Goal: Information Seeking & Learning: Learn about a topic

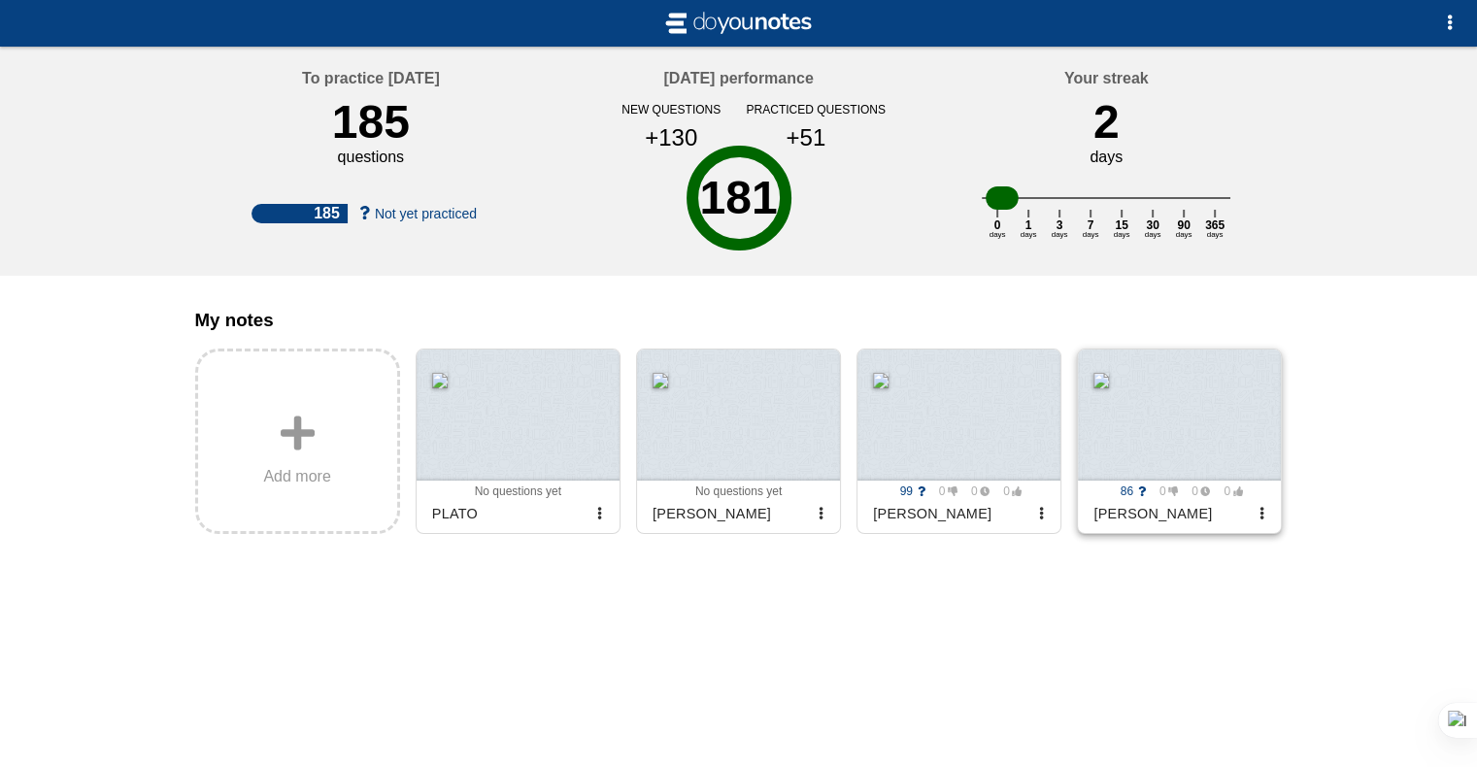
click at [1171, 479] on div at bounding box center [1179, 415] width 203 height 131
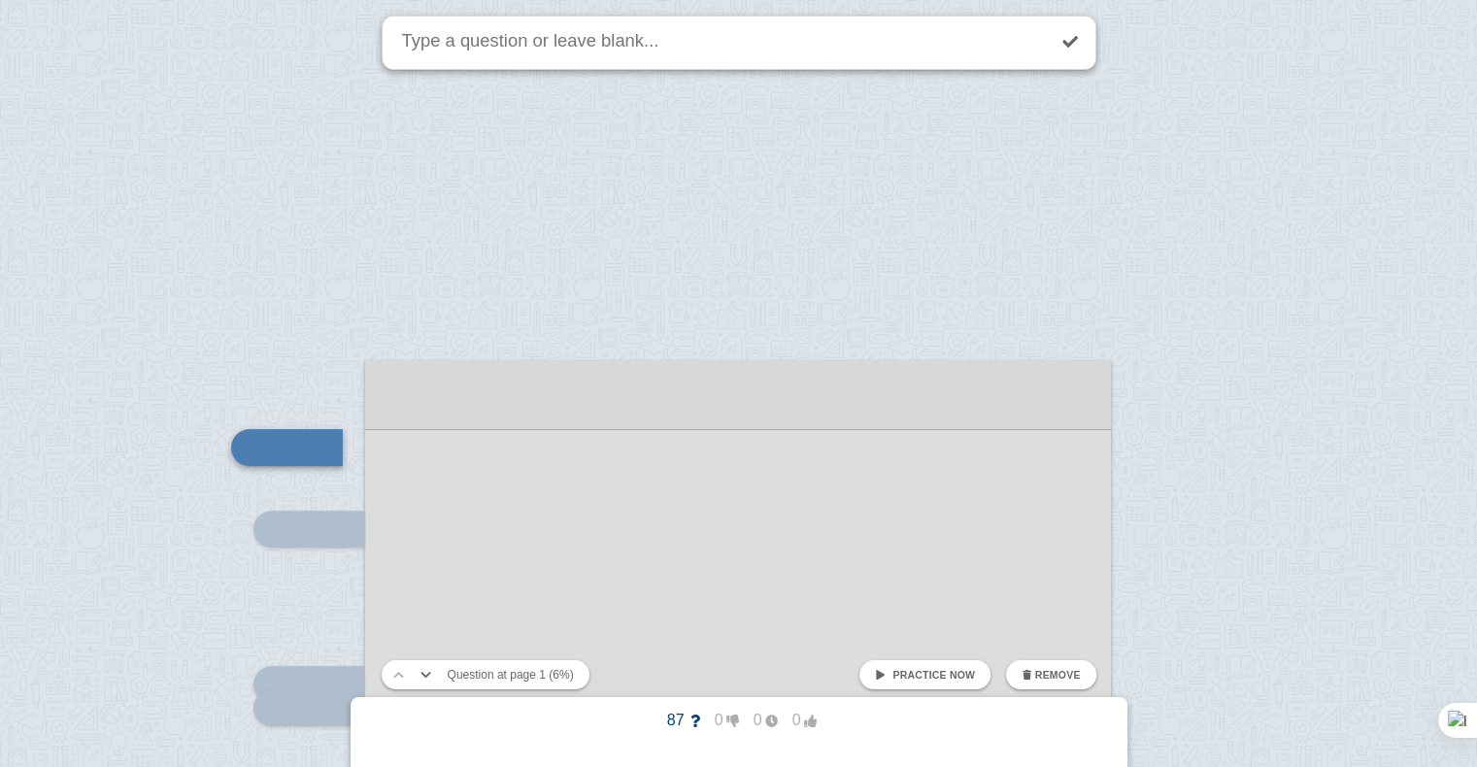
scroll to position [175, 0]
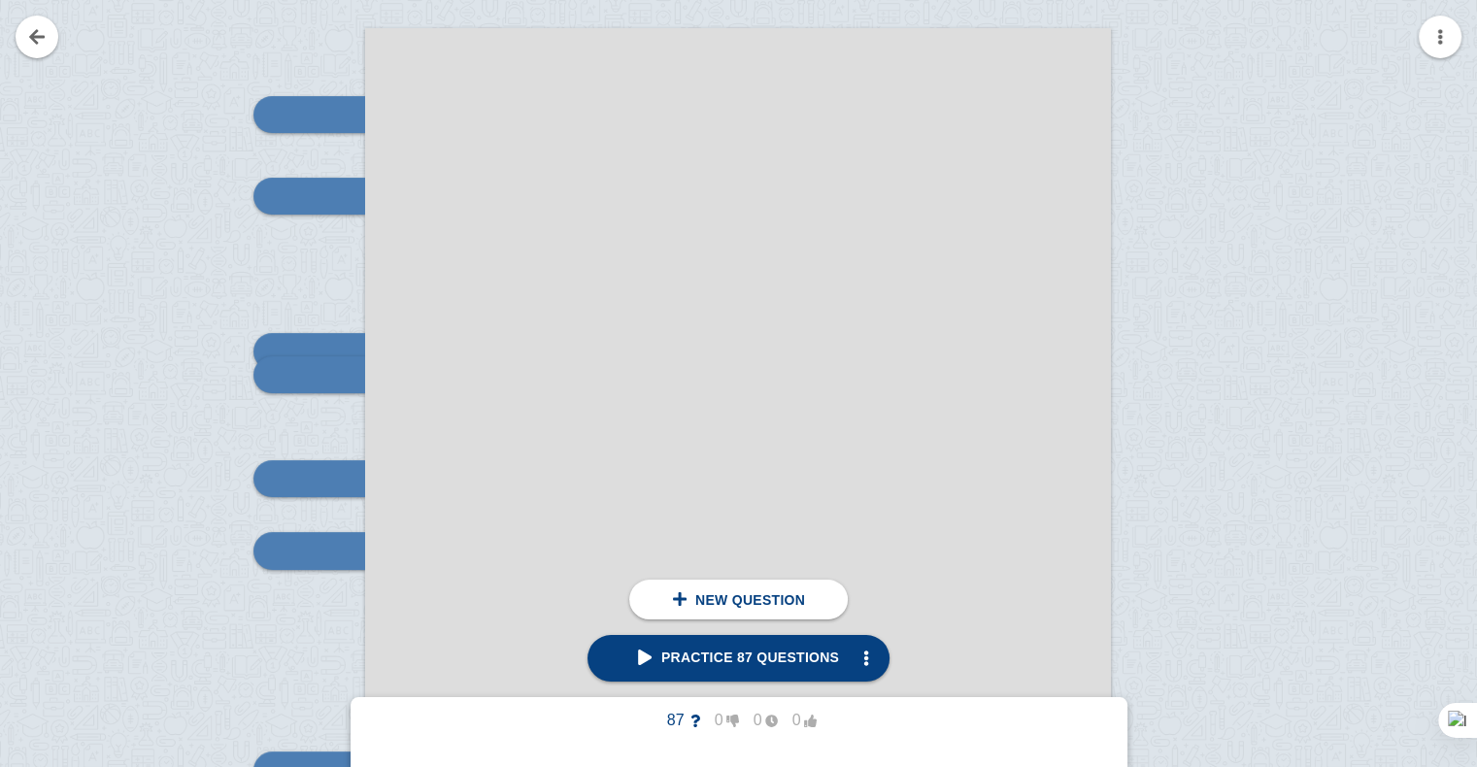
scroll to position [331, 0]
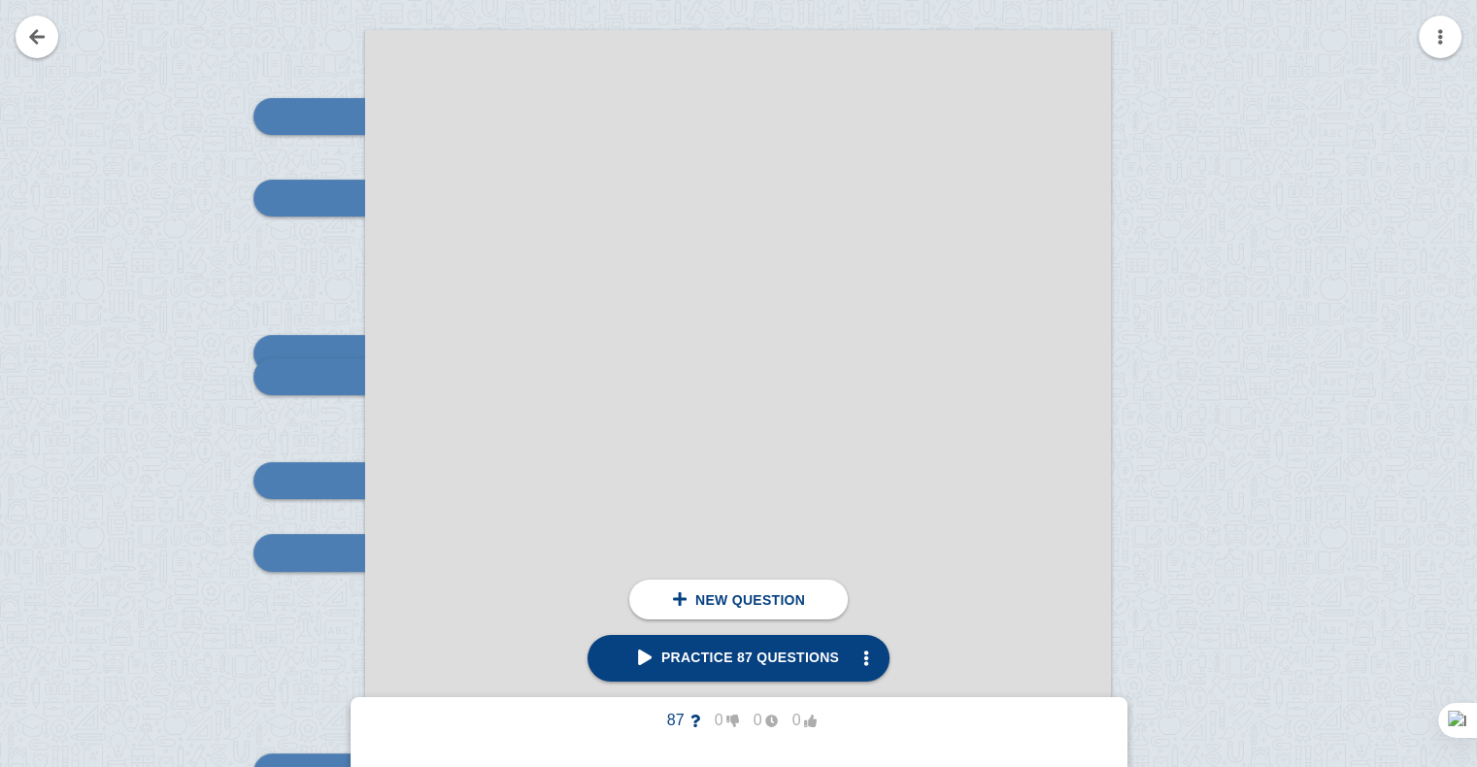
click at [655, 658] on span "Practice 87 questions" at bounding box center [738, 658] width 201 height 16
click at [656, 662] on span "Practice 87 questions" at bounding box center [738, 658] width 201 height 16
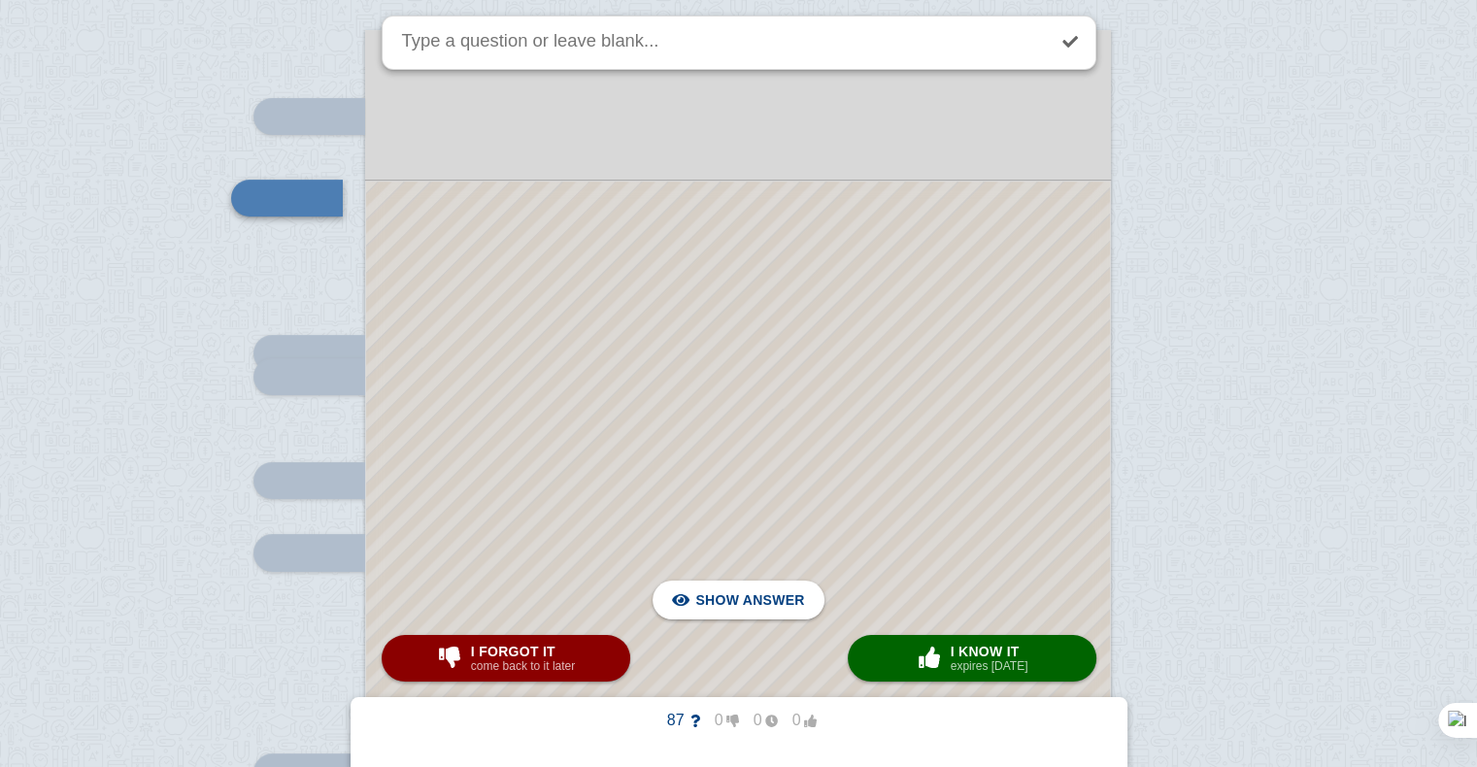
scroll to position [256, 0]
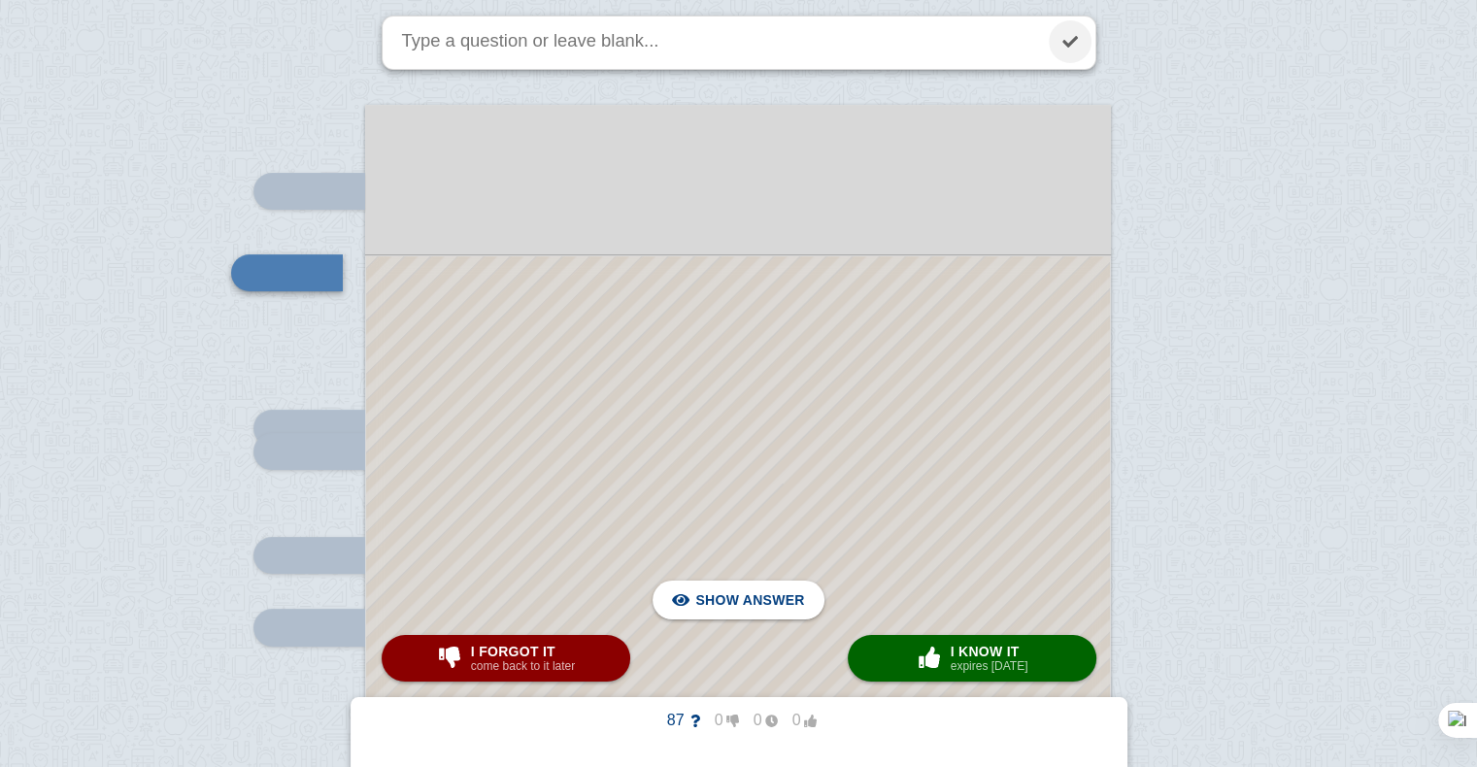
click at [1079, 44] on link at bounding box center [1070, 41] width 43 height 43
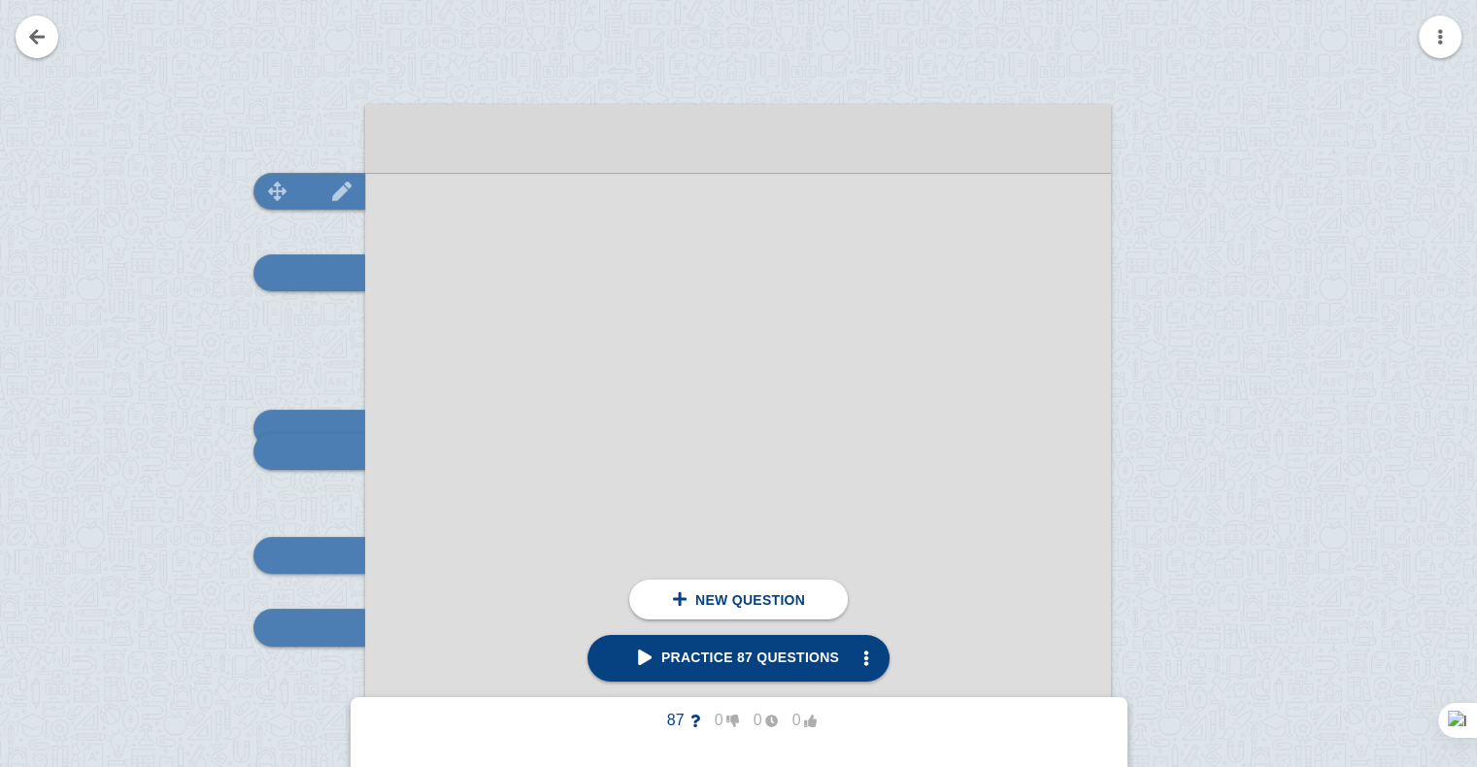
click at [294, 188] on img at bounding box center [277, 191] width 47 height 18
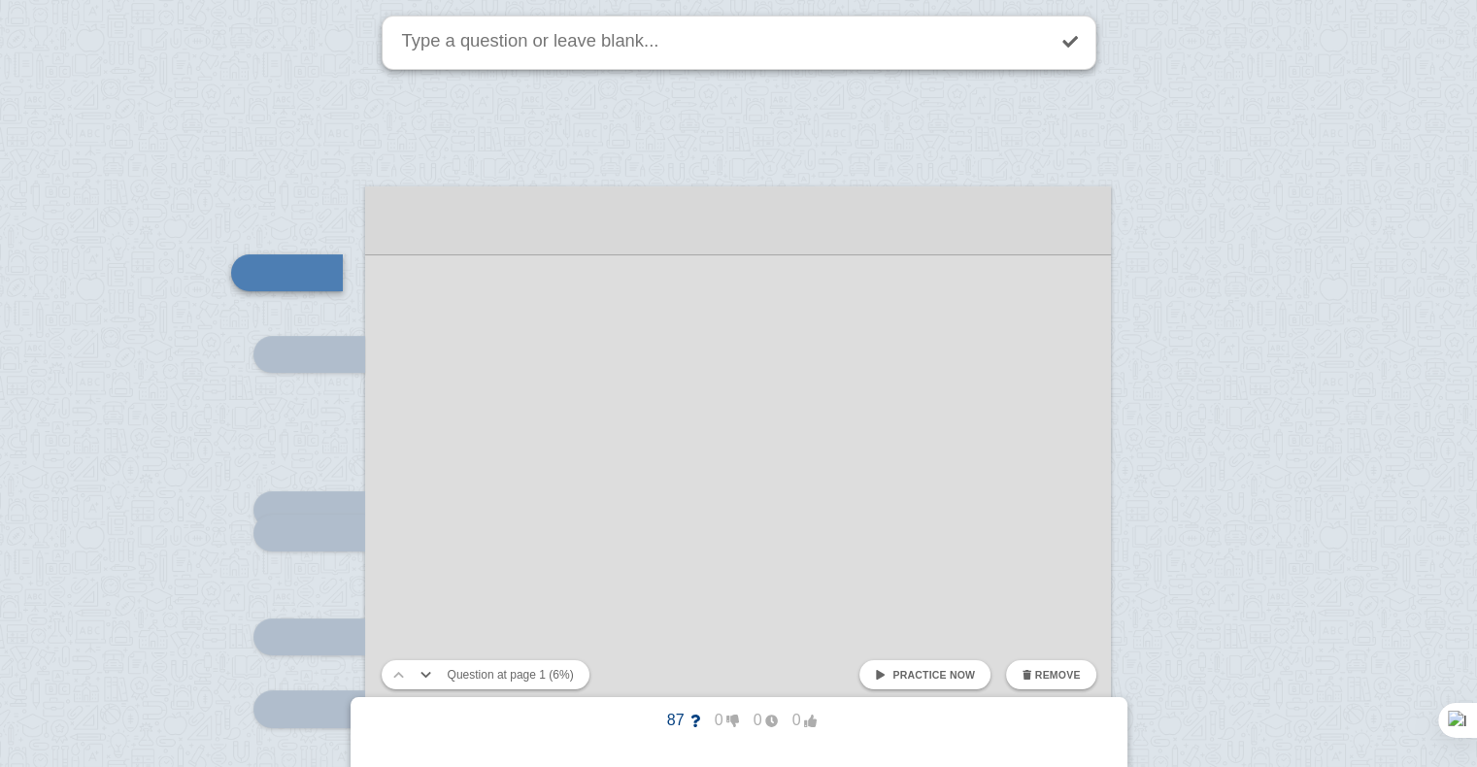
click at [1050, 674] on span "Remove" at bounding box center [1058, 675] width 46 height 12
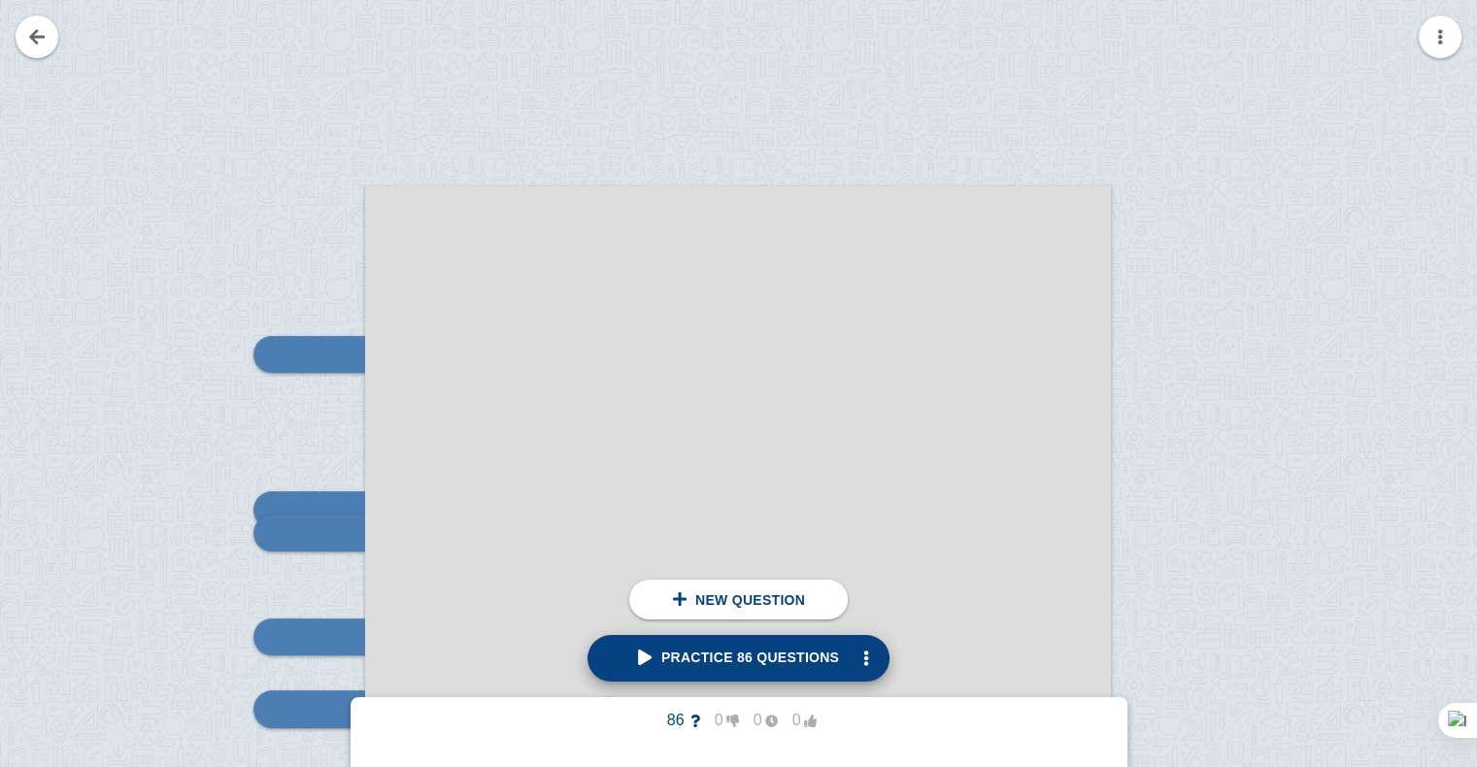
click at [653, 661] on span "Practice 86 questions" at bounding box center [738, 658] width 201 height 16
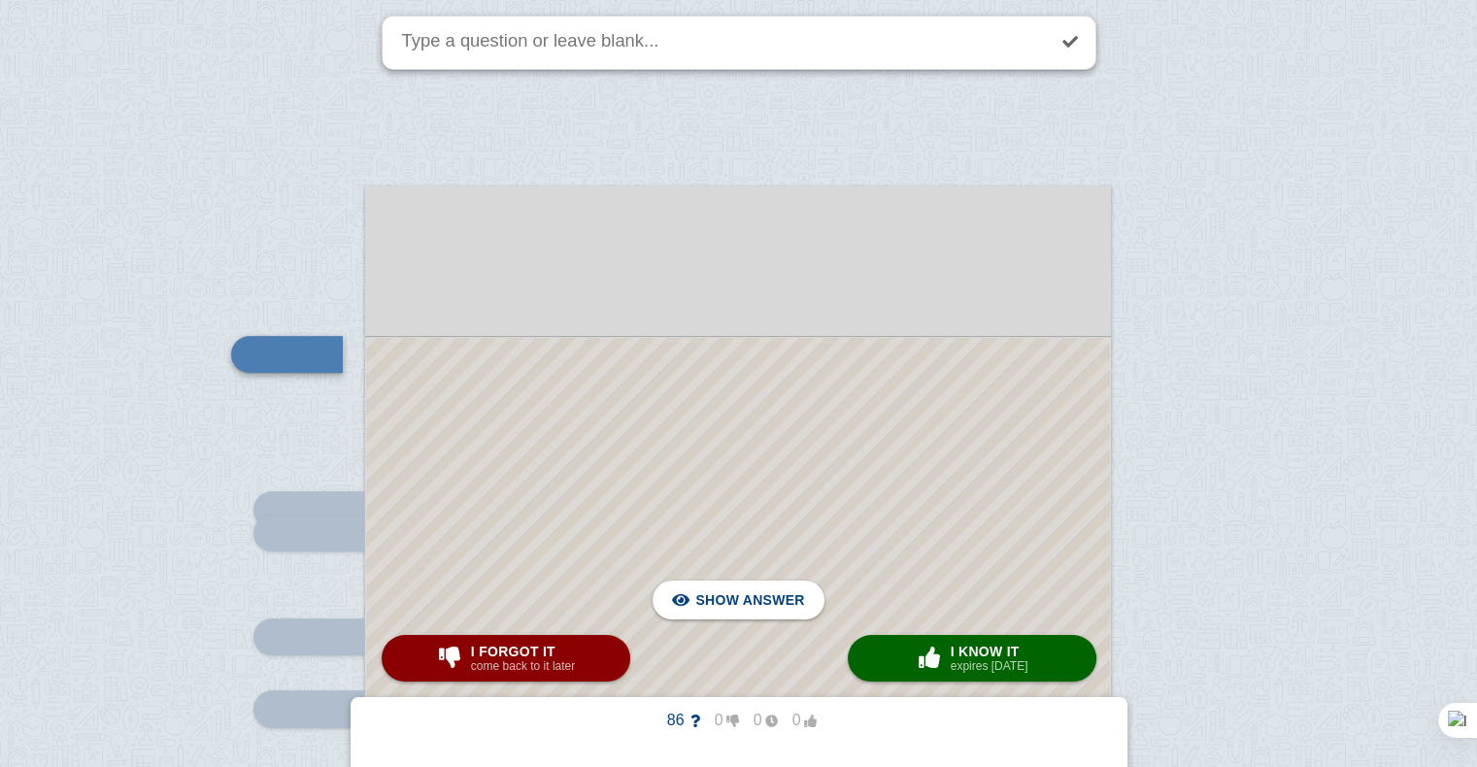
scroll to position [256, 0]
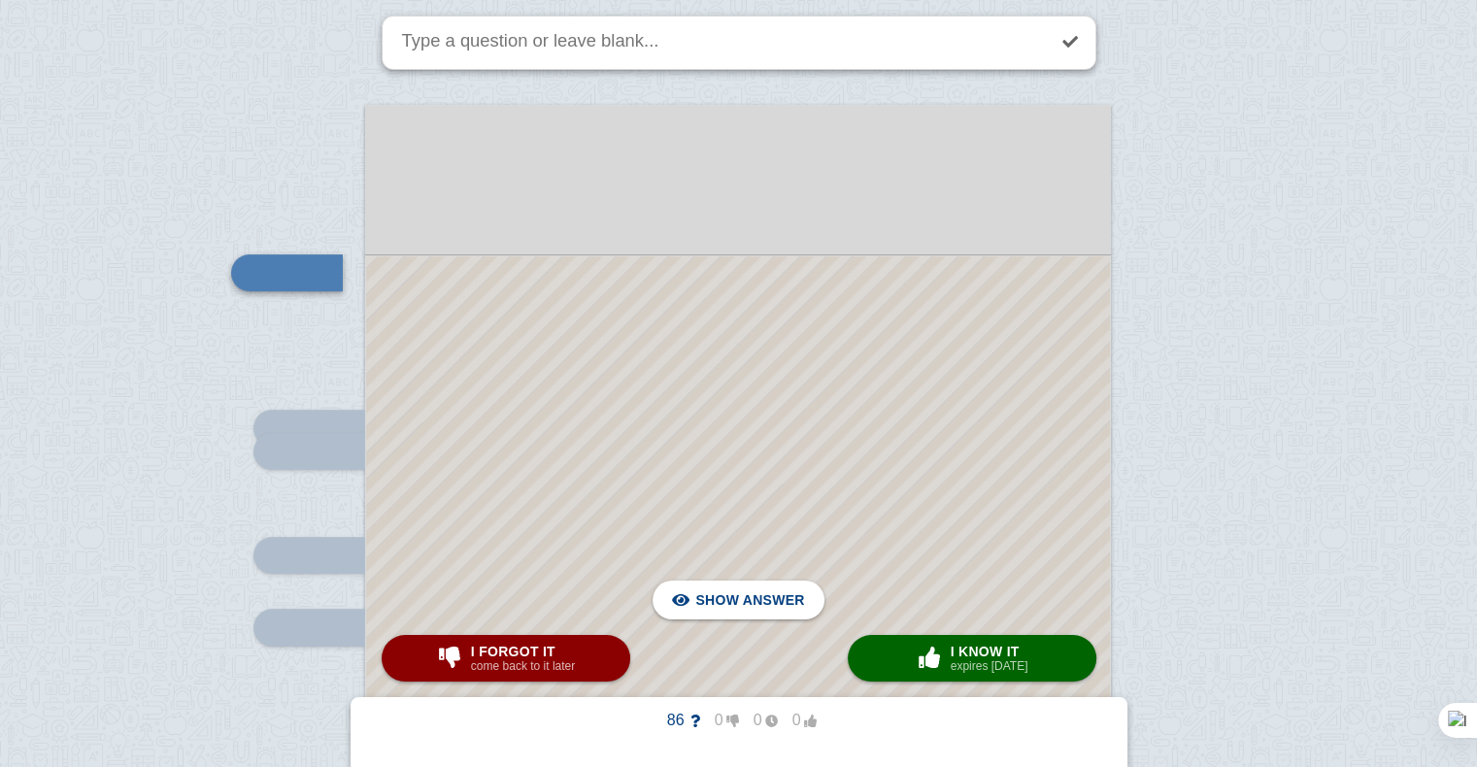
click at [783, 484] on div at bounding box center [738, 707] width 744 height 902
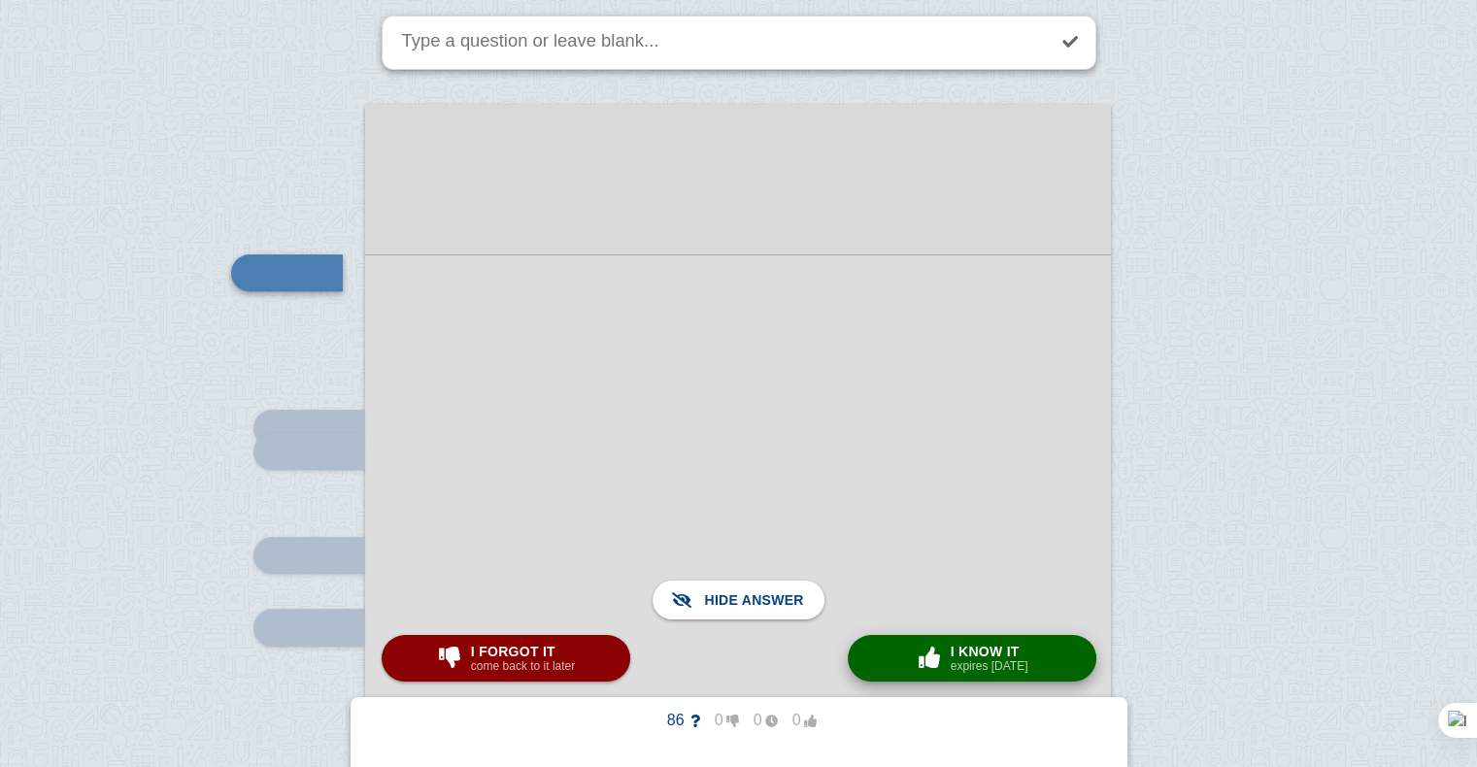
click at [995, 675] on button "× 0 I know it expires [DATE]" at bounding box center [972, 658] width 249 height 47
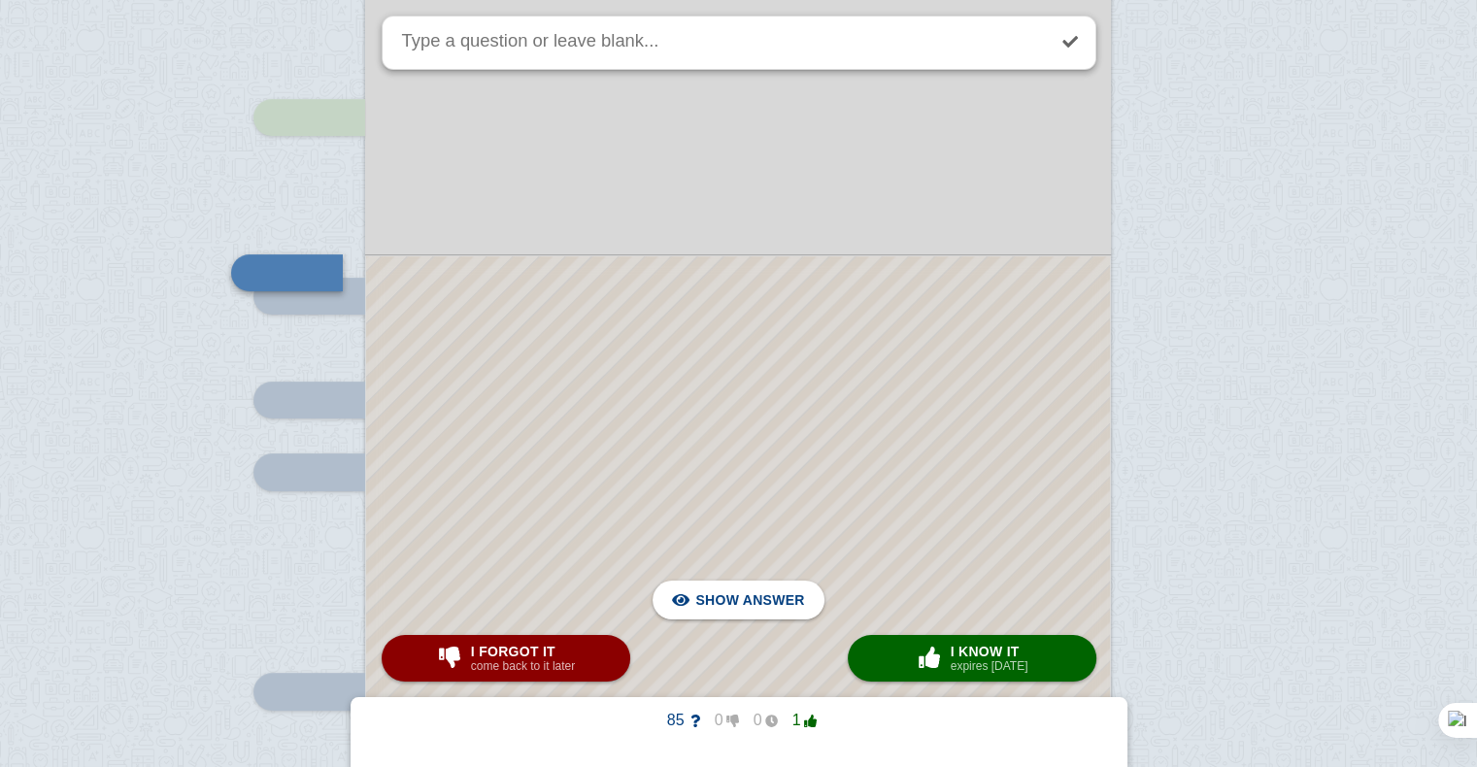
click at [725, 343] on div at bounding box center [738, 629] width 744 height 747
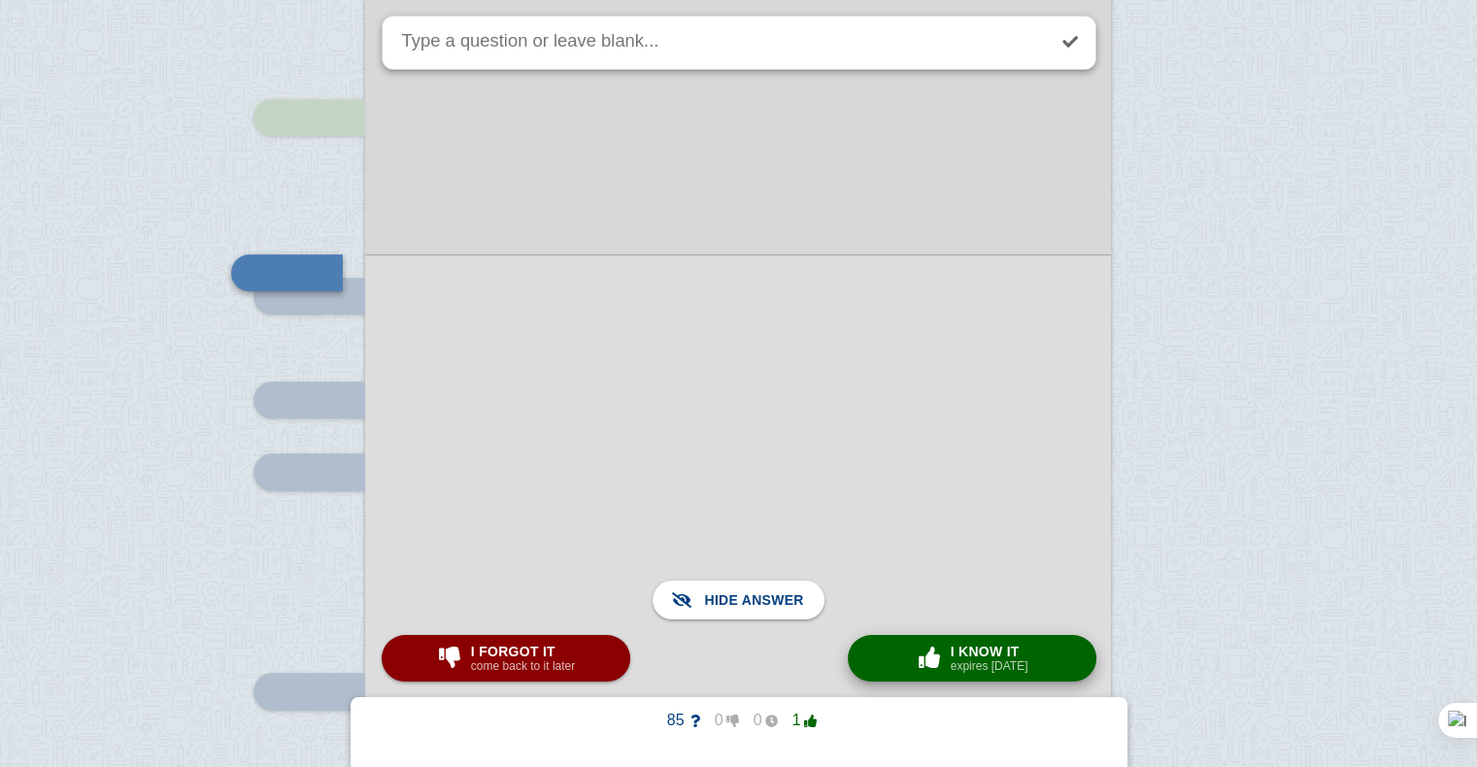
click at [932, 661] on span "button" at bounding box center [929, 657] width 31 height 21
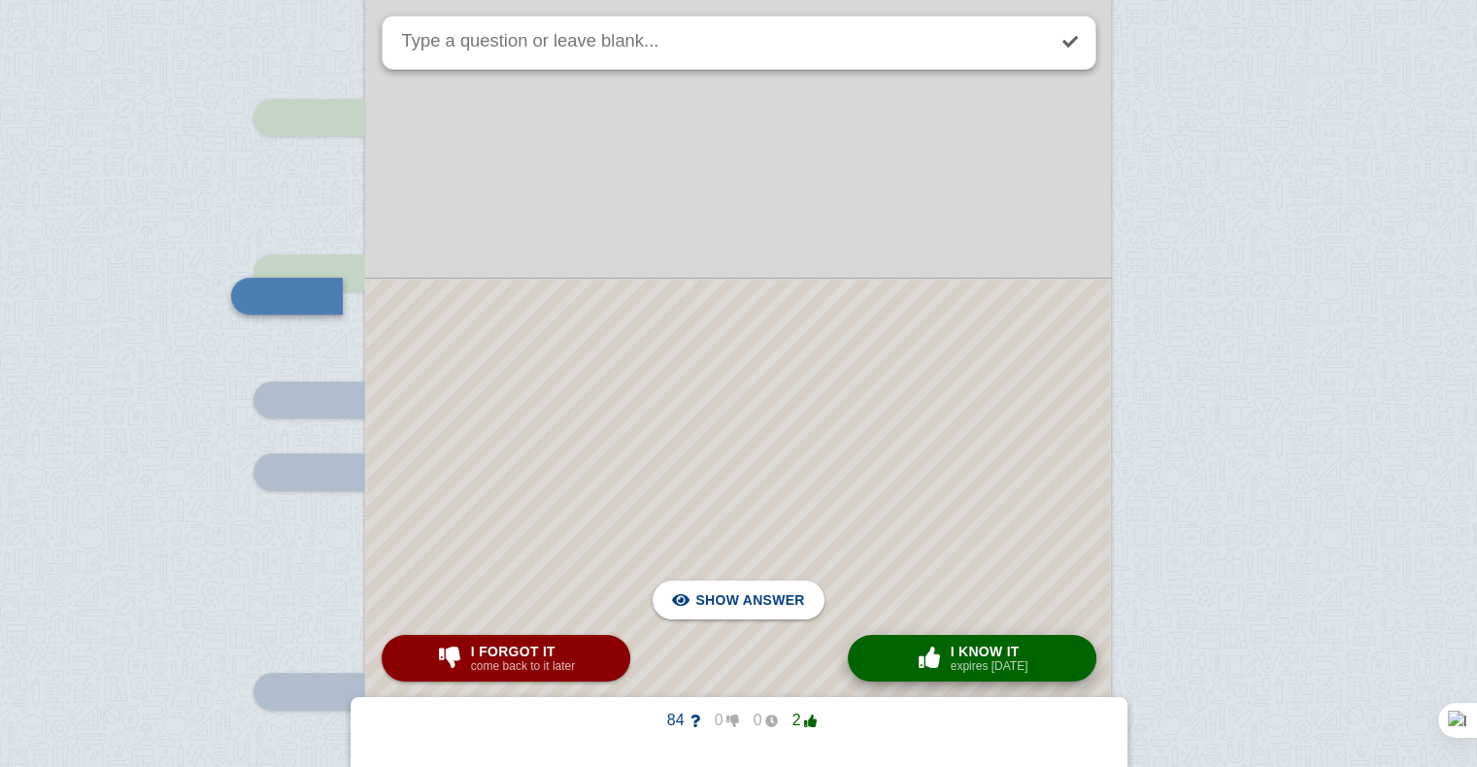
scroll to position [435, 0]
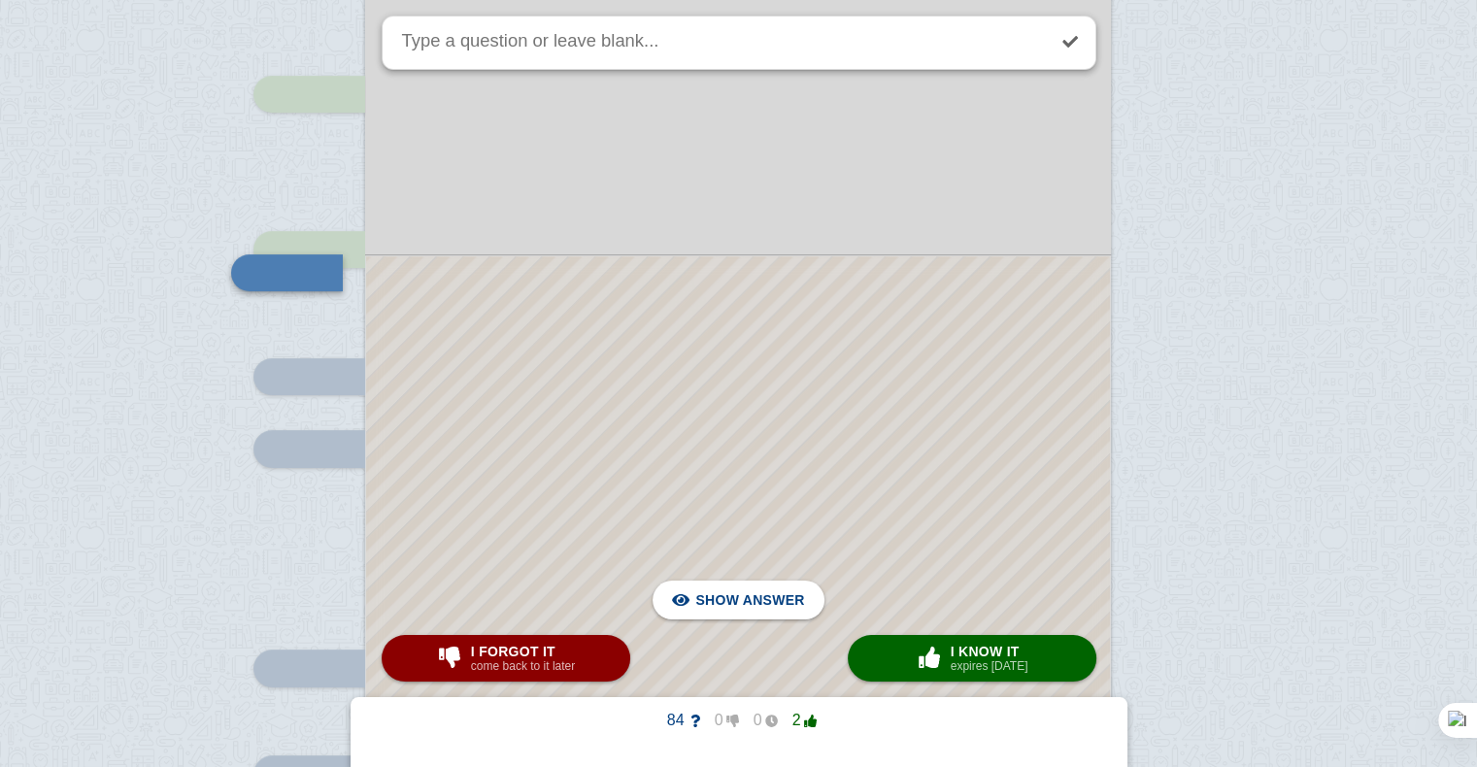
click at [909, 479] on div at bounding box center [738, 617] width 744 height 723
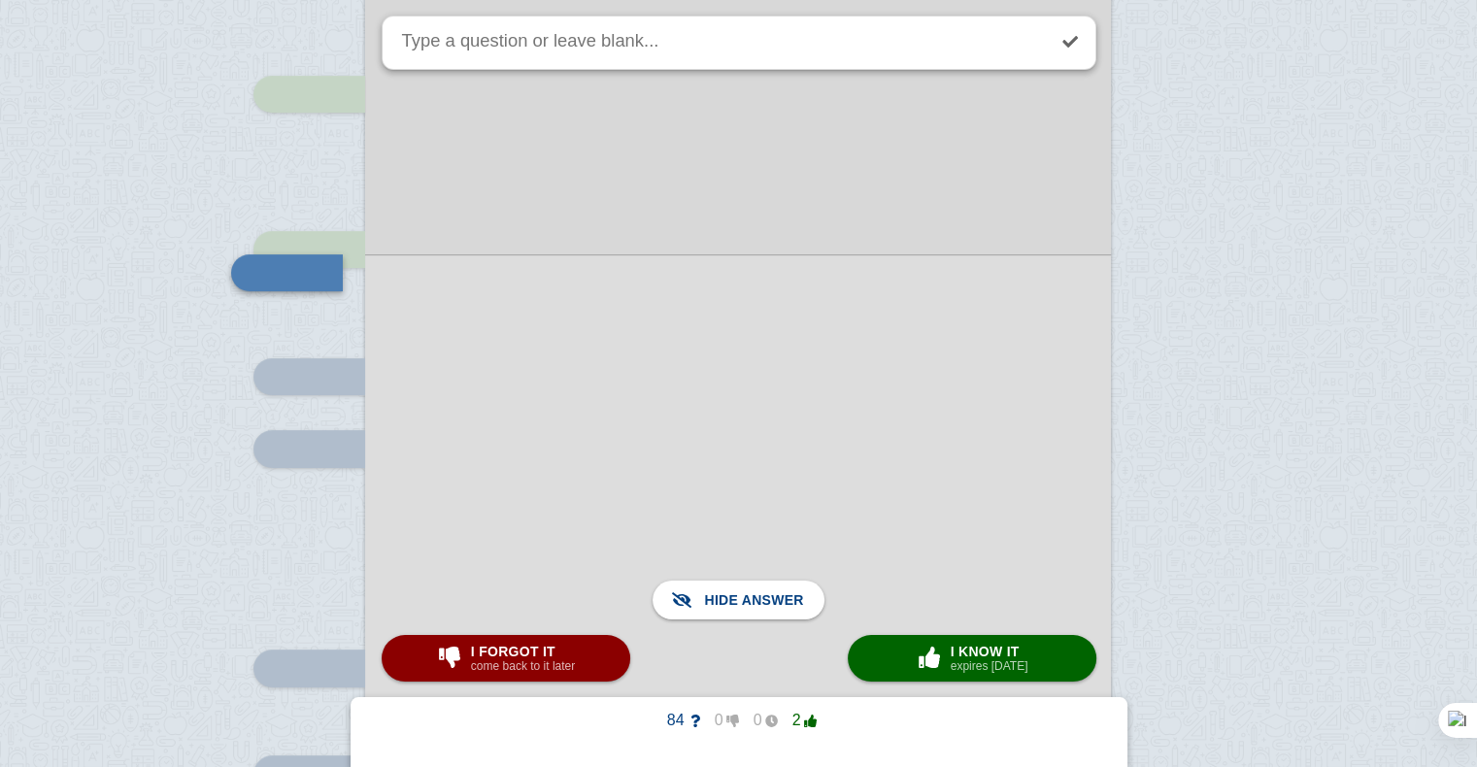
click at [909, 479] on div at bounding box center [738, 617] width 746 height 726
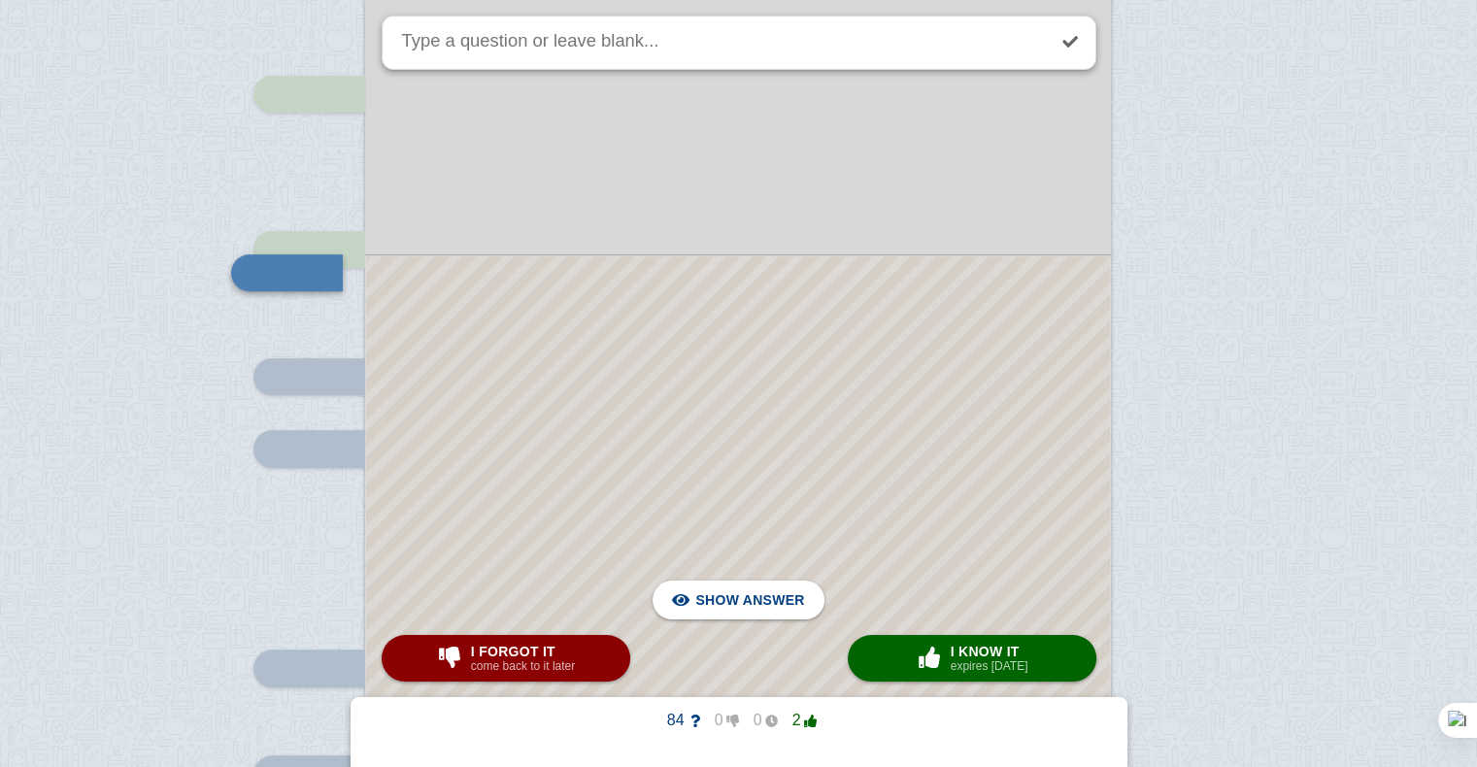
click at [909, 479] on div at bounding box center [738, 617] width 744 height 723
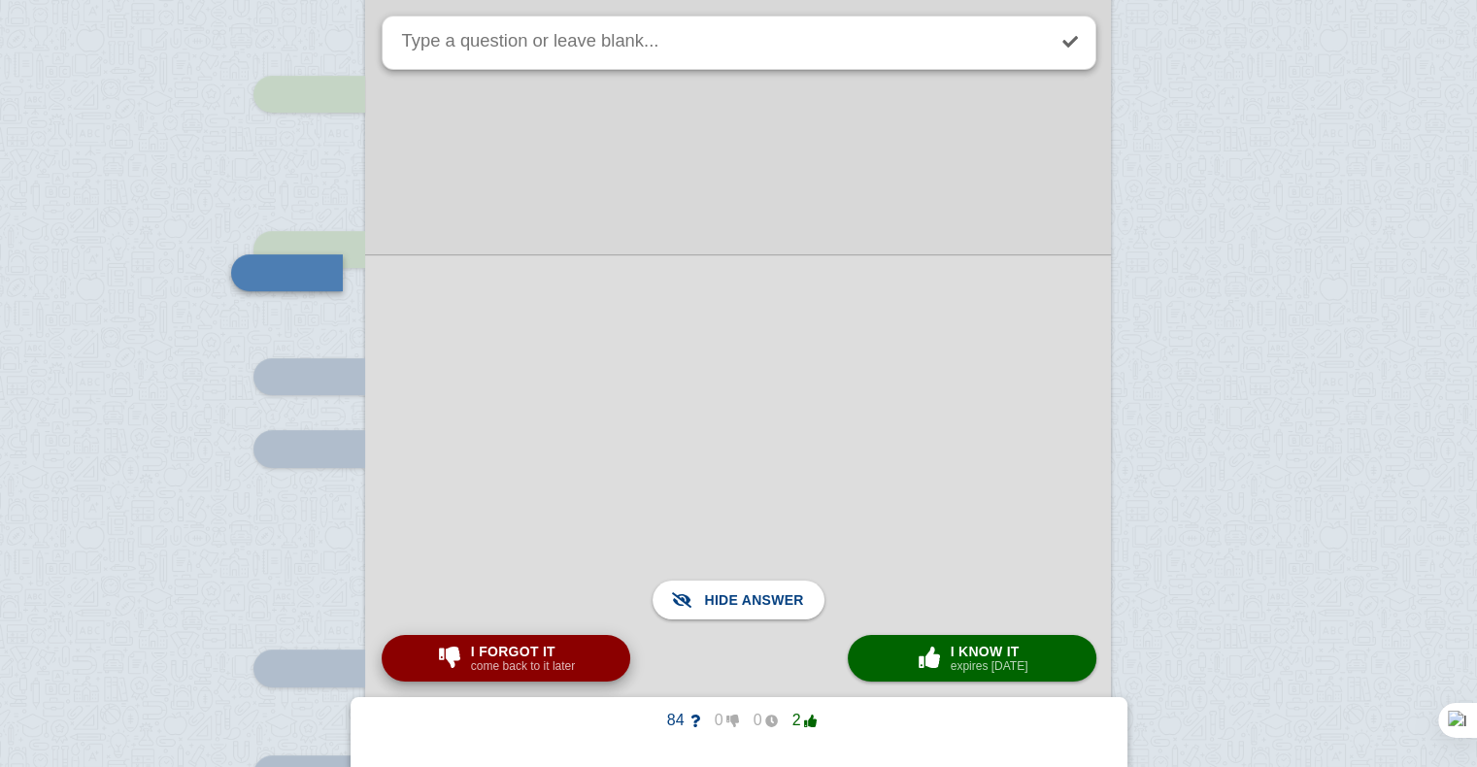
click at [545, 657] on span "I forgot it" at bounding box center [523, 652] width 104 height 16
checkbox input "true"
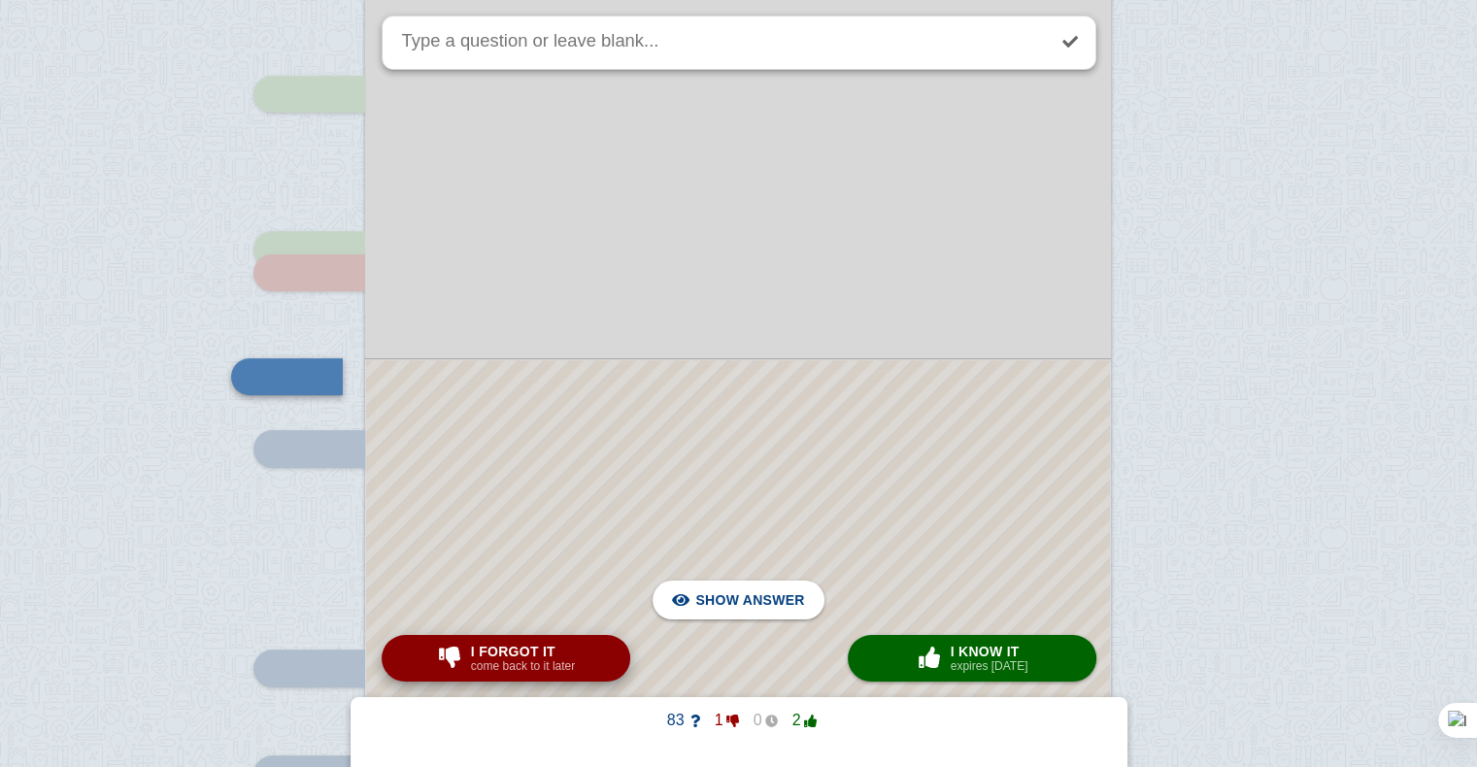
scroll to position [540, 0]
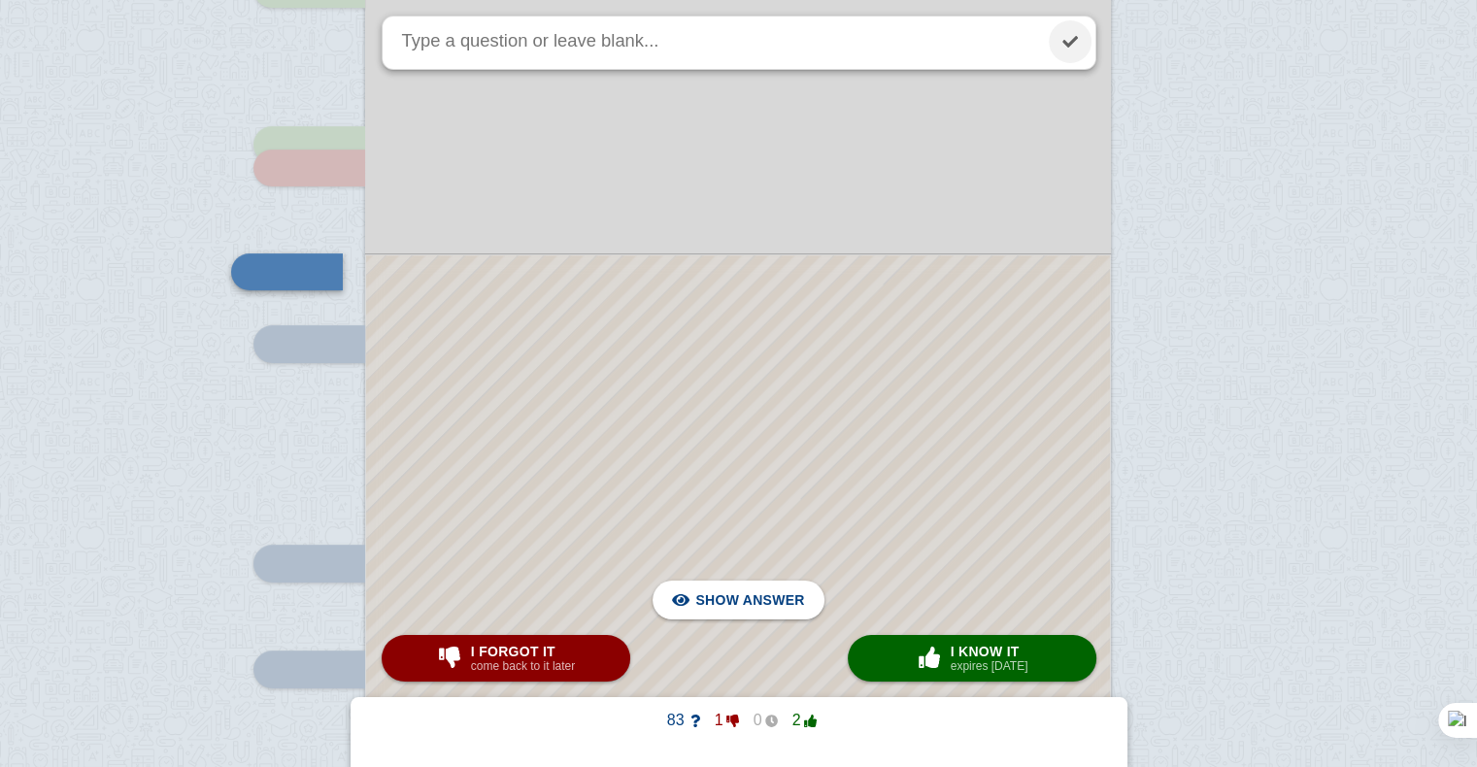
click at [1078, 46] on link at bounding box center [1070, 41] width 43 height 43
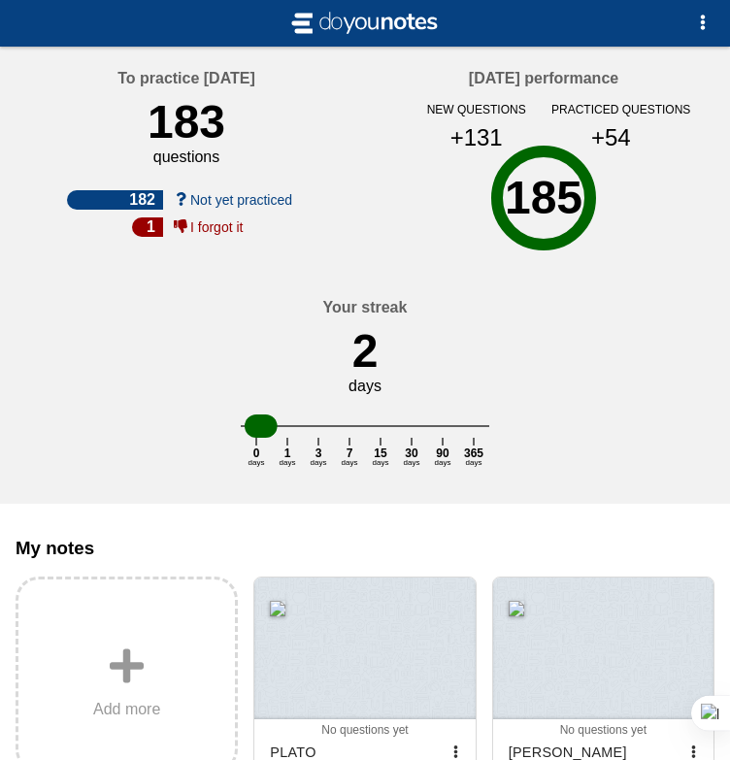
scroll to position [376, 0]
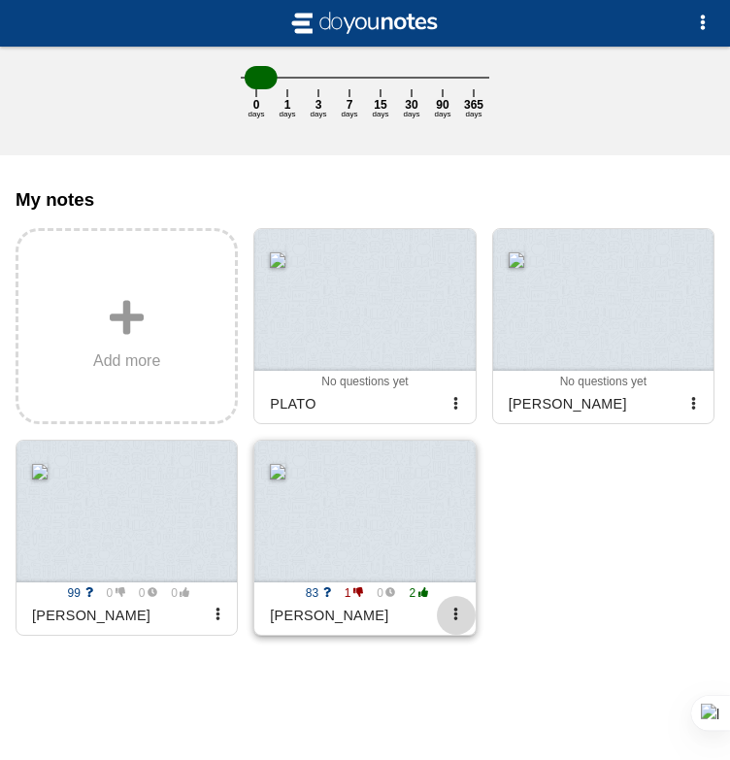
click at [454, 625] on button "button" at bounding box center [456, 615] width 39 height 39
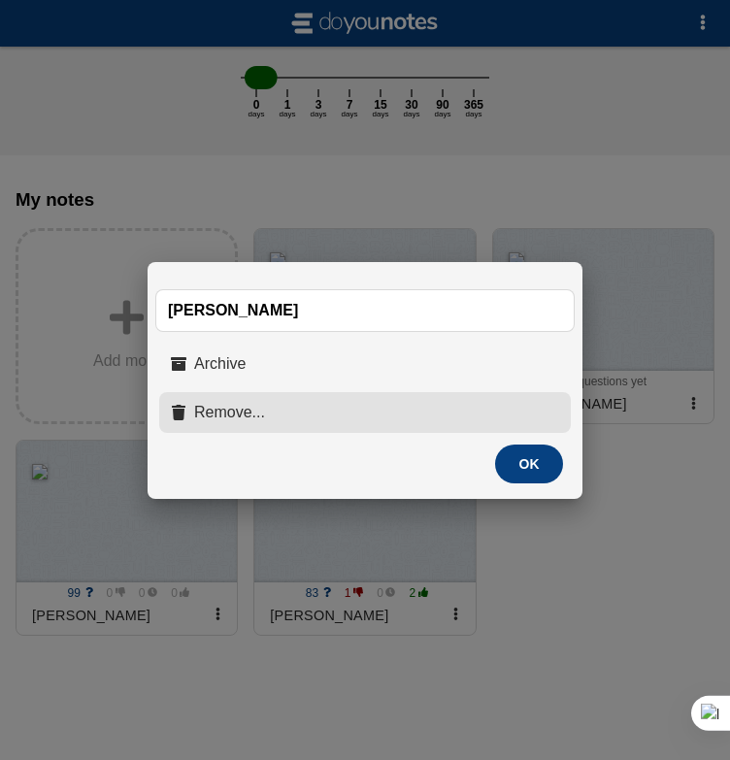
click at [291, 422] on button "Remove..." at bounding box center [365, 412] width 412 height 41
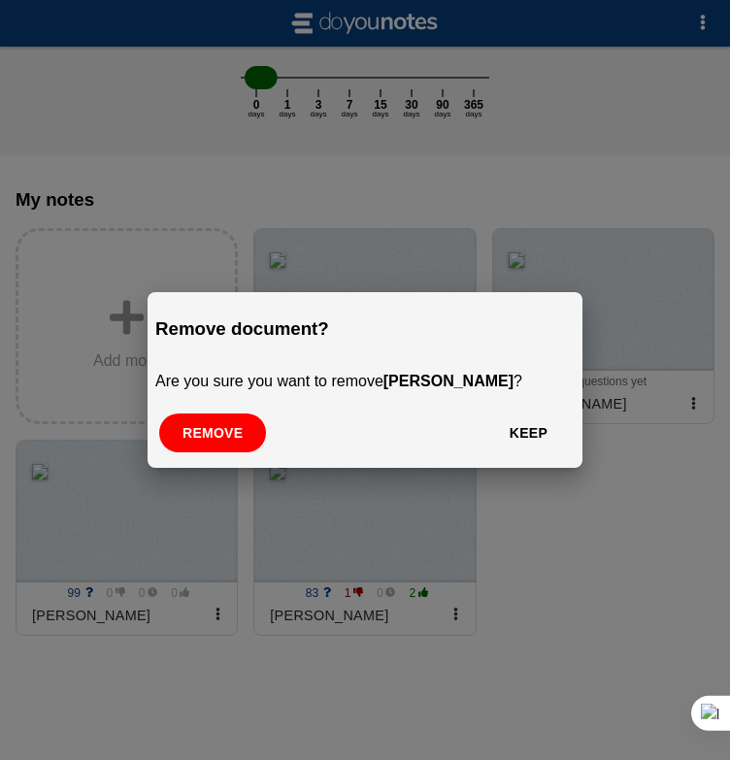
click at [208, 442] on button "Remove" at bounding box center [212, 433] width 107 height 39
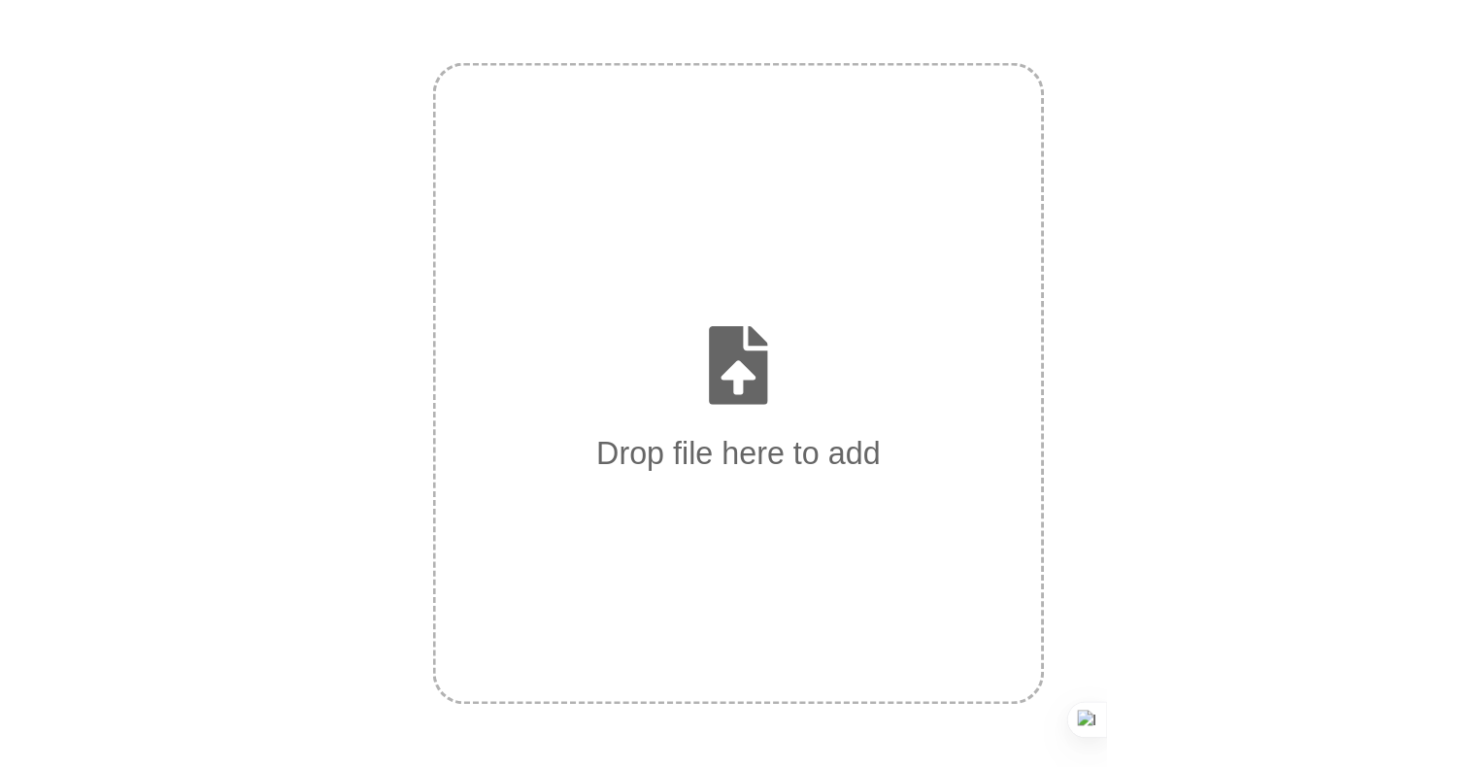
scroll to position [0, 0]
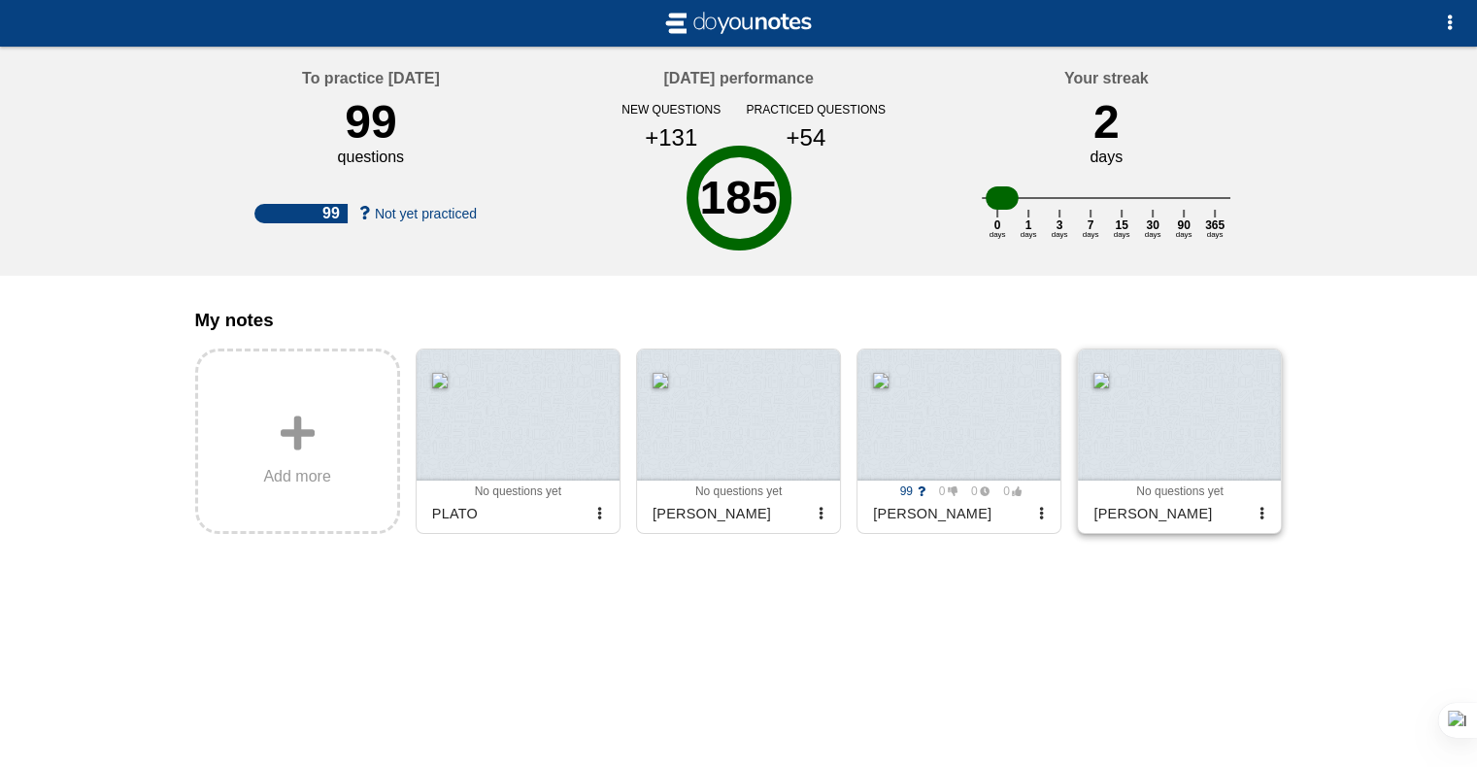
click at [1183, 475] on div at bounding box center [1179, 415] width 203 height 131
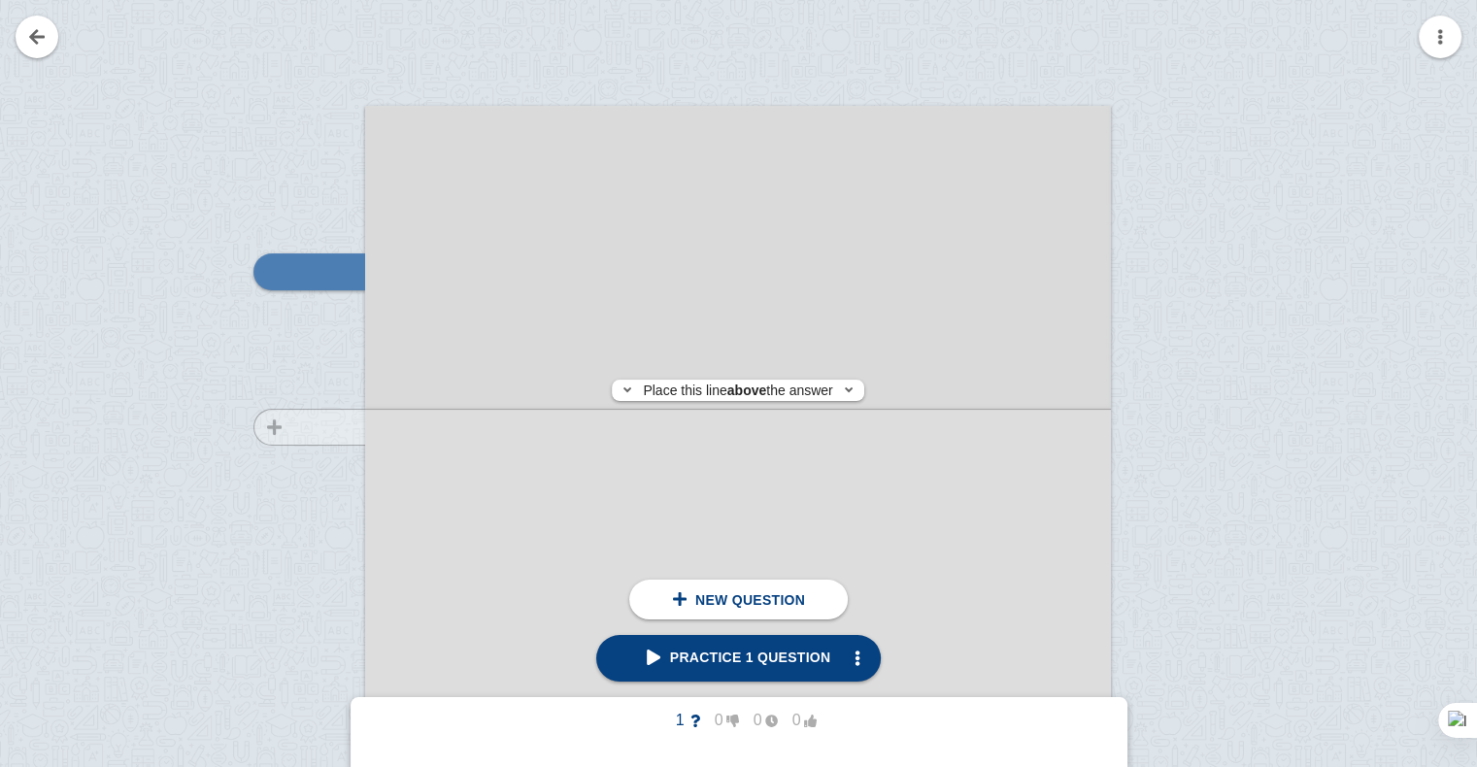
click at [319, 427] on div at bounding box center [300, 651] width 130 height 1055
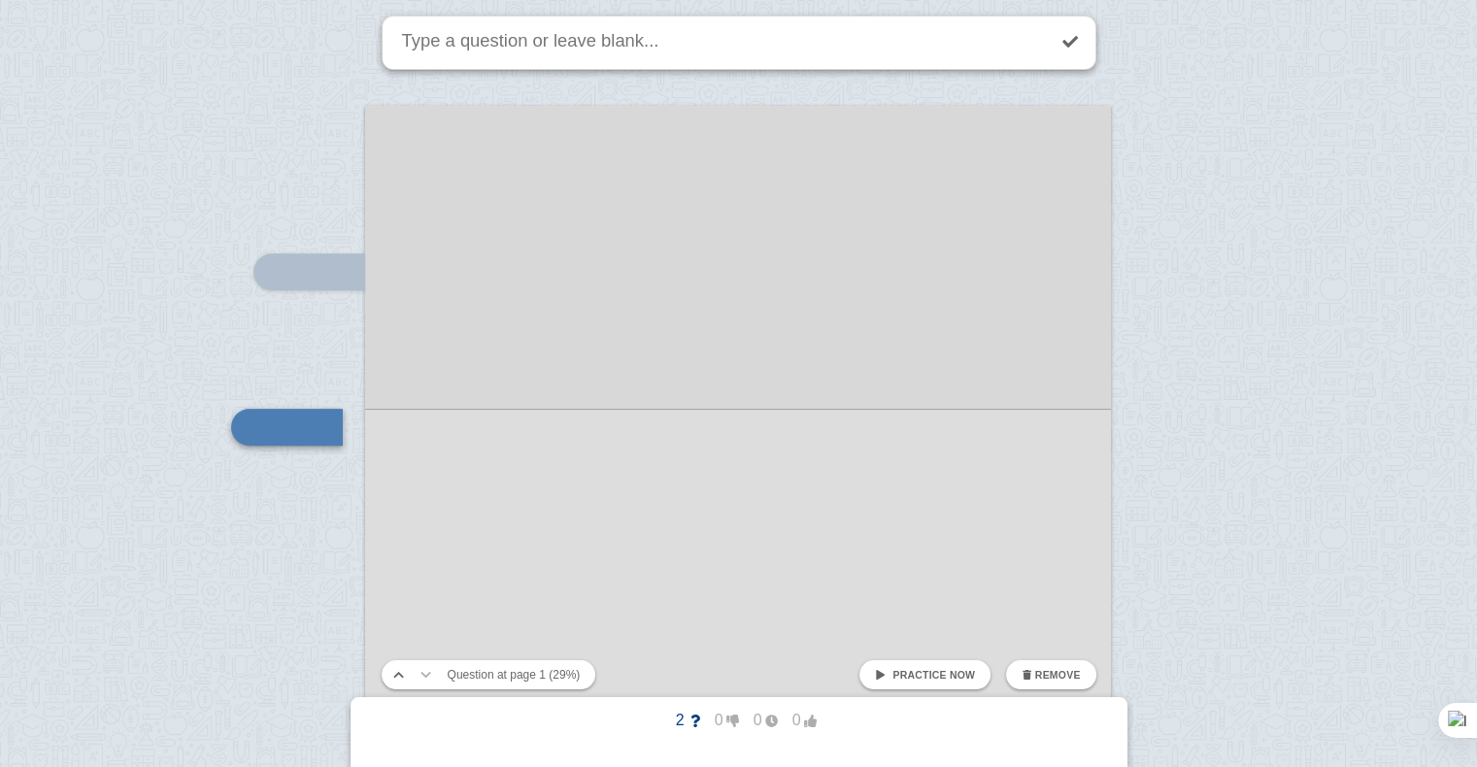
scroll to position [411, 0]
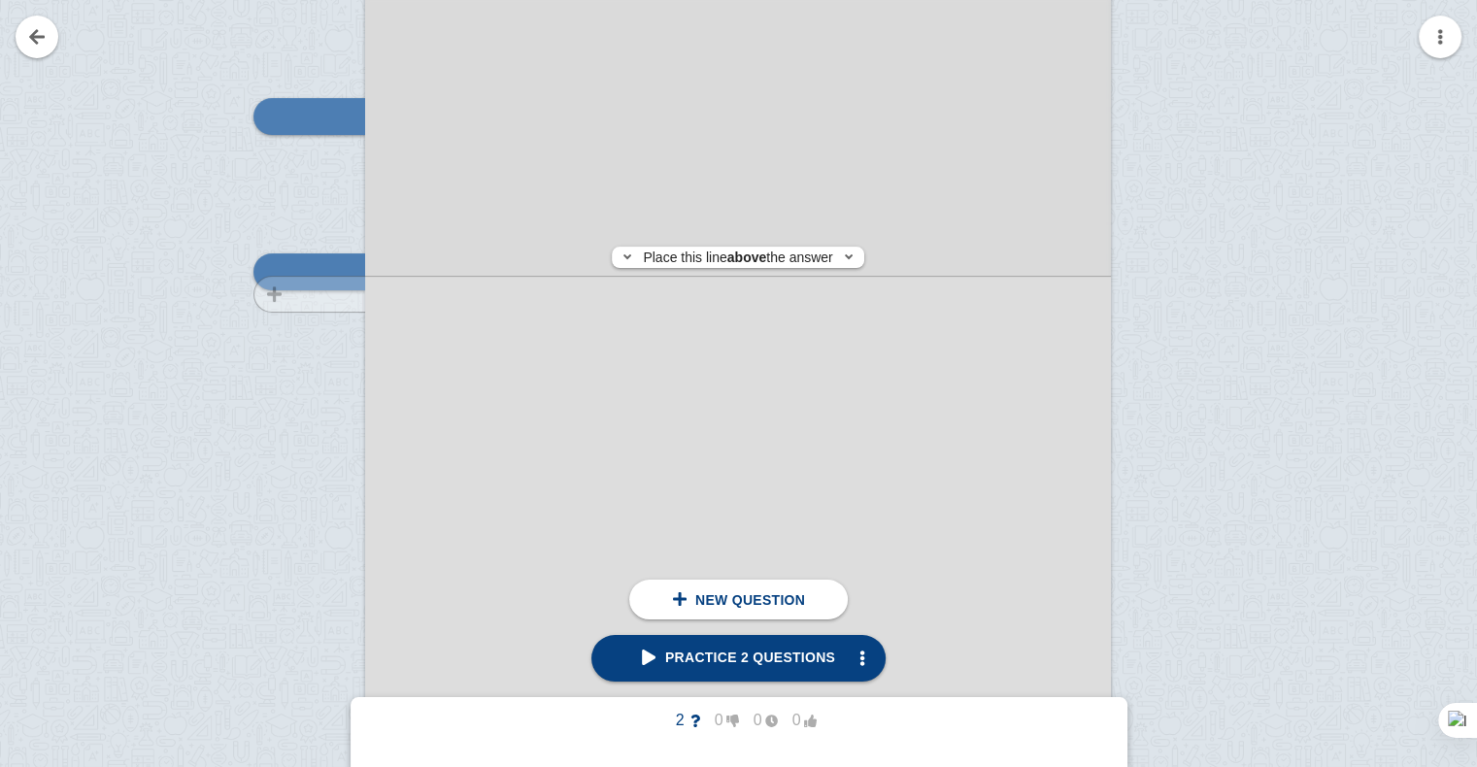
click at [326, 294] on div at bounding box center [300, 496] width 130 height 1055
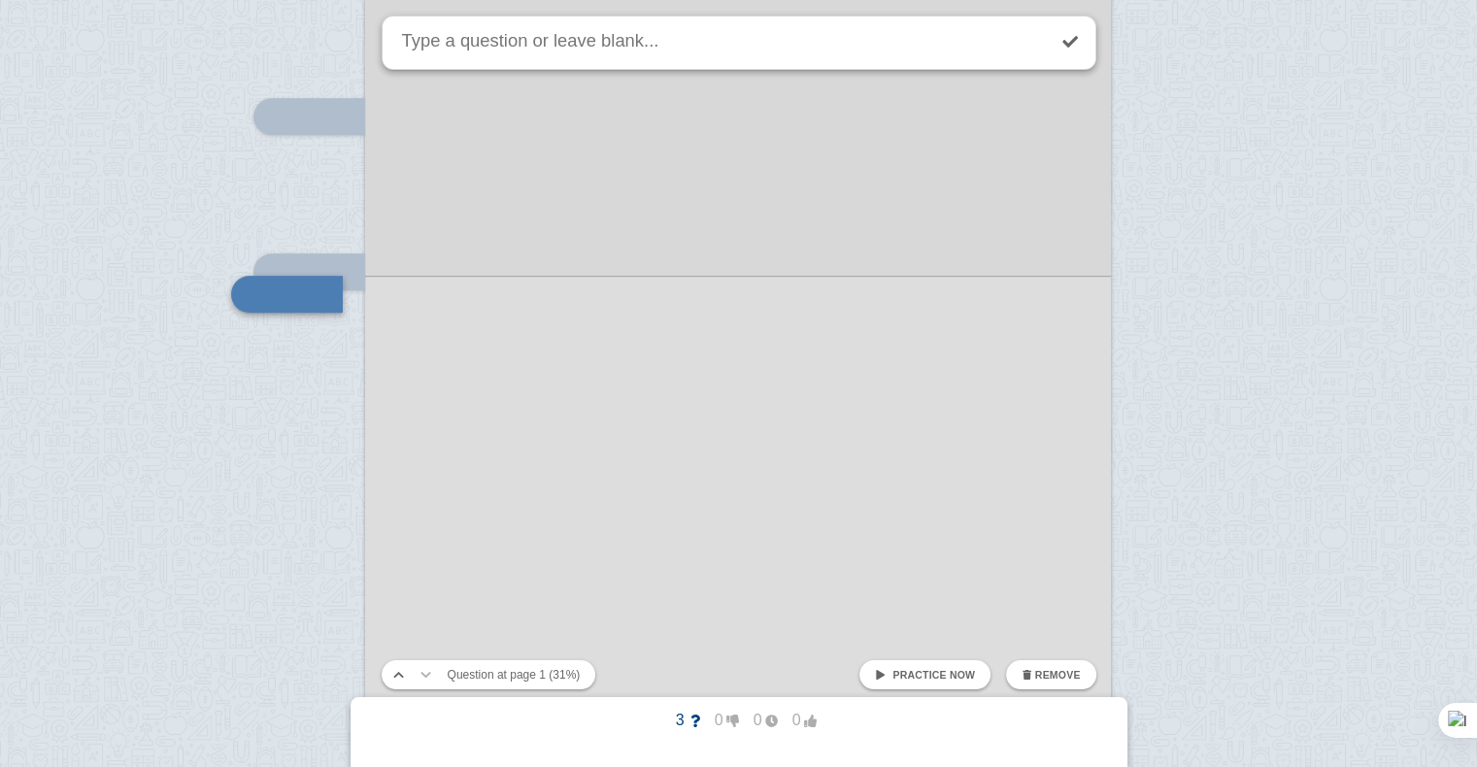
scroll to position [433, 0]
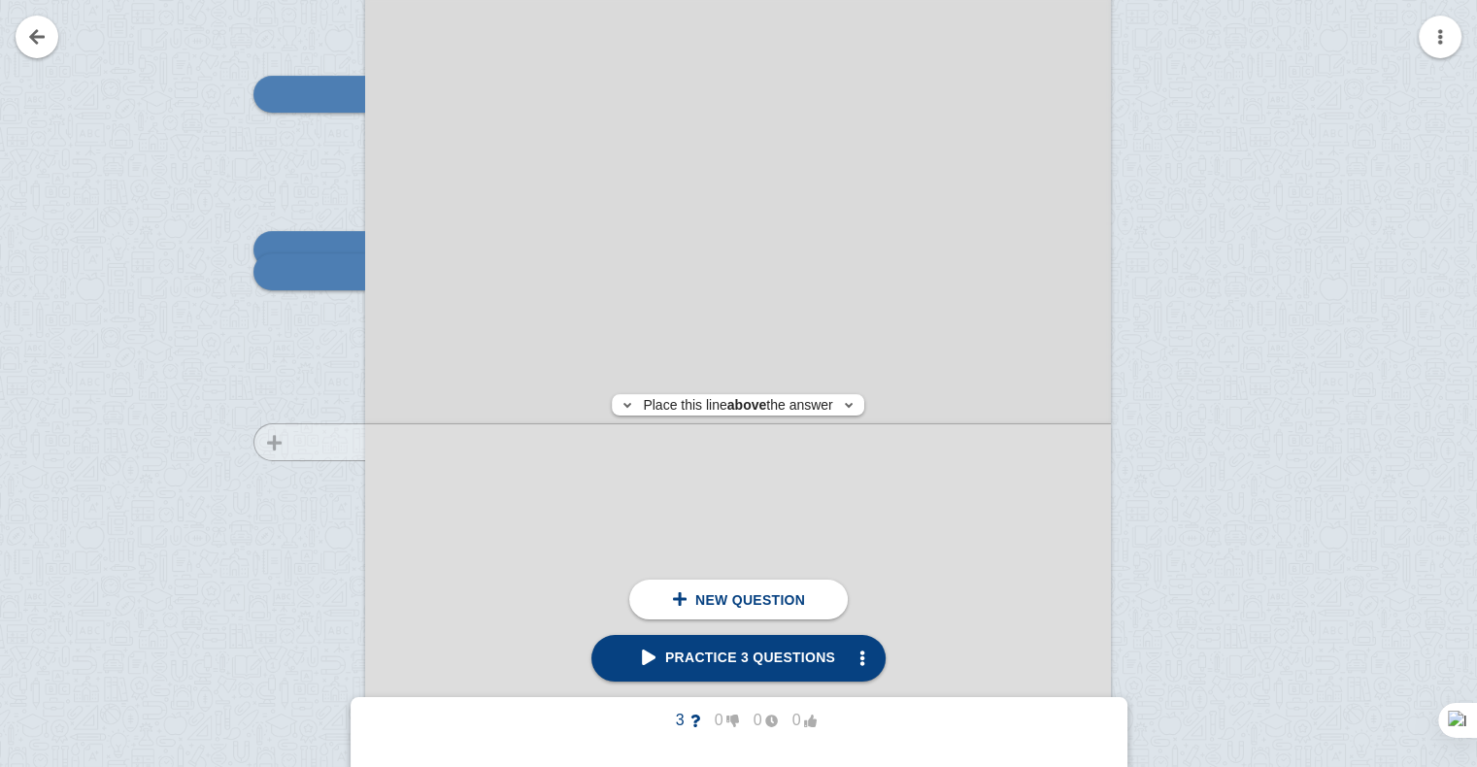
click at [307, 442] on div at bounding box center [300, 474] width 130 height 1055
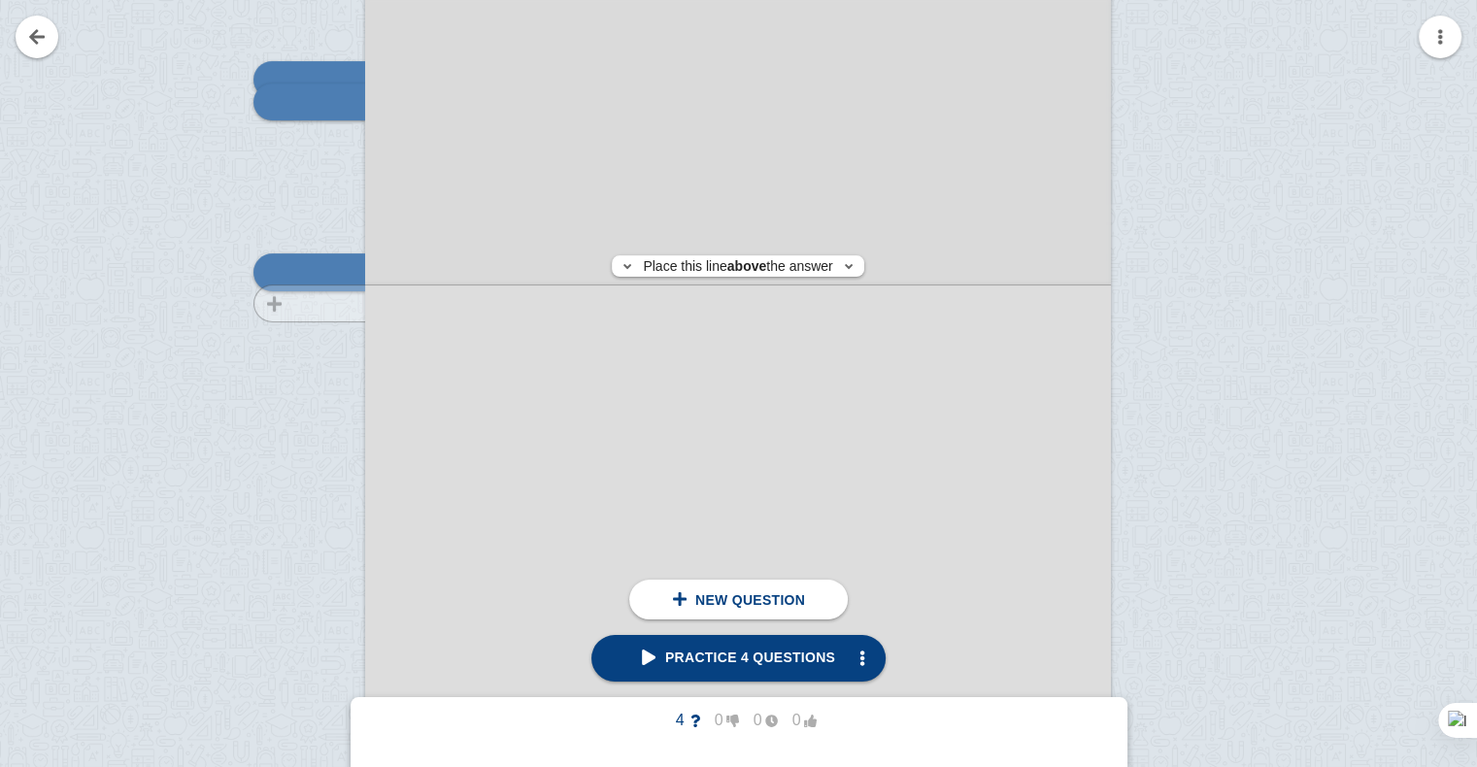
click at [320, 303] on div at bounding box center [300, 304] width 130 height 1055
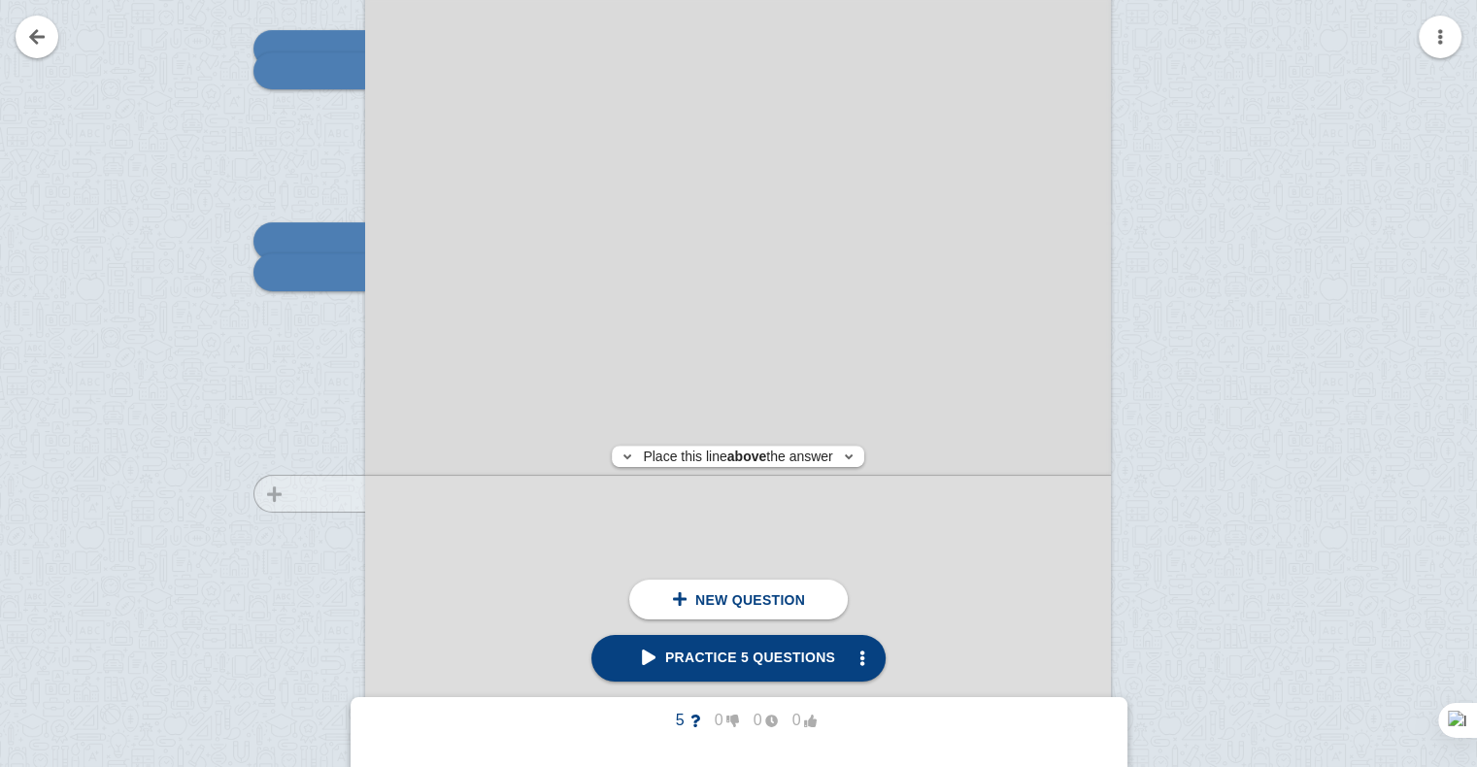
click at [317, 493] on div at bounding box center [300, 273] width 130 height 1055
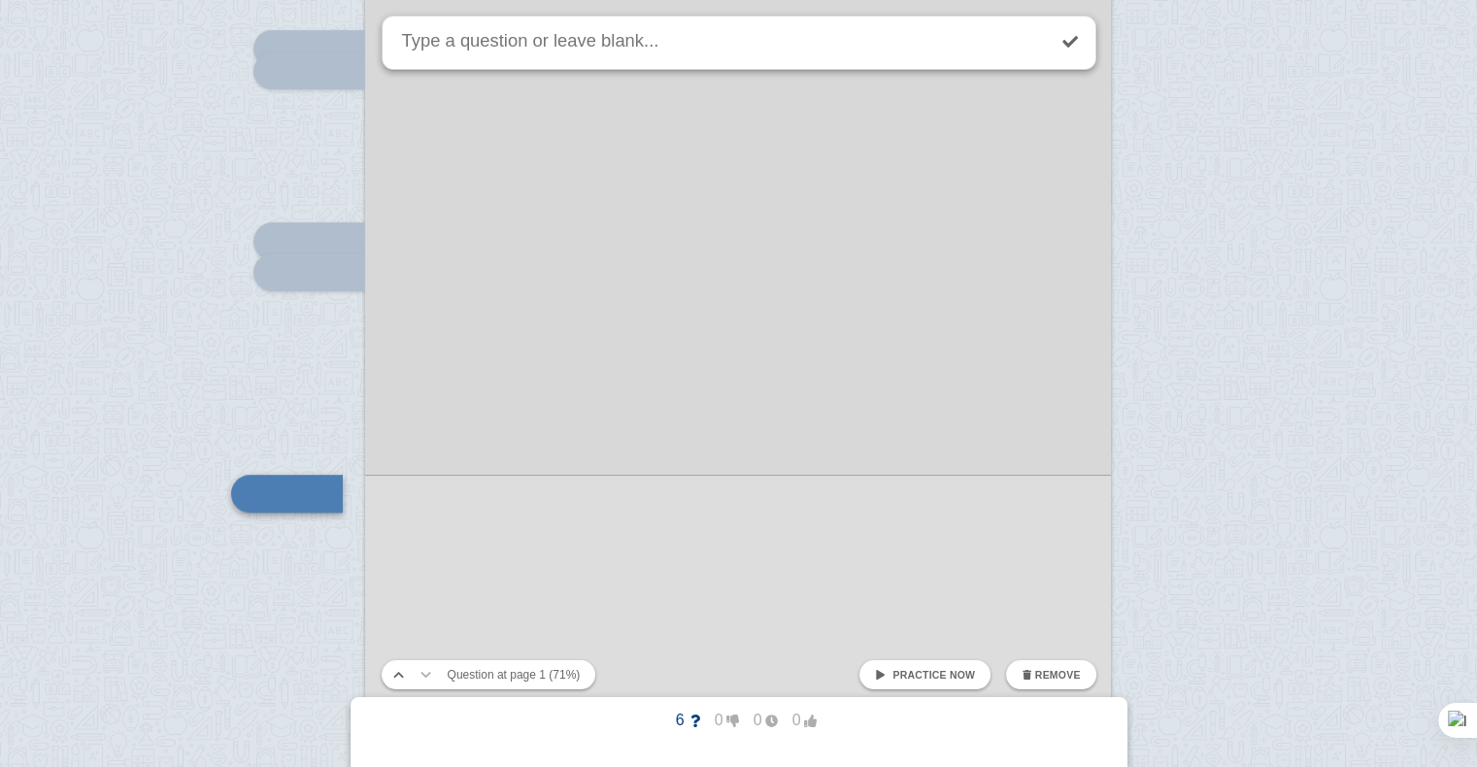
scroll to position [856, 0]
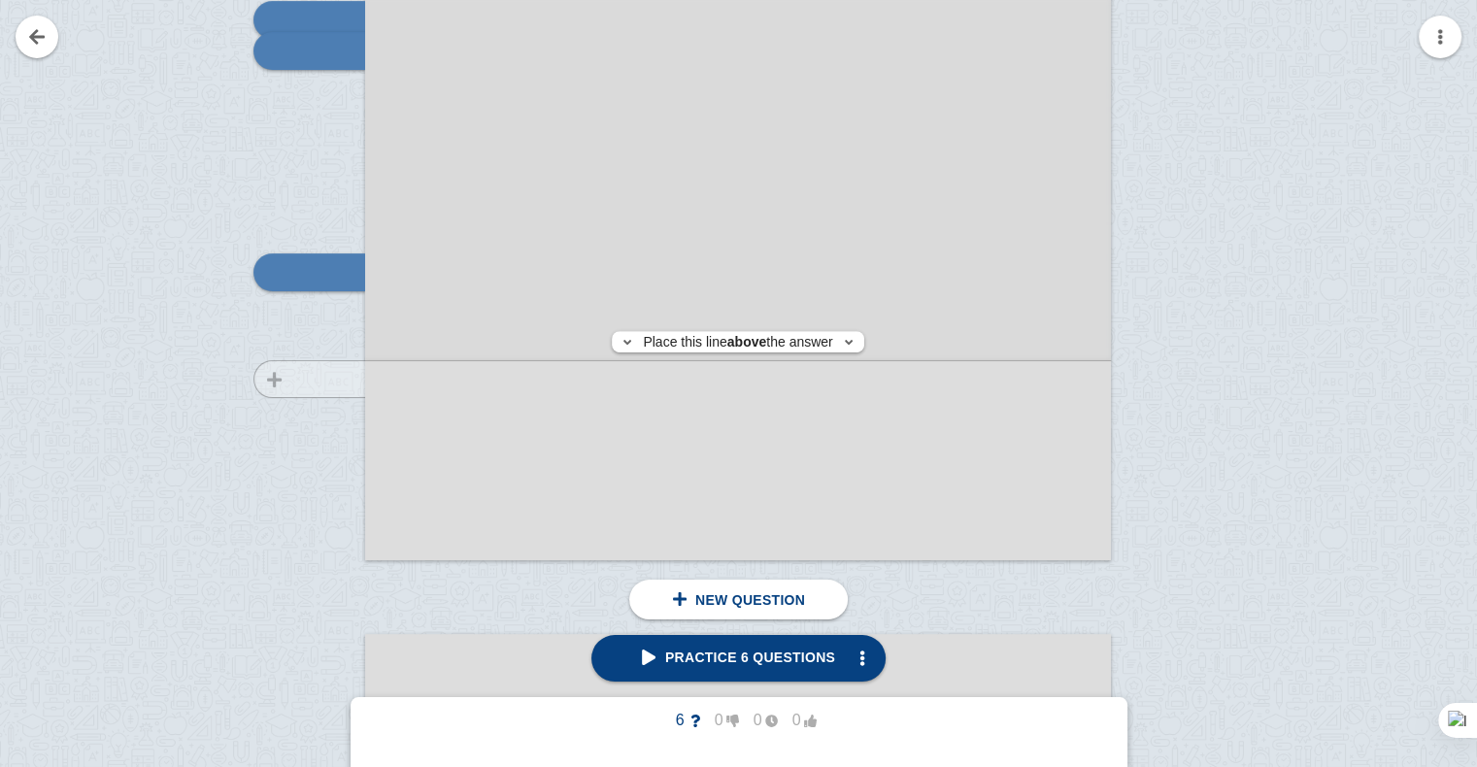
click at [319, 379] on div at bounding box center [300, 51] width 130 height 1055
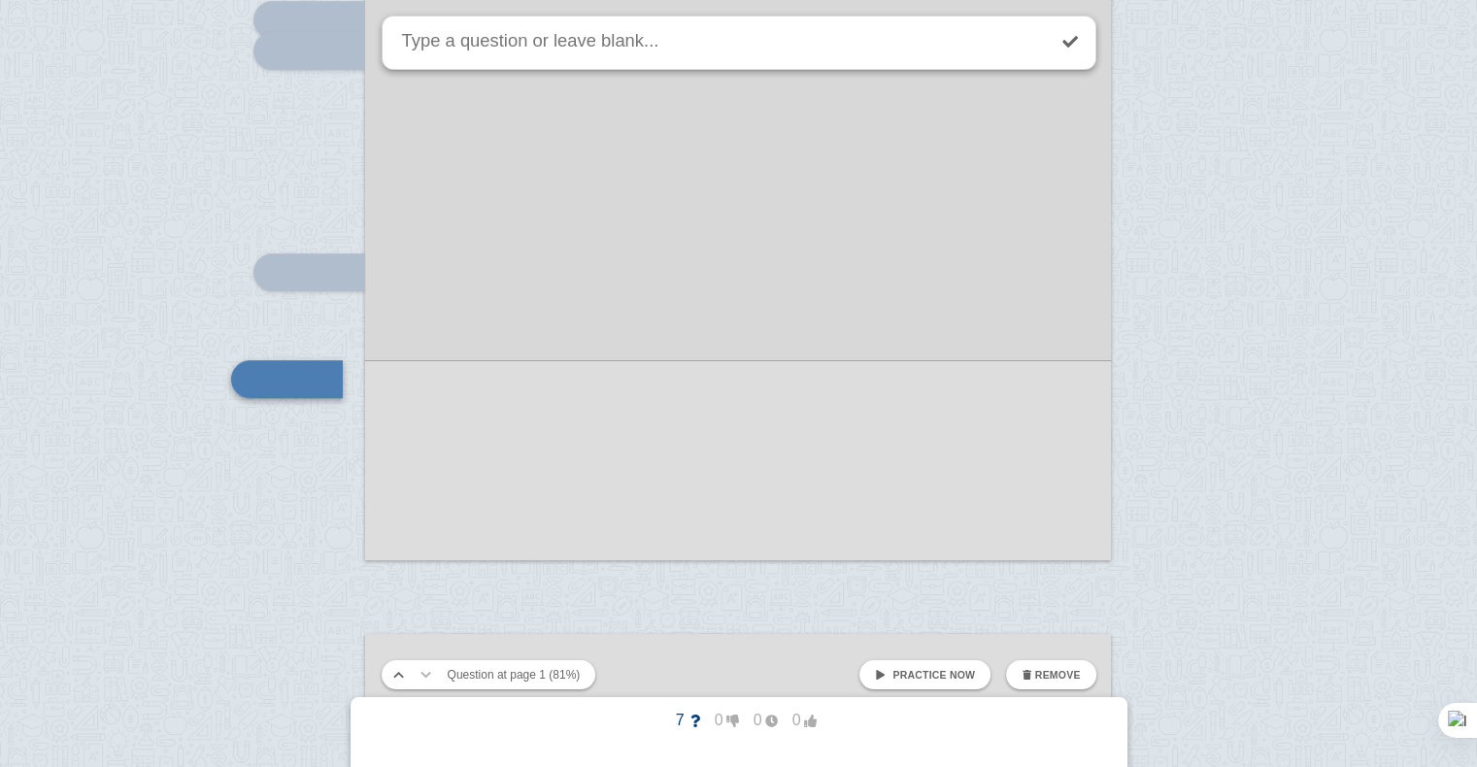
scroll to position [962, 0]
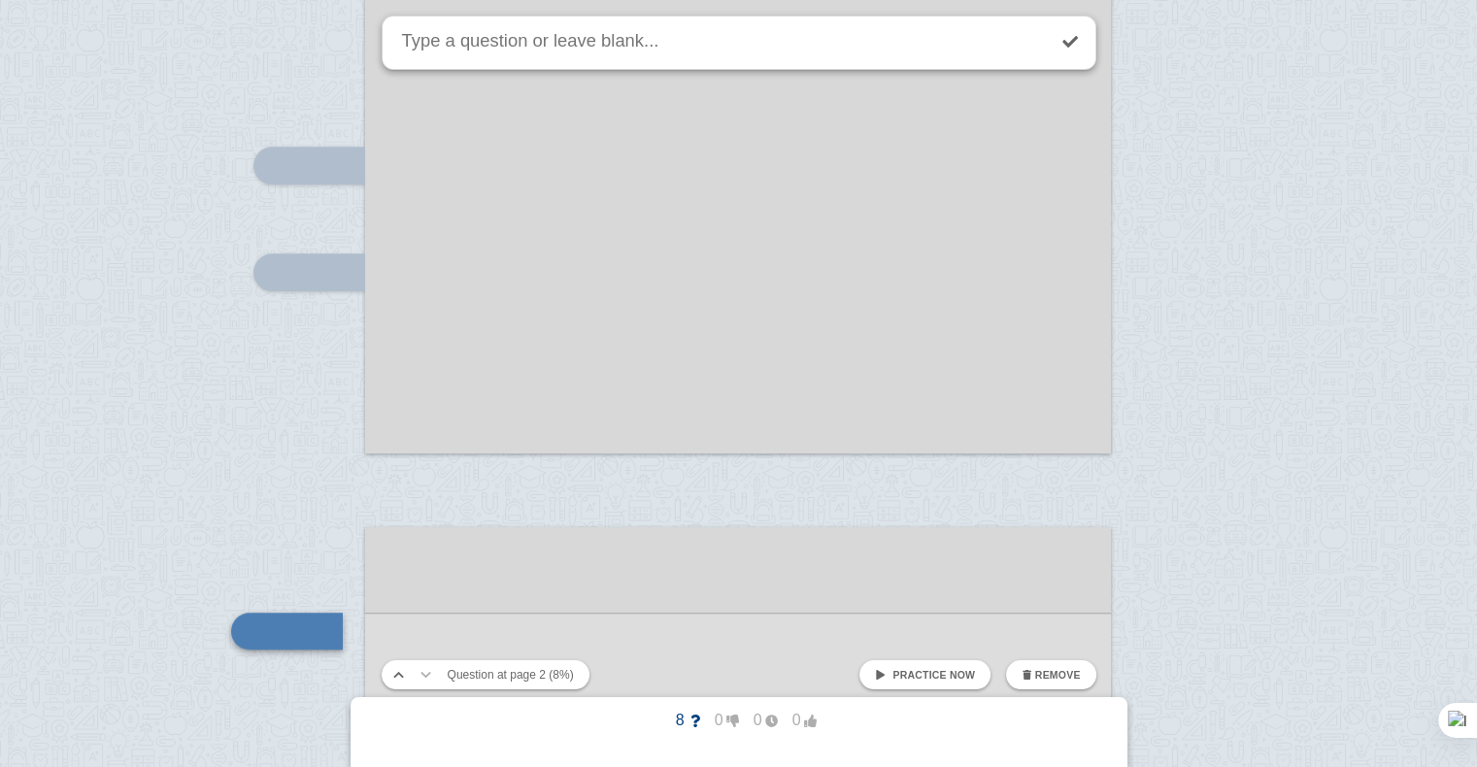
scroll to position [1321, 0]
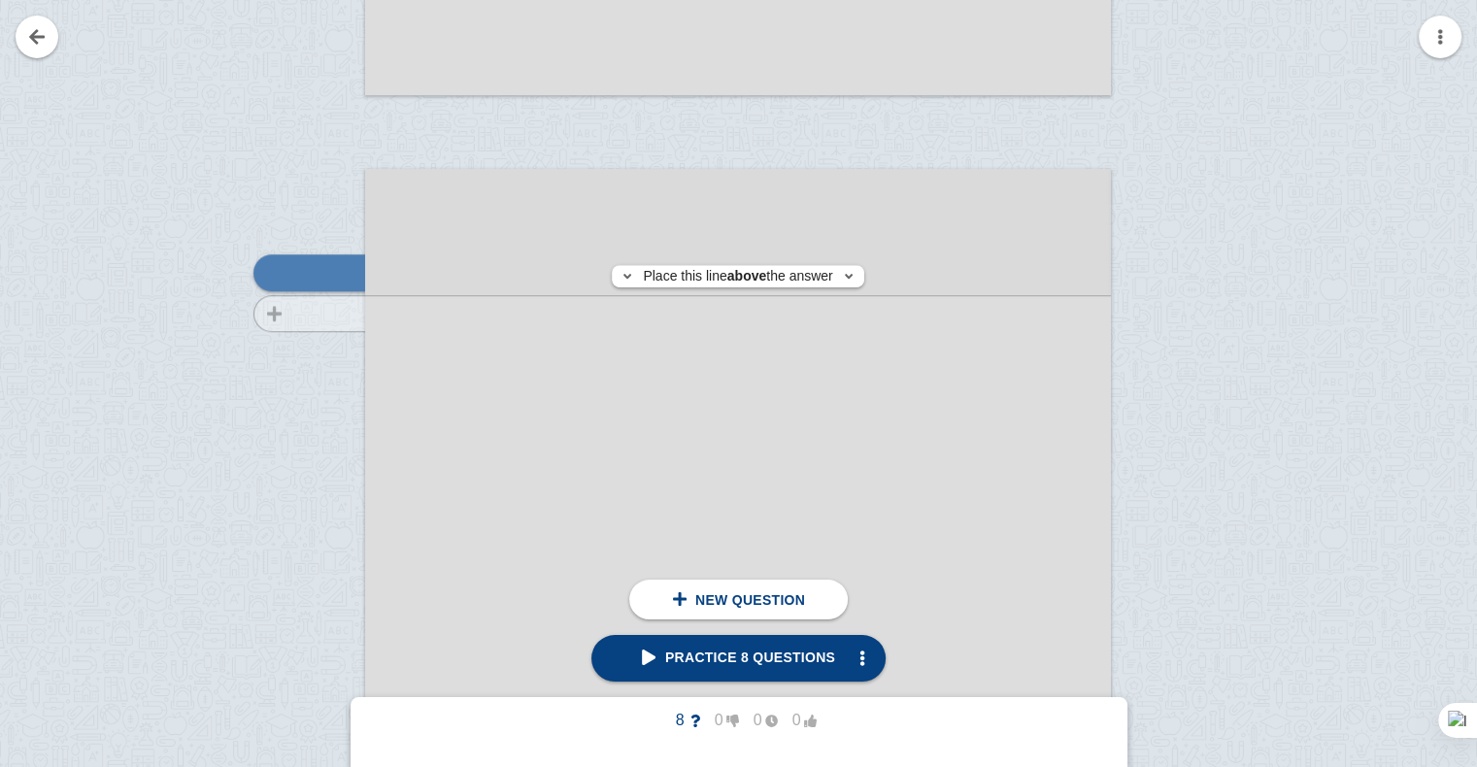
click at [333, 313] on div at bounding box center [300, 714] width 130 height 1055
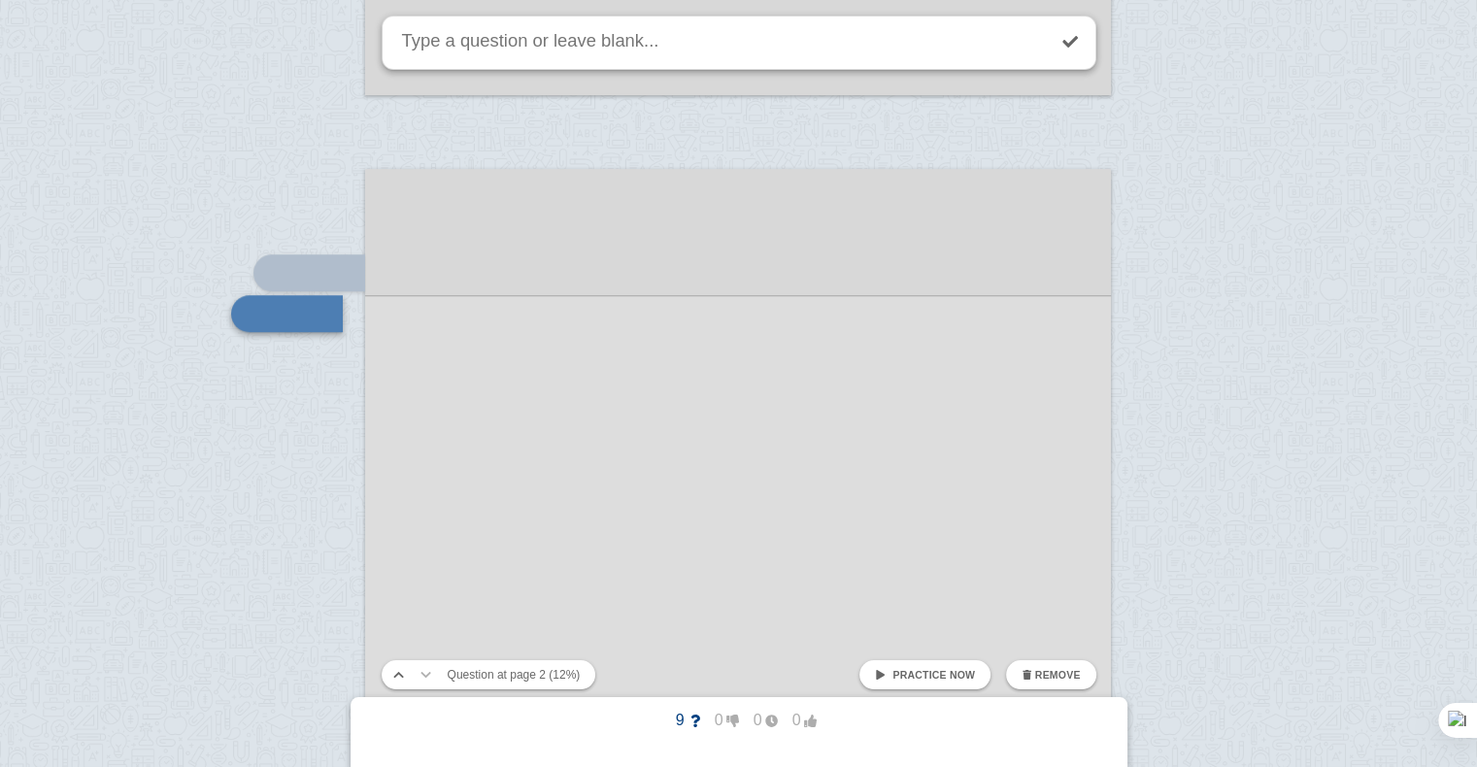
scroll to position [1361, 0]
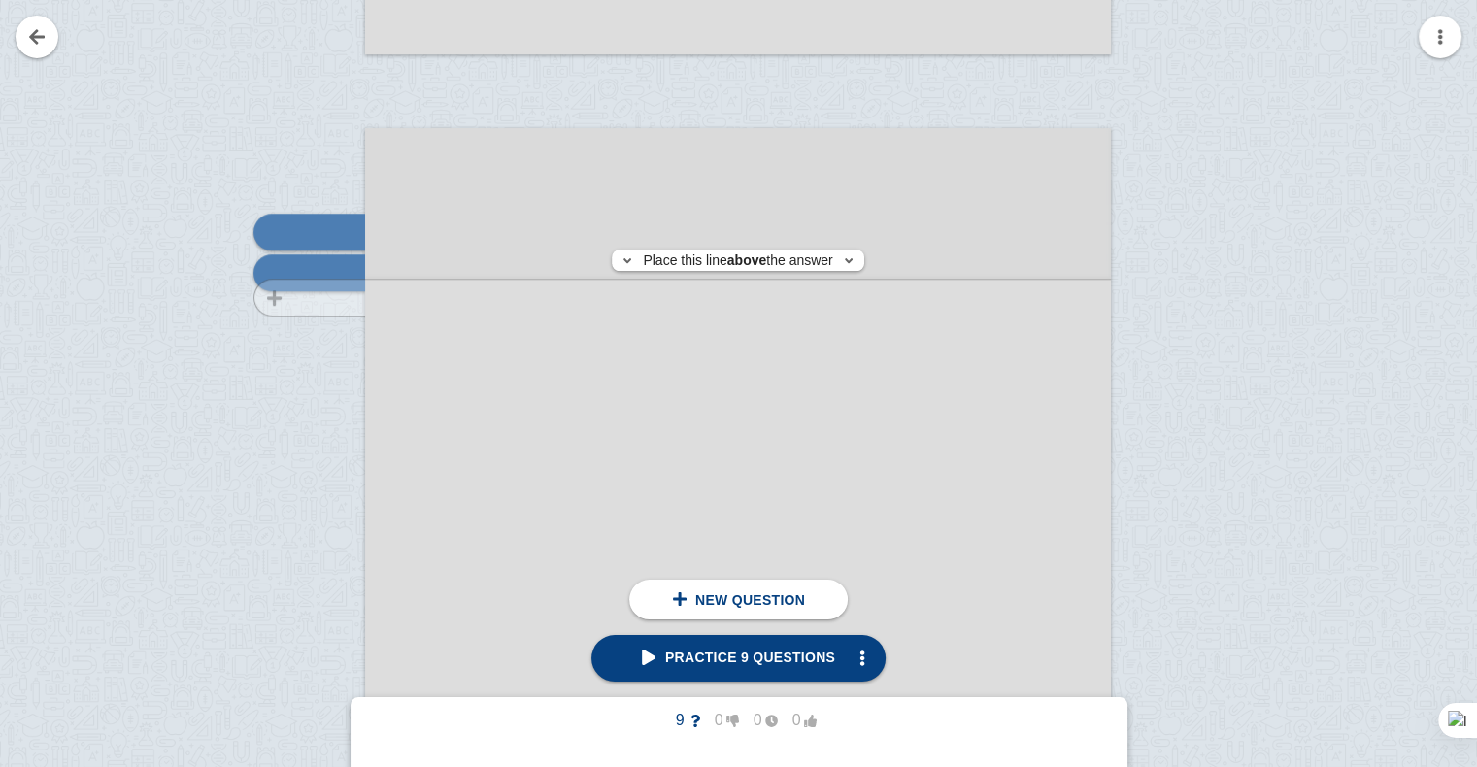
click at [338, 297] on div at bounding box center [300, 674] width 130 height 1055
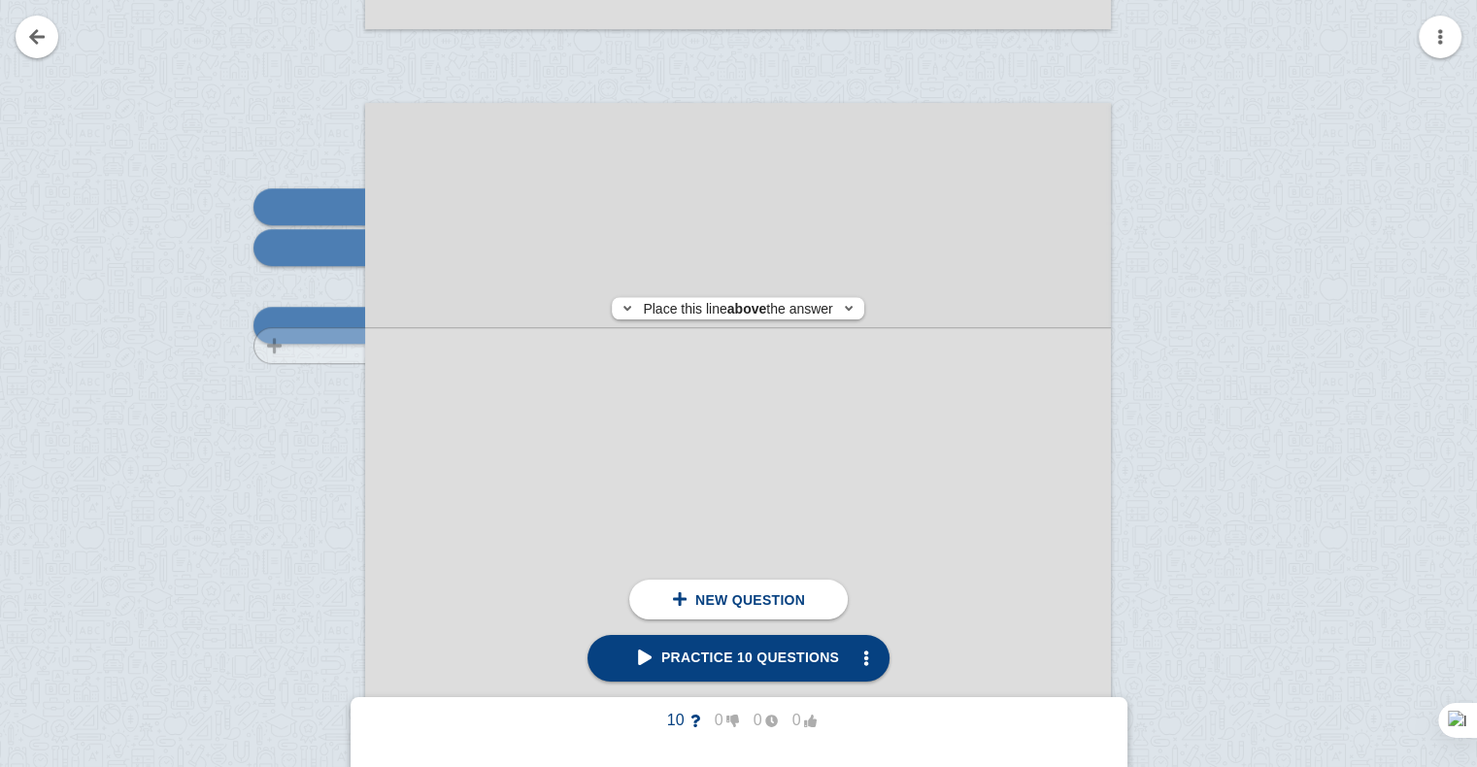
click at [345, 346] on div at bounding box center [300, 648] width 130 height 1055
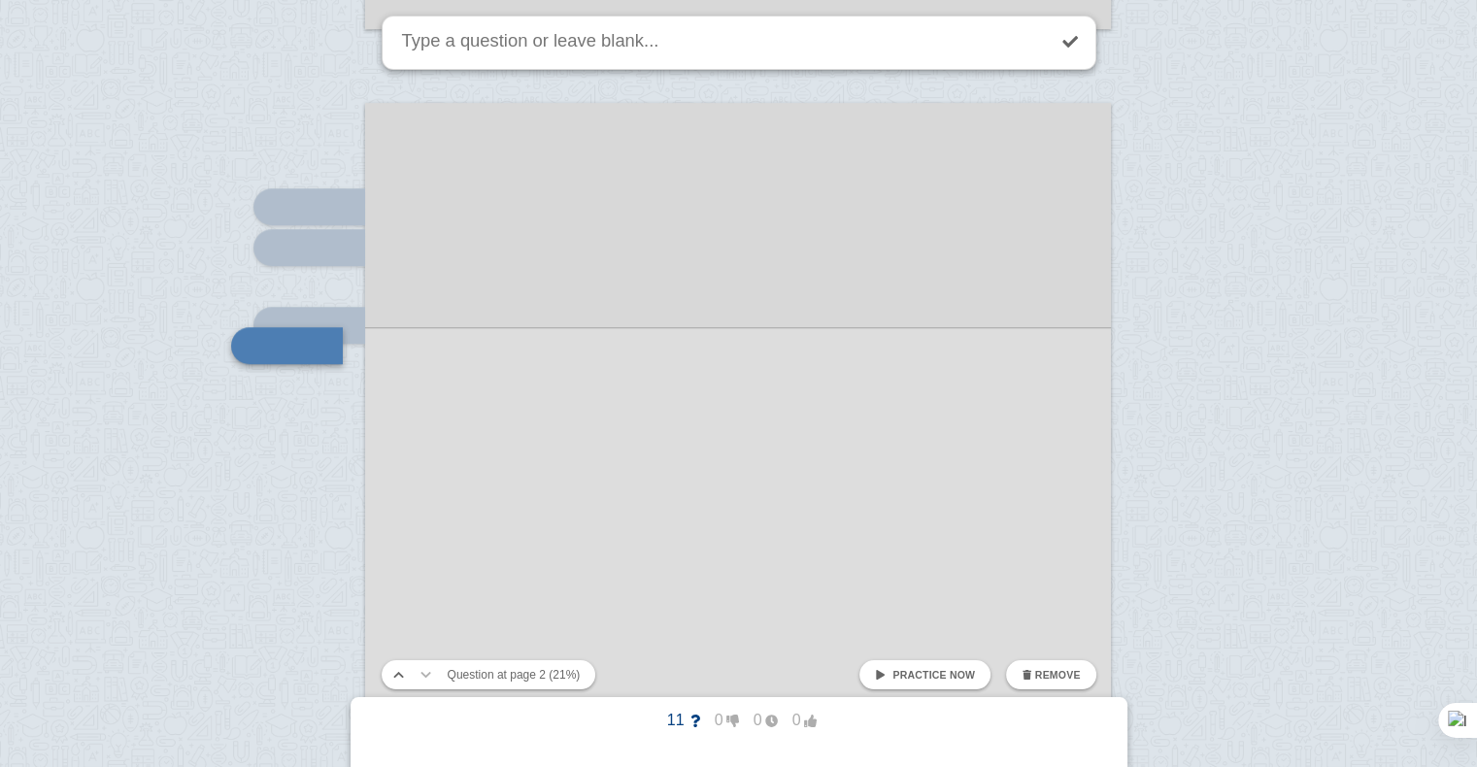
scroll to position [1460, 0]
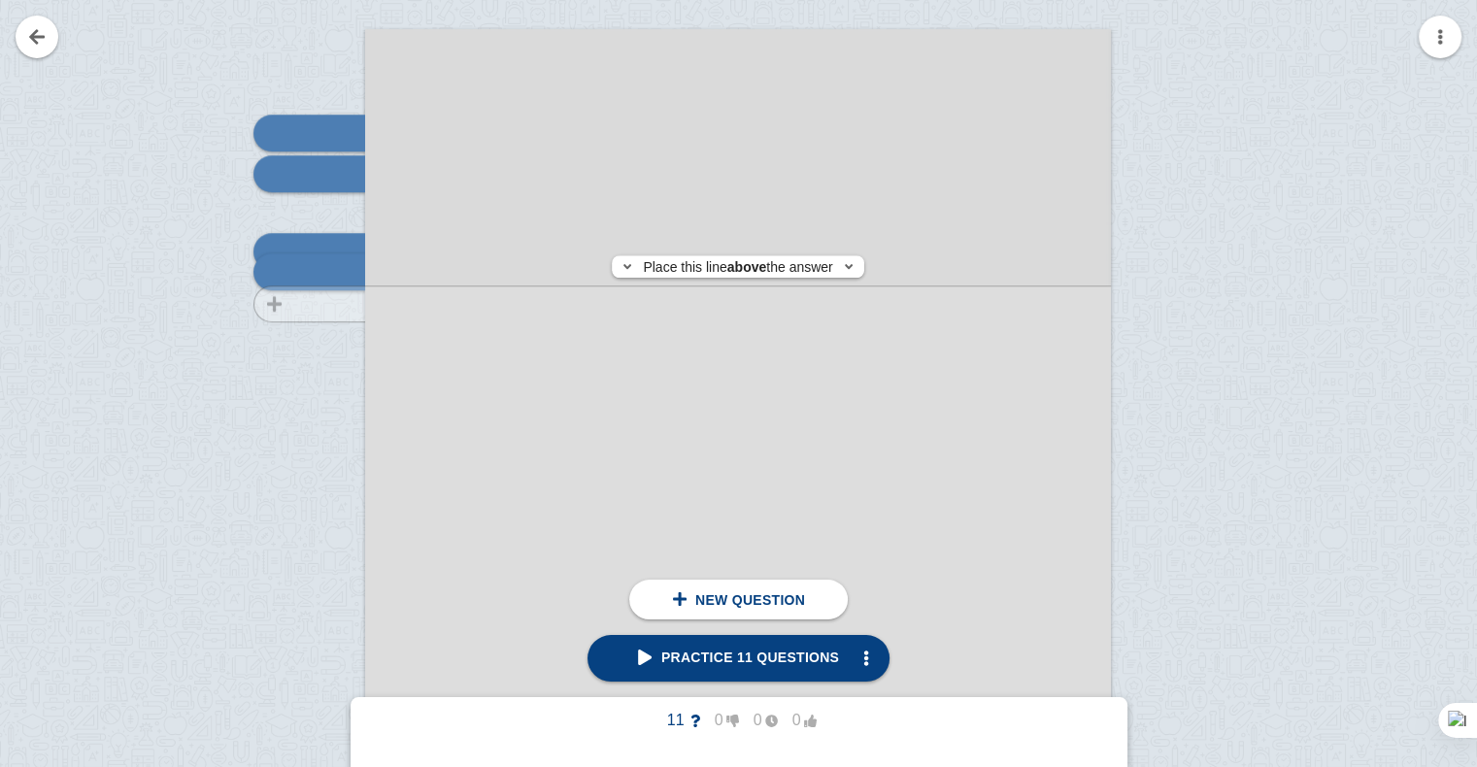
click at [338, 304] on div at bounding box center [300, 575] width 130 height 1055
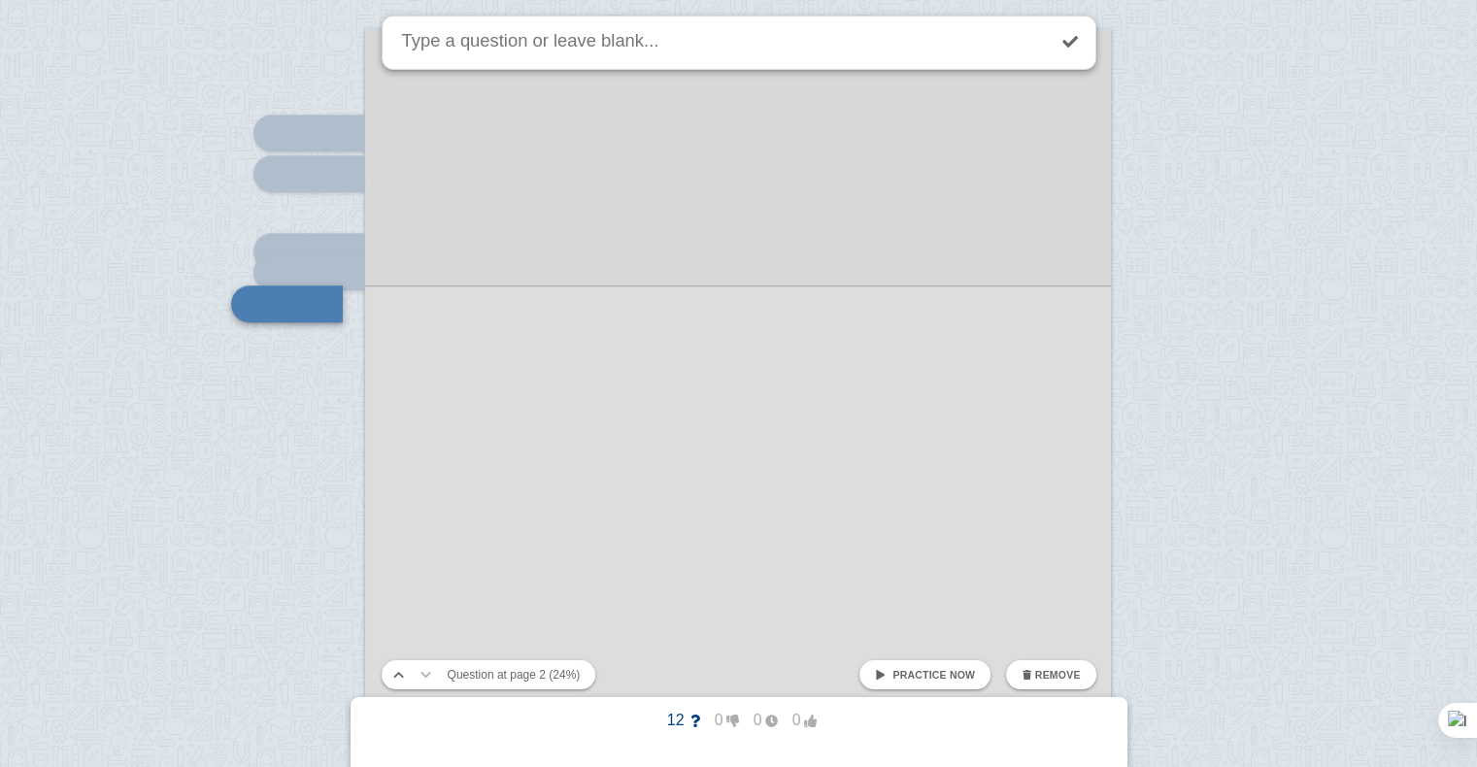
scroll to position [1492, 0]
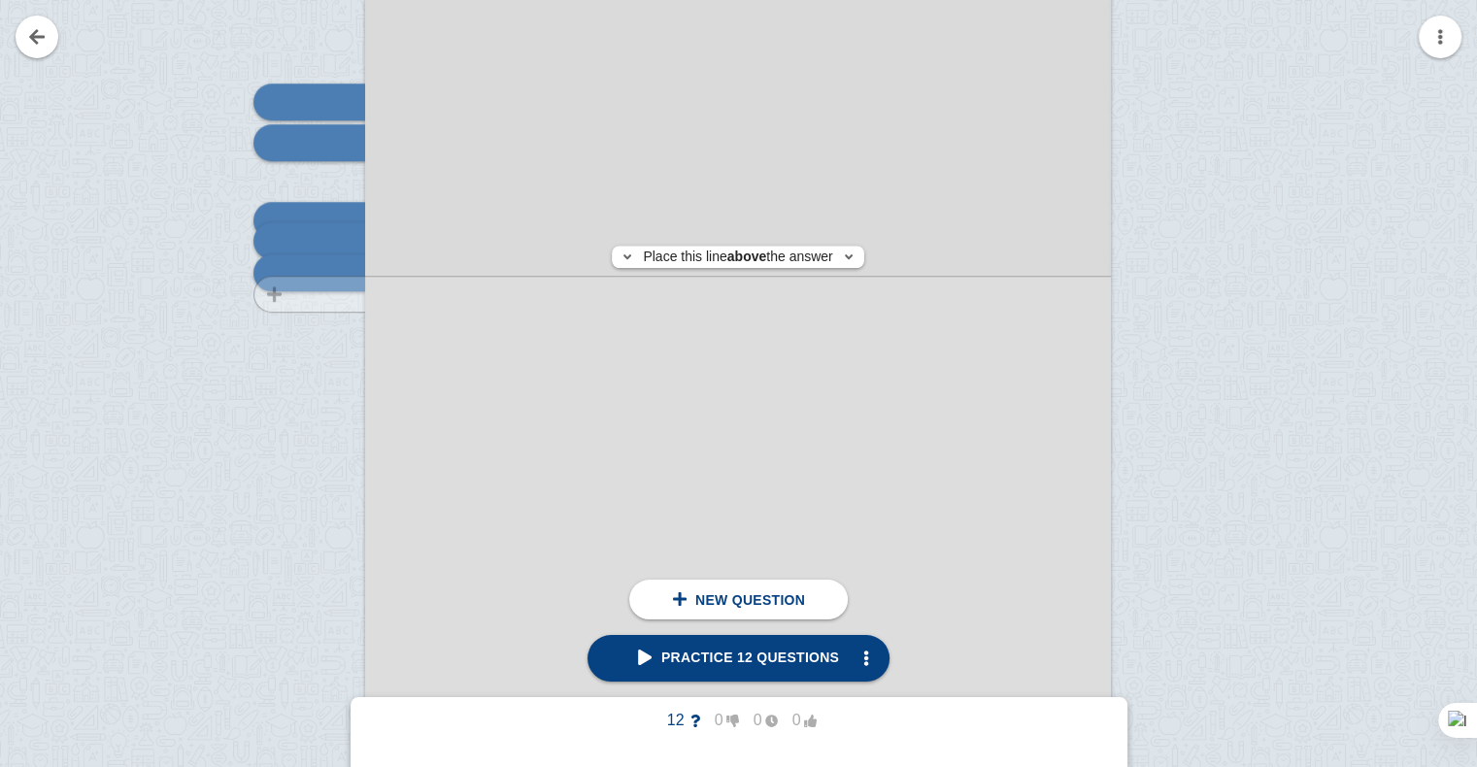
click at [334, 293] on div at bounding box center [300, 544] width 130 height 1055
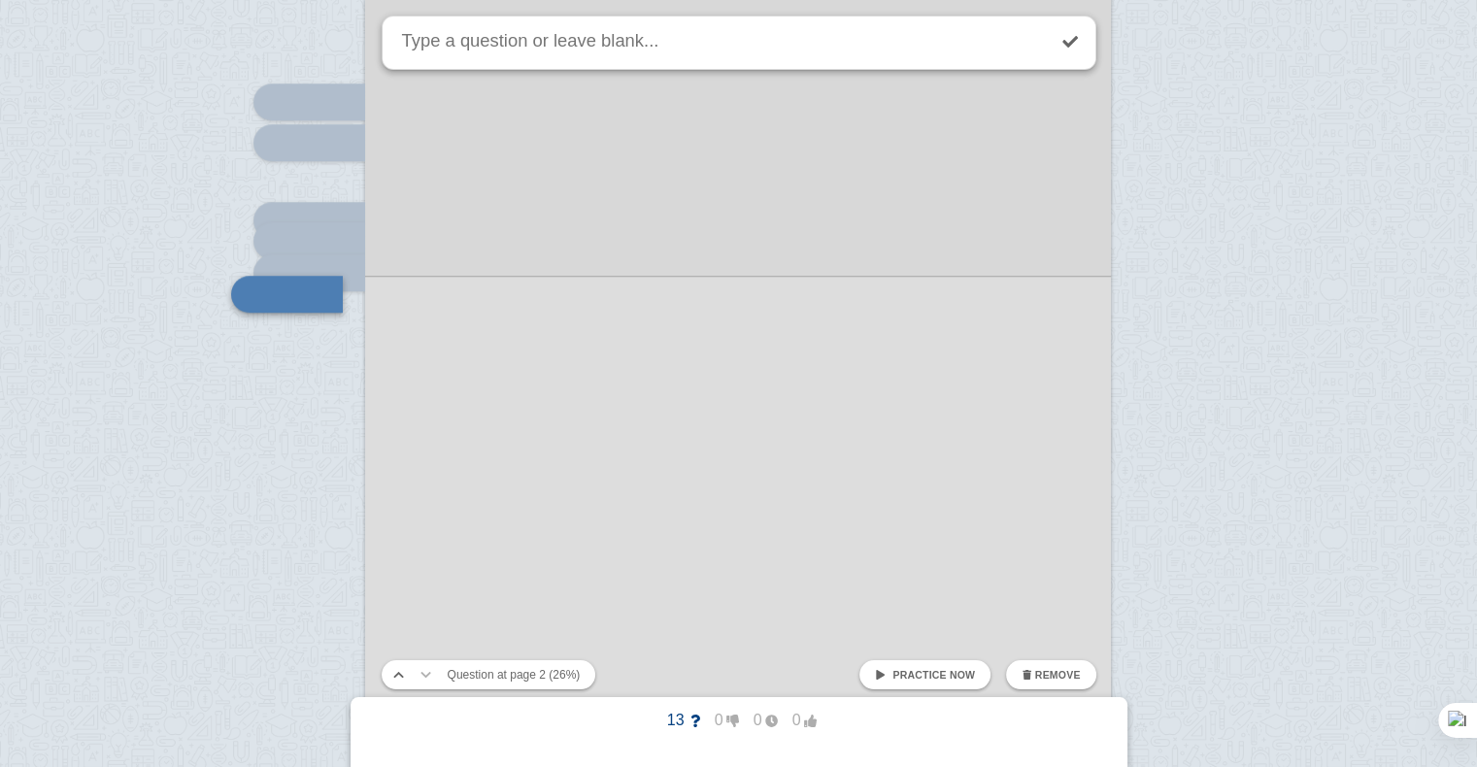
scroll to position [1513, 0]
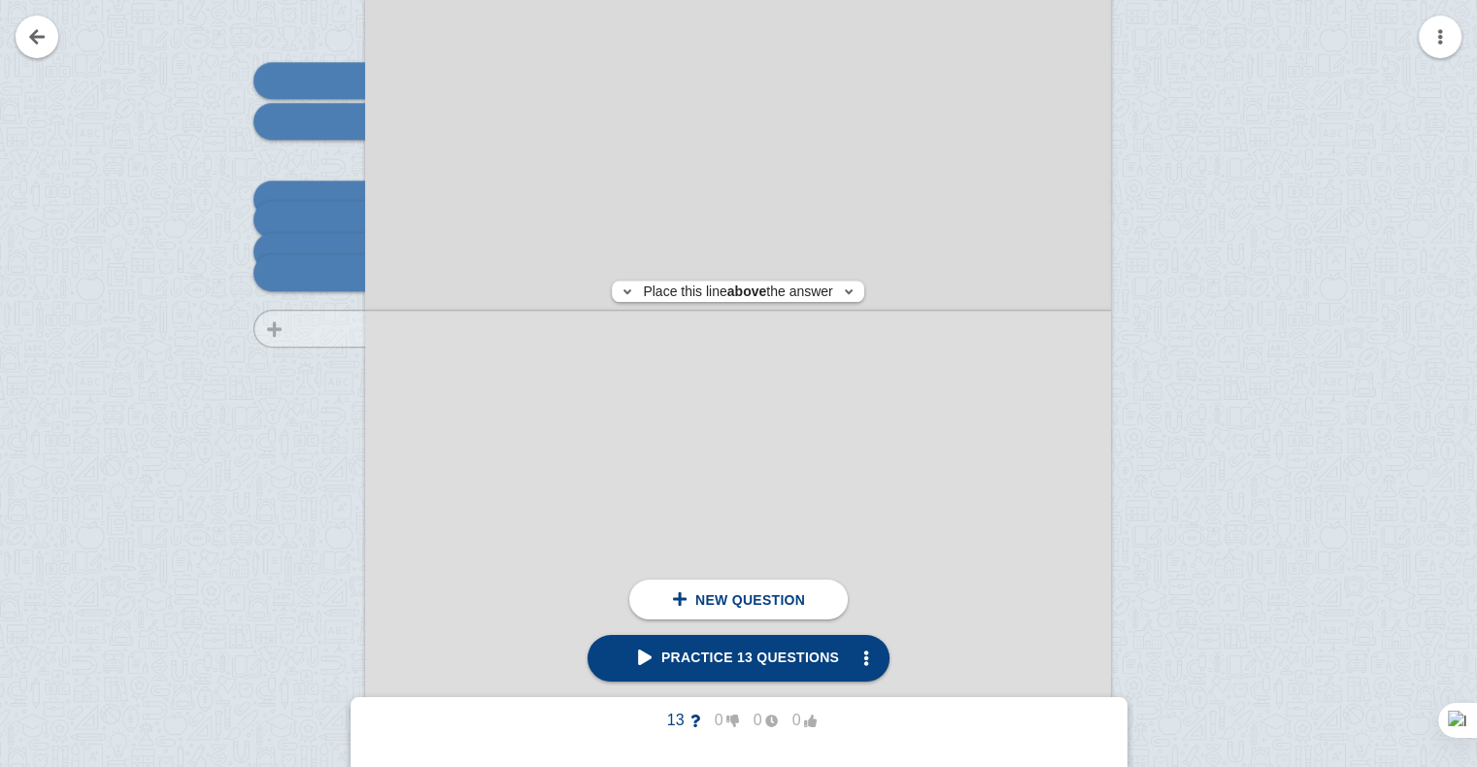
click at [342, 328] on div at bounding box center [300, 522] width 130 height 1055
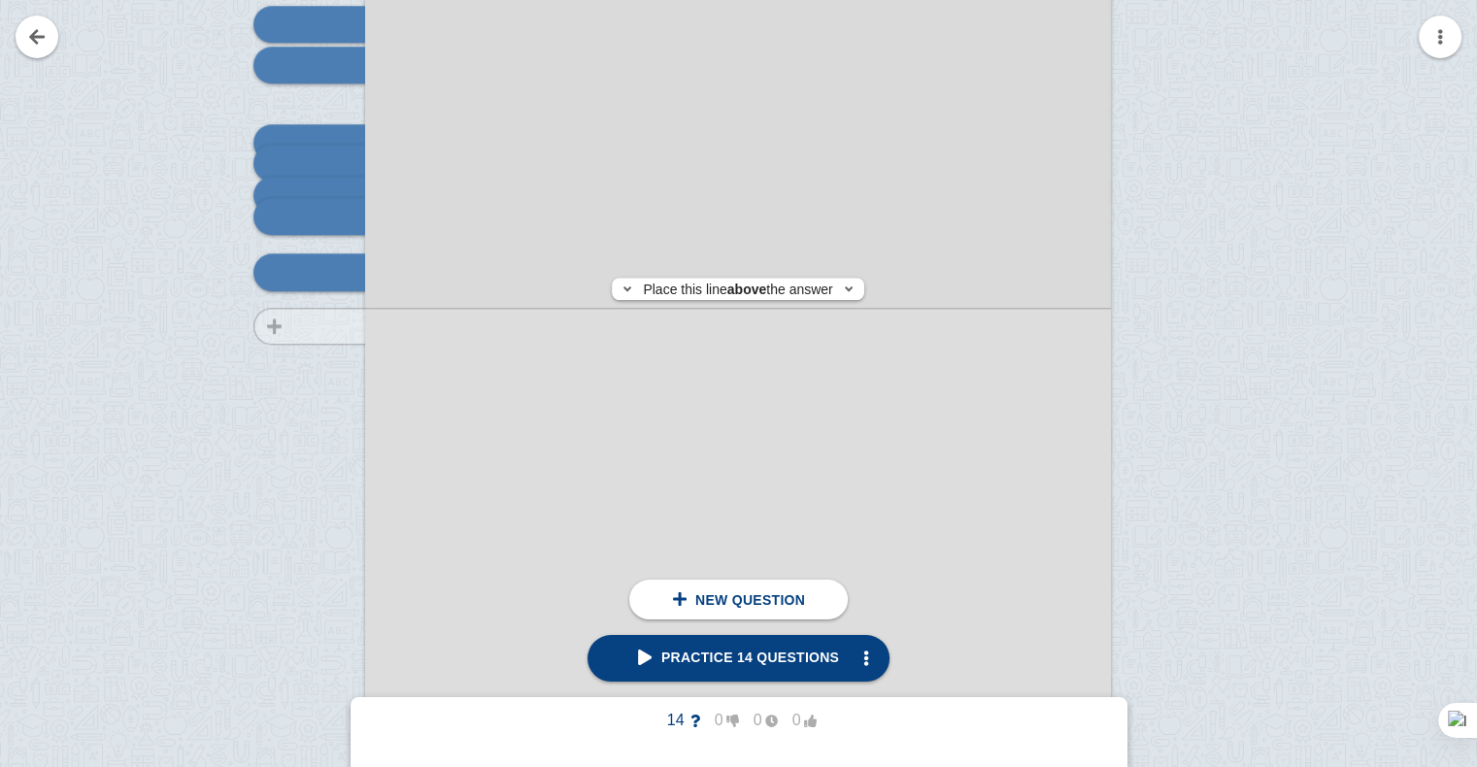
click at [337, 326] on div at bounding box center [300, 466] width 130 height 1055
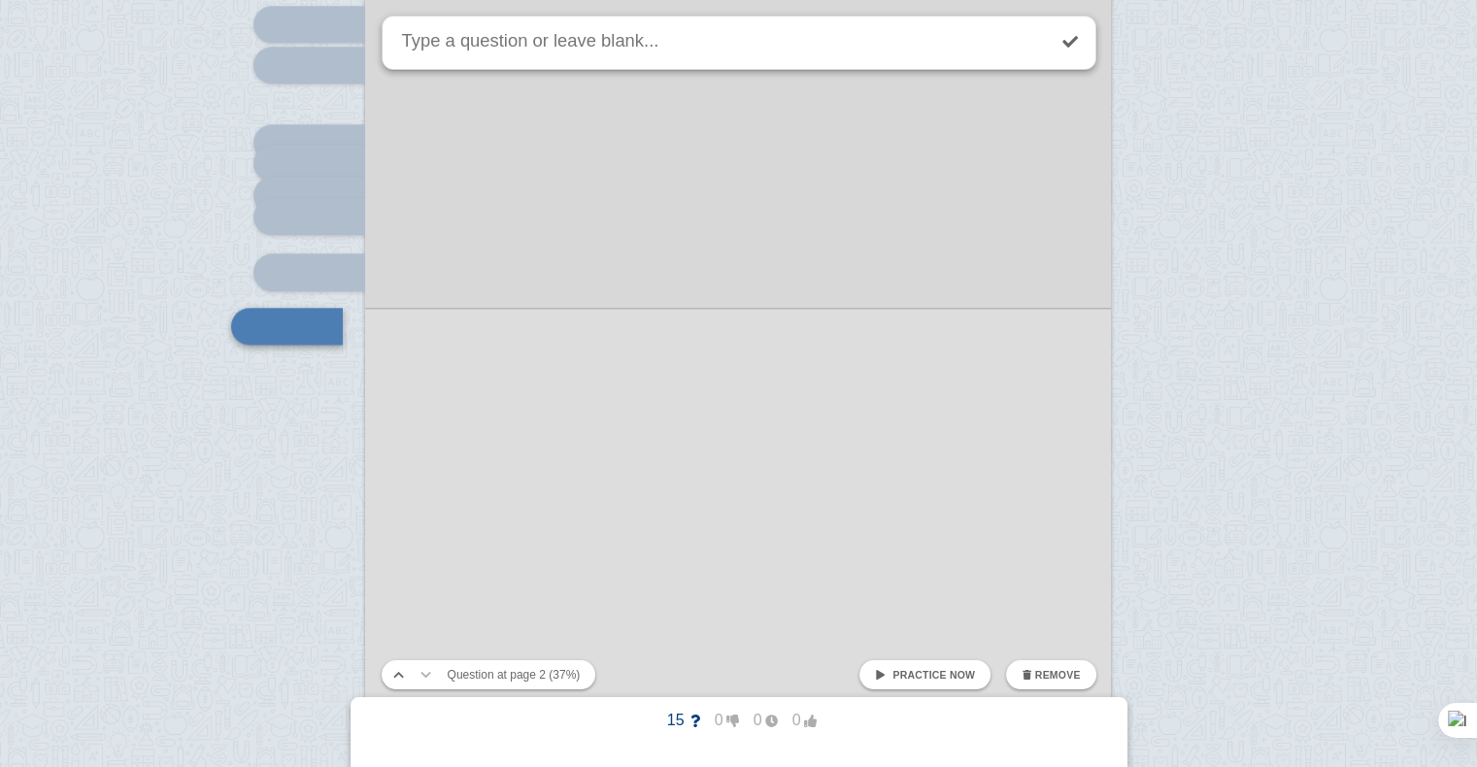
scroll to position [1624, 0]
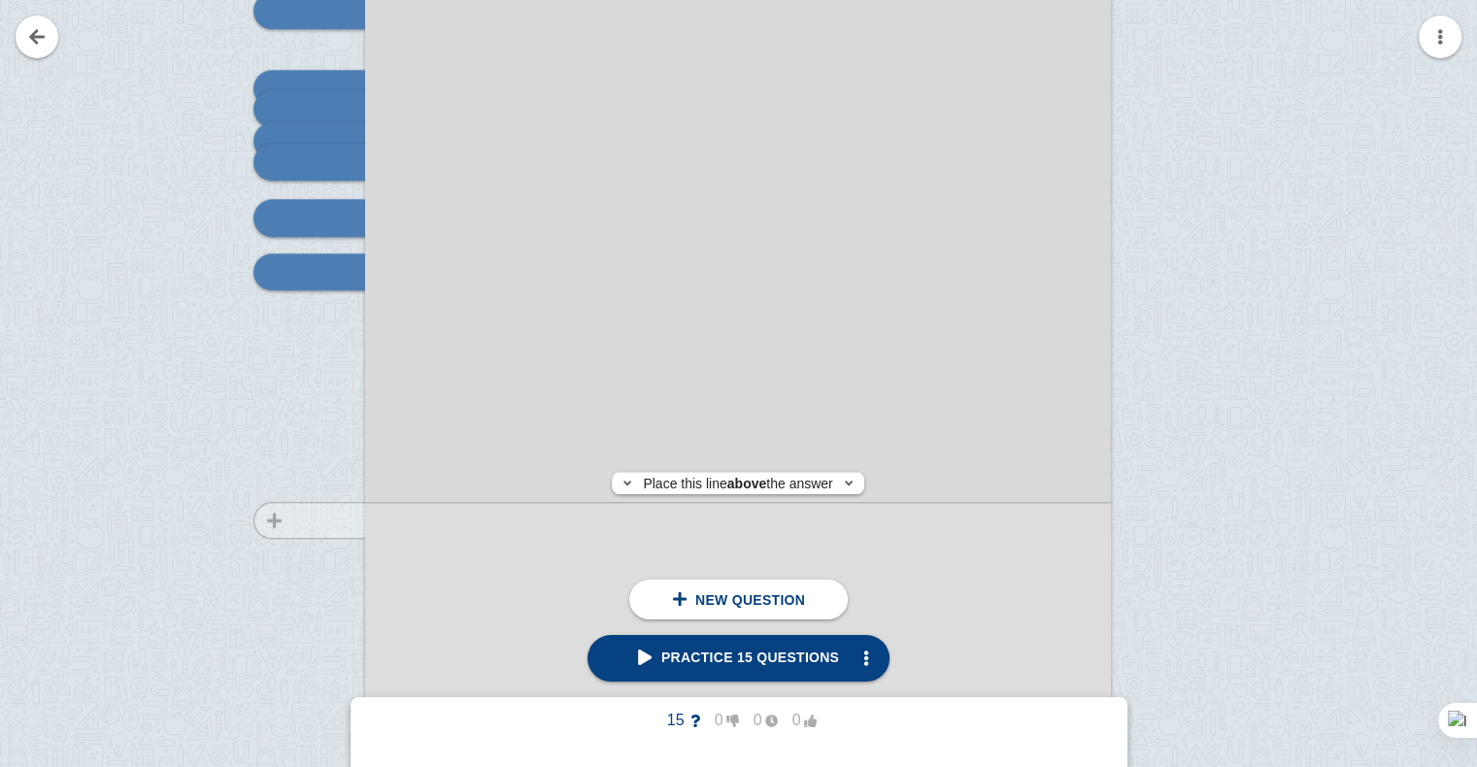
click at [354, 520] on div at bounding box center [300, 411] width 130 height 1055
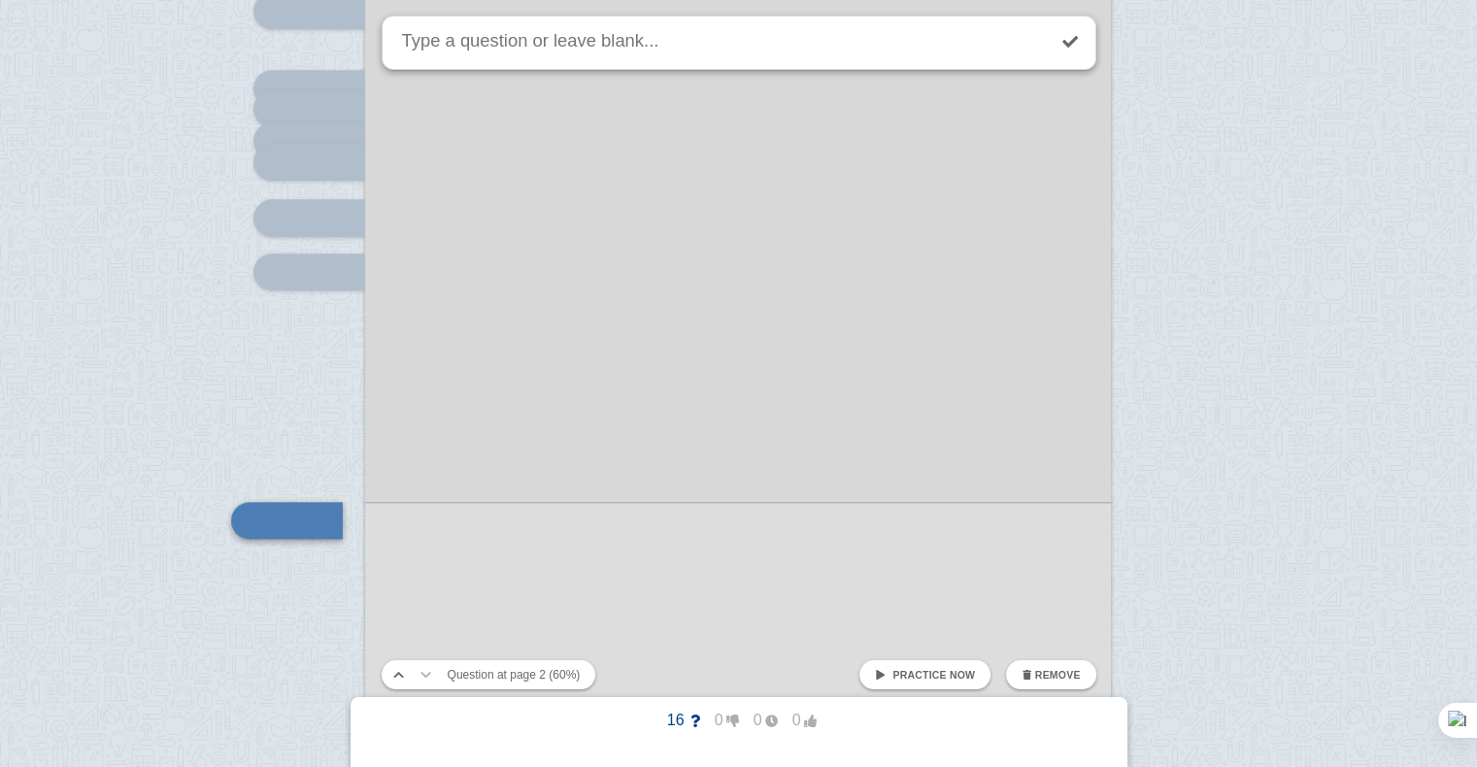
scroll to position [1872, 0]
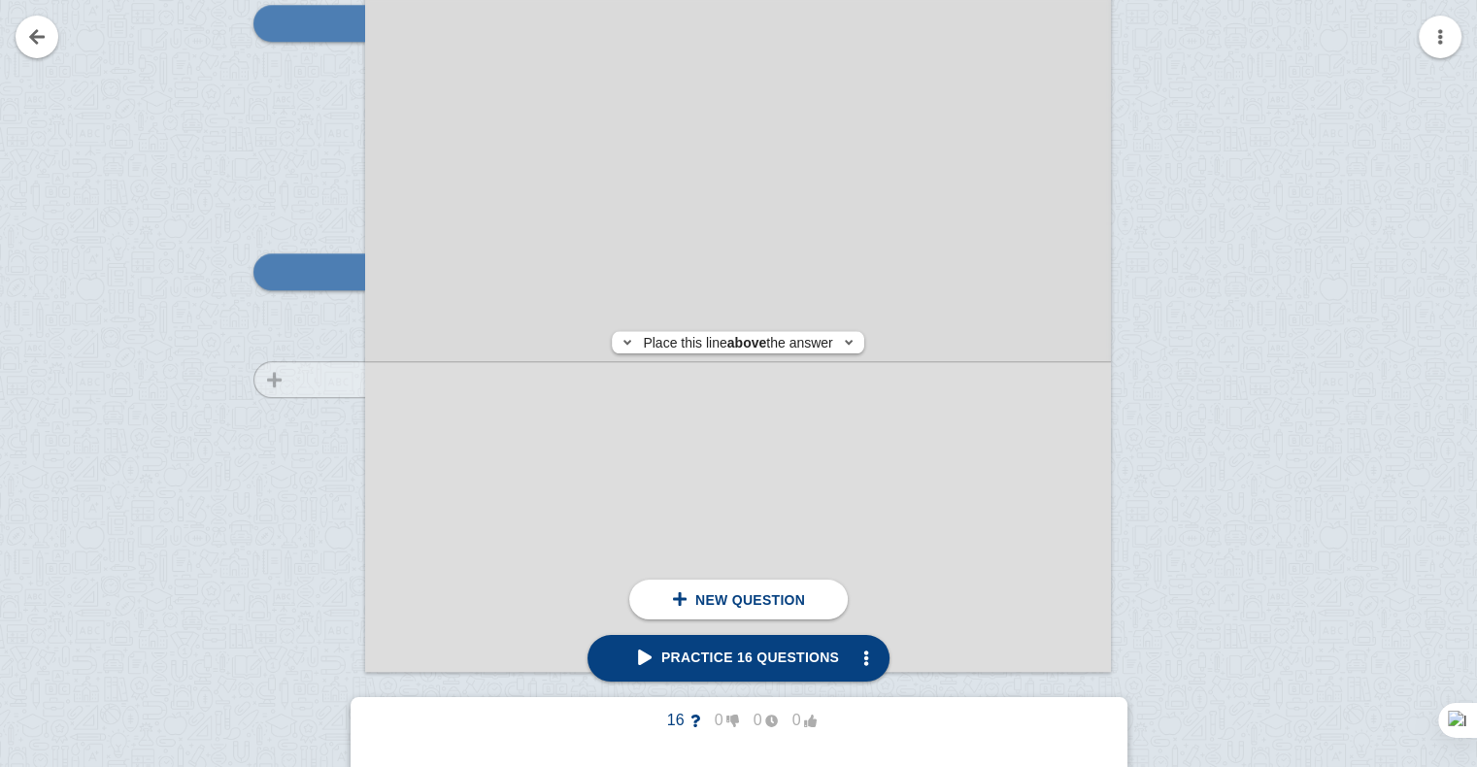
click at [319, 380] on div at bounding box center [300, 163] width 130 height 1055
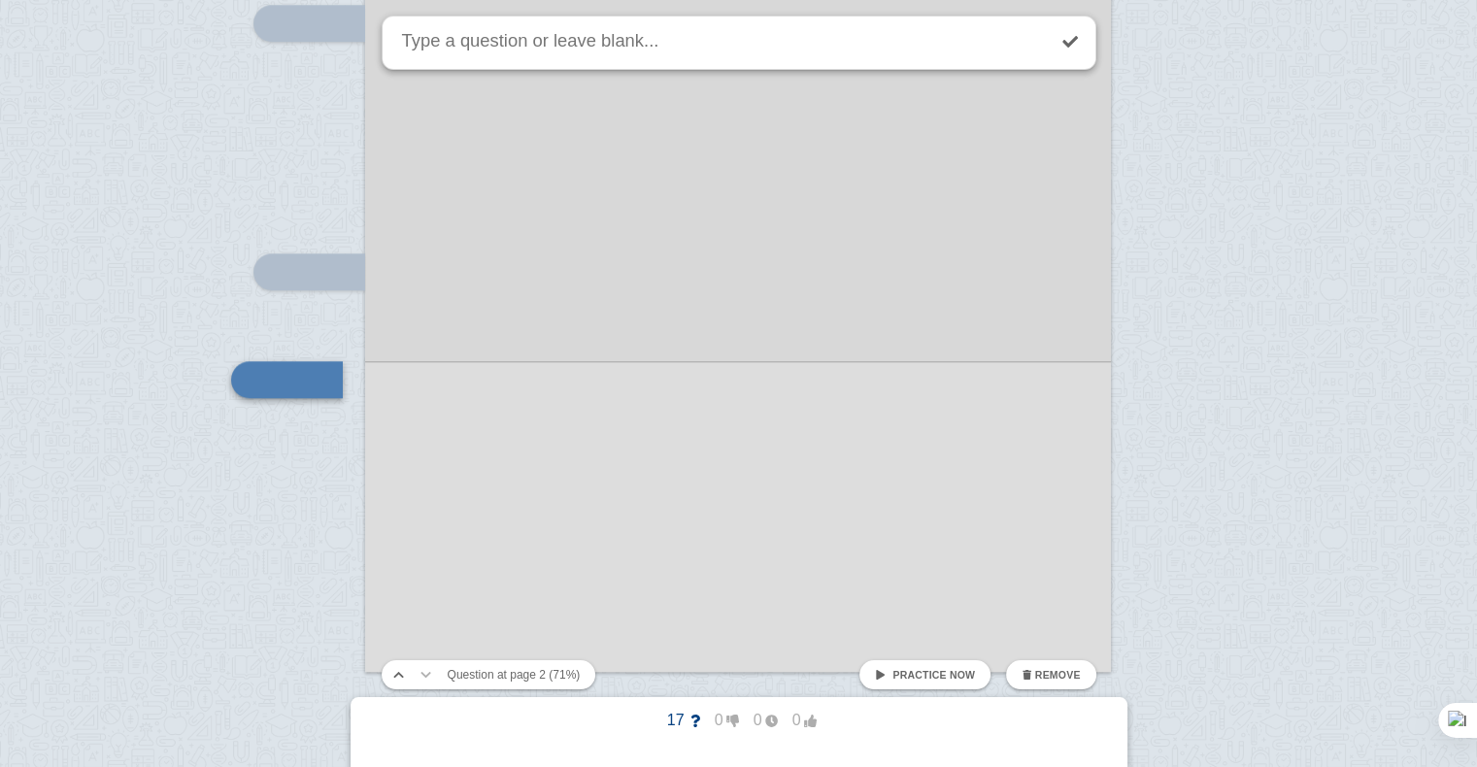
scroll to position [1980, 0]
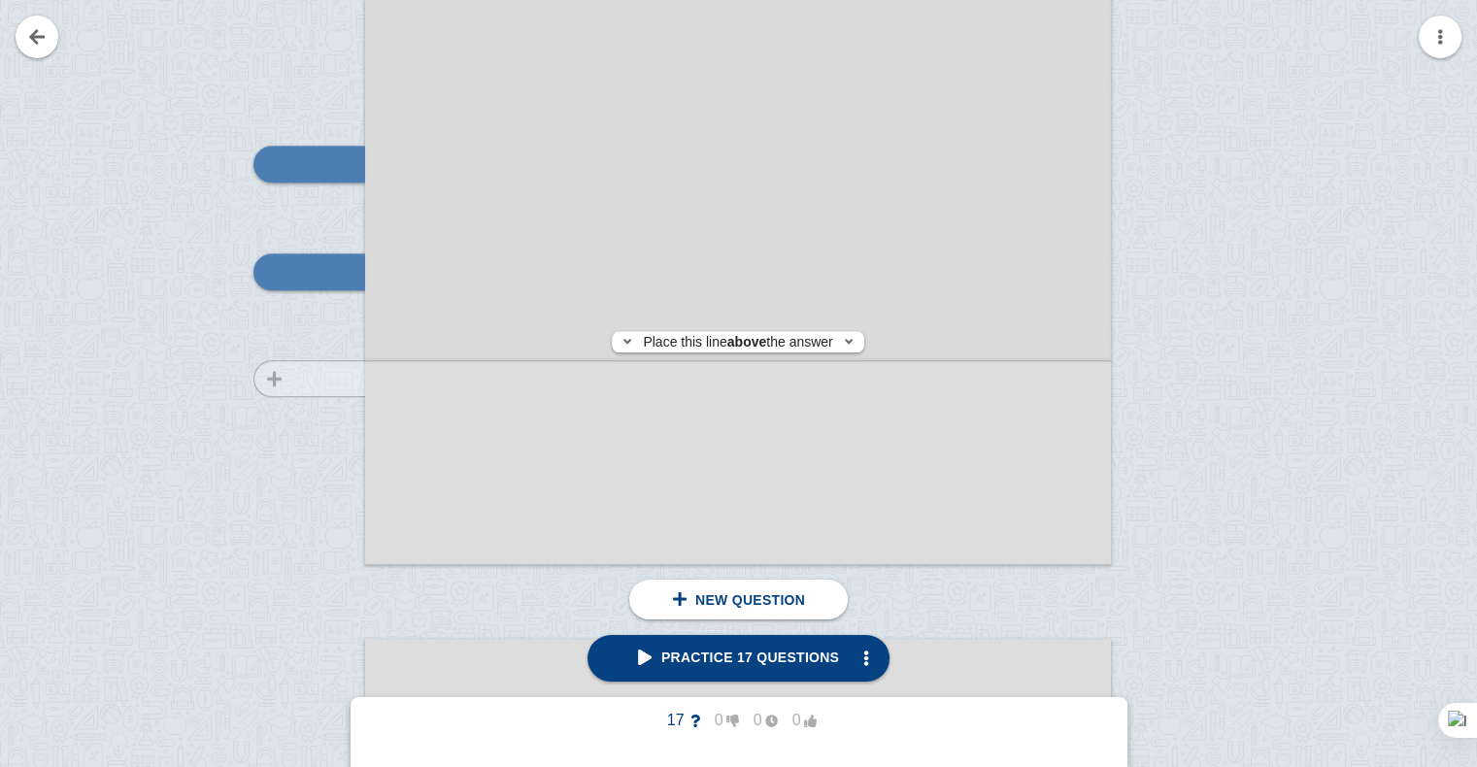
click at [310, 379] on div at bounding box center [300, 55] width 130 height 1055
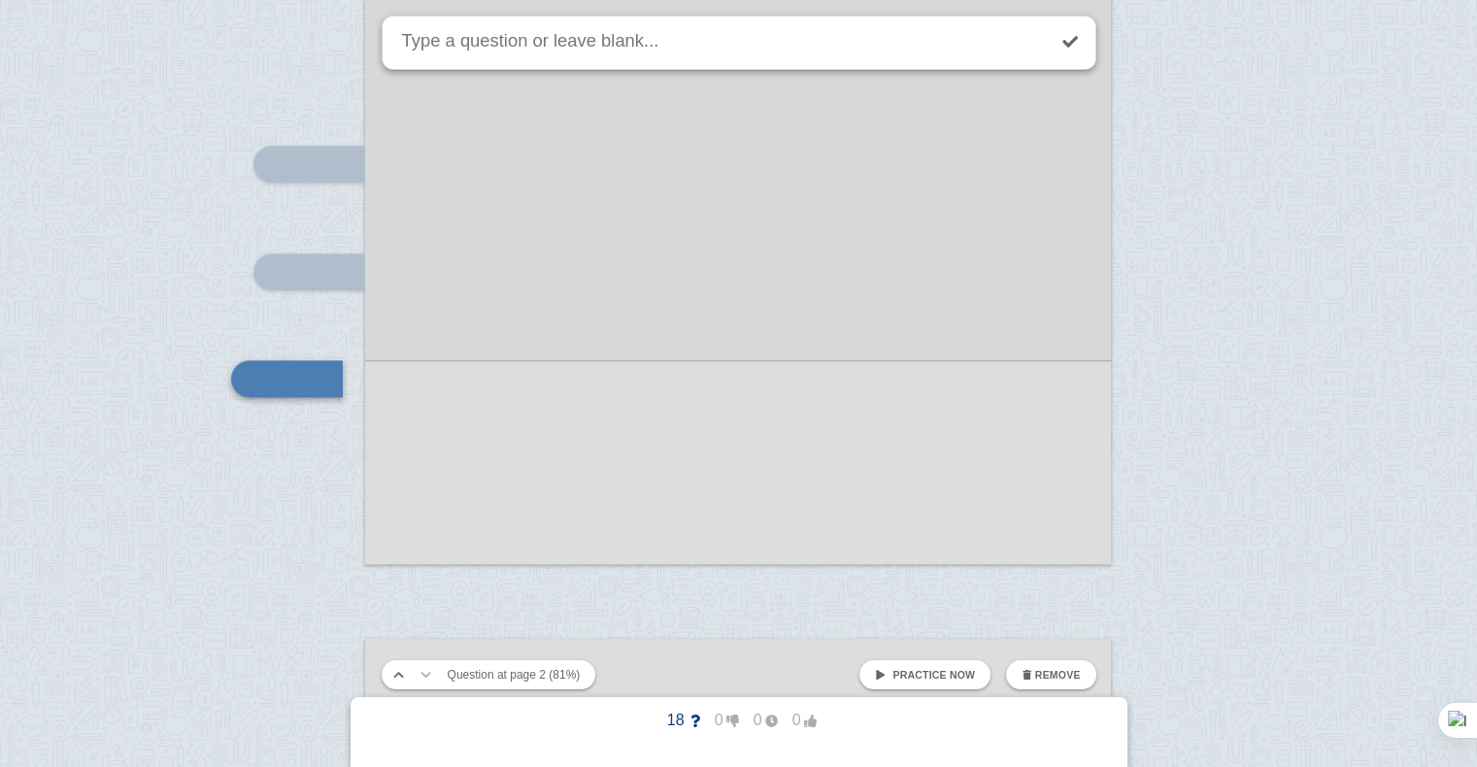
scroll to position [2086, 0]
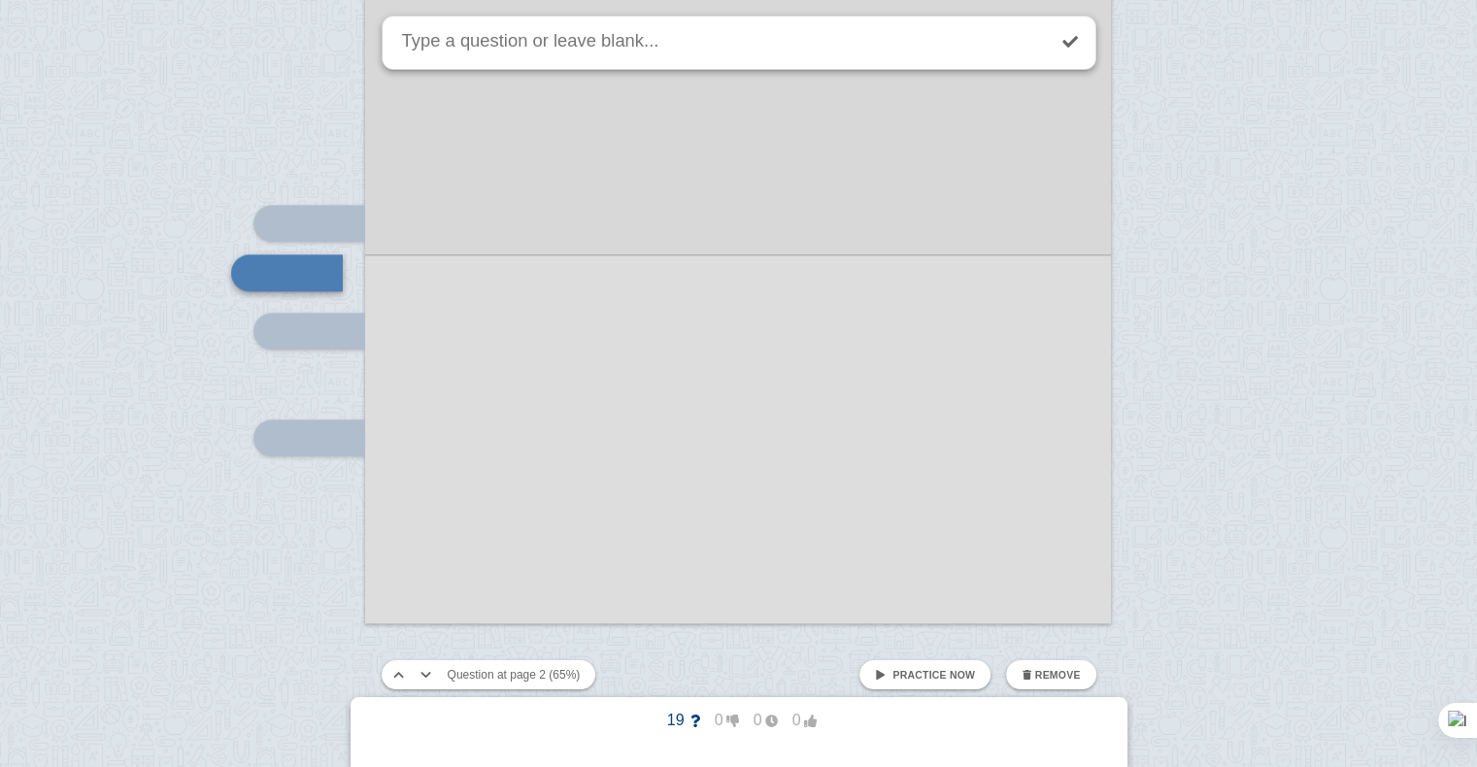
click at [392, 460] on div at bounding box center [738, 96] width 746 height 1055
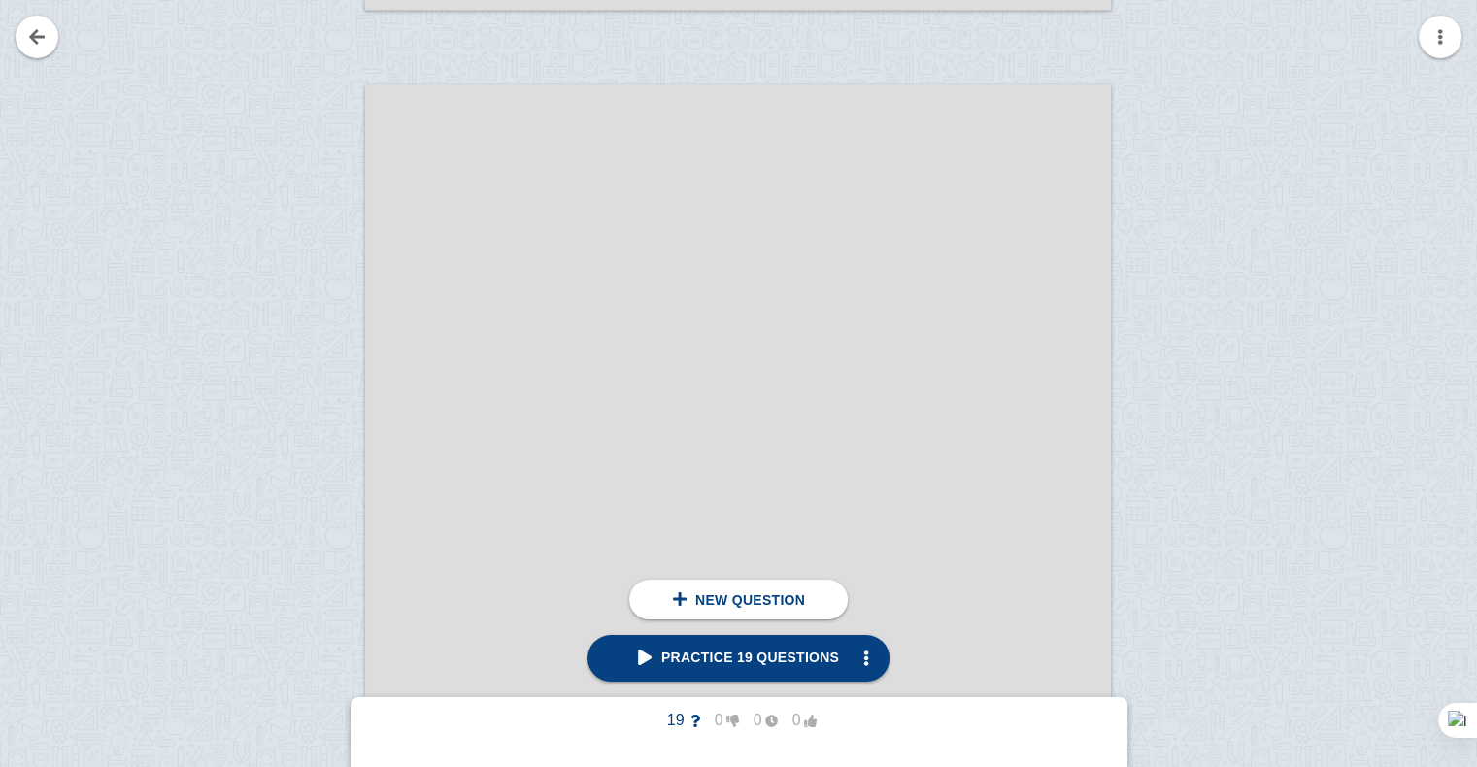
scroll to position [2542, 0]
click at [303, 319] on div at bounding box center [300, 622] width 130 height 1055
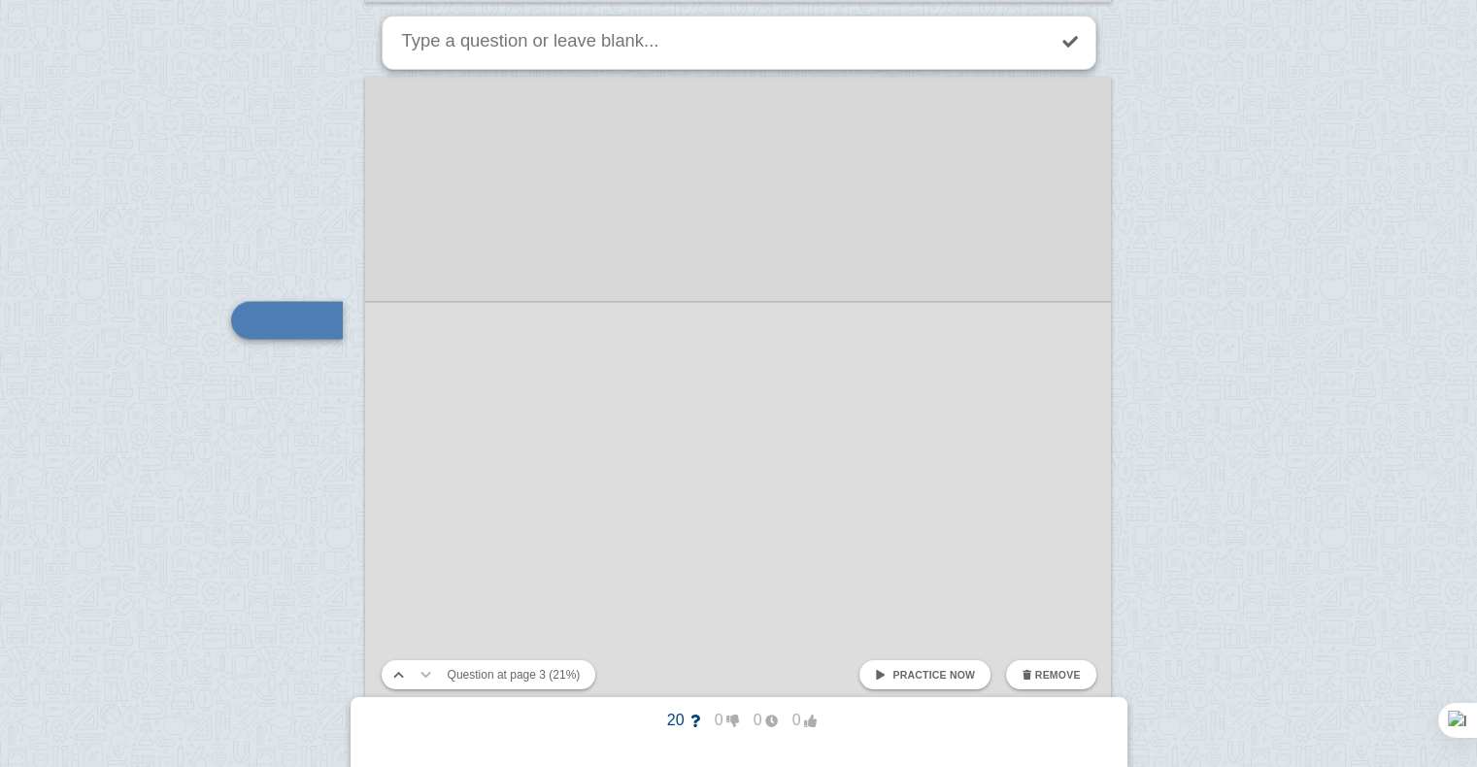
scroll to position [2590, 0]
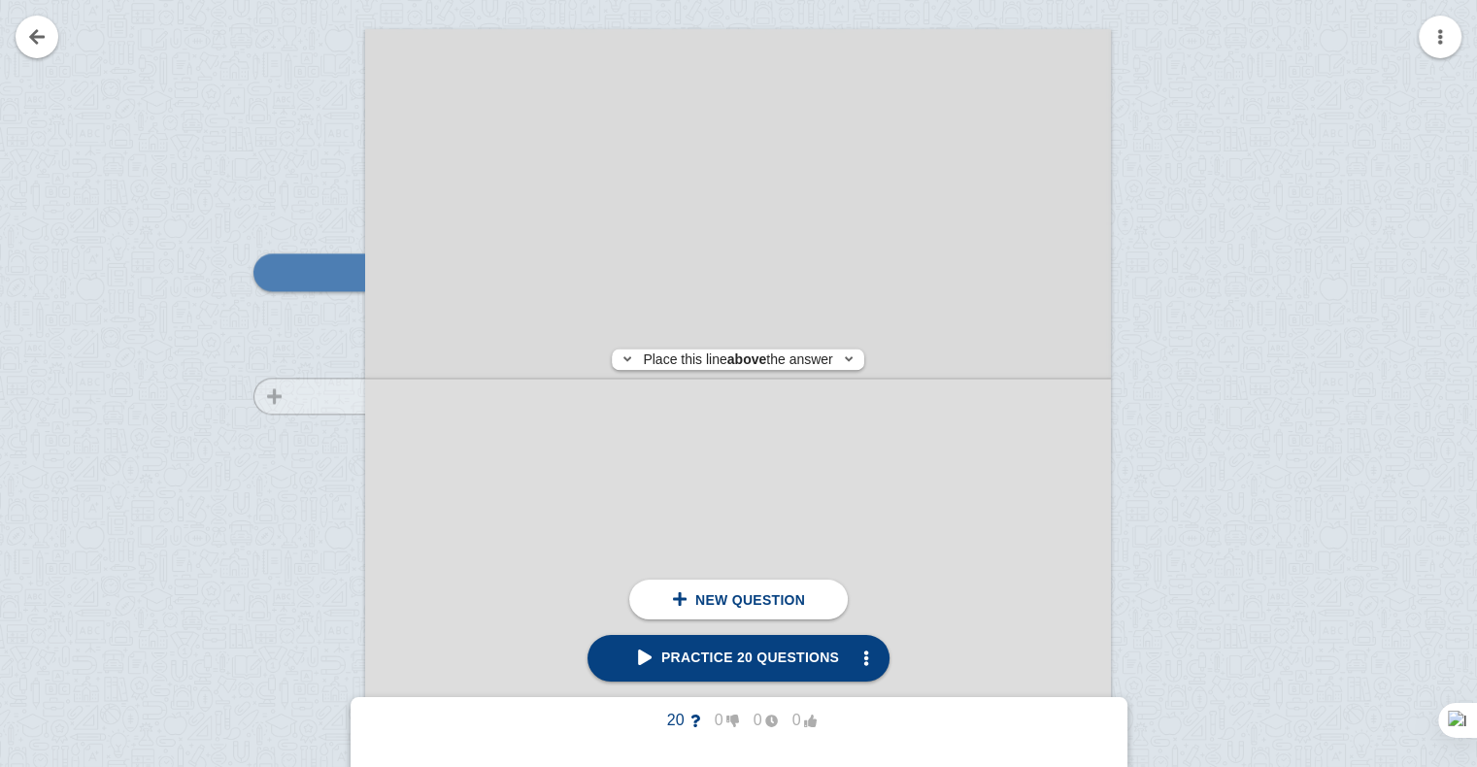
click at [326, 396] on div at bounding box center [300, 575] width 130 height 1055
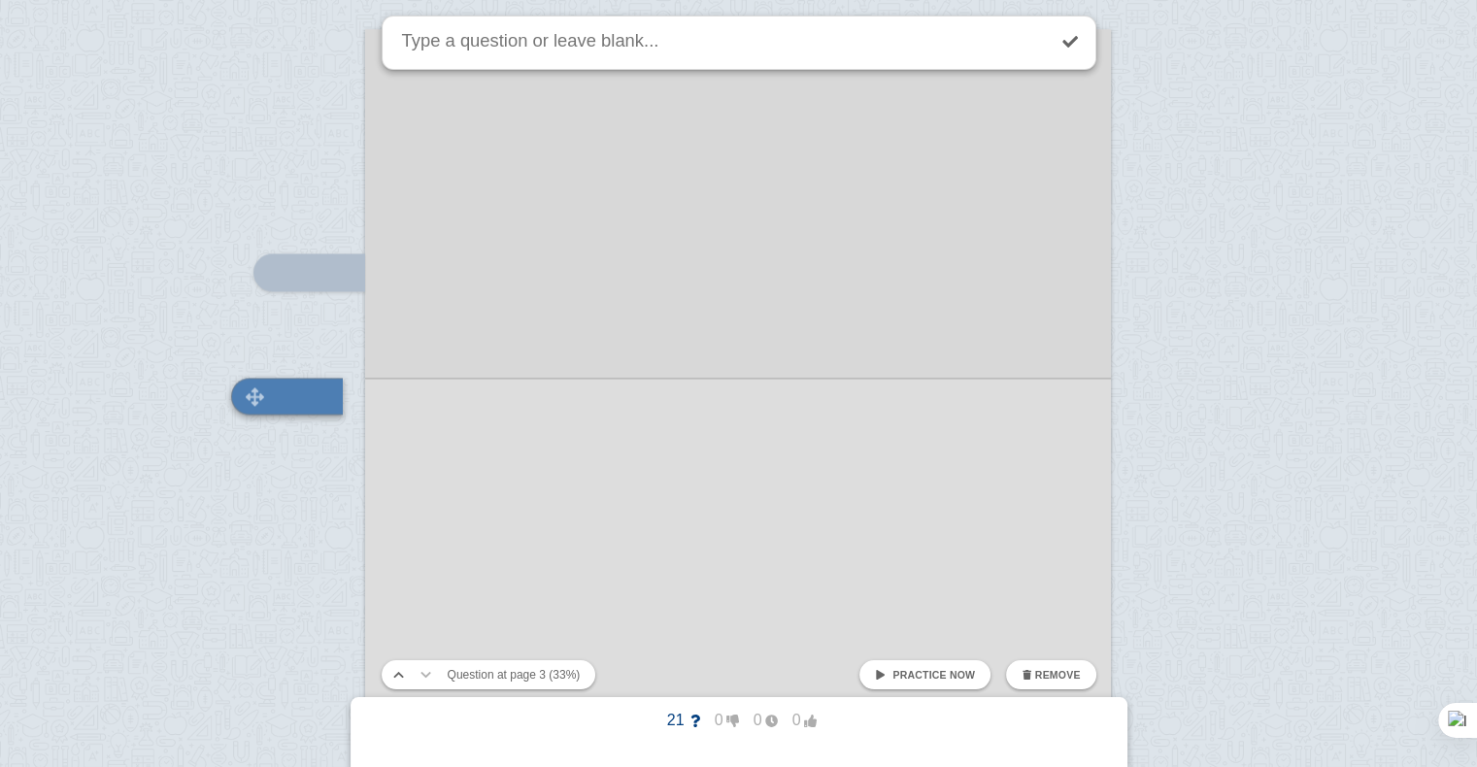
scroll to position [2714, 0]
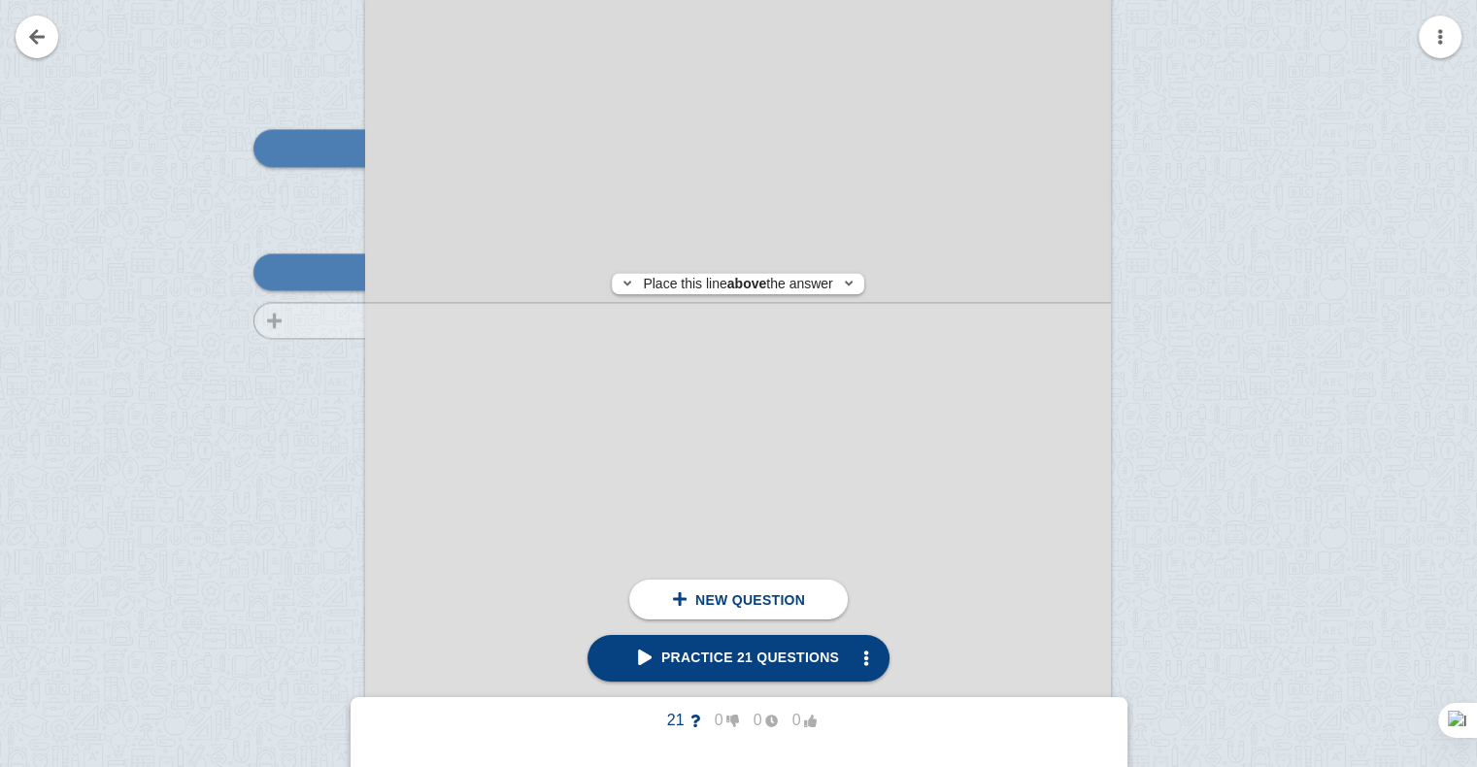
click at [330, 320] on div at bounding box center [300, 450] width 130 height 1055
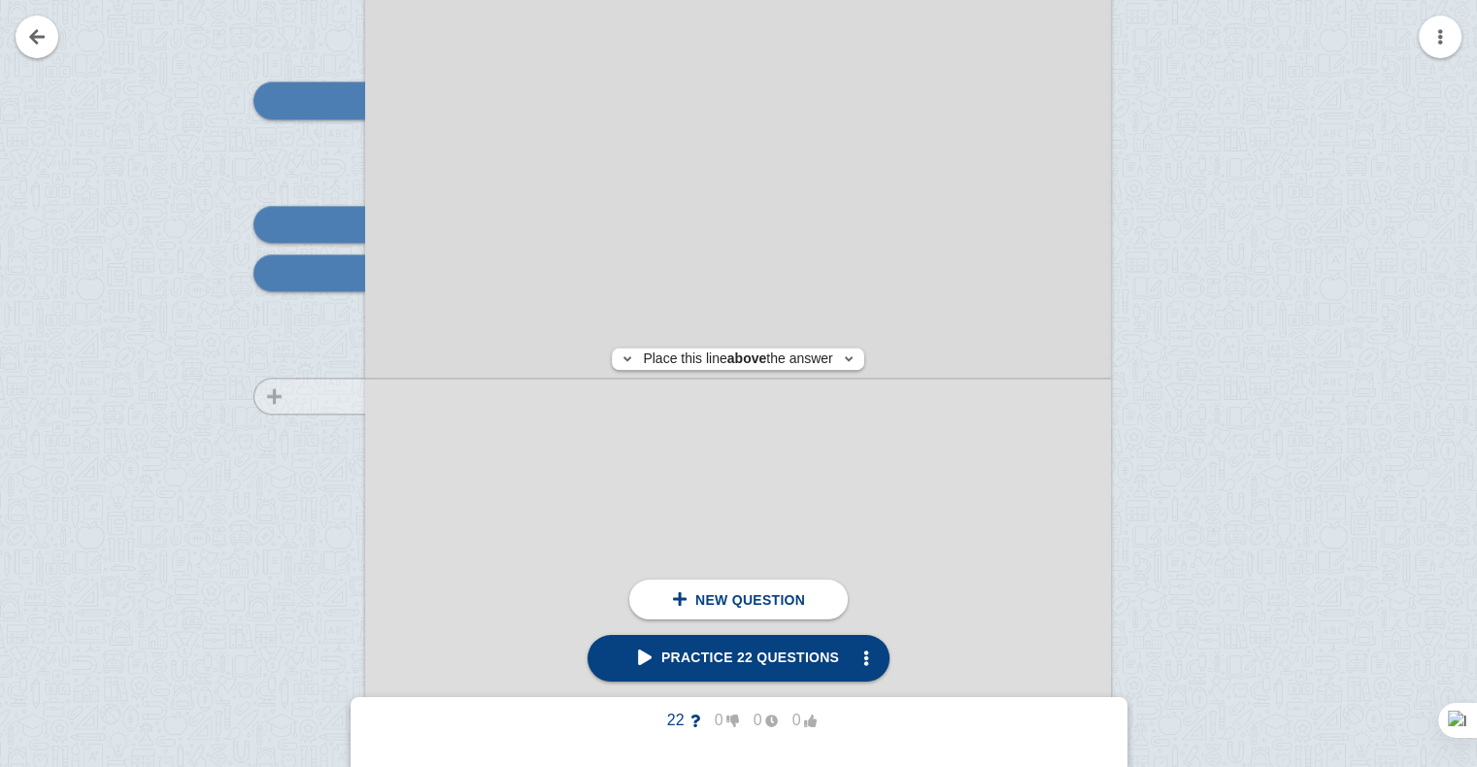
click at [322, 395] on div at bounding box center [300, 403] width 130 height 1055
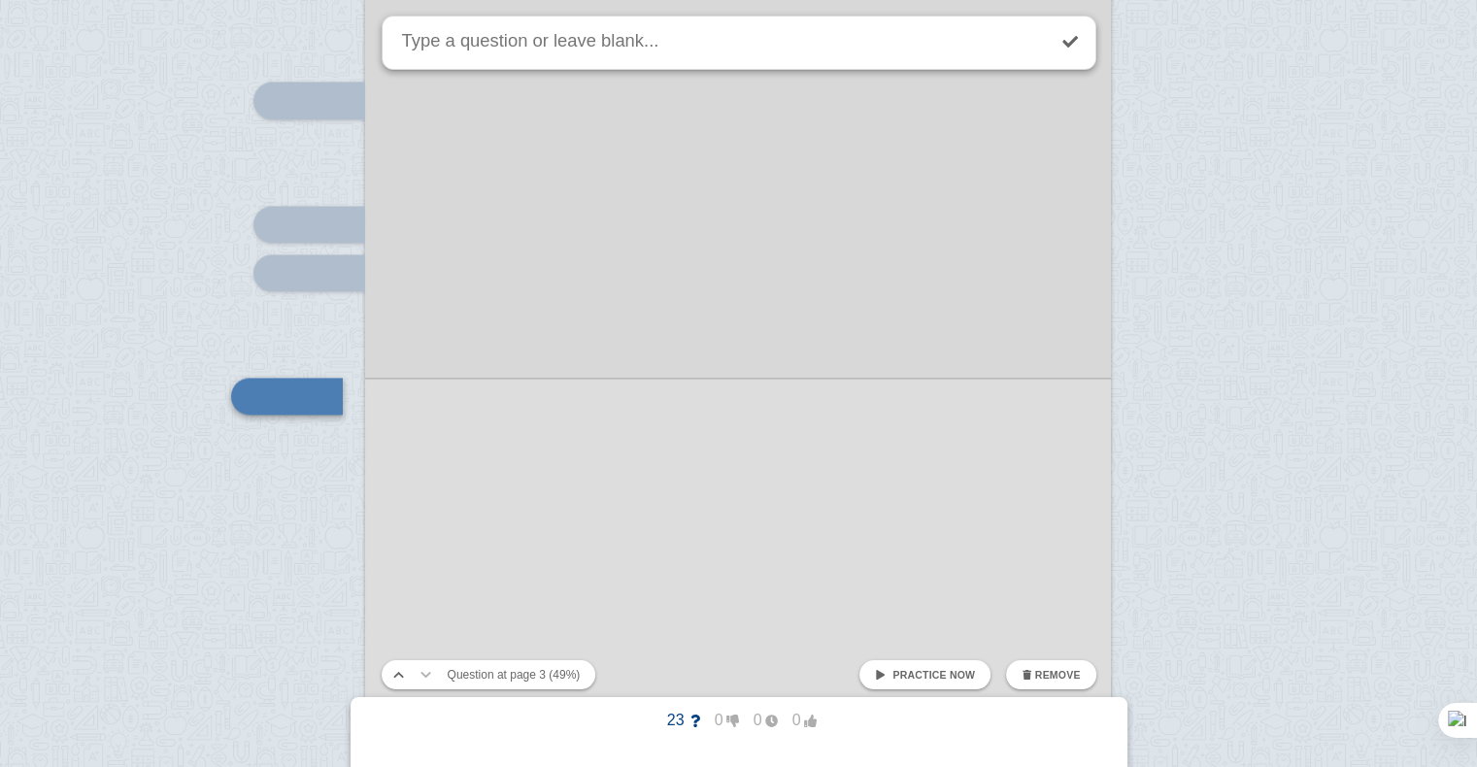
scroll to position [2886, 0]
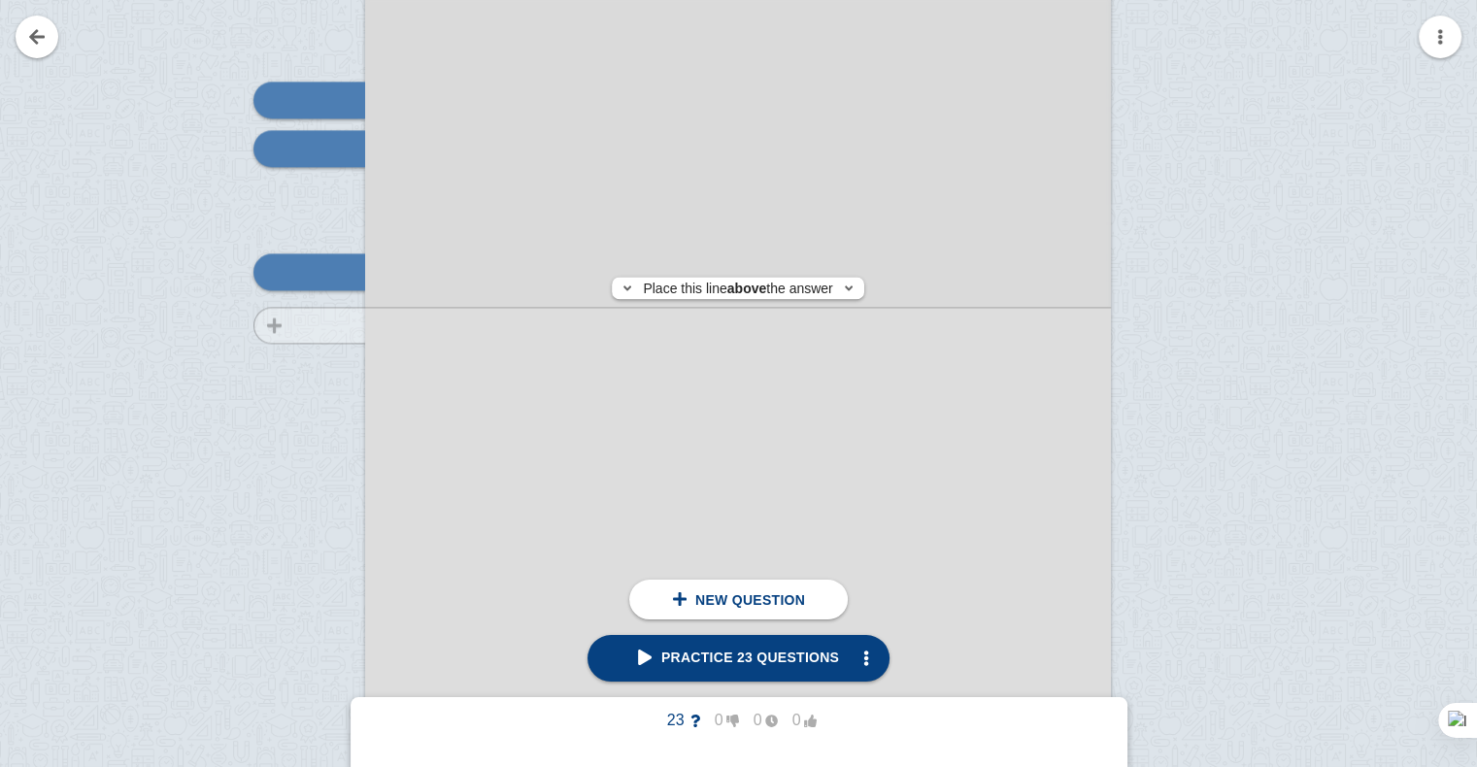
click at [326, 325] on div at bounding box center [300, 278] width 130 height 1055
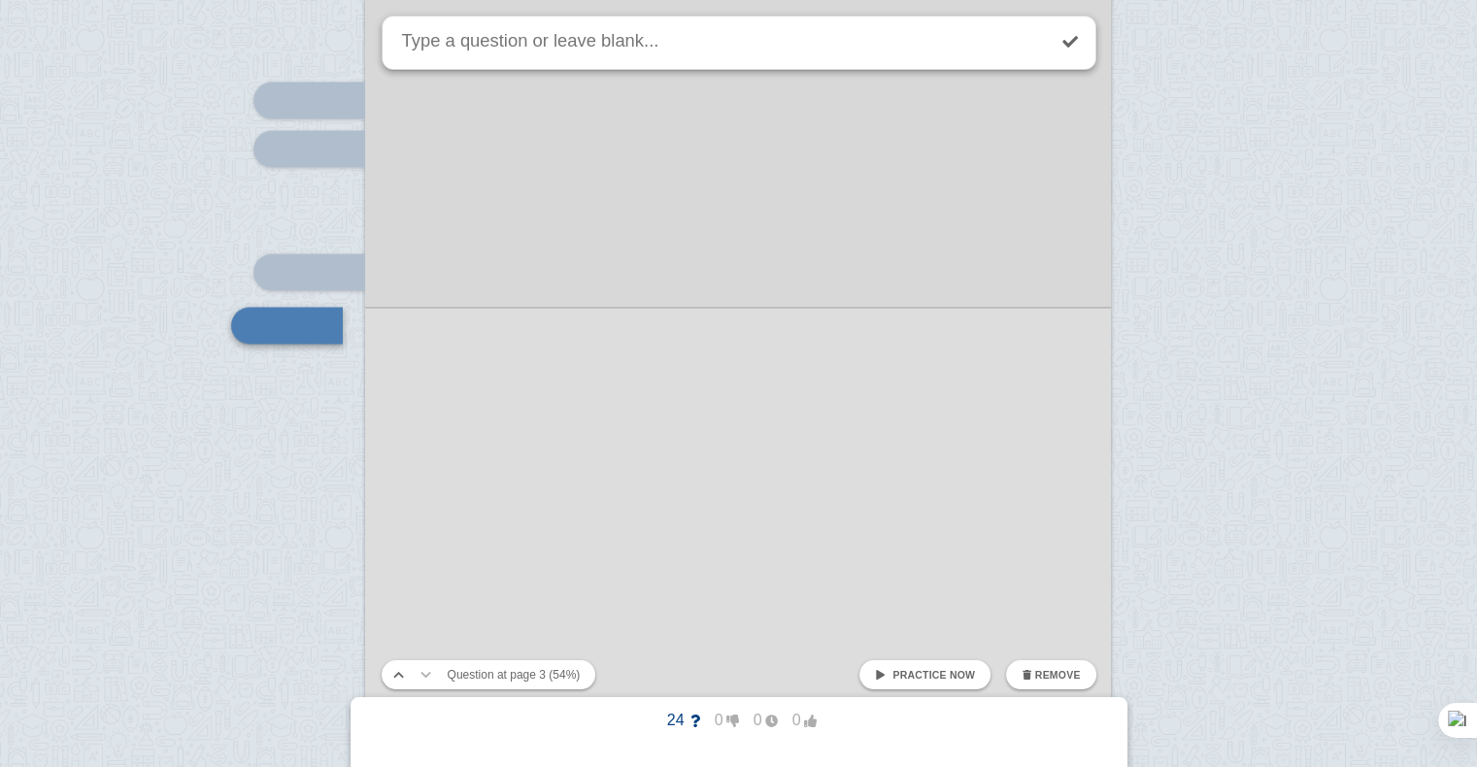
scroll to position [2939, 0]
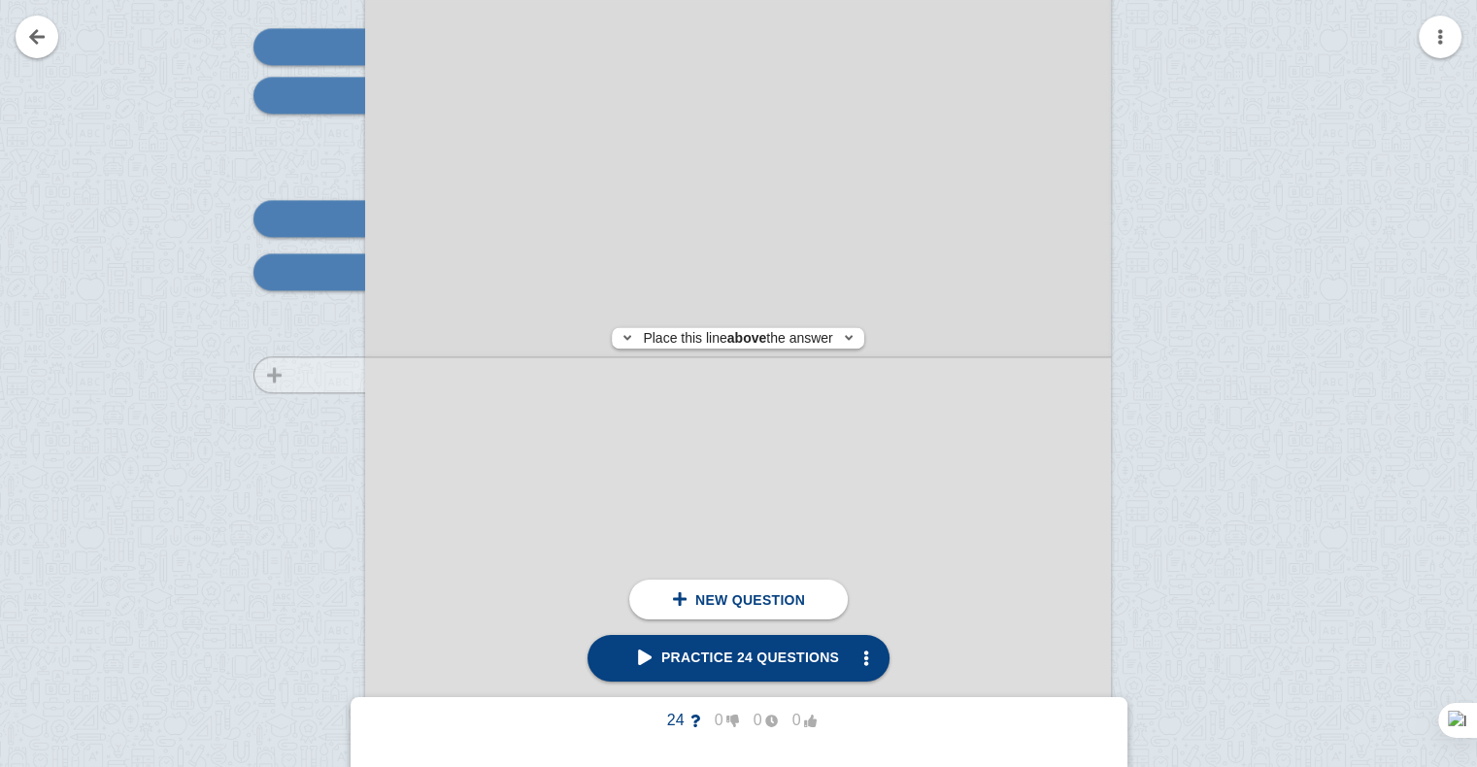
click at [323, 375] on div at bounding box center [300, 225] width 130 height 1055
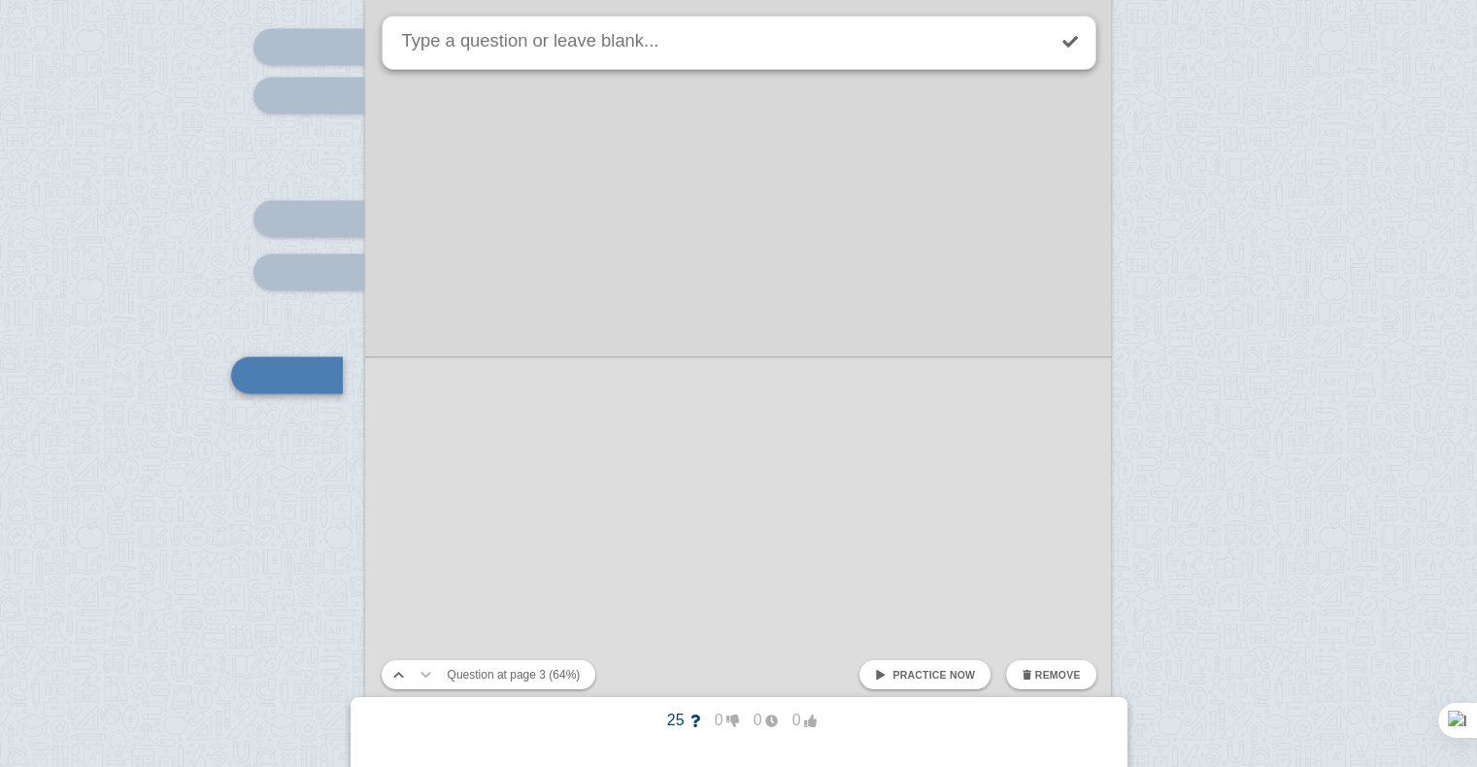
scroll to position [3041, 0]
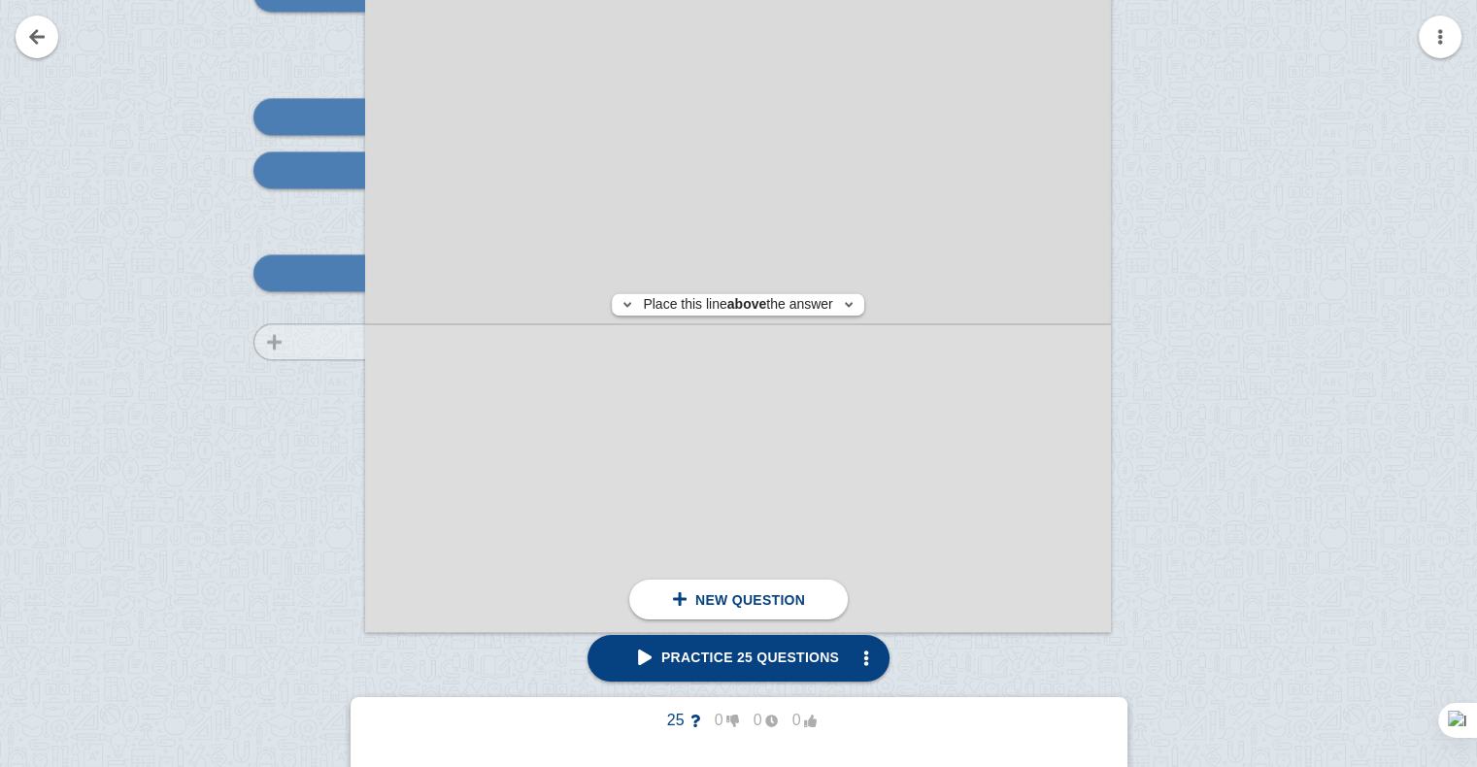
click at [317, 341] on div at bounding box center [300, 123] width 130 height 1055
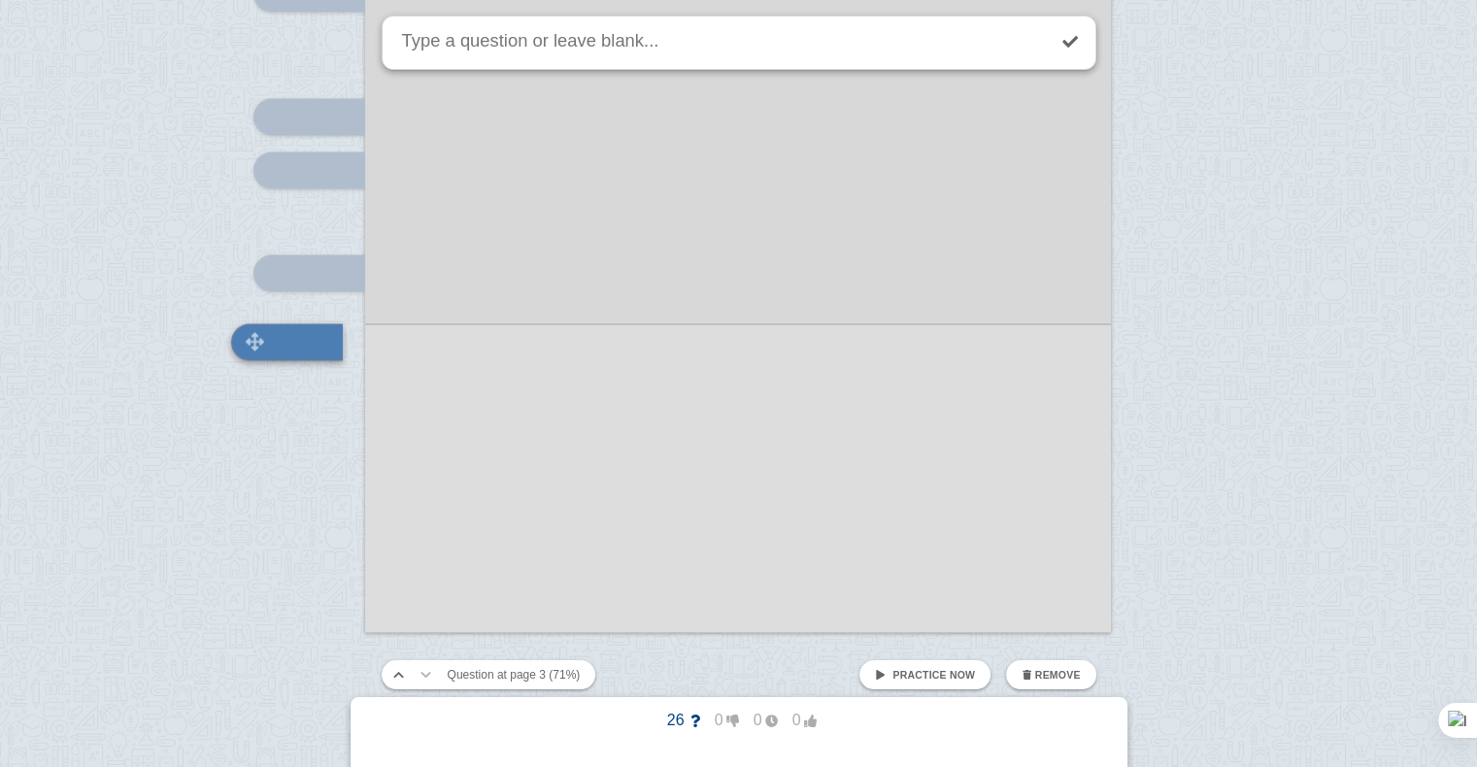
scroll to position [3111, 0]
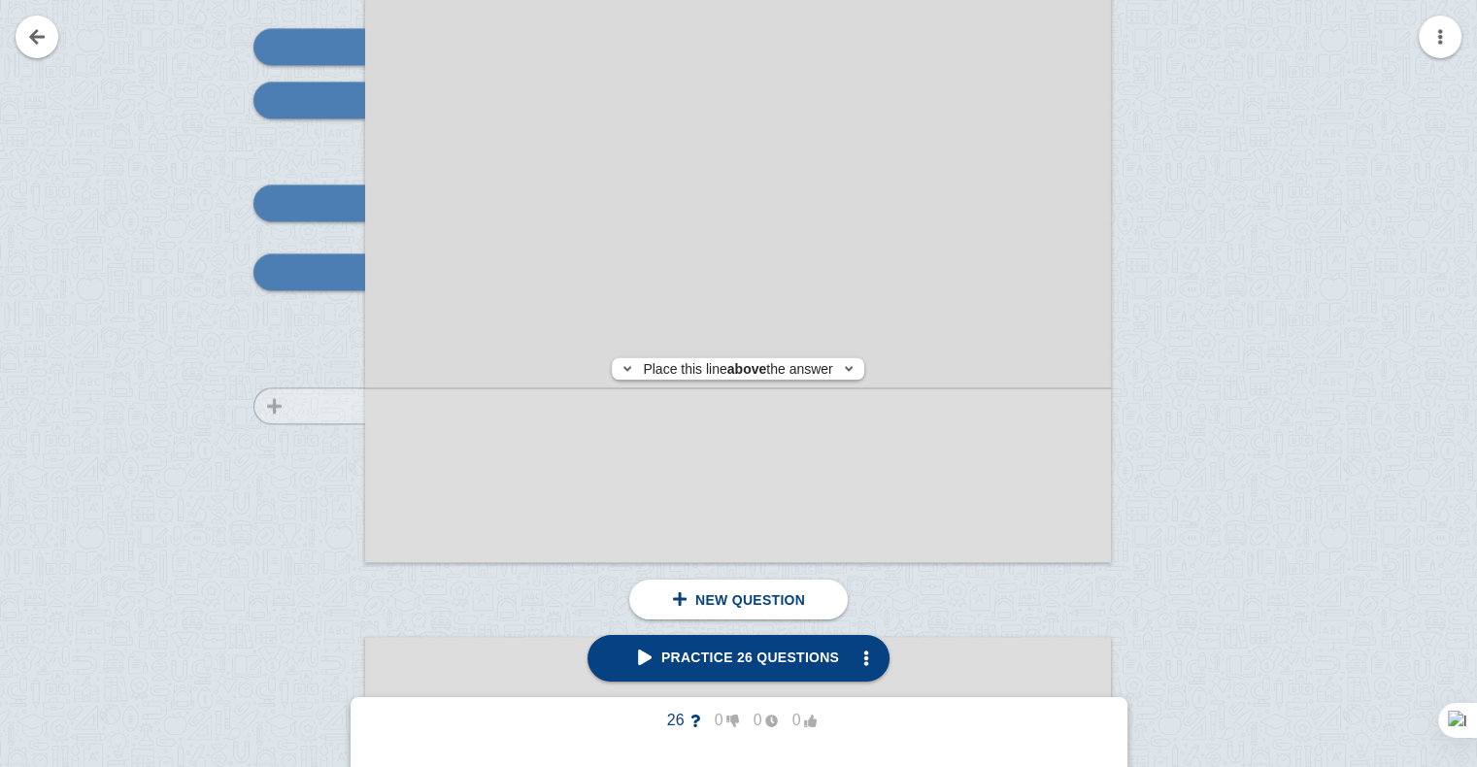
click at [322, 406] on div at bounding box center [300, 53] width 130 height 1055
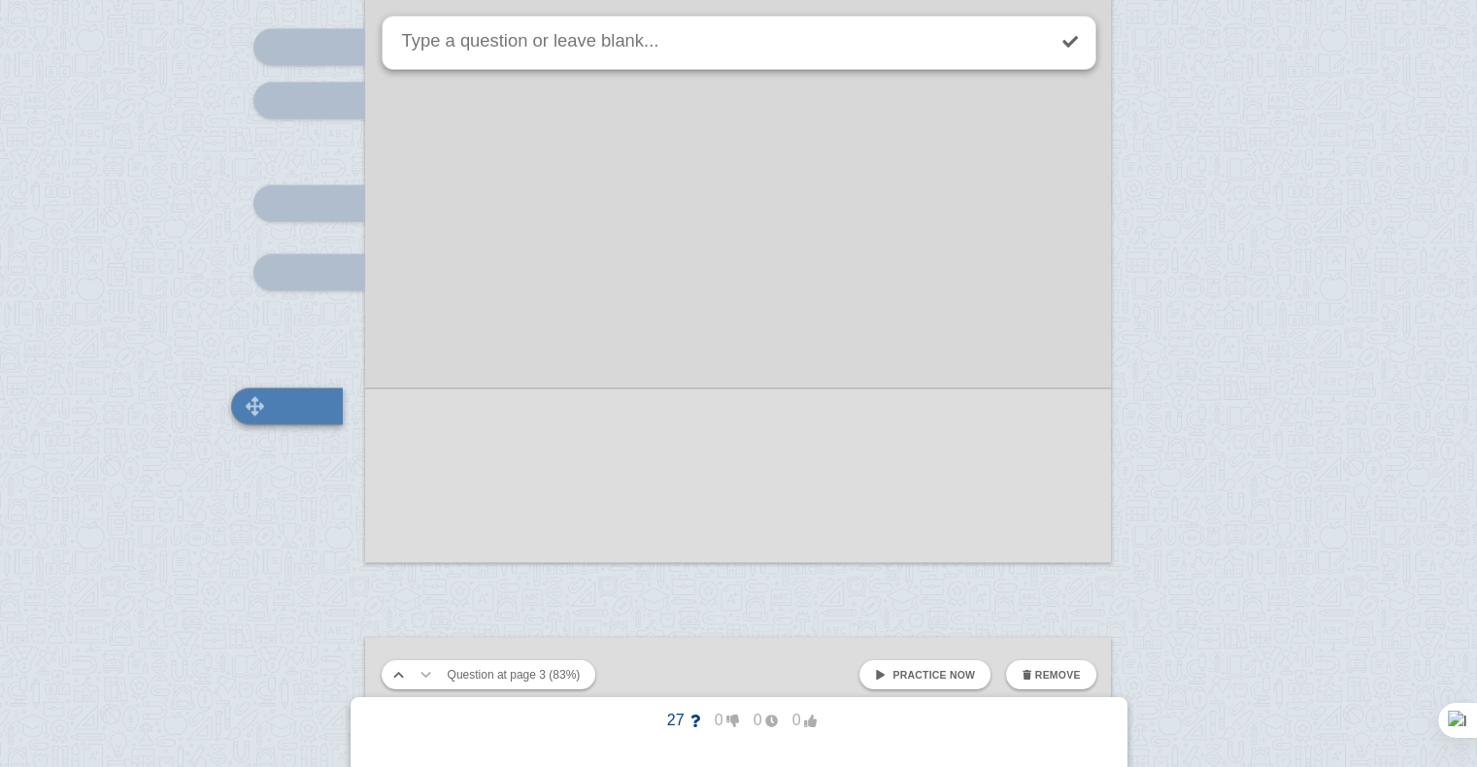
scroll to position [3244, 0]
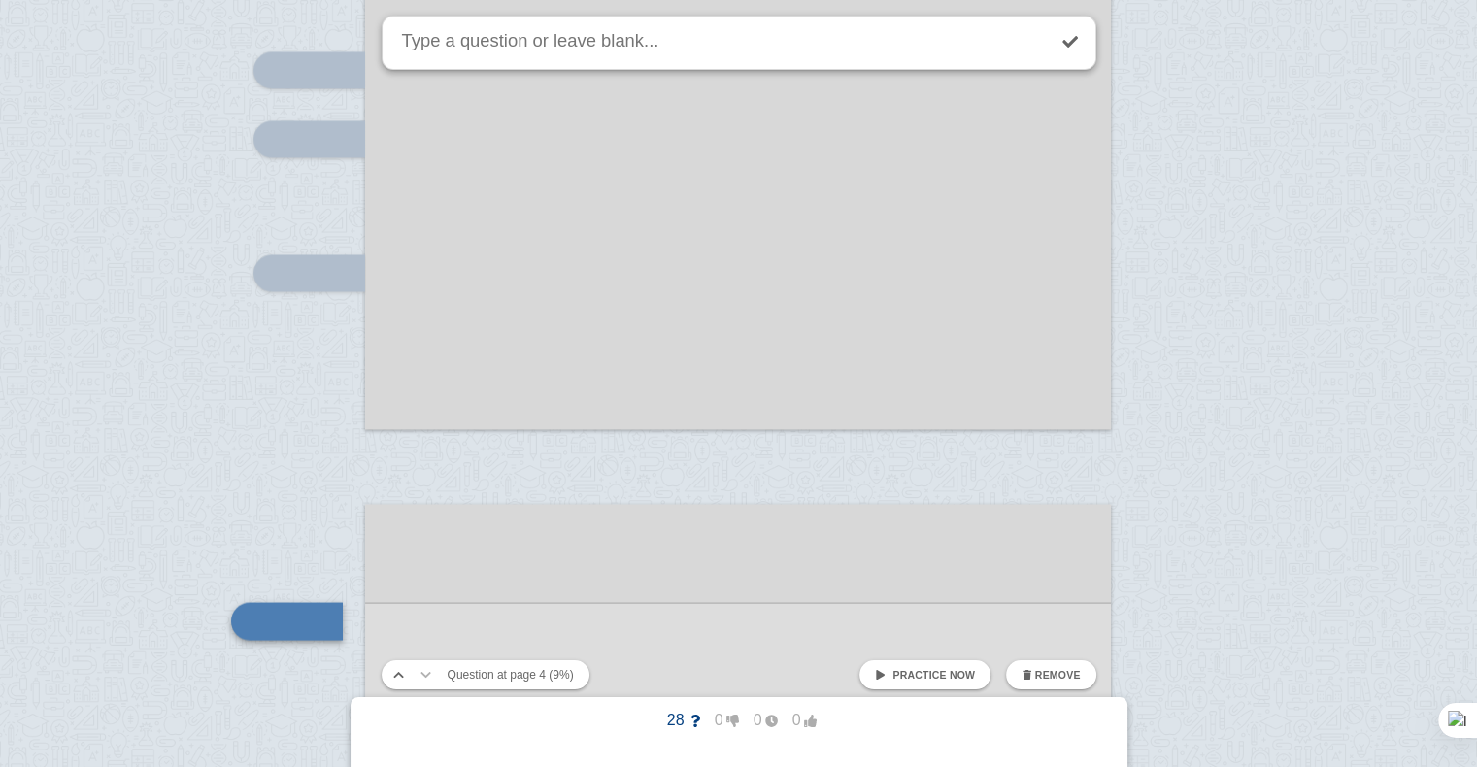
scroll to position [3593, 0]
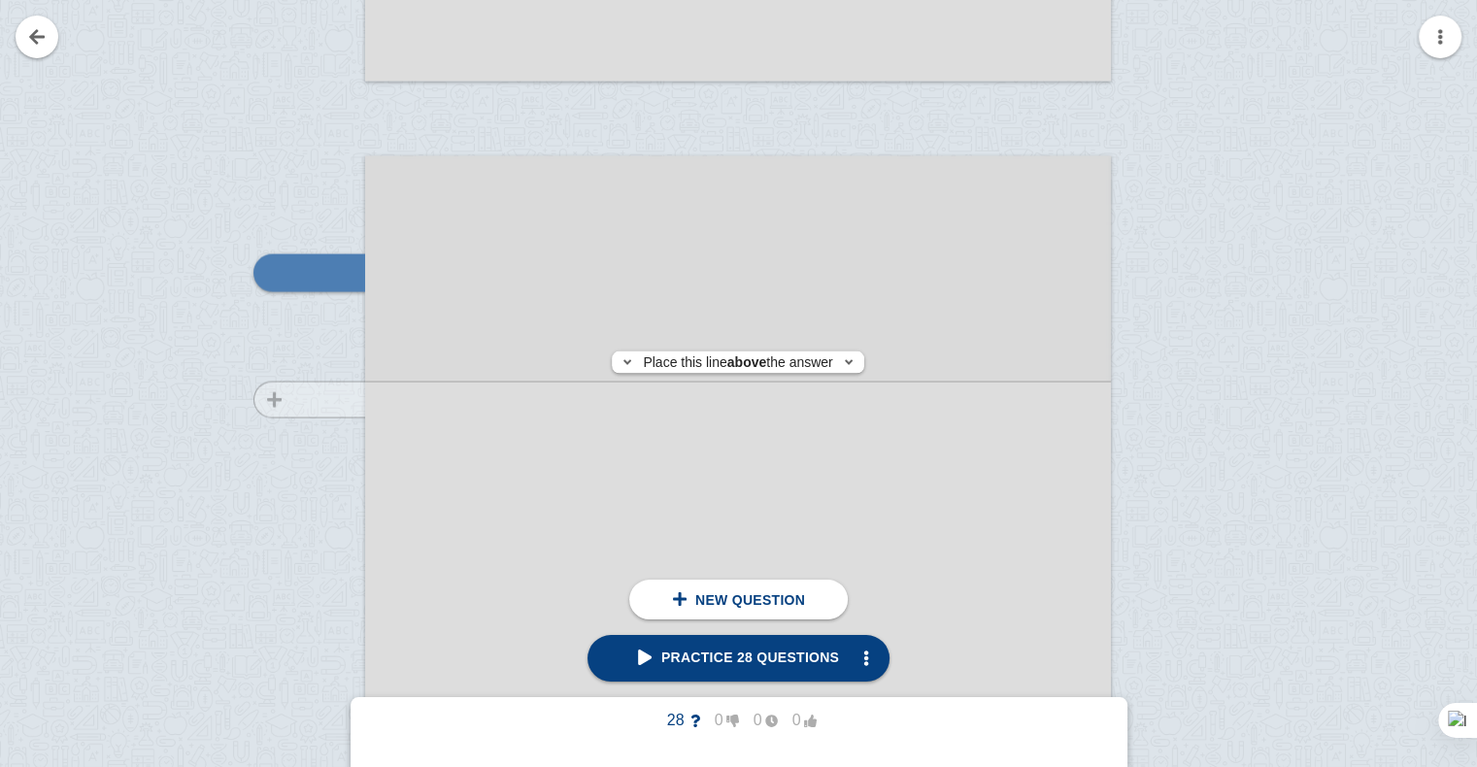
click at [291, 398] on div at bounding box center [300, 701] width 130 height 1055
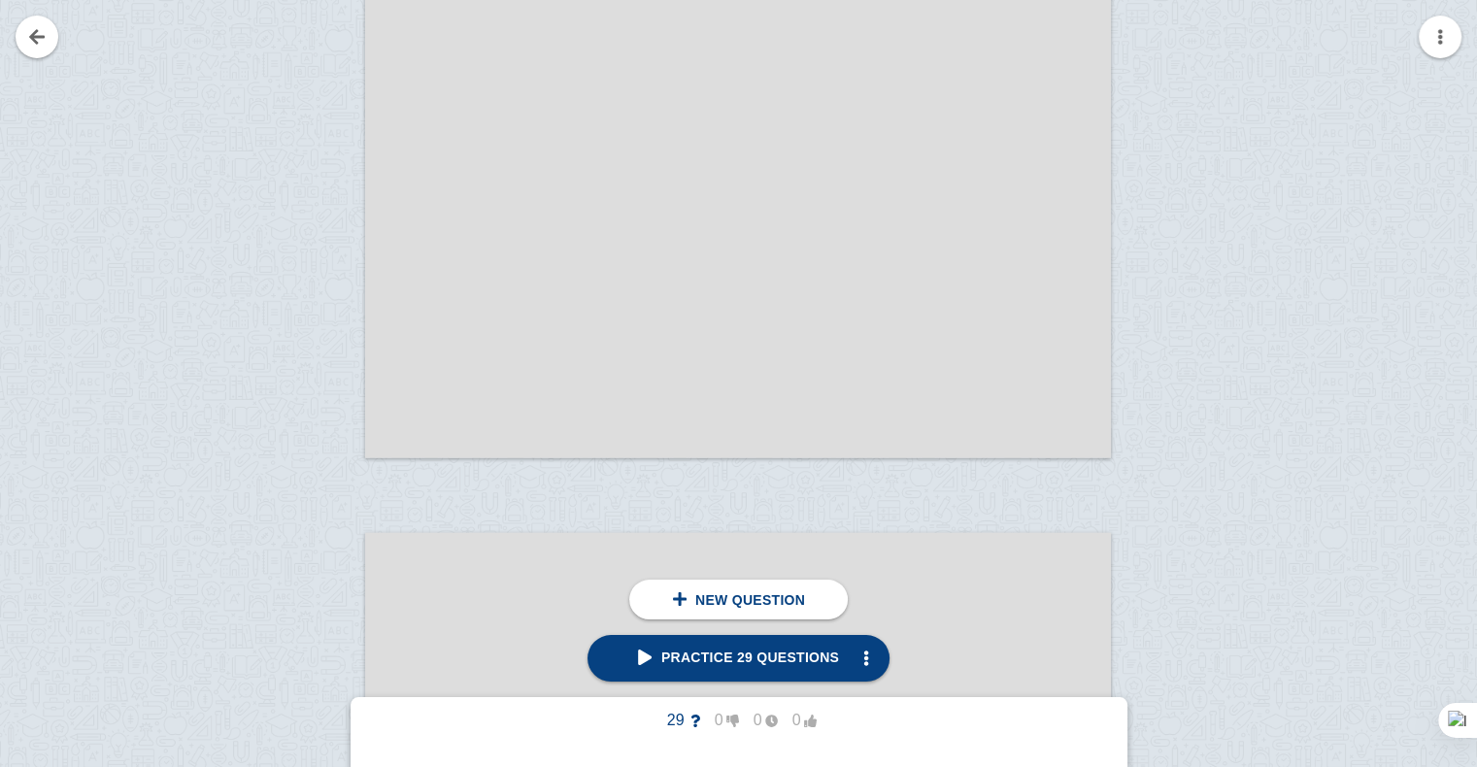
scroll to position [4389, 0]
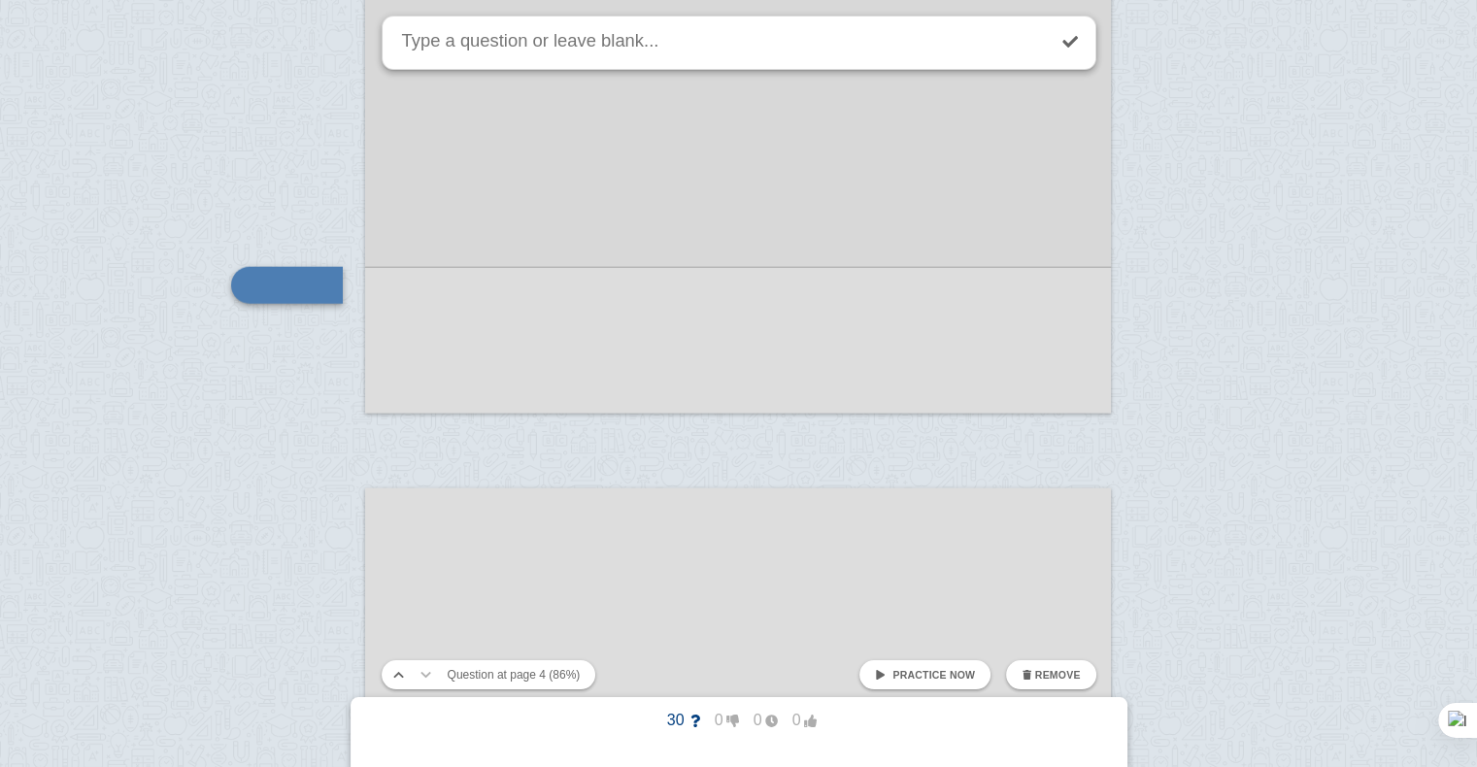
scroll to position [4402, 0]
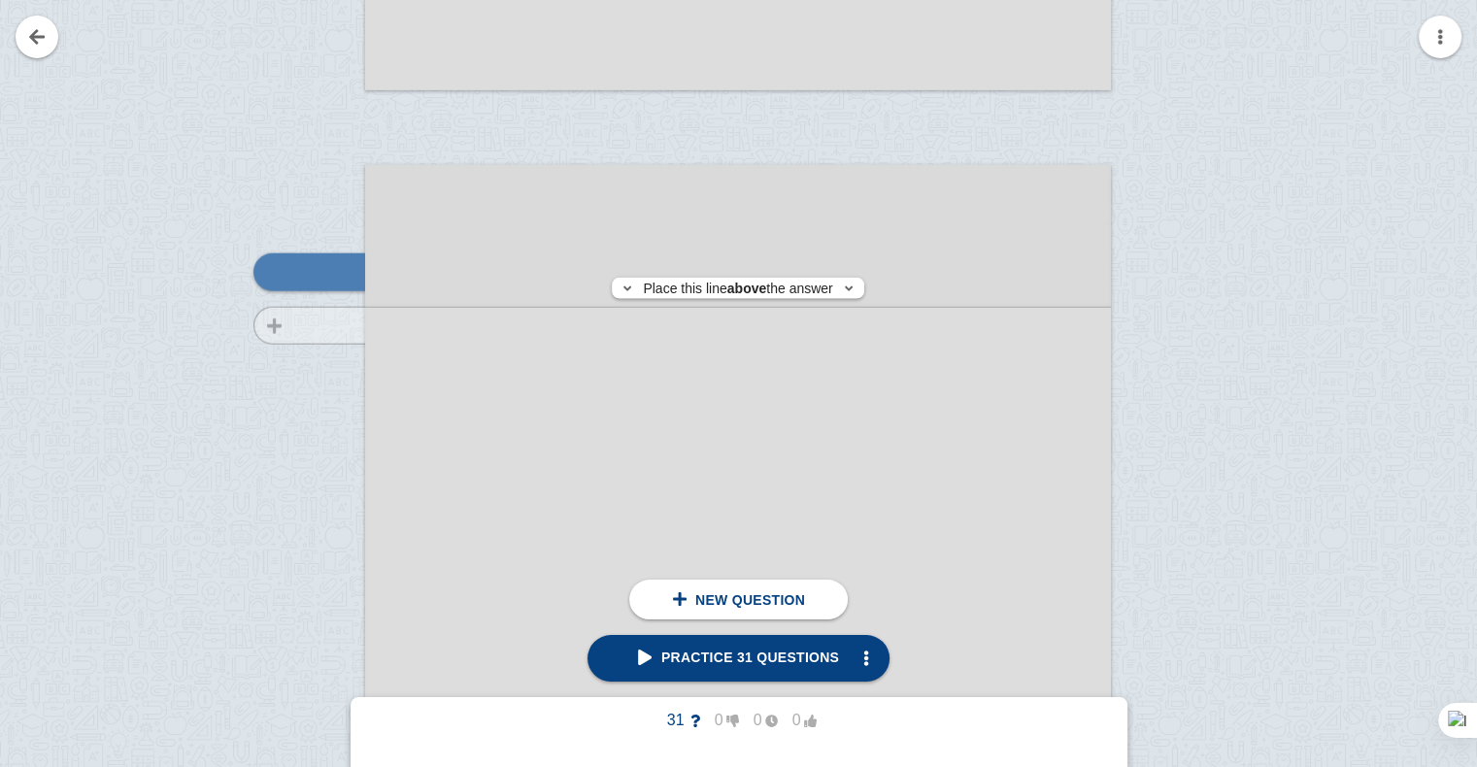
click at [311, 325] on div at bounding box center [300, 711] width 130 height 1055
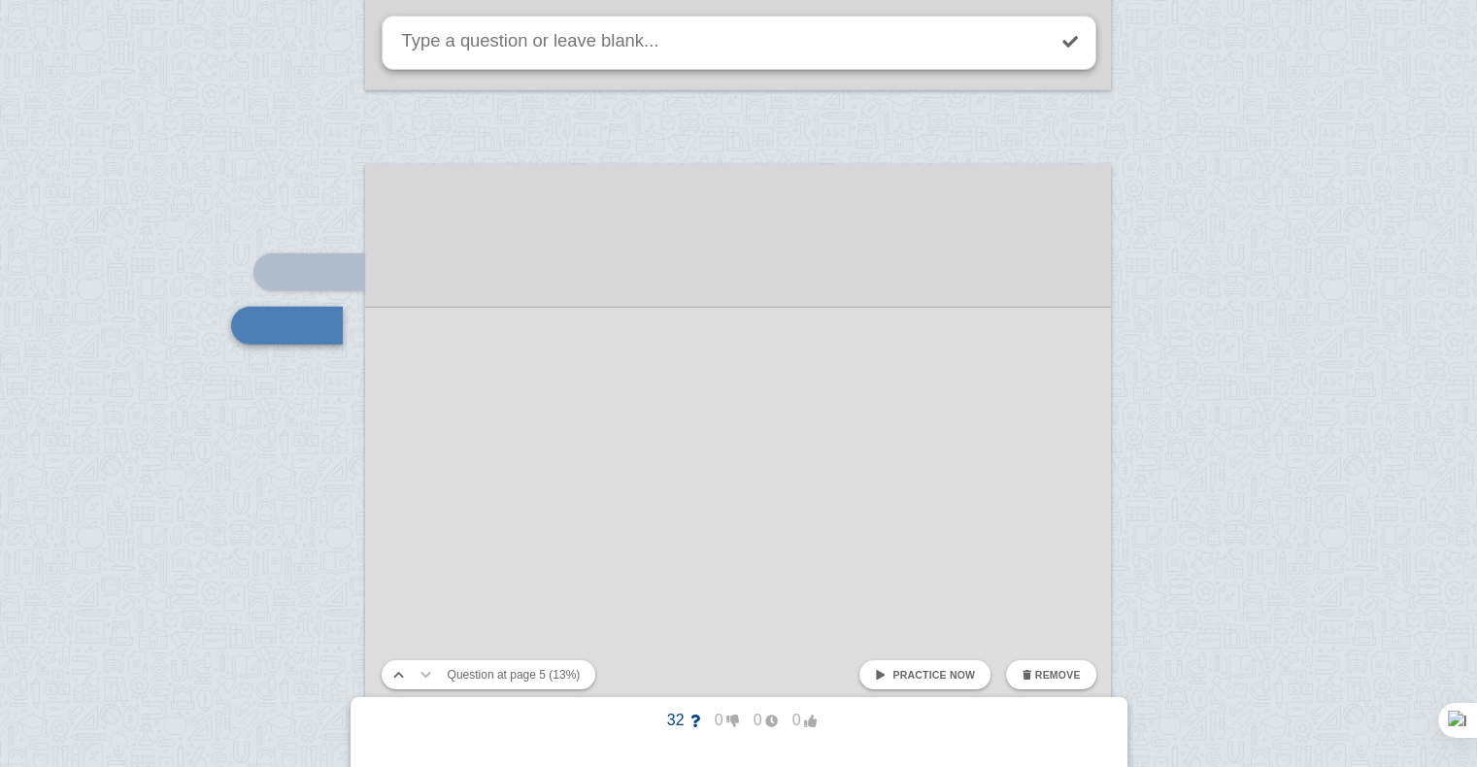
scroll to position [4766, 0]
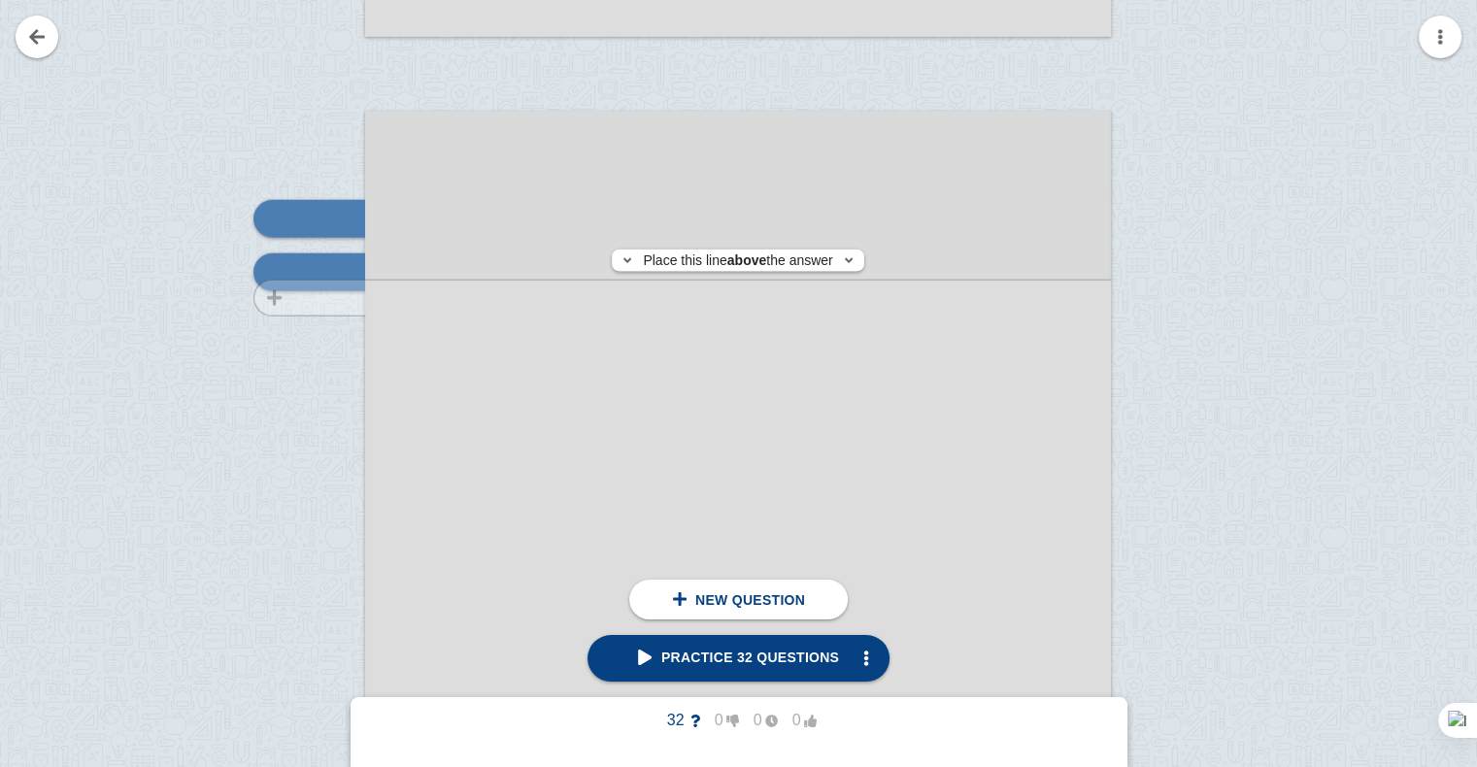
click at [318, 297] on div at bounding box center [300, 657] width 130 height 1055
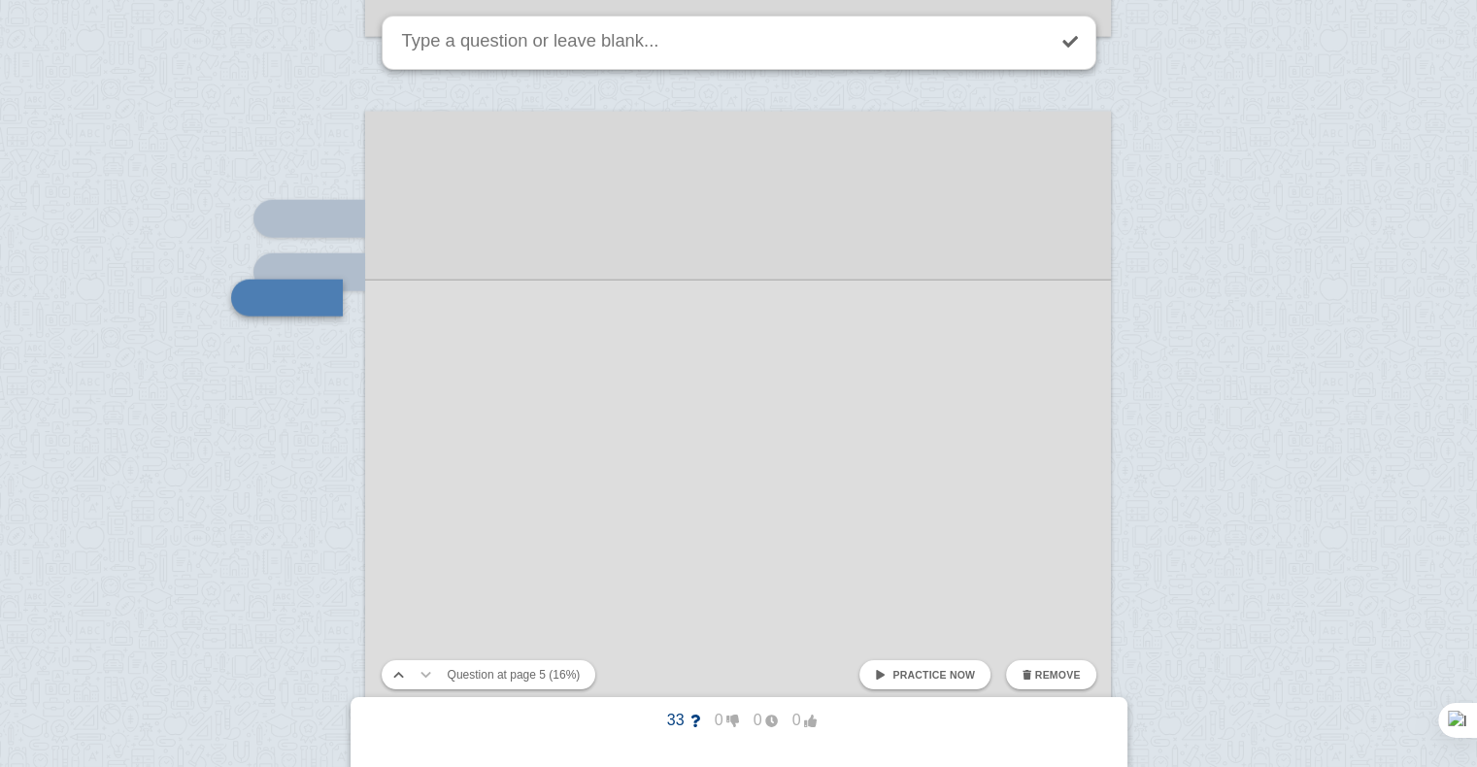
scroll to position [4791, 0]
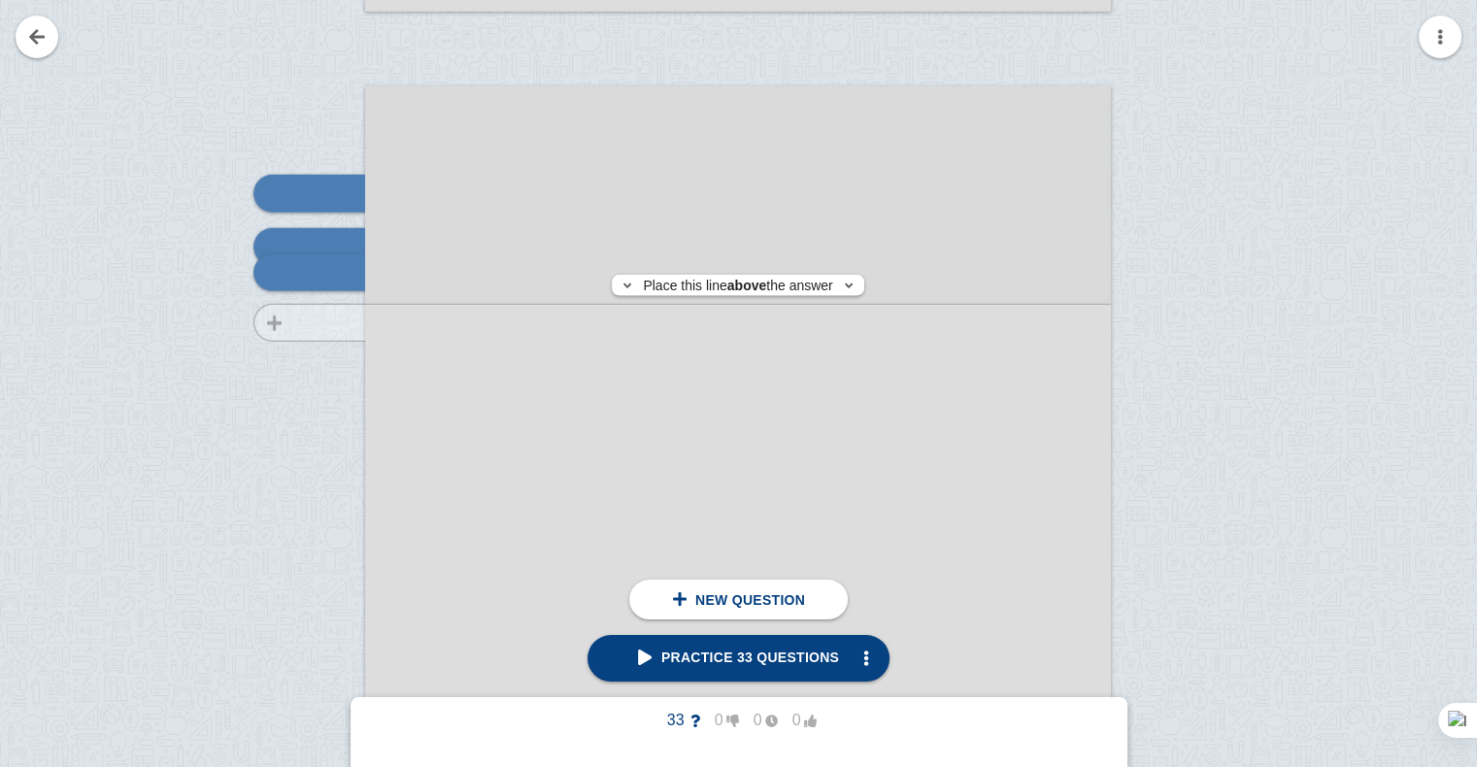
click at [325, 322] on div at bounding box center [300, 632] width 130 height 1055
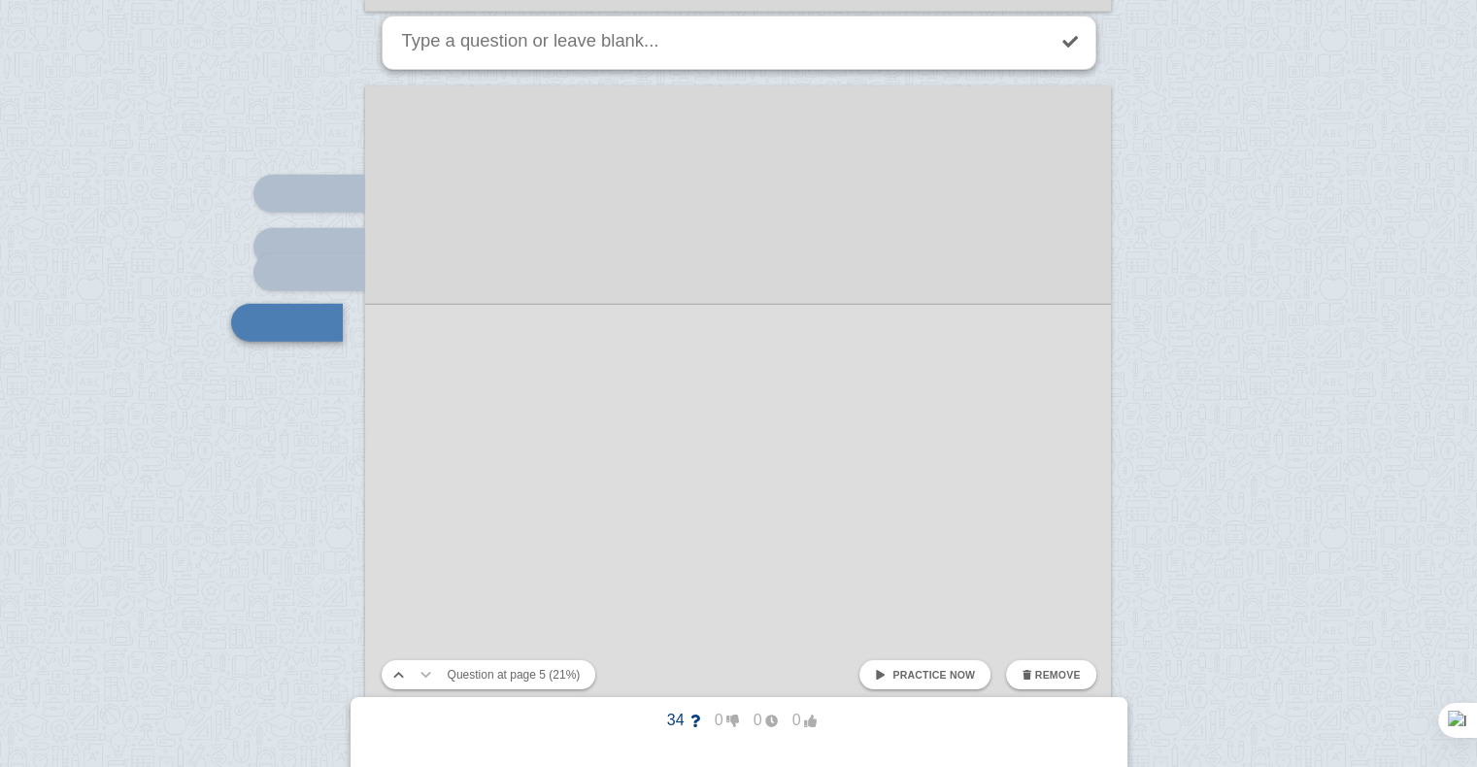
scroll to position [4842, 0]
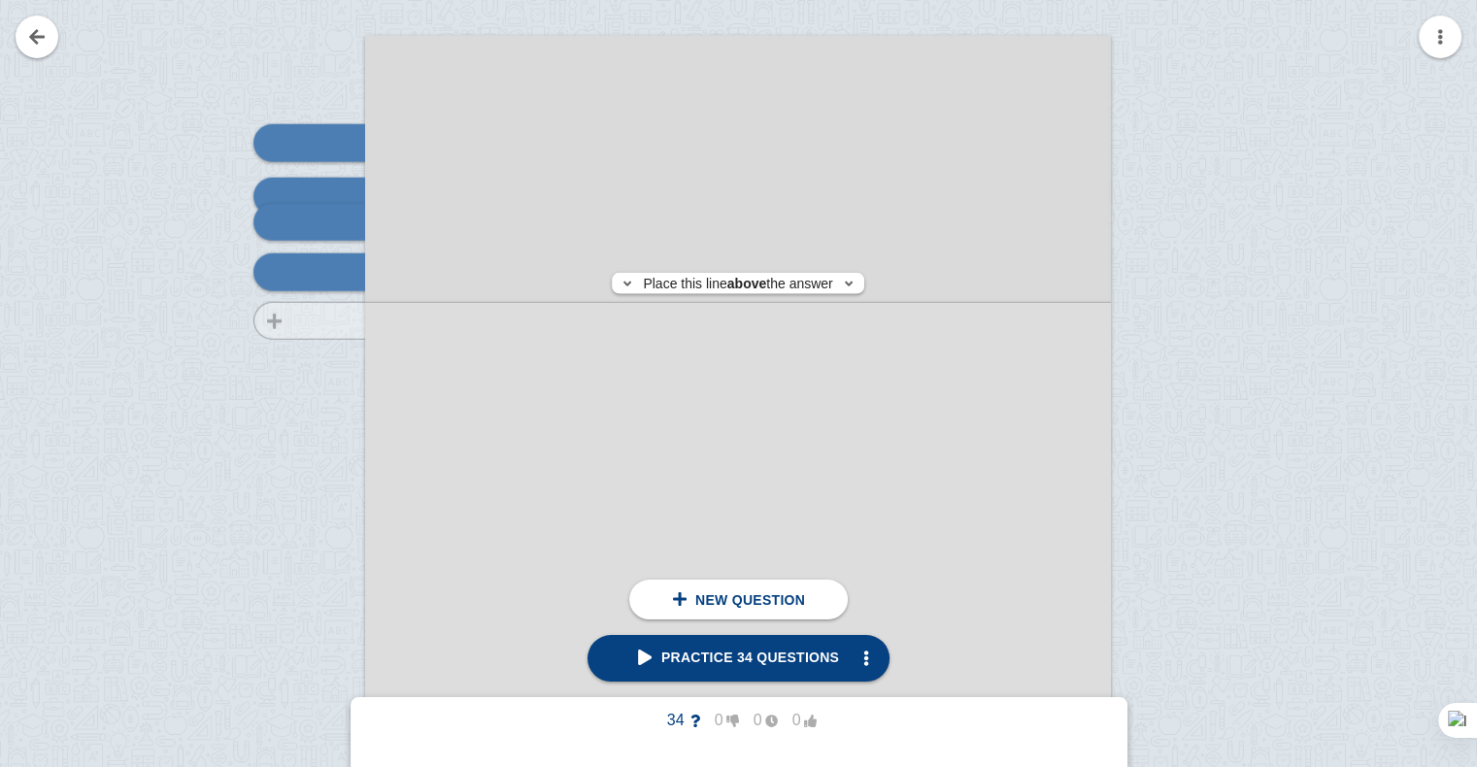
click at [338, 320] on div at bounding box center [300, 581] width 130 height 1055
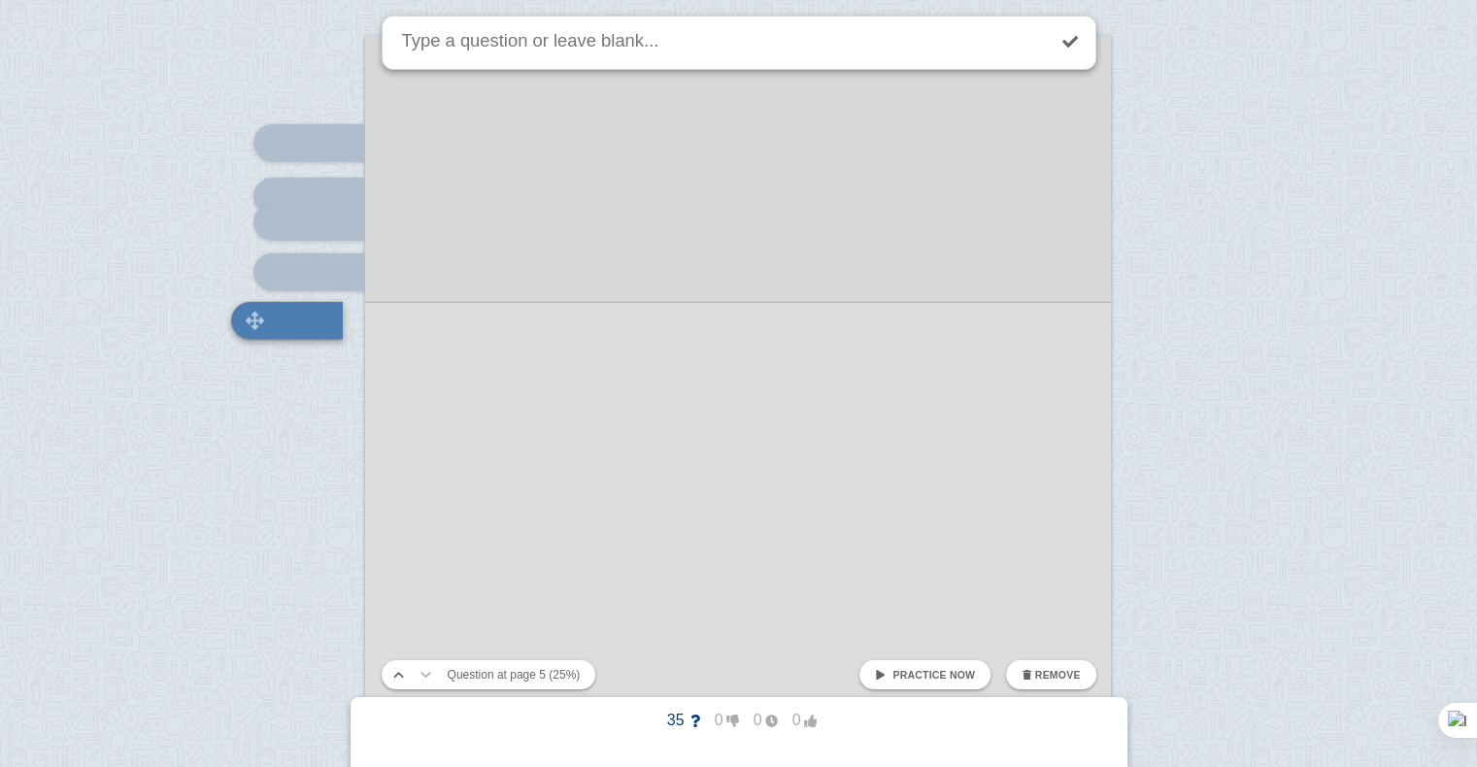
scroll to position [4890, 0]
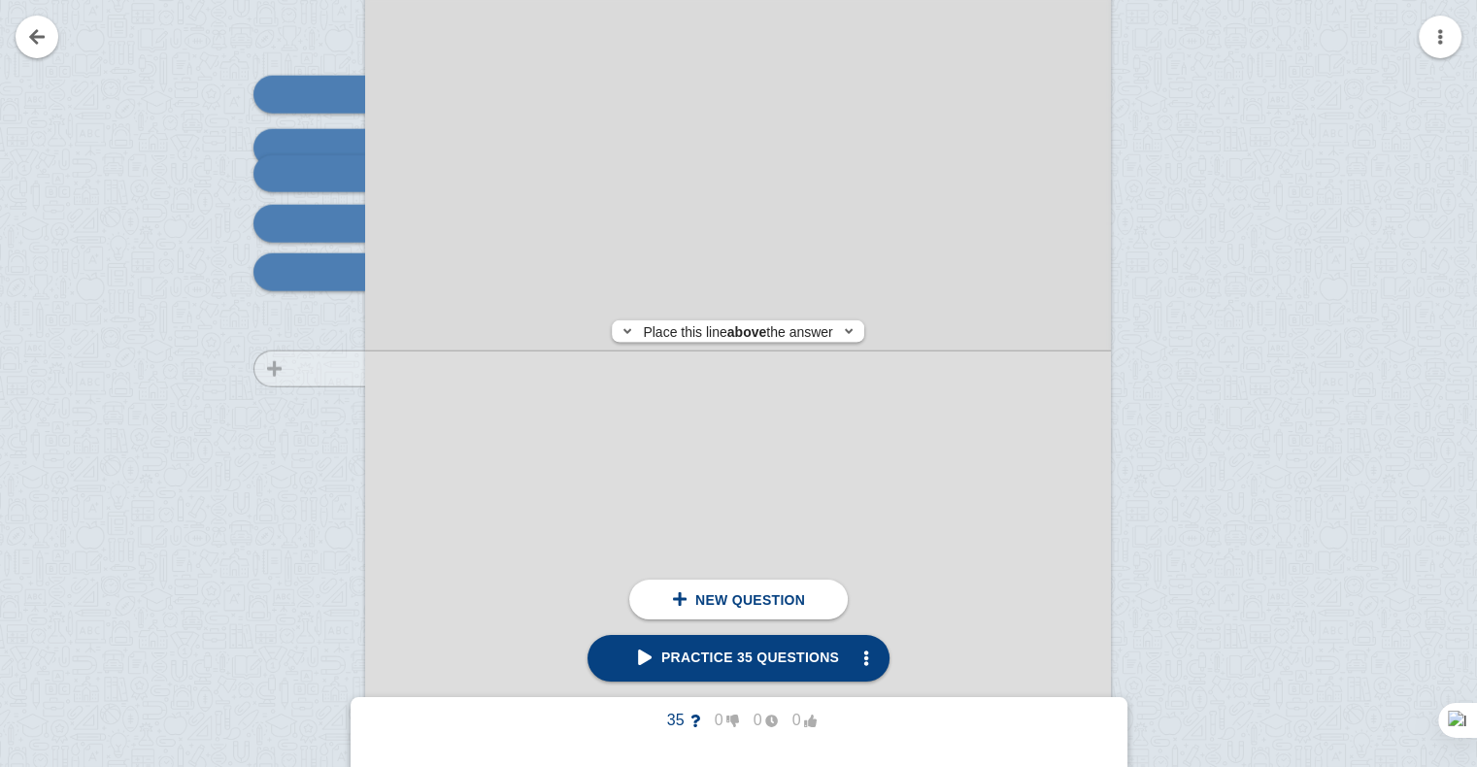
click at [333, 369] on div at bounding box center [300, 533] width 130 height 1055
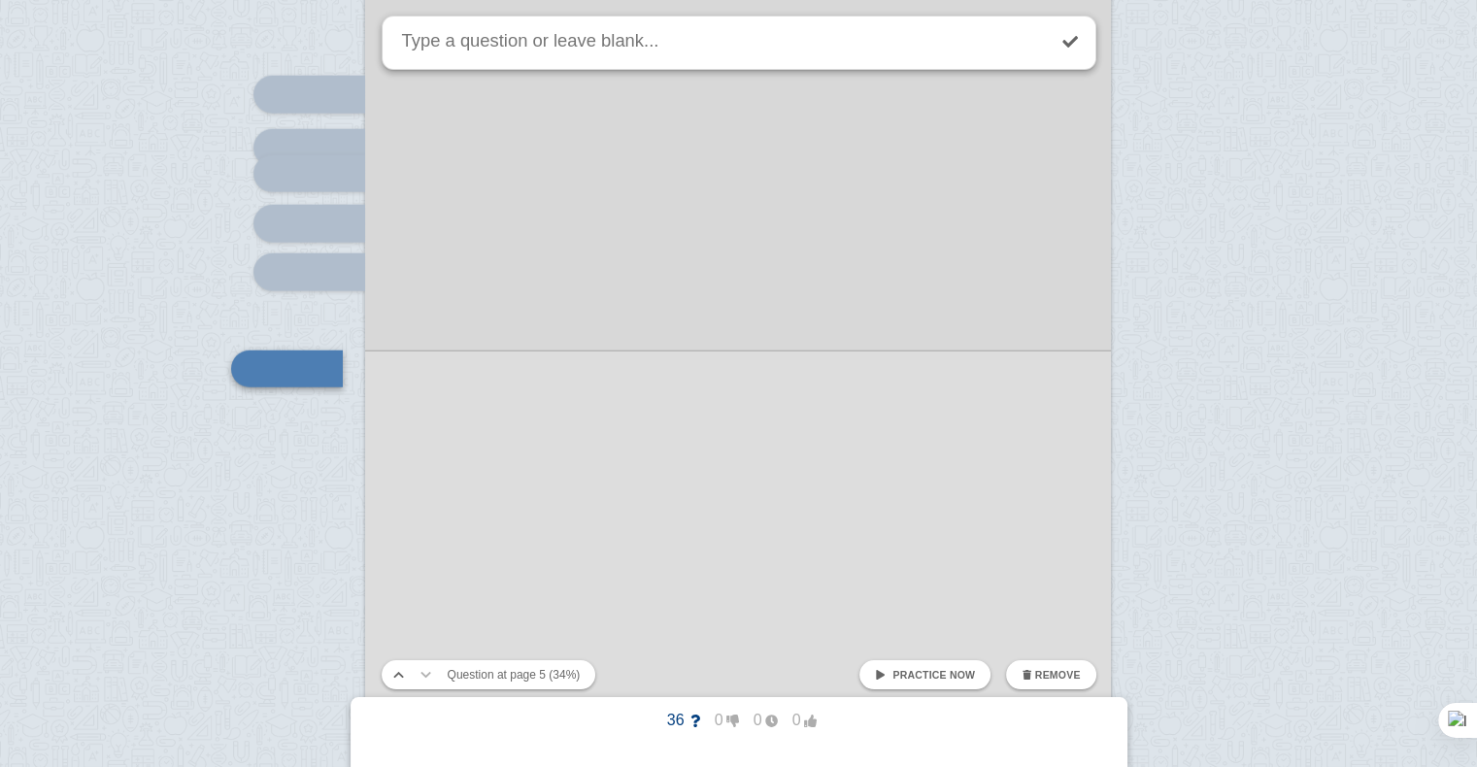
scroll to position [4987, 0]
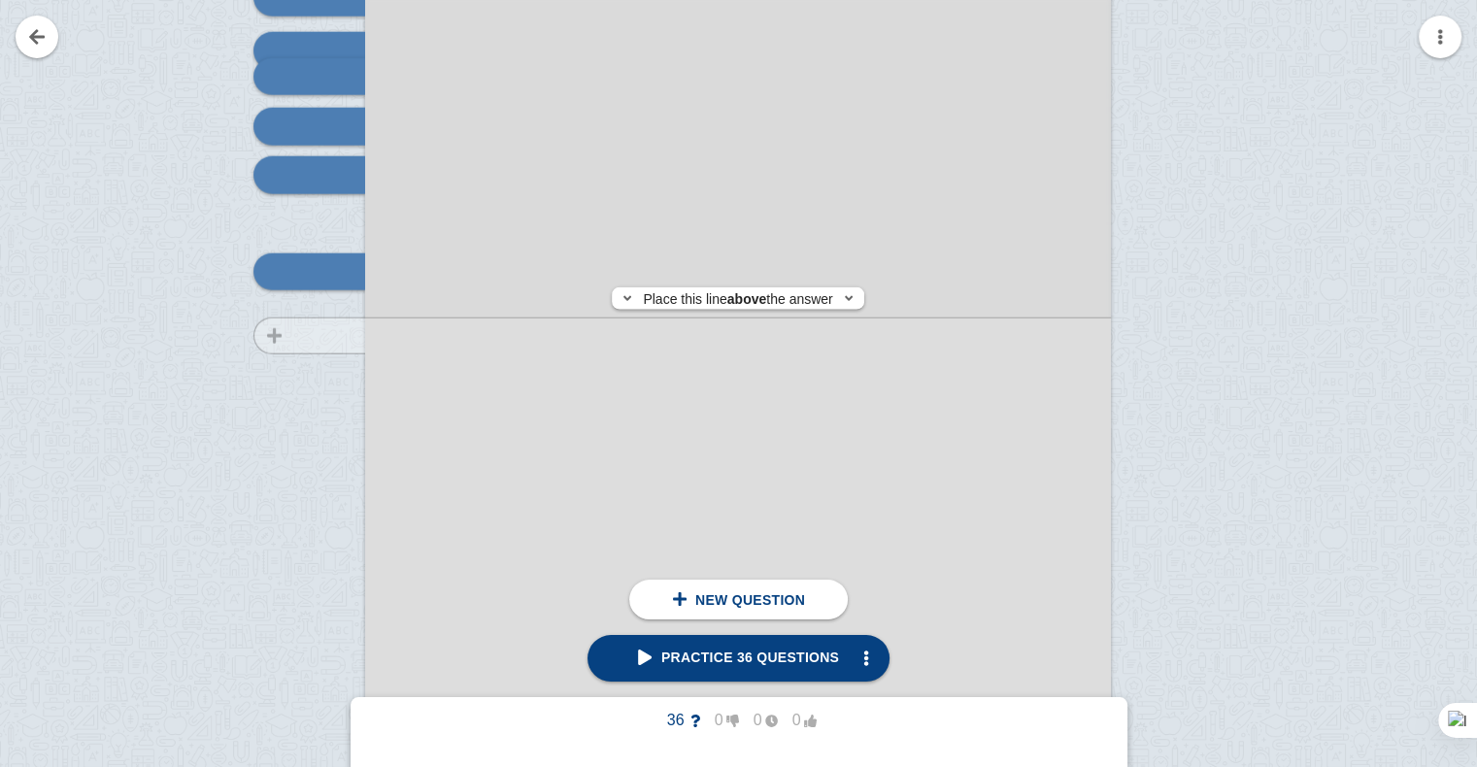
click at [327, 336] on div at bounding box center [300, 436] width 130 height 1055
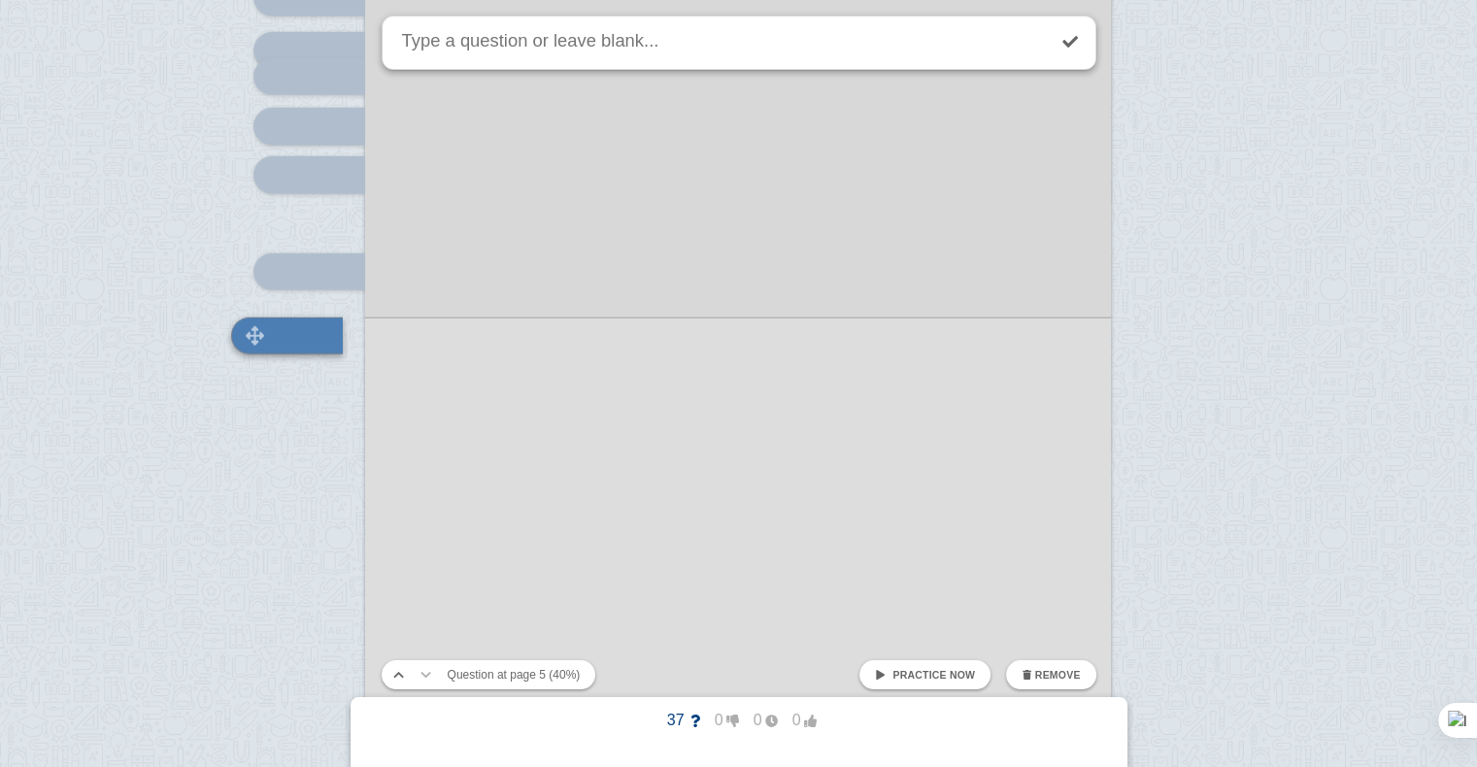
scroll to position [5051, 0]
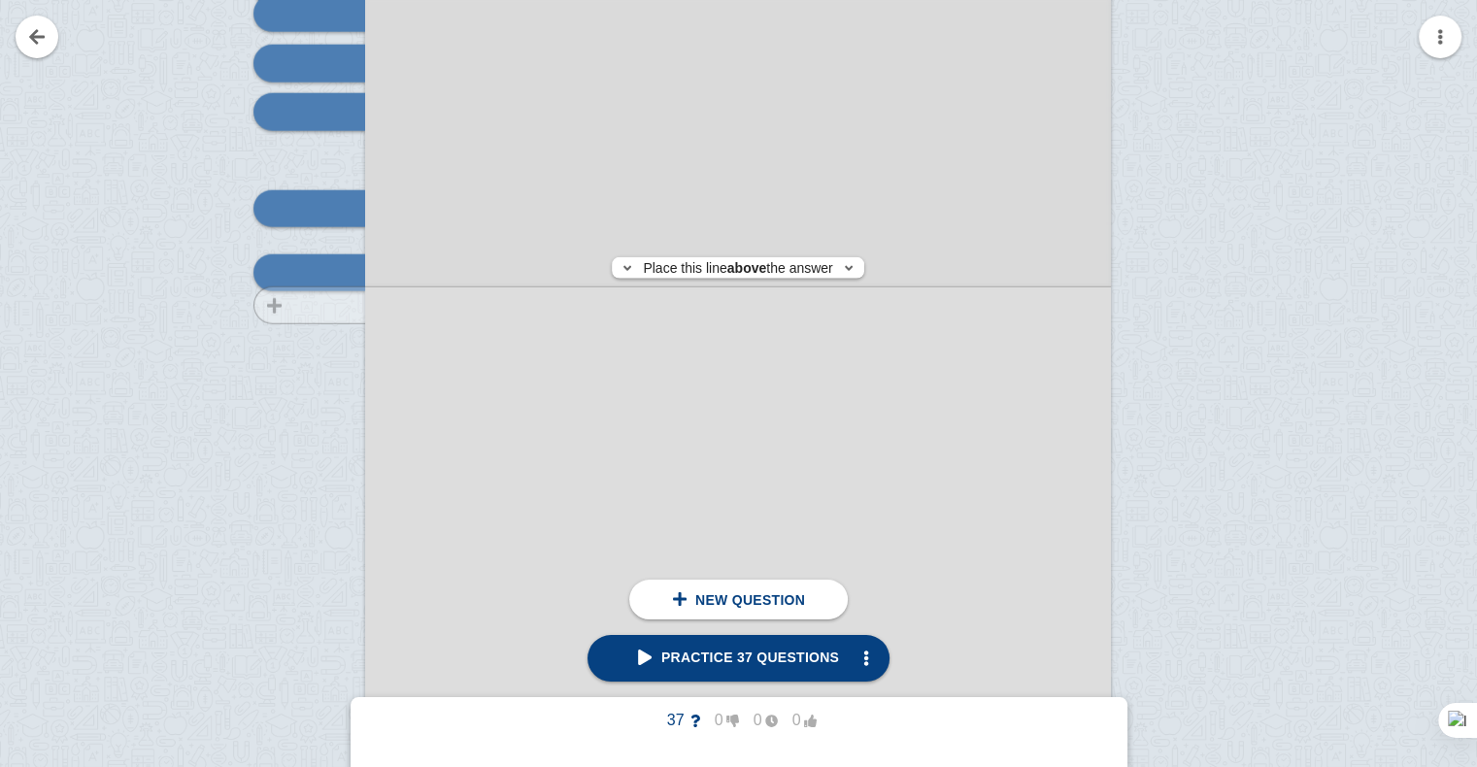
click at [323, 305] on div at bounding box center [300, 373] width 130 height 1055
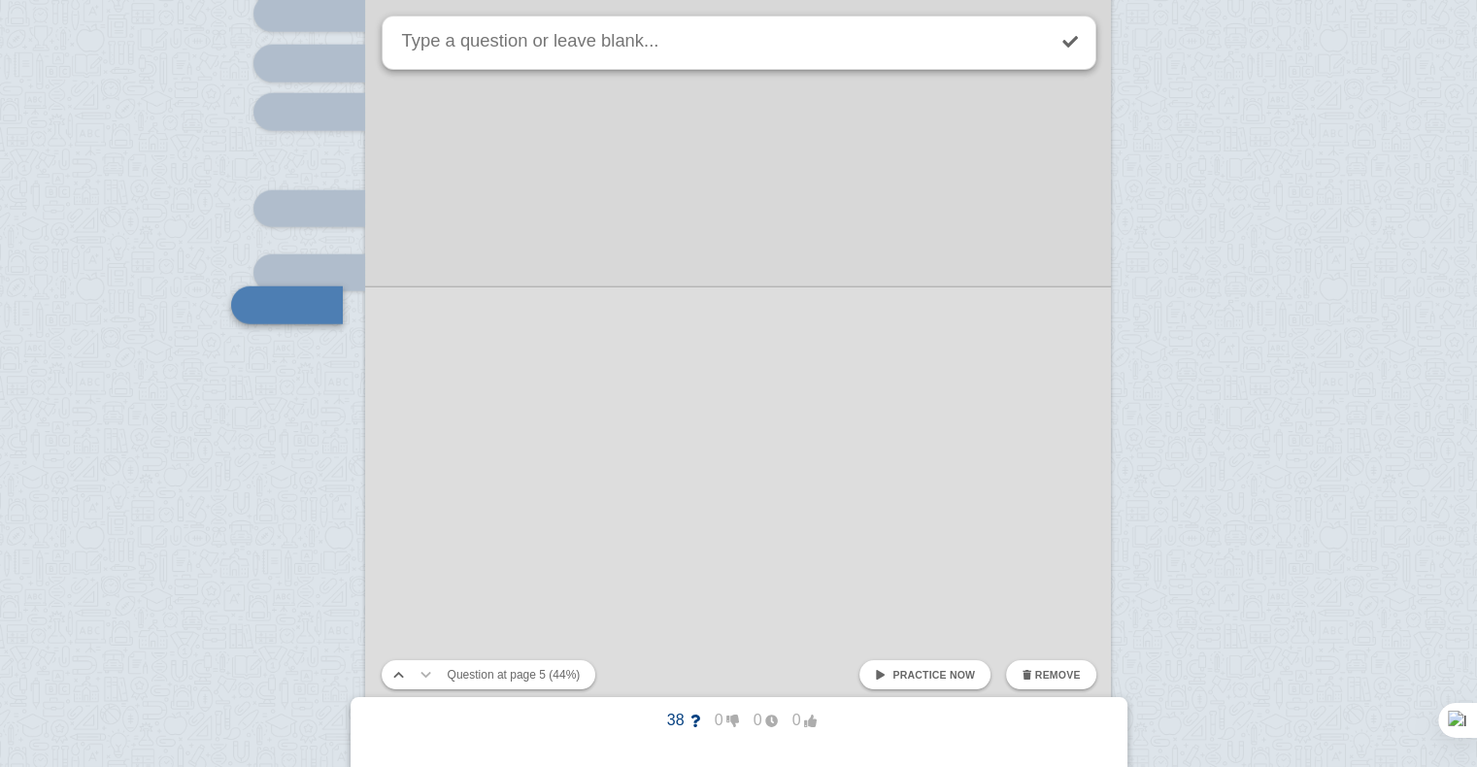
scroll to position [5084, 0]
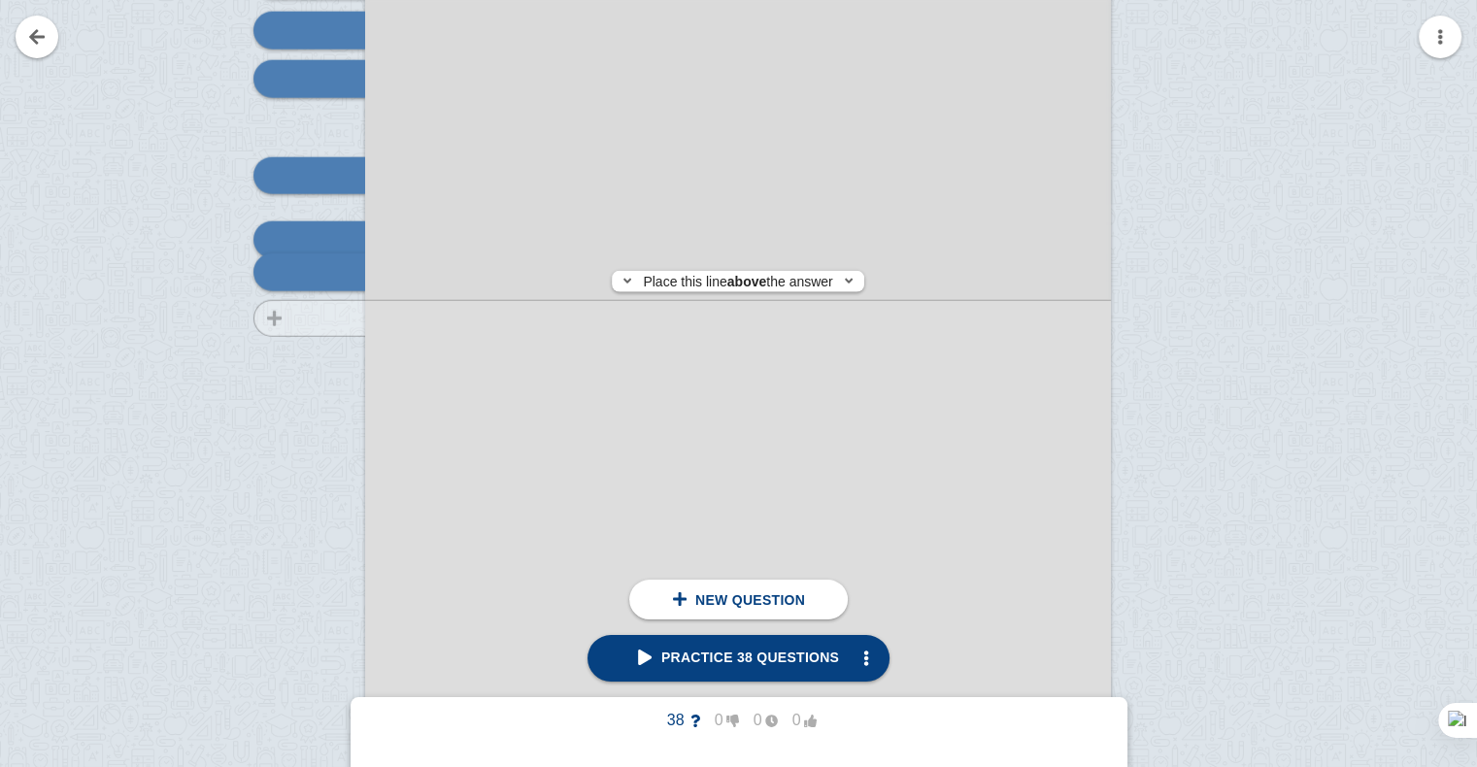
click at [329, 319] on div at bounding box center [300, 340] width 130 height 1055
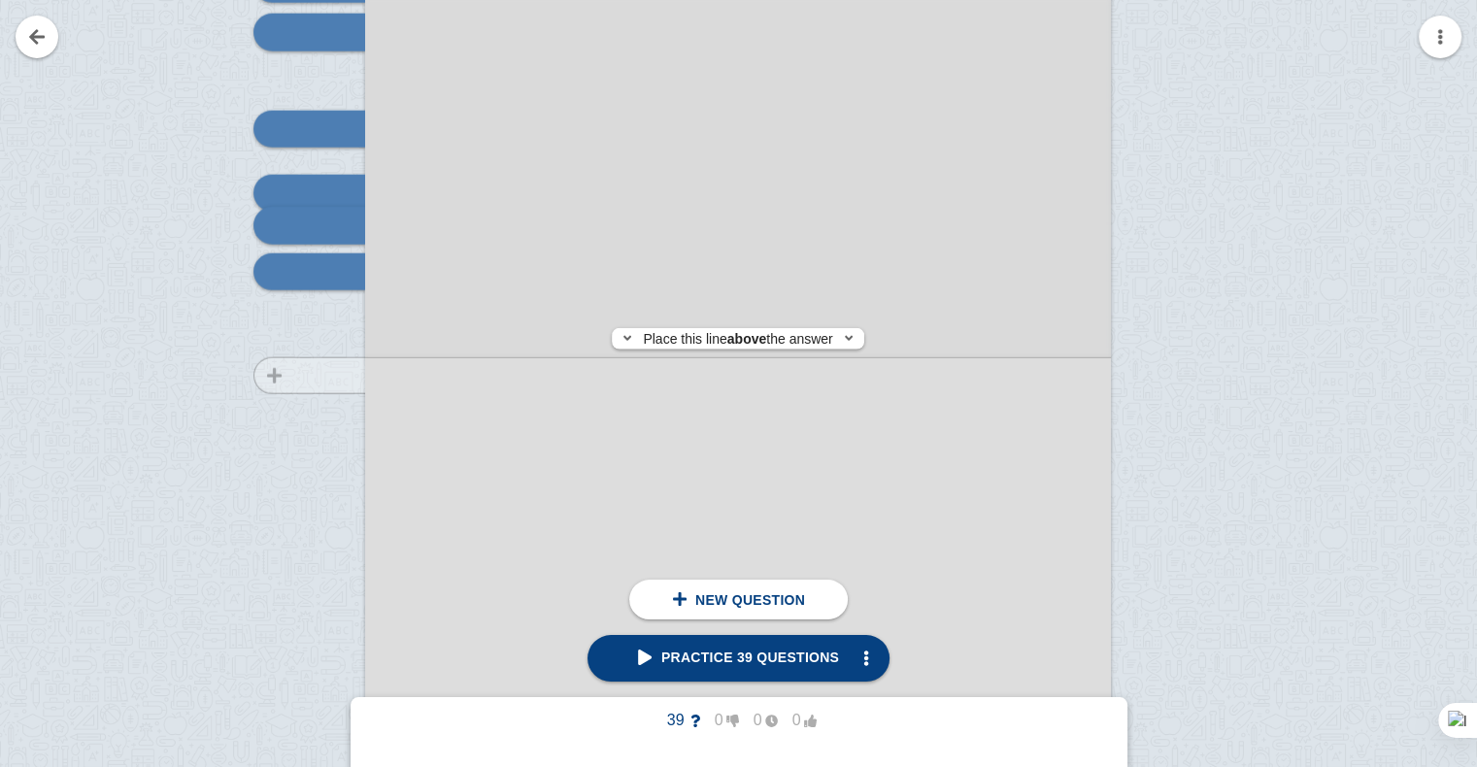
click at [340, 376] on div at bounding box center [300, 293] width 130 height 1055
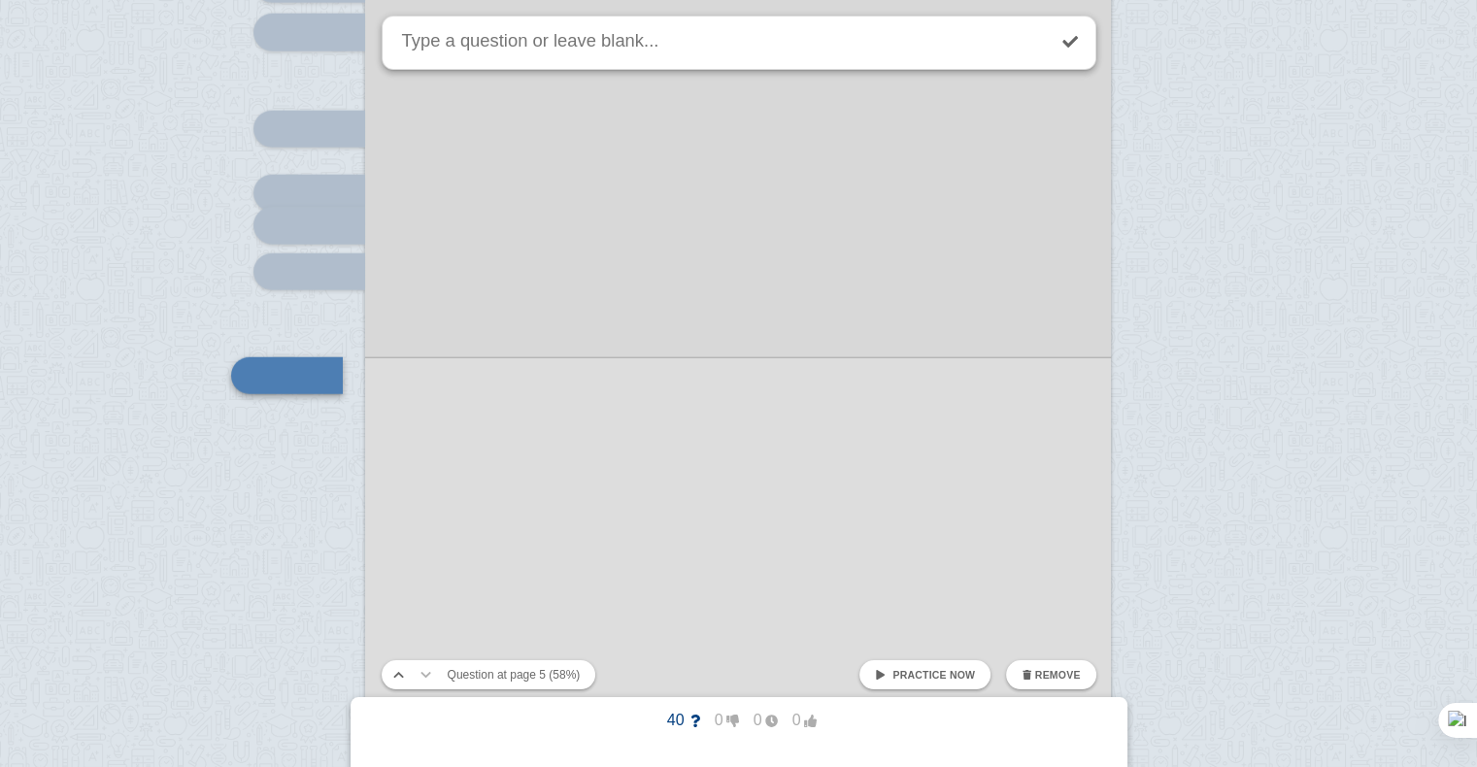
scroll to position [5234, 0]
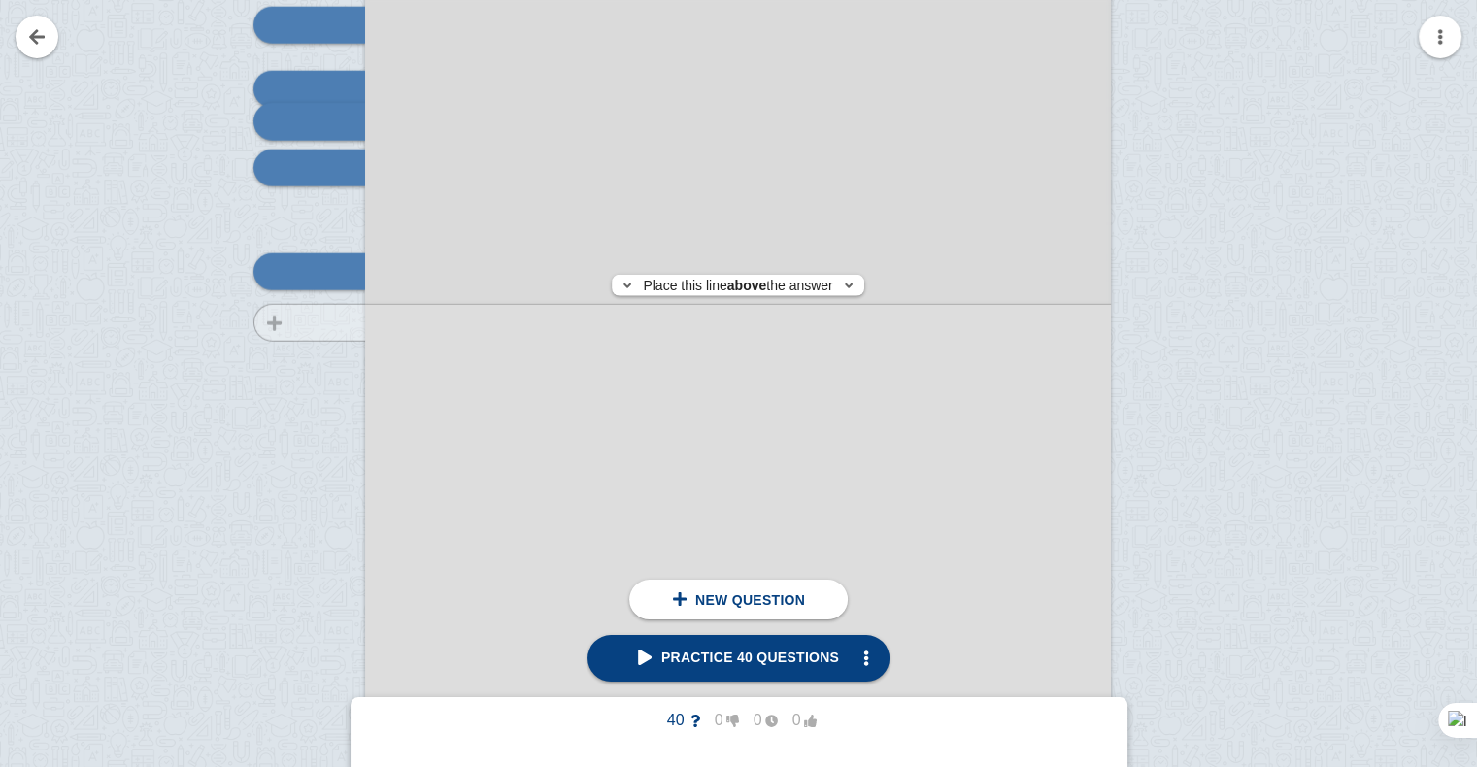
click at [340, 322] on div at bounding box center [300, 189] width 130 height 1055
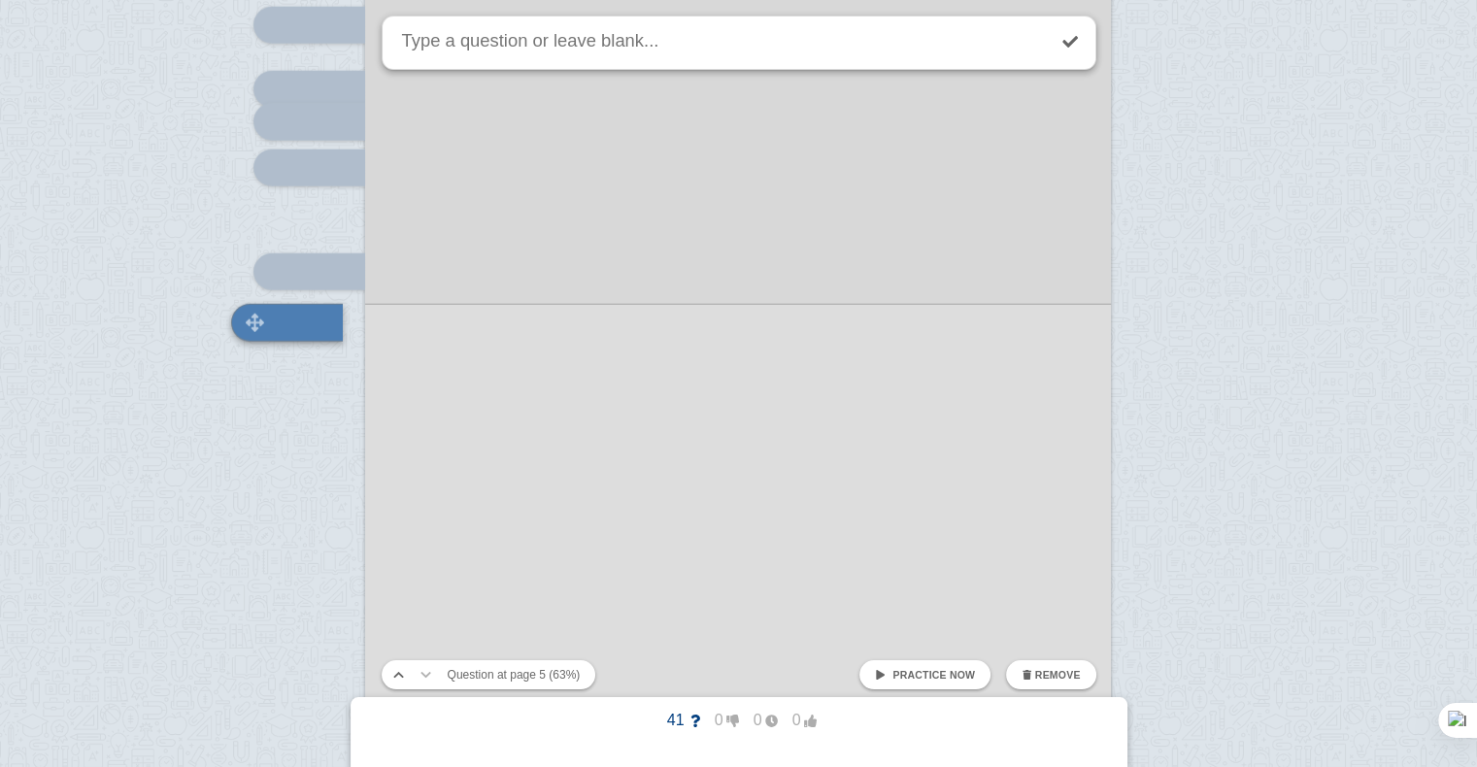
scroll to position [5285, 0]
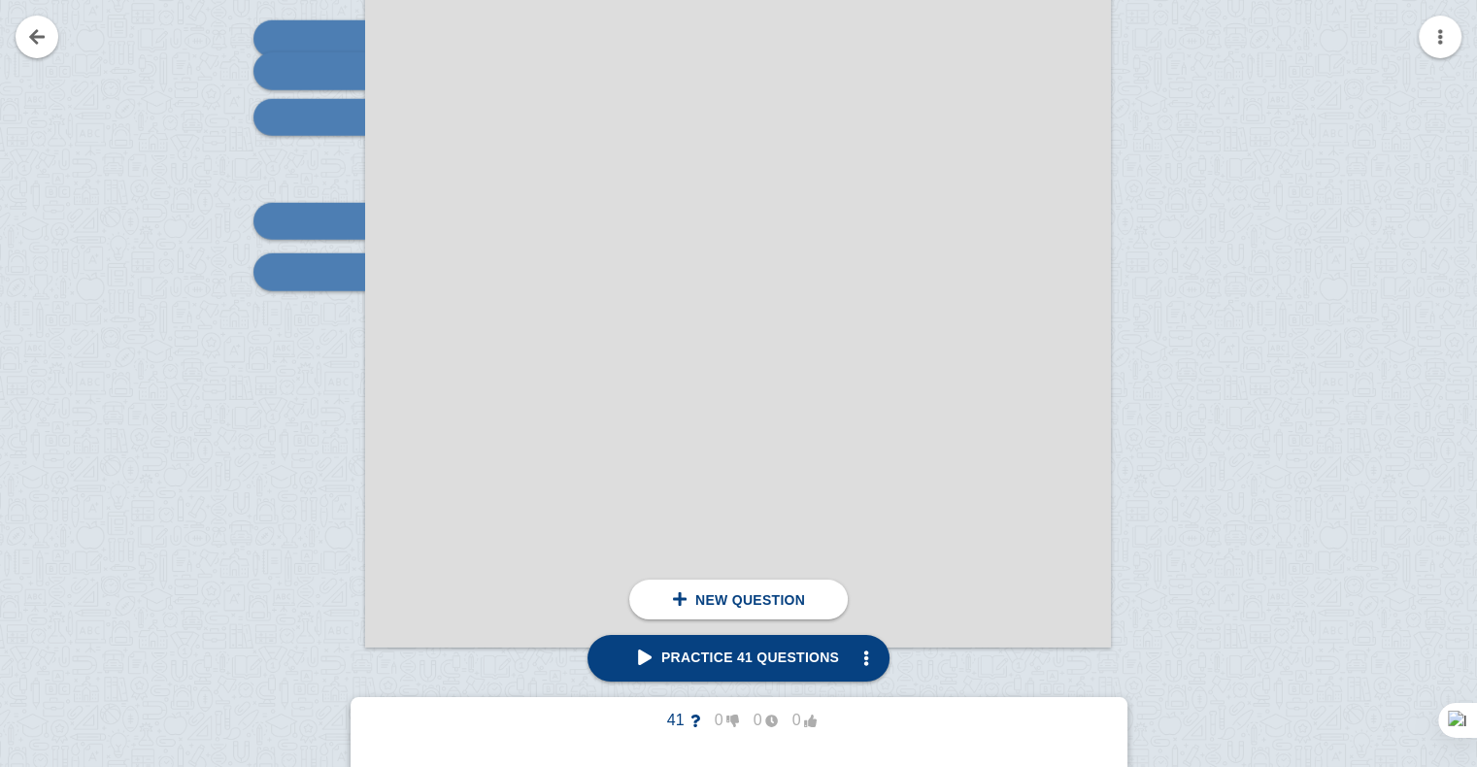
click at [340, 322] on div at bounding box center [300, 139] width 130 height 1055
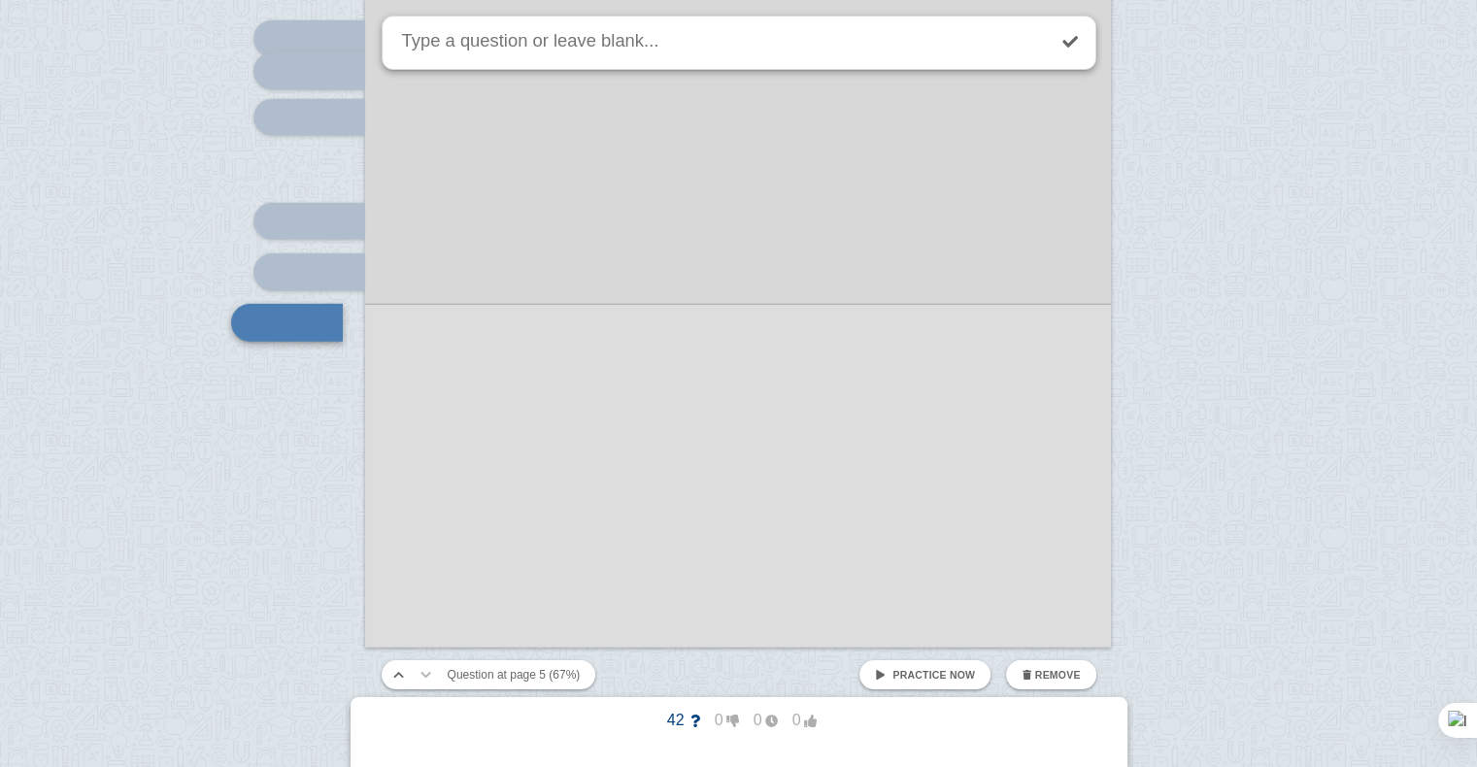
scroll to position [5335, 0]
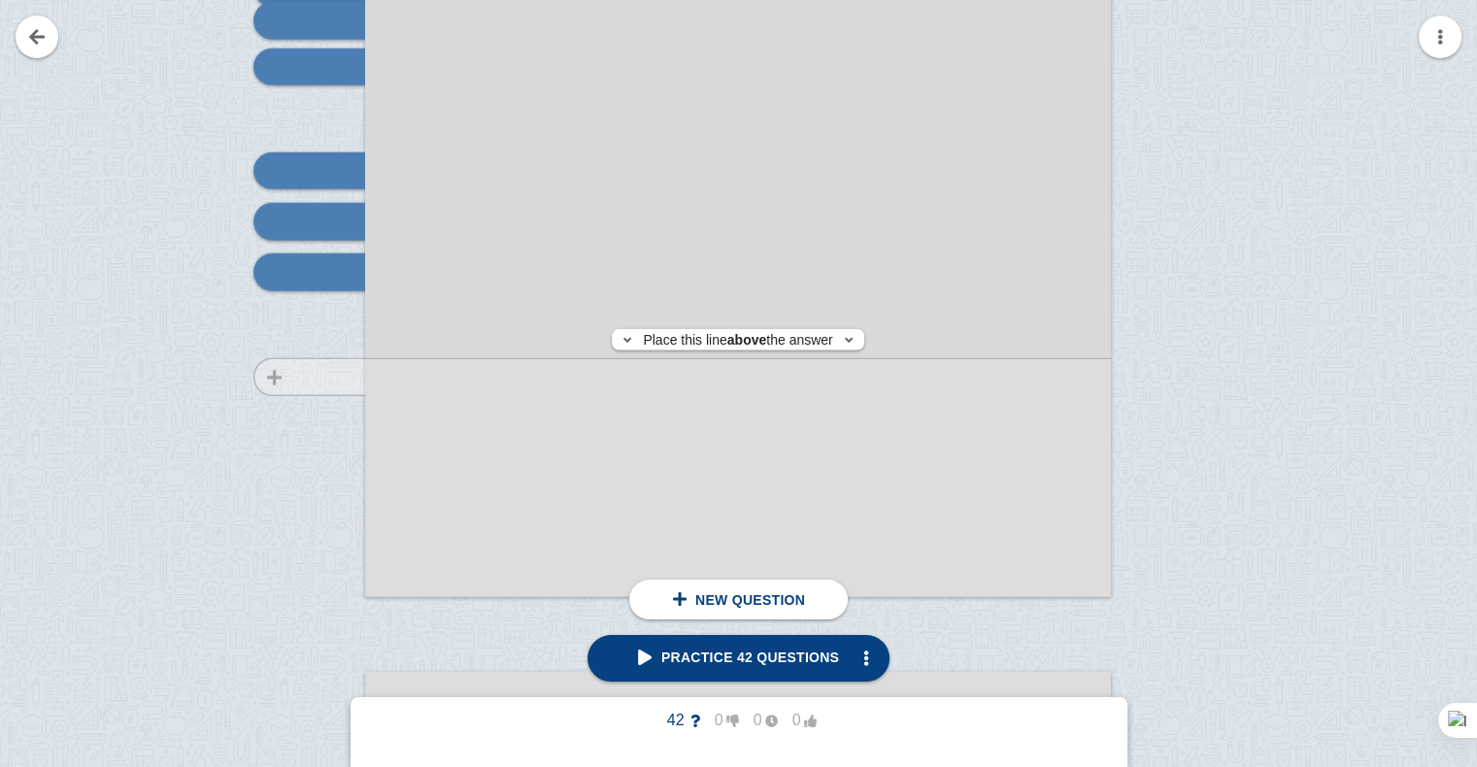
click at [343, 377] on div at bounding box center [300, 88] width 130 height 1055
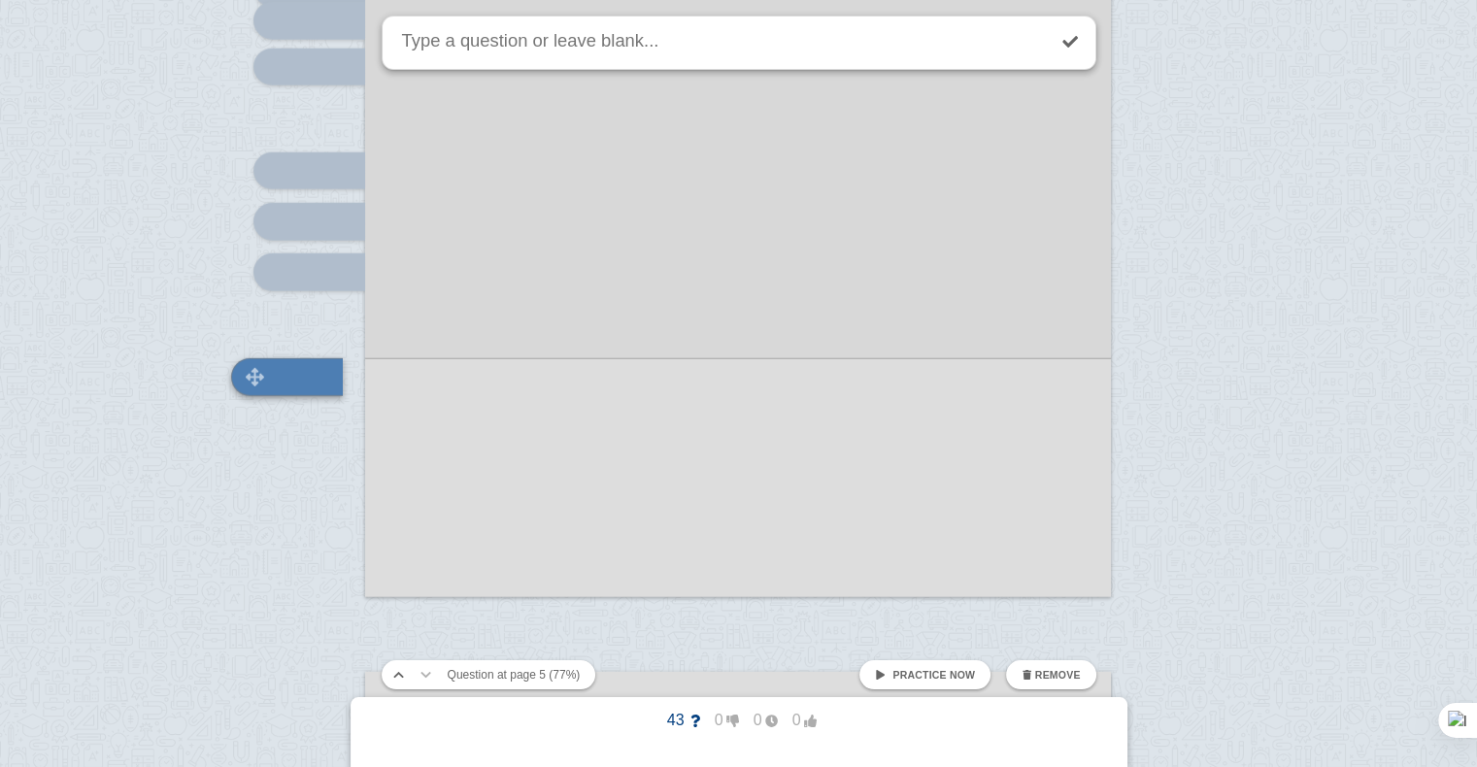
scroll to position [5440, 0]
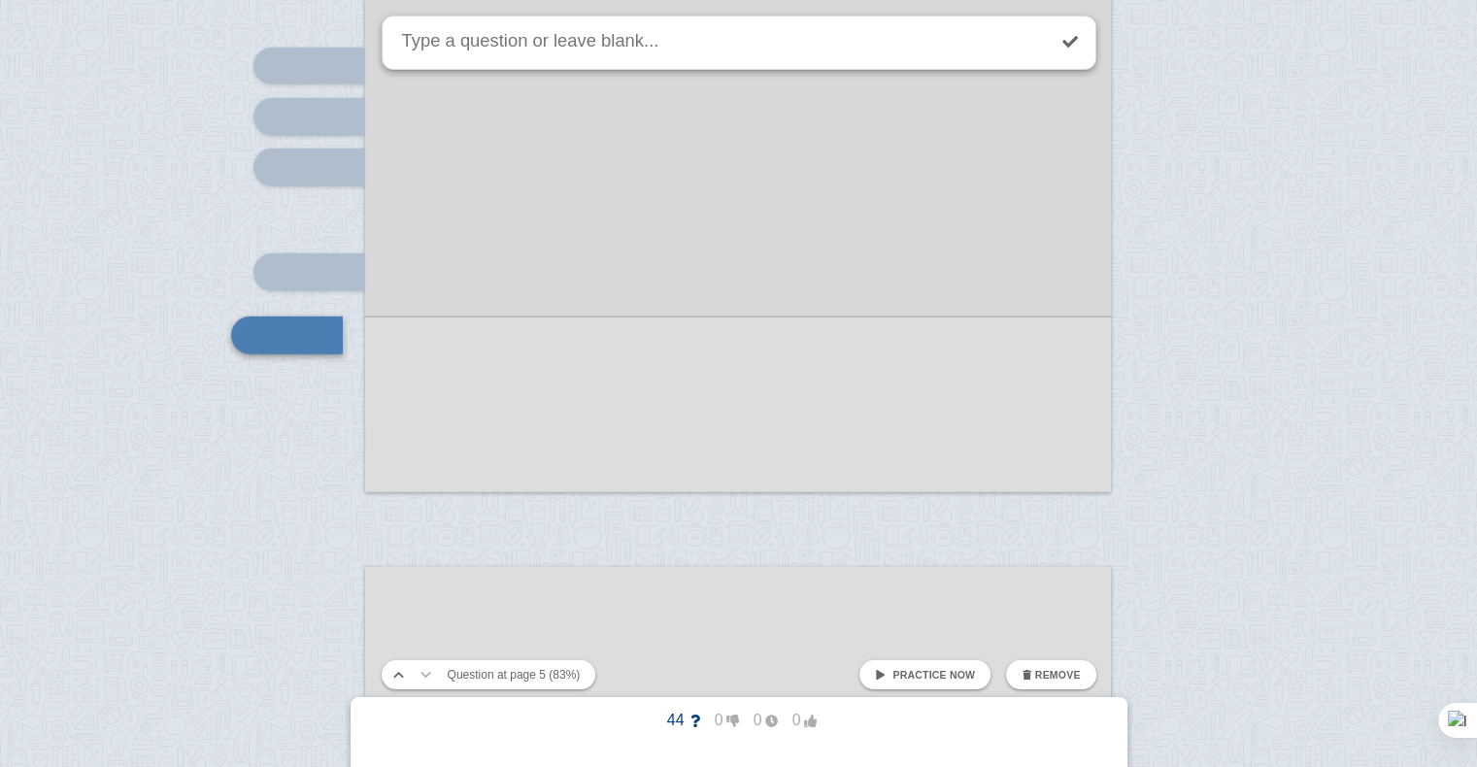
scroll to position [5503, 0]
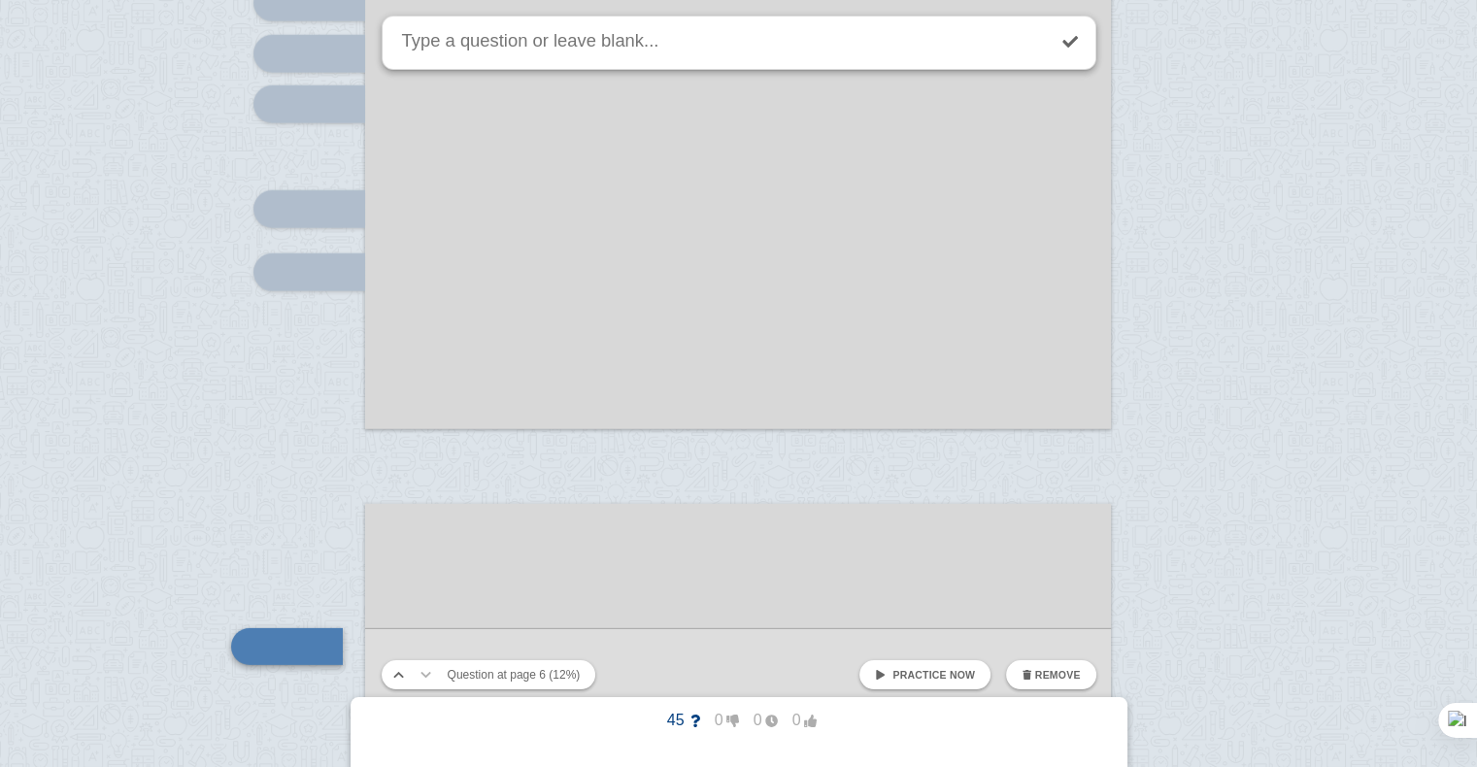
scroll to position [5877, 0]
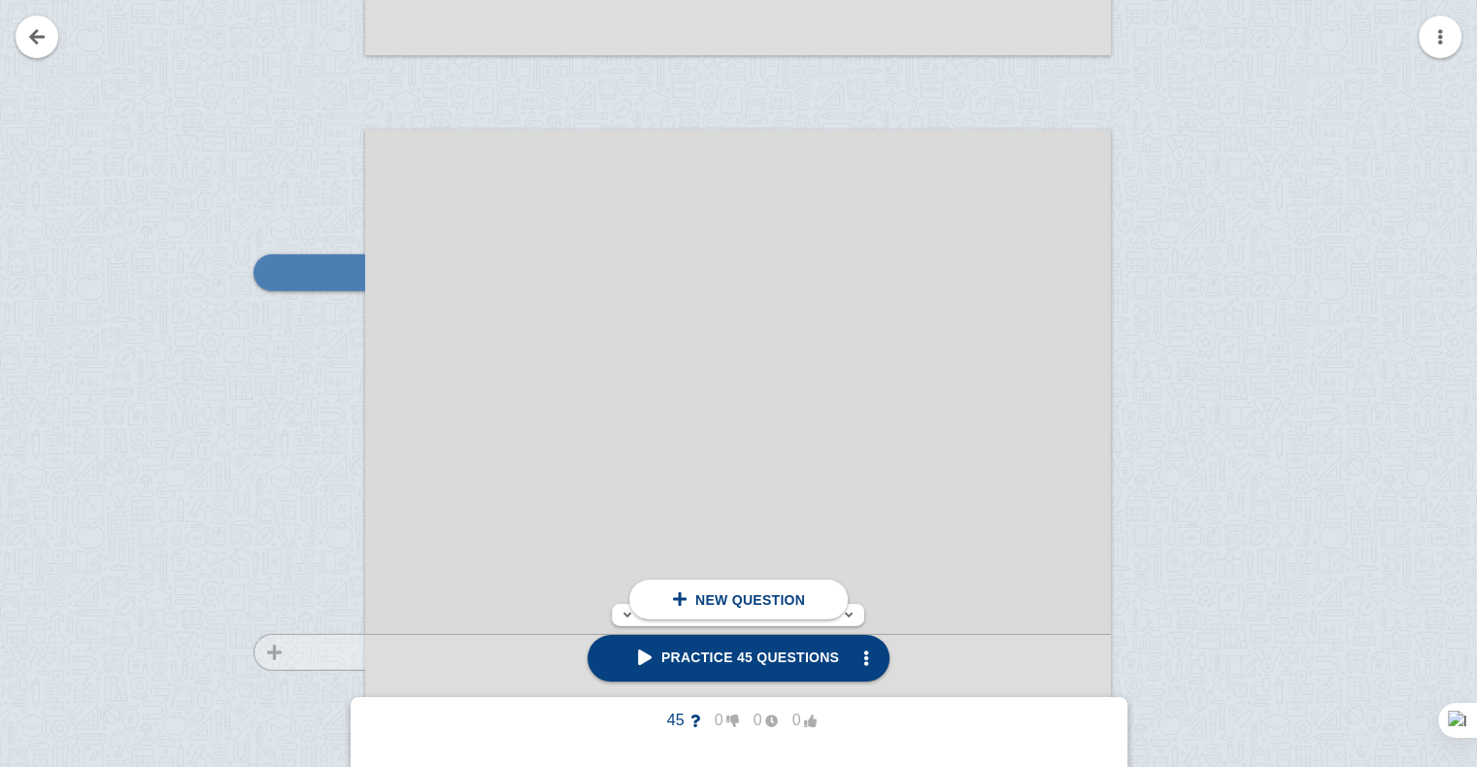
click at [325, 652] on div at bounding box center [300, 676] width 130 height 1055
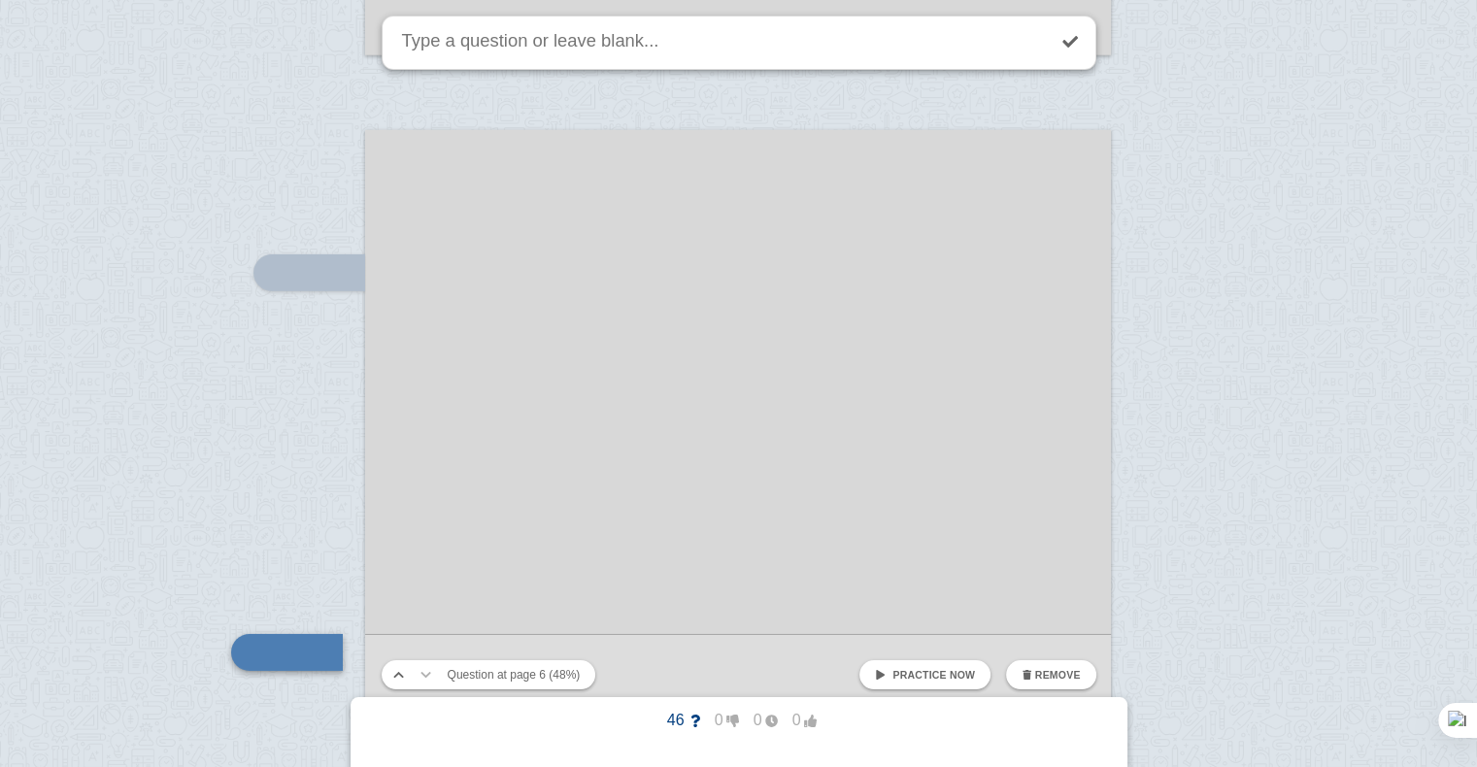
scroll to position [6258, 0]
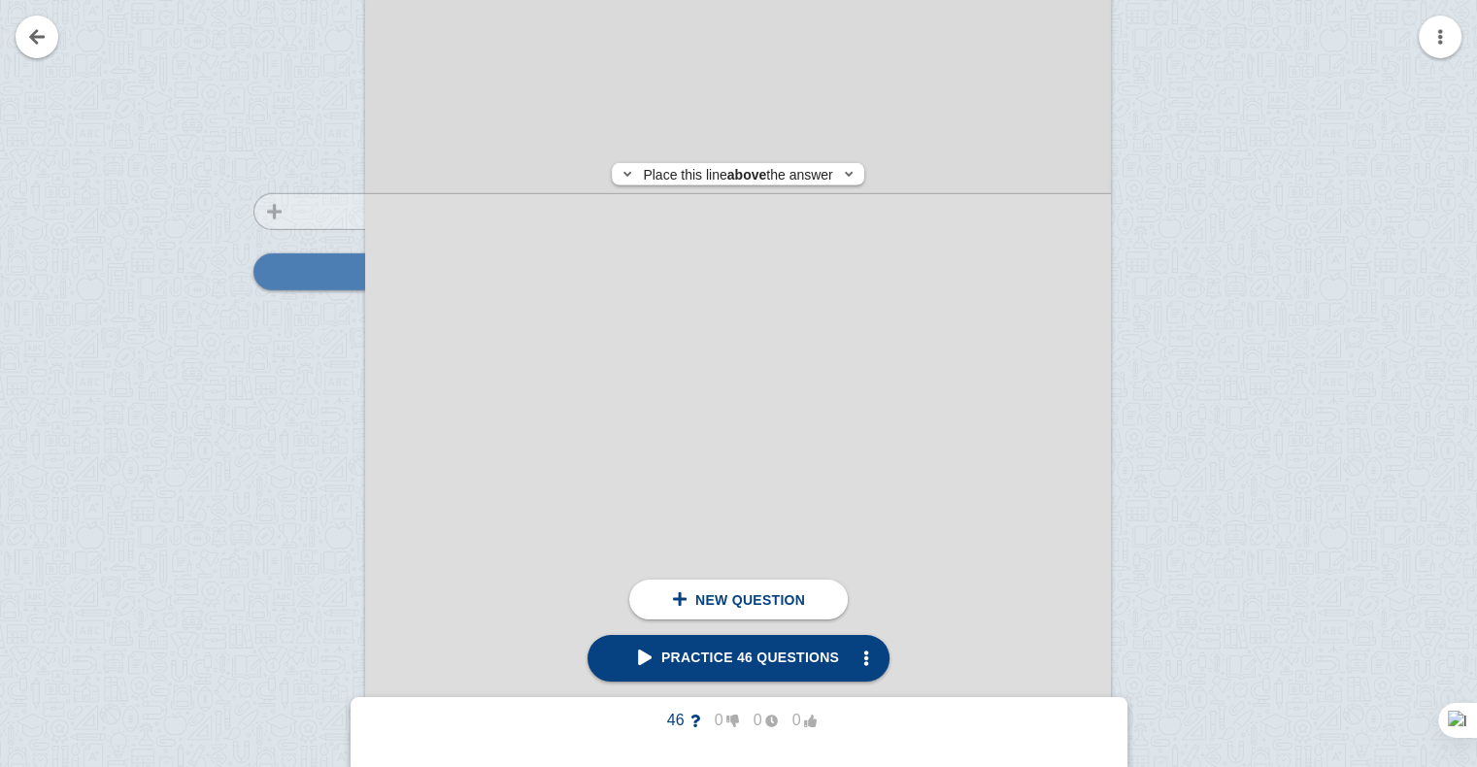
click at [306, 212] on div at bounding box center [300, 295] width 130 height 1055
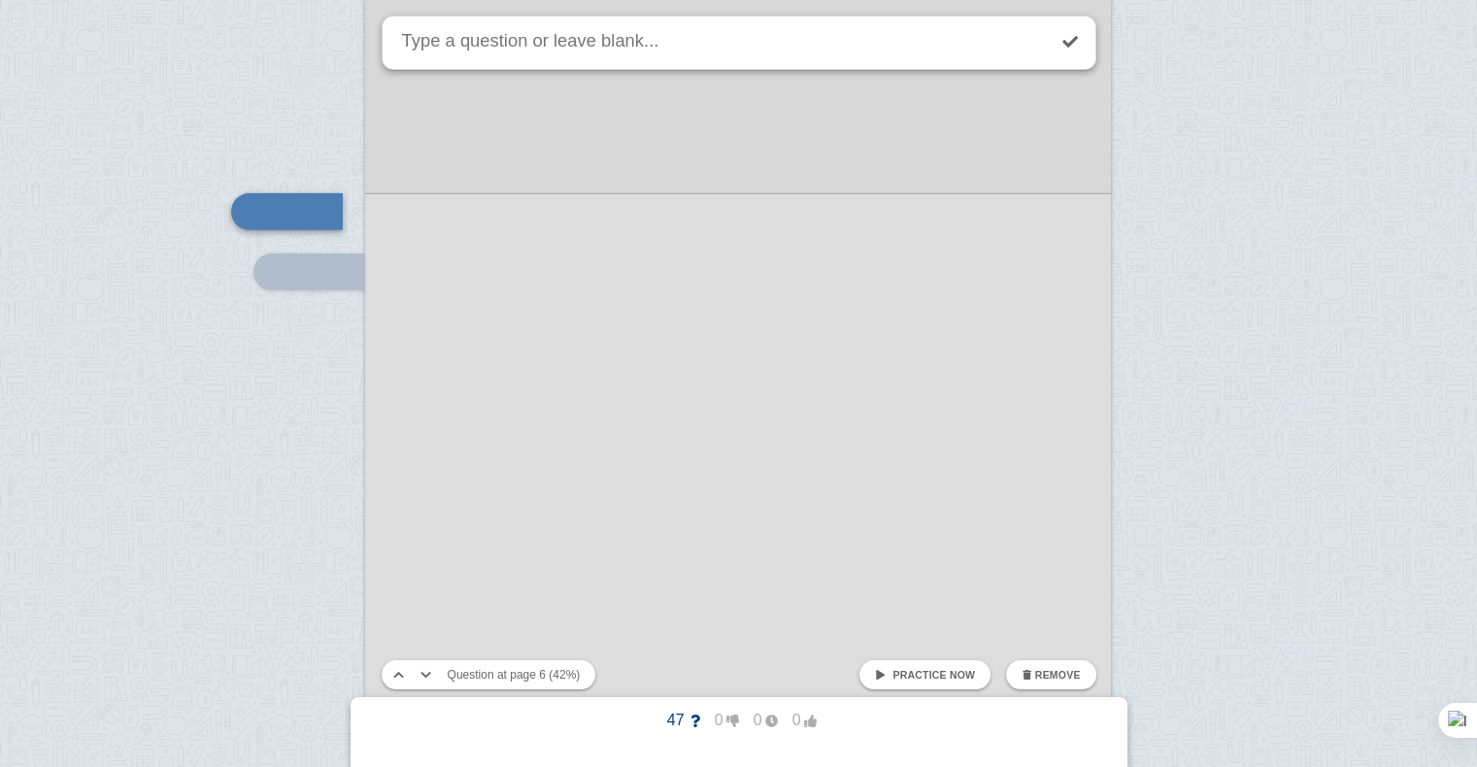
scroll to position [6196, 0]
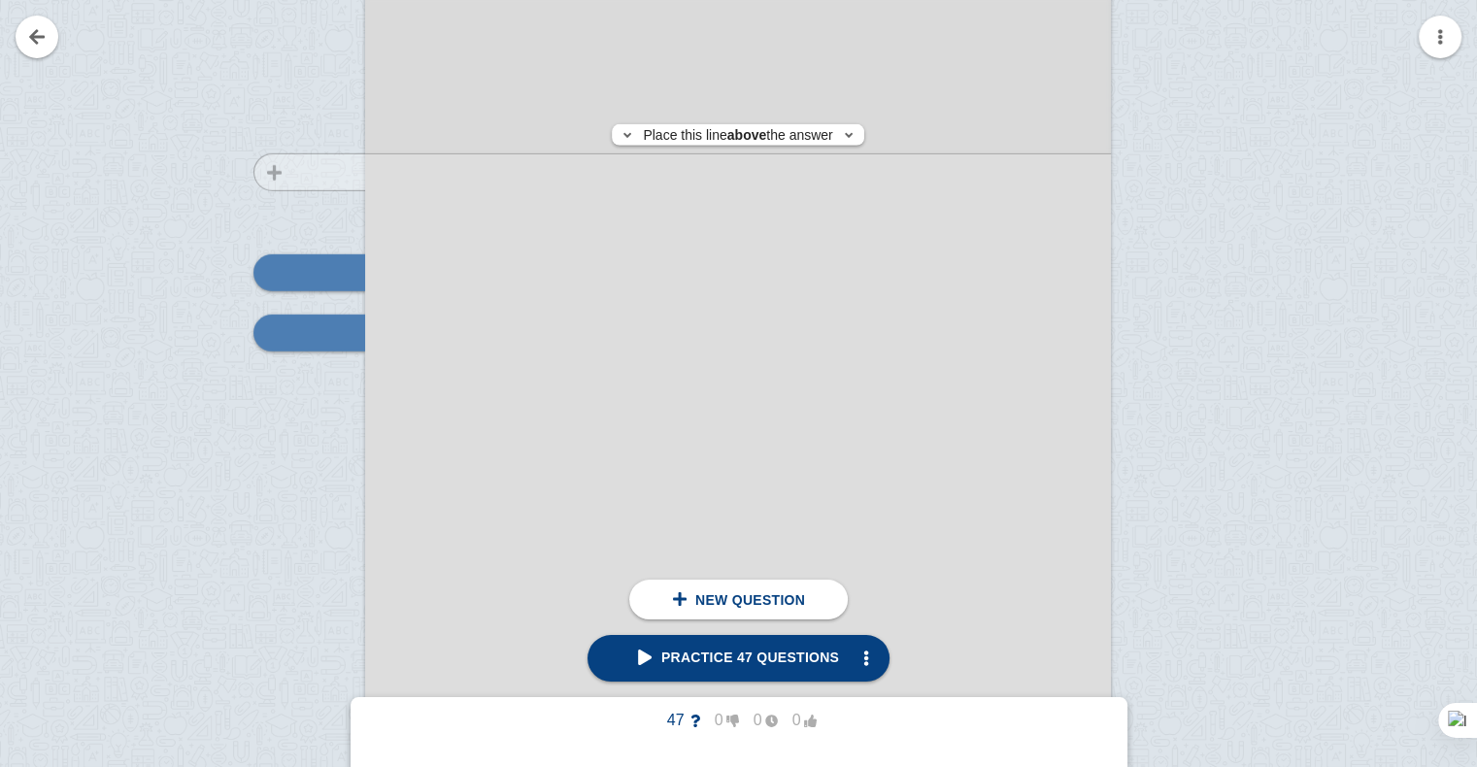
click at [293, 172] on div at bounding box center [300, 356] width 130 height 1055
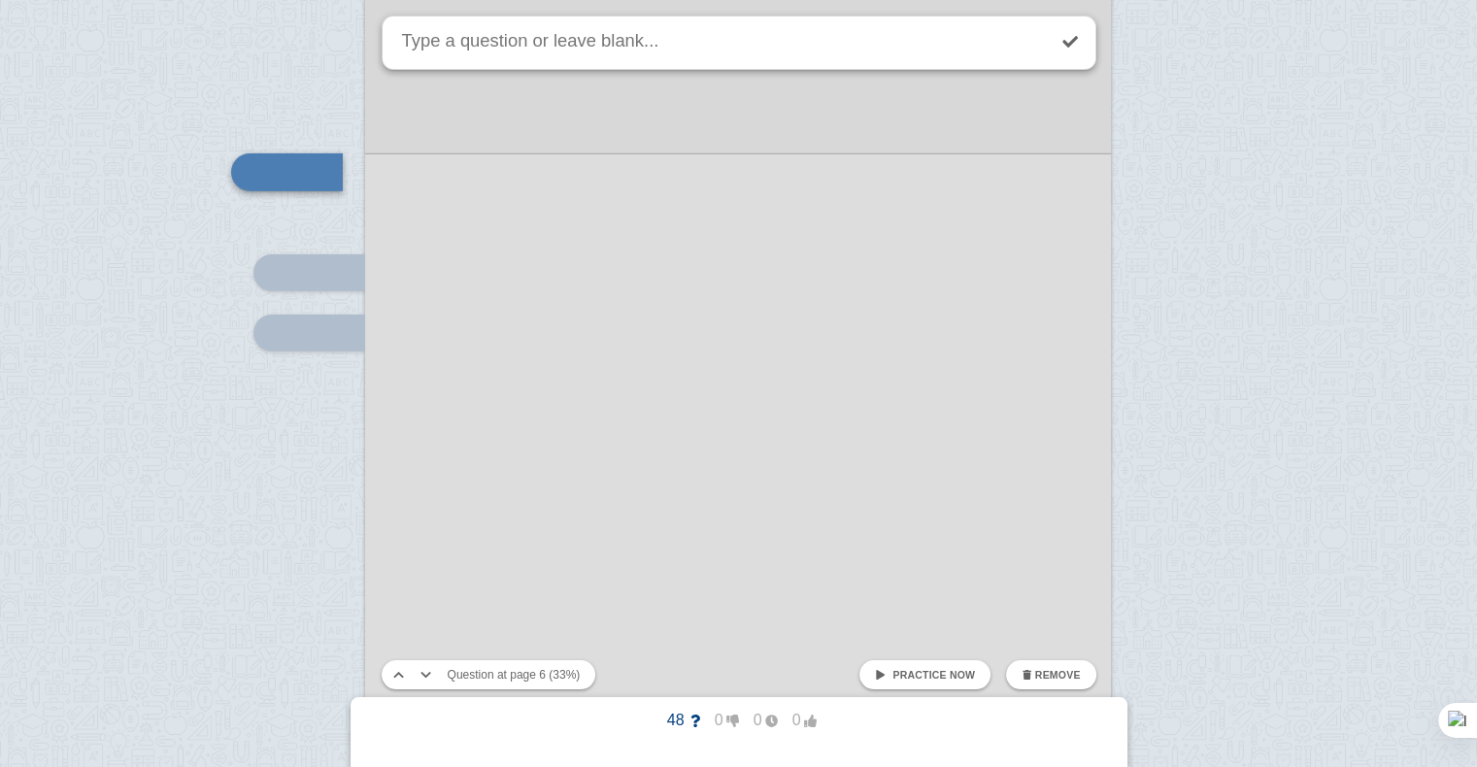
scroll to position [6096, 0]
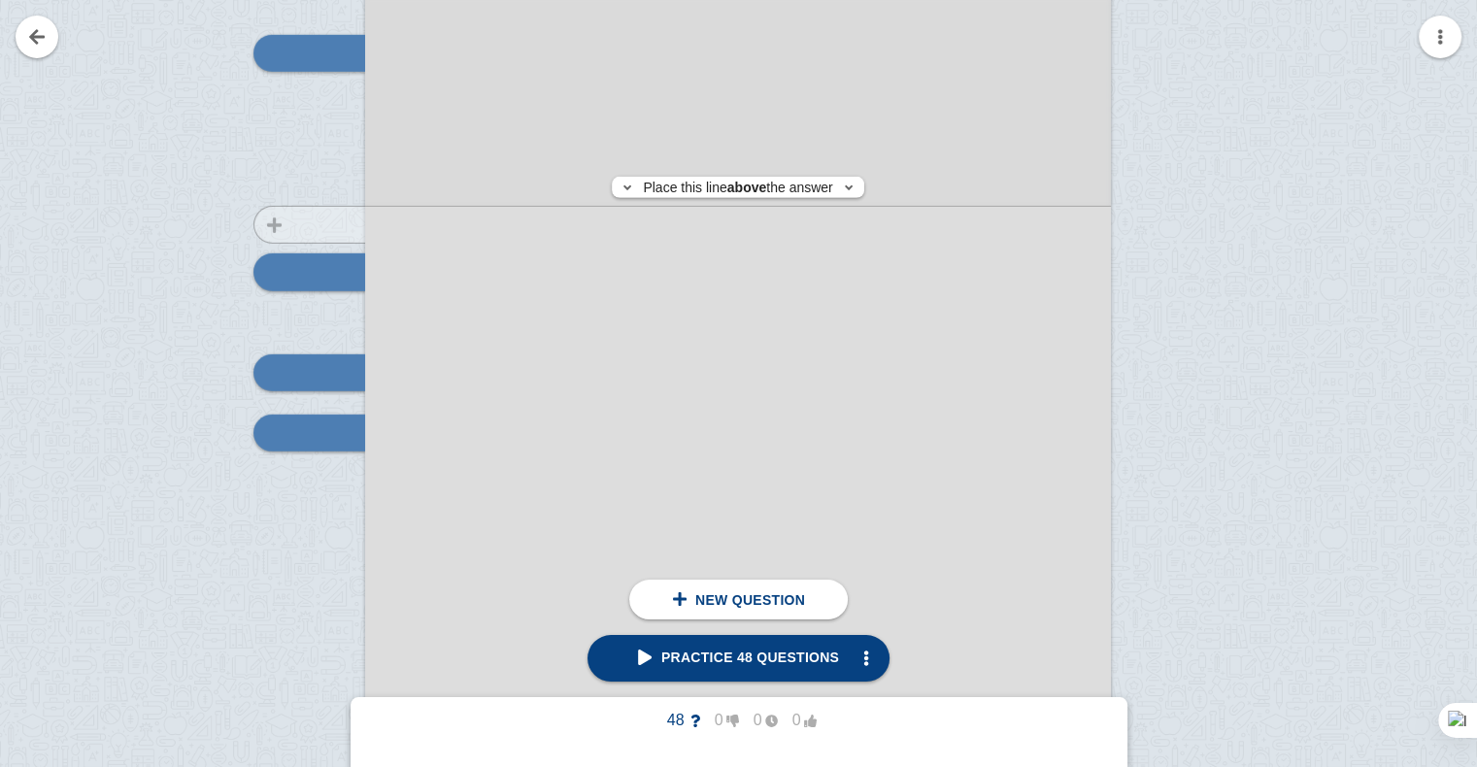
click at [299, 224] on div at bounding box center [300, 456] width 130 height 1055
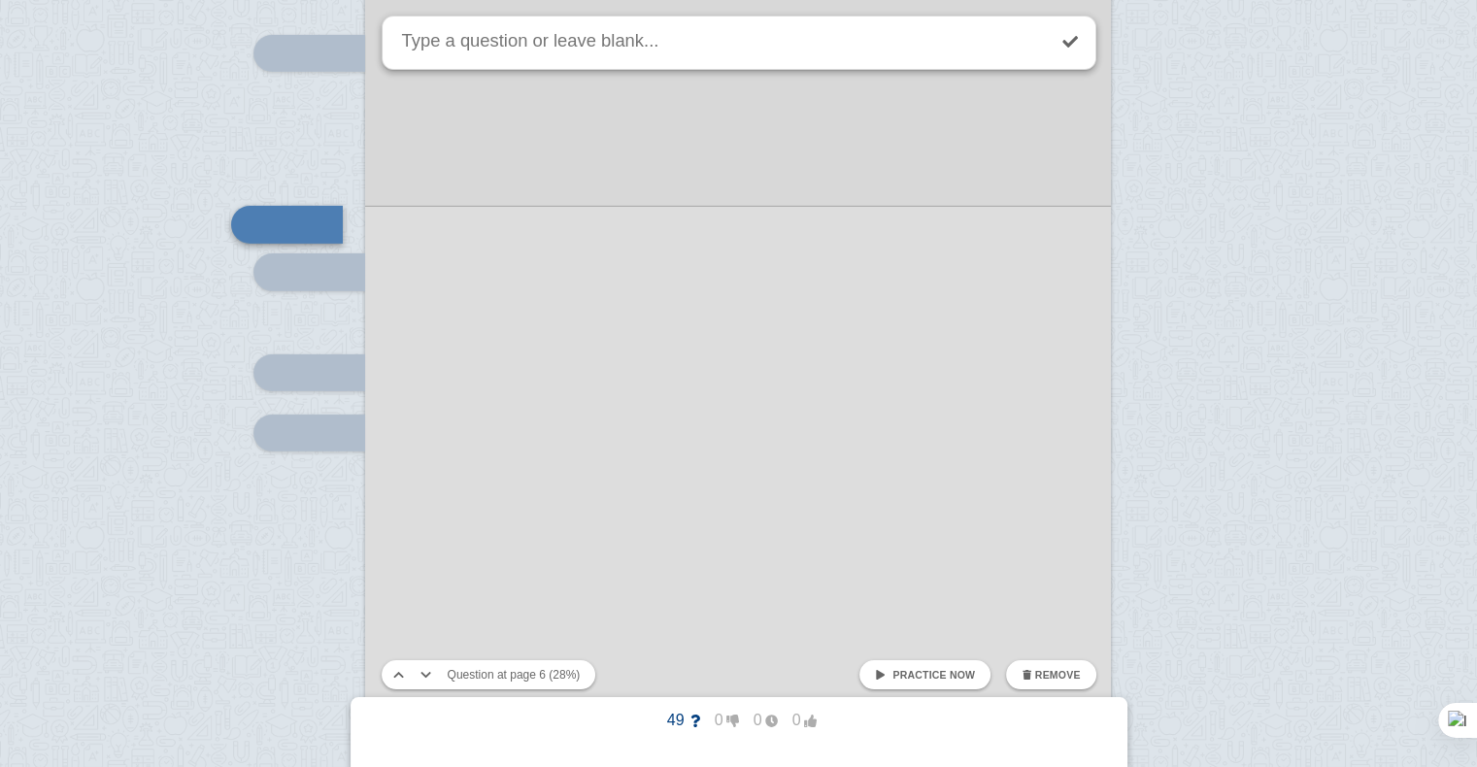
scroll to position [6049, 0]
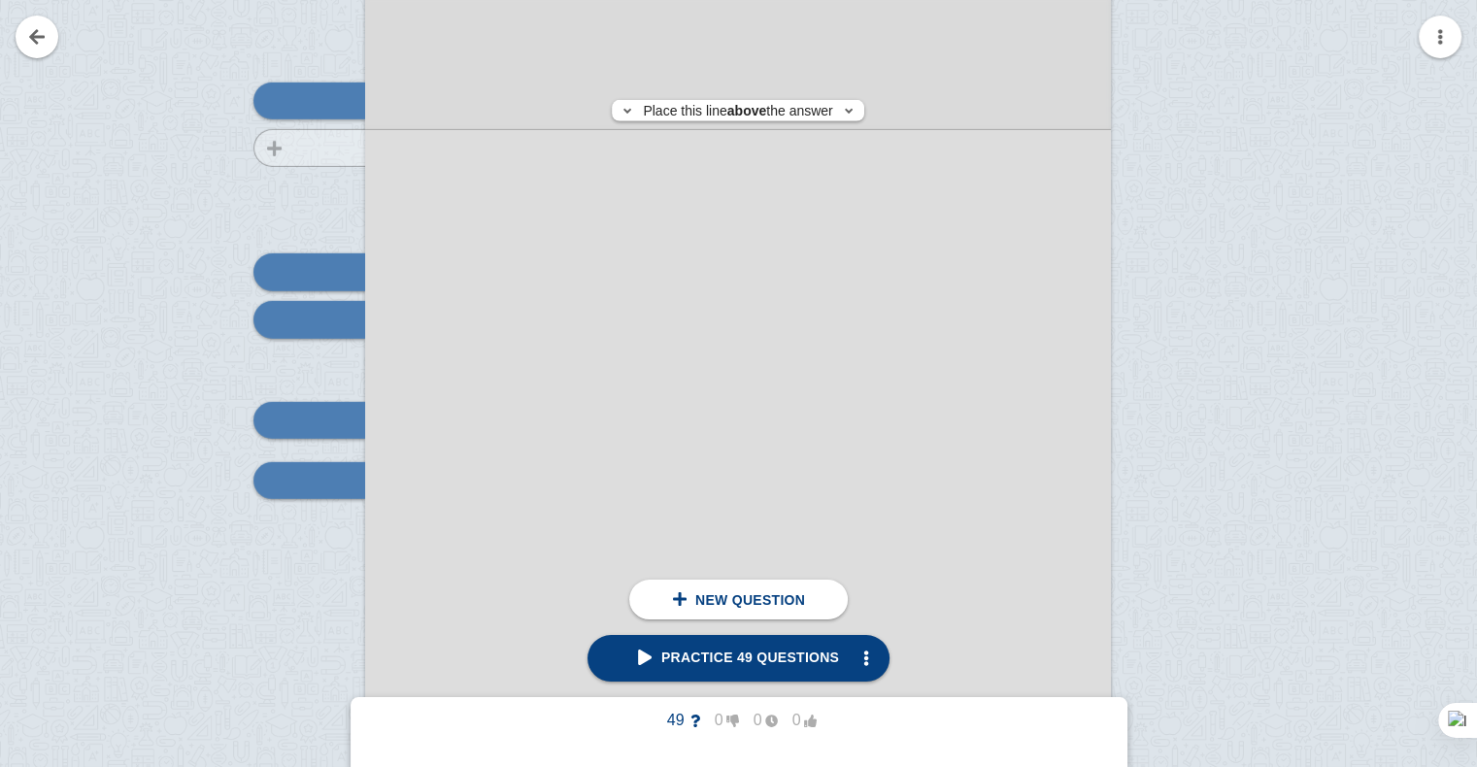
click at [307, 148] on div at bounding box center [300, 504] width 130 height 1055
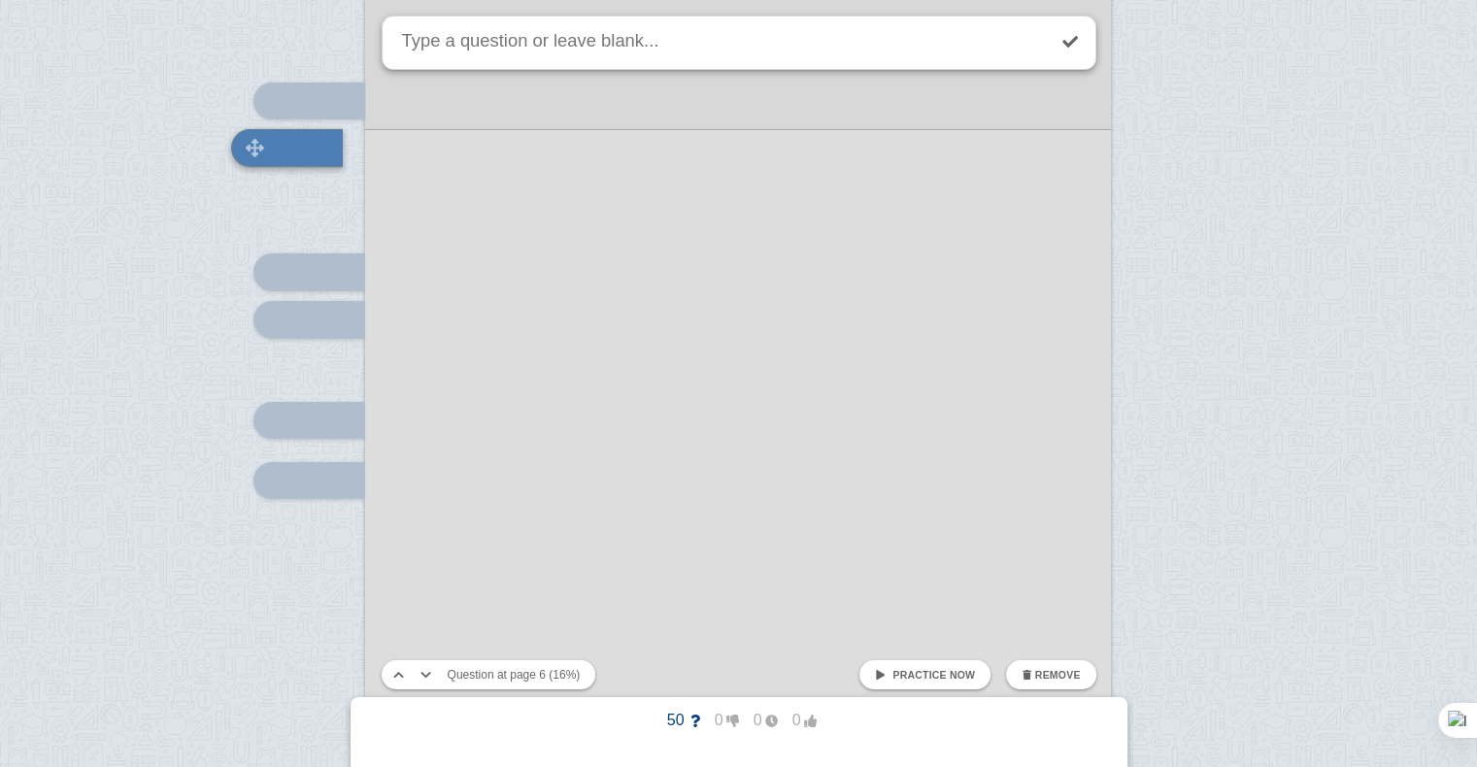
scroll to position [5924, 0]
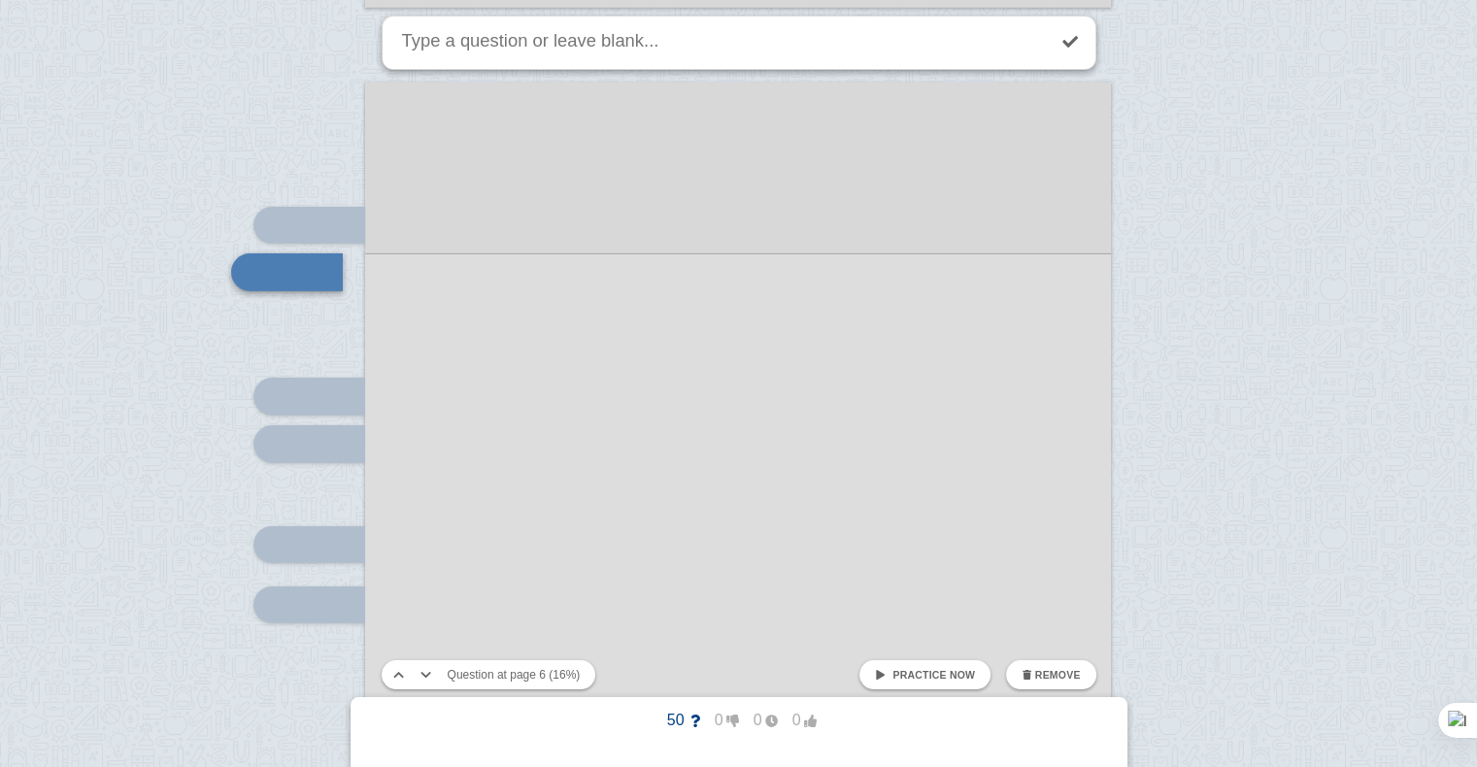
click at [501, 550] on div at bounding box center [738, 610] width 746 height 1055
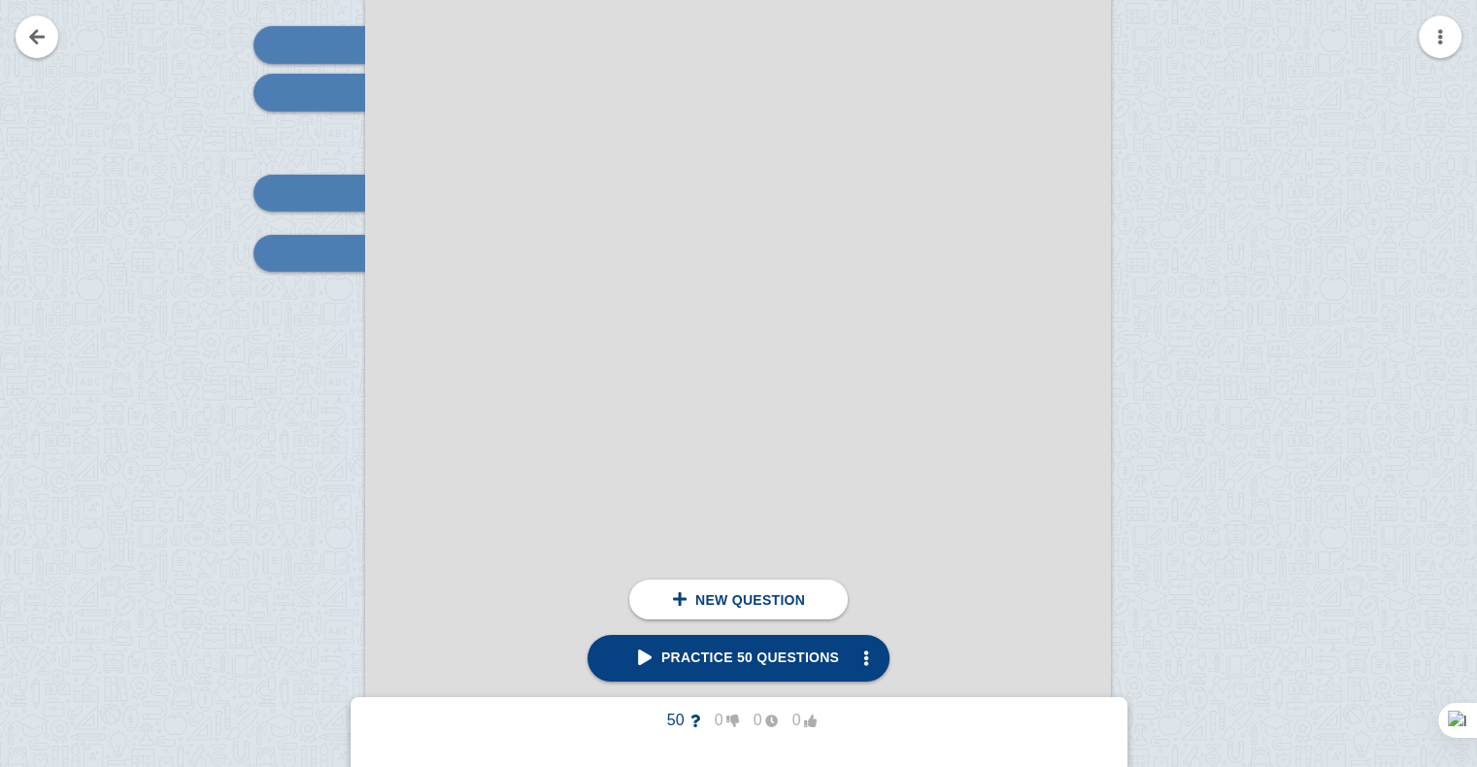
scroll to position [6379, 0]
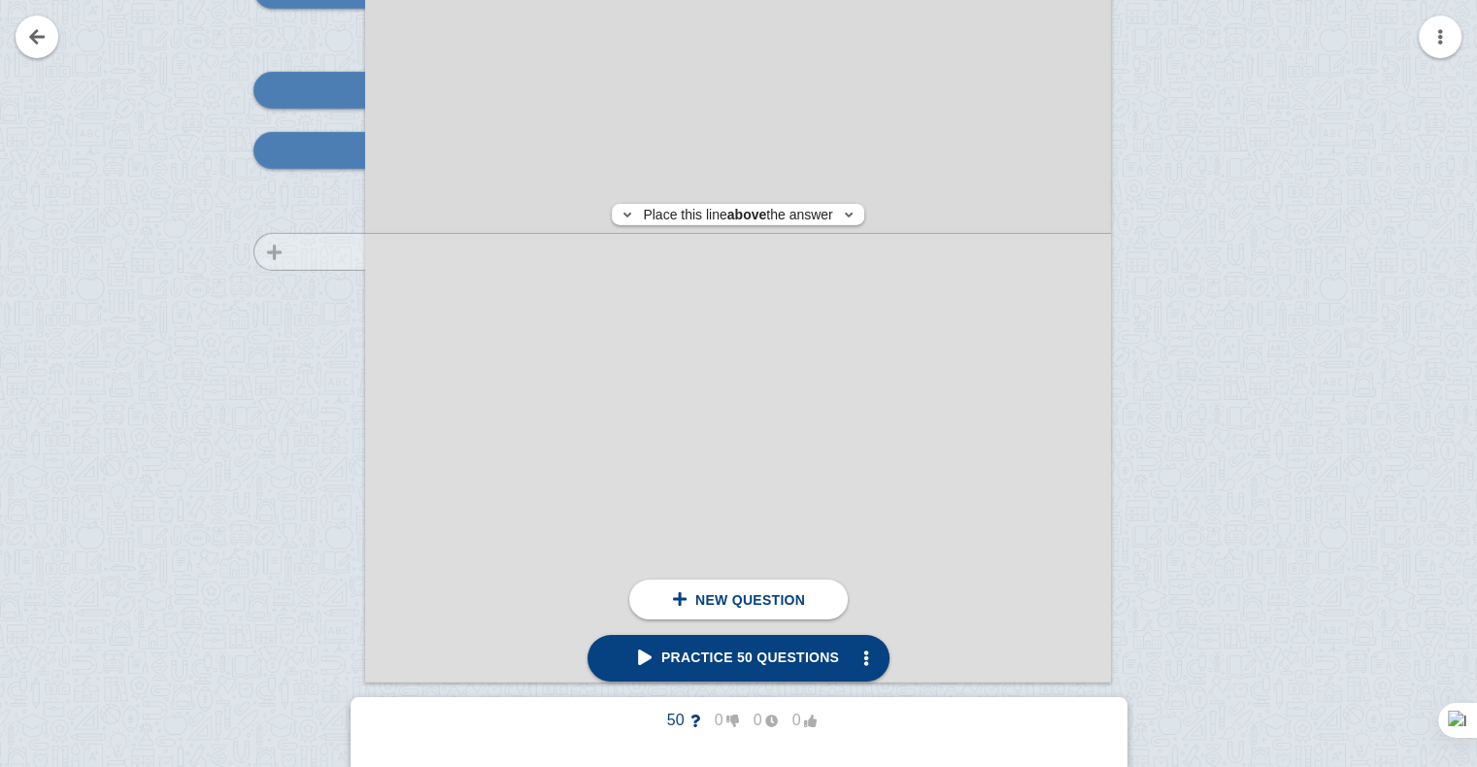
click at [302, 252] on div at bounding box center [300, 174] width 130 height 1055
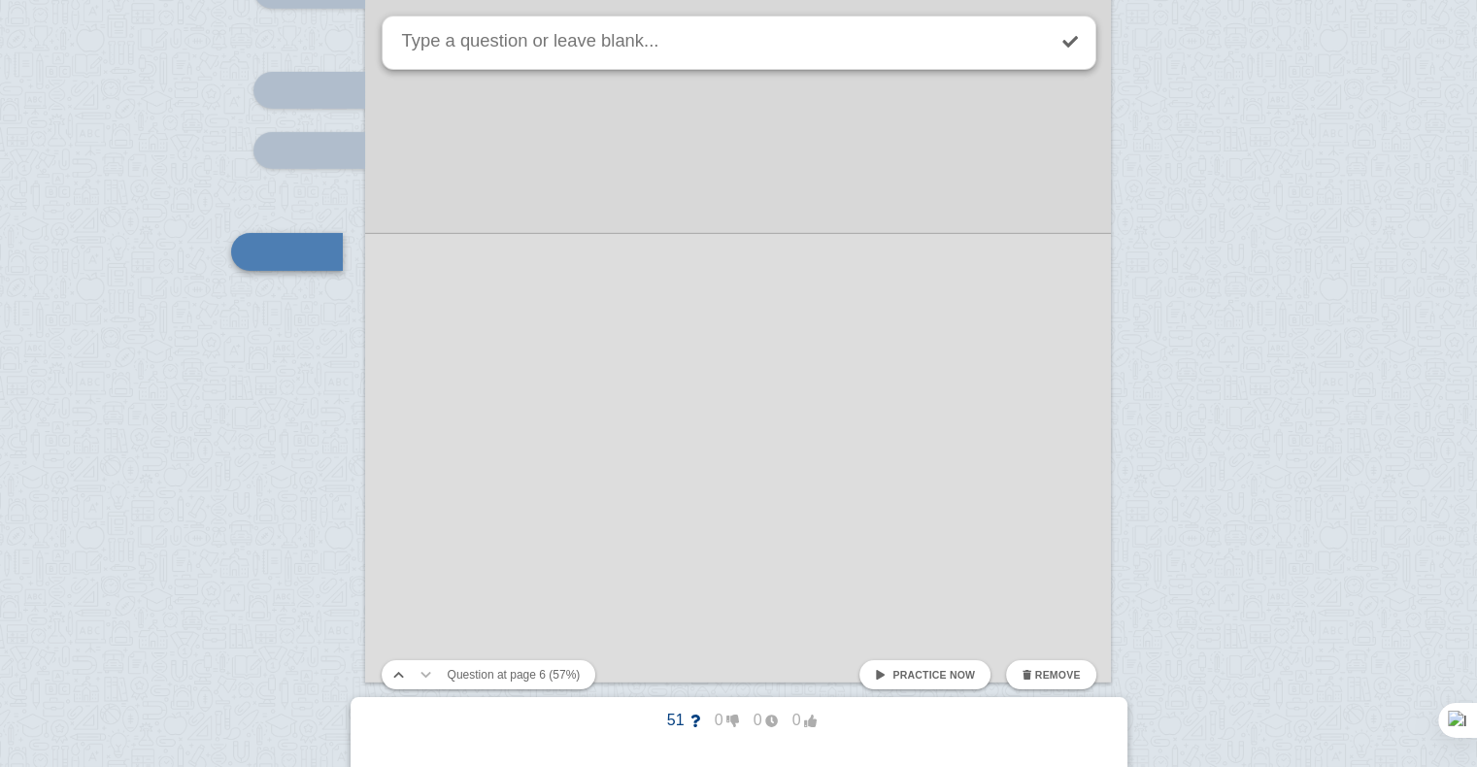
scroll to position [6359, 0]
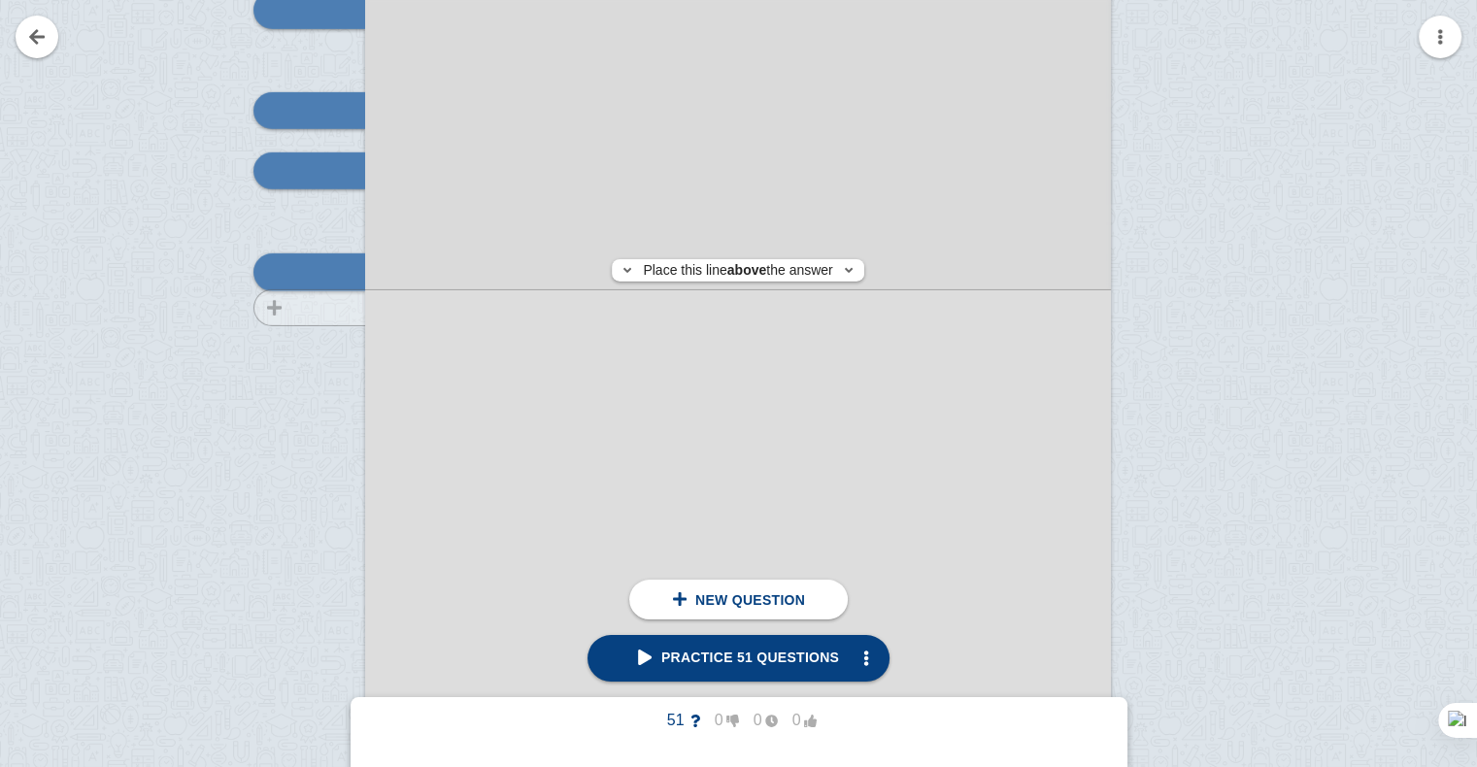
click at [319, 307] on div at bounding box center [300, 194] width 130 height 1055
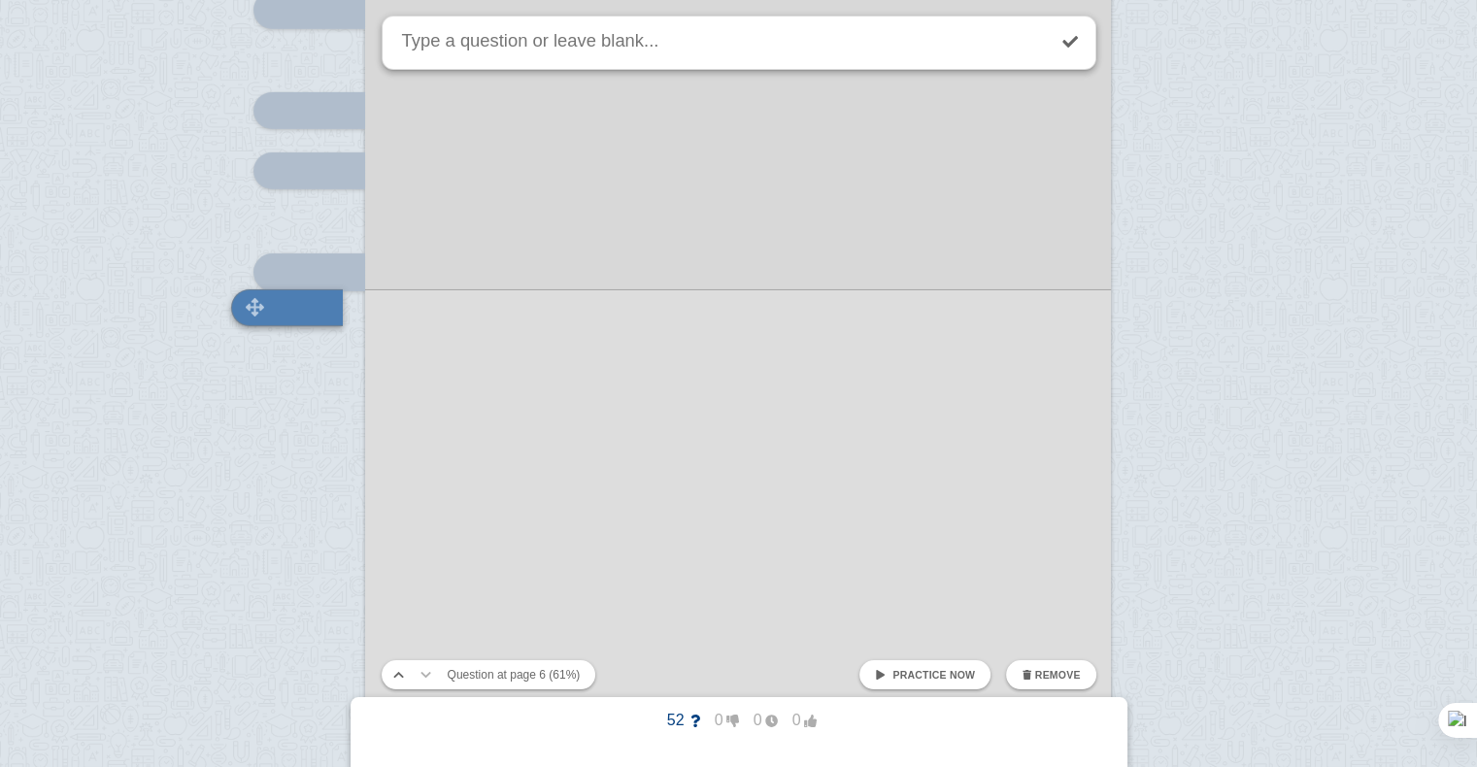
scroll to position [6393, 0]
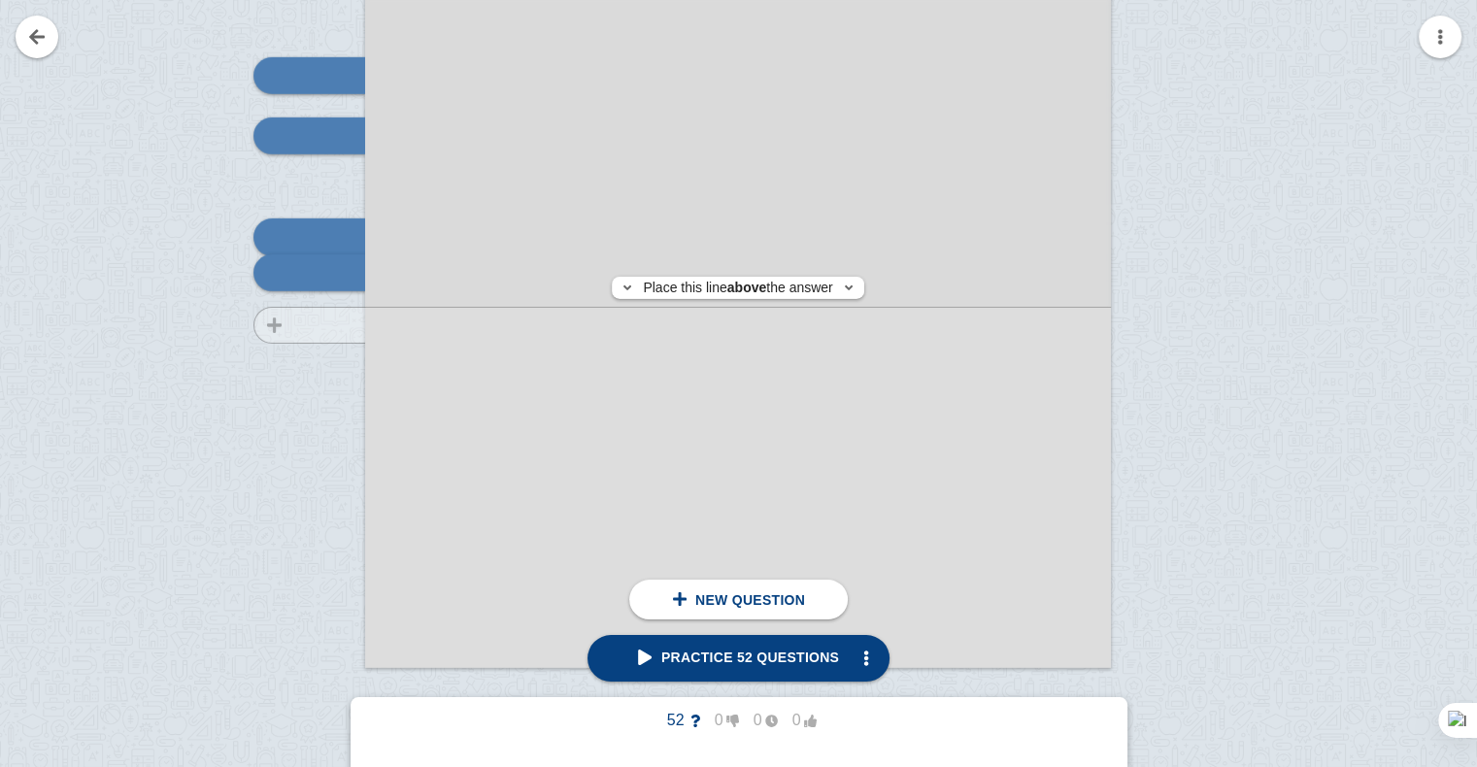
click at [322, 324] on div at bounding box center [300, 159] width 130 height 1055
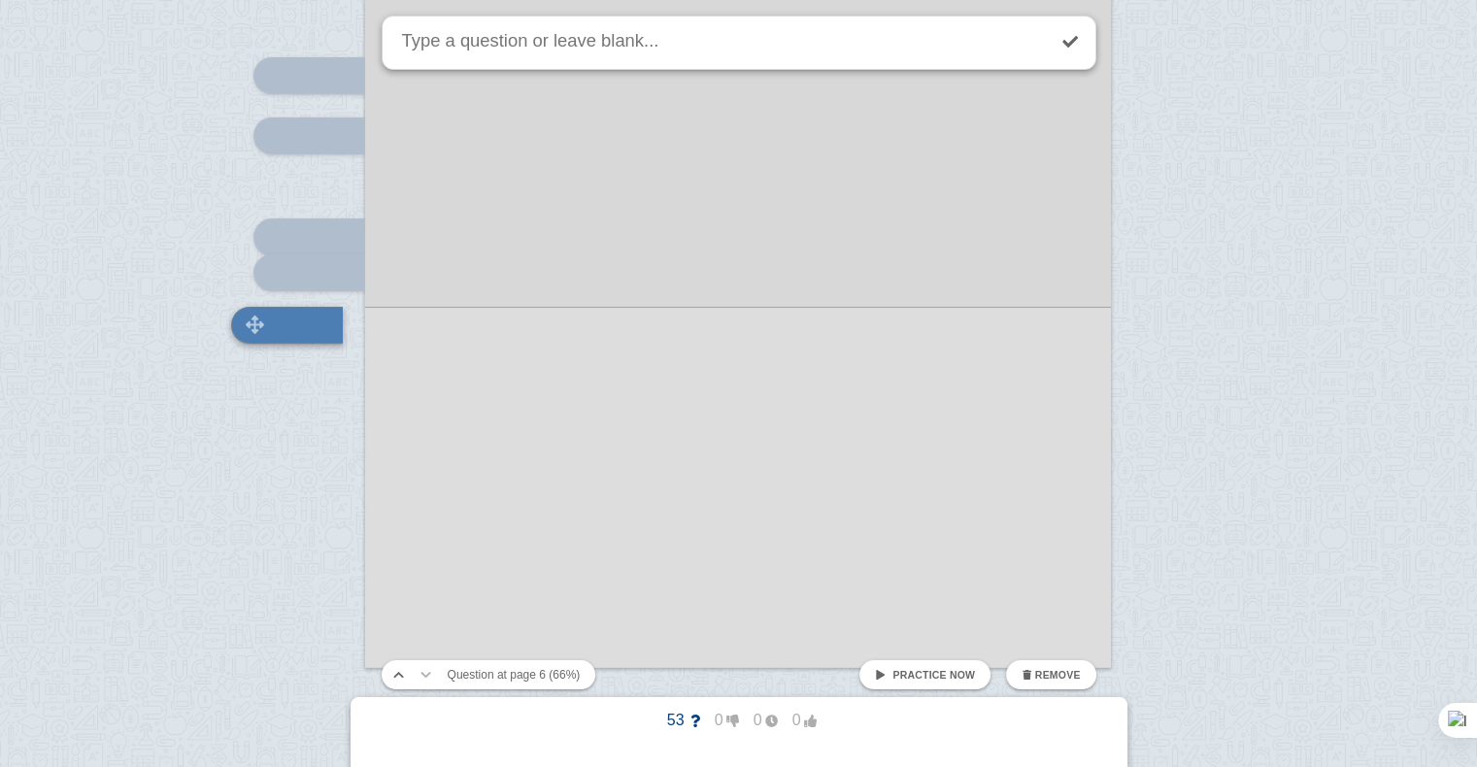
scroll to position [6446, 0]
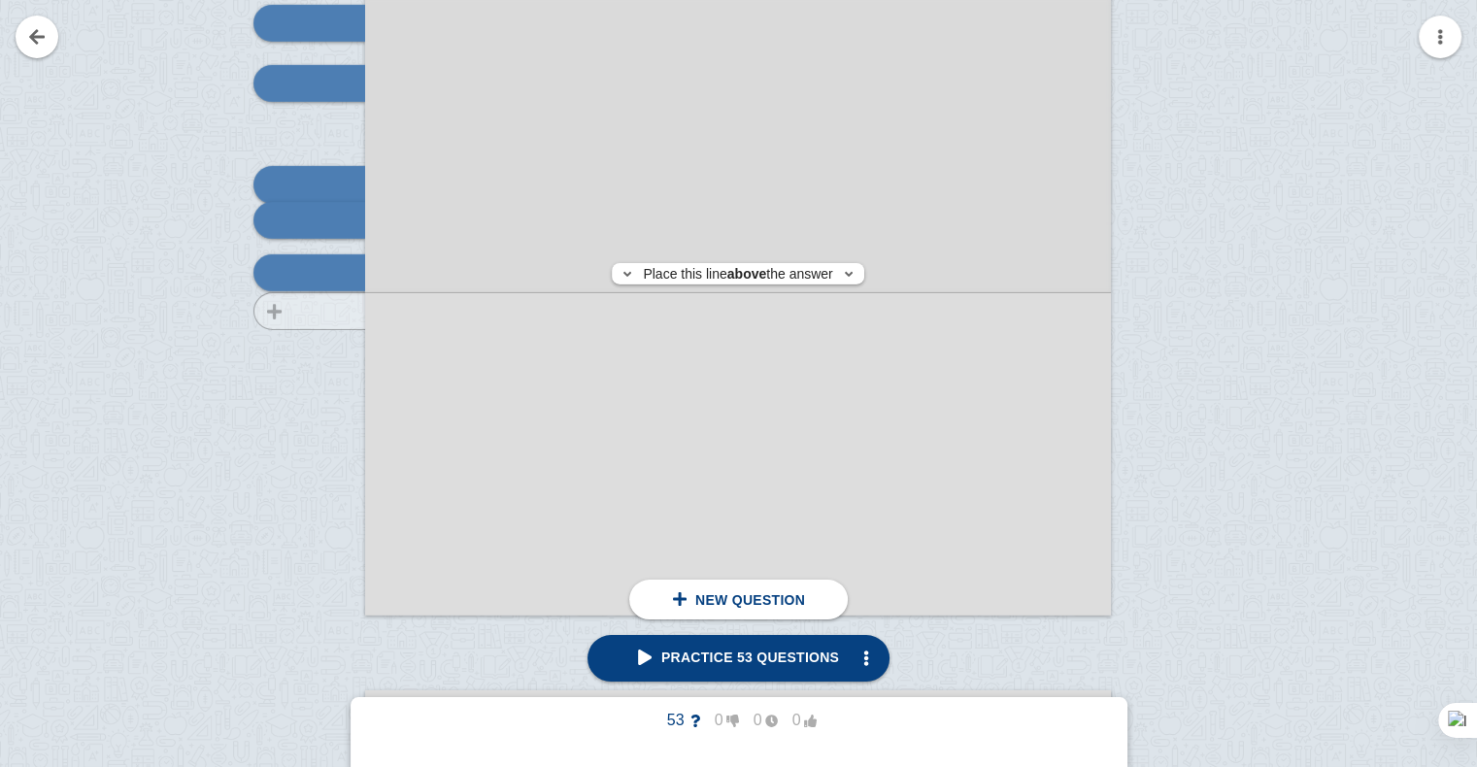
click at [324, 311] on div at bounding box center [300, 107] width 130 height 1055
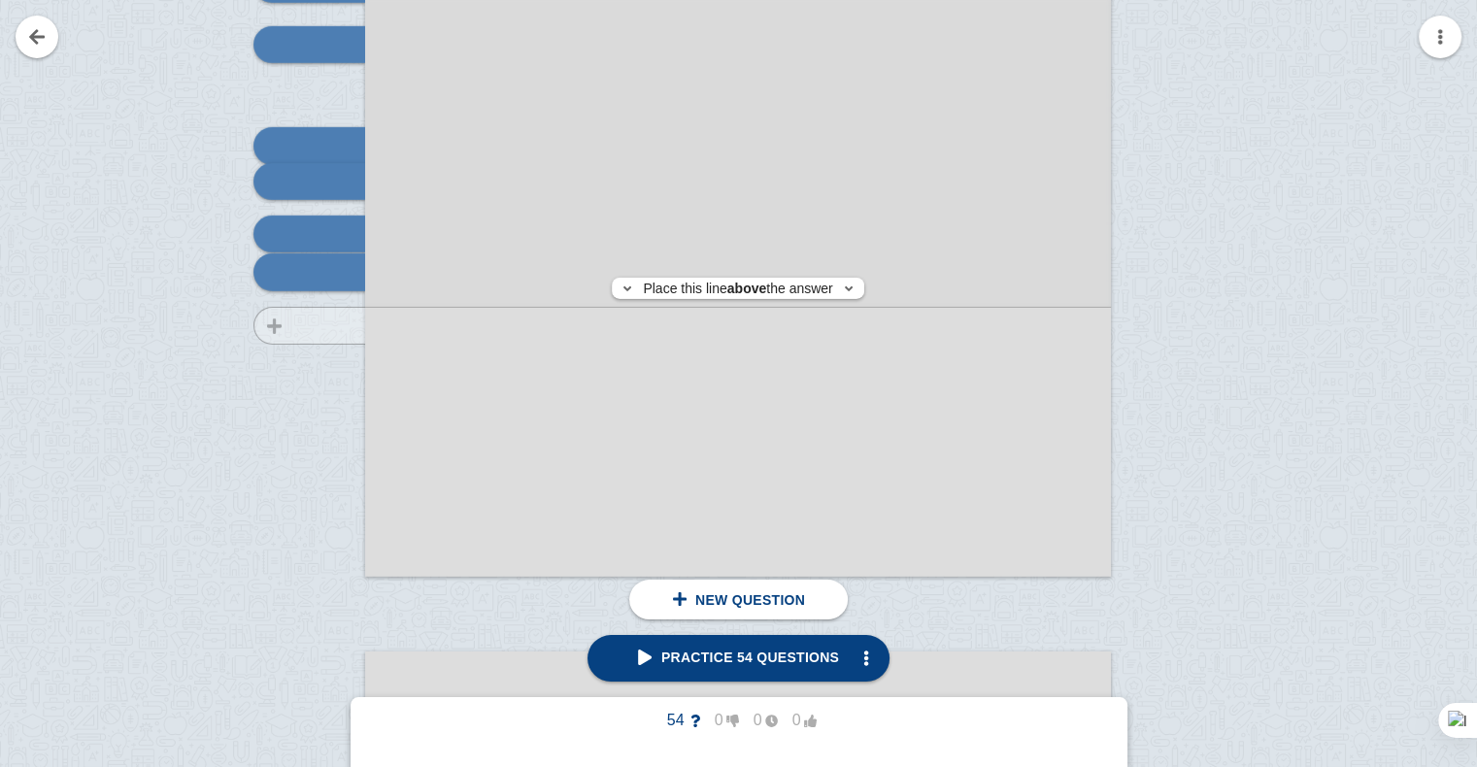
click at [333, 325] on div at bounding box center [300, 68] width 130 height 1055
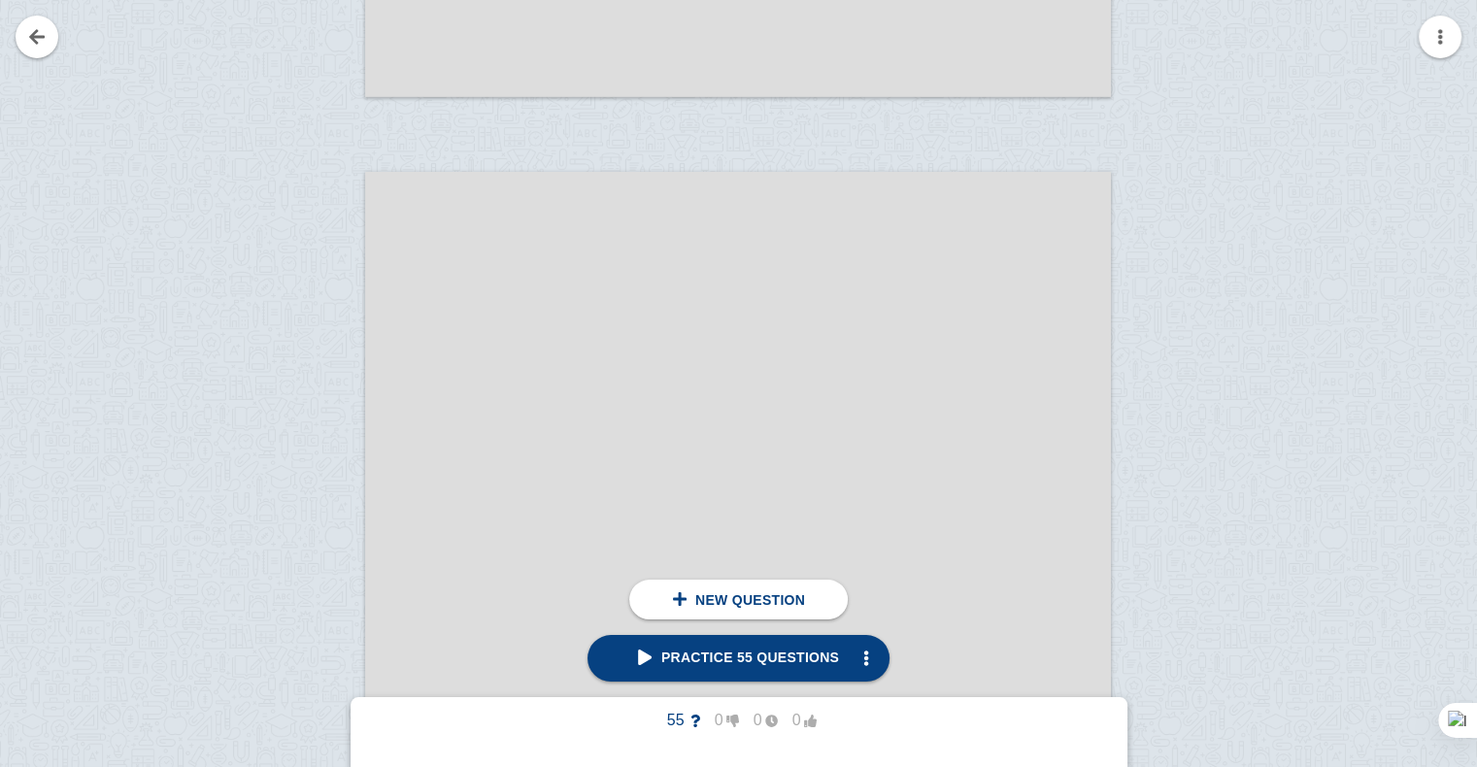
scroll to position [7005, 0]
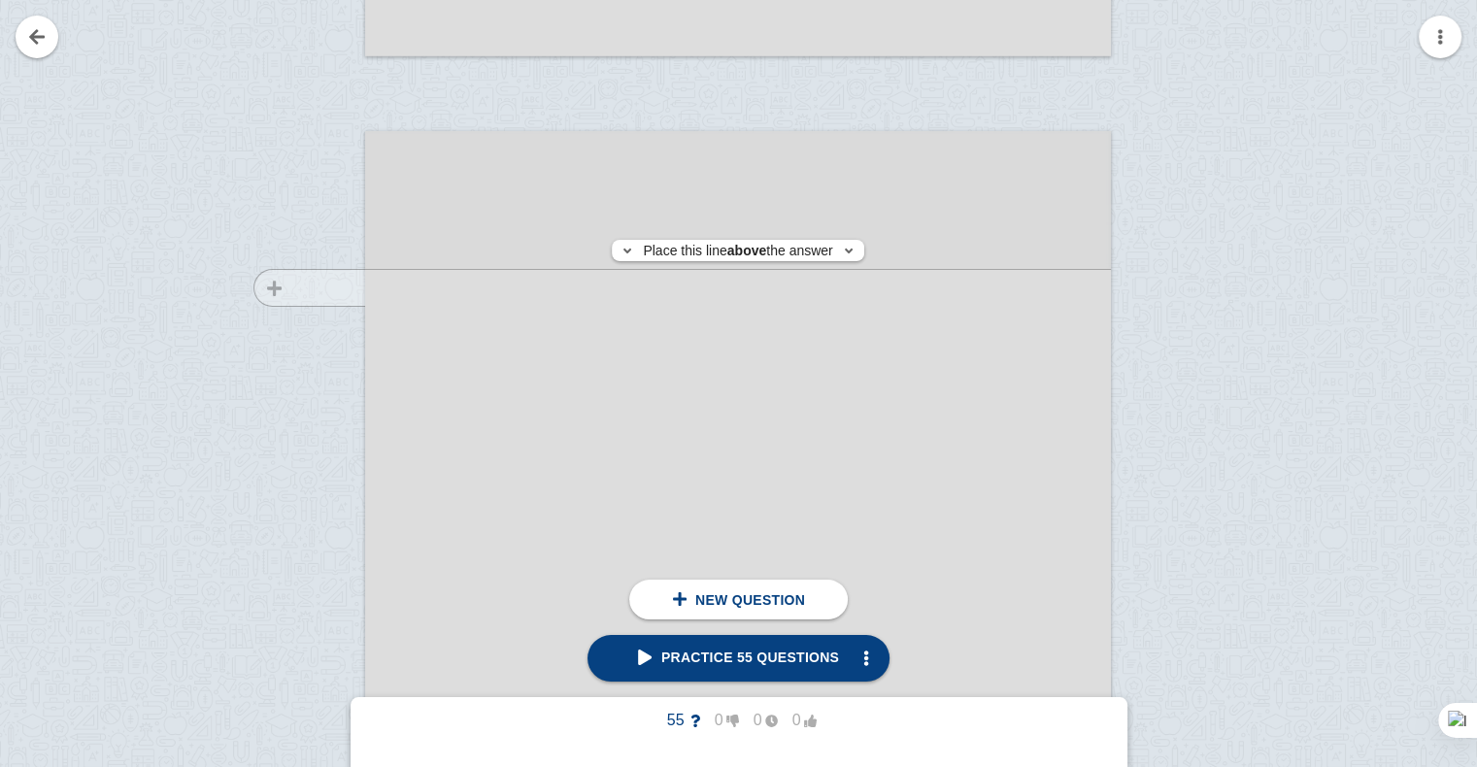
click at [335, 287] on div at bounding box center [300, 677] width 130 height 1055
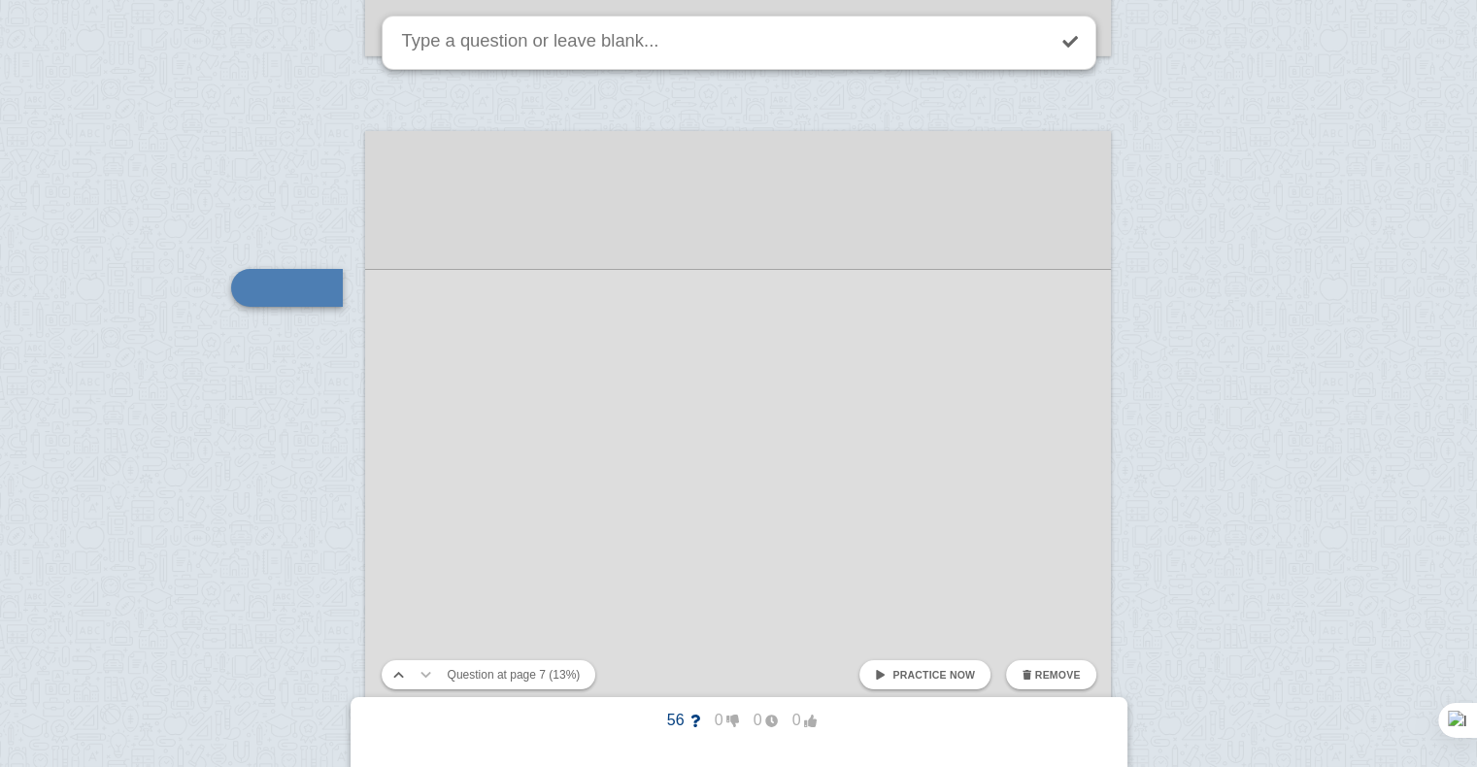
scroll to position [7021, 0]
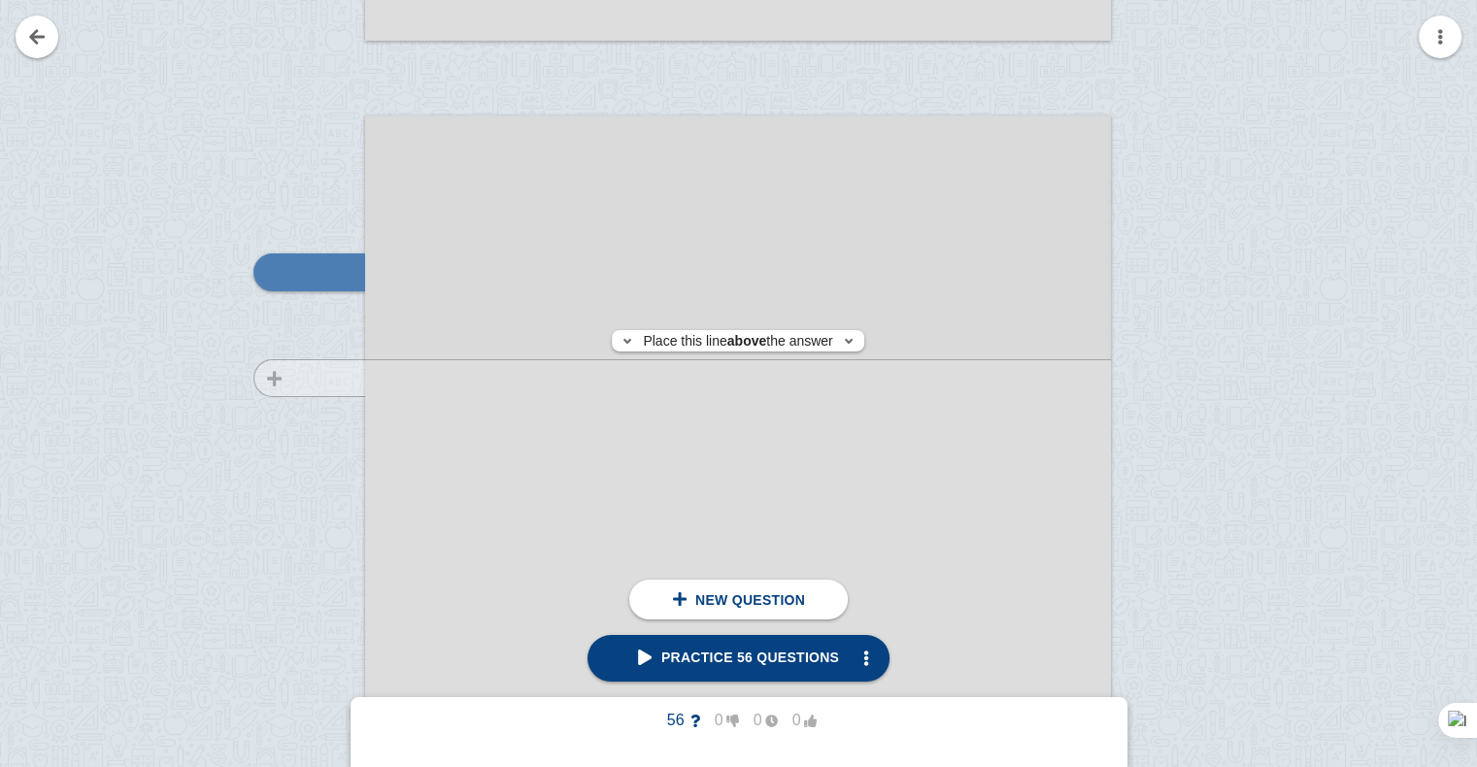
click at [327, 378] on div at bounding box center [300, 661] width 130 height 1055
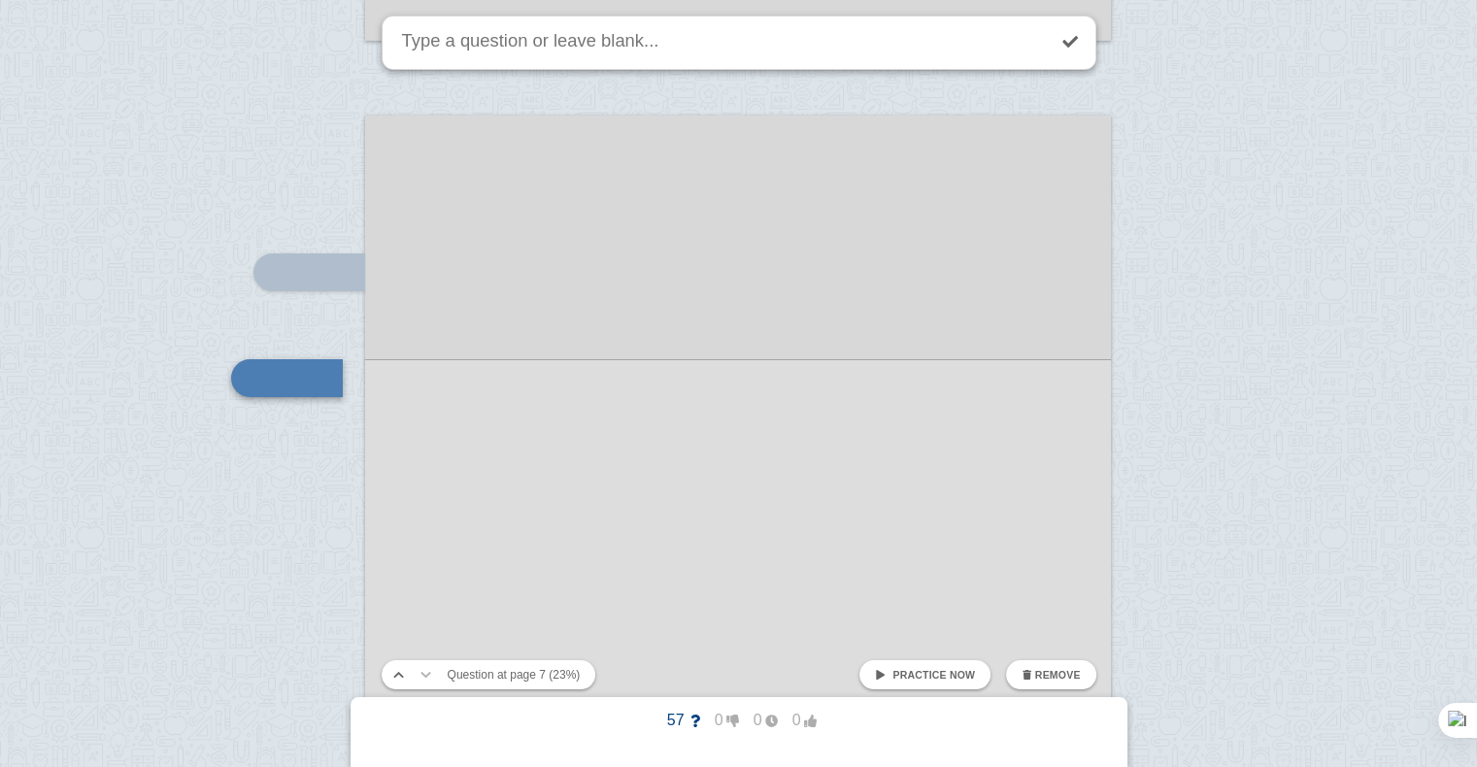
scroll to position [7127, 0]
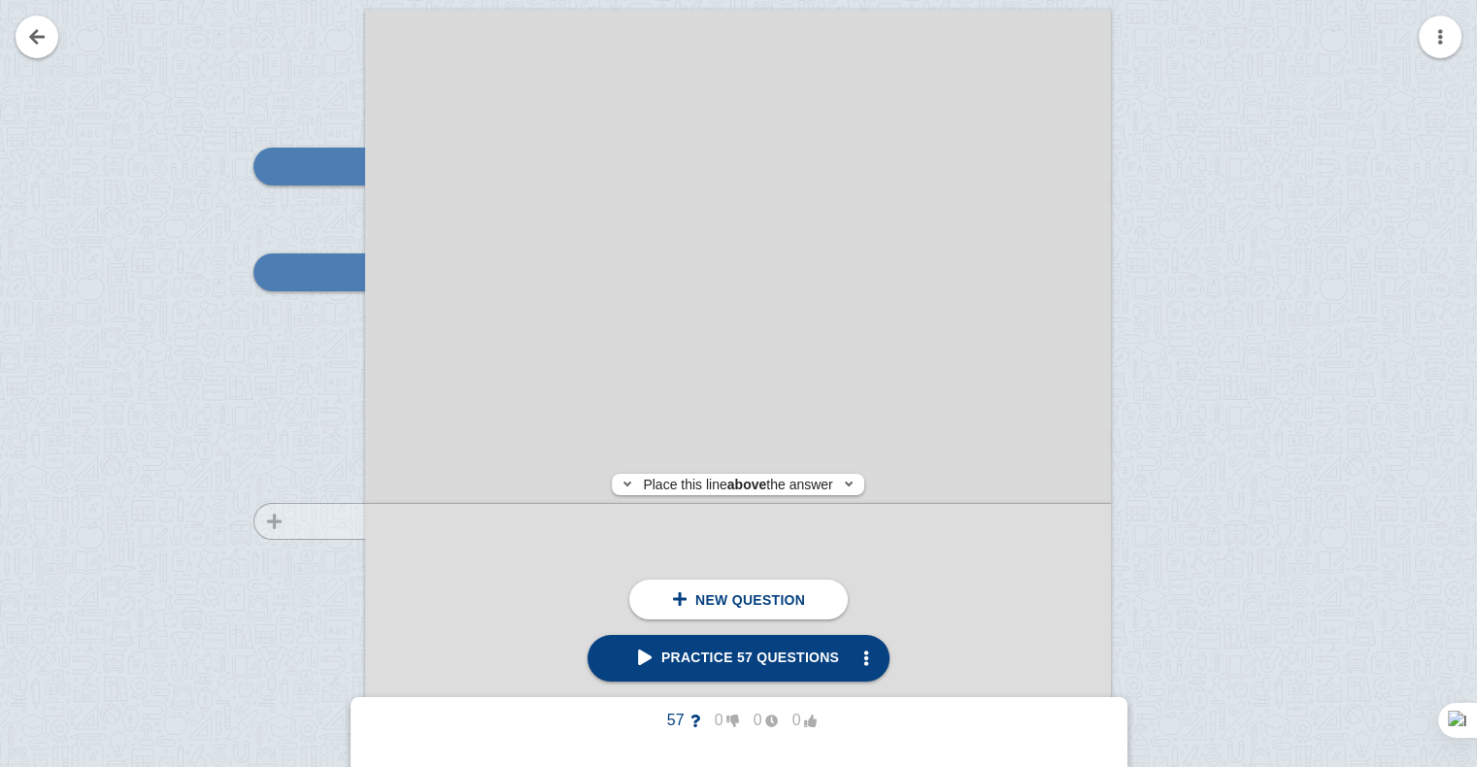
click at [343, 521] on div at bounding box center [300, 555] width 130 height 1055
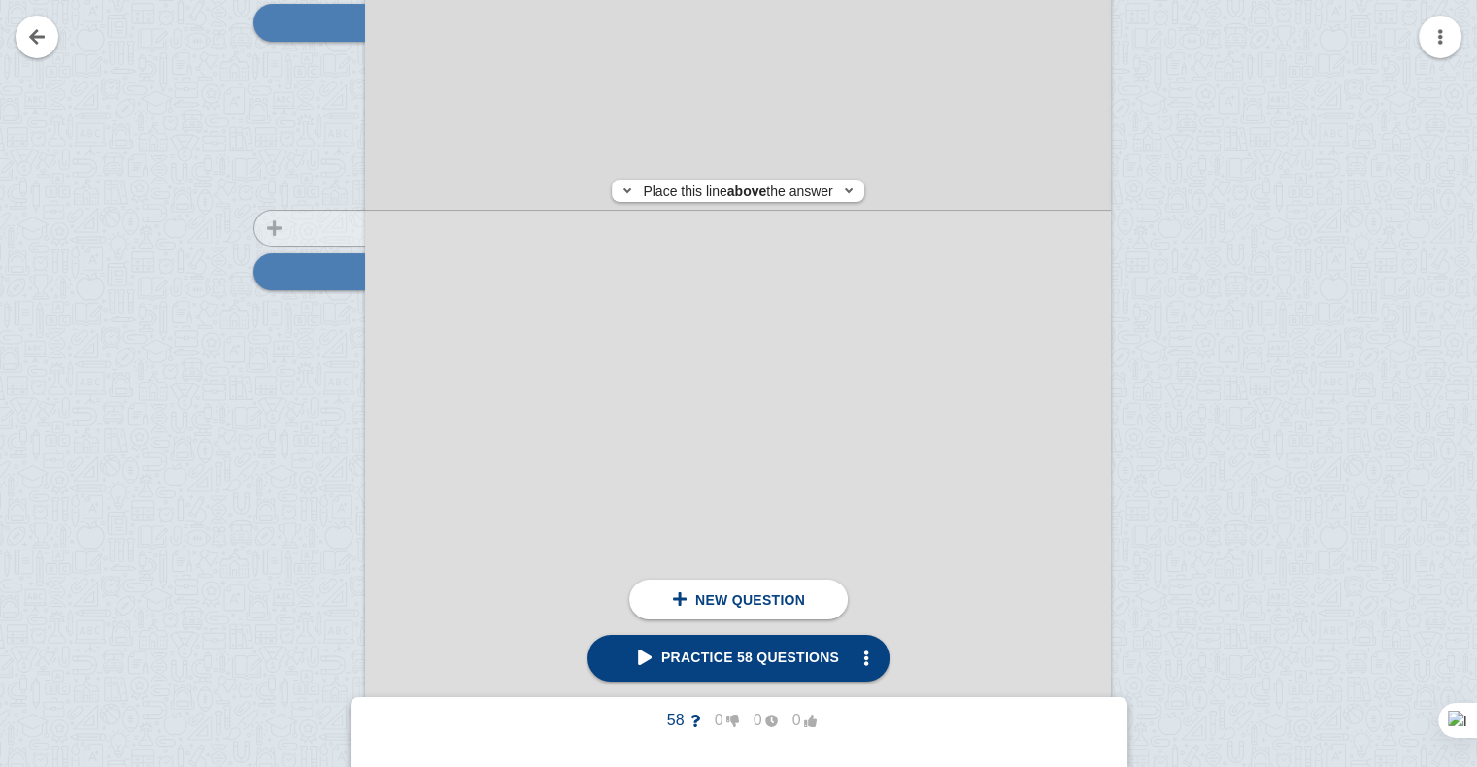
click at [302, 228] on div at bounding box center [300, 306] width 130 height 1055
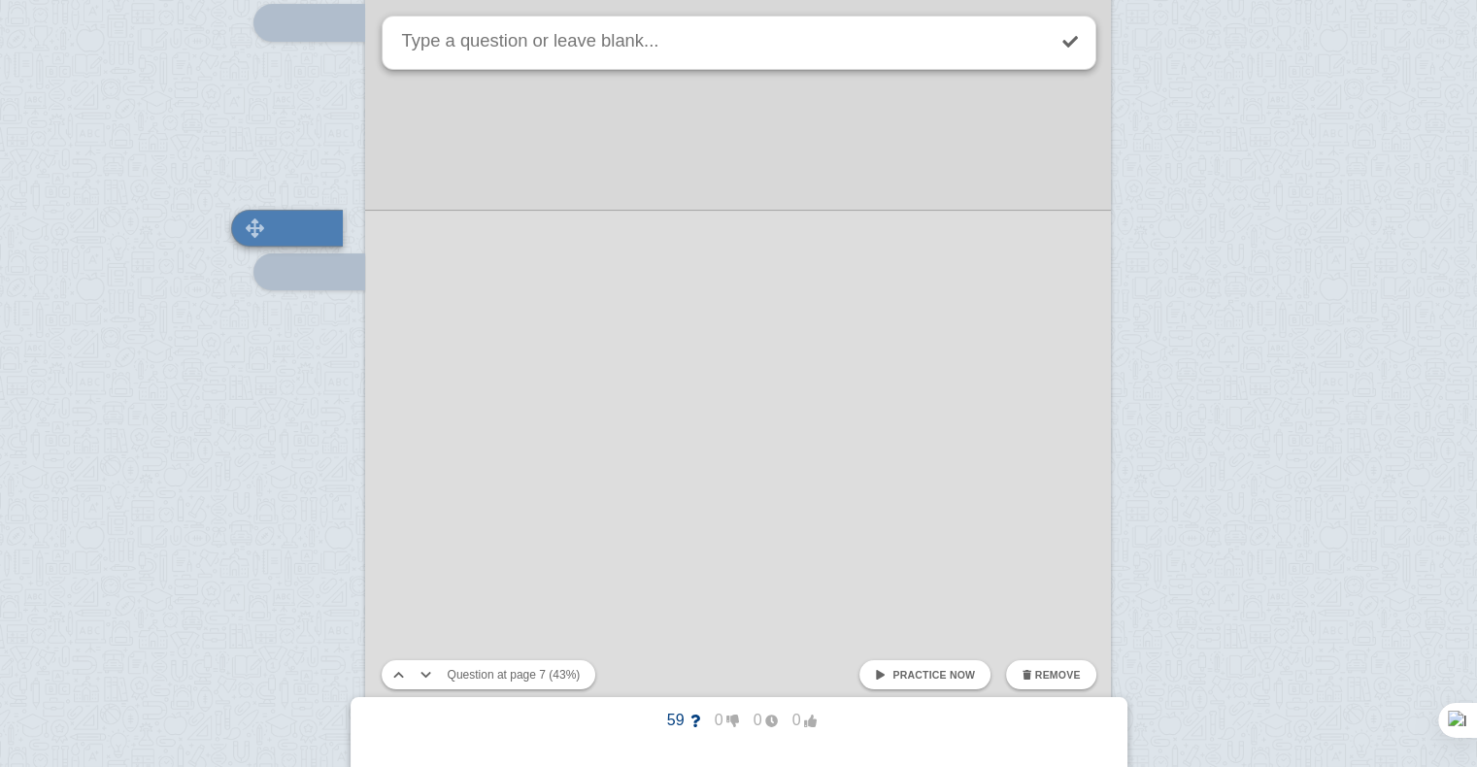
scroll to position [7333, 0]
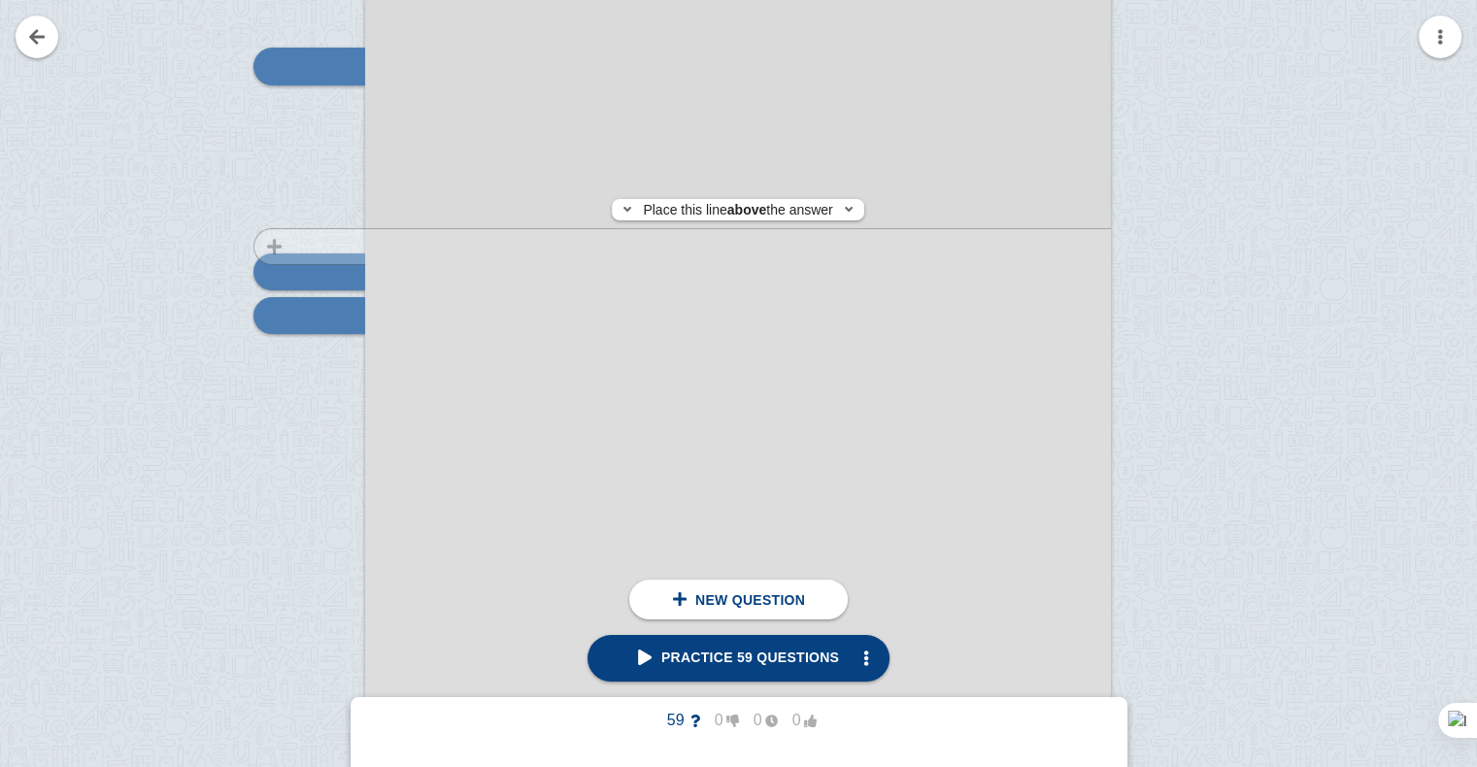
click at [310, 247] on div at bounding box center [300, 349] width 130 height 1055
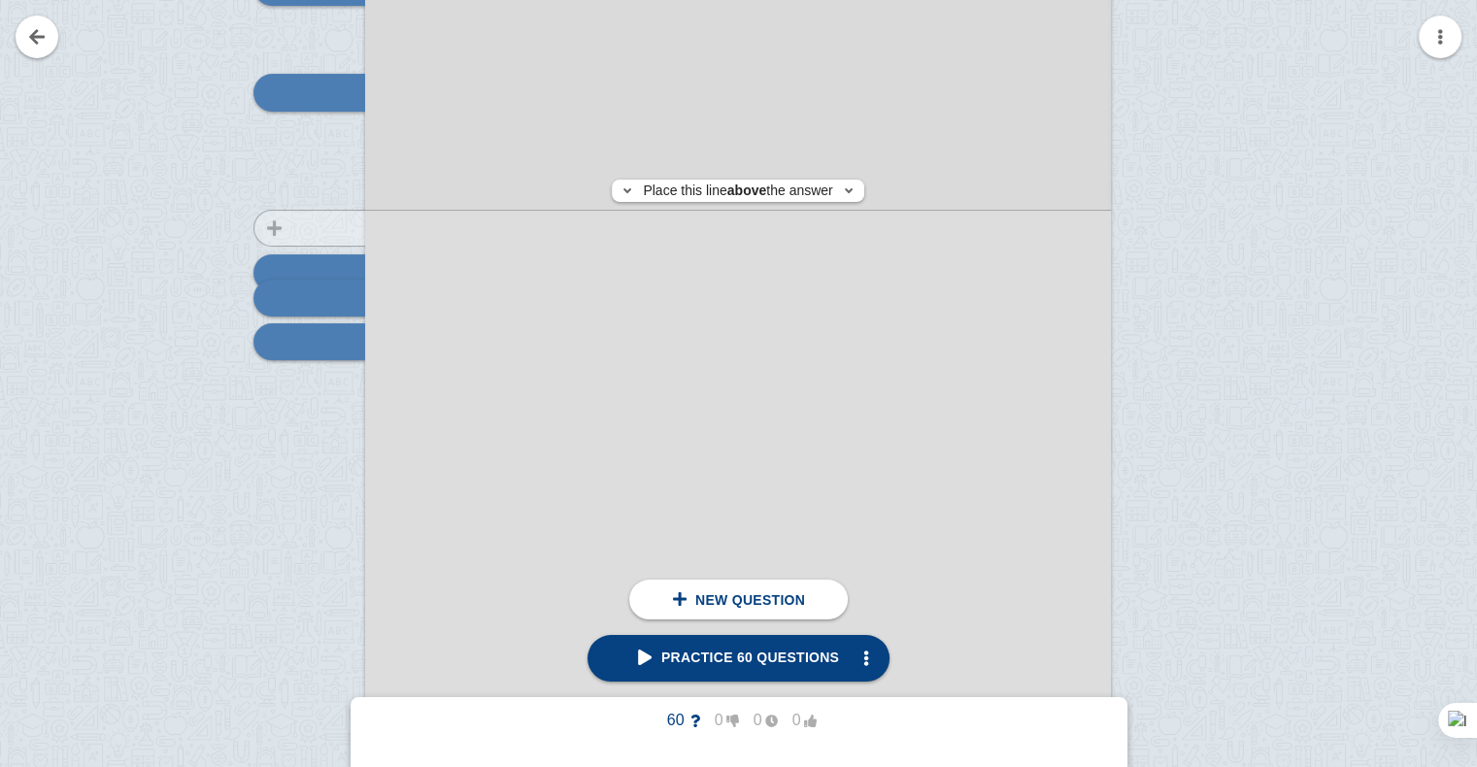
click at [305, 227] on div at bounding box center [300, 376] width 130 height 1055
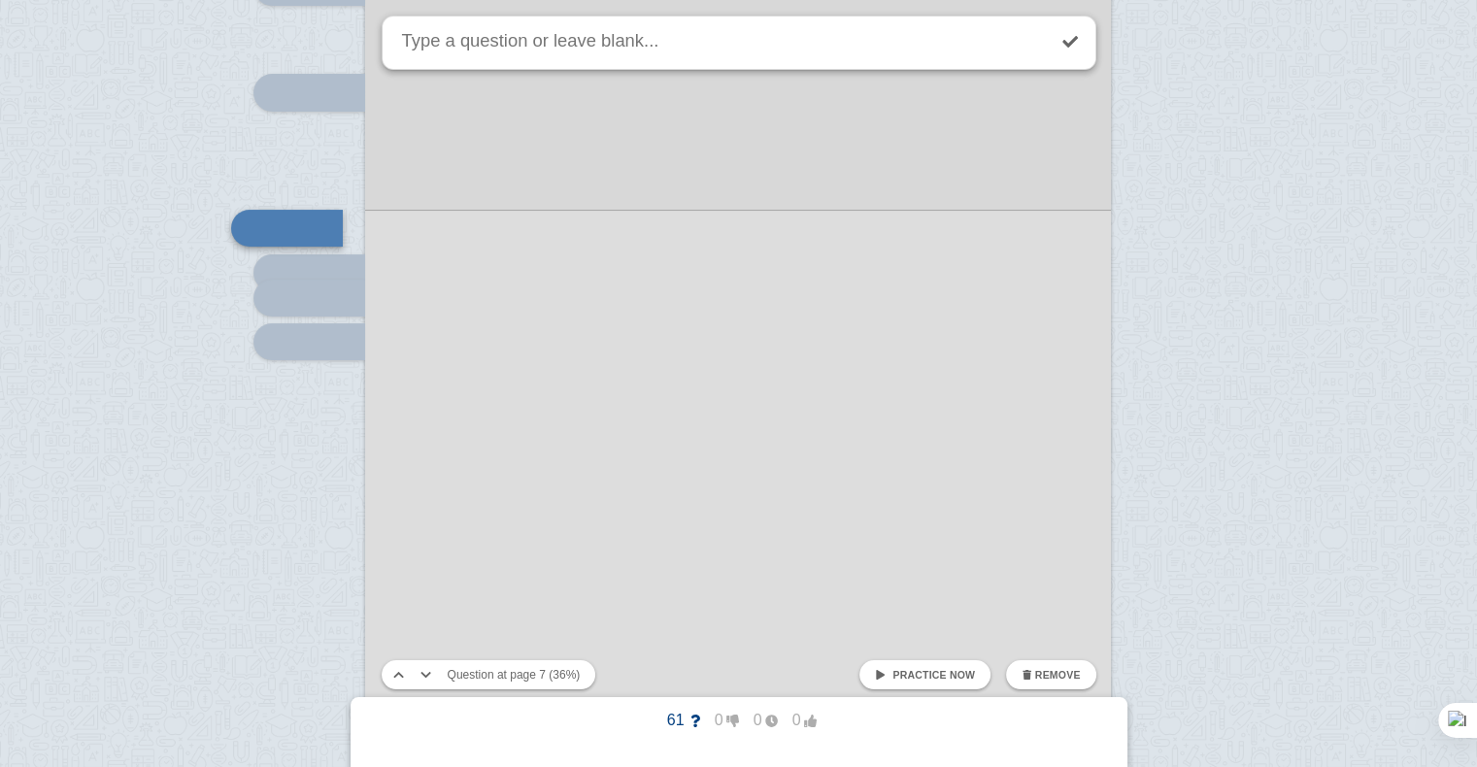
scroll to position [7262, 0]
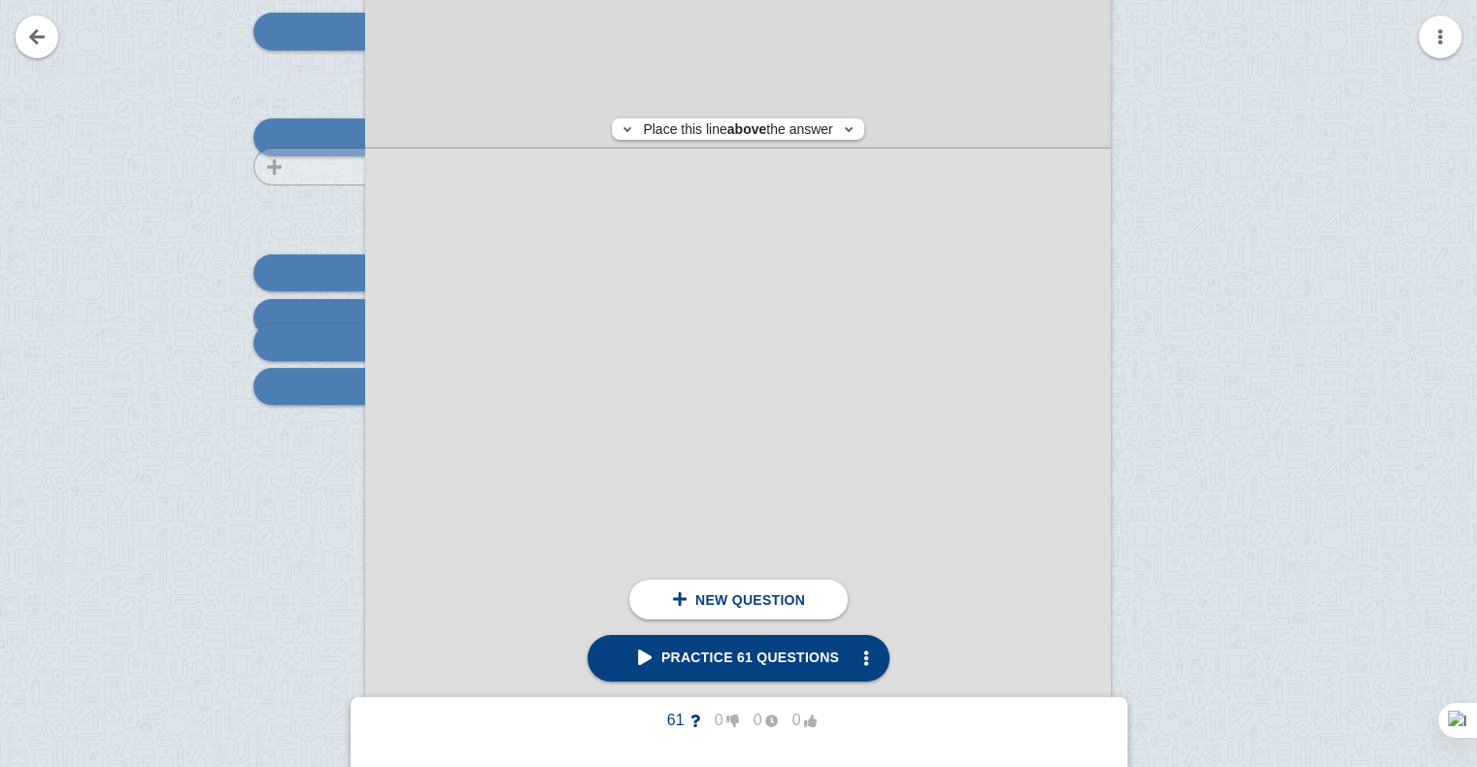
click at [313, 166] on div at bounding box center [300, 420] width 130 height 1055
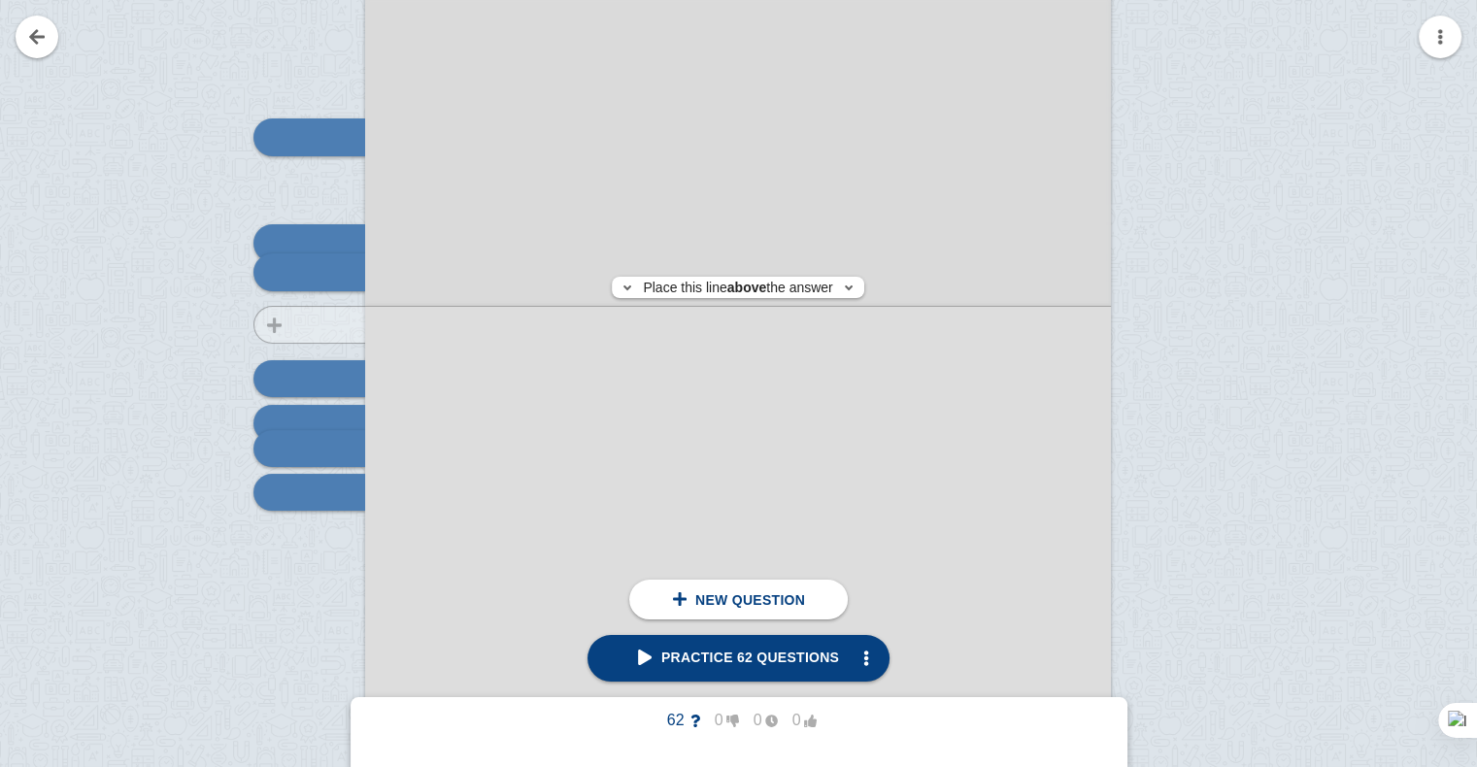
click at [346, 324] on div at bounding box center [300, 526] width 130 height 1055
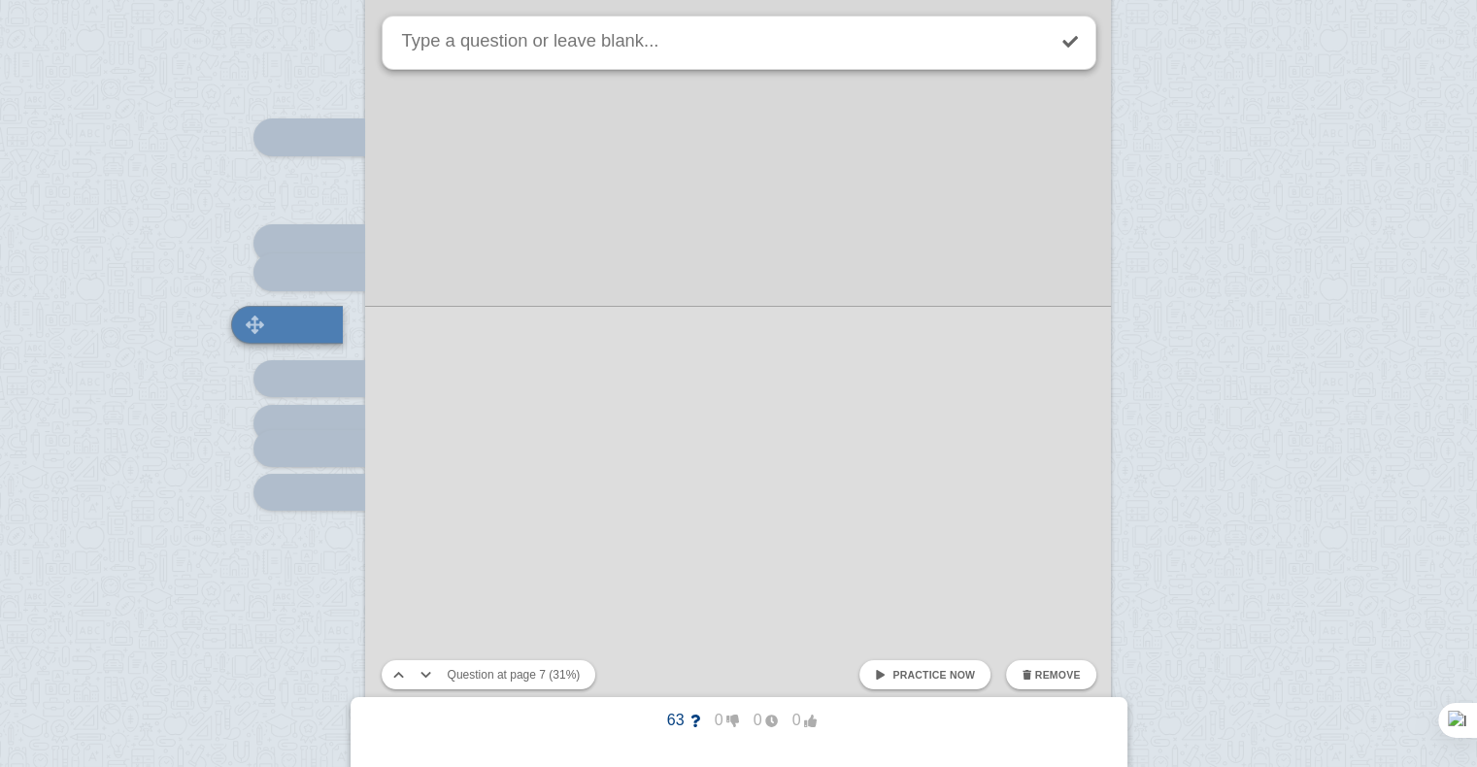
scroll to position [7208, 0]
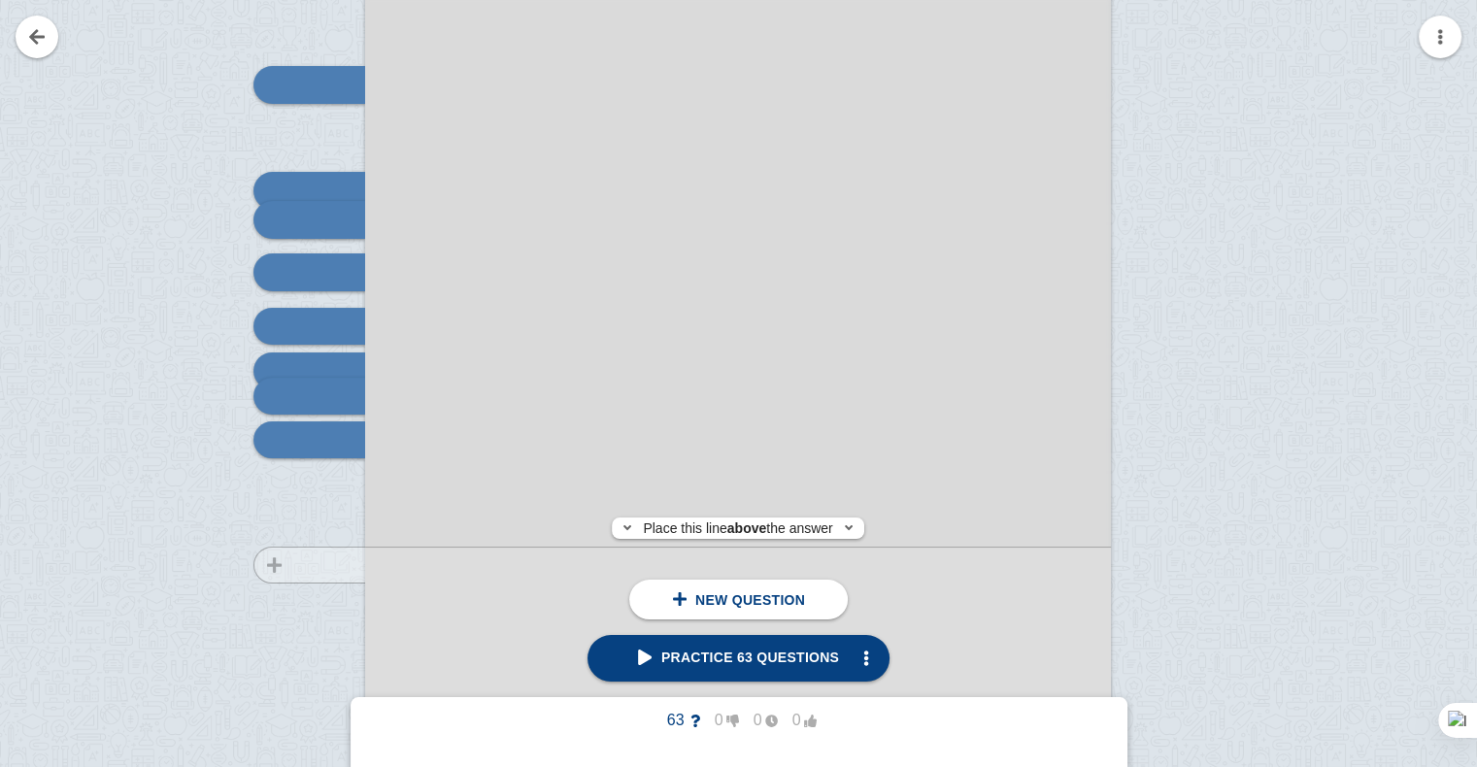
click at [308, 565] on div at bounding box center [300, 474] width 130 height 1055
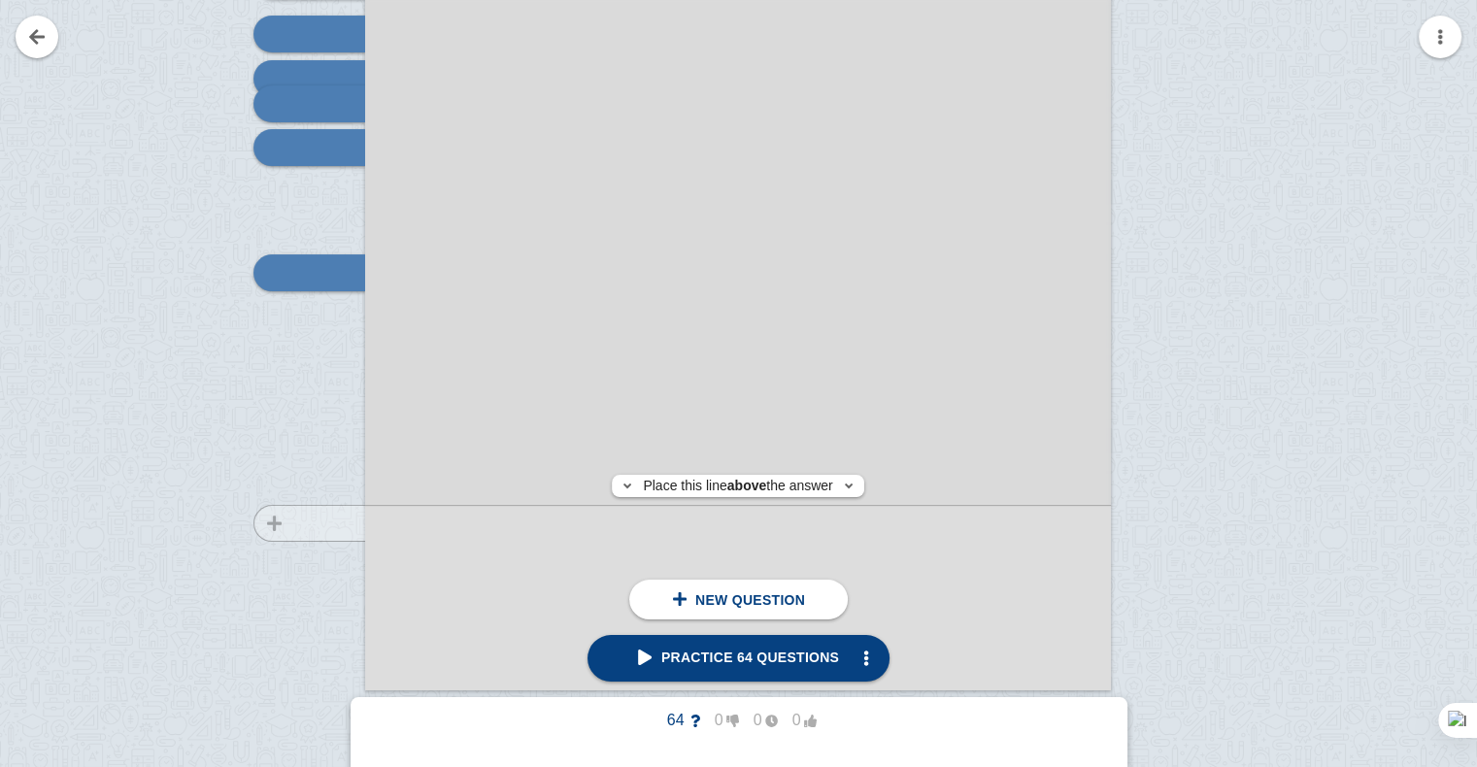
click at [287, 522] on div at bounding box center [300, 181] width 130 height 1055
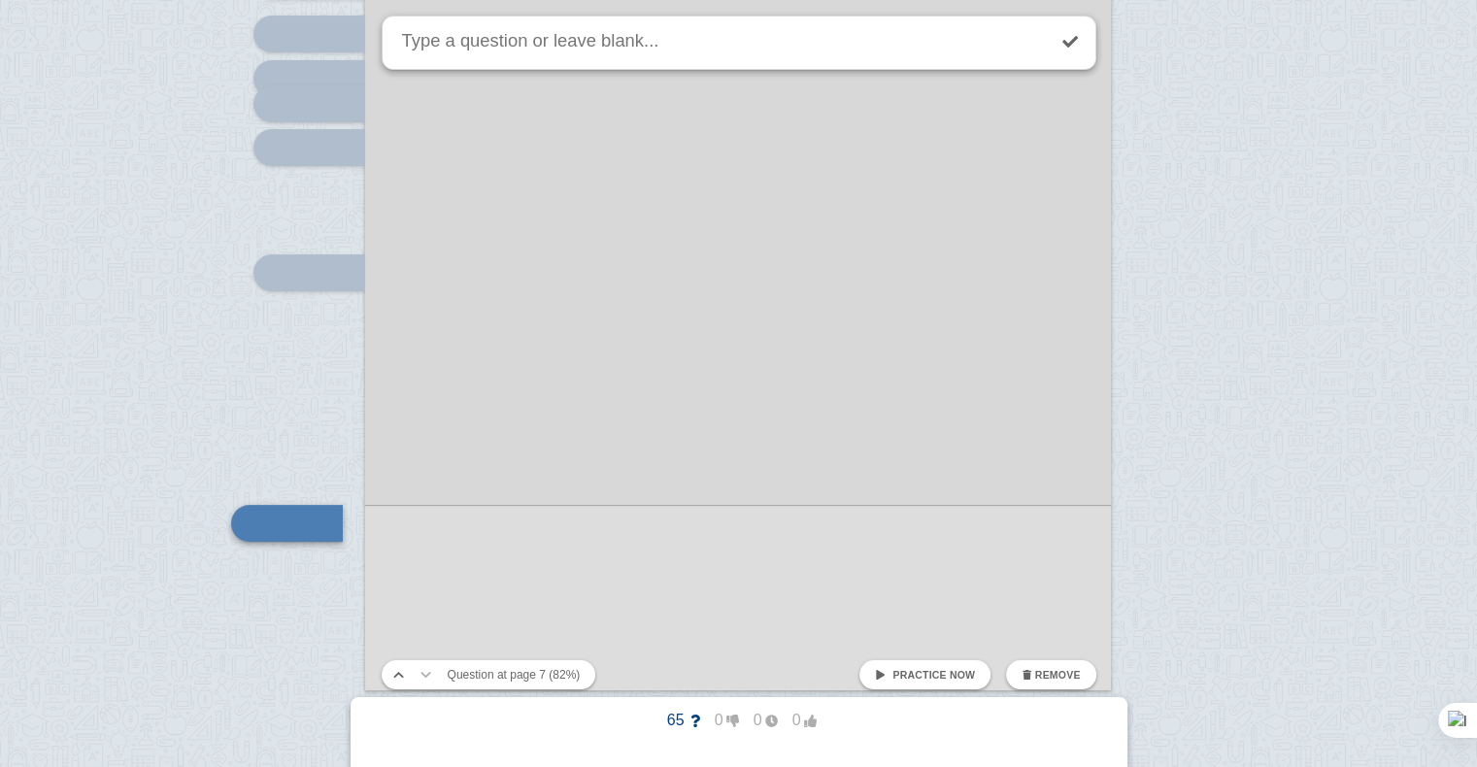
scroll to position [7751, 0]
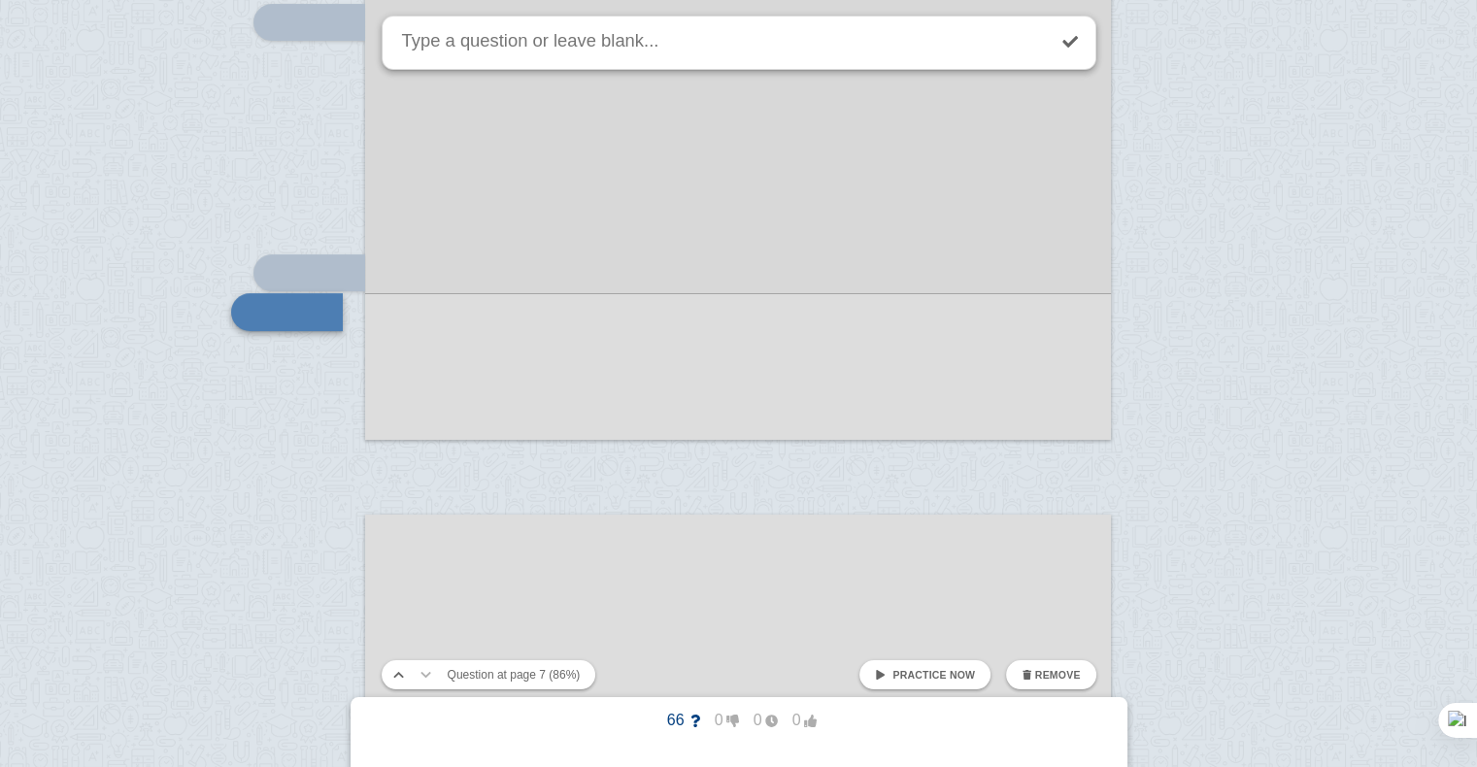
scroll to position [7791, 0]
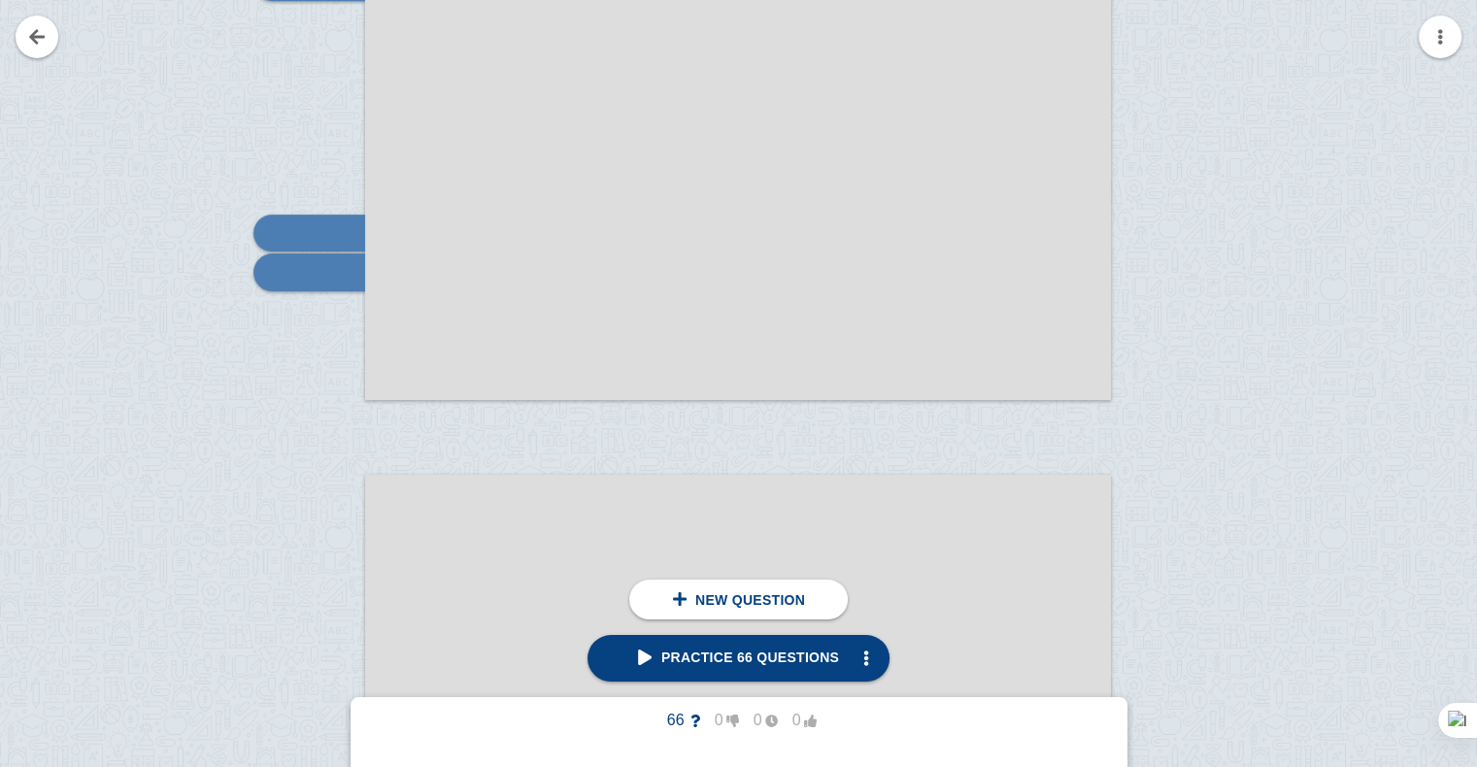
scroll to position [7495, 0]
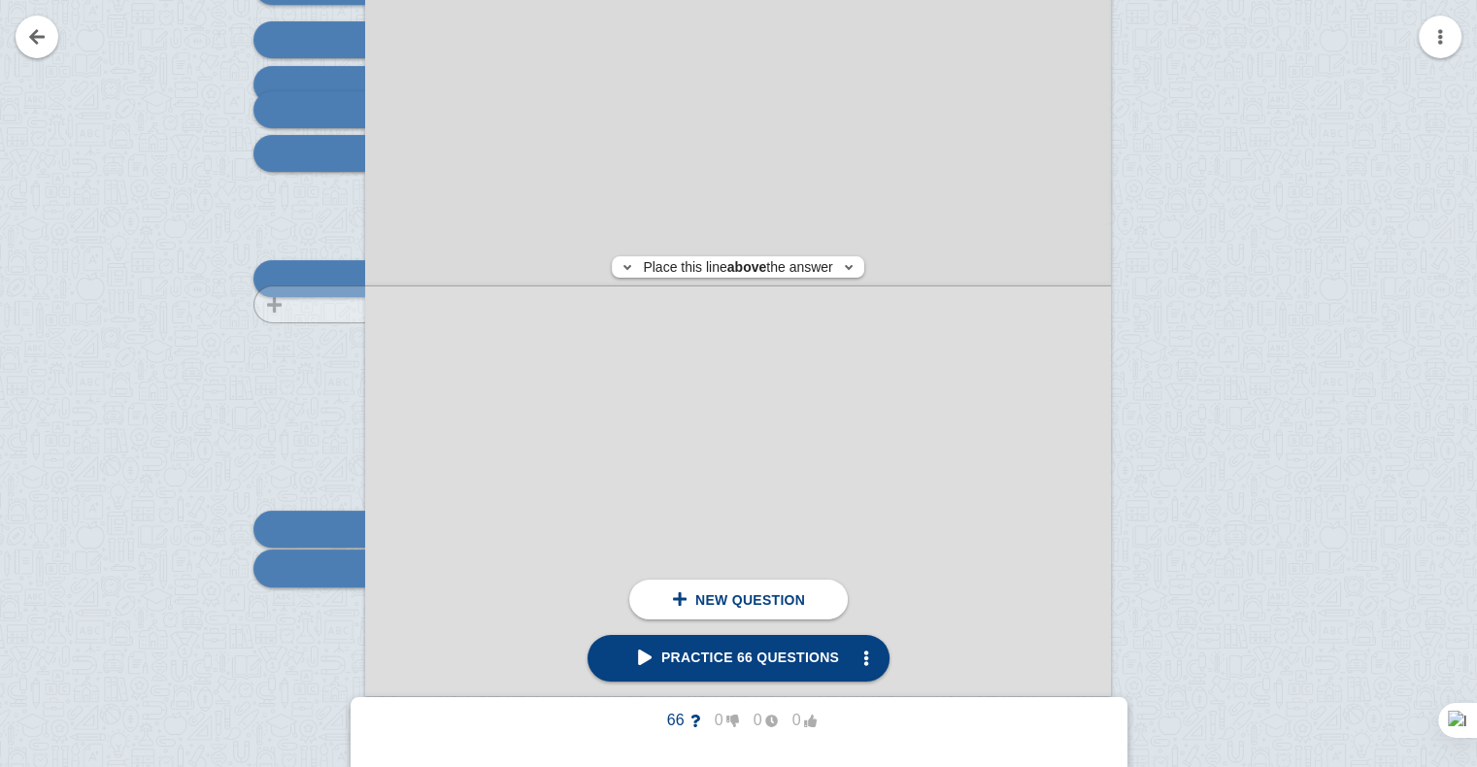
click at [324, 304] on div at bounding box center [300, 187] width 130 height 1055
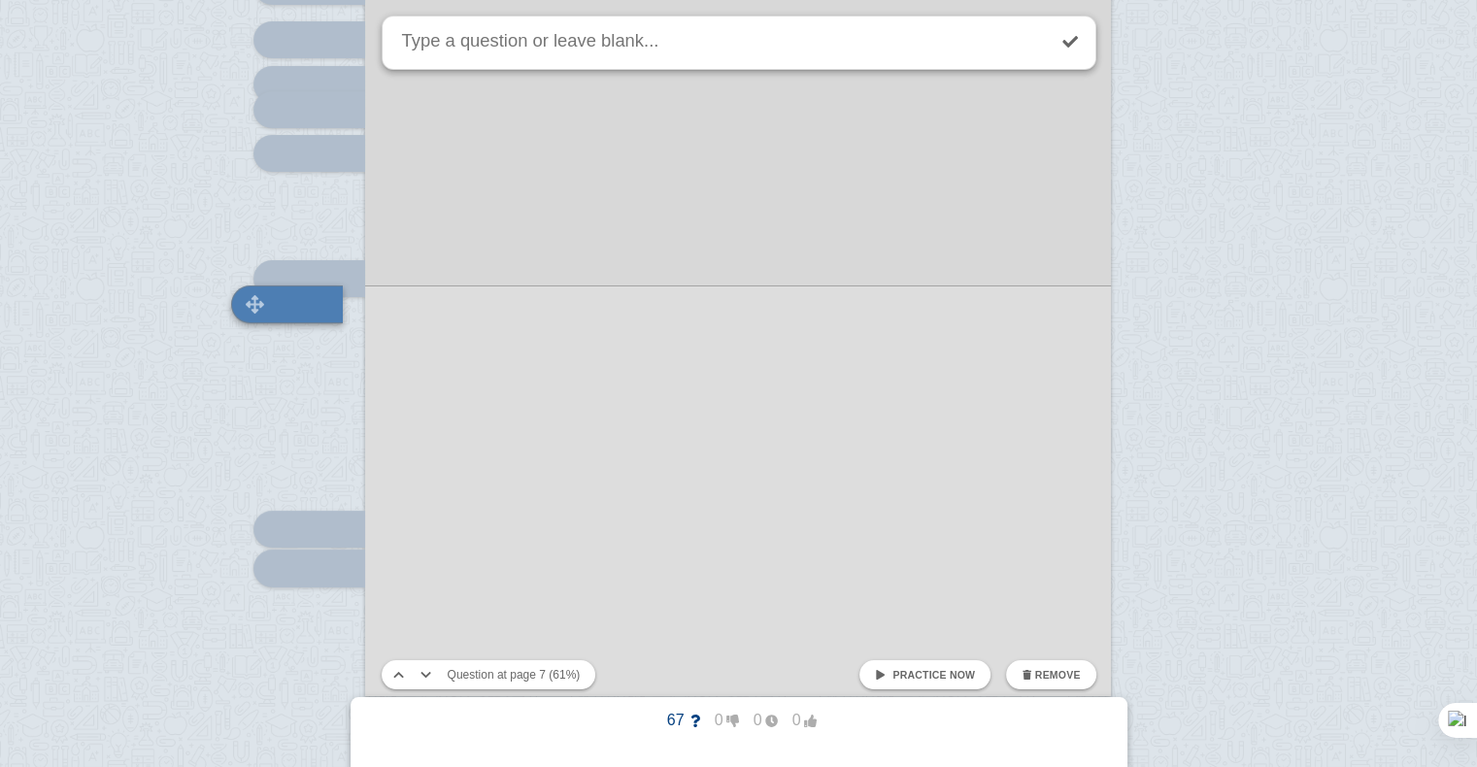
scroll to position [7527, 0]
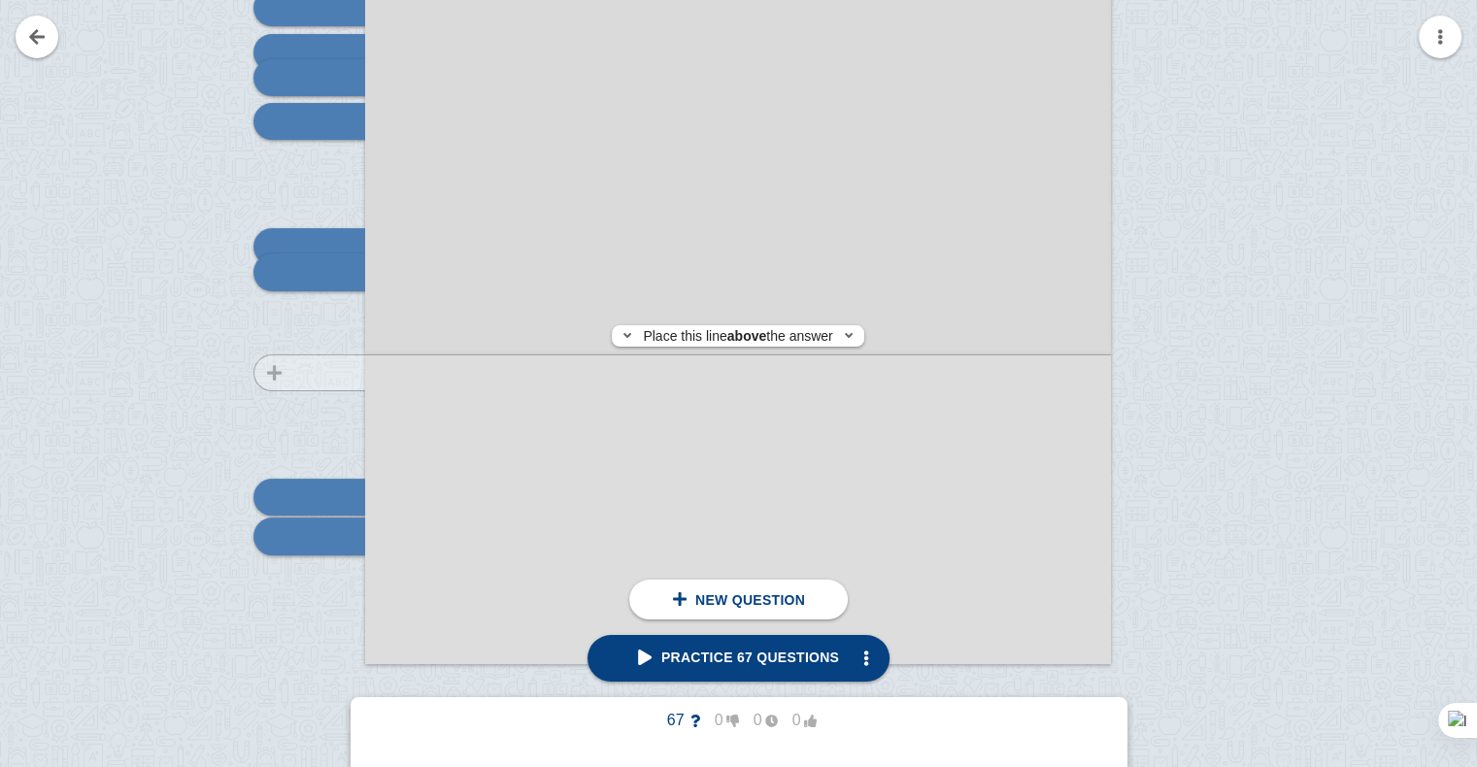
click at [330, 373] on div at bounding box center [300, 155] width 130 height 1055
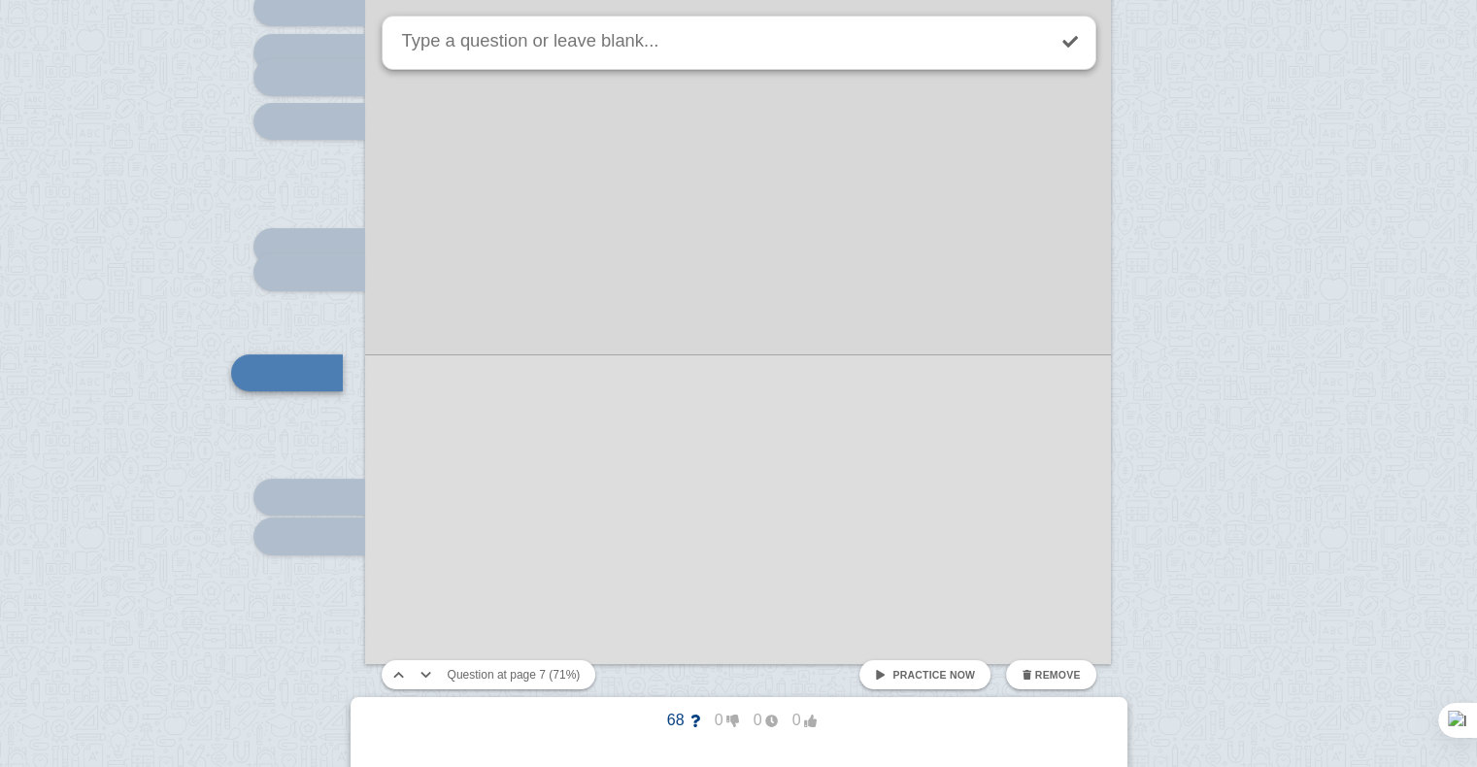
scroll to position [7628, 0]
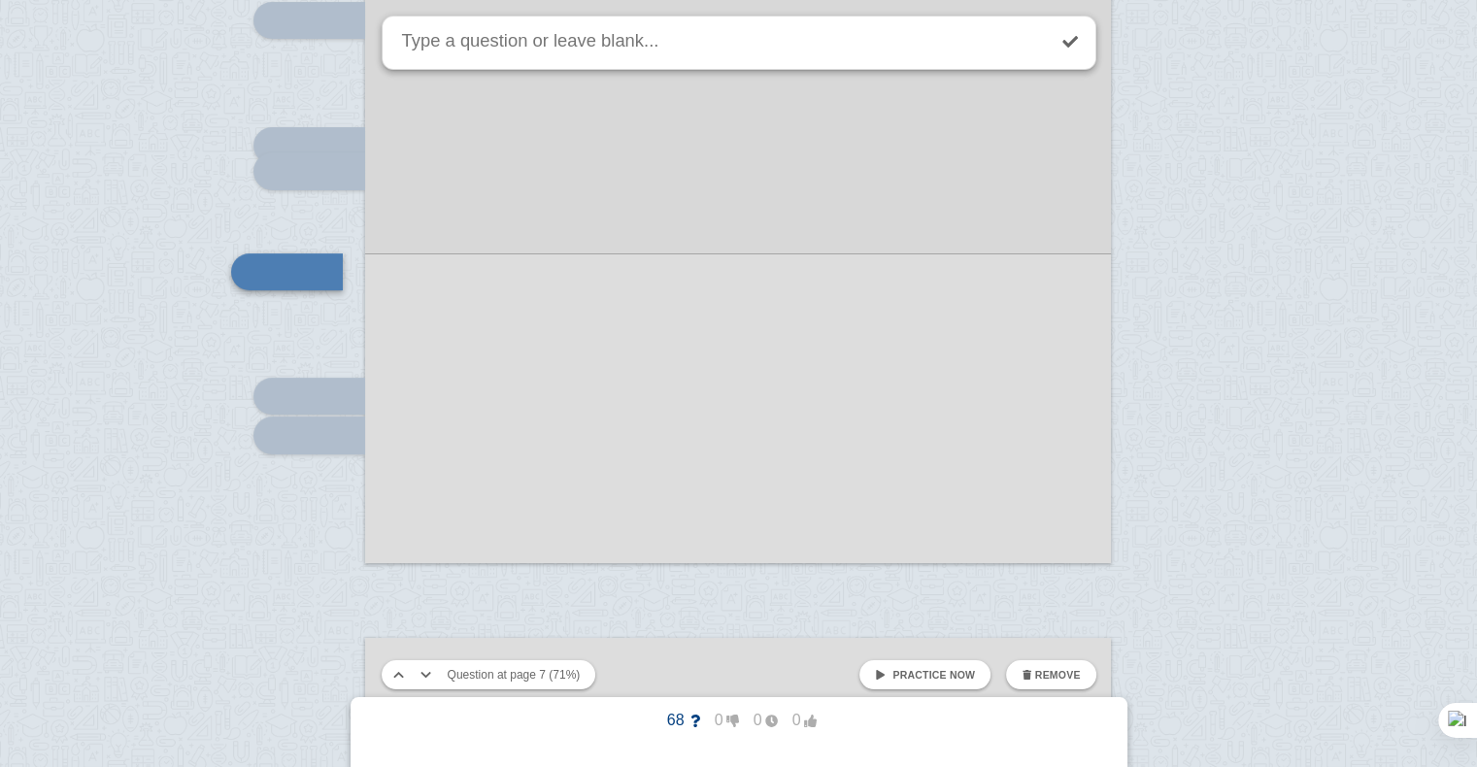
click at [366, 523] on div at bounding box center [738, 36] width 746 height 1055
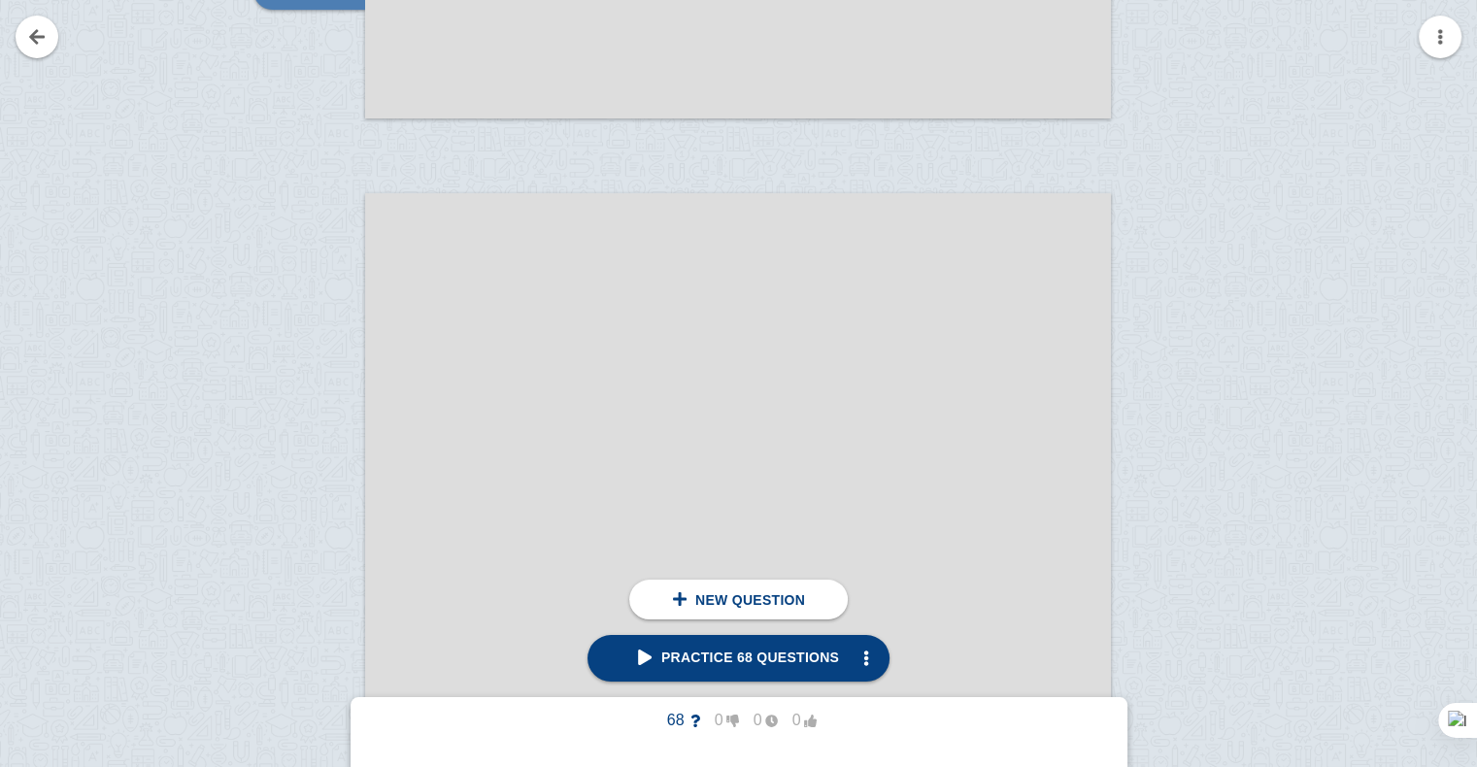
scroll to position [8087, 0]
click at [264, 285] on div at bounding box center [300, 724] width 130 height 1055
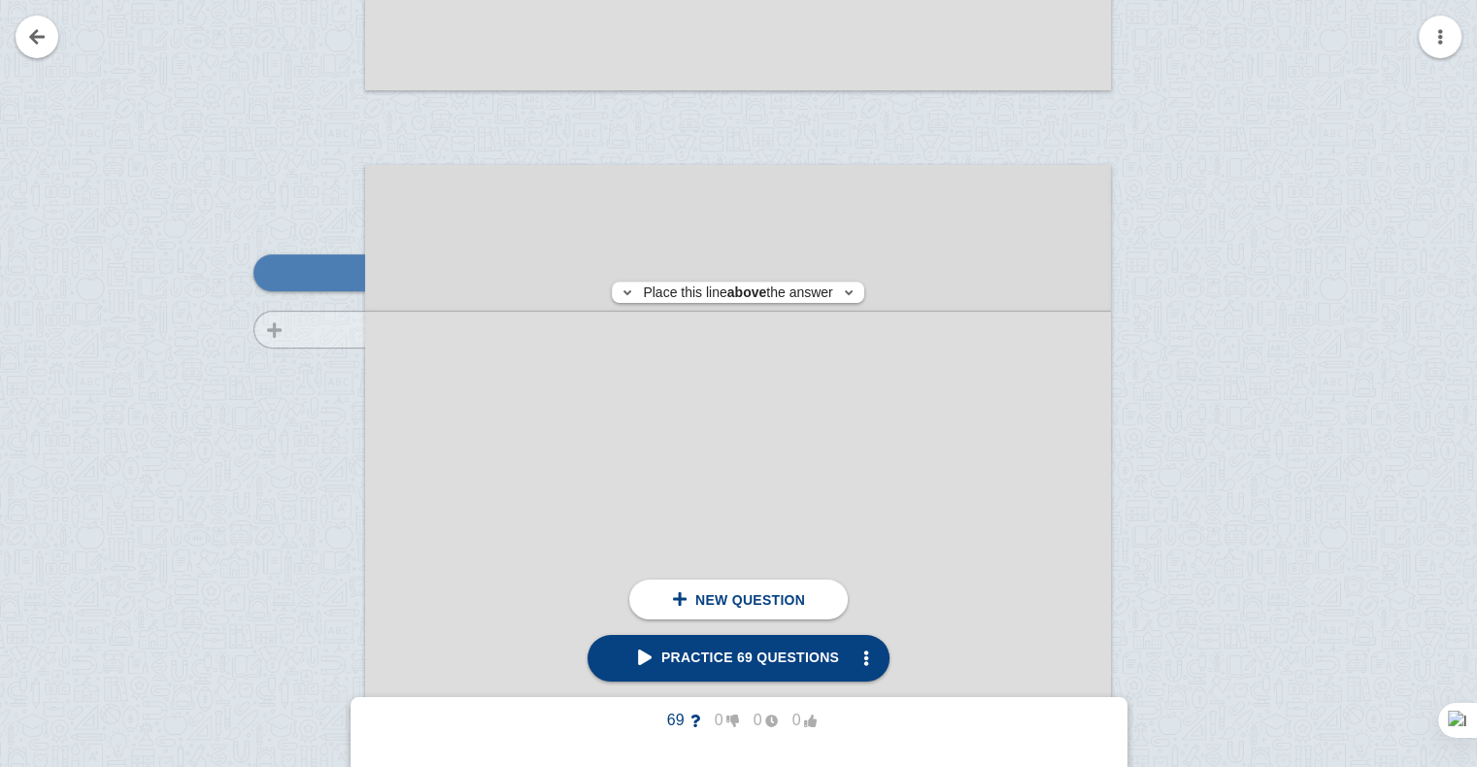
click at [309, 329] on div at bounding box center [300, 711] width 130 height 1055
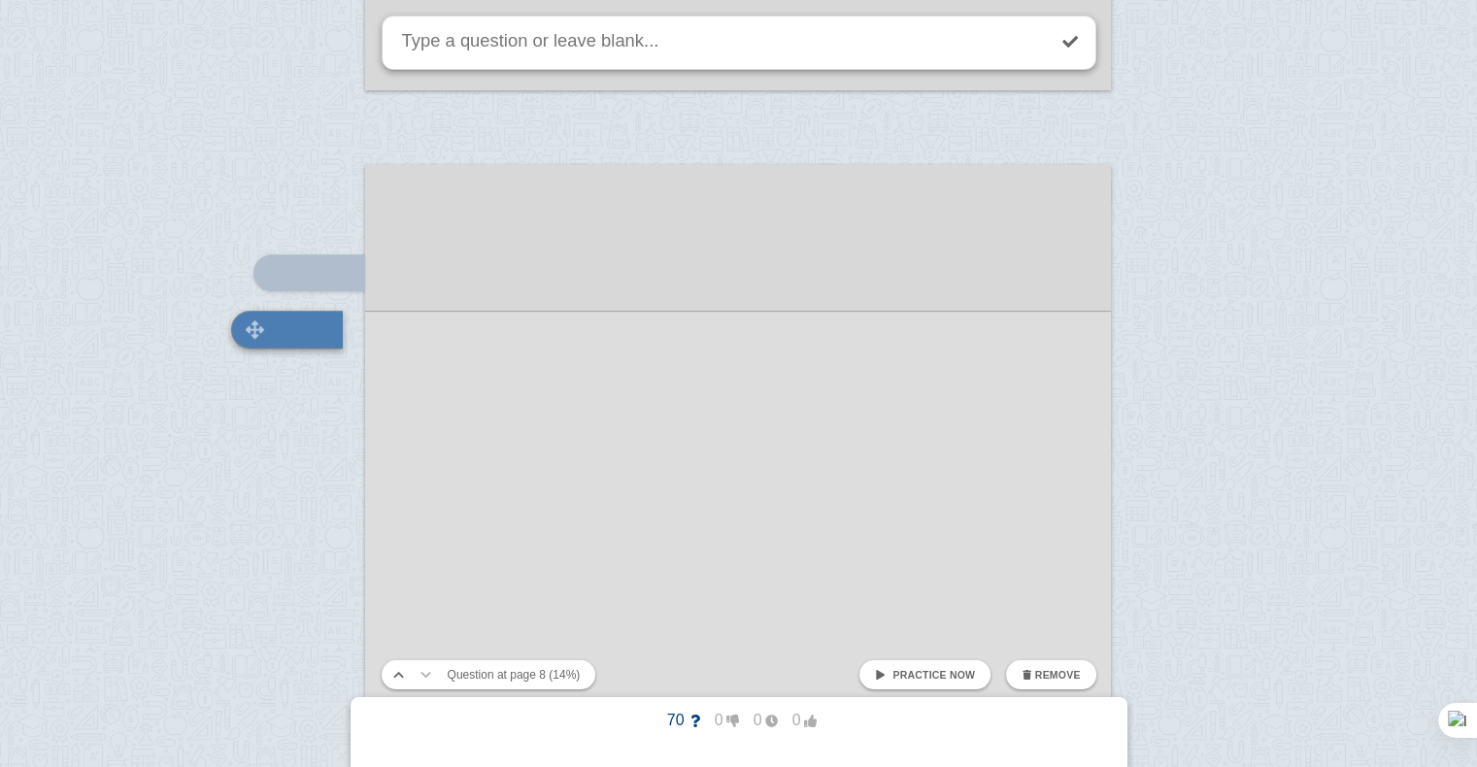
scroll to position [8158, 0]
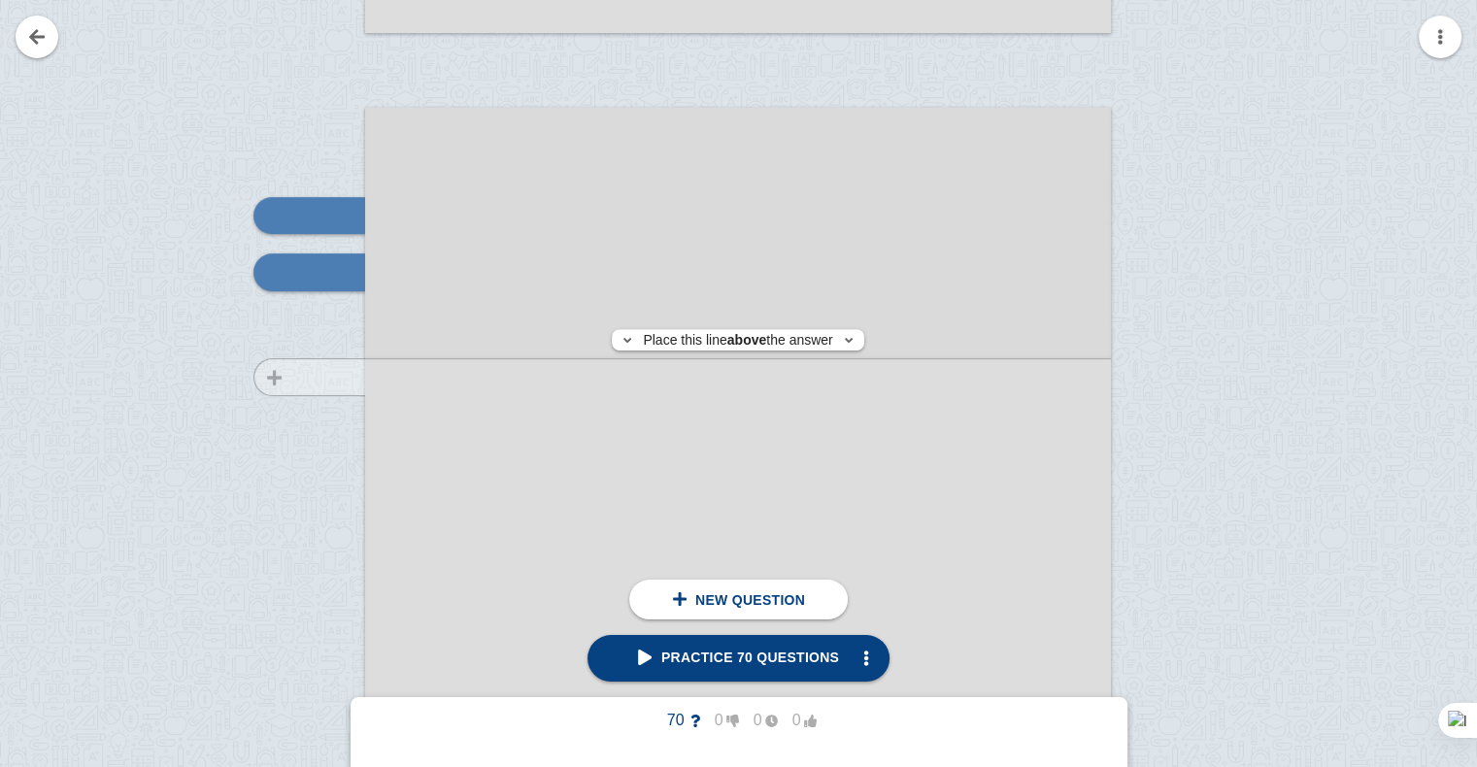
click at [318, 377] on div at bounding box center [300, 653] width 130 height 1055
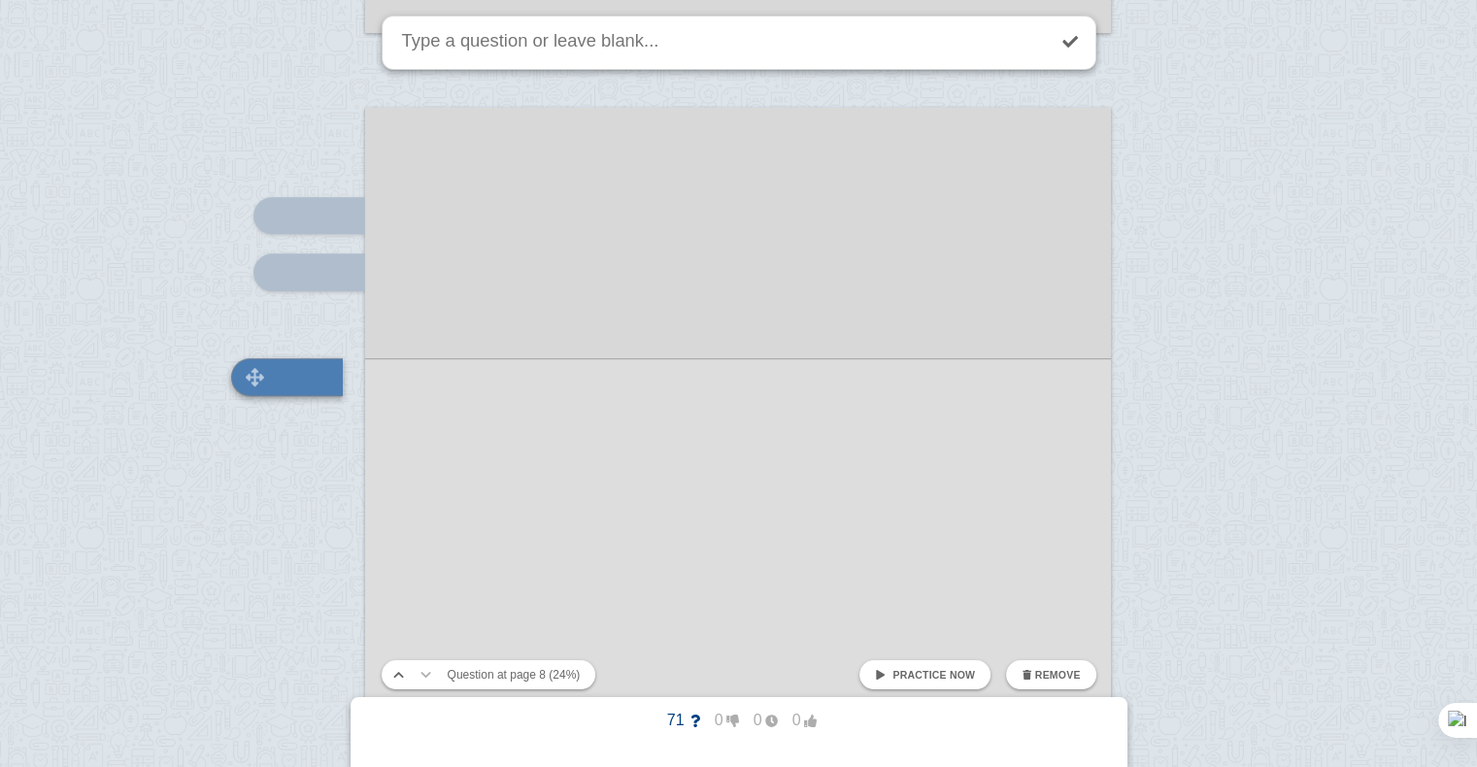
scroll to position [8263, 0]
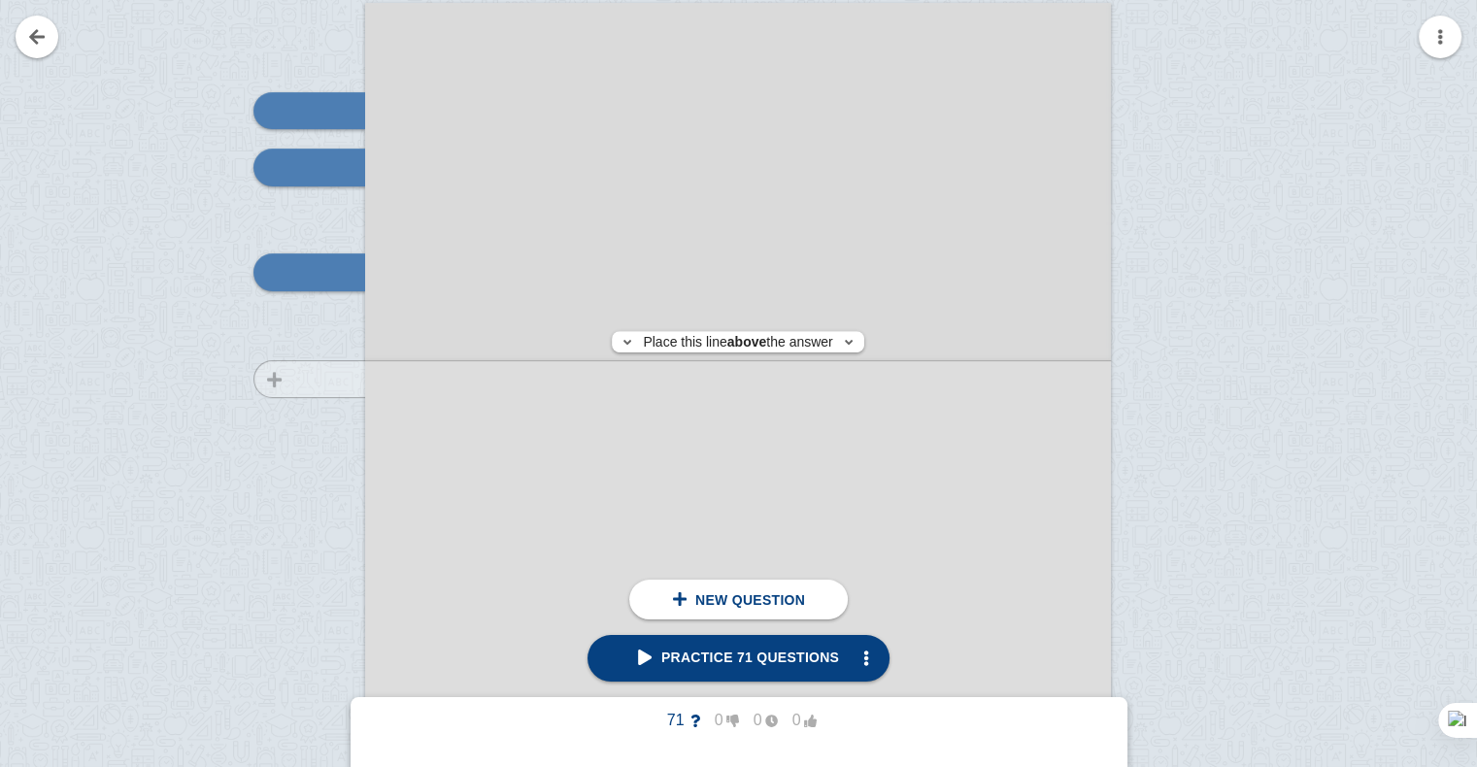
click at [327, 379] on div at bounding box center [300, 548] width 130 height 1055
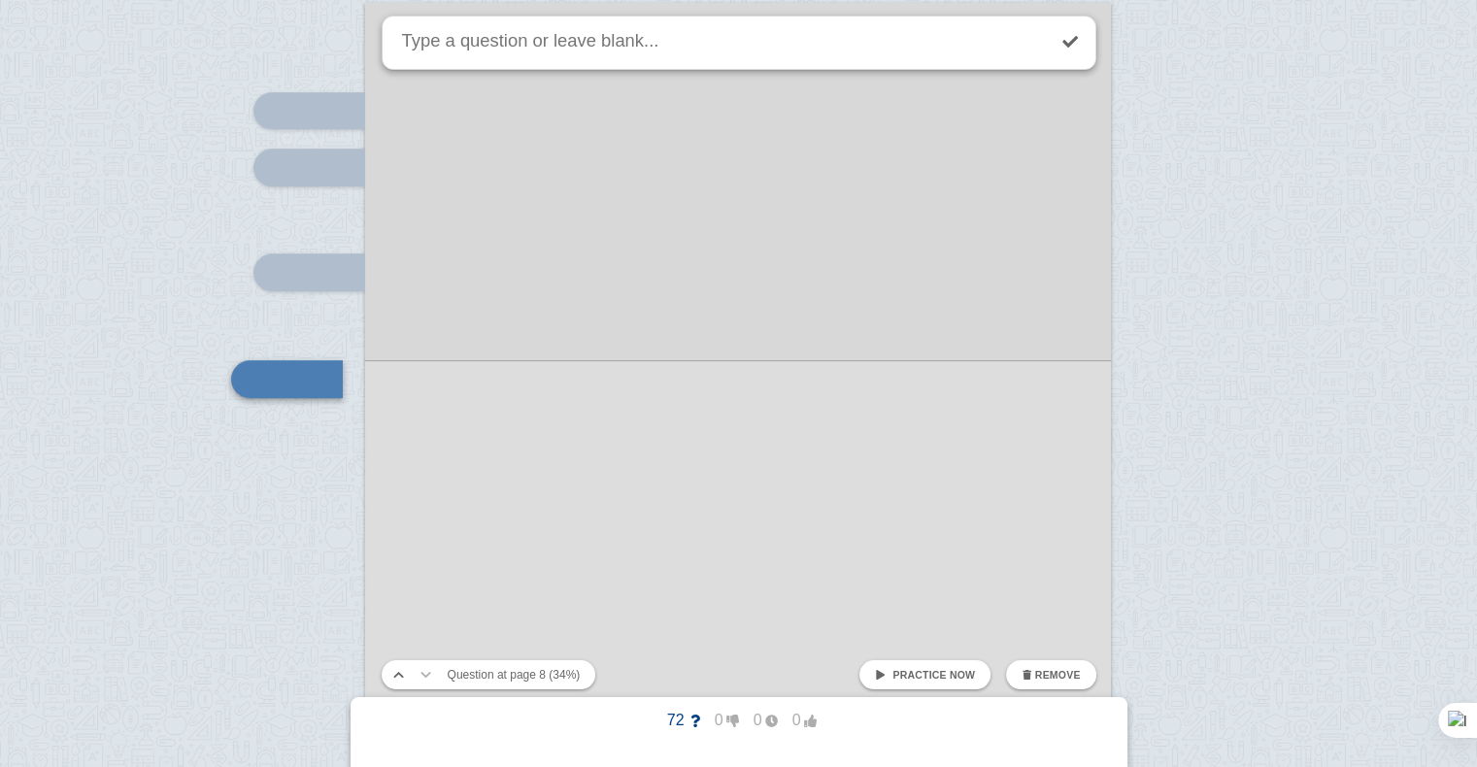
scroll to position [8370, 0]
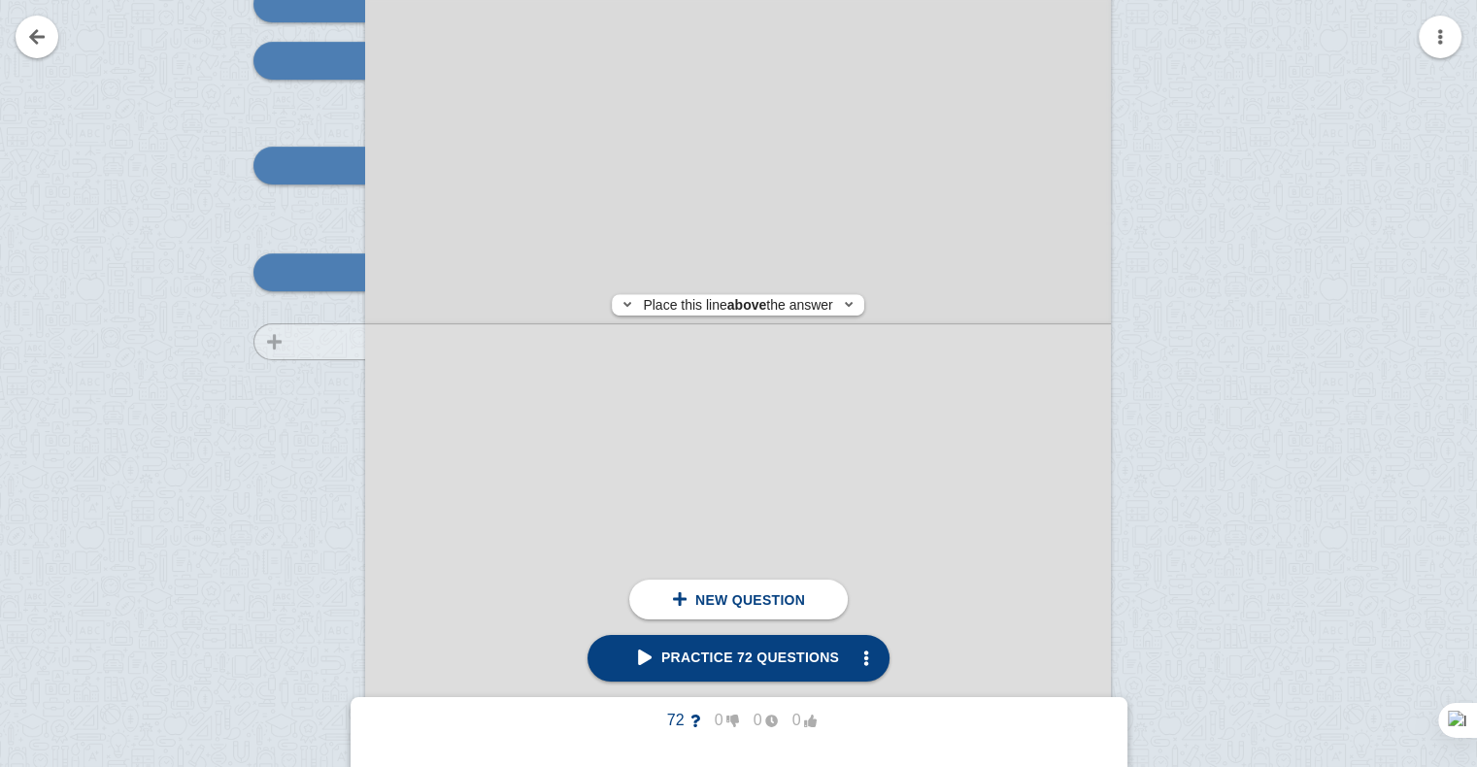
click at [324, 342] on div at bounding box center [300, 442] width 130 height 1055
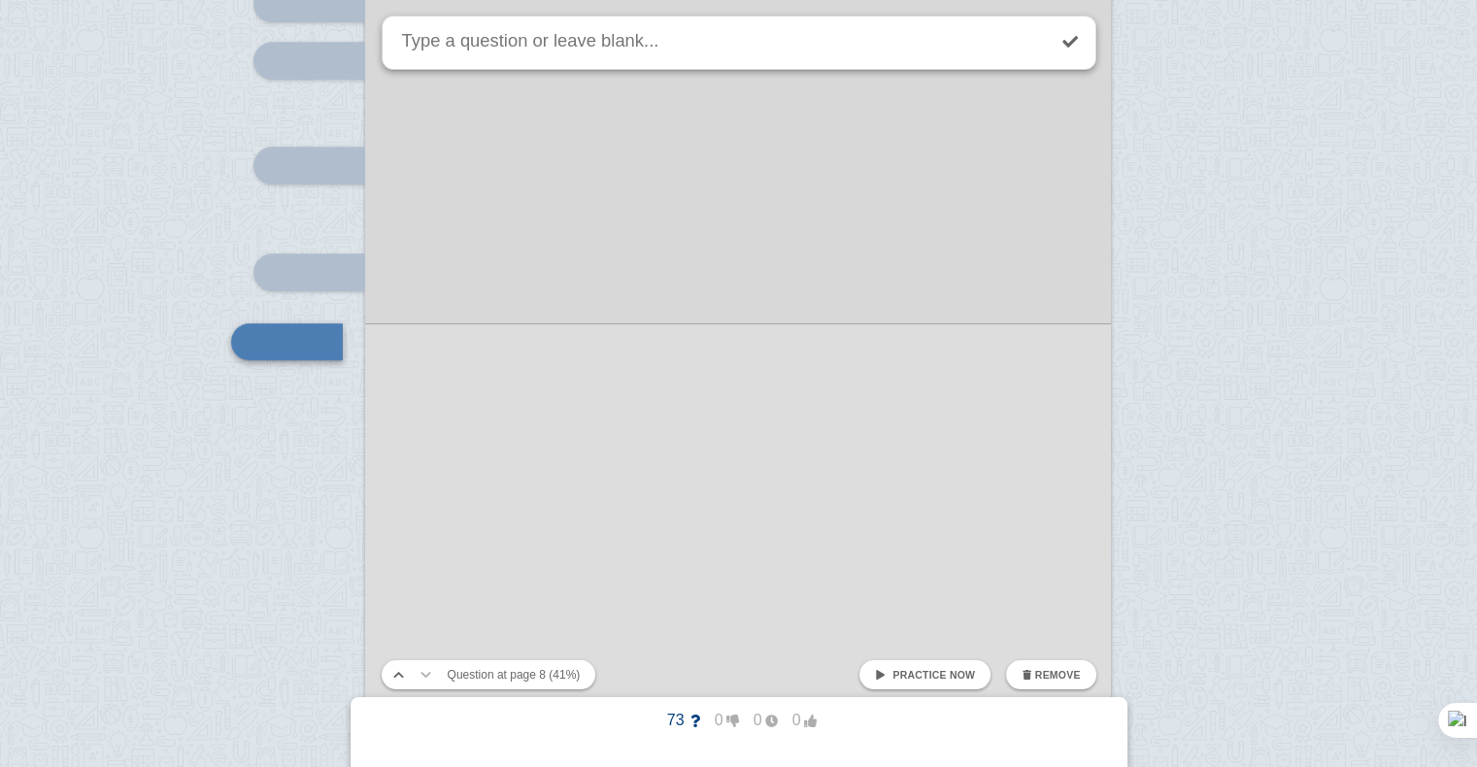
scroll to position [8440, 0]
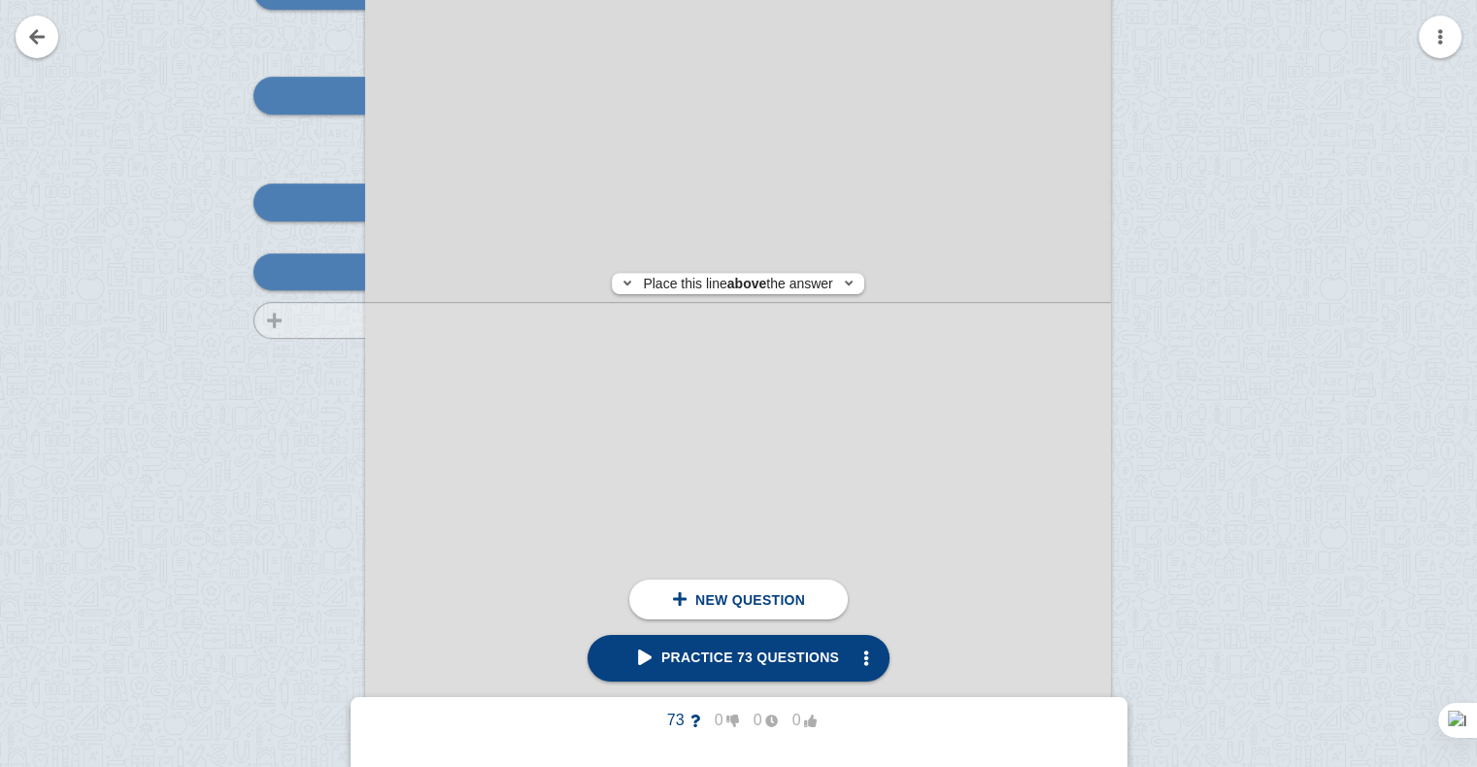
click at [327, 320] on div at bounding box center [300, 372] width 130 height 1055
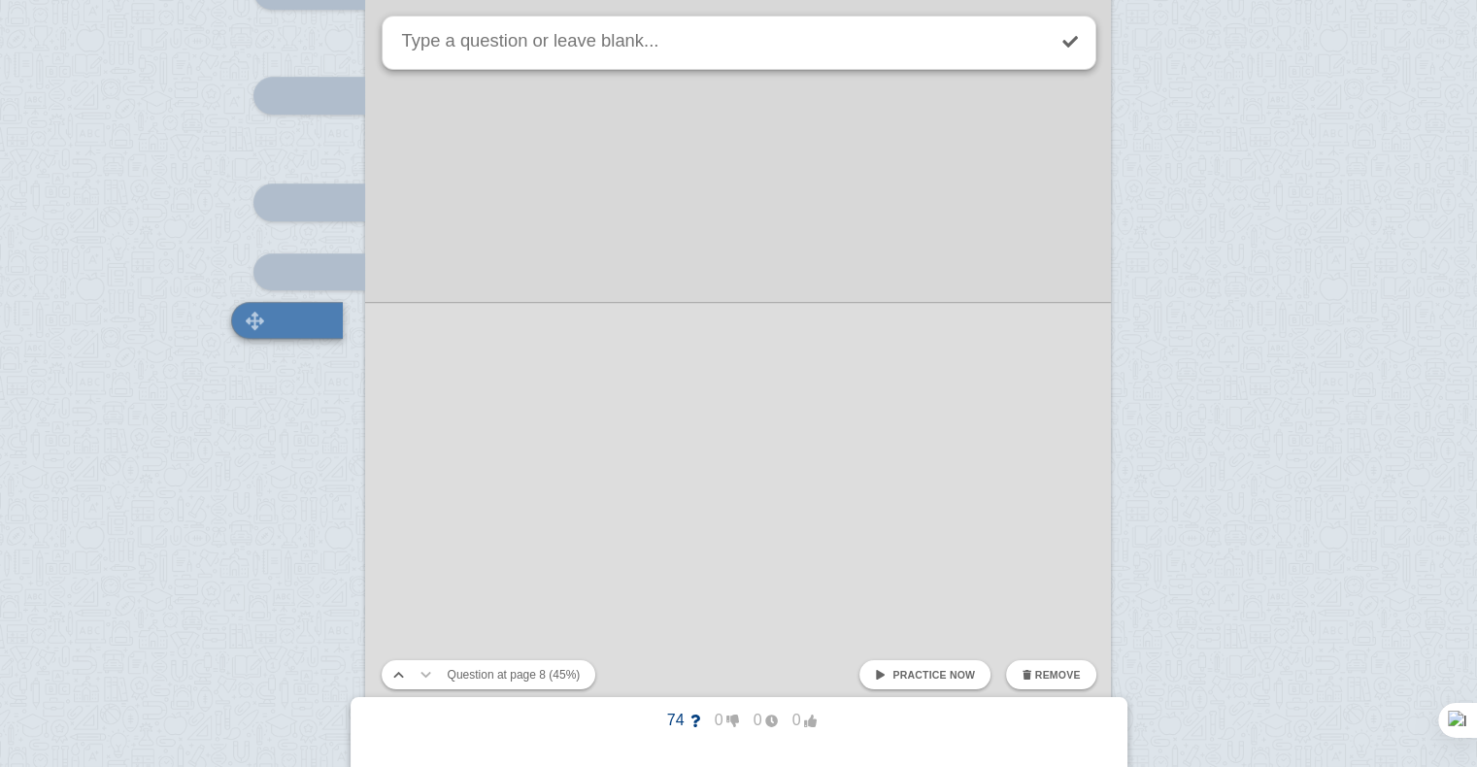
scroll to position [8487, 0]
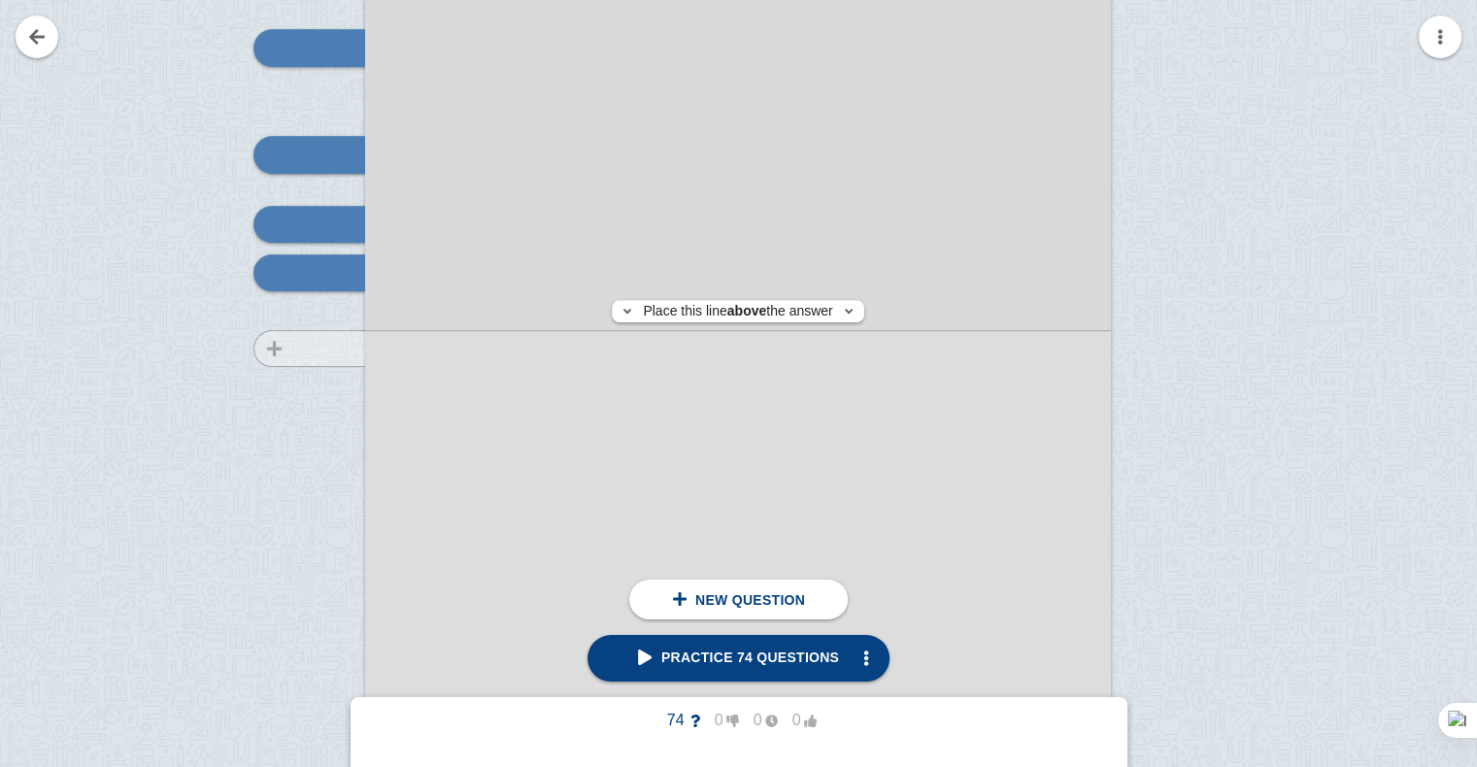
click at [334, 348] on div at bounding box center [300, 324] width 130 height 1055
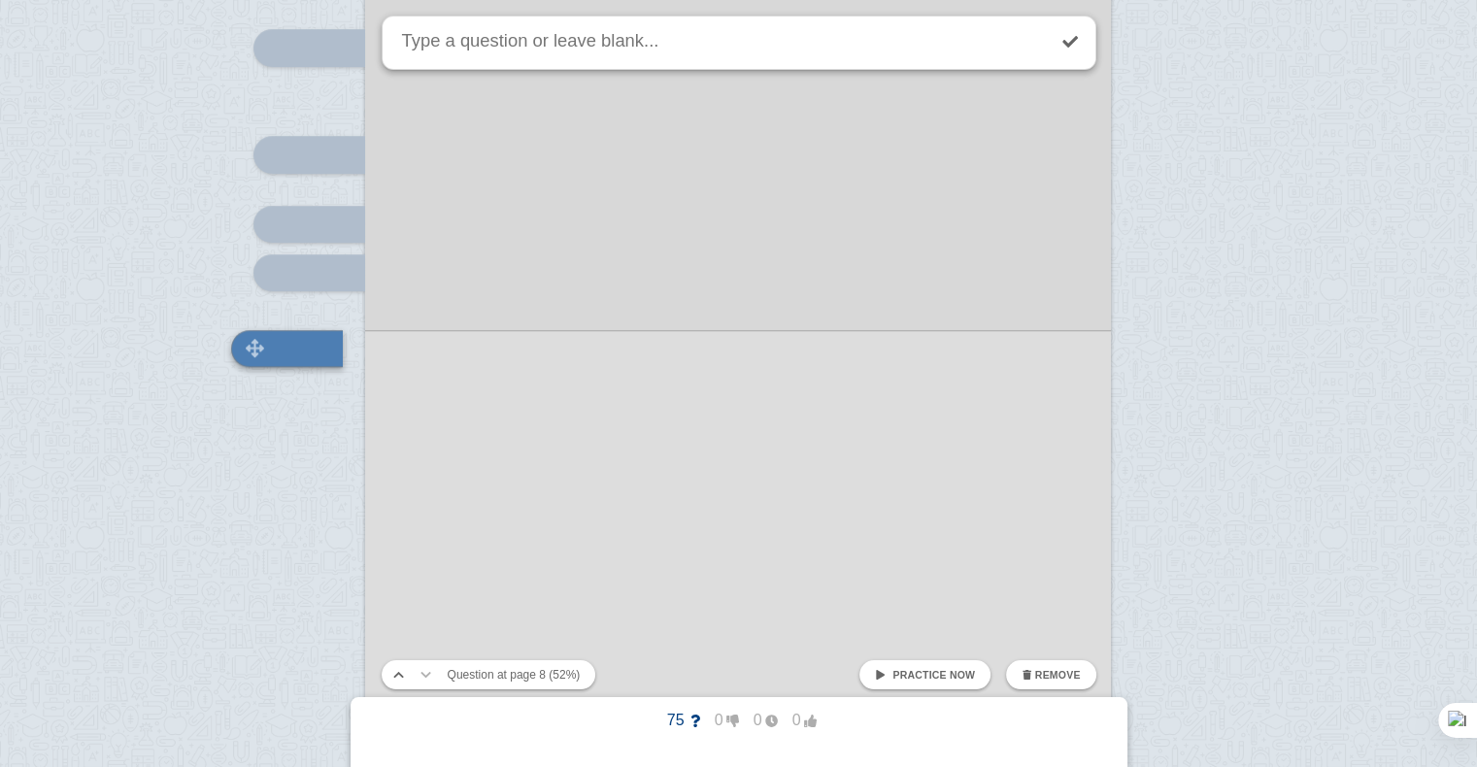
scroll to position [8563, 0]
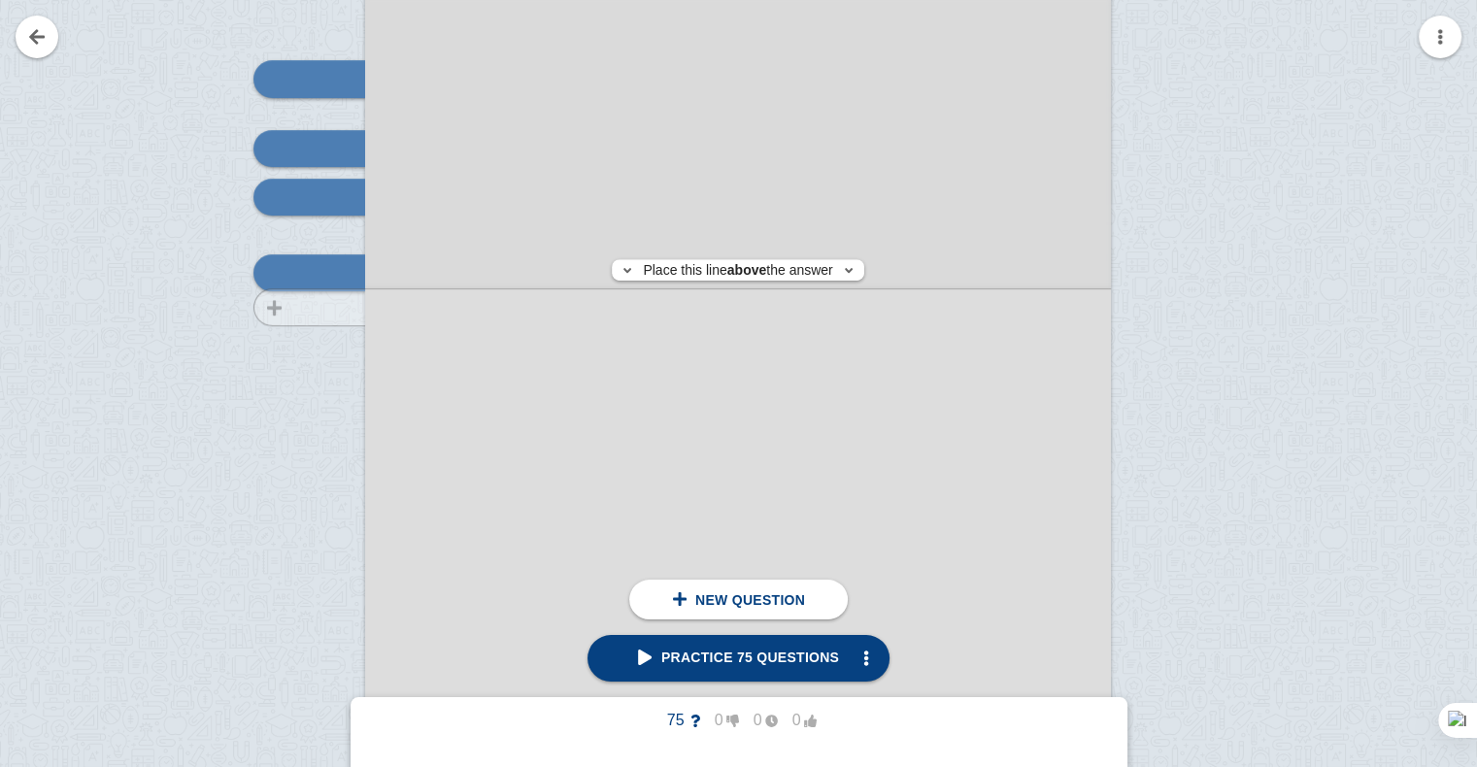
click at [335, 307] on div at bounding box center [300, 248] width 130 height 1055
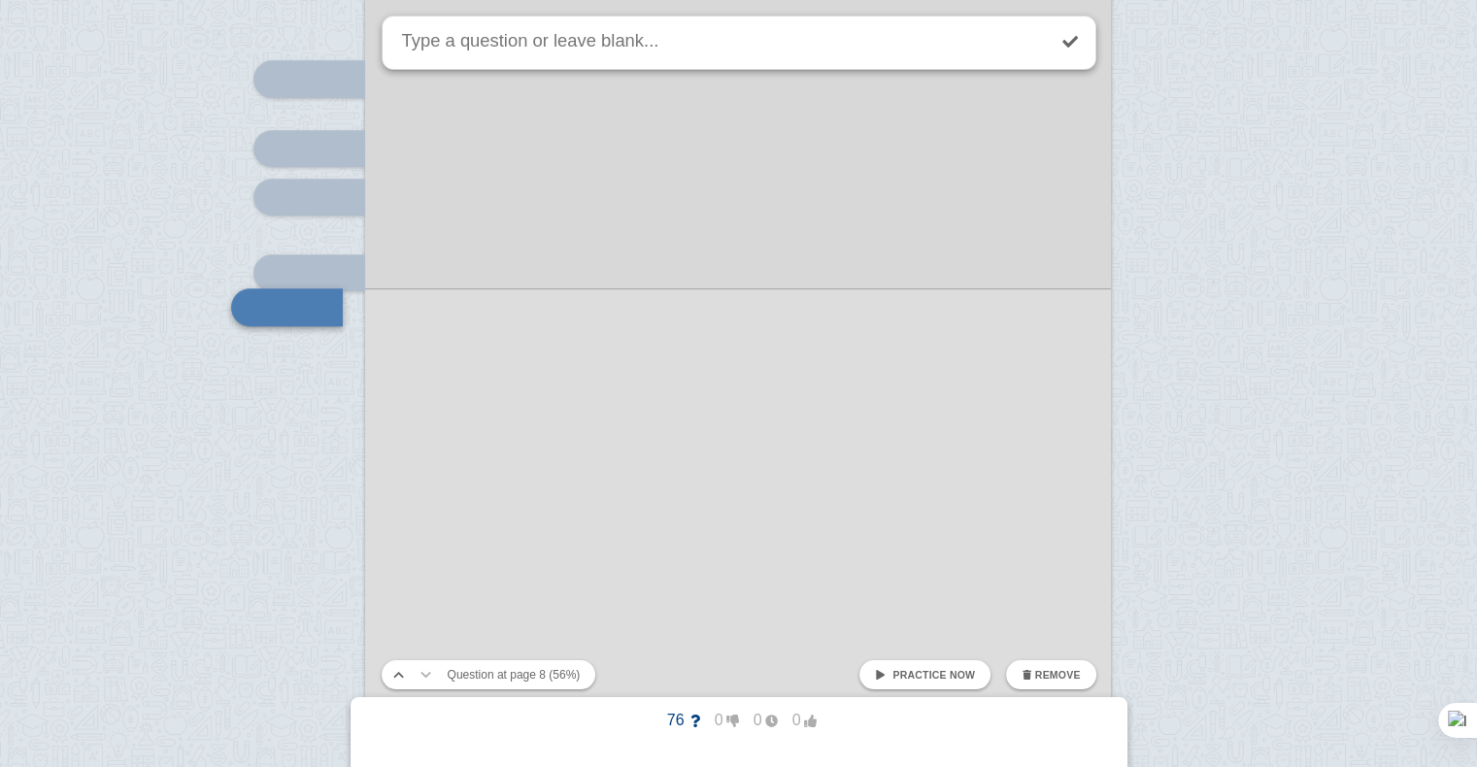
scroll to position [8598, 0]
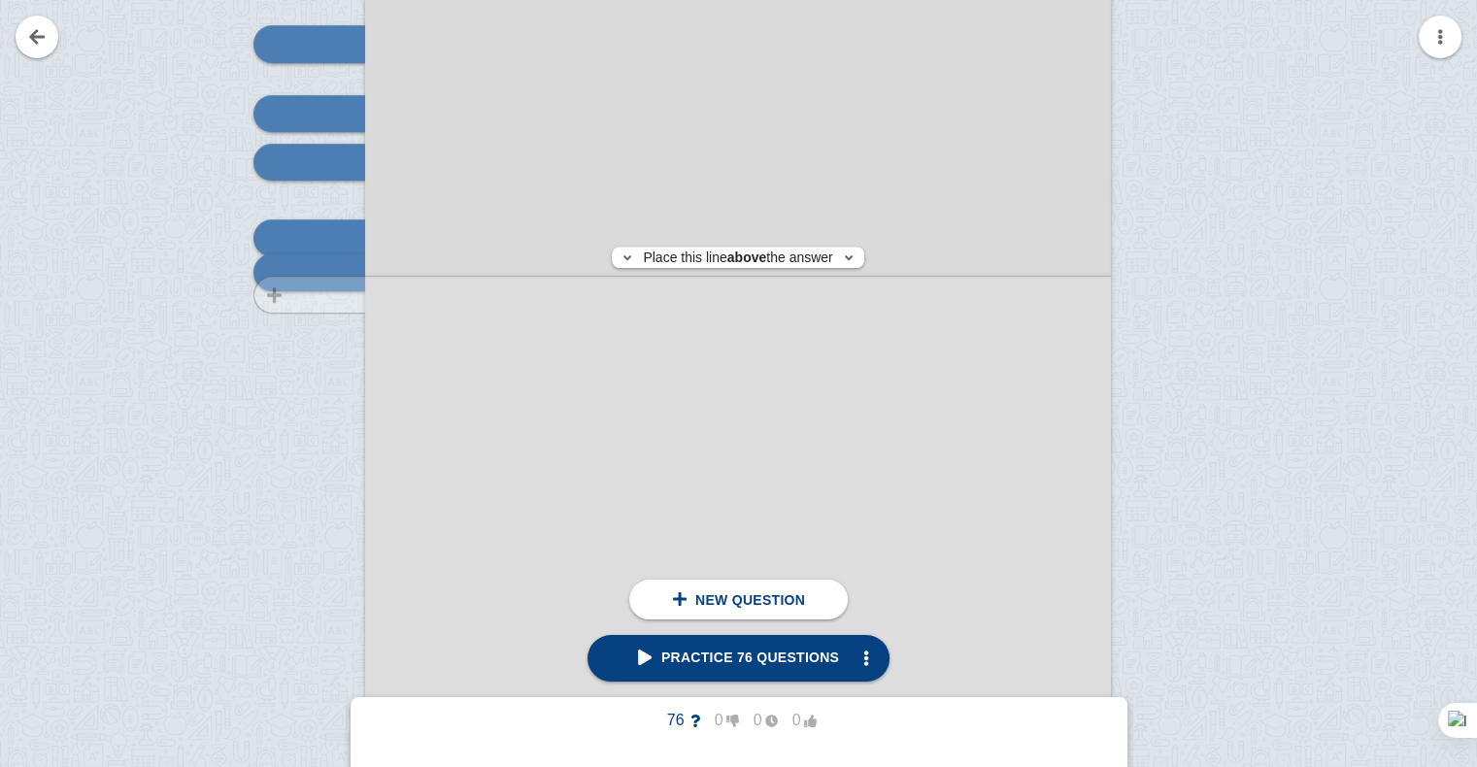
click at [335, 294] on div at bounding box center [300, 213] width 130 height 1055
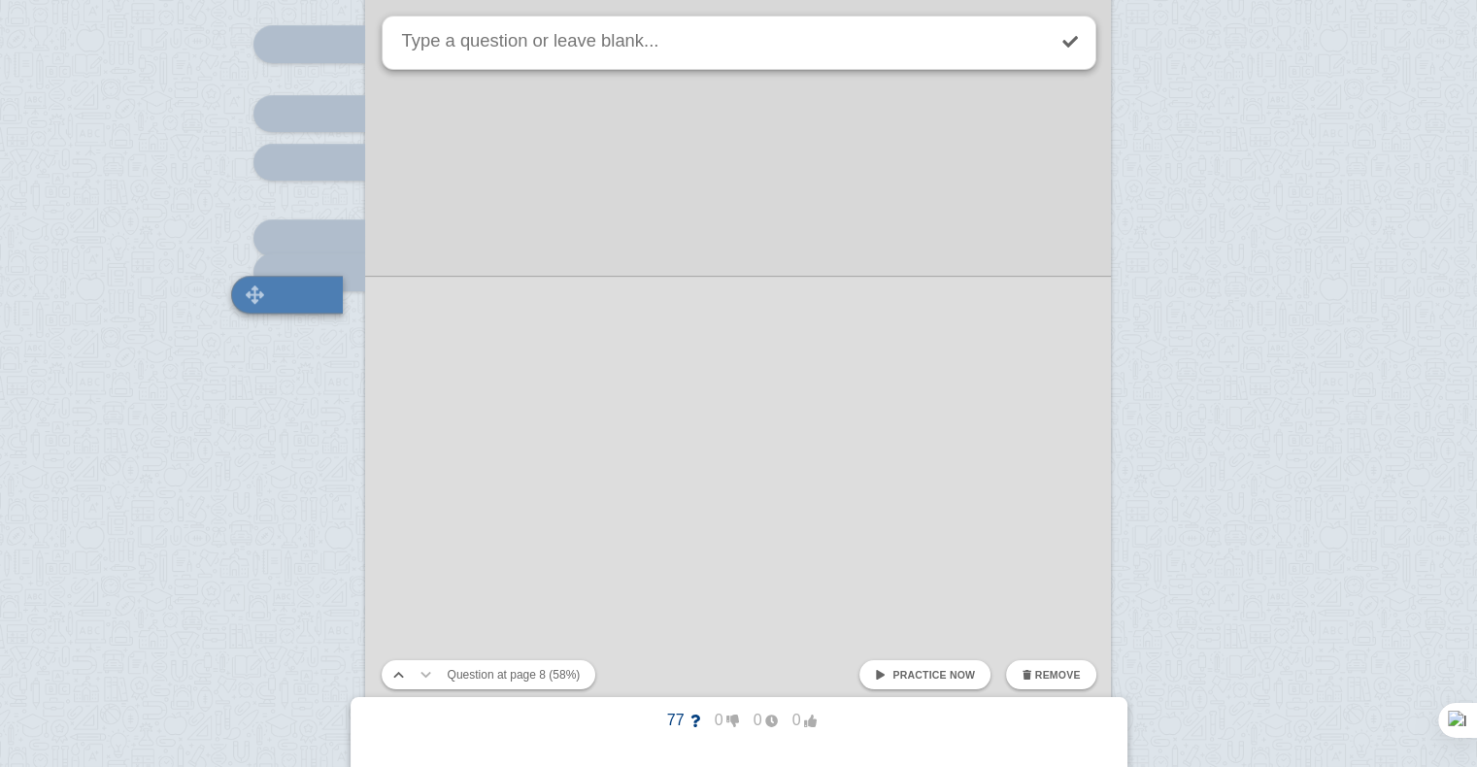
scroll to position [8620, 0]
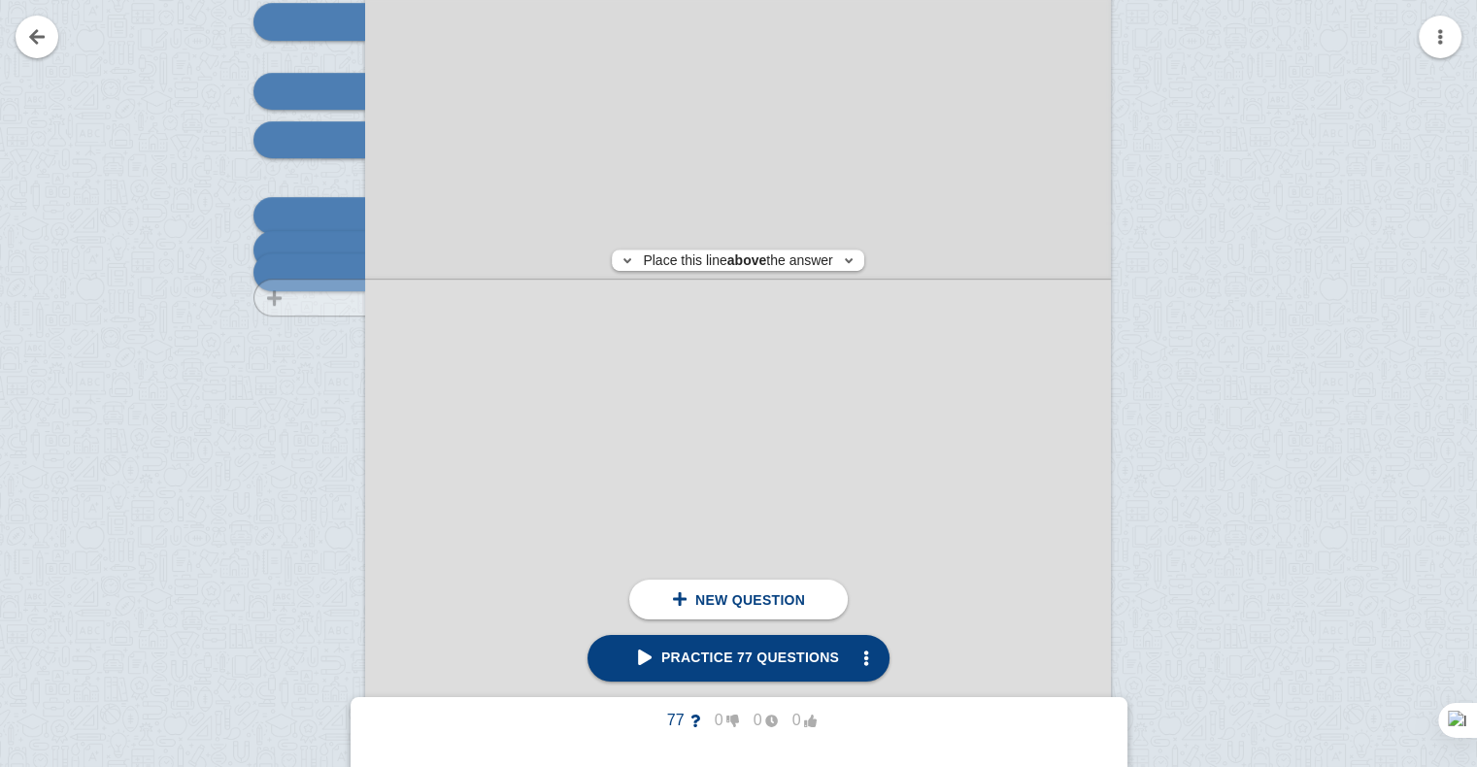
click at [338, 297] on div at bounding box center [300, 191] width 130 height 1055
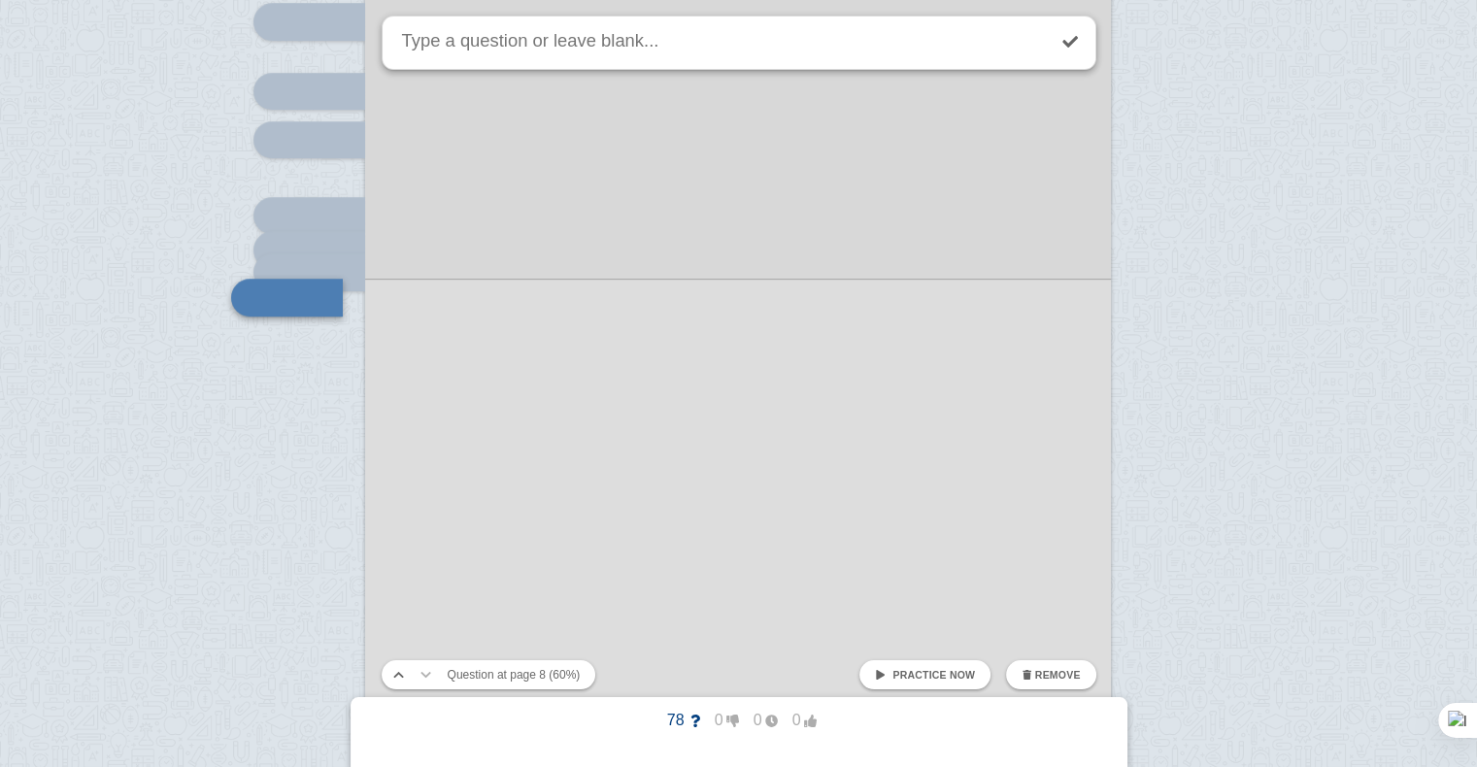
scroll to position [8645, 0]
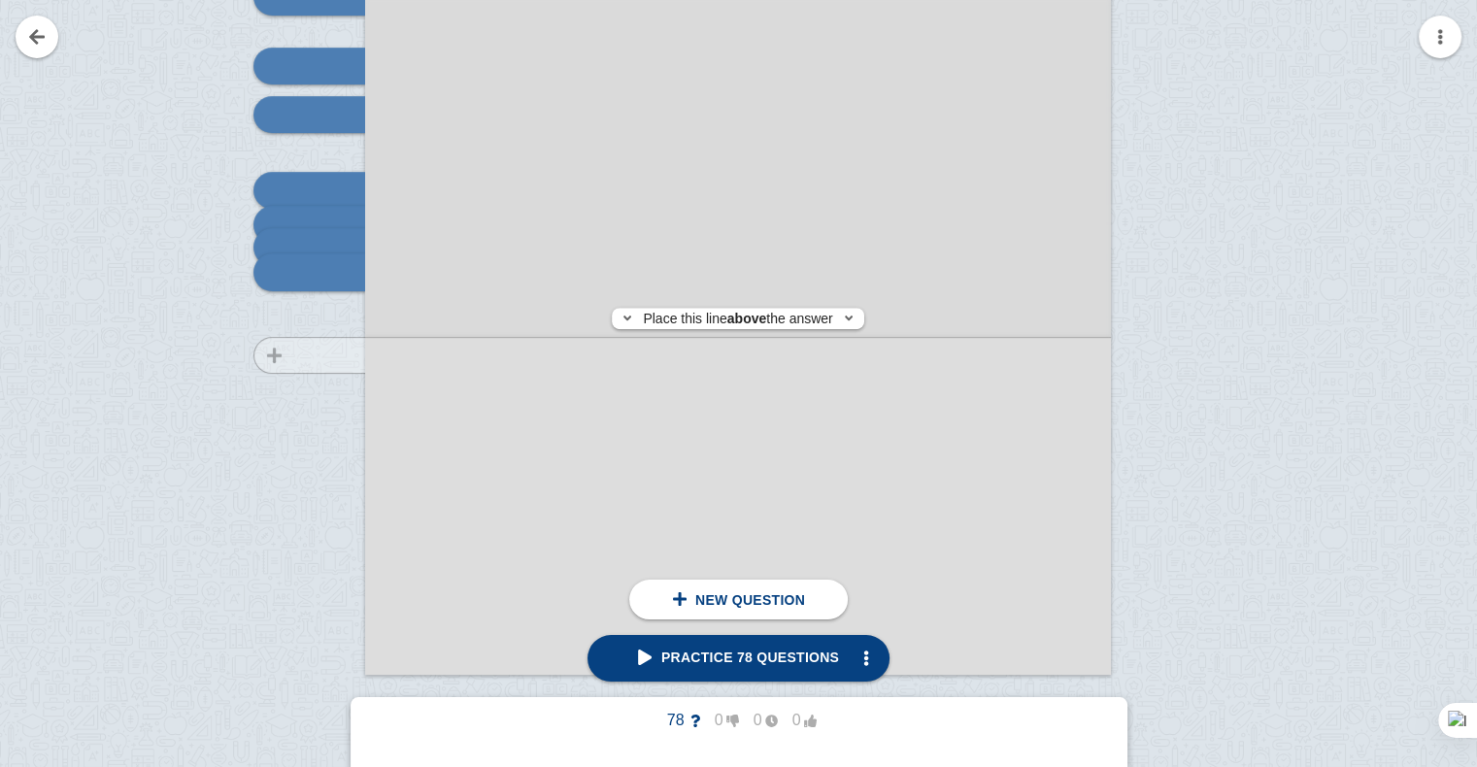
click at [343, 355] on div at bounding box center [300, 166] width 130 height 1055
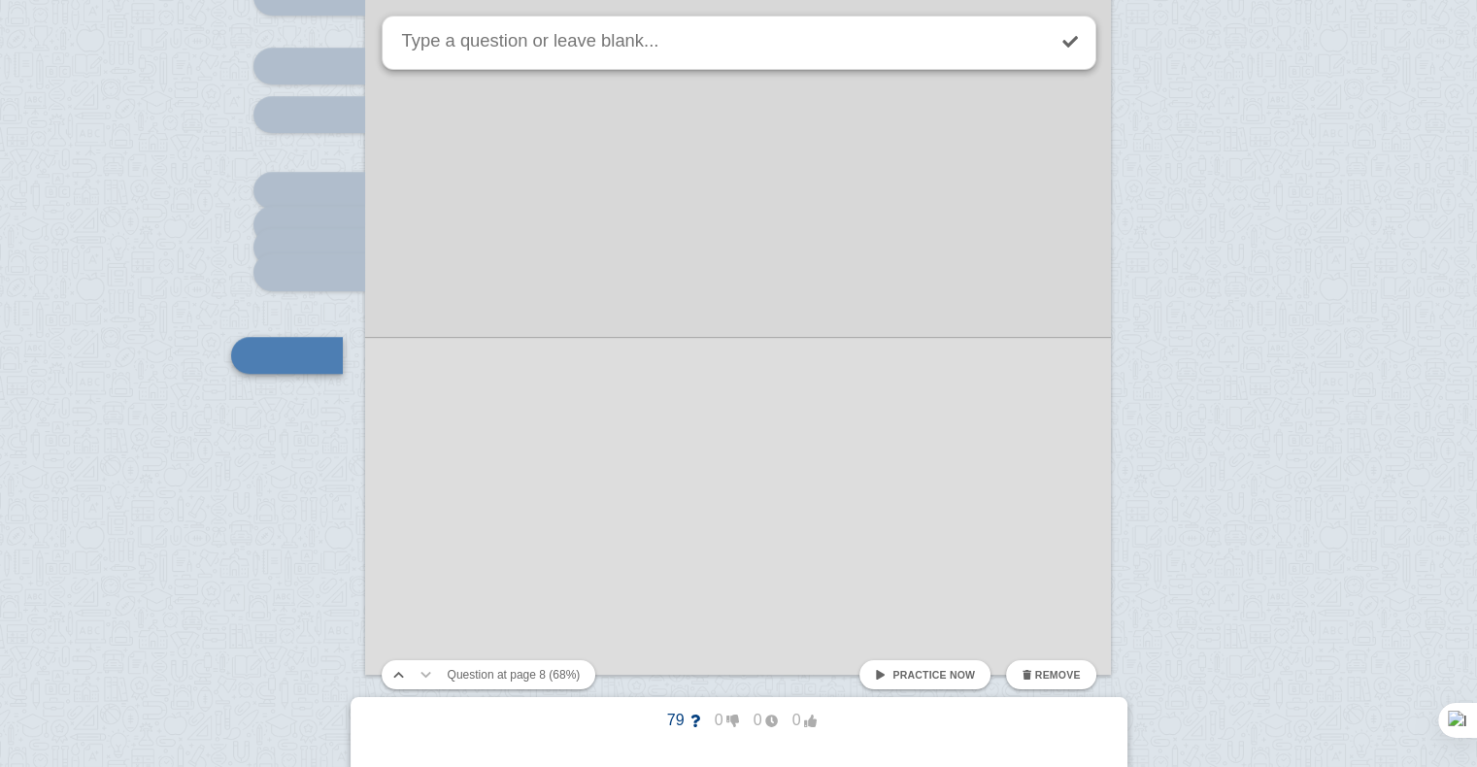
scroll to position [8728, 0]
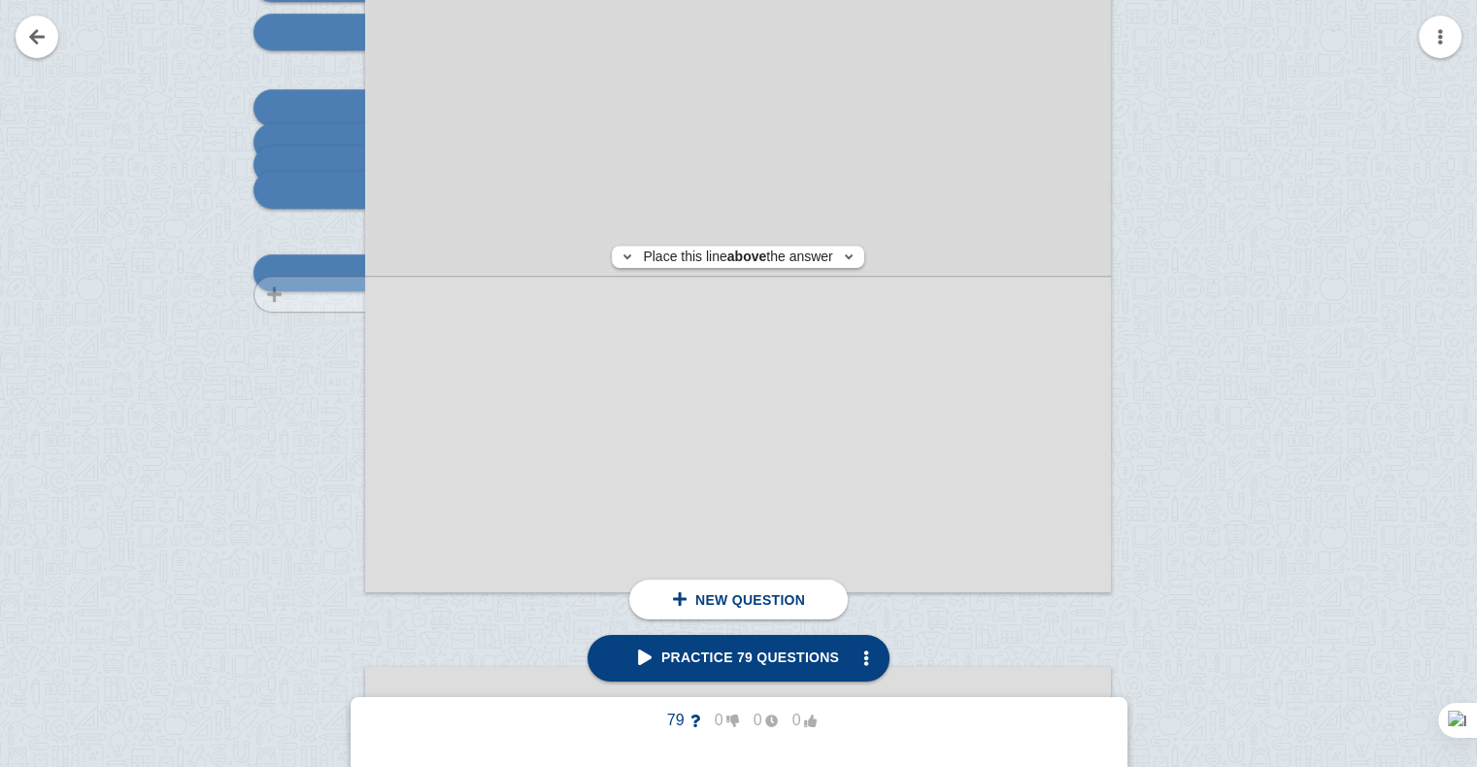
click at [328, 293] on div at bounding box center [300, 83] width 130 height 1055
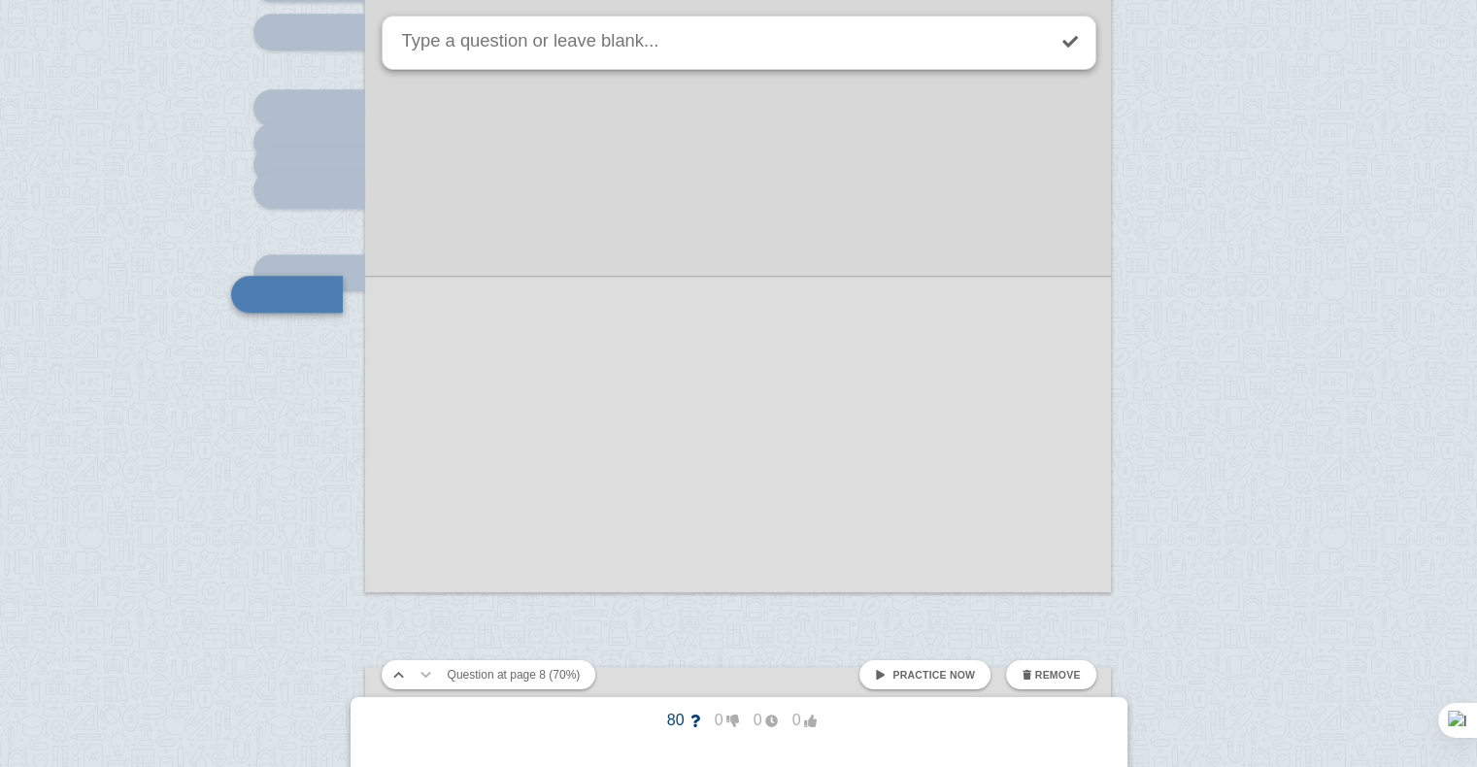
scroll to position [8749, 0]
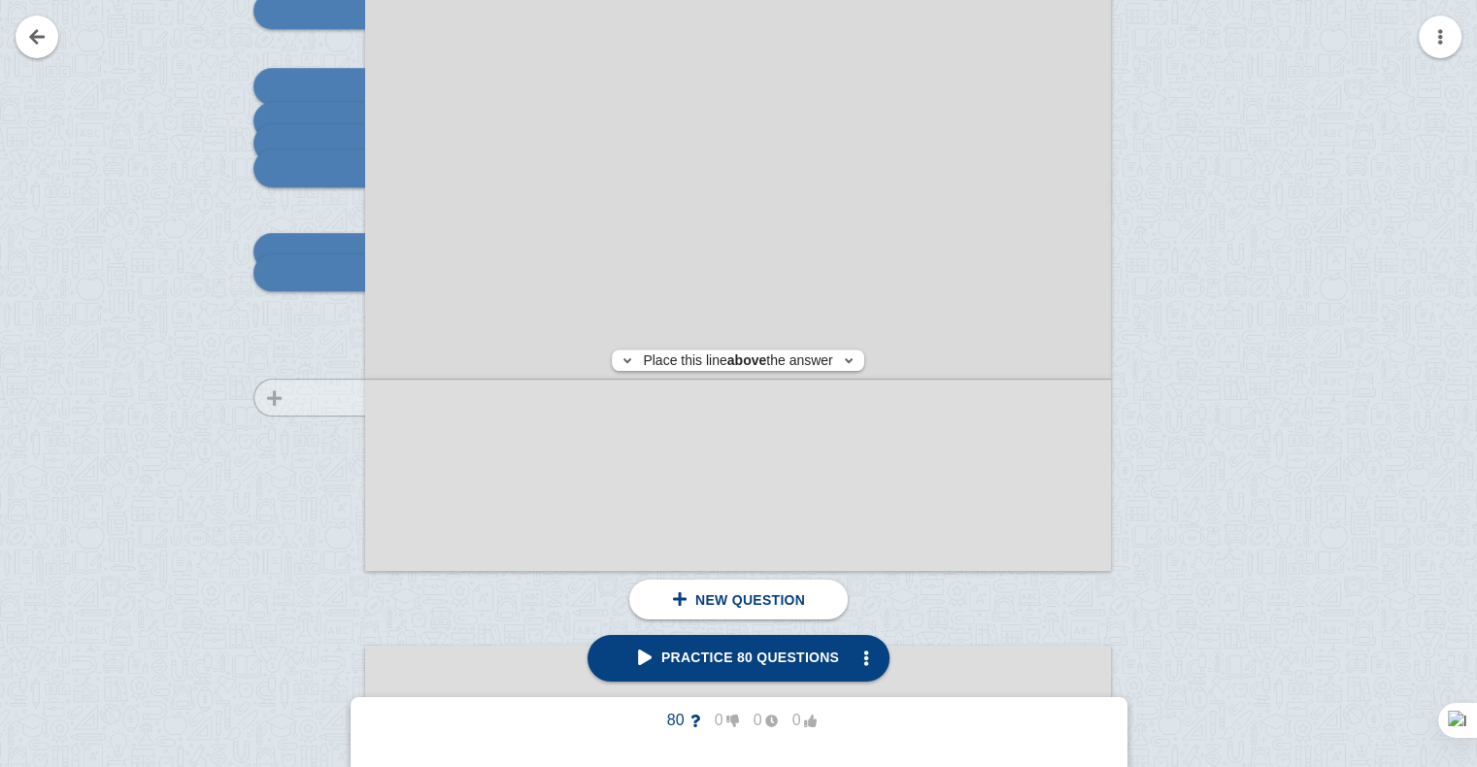
click at [342, 397] on div at bounding box center [300, 62] width 130 height 1055
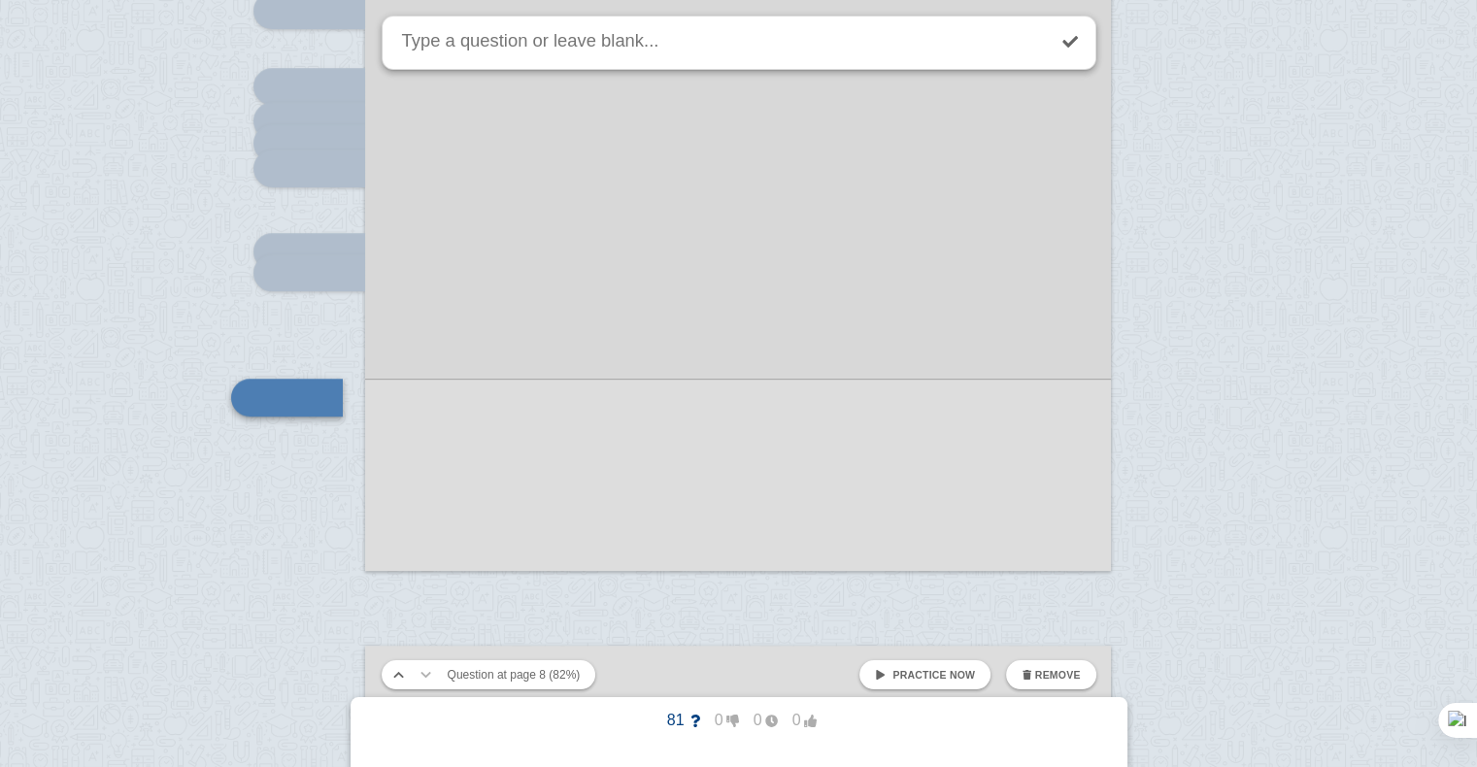
scroll to position [8875, 0]
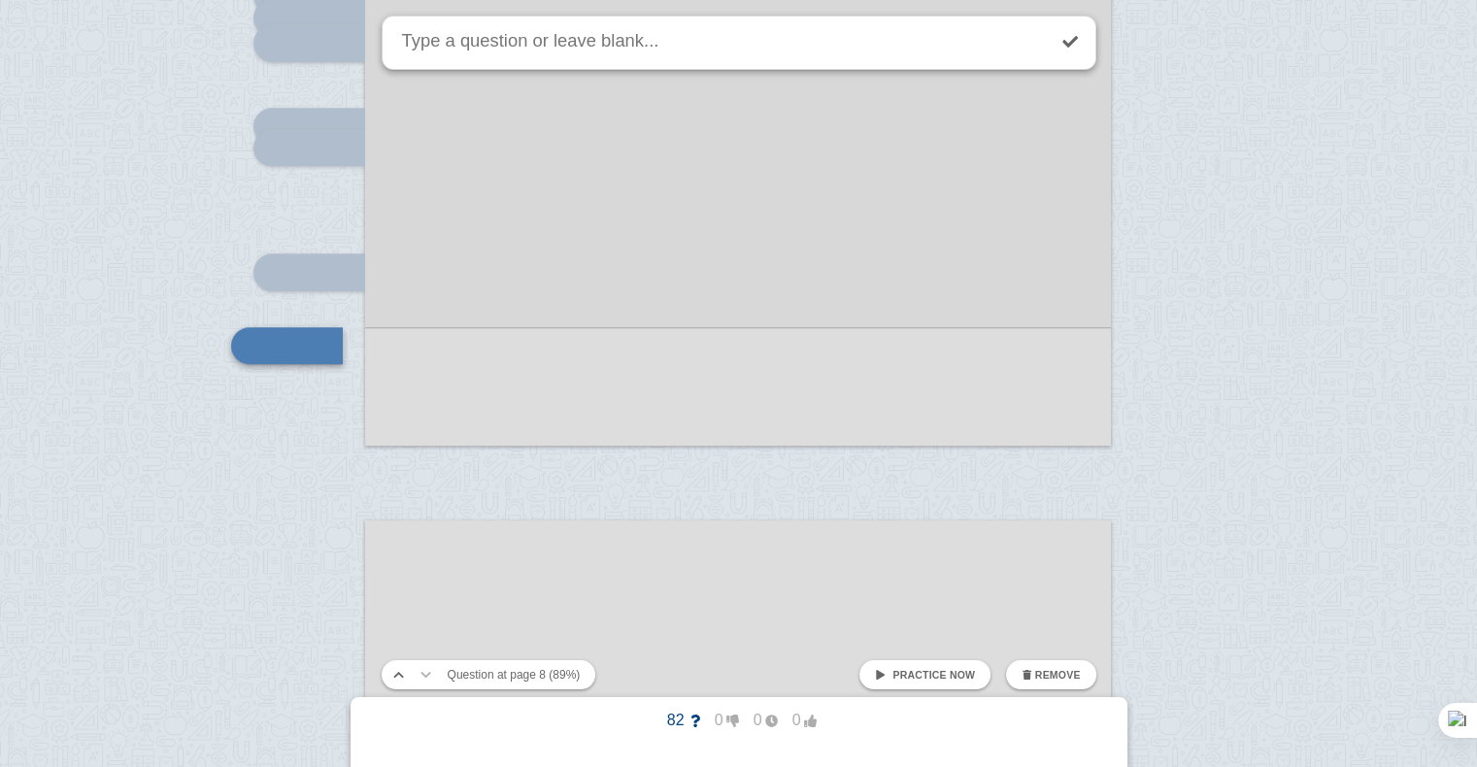
scroll to position [8948, 0]
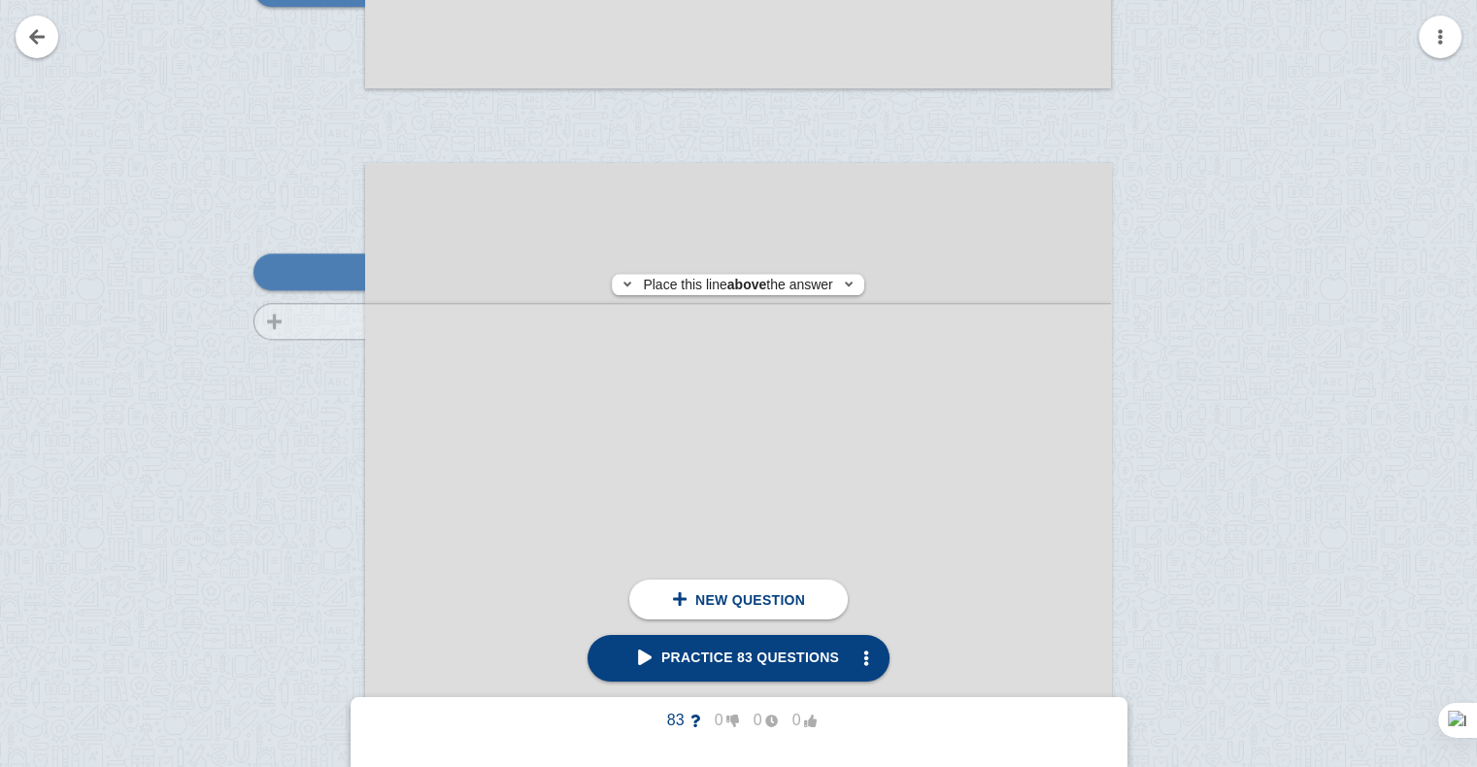
click at [320, 321] on div at bounding box center [300, 709] width 130 height 1055
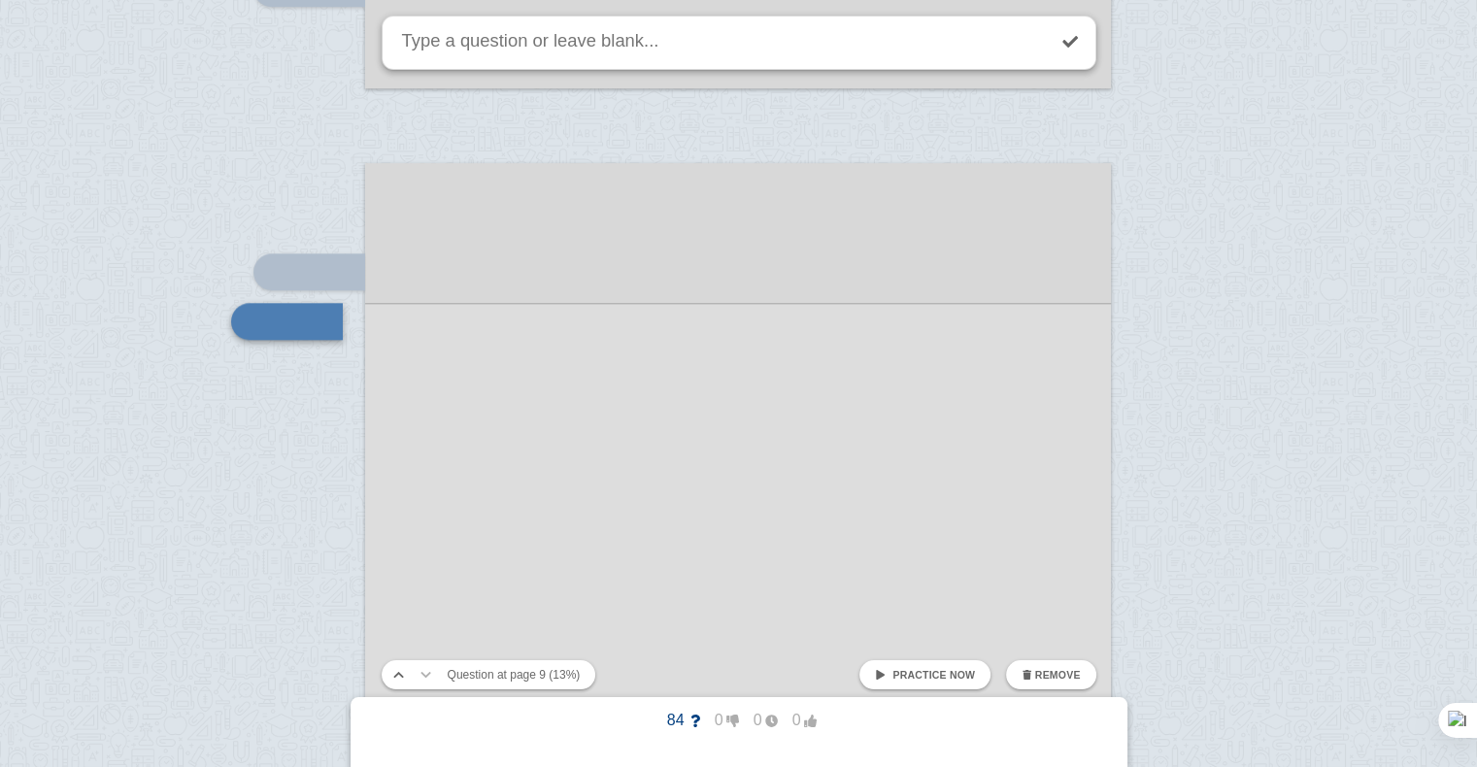
scroll to position [9281, 0]
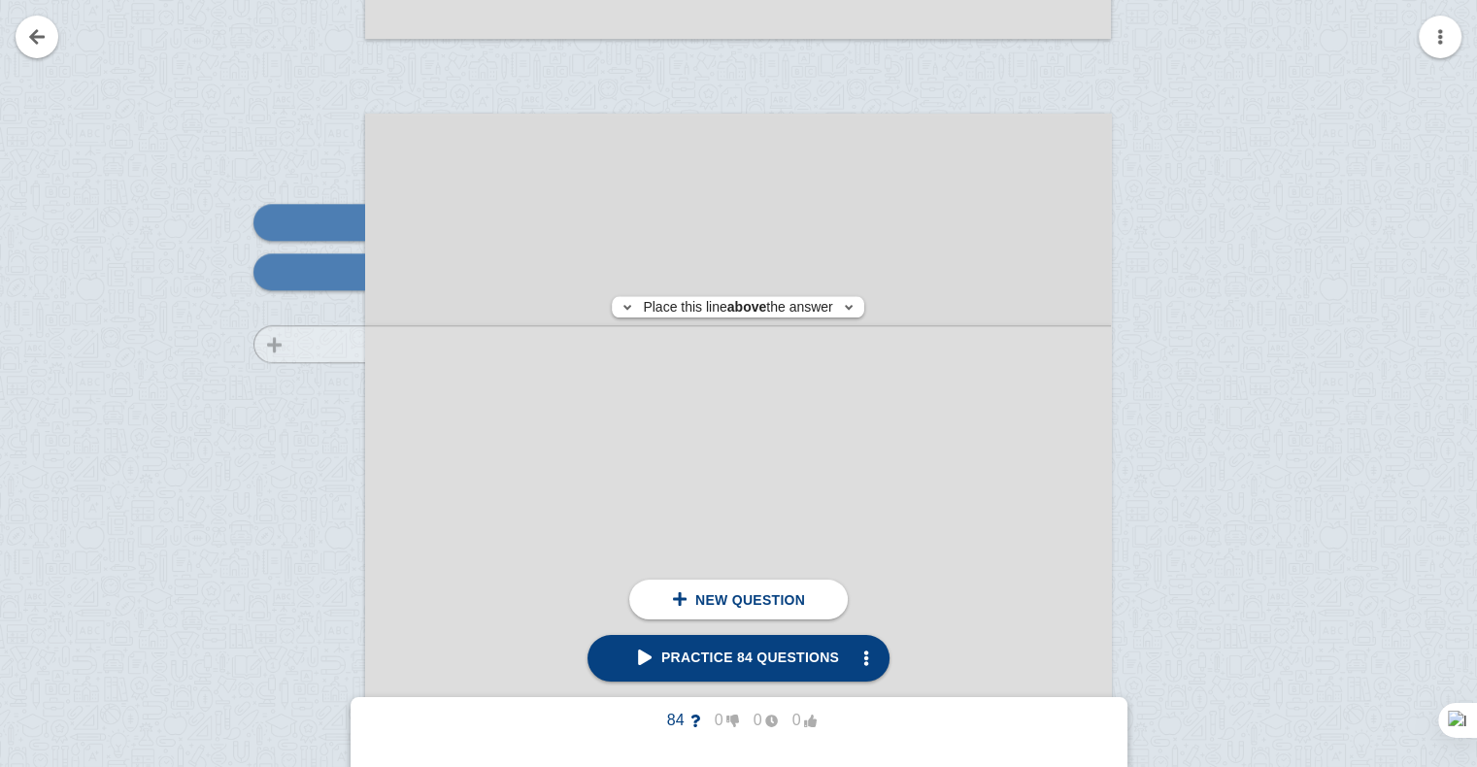
click at [329, 344] on div at bounding box center [300, 659] width 130 height 1055
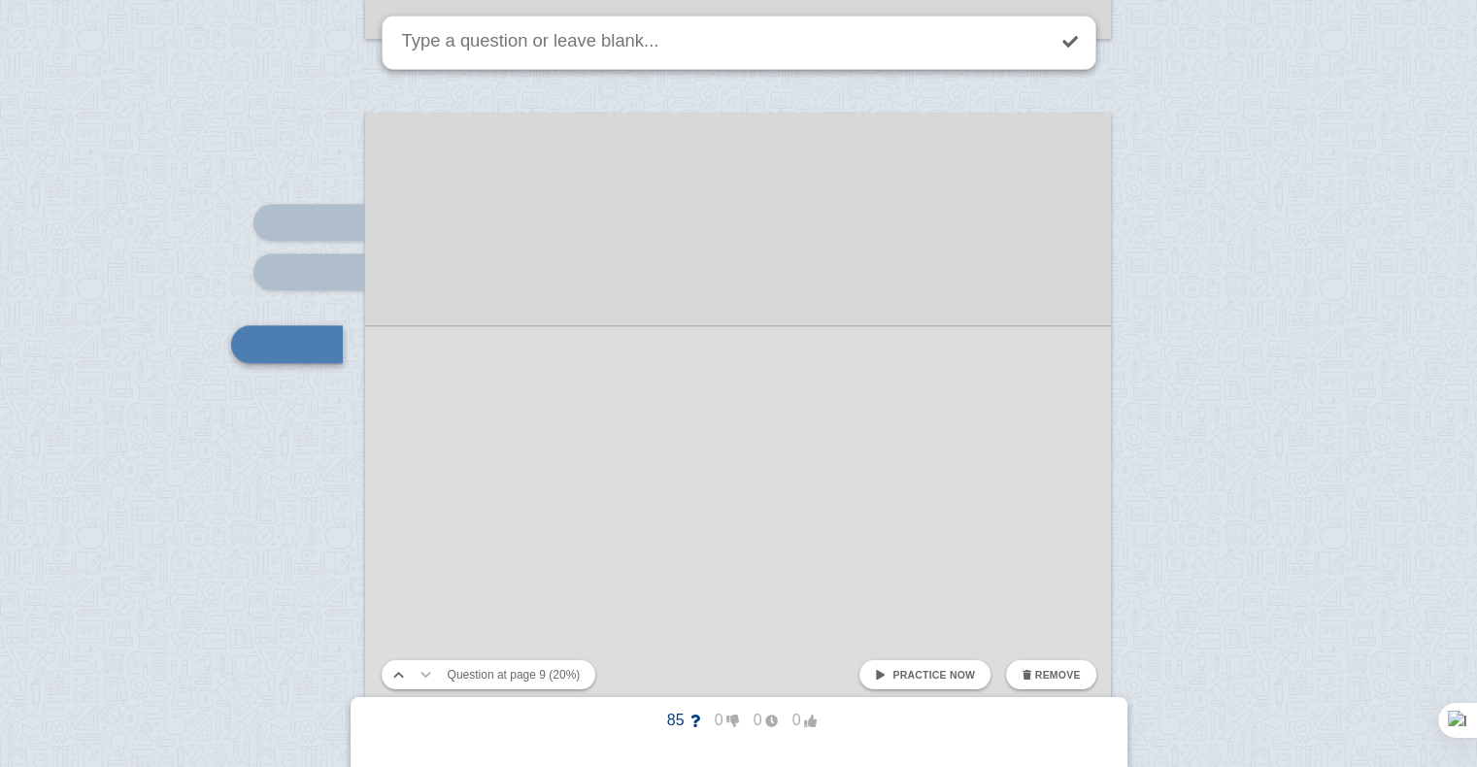
scroll to position [9353, 0]
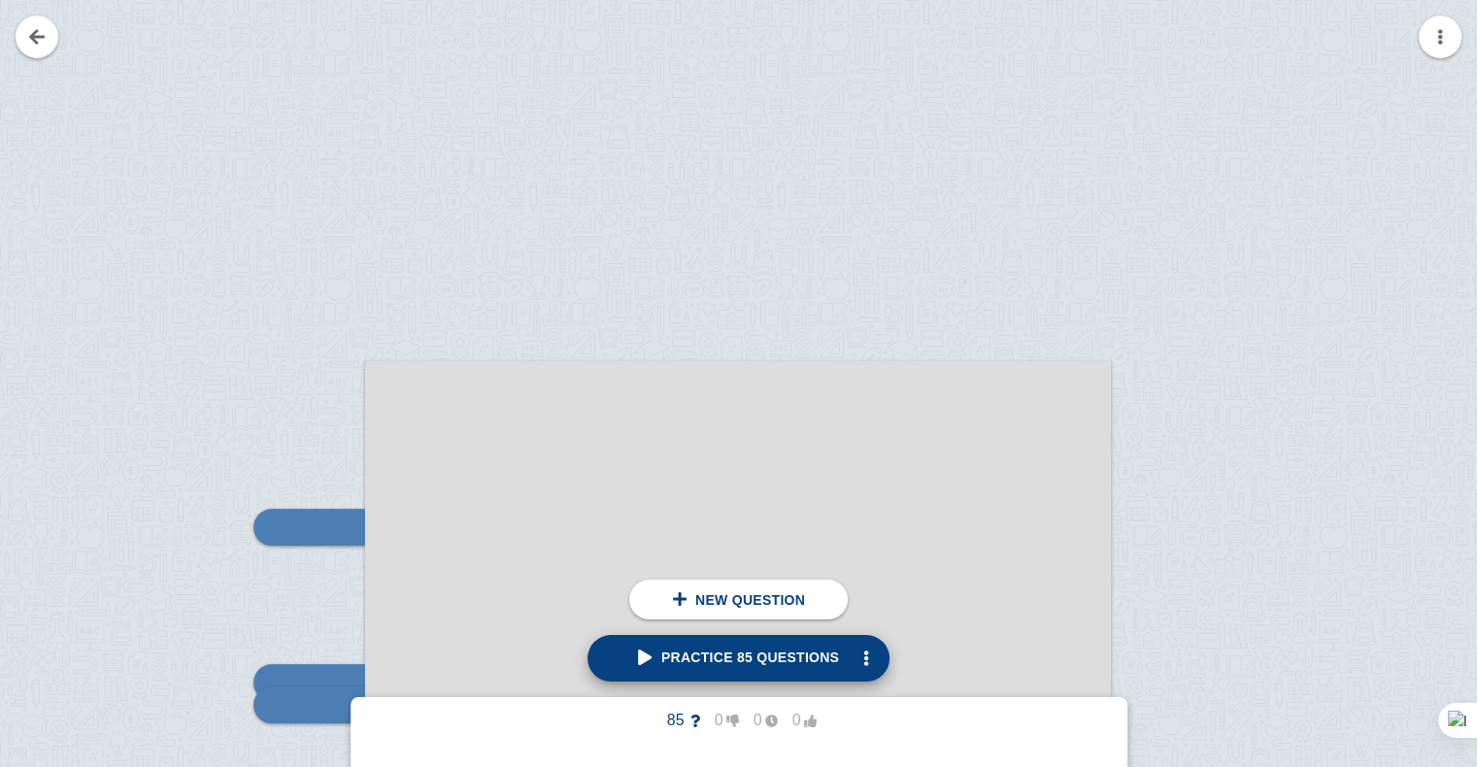
click at [650, 663] on span "Practice 85 questions" at bounding box center [738, 658] width 201 height 16
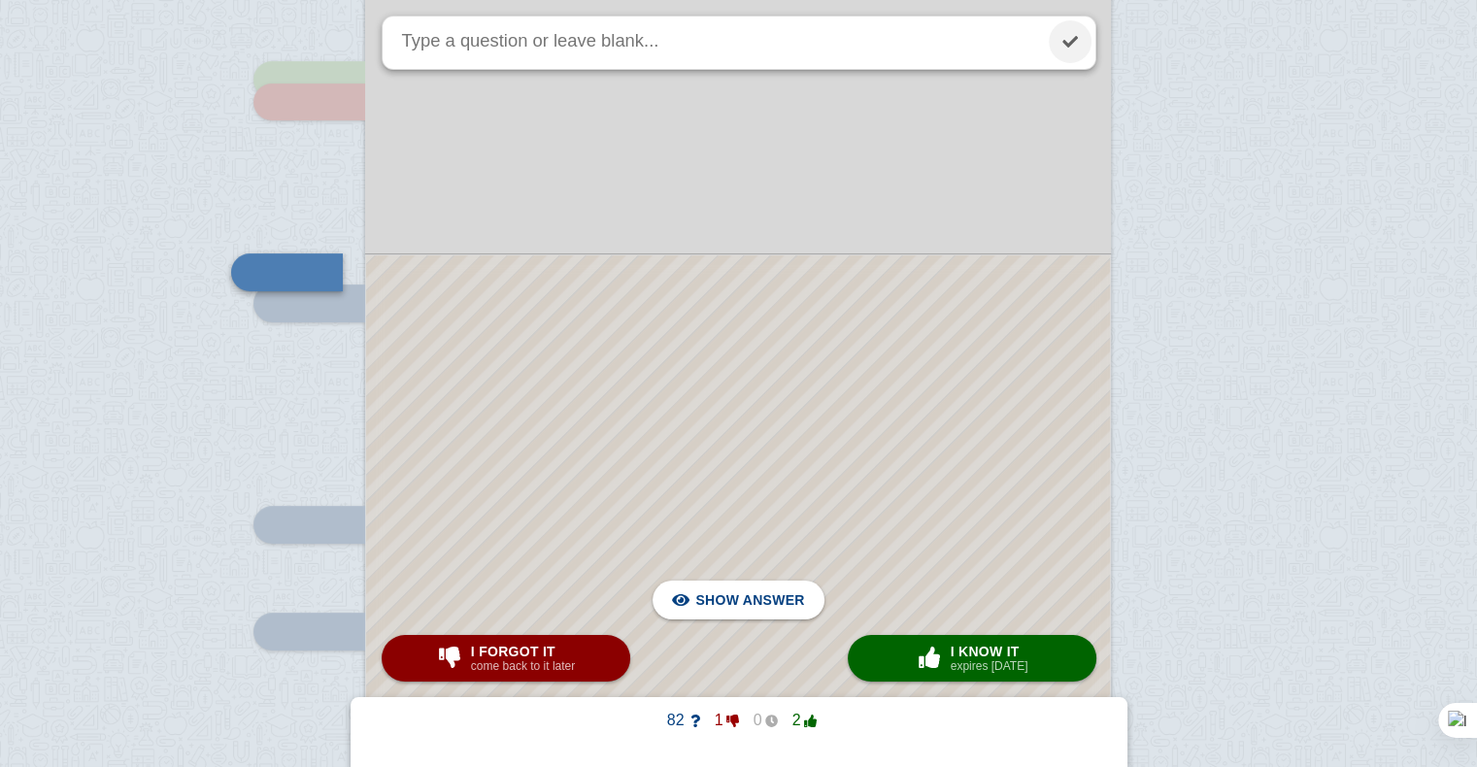
click at [1065, 38] on link at bounding box center [1070, 41] width 43 height 43
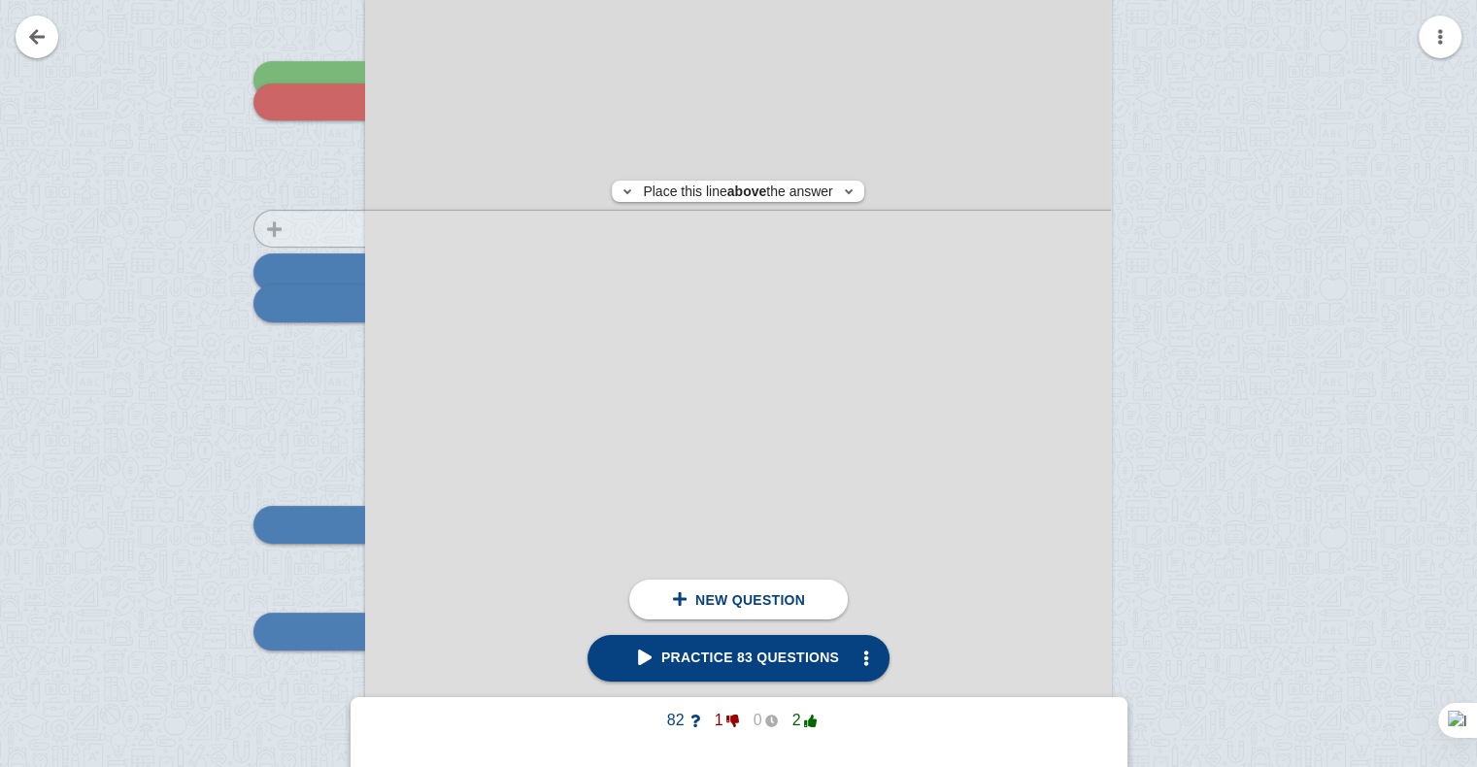
click at [294, 228] on div at bounding box center [300, 304] width 130 height 1055
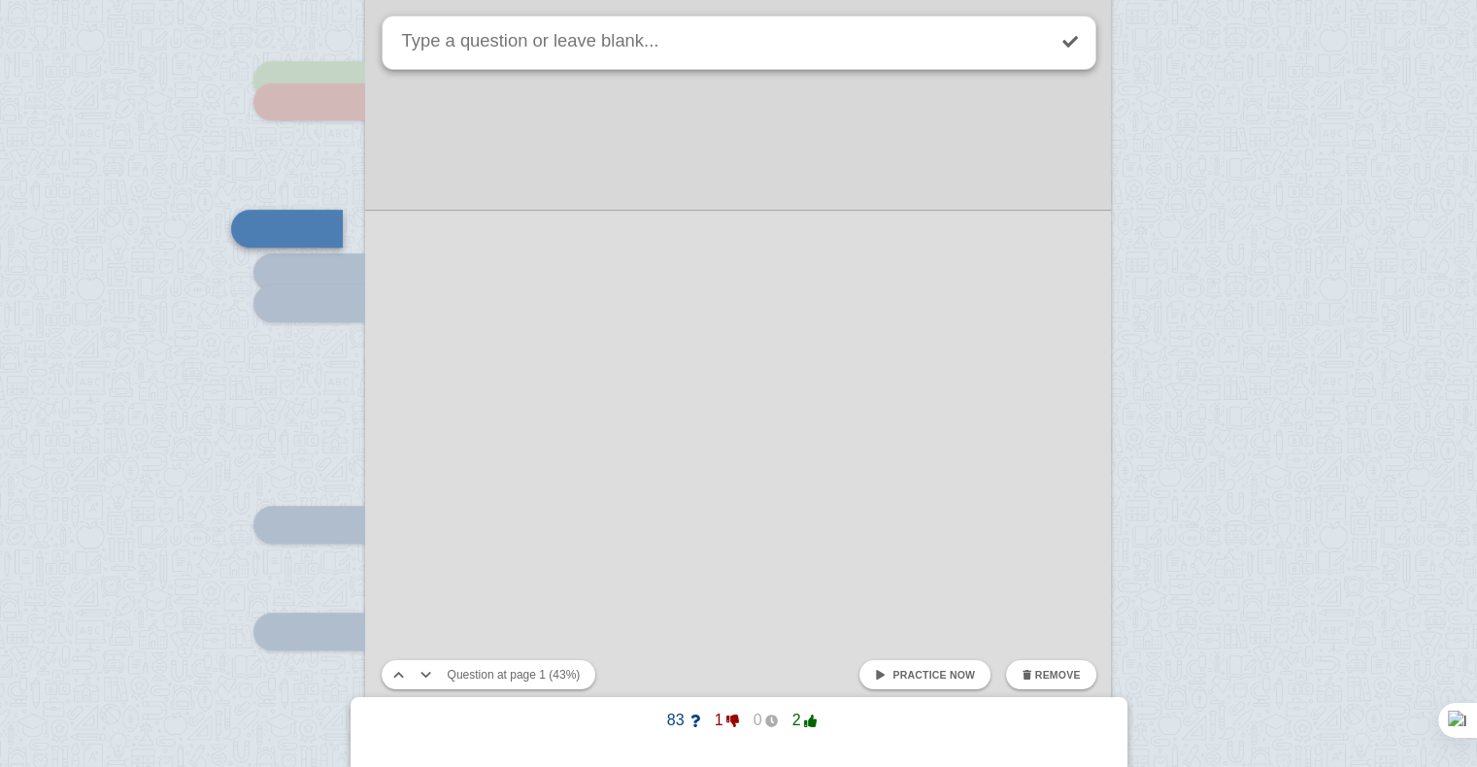
scroll to position [559, 0]
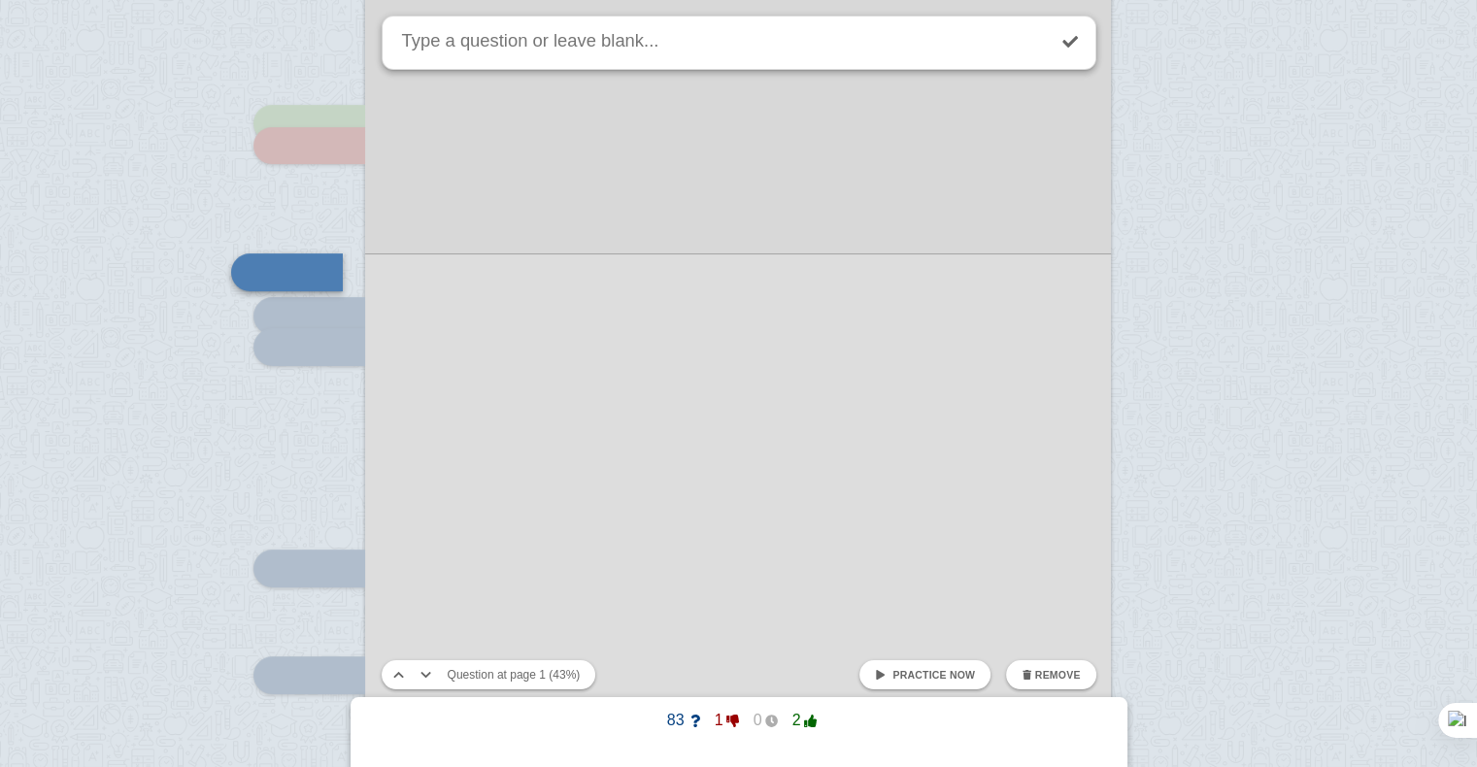
click at [947, 686] on link "Practice now" at bounding box center [924, 674] width 131 height 29
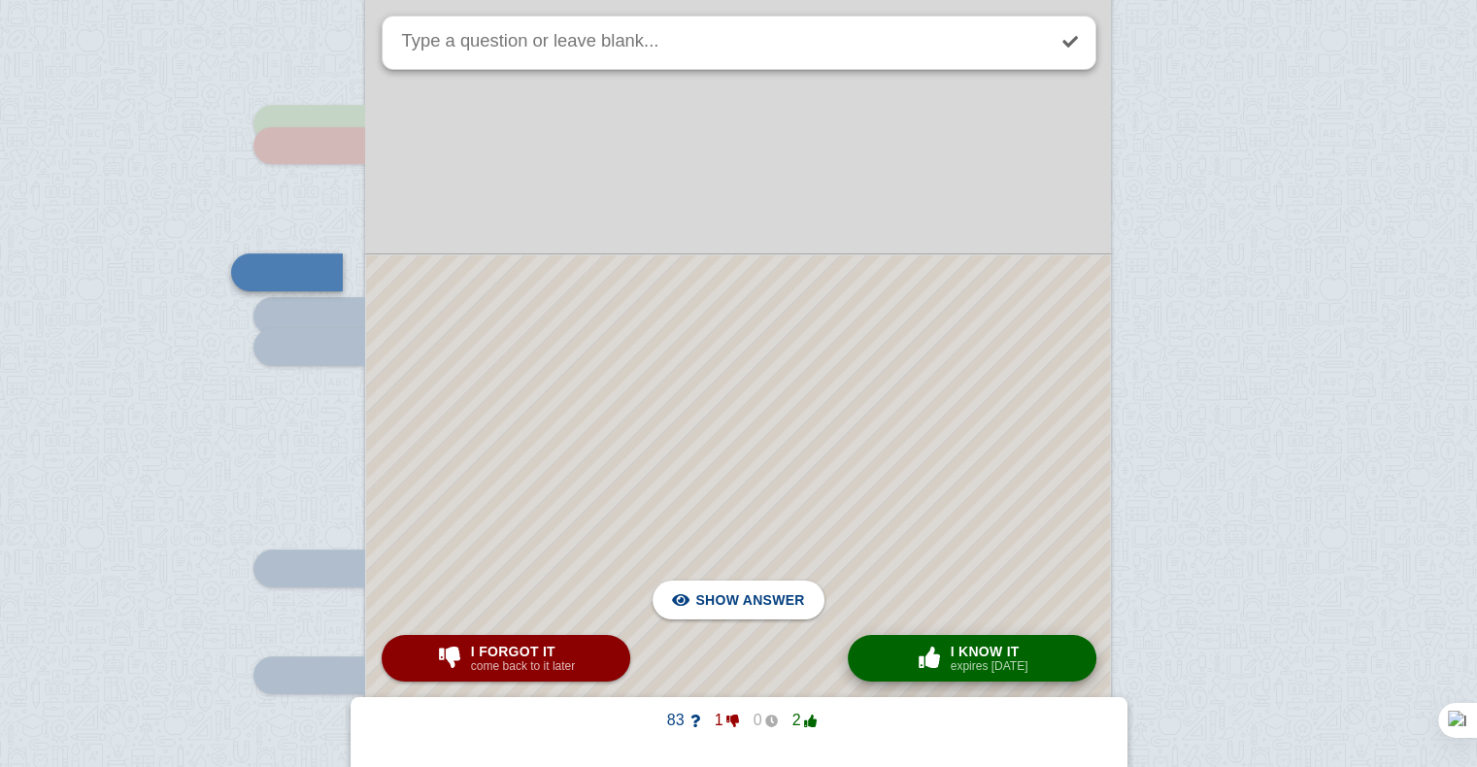
click at [945, 648] on span "button" at bounding box center [929, 657] width 31 height 21
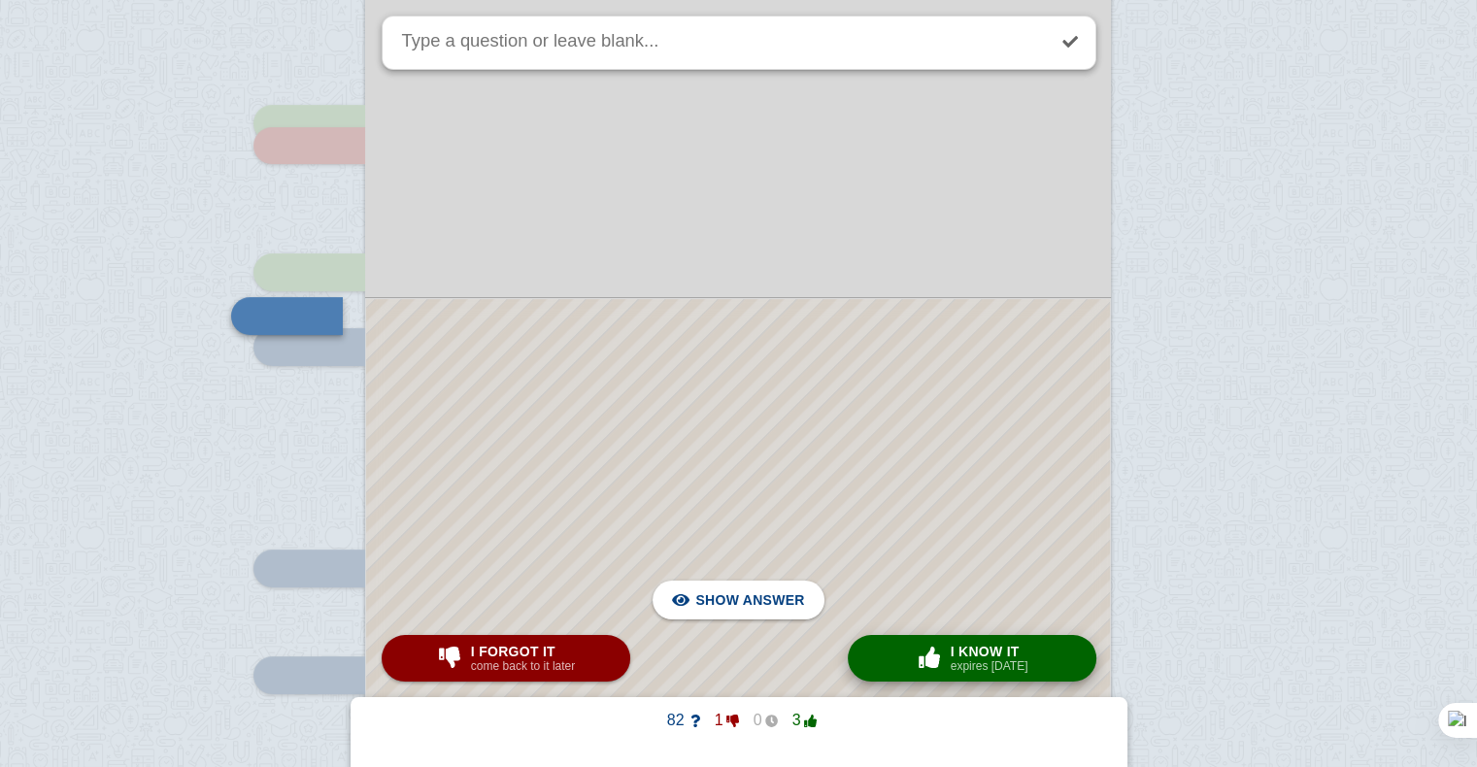
scroll to position [603, 0]
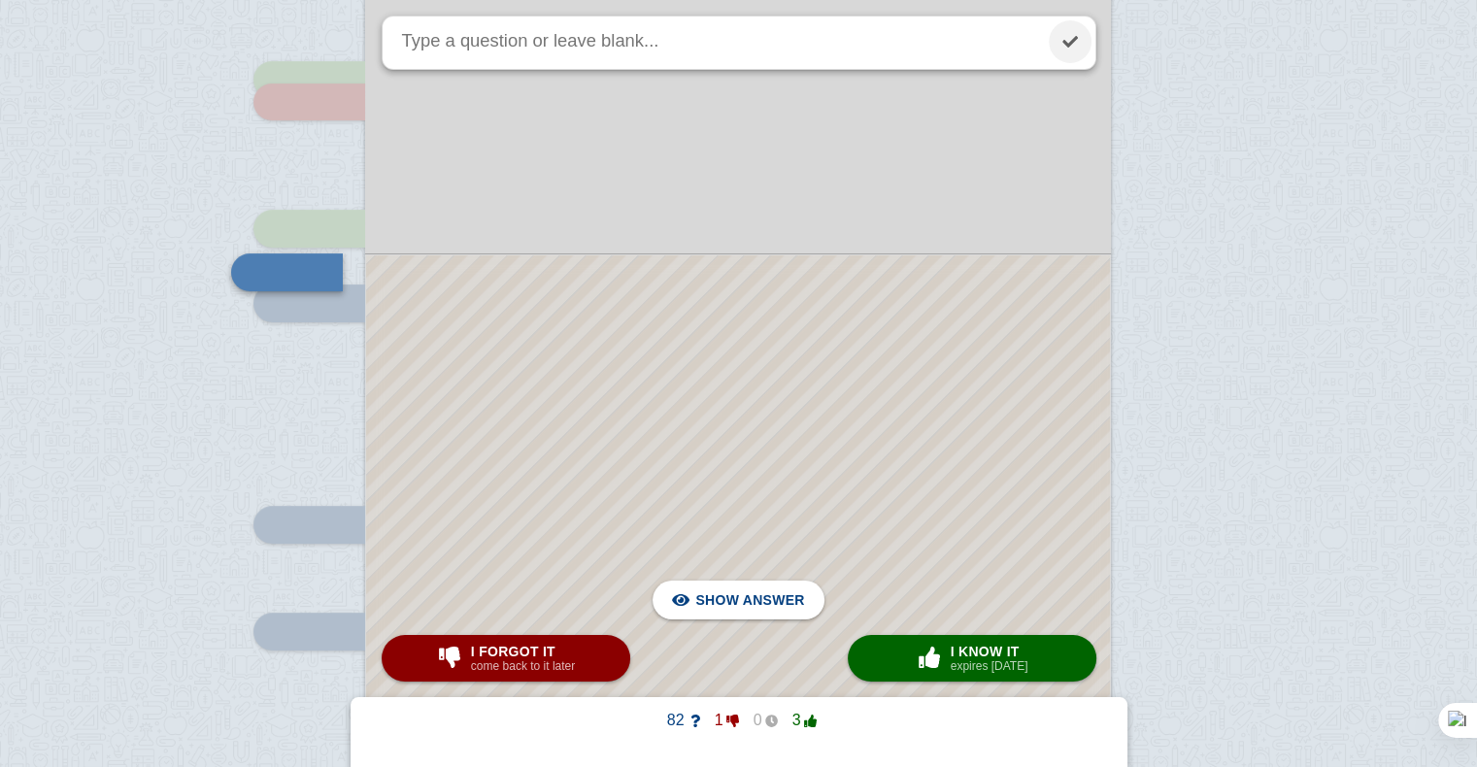
click at [1081, 49] on link at bounding box center [1070, 41] width 43 height 43
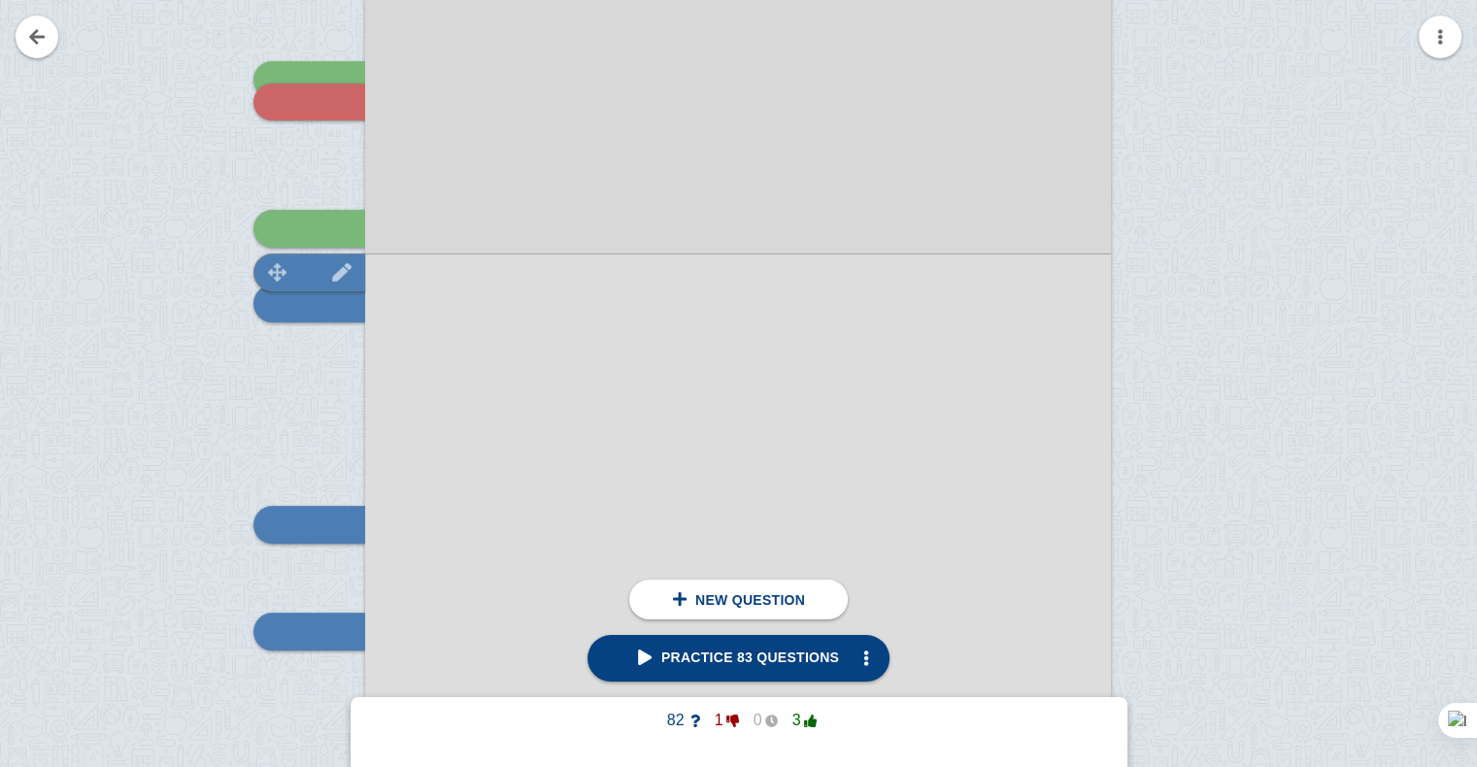
click at [275, 272] on img at bounding box center [277, 272] width 47 height 18
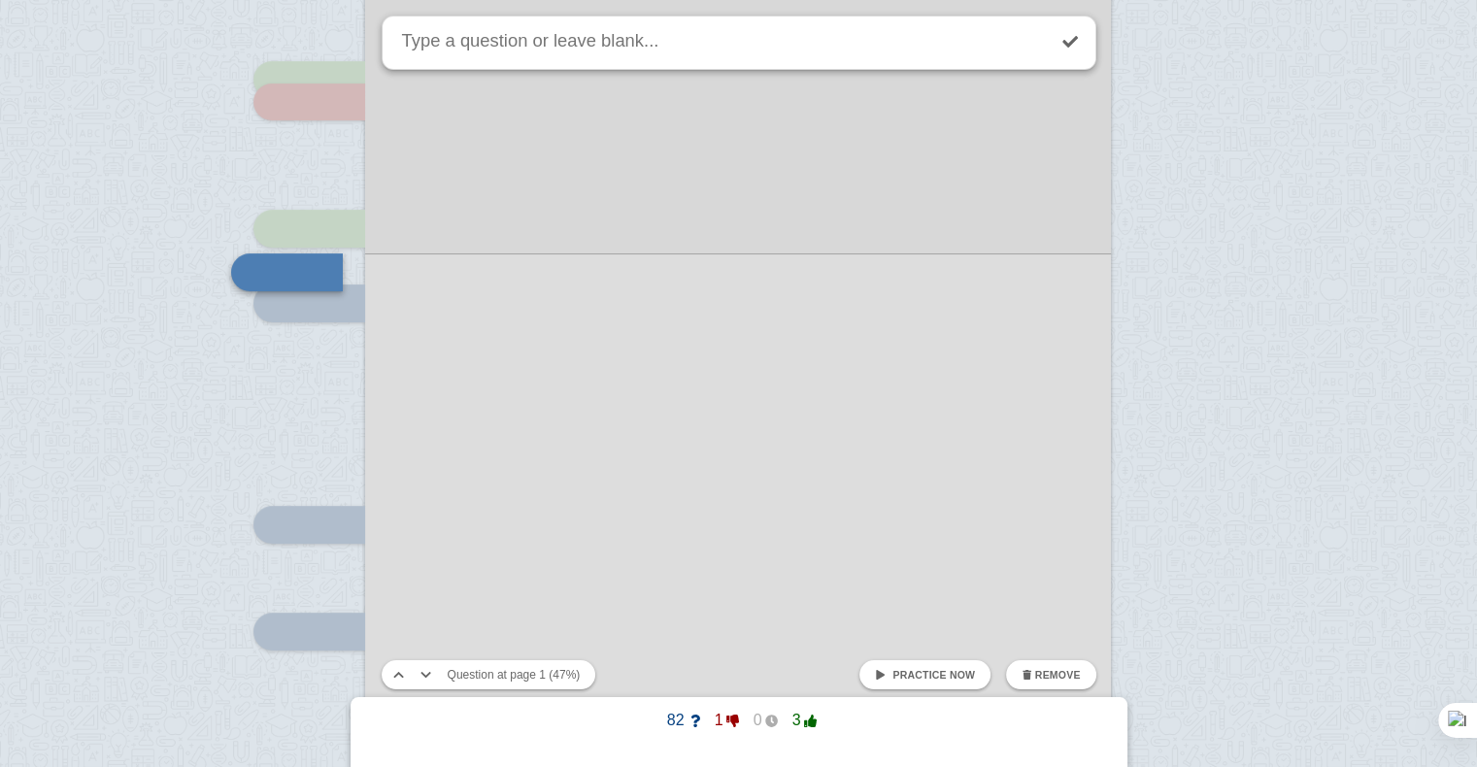
click at [1030, 678] on span "button" at bounding box center [1027, 675] width 11 height 11
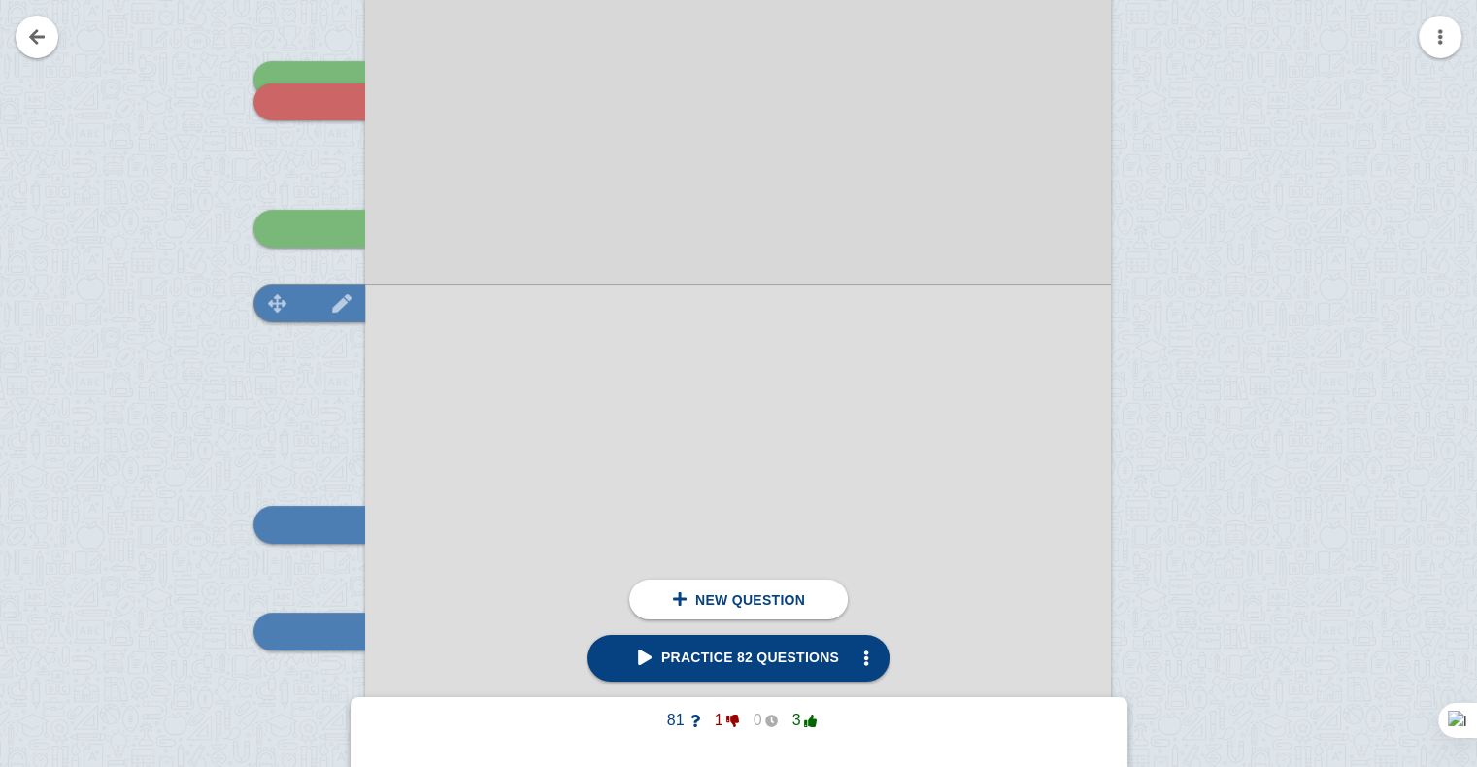
click at [295, 309] on img at bounding box center [277, 303] width 47 height 18
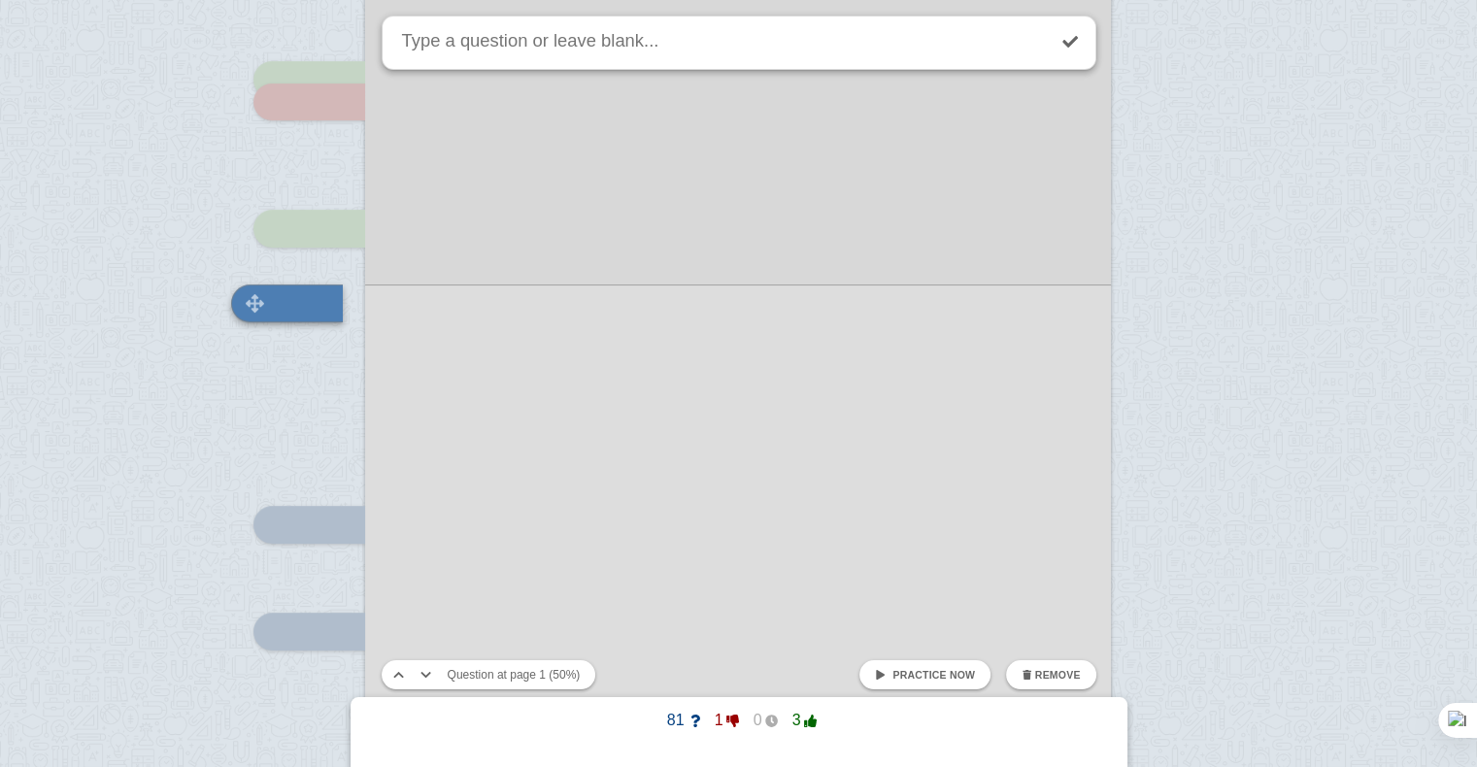
scroll to position [634, 0]
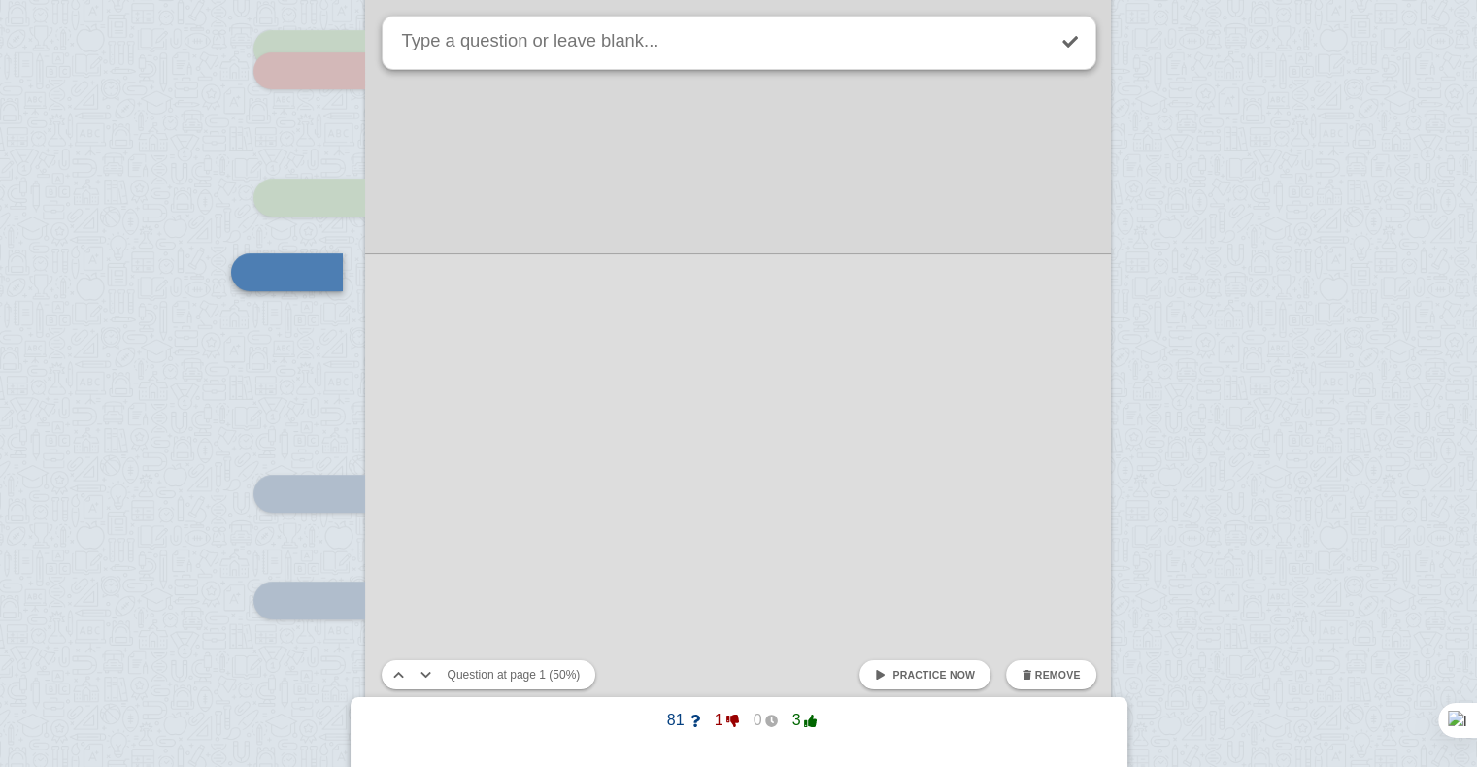
click at [921, 678] on span "Practice now" at bounding box center [933, 675] width 83 height 12
checkbox input "true"
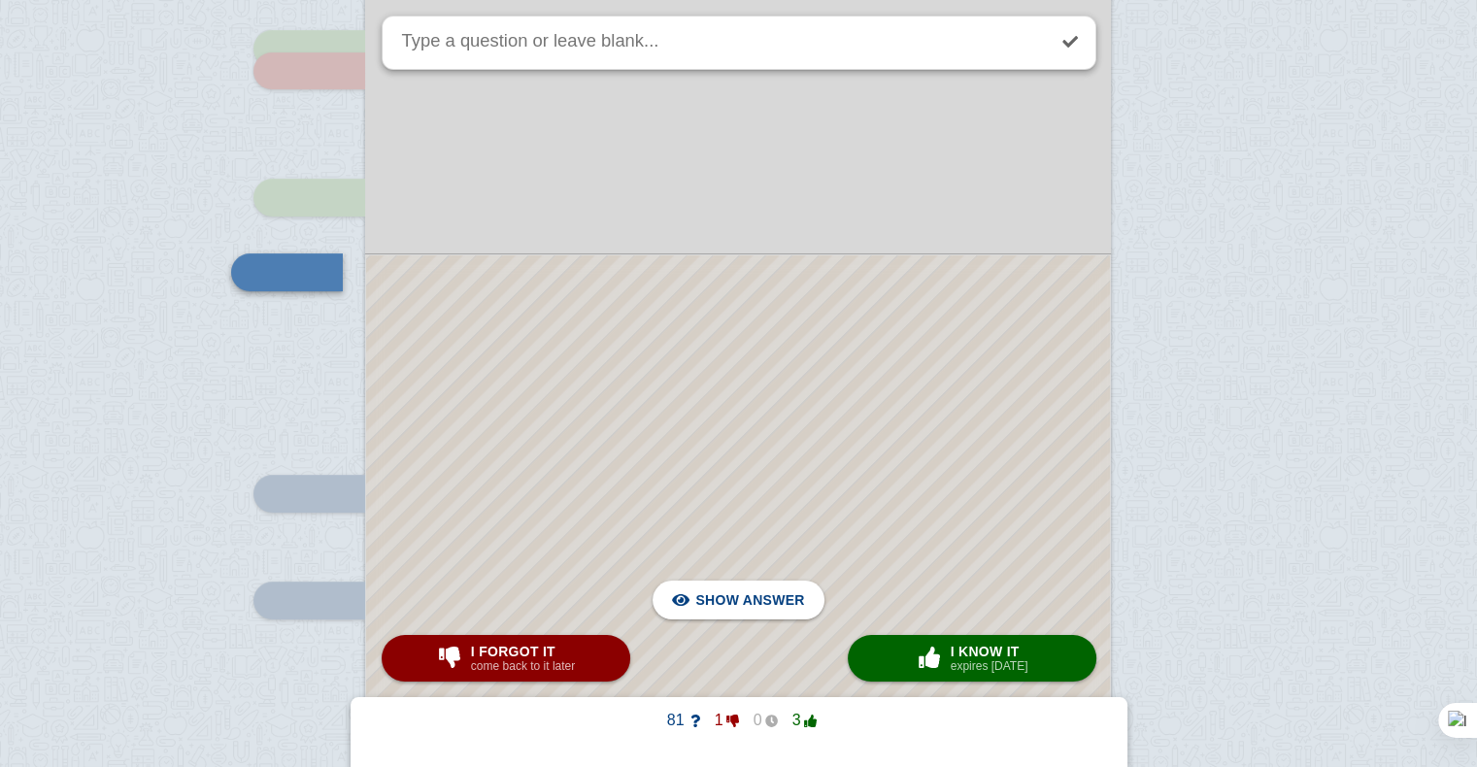
click at [895, 340] on div at bounding box center [738, 517] width 744 height 525
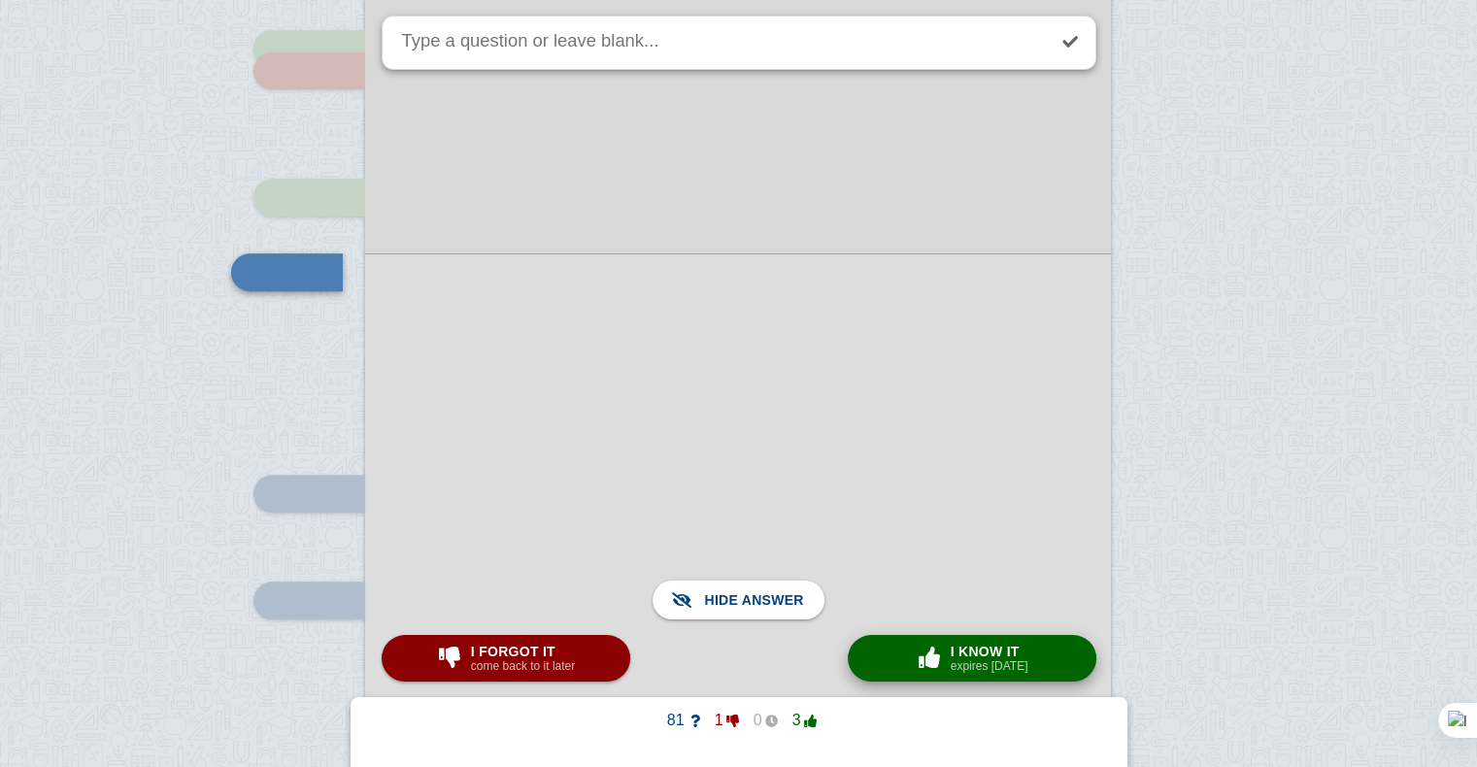
click at [996, 661] on small "expires [DATE]" at bounding box center [990, 666] width 78 height 14
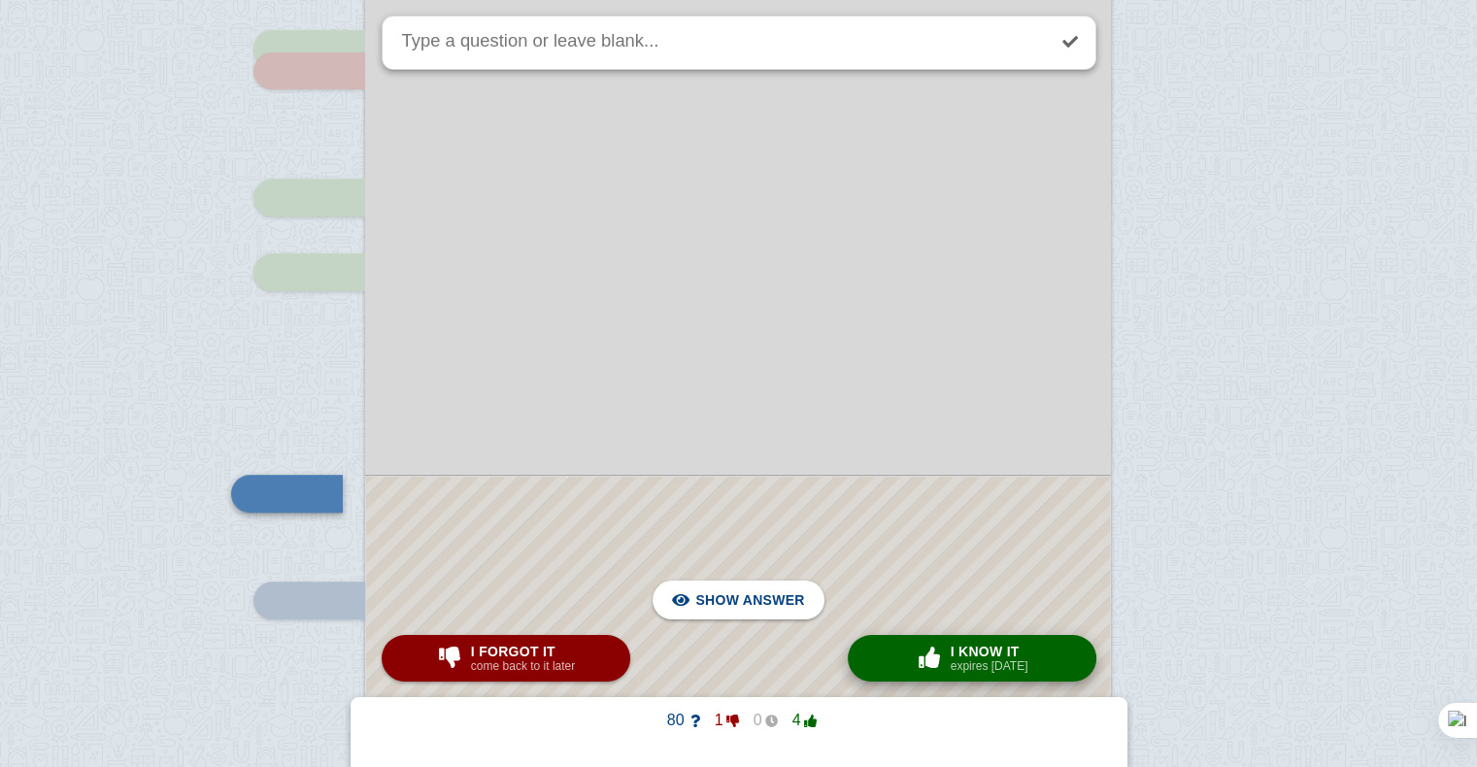
scroll to position [856, 0]
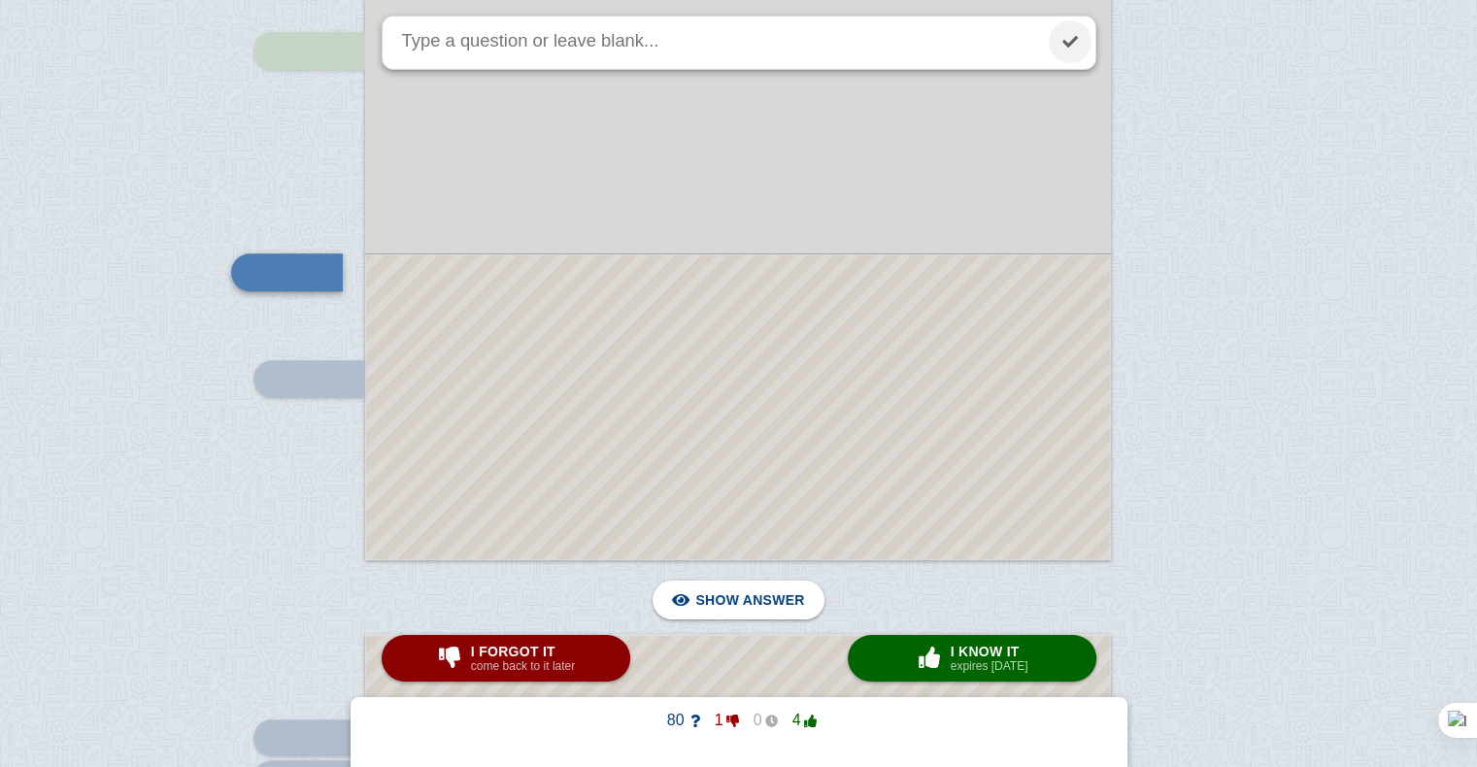
click at [1068, 35] on link at bounding box center [1070, 41] width 43 height 43
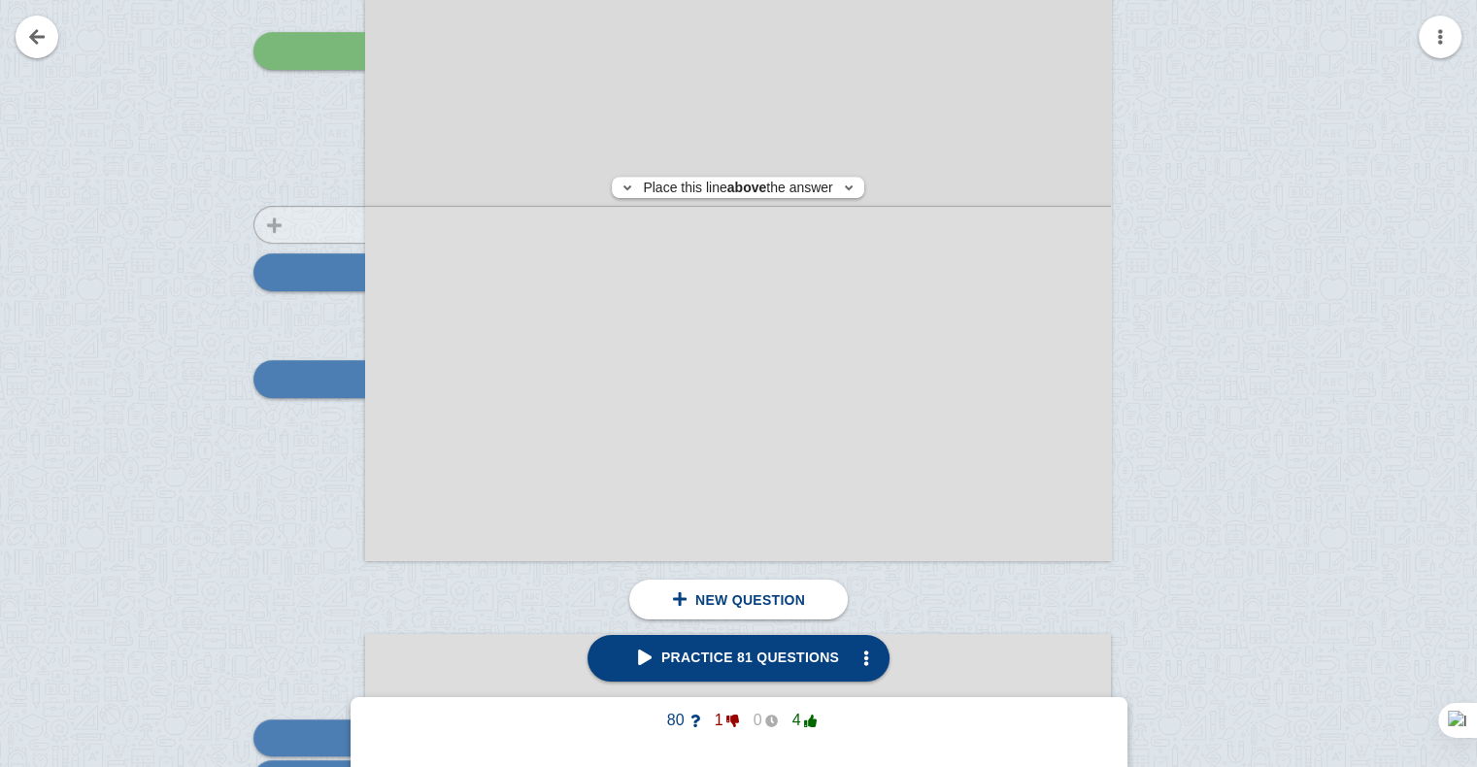
click at [322, 224] on div at bounding box center [300, 51] width 130 height 1055
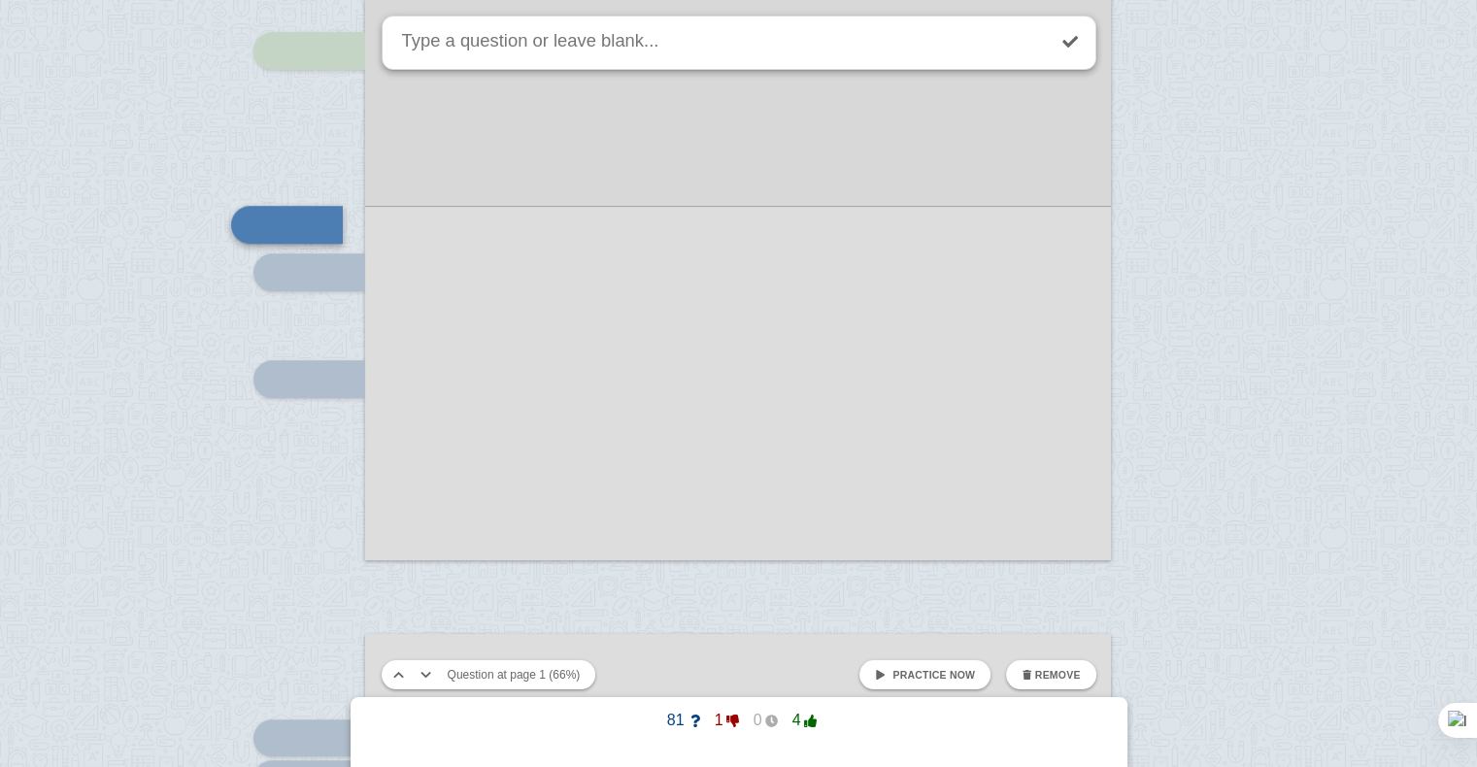
scroll to position [808, 0]
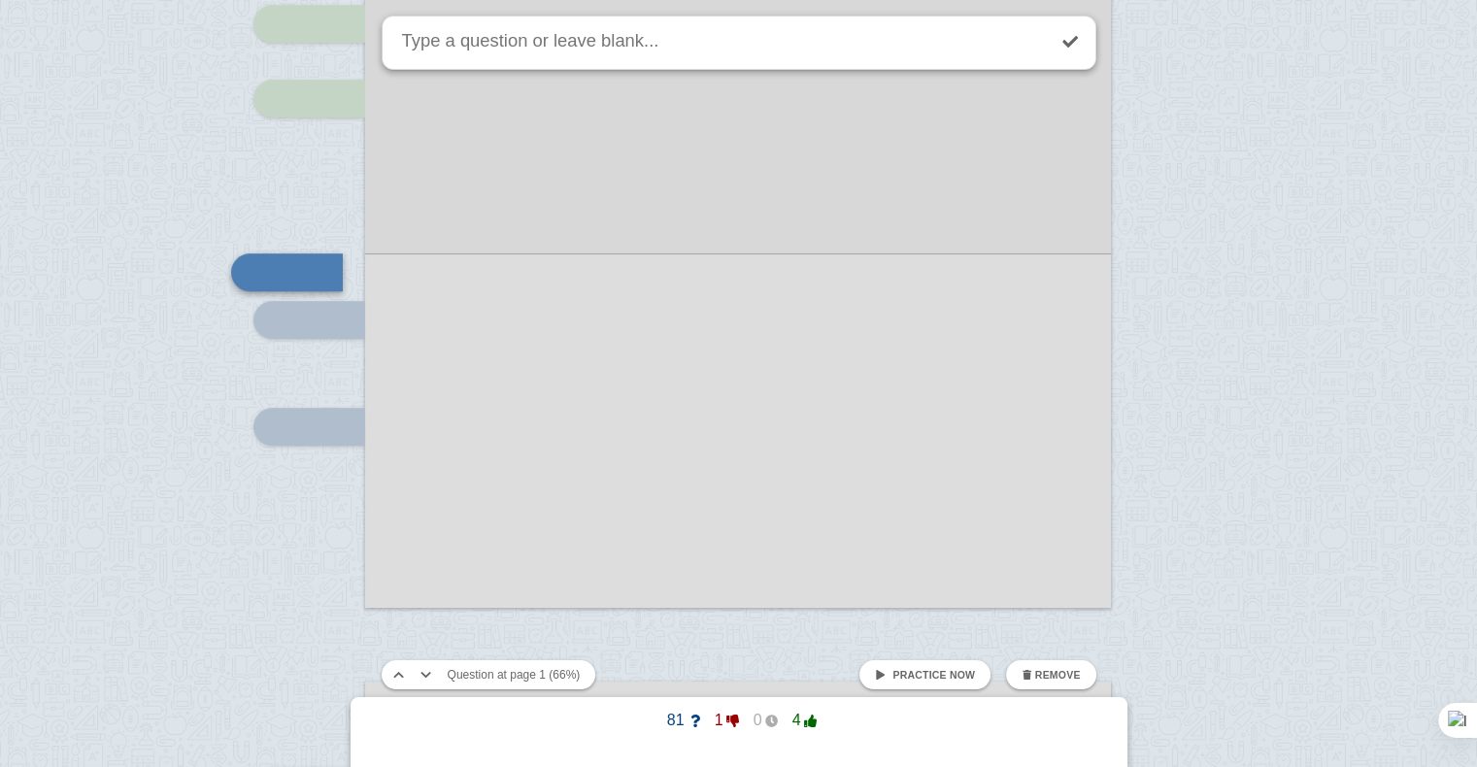
click at [909, 675] on span "Practice now" at bounding box center [933, 675] width 83 height 12
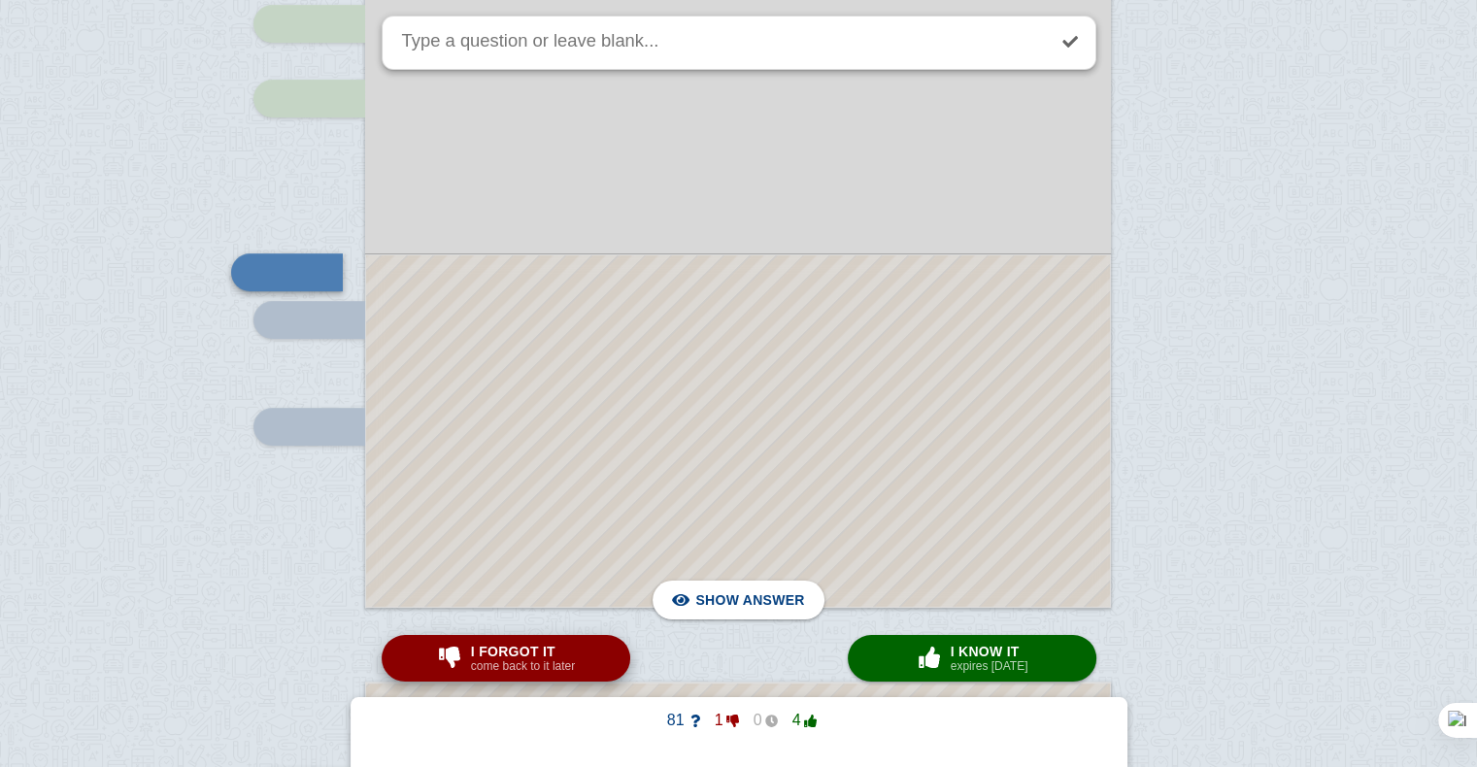
click at [575, 658] on div "I forgot it come back to it later" at bounding box center [523, 658] width 112 height 31
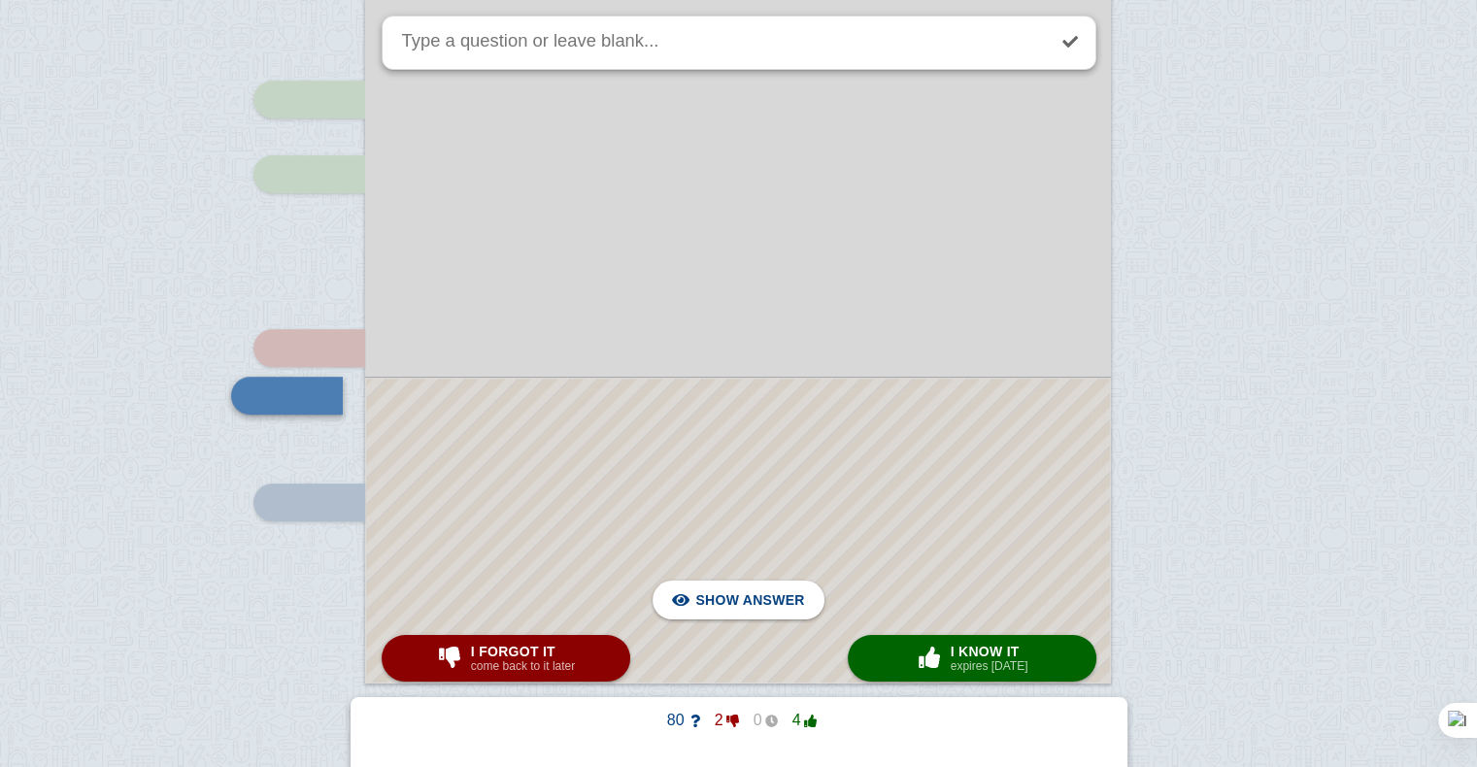
scroll to position [734, 0]
click at [648, 421] on div at bounding box center [738, 529] width 744 height 304
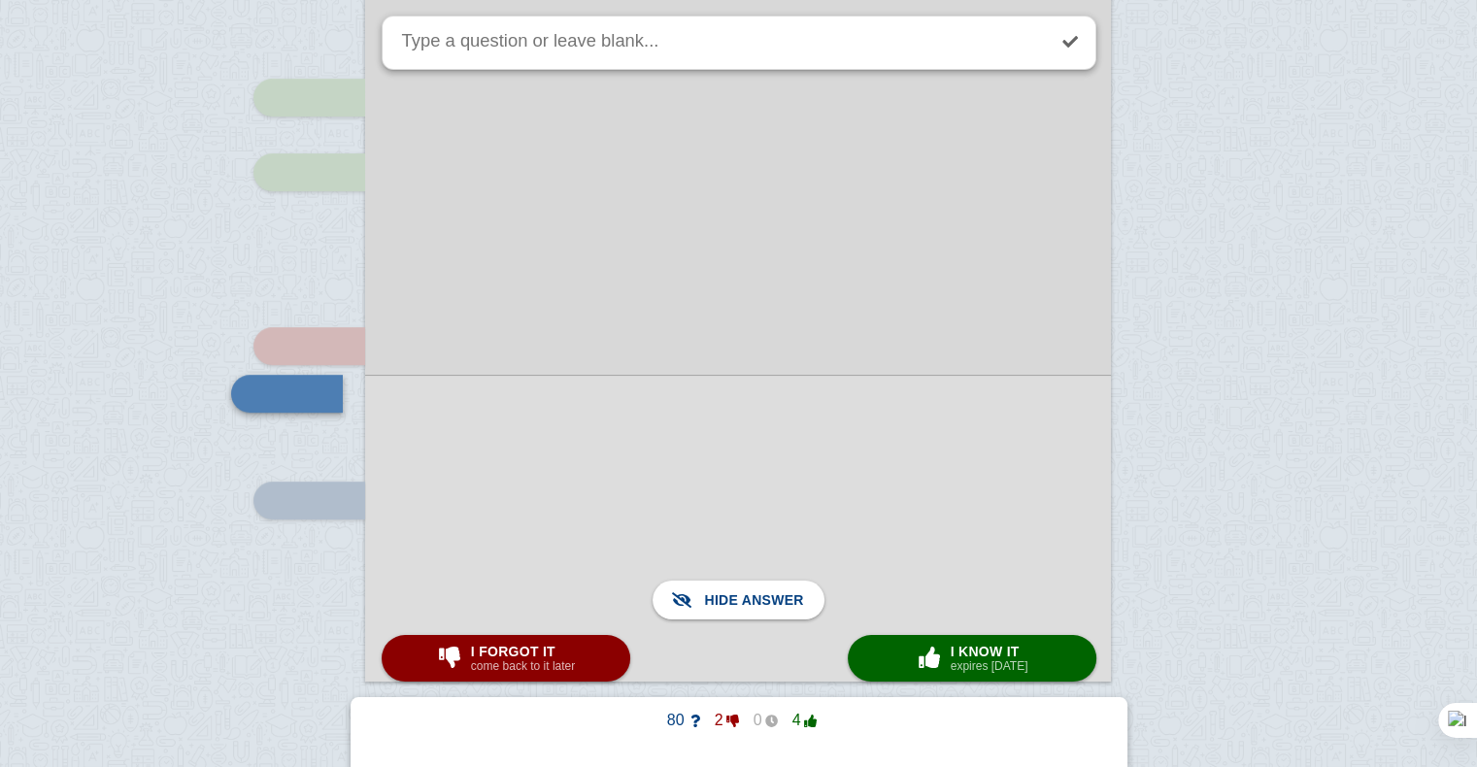
click at [648, 421] on div at bounding box center [738, 528] width 746 height 307
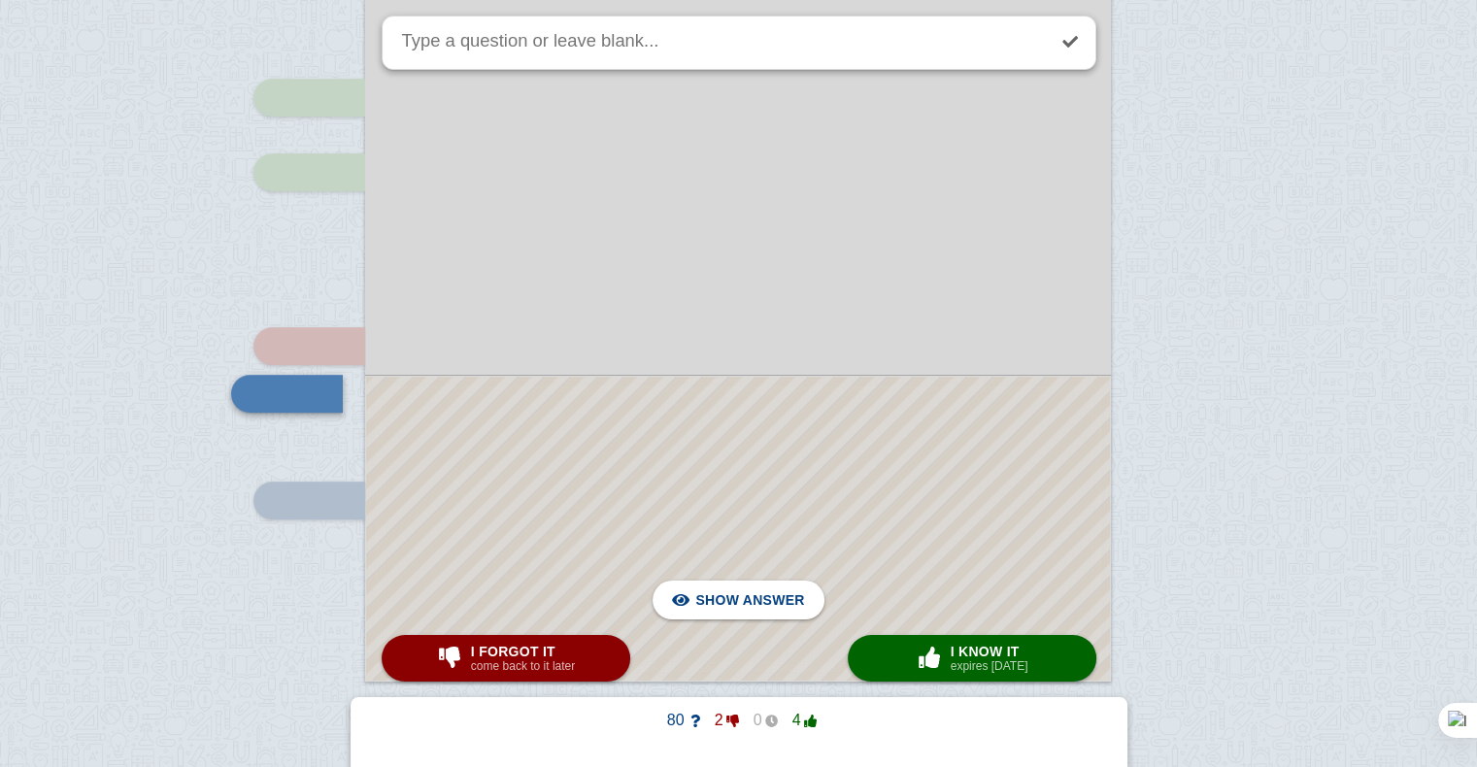
click at [648, 421] on div at bounding box center [738, 529] width 744 height 304
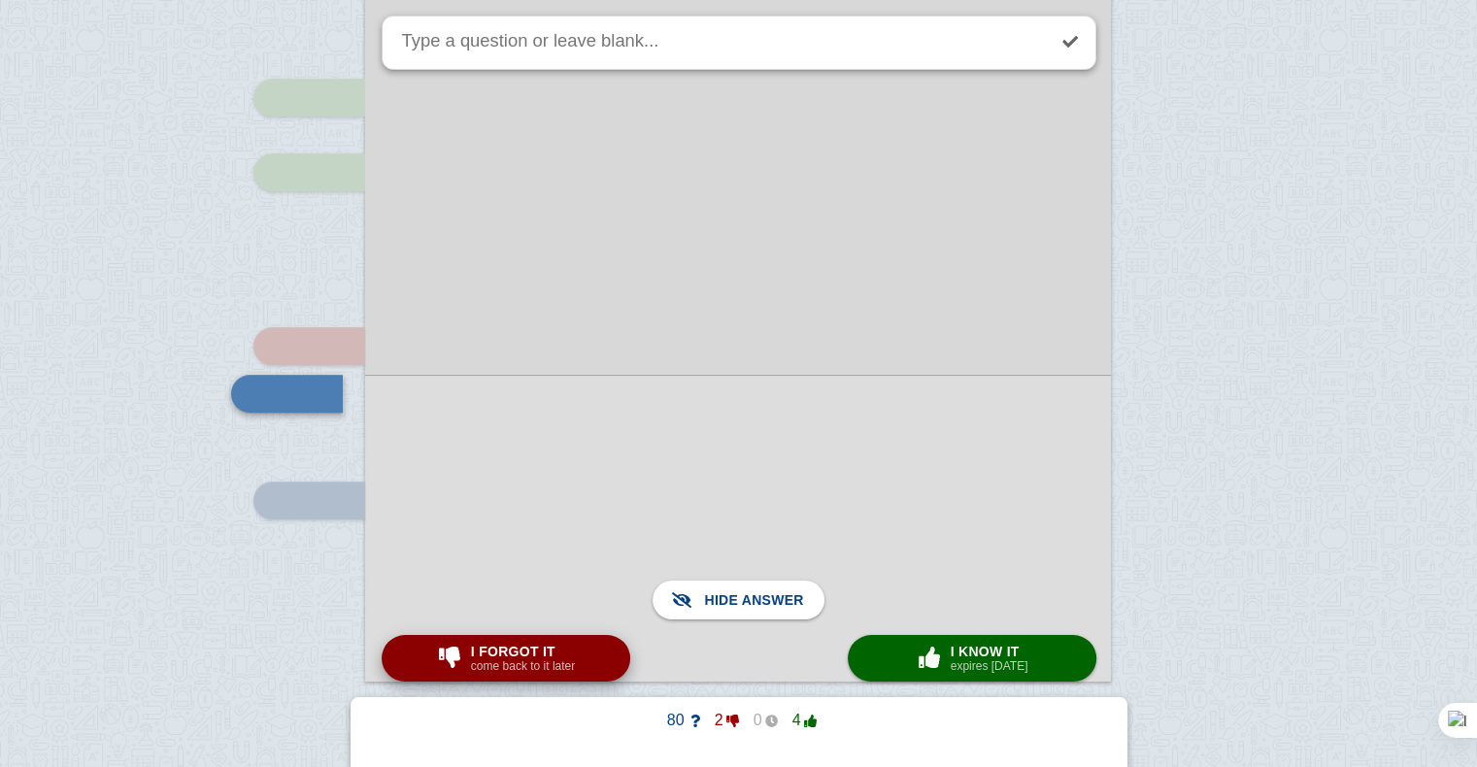
click at [524, 658] on span "I forgot it" at bounding box center [523, 652] width 104 height 16
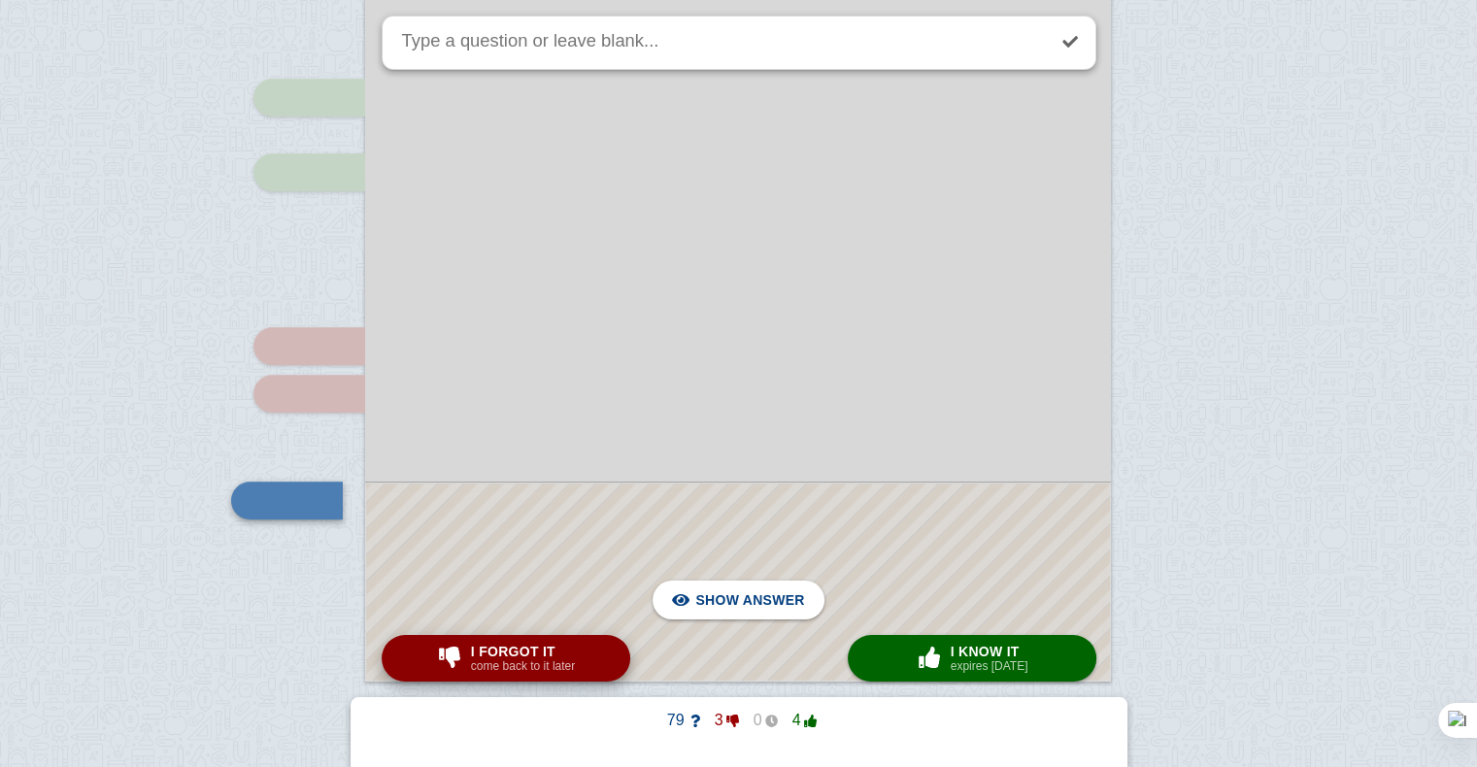
scroll to position [962, 0]
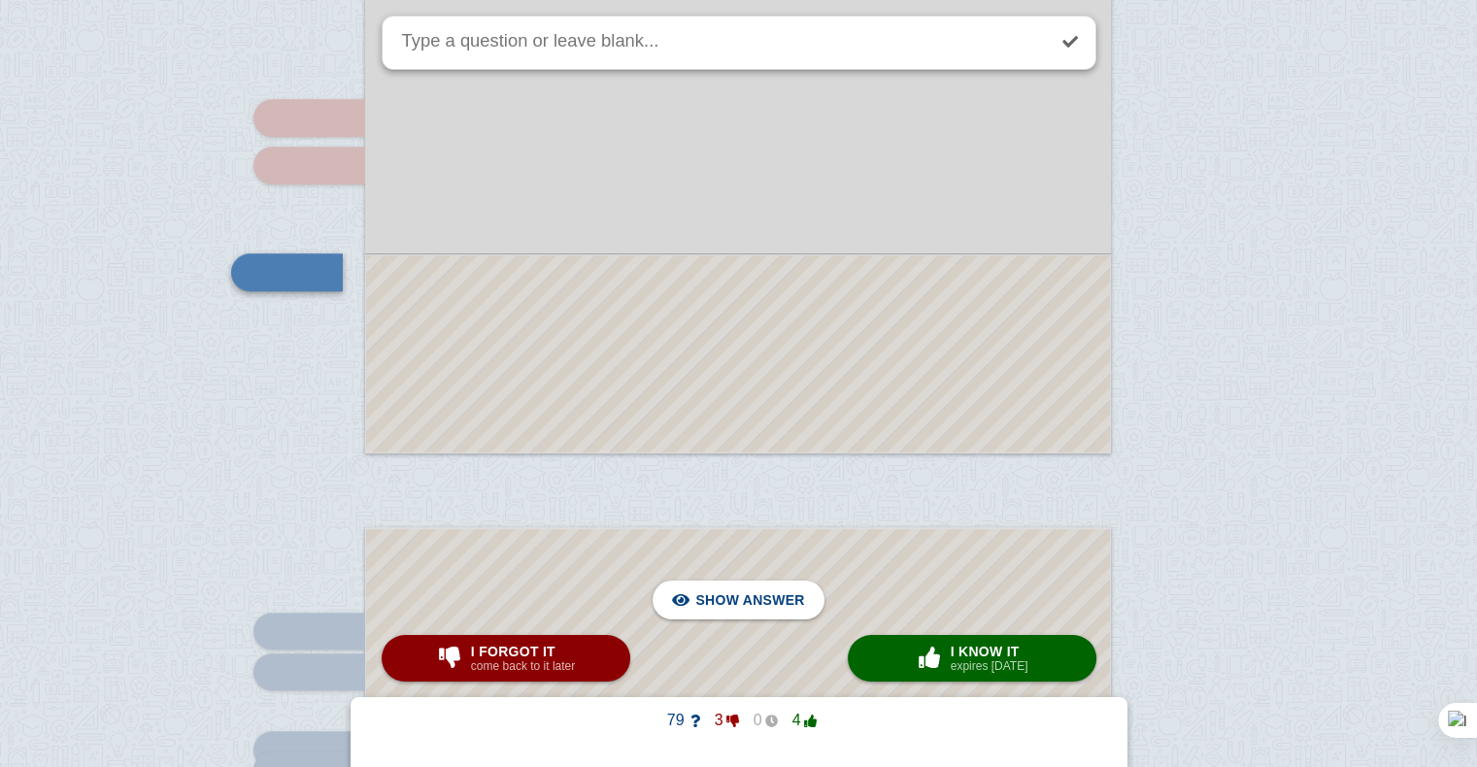
click at [555, 394] on div at bounding box center [738, 353] width 744 height 197
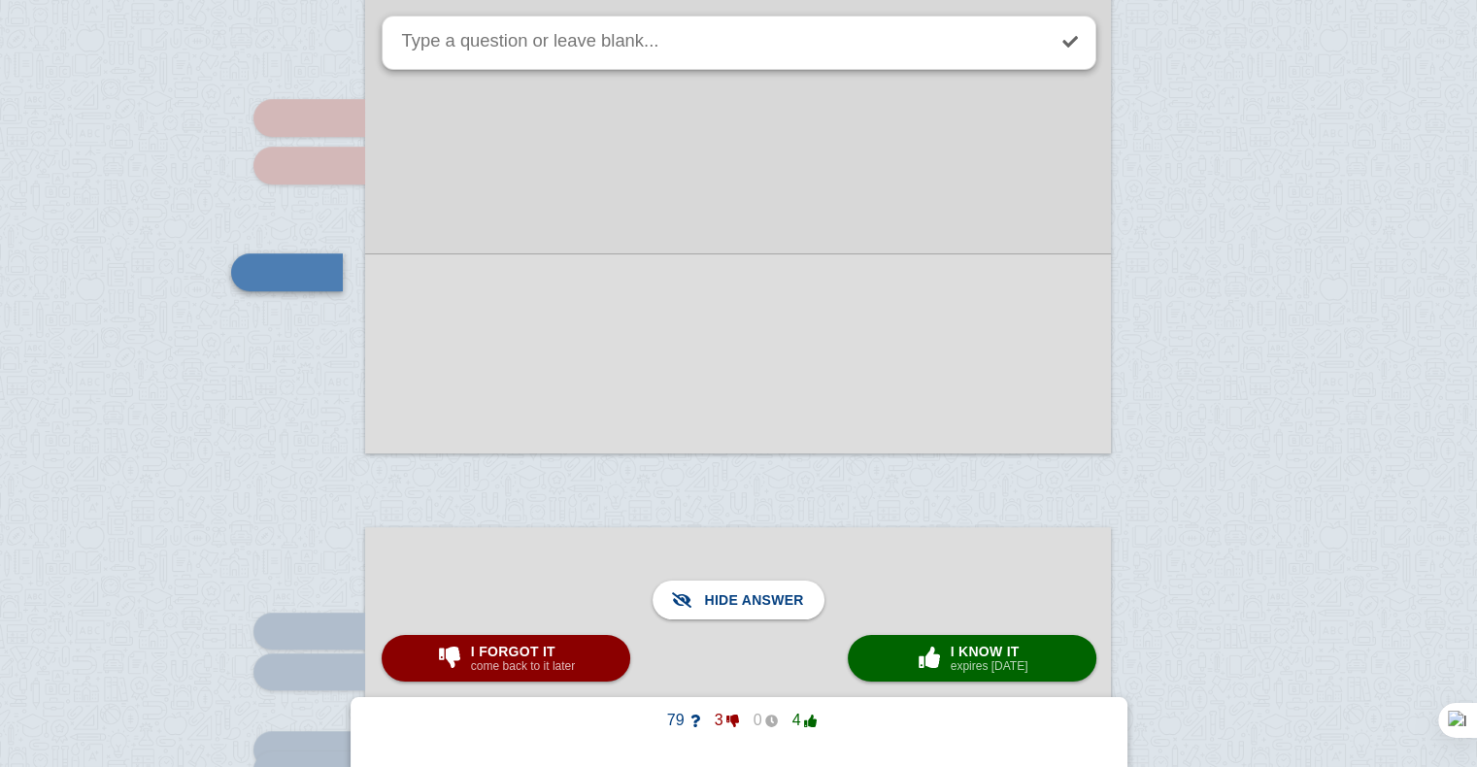
click at [555, 394] on div at bounding box center [738, 353] width 746 height 200
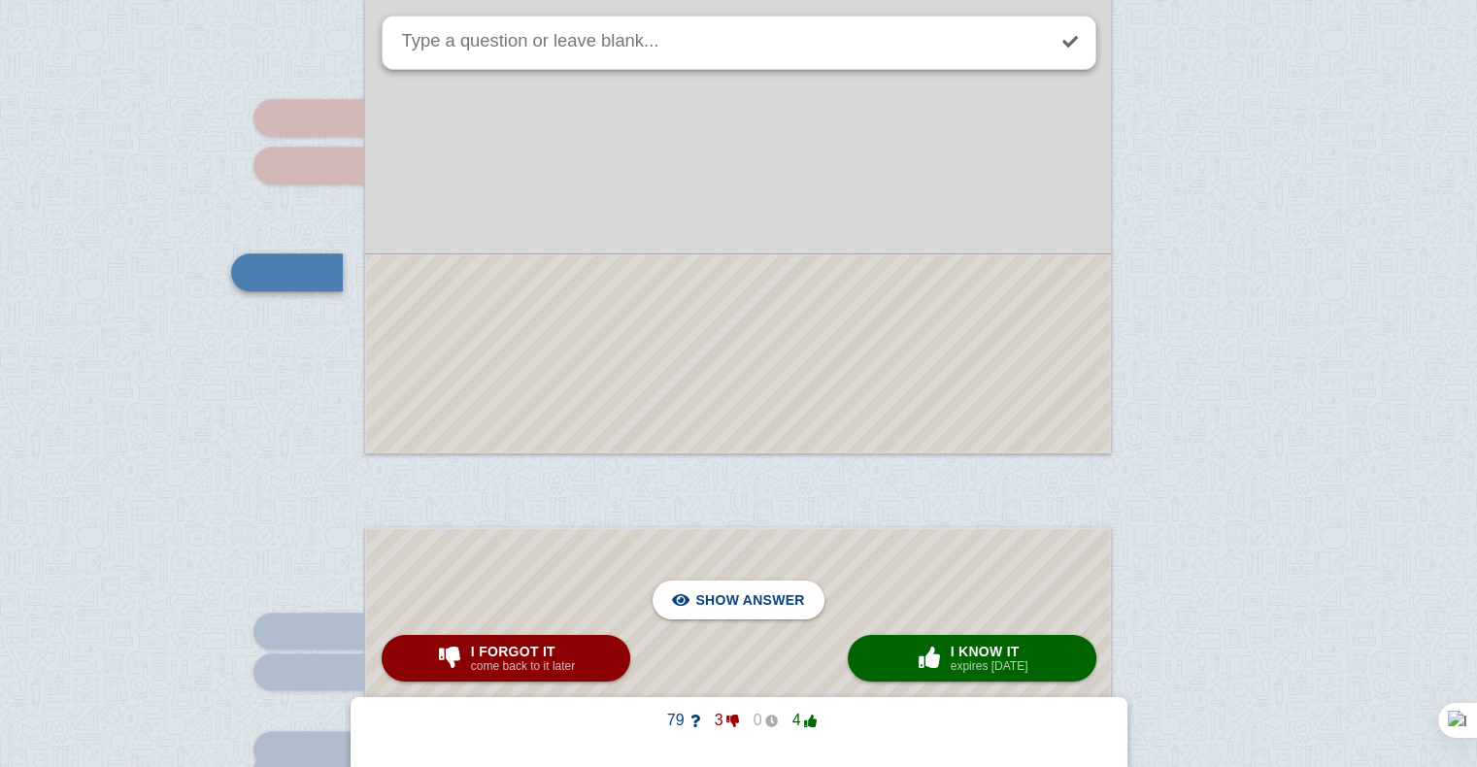
click at [555, 394] on div at bounding box center [738, 353] width 744 height 197
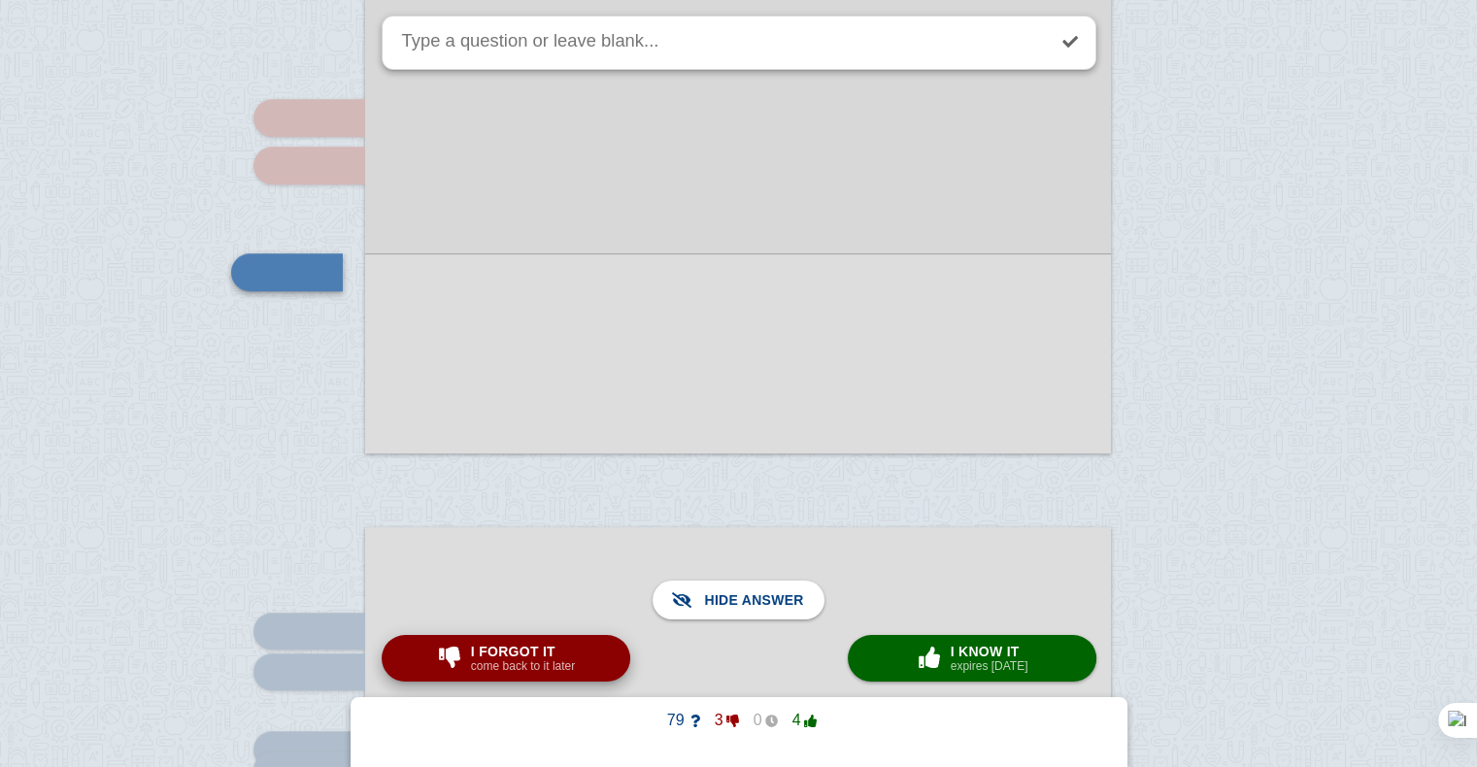
click at [536, 660] on small "come back to it later" at bounding box center [523, 666] width 104 height 14
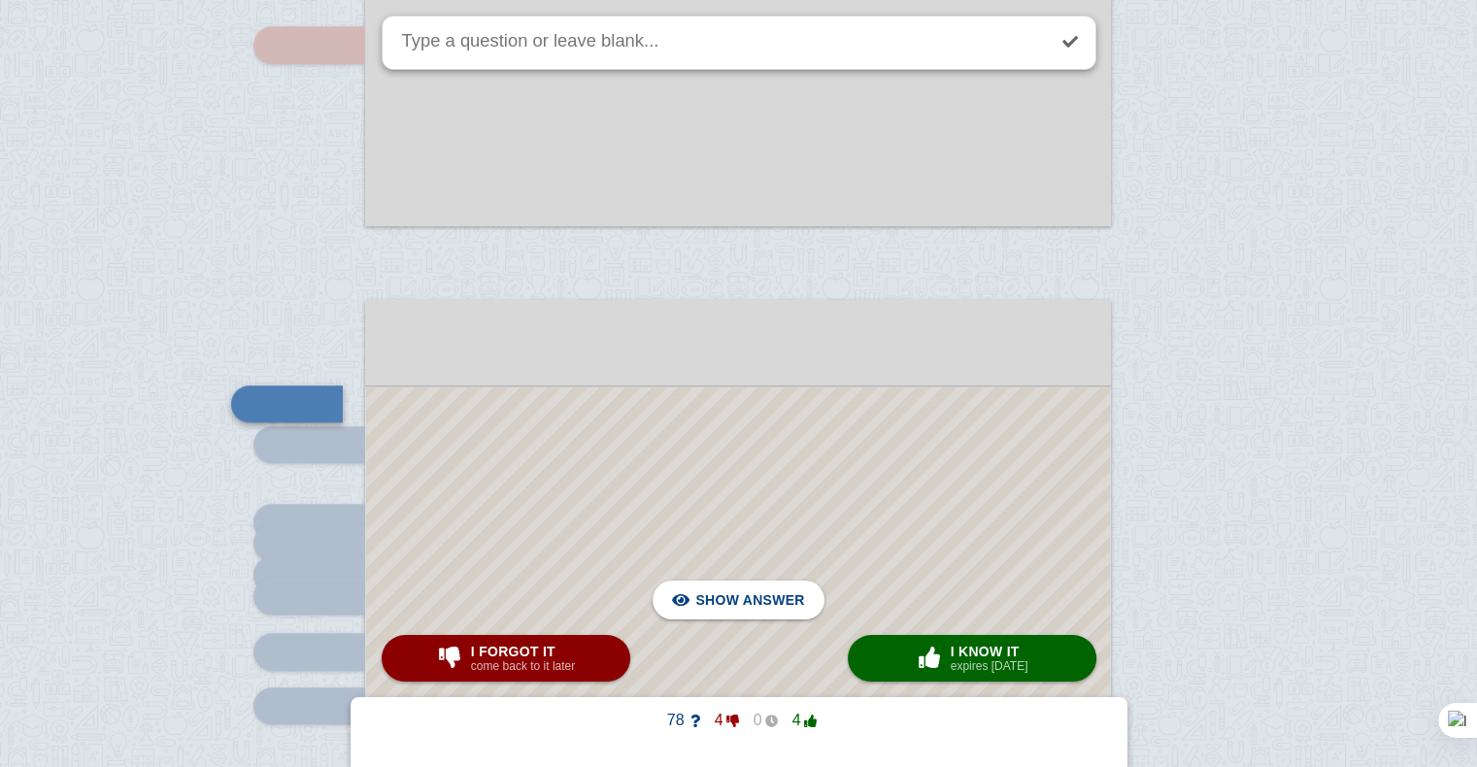
scroll to position [1191, 0]
click at [905, 654] on button "× 0 I know it expires [DATE]" at bounding box center [972, 658] width 249 height 47
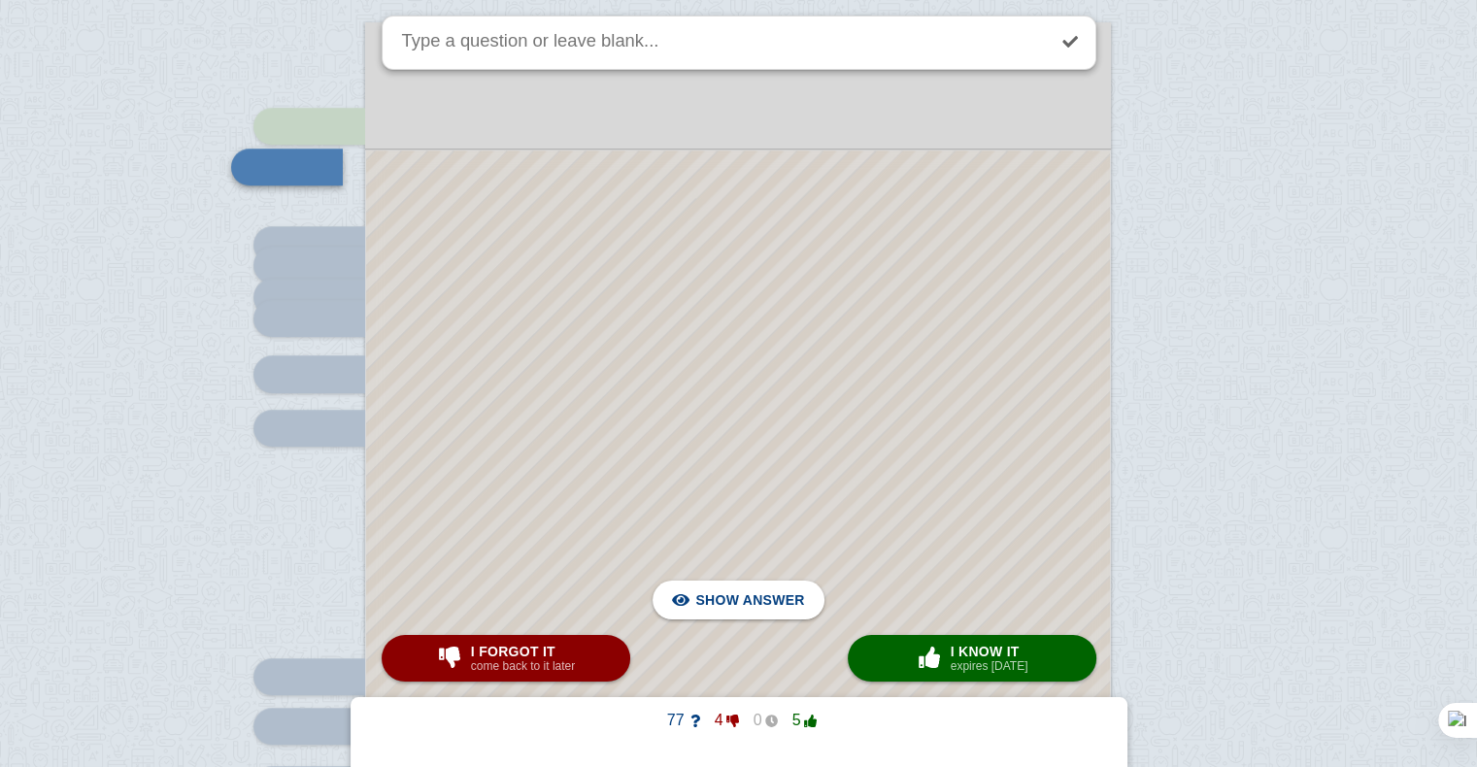
scroll to position [1478, 0]
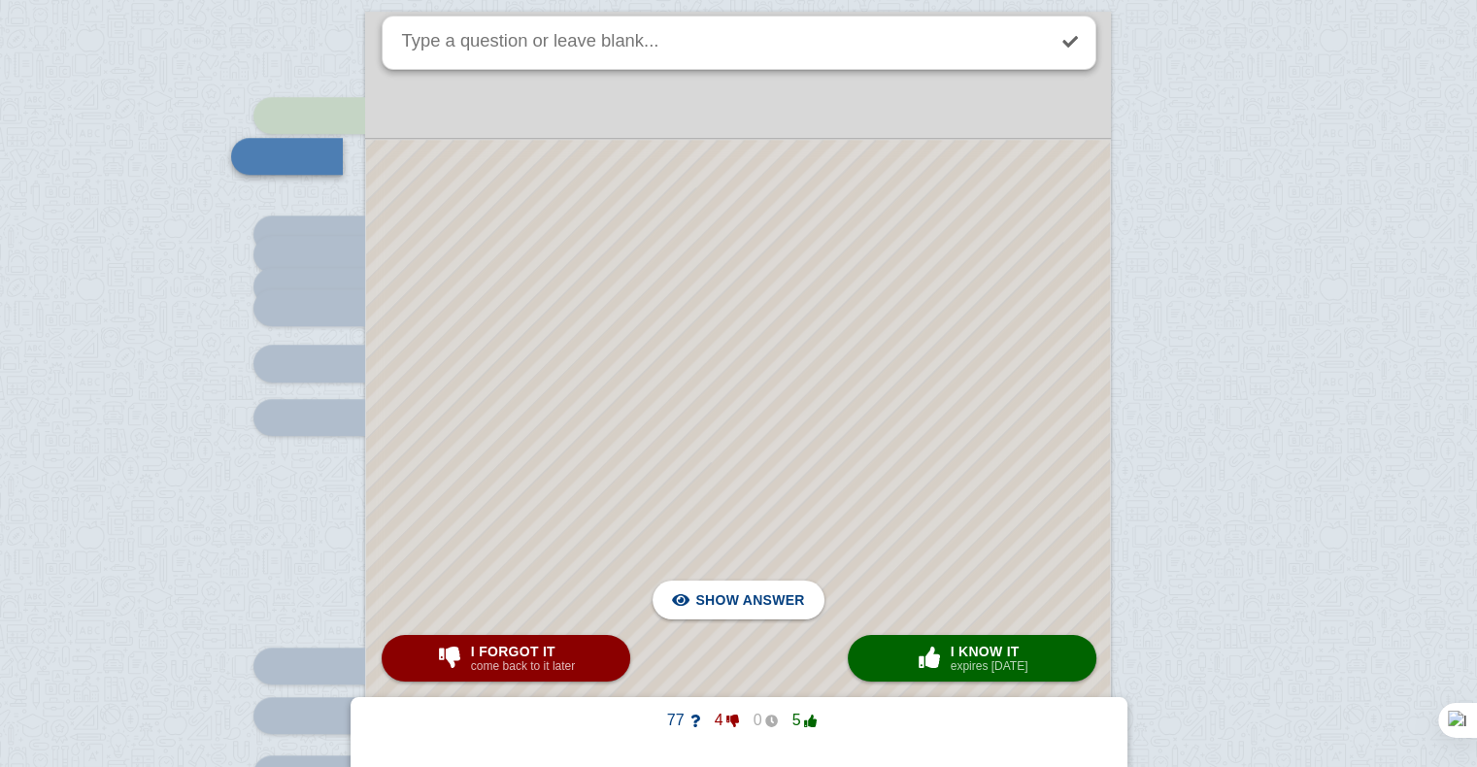
click at [781, 357] on div at bounding box center [738, 602] width 744 height 925
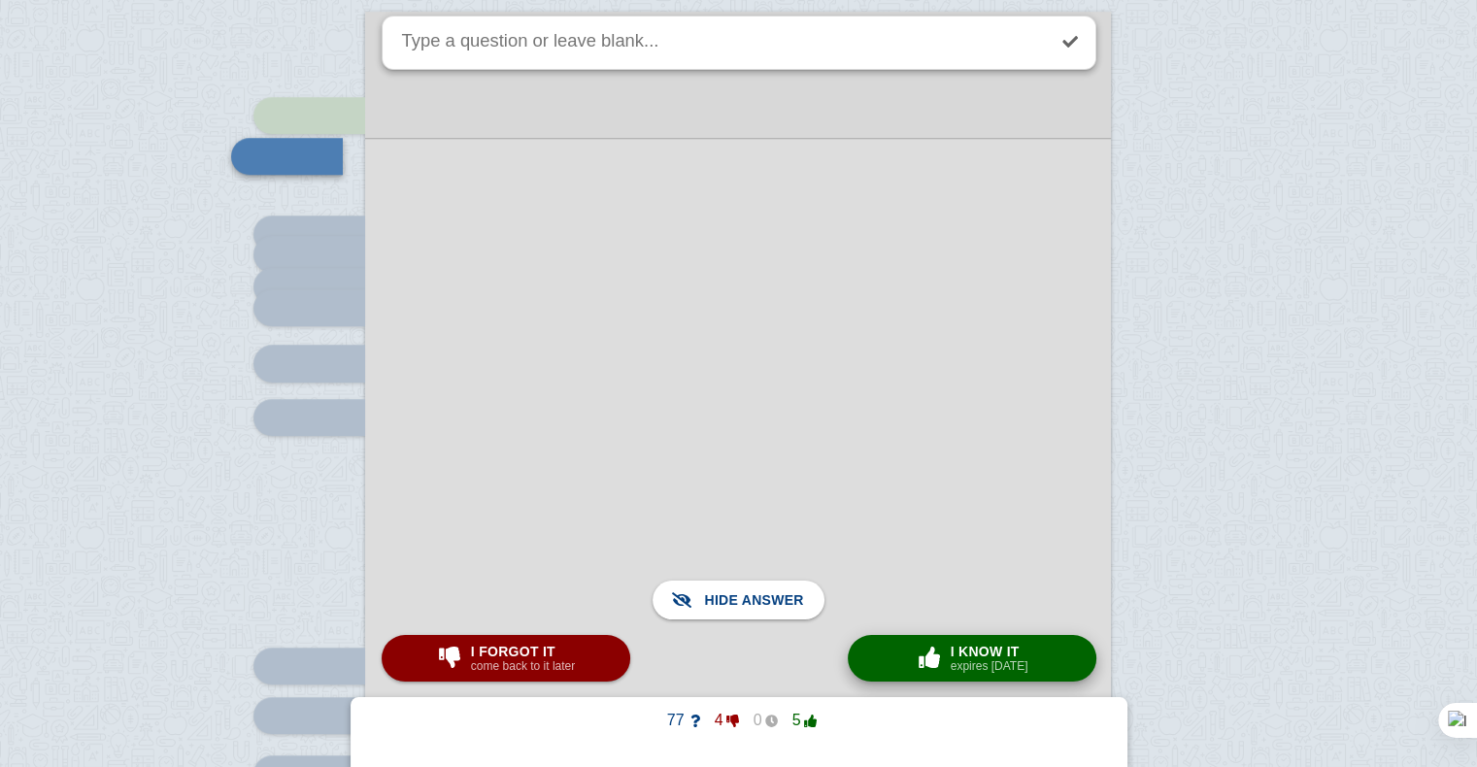
click at [963, 662] on small "expires [DATE]" at bounding box center [990, 666] width 78 height 14
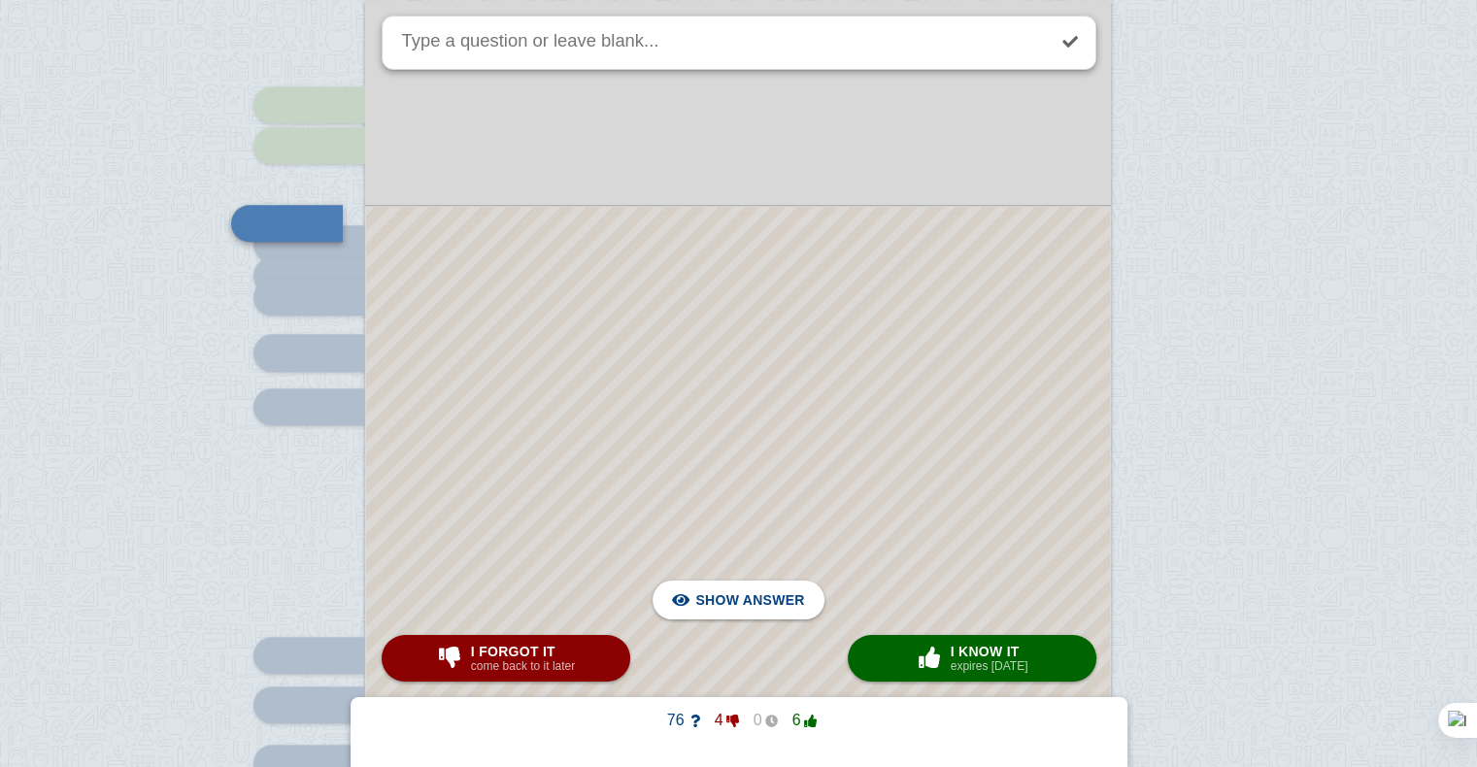
scroll to position [1481, 0]
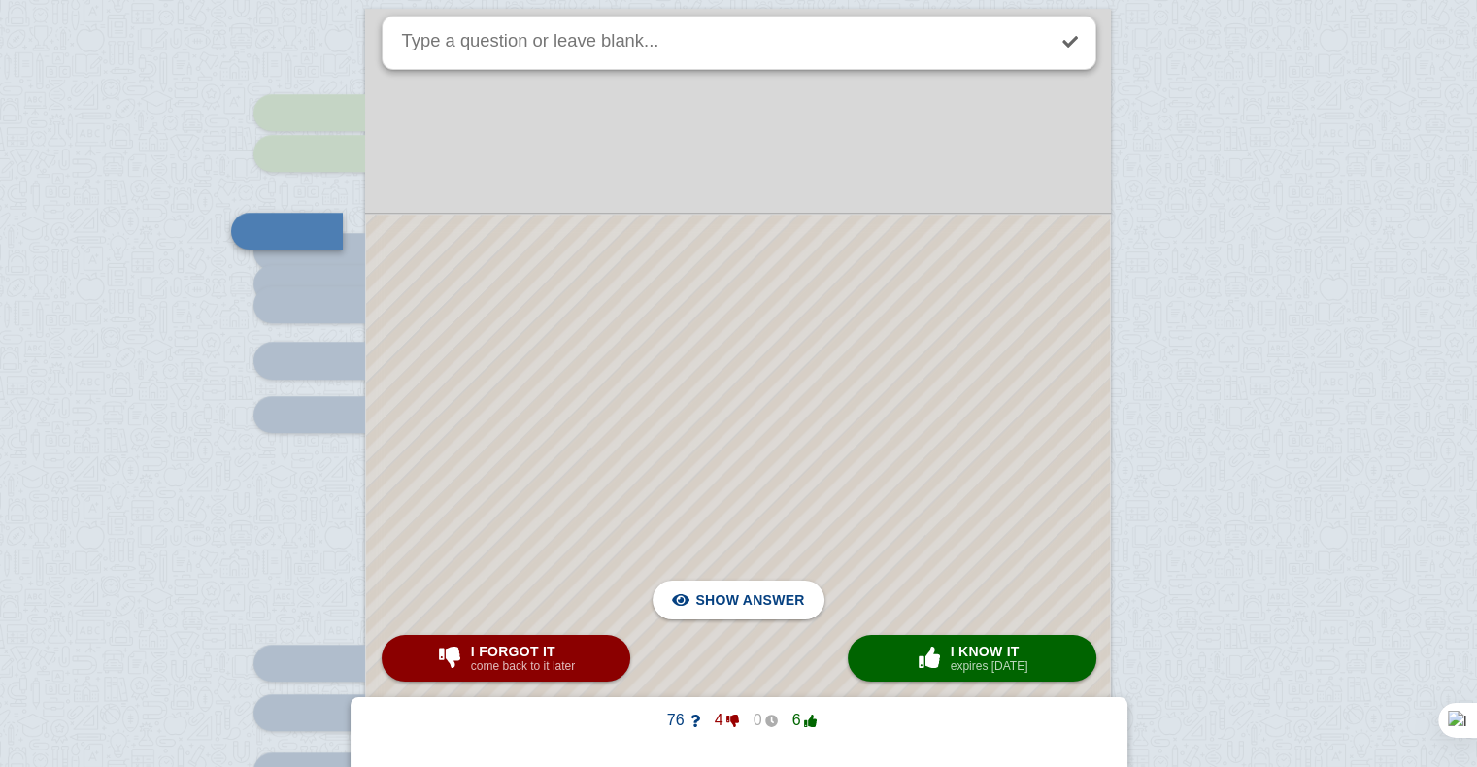
click at [724, 324] on div at bounding box center [738, 639] width 744 height 848
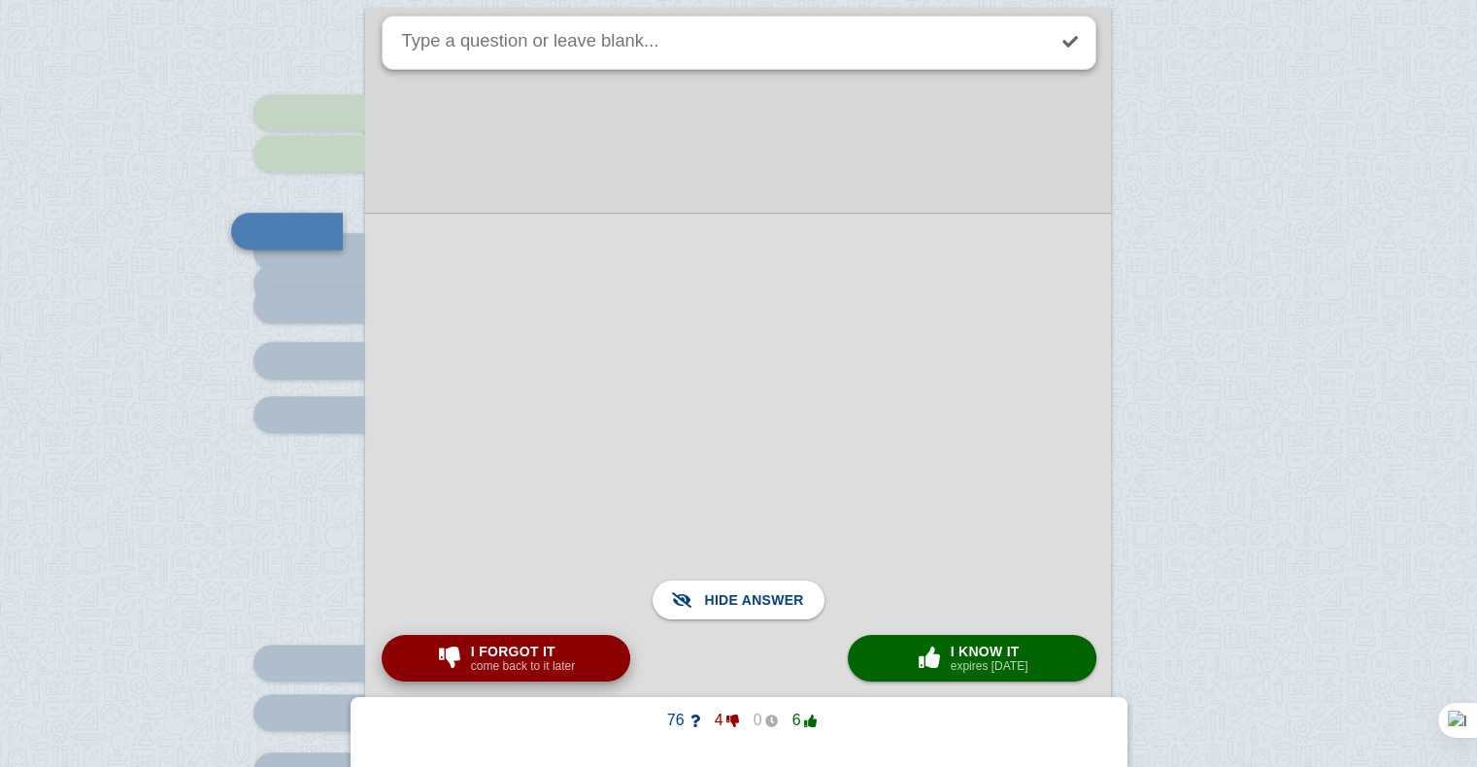
click at [537, 664] on small "come back to it later" at bounding box center [523, 666] width 104 height 14
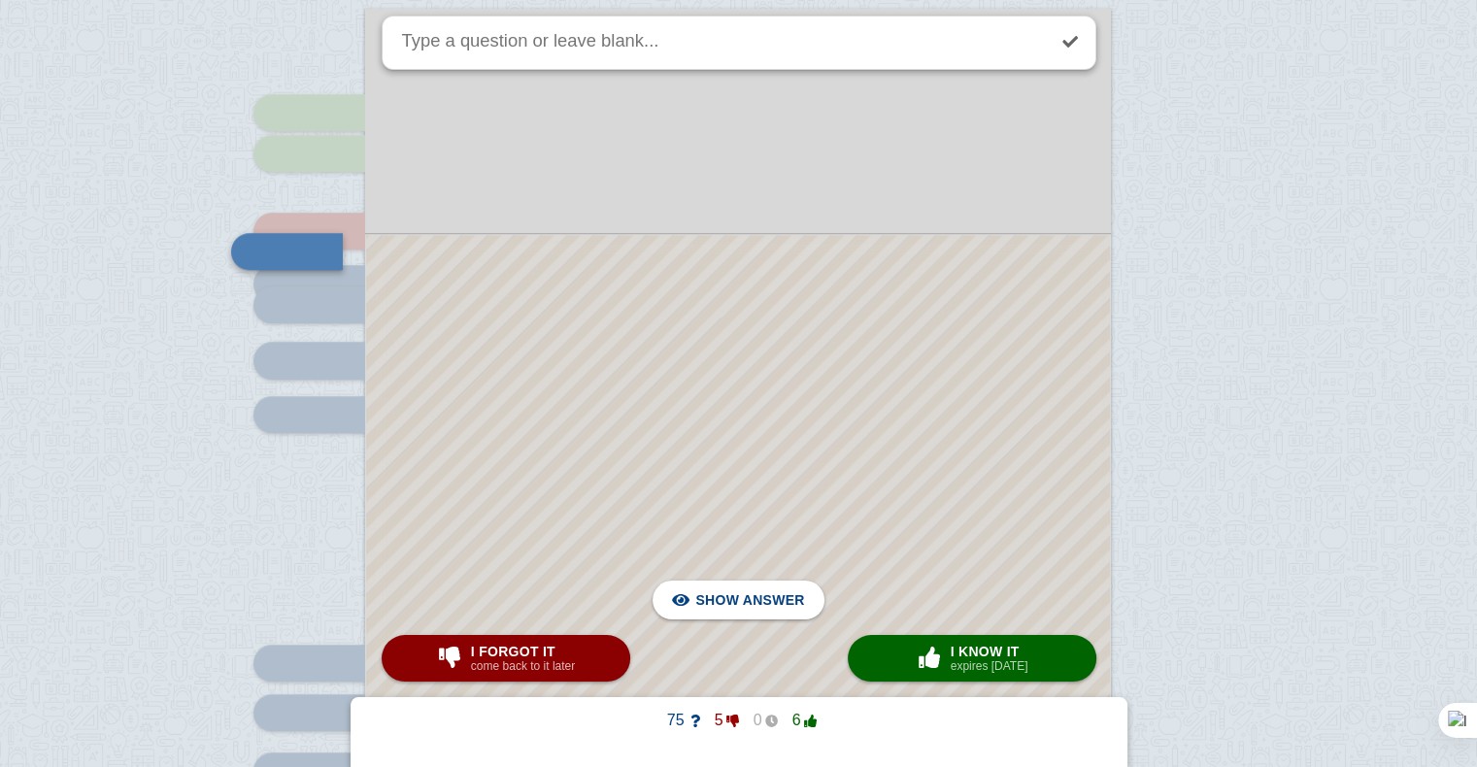
scroll to position [1460, 0]
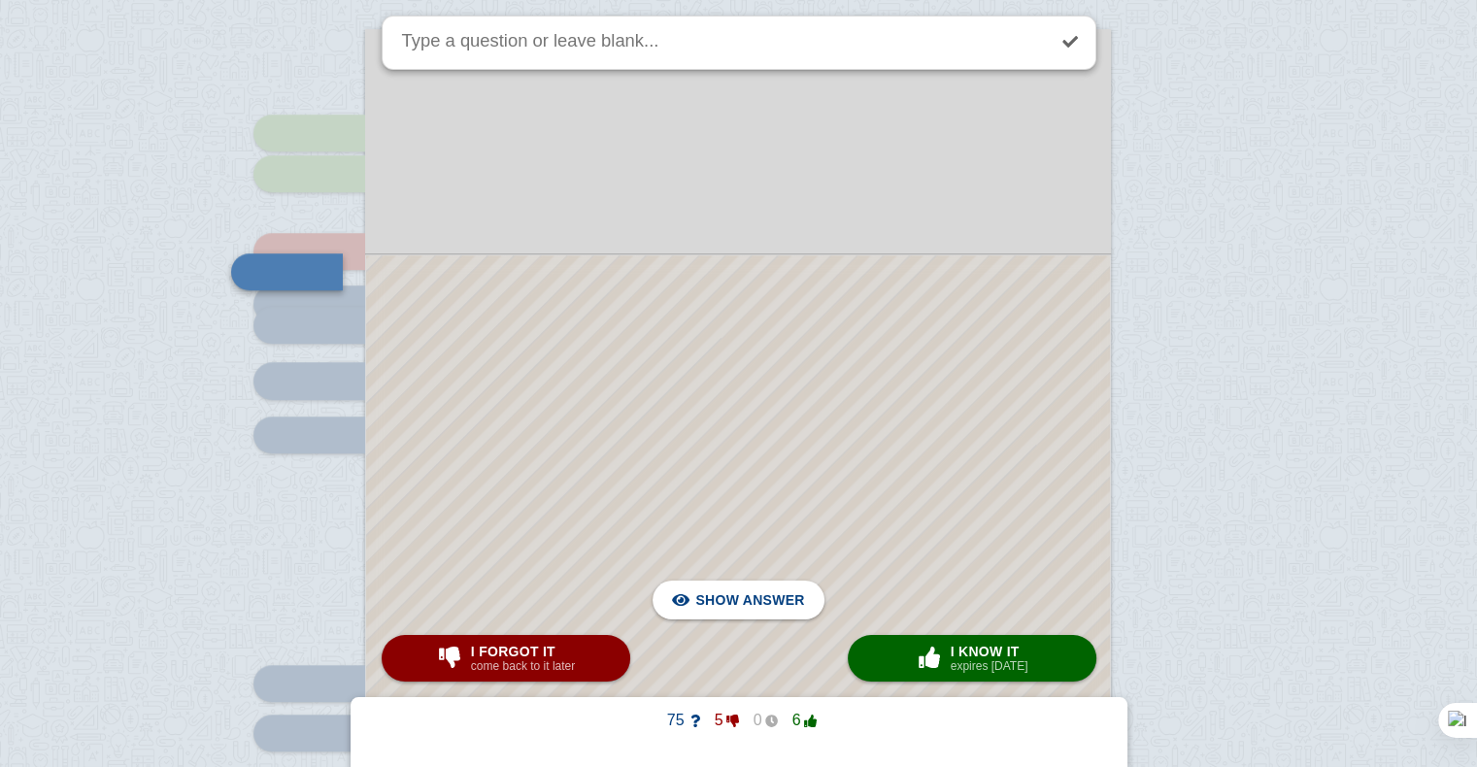
click at [664, 425] on div at bounding box center [738, 668] width 744 height 827
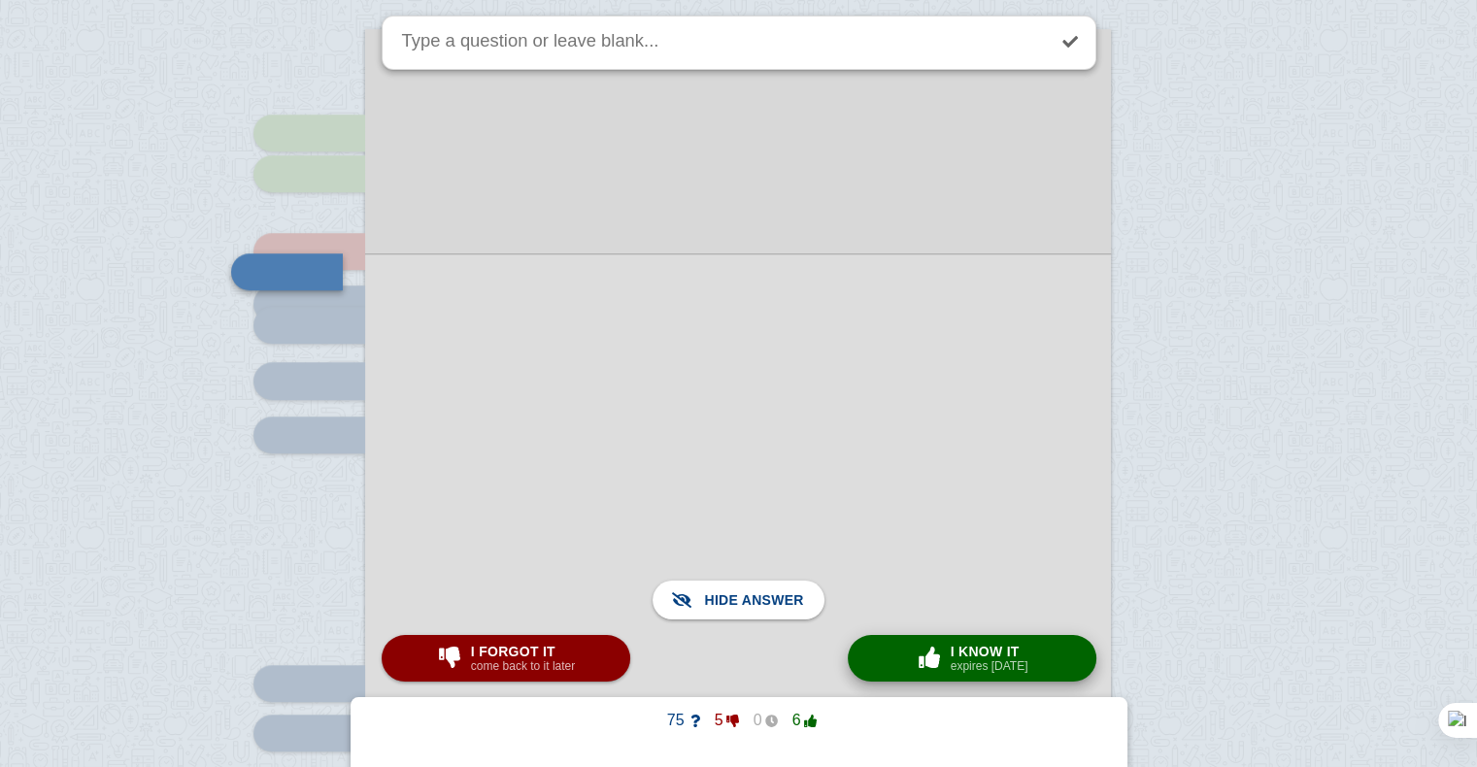
click at [1020, 676] on button "× 0 I know it expires [DATE]" at bounding box center [972, 658] width 249 height 47
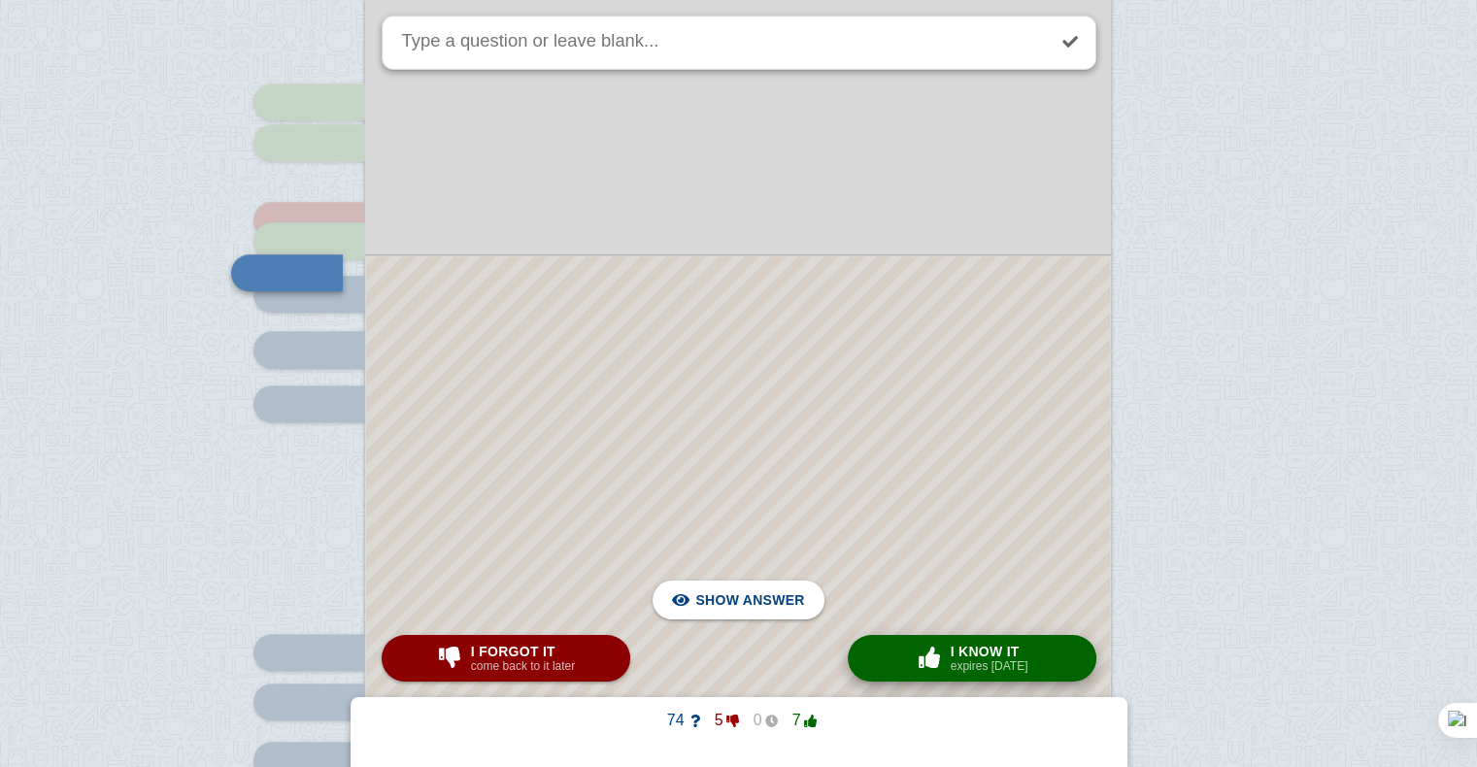
click at [1020, 676] on button "× 0 I know it expires [DATE]" at bounding box center [972, 658] width 249 height 47
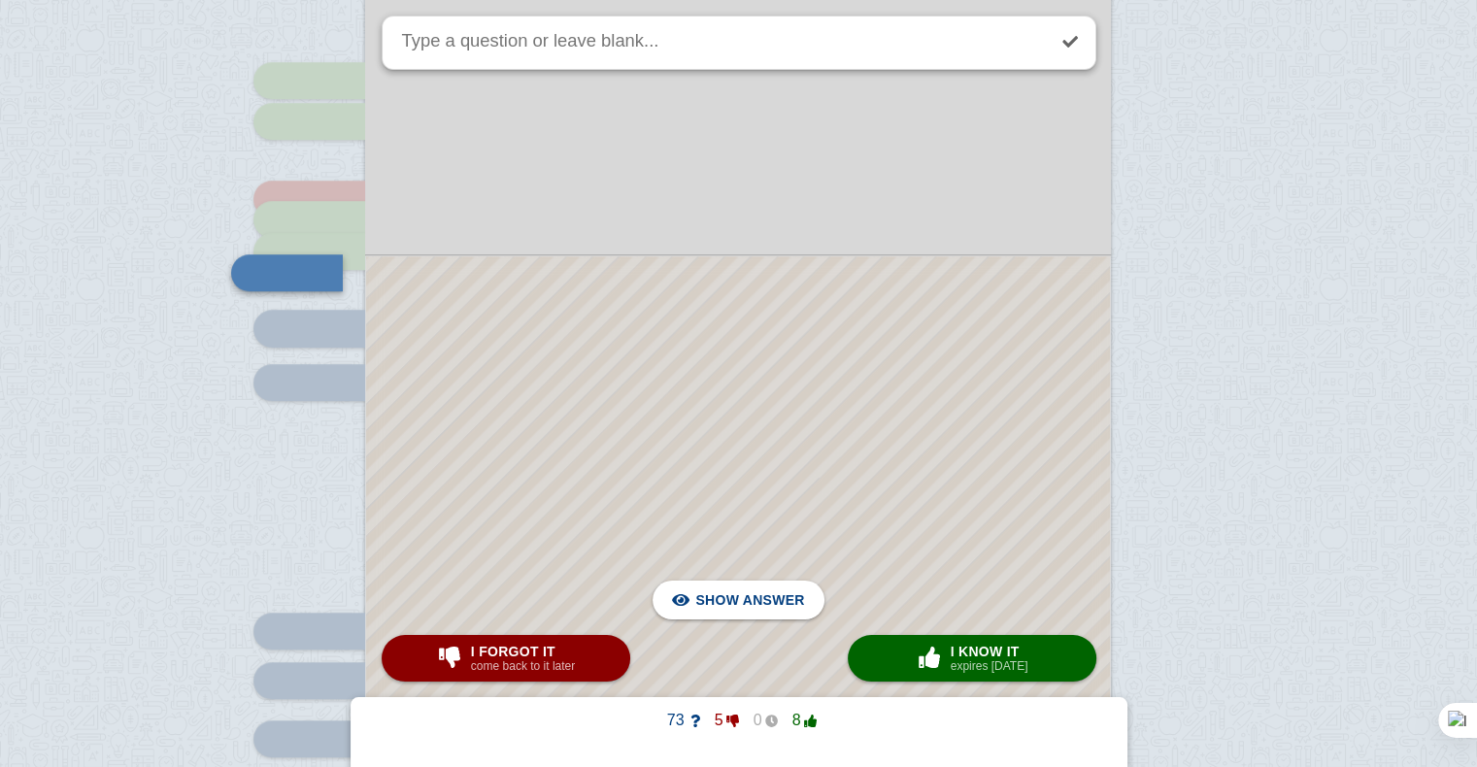
click at [870, 323] on div at bounding box center [738, 643] width 744 height 774
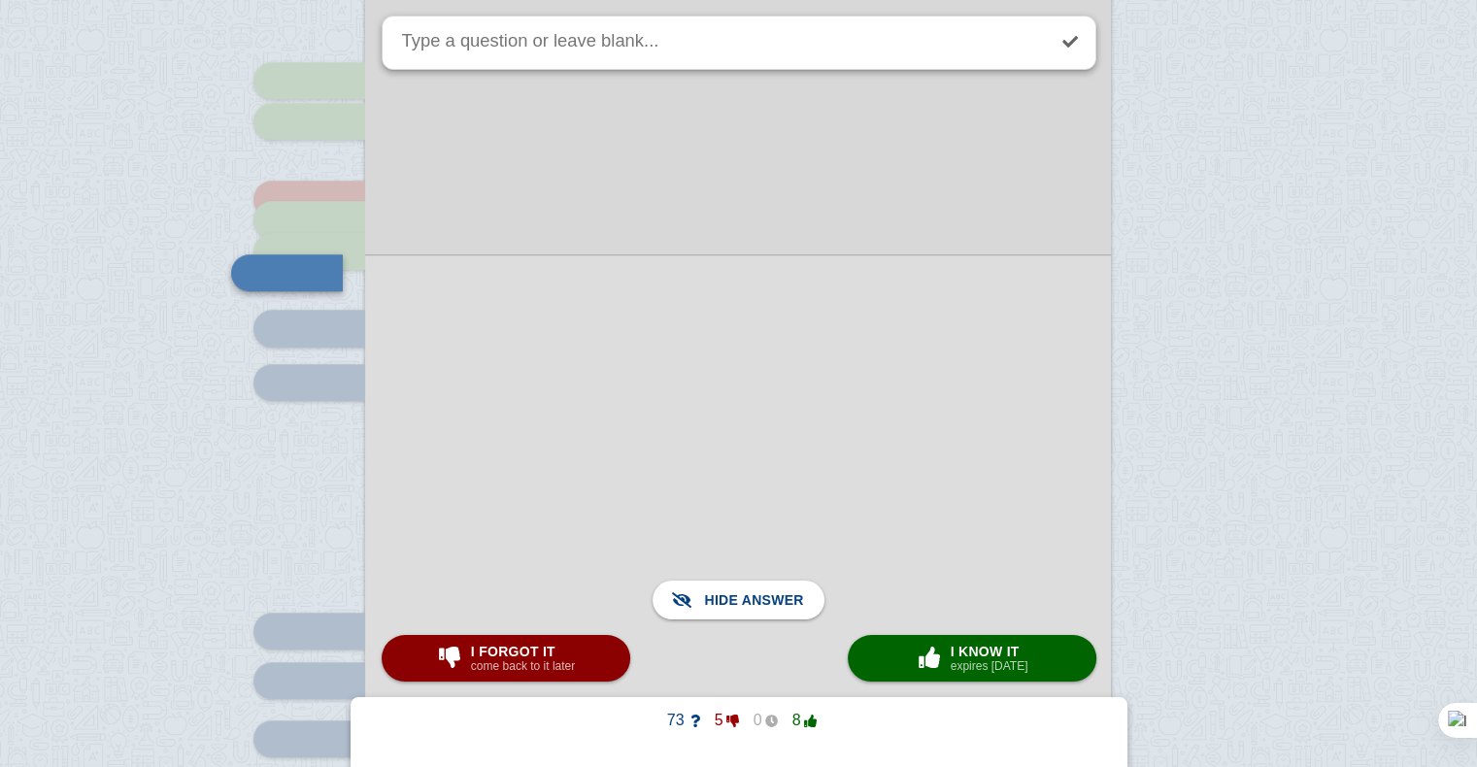
click at [870, 323] on div at bounding box center [738, 642] width 746 height 777
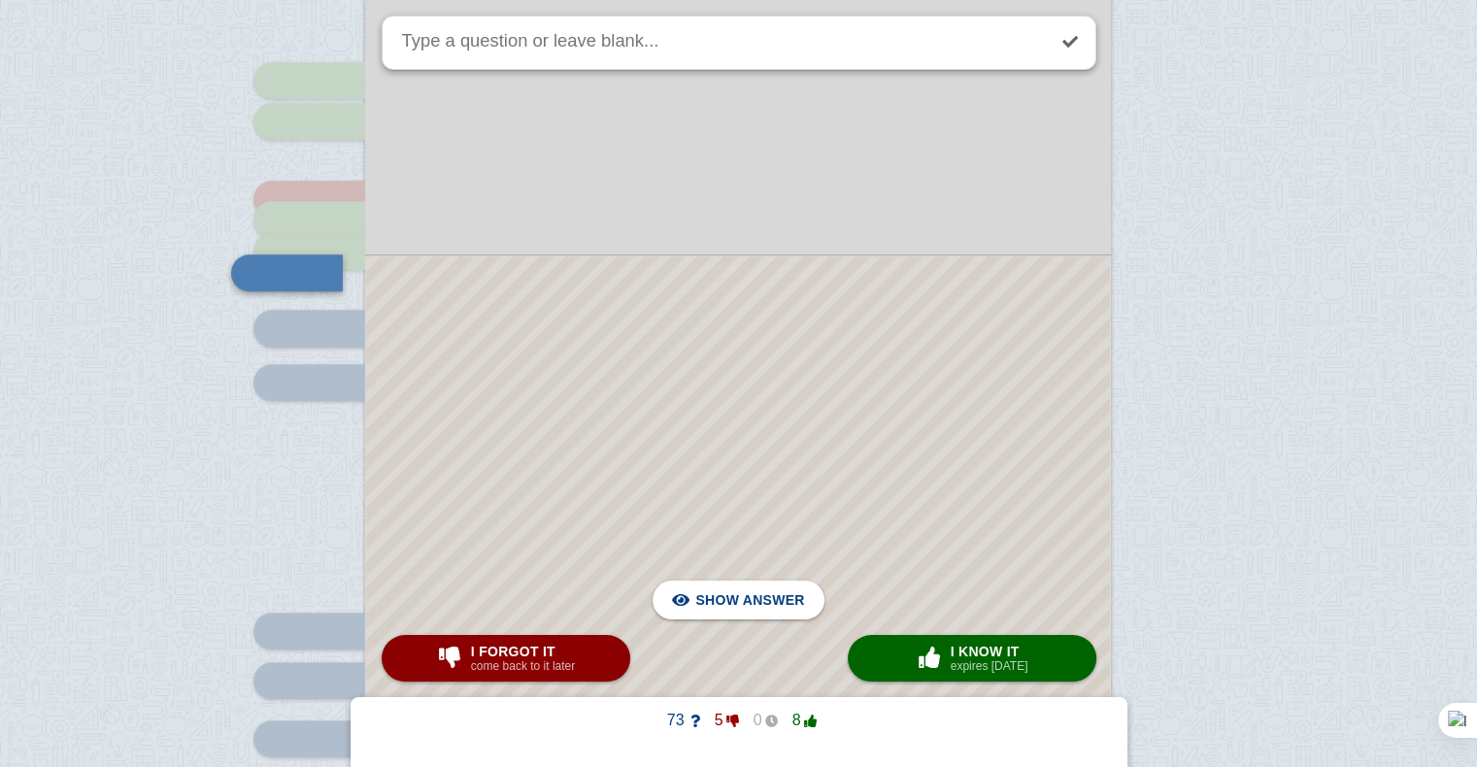
click at [870, 323] on div at bounding box center [738, 643] width 744 height 774
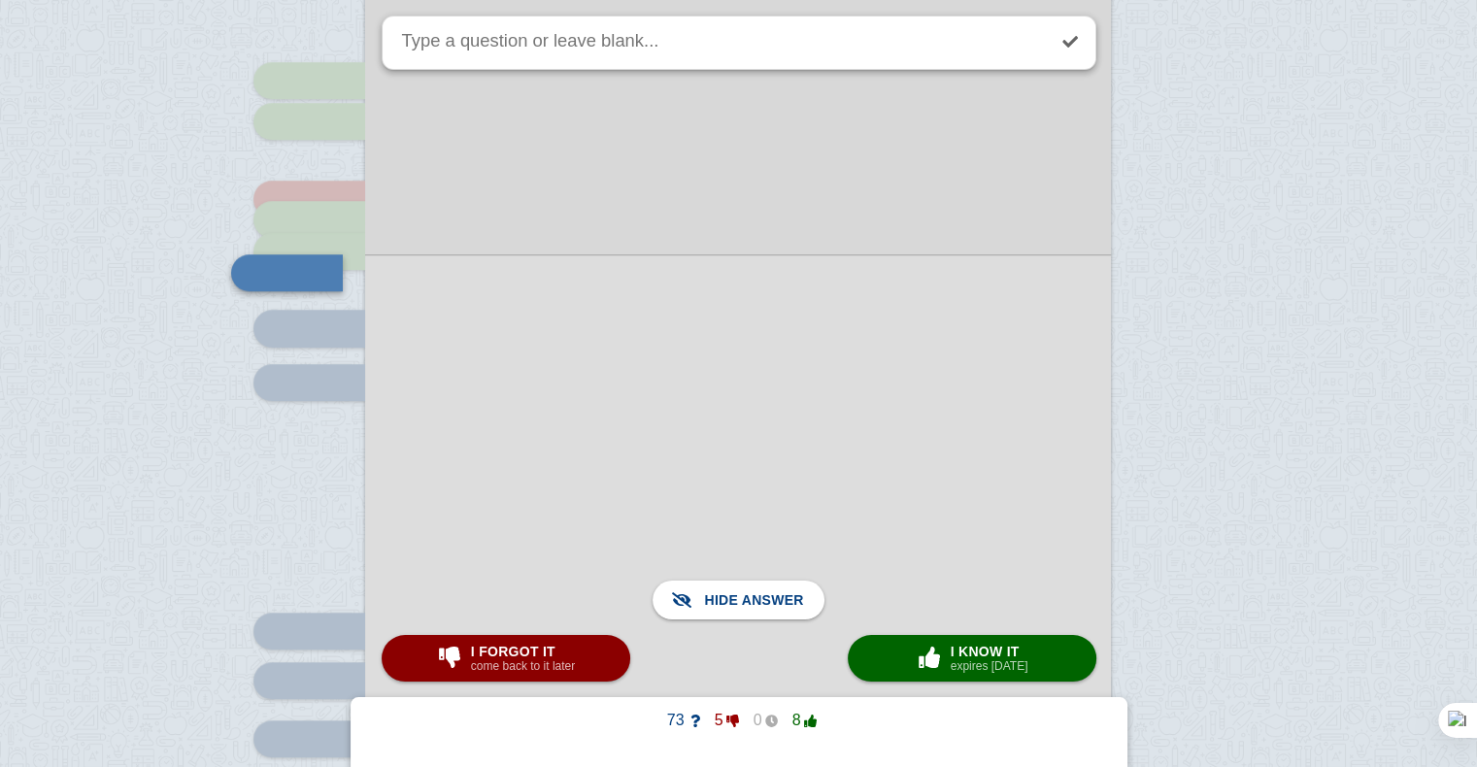
click at [870, 323] on div at bounding box center [738, 642] width 746 height 777
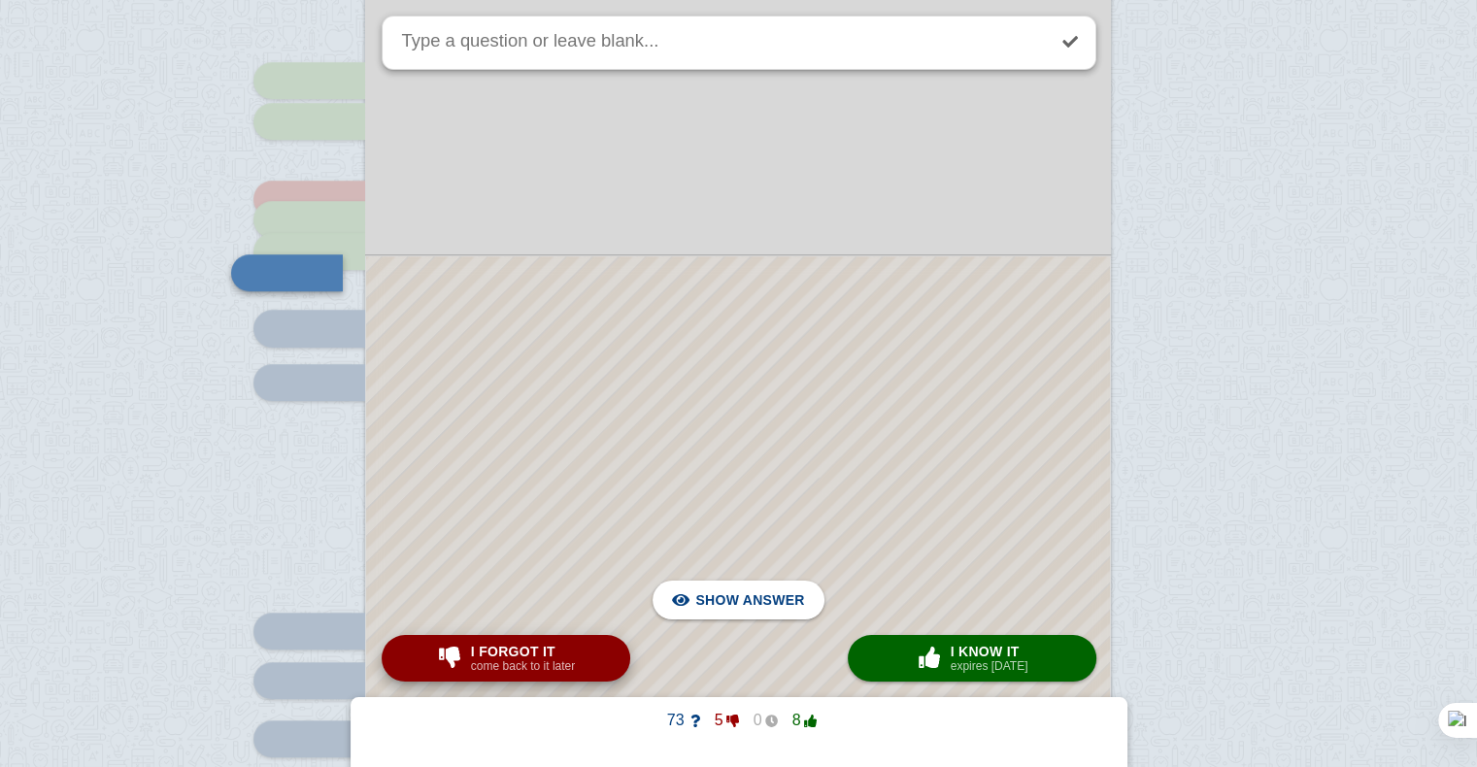
click at [475, 660] on small "come back to it later" at bounding box center [523, 666] width 104 height 14
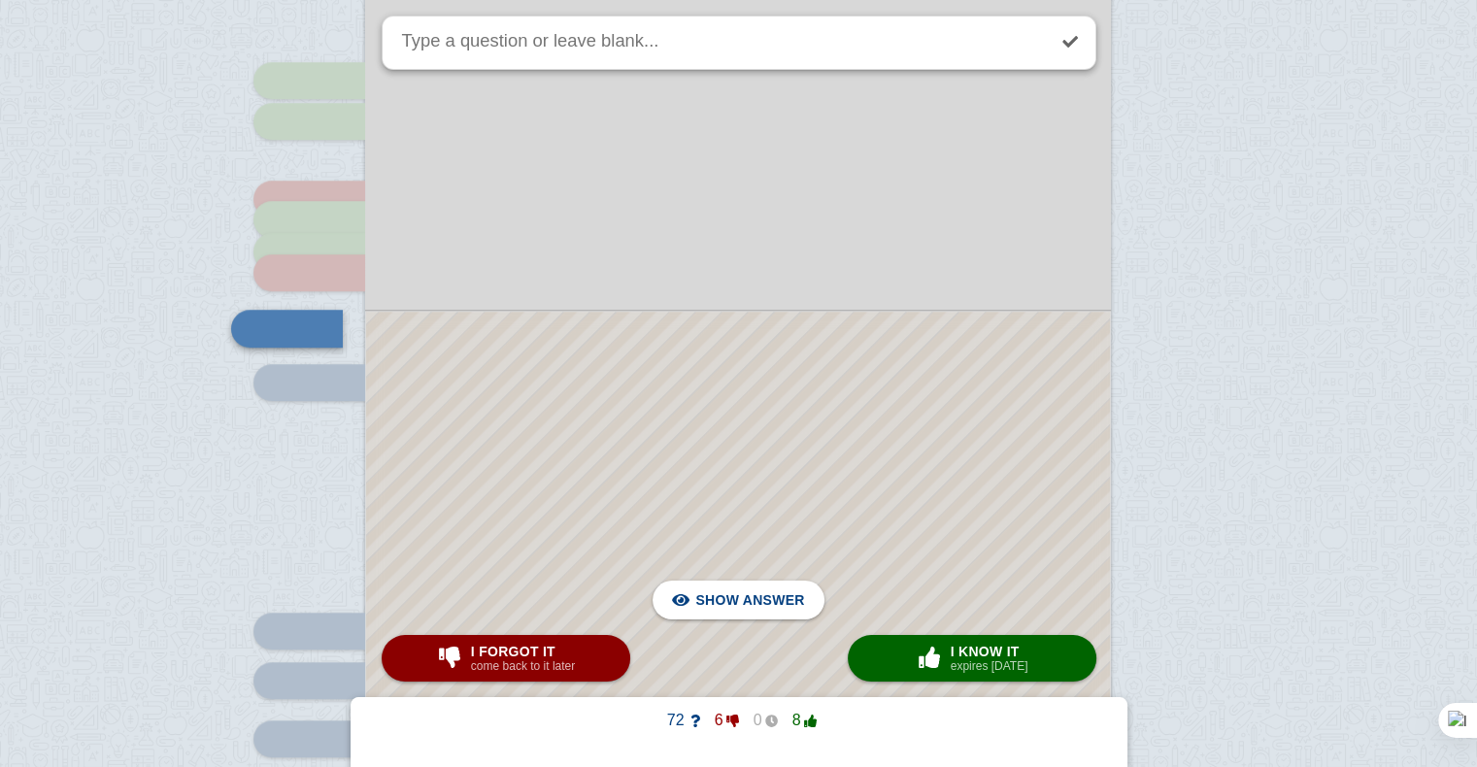
scroll to position [1569, 0]
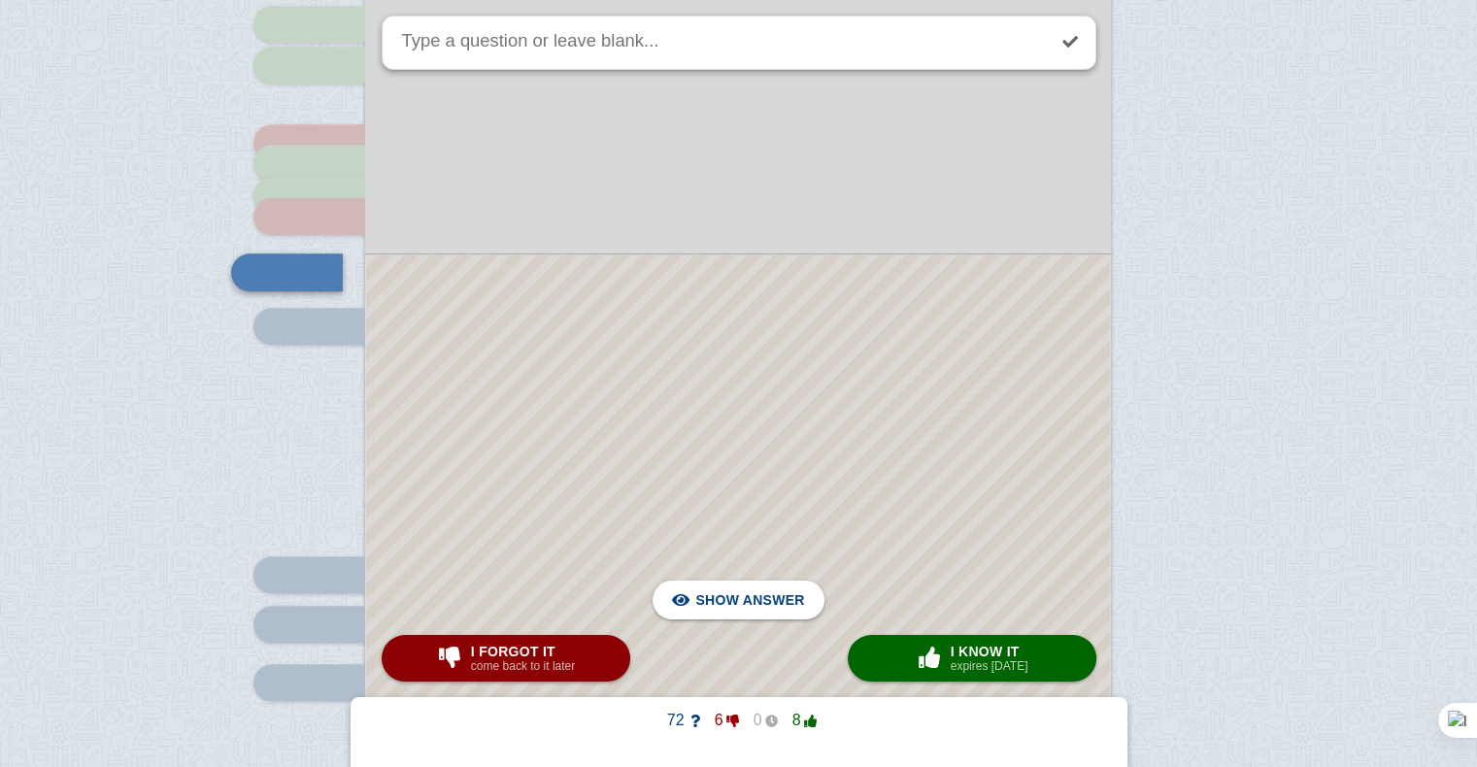
click at [590, 471] on div at bounding box center [738, 614] width 744 height 719
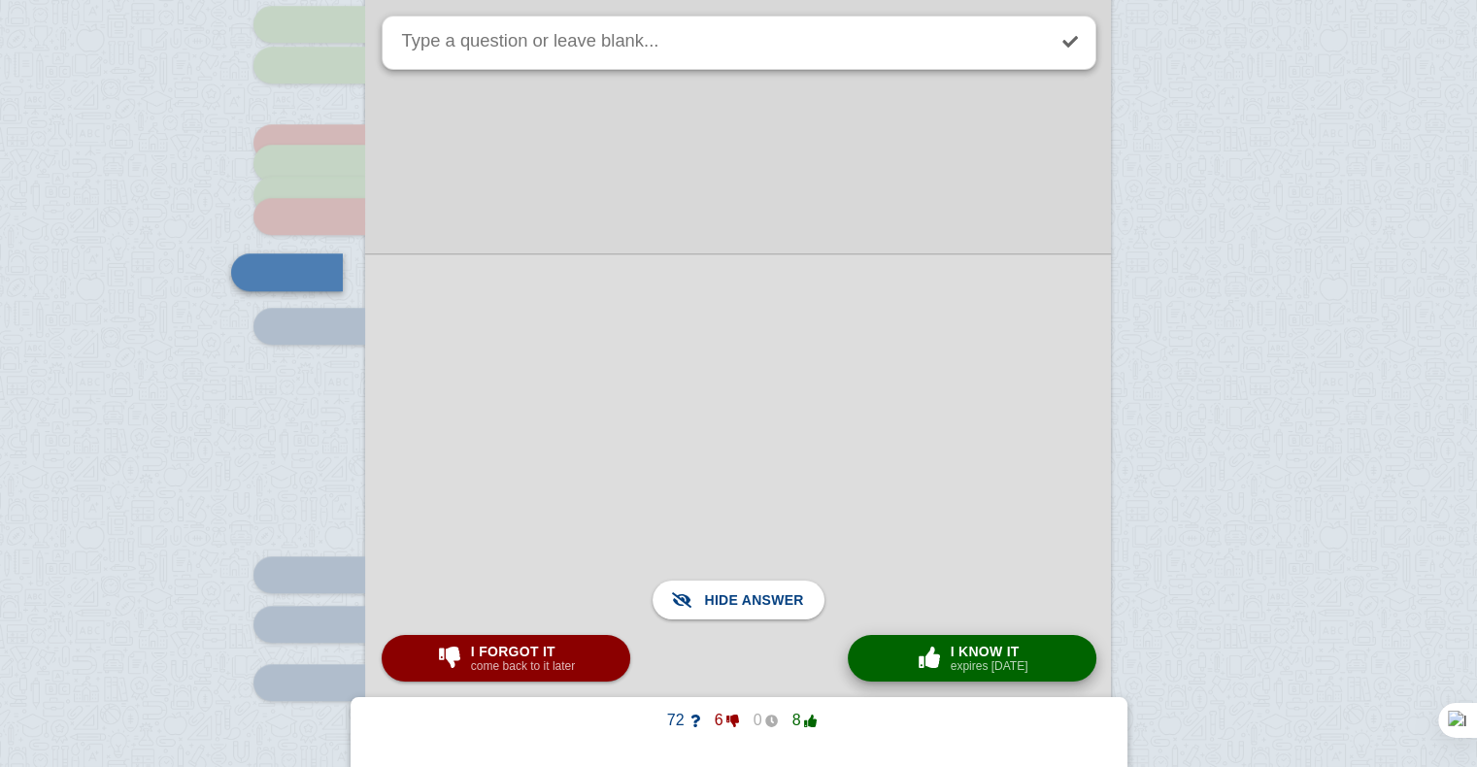
click at [925, 648] on span "button" at bounding box center [929, 657] width 31 height 21
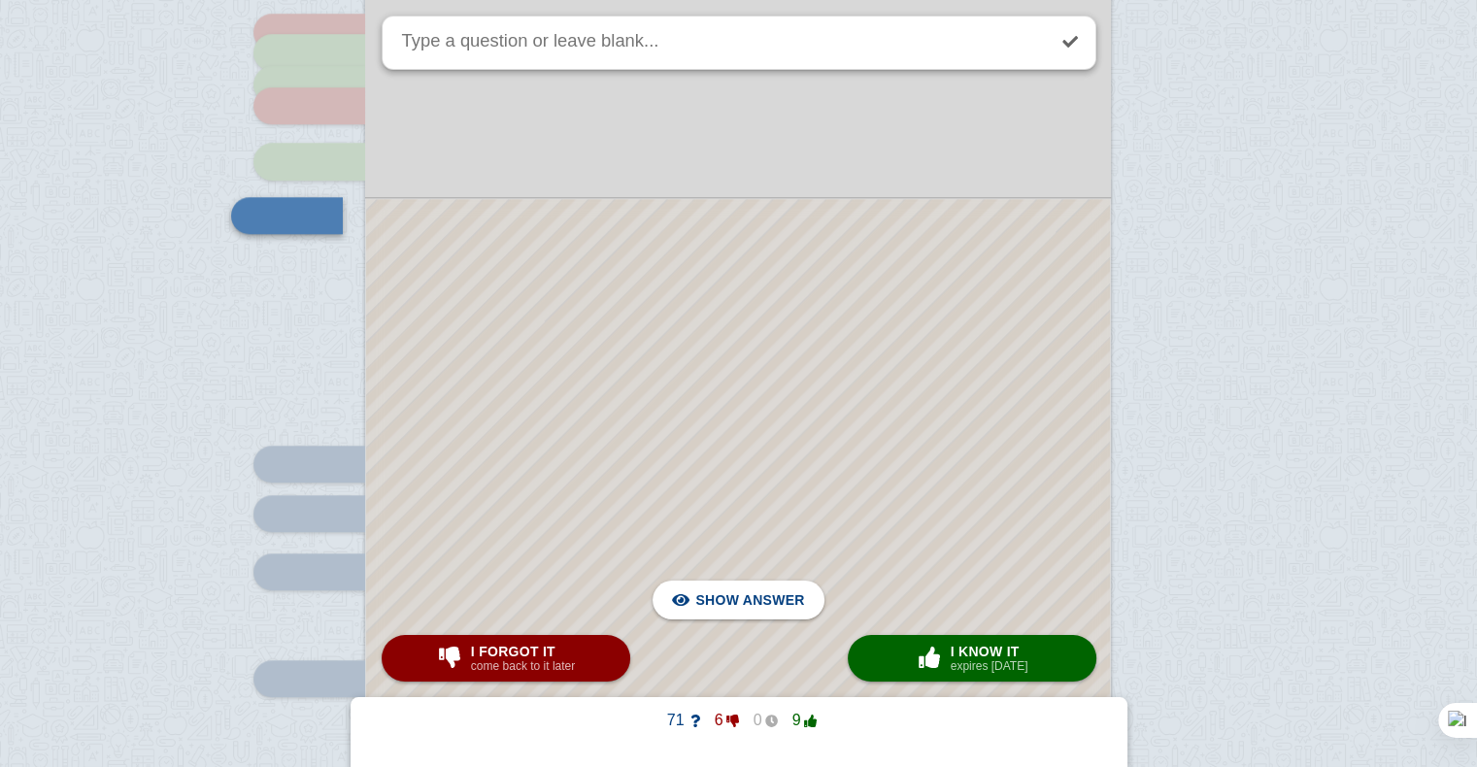
scroll to position [1679, 0]
click at [803, 397] on div at bounding box center [738, 532] width 744 height 664
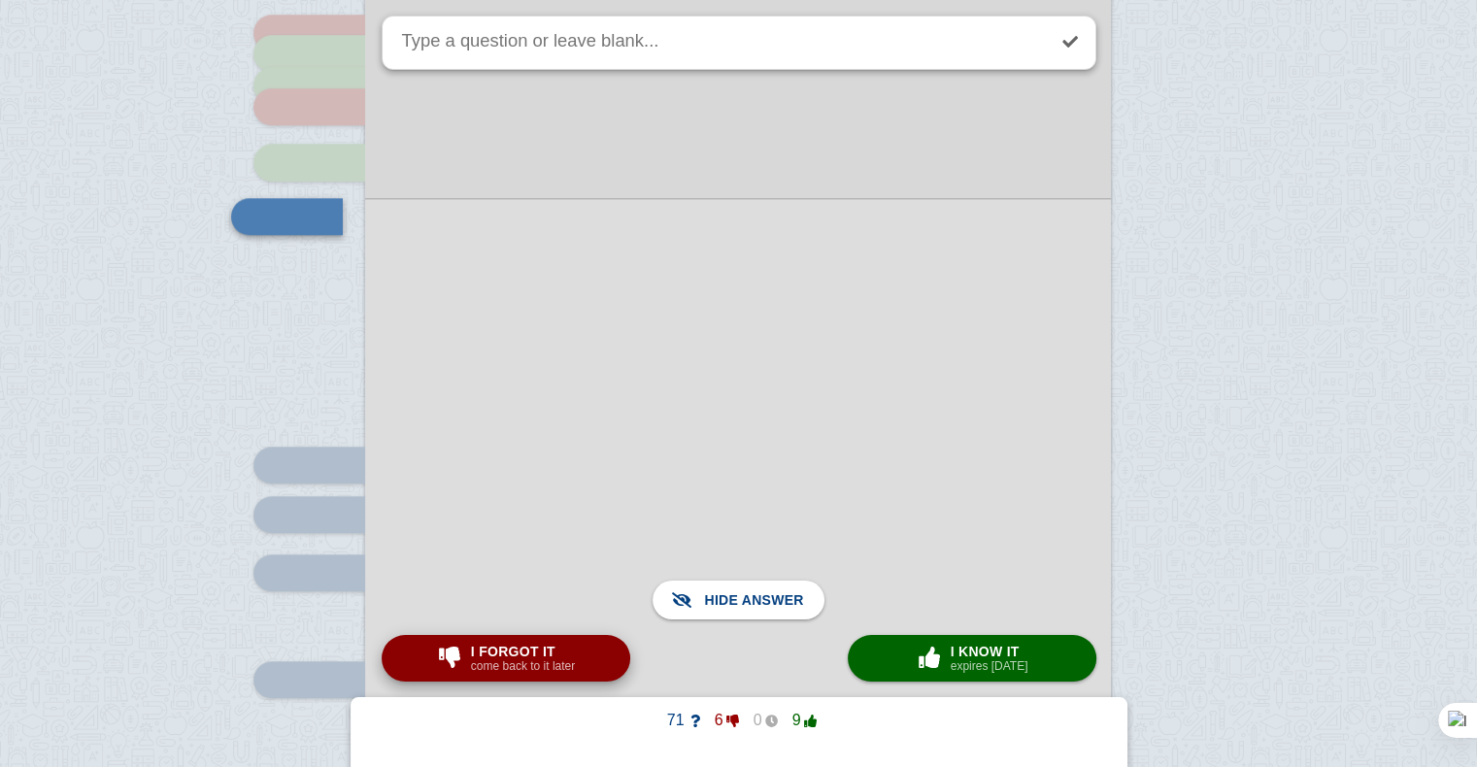
click at [552, 644] on span "I forgot it" at bounding box center [523, 652] width 104 height 16
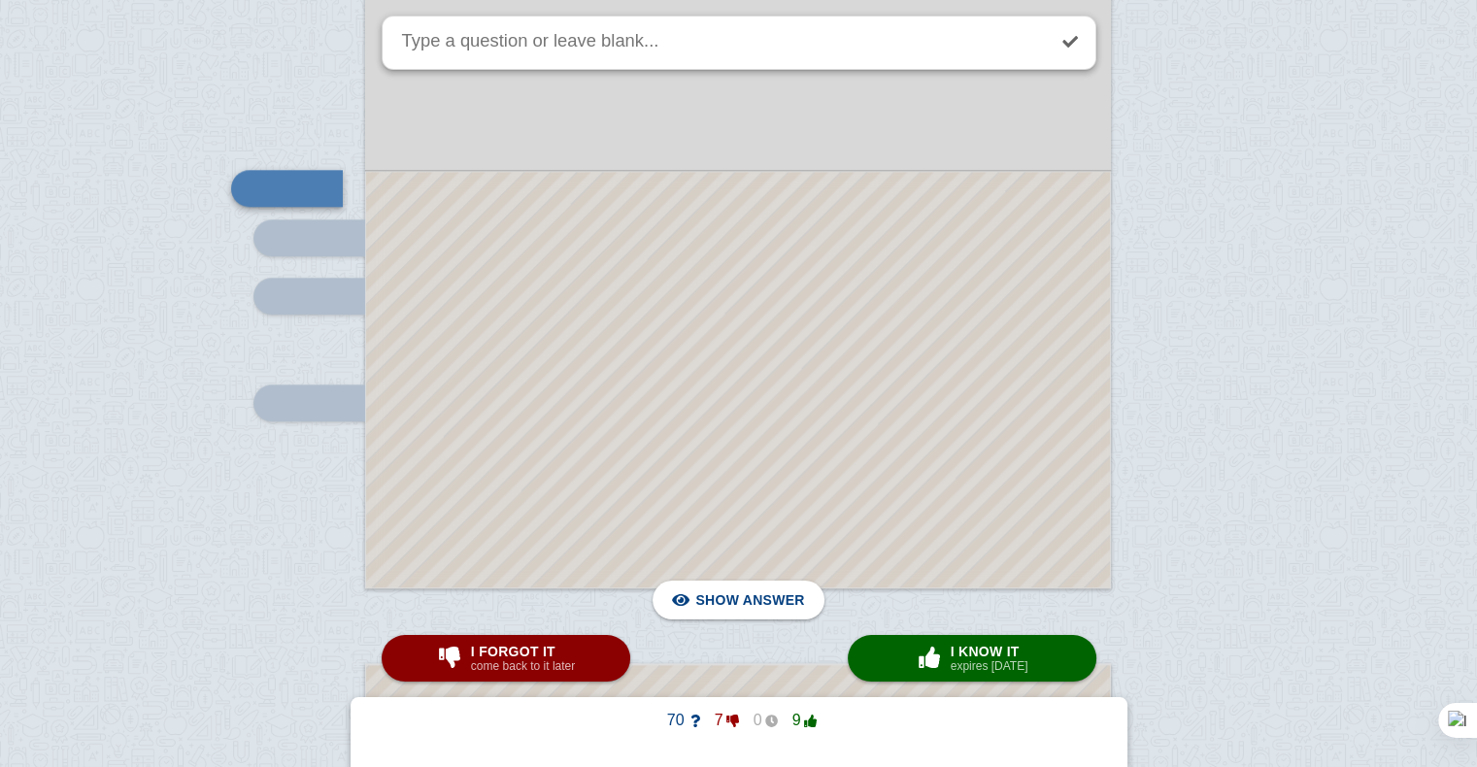
scroll to position [1863, 0]
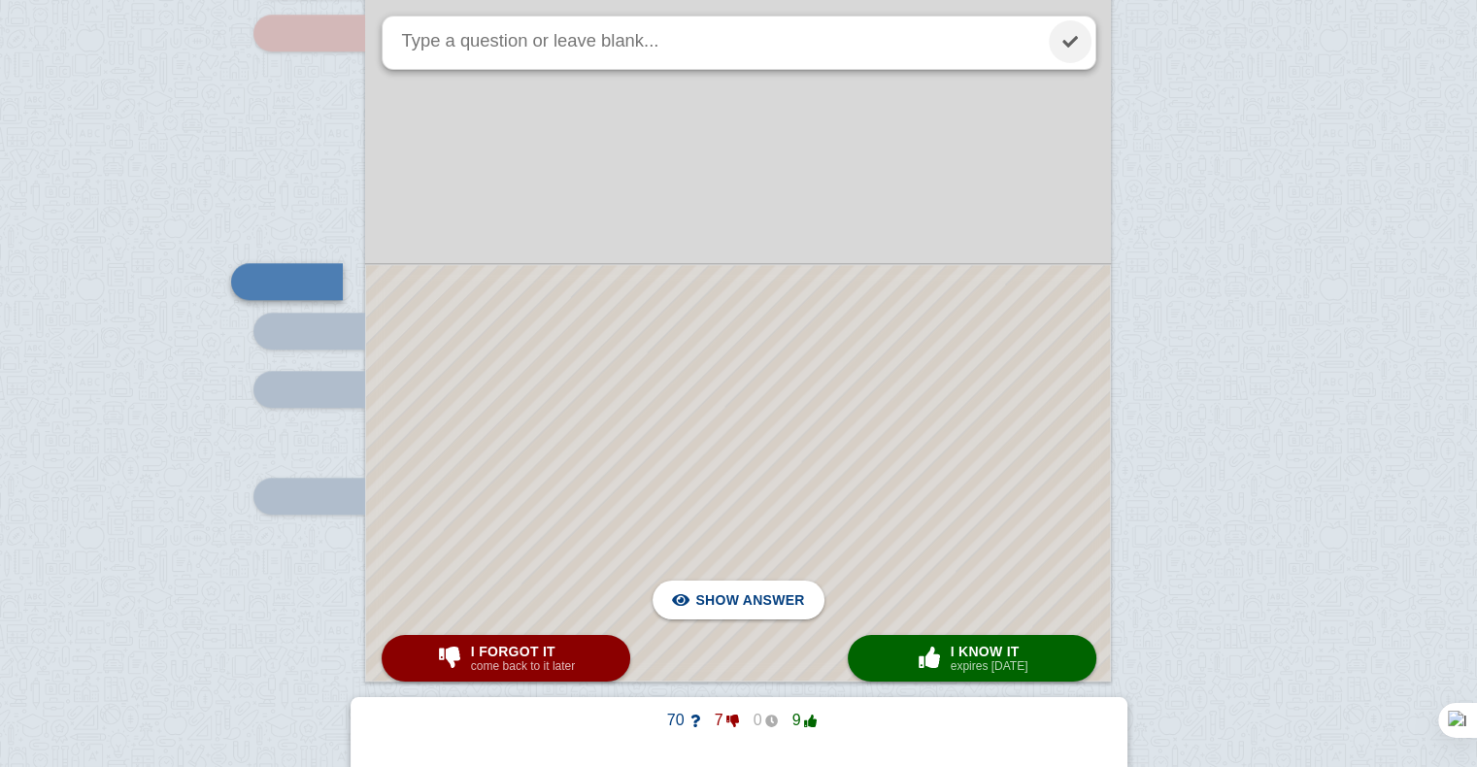
click at [1078, 43] on link at bounding box center [1070, 41] width 43 height 43
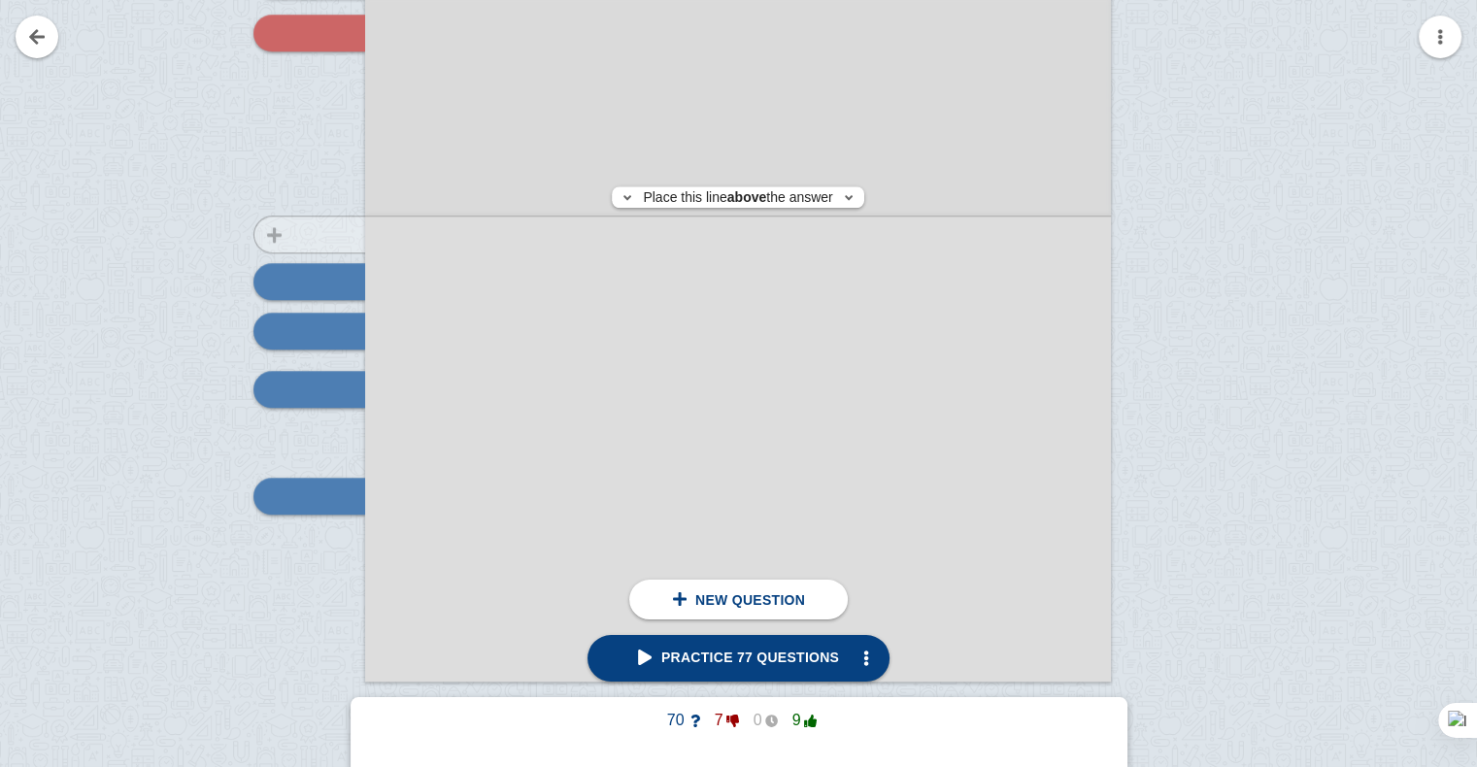
click at [288, 234] on div at bounding box center [300, 173] width 130 height 1055
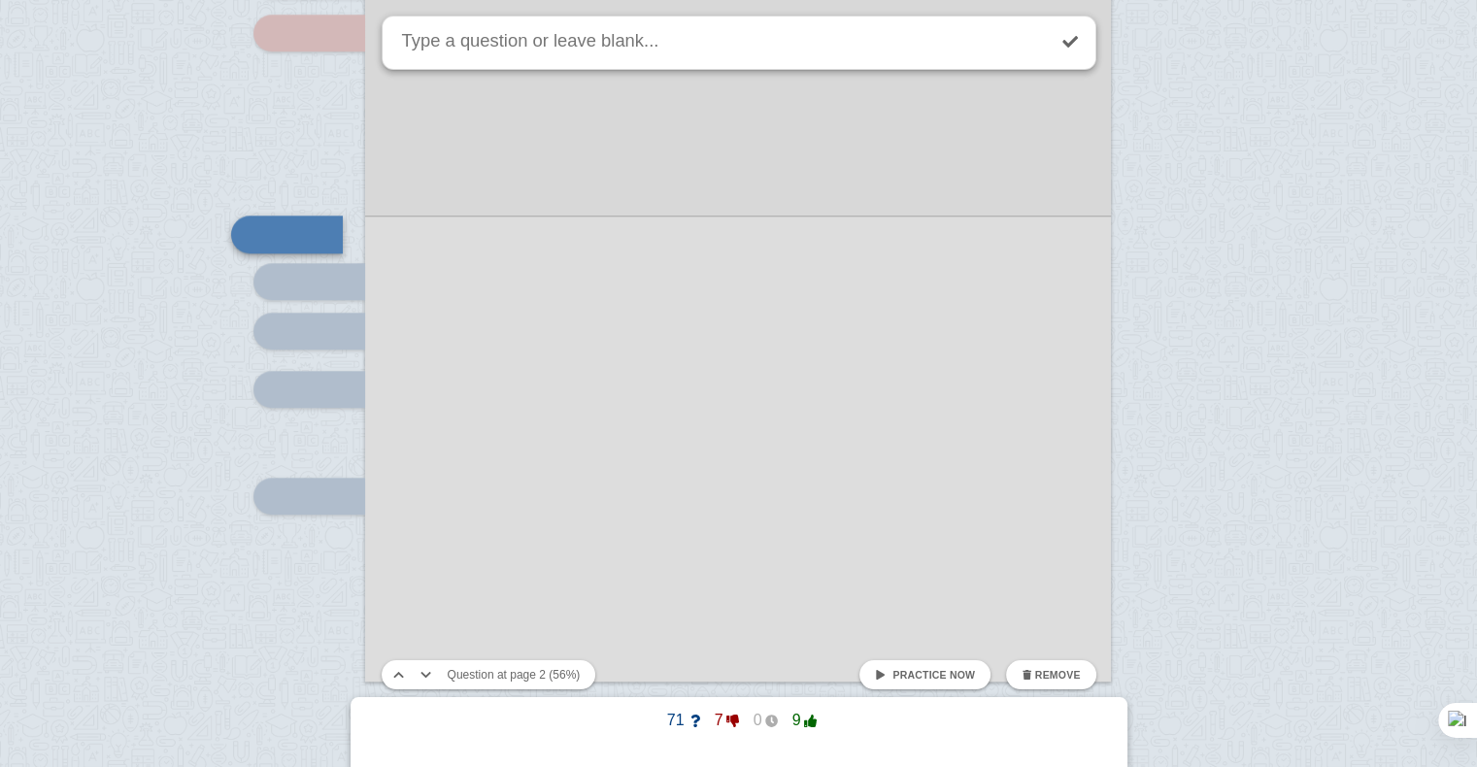
scroll to position [1825, 0]
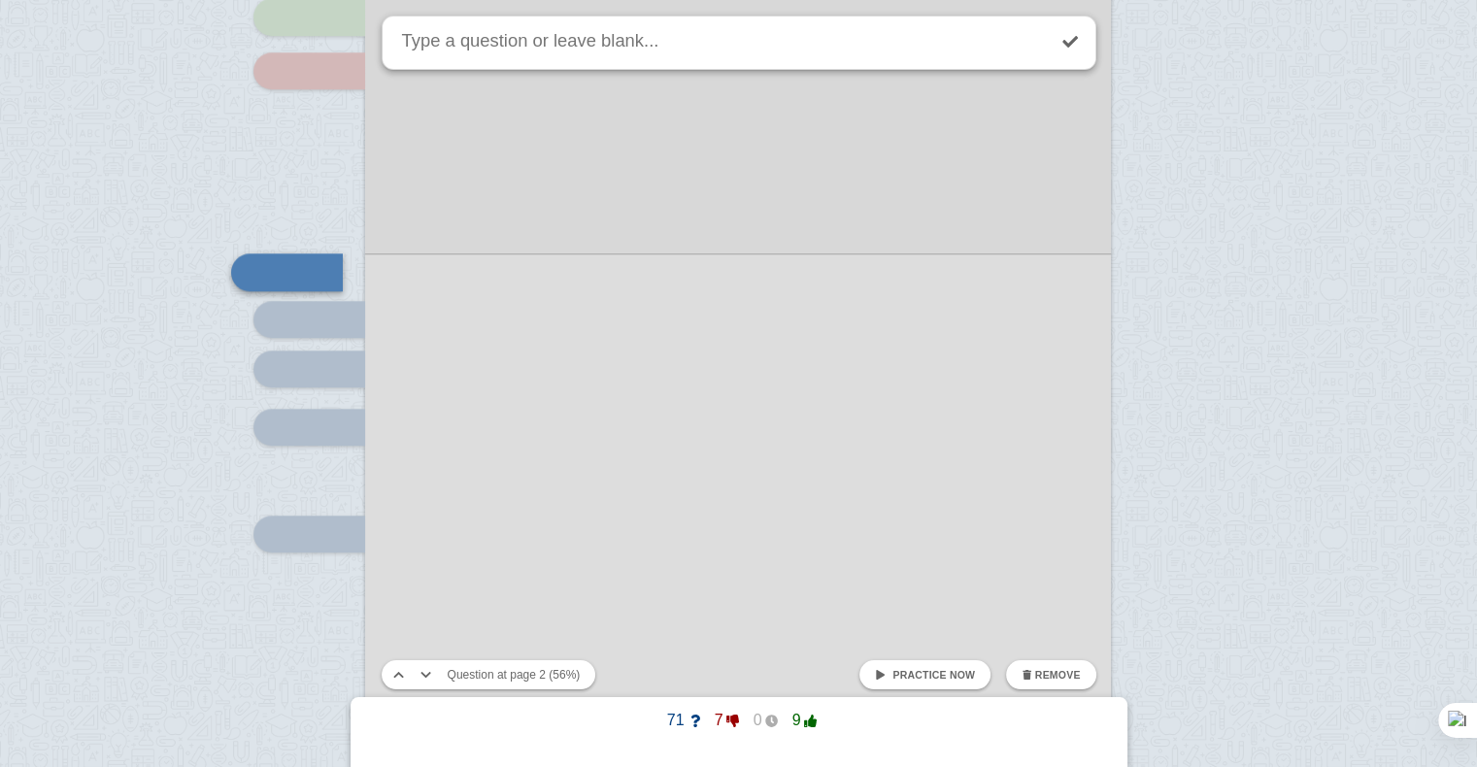
click at [956, 679] on span "Practice now" at bounding box center [933, 675] width 83 height 12
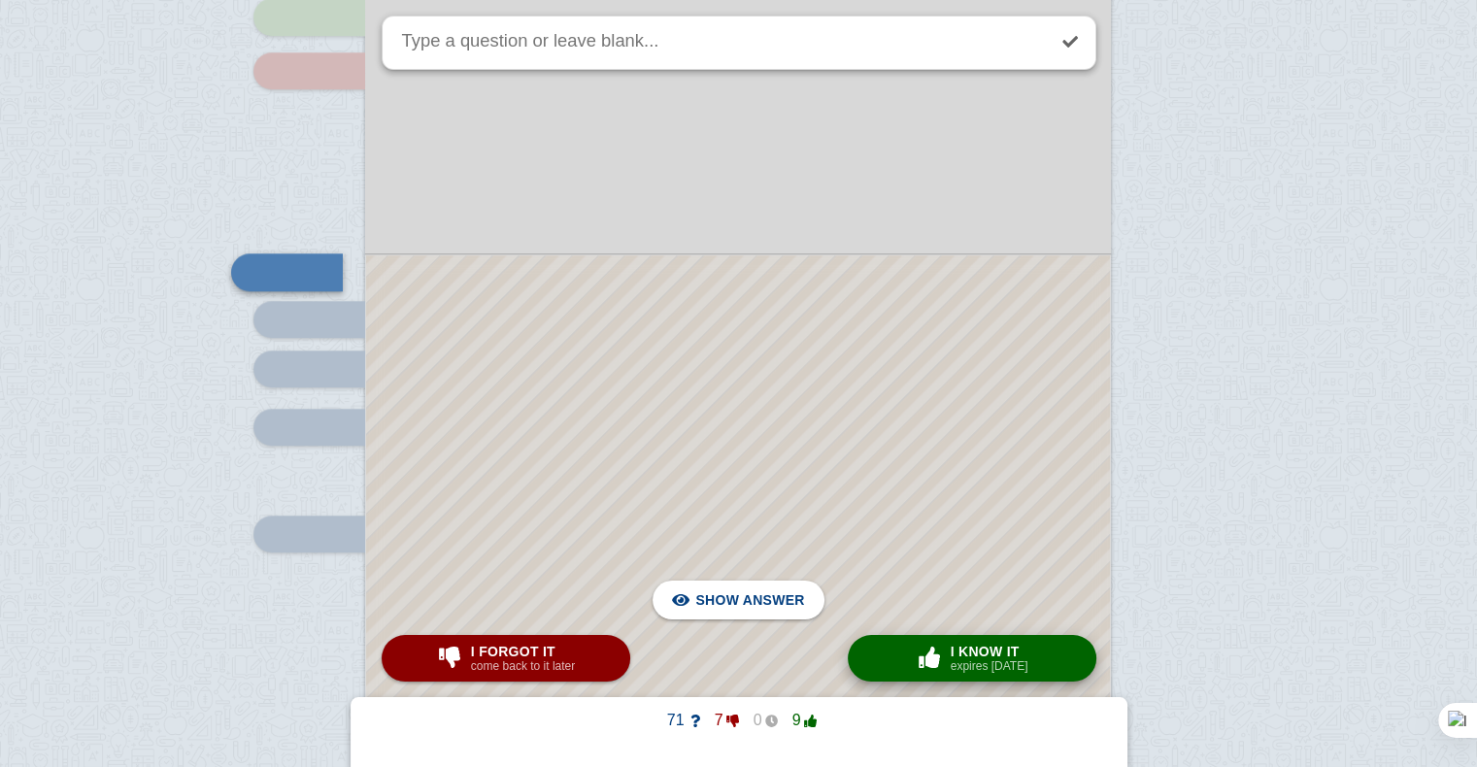
click at [983, 645] on span "I know it" at bounding box center [990, 652] width 78 height 16
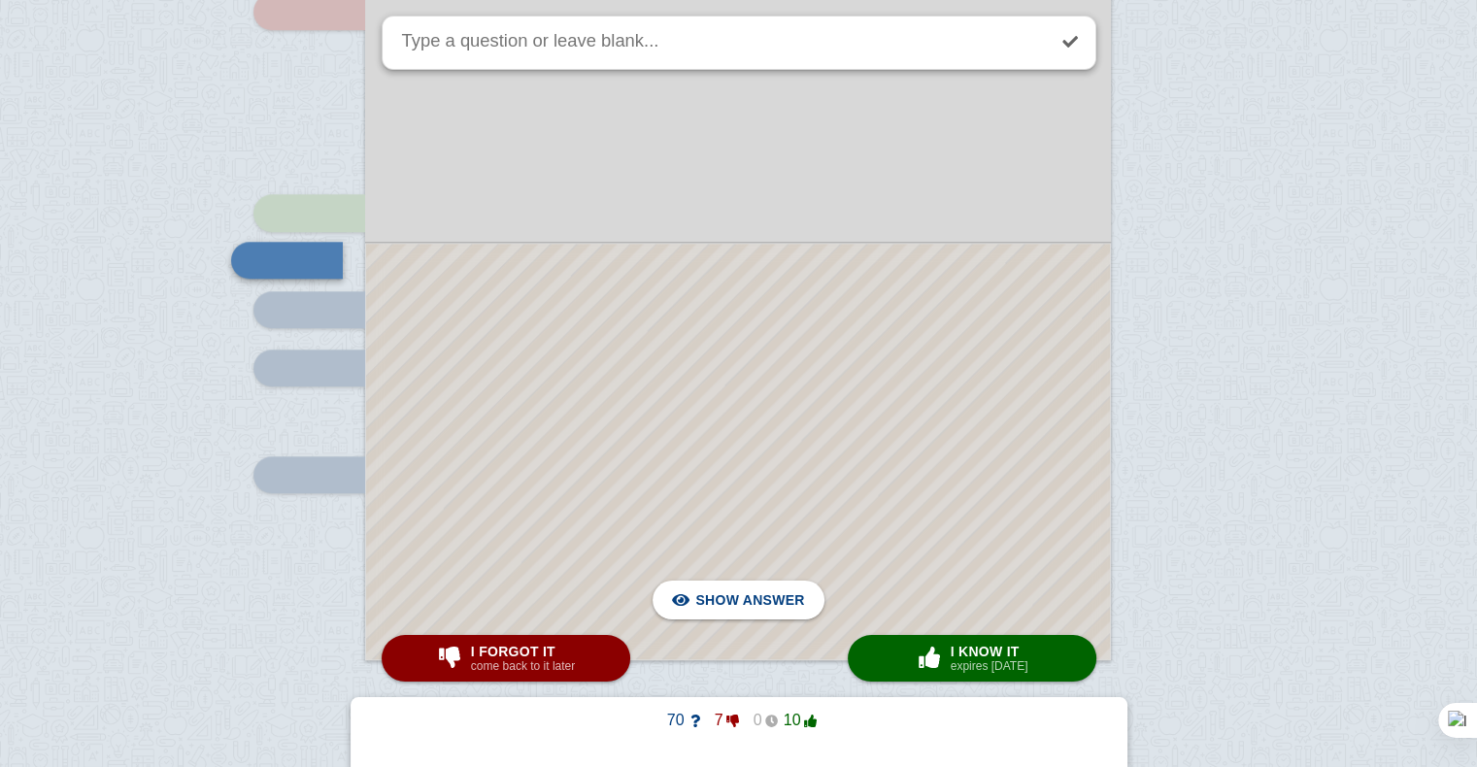
scroll to position [1893, 0]
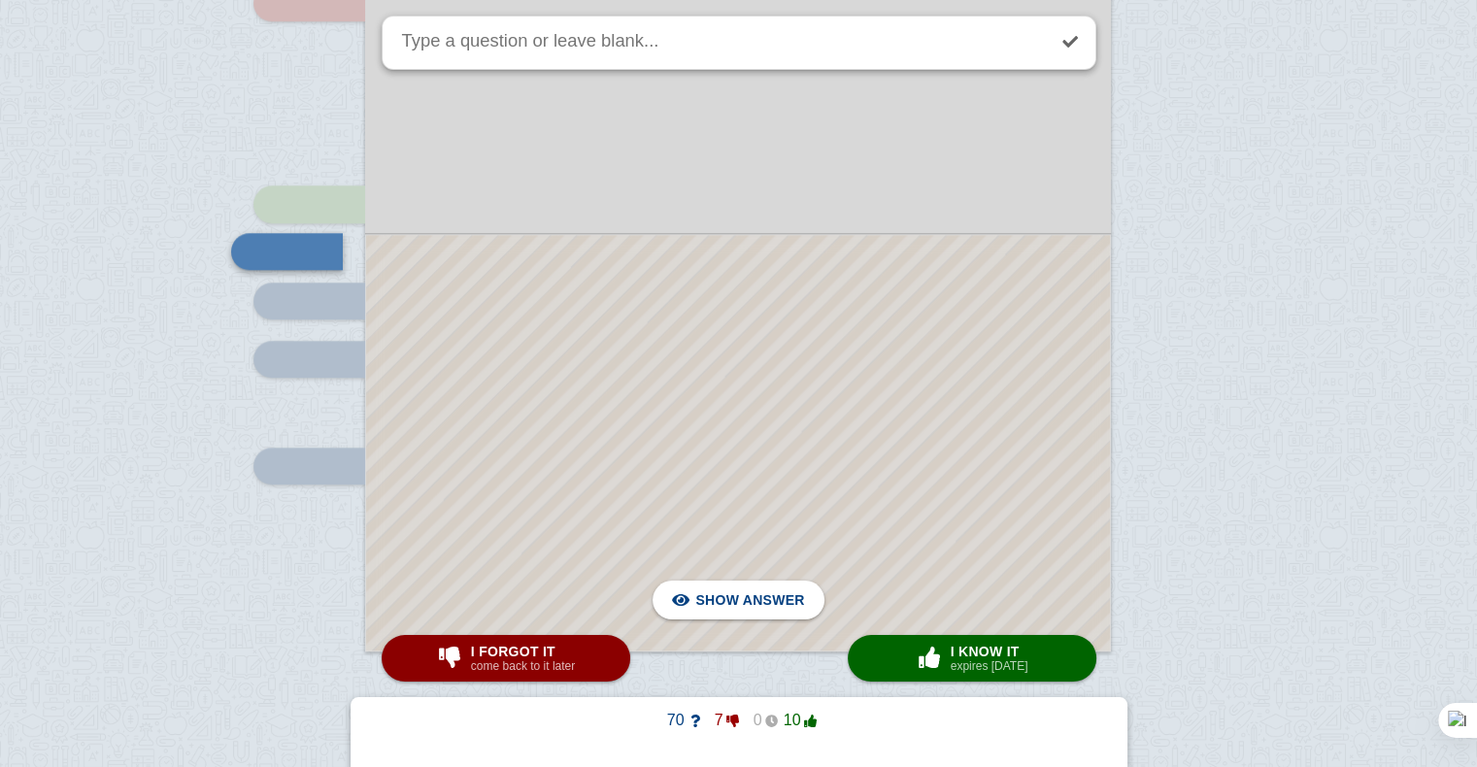
click at [746, 429] on div at bounding box center [738, 443] width 744 height 416
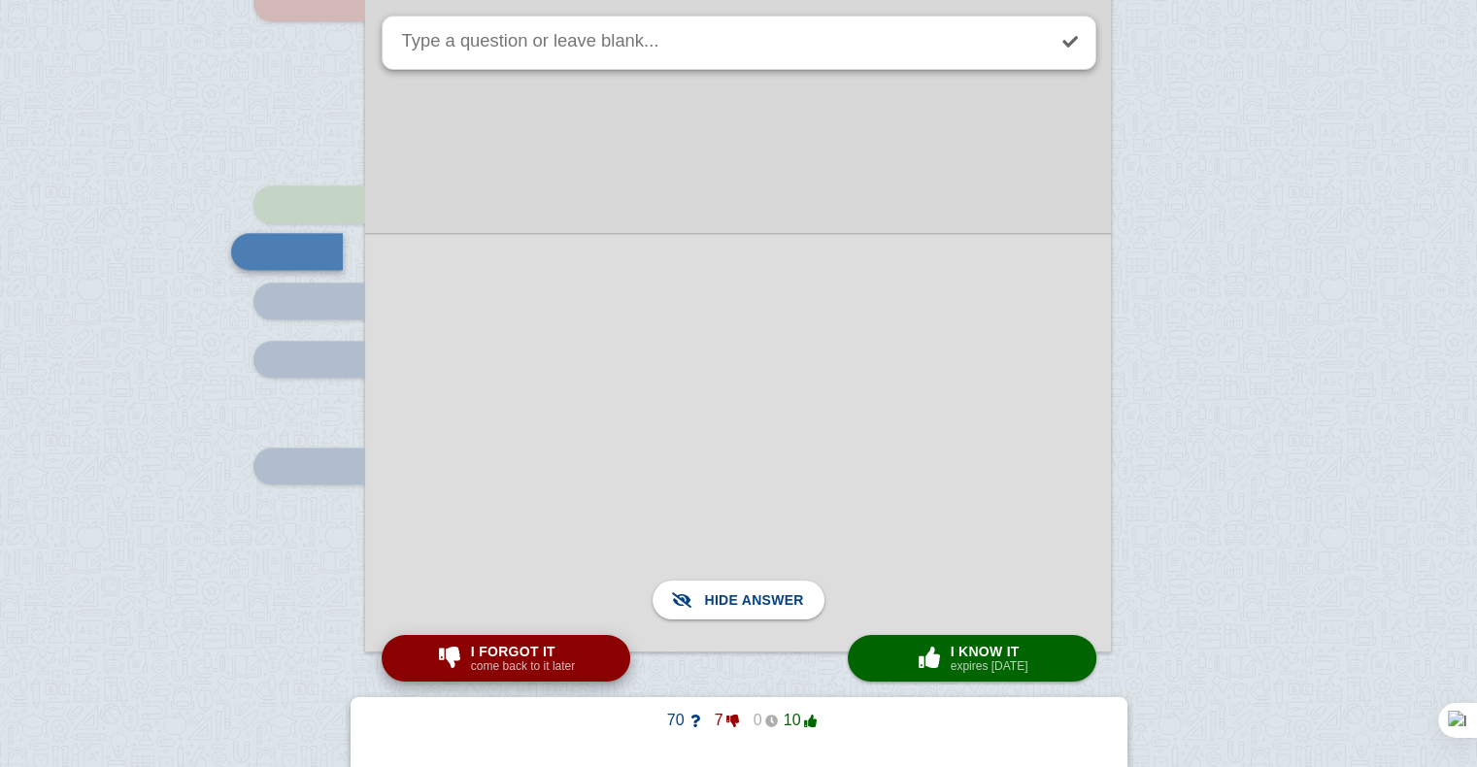
click at [573, 669] on div "I forgot it come back to it later" at bounding box center [523, 658] width 112 height 31
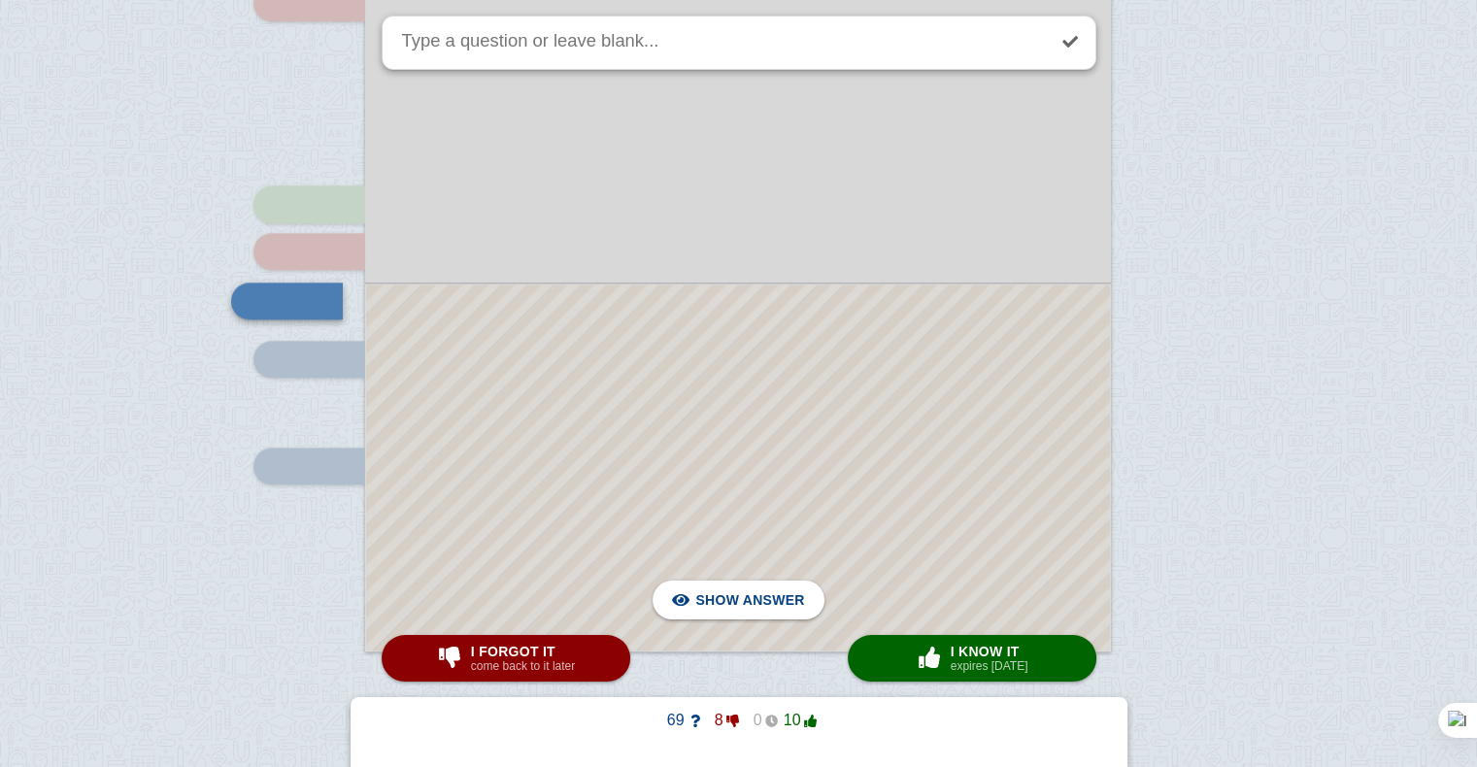
scroll to position [1921, 0]
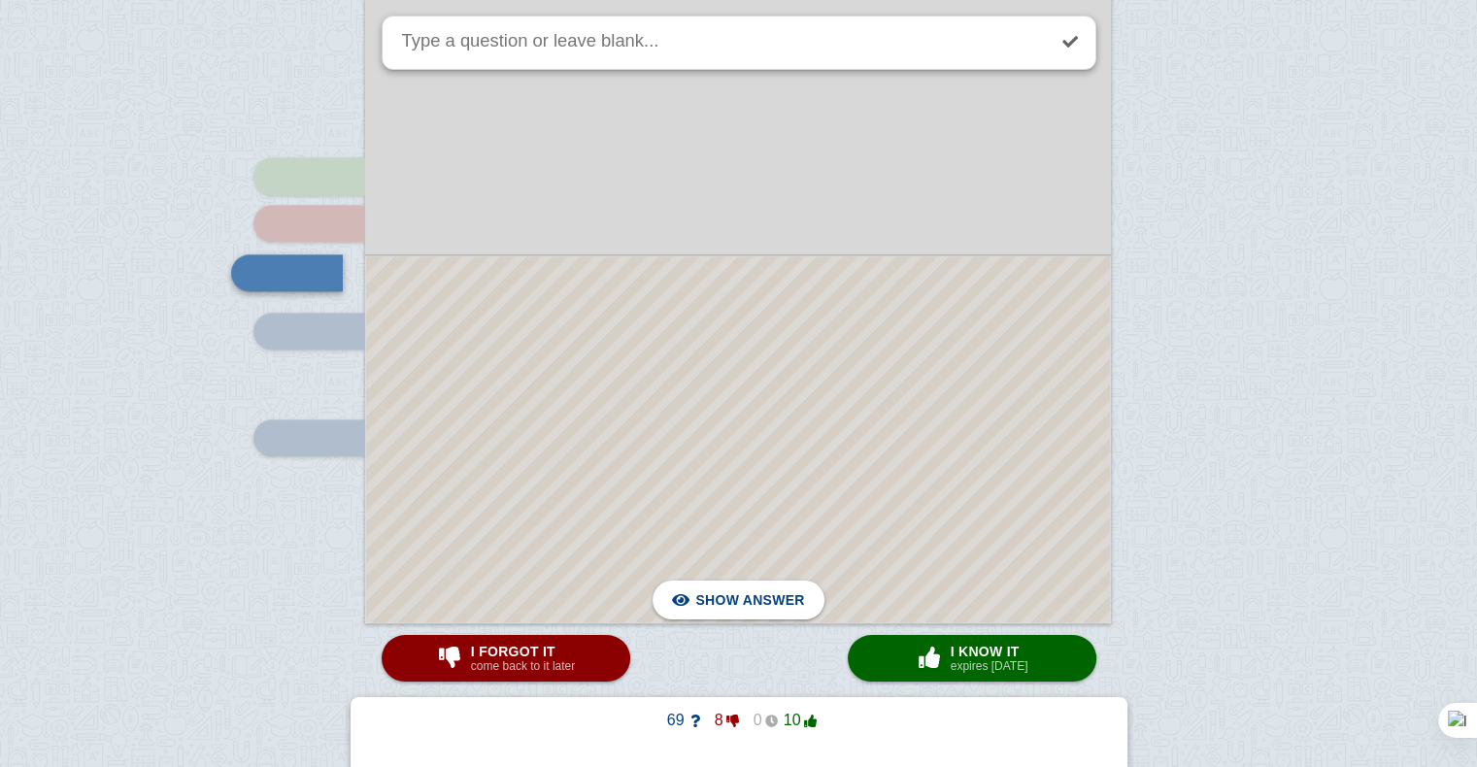
click at [732, 323] on div at bounding box center [738, 439] width 744 height 366
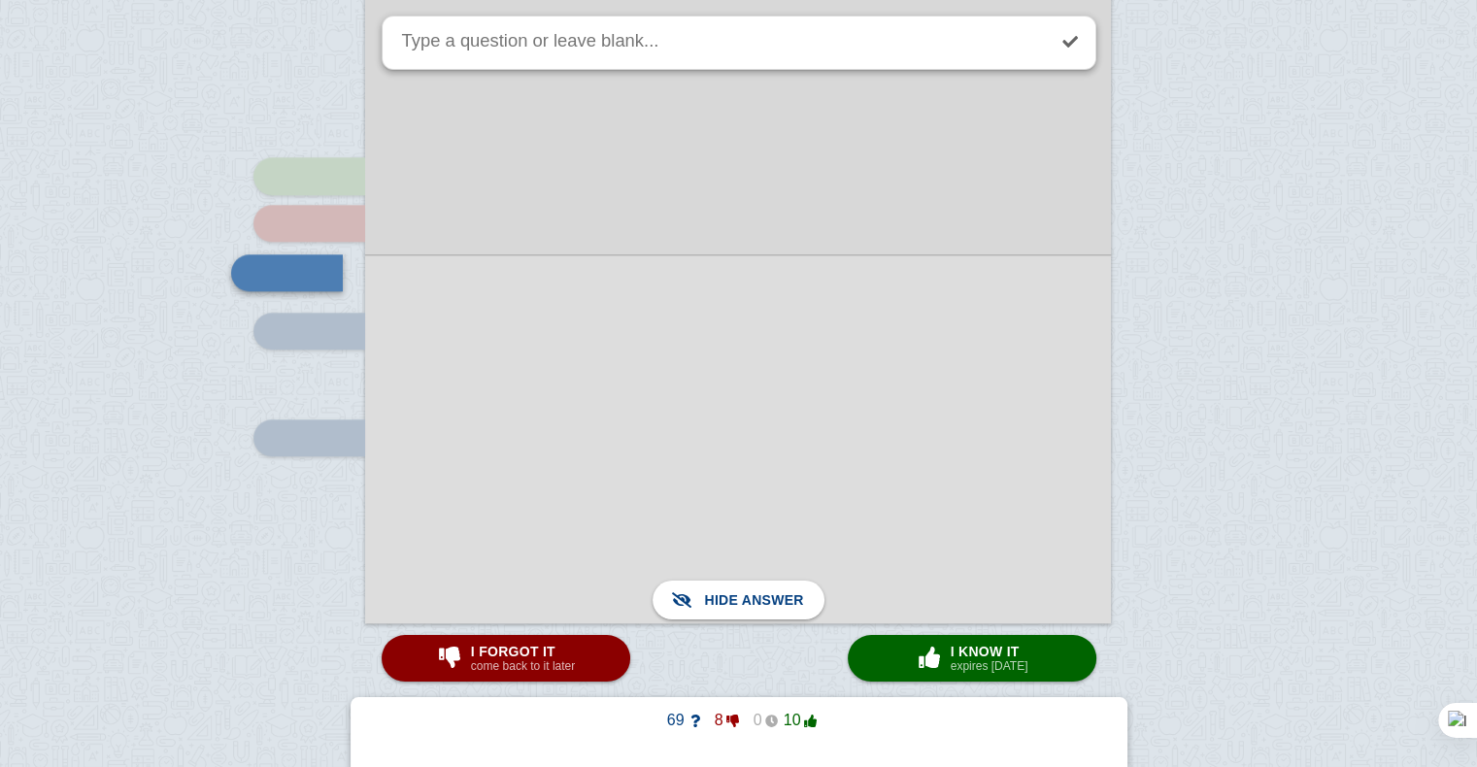
click at [956, 358] on div at bounding box center [738, 438] width 746 height 369
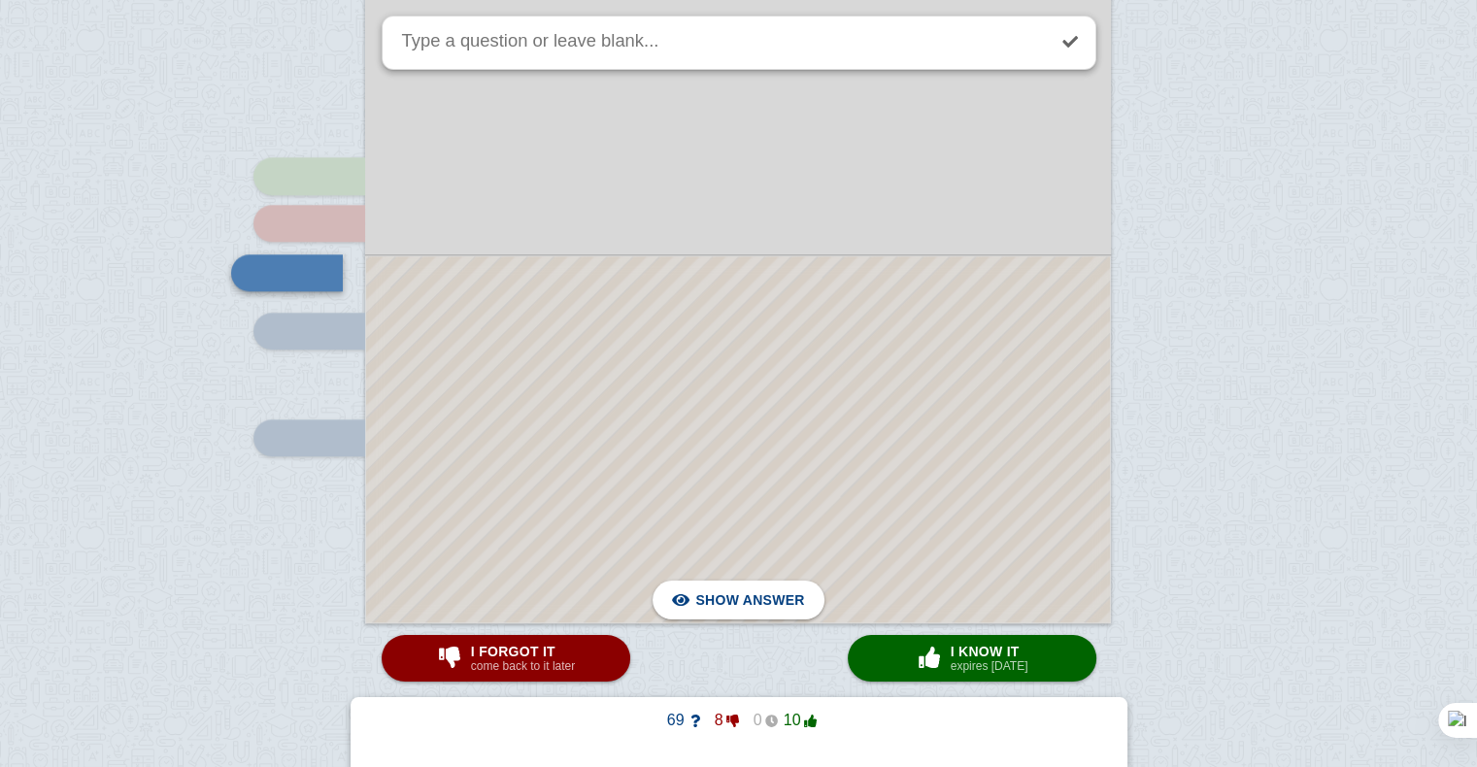
click at [956, 358] on div at bounding box center [738, 439] width 744 height 366
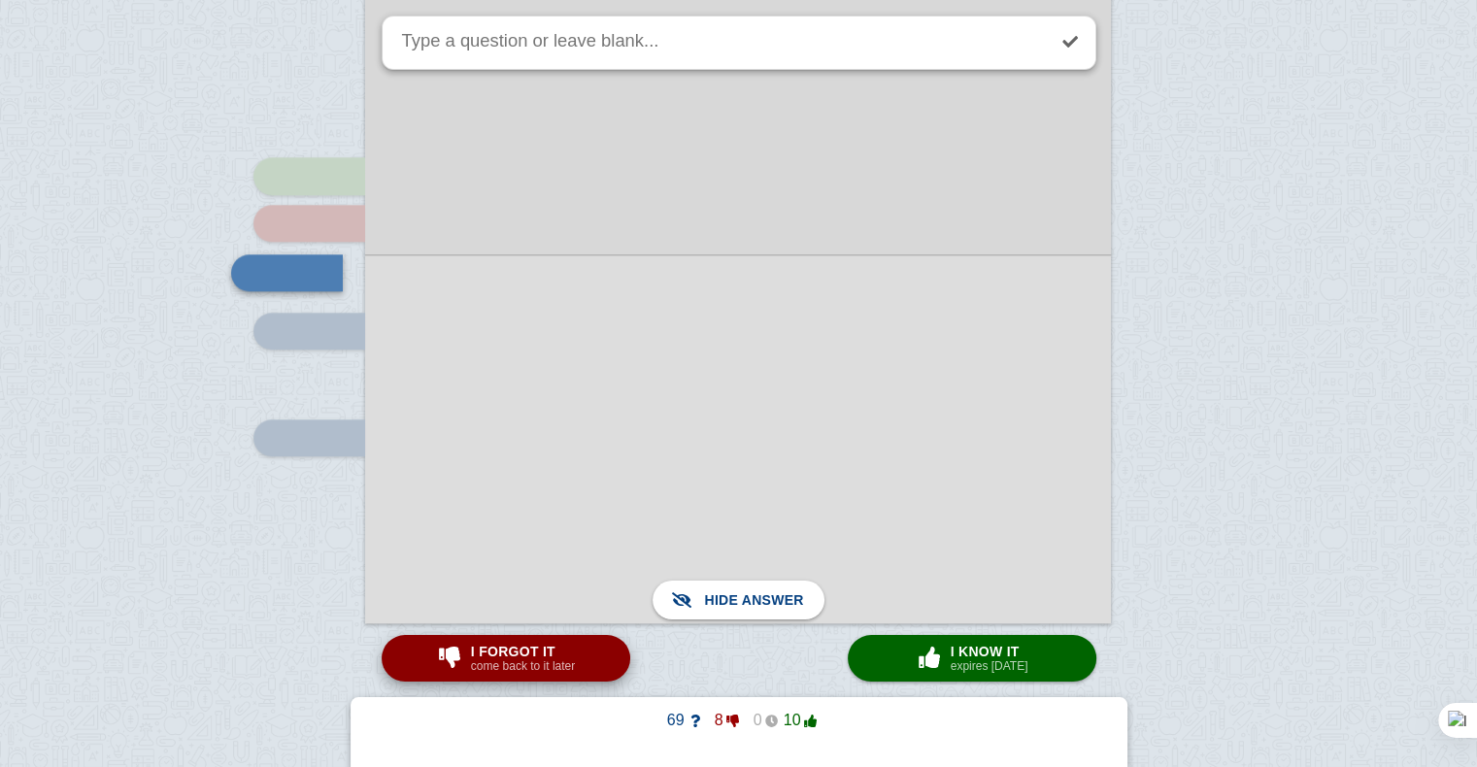
click at [618, 660] on button "I forgot it come back to it later" at bounding box center [506, 658] width 249 height 47
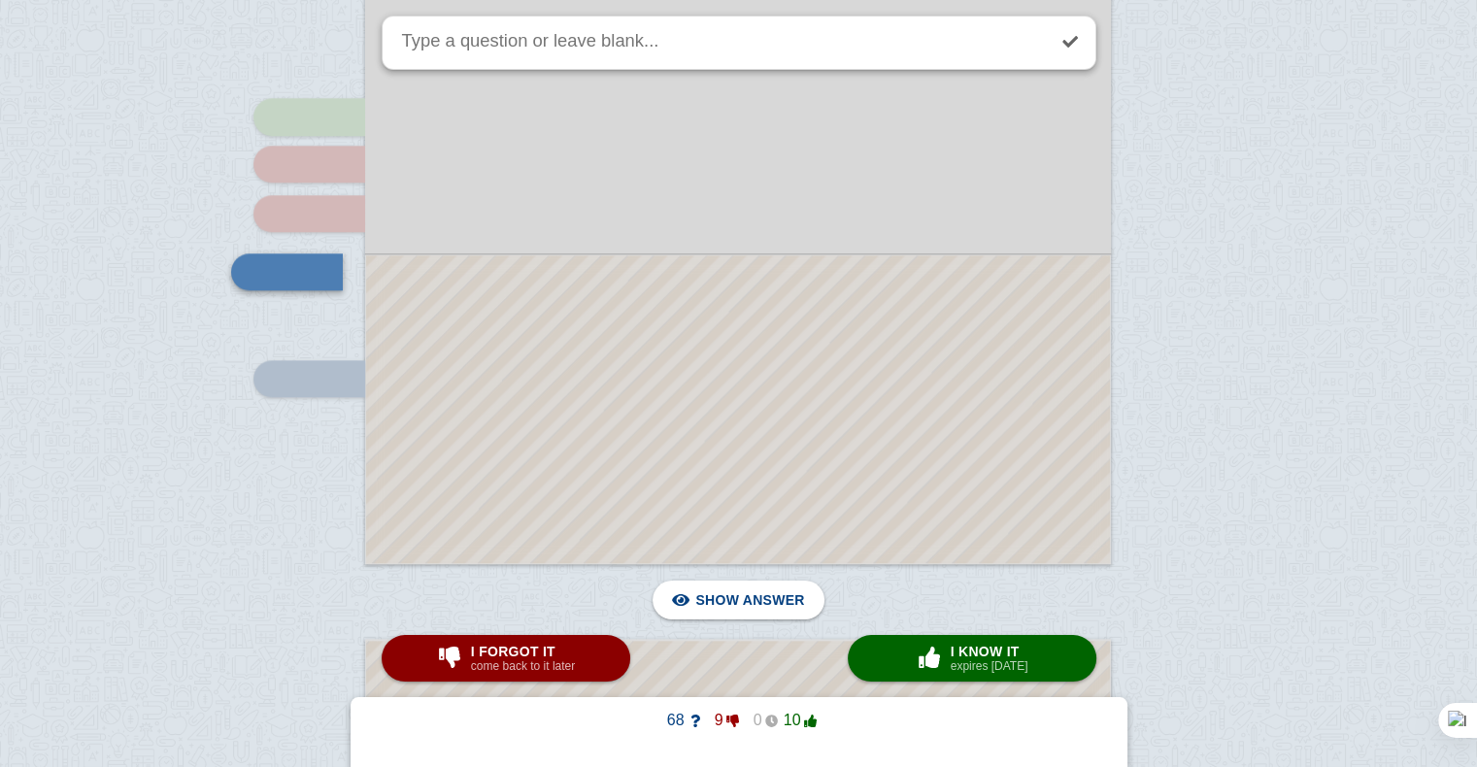
click at [795, 417] on div at bounding box center [738, 409] width 744 height 308
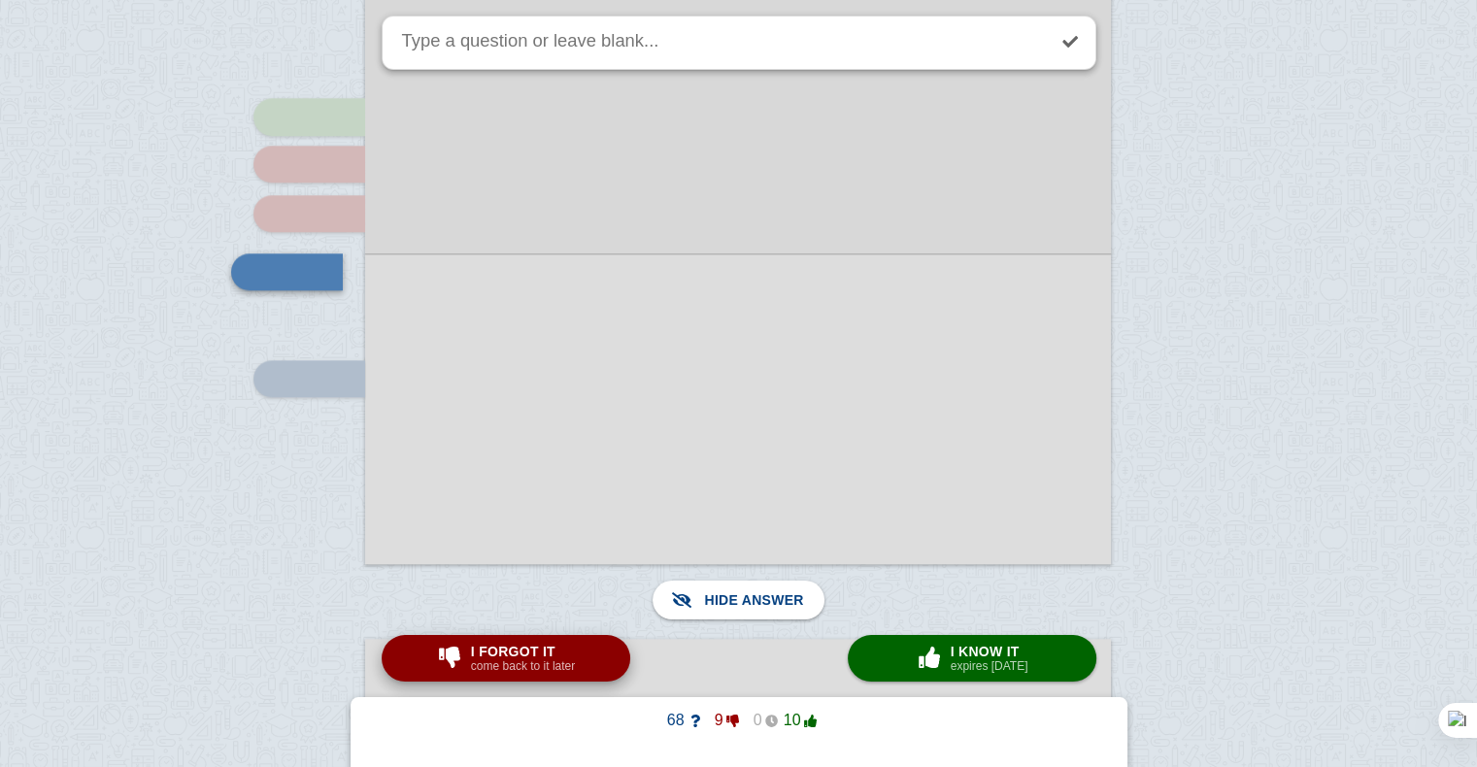
click at [580, 672] on button "I forgot it come back to it later" at bounding box center [506, 658] width 249 height 47
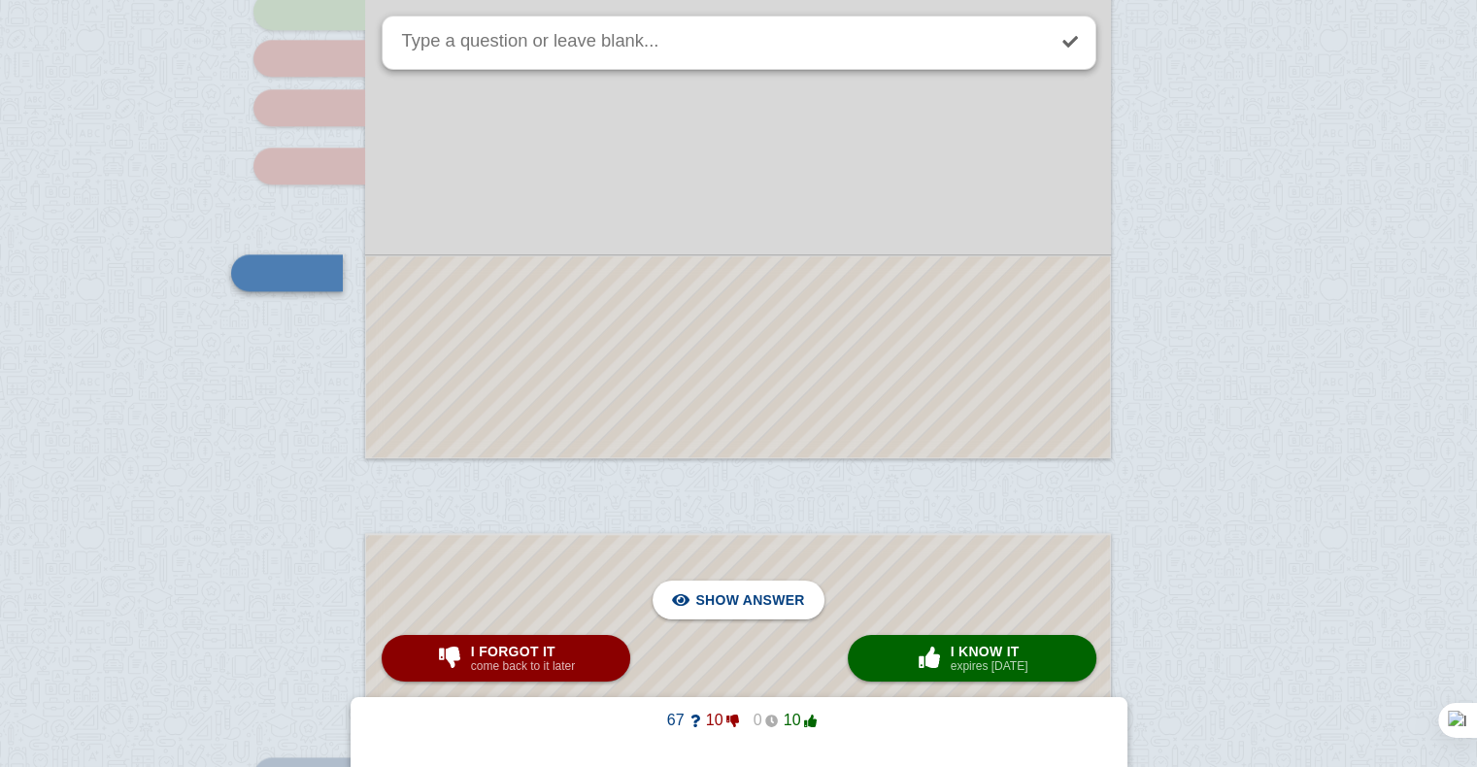
click at [746, 395] on div at bounding box center [738, 356] width 744 height 201
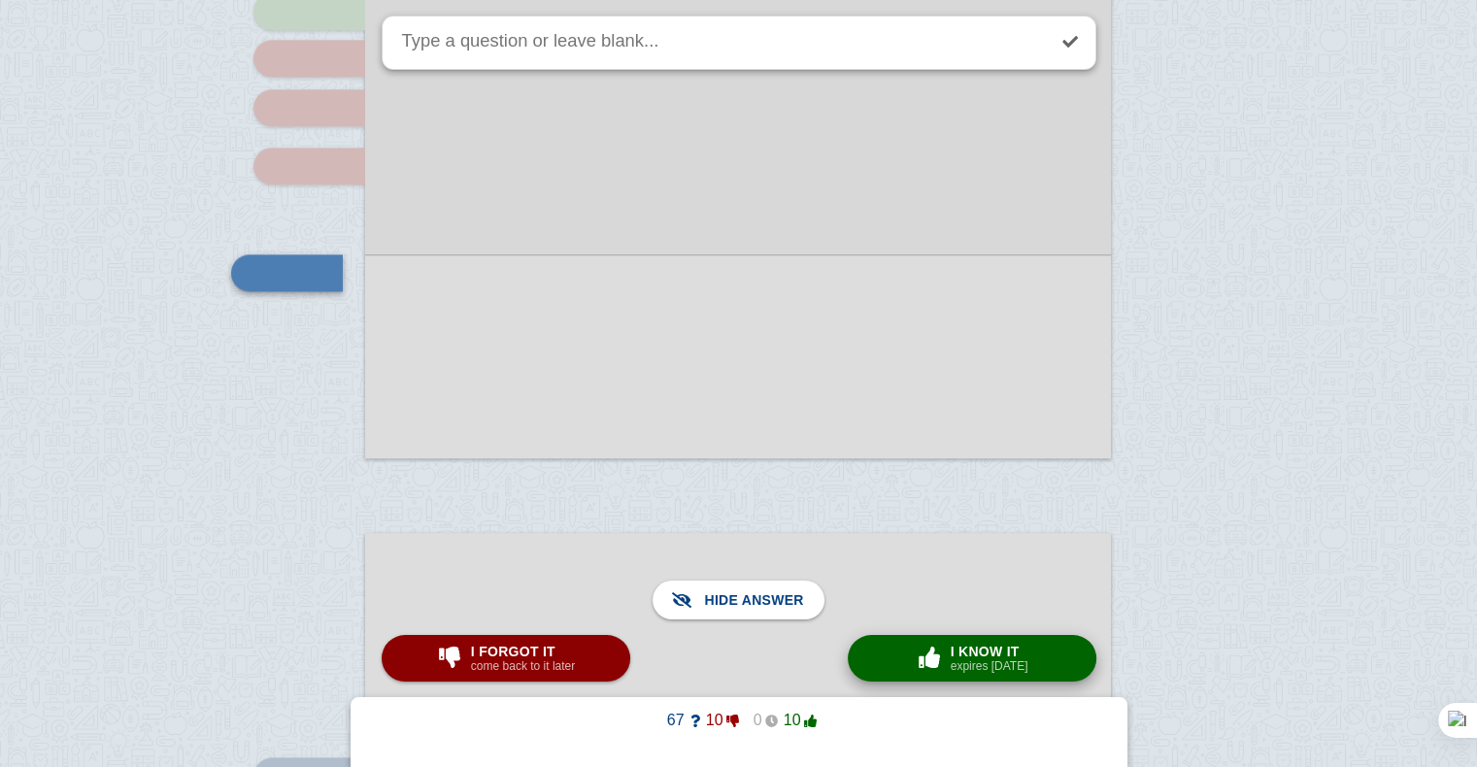
click at [985, 672] on small "expires [DATE]" at bounding box center [990, 666] width 78 height 14
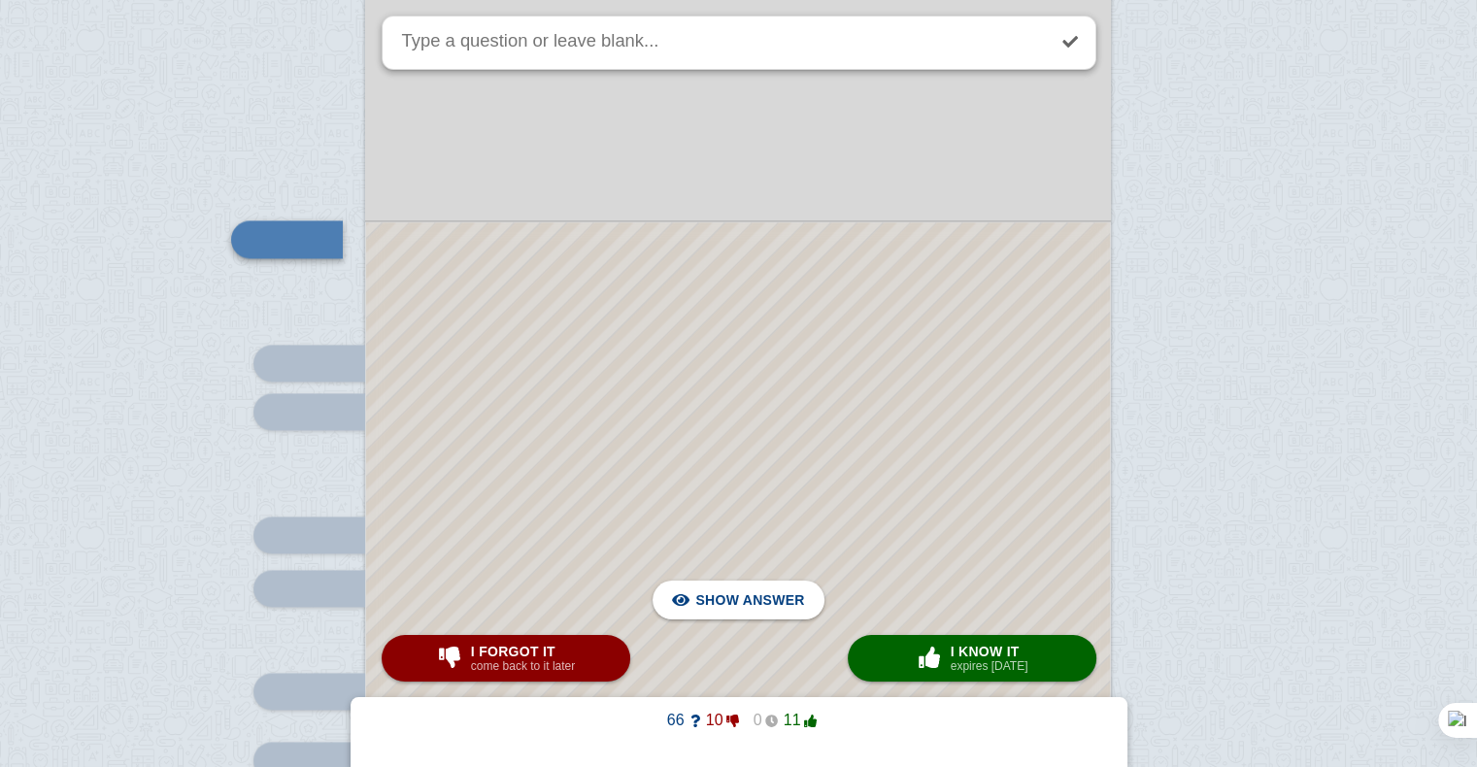
scroll to position [2622, 0]
click at [843, 399] on div at bounding box center [738, 636] width 744 height 827
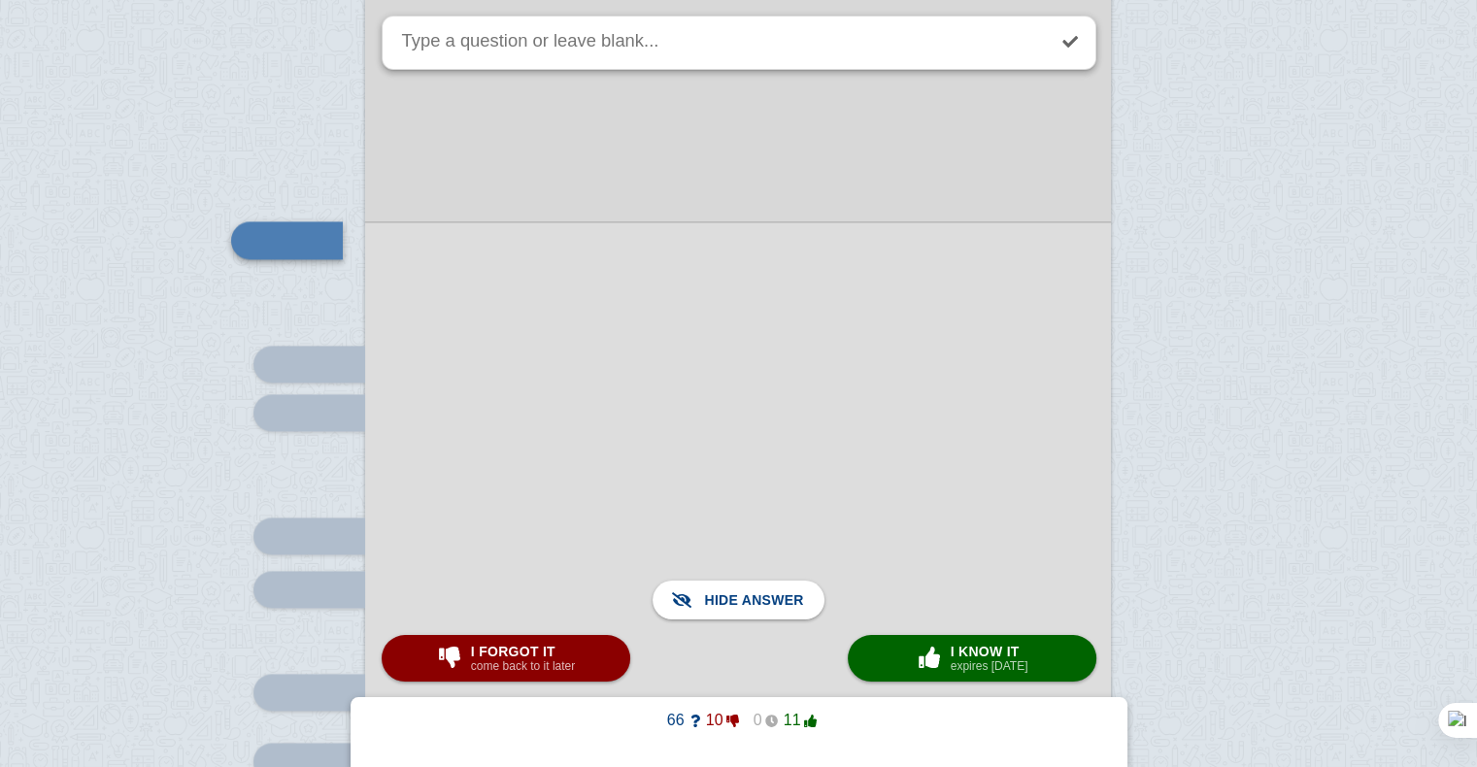
click at [843, 399] on div at bounding box center [738, 636] width 746 height 830
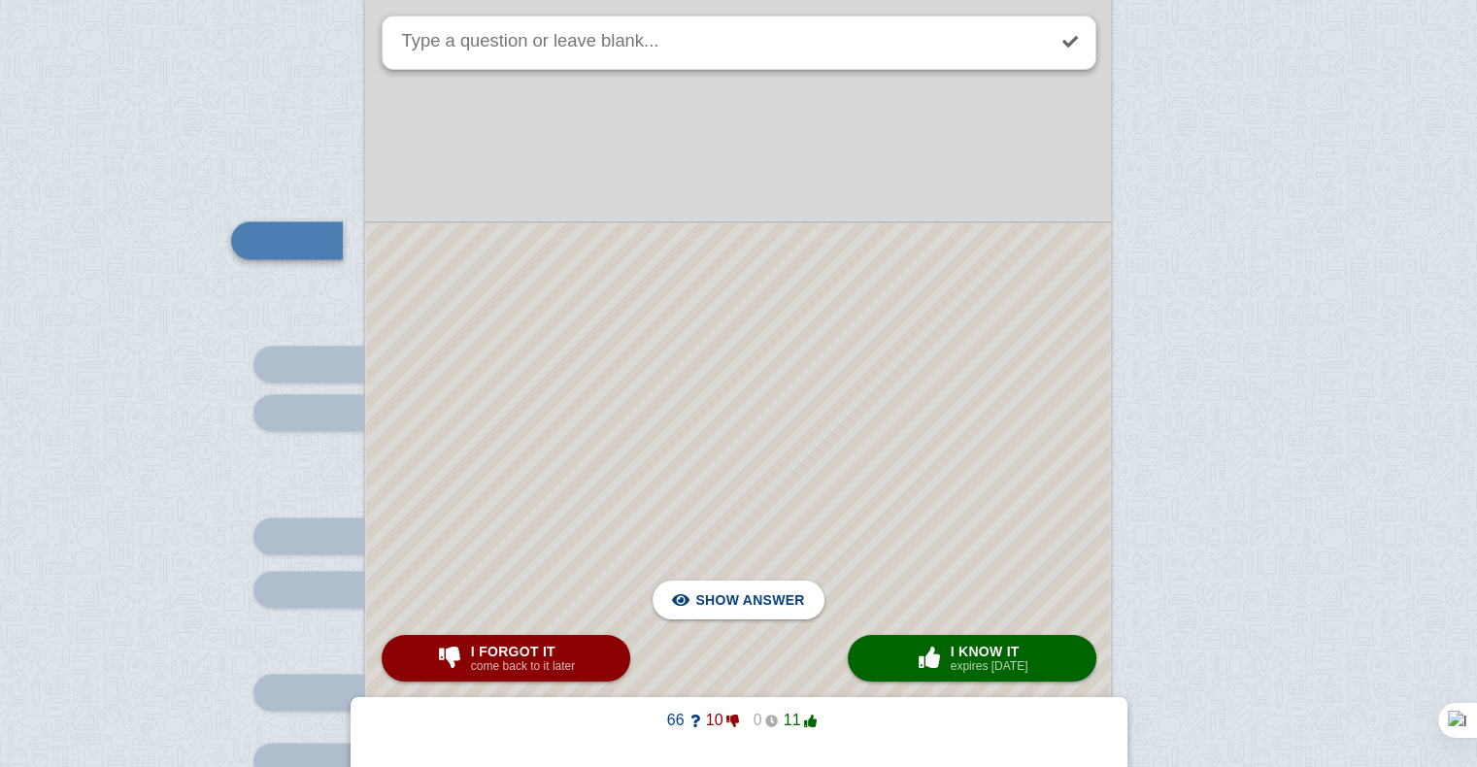
click at [843, 399] on div at bounding box center [738, 636] width 744 height 827
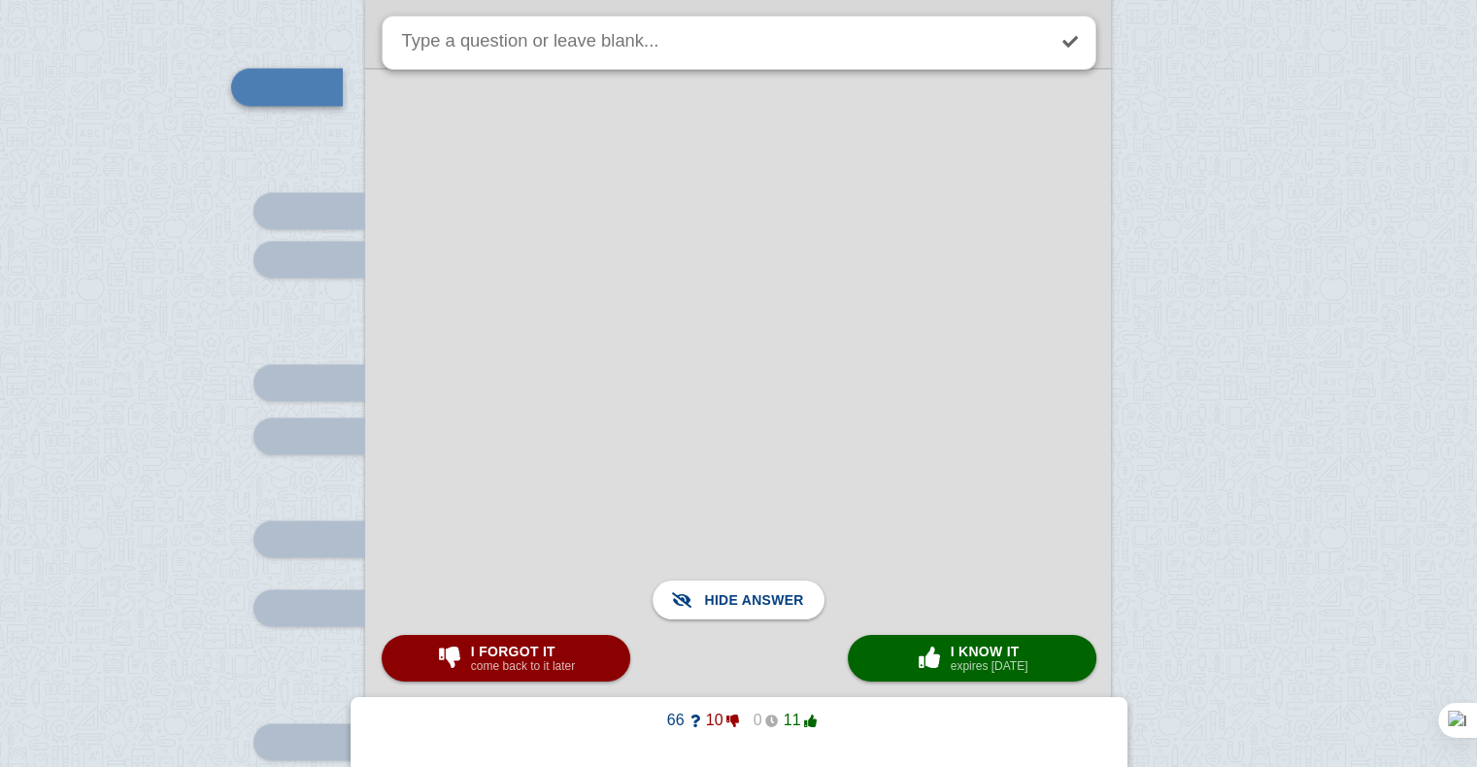
scroll to position [2776, 0]
click at [910, 656] on button "× 0 I know it expires [DATE]" at bounding box center [972, 658] width 249 height 47
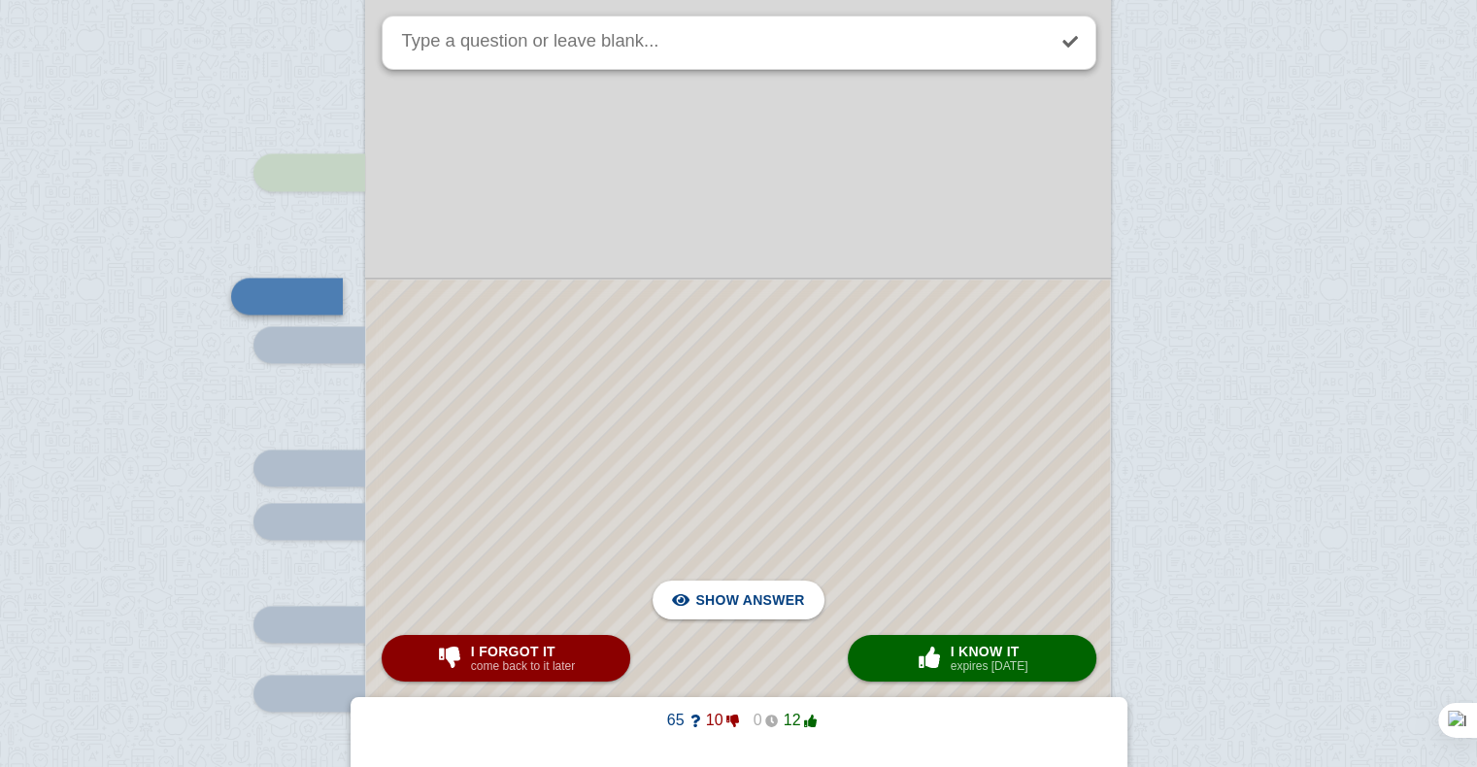
scroll to position [2678, 0]
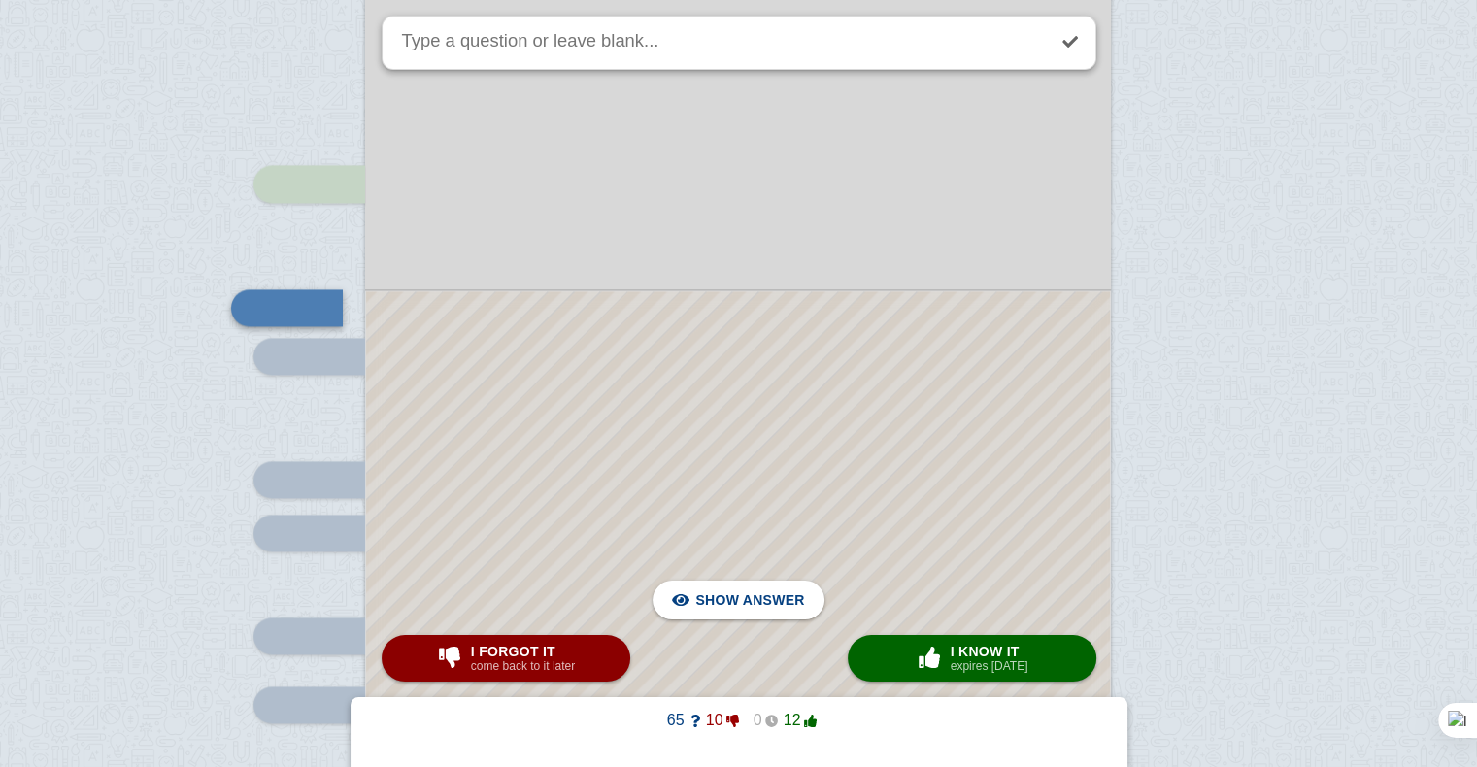
click at [749, 398] on div at bounding box center [738, 642] width 744 height 703
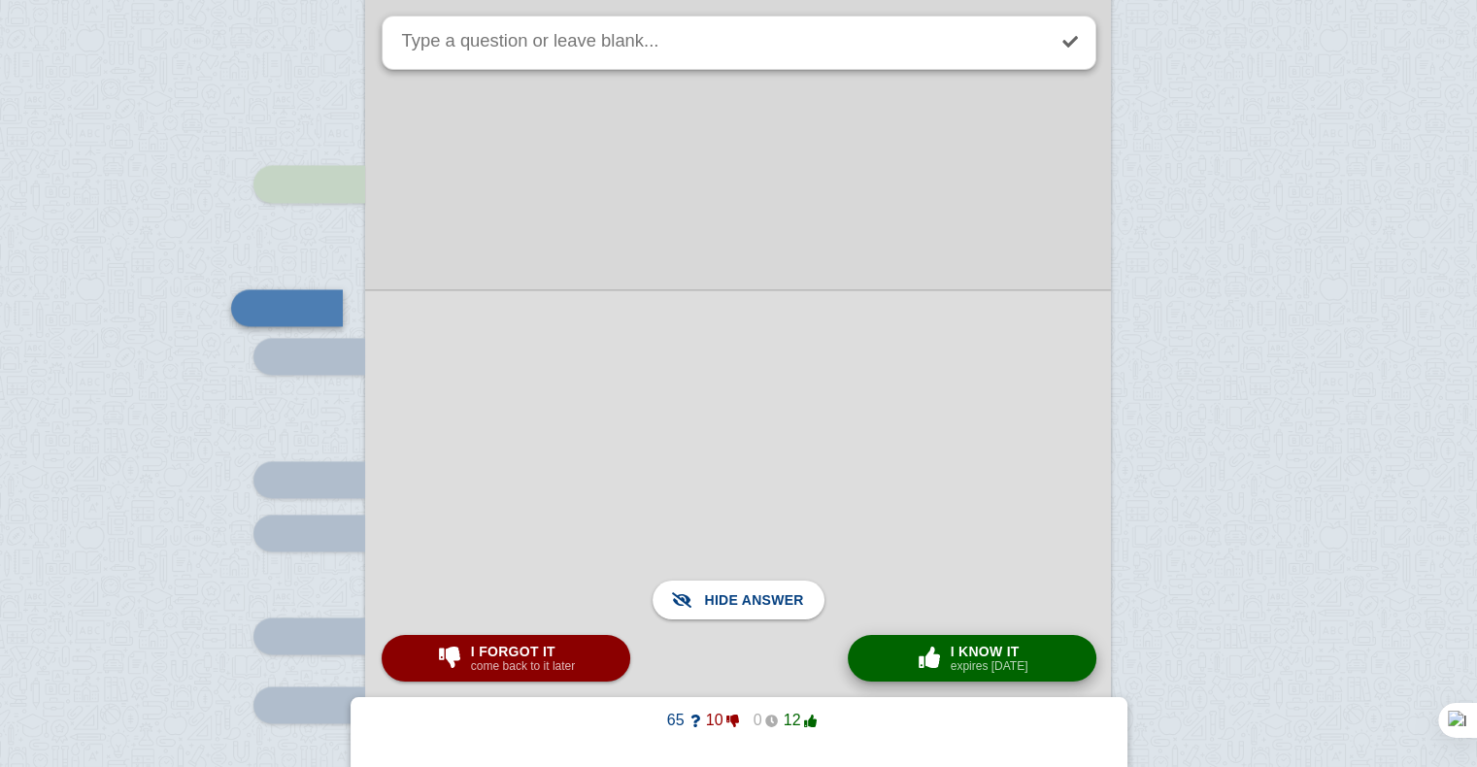
click at [1019, 651] on span "I know it" at bounding box center [990, 652] width 78 height 16
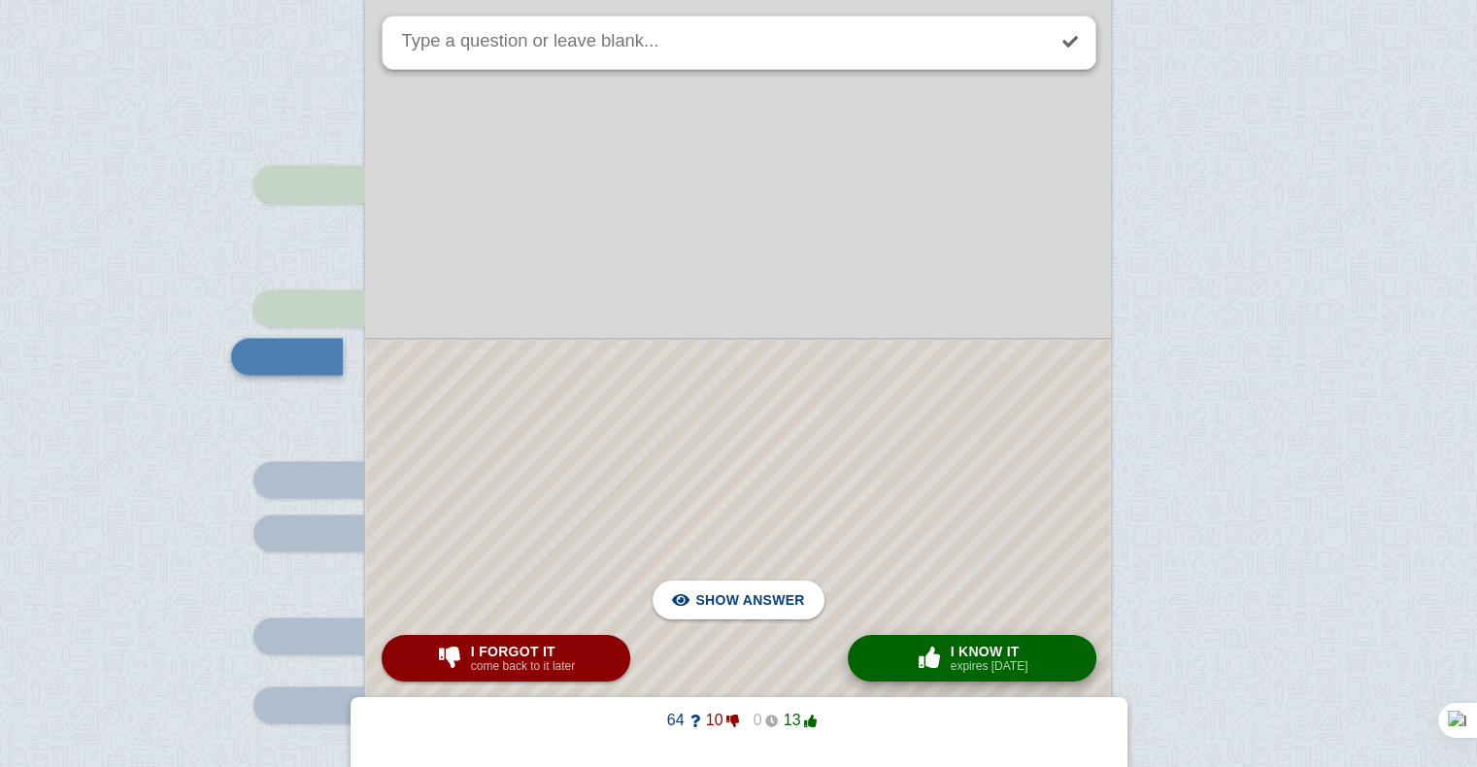
scroll to position [2762, 0]
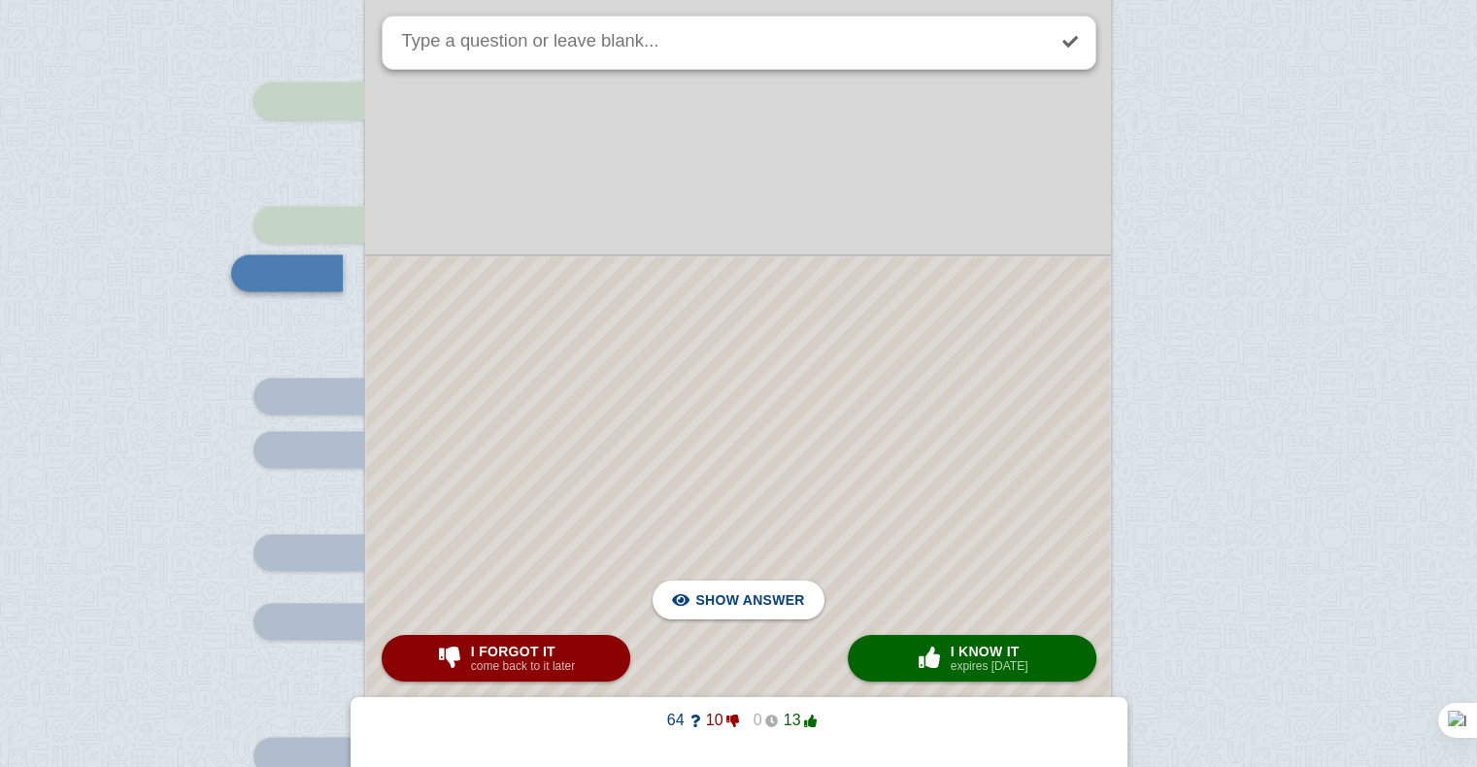
click at [906, 379] on div at bounding box center [738, 583] width 744 height 654
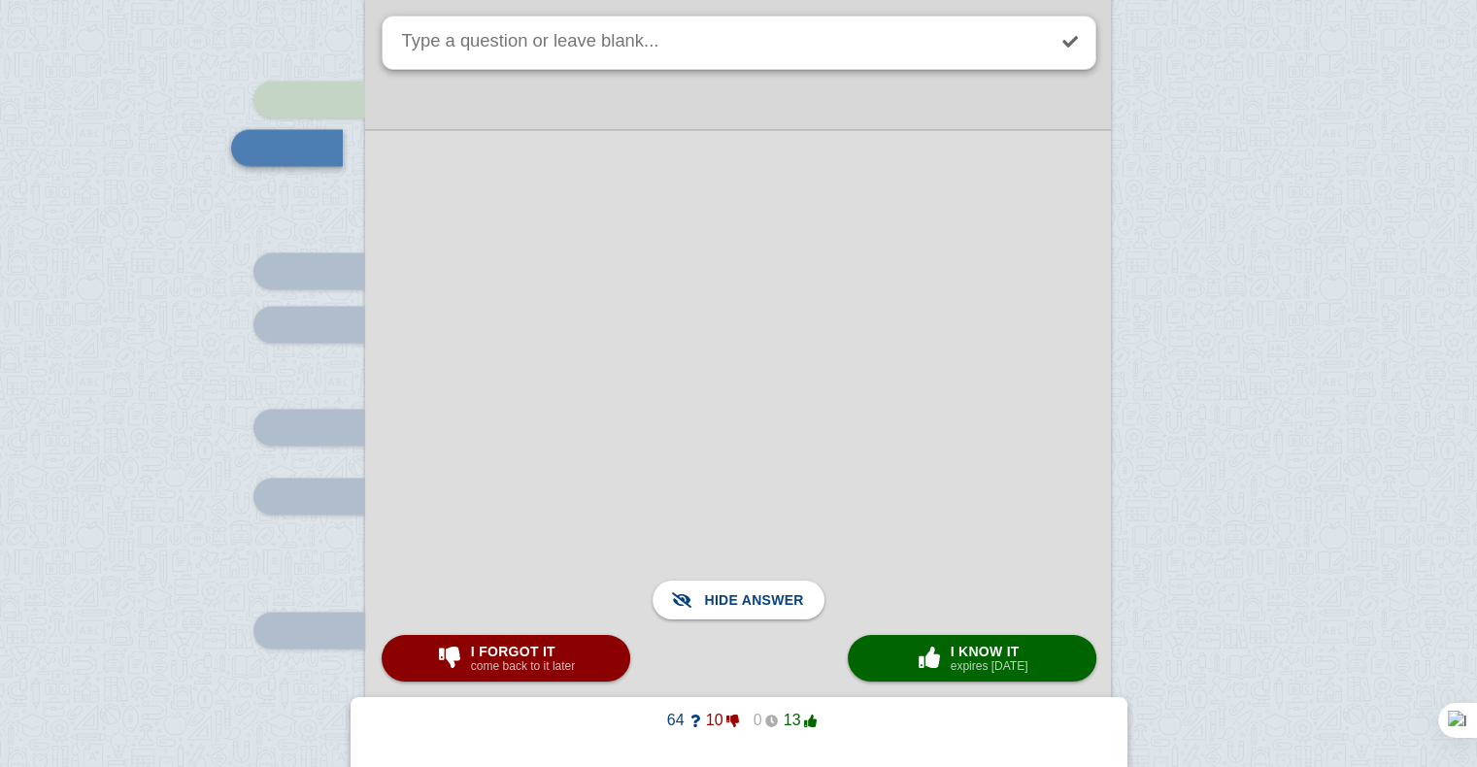
scroll to position [2888, 0]
click at [906, 379] on div at bounding box center [738, 456] width 746 height 657
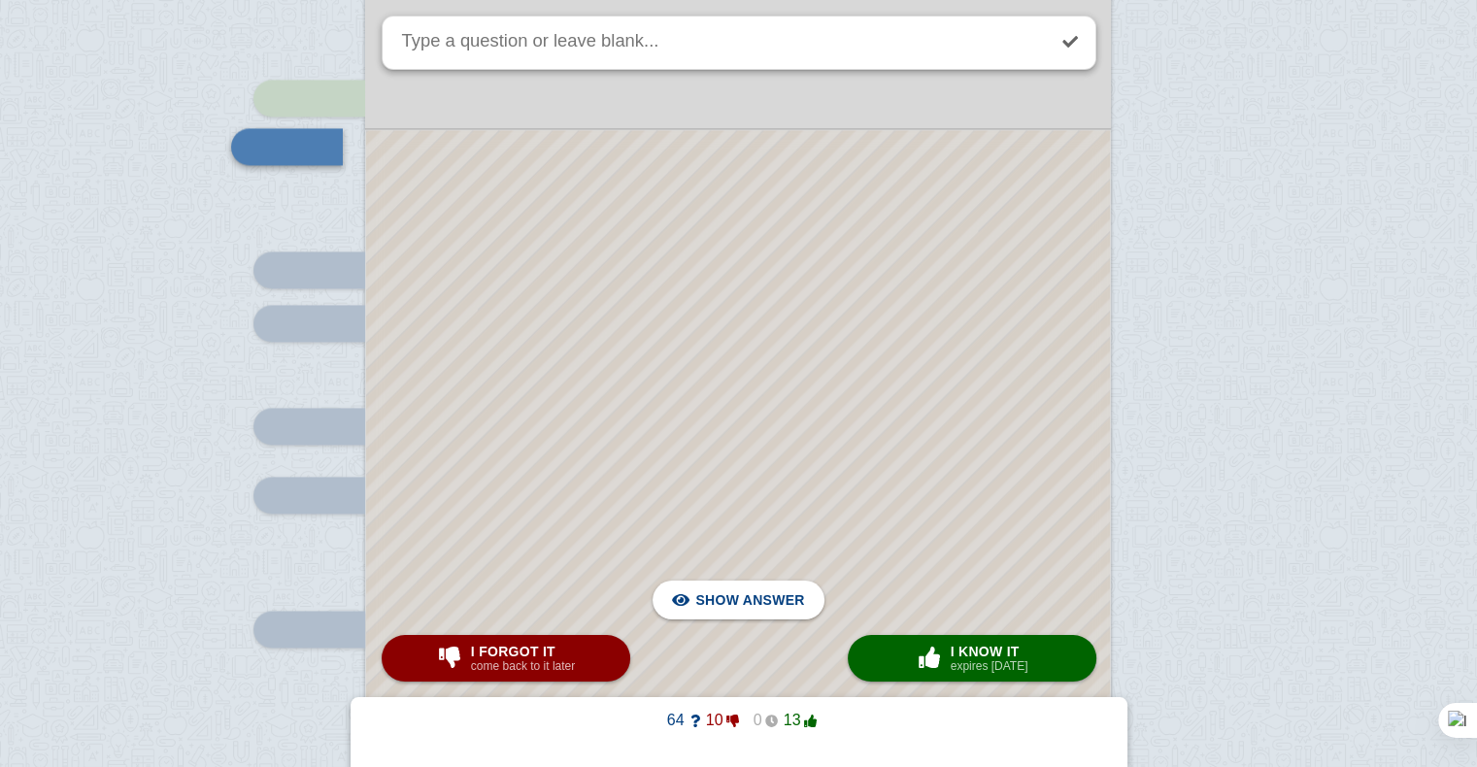
click at [906, 379] on div at bounding box center [738, 457] width 744 height 654
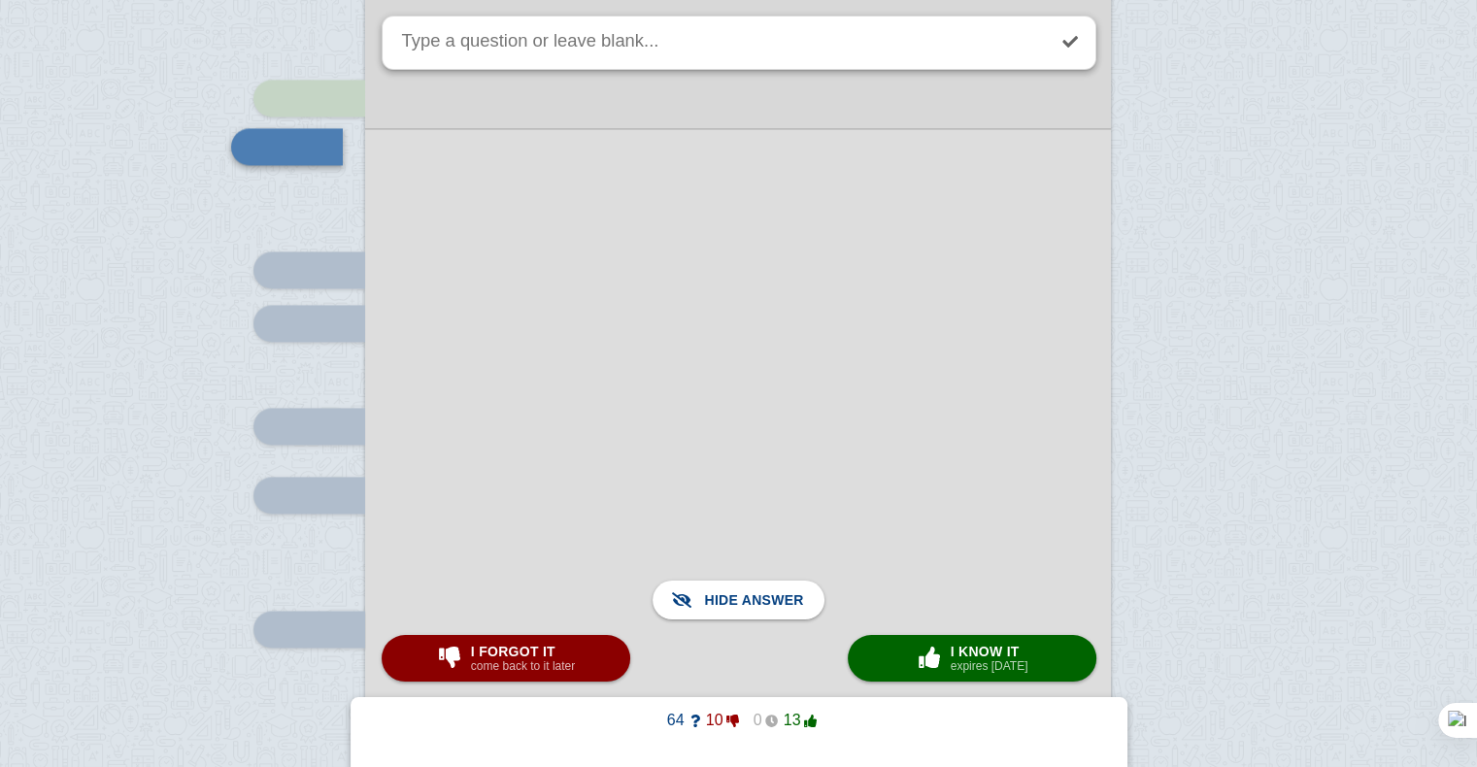
click at [906, 379] on div at bounding box center [738, 456] width 746 height 657
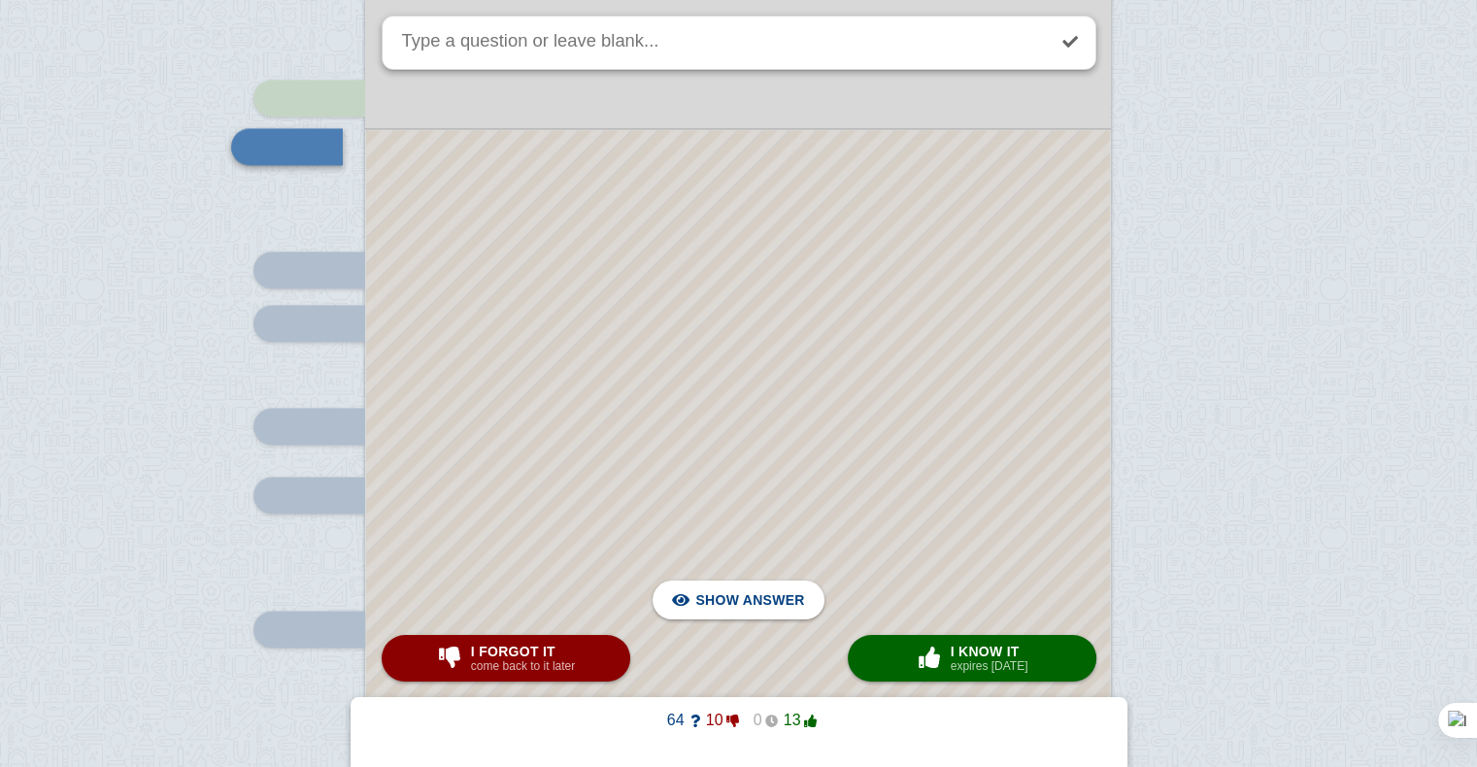
click at [906, 379] on div at bounding box center [738, 457] width 744 height 654
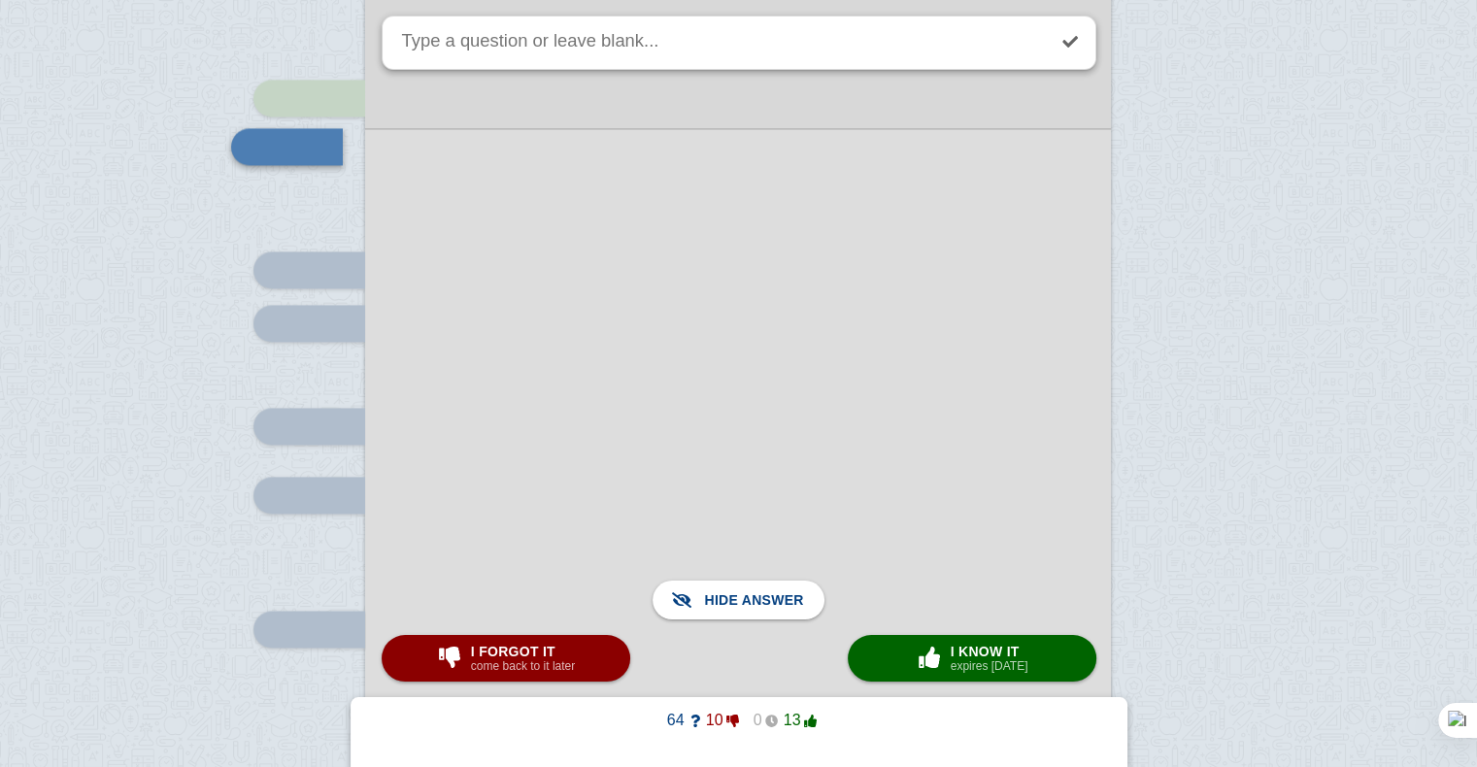
click at [906, 379] on div at bounding box center [738, 456] width 746 height 657
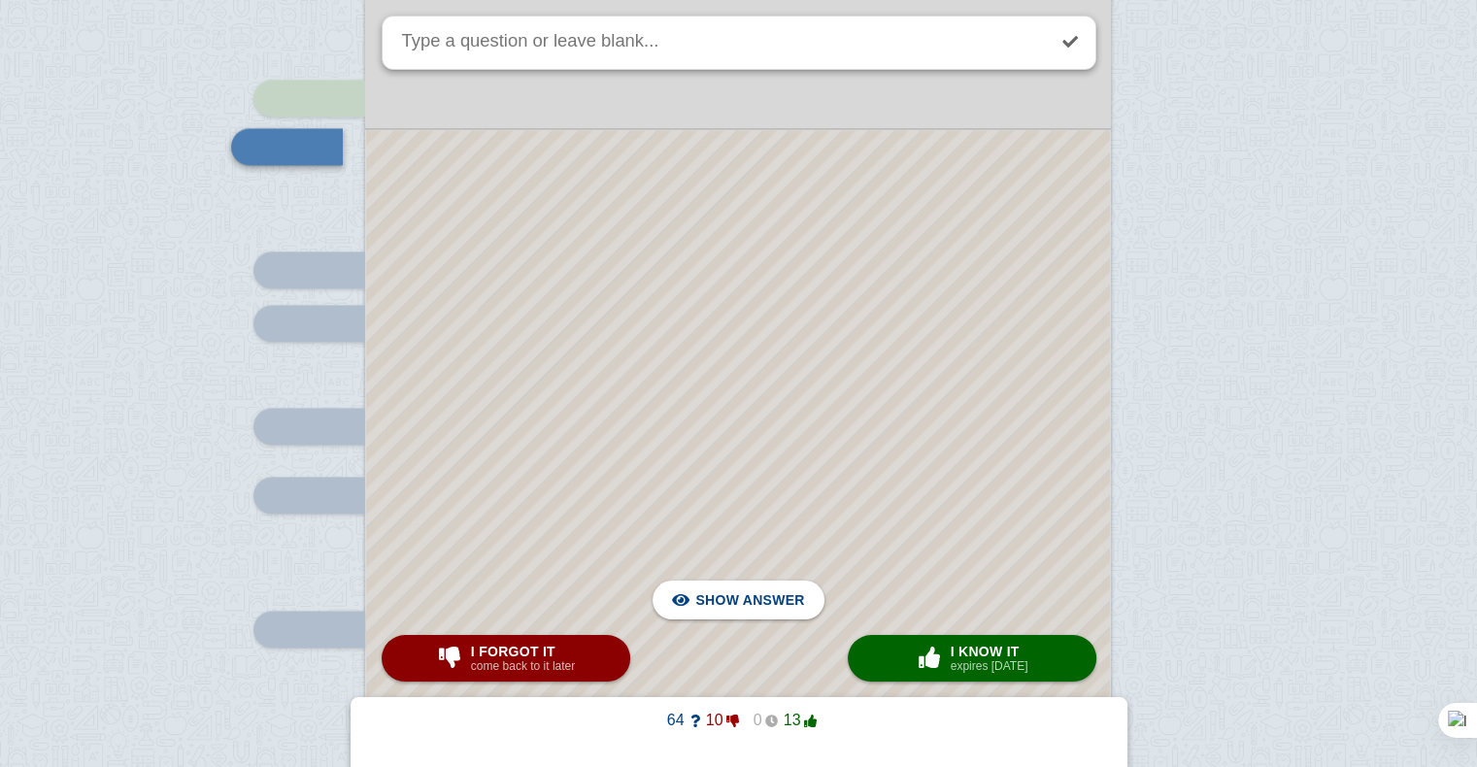
click at [906, 379] on div at bounding box center [738, 457] width 744 height 654
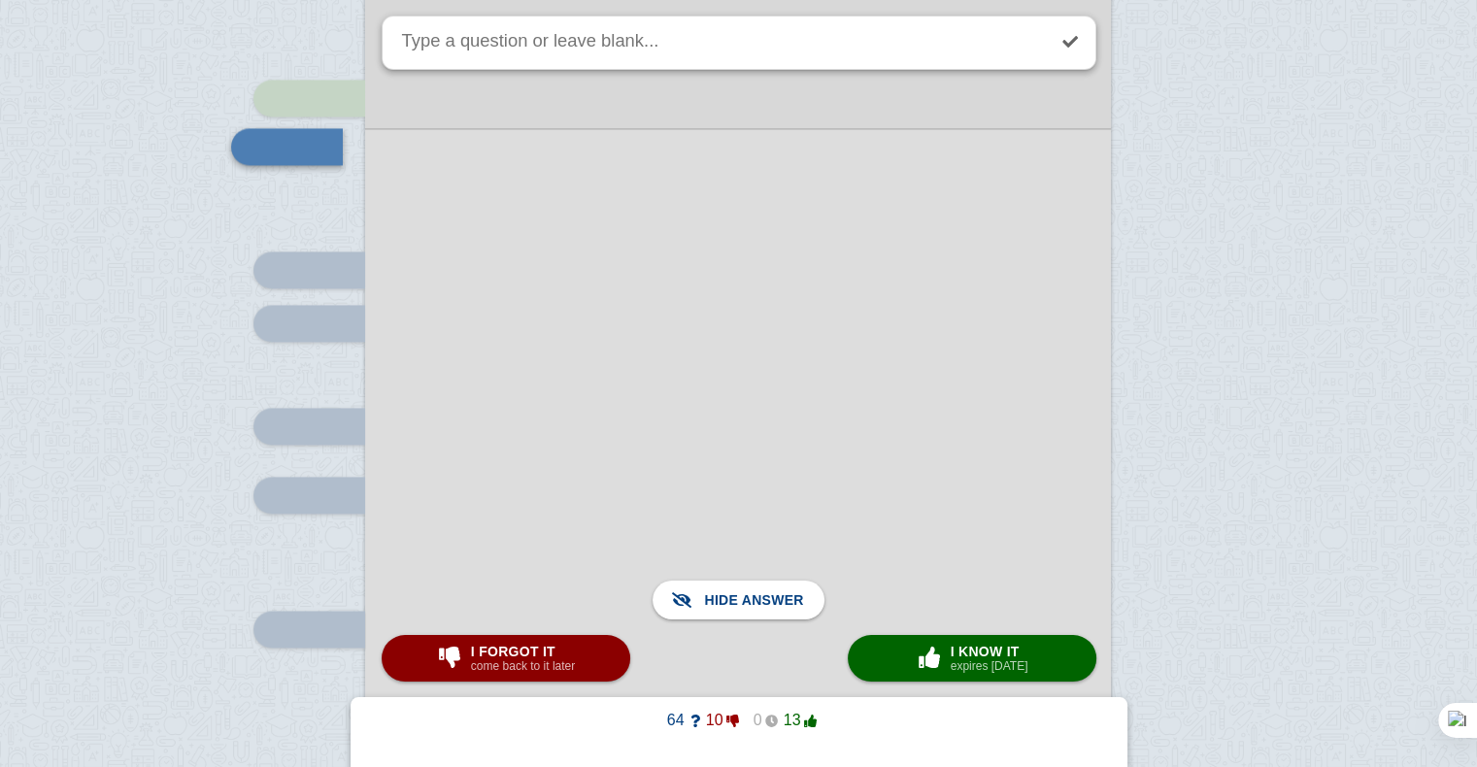
click at [906, 379] on div at bounding box center [738, 456] width 746 height 657
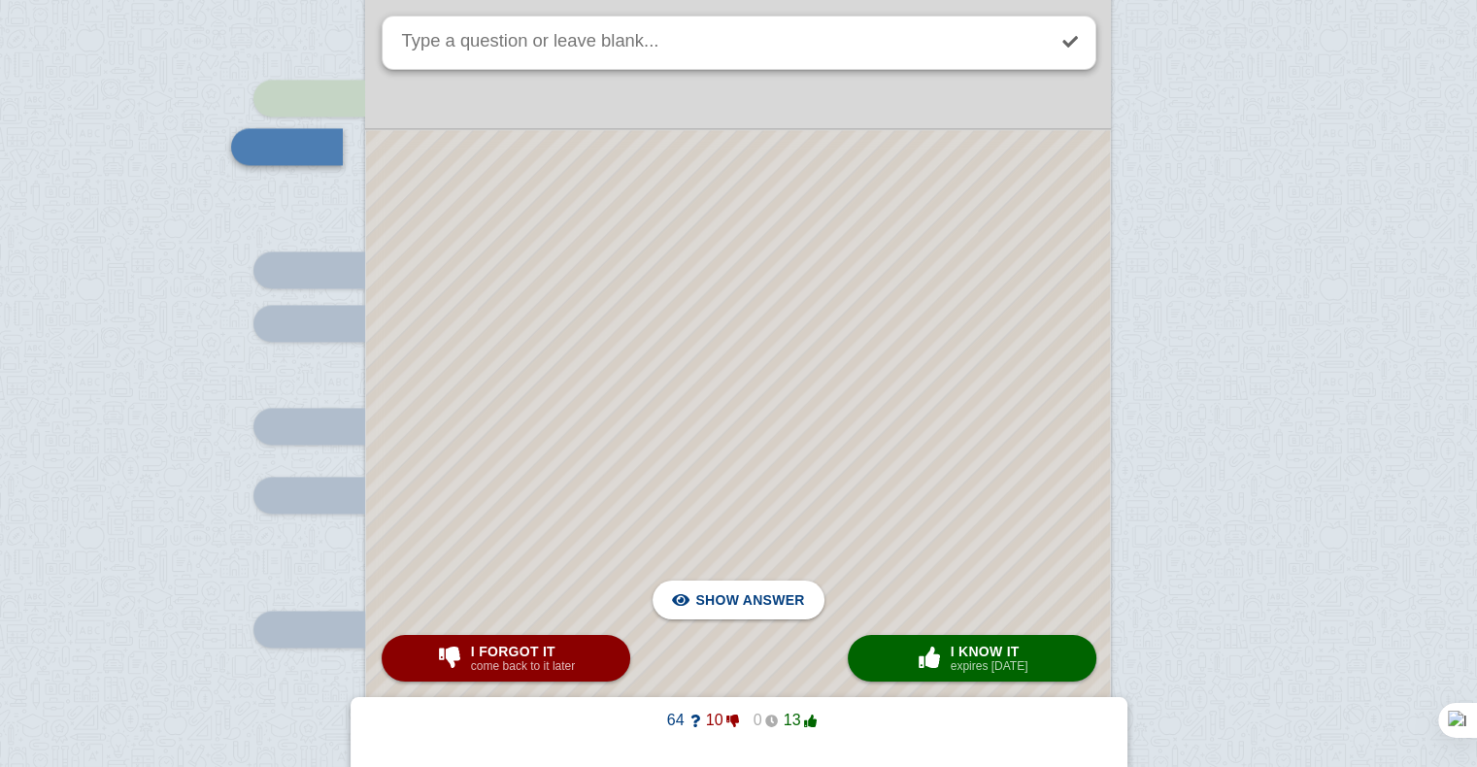
click at [906, 379] on div at bounding box center [738, 457] width 744 height 654
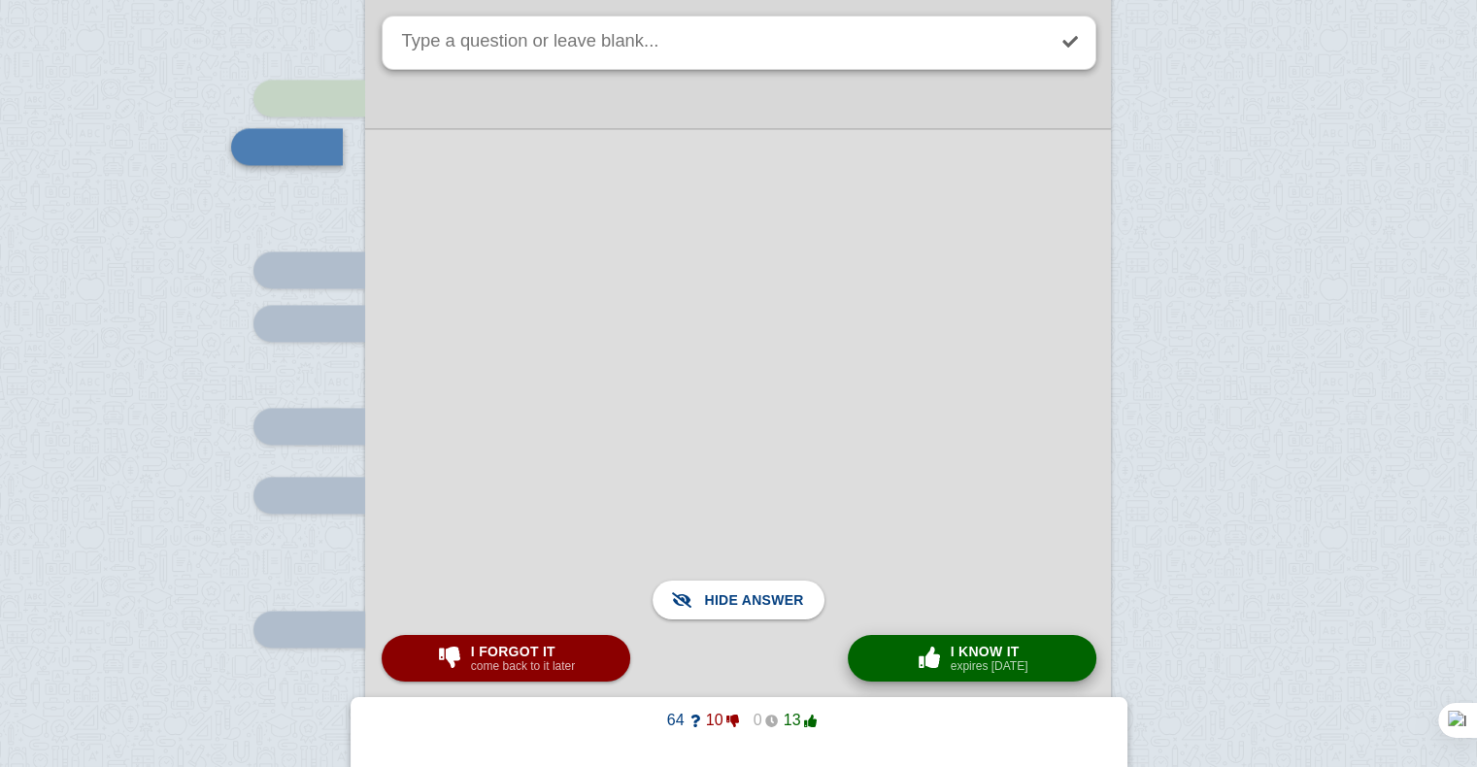
click at [952, 673] on small "expires [DATE]" at bounding box center [990, 666] width 78 height 14
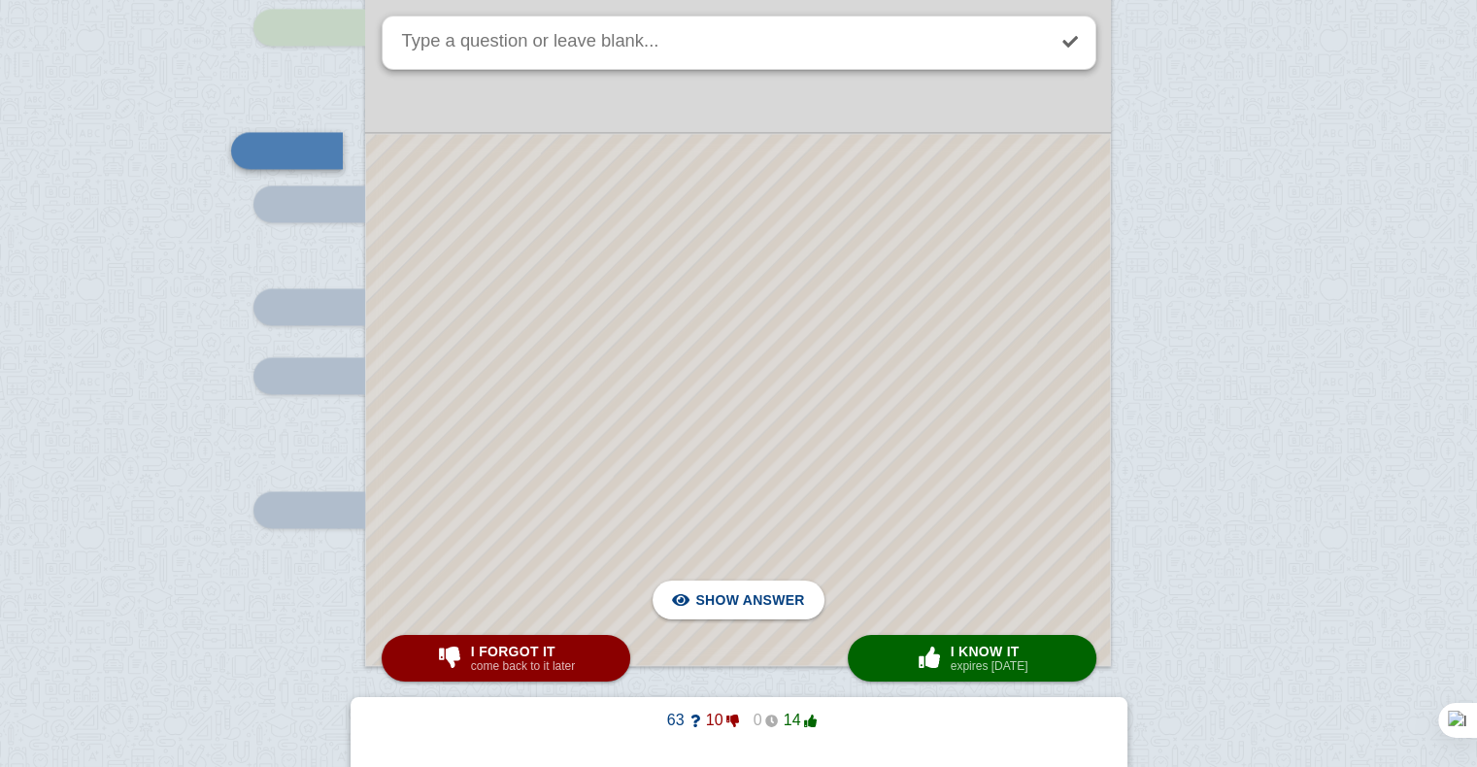
scroll to position [3008, 0]
click at [990, 646] on span "I know it" at bounding box center [990, 652] width 78 height 16
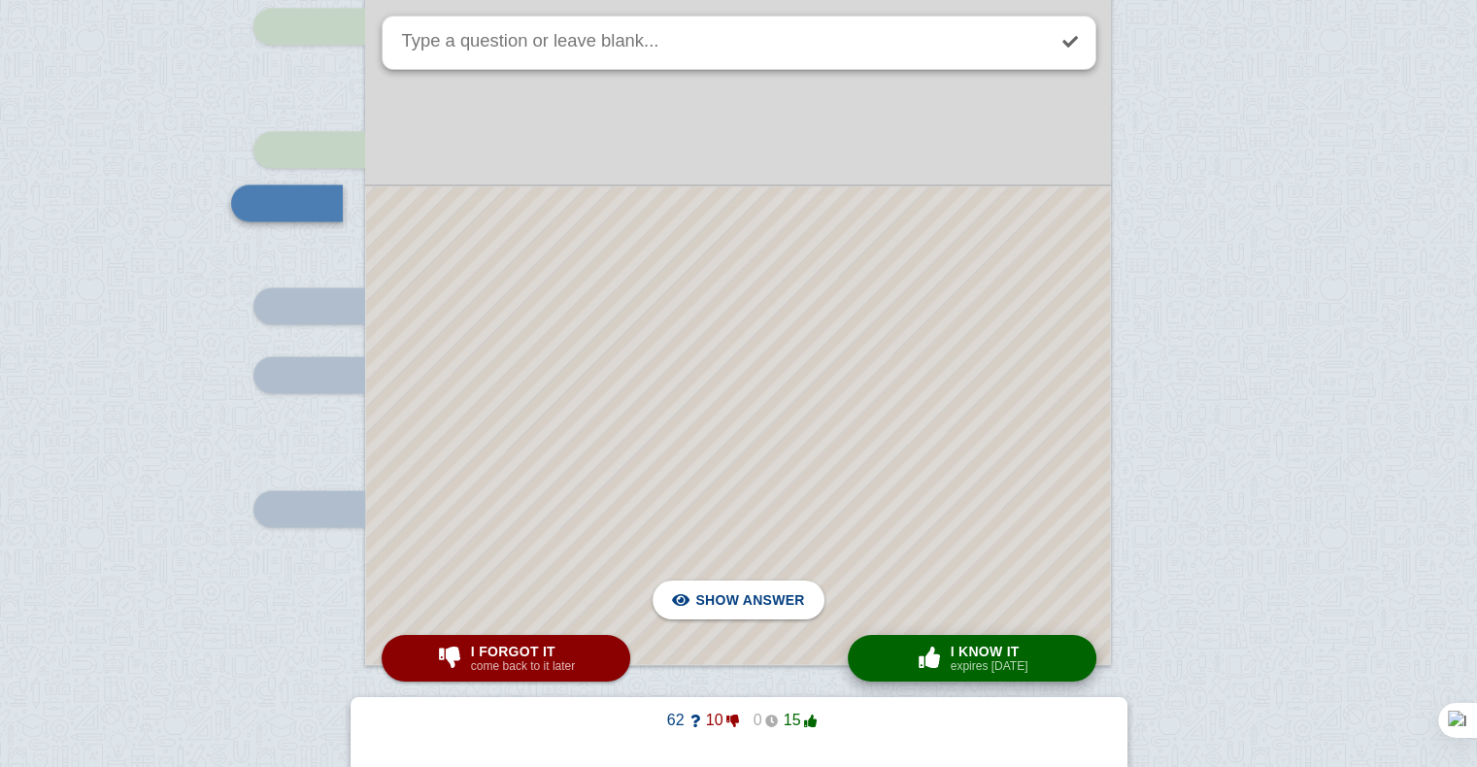
scroll to position [2939, 0]
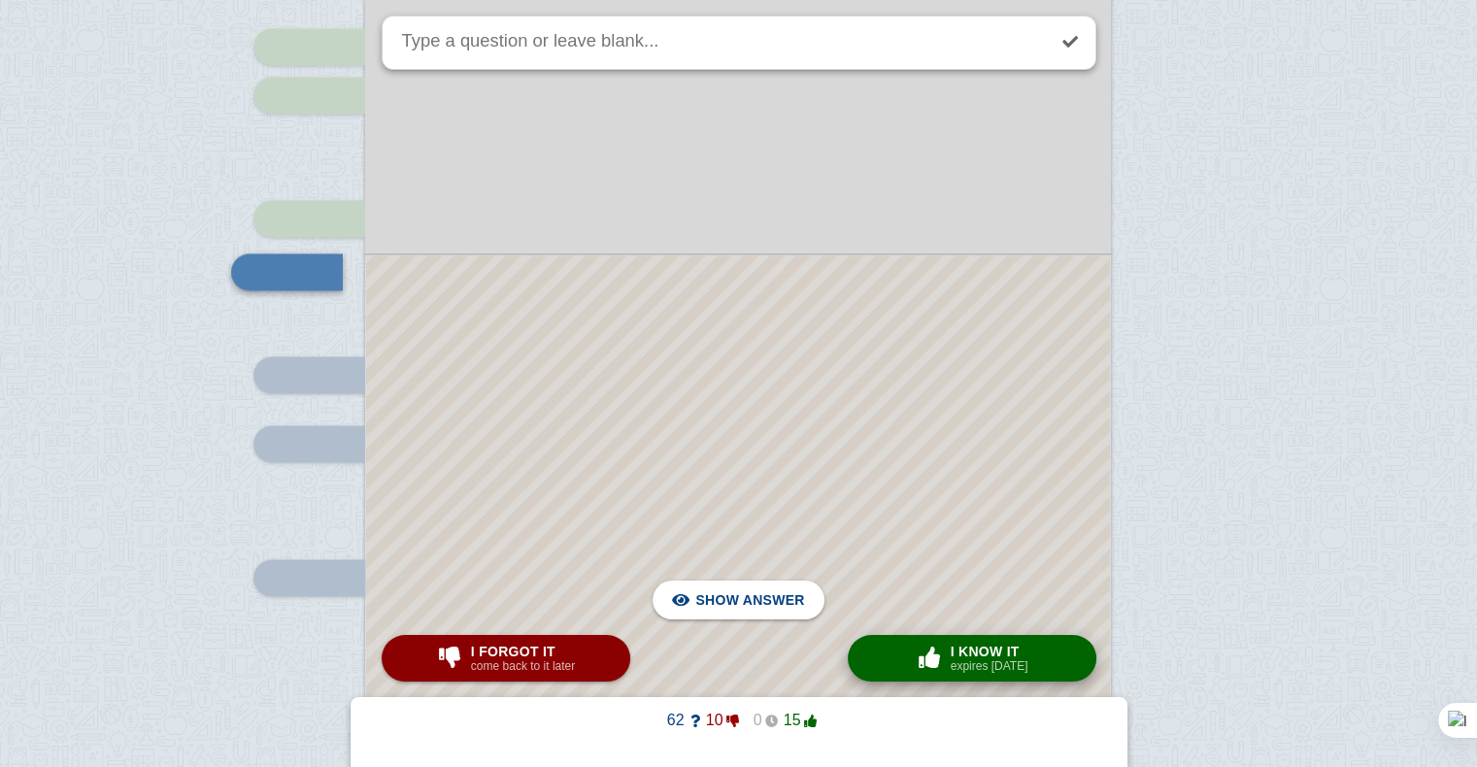
click at [968, 646] on span "I know it" at bounding box center [990, 652] width 78 height 16
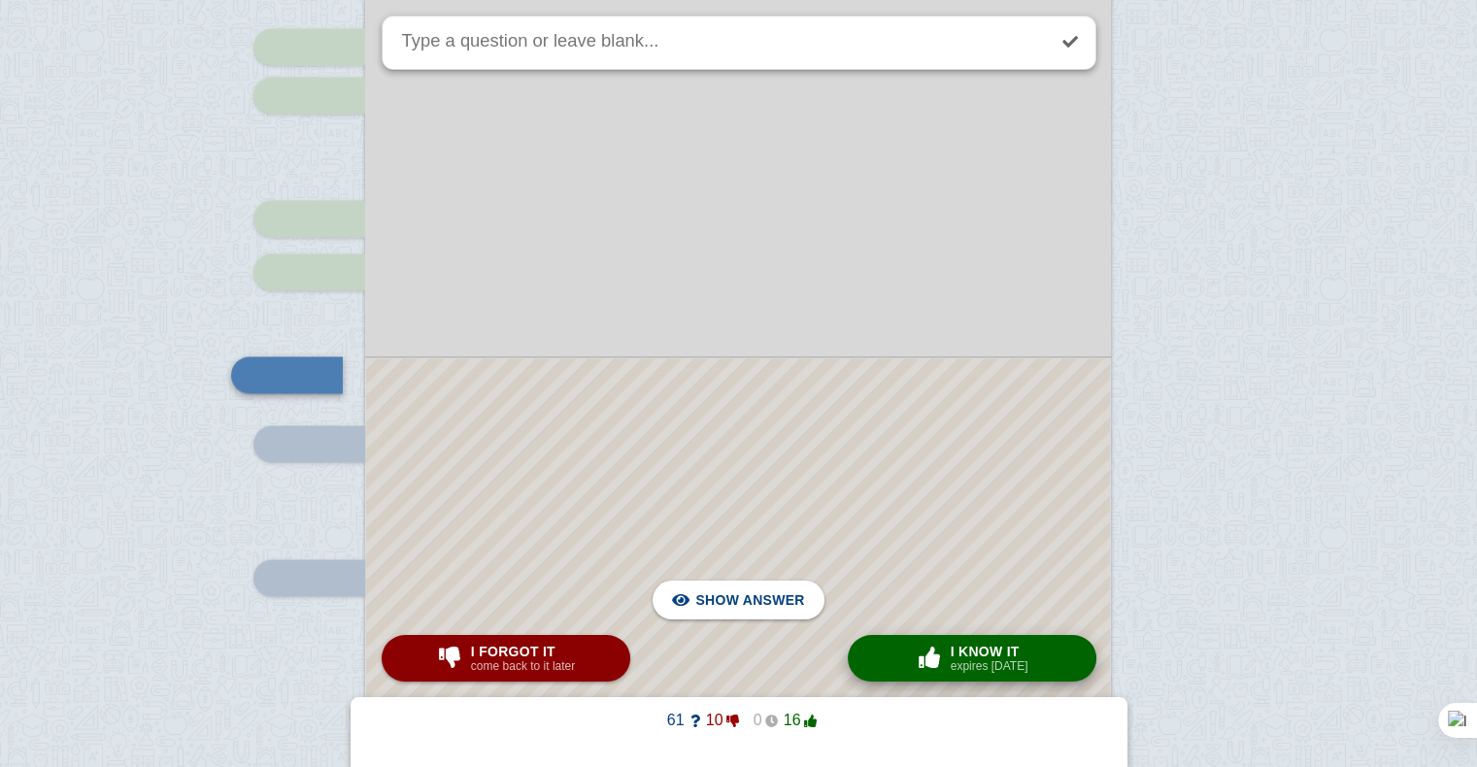
scroll to position [3041, 0]
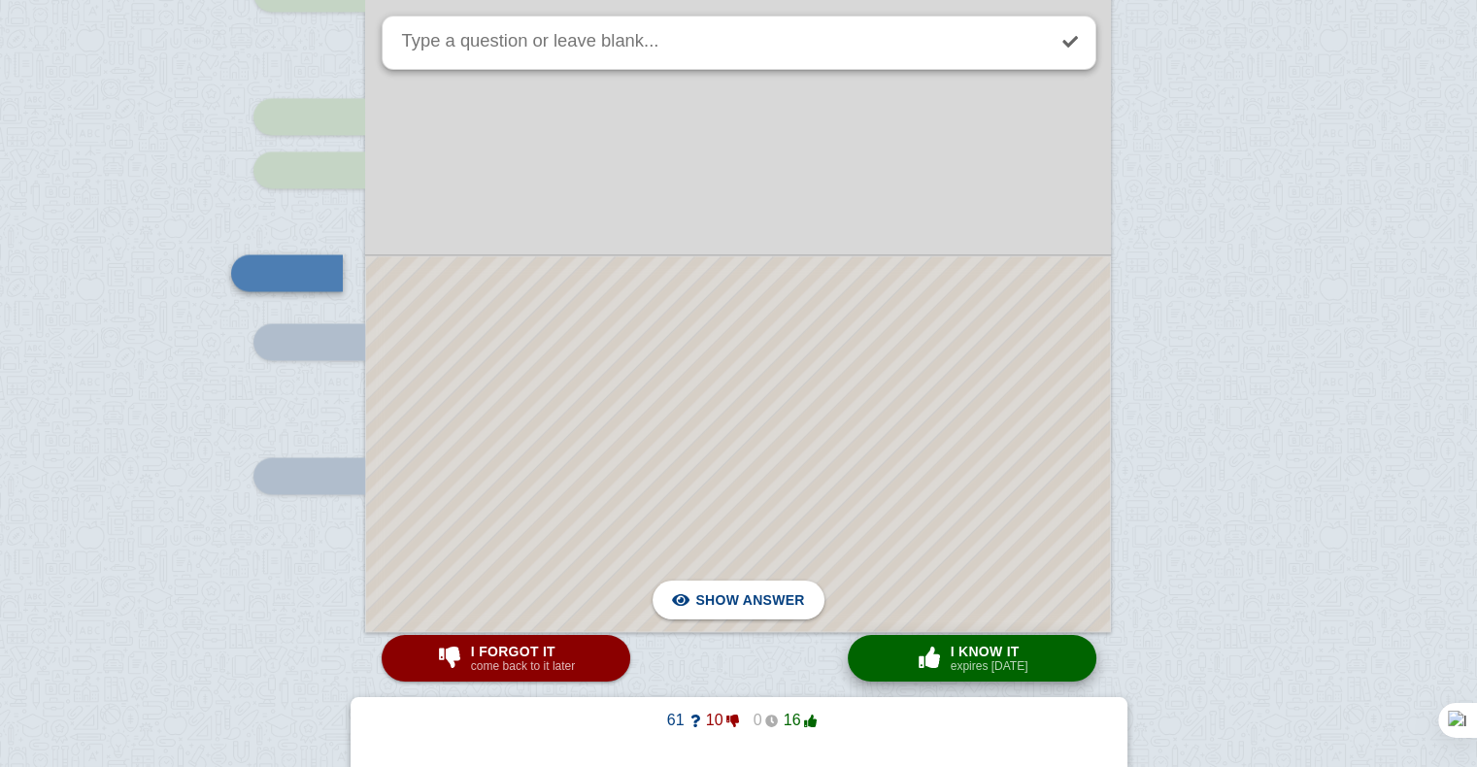
click at [959, 638] on button "× 0 I know it expires [DATE]" at bounding box center [972, 658] width 249 height 47
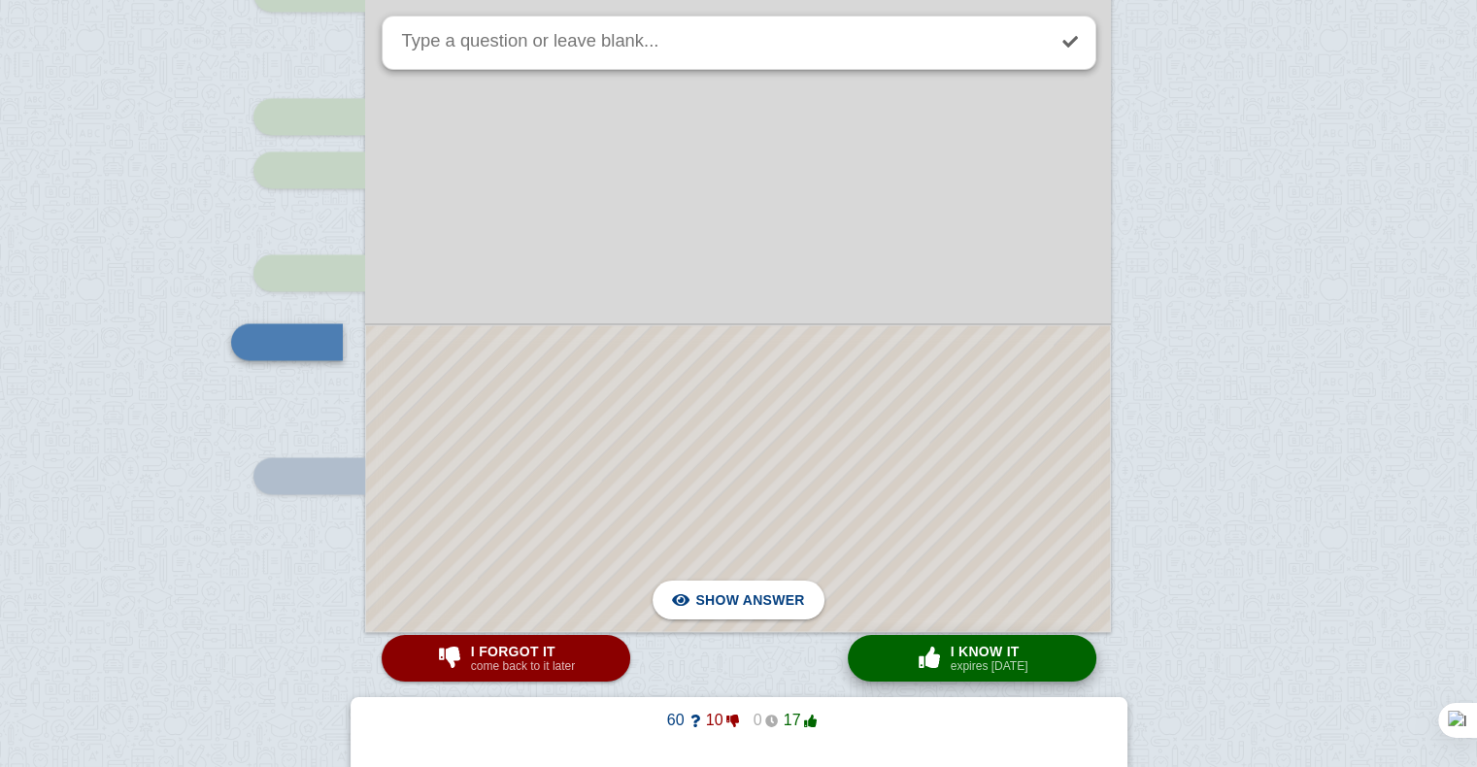
scroll to position [3111, 0]
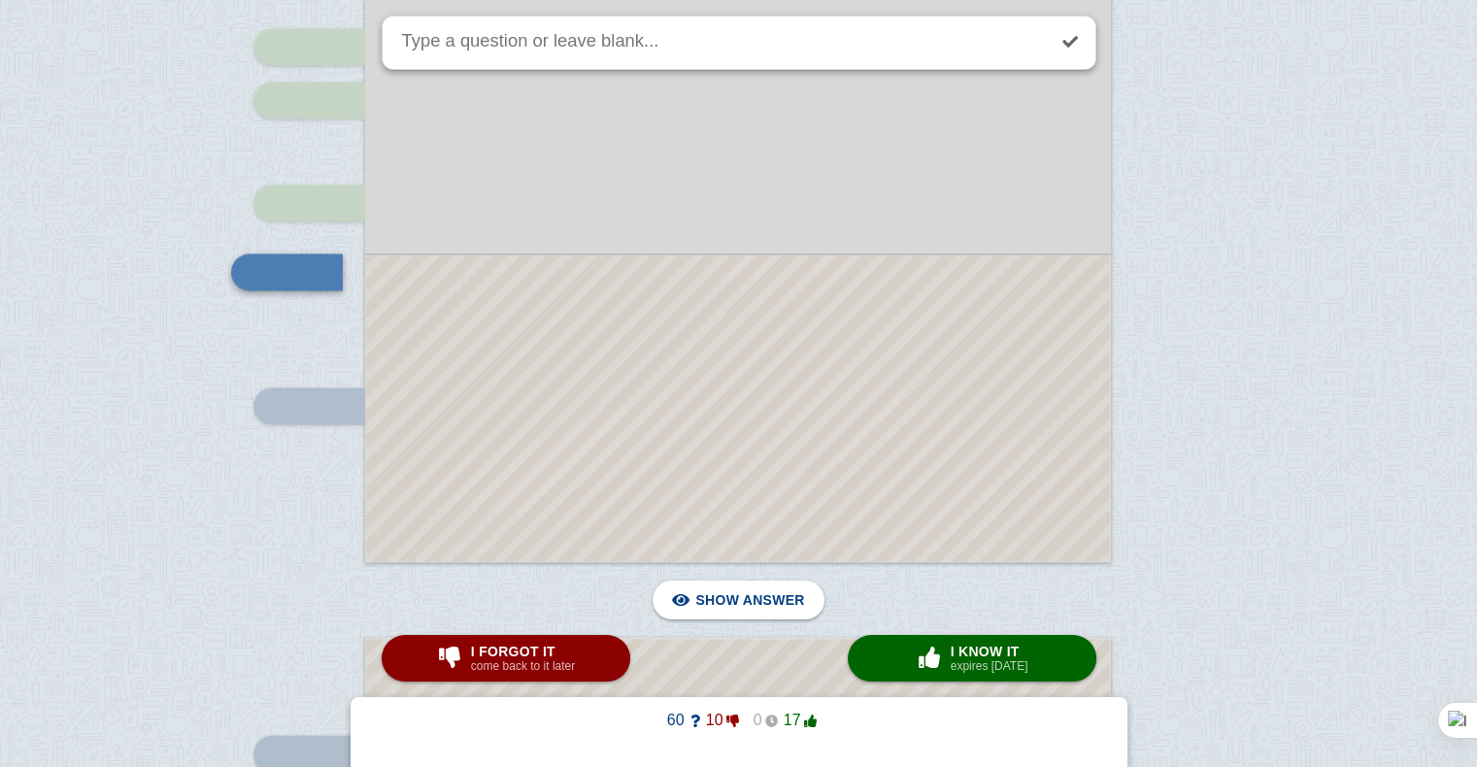
drag, startPoint x: 826, startPoint y: 421, endPoint x: 668, endPoint y: 223, distance: 253.6
click at [668, 223] on div "Place this line above the answer" at bounding box center [738, 35] width 746 height 1055
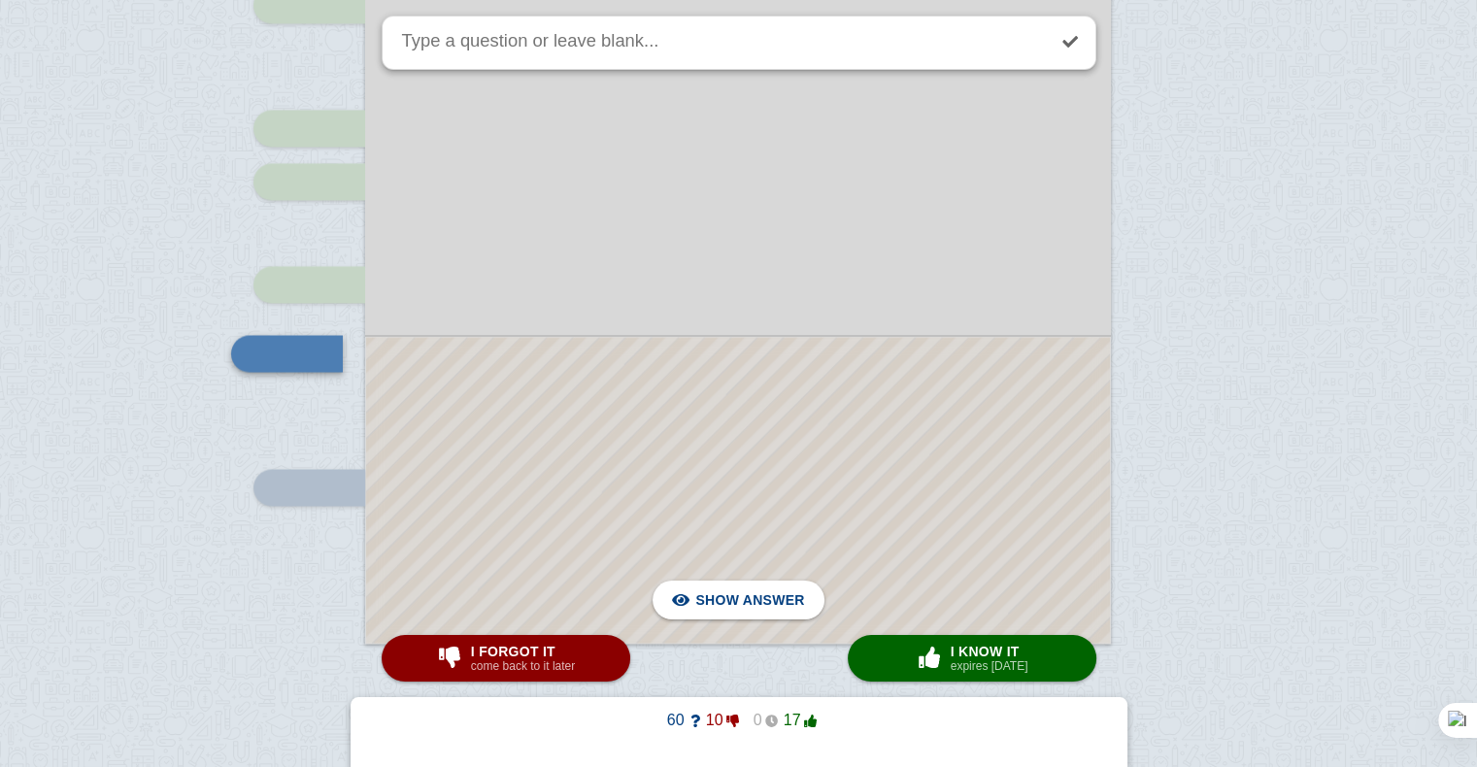
scroll to position [3030, 0]
click at [633, 382] on div at bounding box center [738, 490] width 744 height 306
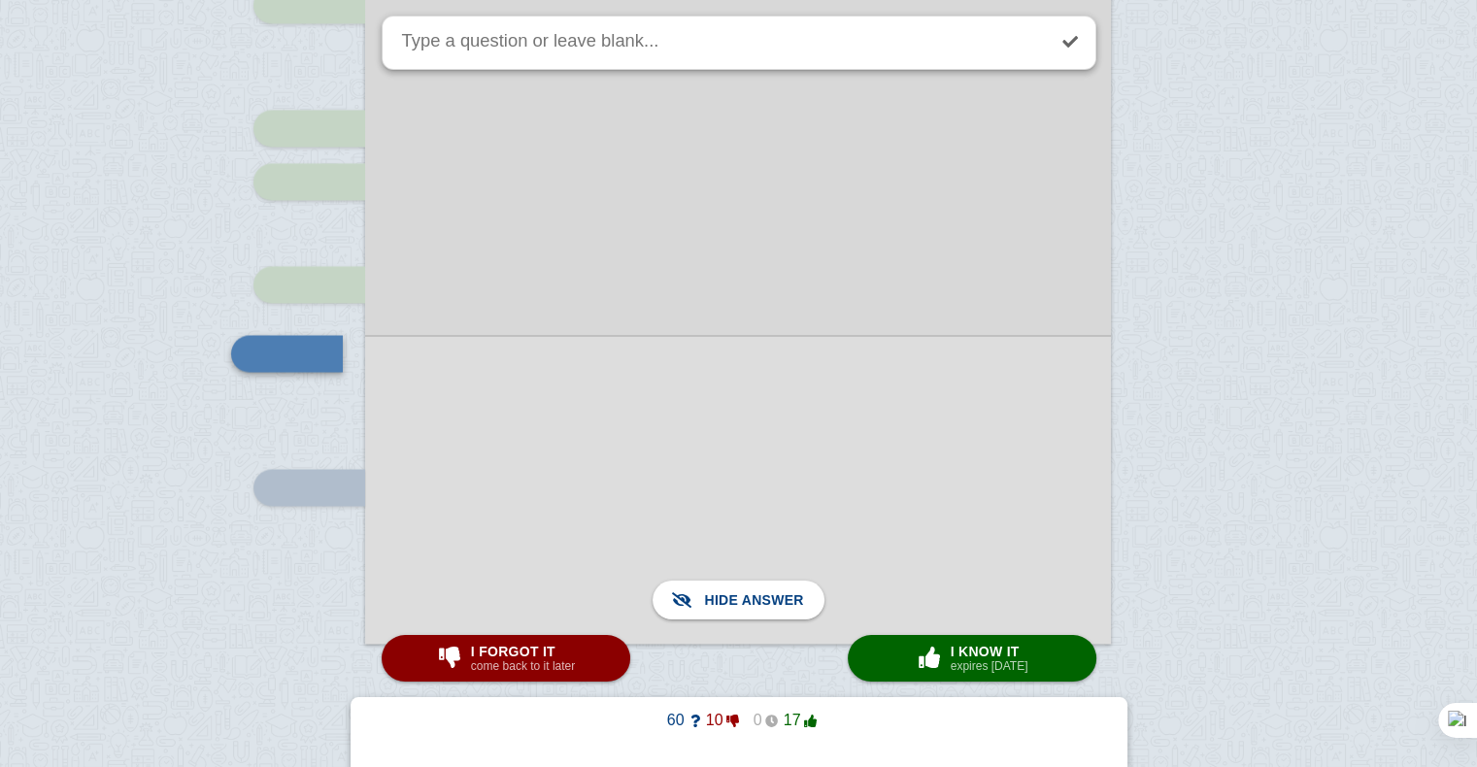
click at [633, 382] on div at bounding box center [738, 489] width 746 height 309
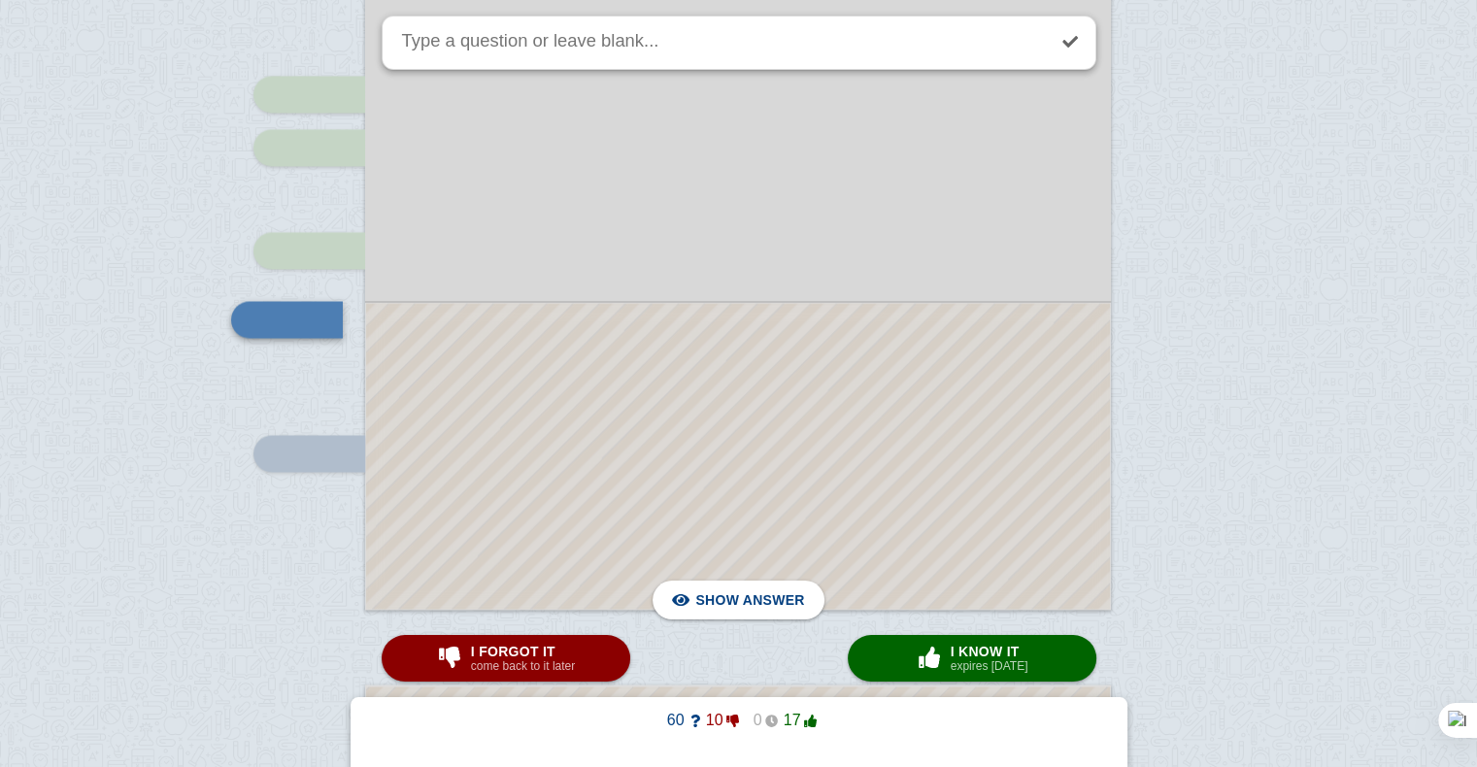
scroll to position [3080, 0]
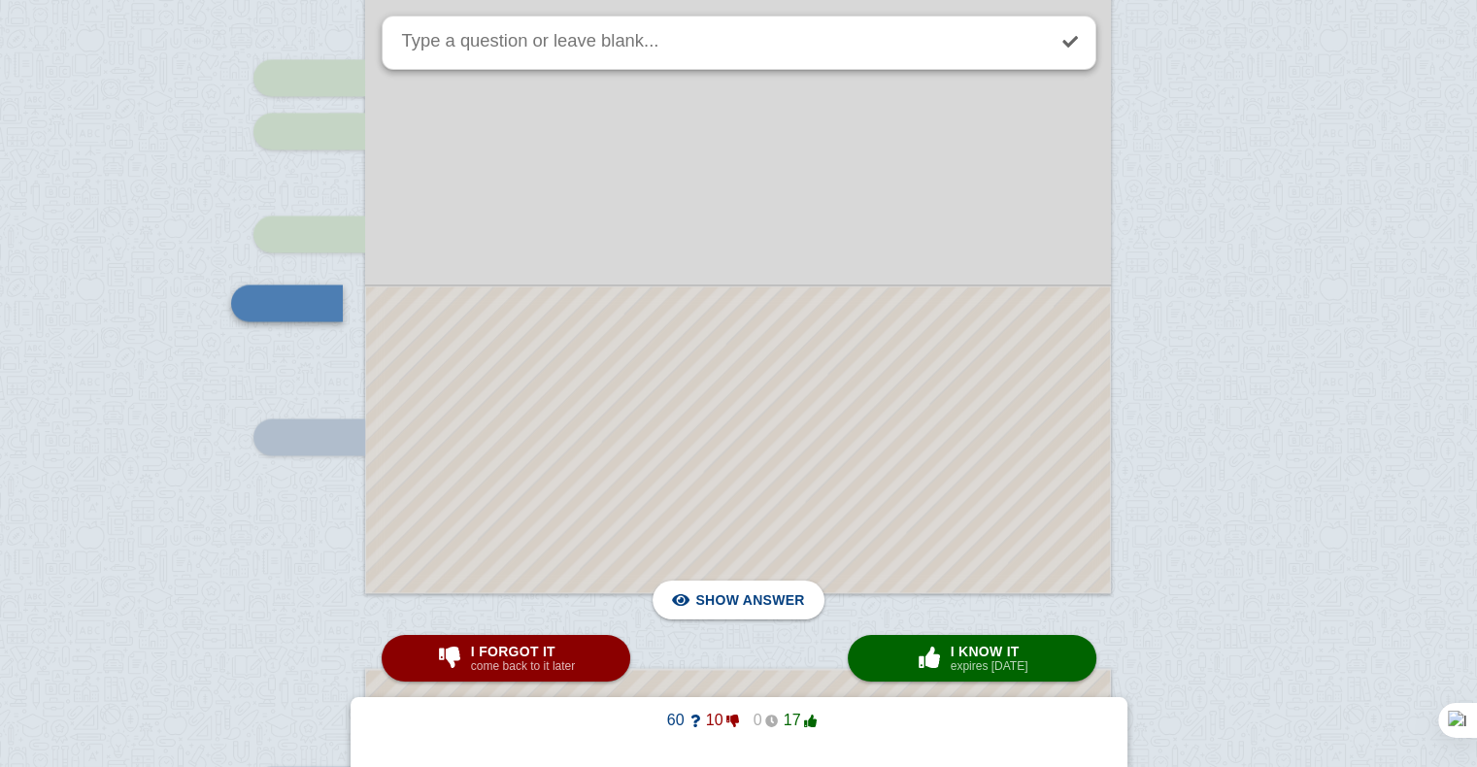
click at [680, 472] on div at bounding box center [738, 439] width 744 height 306
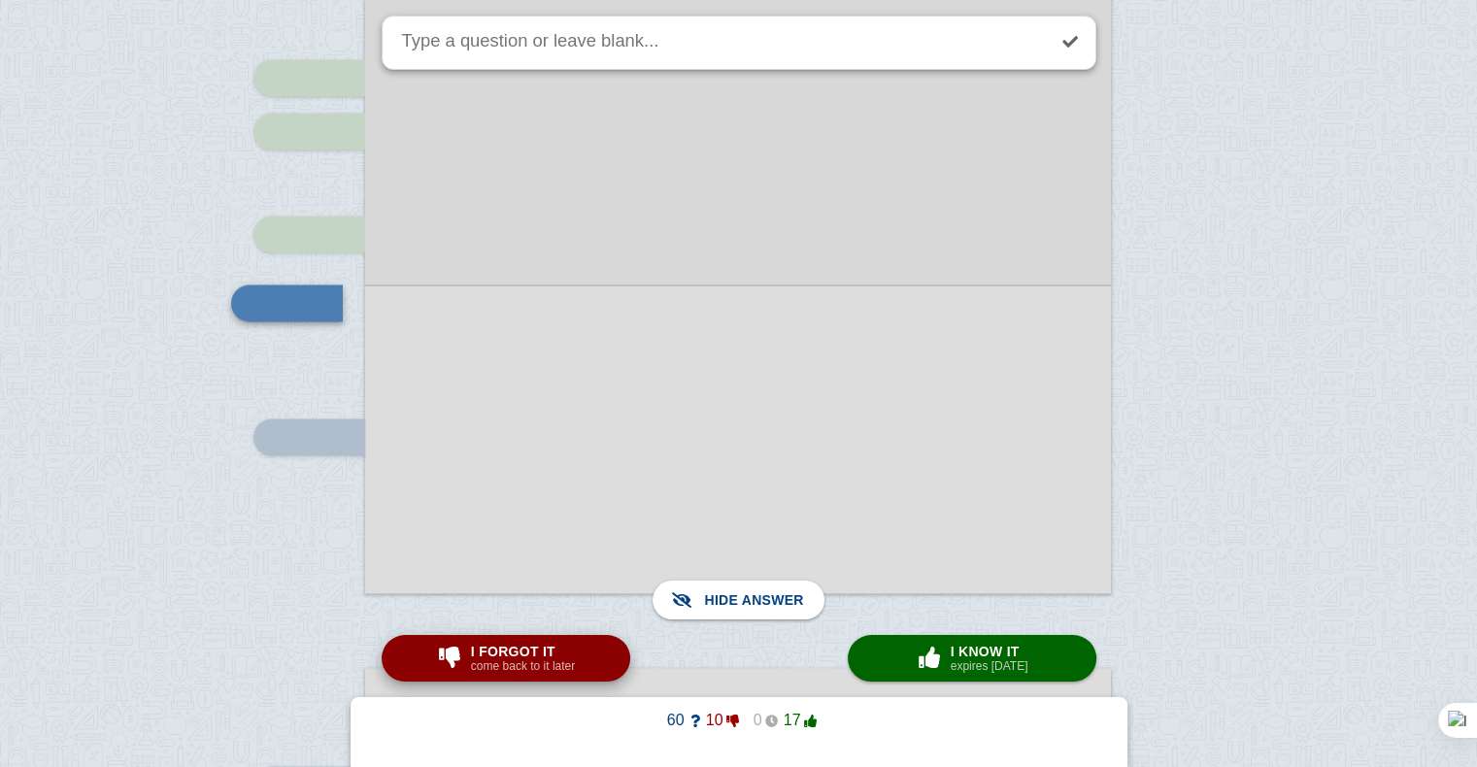
click at [566, 653] on span "I forgot it" at bounding box center [523, 652] width 104 height 16
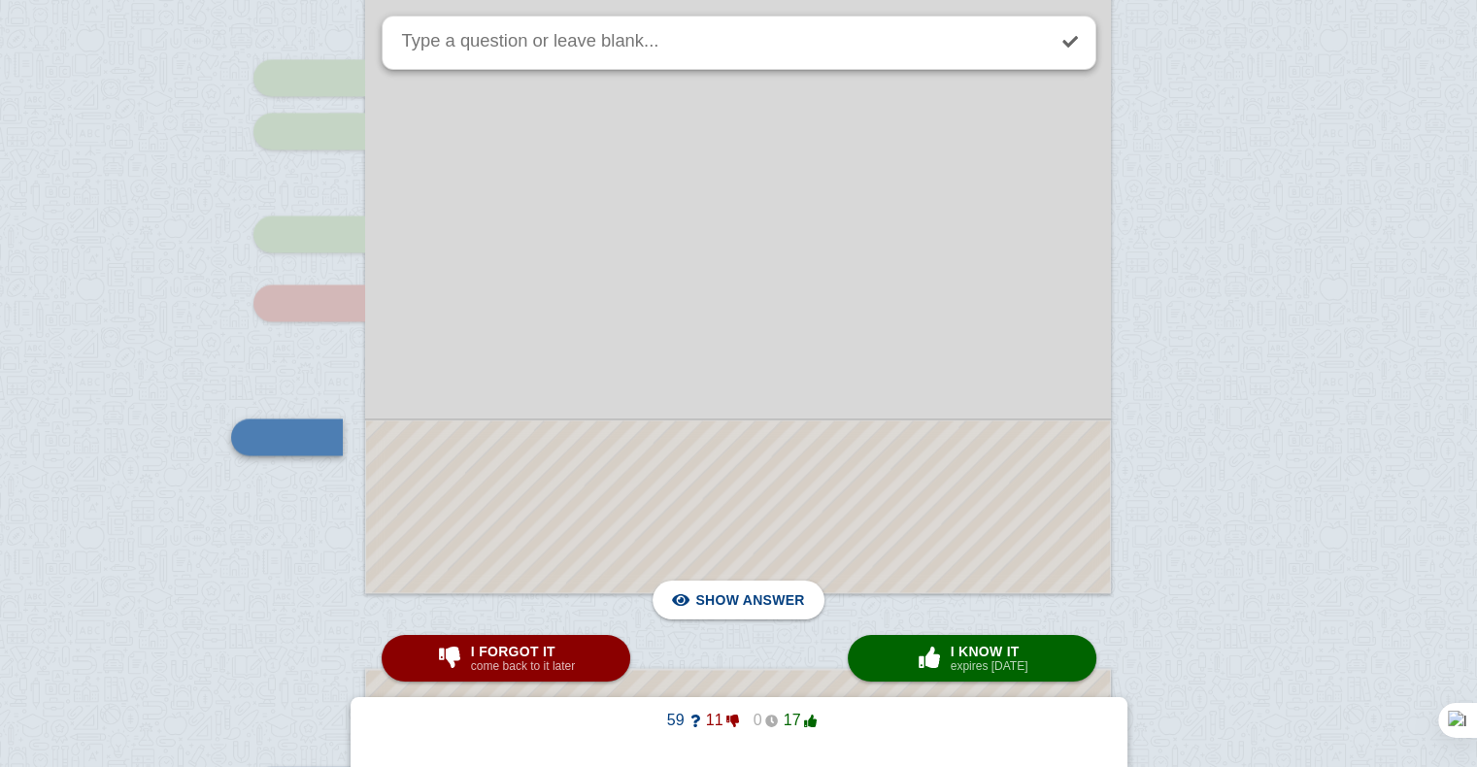
scroll to position [3244, 0]
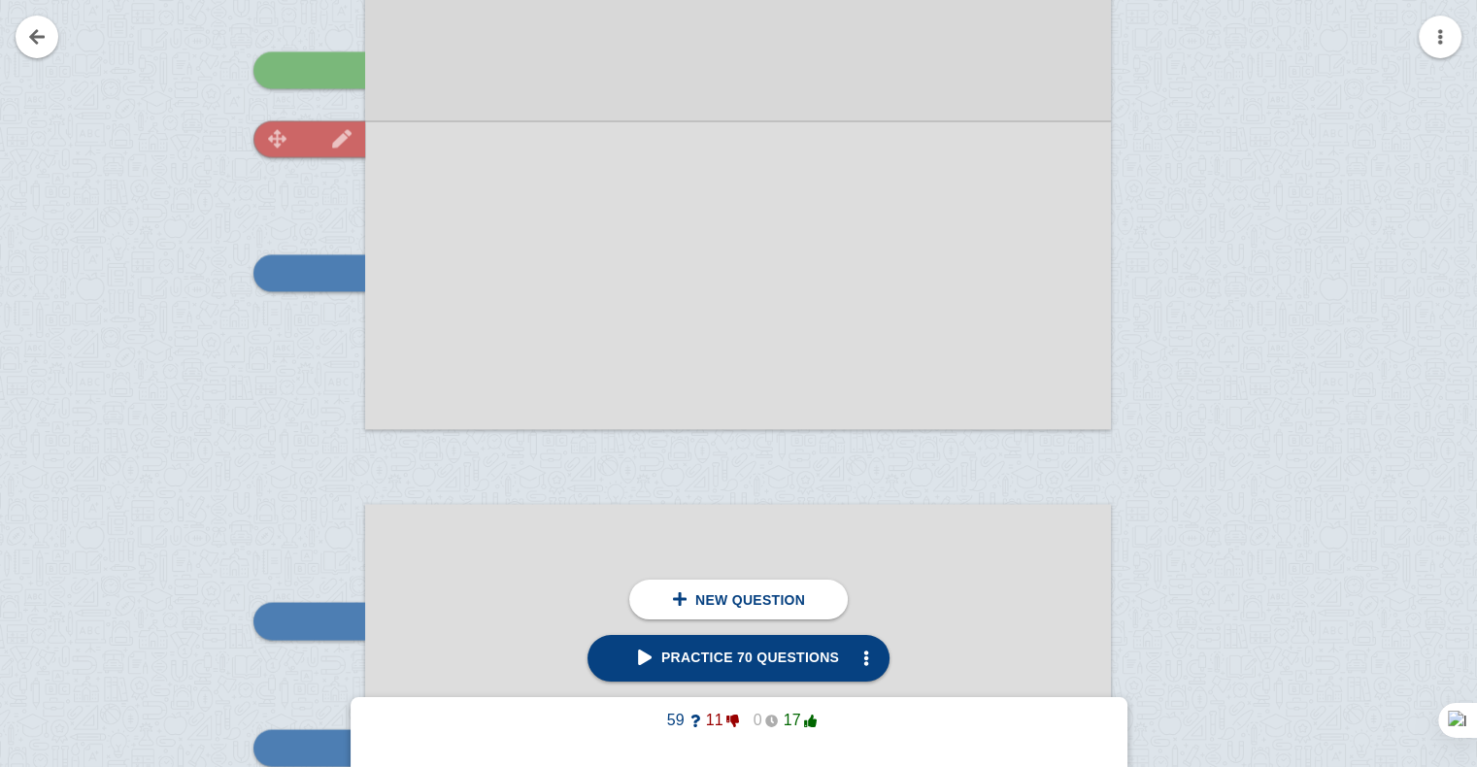
click at [258, 125] on div at bounding box center [309, 138] width 112 height 37
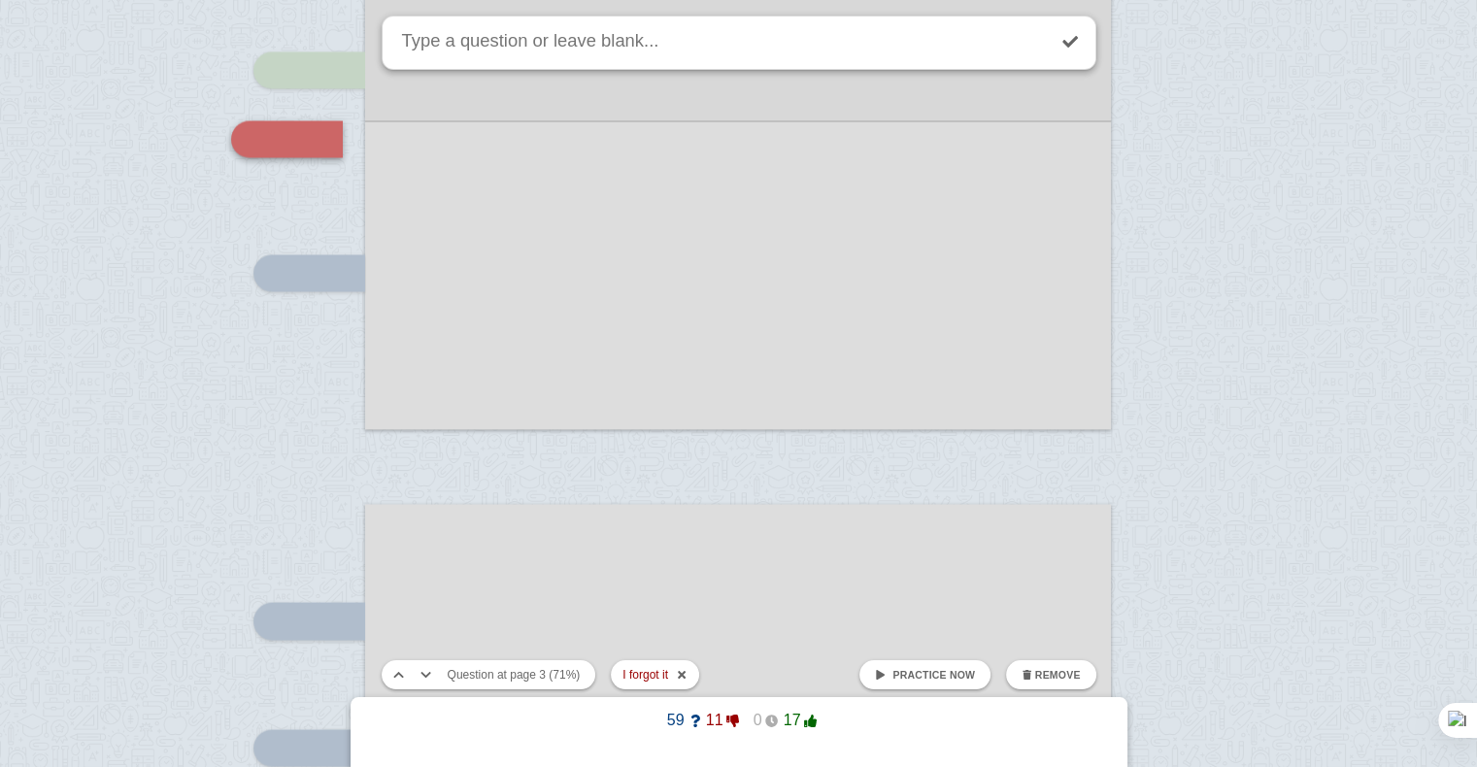
scroll to position [3111, 0]
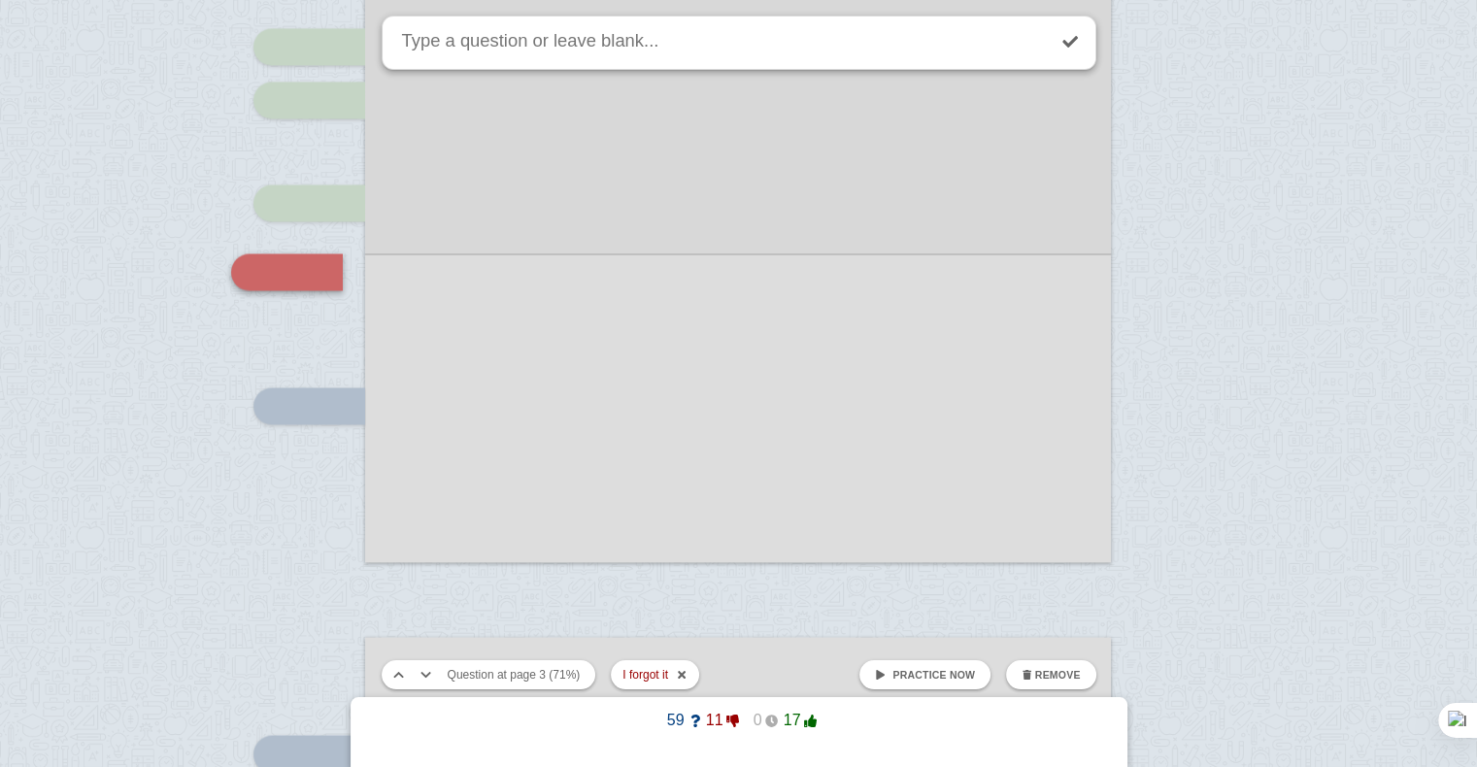
click at [956, 680] on span "Practice now" at bounding box center [933, 675] width 83 height 12
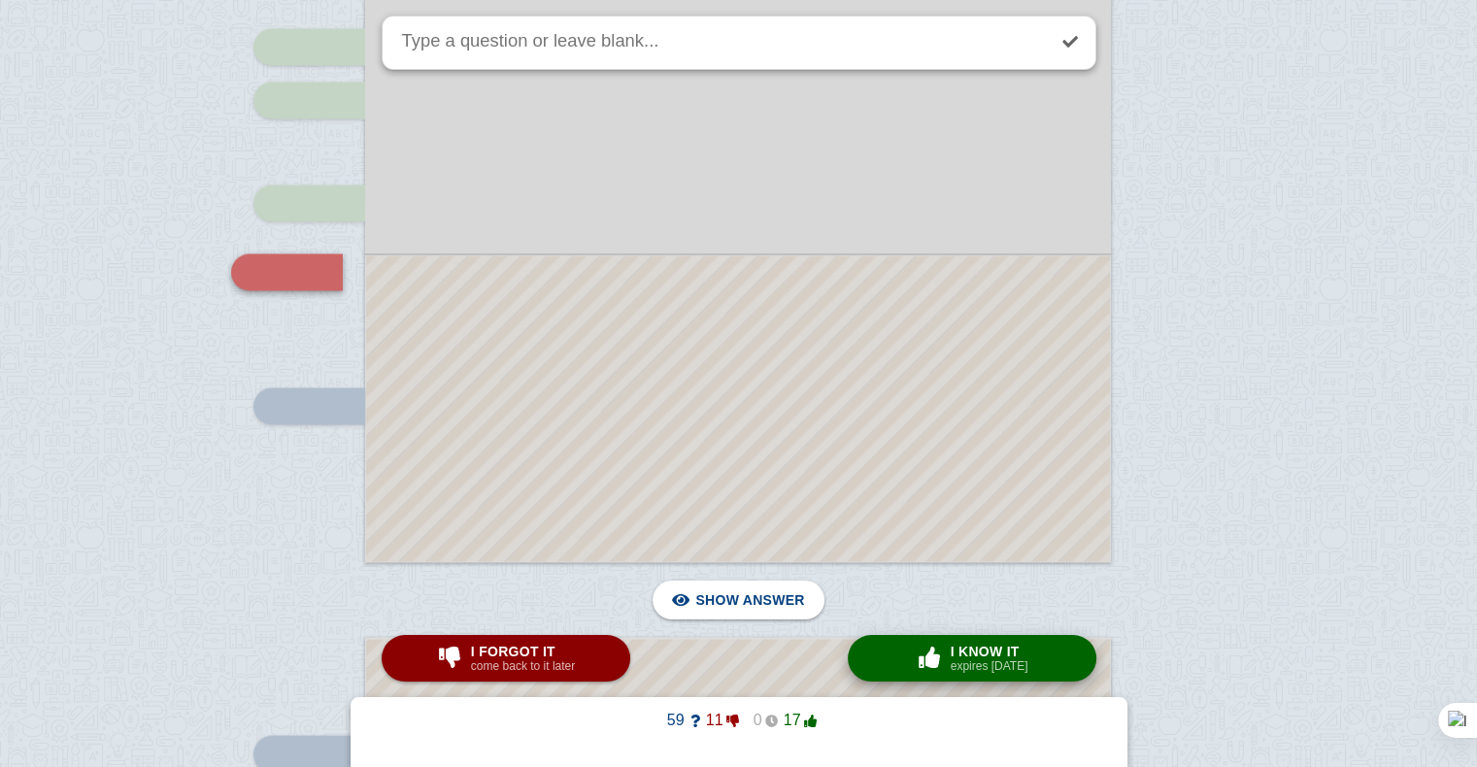
click at [1023, 656] on span "I know it" at bounding box center [990, 652] width 78 height 16
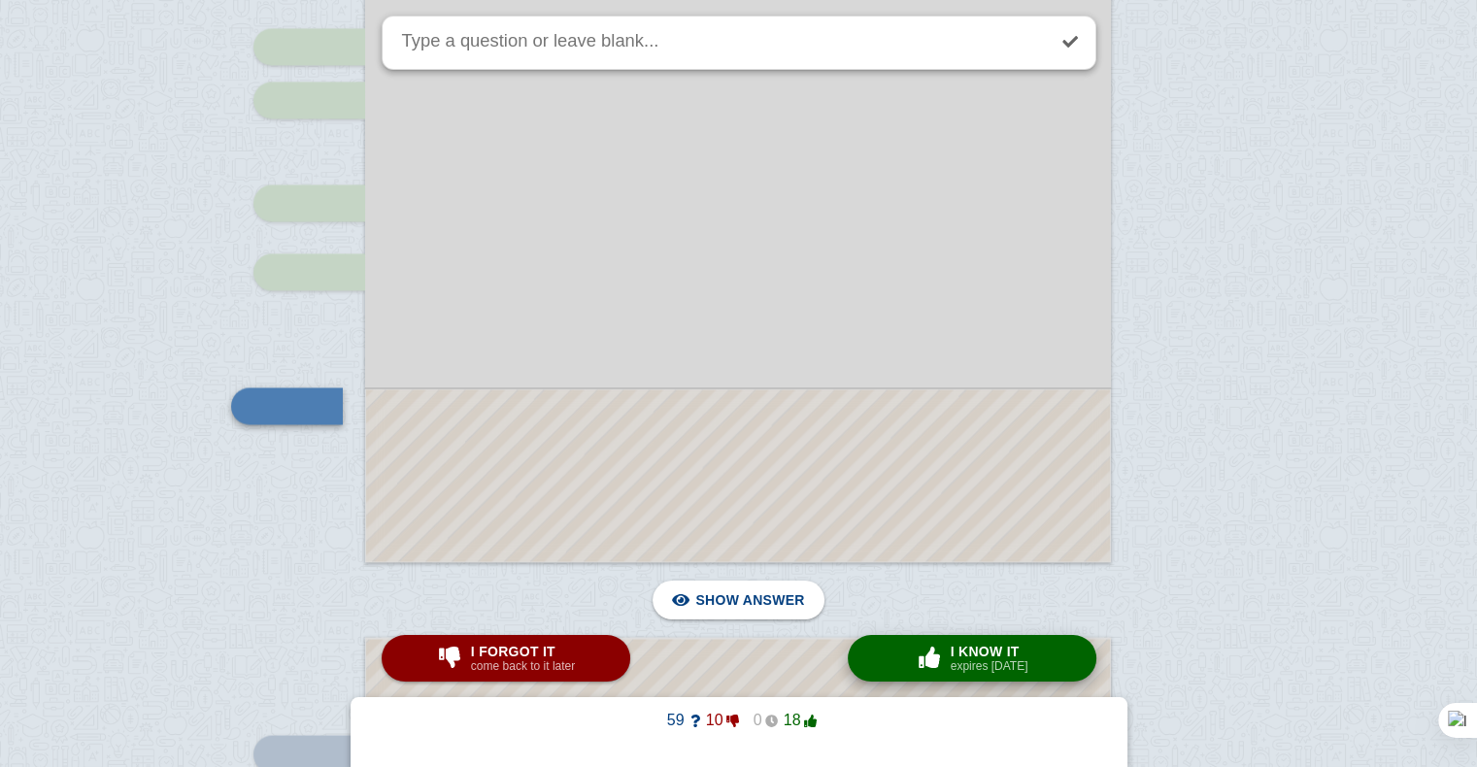
scroll to position [3244, 0]
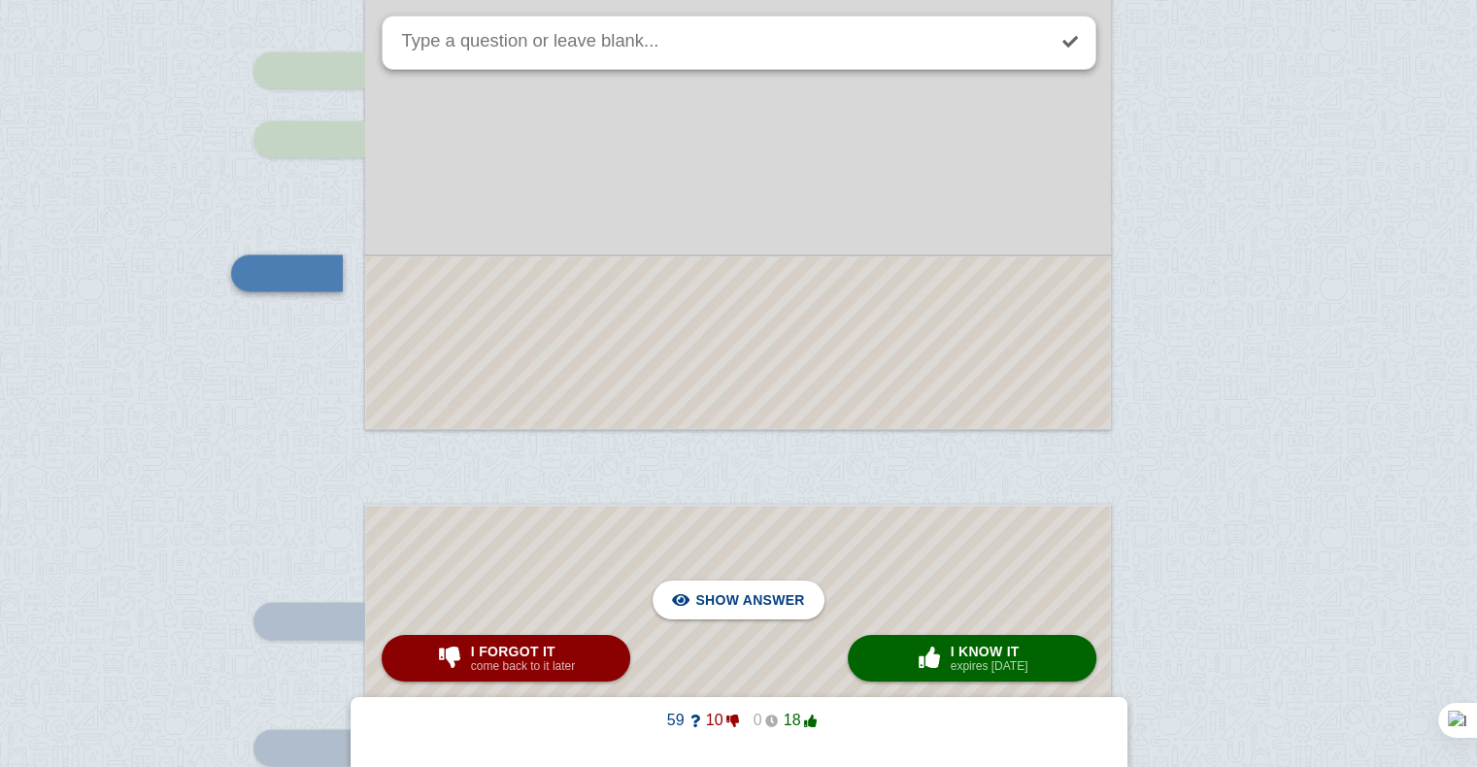
click at [820, 334] on div at bounding box center [738, 342] width 744 height 172
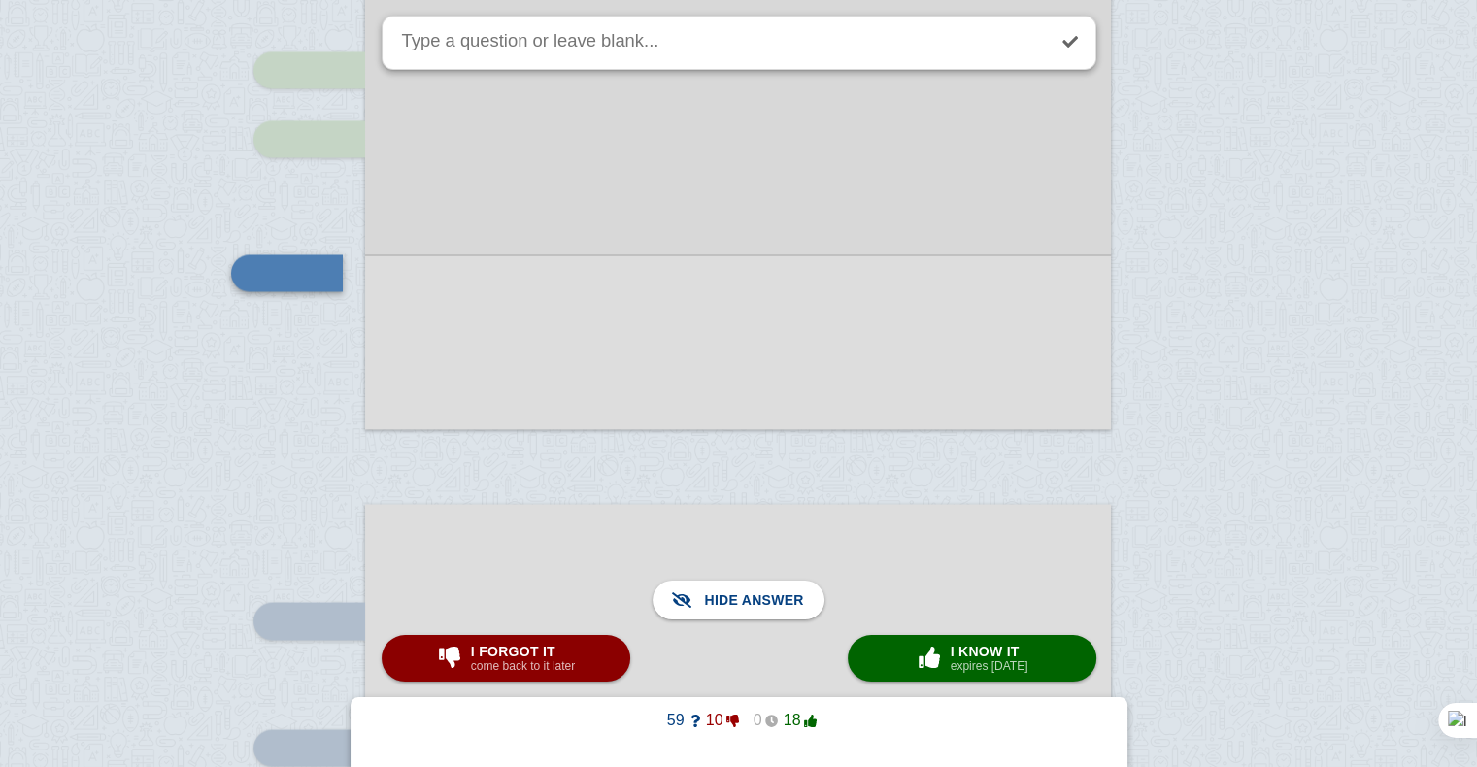
click at [820, 334] on div at bounding box center [738, 341] width 746 height 175
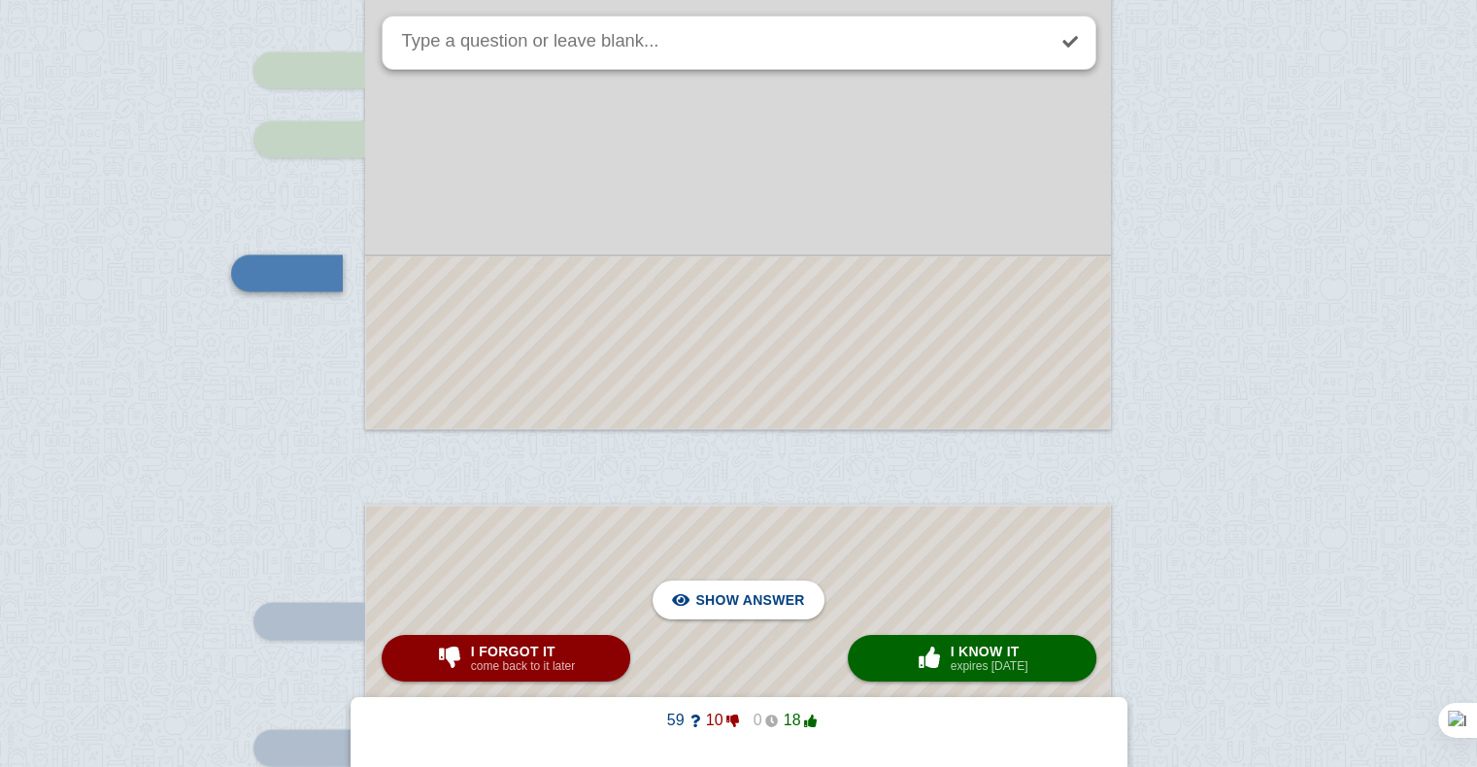
click at [820, 334] on div at bounding box center [738, 342] width 744 height 172
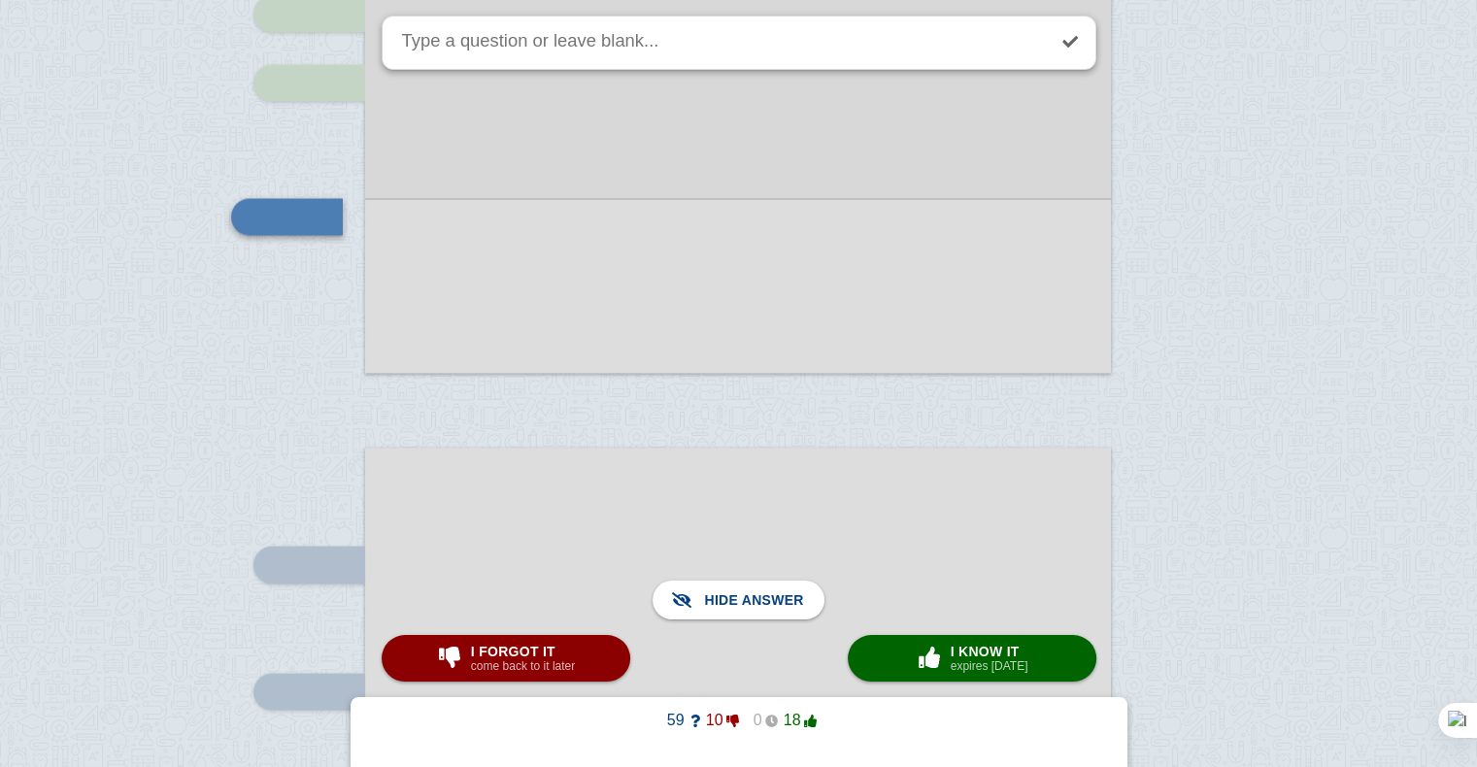
scroll to position [3299, 0]
click at [550, 675] on button "I forgot it come back to it later" at bounding box center [506, 658] width 249 height 47
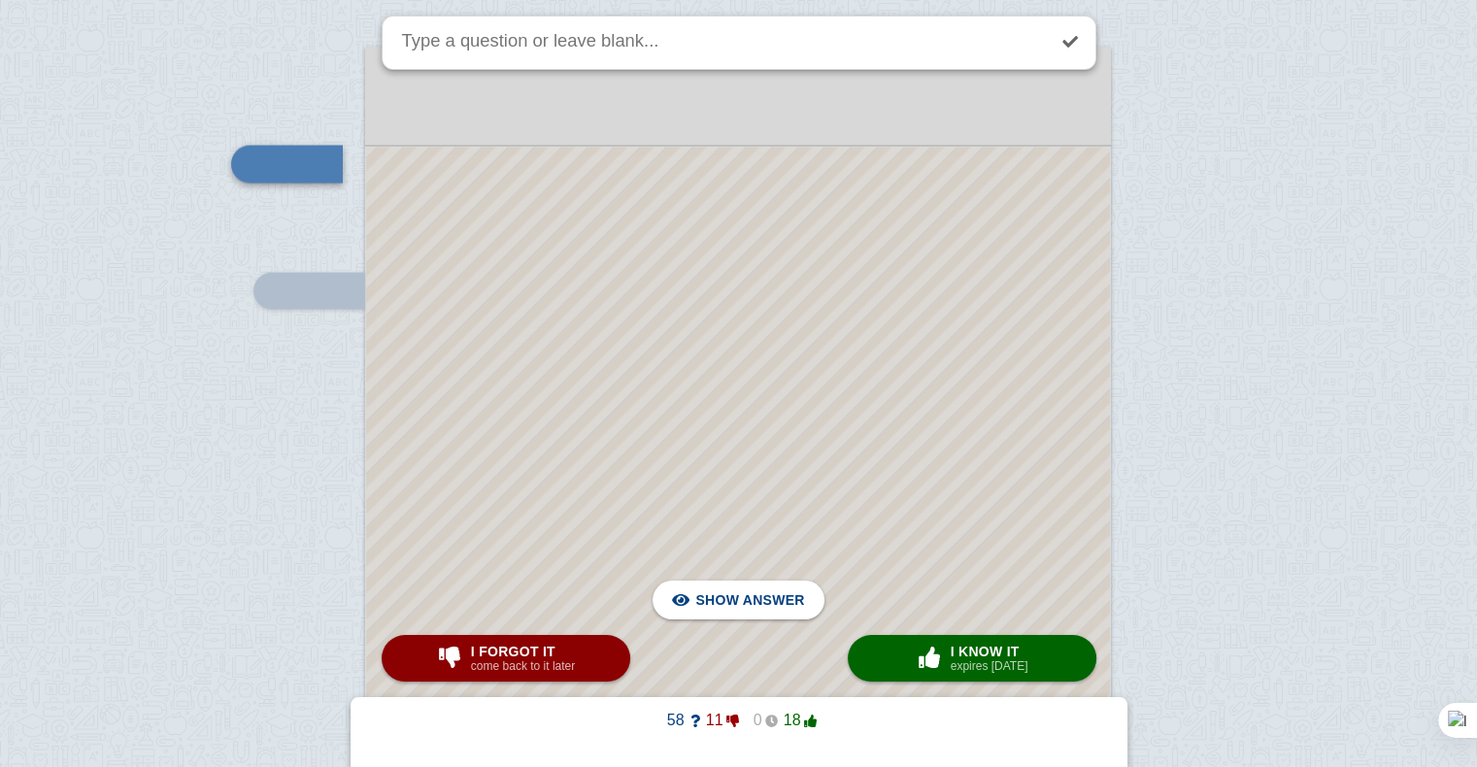
scroll to position [3702, 0]
click at [681, 344] on div at bounding box center [738, 624] width 744 height 954
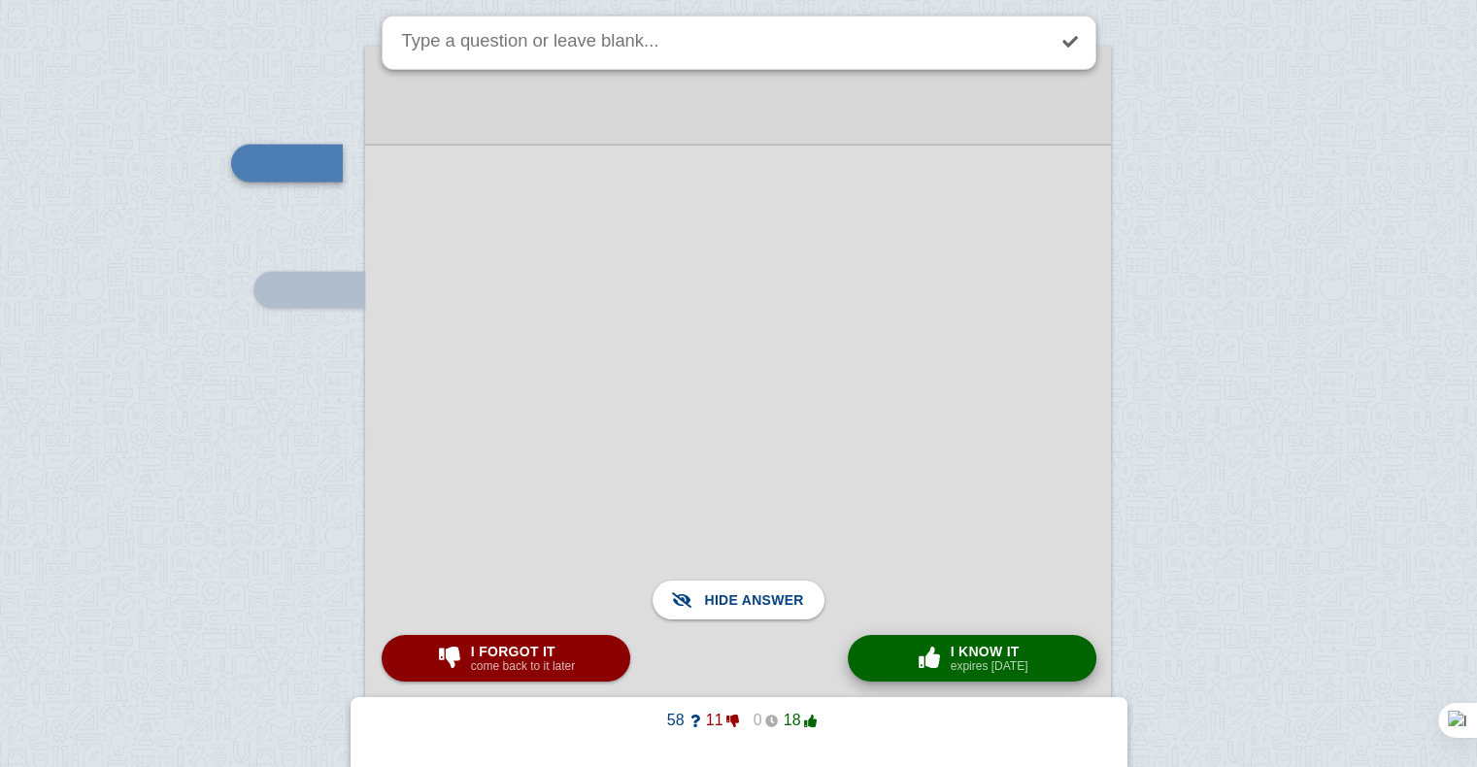
click at [971, 670] on small "expires [DATE]" at bounding box center [990, 666] width 78 height 14
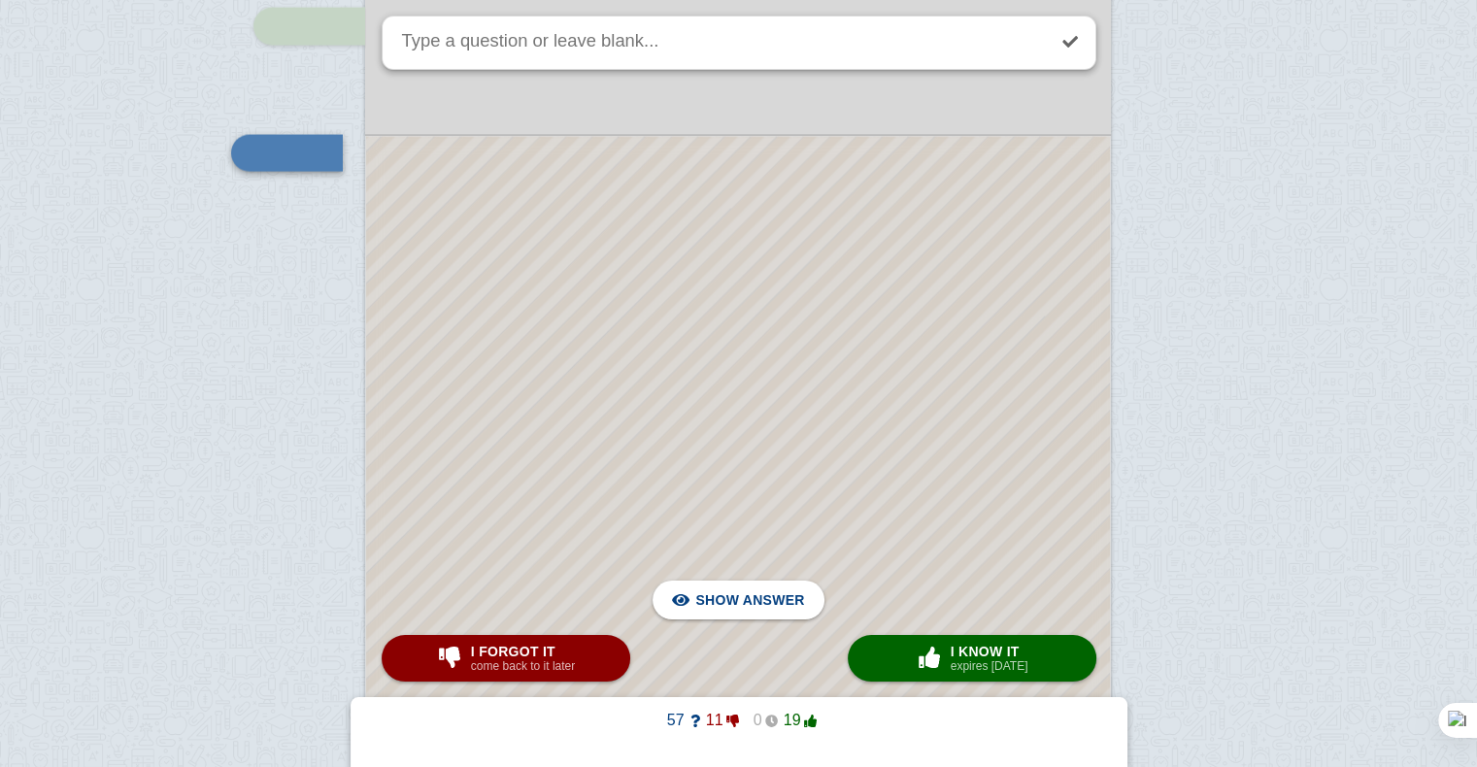
scroll to position [3841, 0]
click at [877, 495] on div at bounding box center [738, 548] width 744 height 826
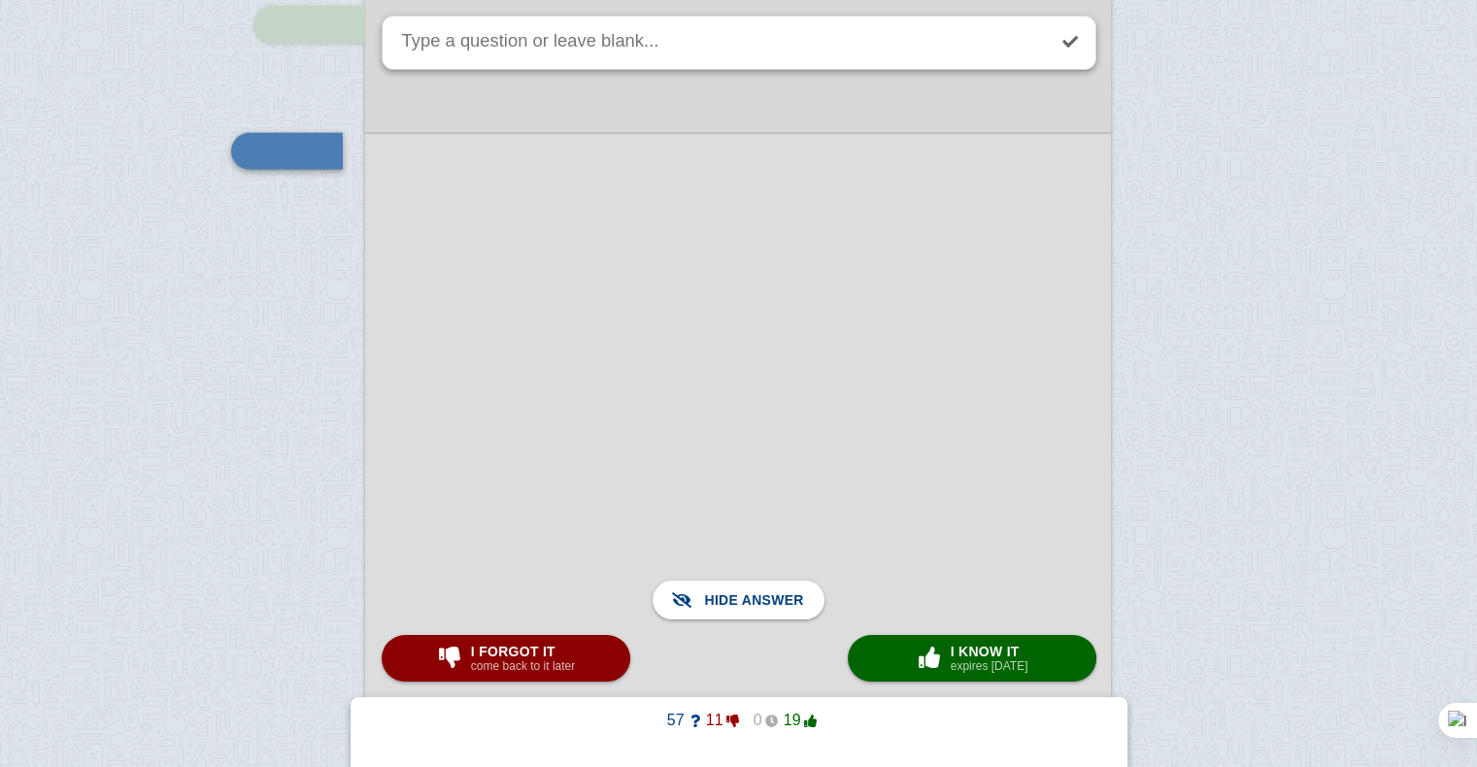
click at [877, 495] on div at bounding box center [738, 547] width 746 height 829
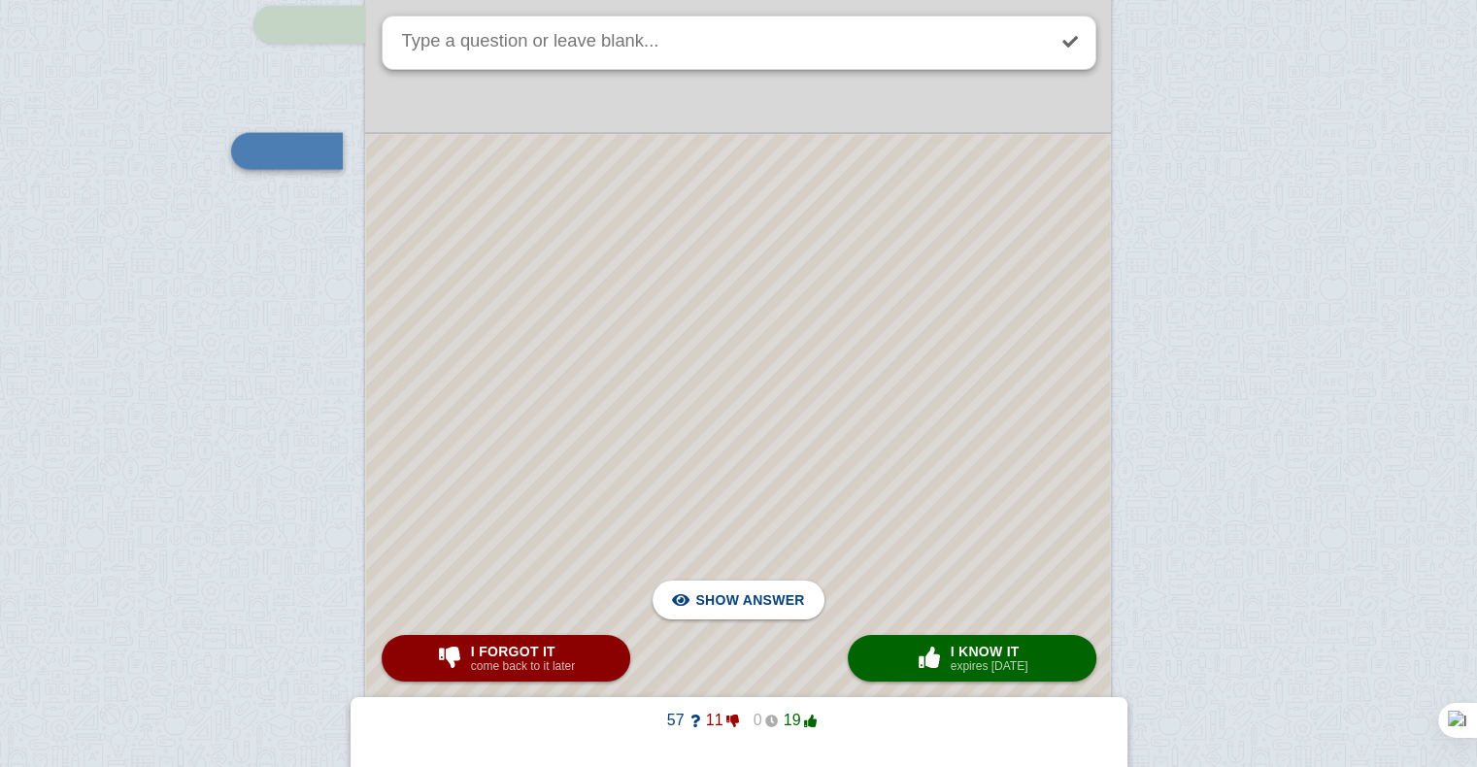
click at [877, 495] on div at bounding box center [738, 548] width 744 height 826
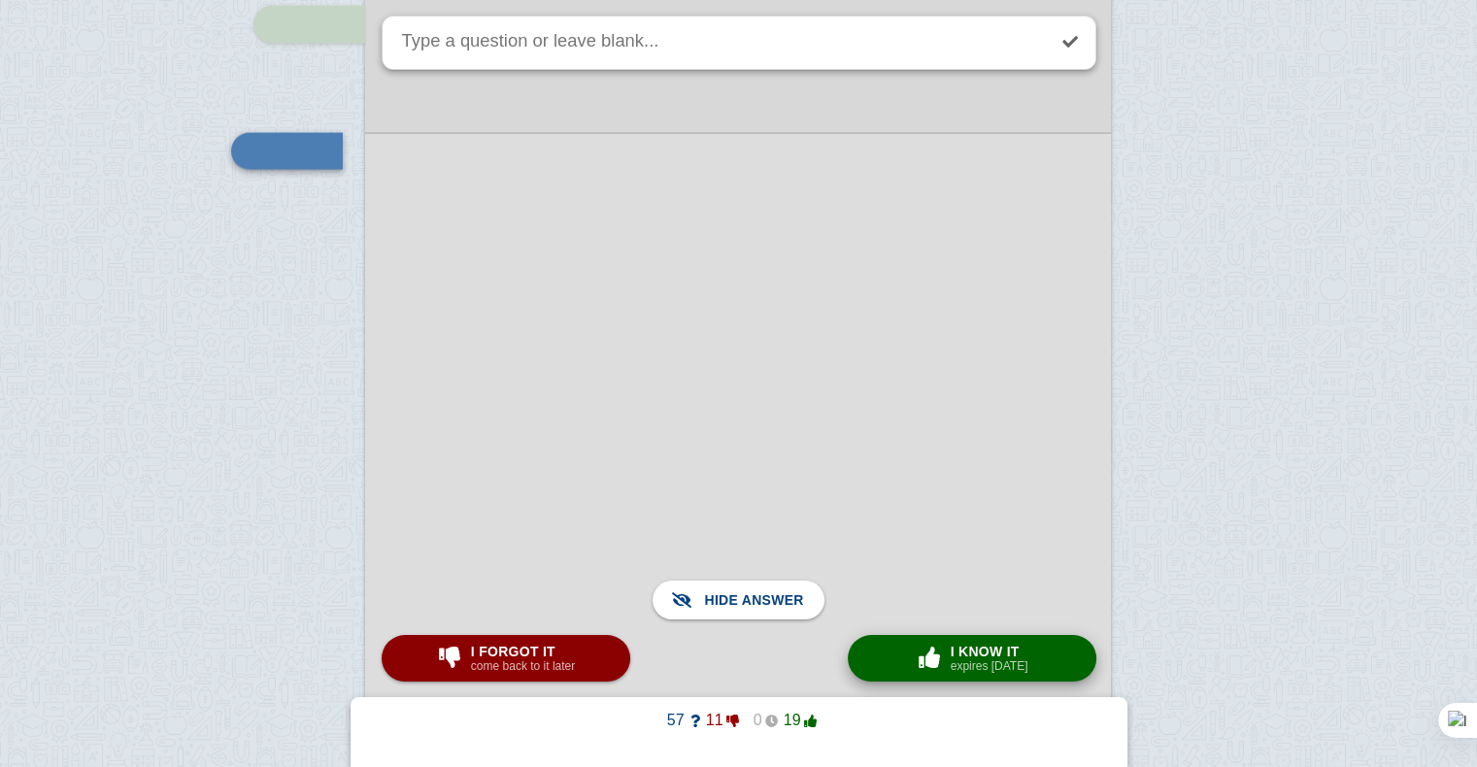
click at [972, 651] on span "I know it" at bounding box center [990, 652] width 78 height 16
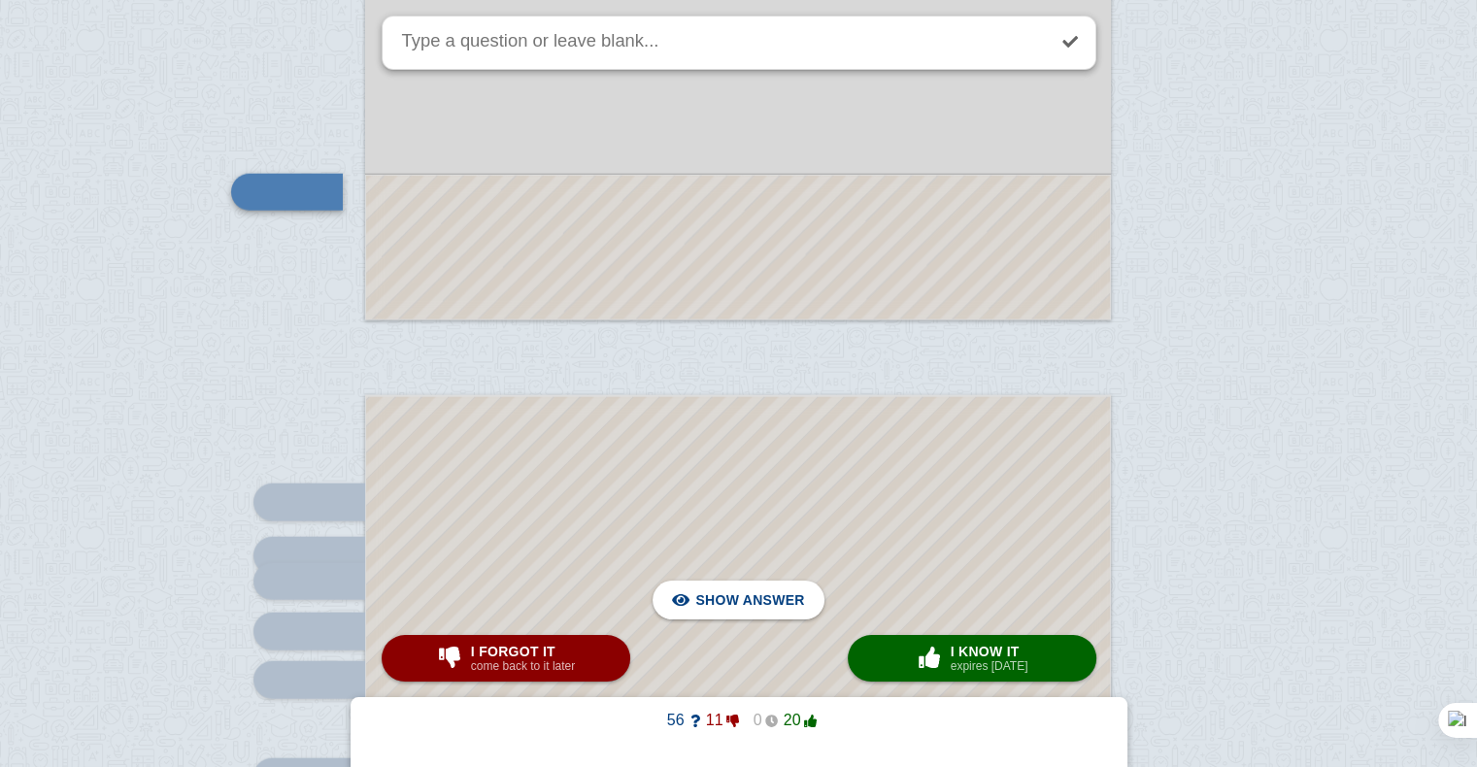
scroll to position [4476, 0]
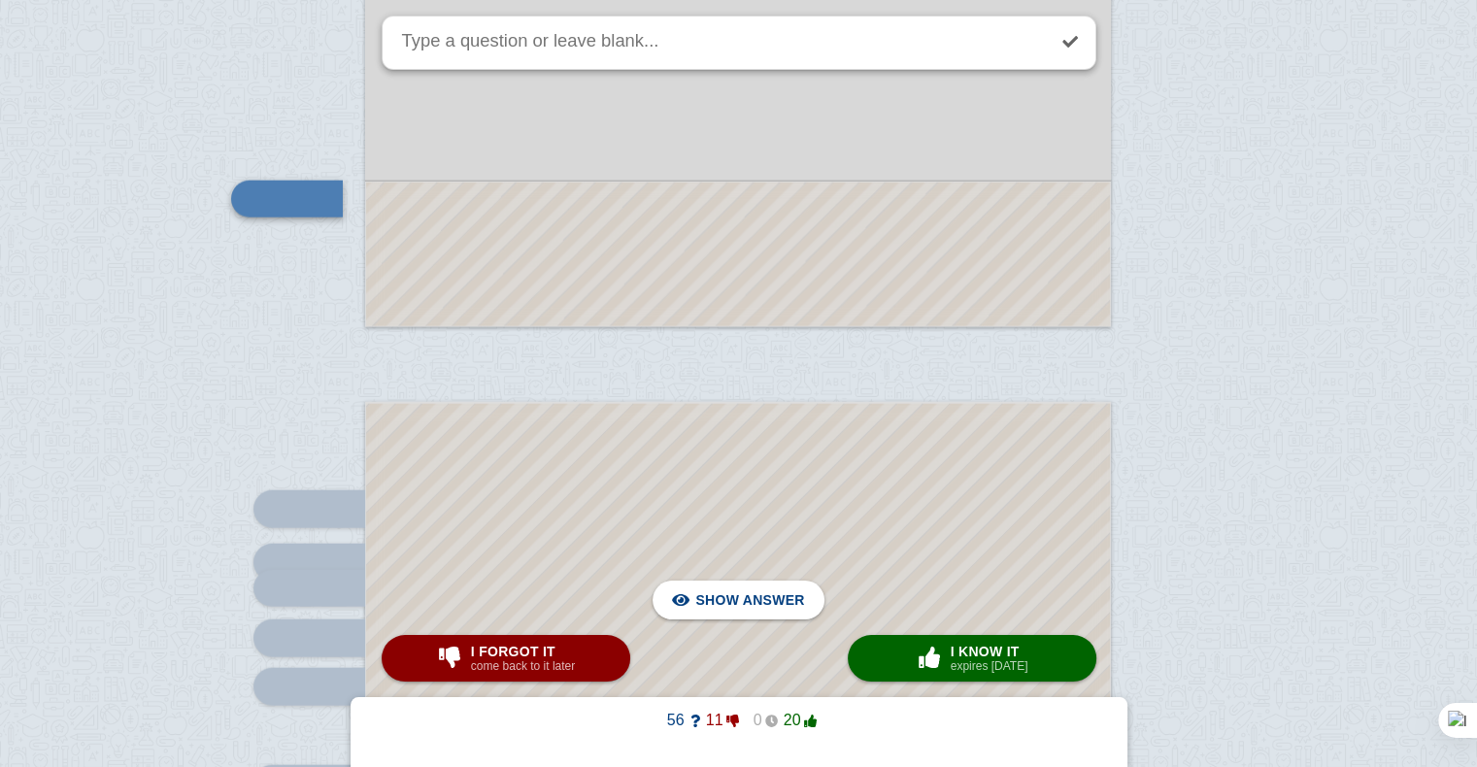
click at [816, 259] on div at bounding box center [738, 255] width 744 height 144
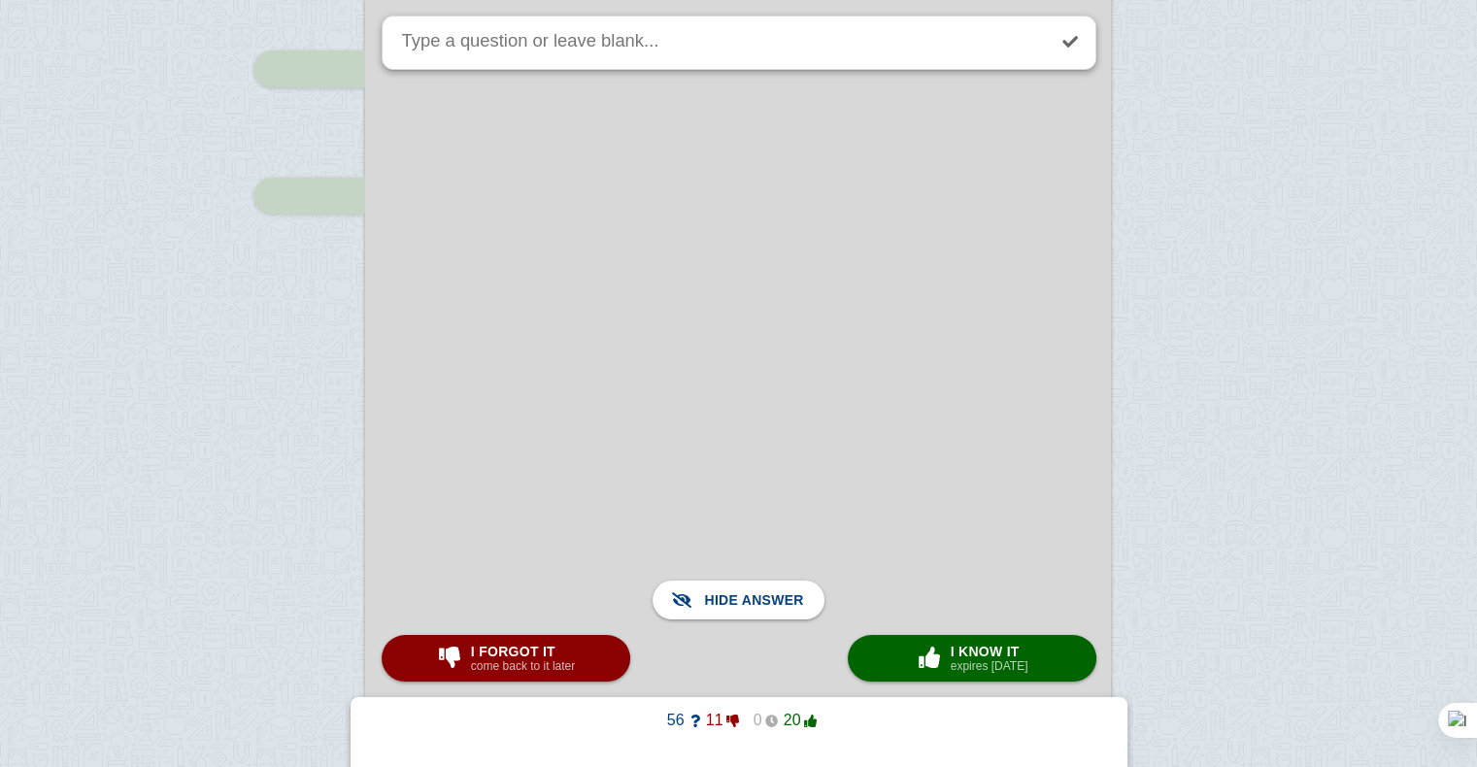
scroll to position [3799, 0]
click at [1076, 32] on link at bounding box center [1070, 41] width 43 height 43
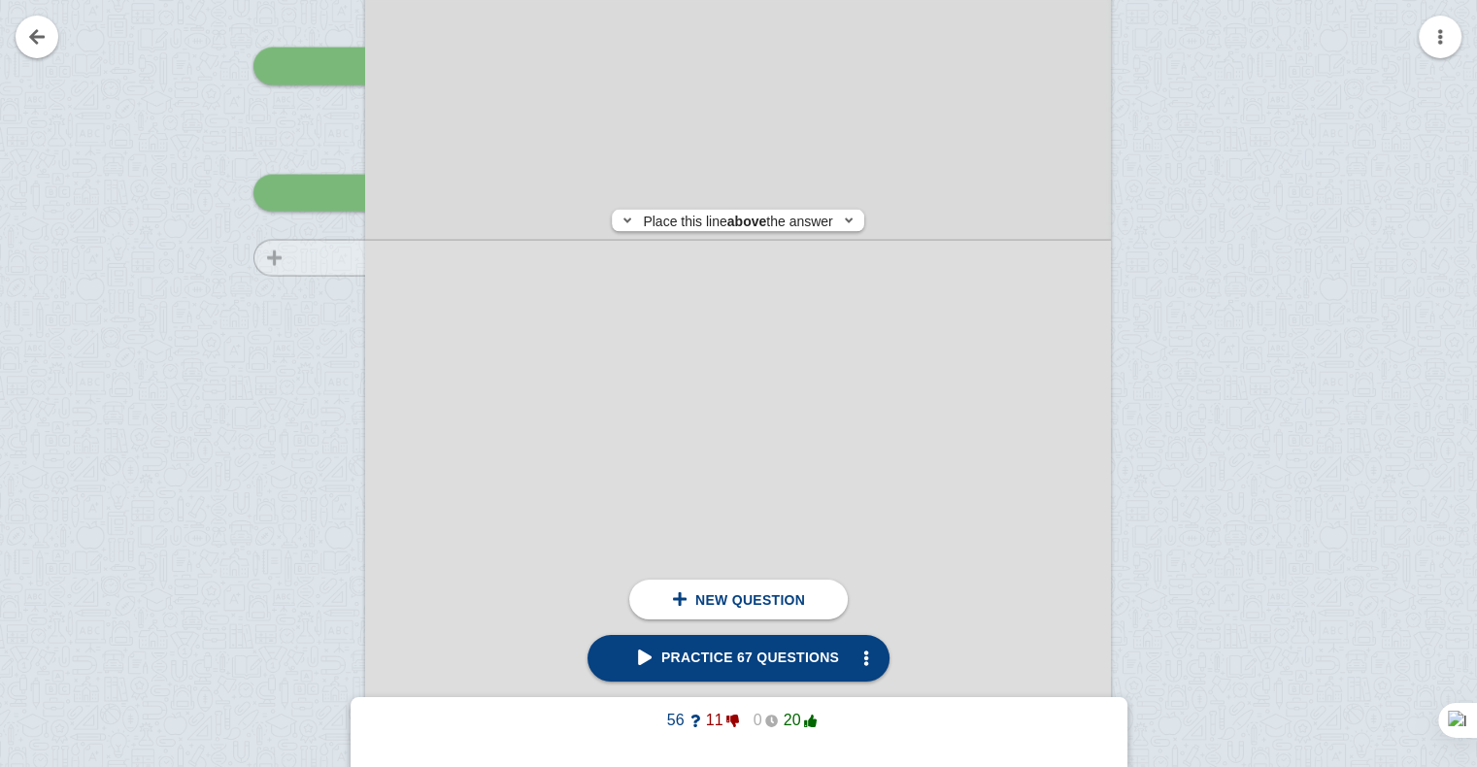
click at [237, 258] on div at bounding box center [300, 495] width 130 height 1055
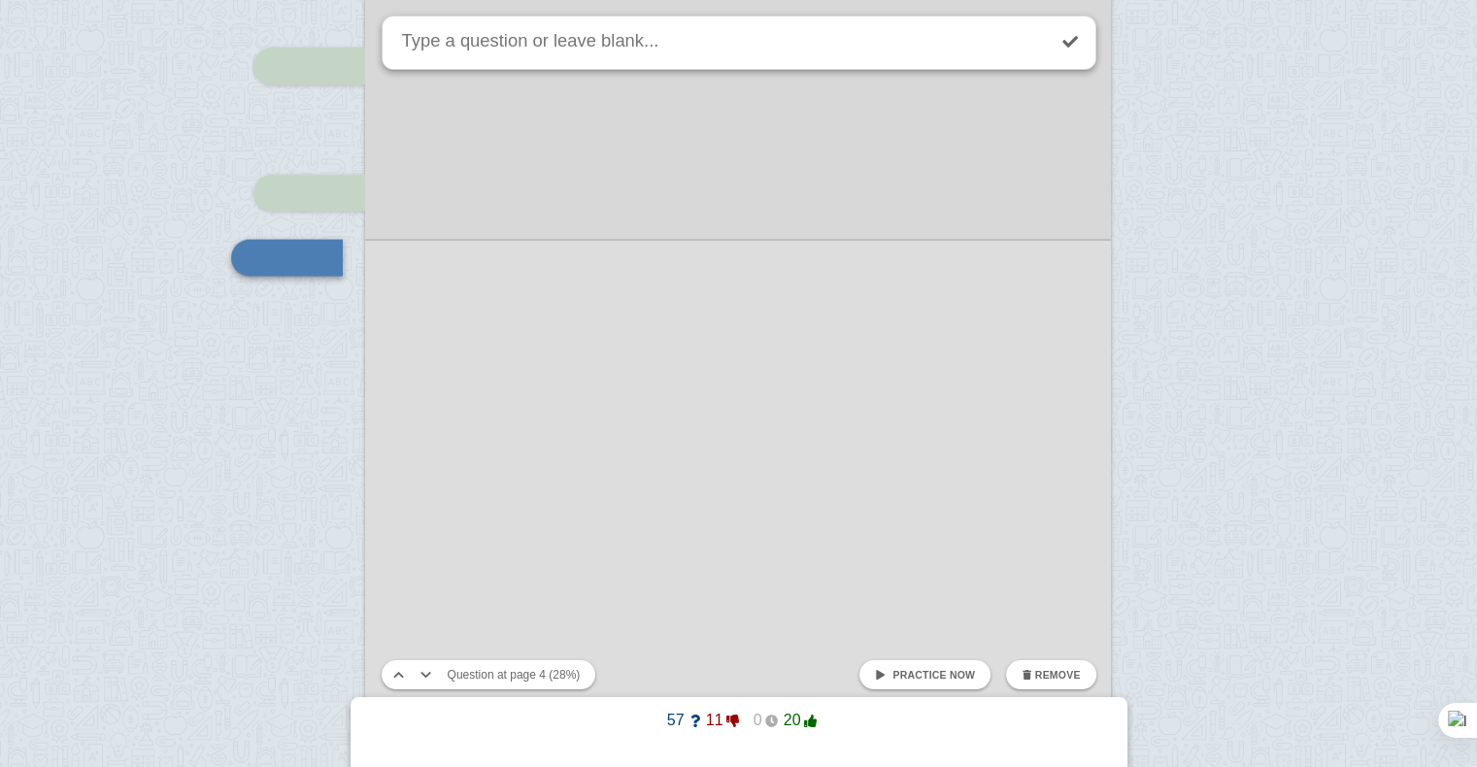
scroll to position [3784, 0]
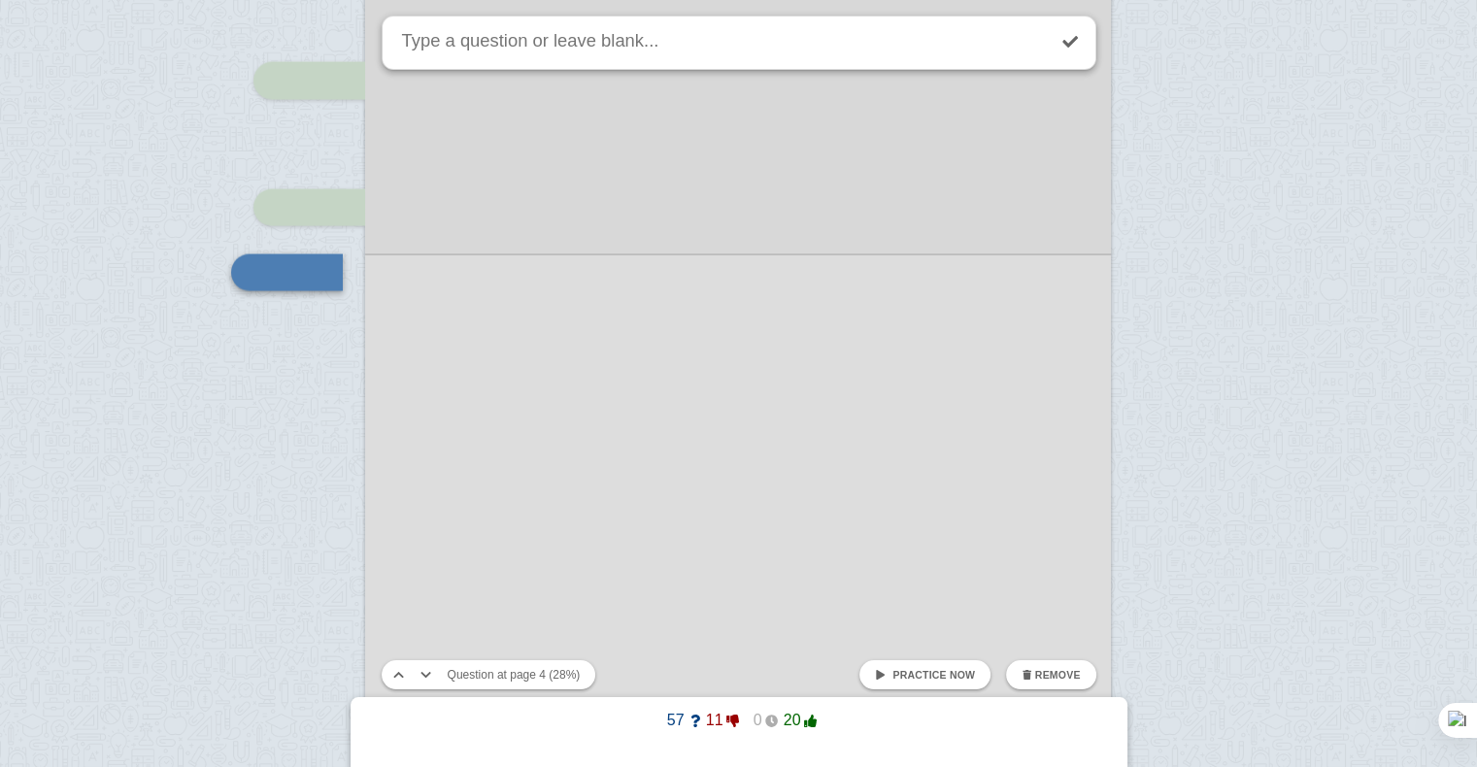
click at [899, 671] on link "Practice now" at bounding box center [924, 674] width 131 height 29
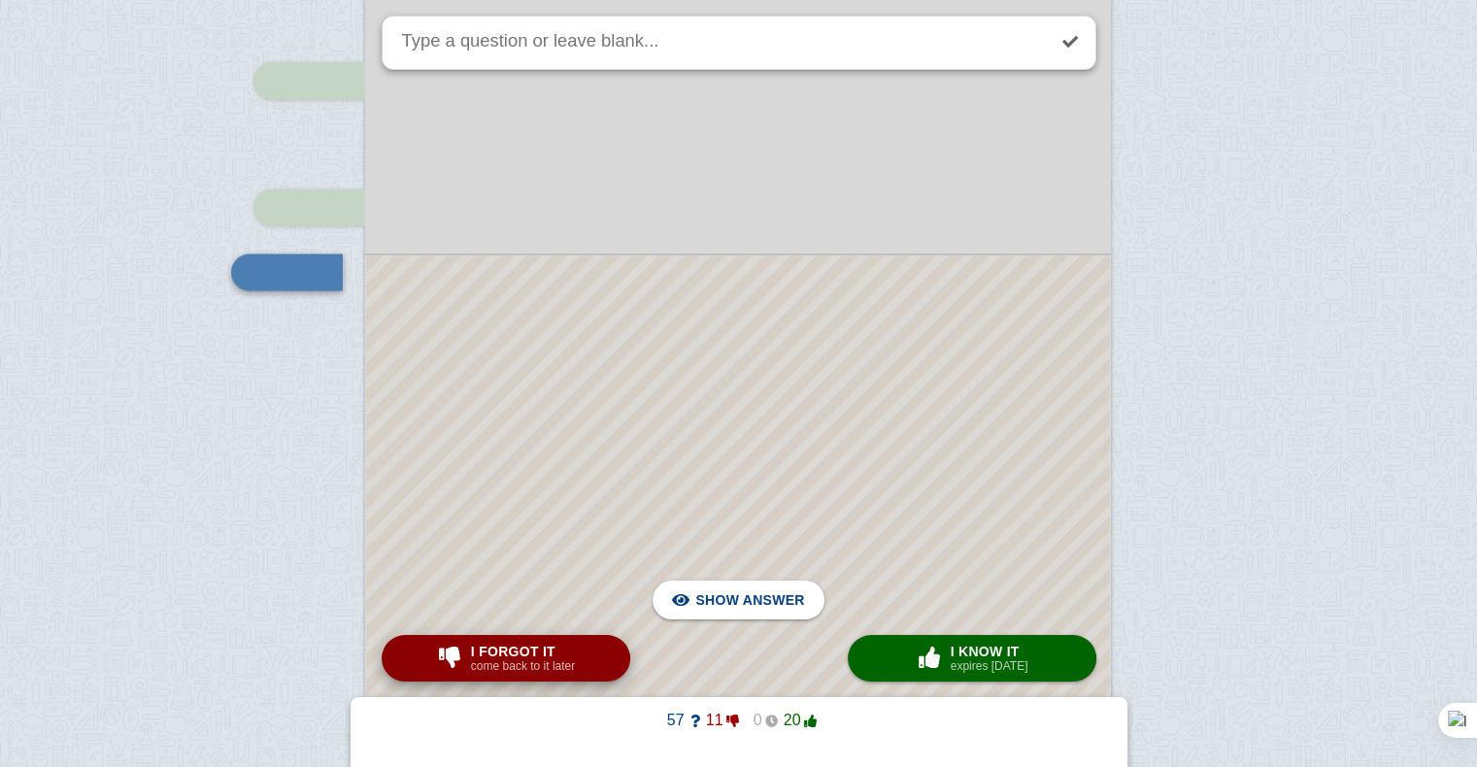
click at [542, 673] on small "come back to it later" at bounding box center [523, 666] width 104 height 14
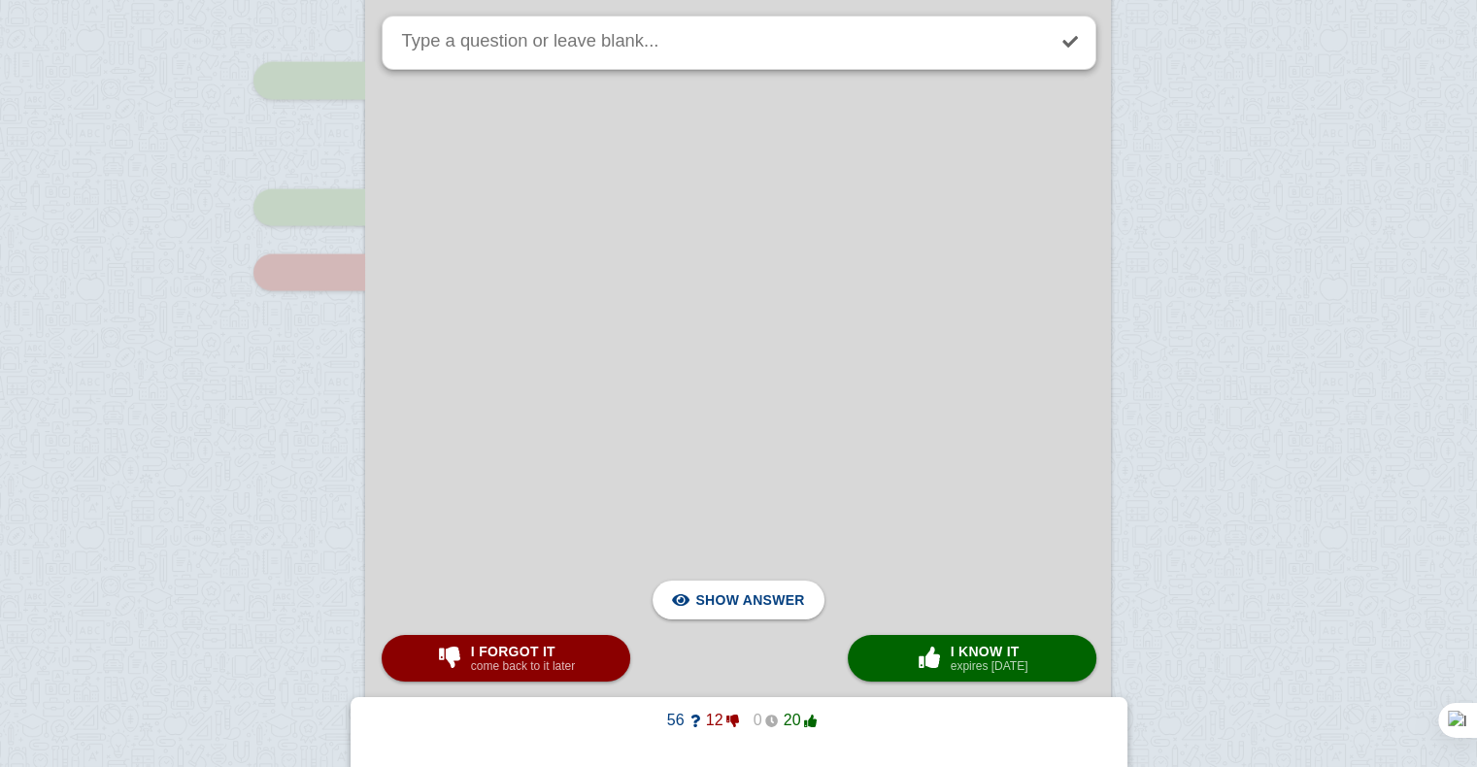
scroll to position [4402, 0]
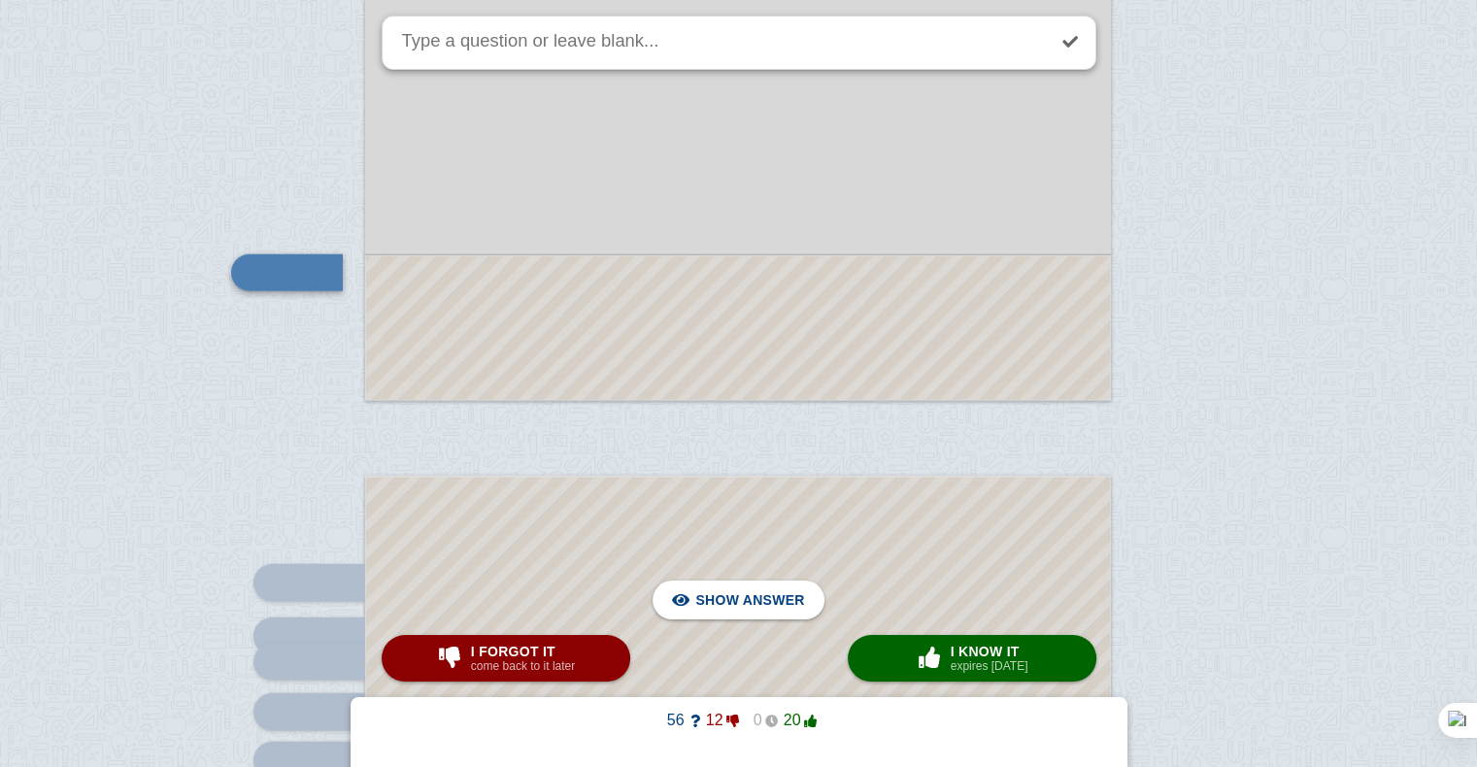
click at [990, 312] on div at bounding box center [738, 328] width 744 height 144
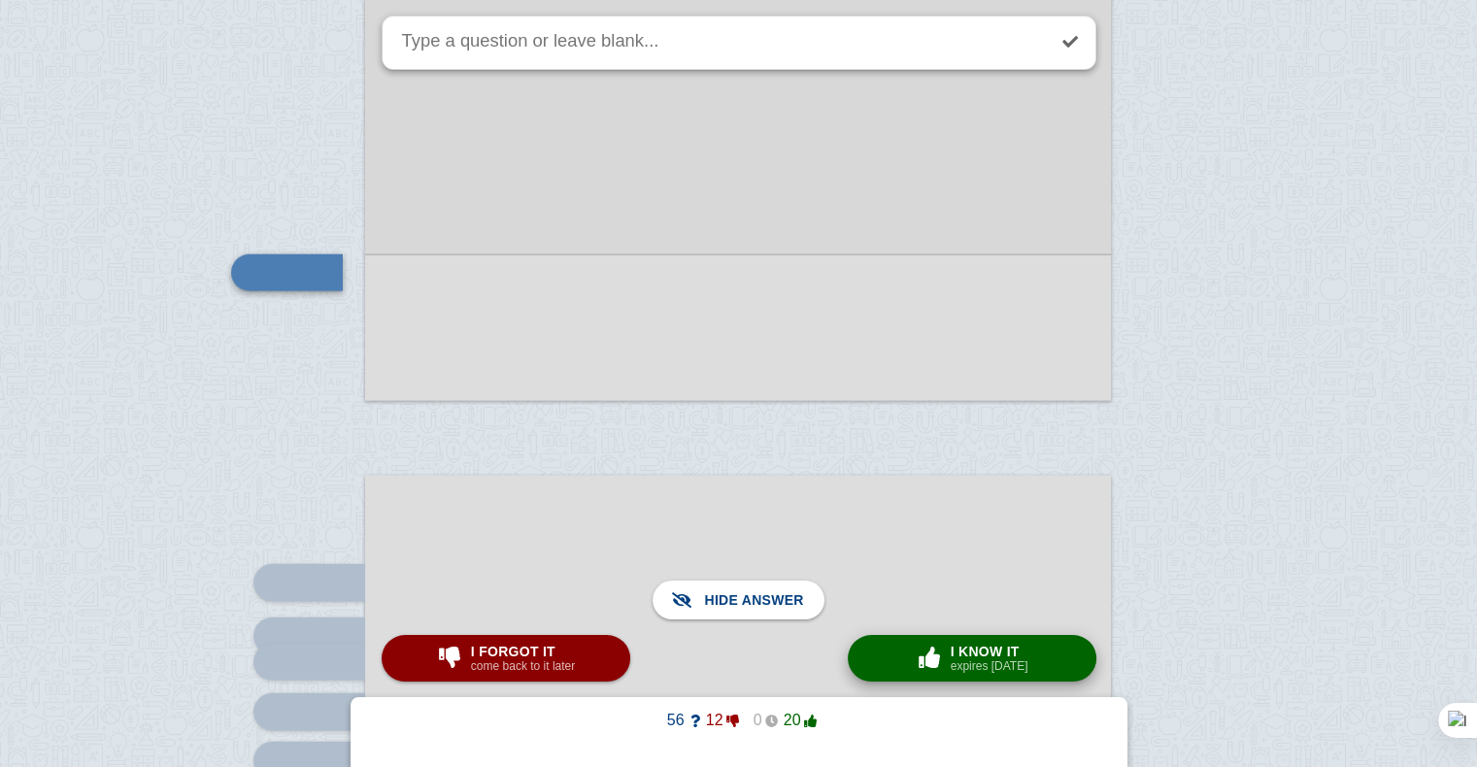
click at [958, 675] on button "× 0 I know it expires [DATE]" at bounding box center [972, 658] width 249 height 47
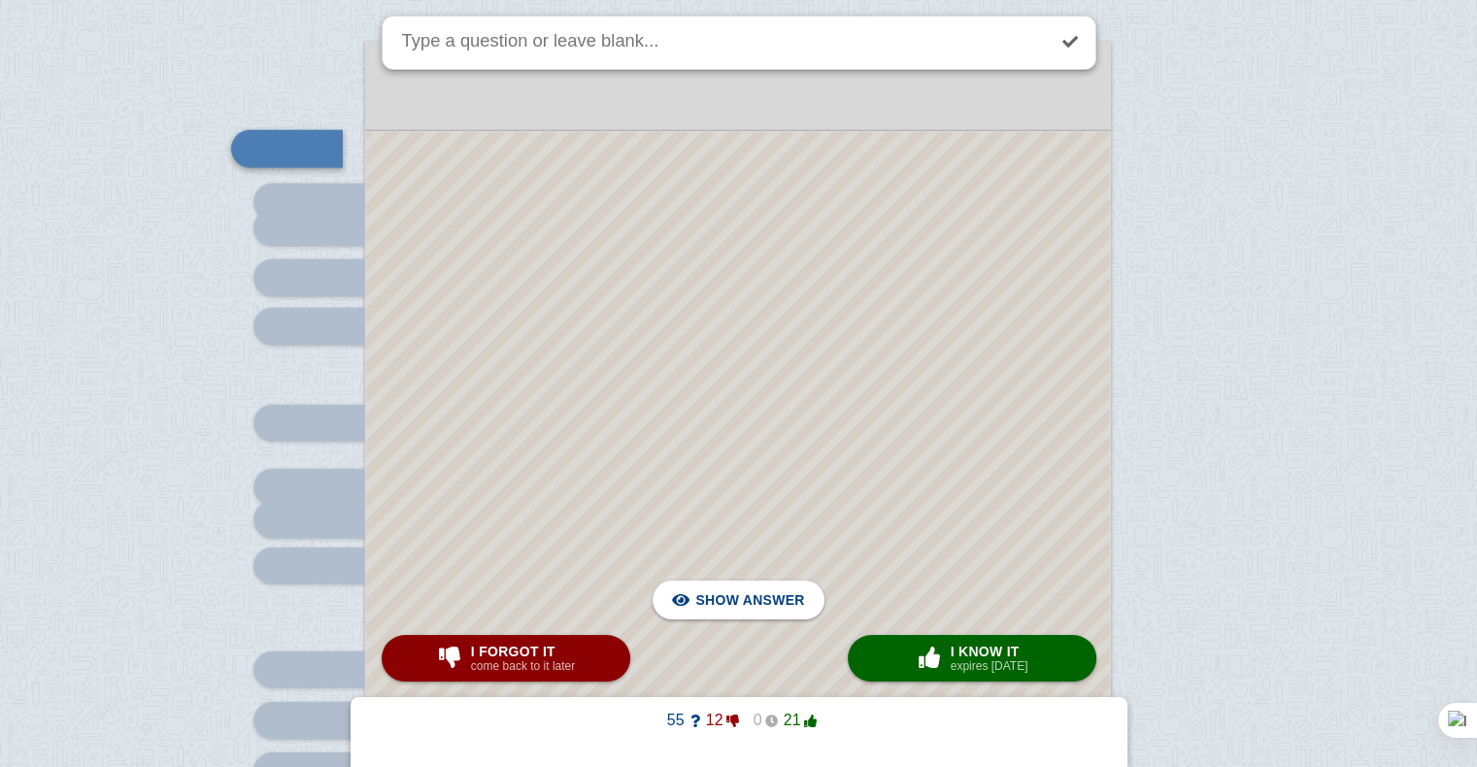
scroll to position [4837, 0]
click at [836, 331] on div at bounding box center [738, 612] width 744 height 963
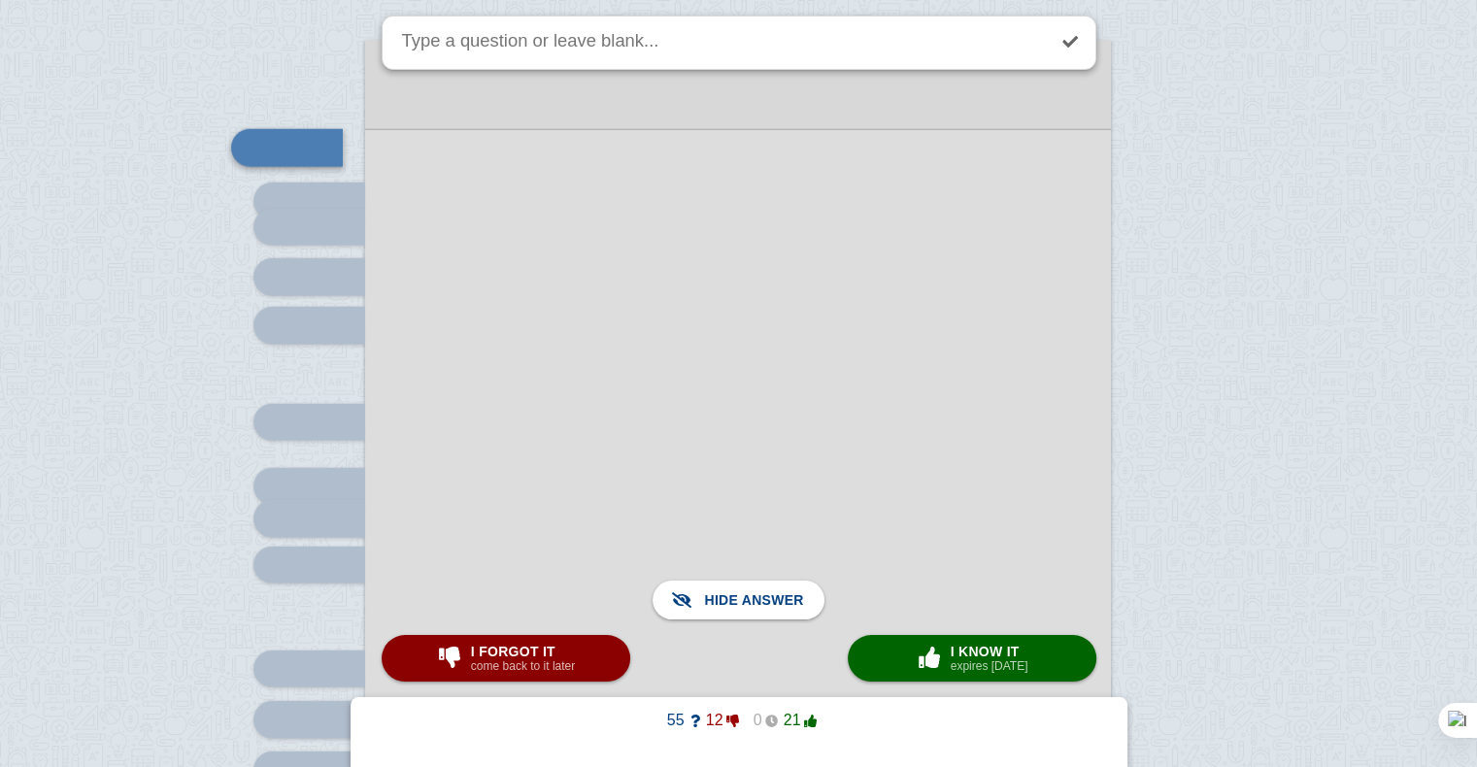
click at [836, 331] on div at bounding box center [738, 612] width 746 height 966
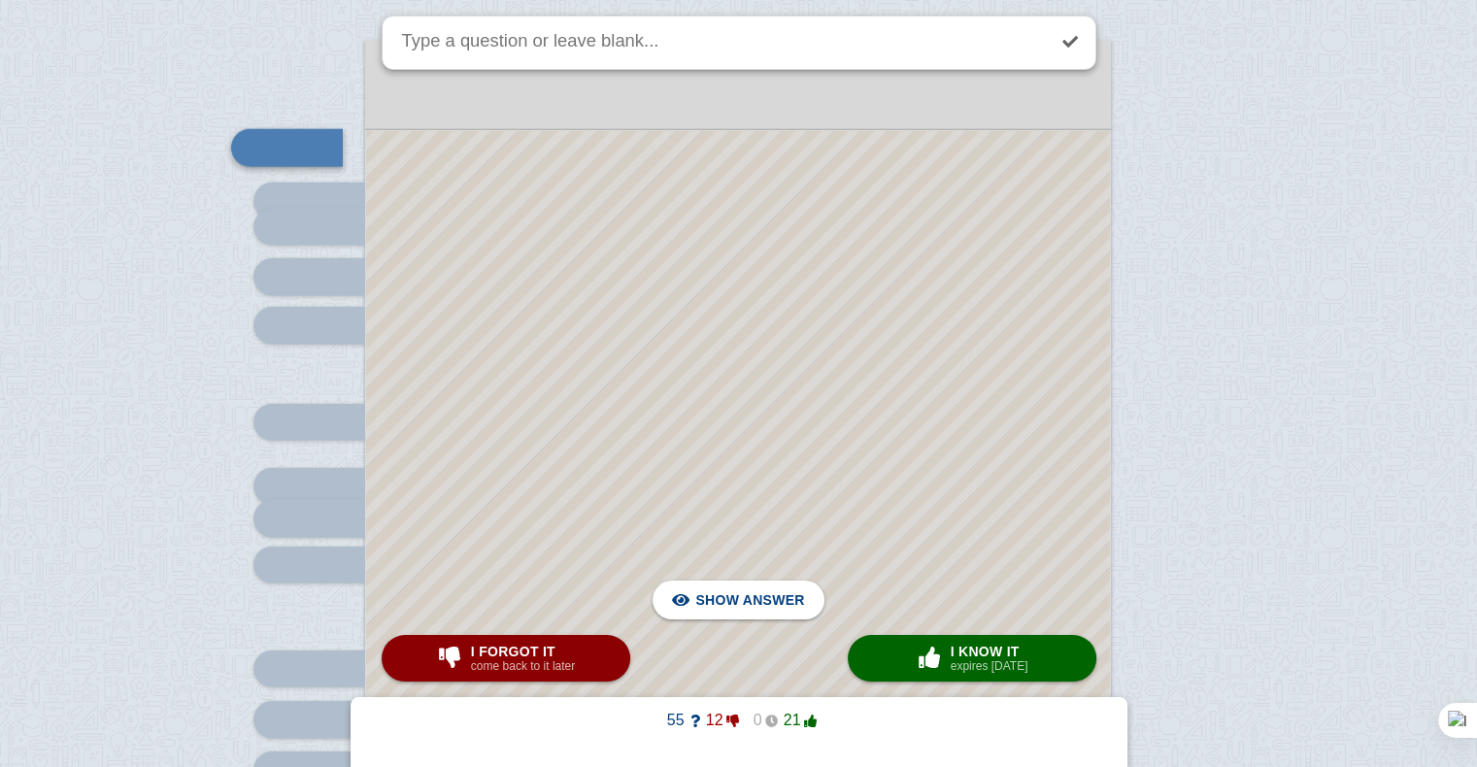
click at [836, 331] on div at bounding box center [738, 612] width 744 height 963
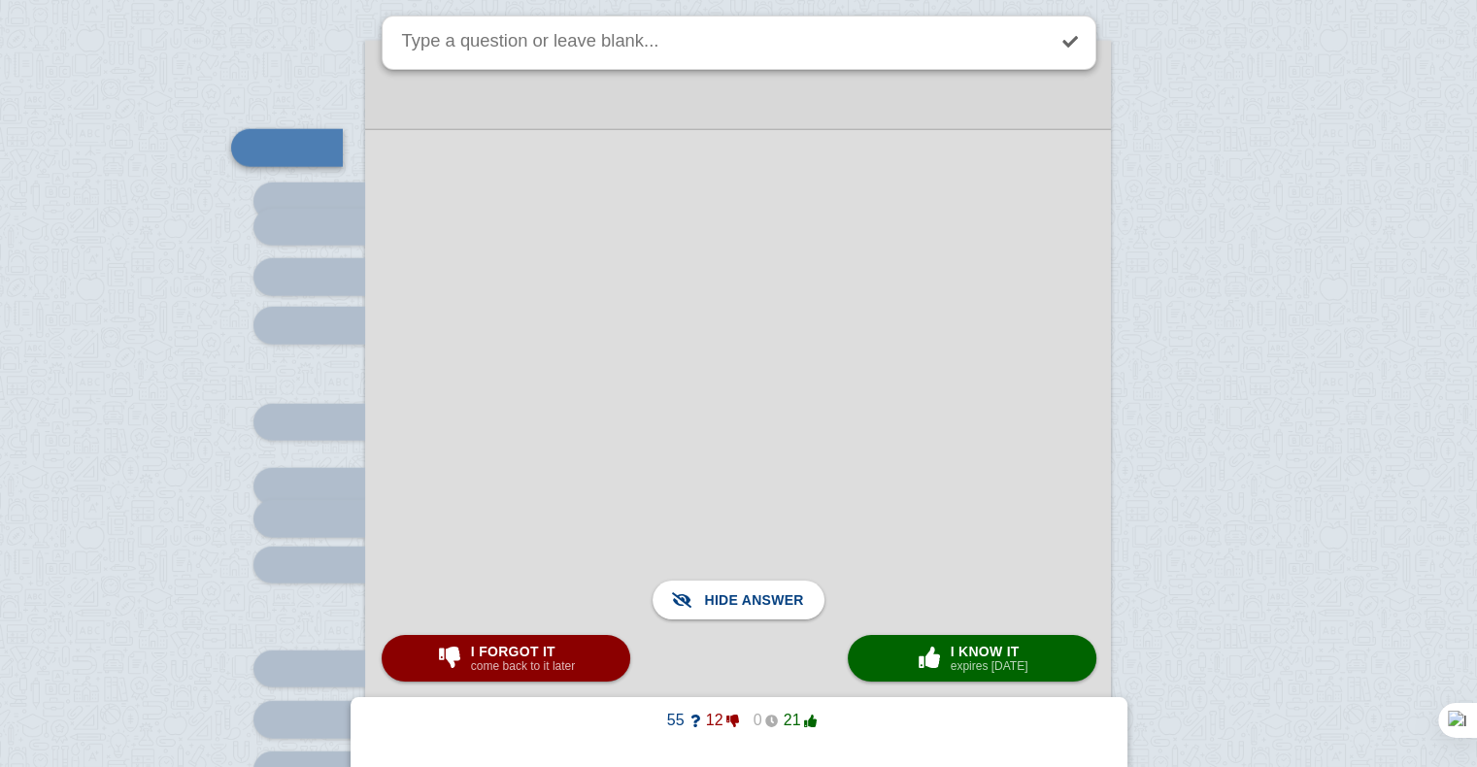
click at [836, 331] on div at bounding box center [738, 612] width 746 height 966
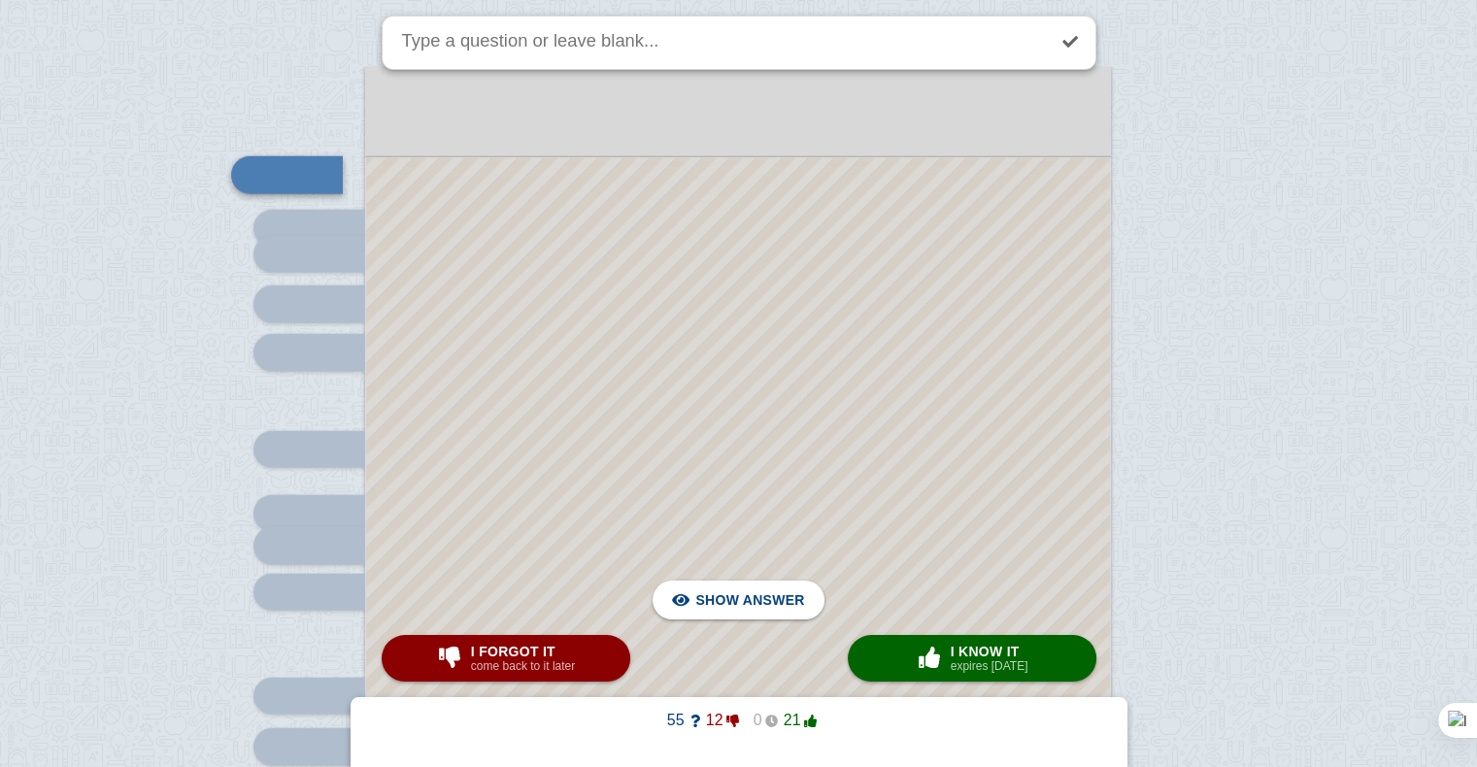
scroll to position [4808, 0]
click at [836, 331] on div at bounding box center [738, 641] width 744 height 963
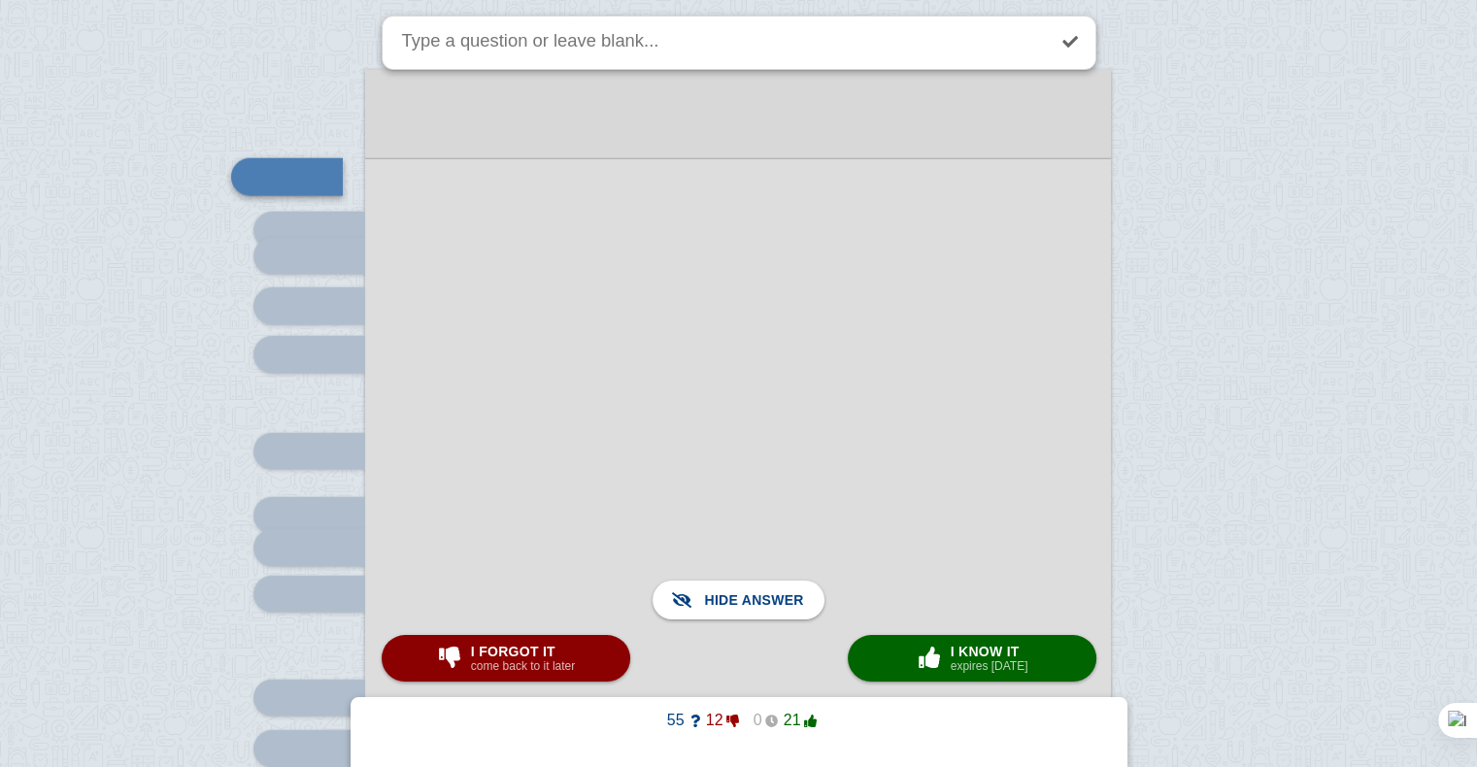
click at [836, 331] on div at bounding box center [738, 641] width 746 height 966
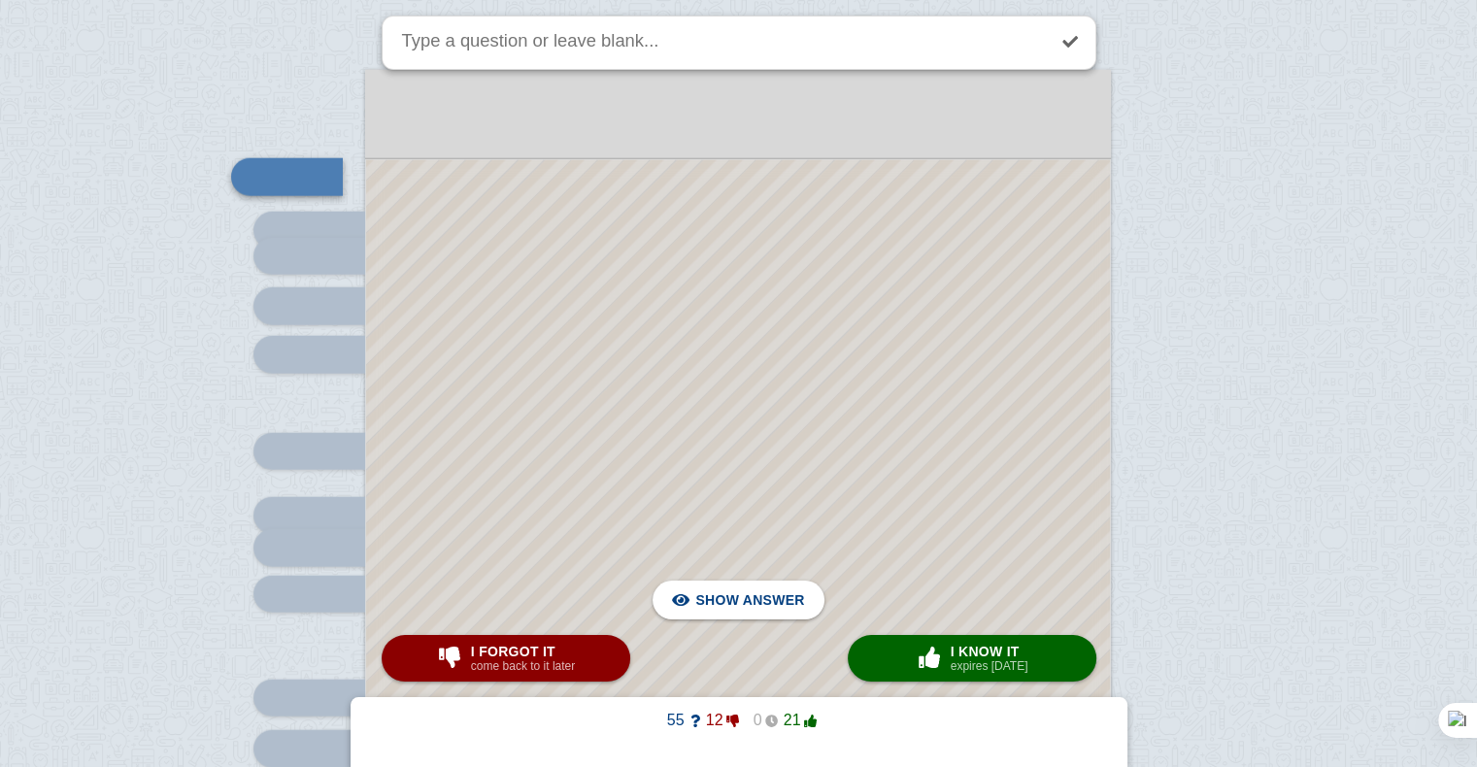
click at [836, 331] on div at bounding box center [738, 641] width 744 height 963
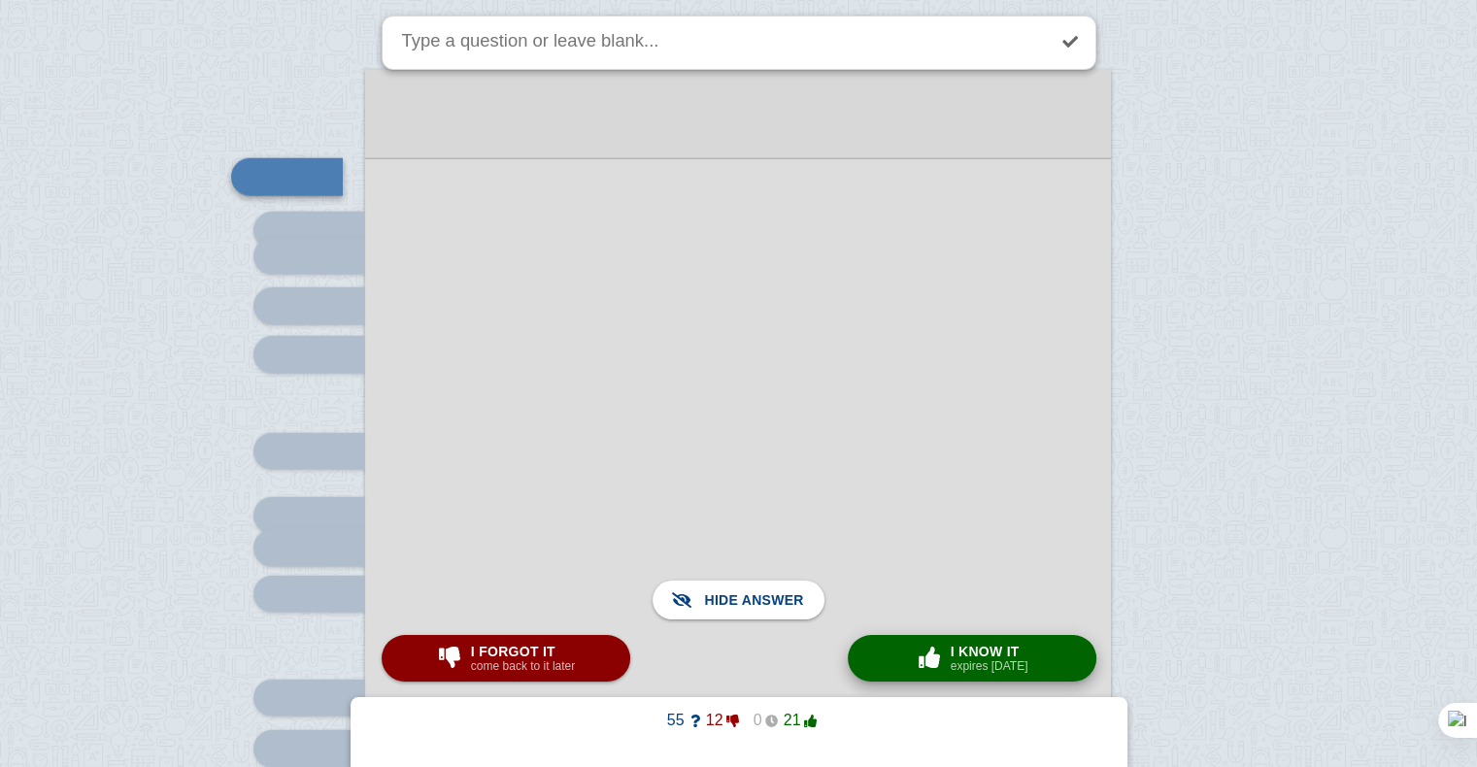
click at [944, 668] on span "button" at bounding box center [929, 657] width 31 height 21
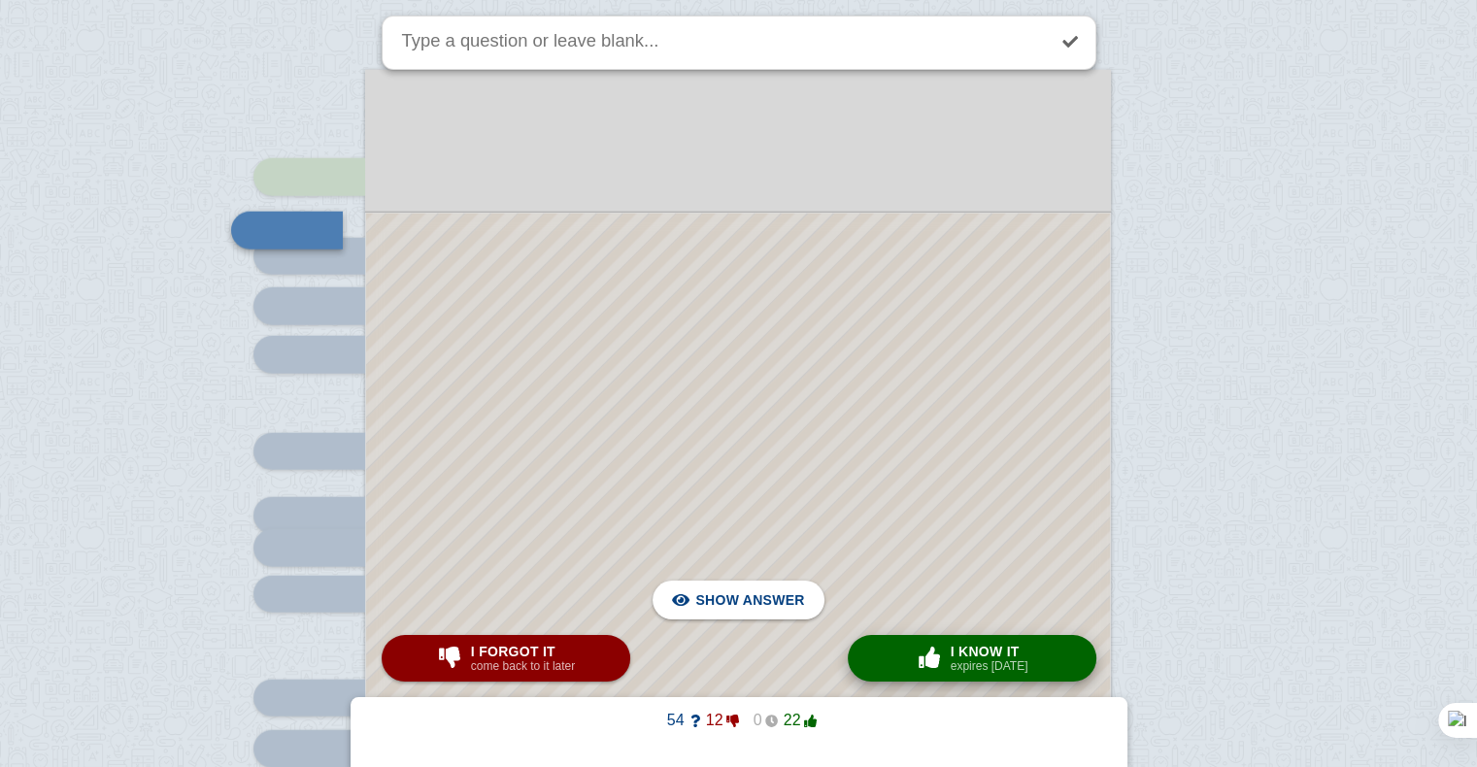
scroll to position [4766, 0]
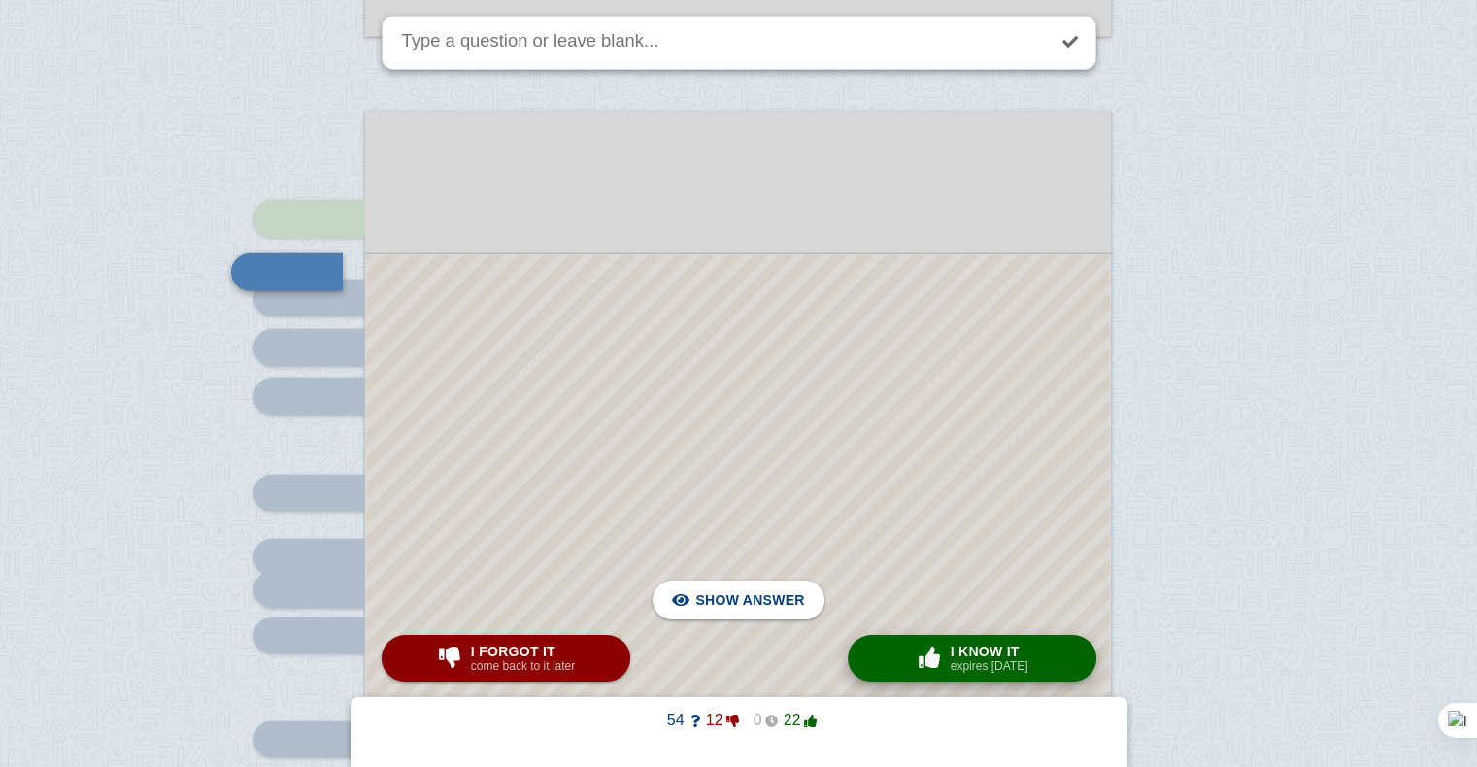
click at [941, 646] on span "button" at bounding box center [929, 658] width 35 height 25
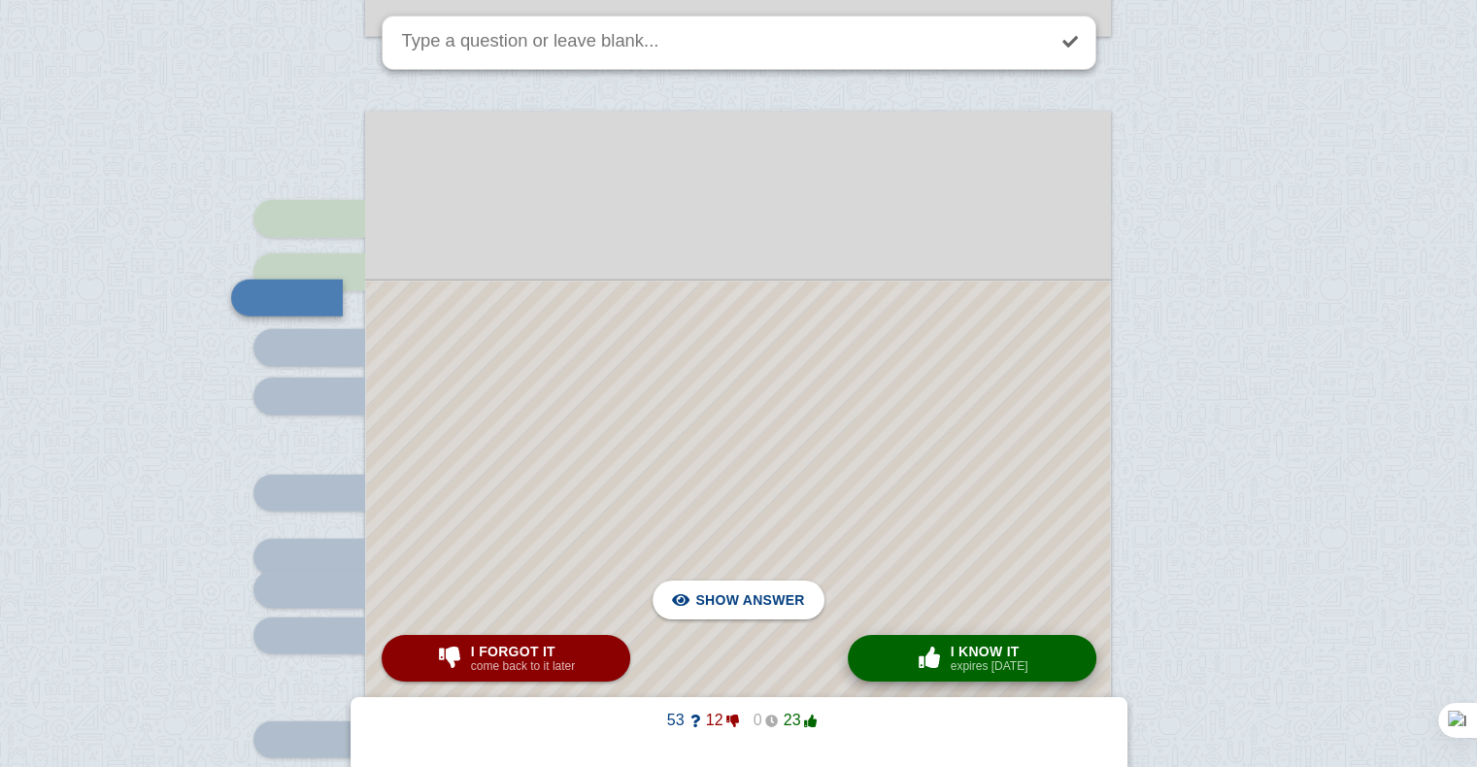
scroll to position [4791, 0]
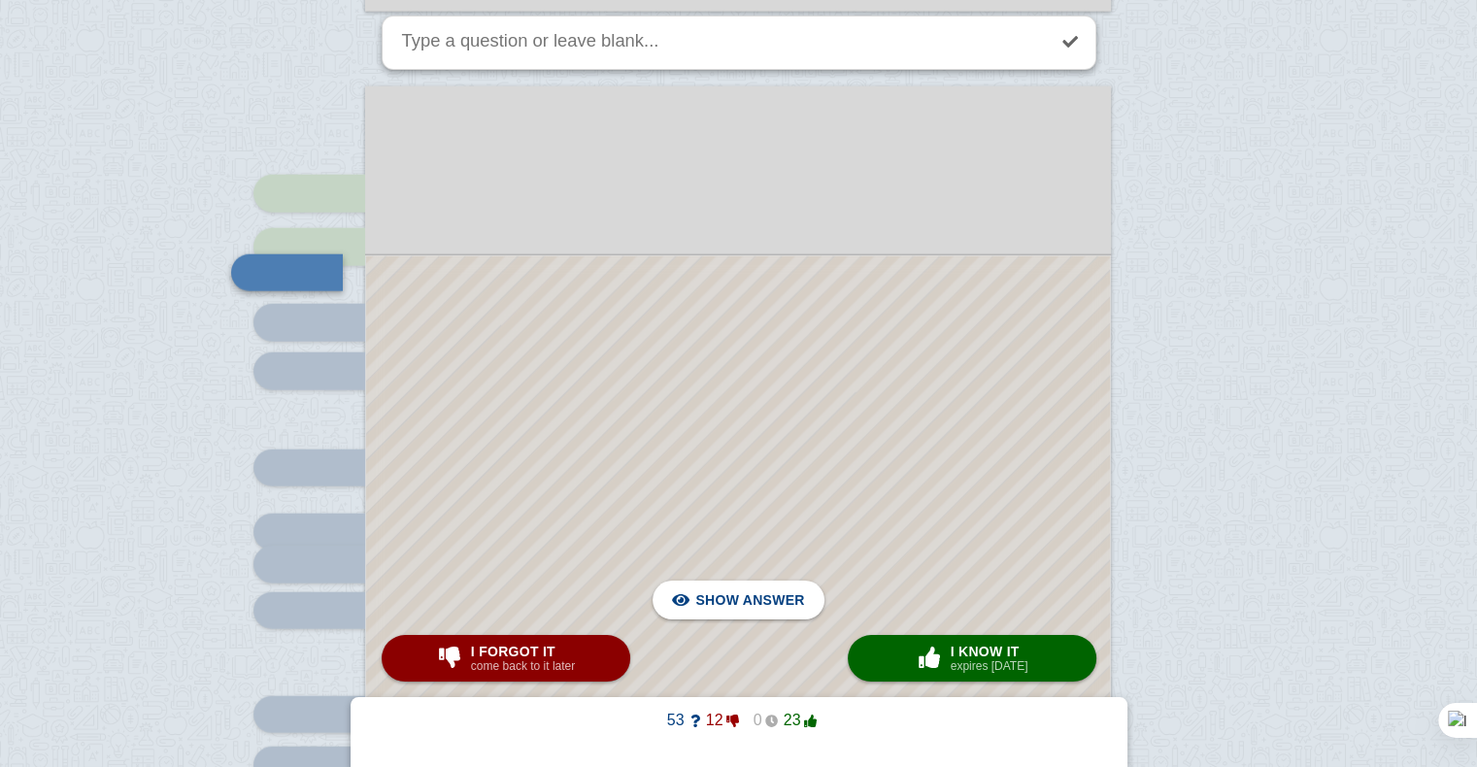
click at [754, 360] on div at bounding box center [738, 698] width 744 height 884
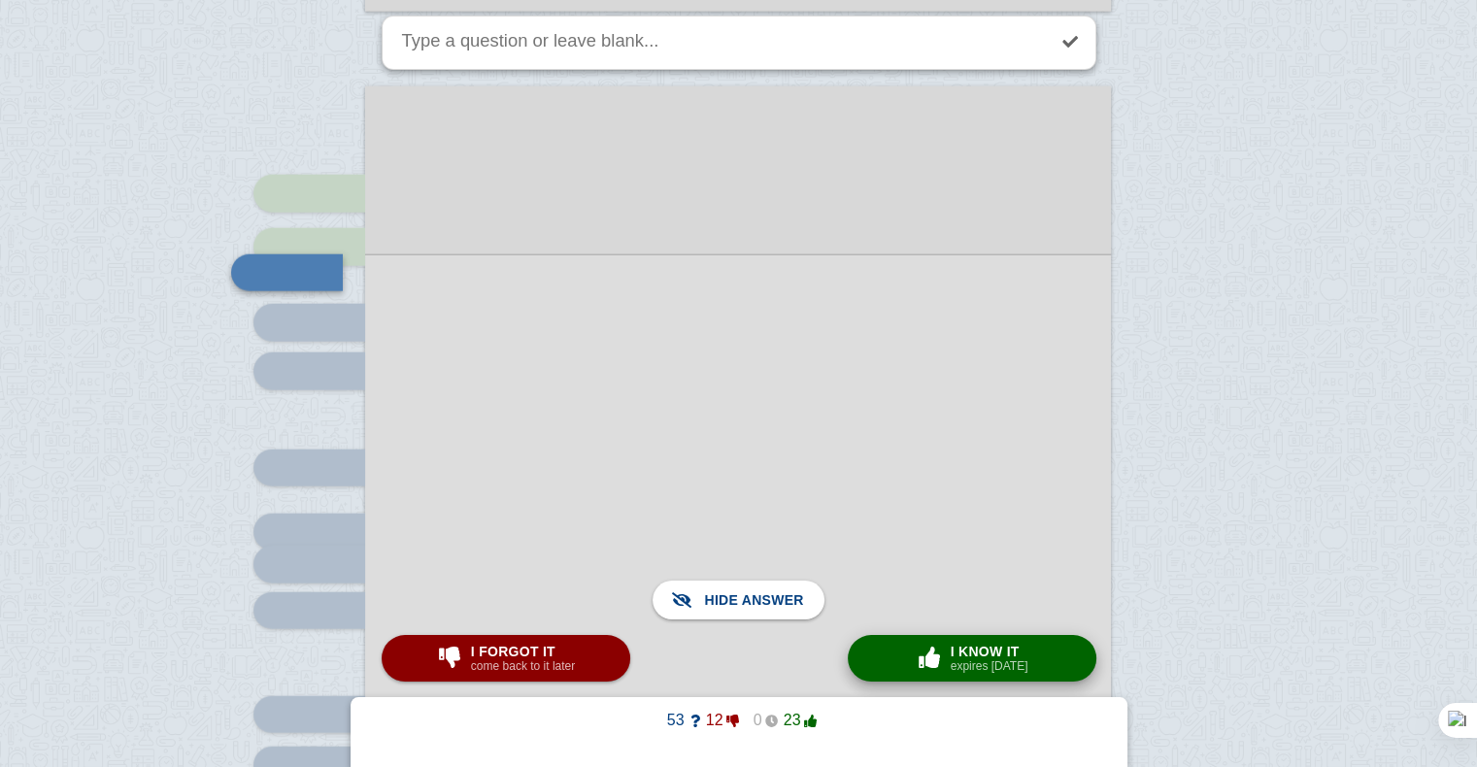
click at [904, 643] on button "× 0 I know it expires [DATE]" at bounding box center [972, 658] width 249 height 47
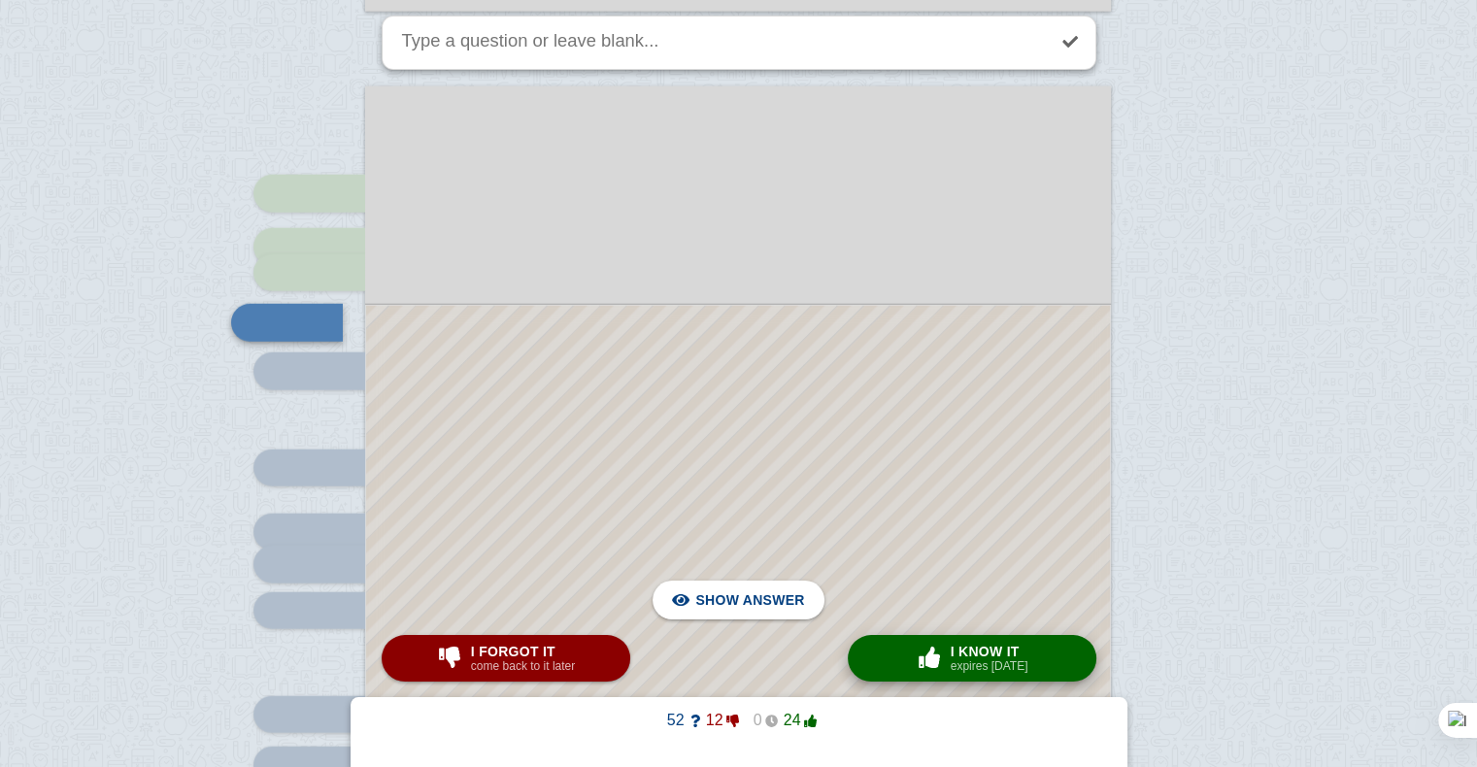
scroll to position [4842, 0]
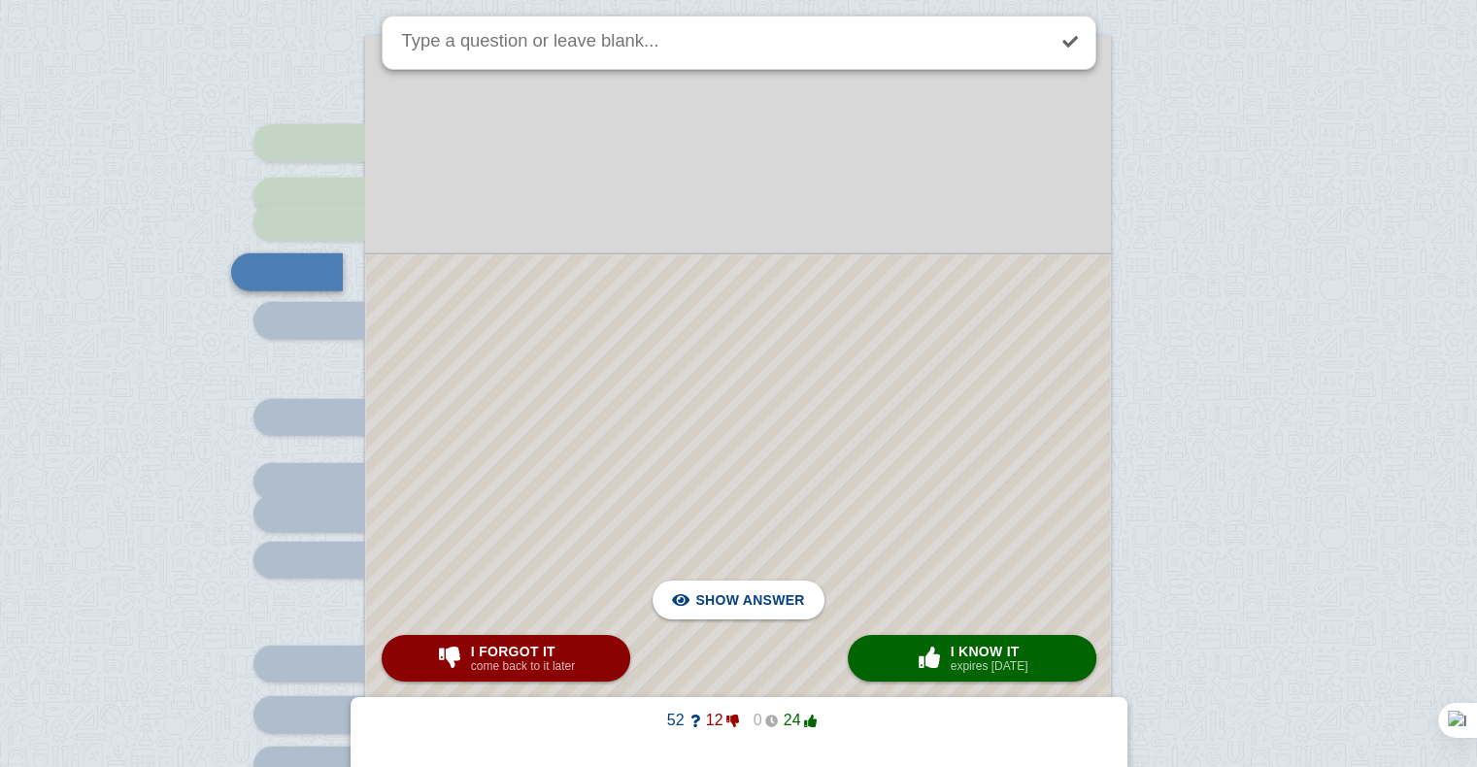
click at [809, 419] on div at bounding box center [738, 672] width 744 height 834
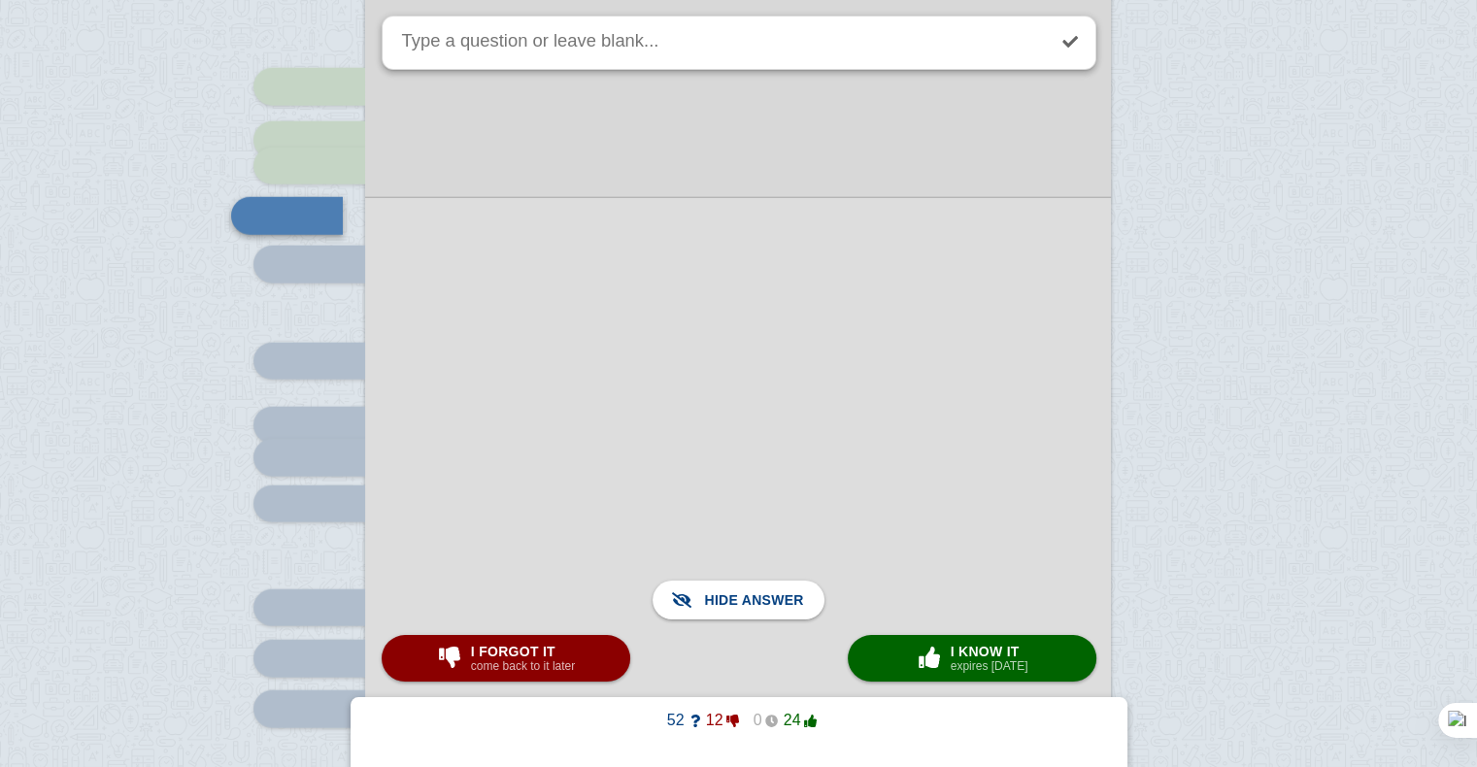
scroll to position [4903, 0]
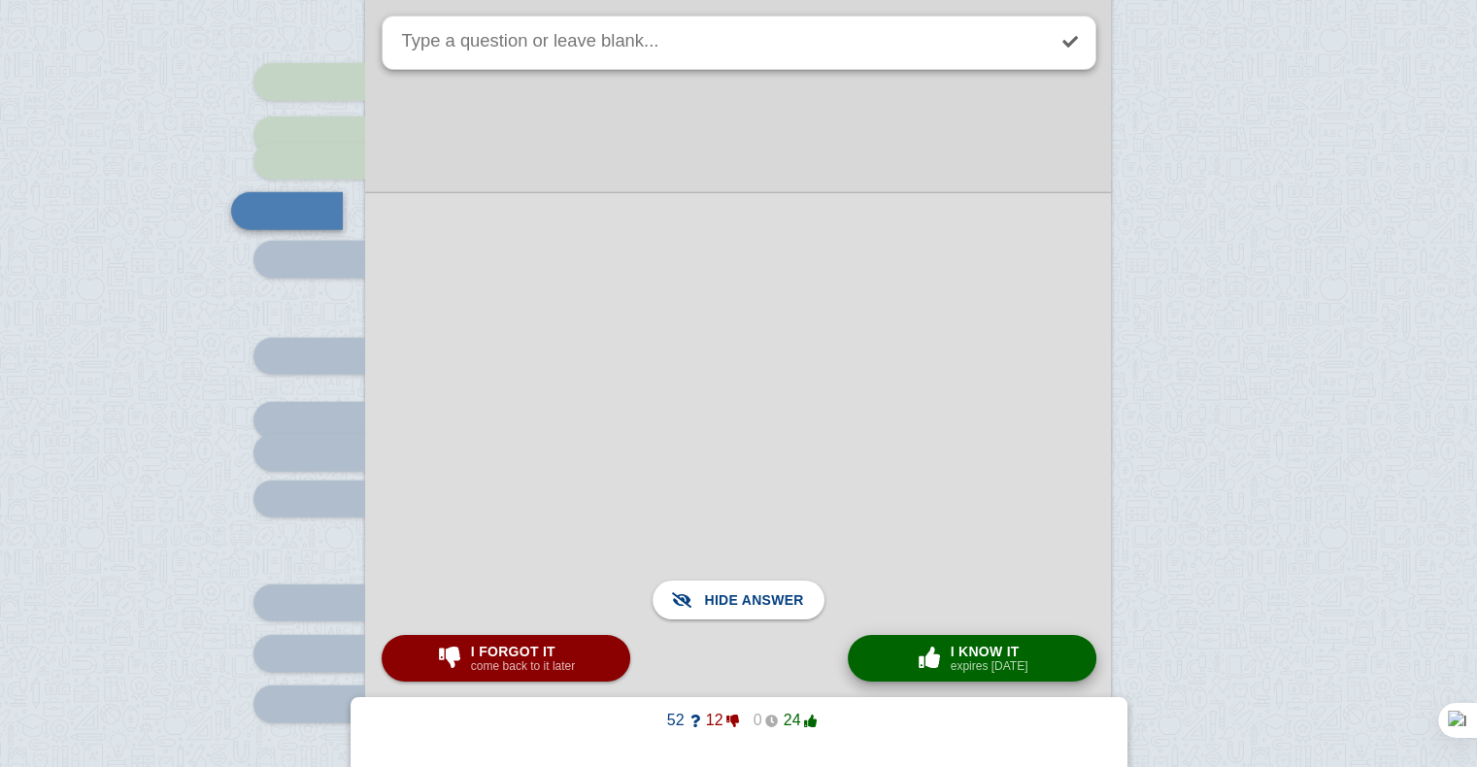
click at [910, 673] on button "× 0 I know it expires [DATE]" at bounding box center [972, 658] width 249 height 47
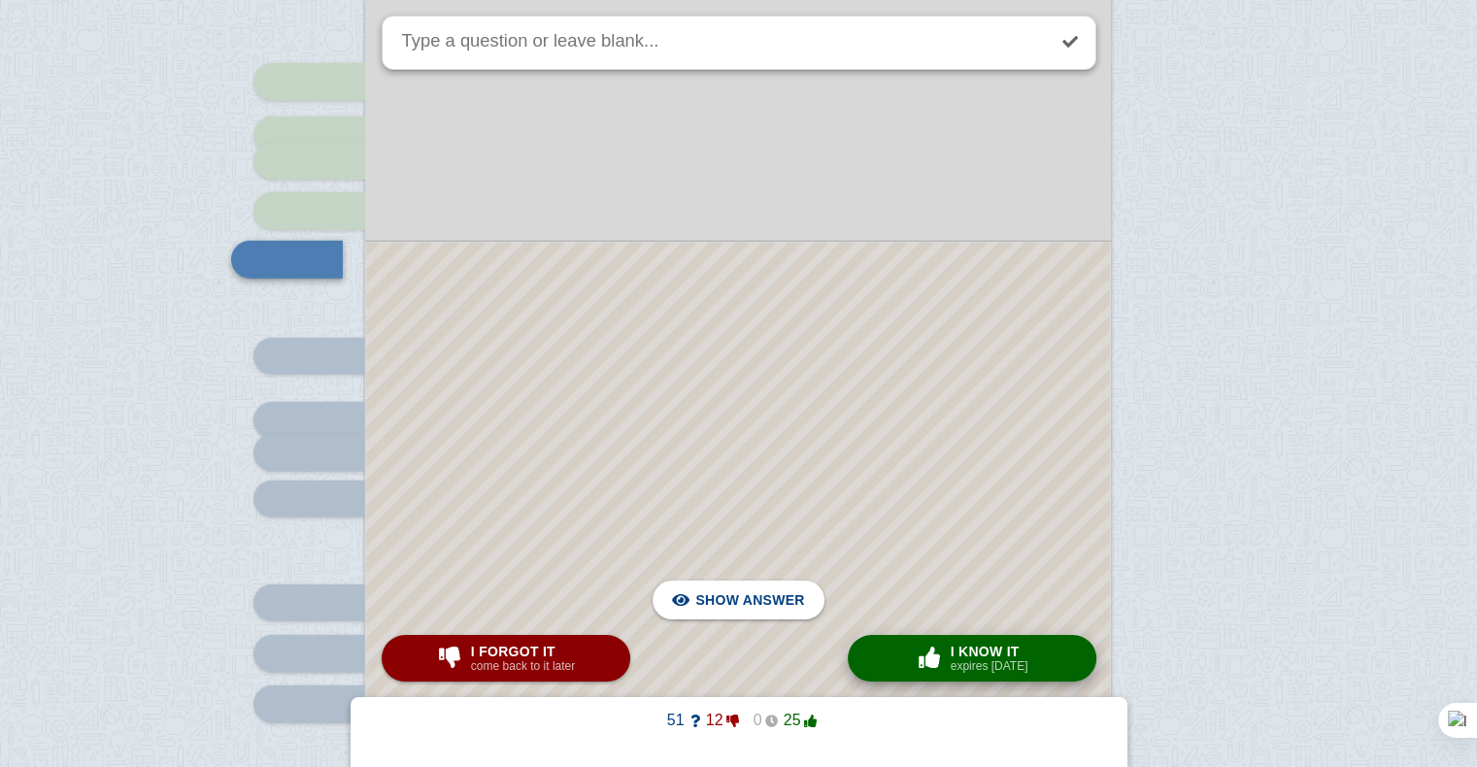
scroll to position [4890, 0]
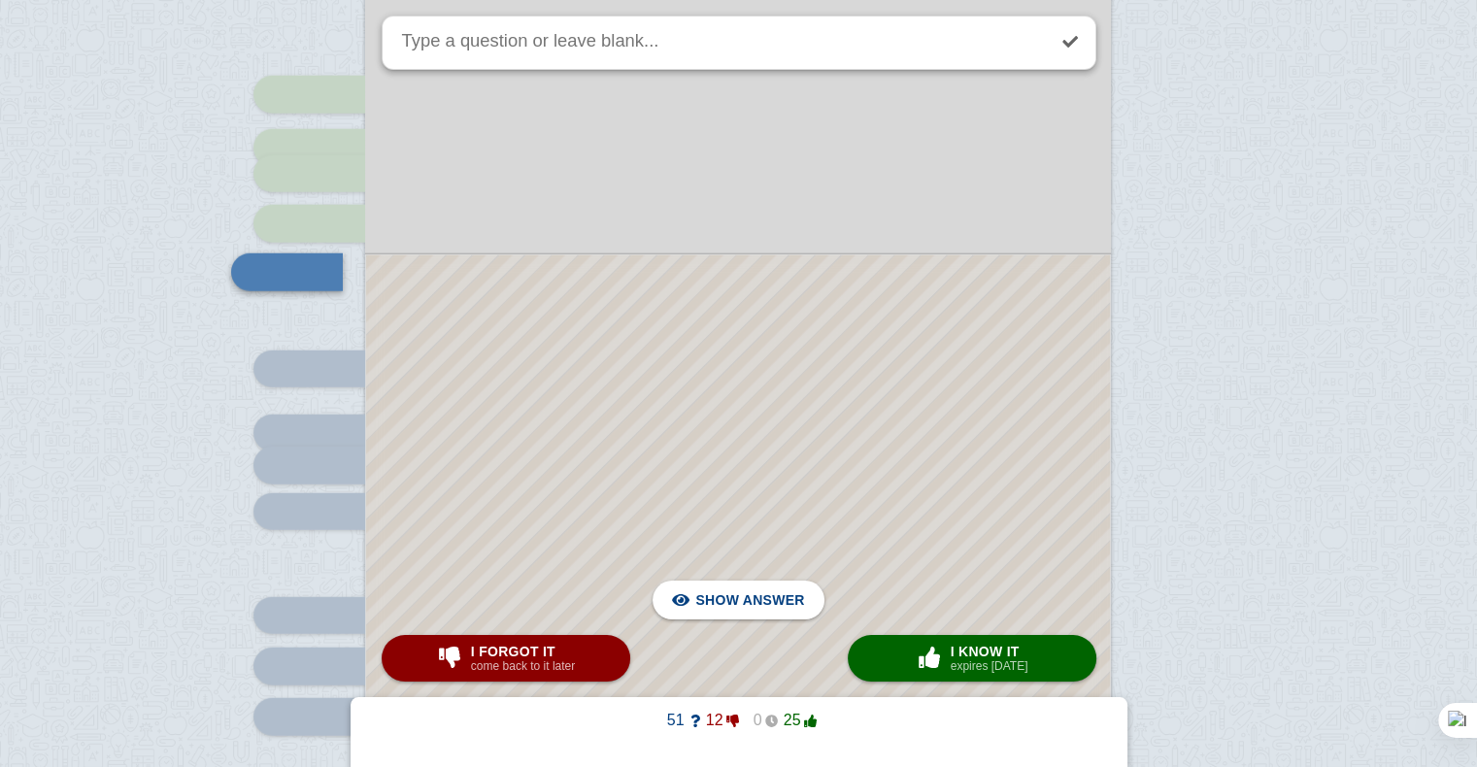
click at [774, 341] on div at bounding box center [738, 648] width 744 height 786
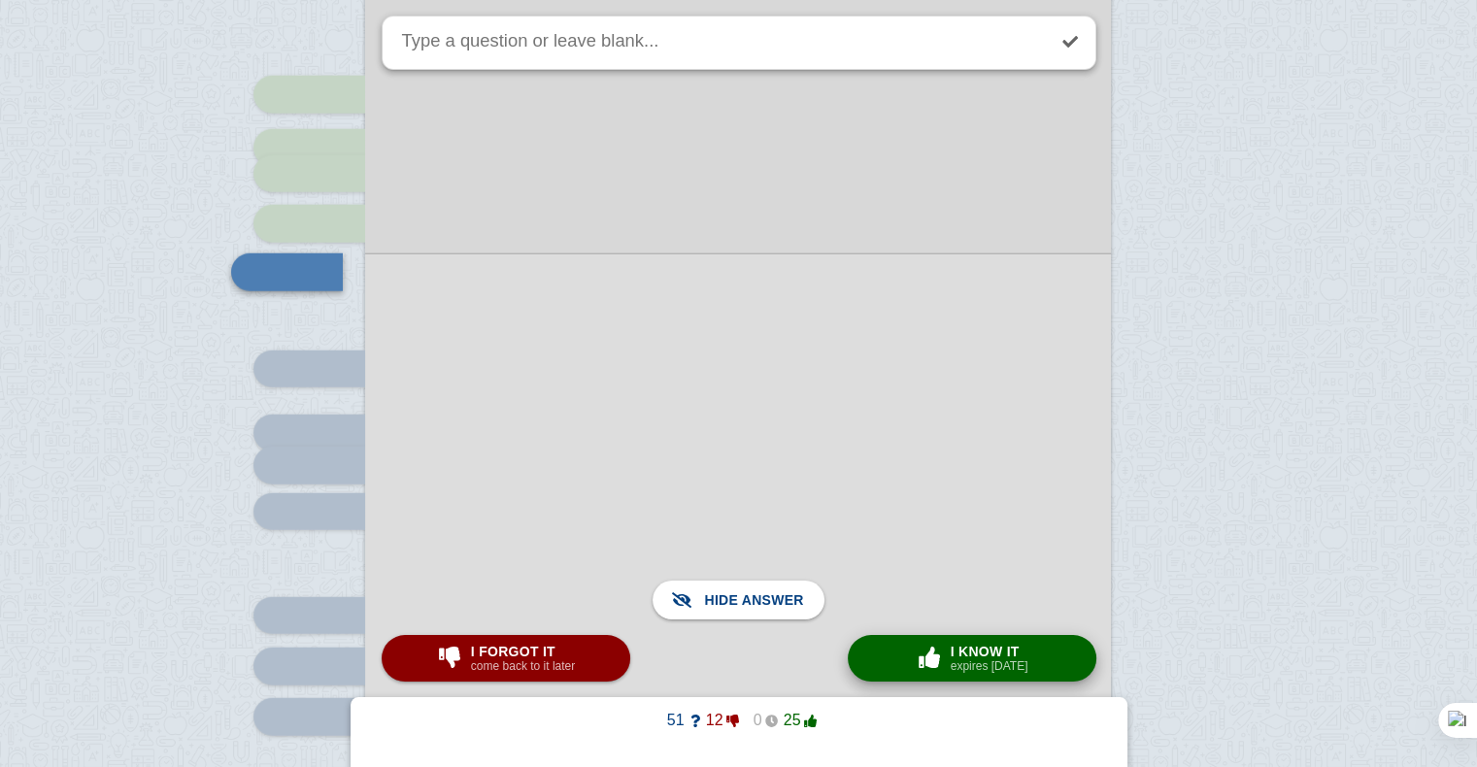
click at [970, 652] on span "I know it" at bounding box center [990, 652] width 78 height 16
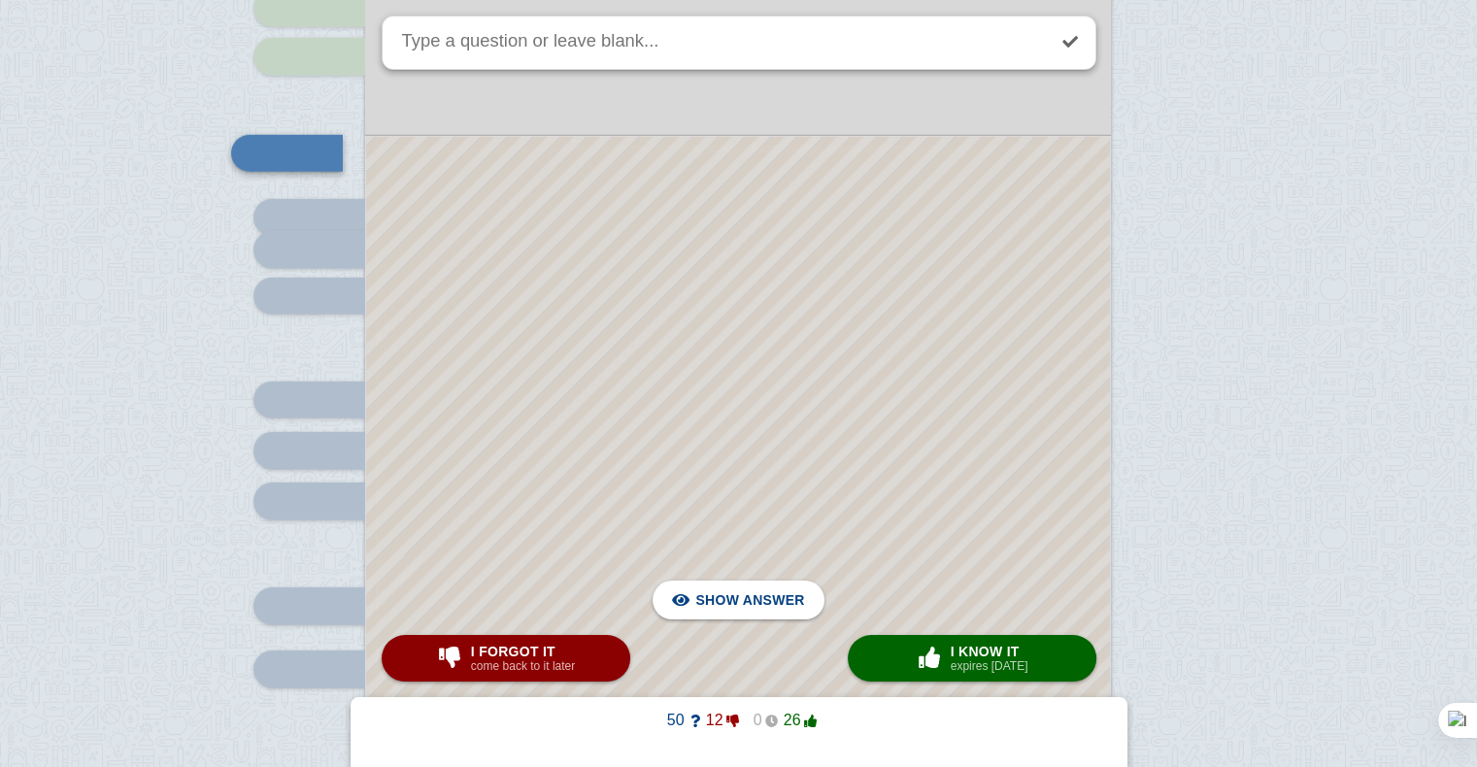
scroll to position [5108, 0]
click at [889, 421] on div at bounding box center [738, 479] width 744 height 688
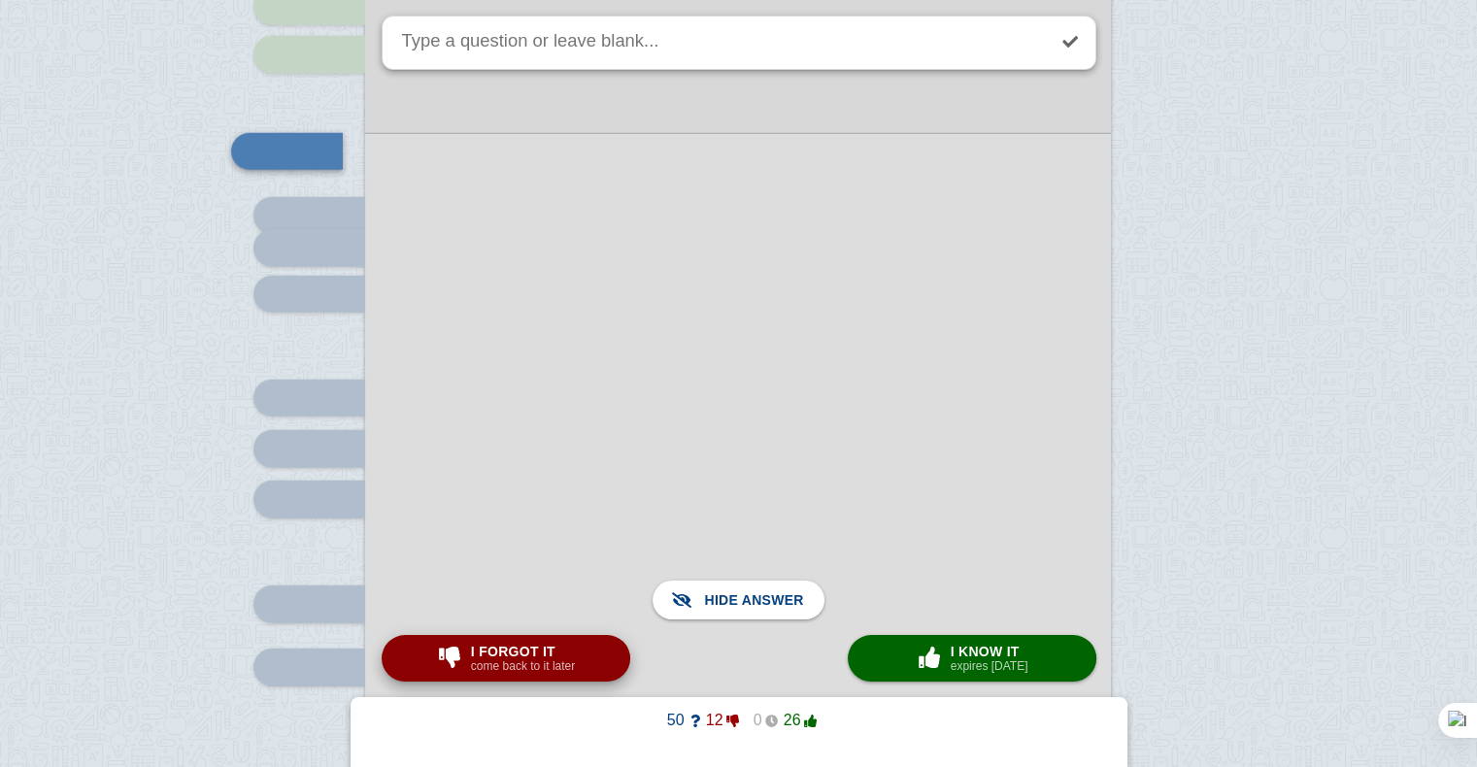
click at [520, 673] on small "come back to it later" at bounding box center [523, 666] width 104 height 14
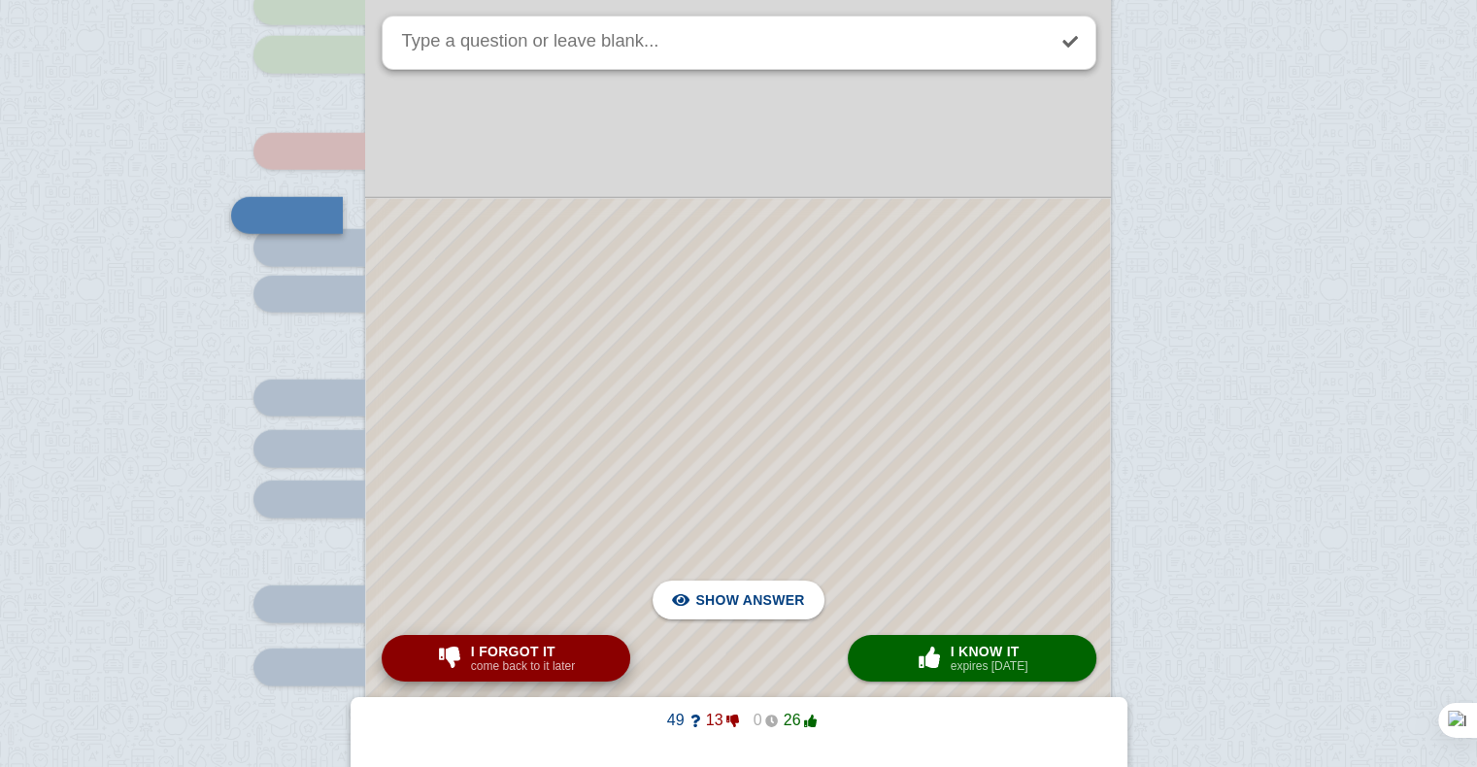
scroll to position [5051, 0]
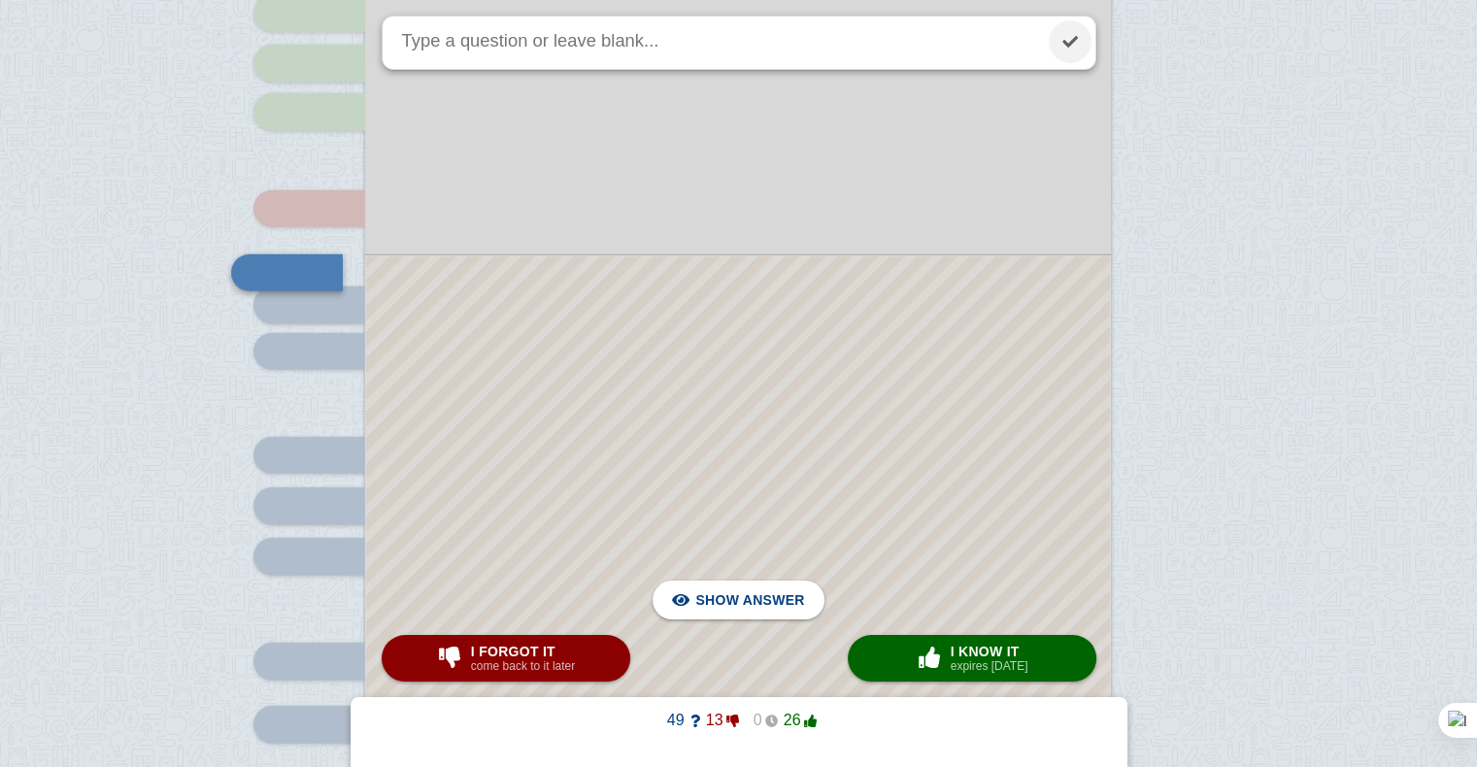
click at [1071, 37] on link at bounding box center [1070, 41] width 43 height 43
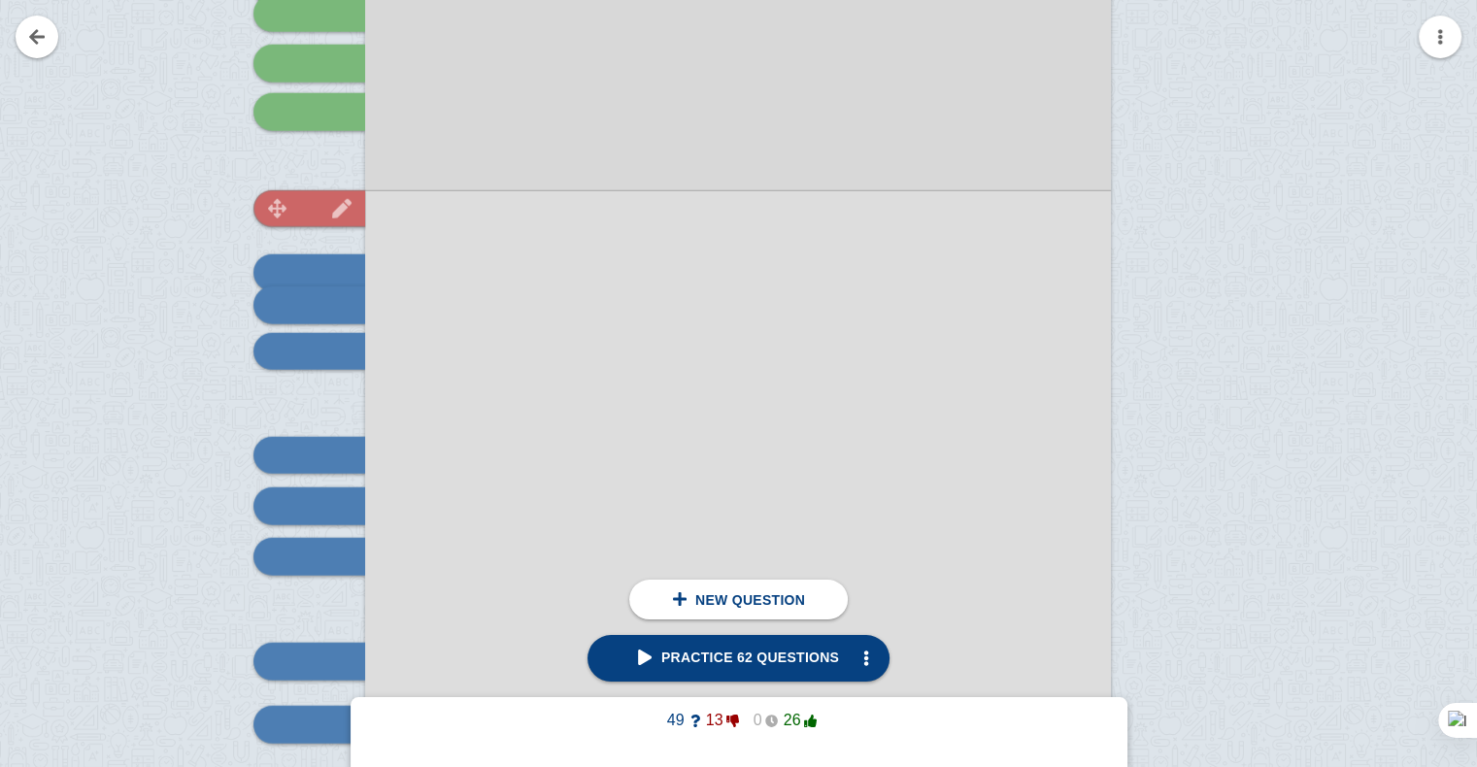
click at [304, 214] on div at bounding box center [309, 208] width 112 height 37
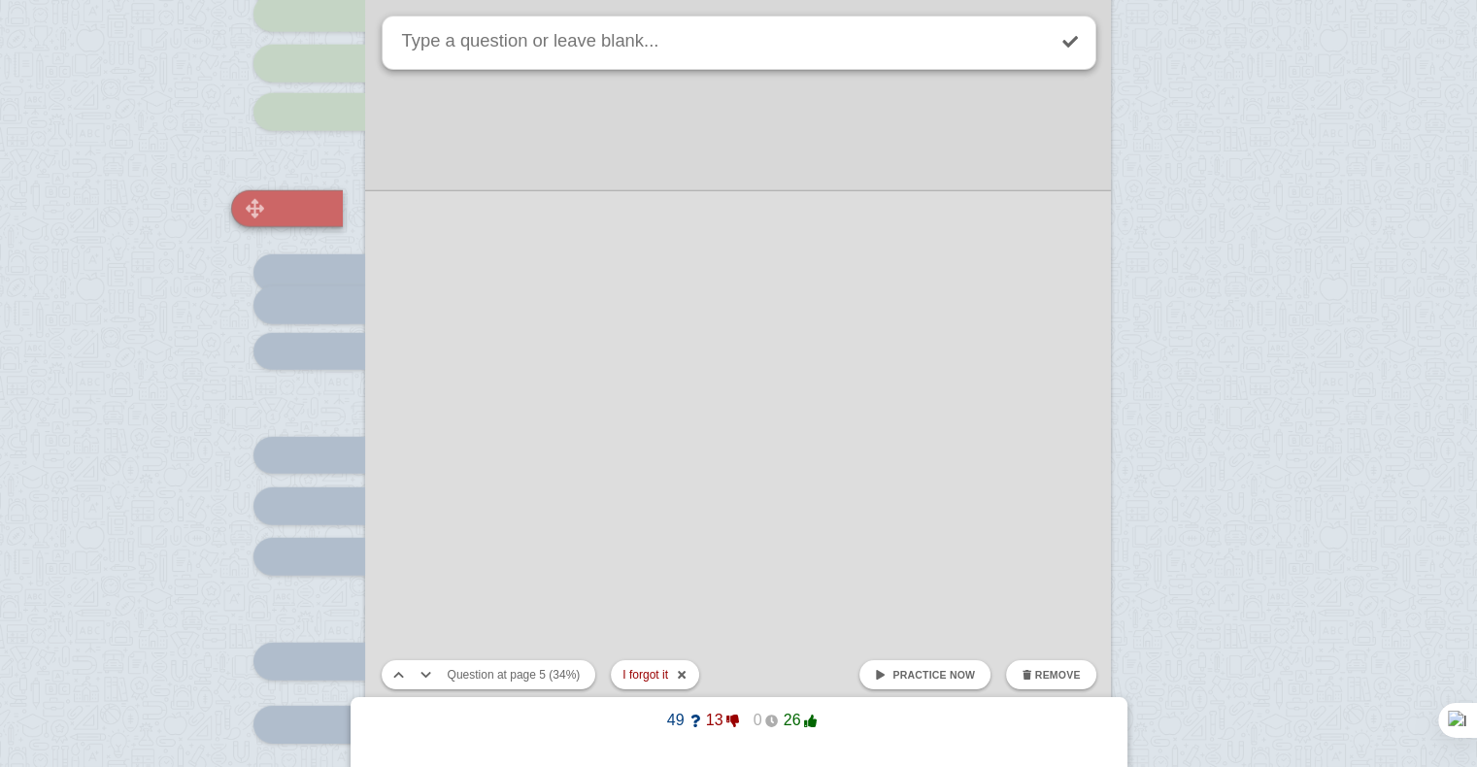
scroll to position [4987, 0]
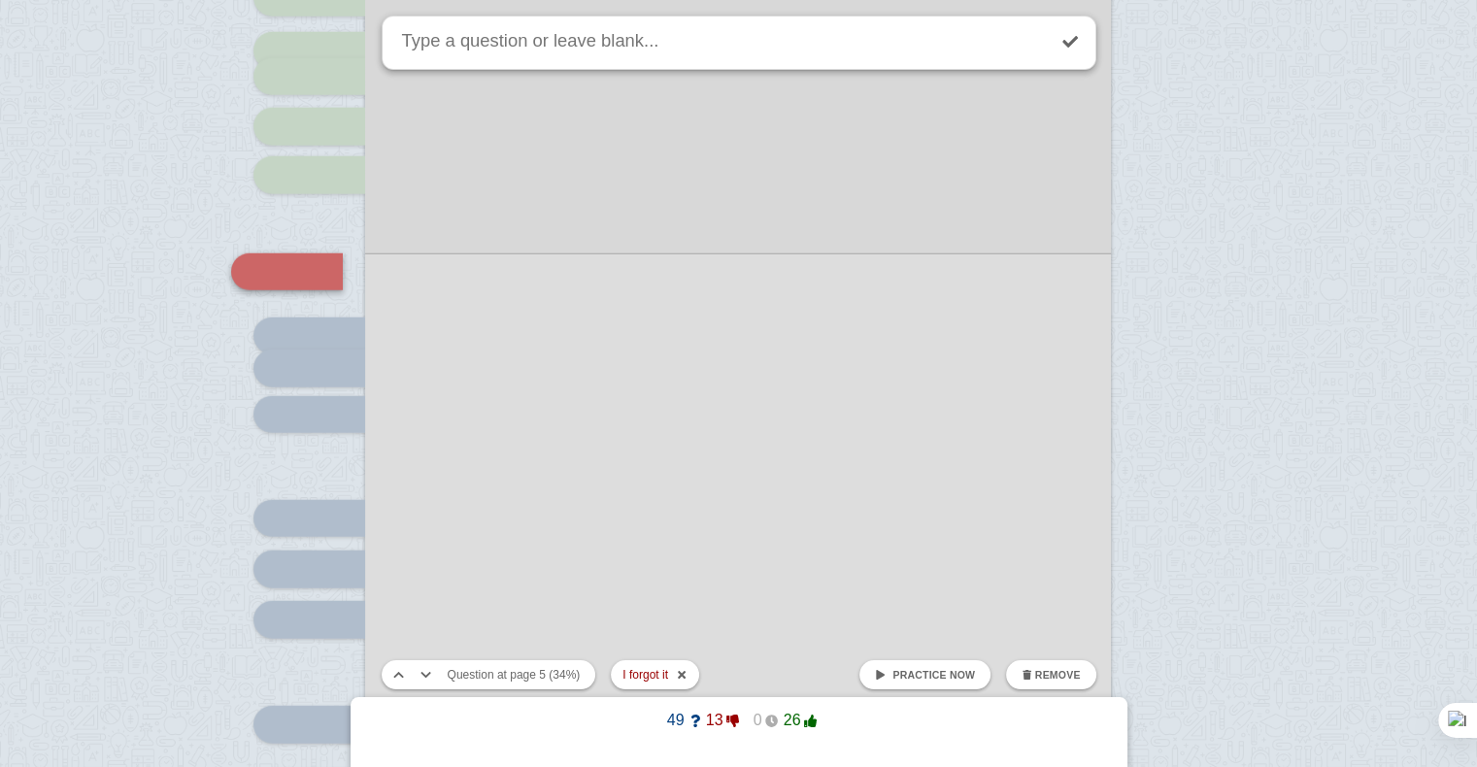
click at [957, 678] on span "Practice now" at bounding box center [933, 675] width 83 height 12
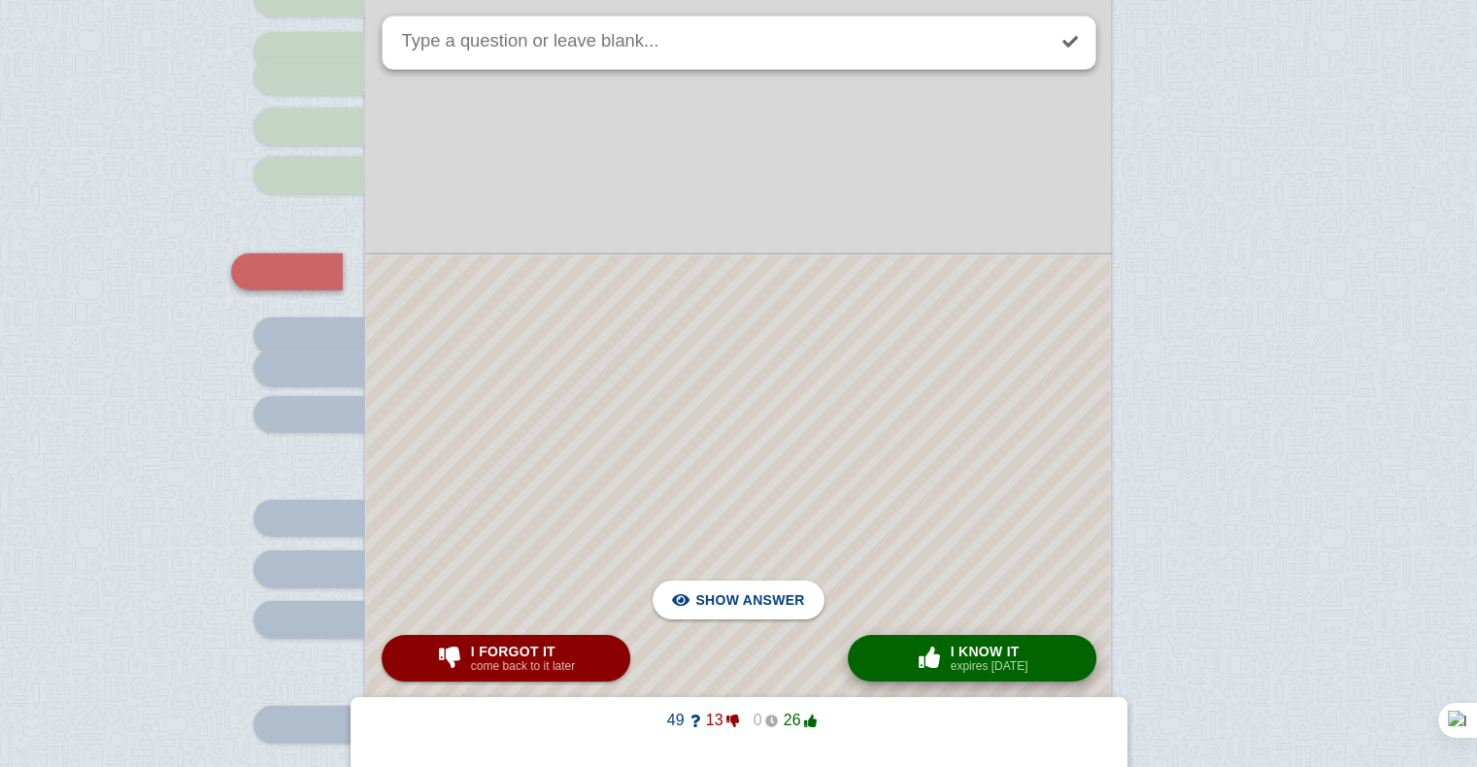
click at [990, 655] on span "I know it" at bounding box center [990, 652] width 78 height 16
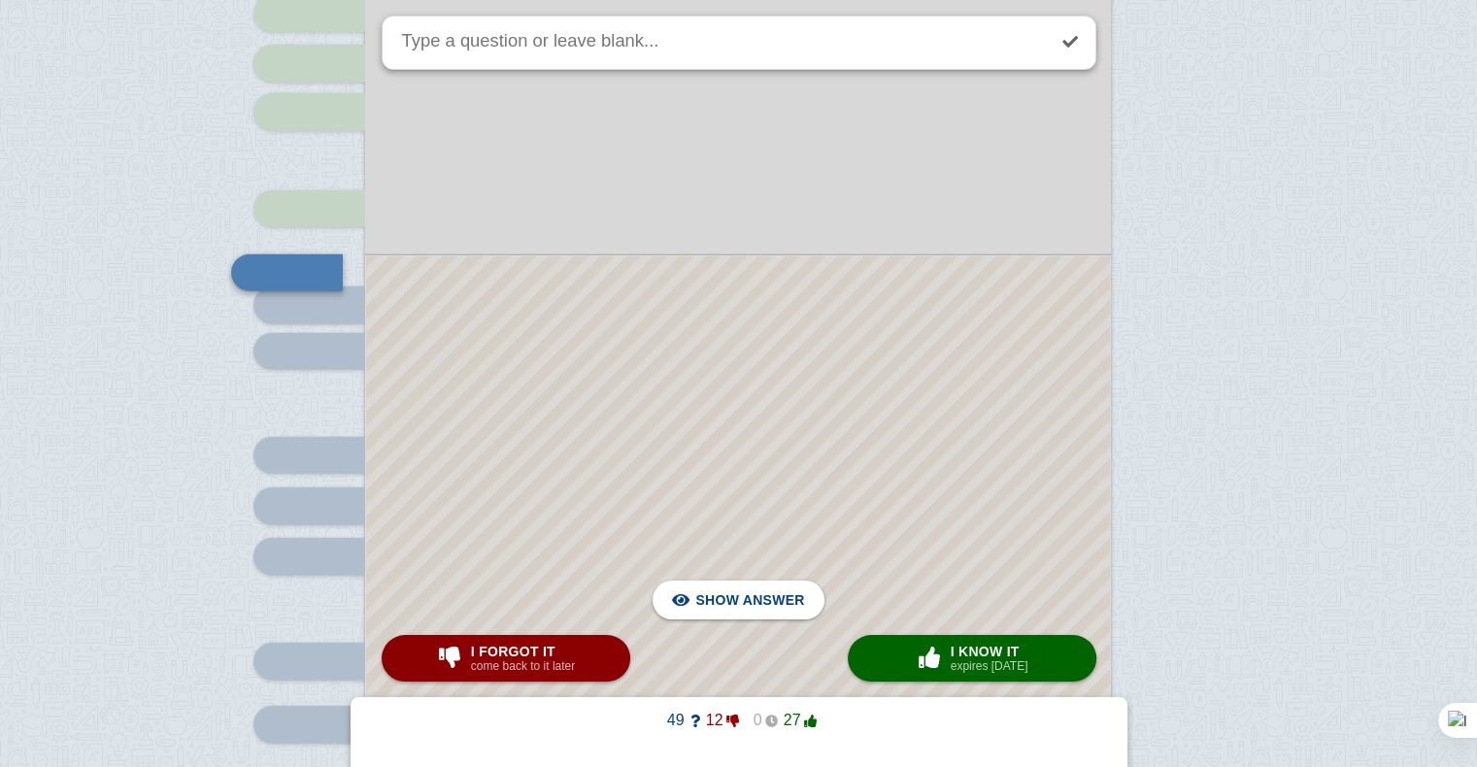
click at [926, 489] on div at bounding box center [738, 568] width 744 height 624
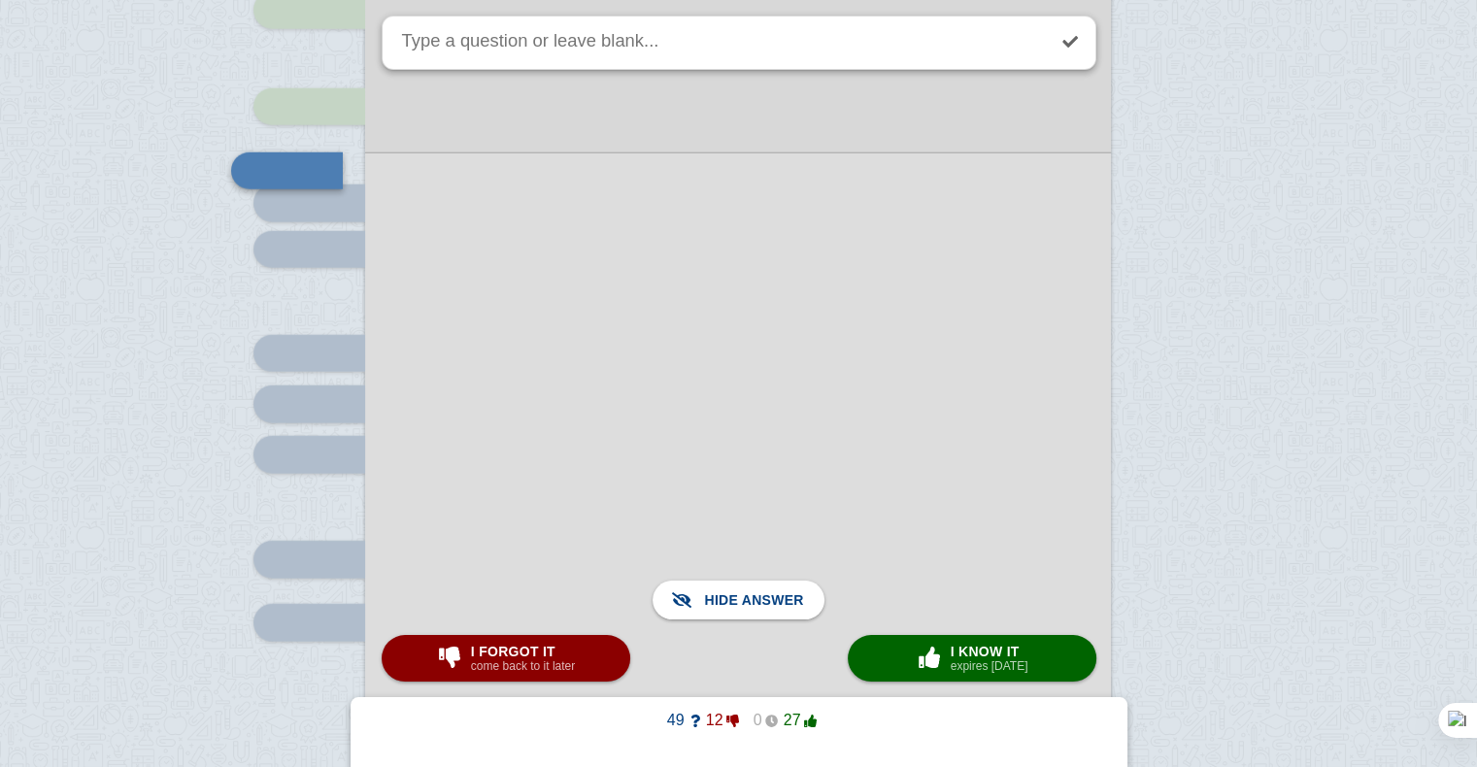
scroll to position [5154, 0]
click at [594, 654] on button "I forgot it come back to it later" at bounding box center [506, 658] width 249 height 47
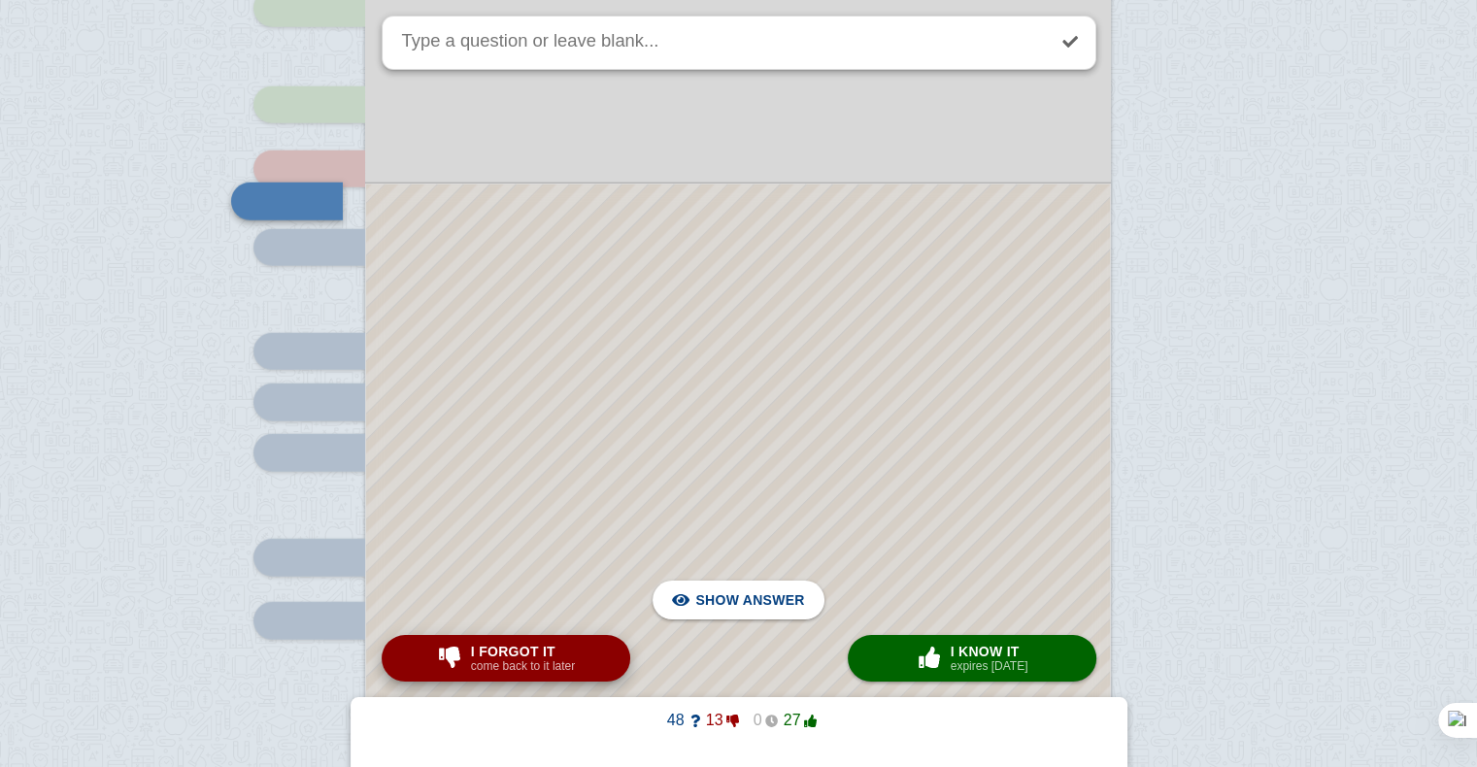
scroll to position [5084, 0]
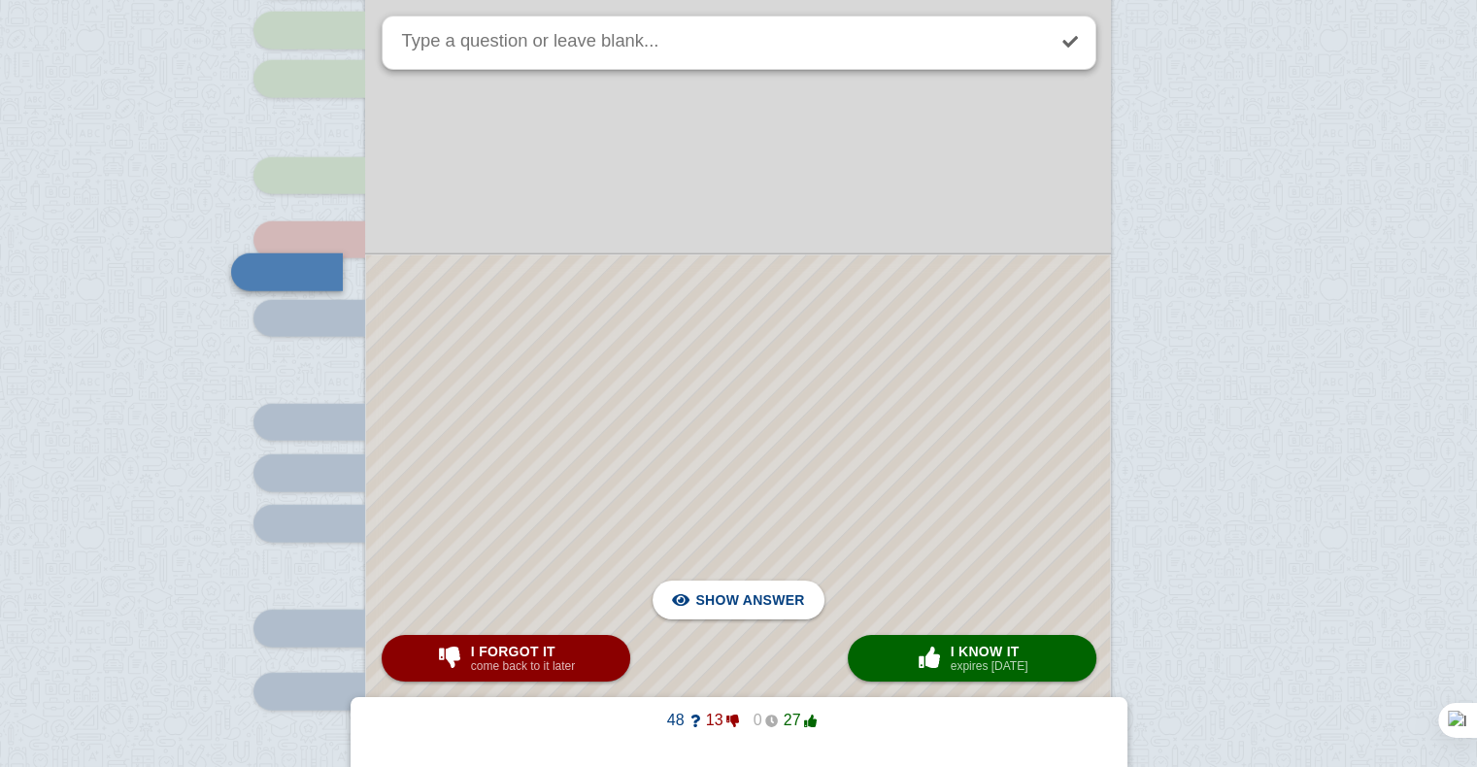
click at [626, 475] on div at bounding box center [738, 551] width 744 height 592
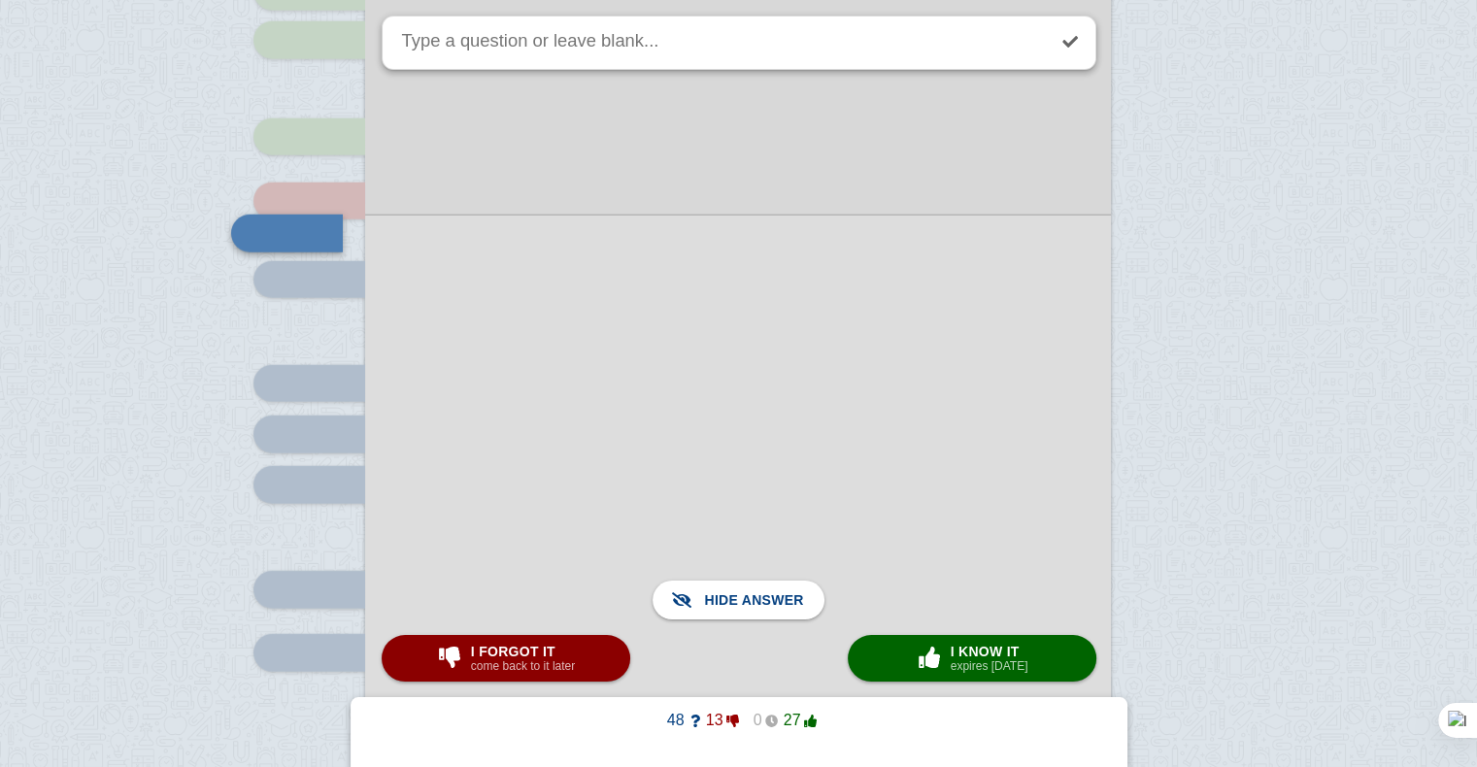
scroll to position [5119, 0]
click at [551, 688] on div at bounding box center [738, 515] width 746 height 595
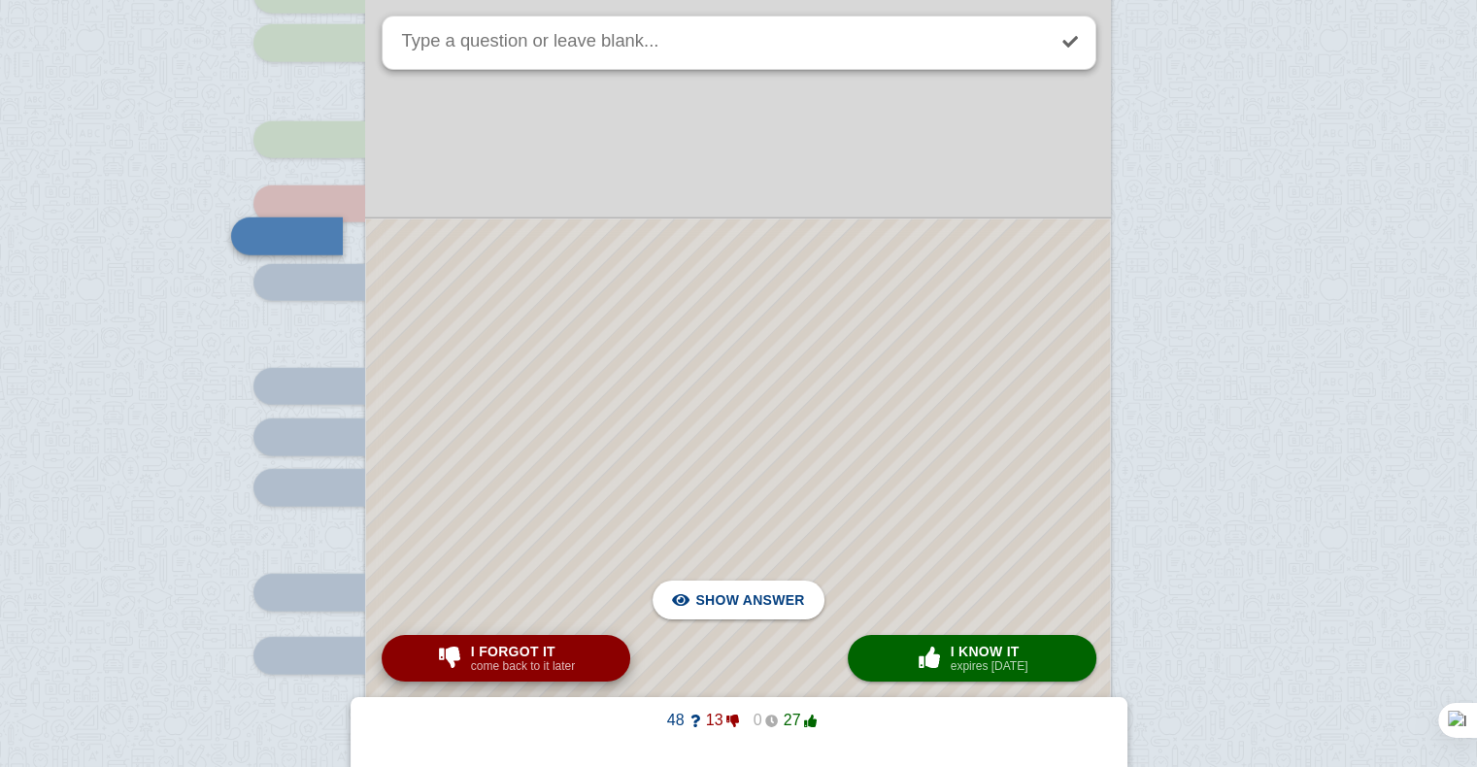
click at [529, 648] on span "I forgot it" at bounding box center [523, 652] width 104 height 16
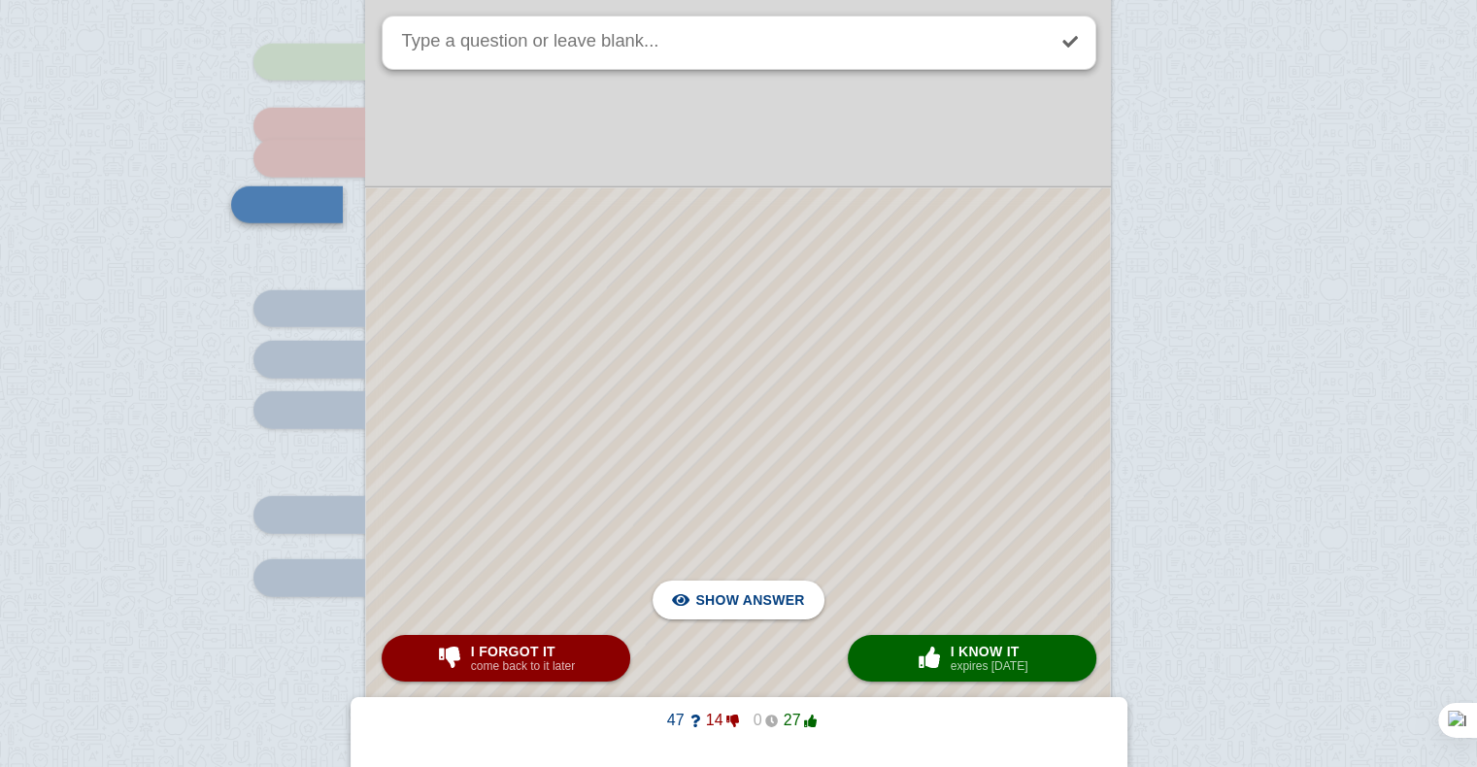
scroll to position [5223, 0]
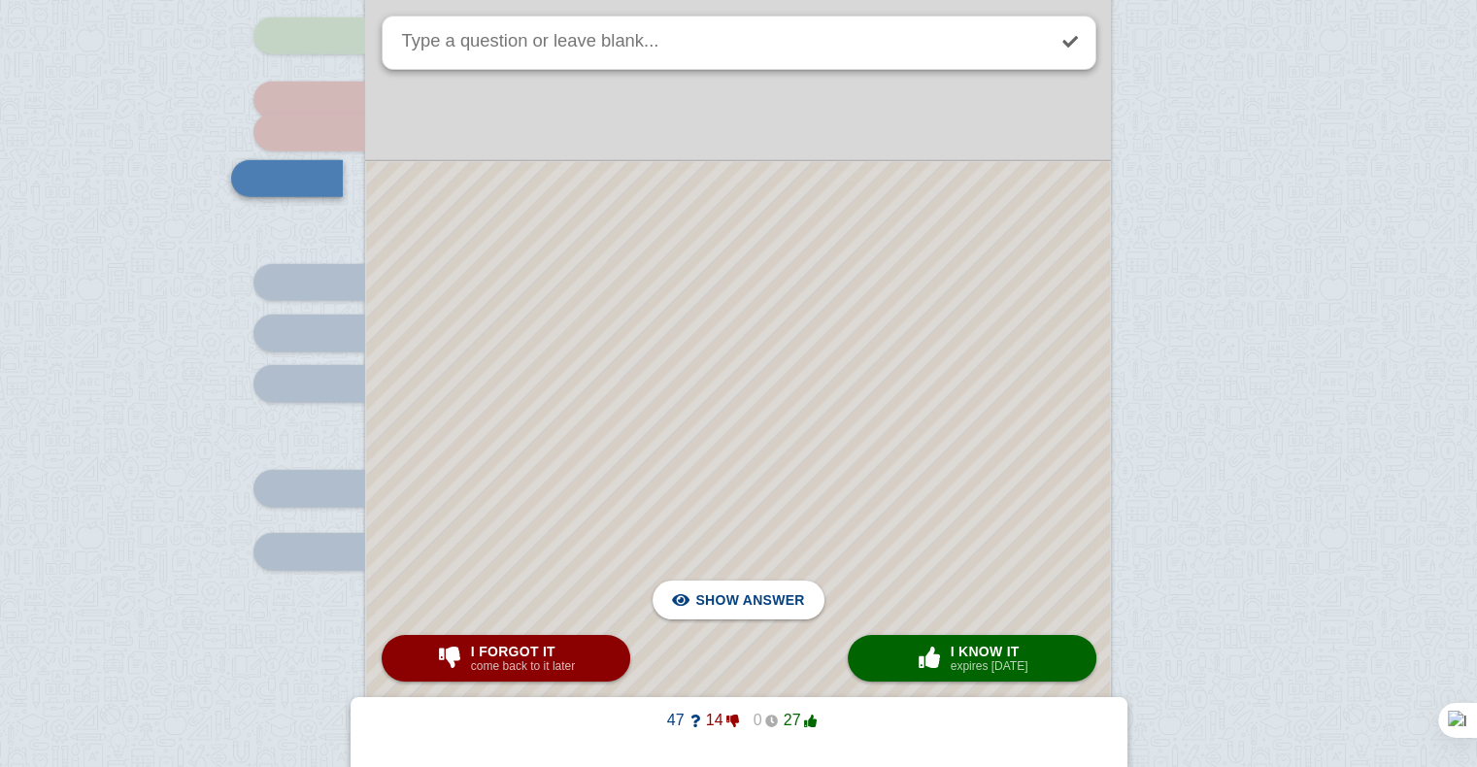
click at [680, 383] on div at bounding box center [738, 435] width 744 height 546
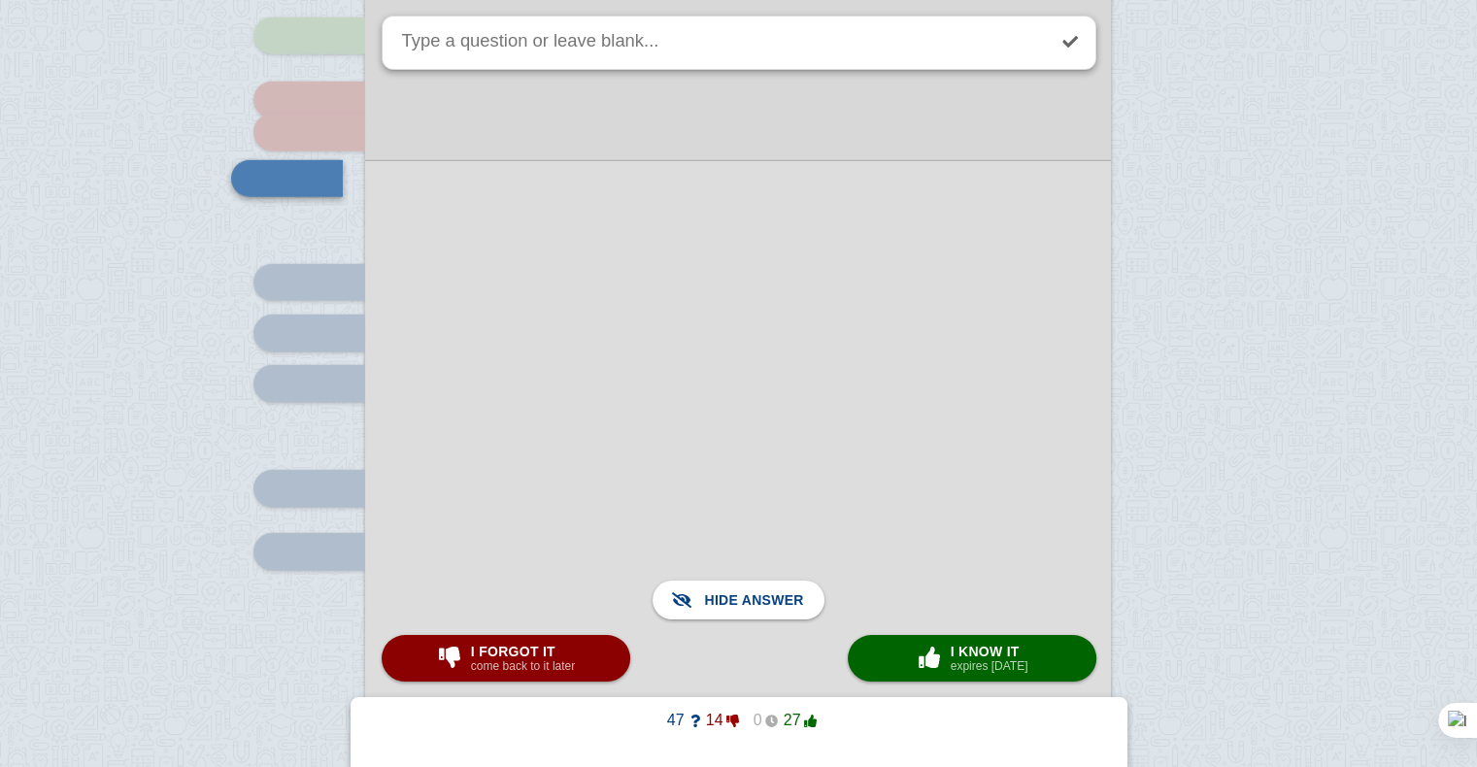
click at [680, 383] on div at bounding box center [738, 434] width 746 height 549
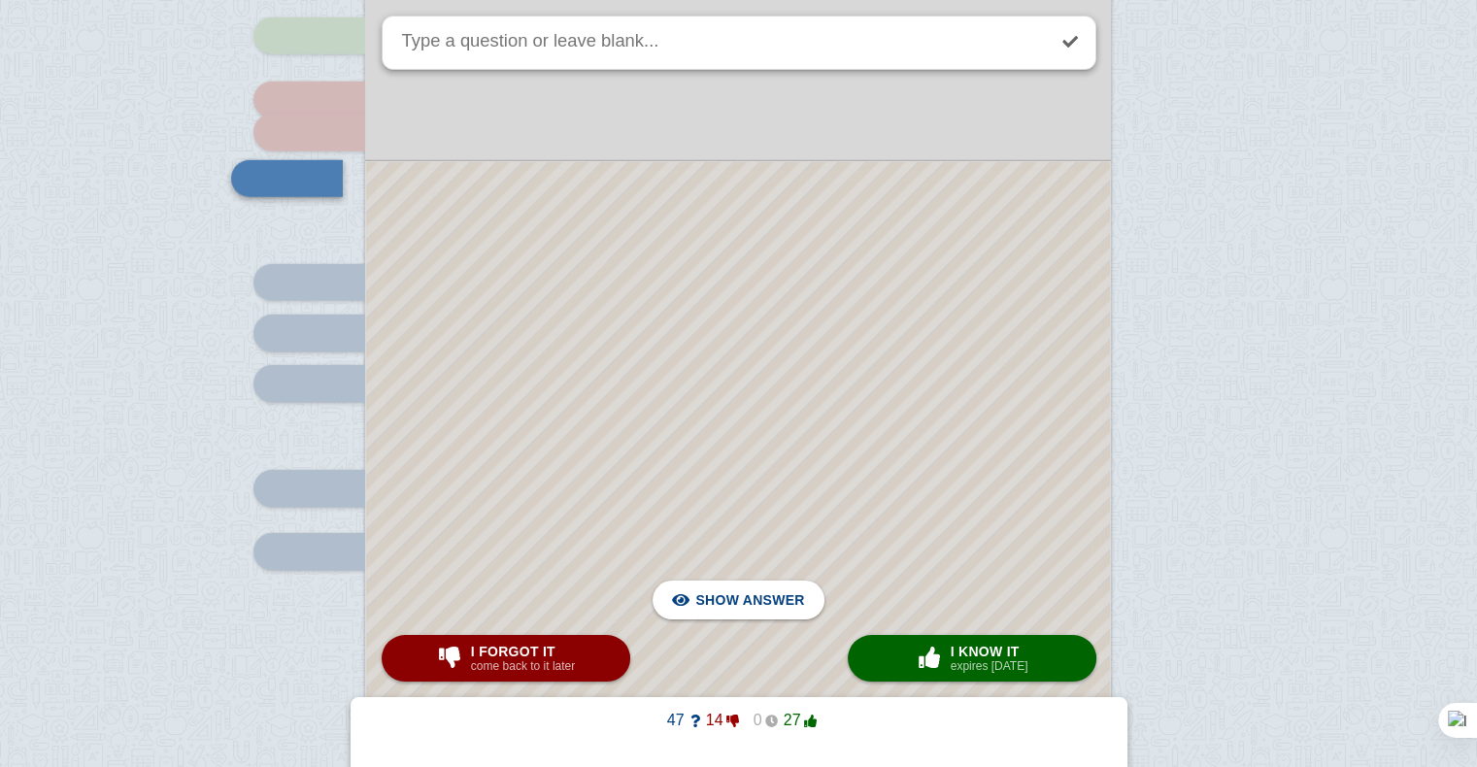
click at [680, 383] on div at bounding box center [738, 435] width 744 height 546
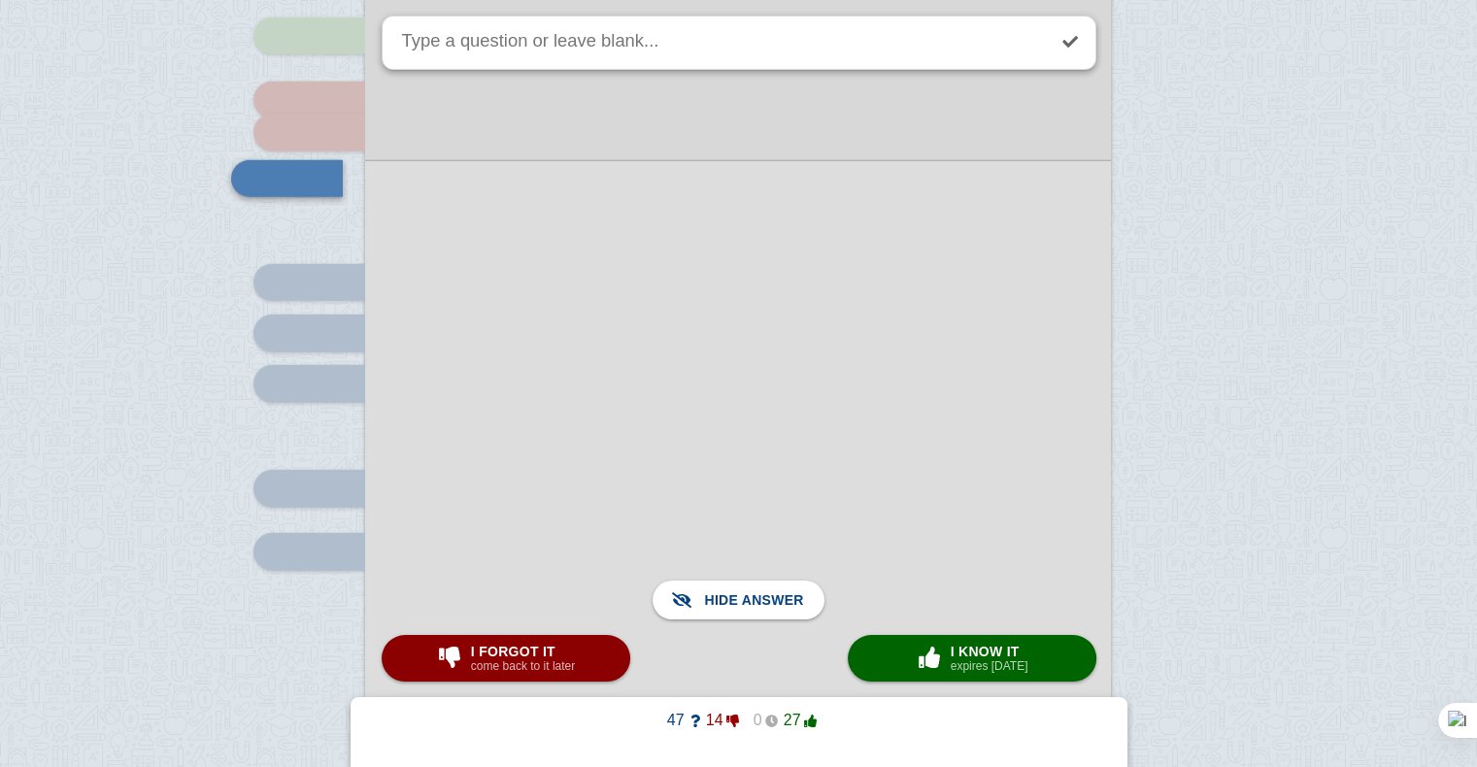
click at [680, 383] on div at bounding box center [738, 434] width 746 height 549
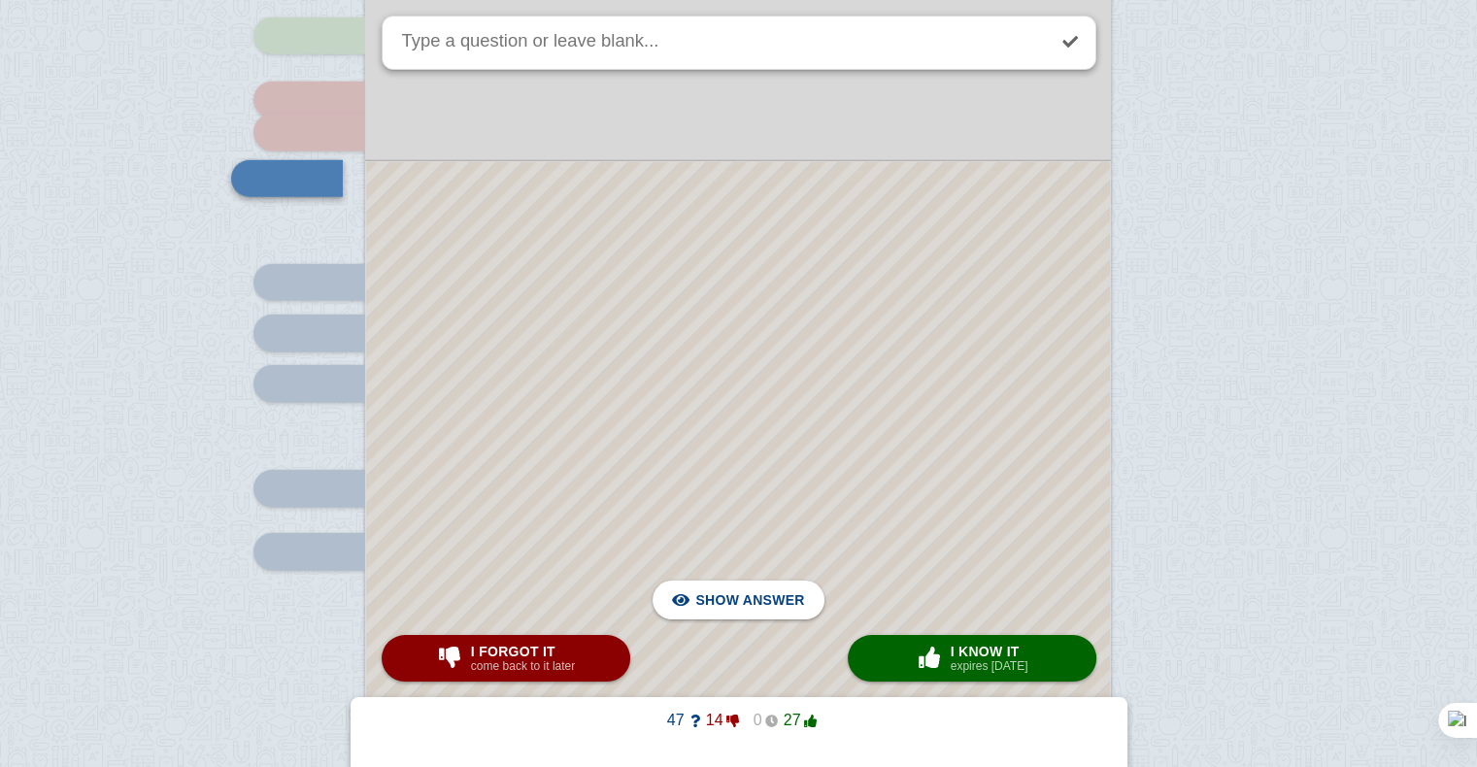
click at [680, 383] on div at bounding box center [738, 435] width 744 height 546
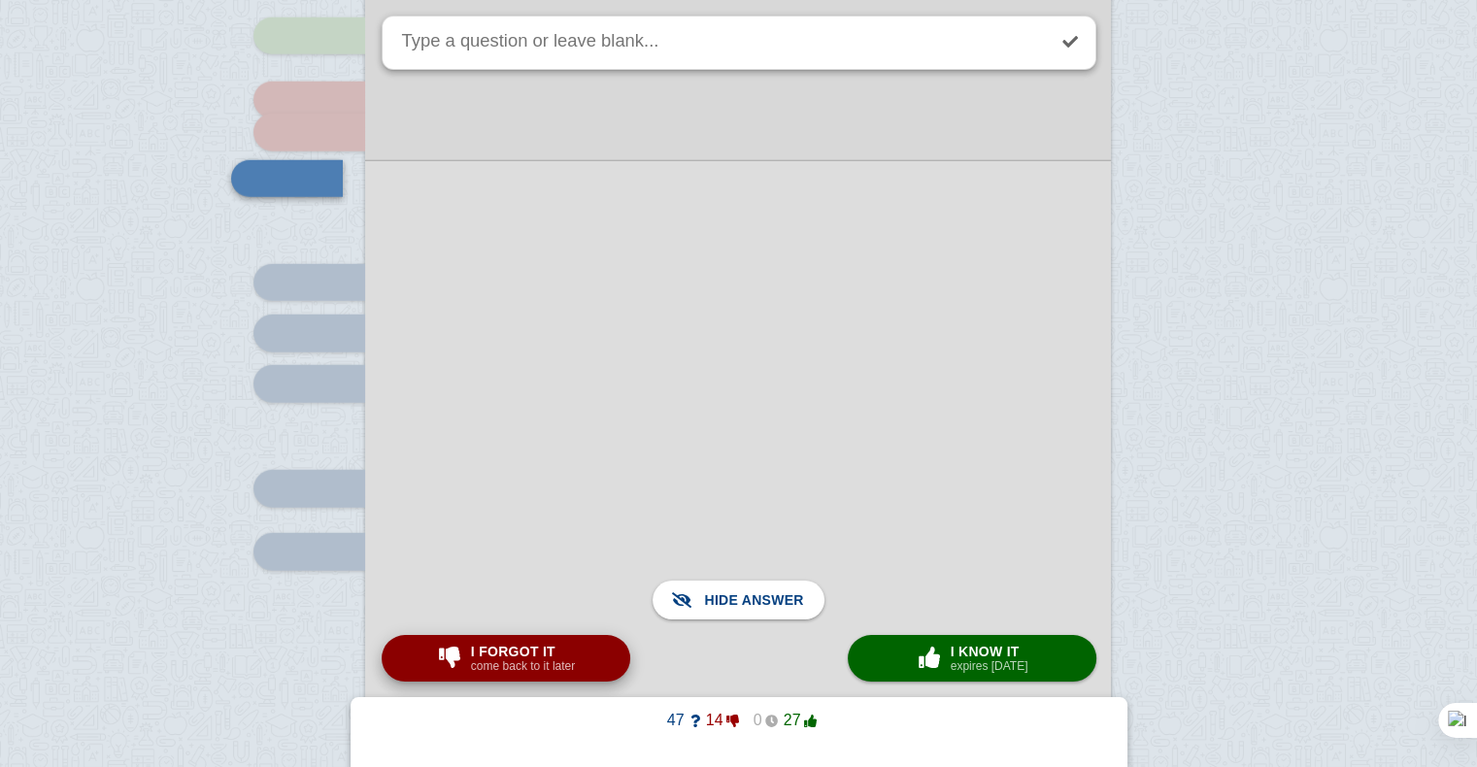
click at [553, 664] on small "come back to it later" at bounding box center [523, 666] width 104 height 14
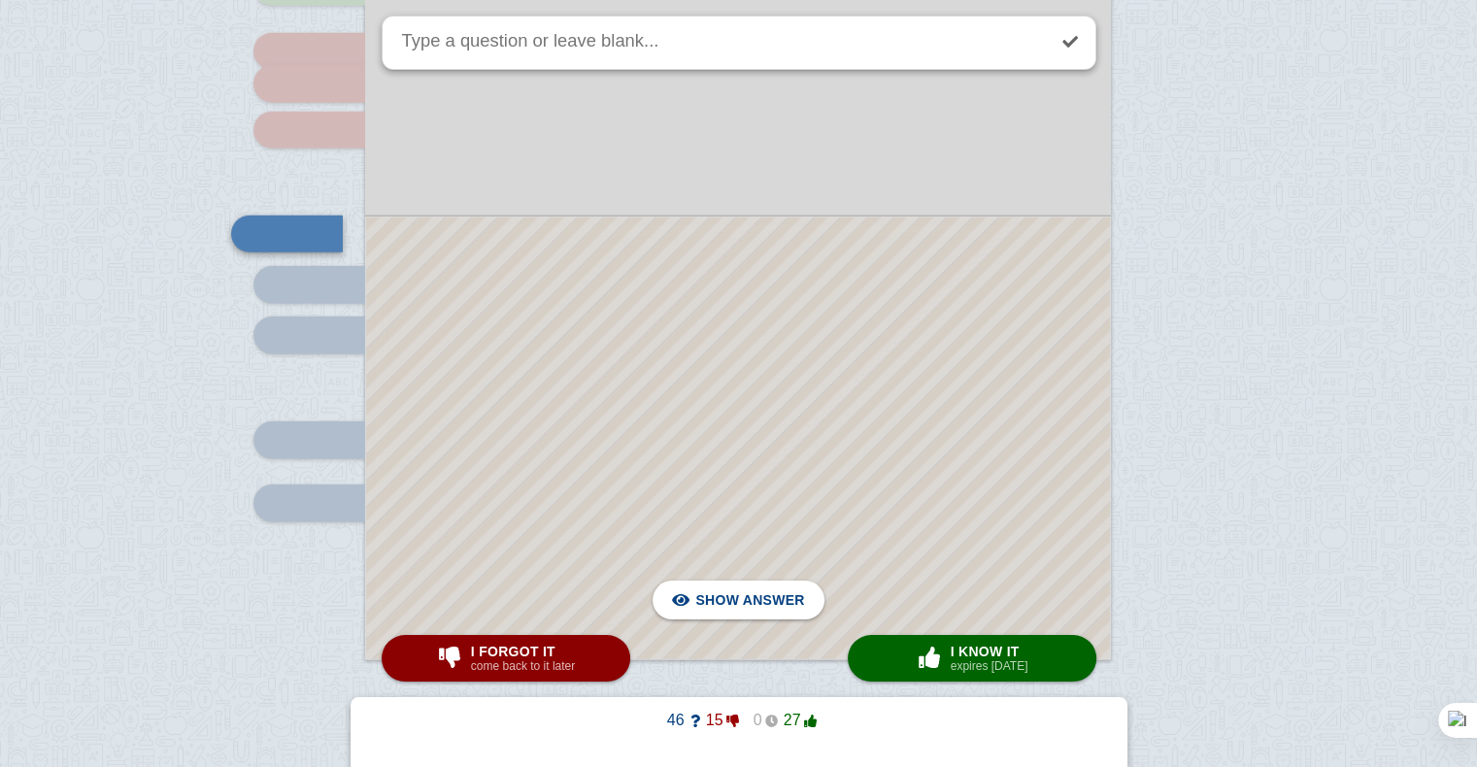
scroll to position [5315, 0]
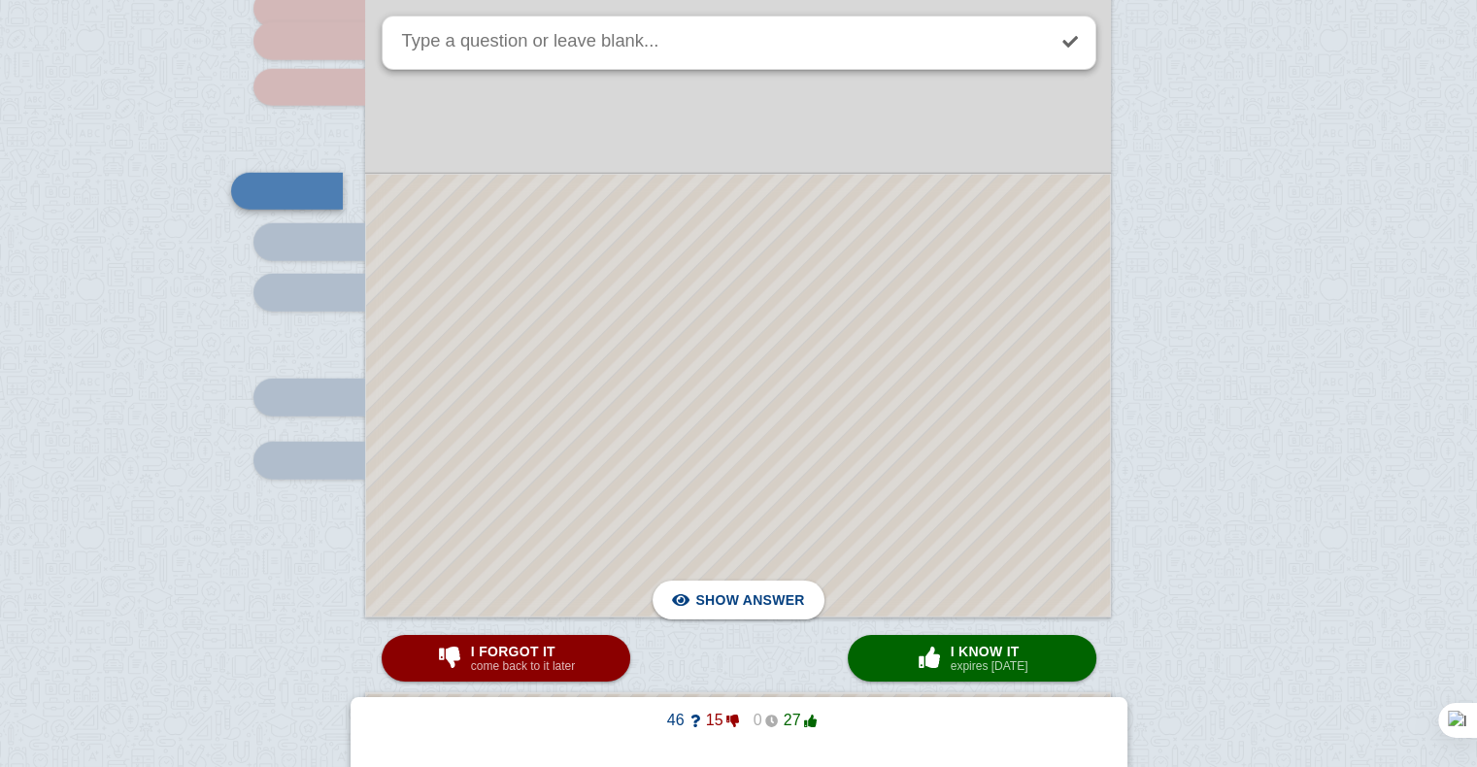
click at [693, 352] on div at bounding box center [738, 396] width 744 height 442
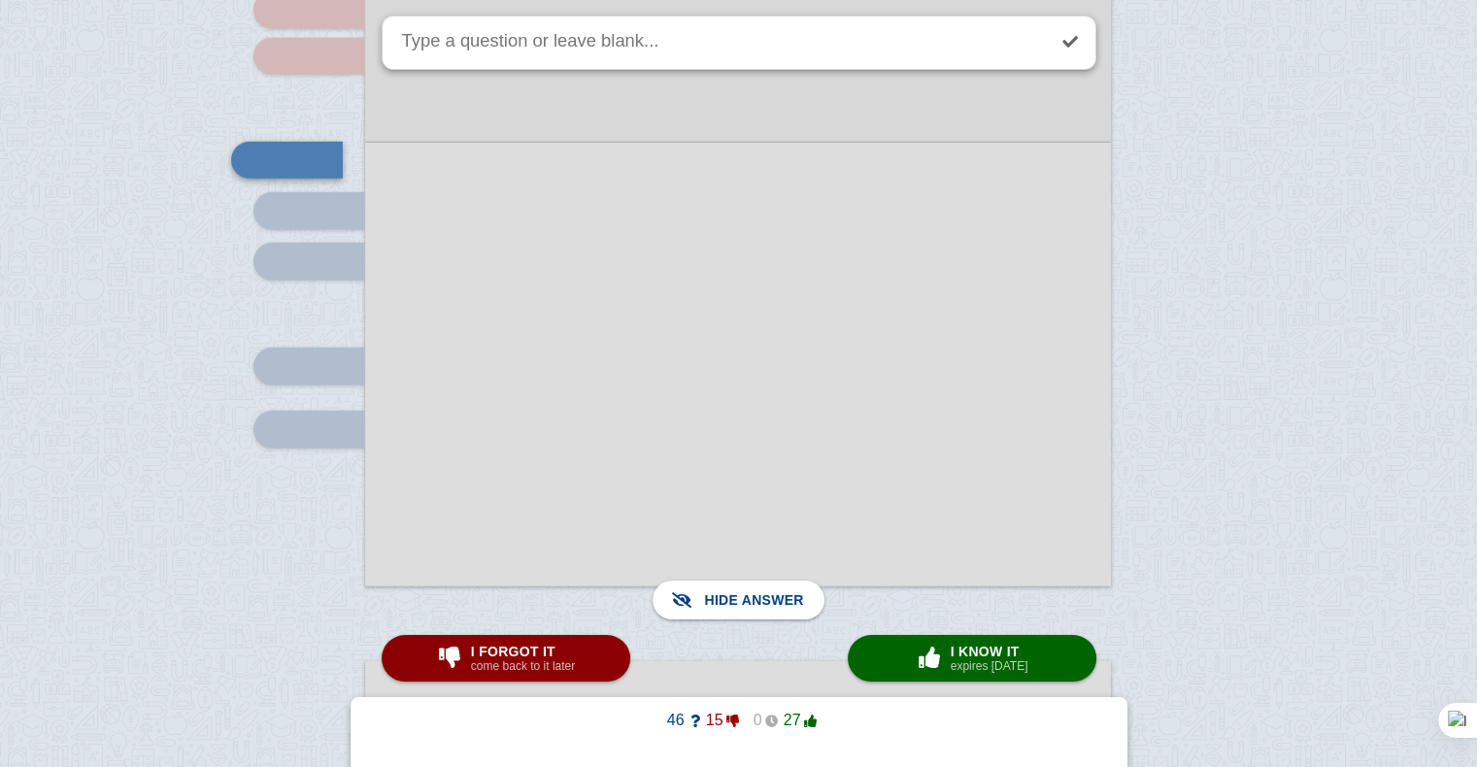
scroll to position [5347, 0]
click at [693, 352] on div at bounding box center [738, 363] width 746 height 445
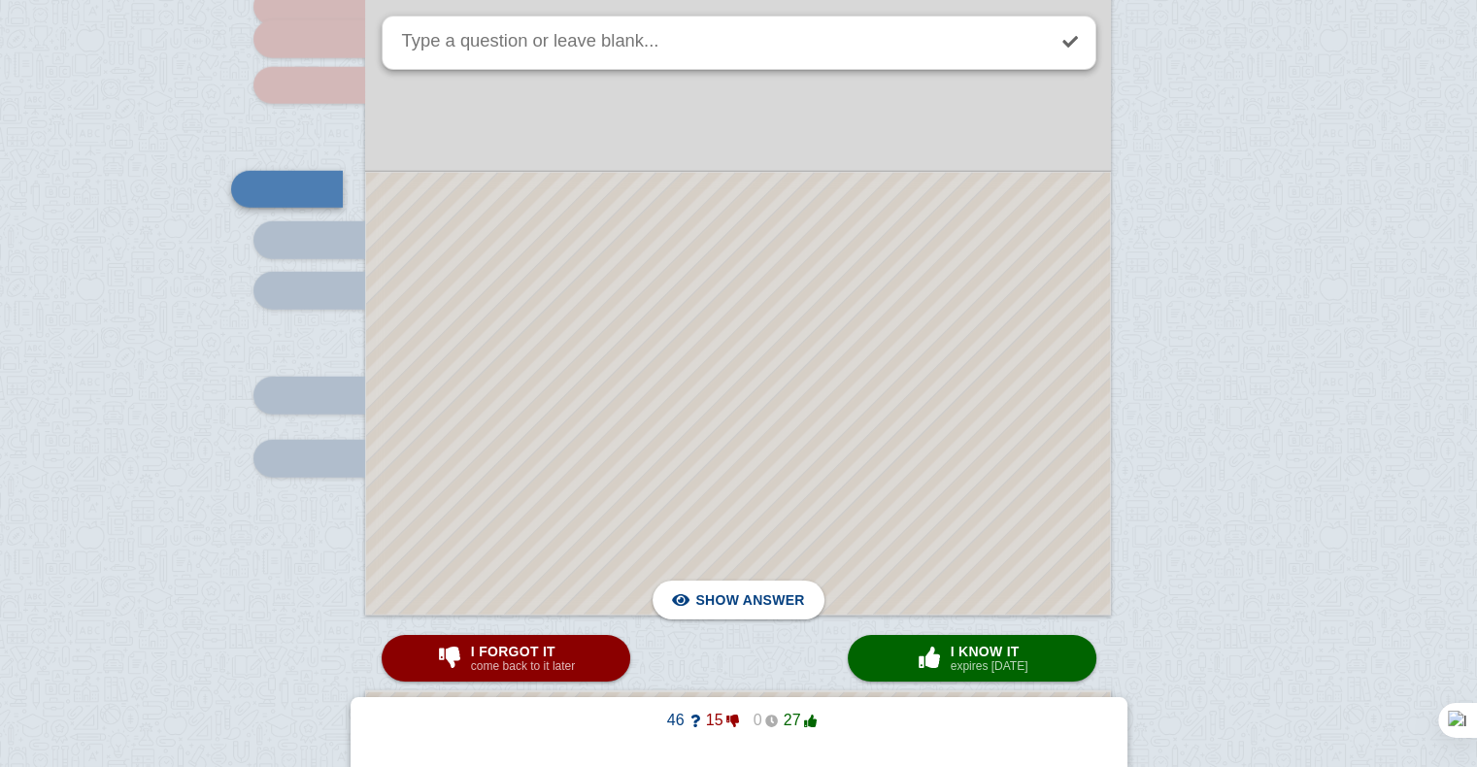
scroll to position [5316, 0]
click at [693, 352] on div at bounding box center [738, 395] width 744 height 442
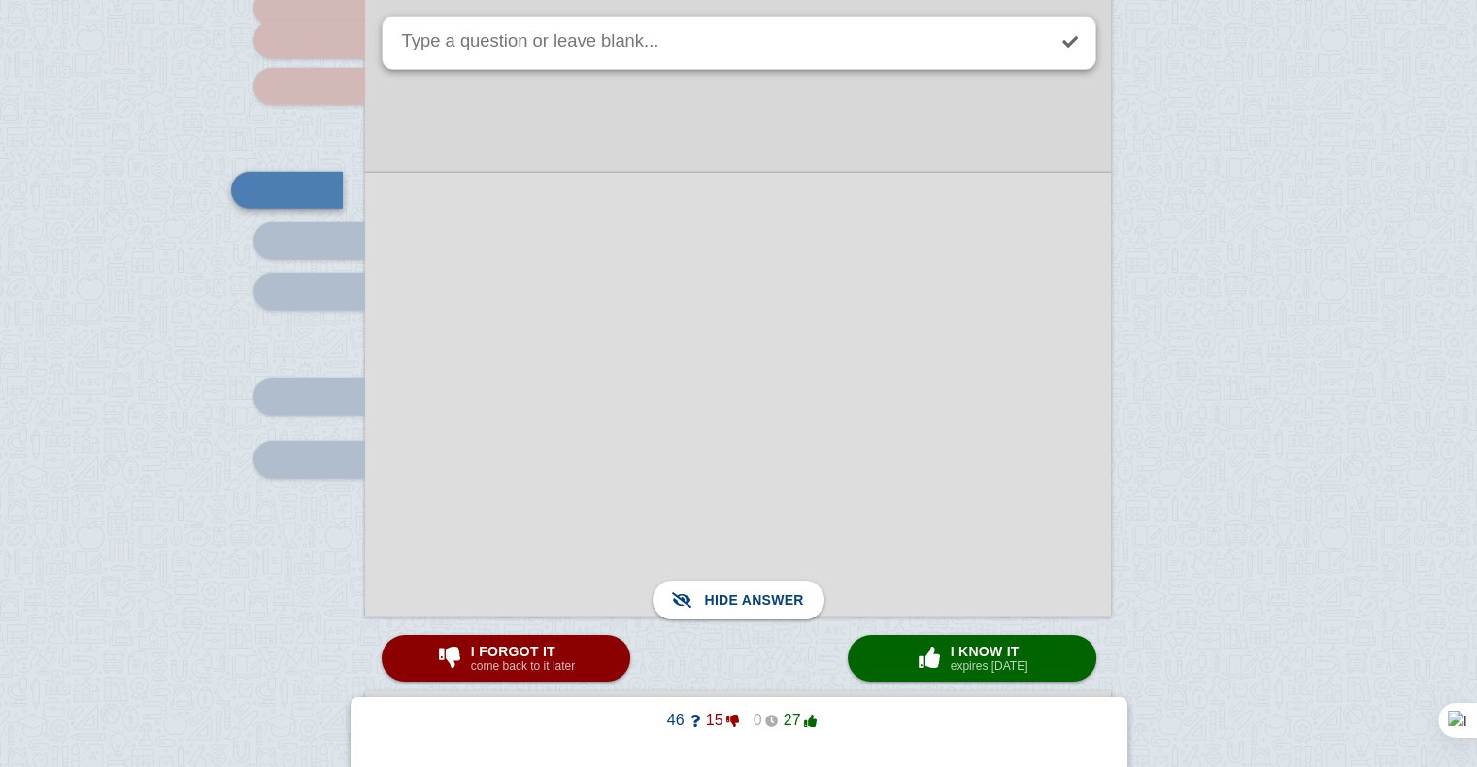
scroll to position [5354, 0]
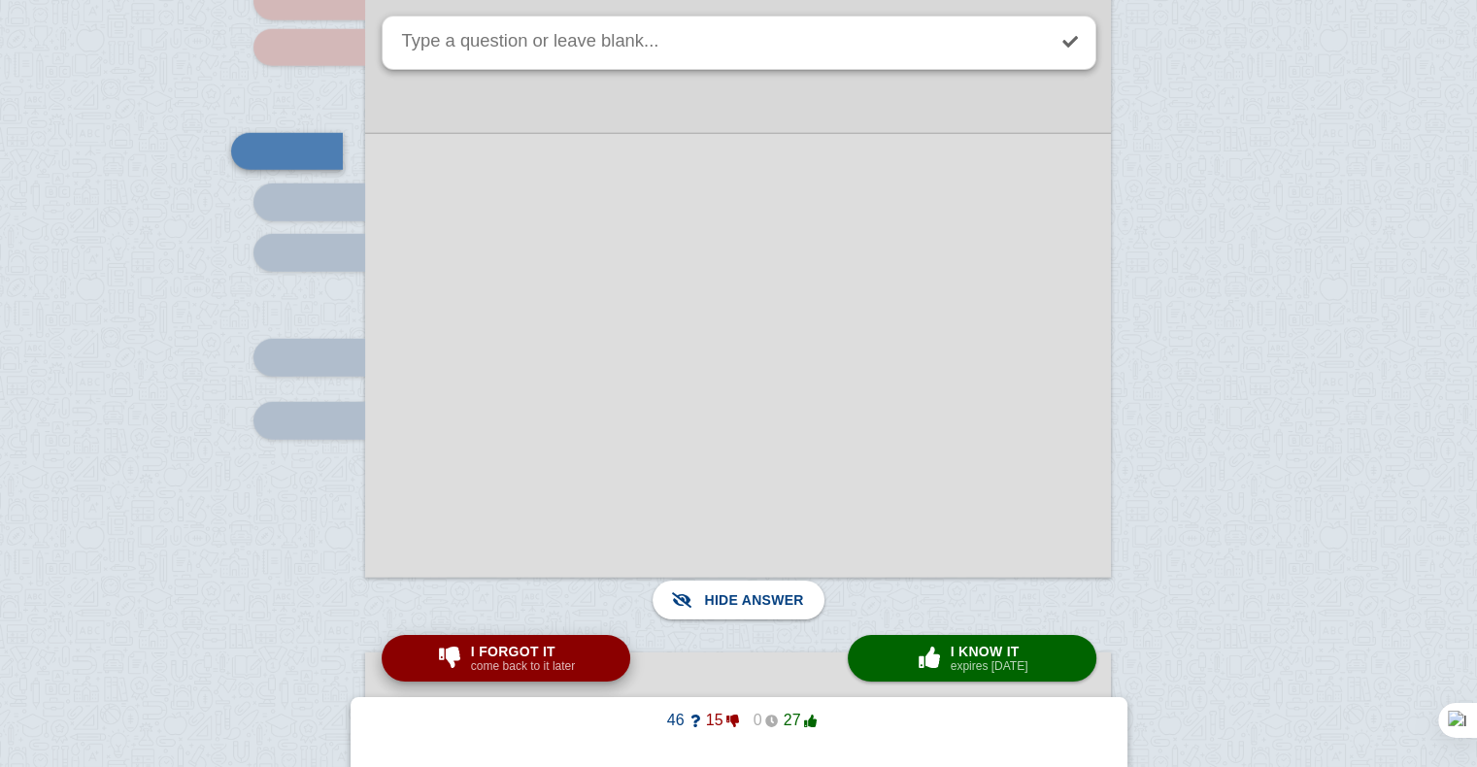
click at [600, 643] on button "I forgot it come back to it later" at bounding box center [506, 658] width 249 height 47
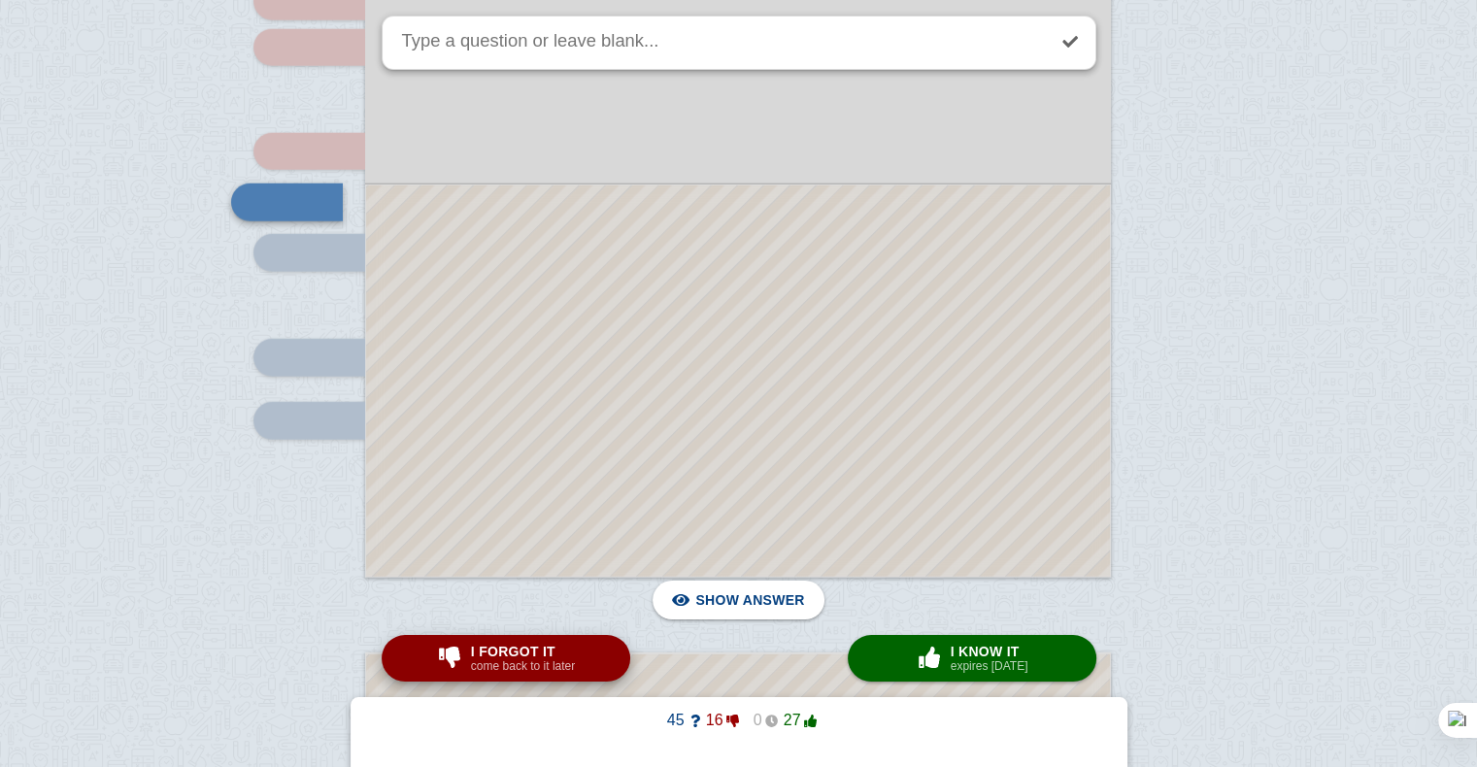
scroll to position [5285, 0]
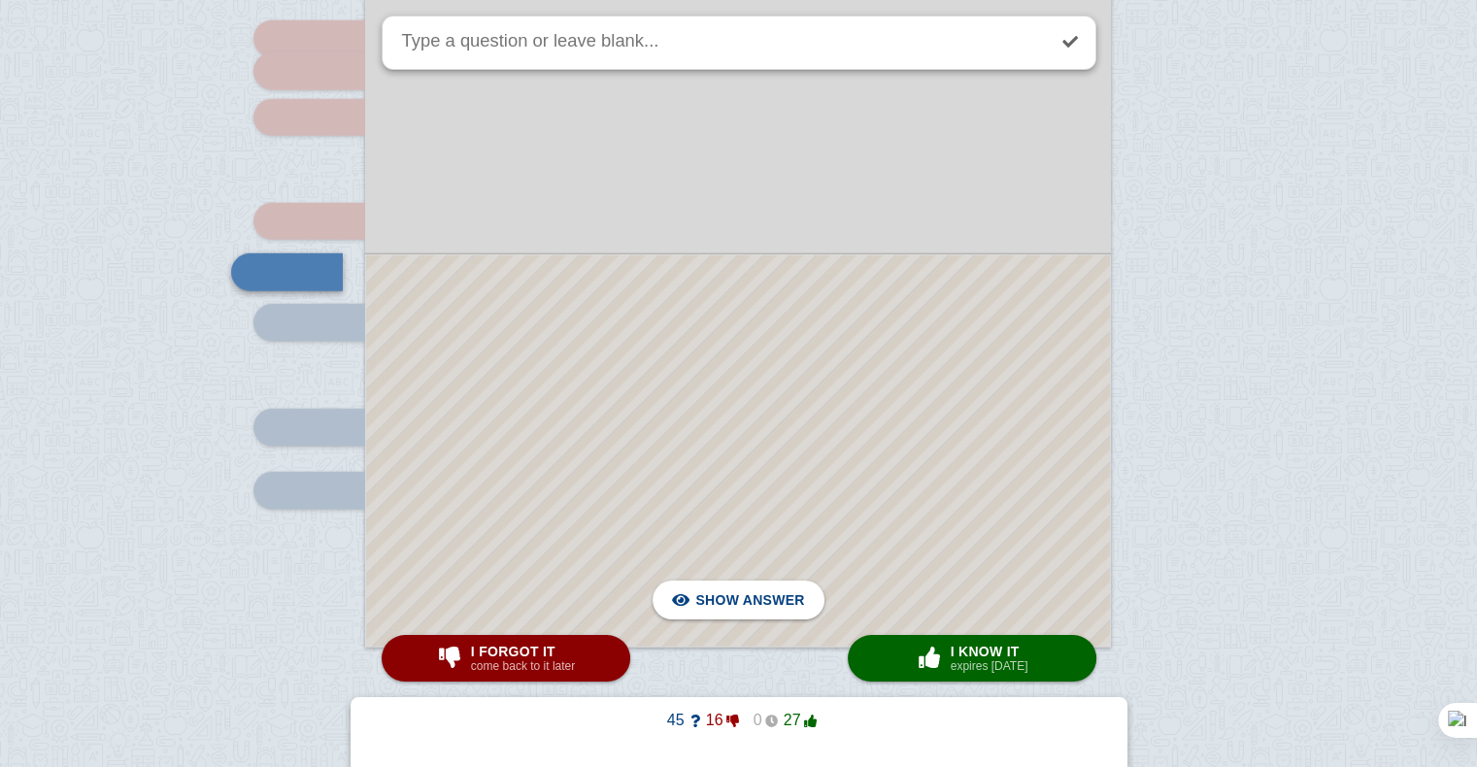
click at [638, 352] on div at bounding box center [738, 450] width 744 height 391
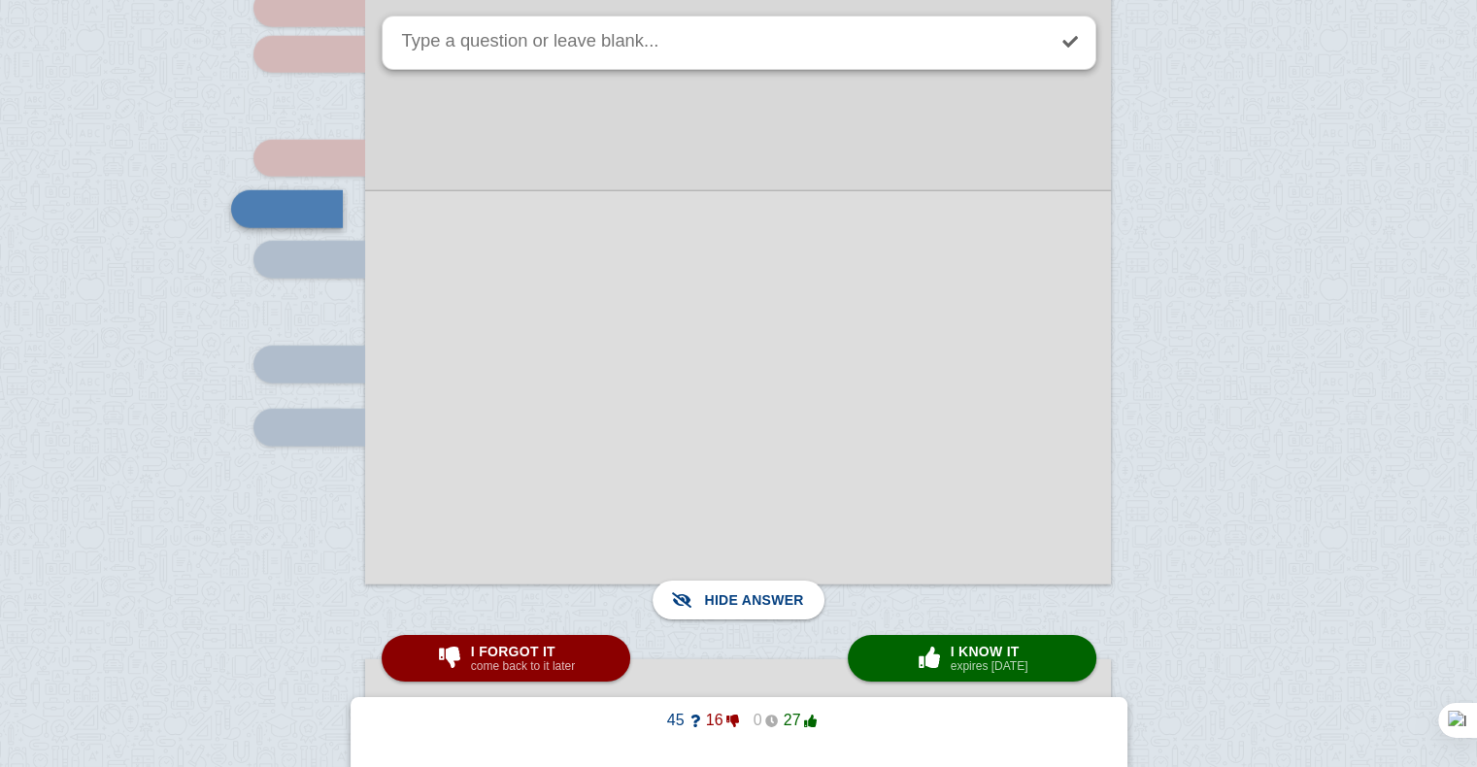
scroll to position [5407, 0]
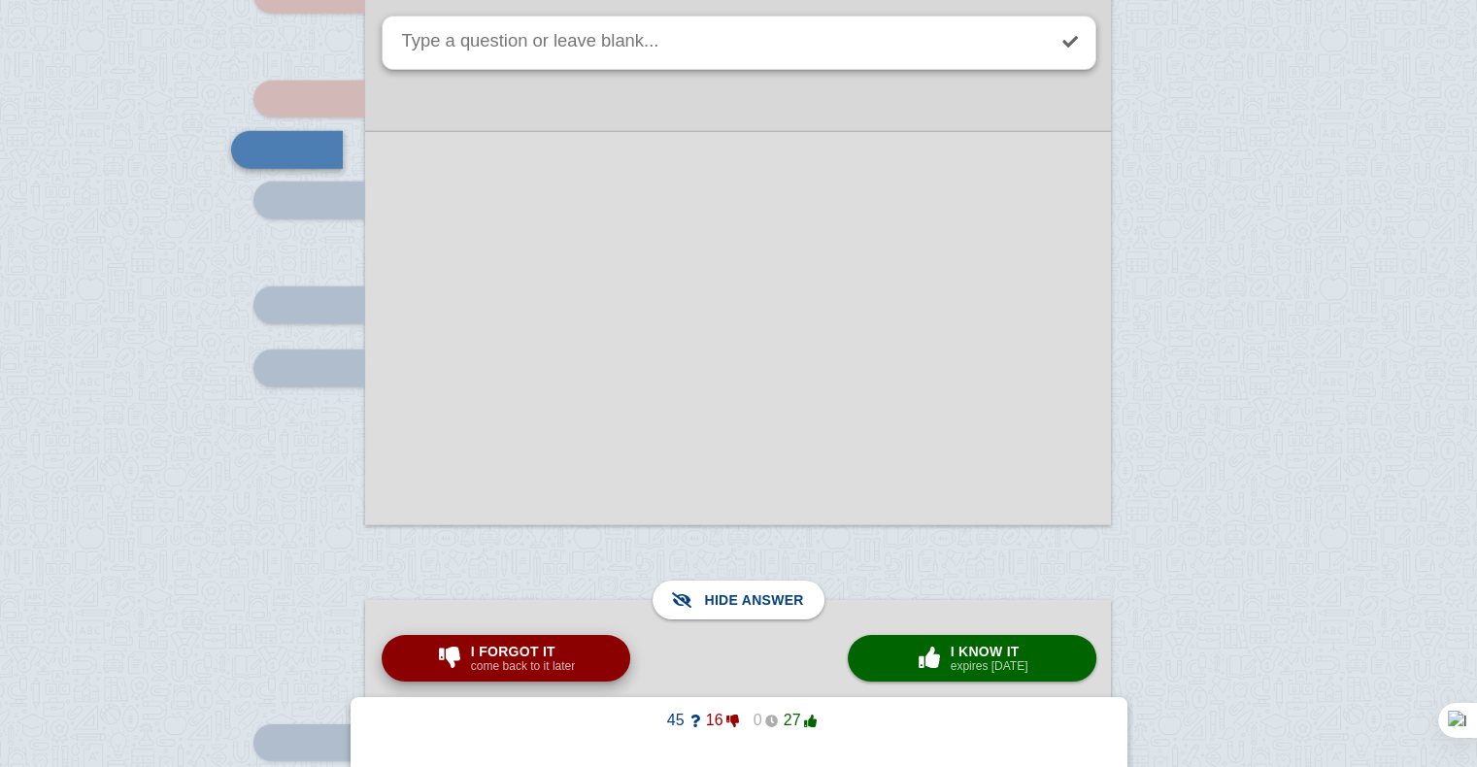
click at [563, 647] on span "I forgot it" at bounding box center [523, 652] width 104 height 16
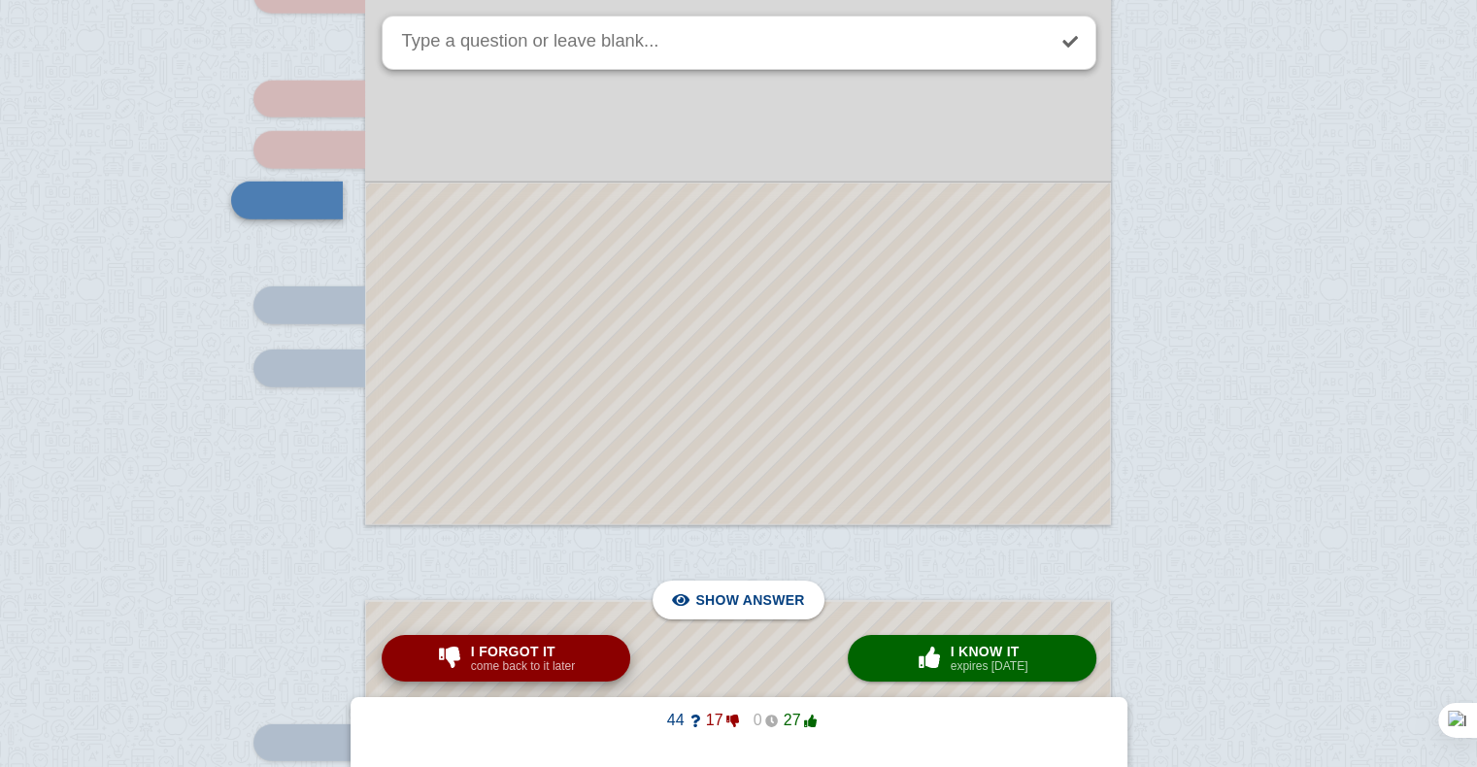
scroll to position [5335, 0]
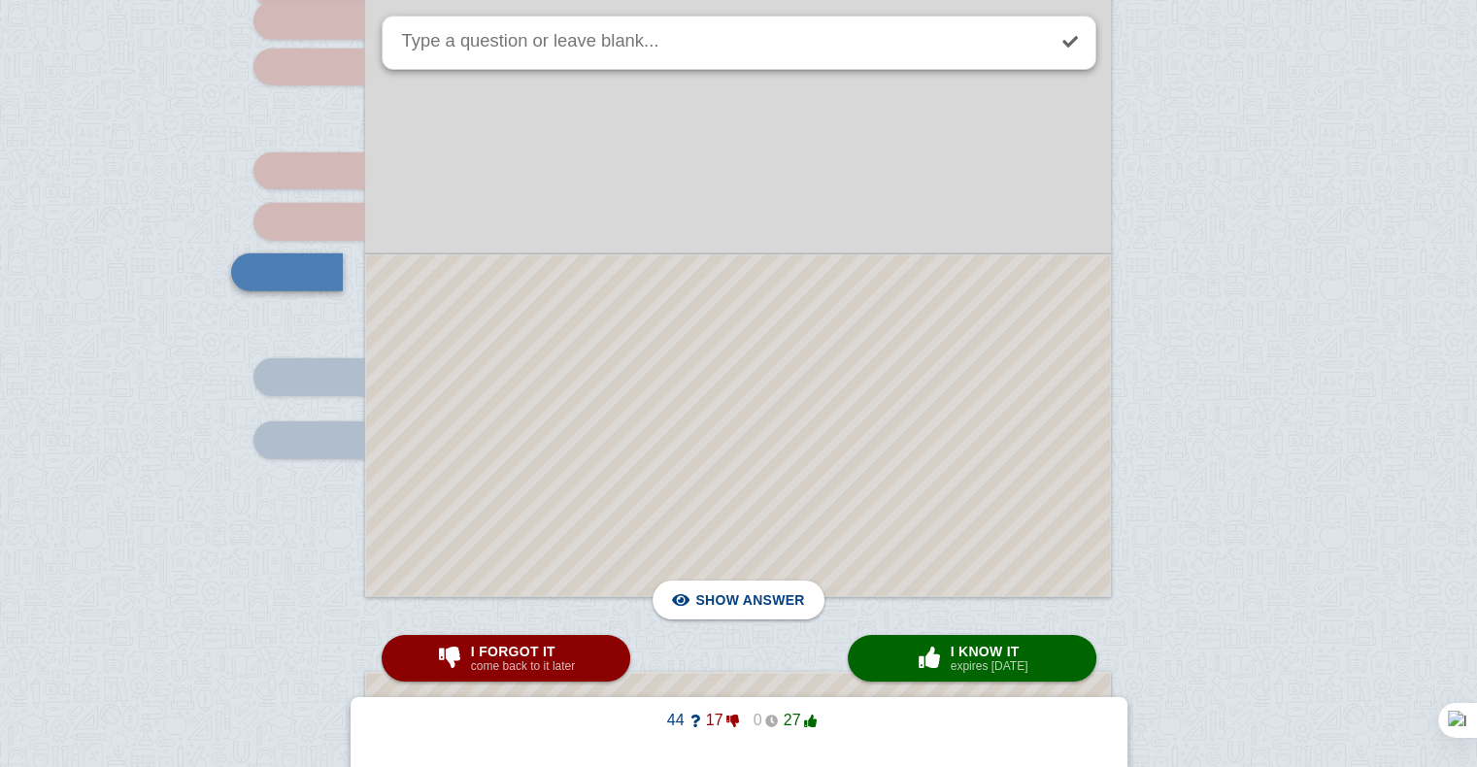
click at [587, 411] on div at bounding box center [738, 425] width 744 height 341
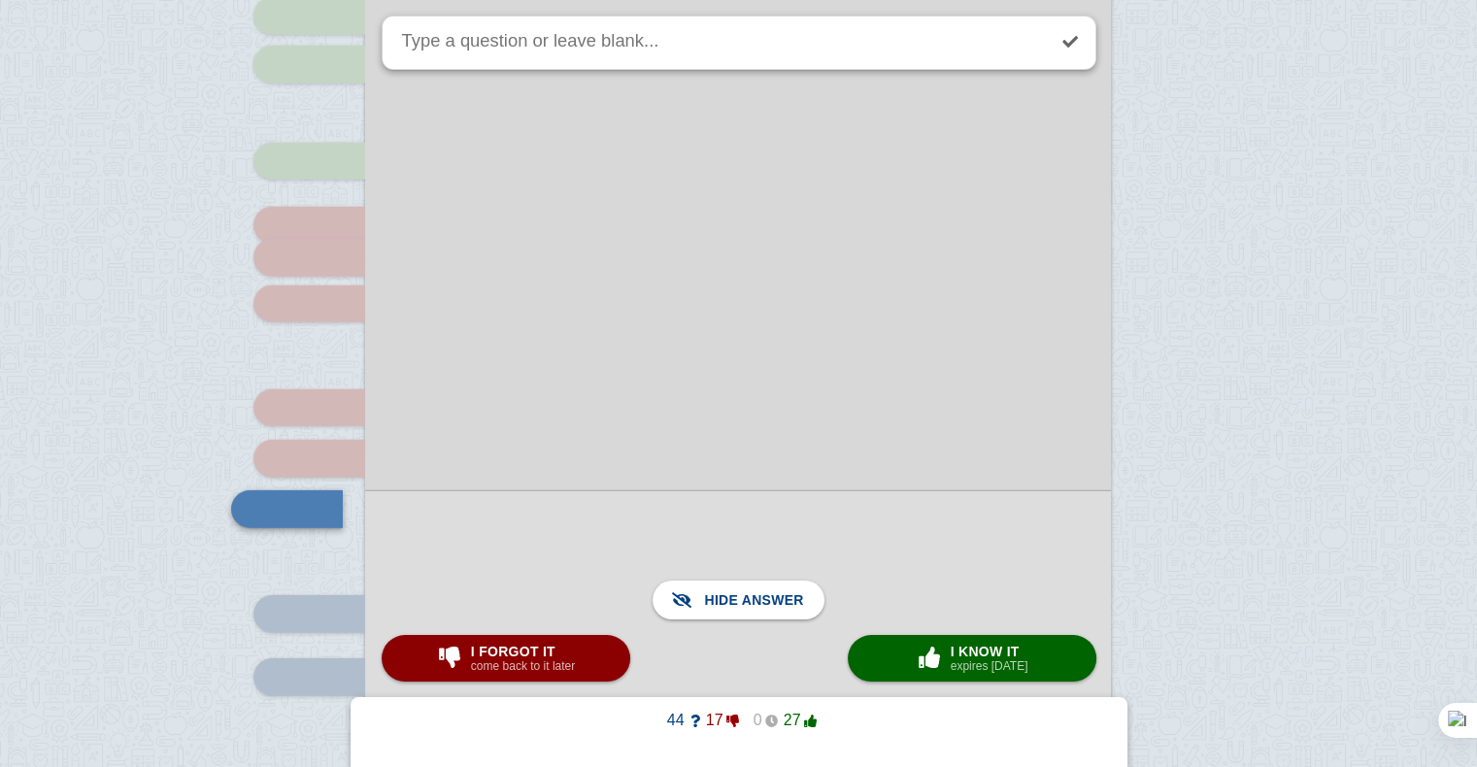
scroll to position [5096, 0]
click at [581, 372] on div at bounding box center [738, 309] width 746 height 1055
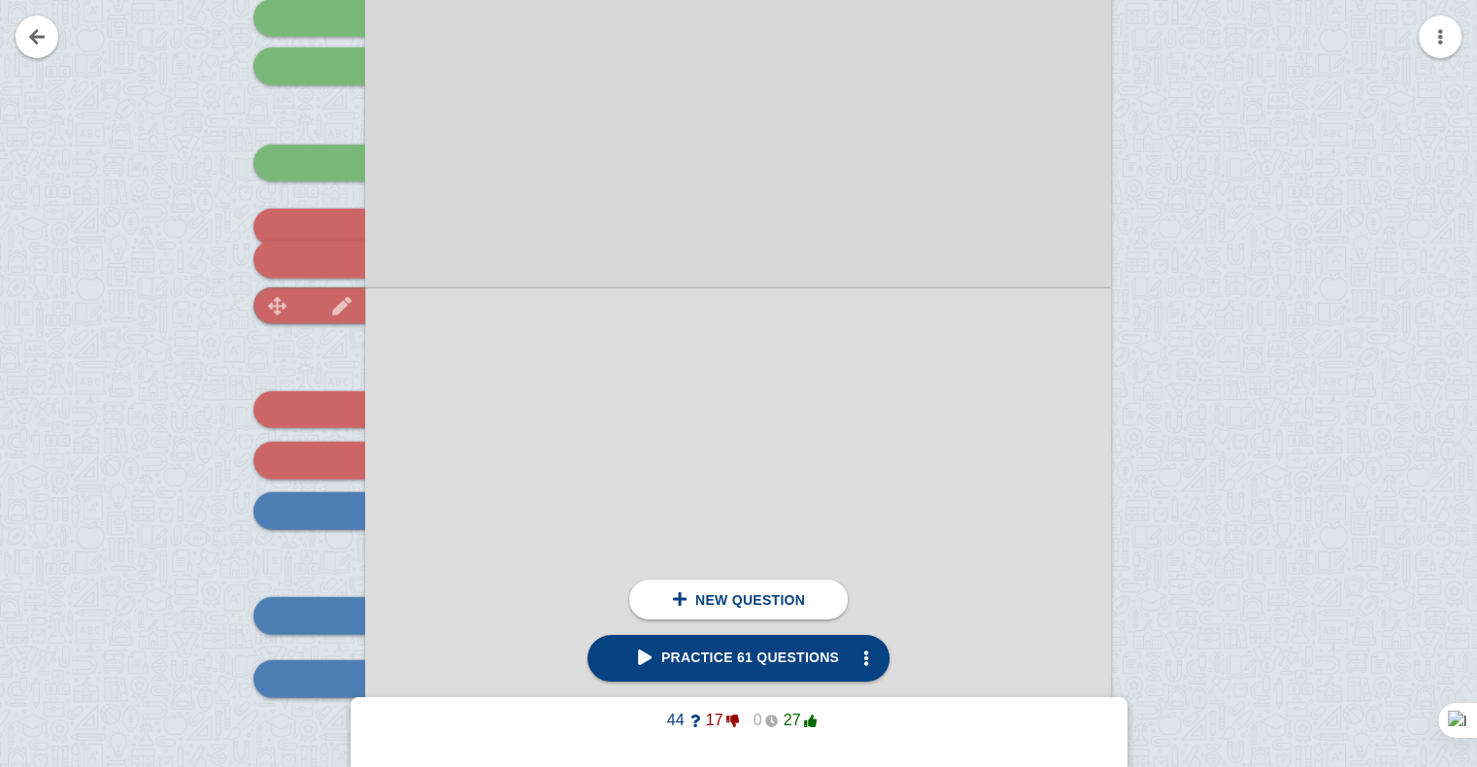
click at [330, 312] on img at bounding box center [342, 306] width 47 height 18
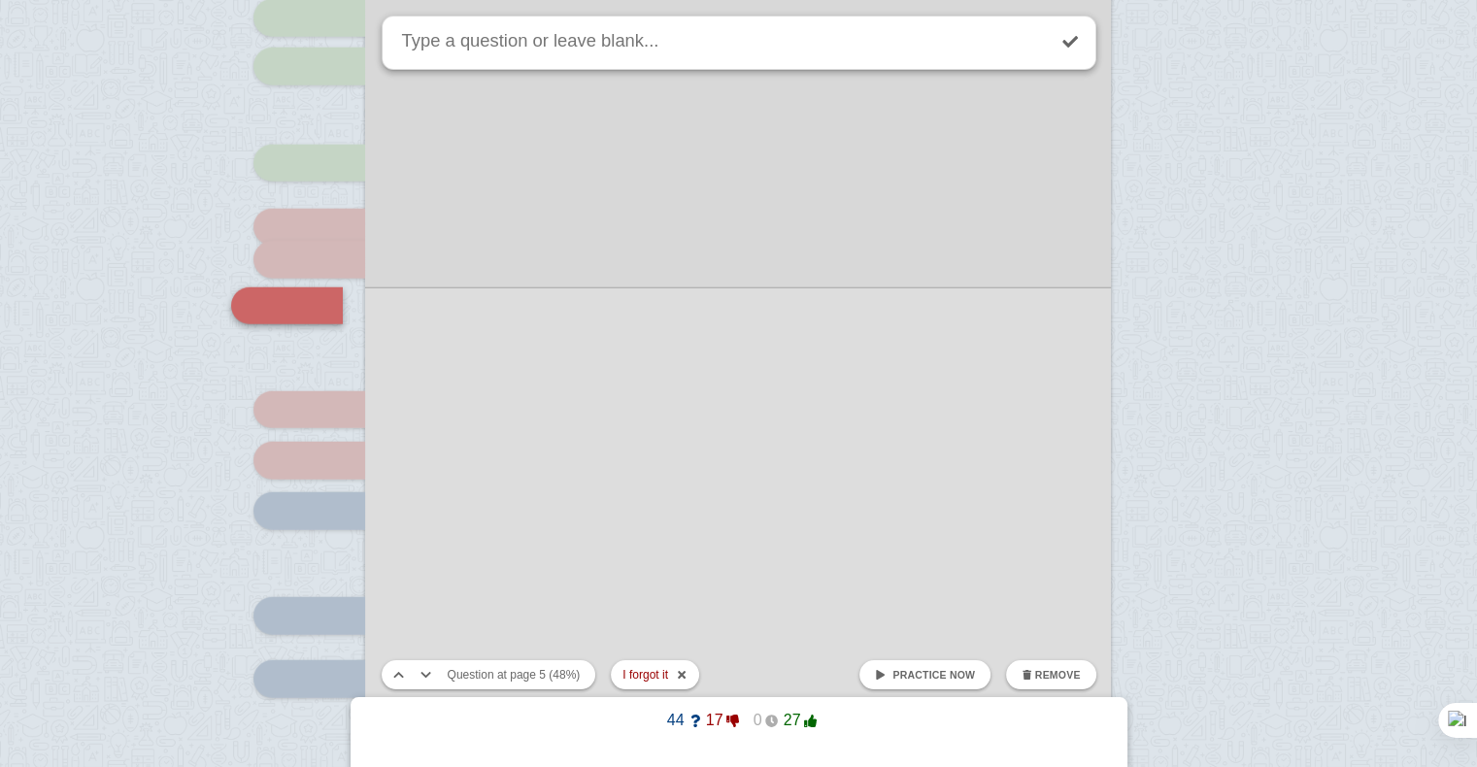
scroll to position [5130, 0]
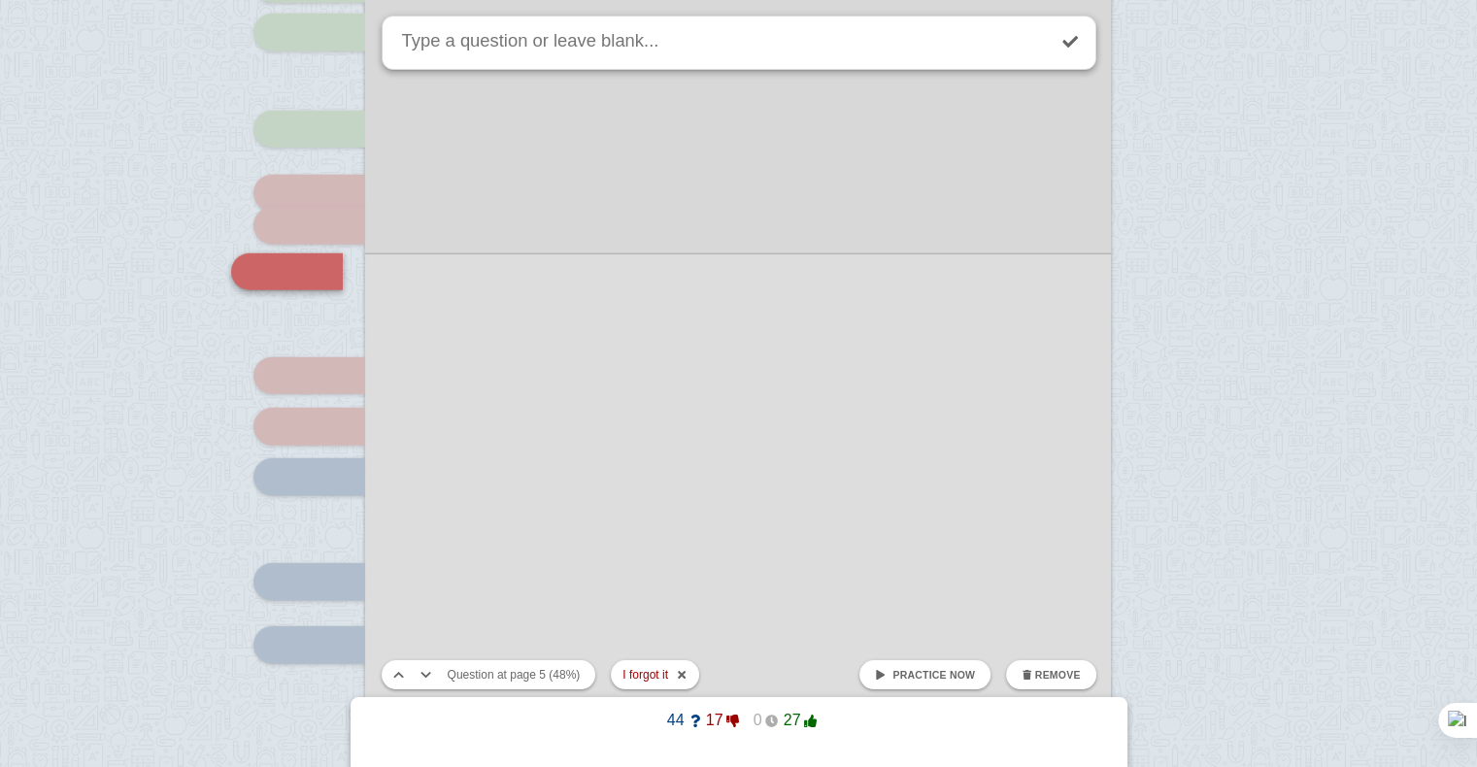
click at [369, 403] on div at bounding box center [738, 275] width 746 height 1055
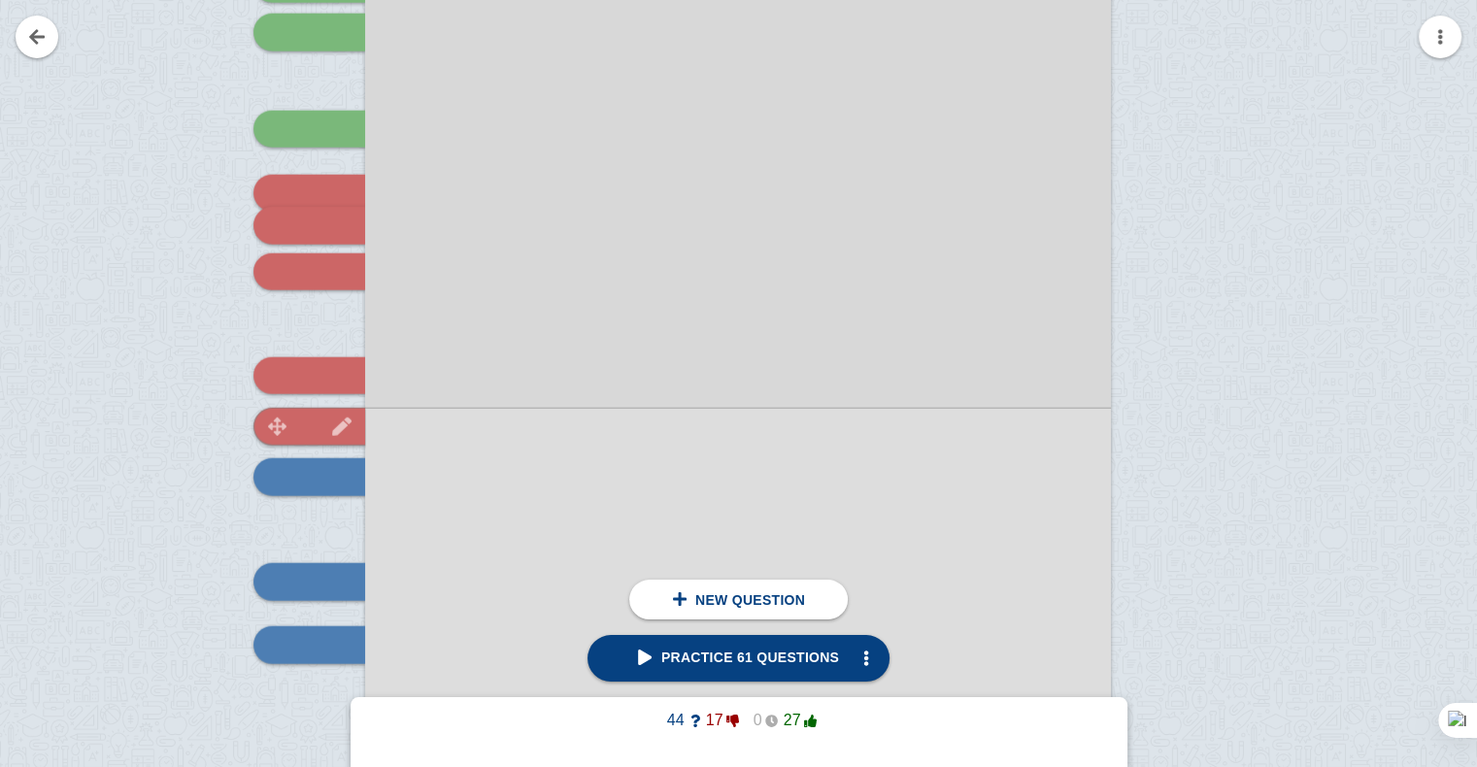
click at [361, 427] on img at bounding box center [342, 427] width 47 height 18
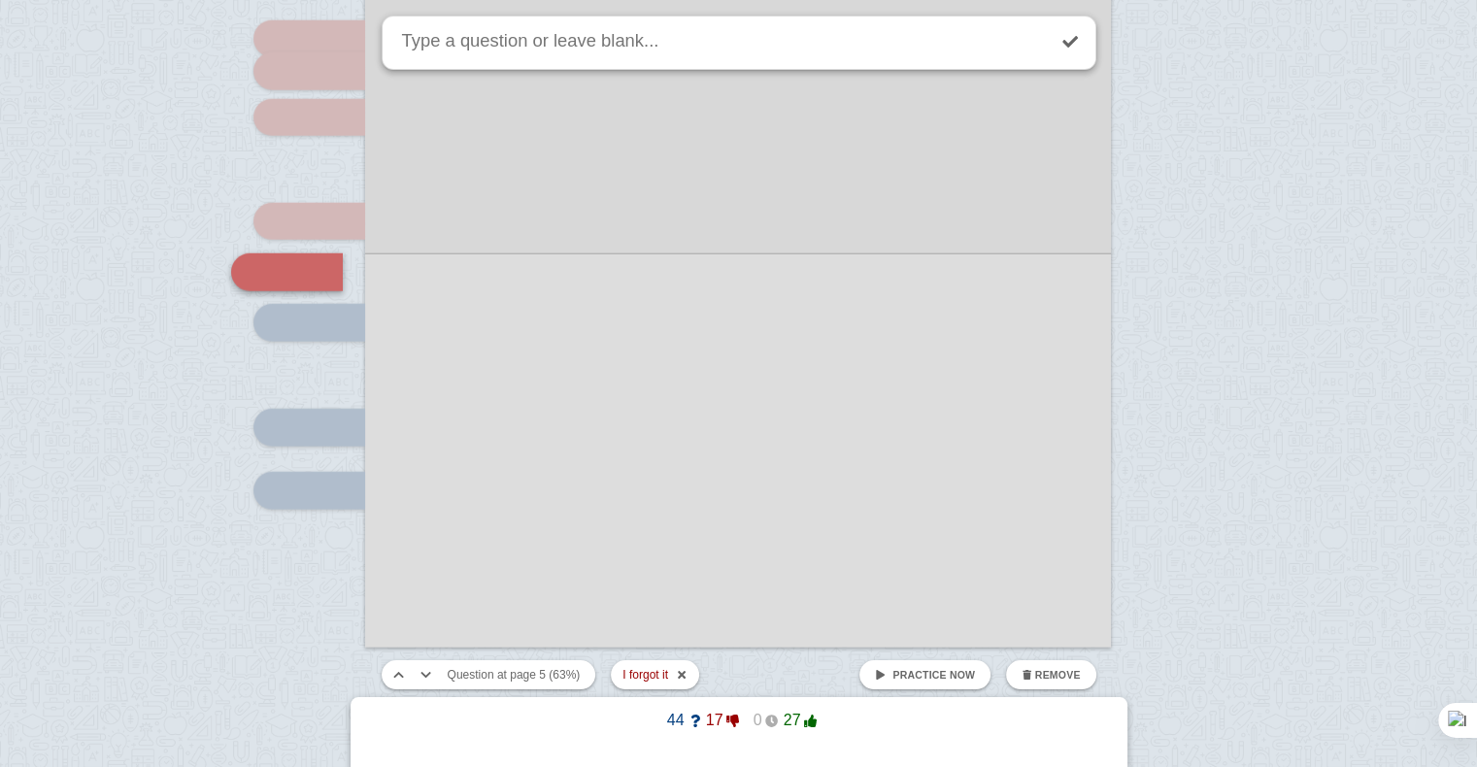
click at [934, 664] on link "Practice now" at bounding box center [924, 674] width 131 height 29
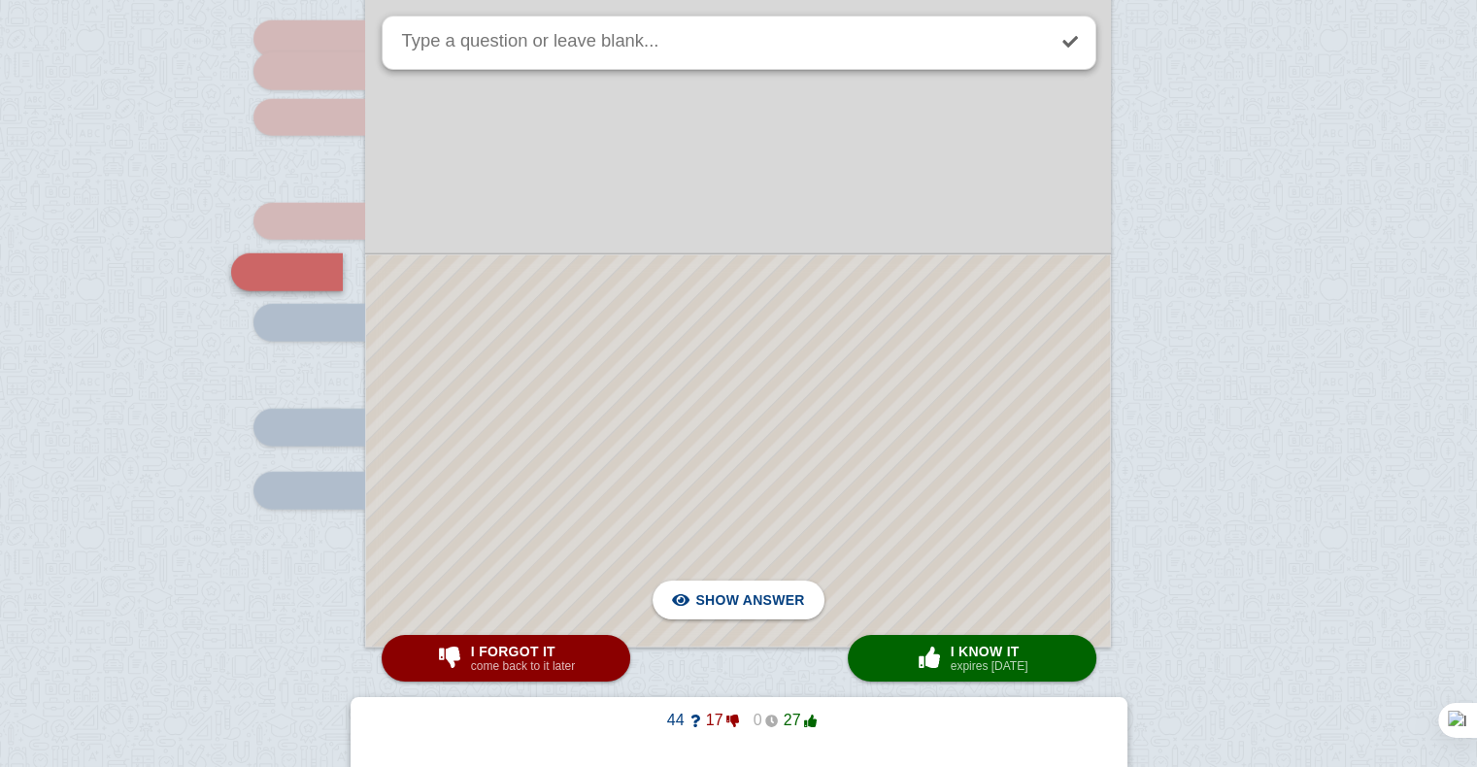
click at [726, 368] on div at bounding box center [738, 450] width 744 height 391
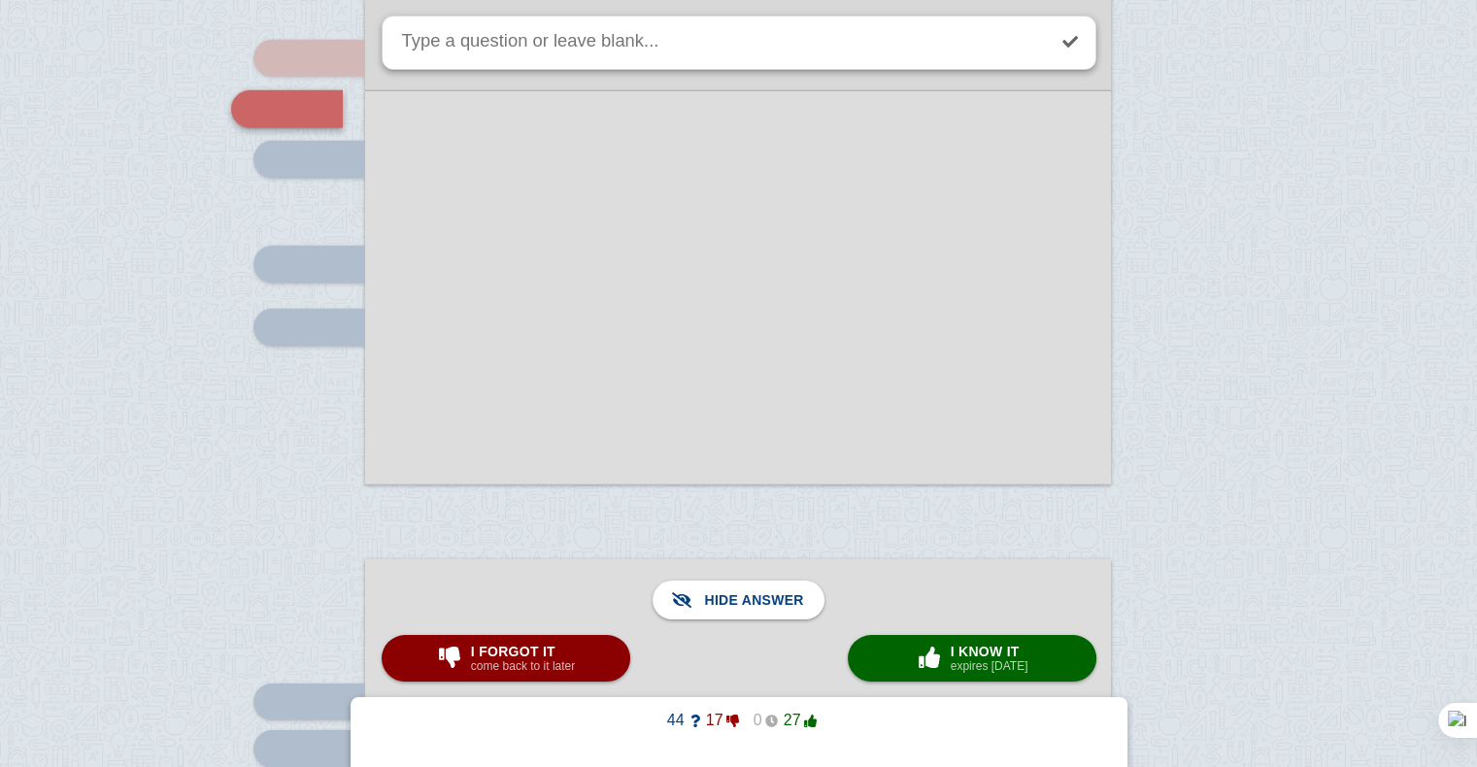
scroll to position [5447, 0]
click at [569, 656] on span "I forgot it" at bounding box center [523, 652] width 104 height 16
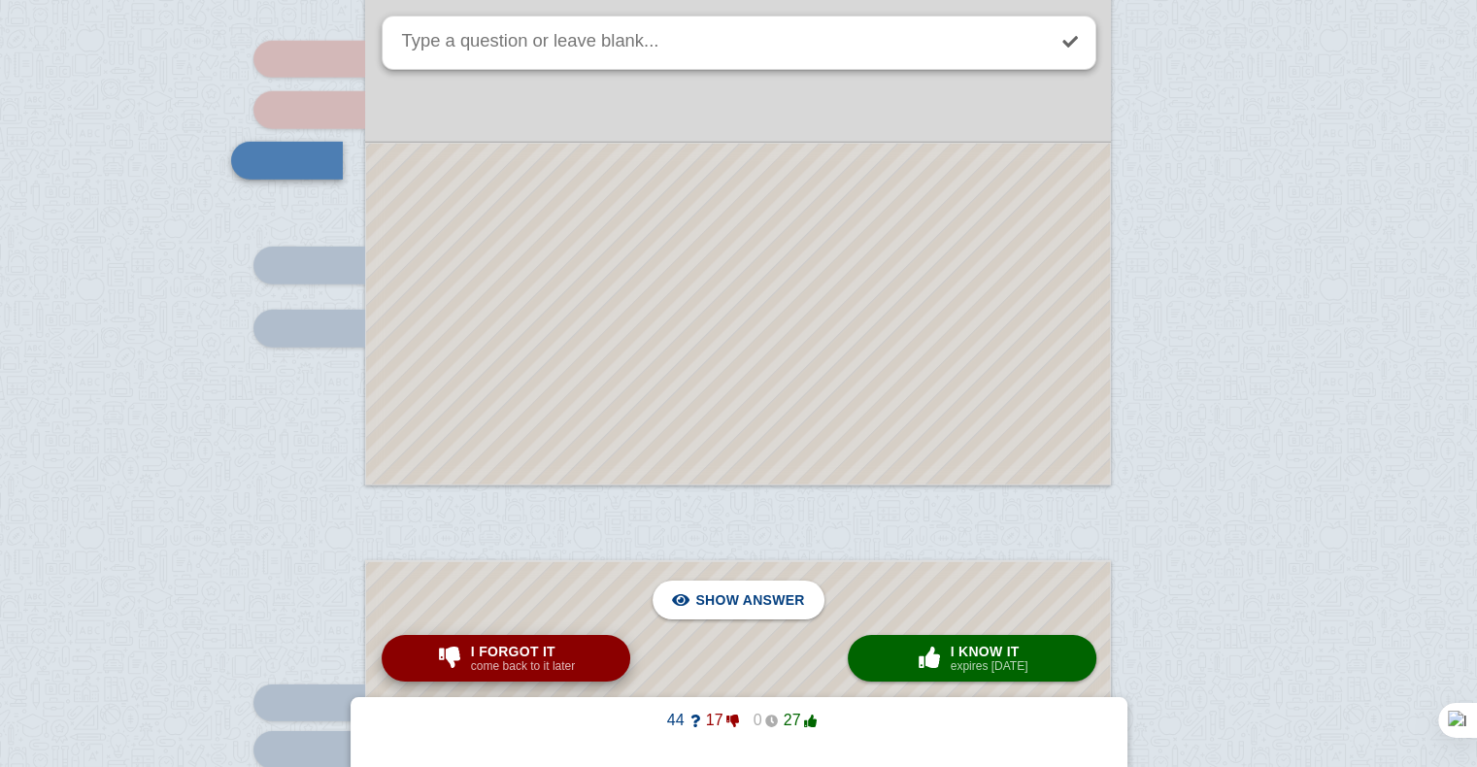
scroll to position [5335, 0]
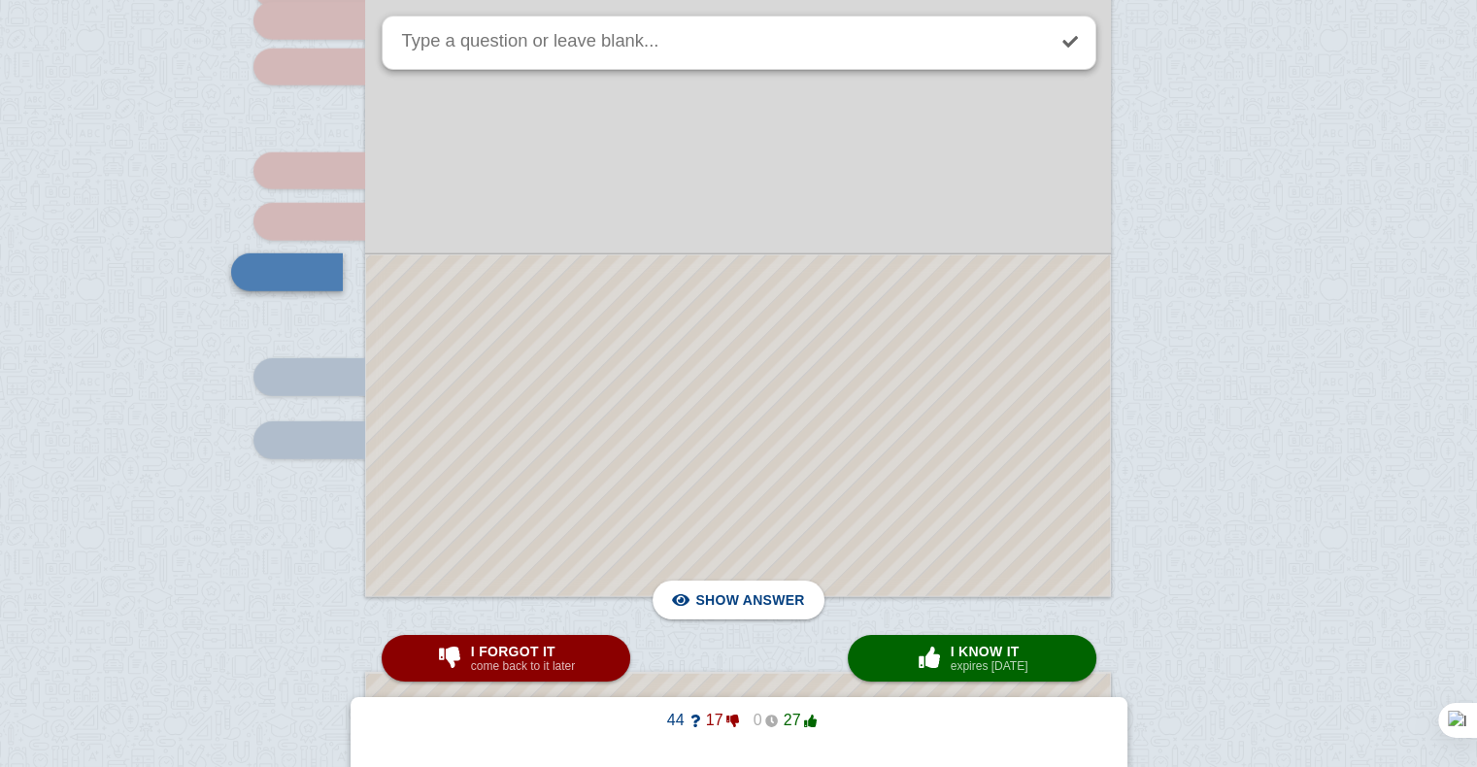
click at [647, 418] on div at bounding box center [738, 425] width 744 height 341
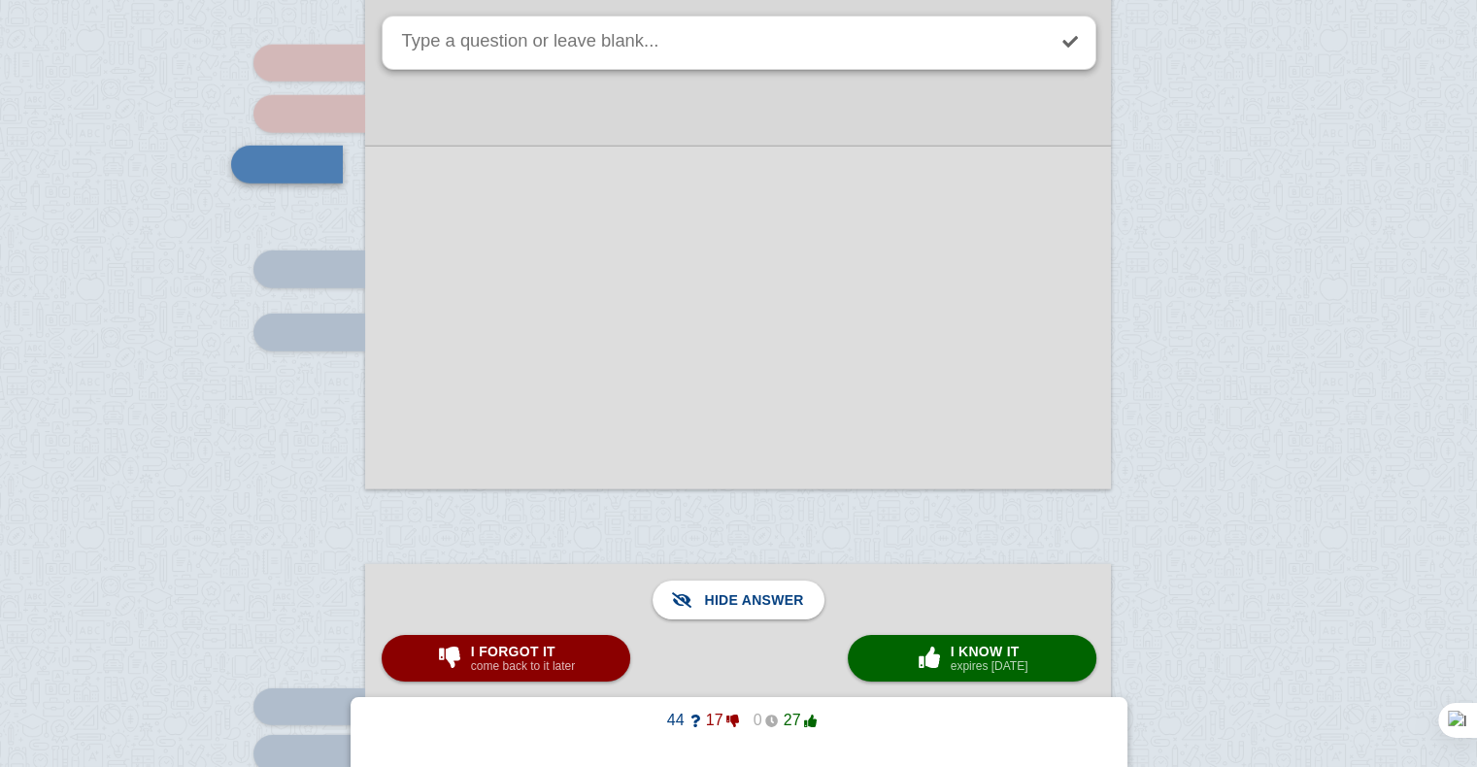
scroll to position [5427, 0]
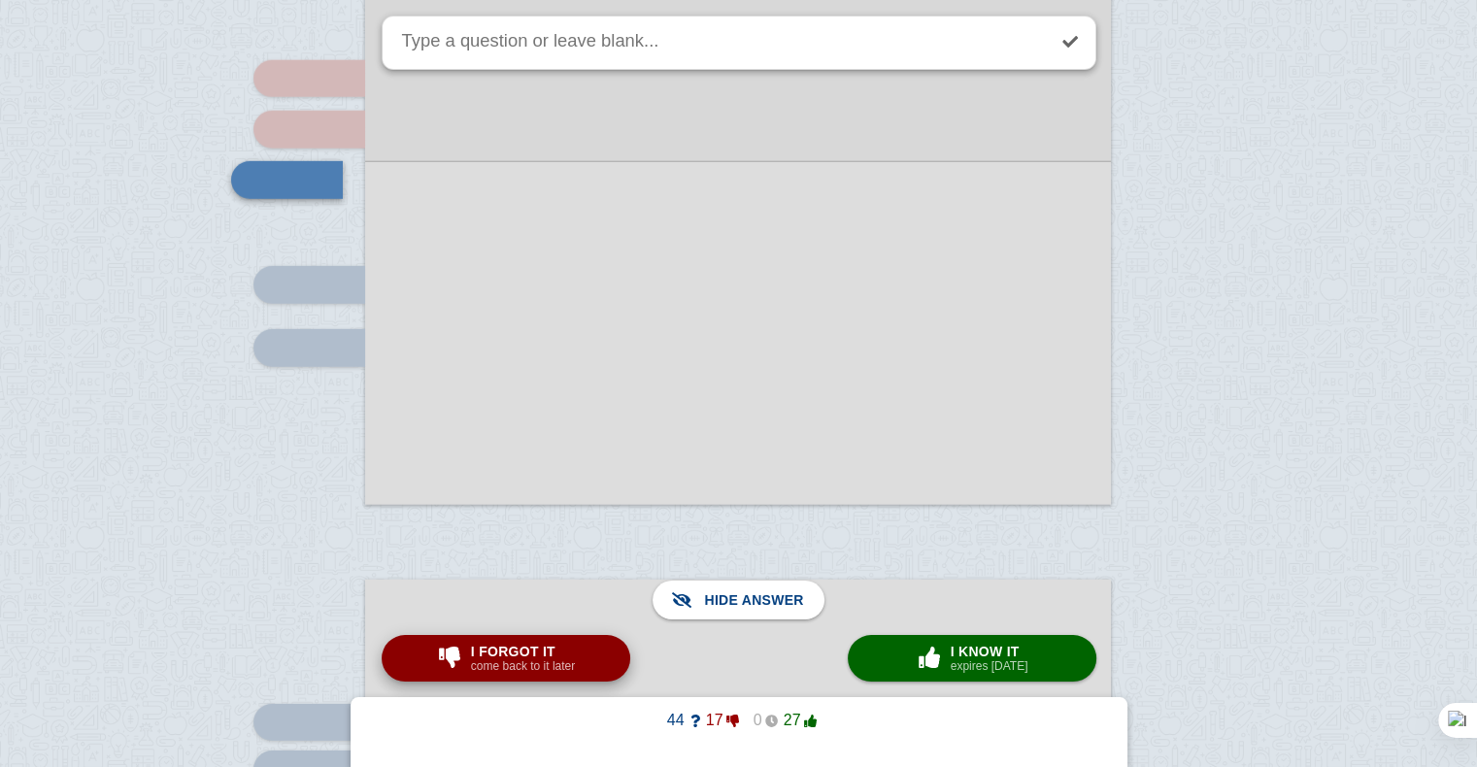
click at [536, 654] on span "I forgot it" at bounding box center [523, 652] width 104 height 16
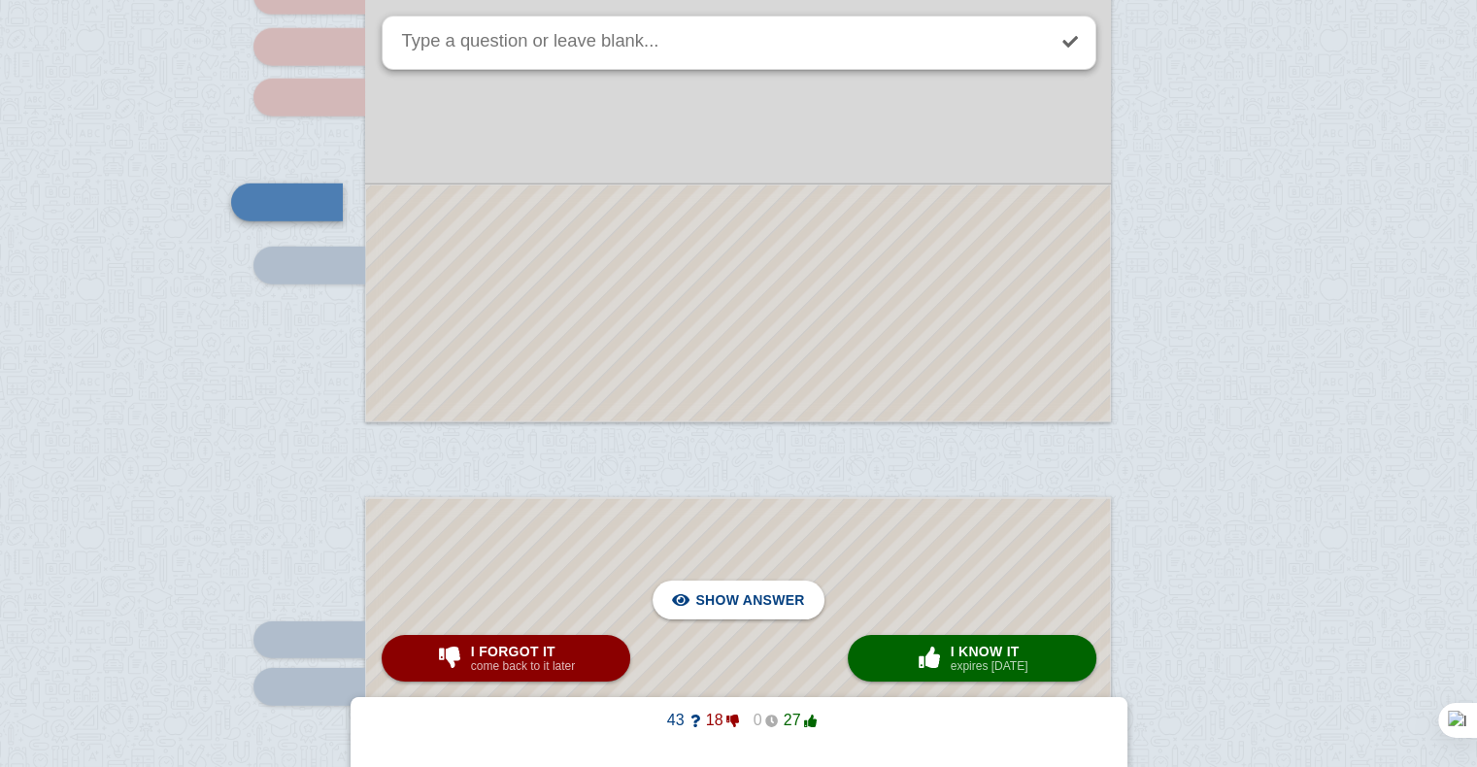
scroll to position [5507, 0]
click at [647, 279] on div at bounding box center [738, 306] width 744 height 236
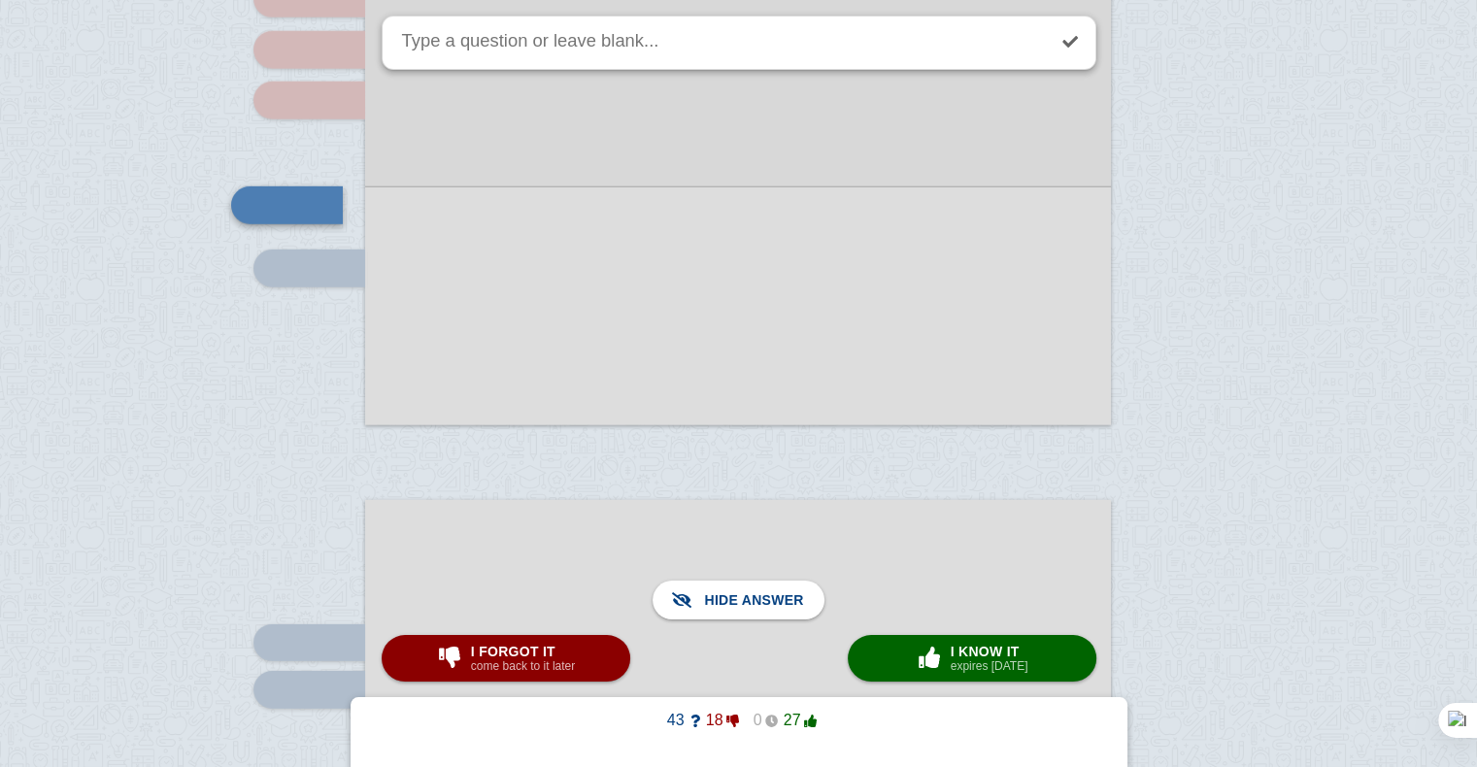
click at [647, 279] on div at bounding box center [738, 305] width 746 height 239
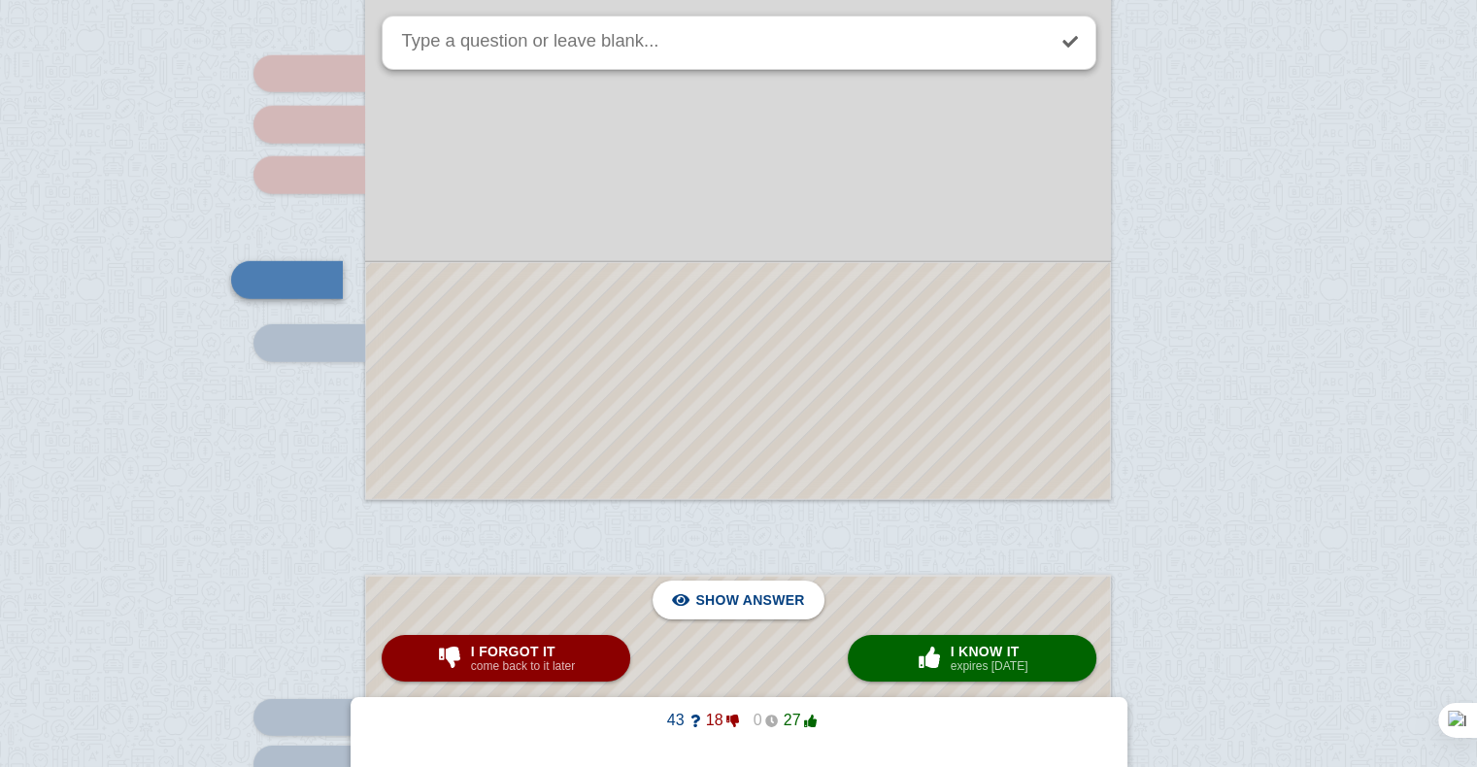
scroll to position [5429, 0]
click at [881, 412] on div at bounding box center [738, 384] width 744 height 236
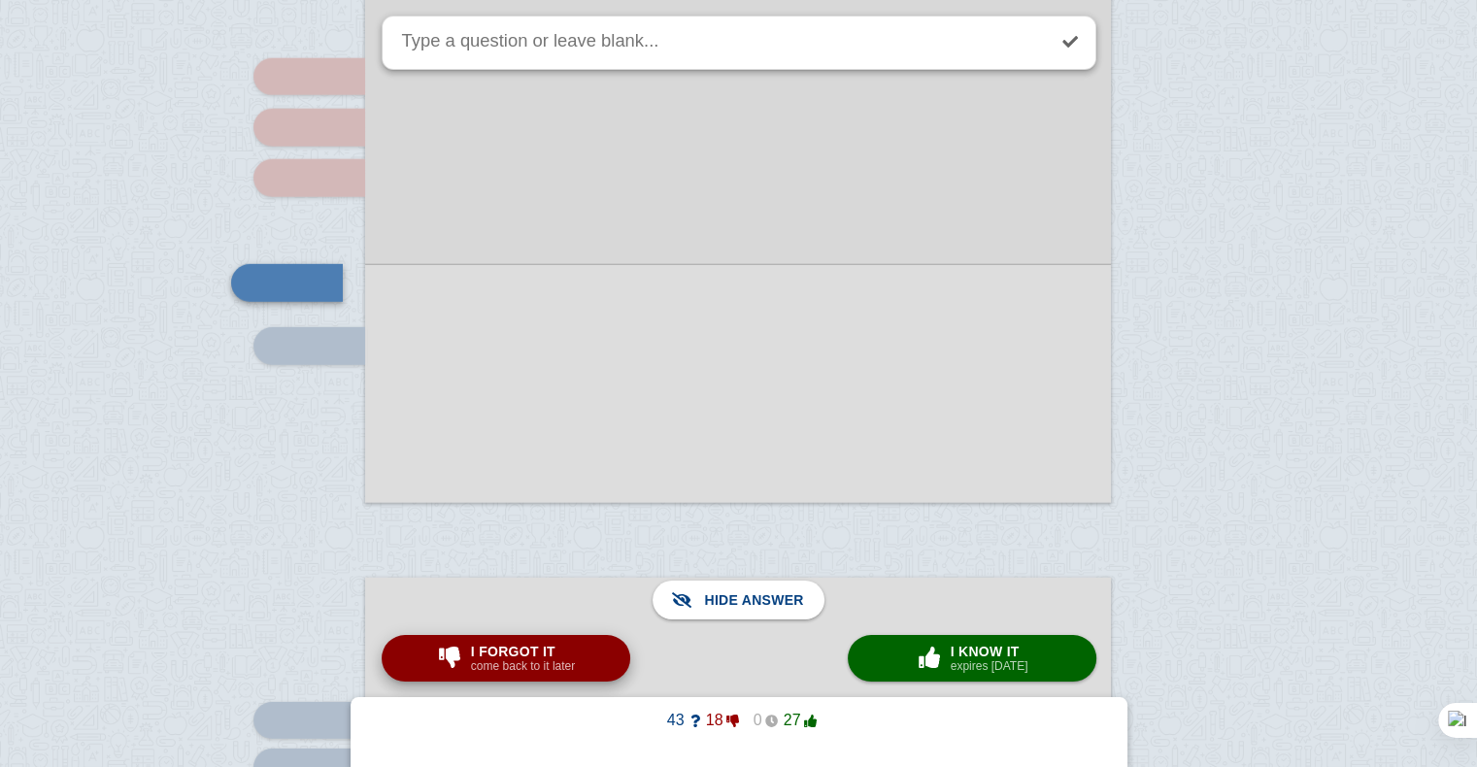
click at [516, 660] on small "come back to it later" at bounding box center [523, 666] width 104 height 14
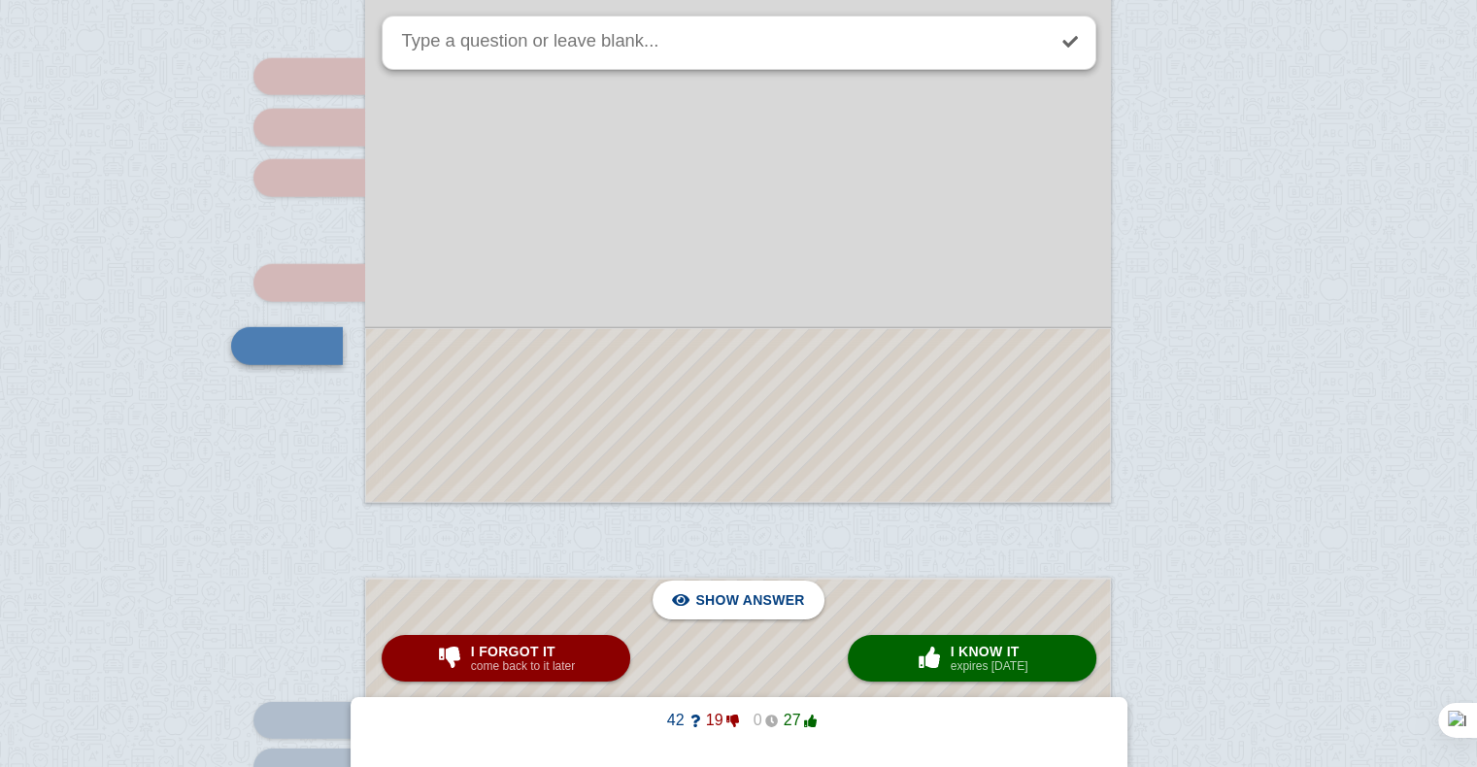
scroll to position [5503, 0]
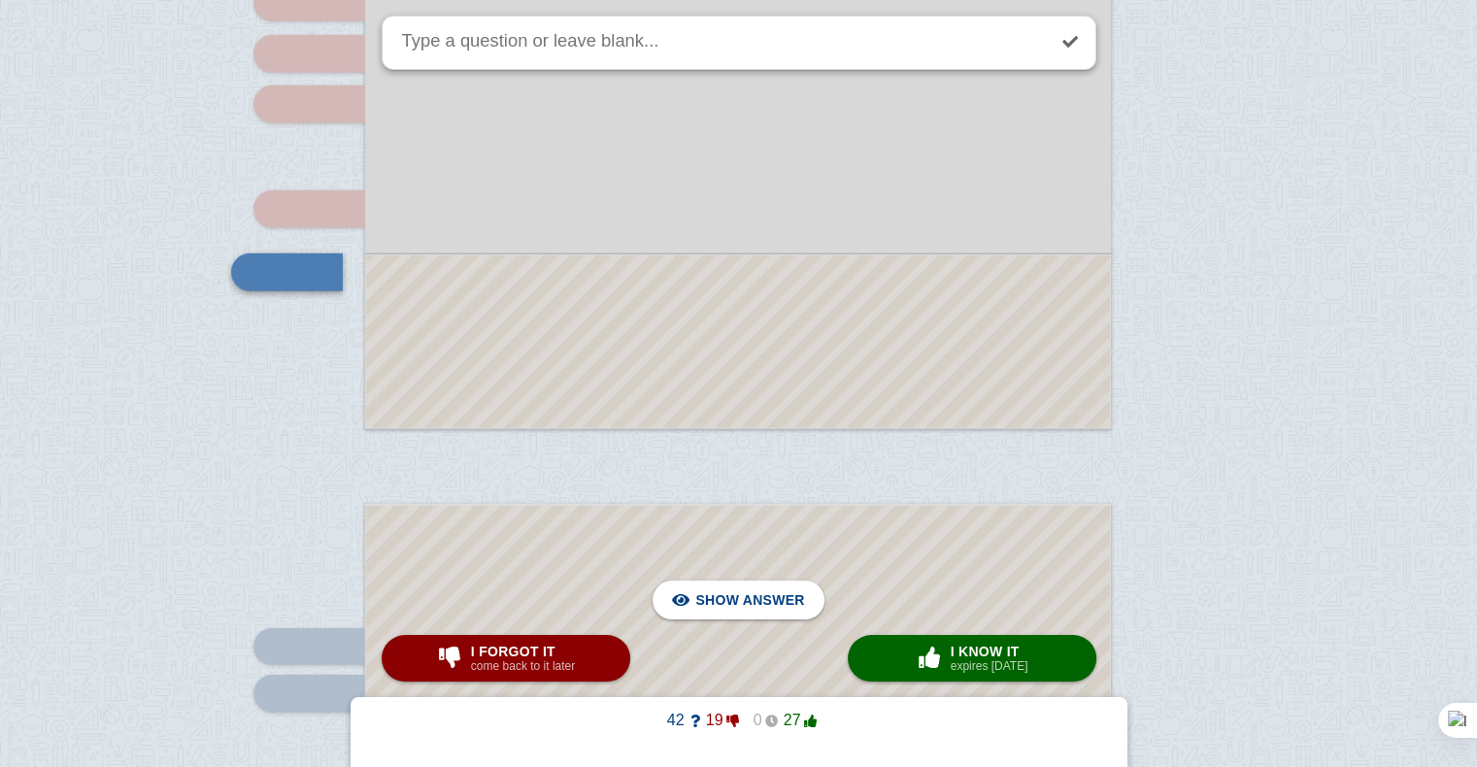
click at [523, 422] on div at bounding box center [738, 341] width 744 height 173
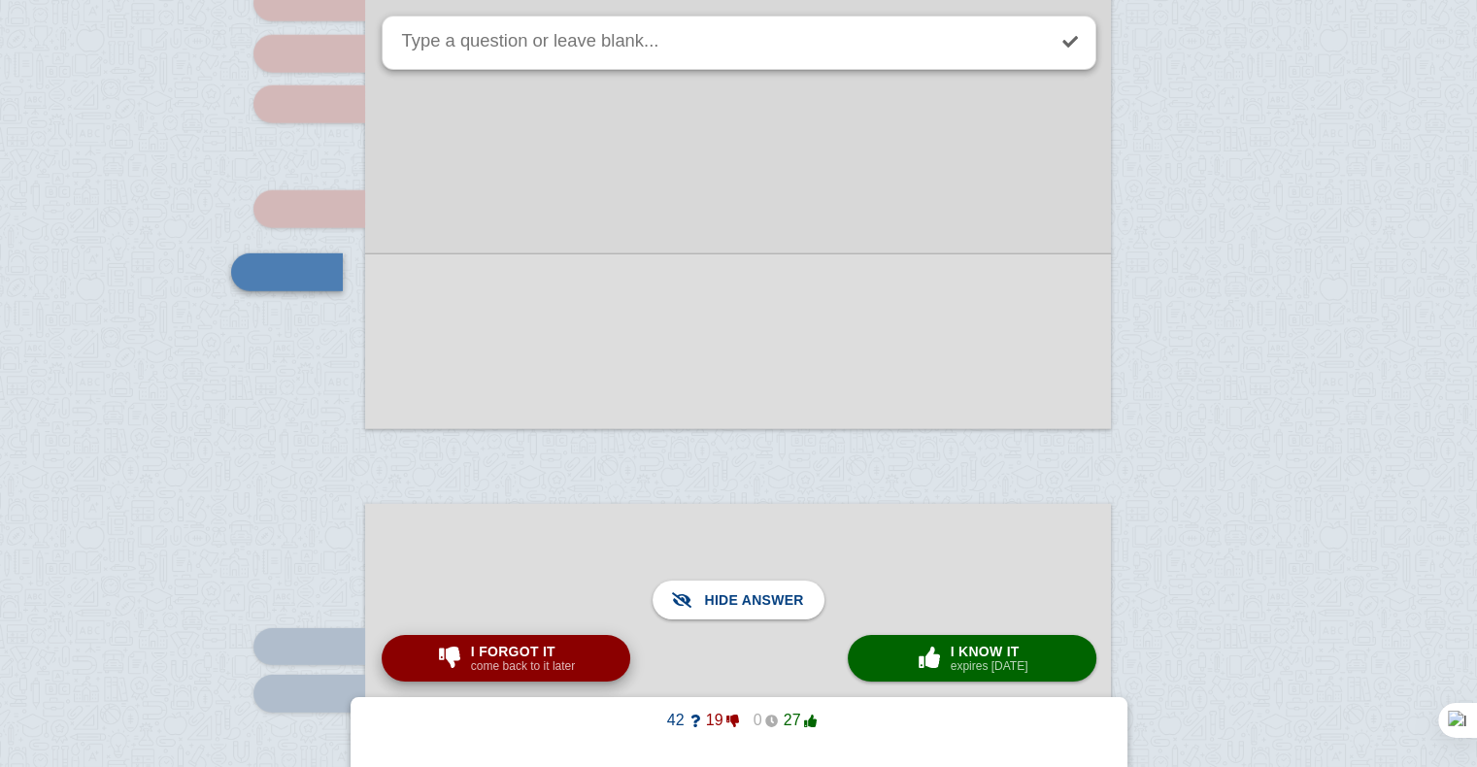
click at [556, 648] on span "I forgot it" at bounding box center [523, 652] width 104 height 16
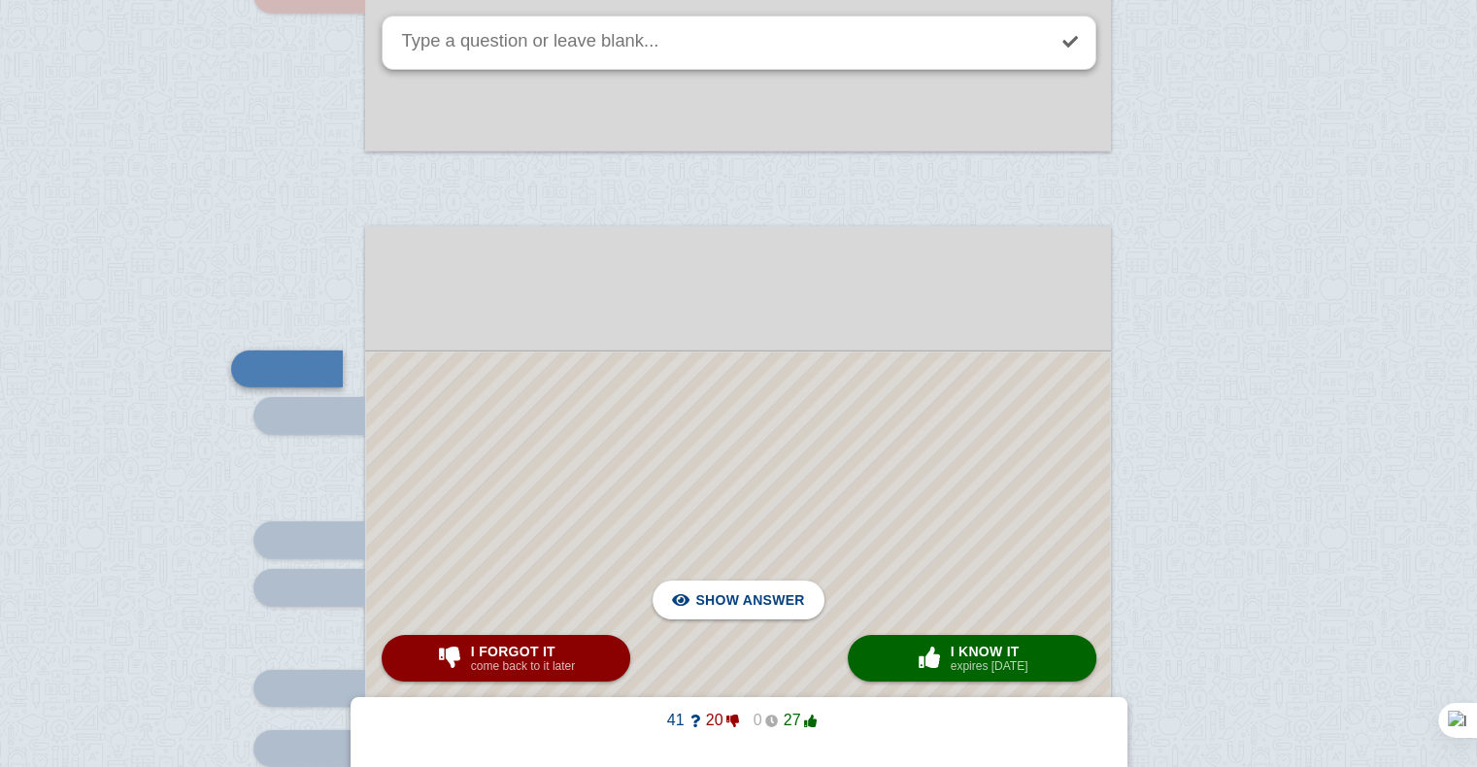
scroll to position [5783, 0]
click at [950, 650] on div "× 0 I know it expires [DATE]" at bounding box center [972, 658] width 120 height 31
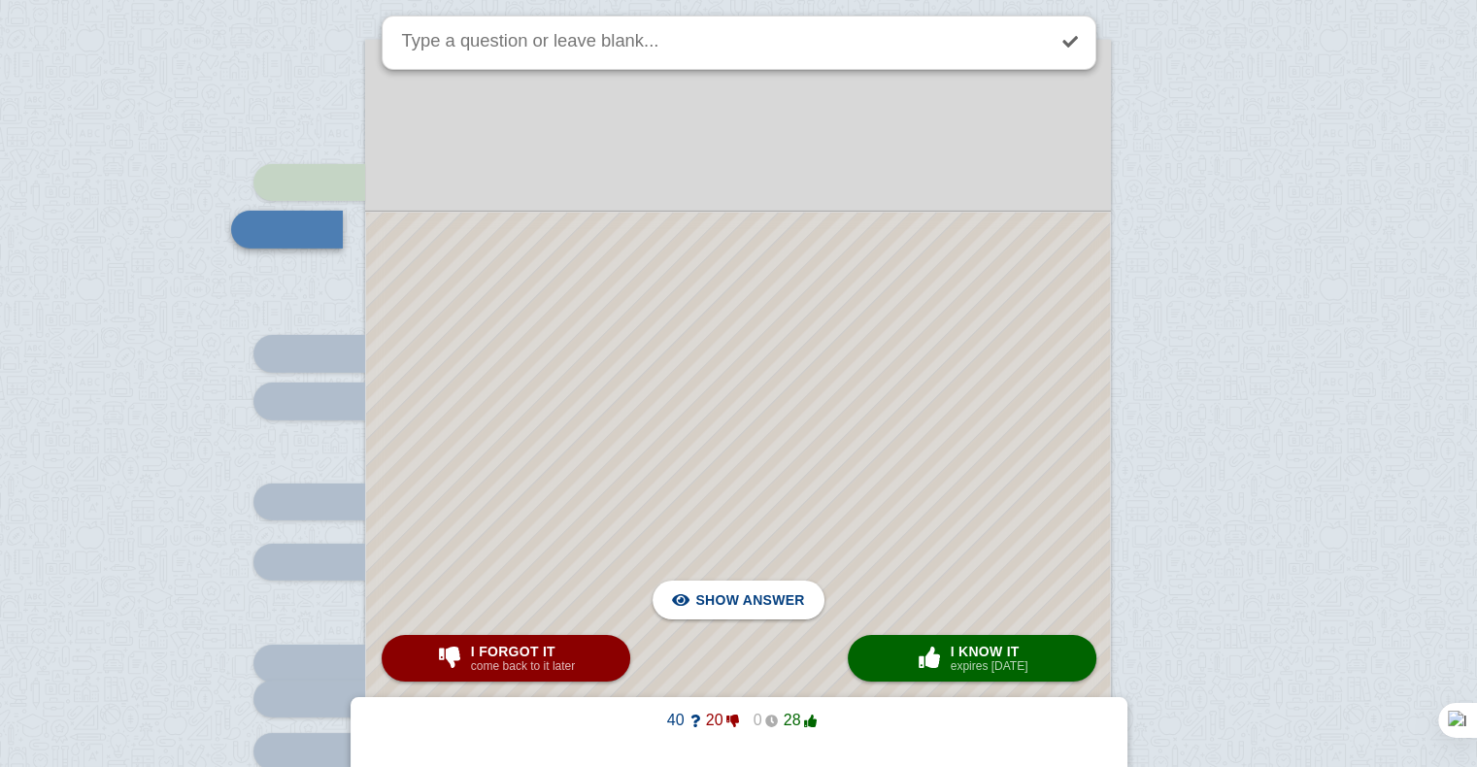
scroll to position [5968, 0]
click at [849, 415] on div at bounding box center [738, 652] width 744 height 881
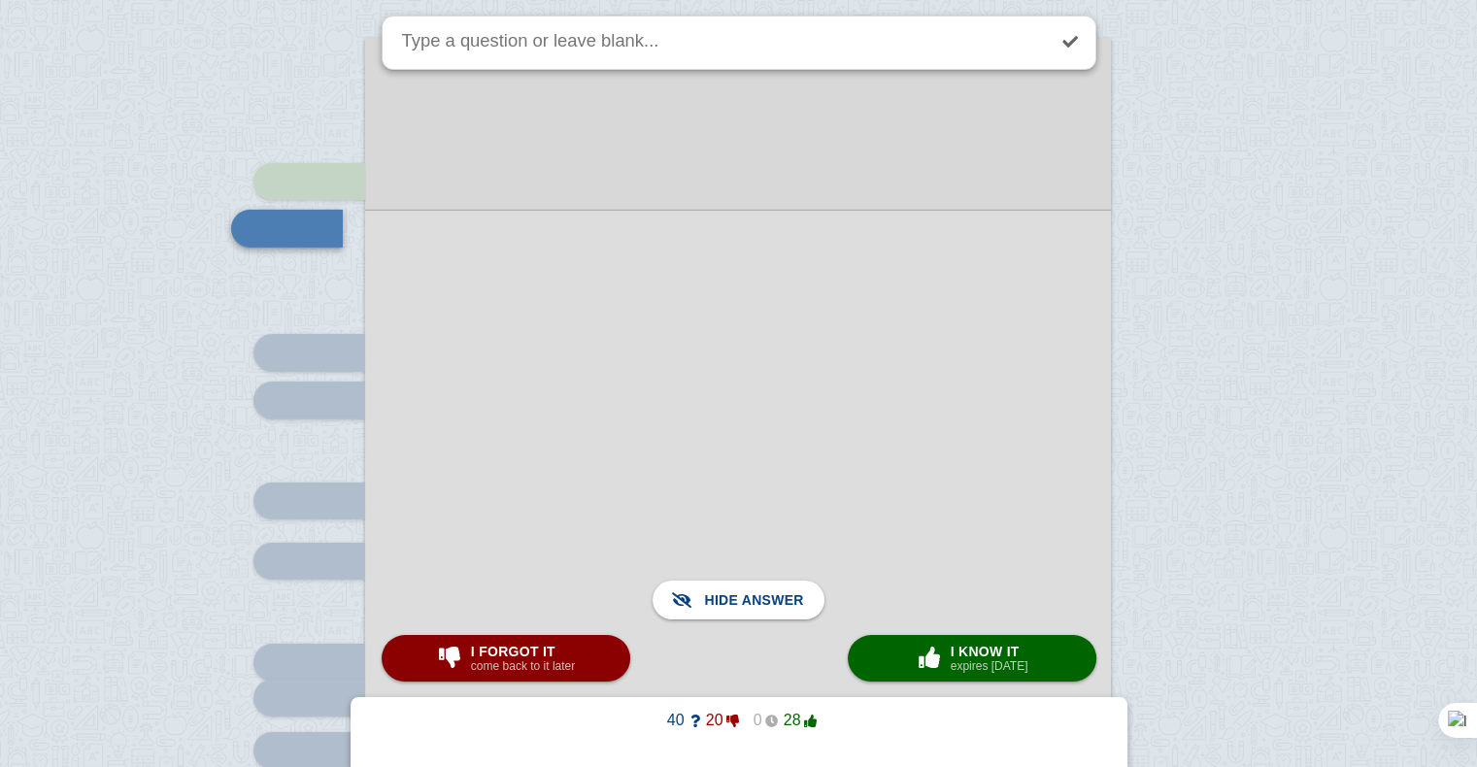
click at [849, 415] on div at bounding box center [738, 652] width 746 height 884
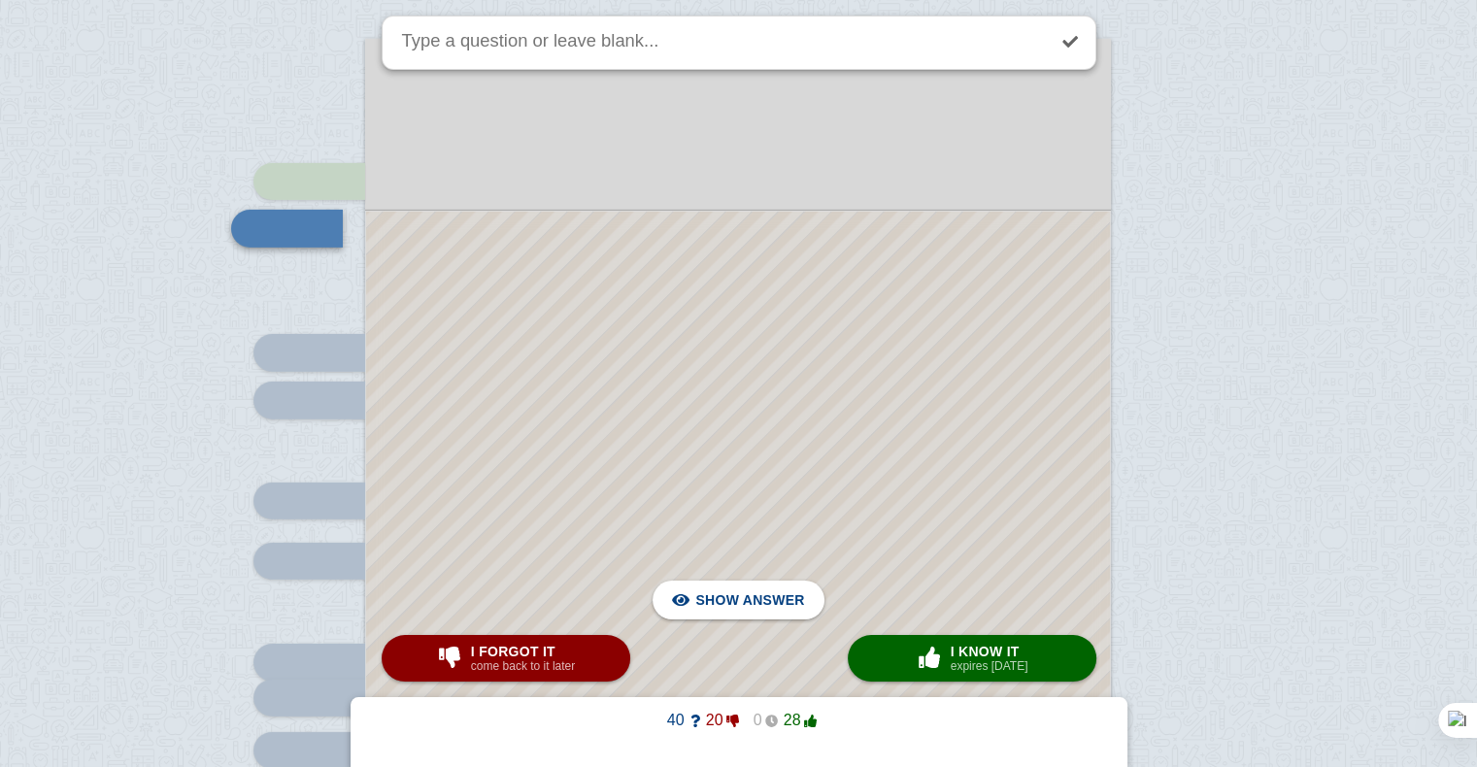
click at [849, 415] on div at bounding box center [738, 652] width 744 height 881
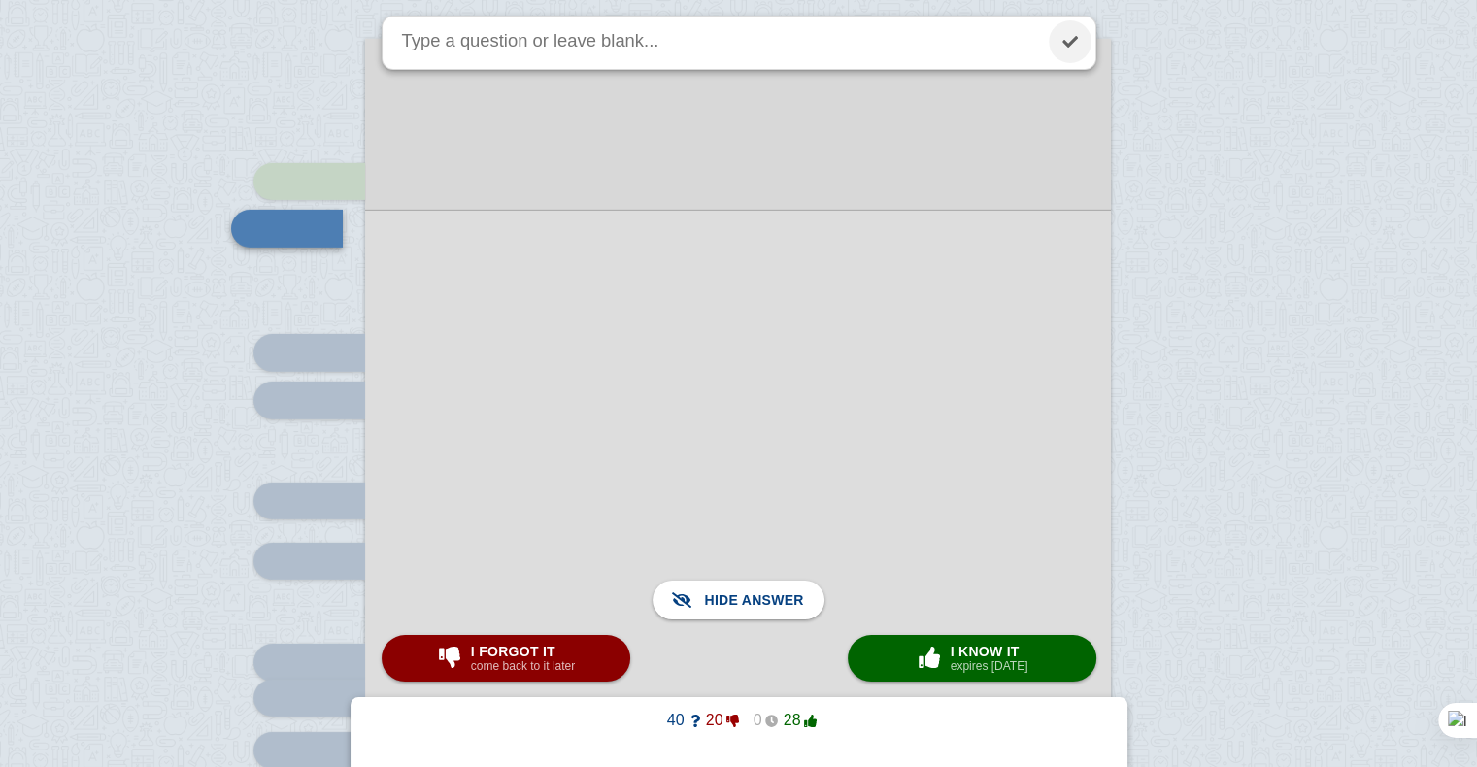
click at [1074, 34] on link at bounding box center [1070, 41] width 43 height 43
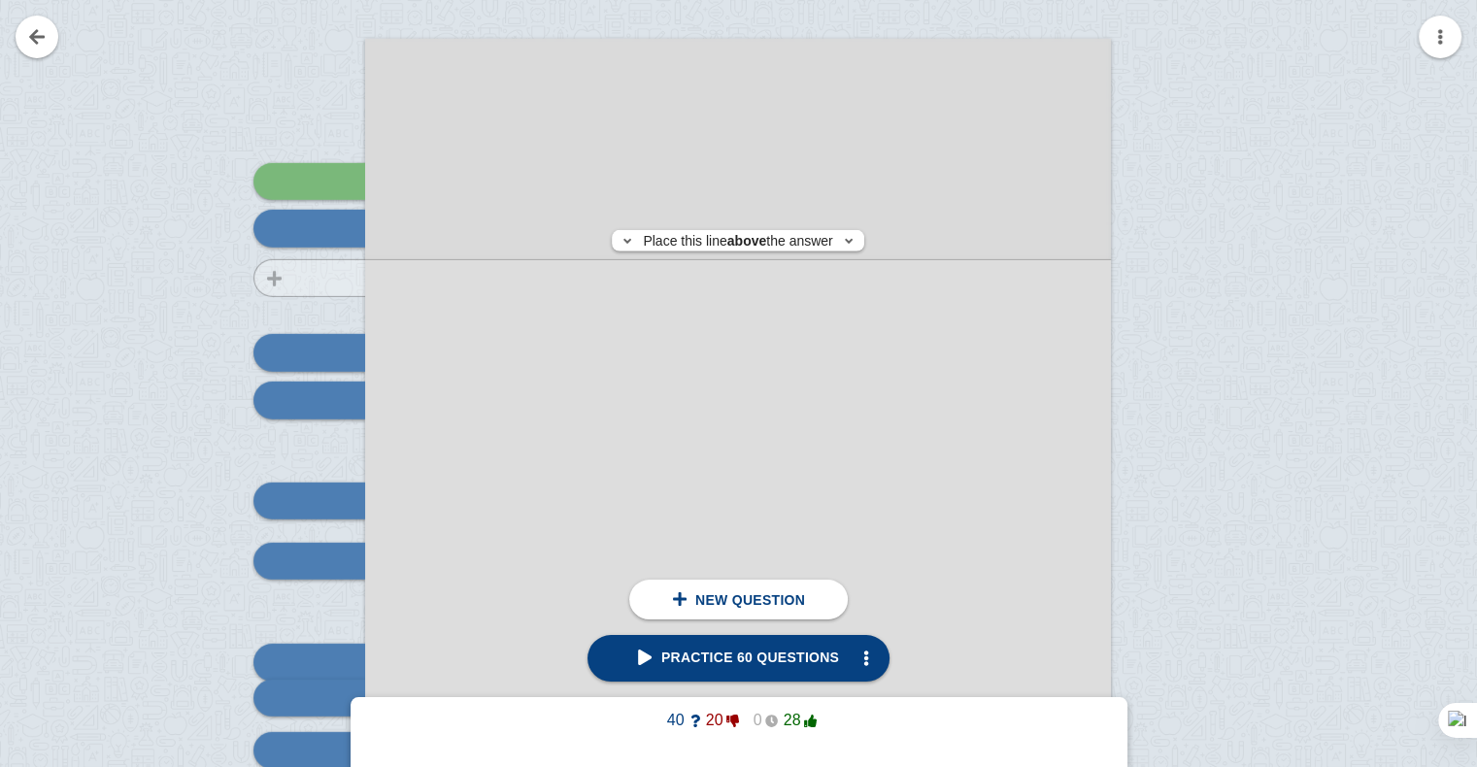
click at [279, 278] on div at bounding box center [300, 584] width 130 height 1055
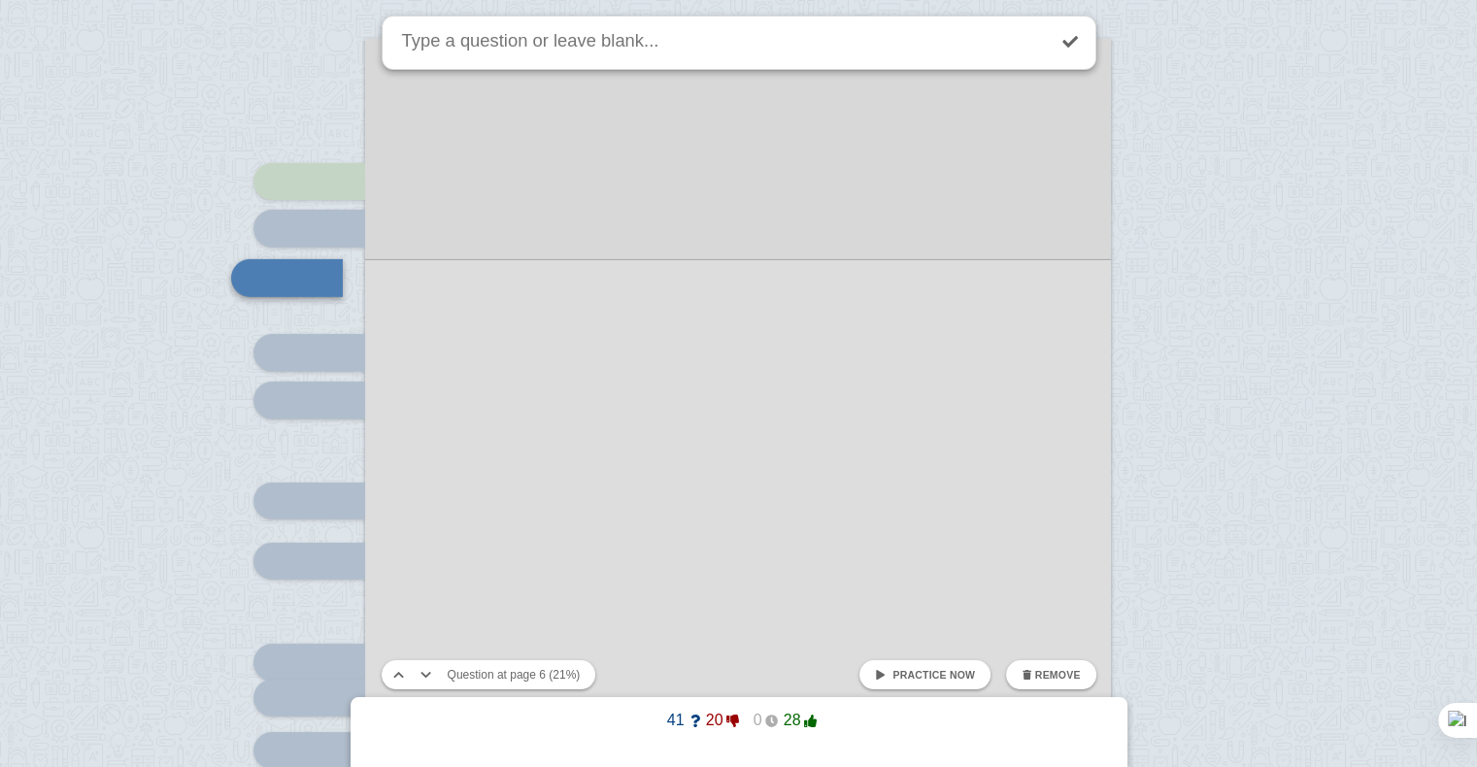
scroll to position [5974, 0]
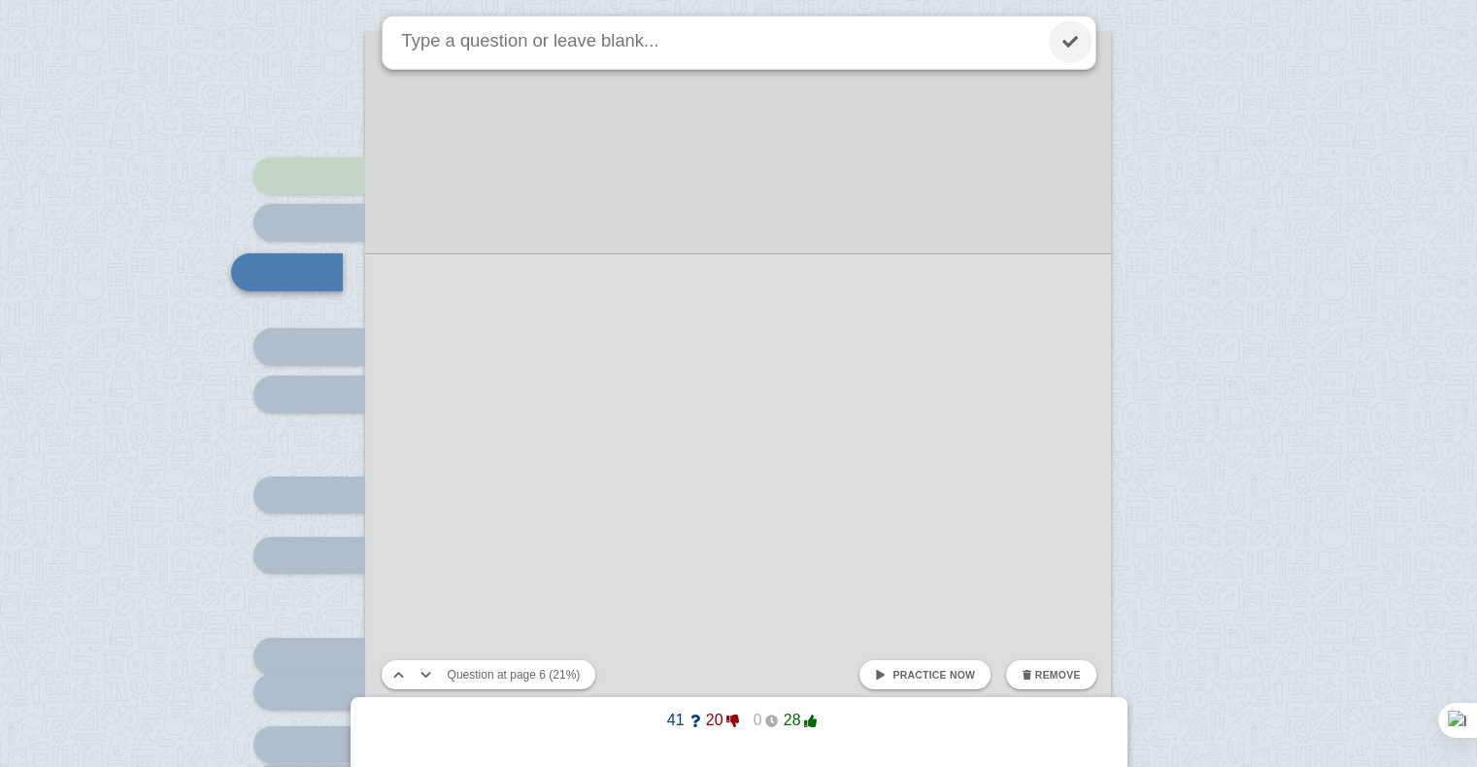
click at [1062, 38] on link at bounding box center [1070, 41] width 43 height 43
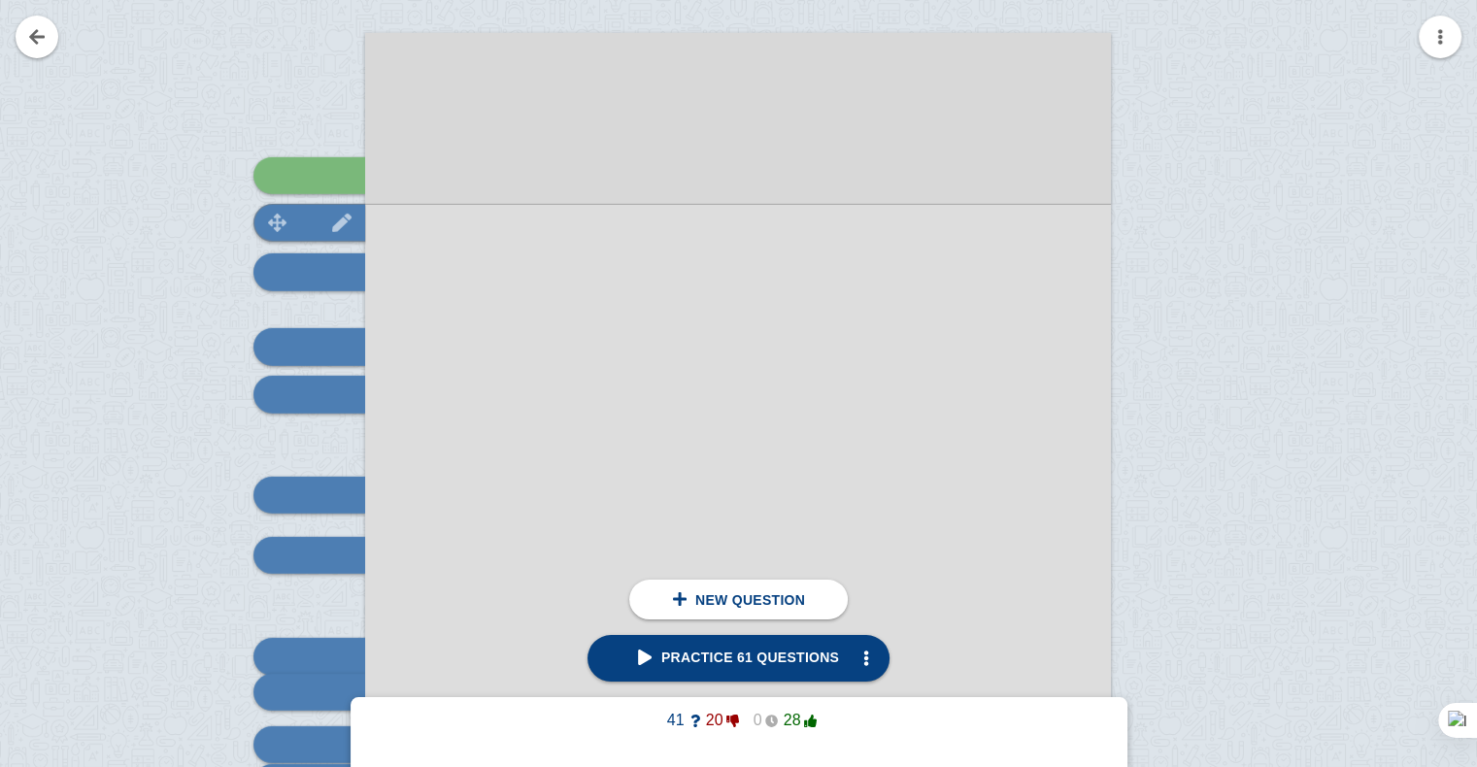
click at [341, 233] on div at bounding box center [309, 222] width 112 height 37
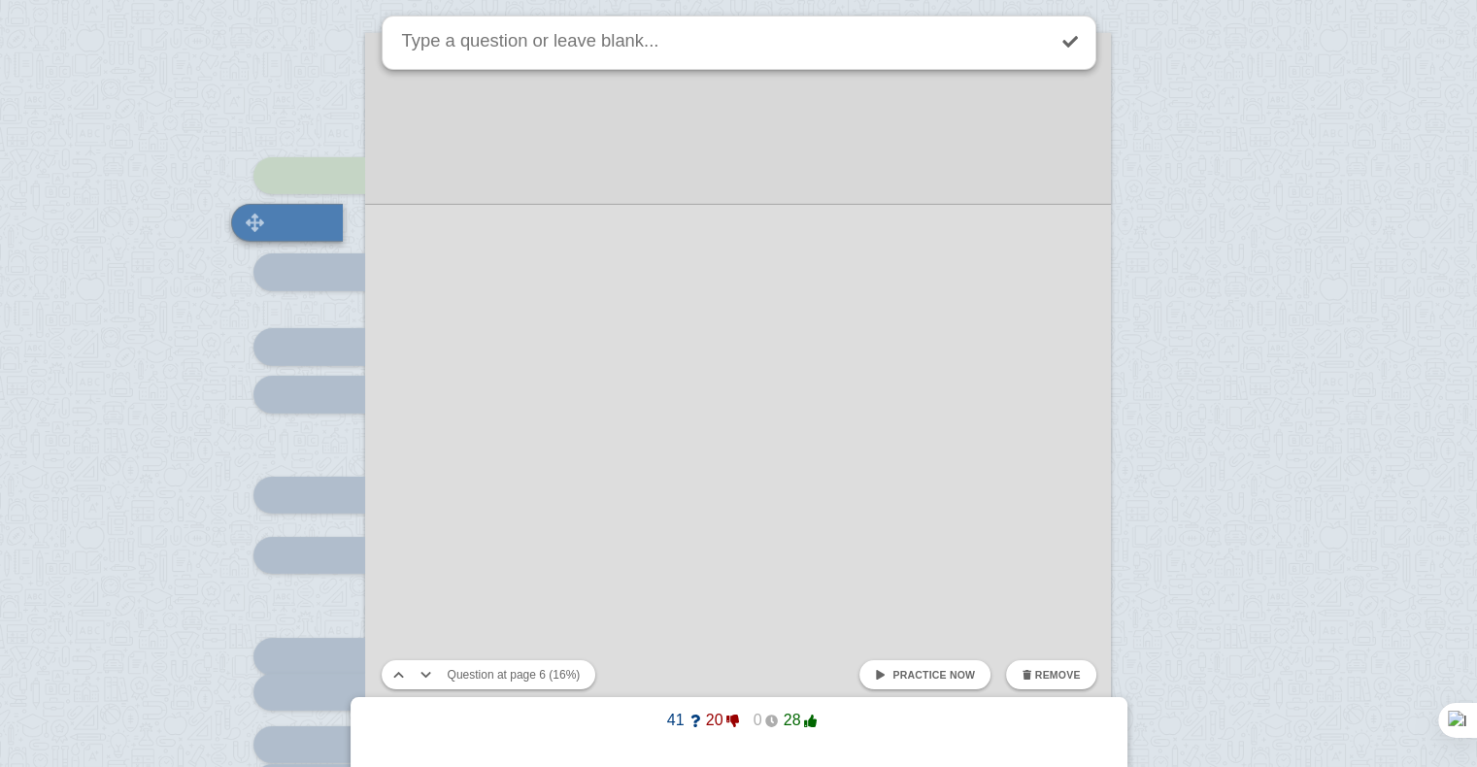
scroll to position [5924, 0]
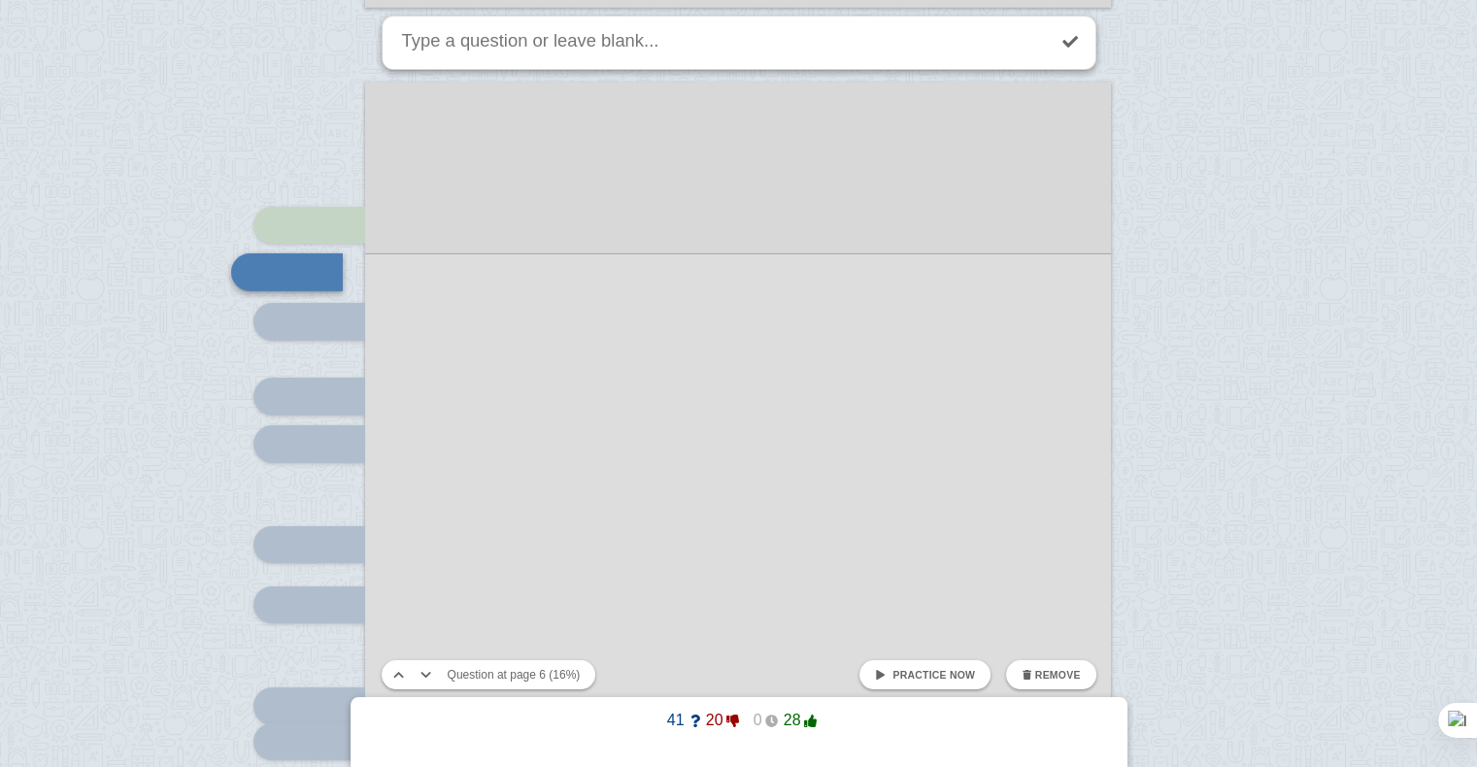
click at [925, 682] on link "Practice now" at bounding box center [924, 674] width 131 height 29
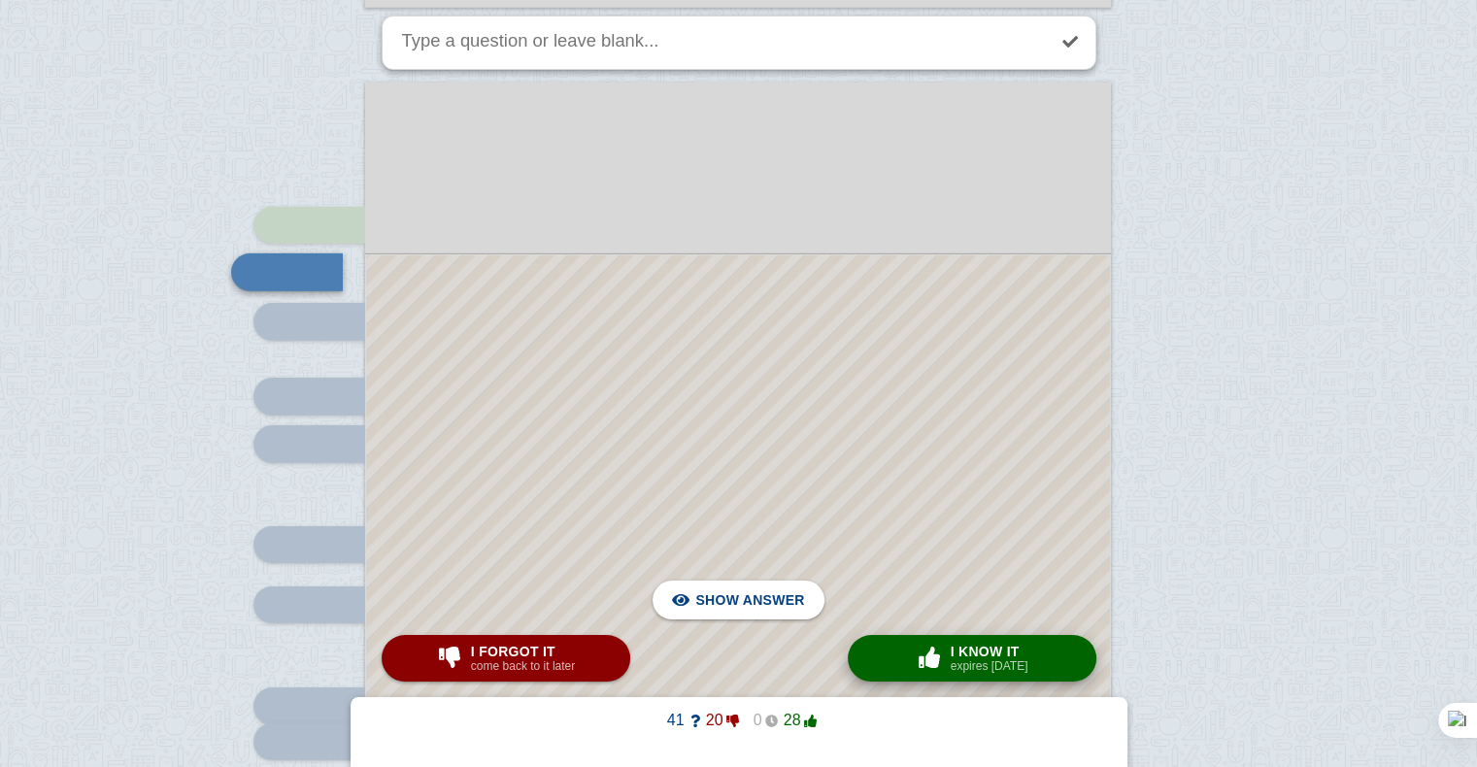
click at [963, 668] on small "expires [DATE]" at bounding box center [990, 666] width 78 height 14
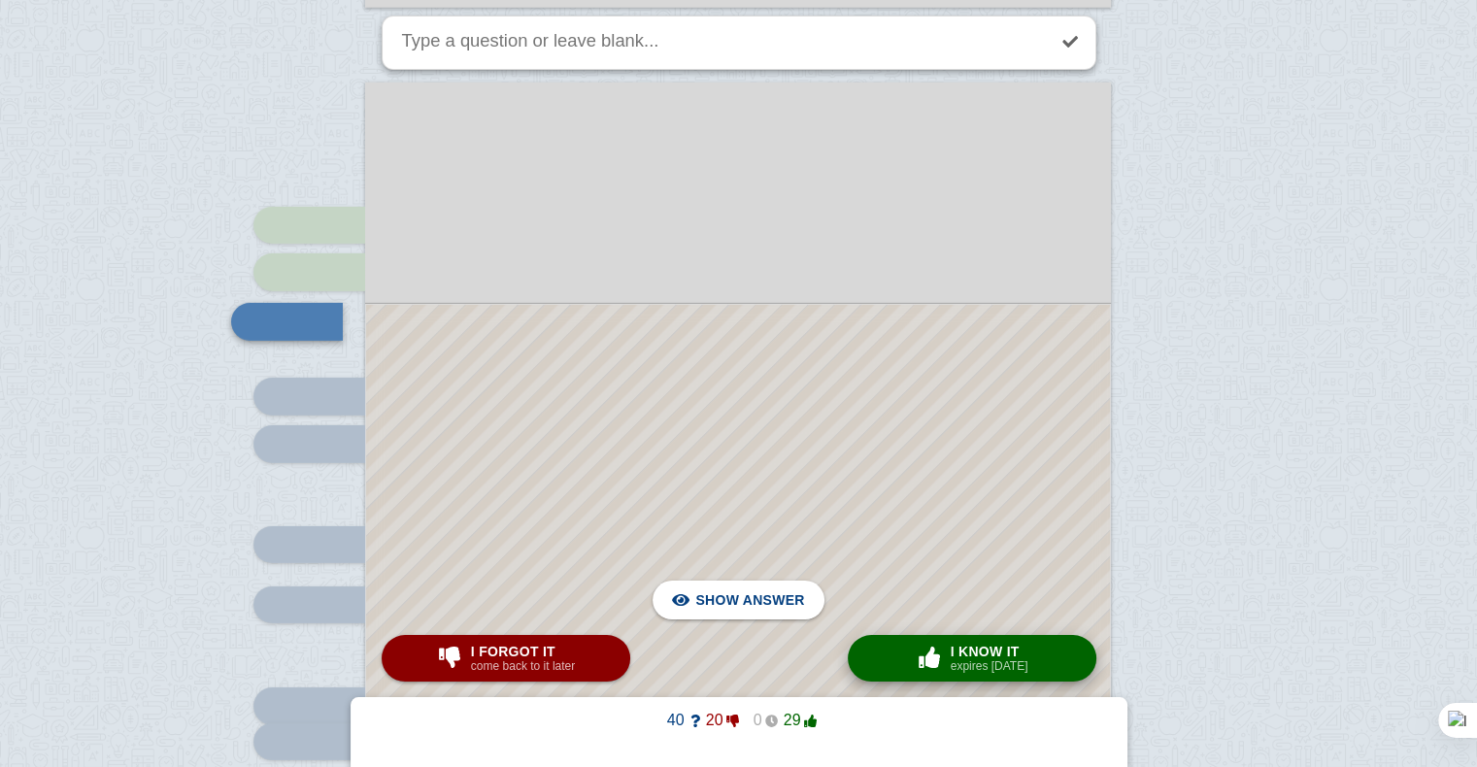
scroll to position [5974, 0]
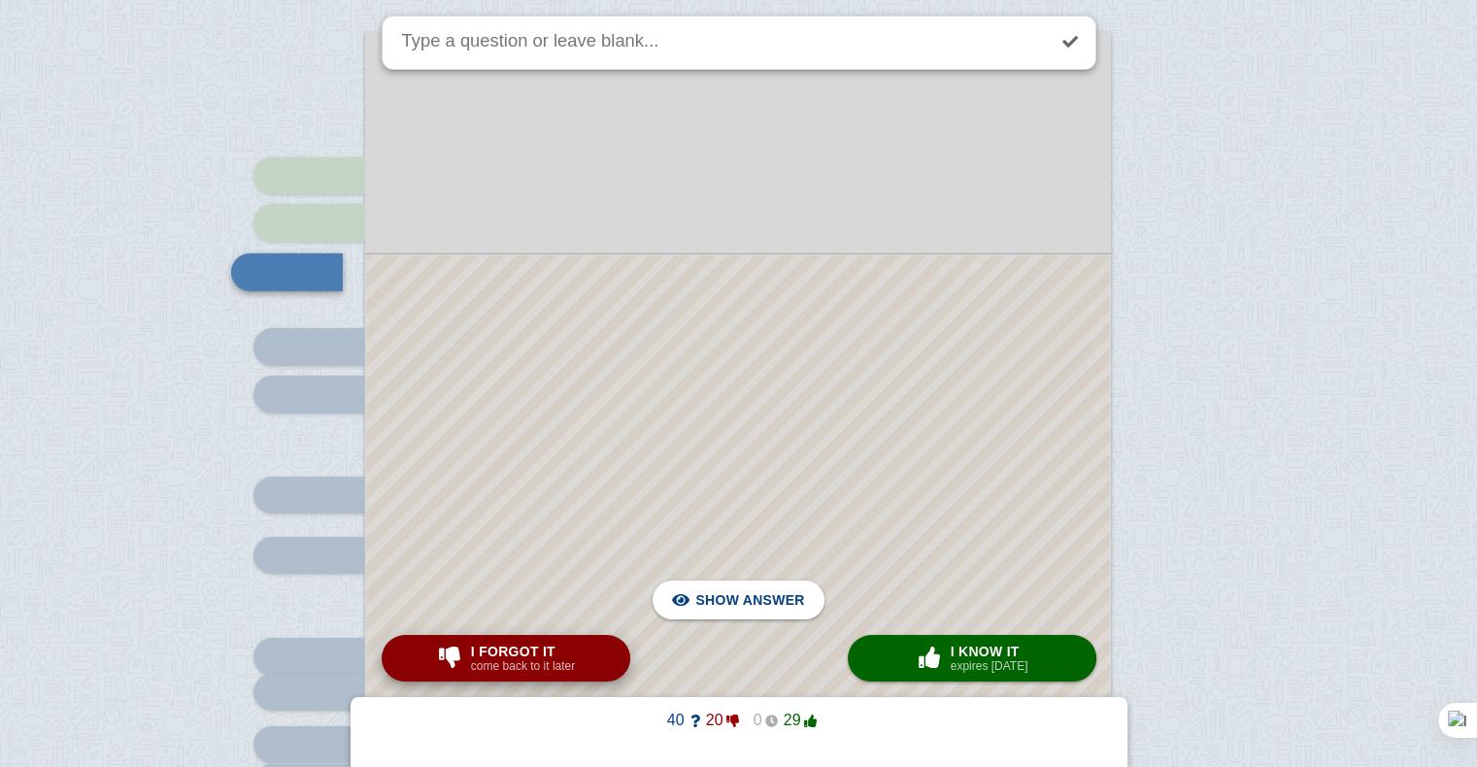
click at [572, 644] on span "I forgot it" at bounding box center [523, 652] width 104 height 16
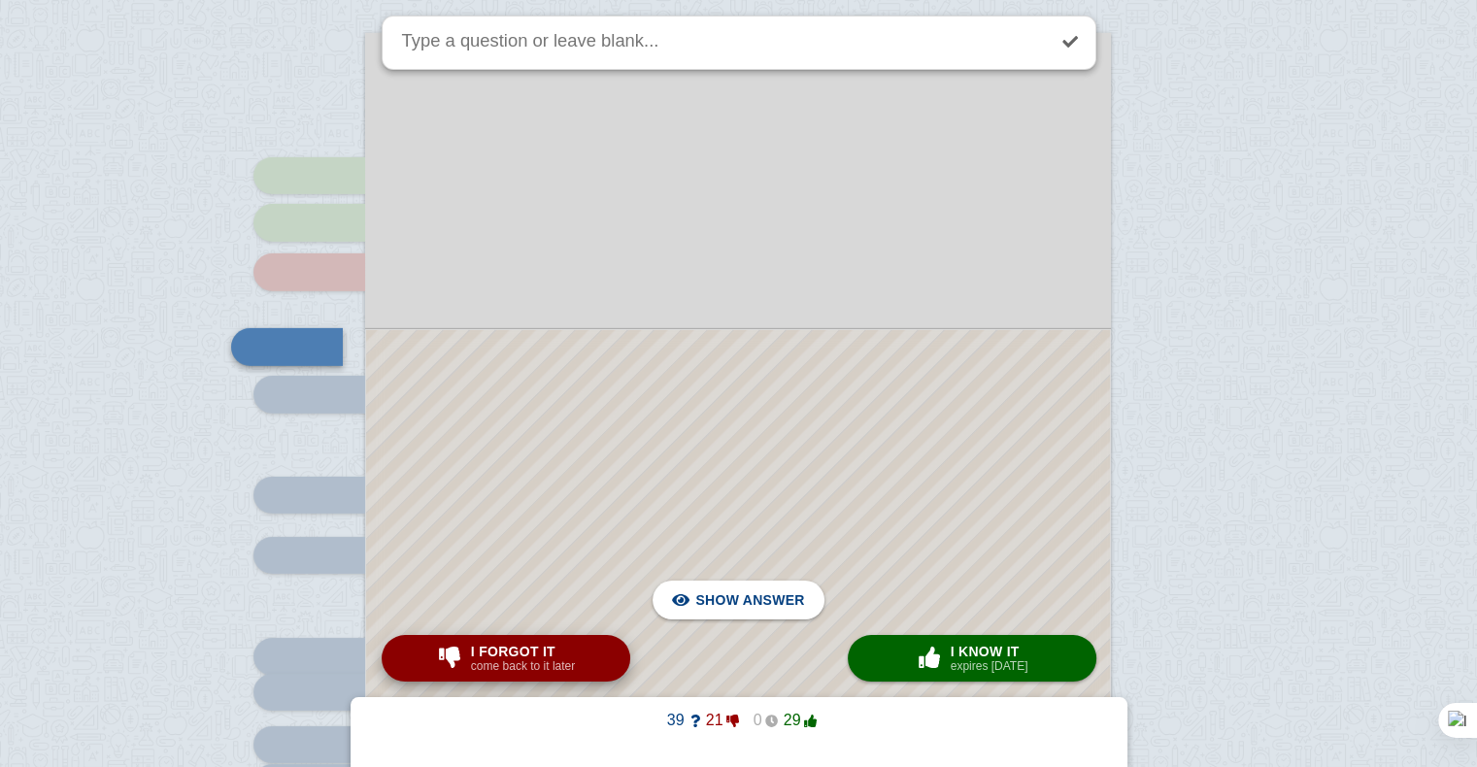
scroll to position [6049, 0]
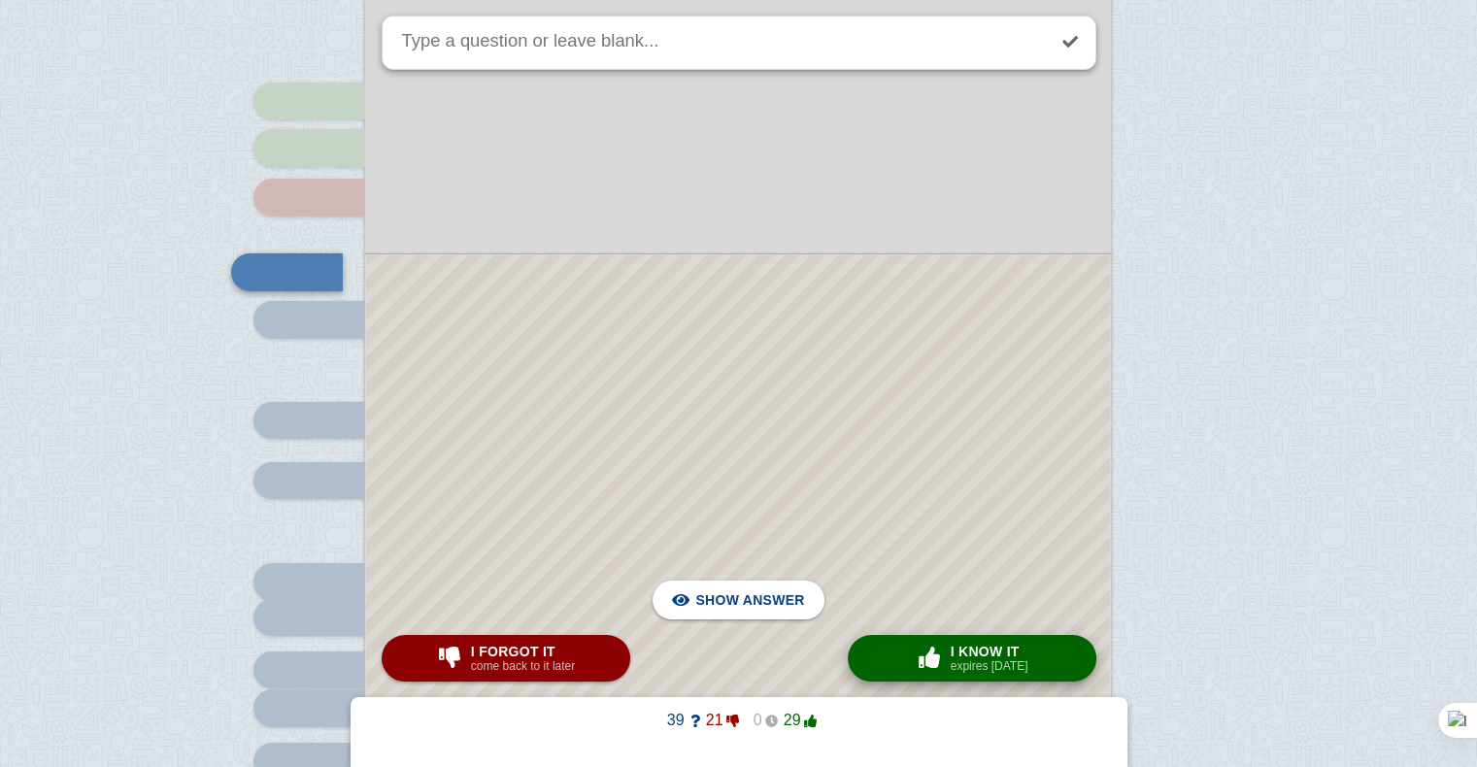
click at [936, 654] on span "button" at bounding box center [929, 657] width 31 height 21
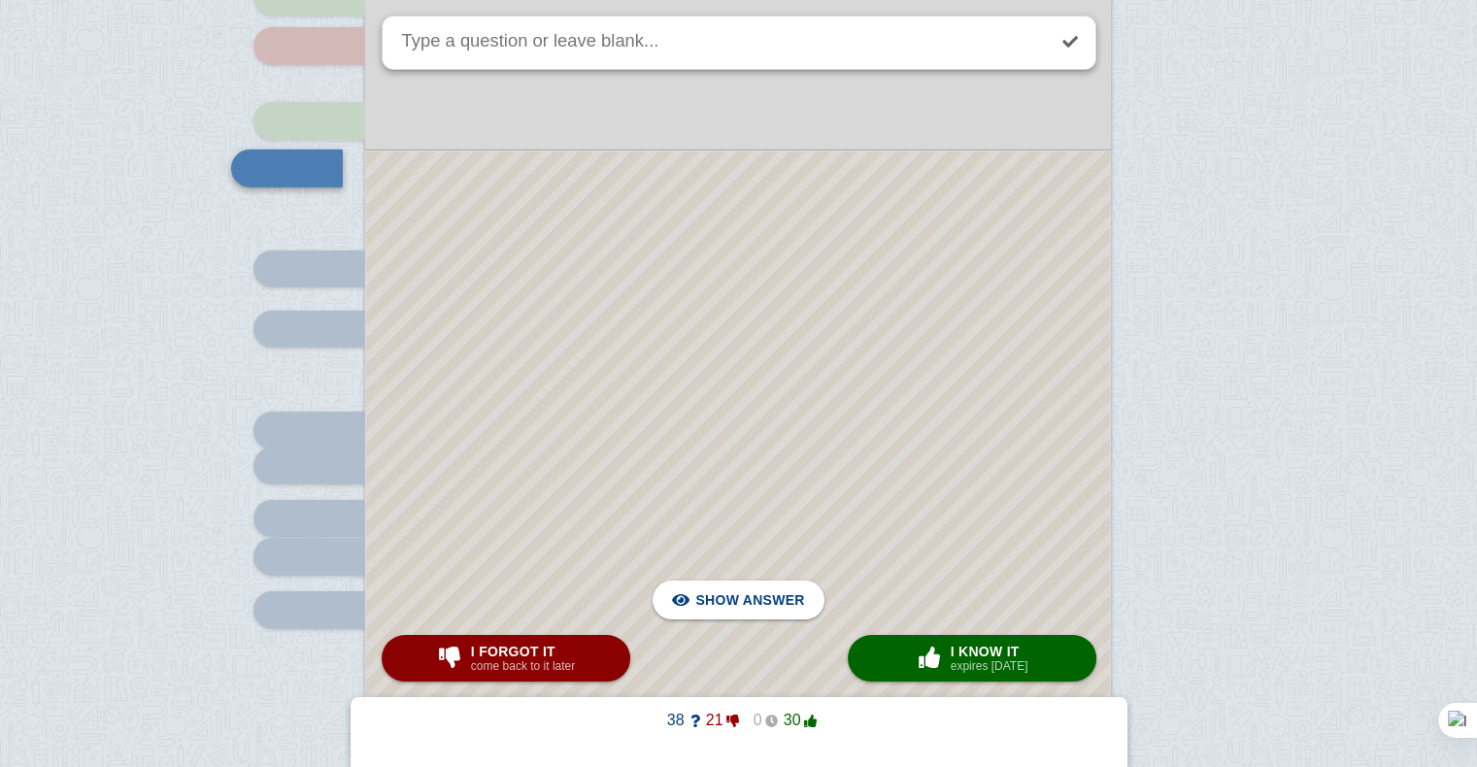
scroll to position [6201, 0]
click at [706, 389] on div at bounding box center [738, 505] width 744 height 709
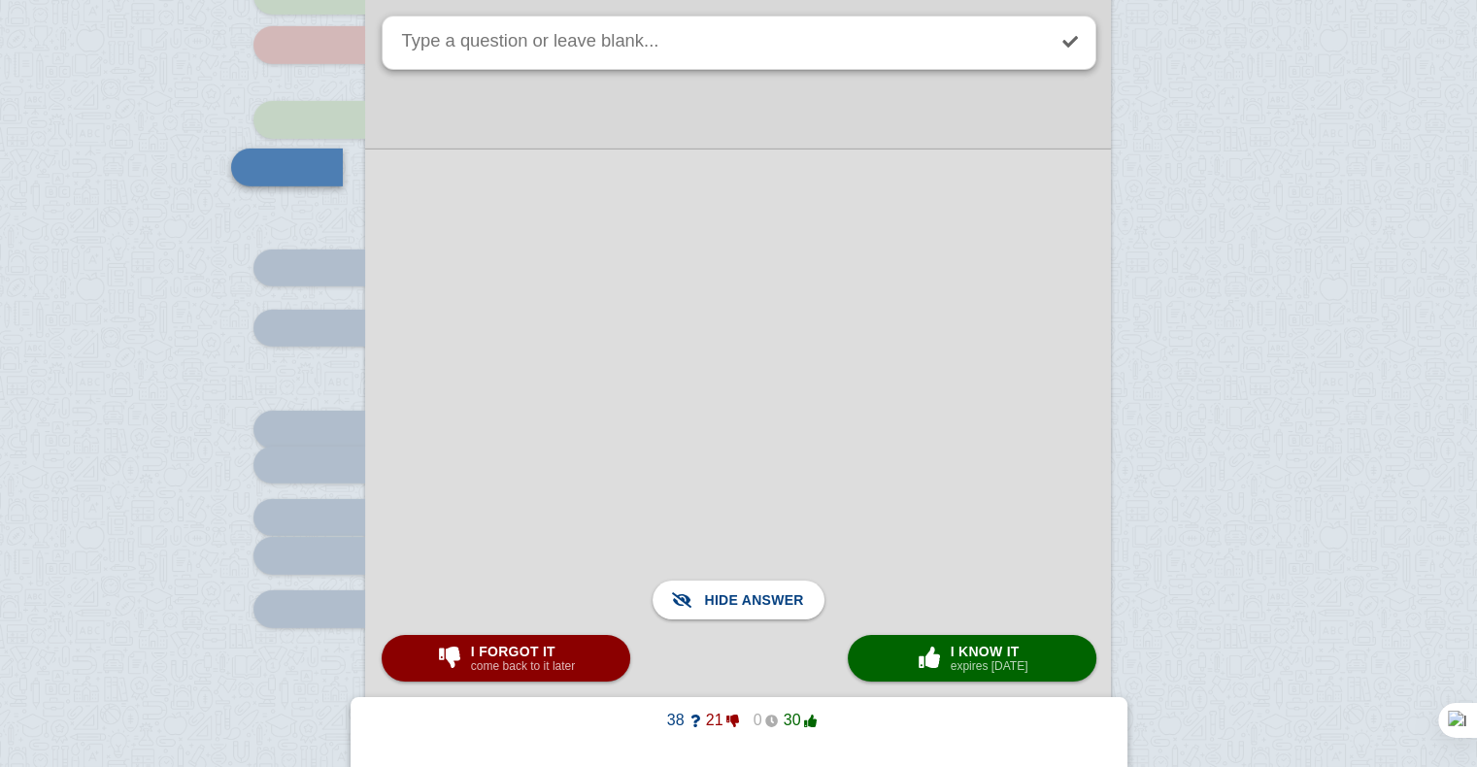
click at [706, 389] on div at bounding box center [738, 505] width 746 height 712
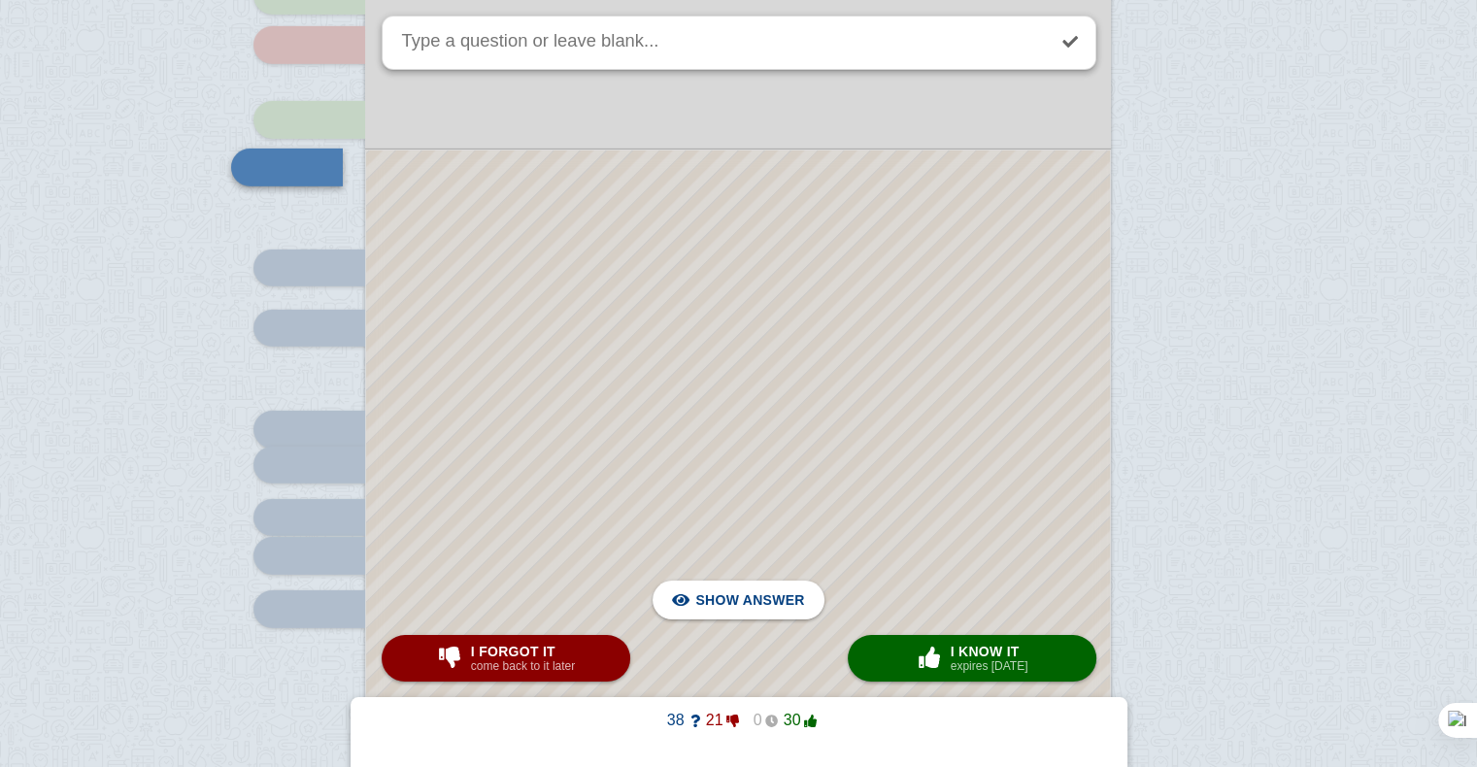
click at [706, 389] on div at bounding box center [738, 505] width 744 height 709
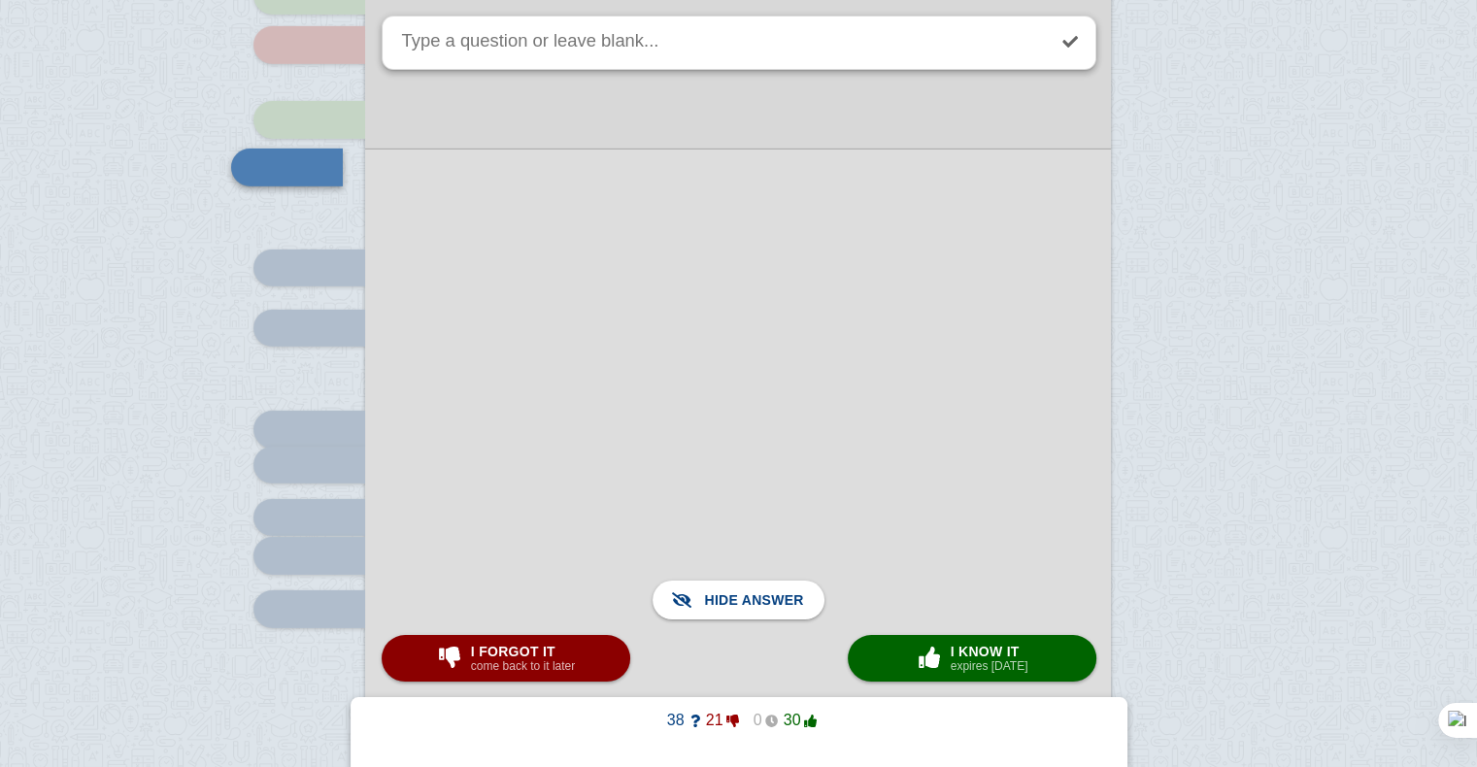
click at [706, 389] on div at bounding box center [738, 505] width 746 height 712
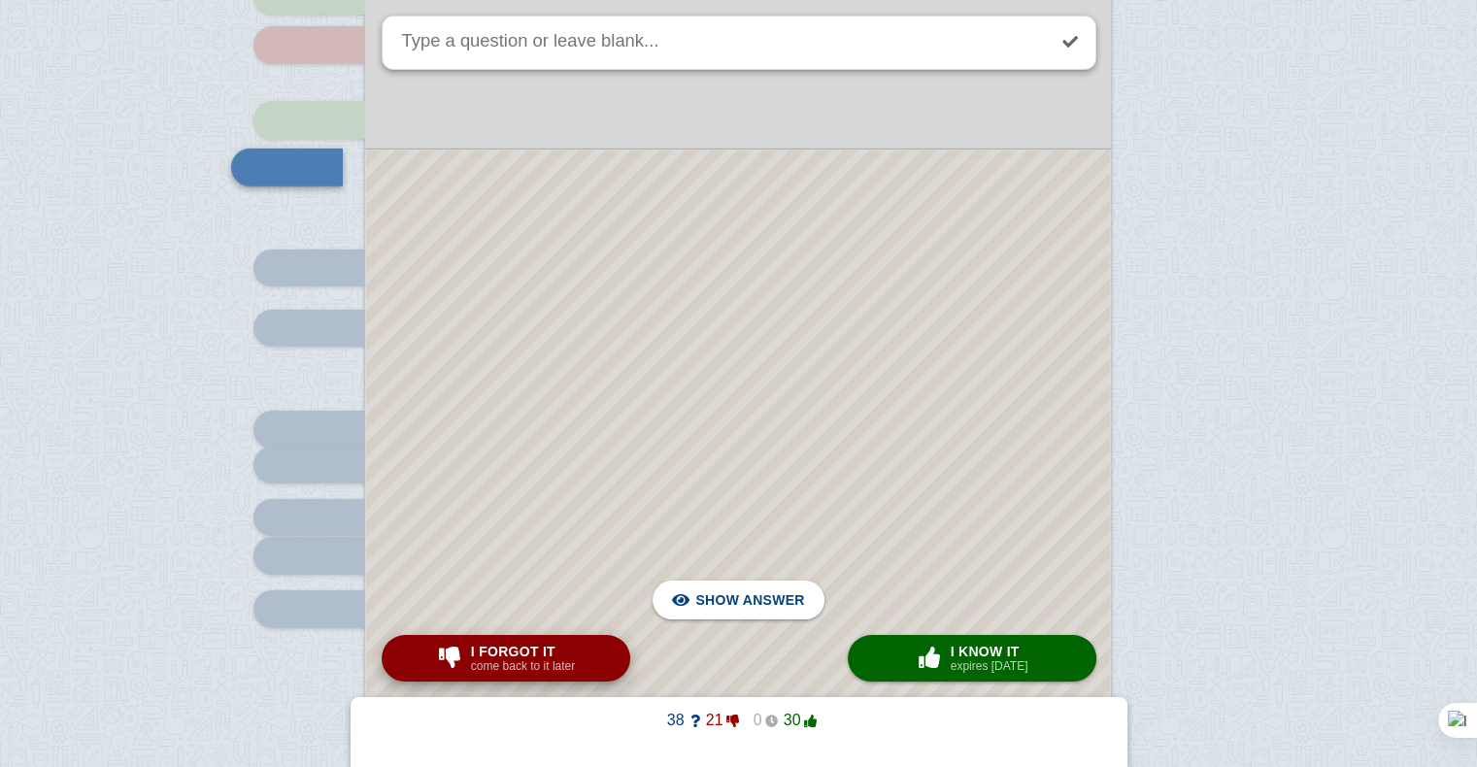
click at [555, 669] on small "come back to it later" at bounding box center [523, 666] width 104 height 14
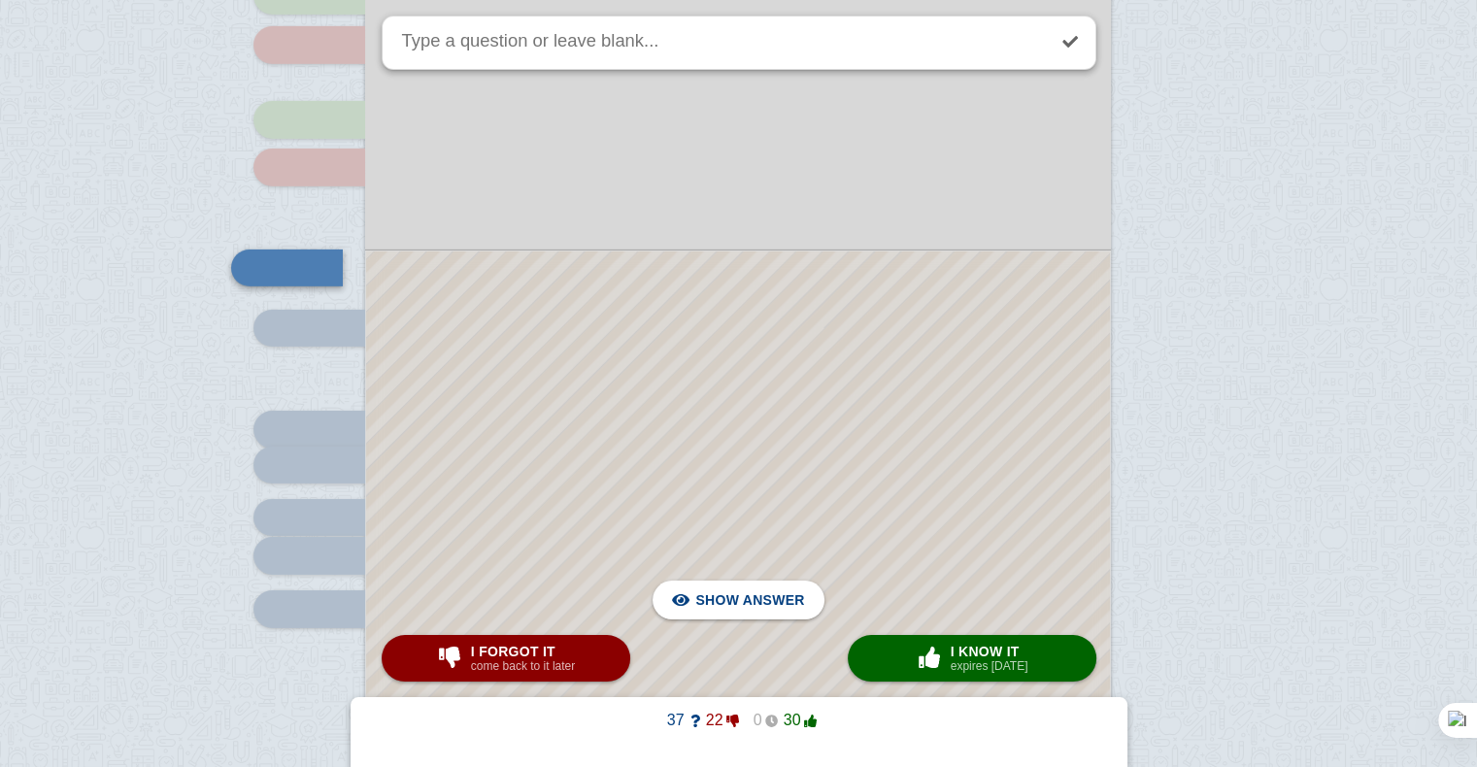
scroll to position [6196, 0]
click at [750, 396] on div at bounding box center [738, 560] width 744 height 608
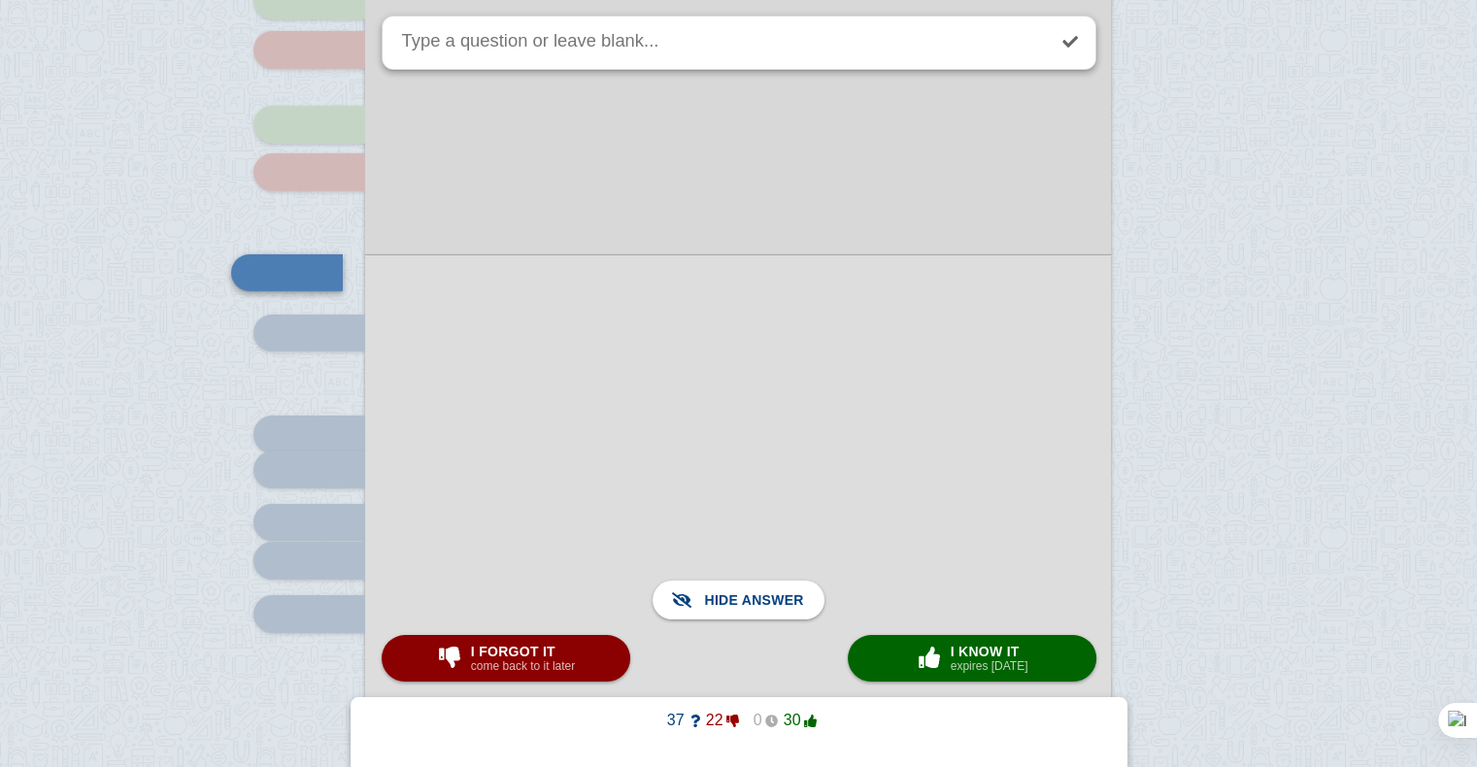
click at [750, 396] on div at bounding box center [738, 559] width 746 height 611
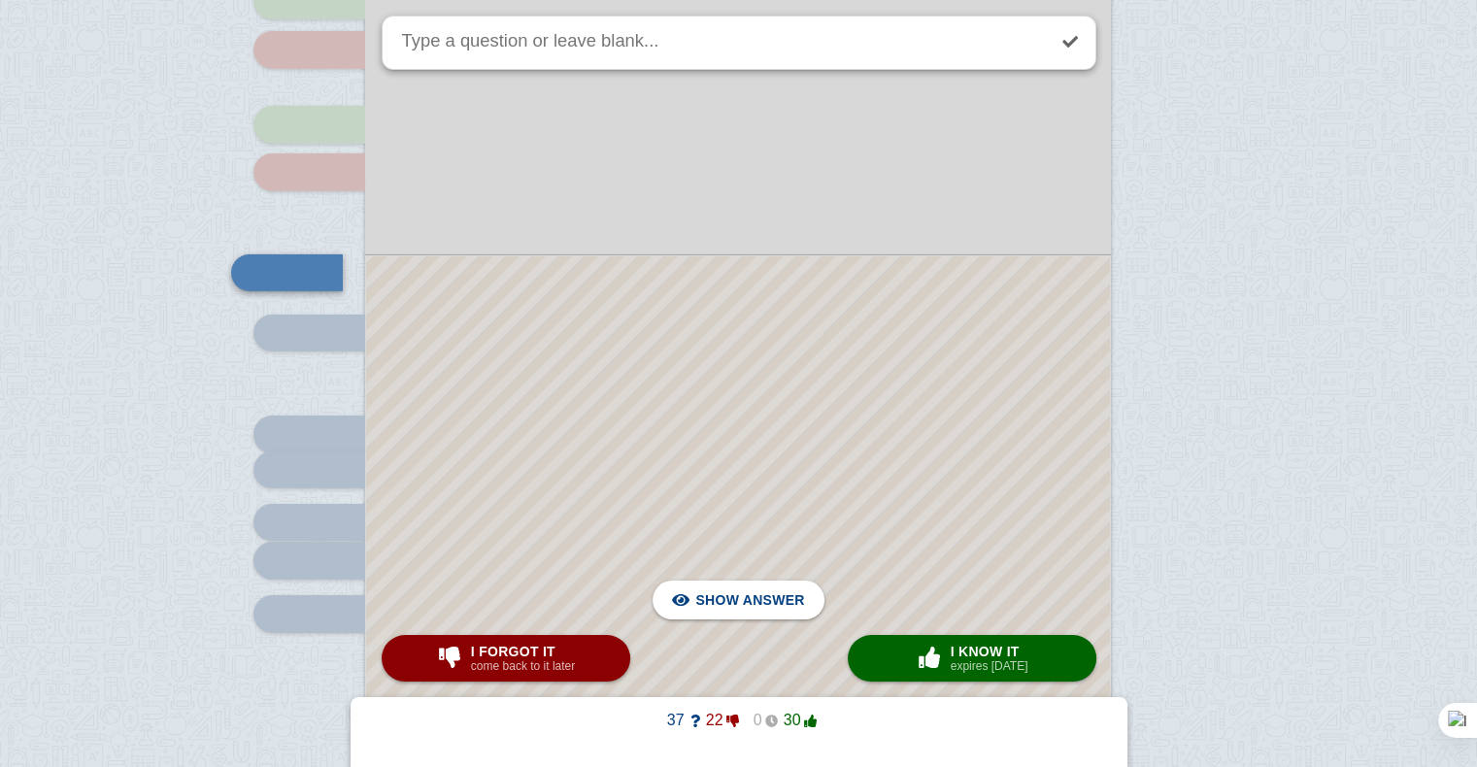
click at [750, 396] on div at bounding box center [738, 560] width 744 height 608
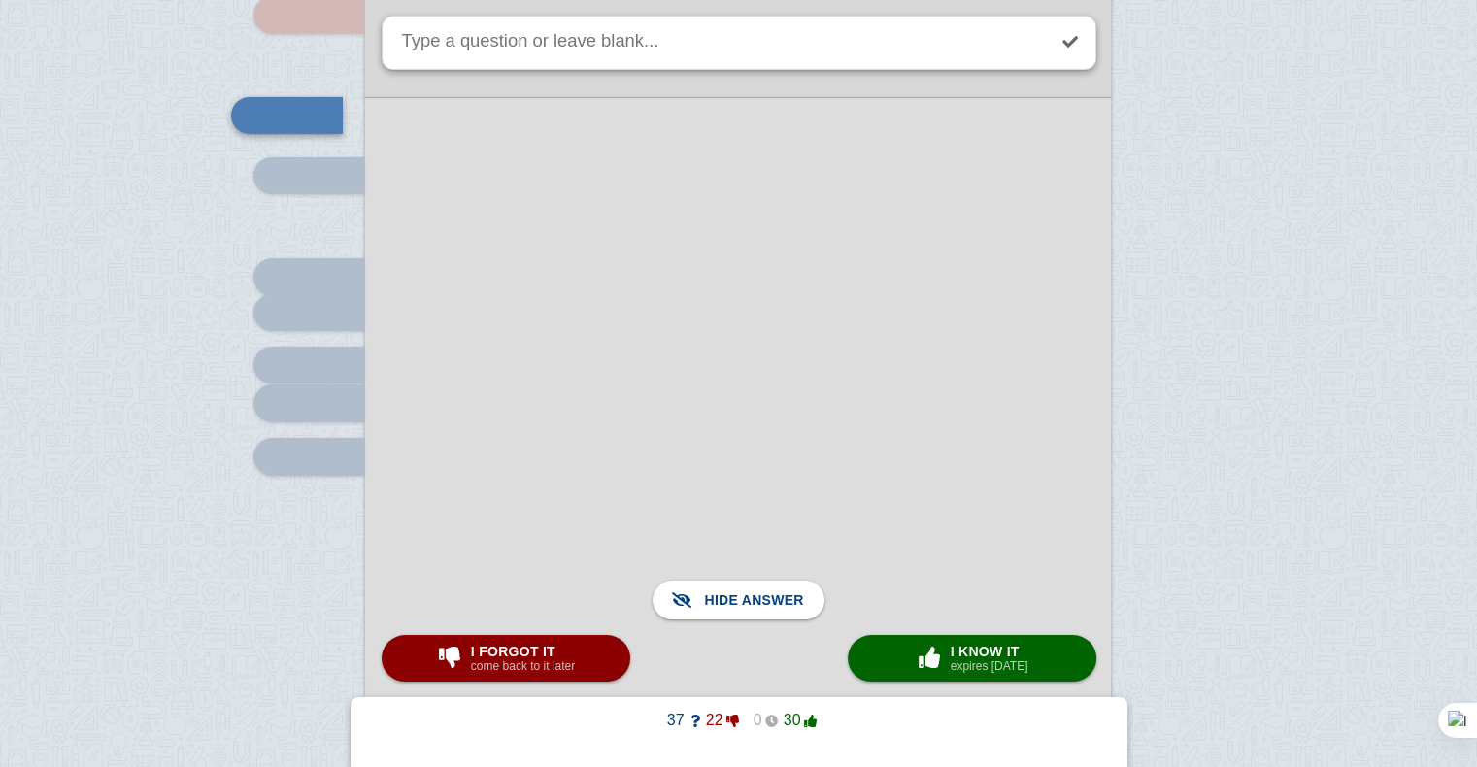
scroll to position [6355, 0]
click at [750, 396] on div at bounding box center [738, 401] width 746 height 611
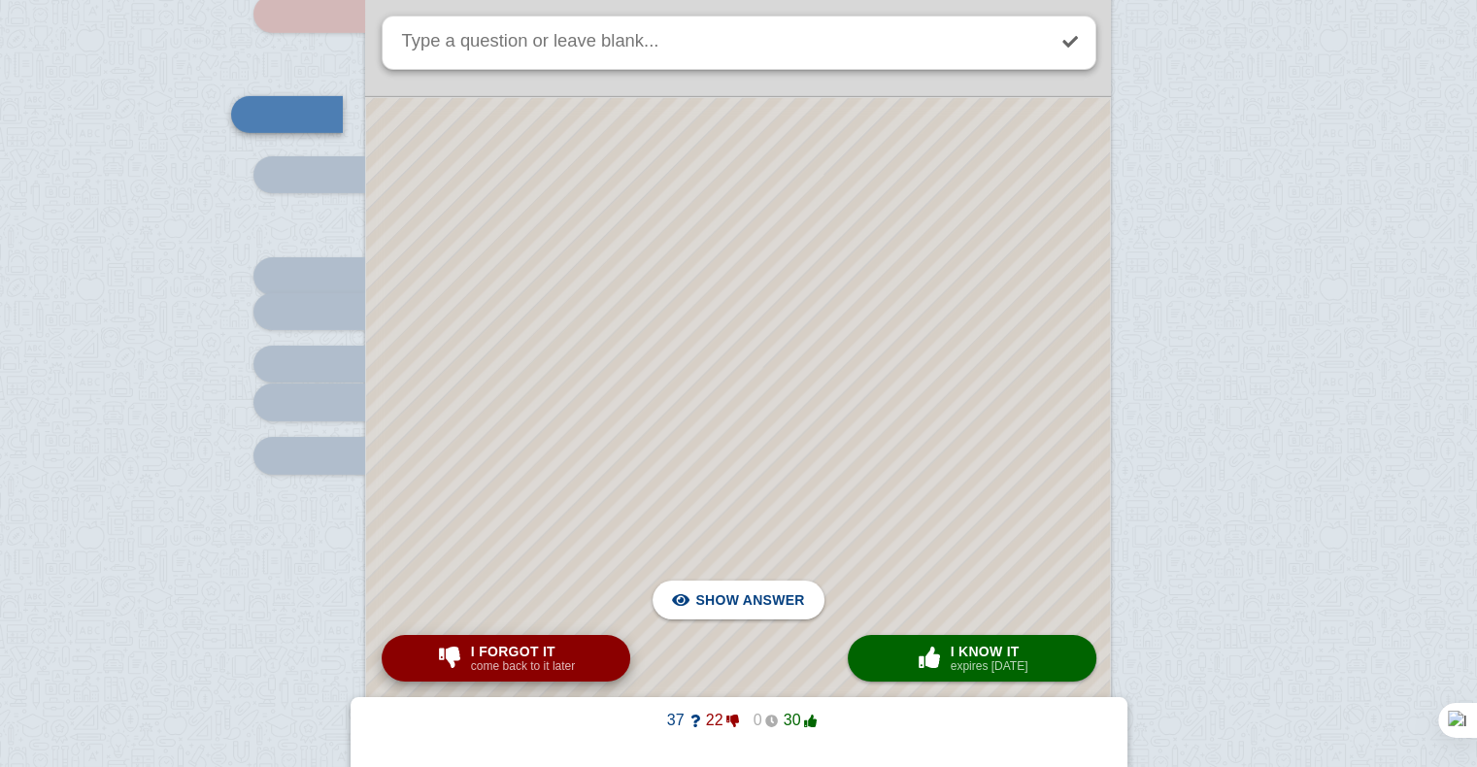
click at [559, 677] on button "I forgot it come back to it later" at bounding box center [506, 658] width 249 height 47
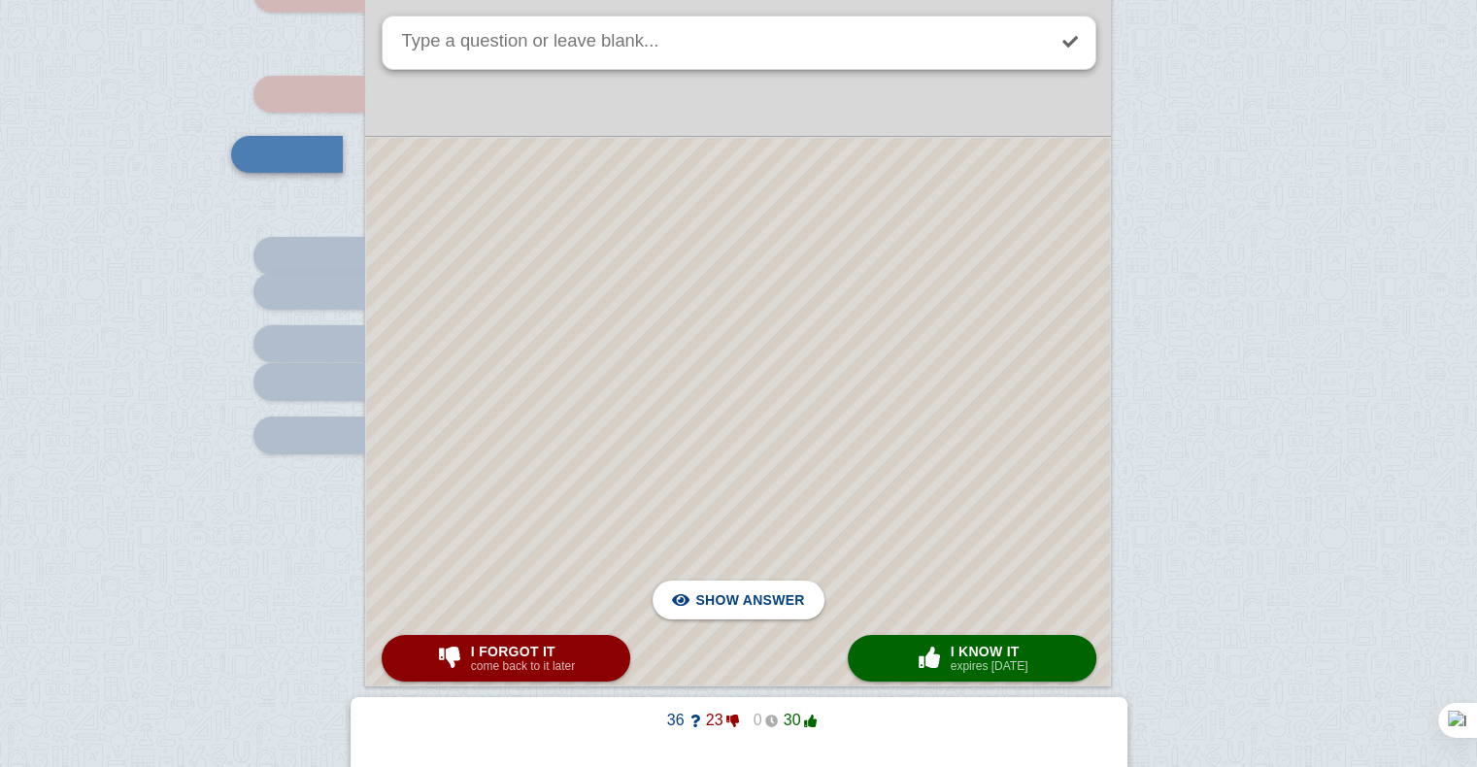
scroll to position [6378, 0]
click at [711, 404] on div at bounding box center [738, 409] width 744 height 548
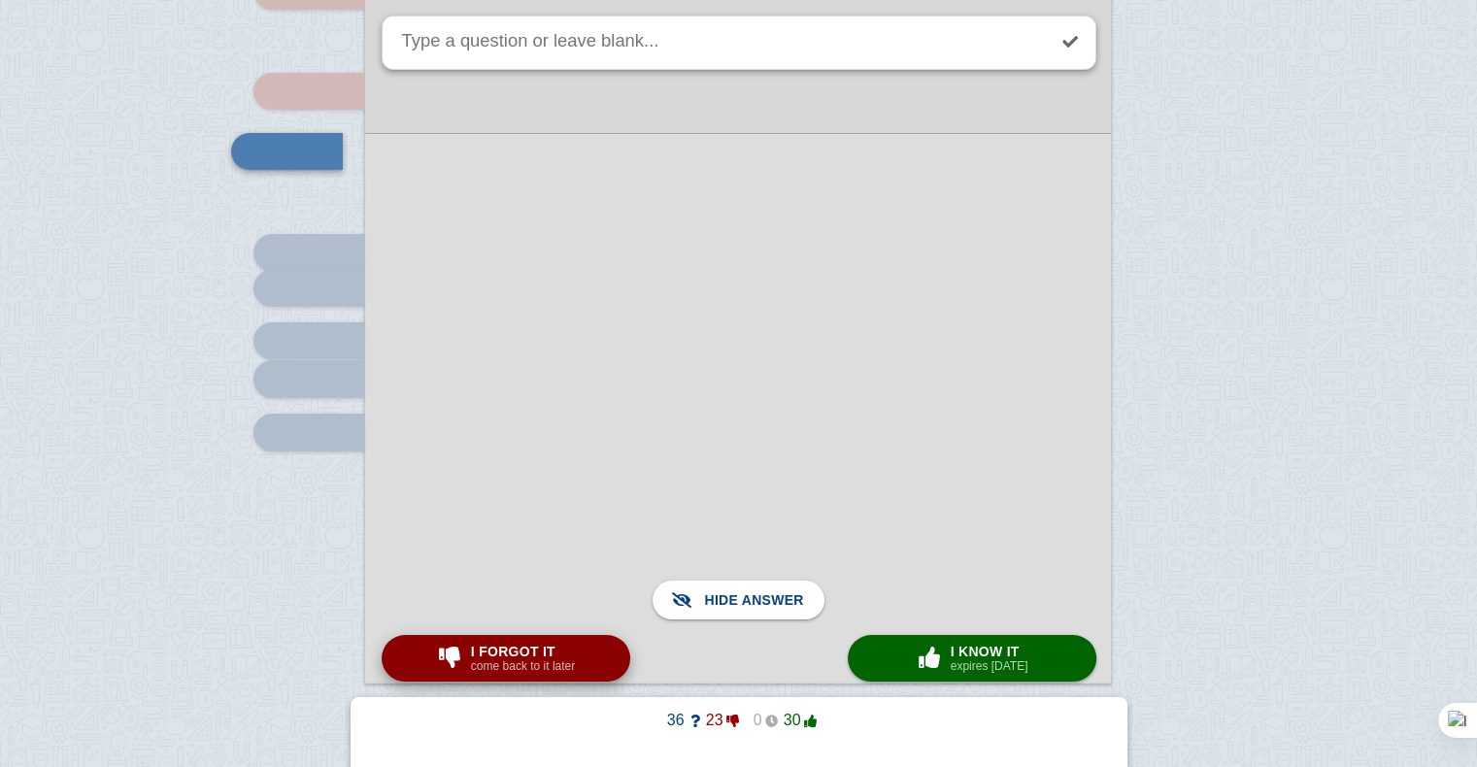
click at [607, 666] on button "I forgot it come back to it later" at bounding box center [506, 658] width 249 height 47
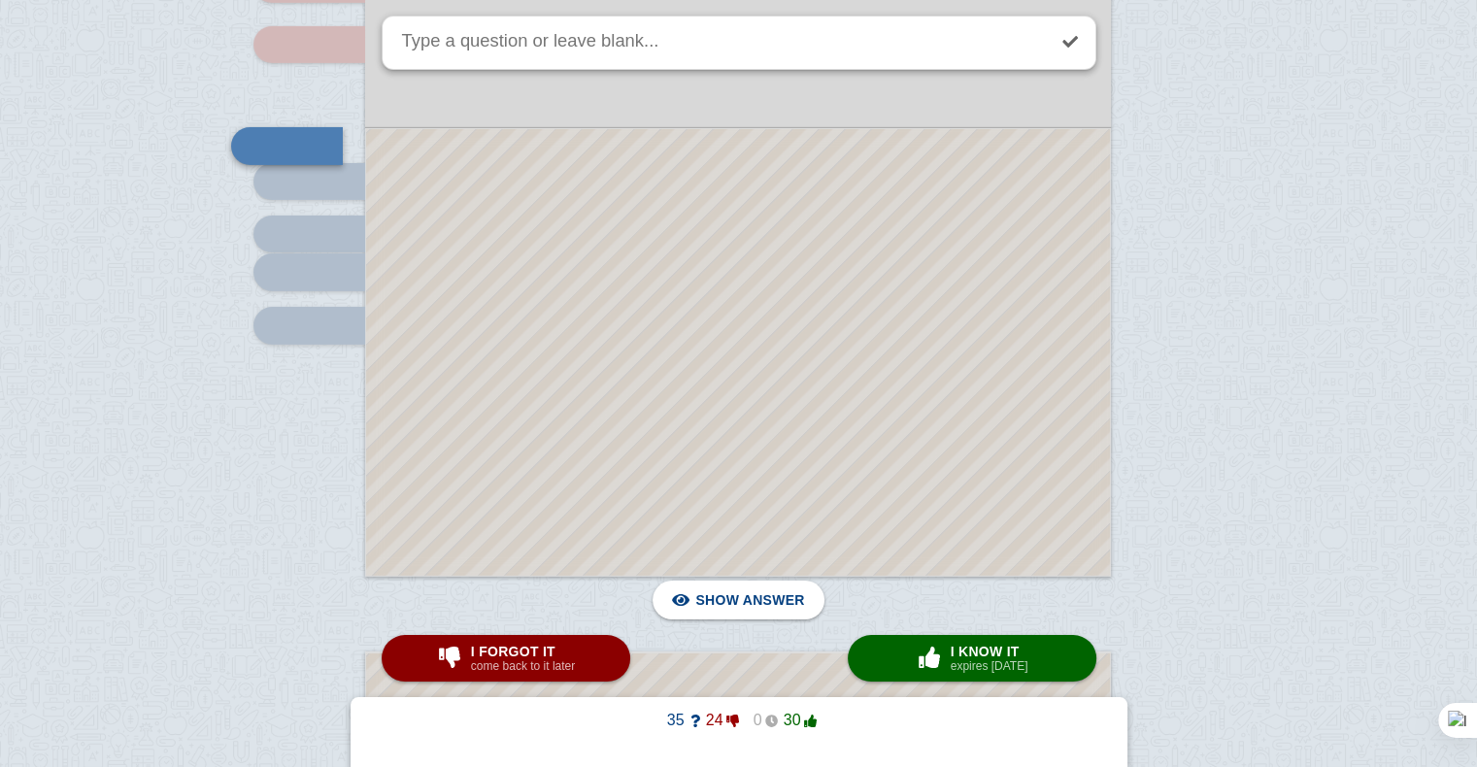
scroll to position [6486, 0]
click at [692, 481] on div at bounding box center [738, 351] width 744 height 447
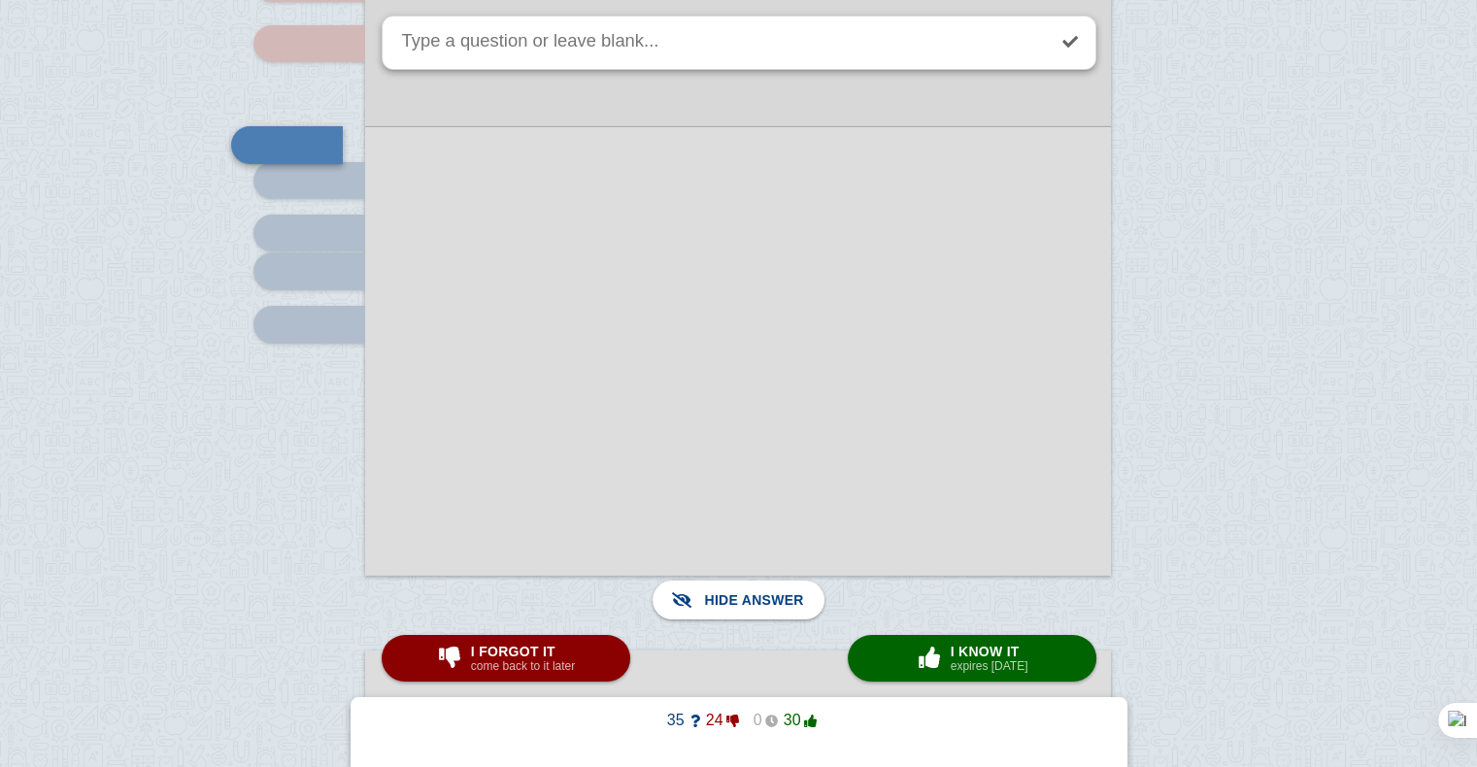
click at [692, 481] on div at bounding box center [738, 351] width 746 height 450
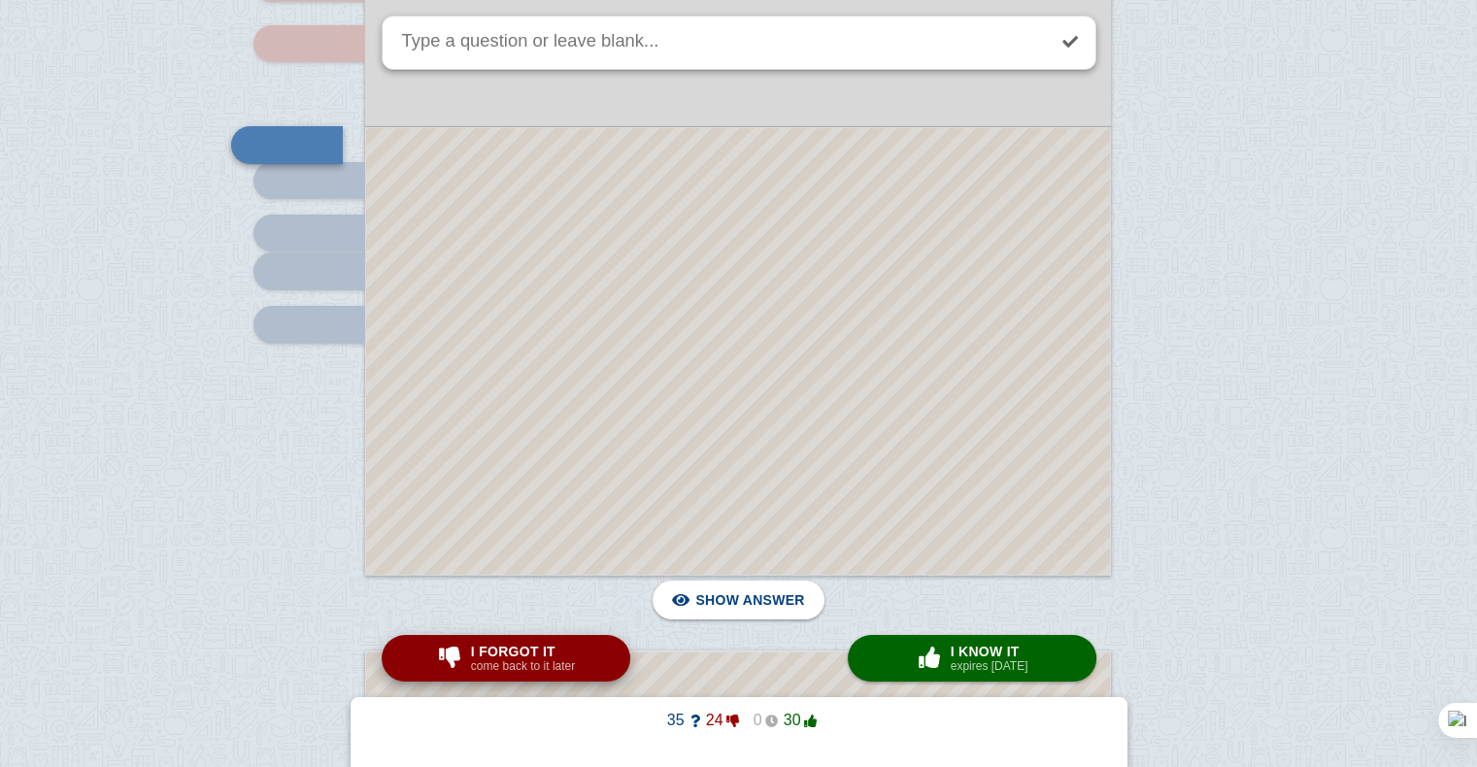
click at [502, 654] on span "I forgot it" at bounding box center [523, 652] width 104 height 16
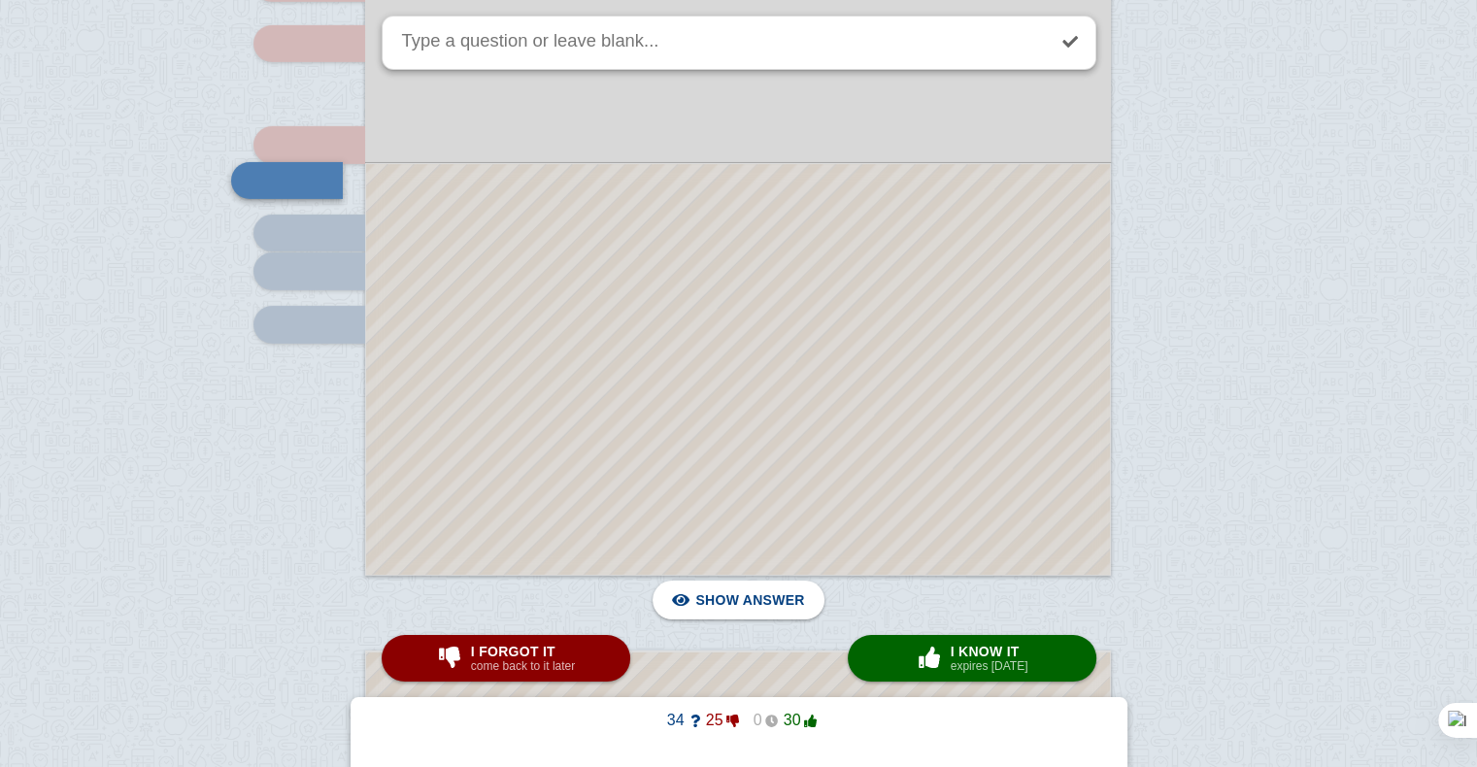
scroll to position [6393, 0]
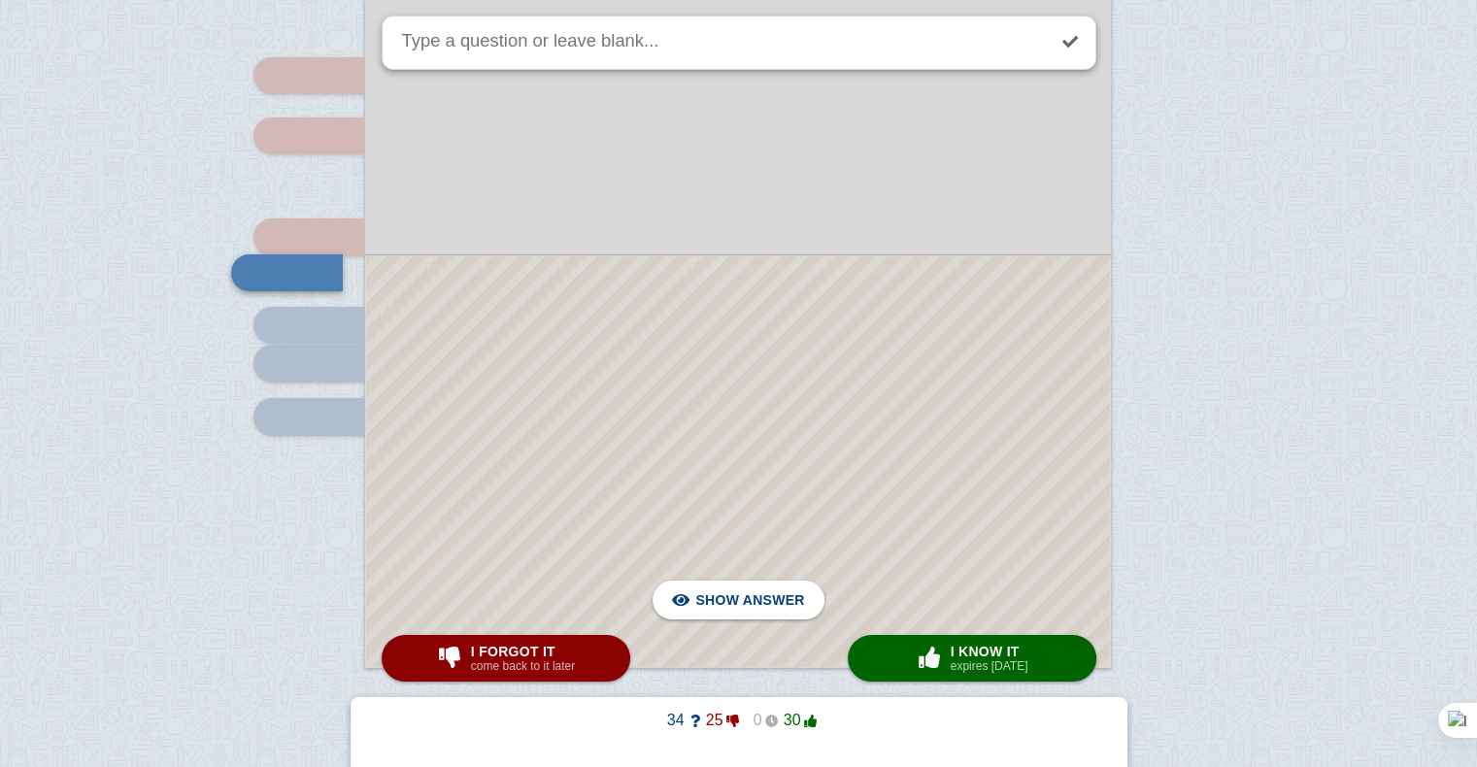
click at [618, 457] on div at bounding box center [738, 461] width 744 height 411
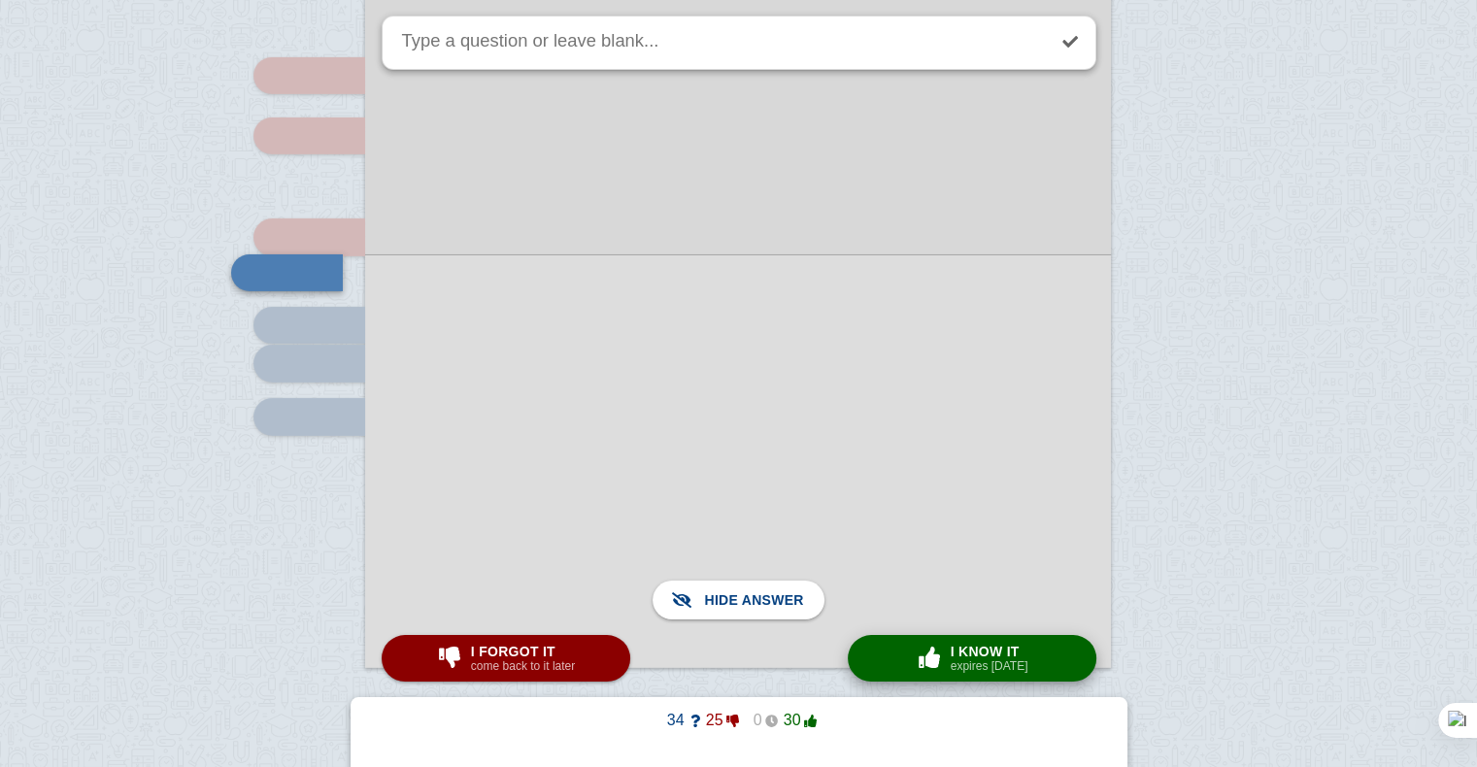
click at [930, 648] on span "button" at bounding box center [929, 657] width 31 height 21
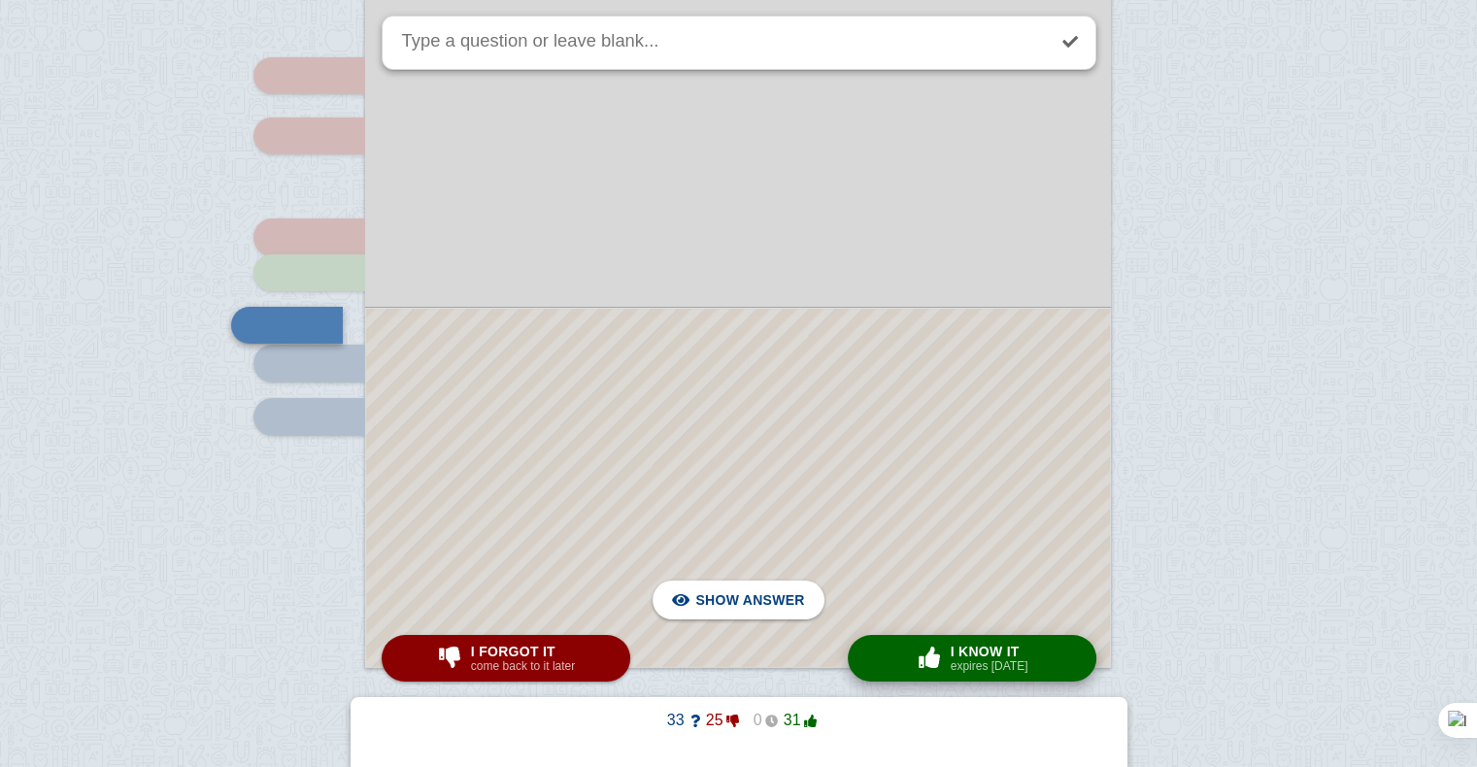
scroll to position [6446, 0]
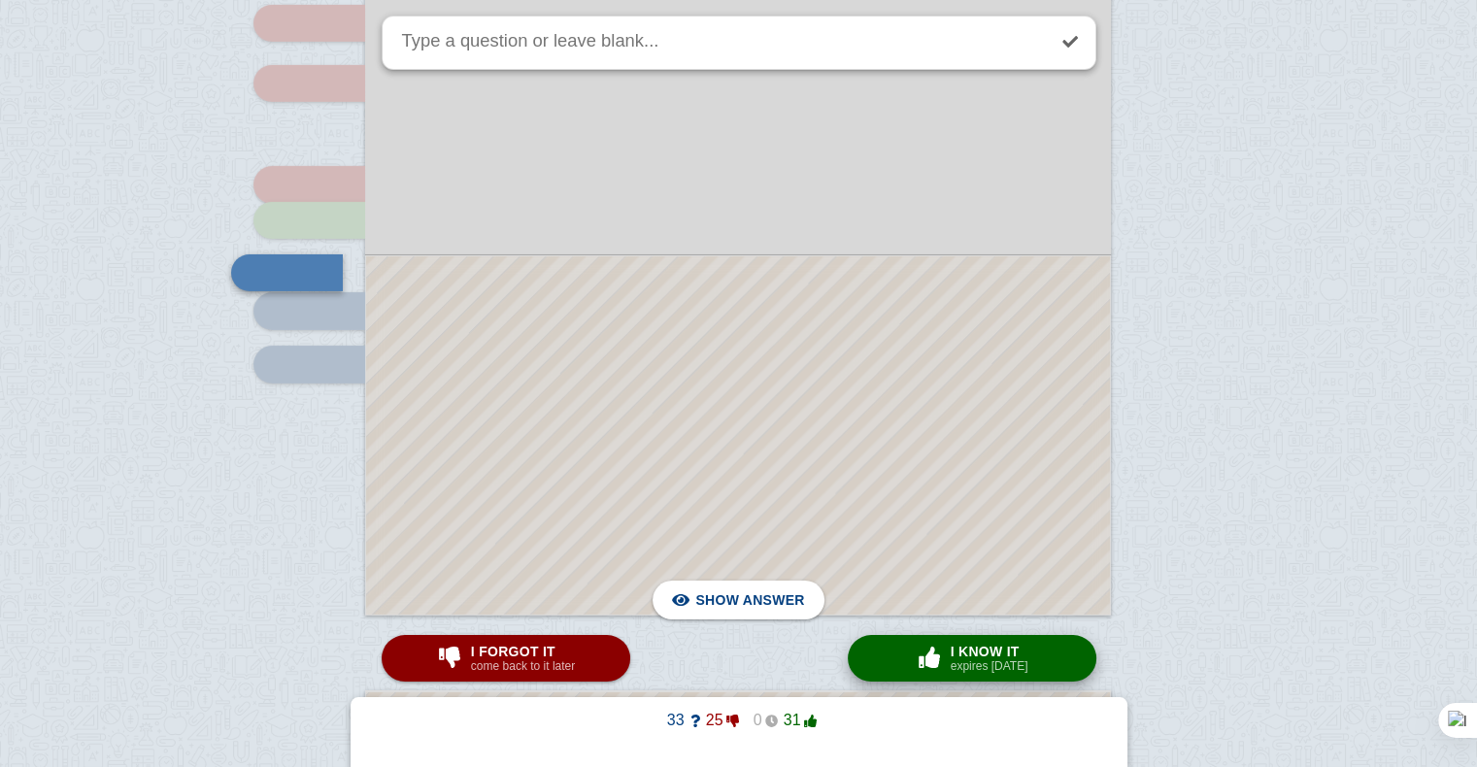
click at [1018, 656] on span "I know it" at bounding box center [990, 652] width 78 height 16
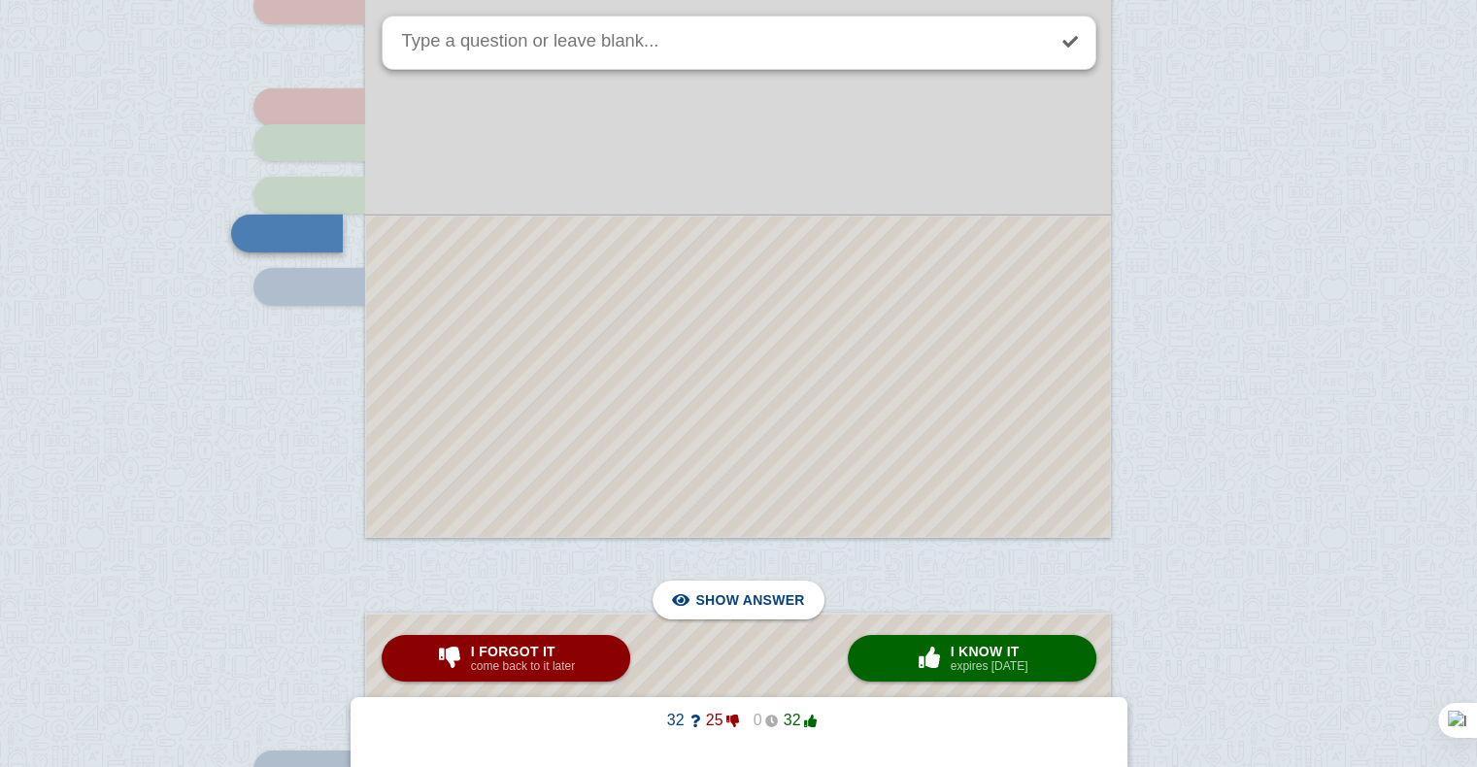
scroll to position [6597, 0]
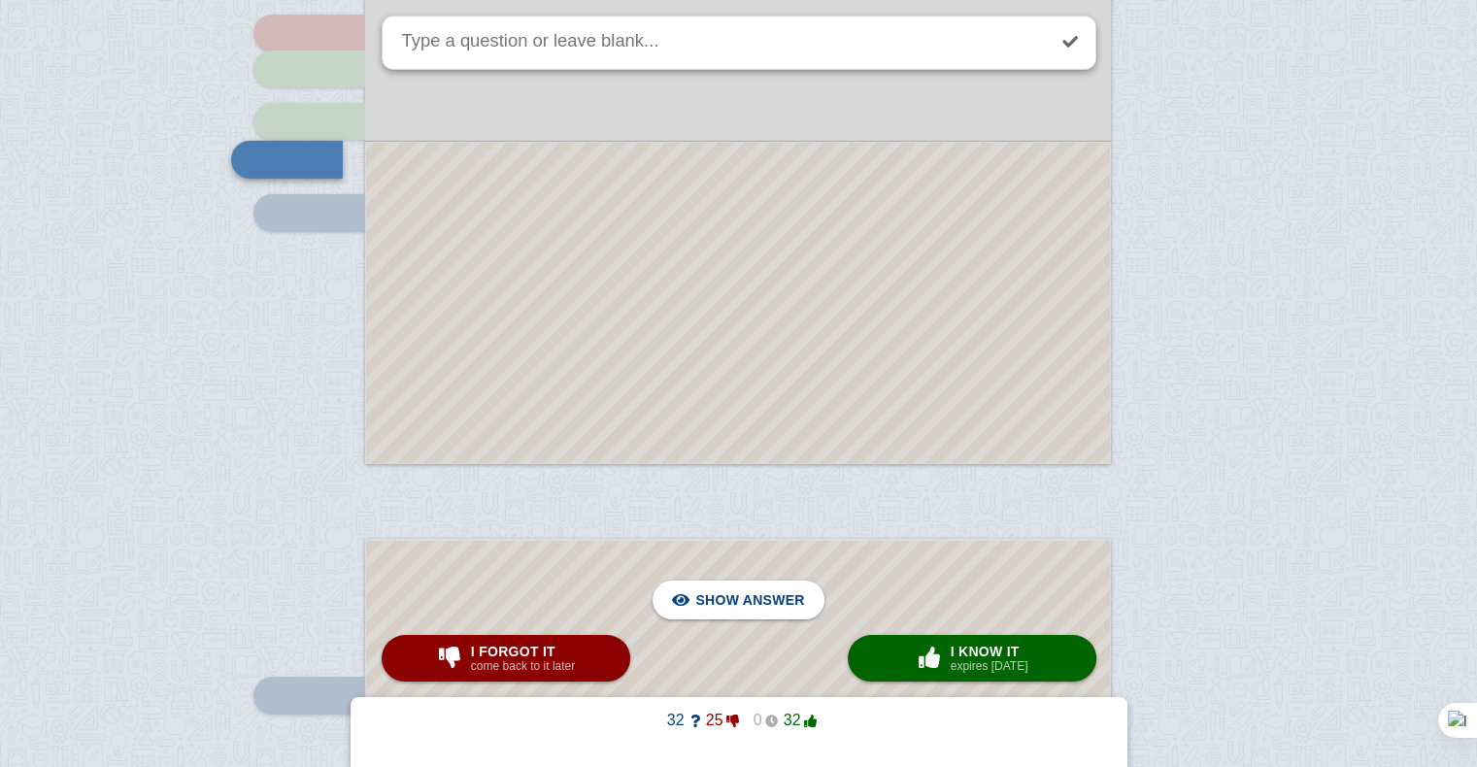
click at [889, 356] on div at bounding box center [738, 303] width 744 height 320
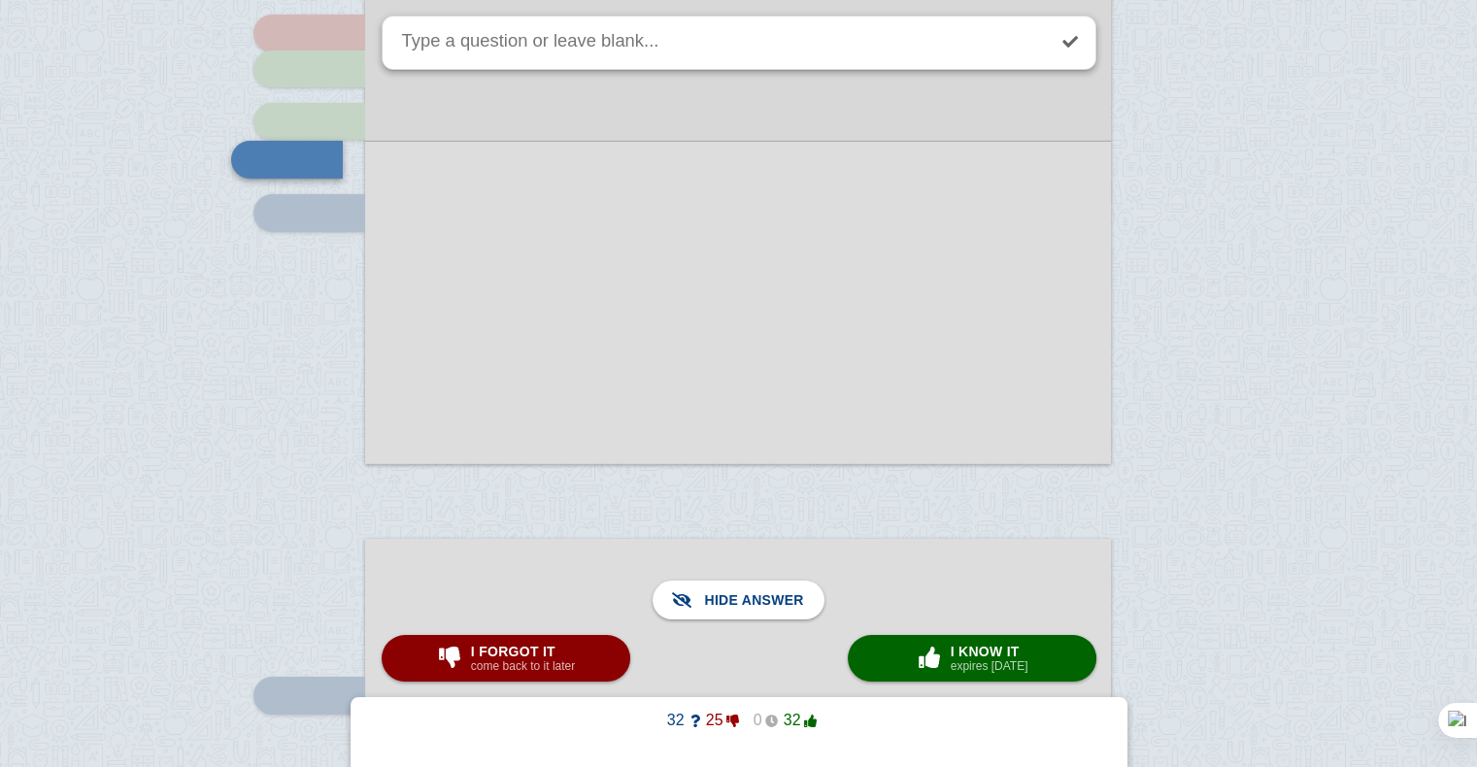
click at [889, 356] on div at bounding box center [738, 302] width 746 height 323
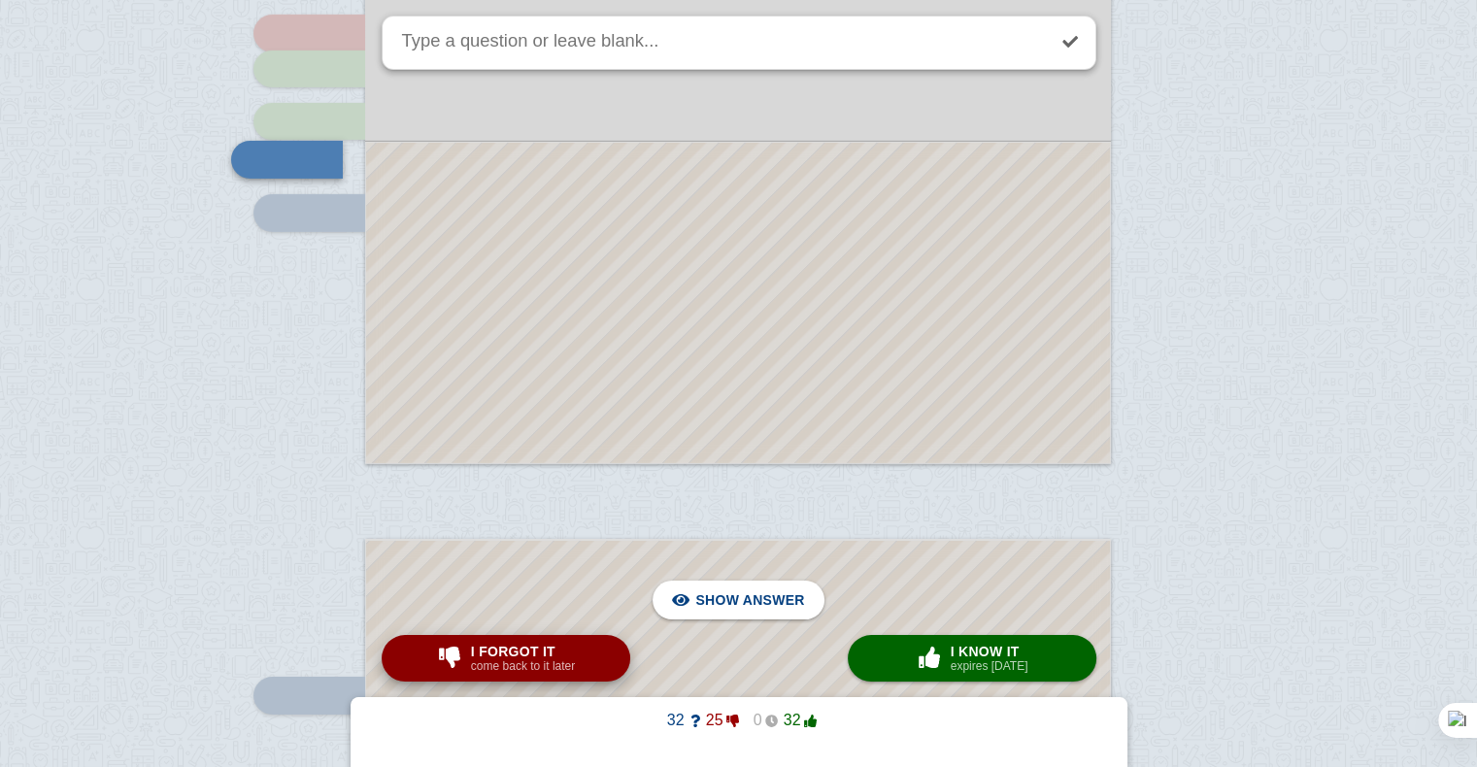
click at [602, 655] on button "I forgot it come back to it later" at bounding box center [506, 658] width 249 height 47
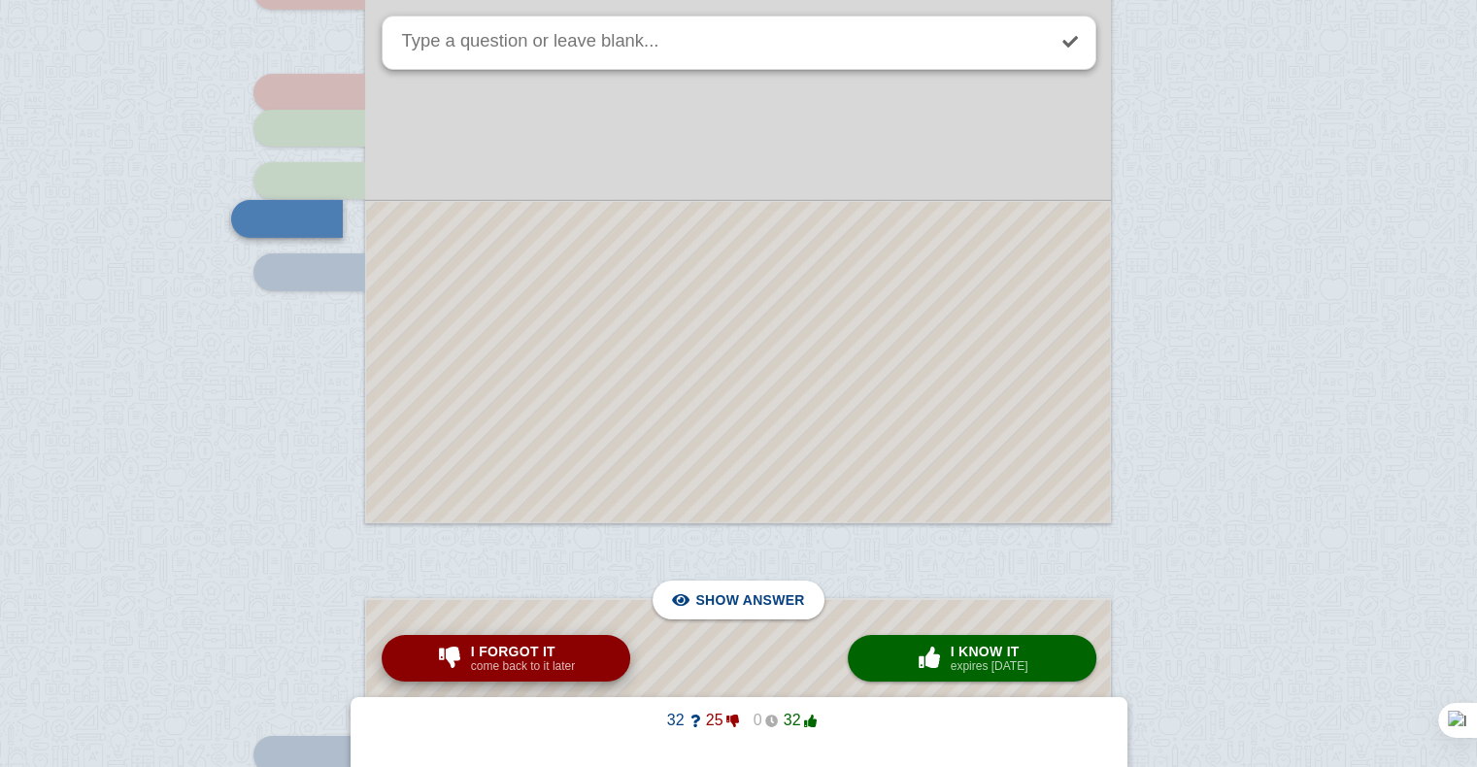
click at [602, 655] on button "I forgot it come back to it later" at bounding box center [506, 658] width 249 height 47
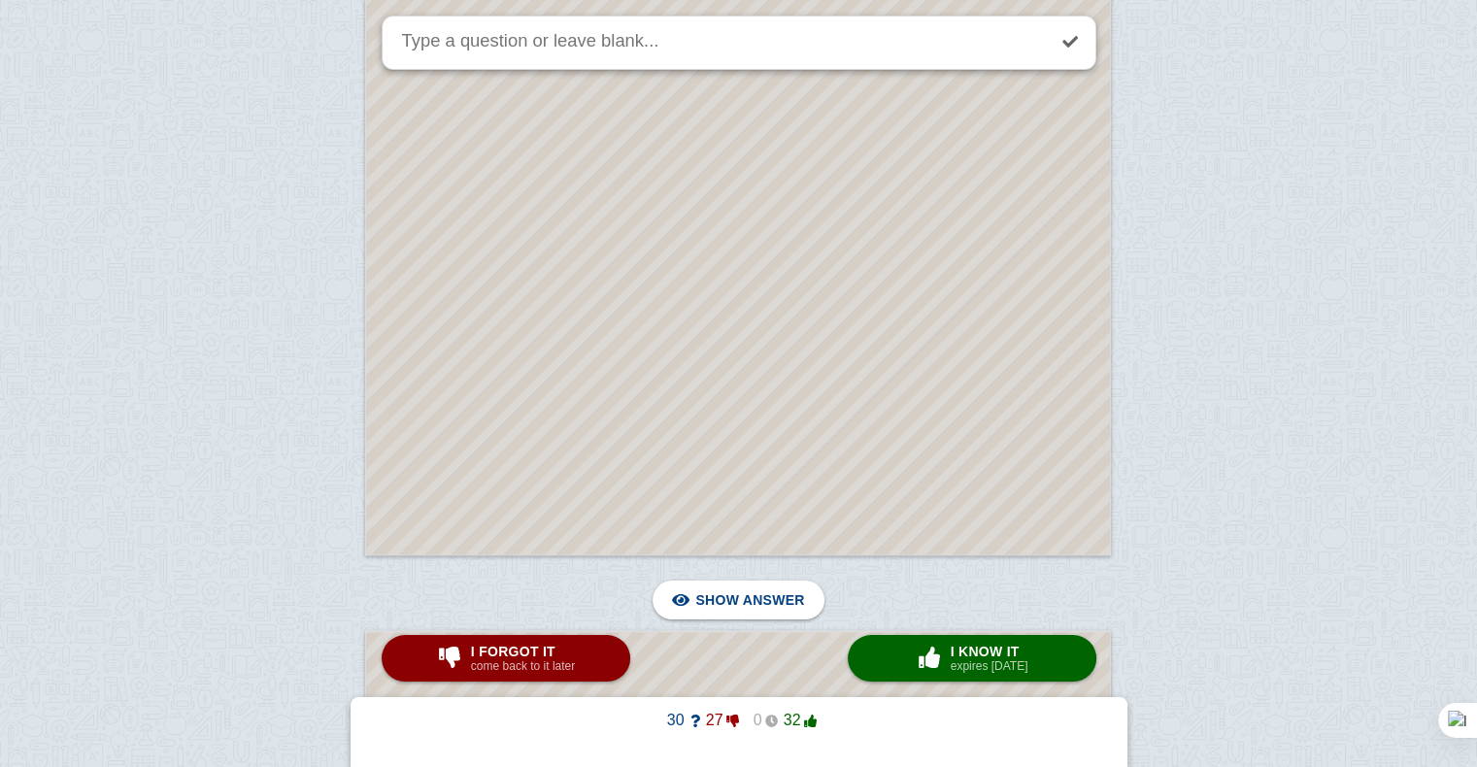
scroll to position [10060, 0]
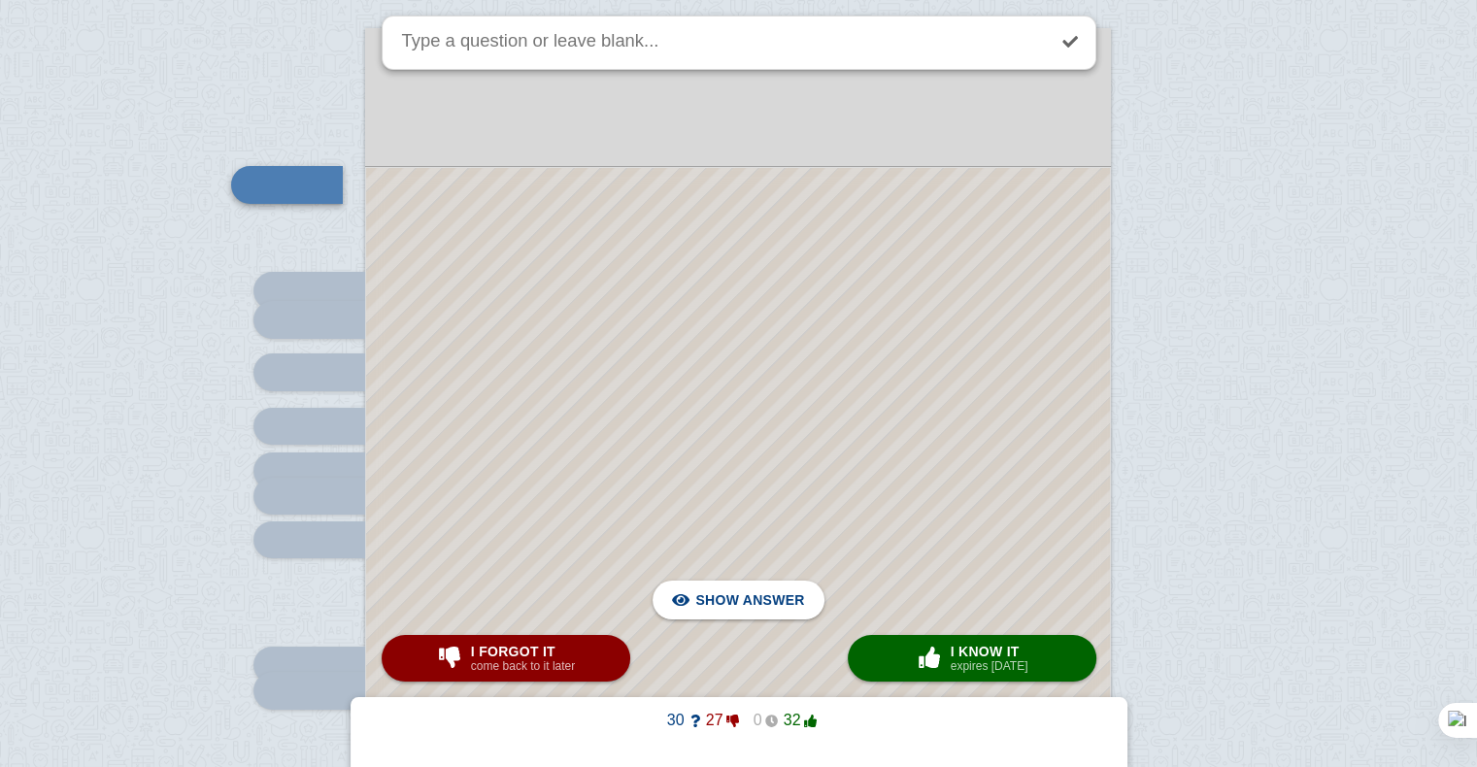
scroll to position [7109, 0]
click at [649, 262] on div at bounding box center [738, 624] width 744 height 914
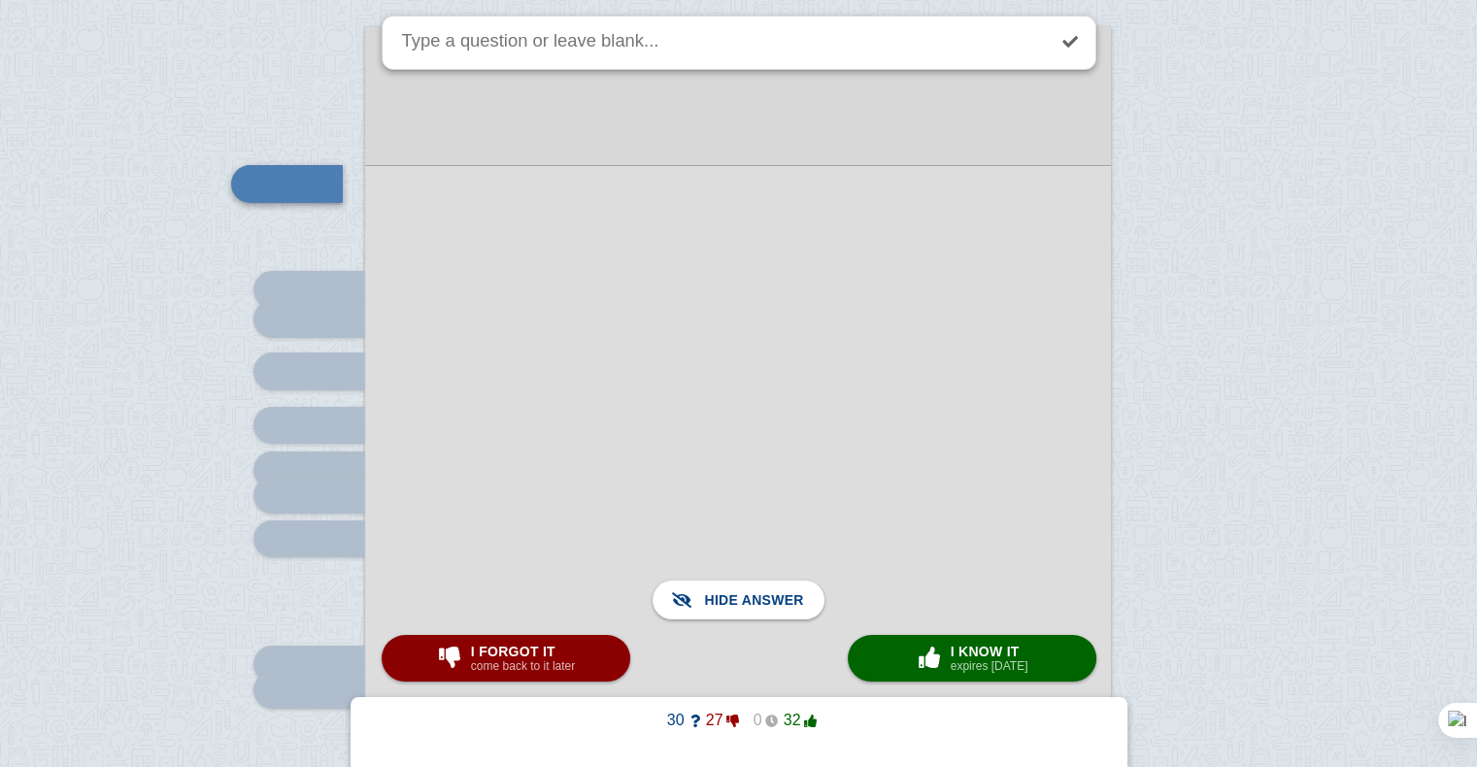
click at [559, 238] on div at bounding box center [738, 623] width 746 height 917
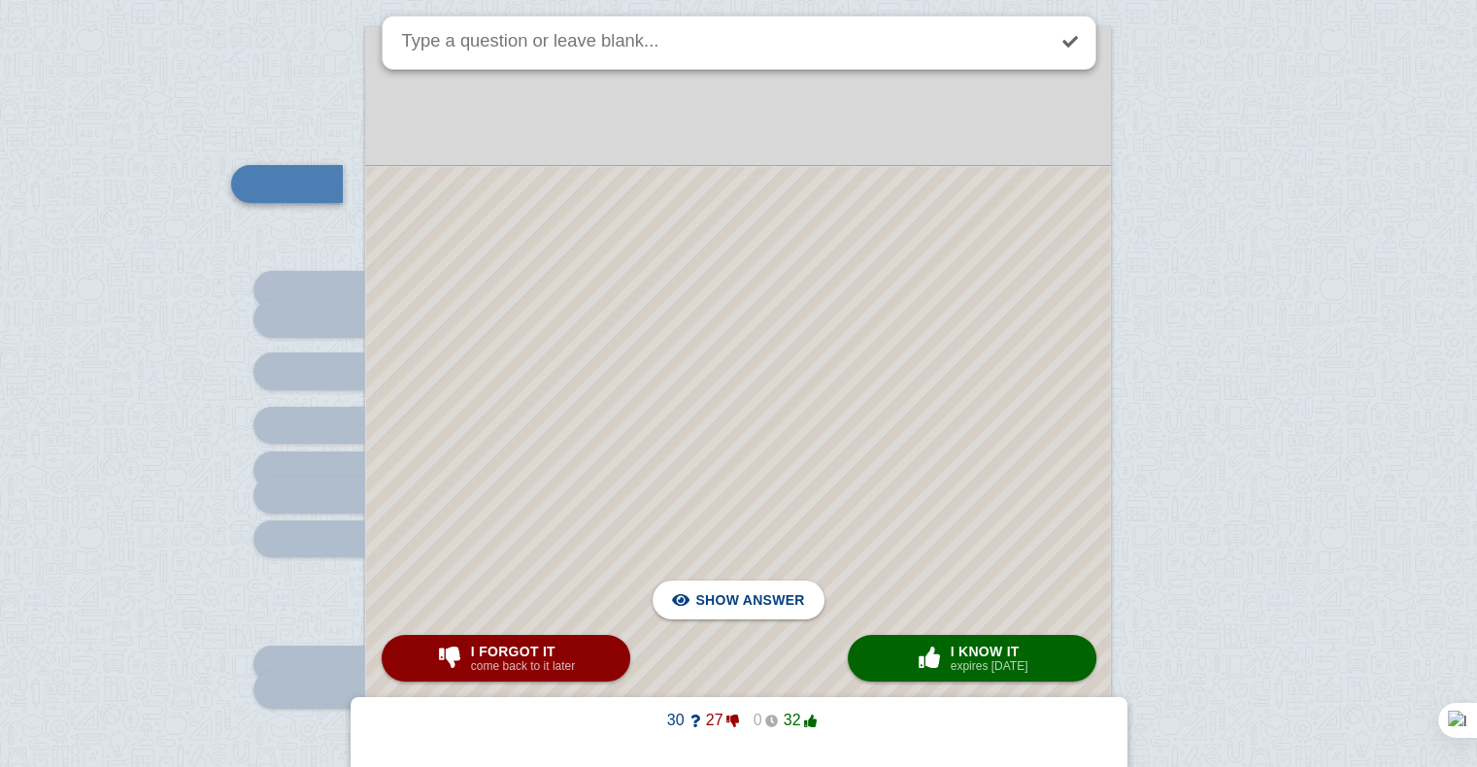
click at [559, 238] on div at bounding box center [738, 624] width 744 height 914
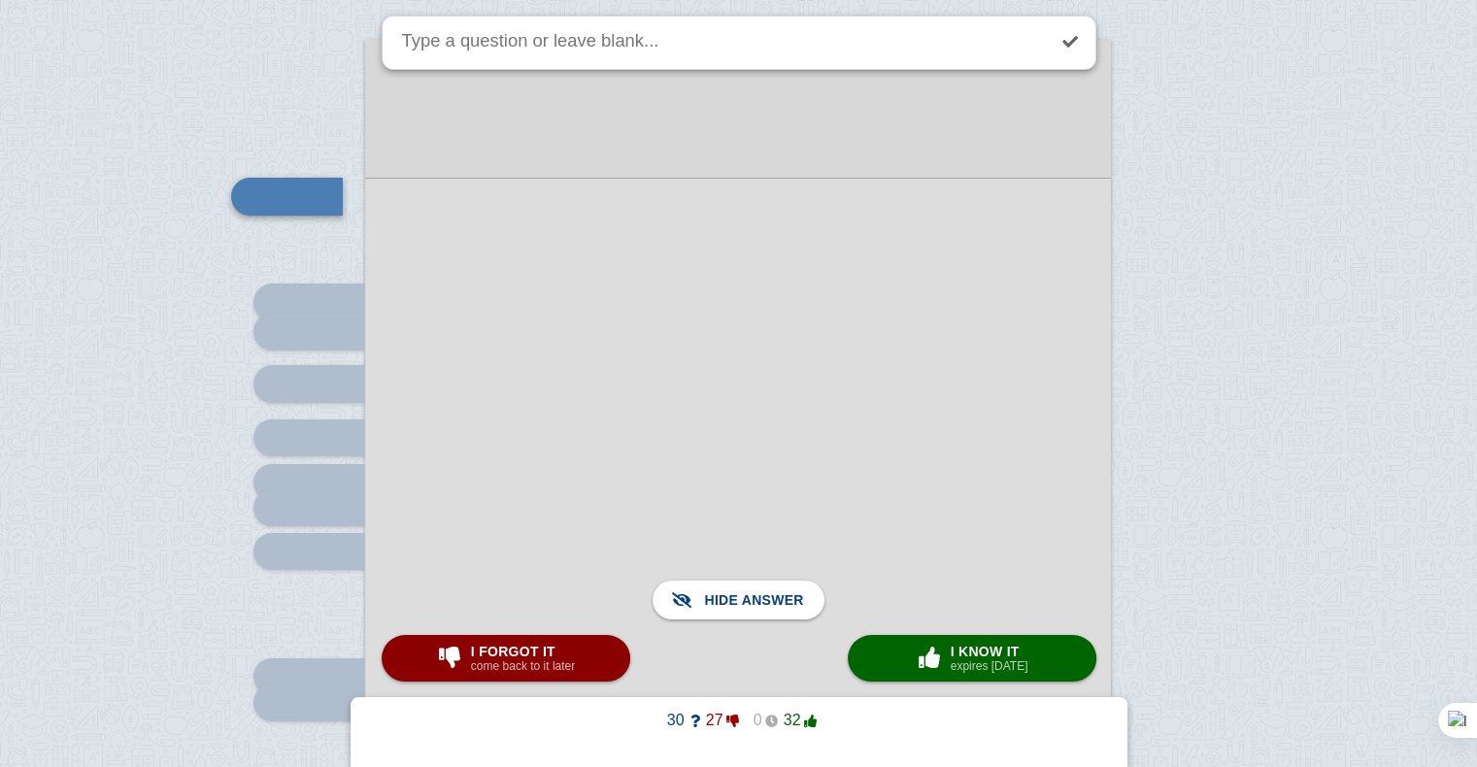
scroll to position [7097, 0]
click at [889, 654] on button "× 0 I know it expires [DATE]" at bounding box center [972, 658] width 249 height 47
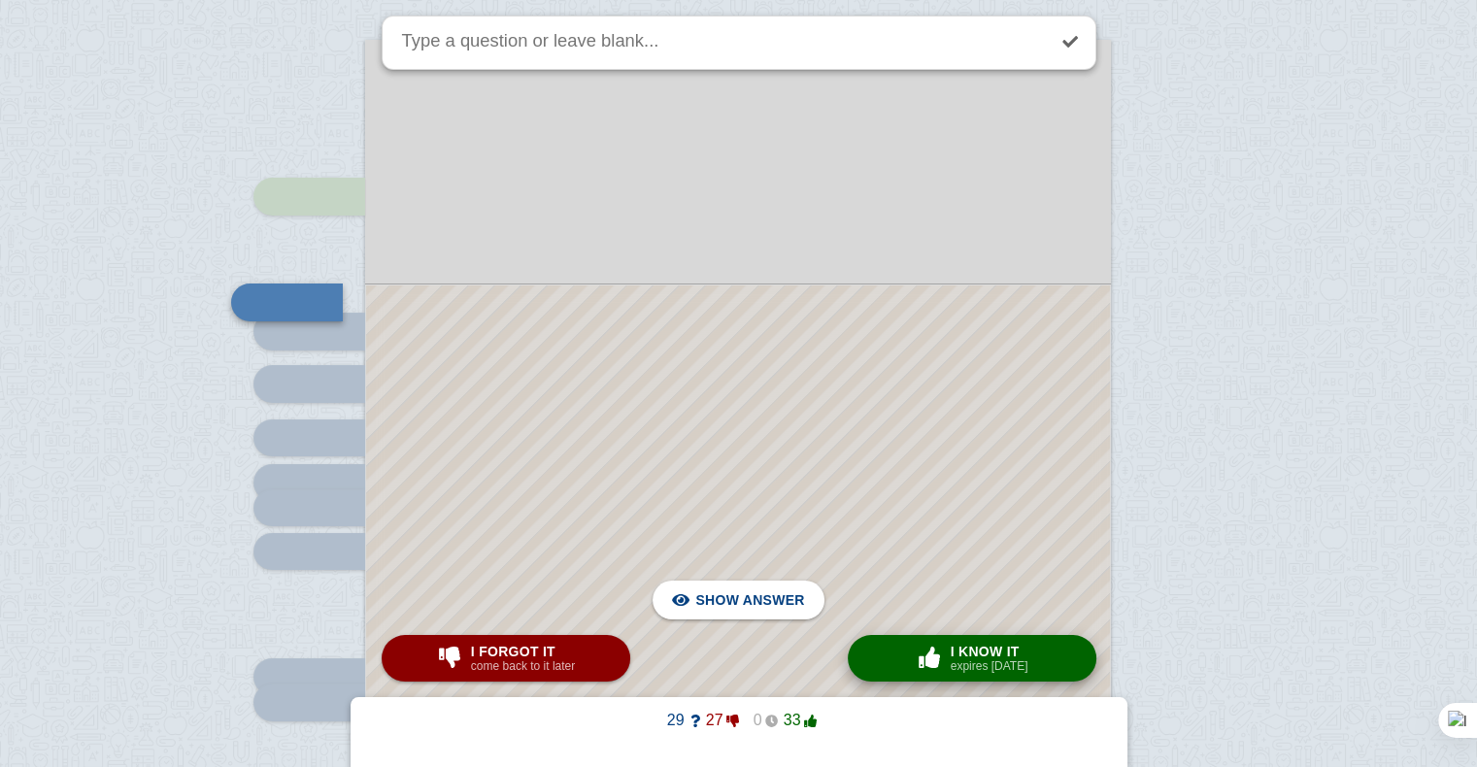
scroll to position [7127, 0]
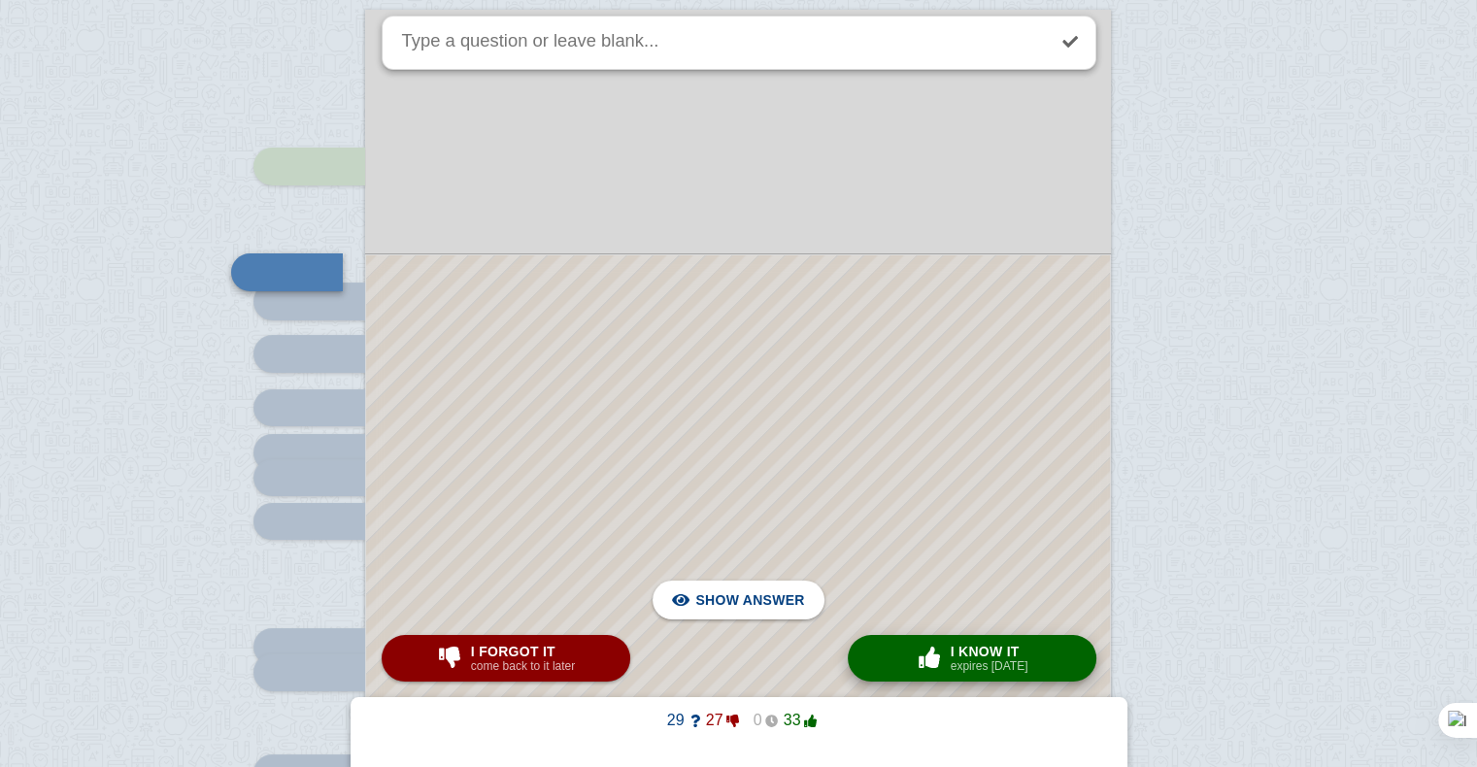
click at [948, 679] on button "× 0 I know it expires [DATE]" at bounding box center [972, 658] width 249 height 47
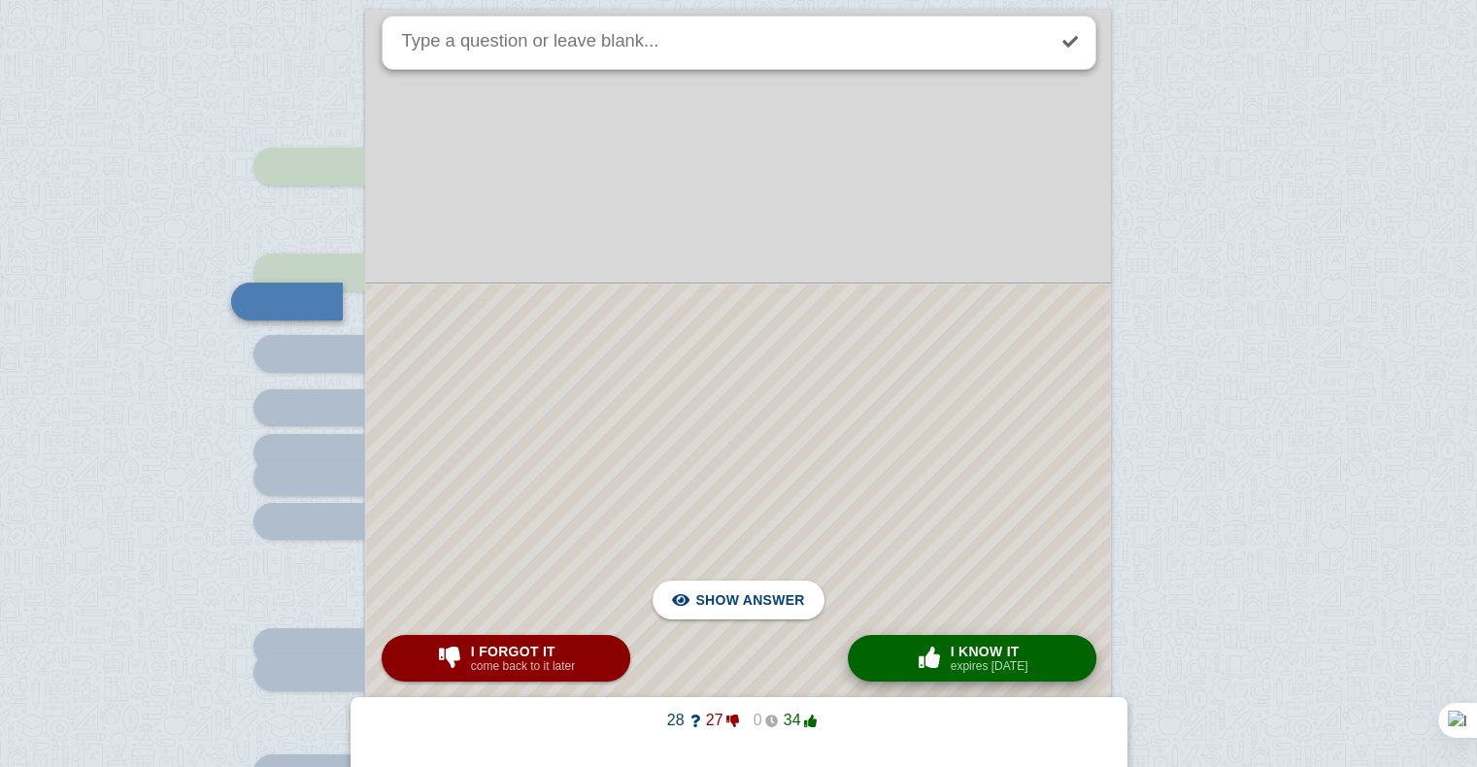
scroll to position [7156, 0]
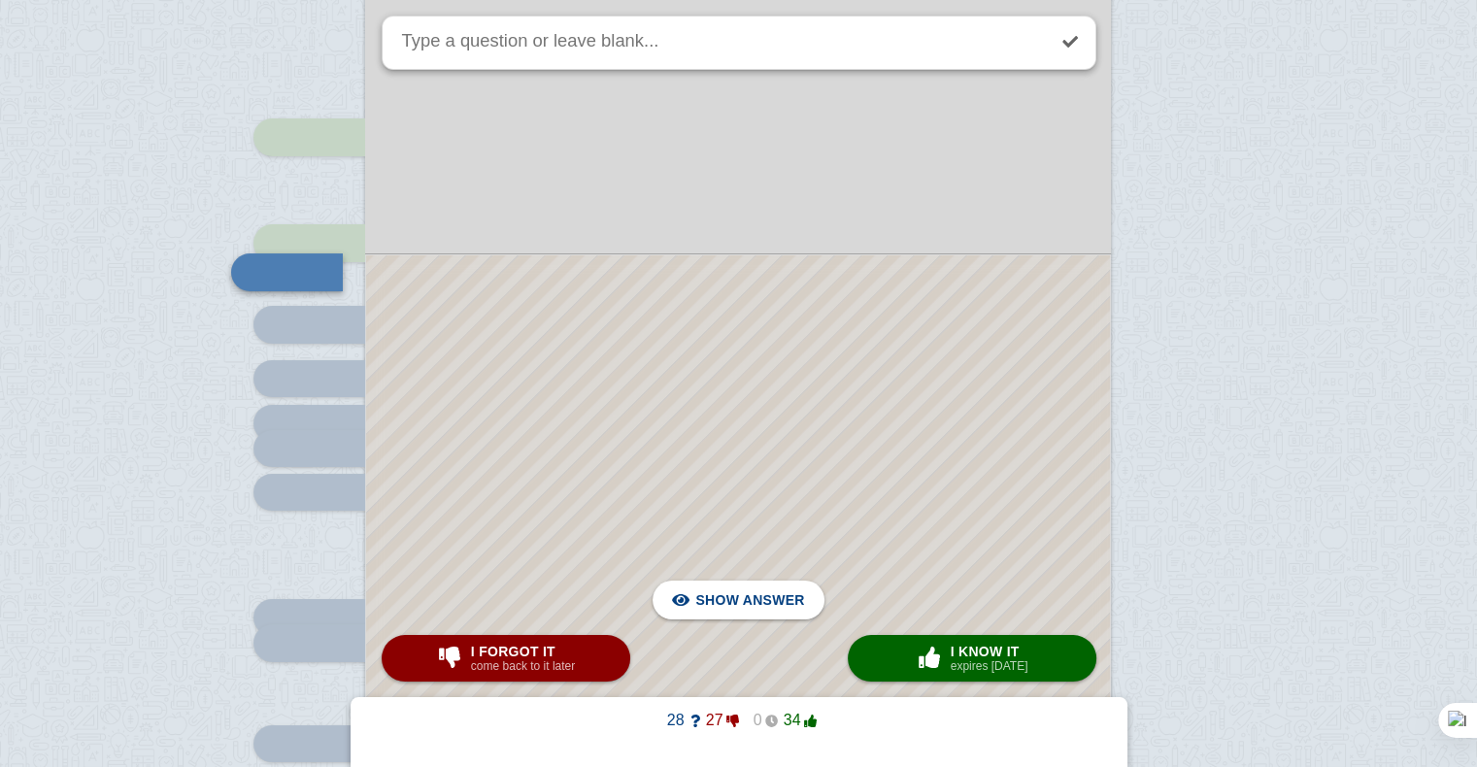
click at [846, 354] on div at bounding box center [738, 644] width 744 height 779
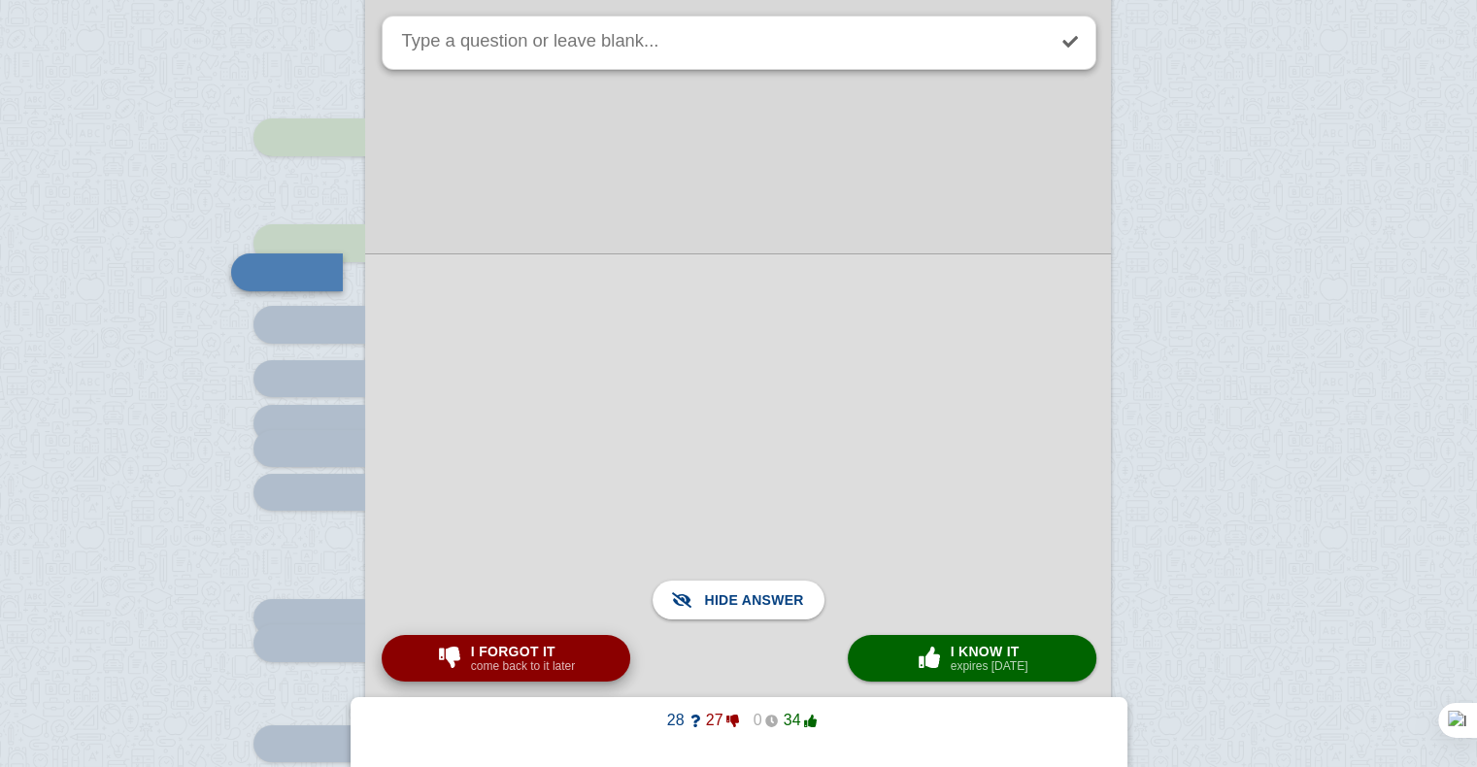
click at [571, 668] on small "come back to it later" at bounding box center [523, 666] width 104 height 14
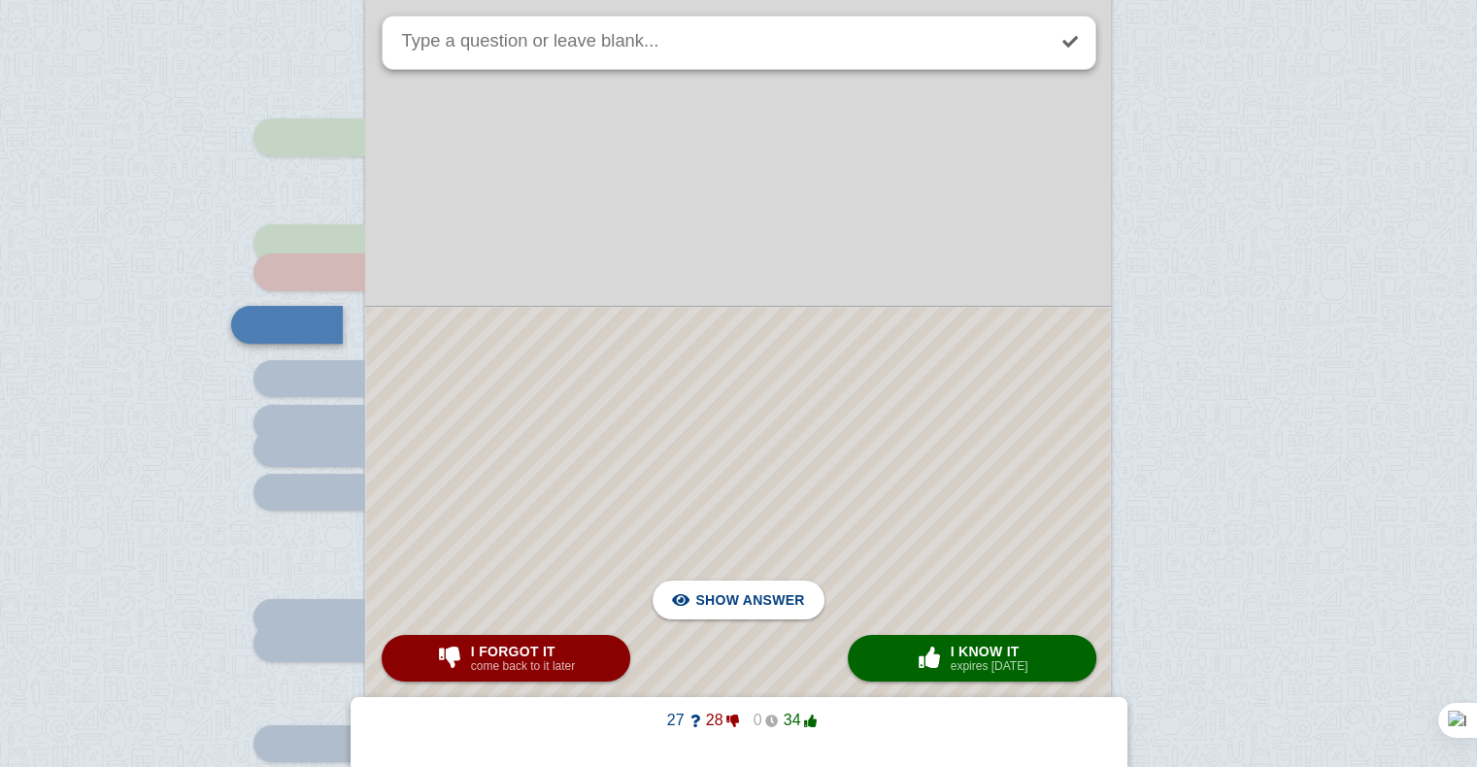
scroll to position [7208, 0]
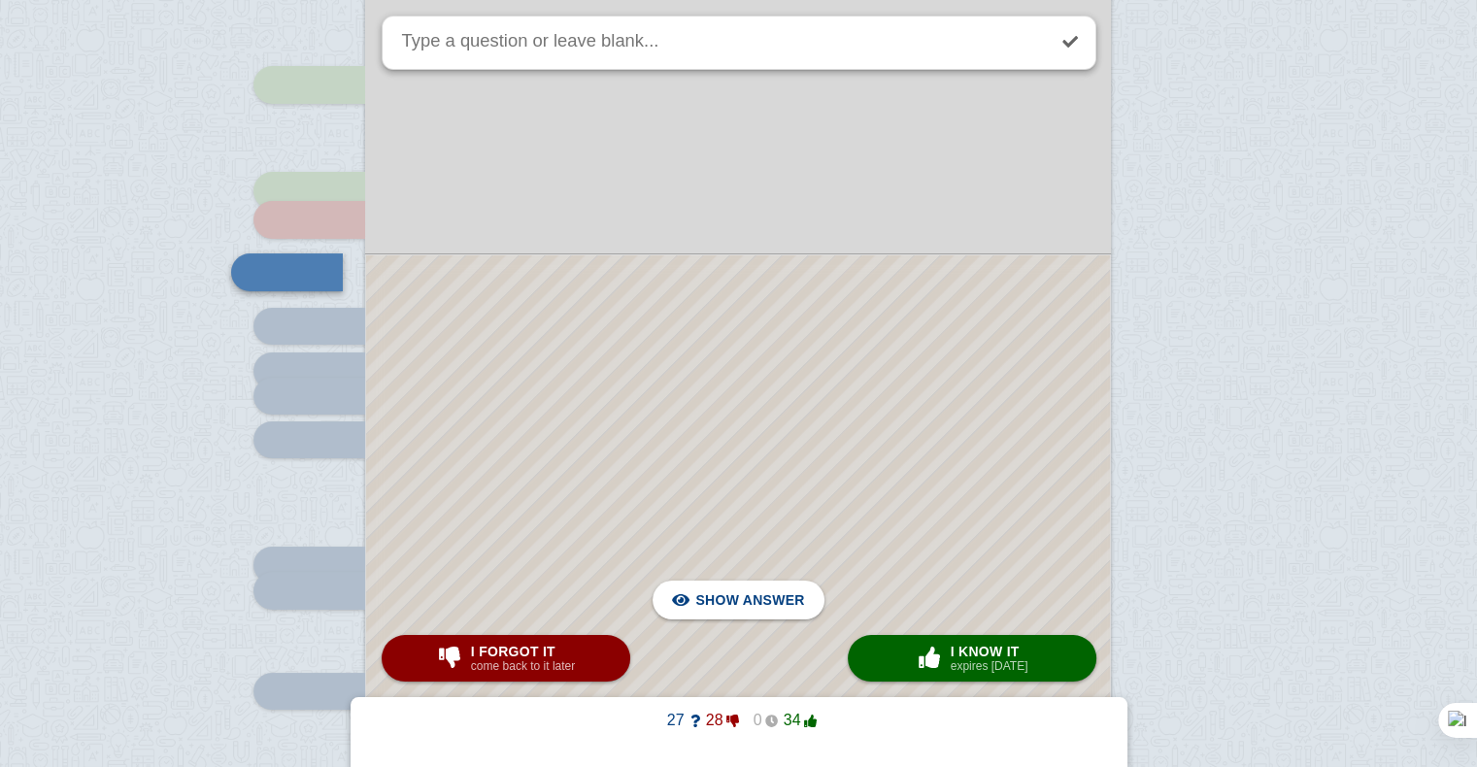
click at [645, 364] on div at bounding box center [738, 618] width 744 height 726
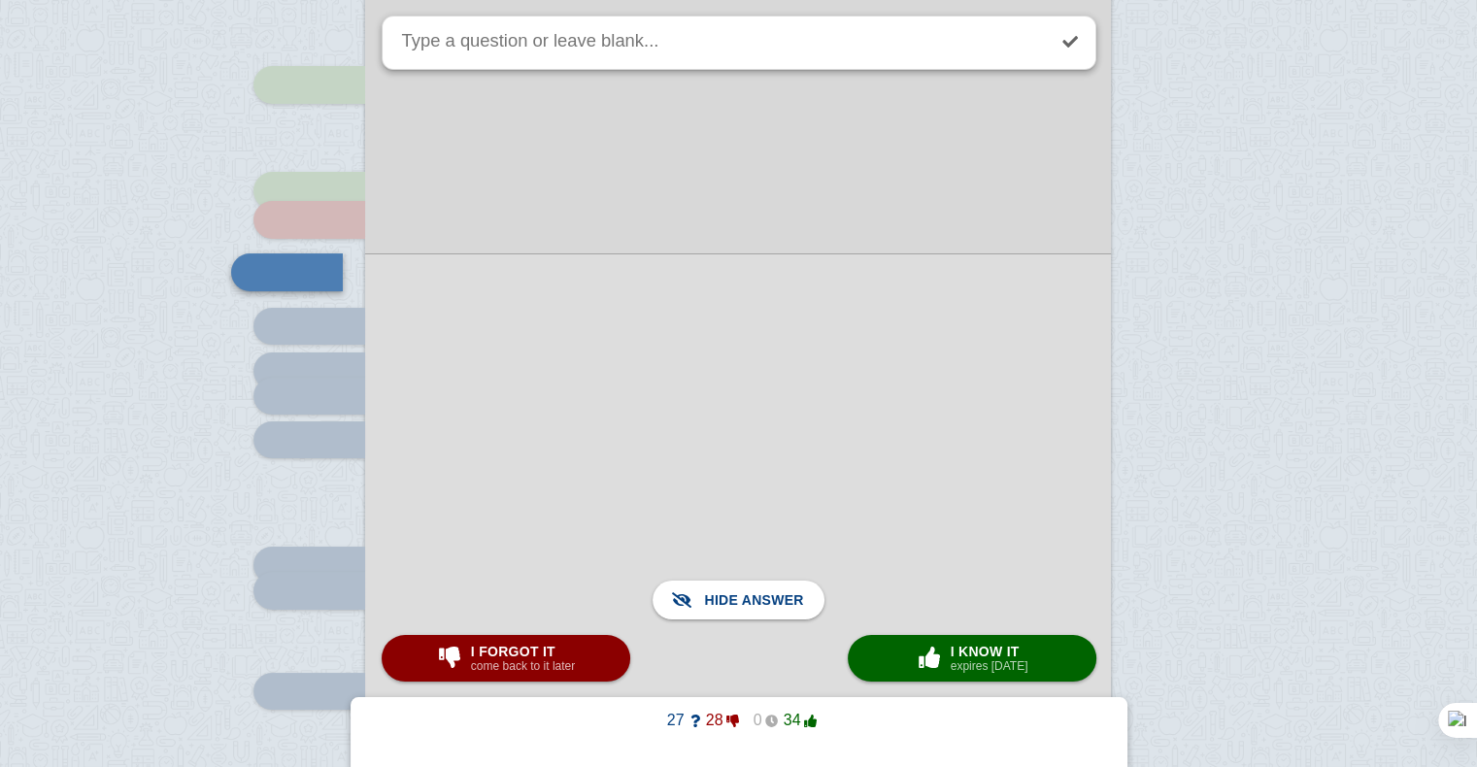
click at [645, 364] on div at bounding box center [738, 617] width 746 height 729
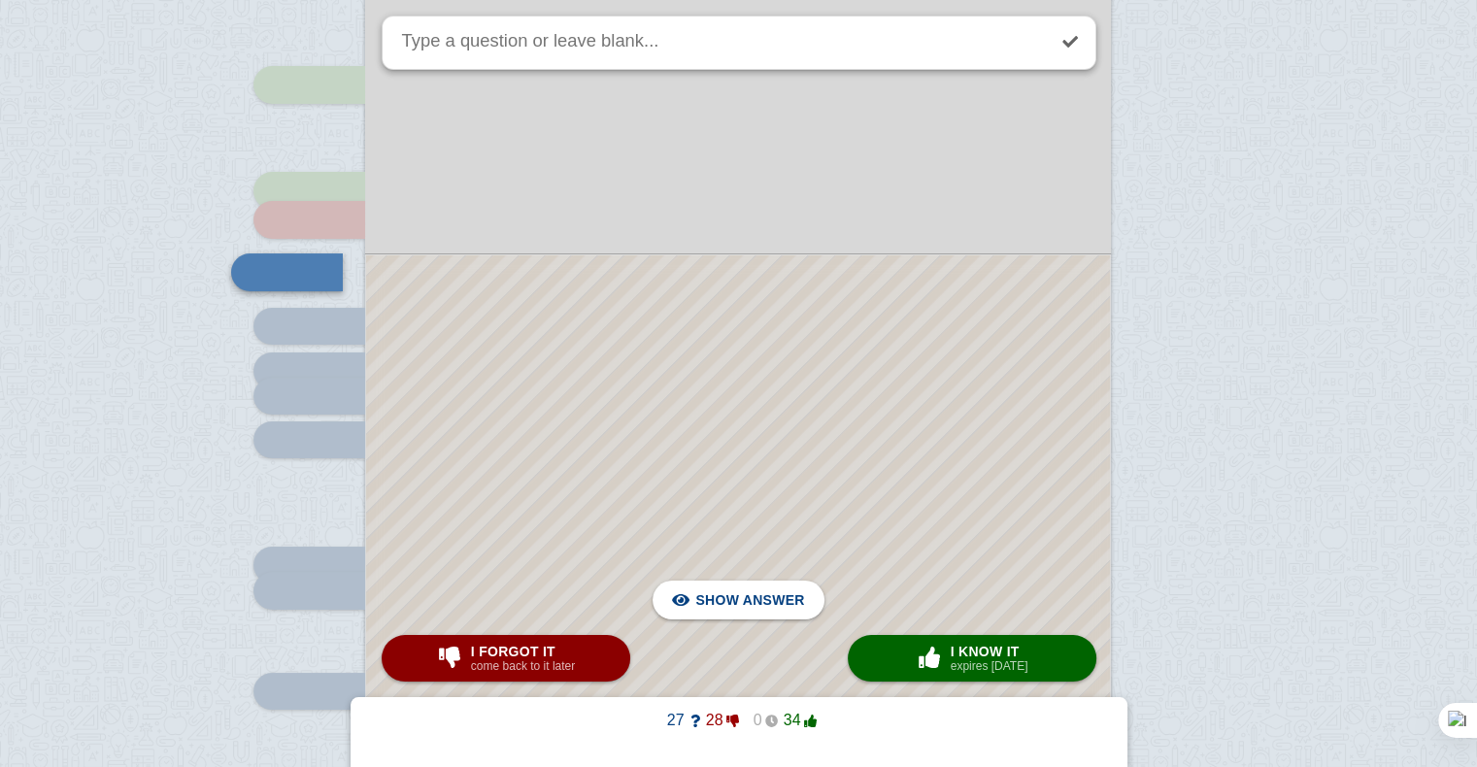
click at [855, 365] on div at bounding box center [738, 618] width 744 height 726
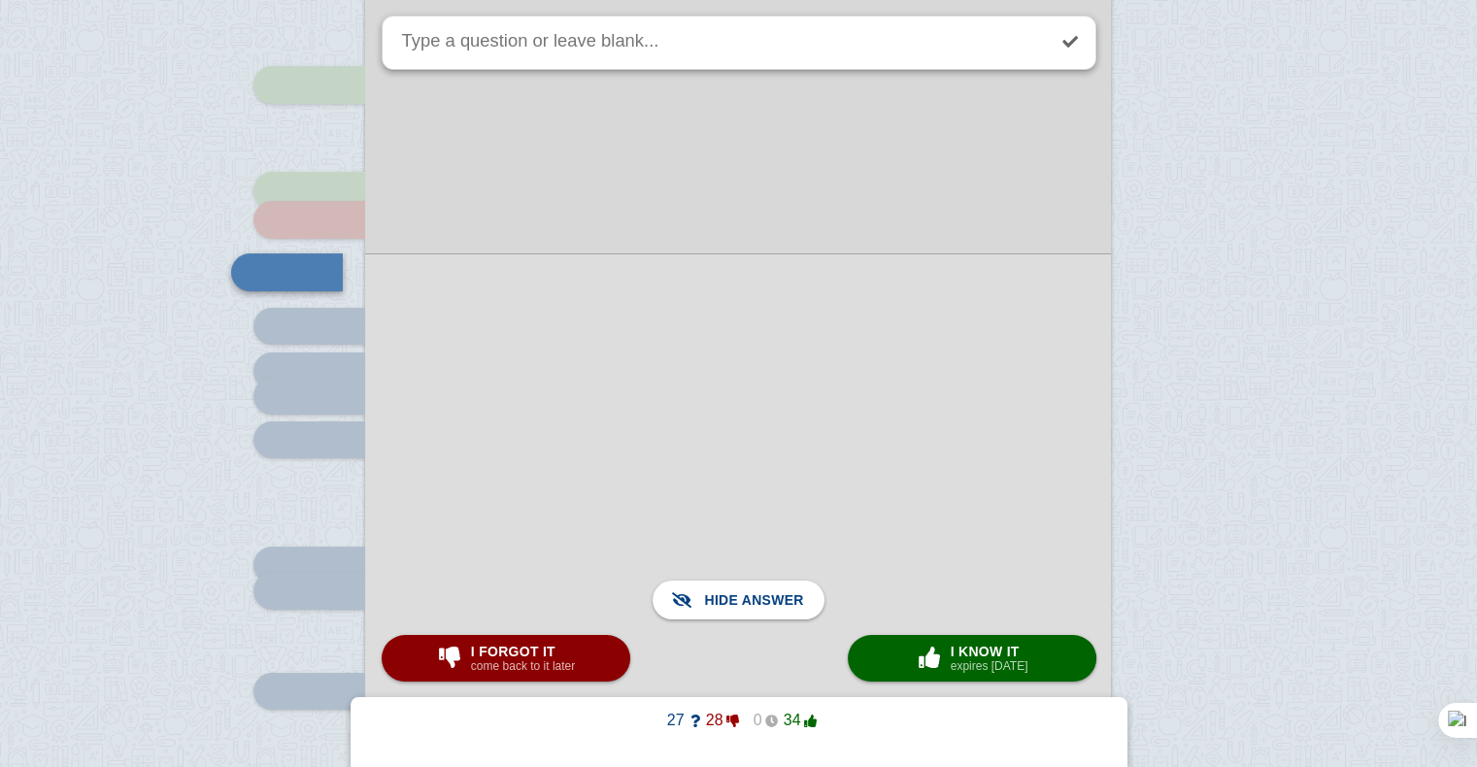
click at [855, 365] on div at bounding box center [738, 617] width 746 height 729
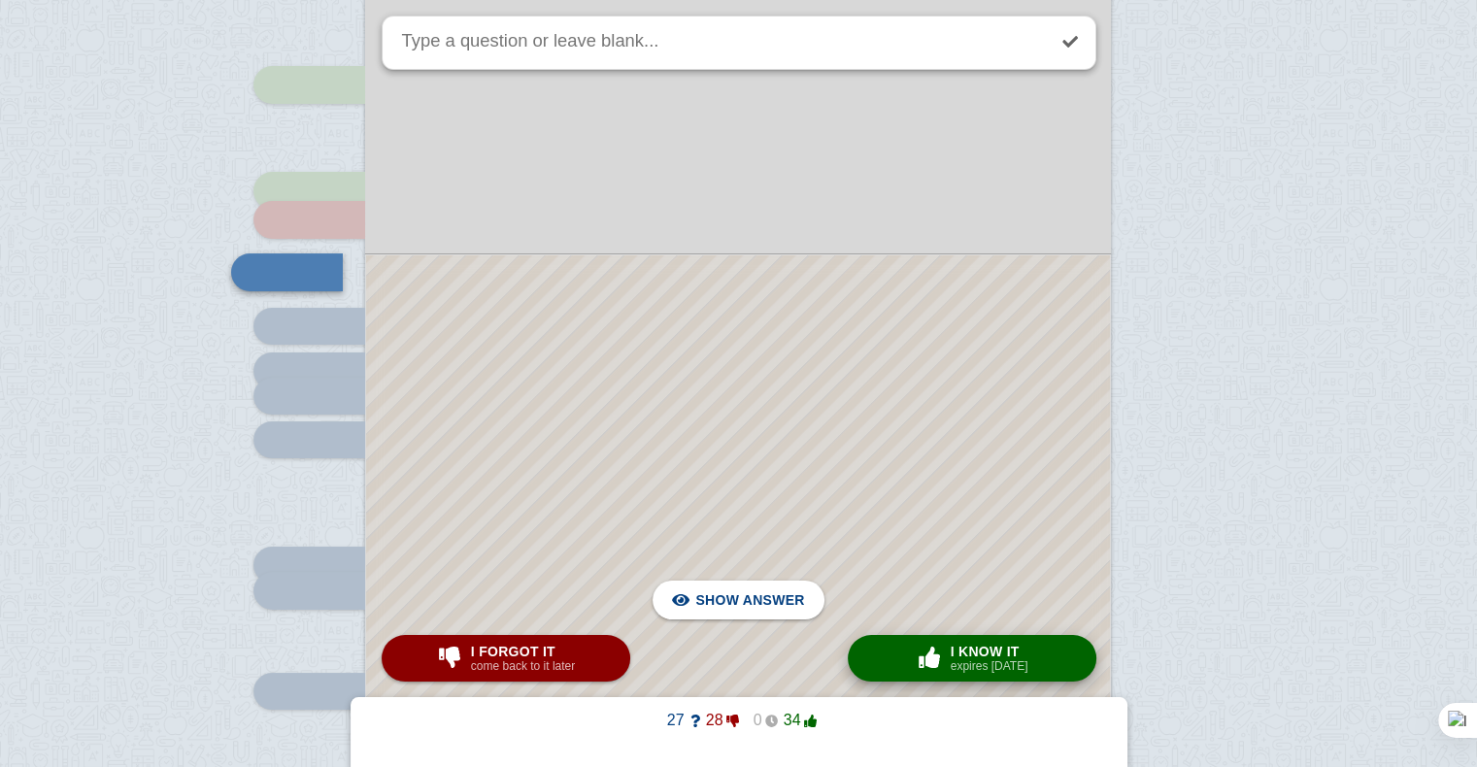
click at [944, 653] on span "button" at bounding box center [929, 657] width 31 height 21
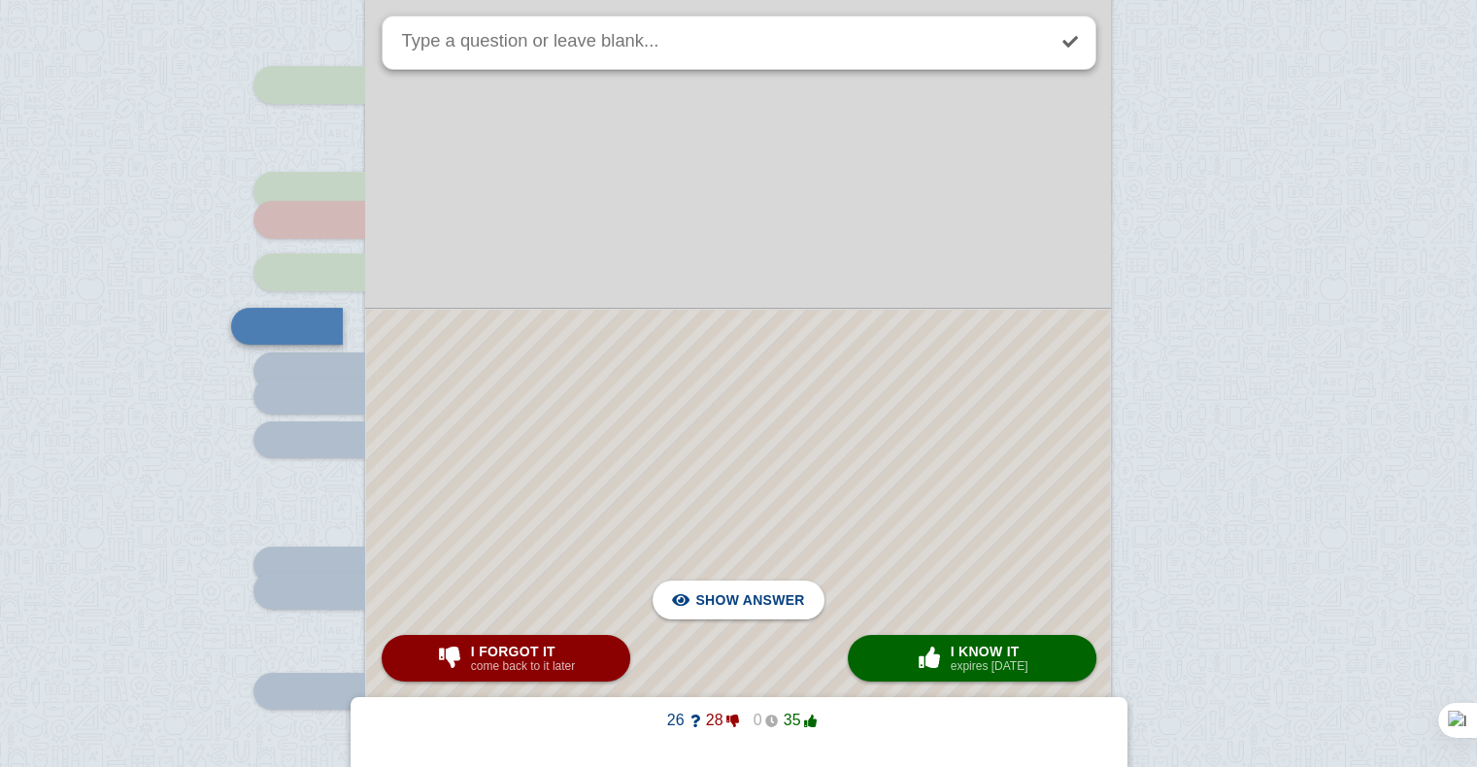
scroll to position [7262, 0]
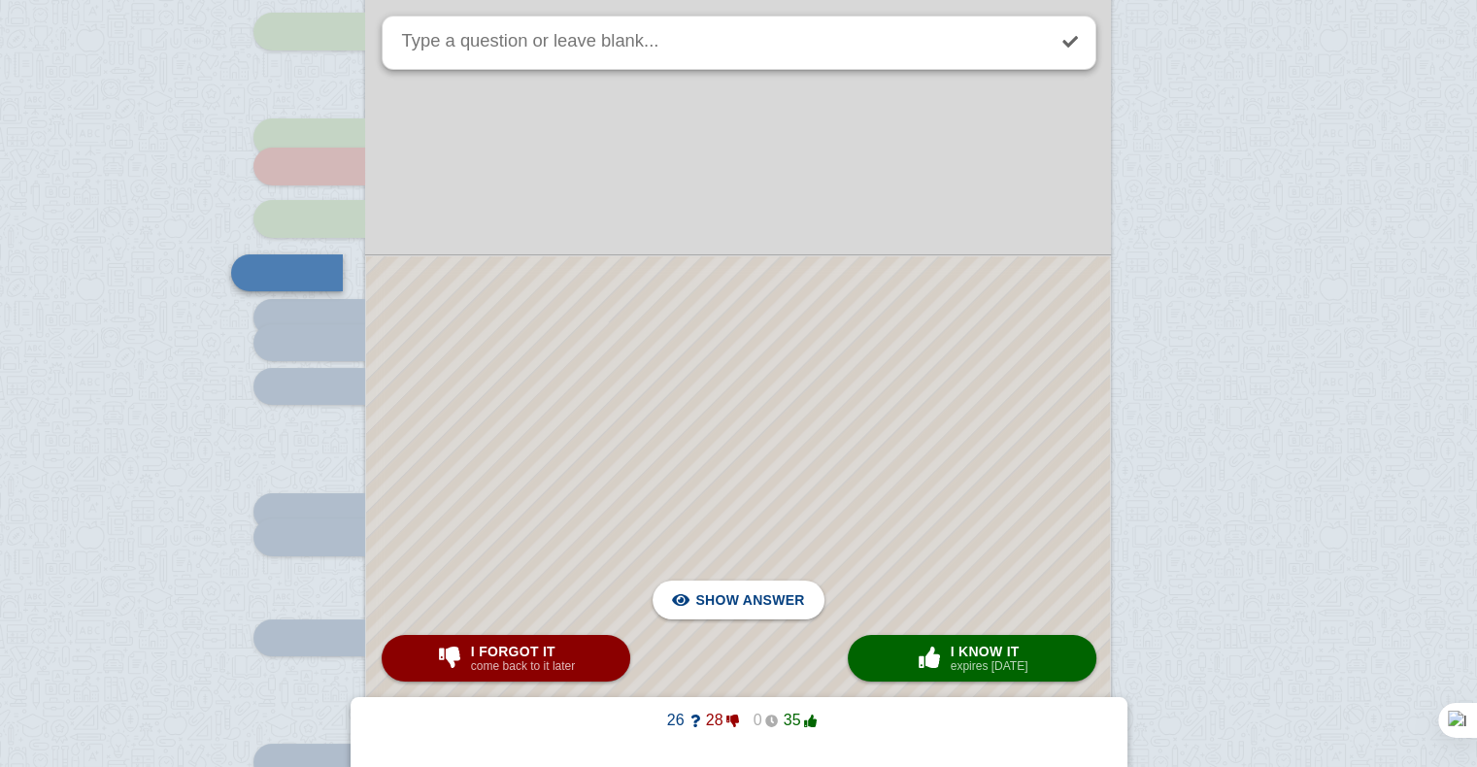
click at [918, 480] on div at bounding box center [738, 592] width 744 height 672
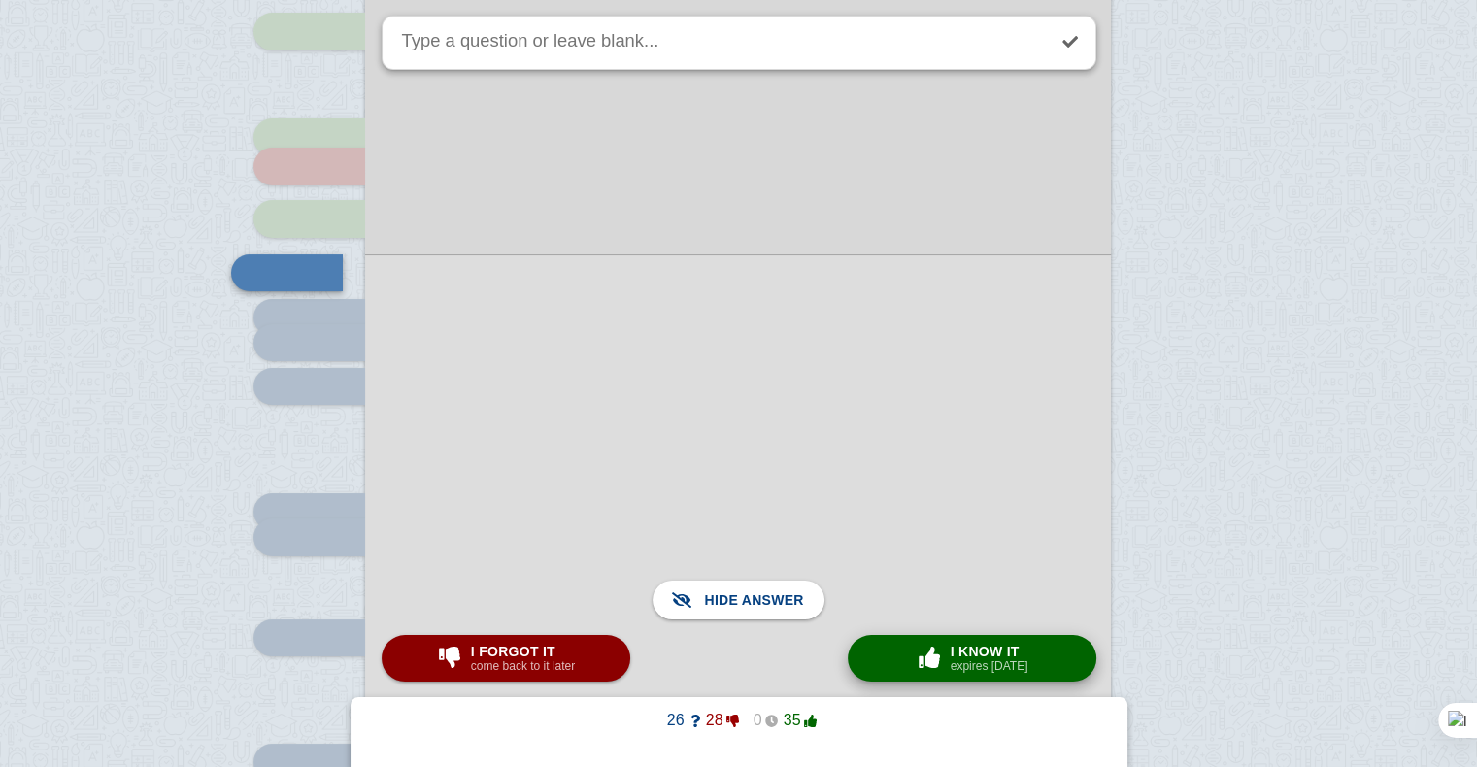
click at [922, 662] on span "button" at bounding box center [929, 657] width 31 height 21
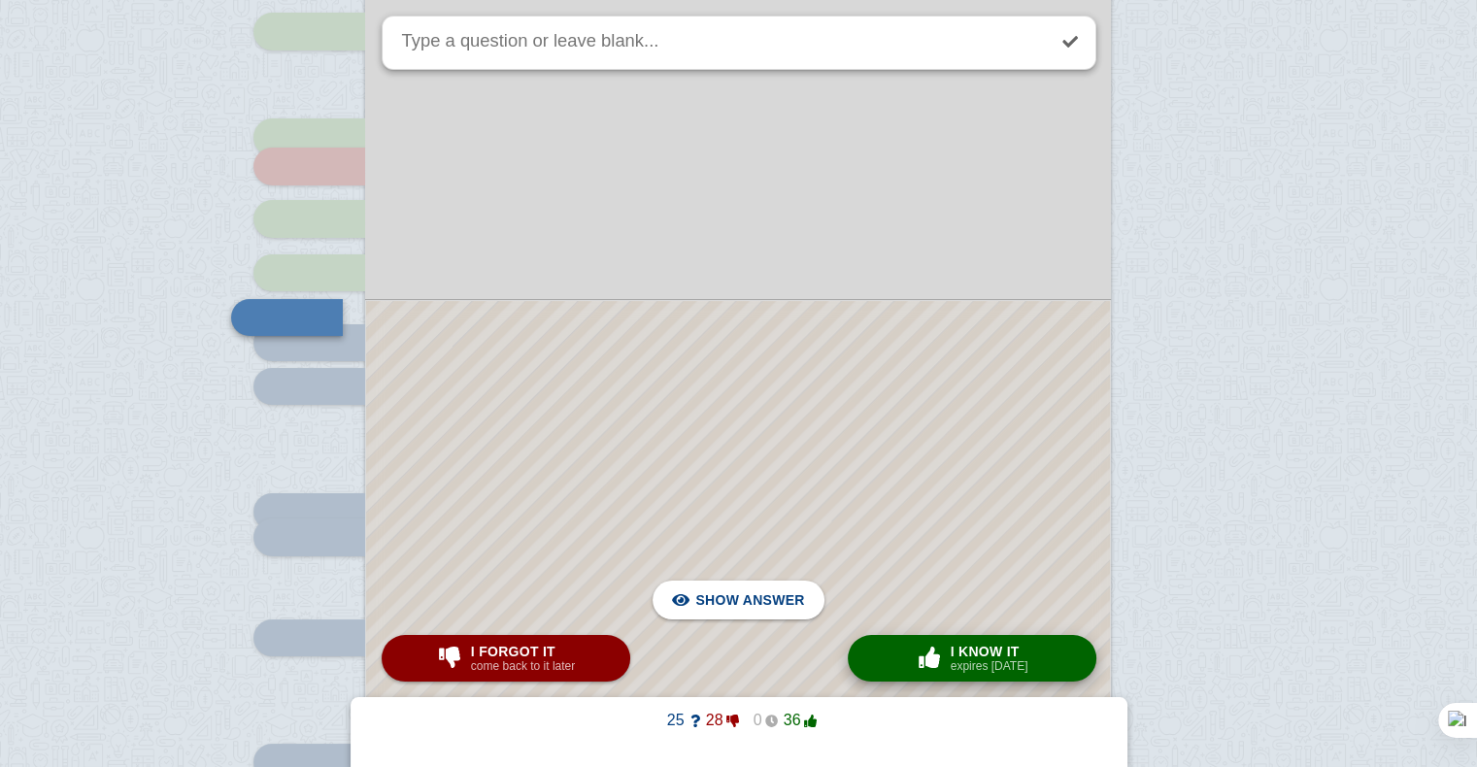
scroll to position [7306, 0]
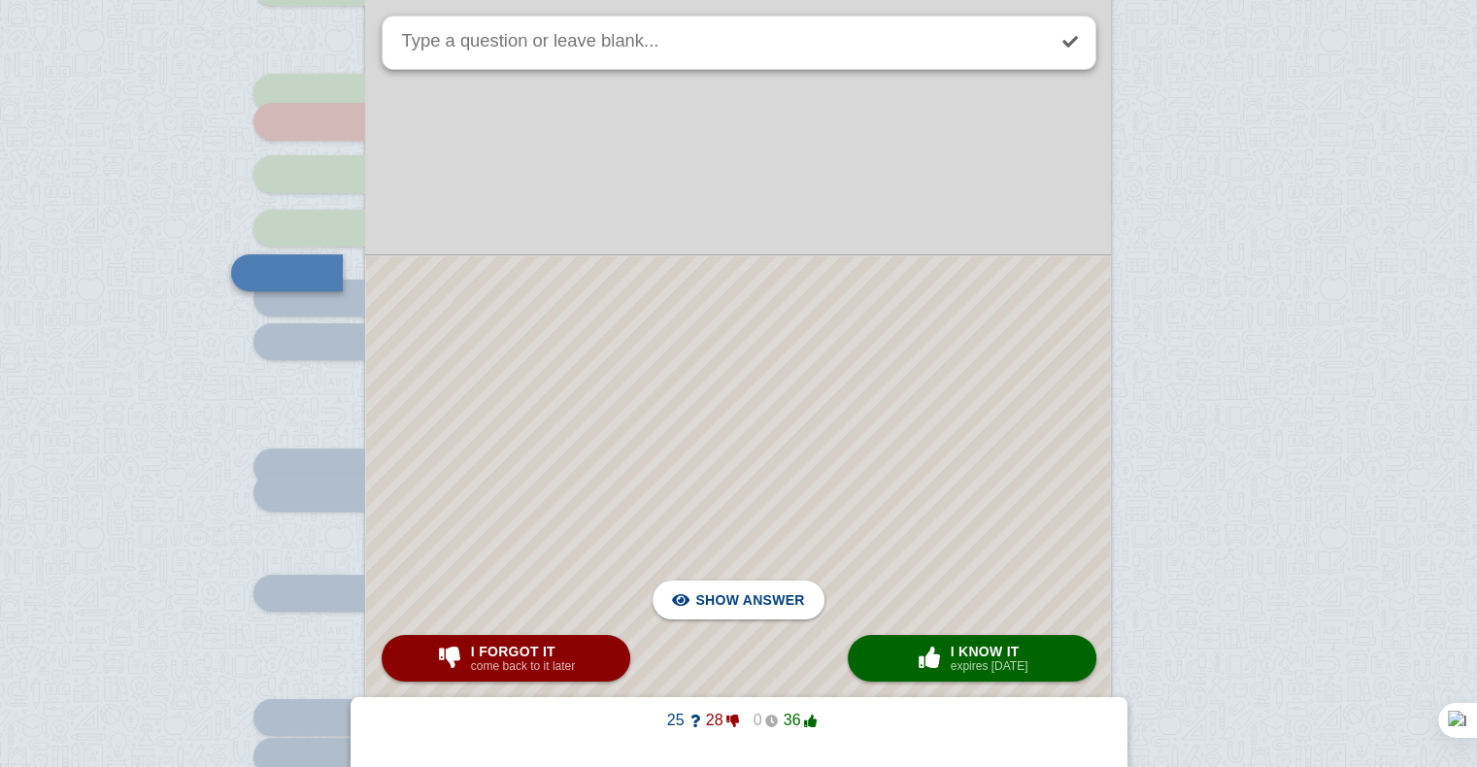
click at [852, 456] on div at bounding box center [738, 569] width 744 height 627
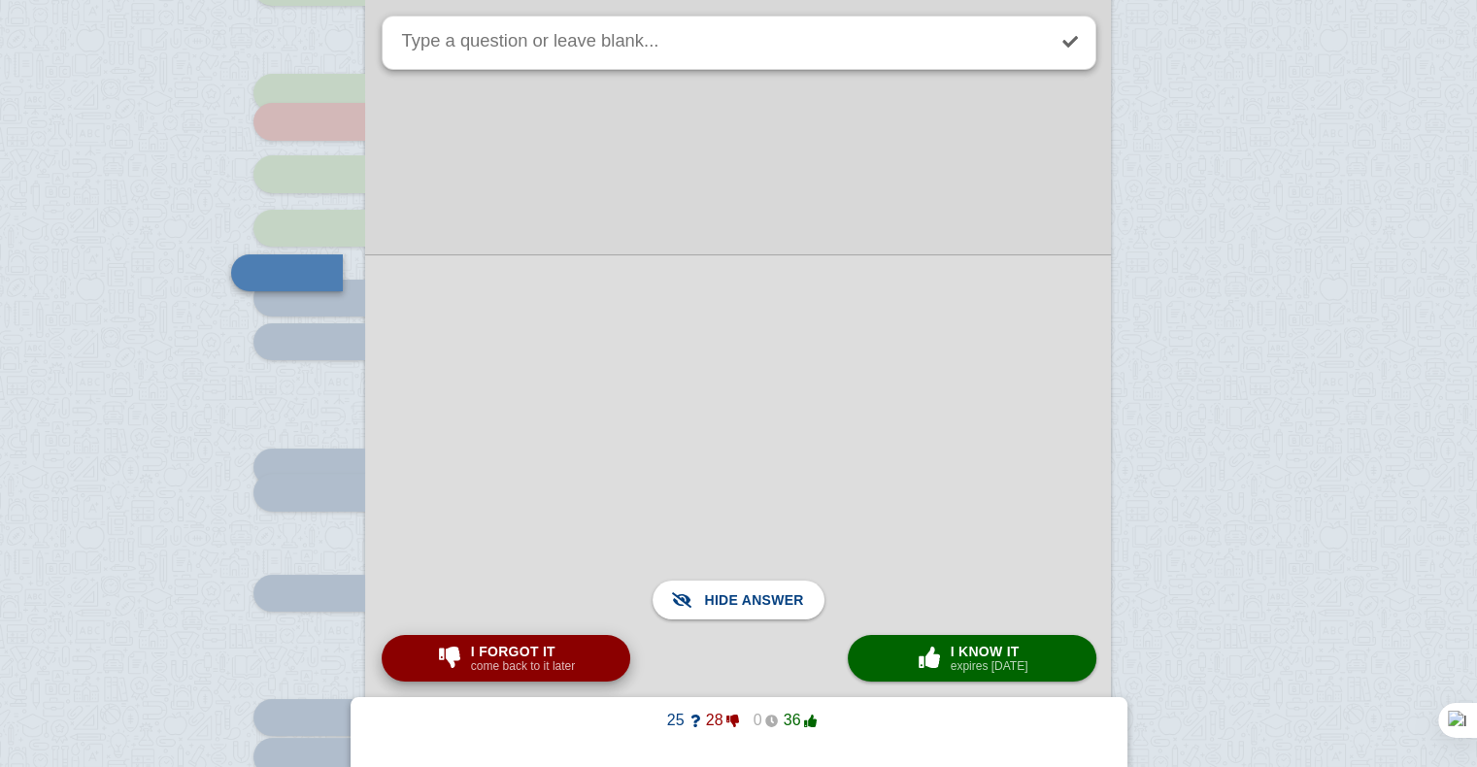
click at [528, 678] on button "I forgot it come back to it later" at bounding box center [506, 658] width 249 height 47
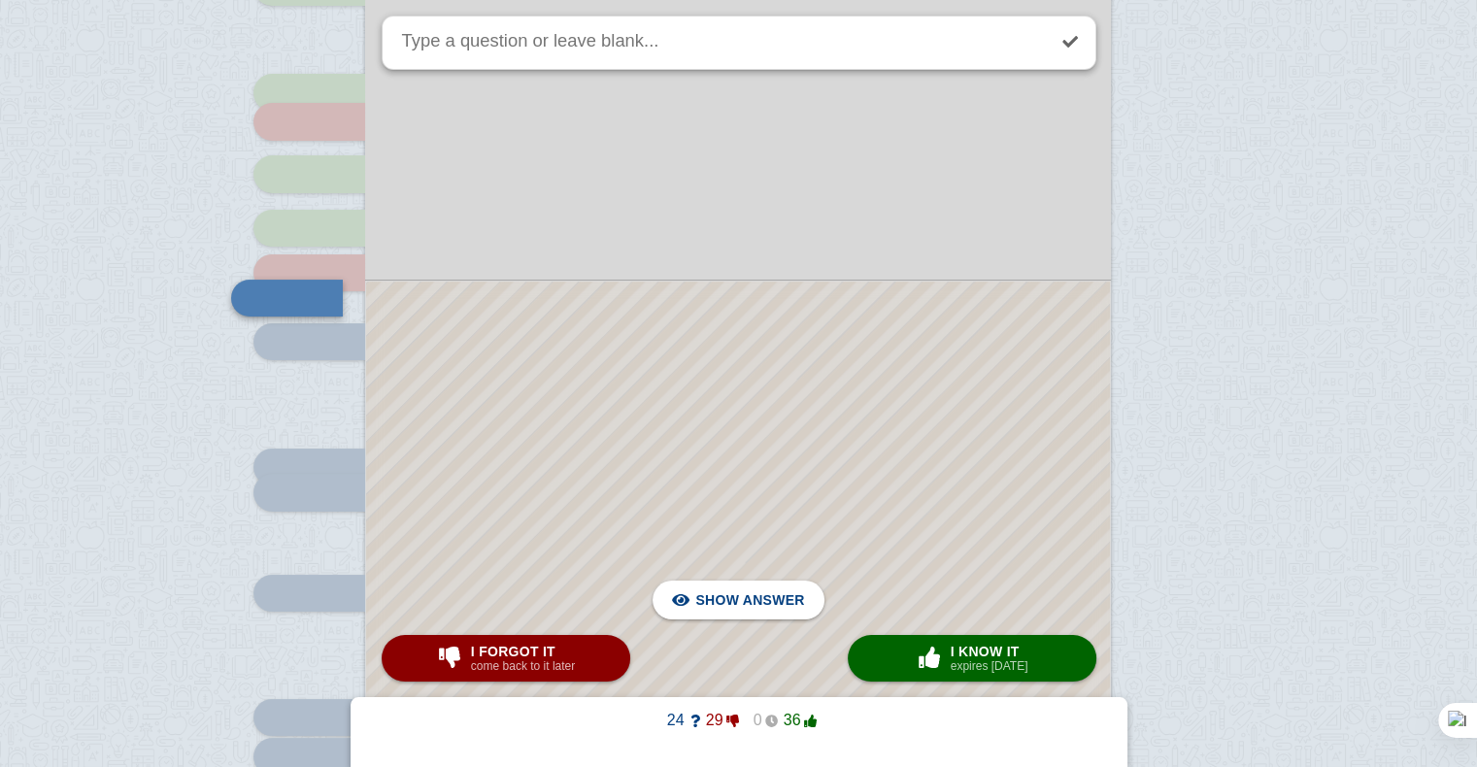
scroll to position [7333, 0]
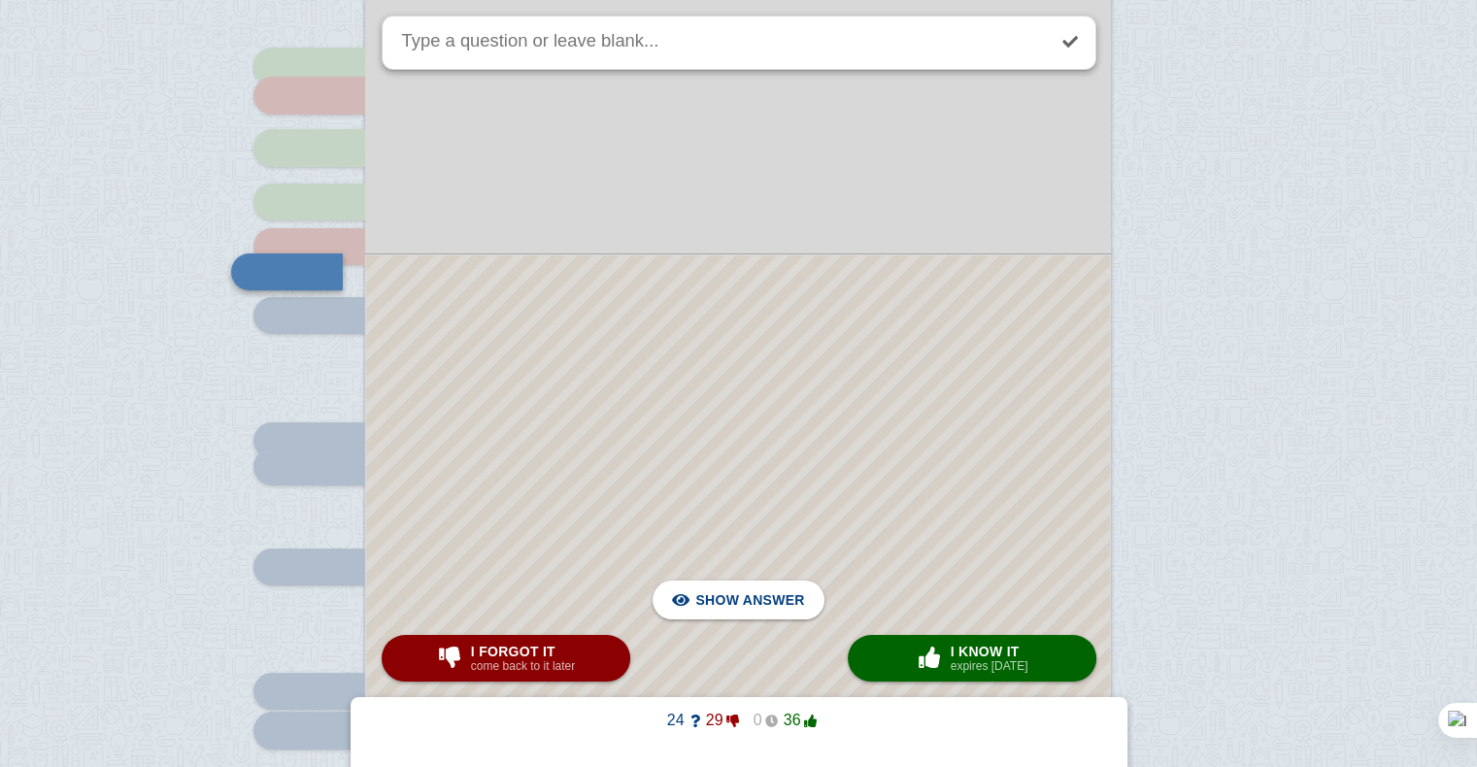
click at [493, 420] on div at bounding box center [738, 556] width 744 height 602
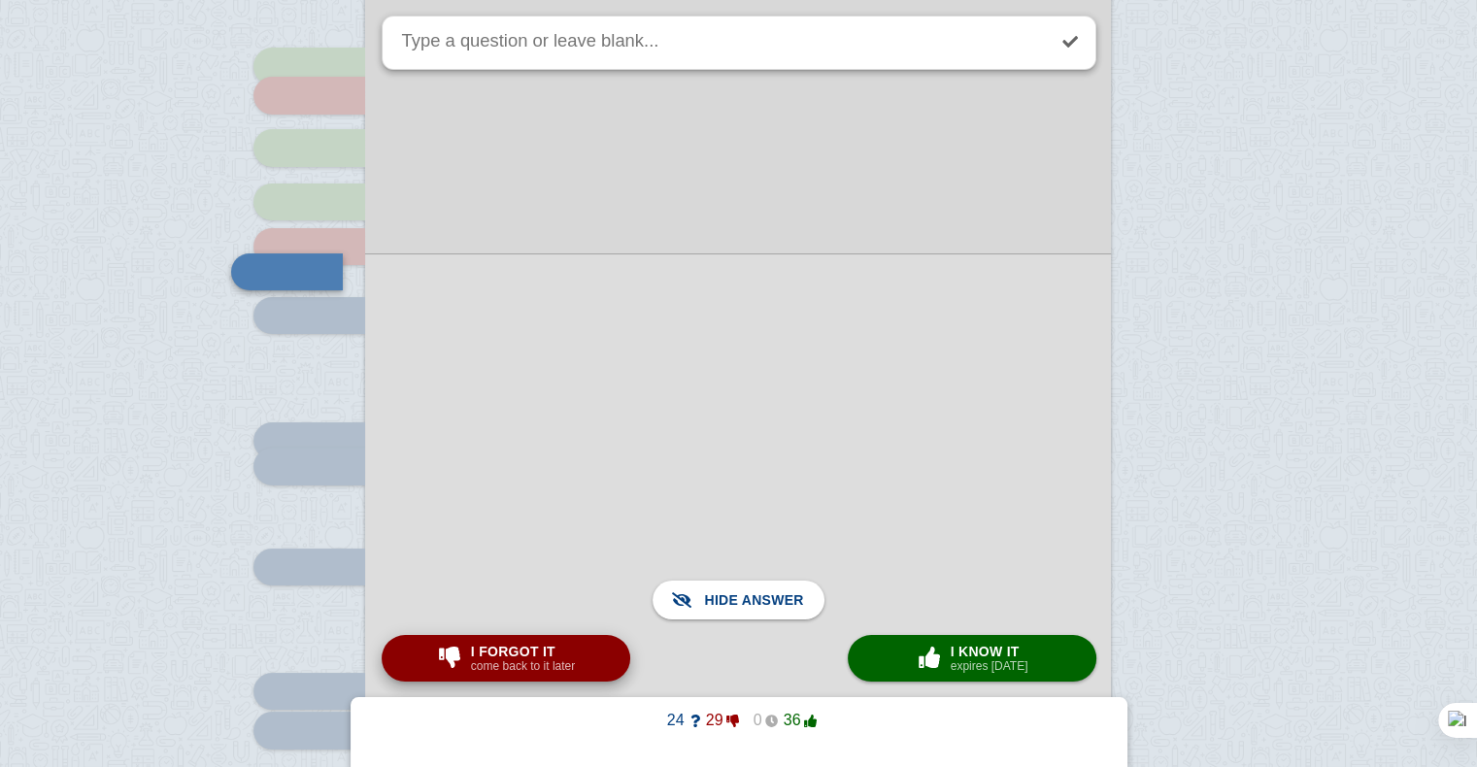
click at [552, 656] on span "I forgot it" at bounding box center [523, 652] width 104 height 16
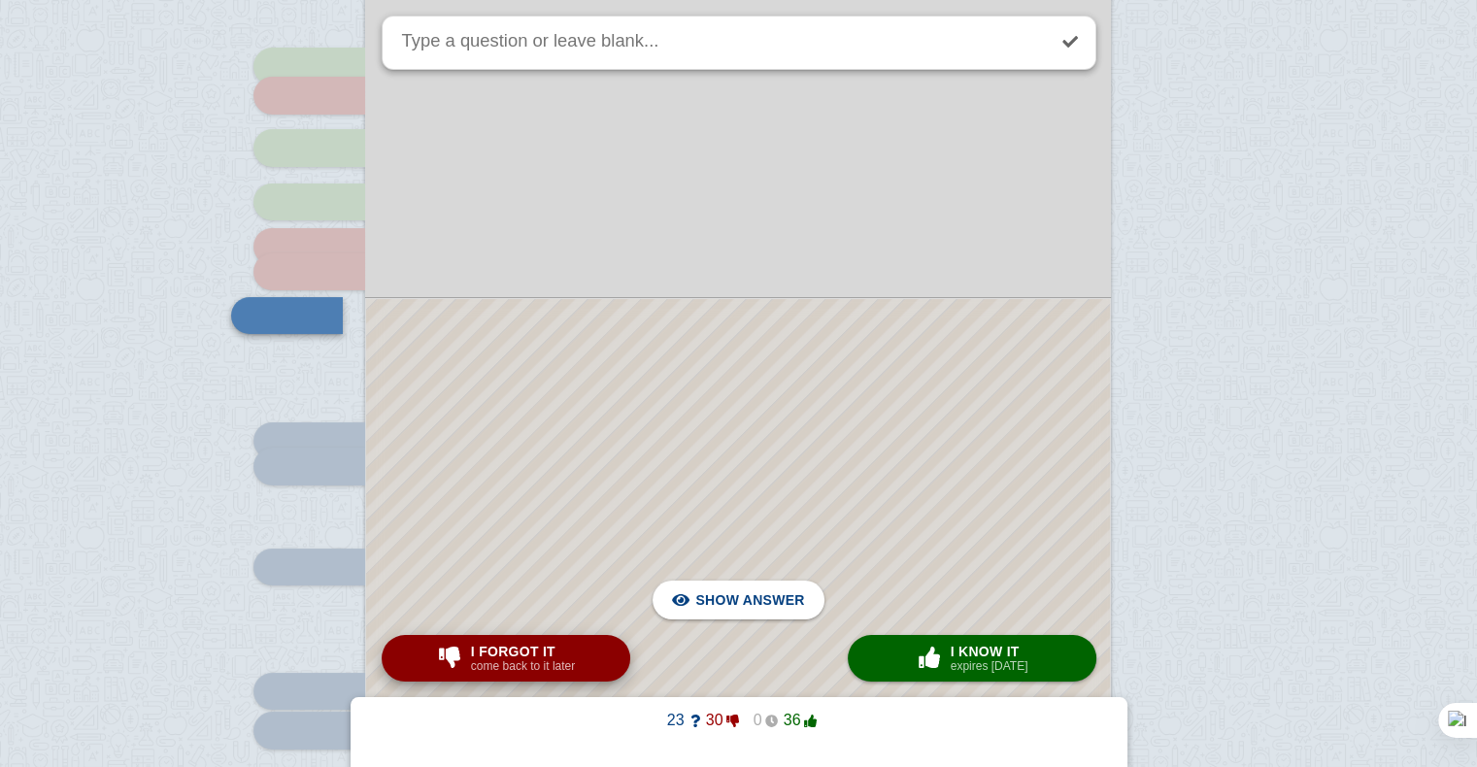
scroll to position [7376, 0]
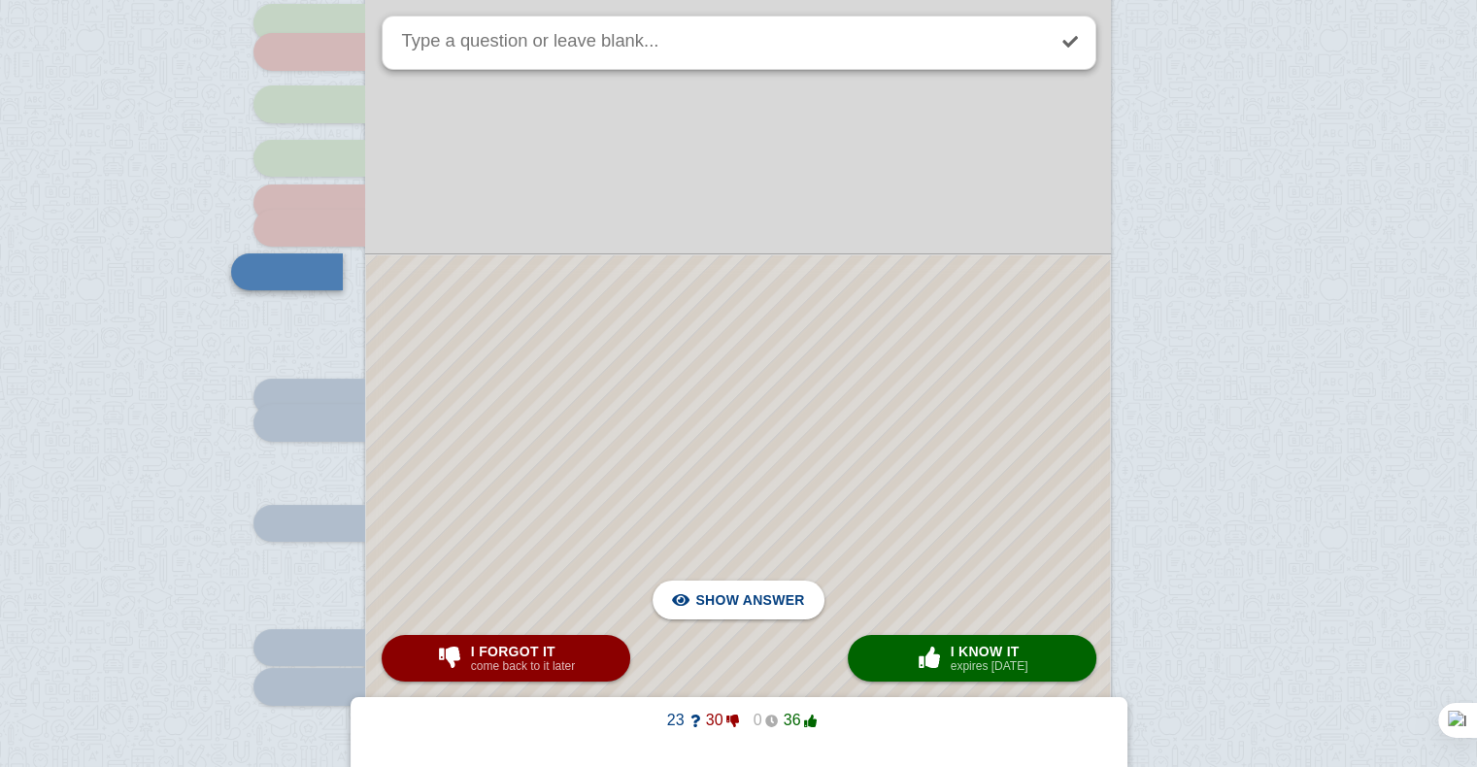
click at [692, 368] on div at bounding box center [738, 534] width 744 height 558
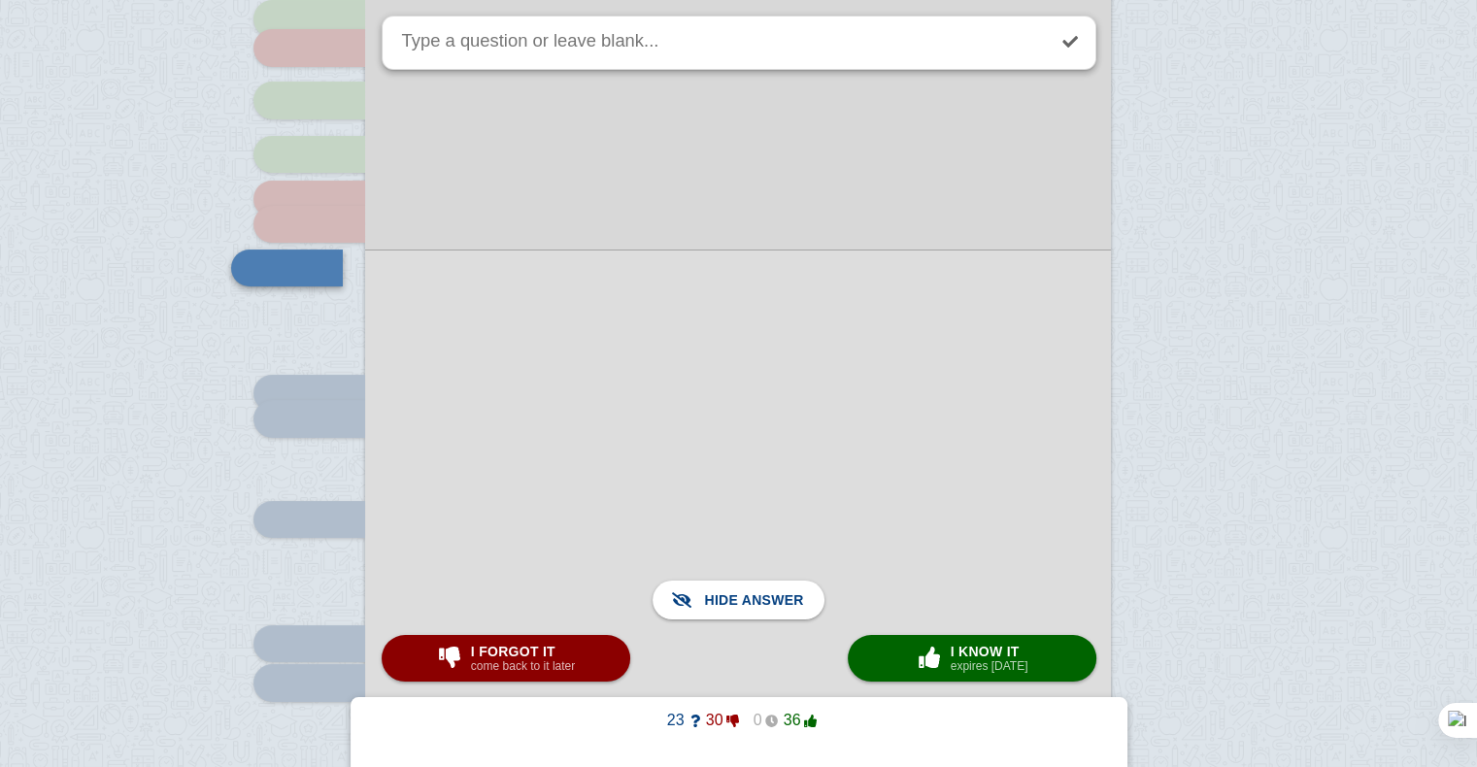
scroll to position [7381, 0]
click at [563, 638] on button "I forgot it come back to it later" at bounding box center [506, 658] width 249 height 47
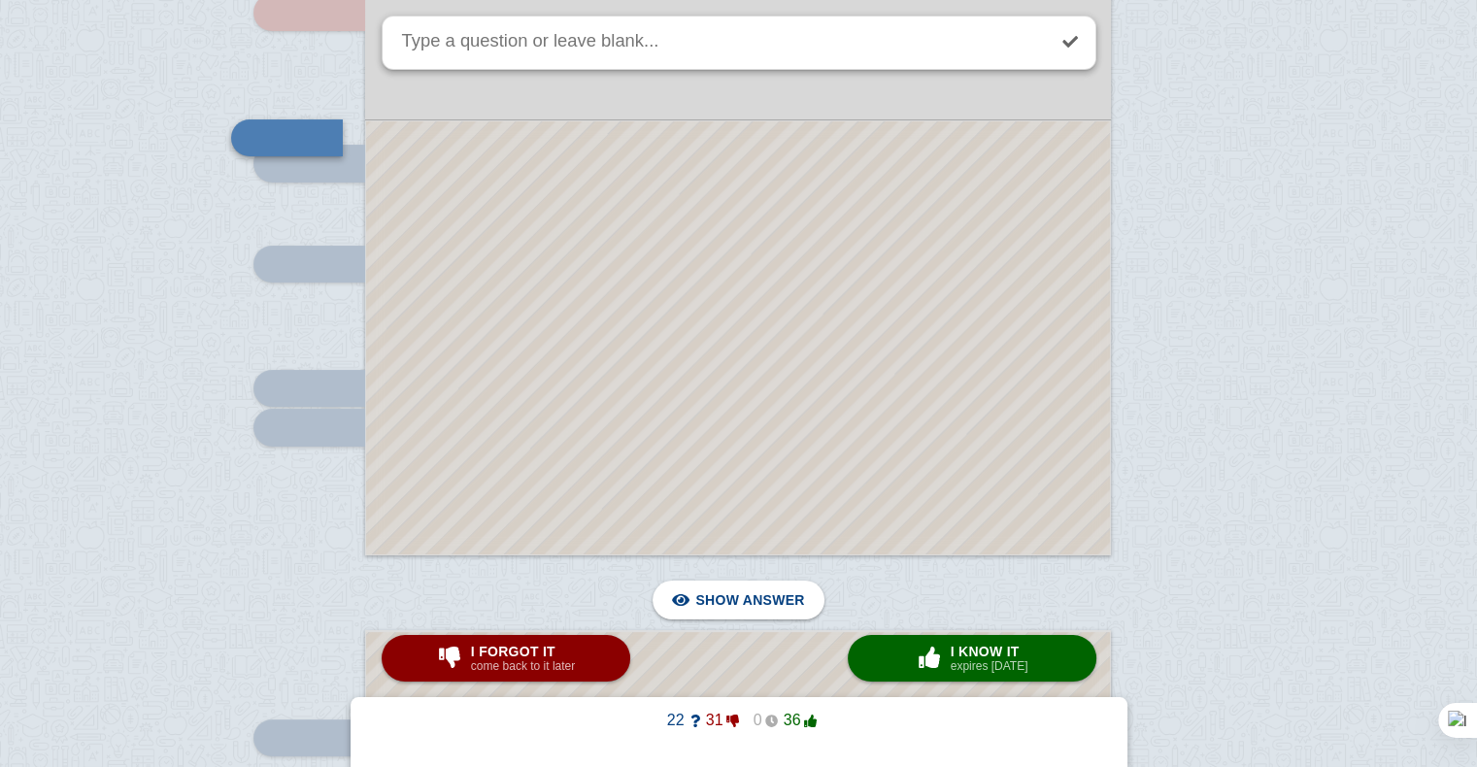
scroll to position [7636, 0]
click at [789, 469] on div at bounding box center [738, 336] width 744 height 433
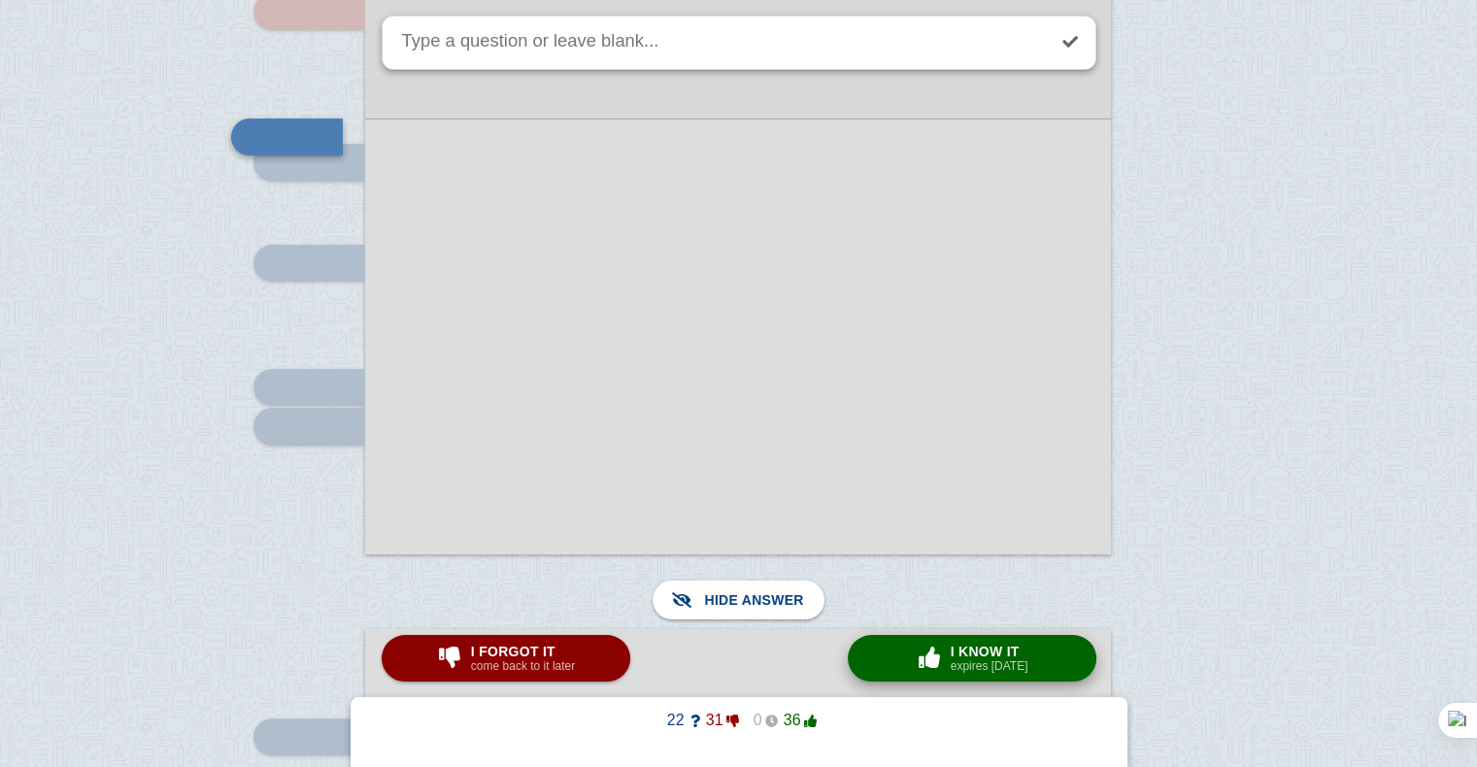
click at [915, 651] on span "button" at bounding box center [929, 657] width 31 height 21
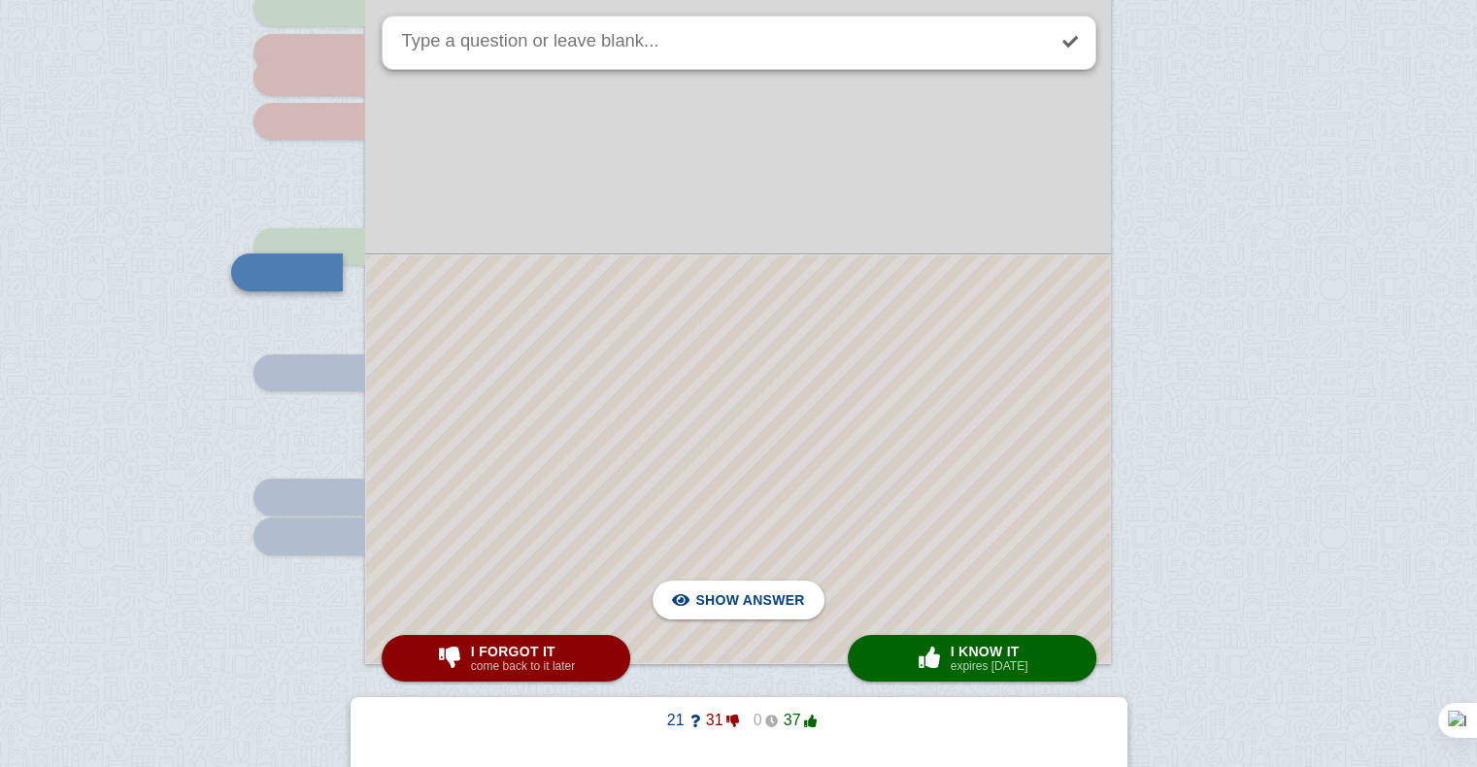
scroll to position [7582, 0]
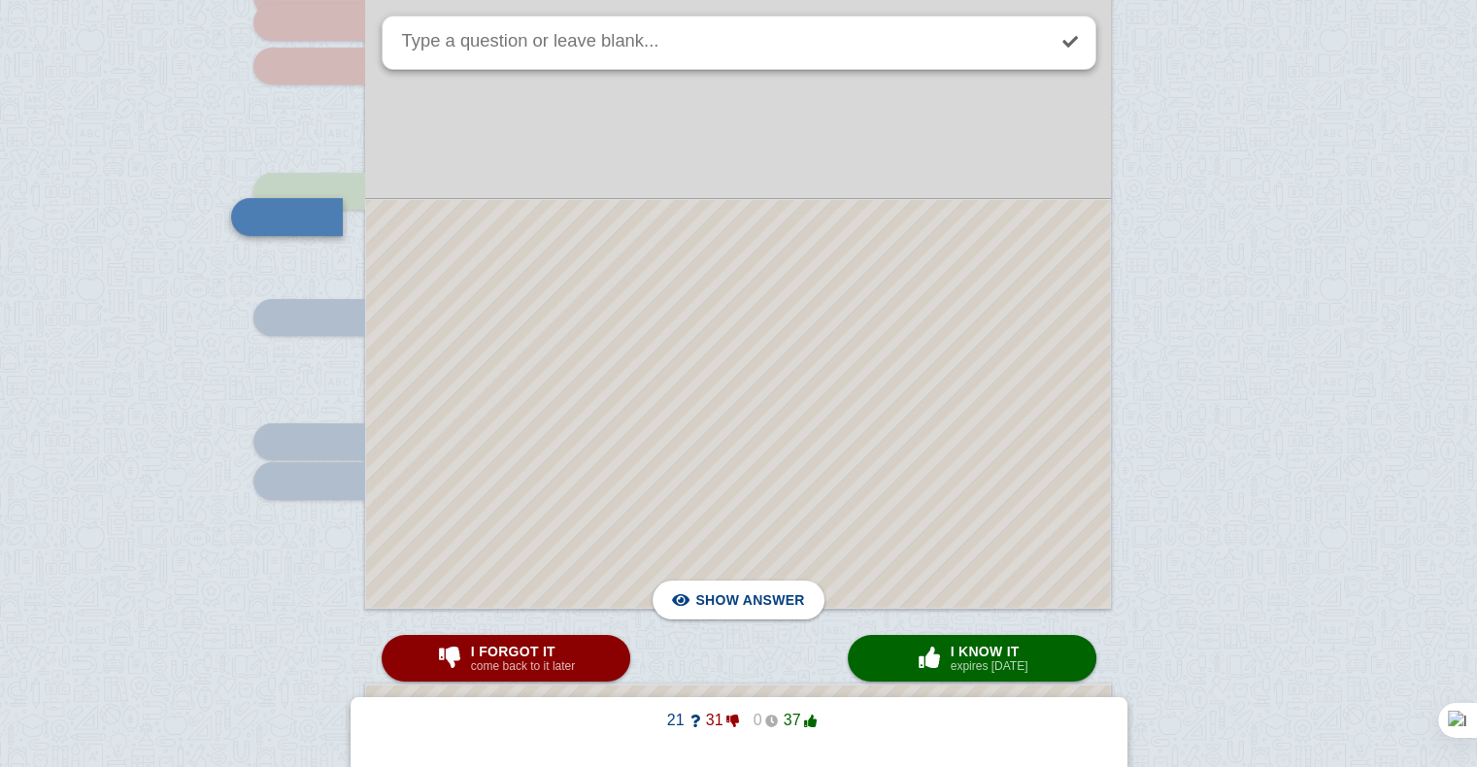
click at [850, 526] on div at bounding box center [738, 404] width 744 height 408
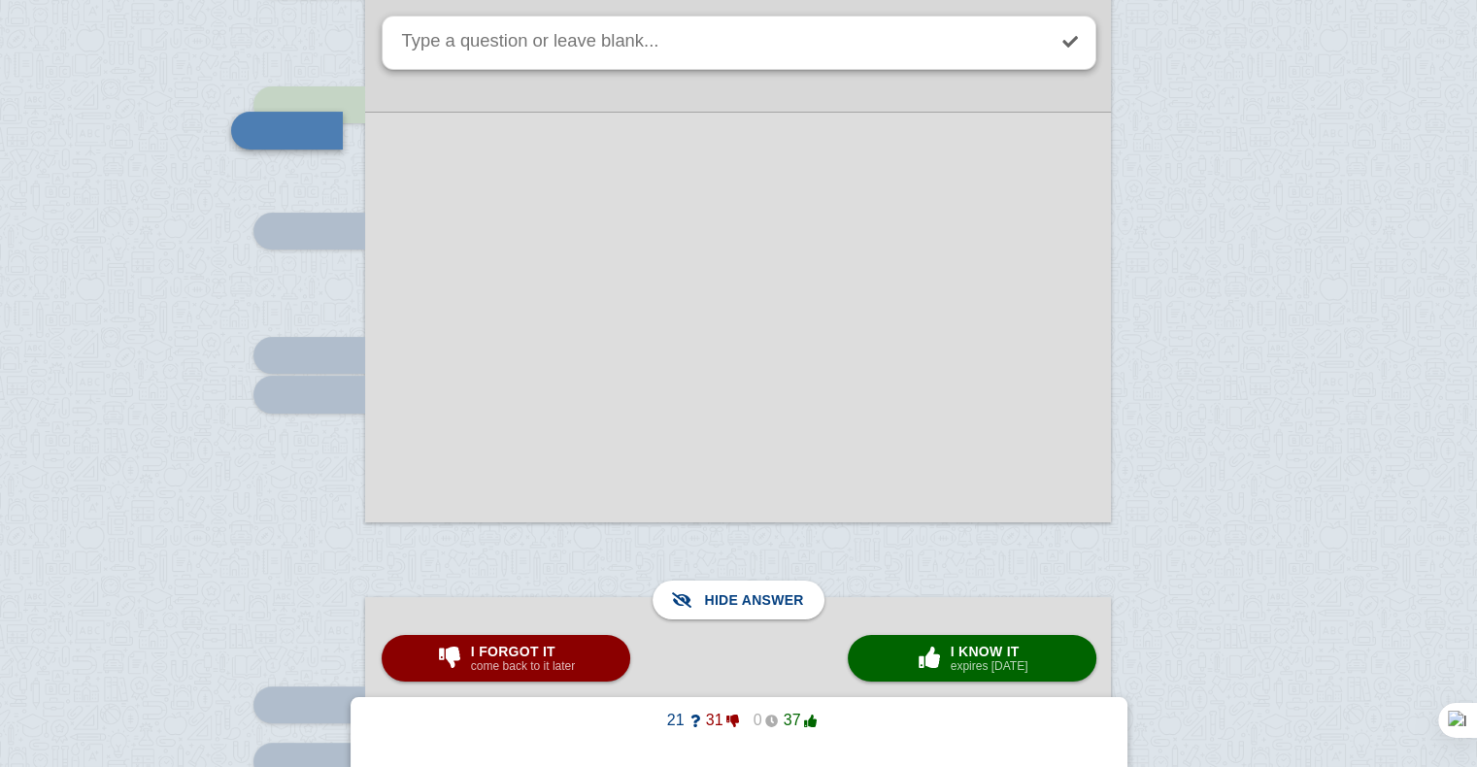
scroll to position [7668, 0]
click at [573, 643] on div "I forgot it come back to it later" at bounding box center [523, 658] width 112 height 31
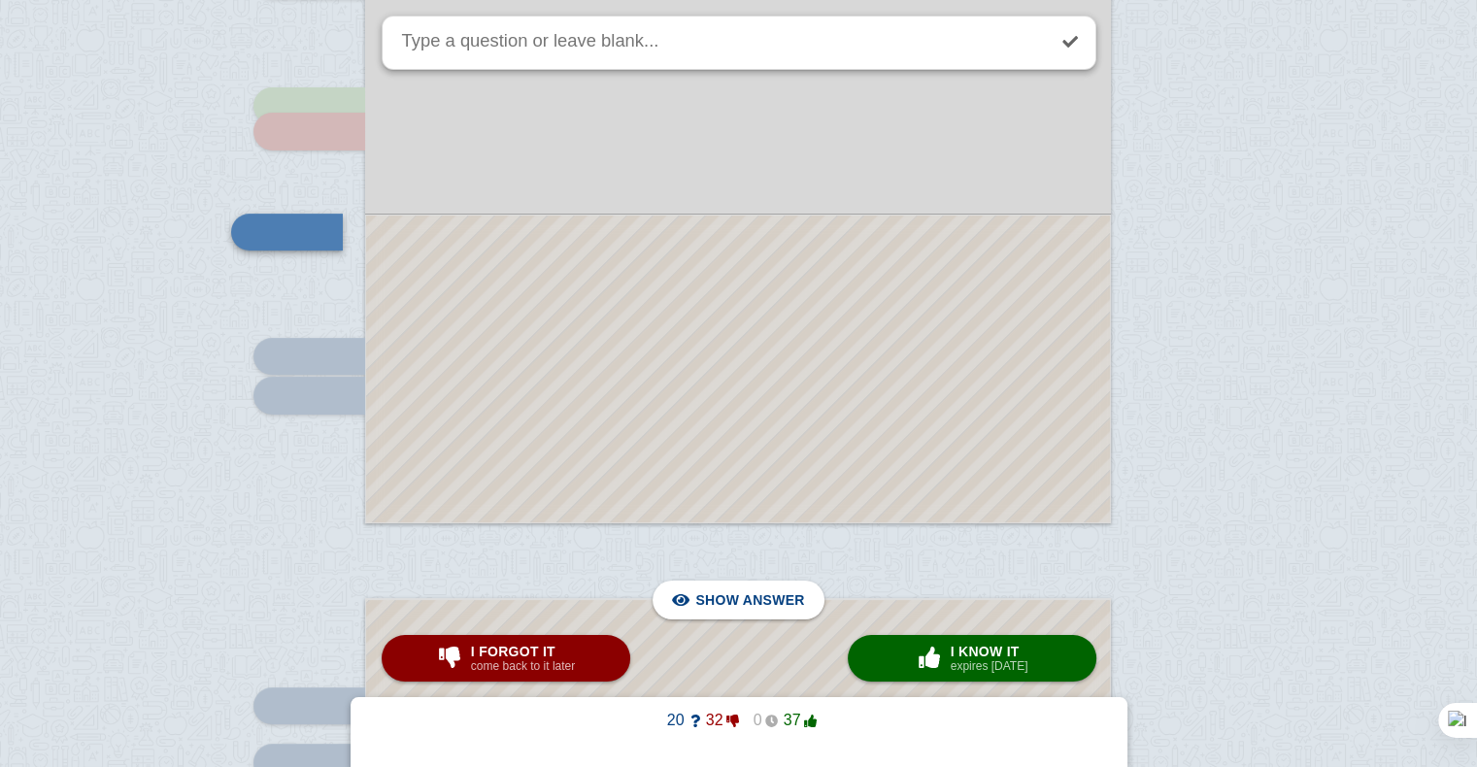
scroll to position [7668, 0]
click at [676, 456] on div at bounding box center [738, 368] width 744 height 307
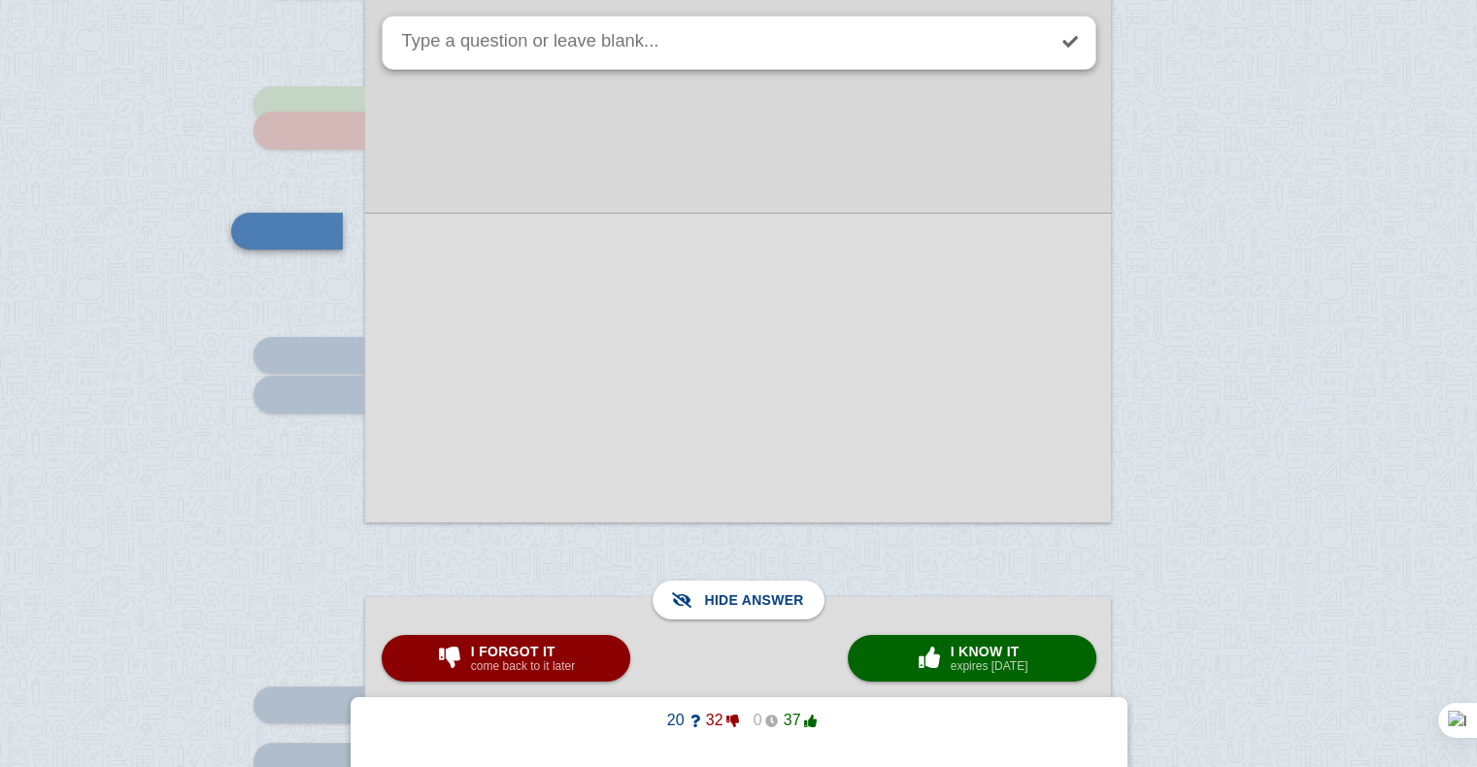
click at [676, 456] on div at bounding box center [738, 368] width 746 height 310
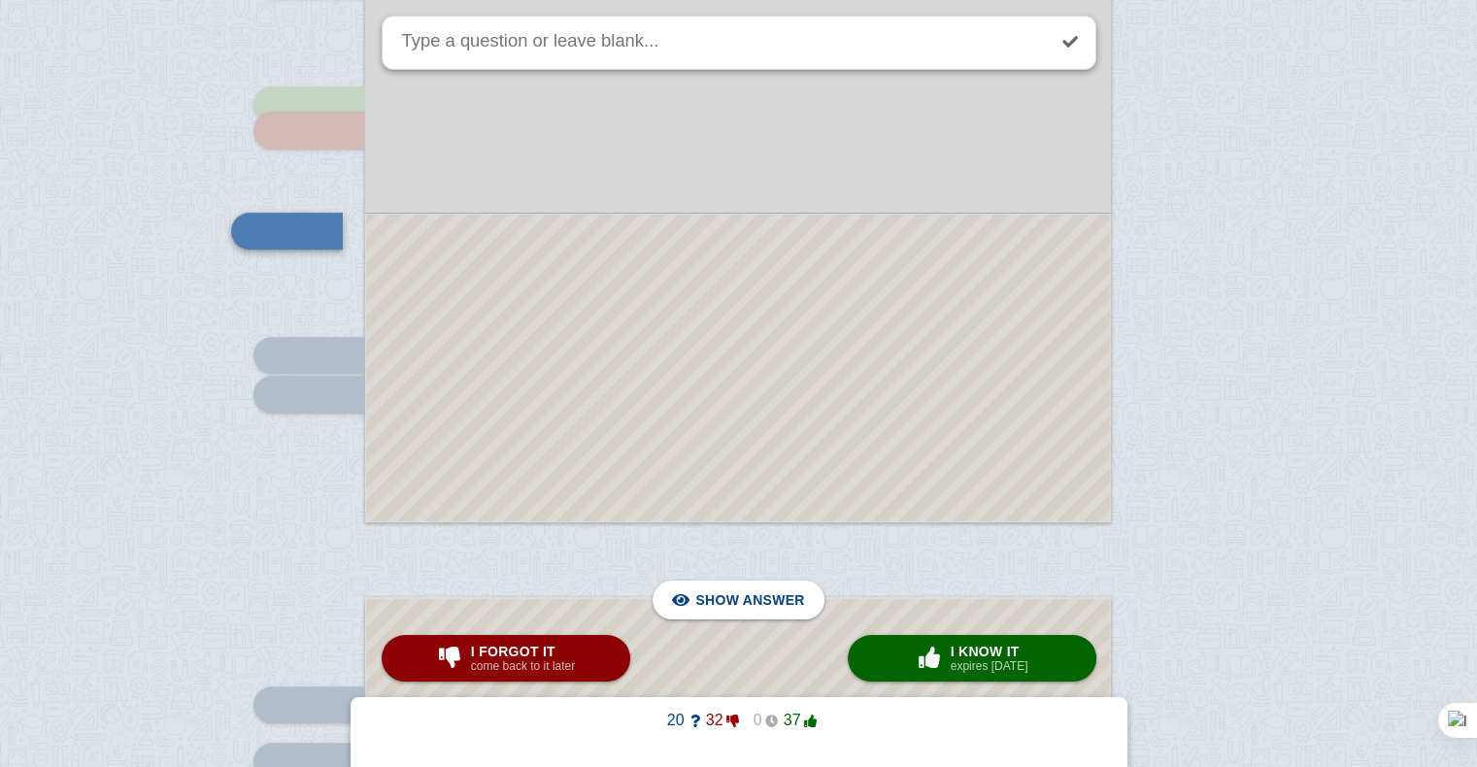
click at [676, 456] on div at bounding box center [738, 368] width 744 height 307
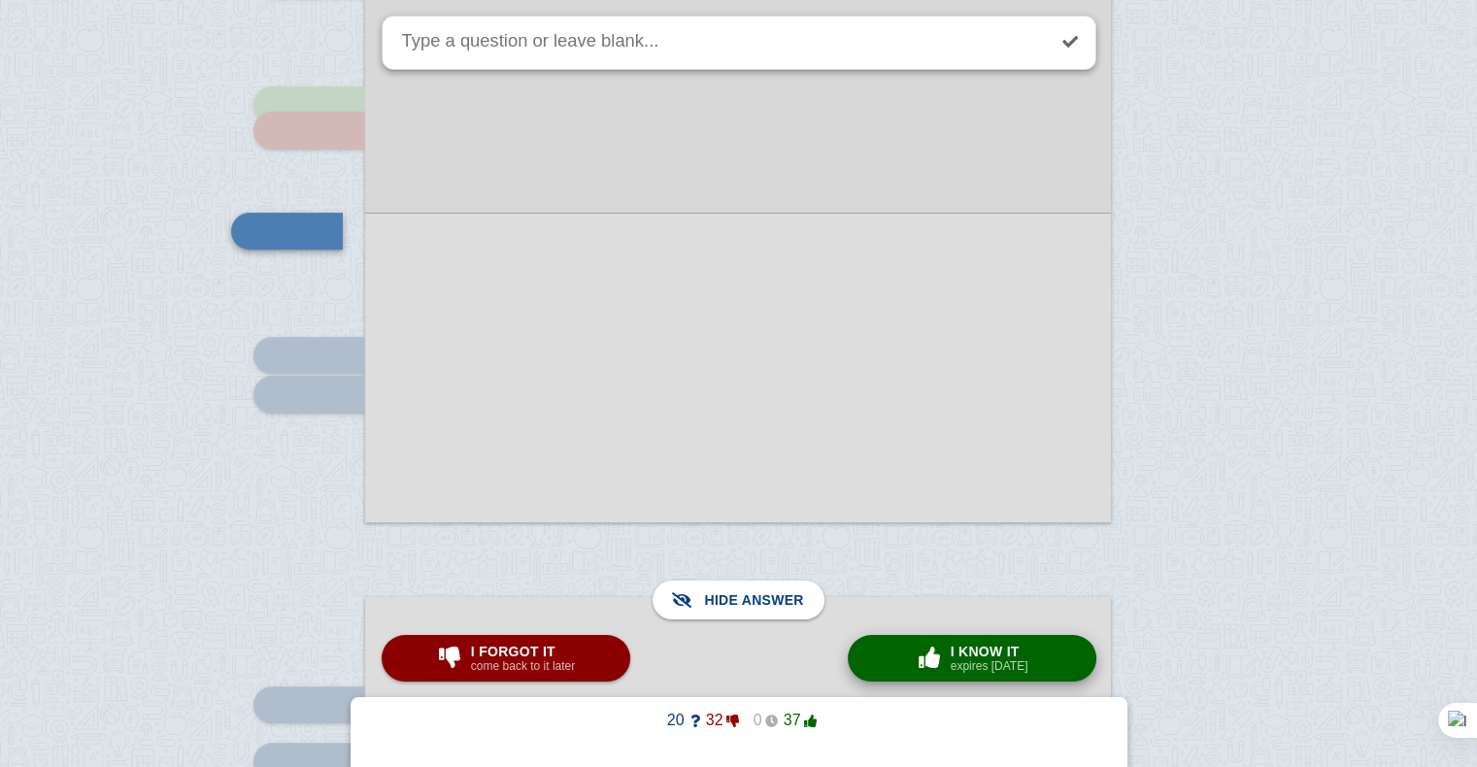
click at [901, 662] on button "× 0 I know it expires [DATE]" at bounding box center [972, 658] width 249 height 47
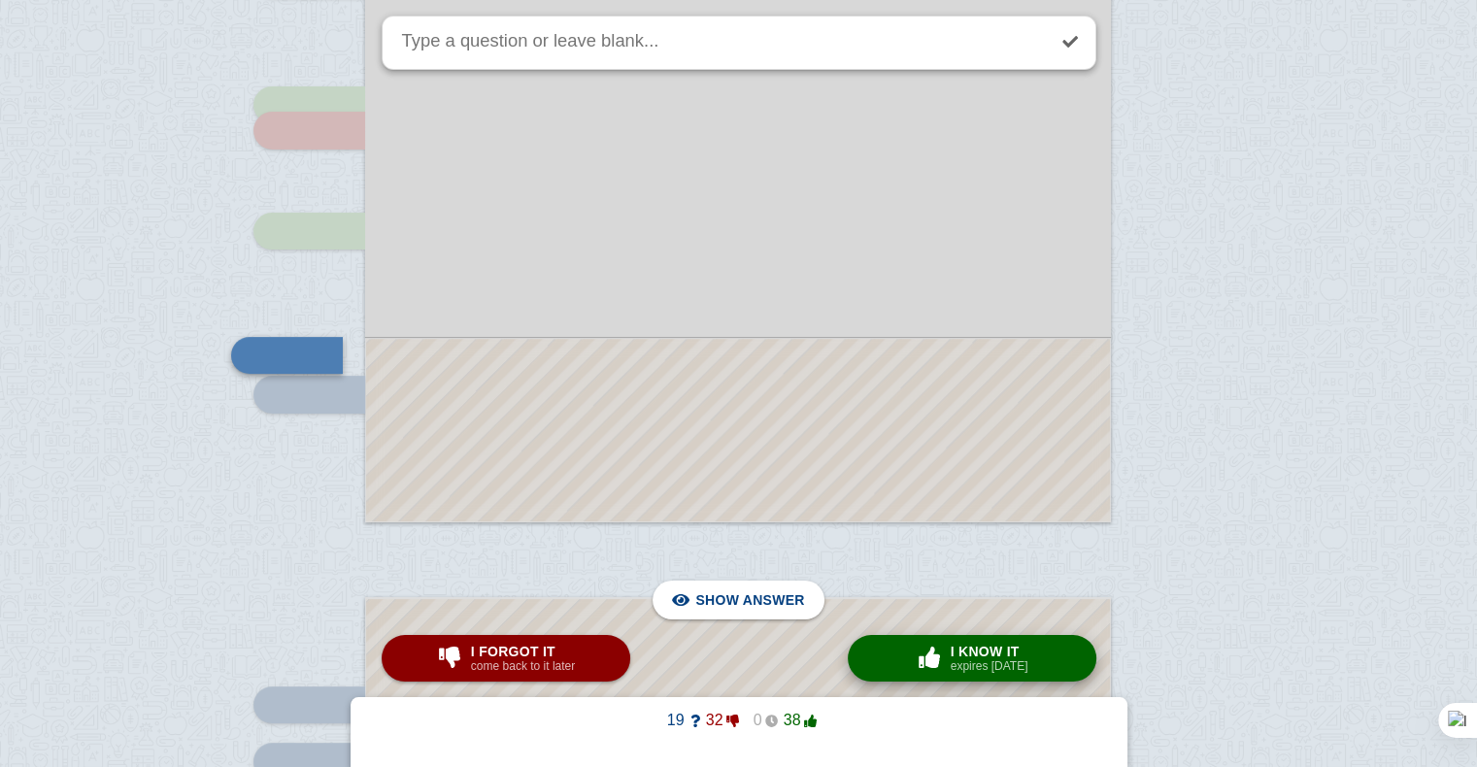
scroll to position [7751, 0]
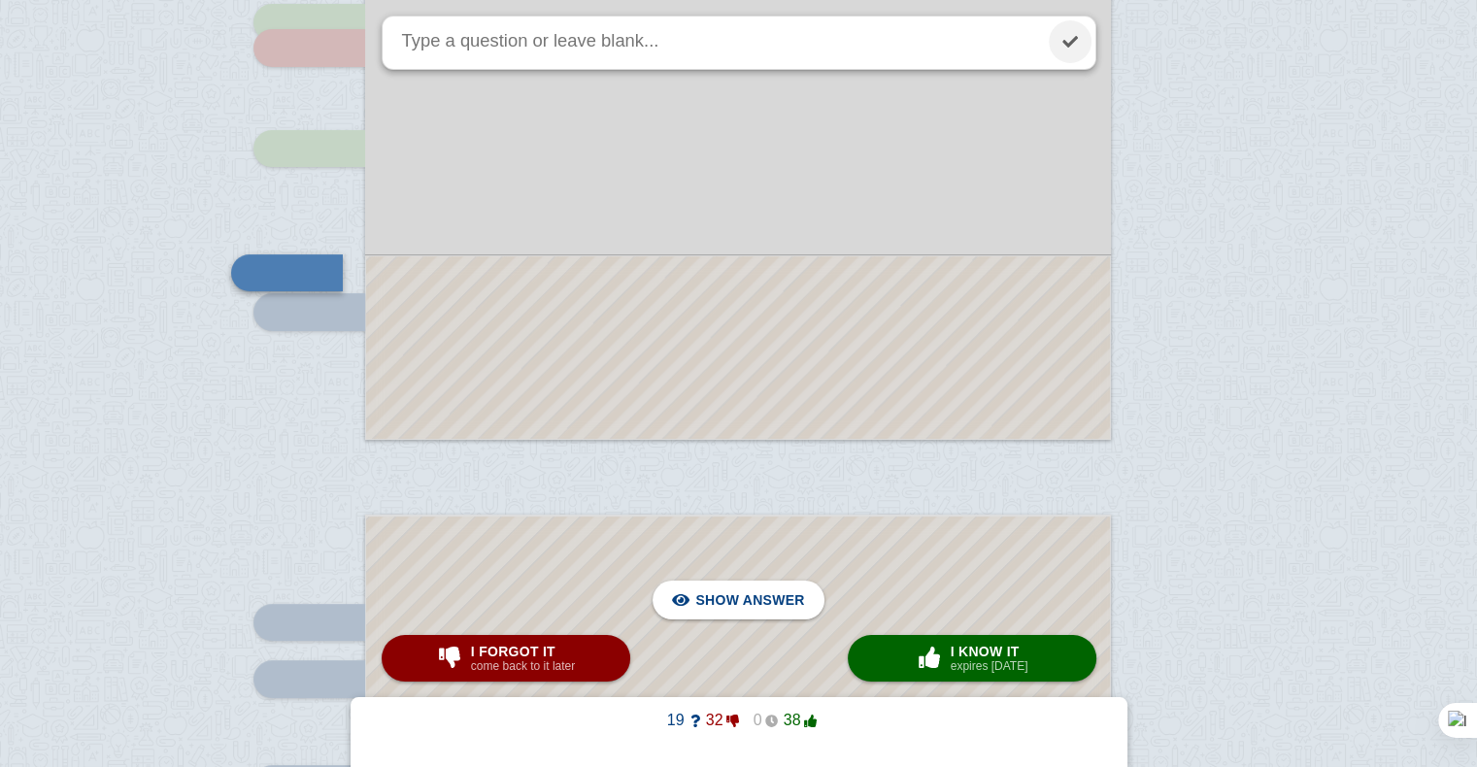
click at [1059, 45] on link at bounding box center [1070, 41] width 43 height 43
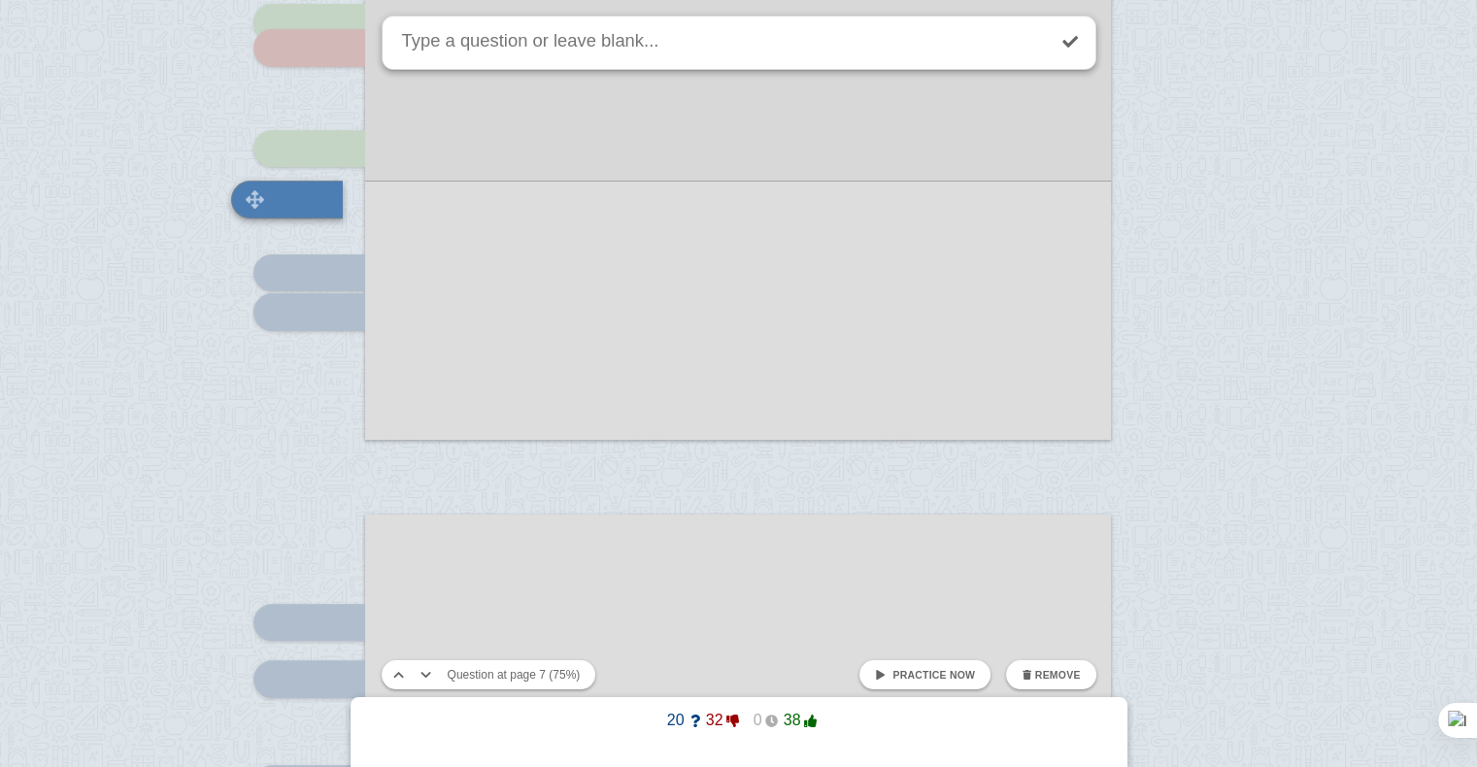
scroll to position [7678, 0]
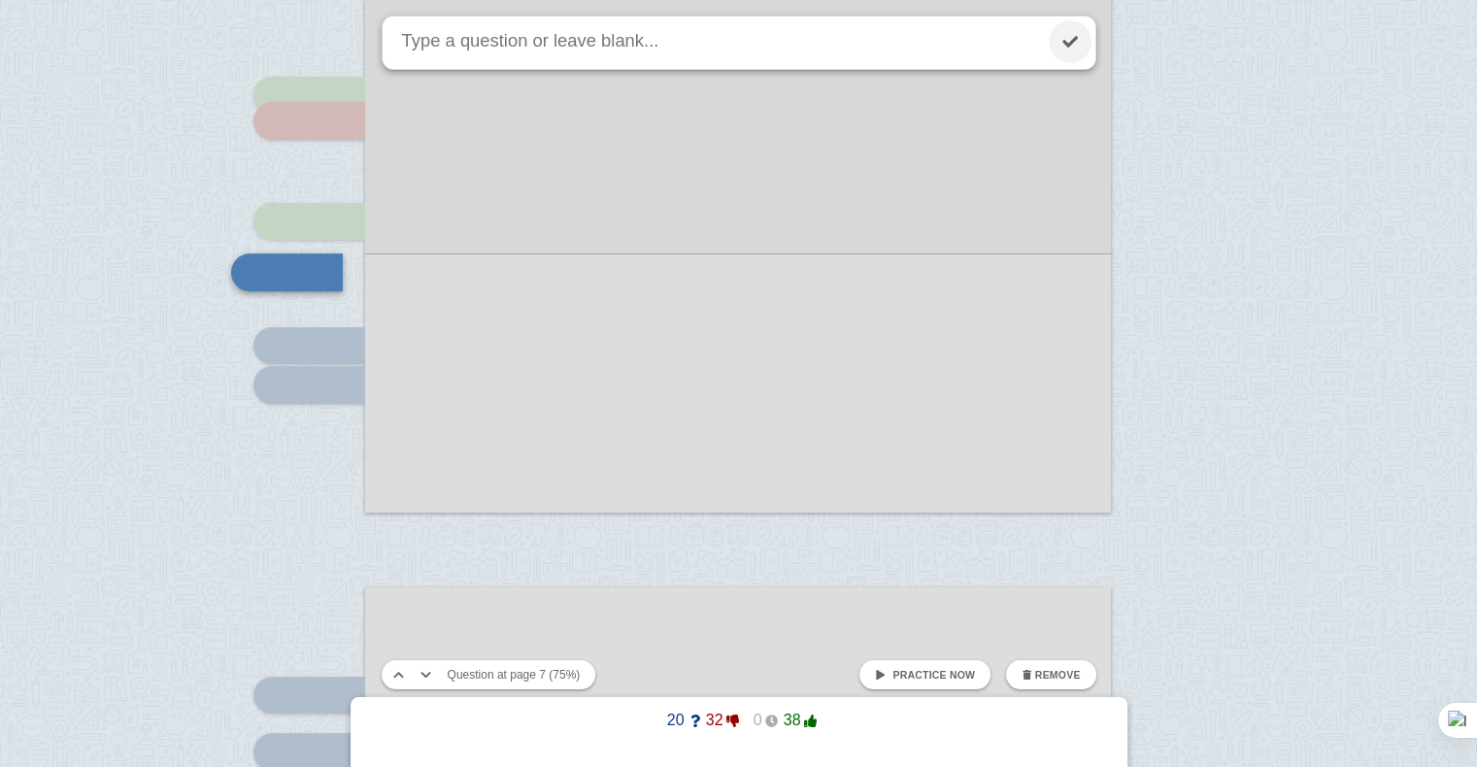
click at [1065, 56] on link at bounding box center [1070, 41] width 43 height 43
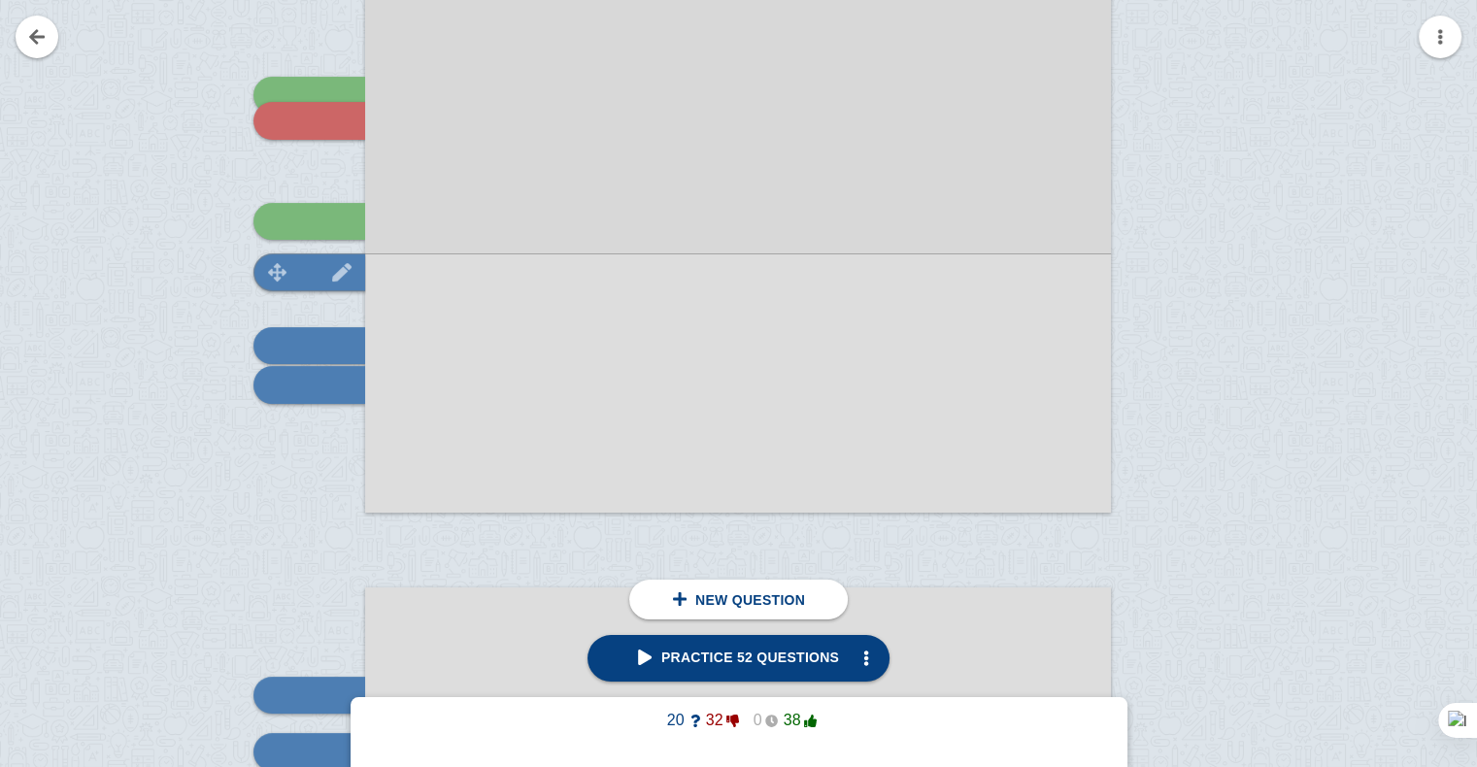
click at [306, 282] on div at bounding box center [309, 271] width 112 height 37
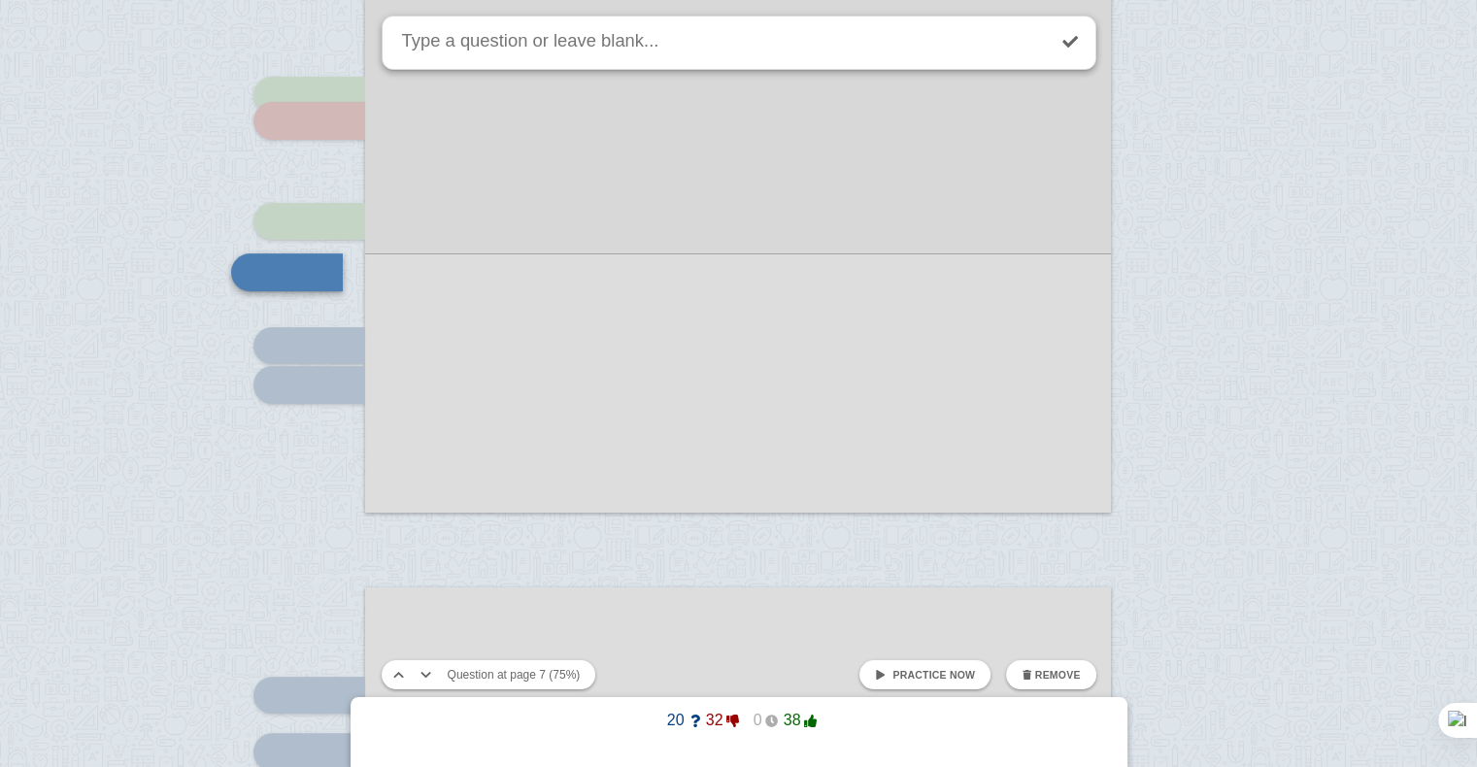
click at [915, 670] on span "Practice now" at bounding box center [933, 675] width 83 height 12
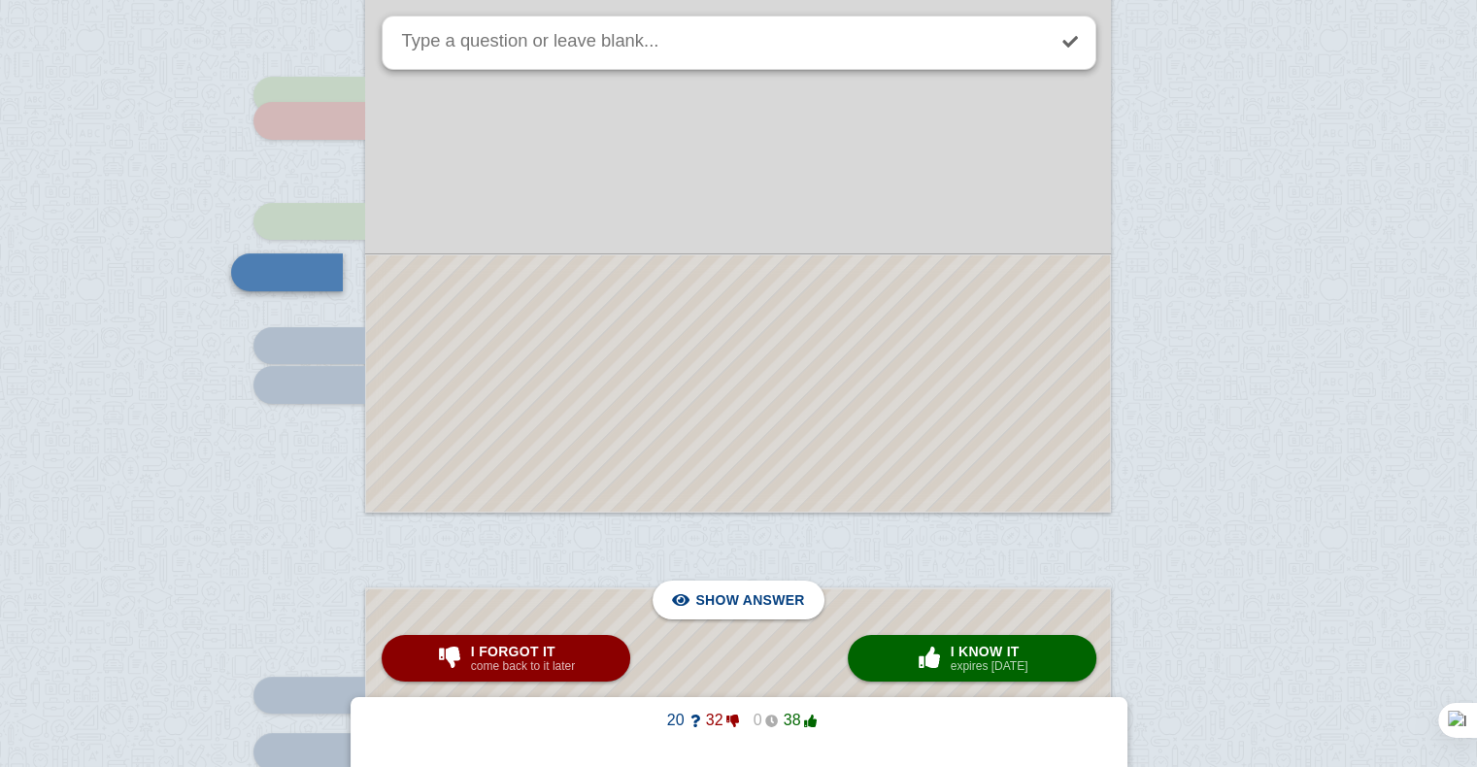
click at [792, 400] on div at bounding box center [738, 383] width 744 height 256
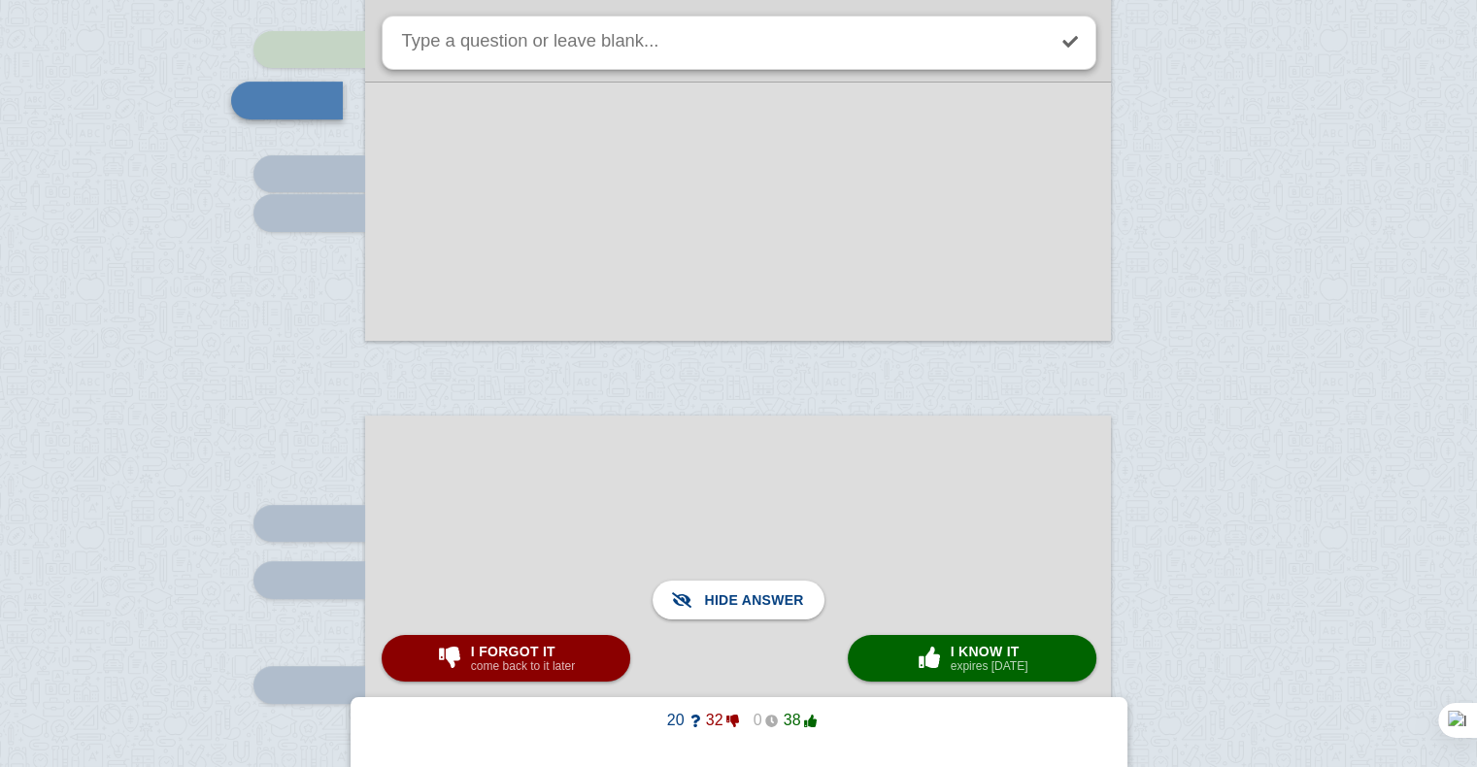
scroll to position [7849, 0]
click at [552, 664] on small "come back to it later" at bounding box center [523, 666] width 104 height 14
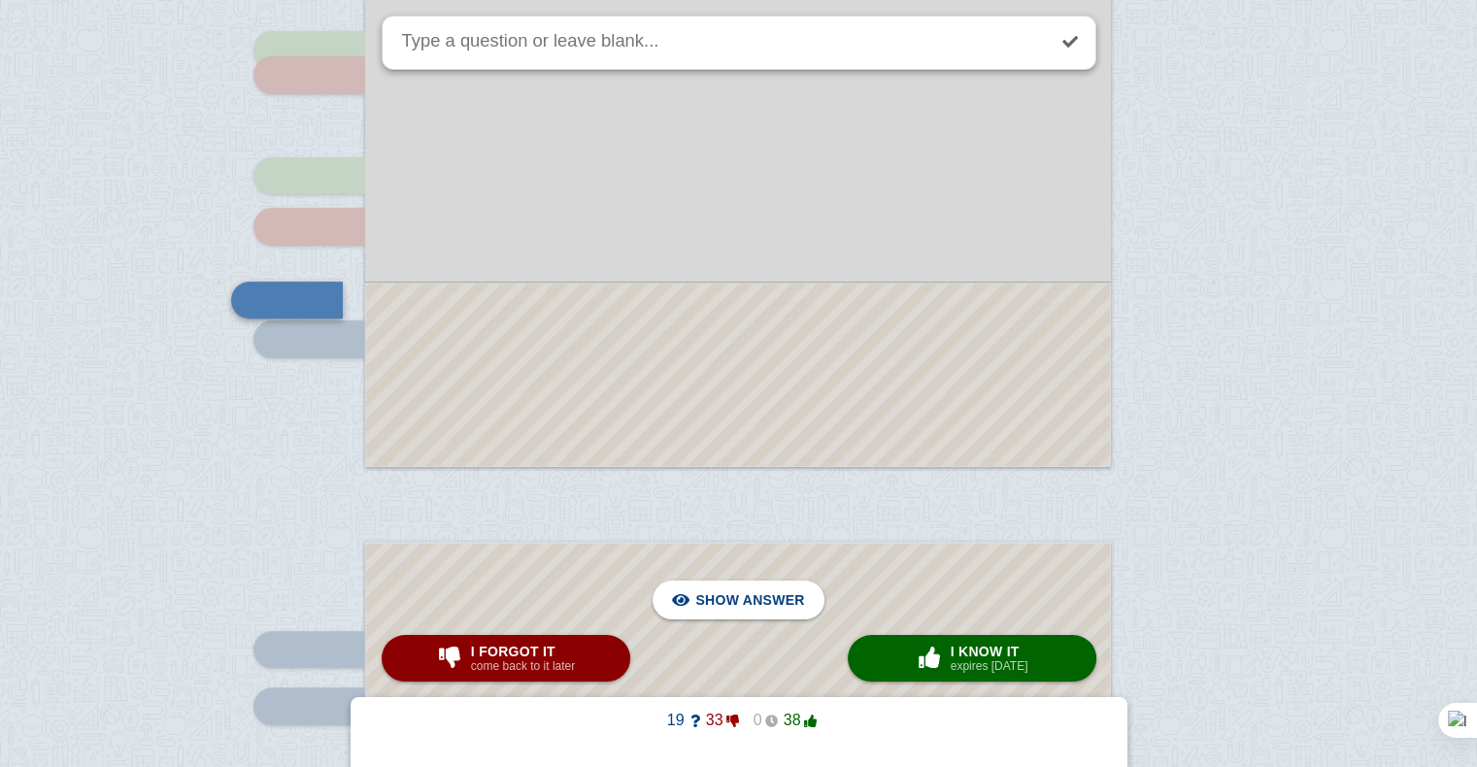
scroll to position [7783, 0]
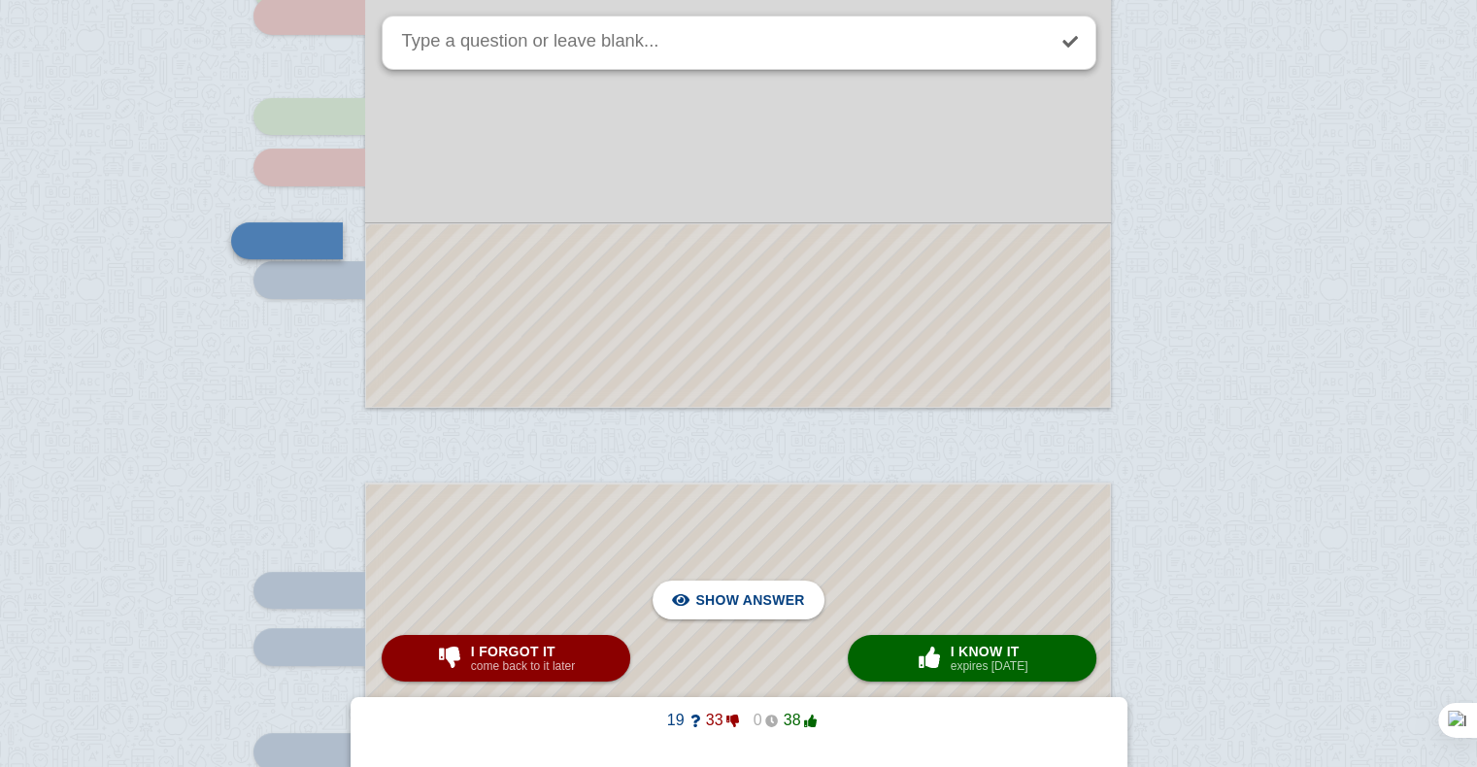
click at [761, 304] on div at bounding box center [738, 315] width 744 height 183
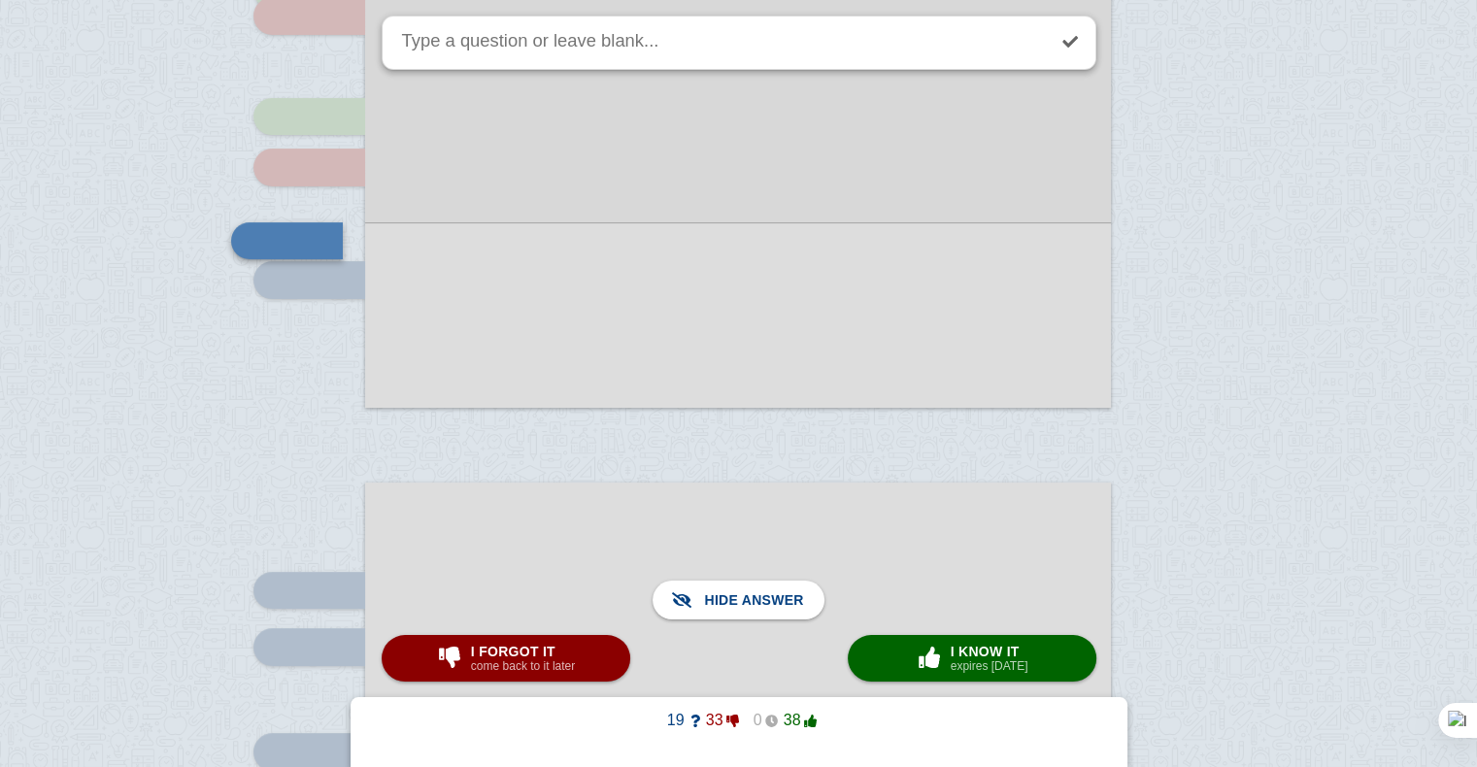
scroll to position [7763, 0]
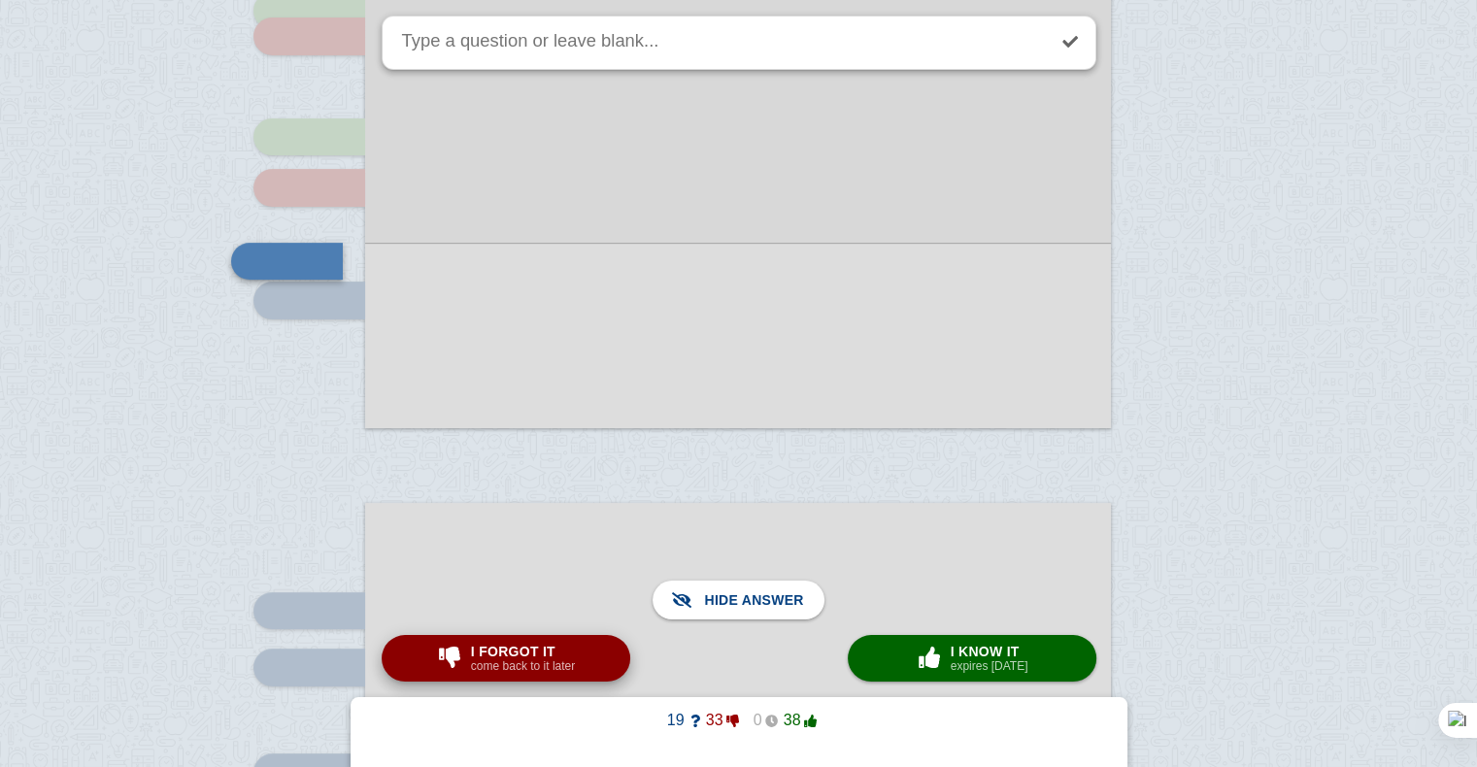
click at [569, 644] on span "I forgot it" at bounding box center [523, 652] width 104 height 16
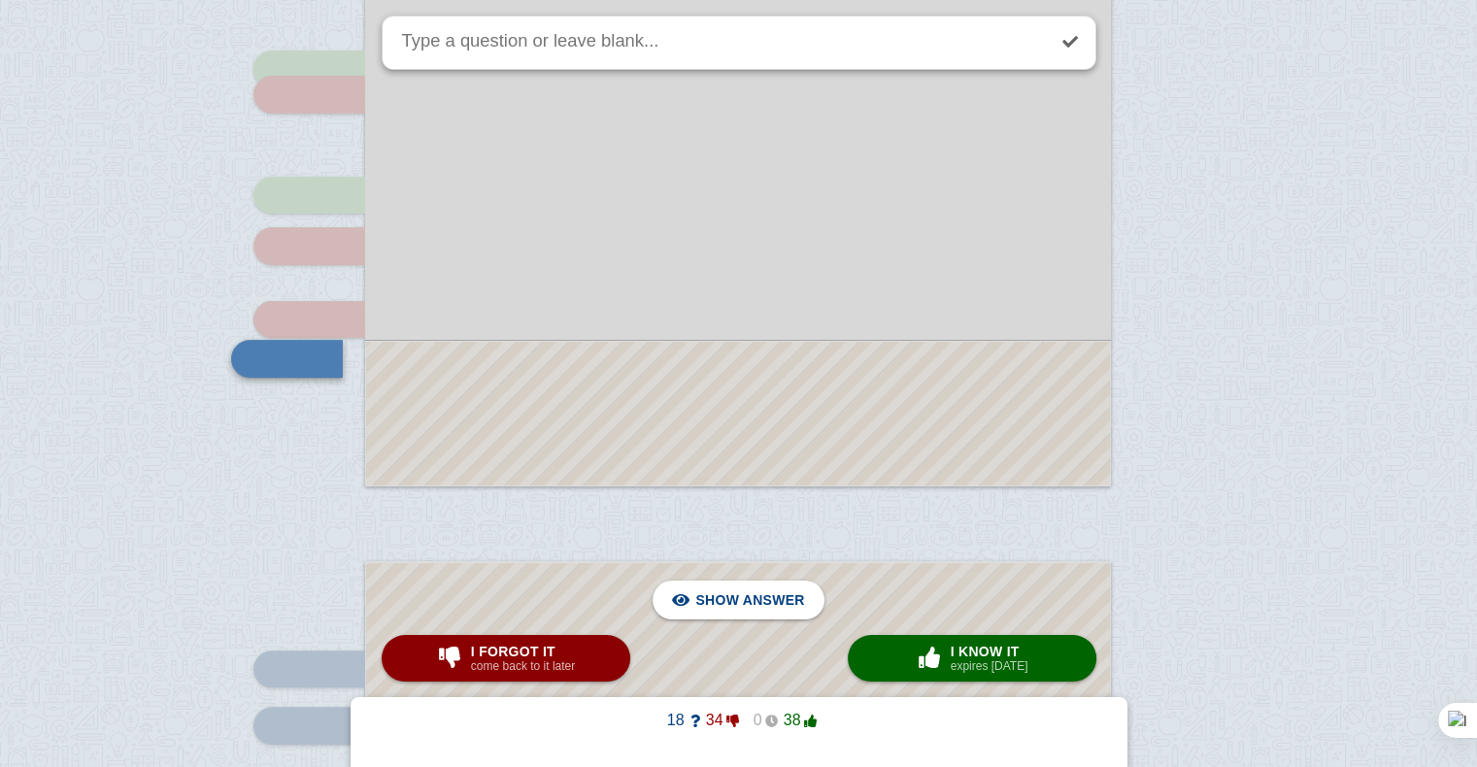
scroll to position [7764, 0]
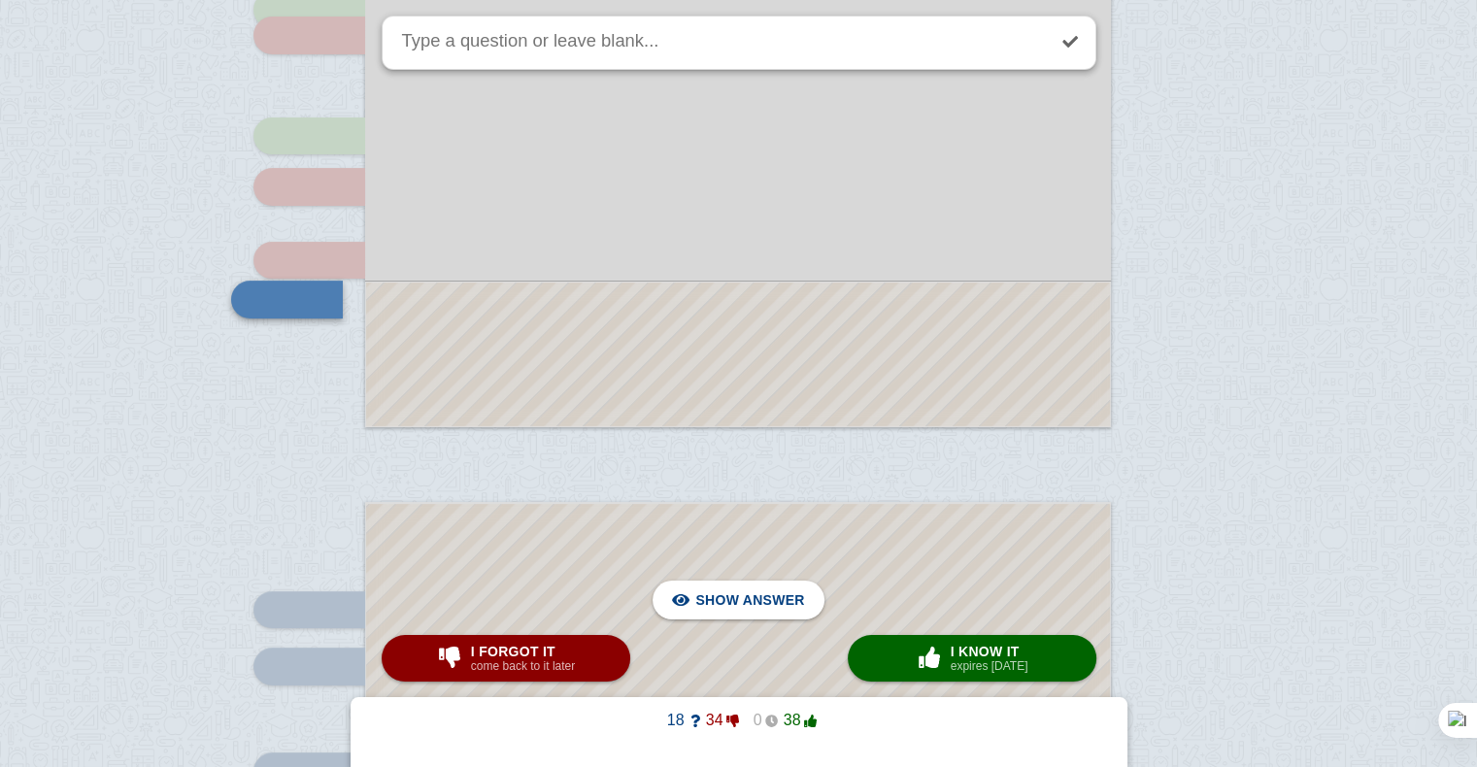
click at [715, 315] on div at bounding box center [738, 355] width 744 height 144
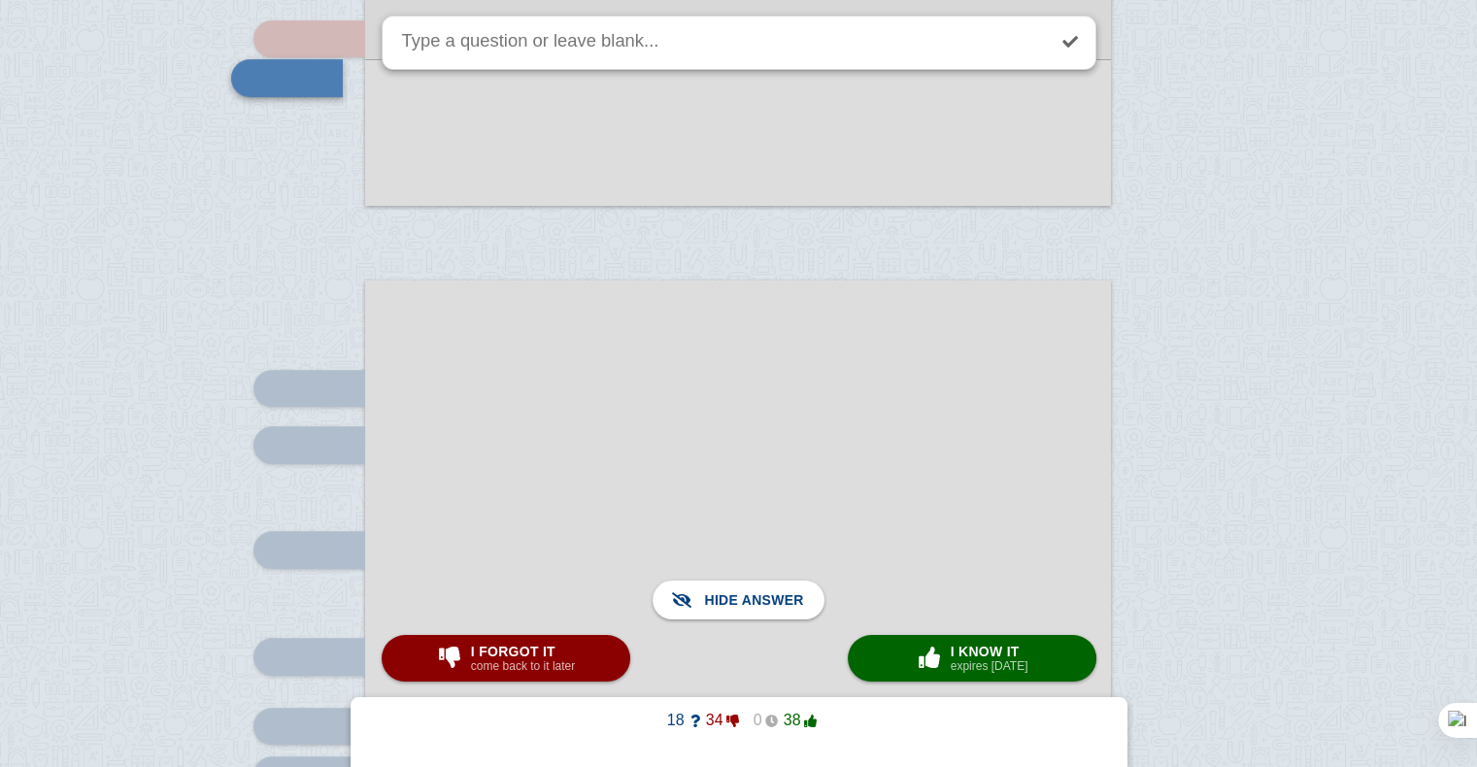
scroll to position [7986, 0]
click at [561, 654] on span "I forgot it" at bounding box center [523, 652] width 104 height 16
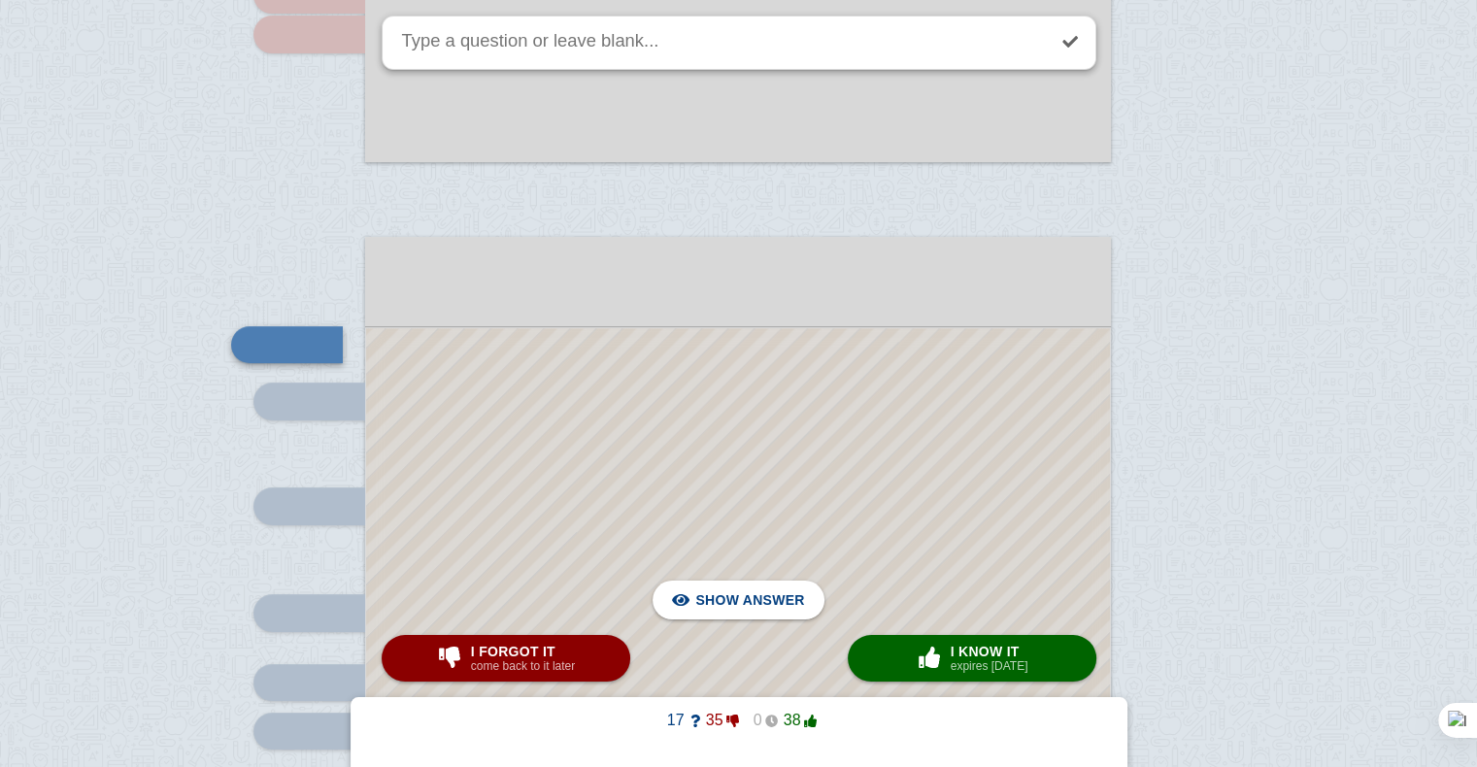
scroll to position [8029, 0]
click at [1068, 41] on link at bounding box center [1070, 41] width 43 height 43
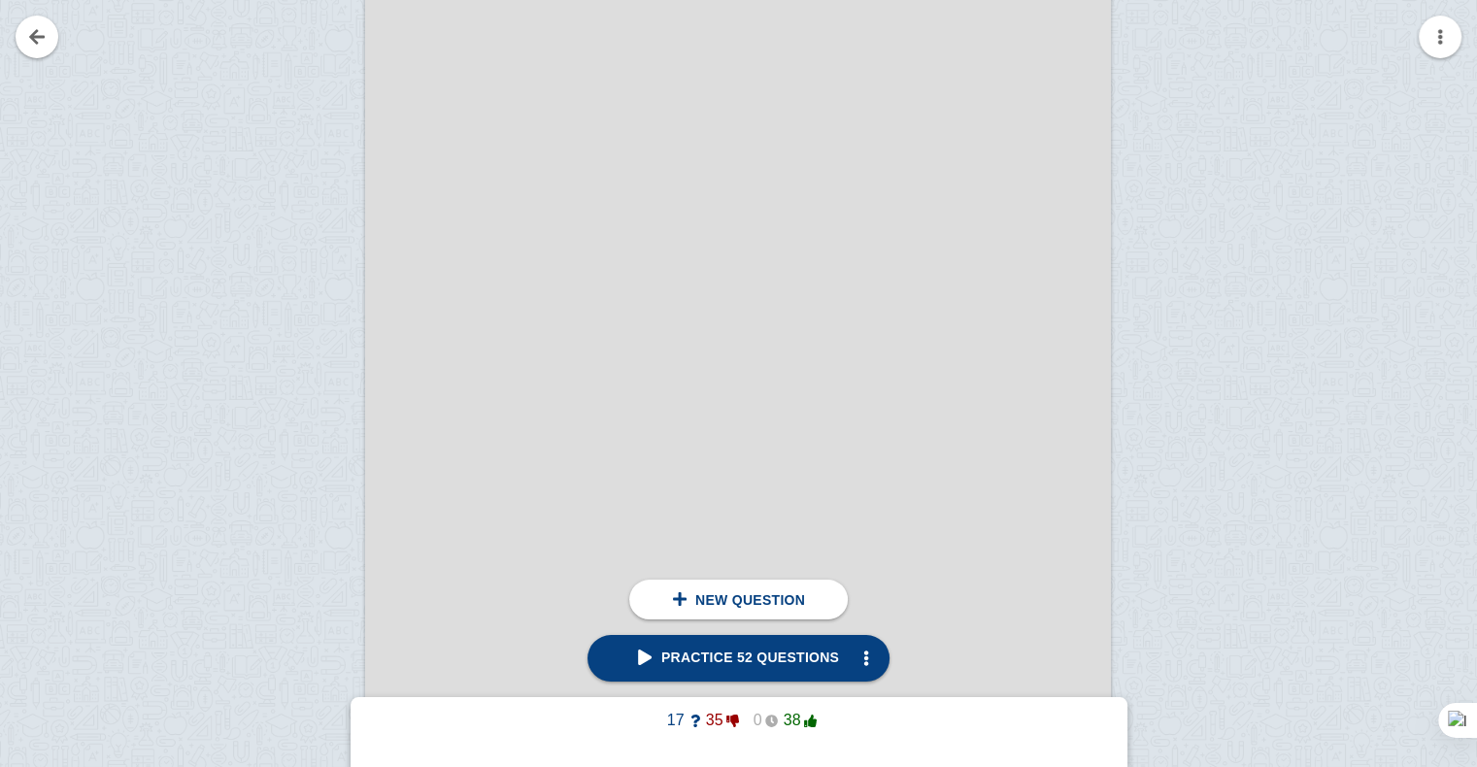
scroll to position [9697, 0]
click at [291, 151] on div at bounding box center [300, 243] width 130 height 1055
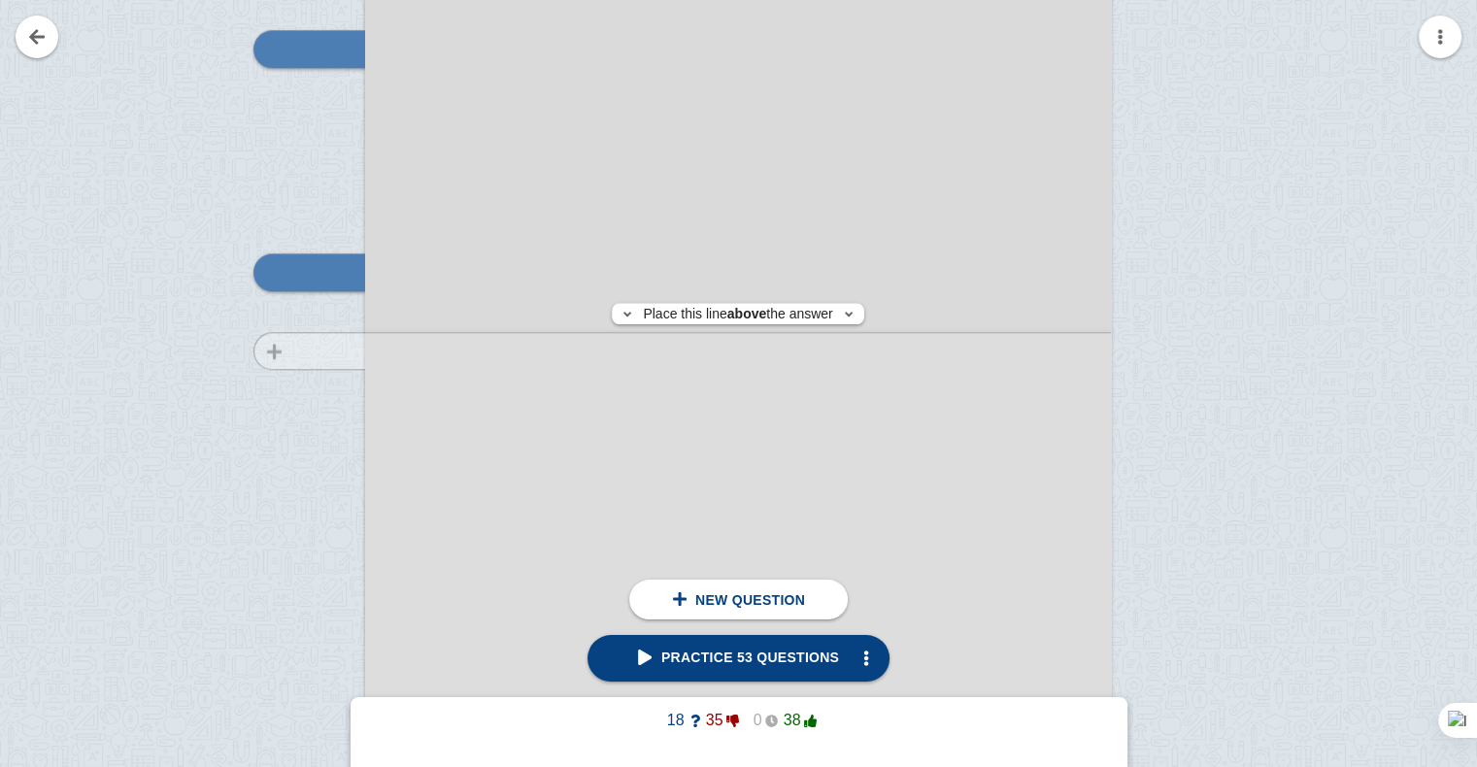
click at [316, 351] on div at bounding box center [300, 364] width 130 height 1055
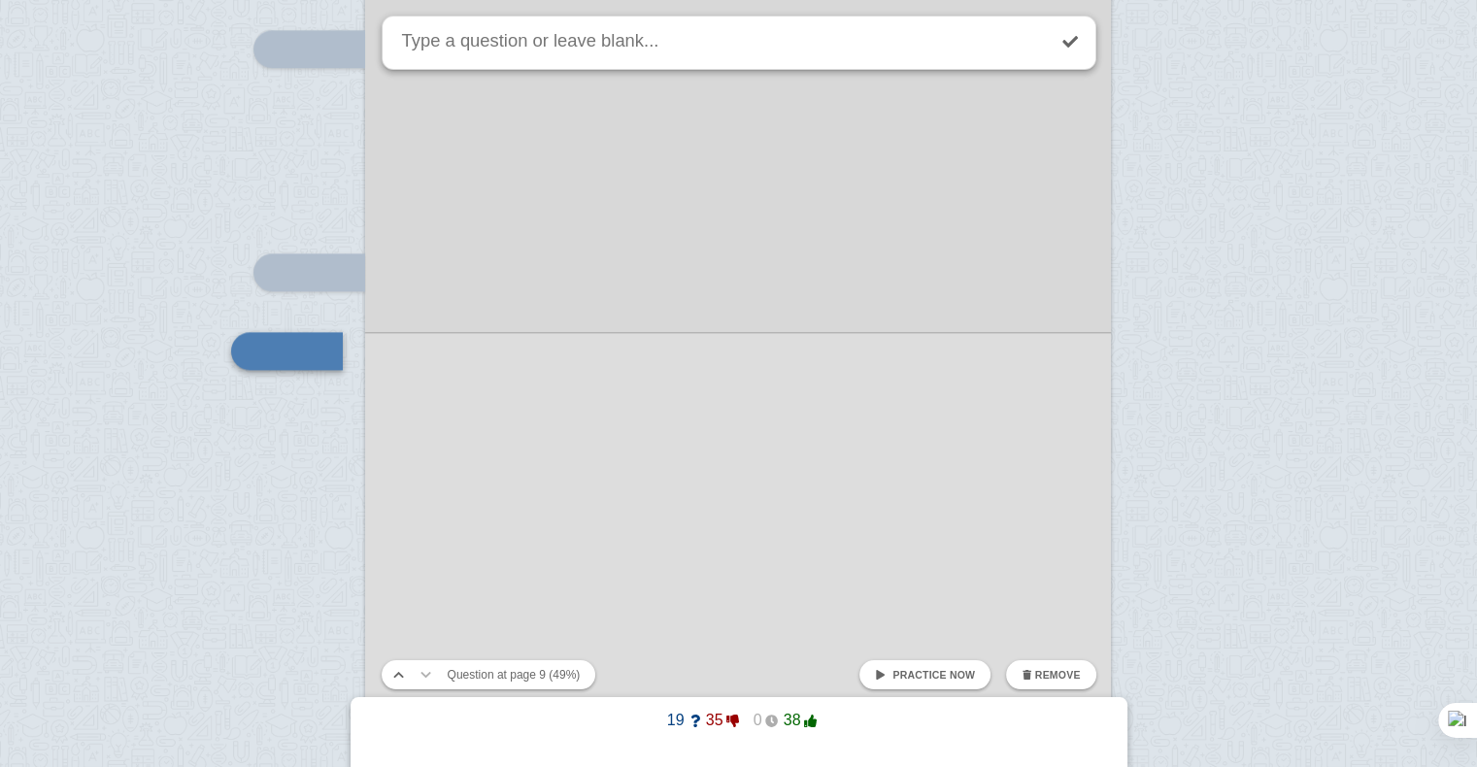
scroll to position [9655, 0]
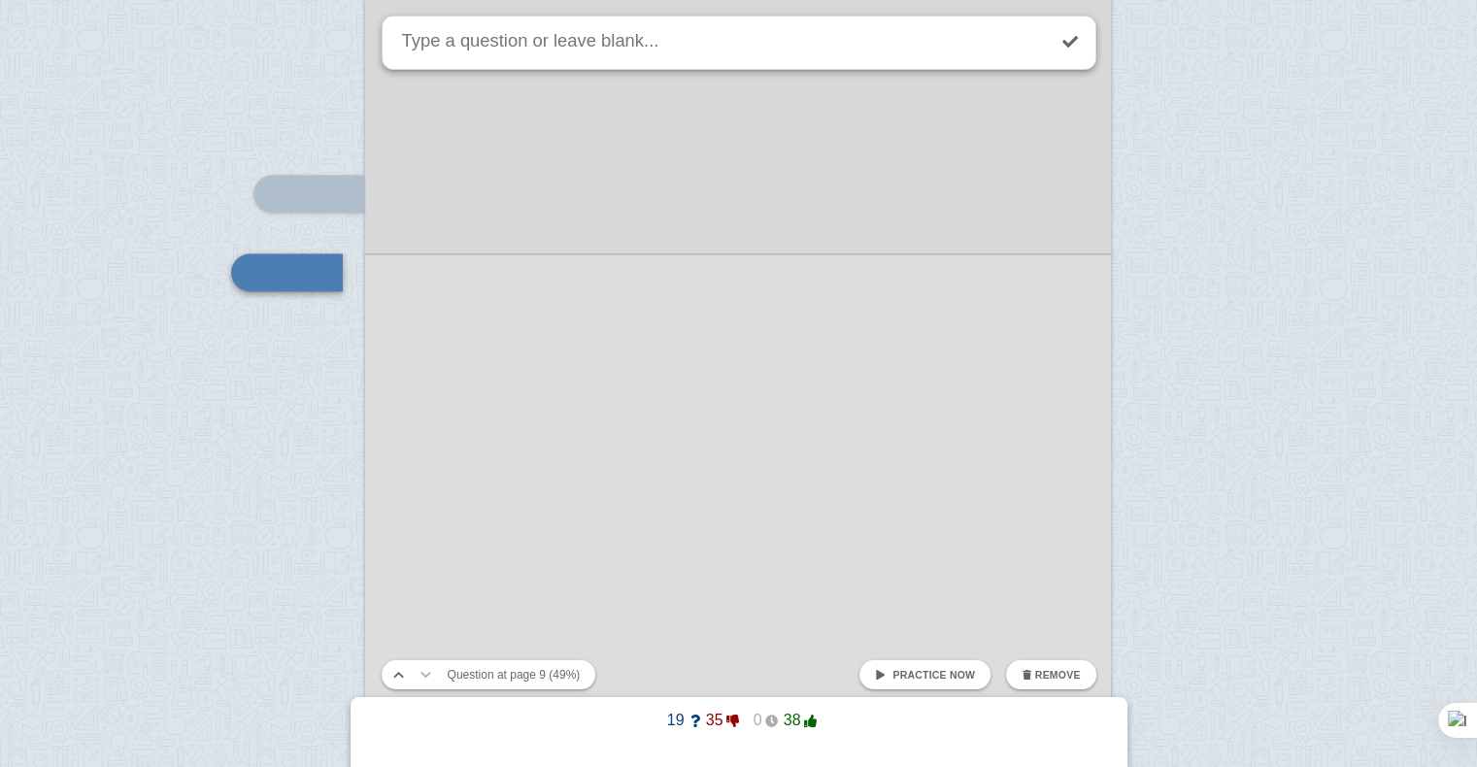
click at [397, 392] on div at bounding box center [738, 267] width 746 height 1055
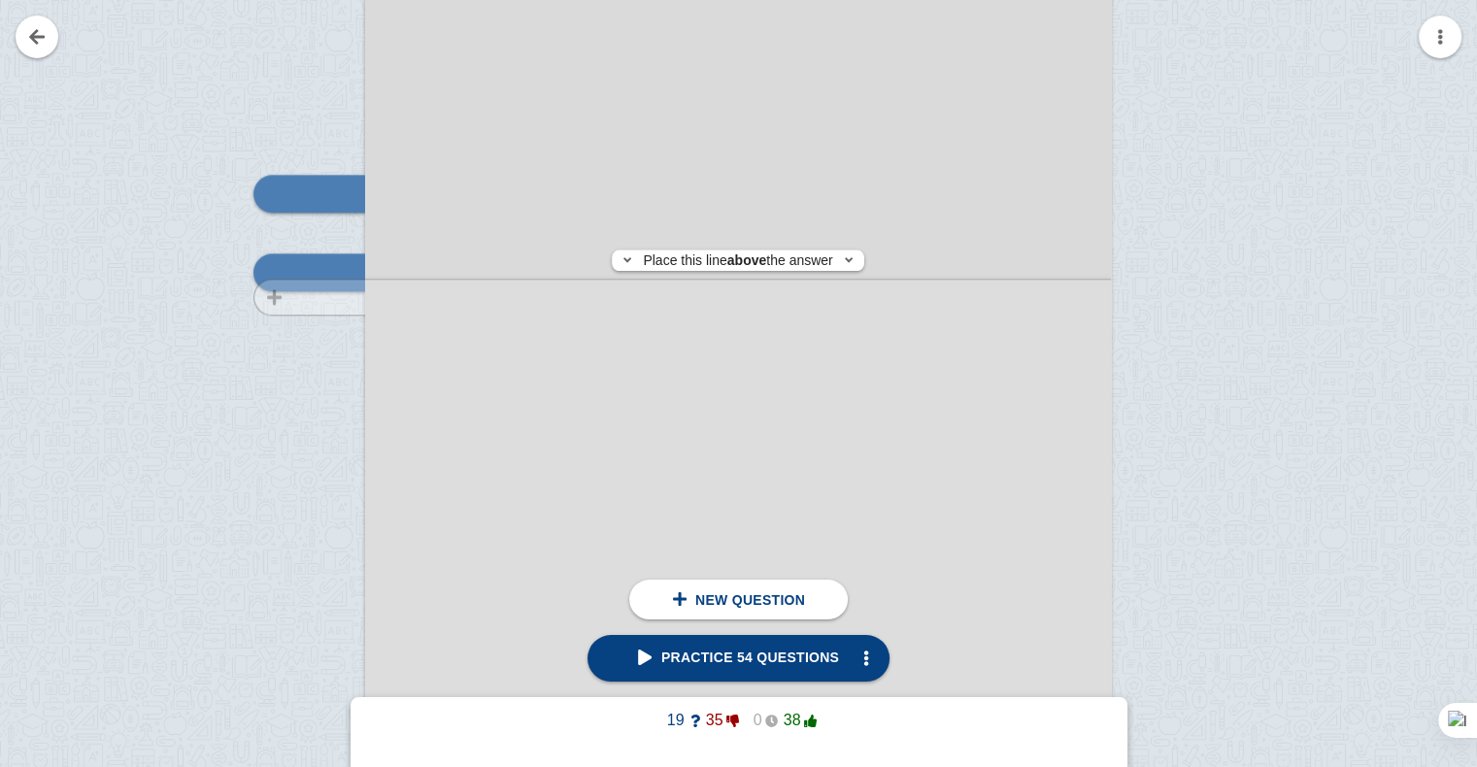
click at [330, 297] on div at bounding box center [300, 285] width 130 height 1055
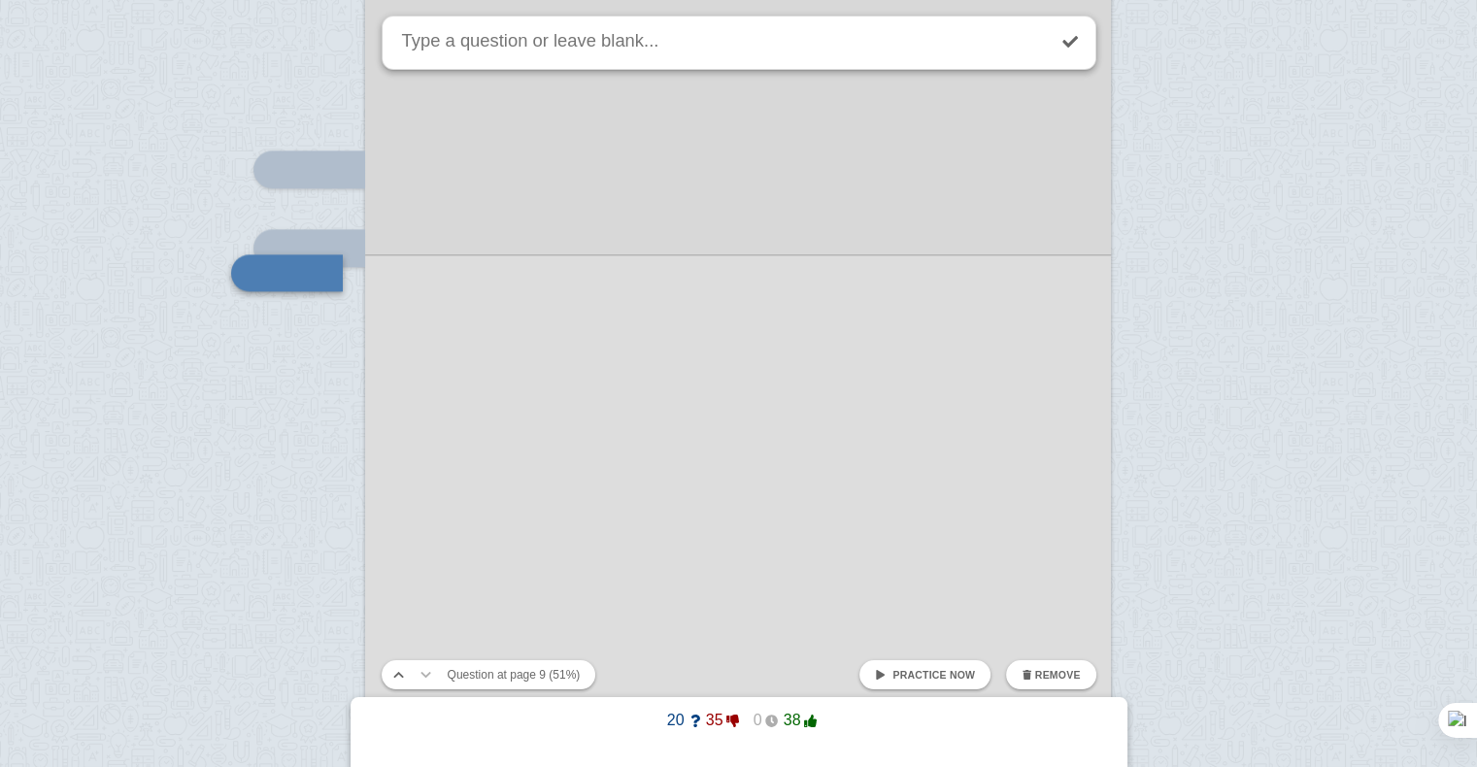
click at [421, 371] on div at bounding box center [738, 242] width 746 height 1055
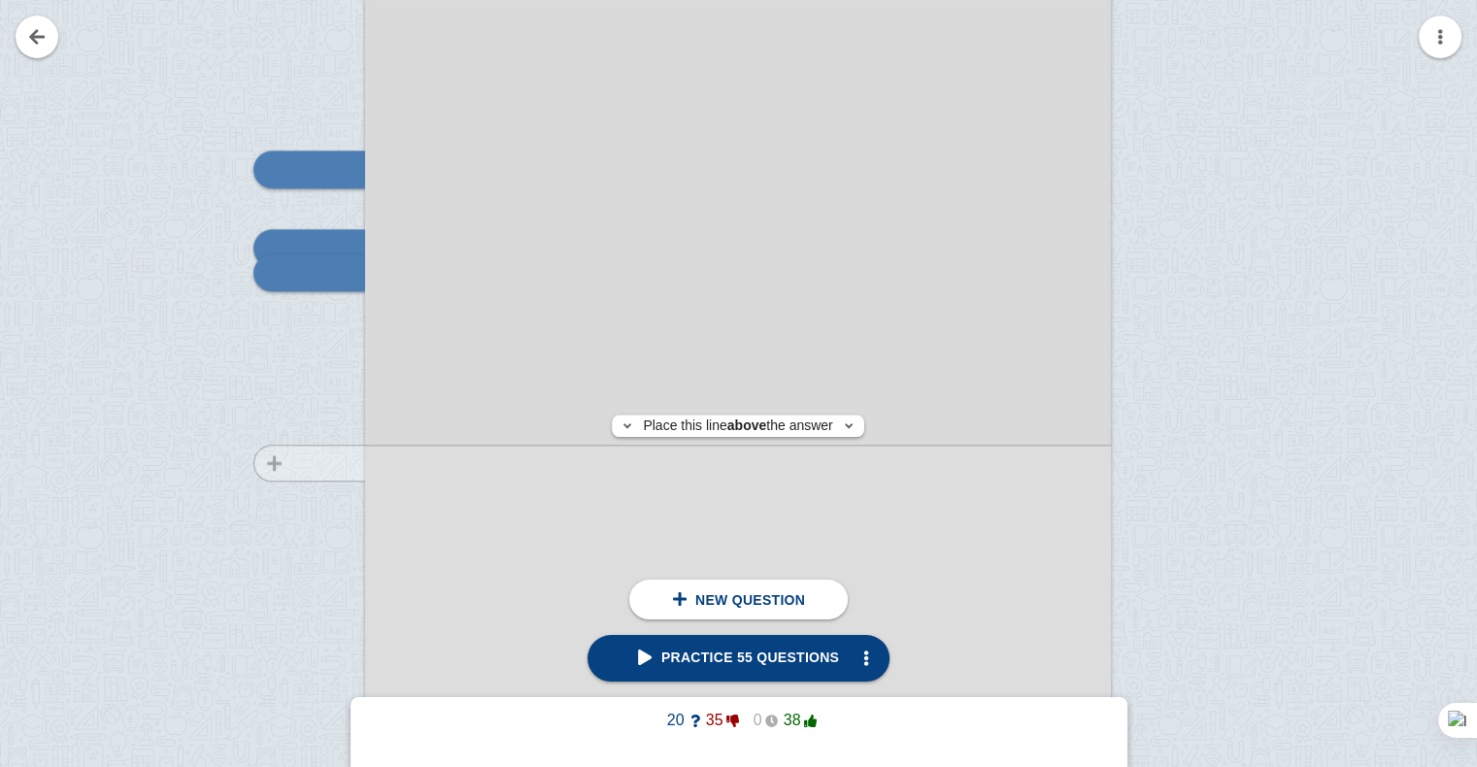
click at [316, 462] on div at bounding box center [300, 261] width 130 height 1055
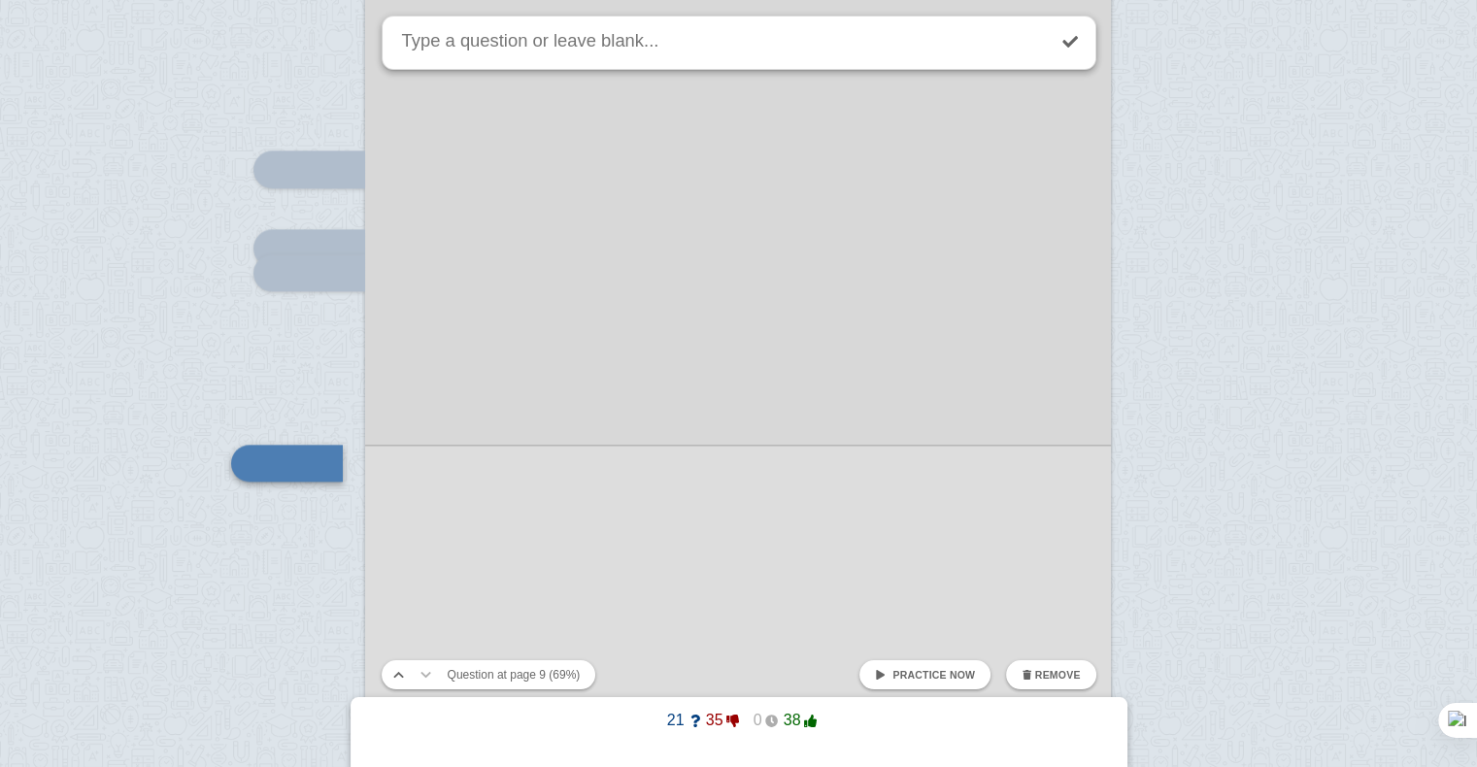
scroll to position [9870, 0]
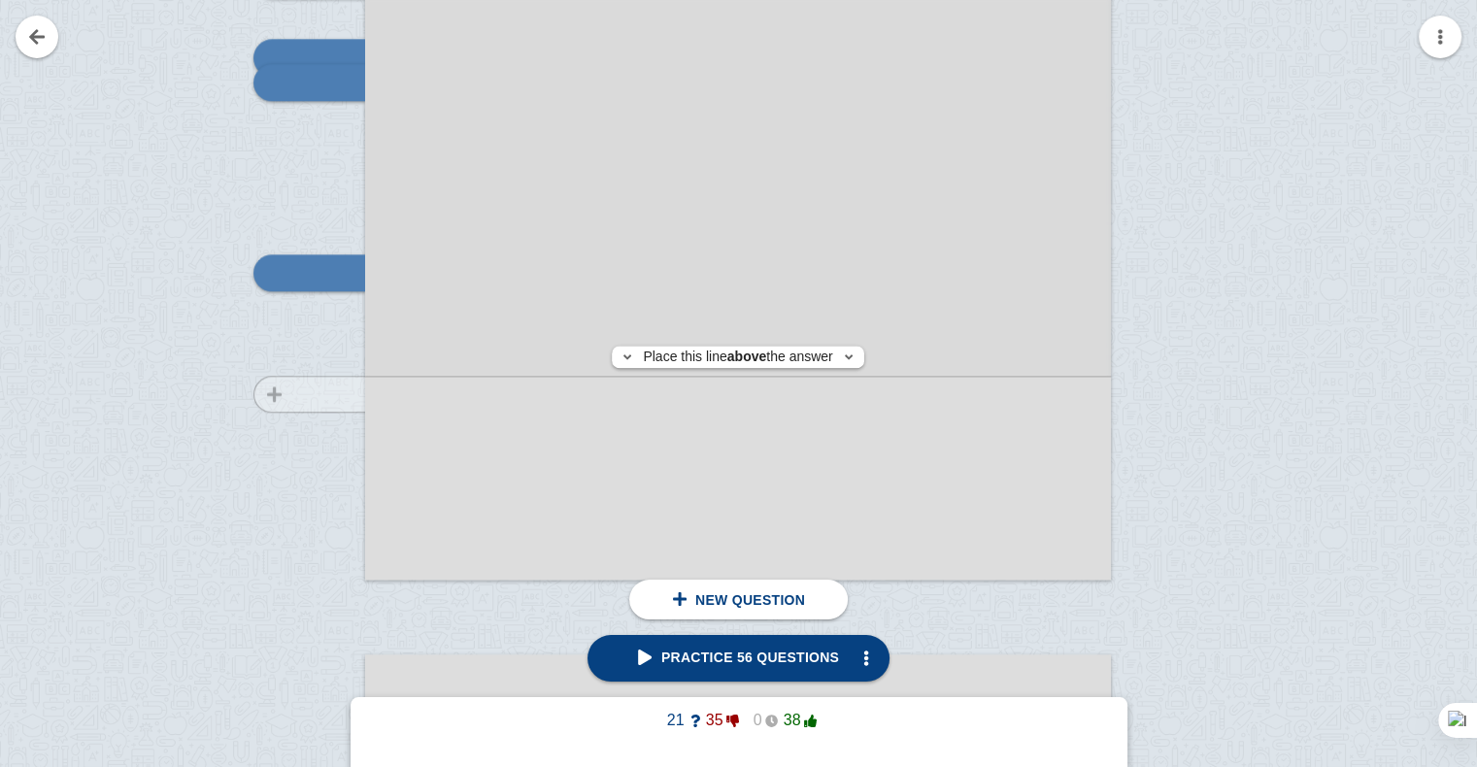
click at [326, 393] on div at bounding box center [300, 71] width 130 height 1055
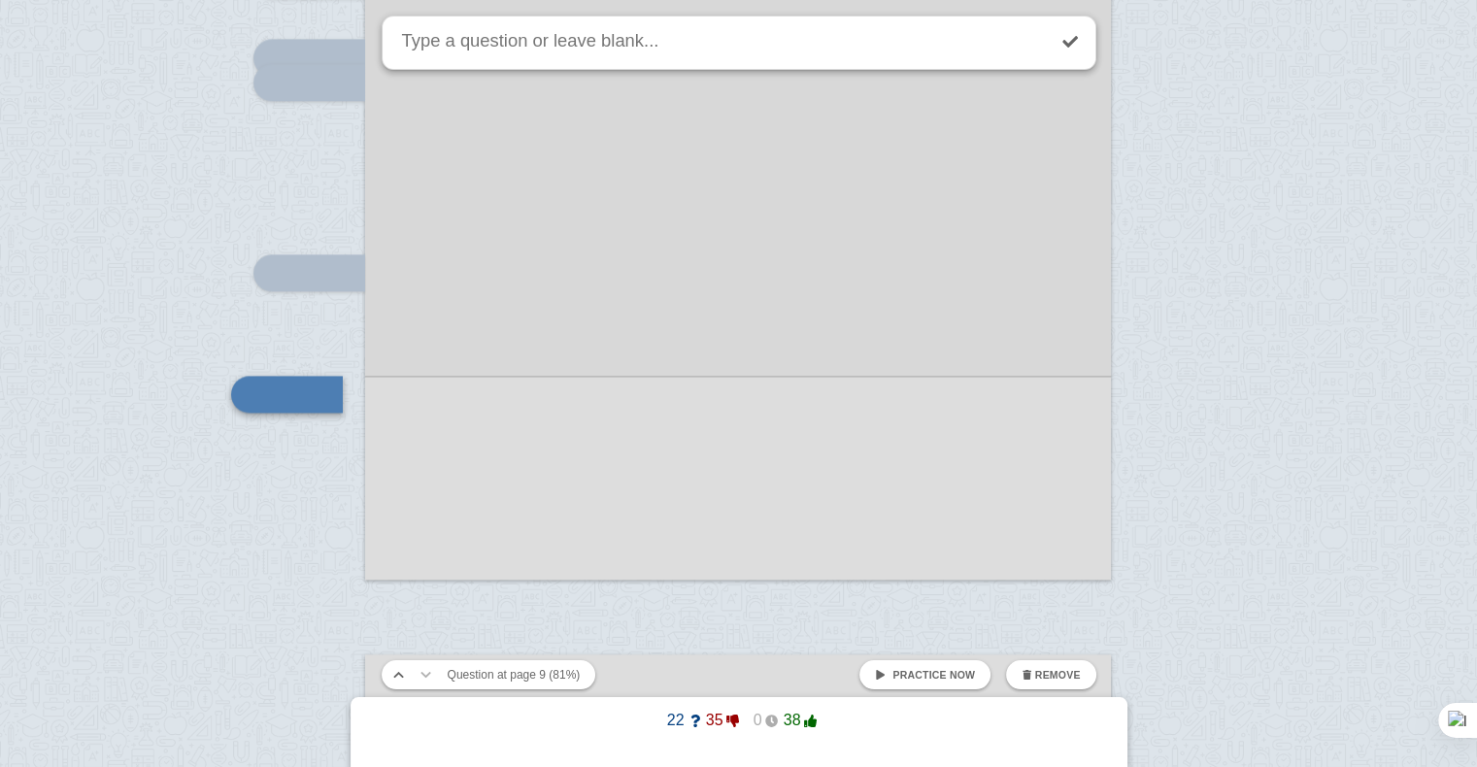
scroll to position [9991, 0]
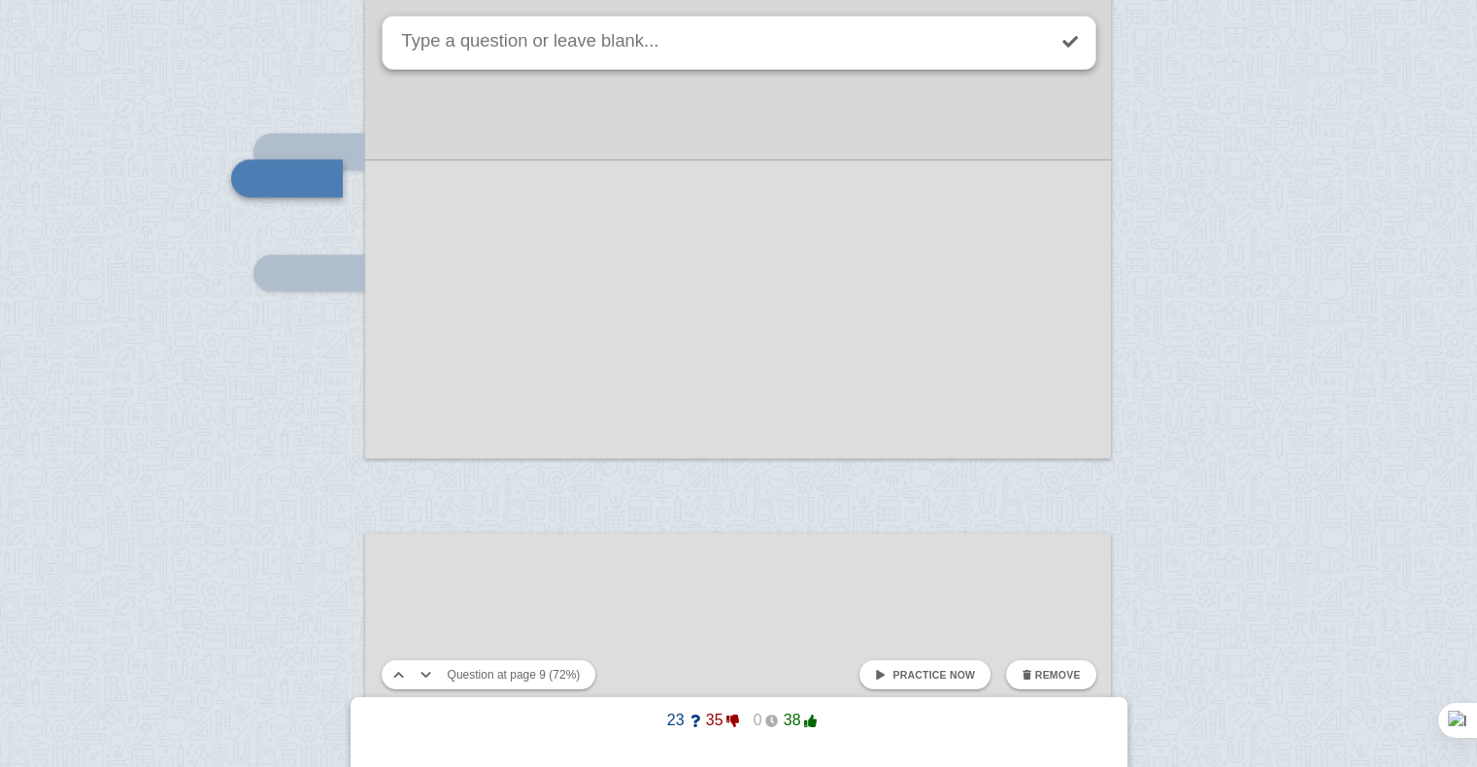
scroll to position [9897, 0]
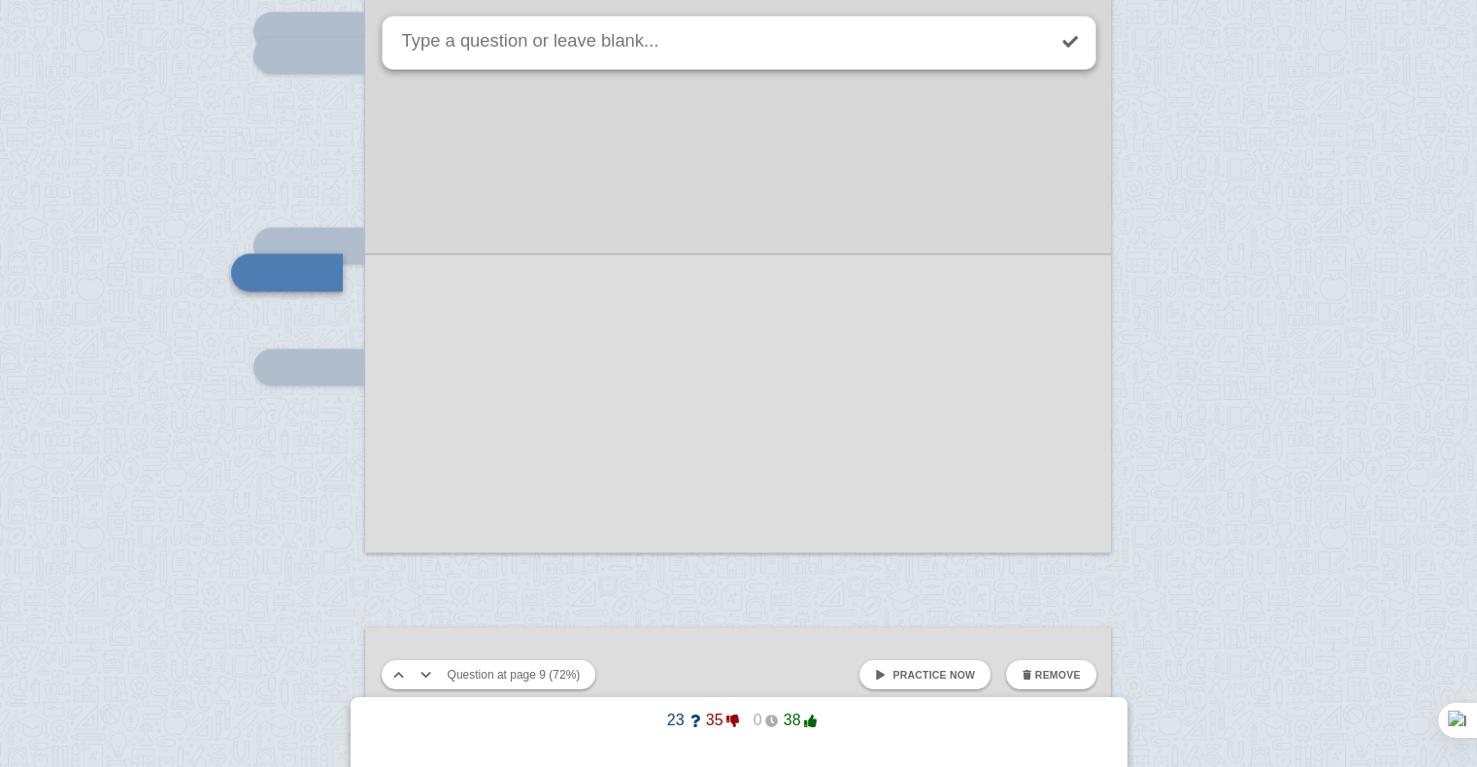
click at [474, 253] on div at bounding box center [738, 25] width 746 height 1055
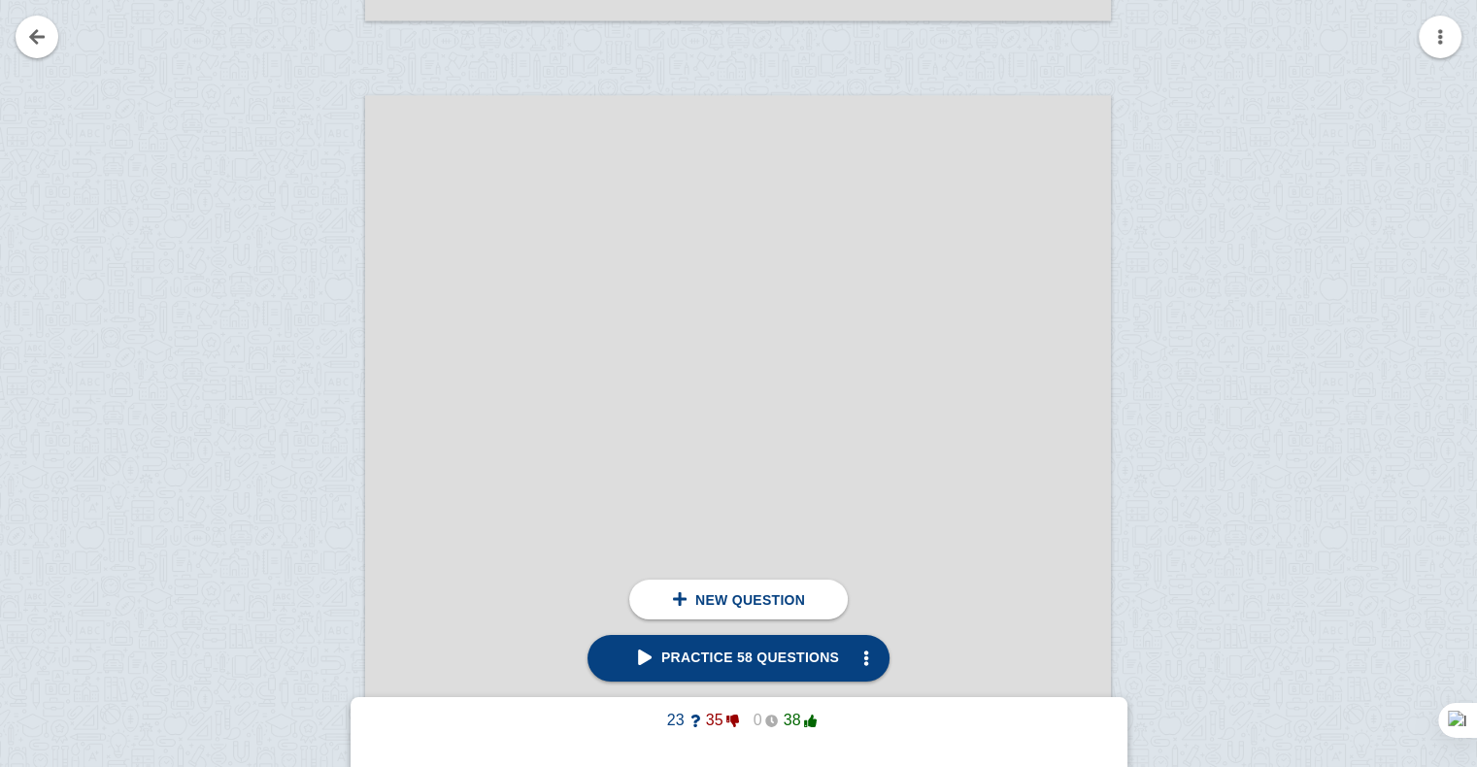
scroll to position [10449, 0]
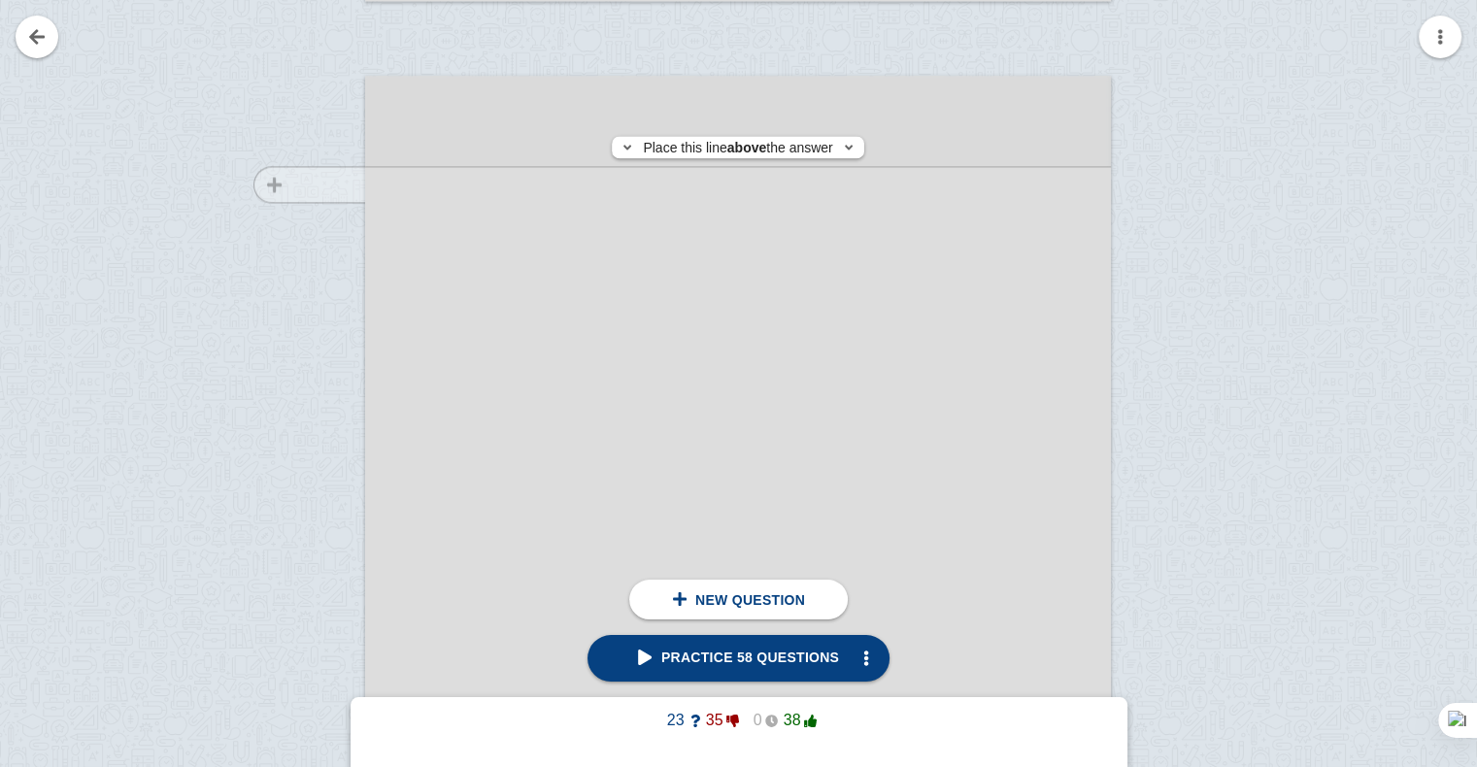
click at [291, 185] on div at bounding box center [300, 621] width 130 height 1055
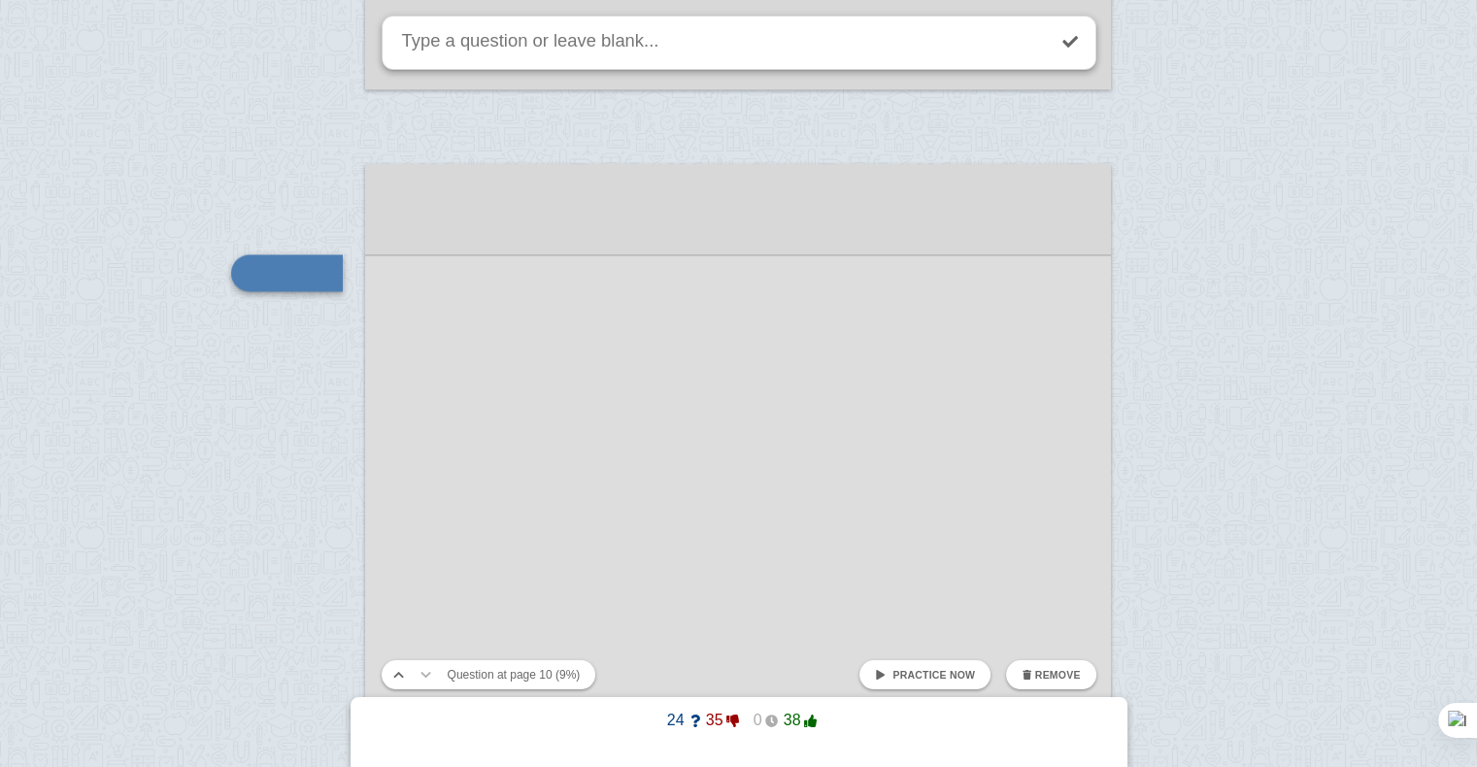
click at [430, 269] on div at bounding box center [738, 691] width 746 height 1055
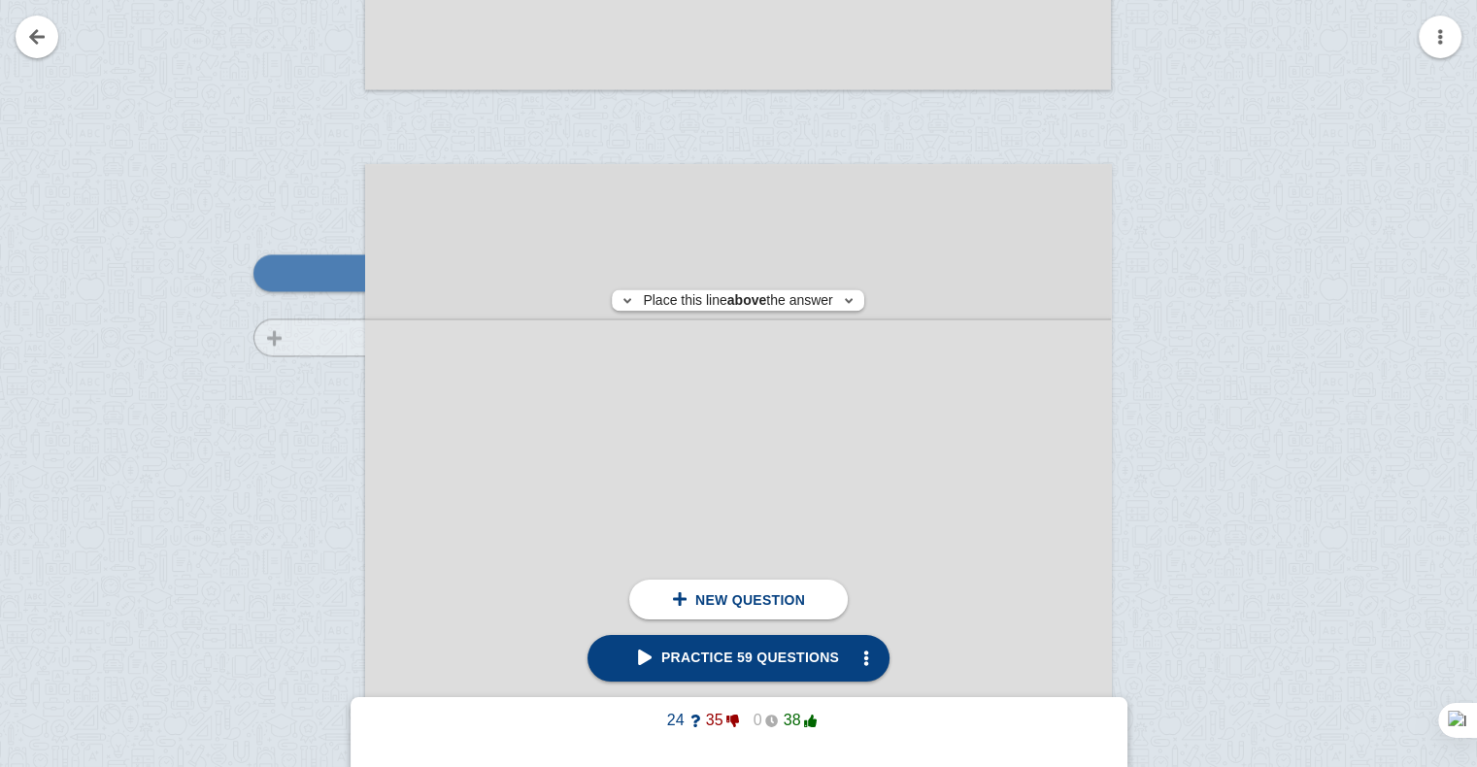
click at [315, 337] on div at bounding box center [300, 710] width 130 height 1055
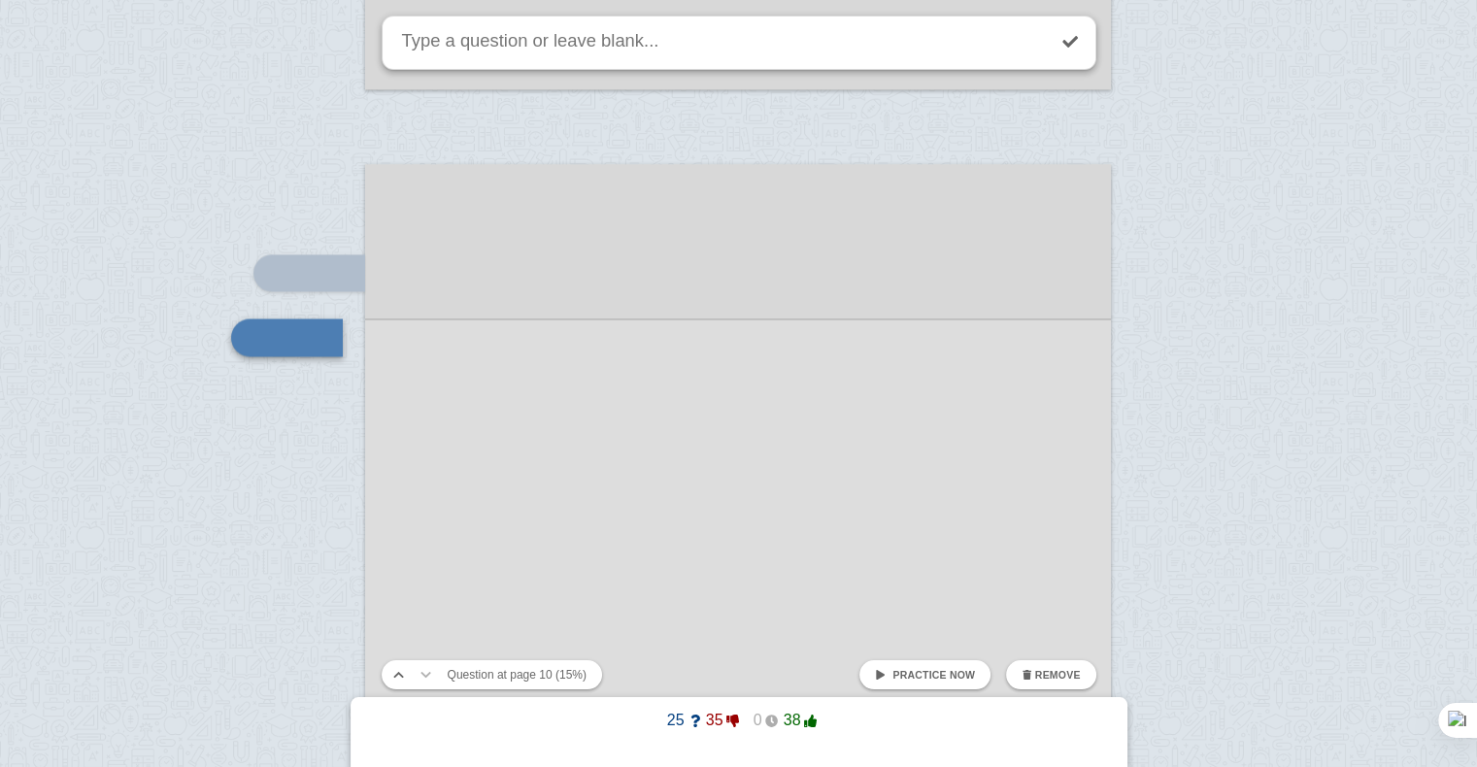
scroll to position [10425, 0]
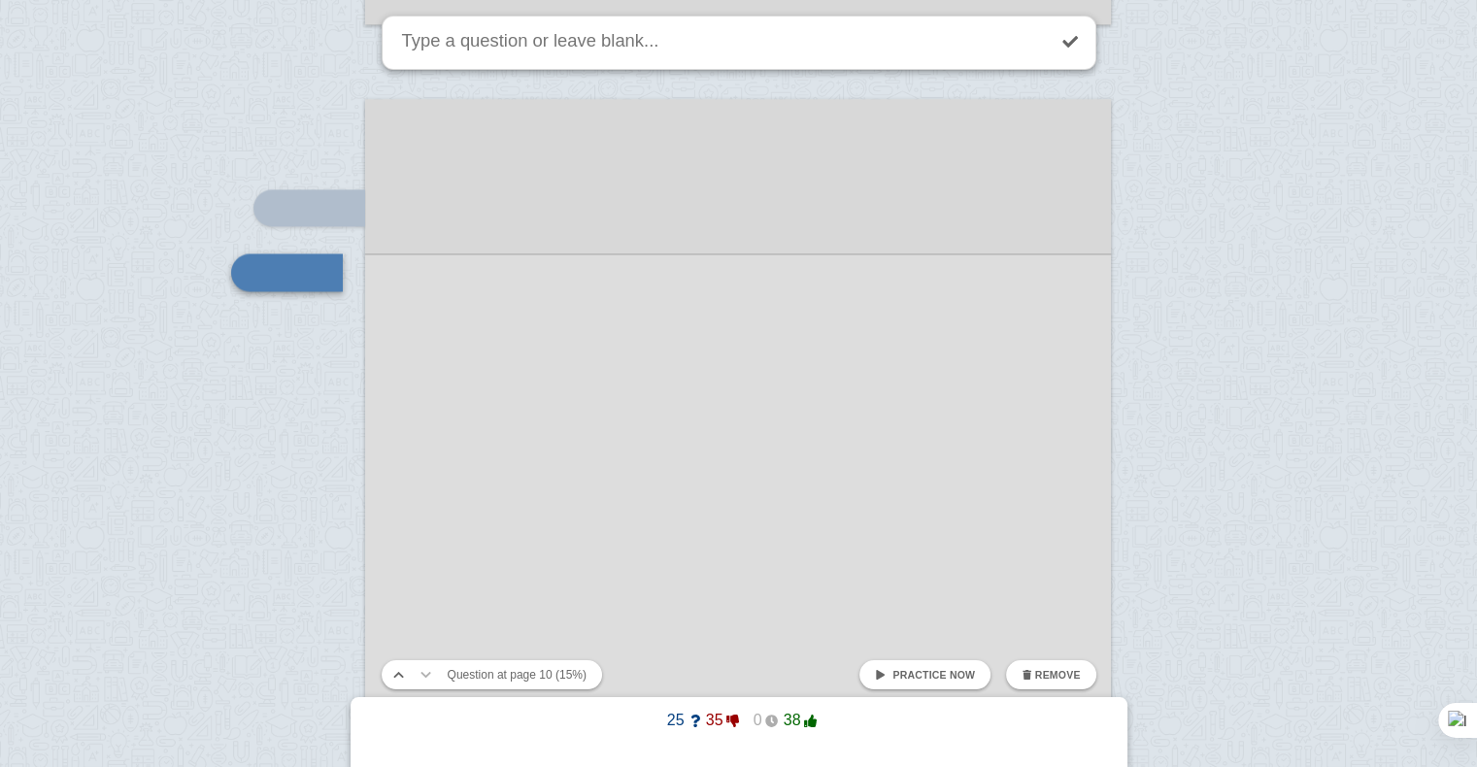
click at [509, 445] on div at bounding box center [738, 626] width 746 height 1055
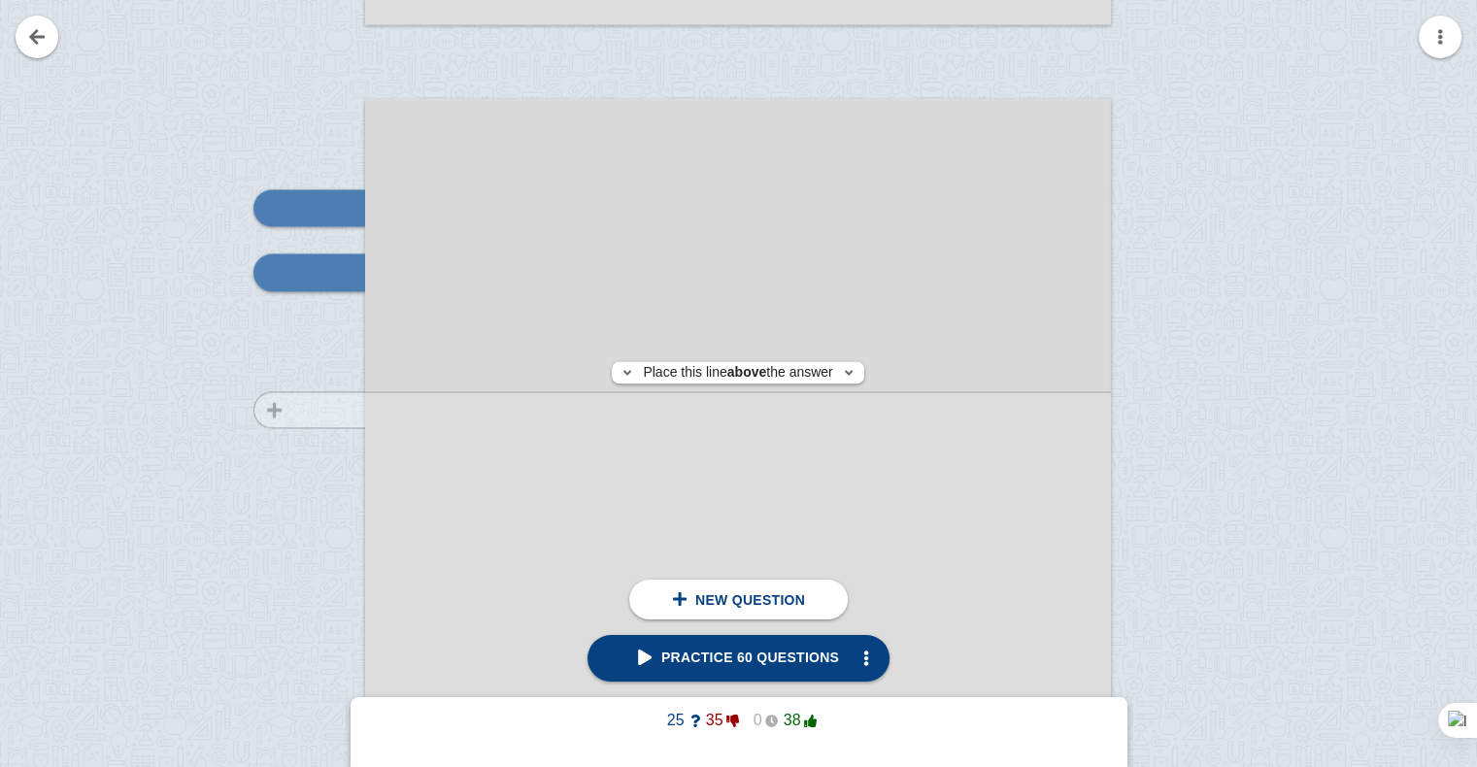
click at [309, 409] on div at bounding box center [300, 644] width 130 height 1055
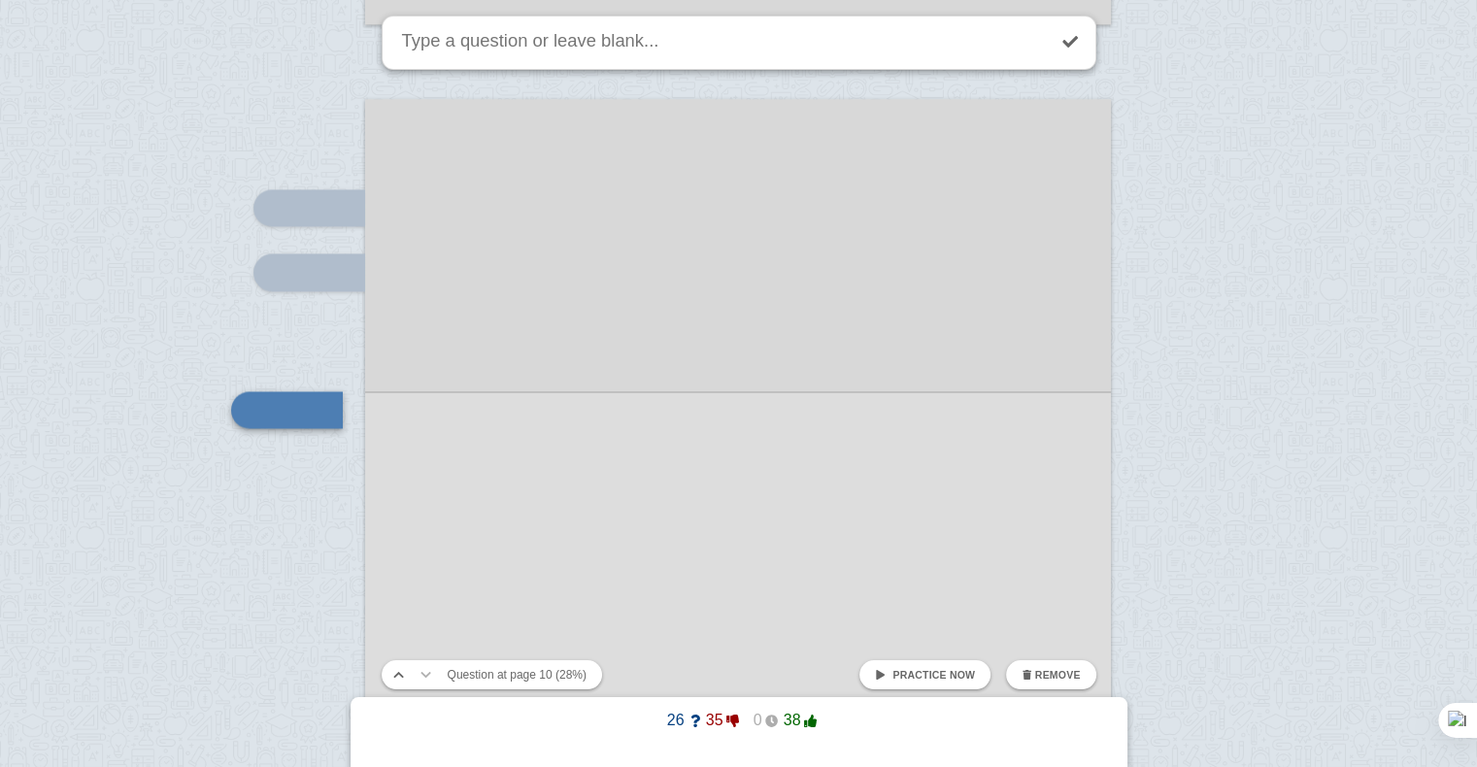
scroll to position [10562, 0]
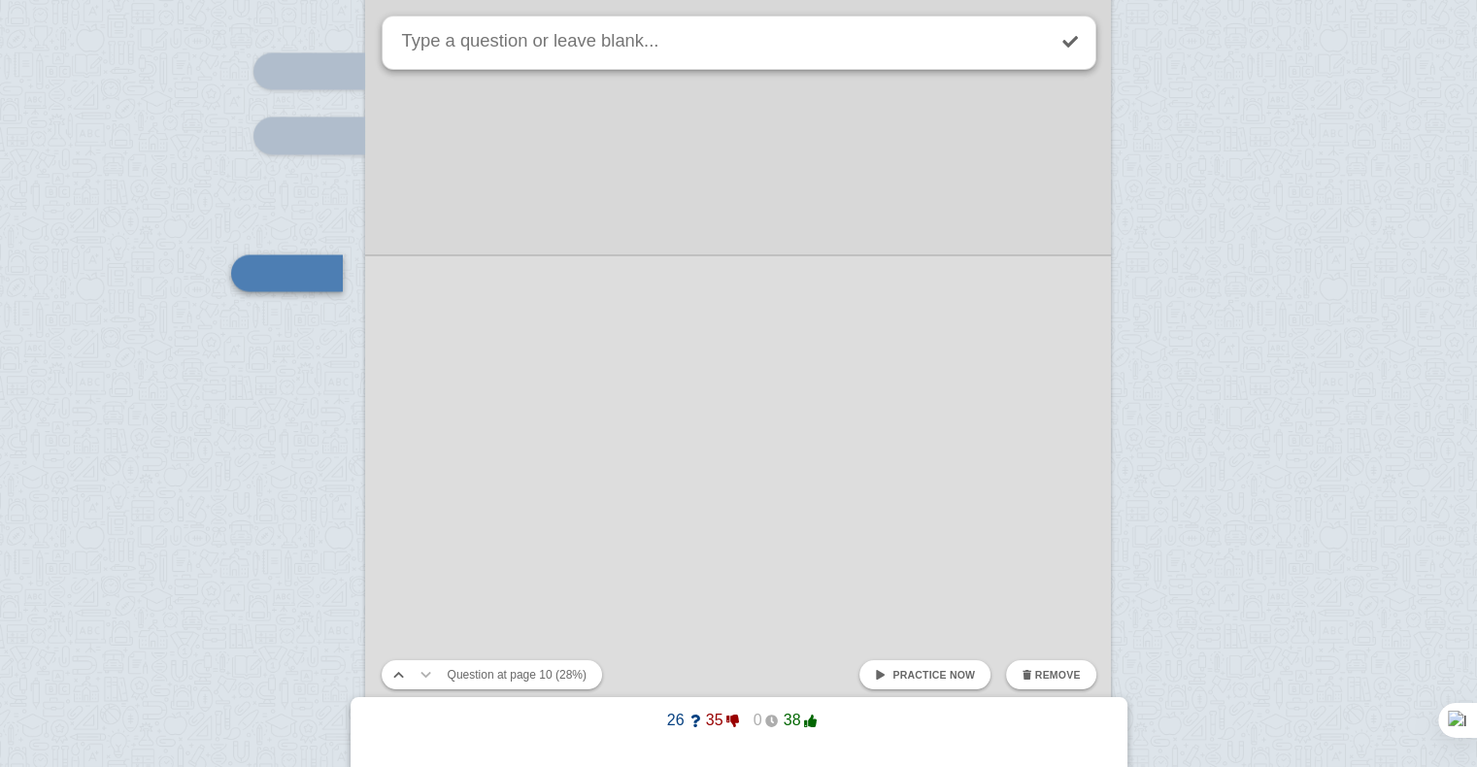
click at [455, 415] on div at bounding box center [738, 489] width 746 height 1055
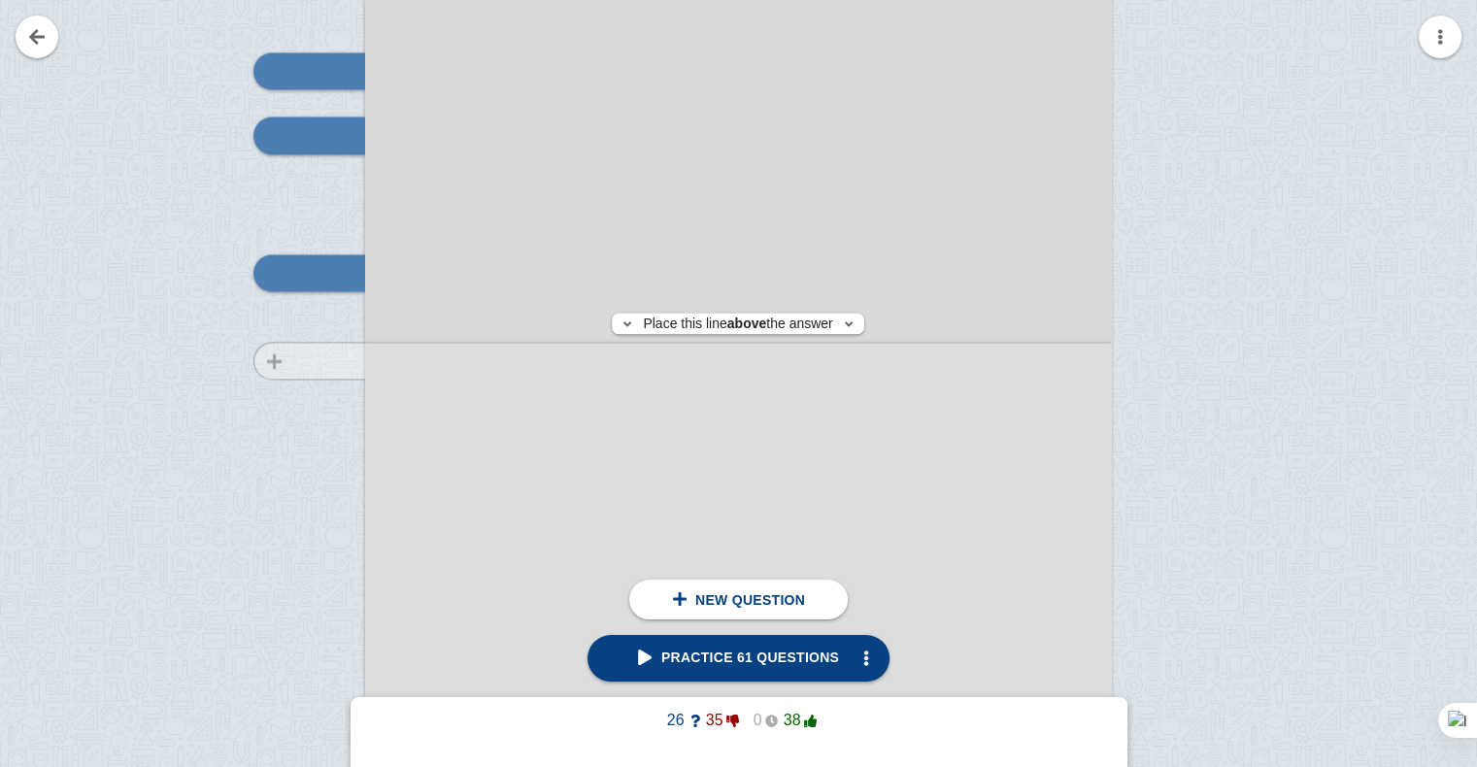
click at [308, 360] on div at bounding box center [300, 508] width 130 height 1055
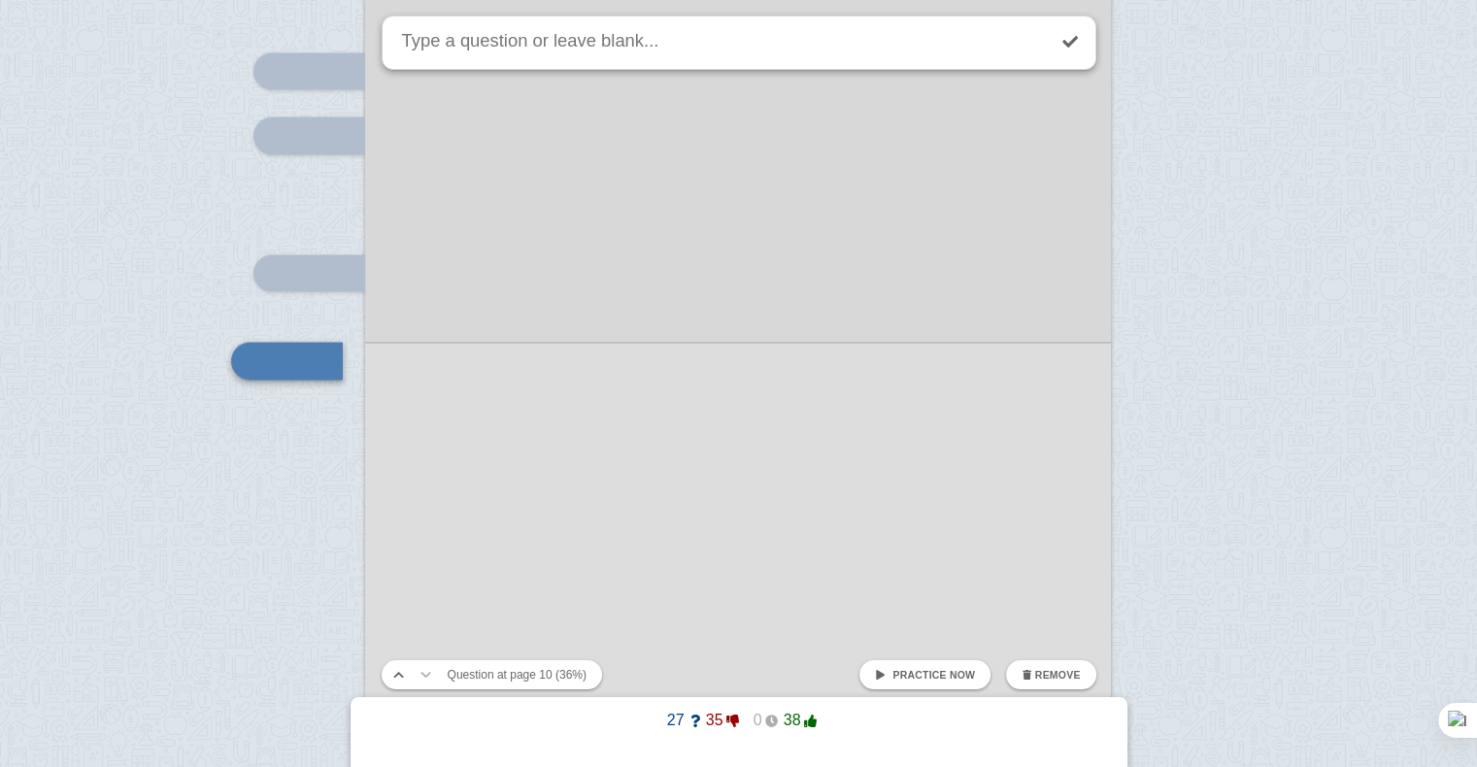
scroll to position [10651, 0]
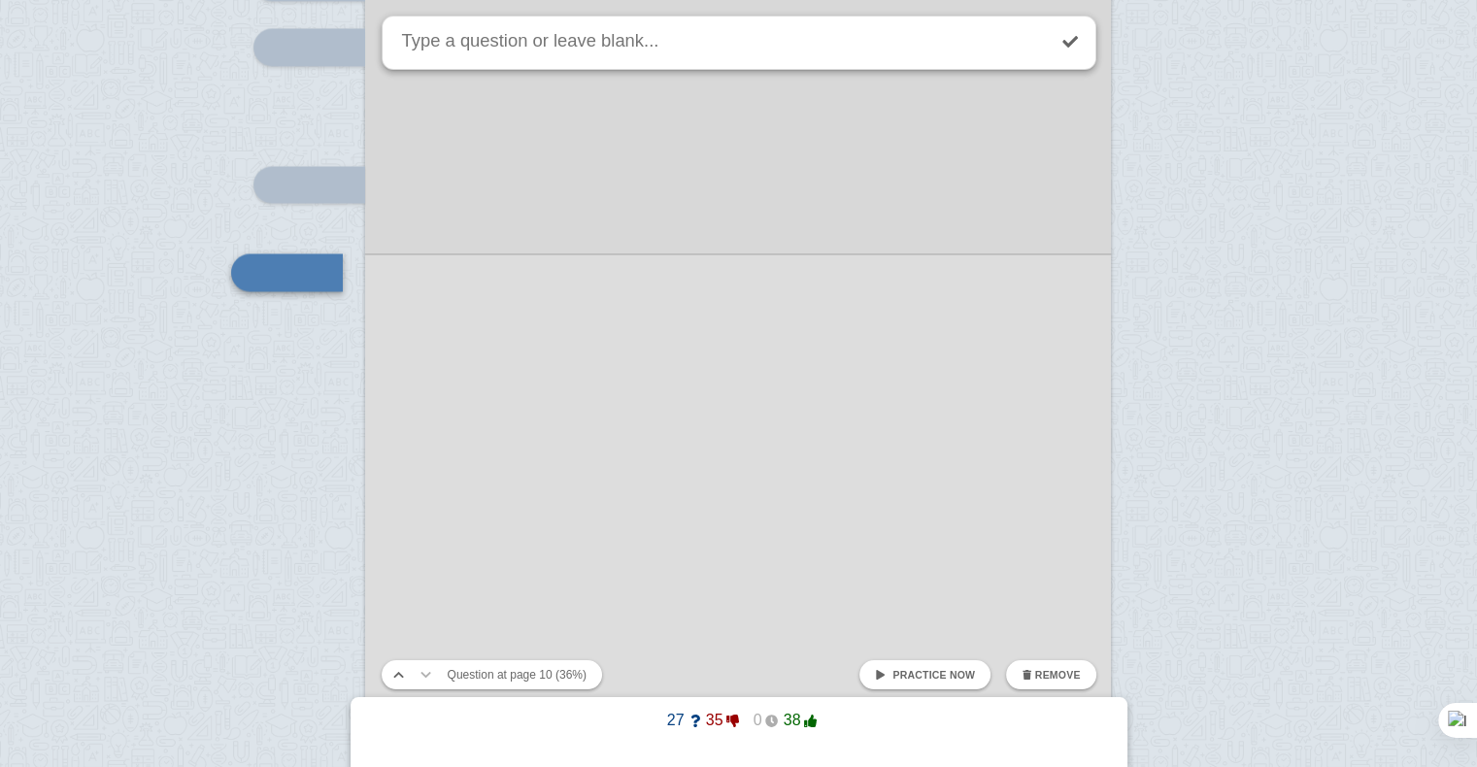
click at [505, 402] on div at bounding box center [738, 401] width 746 height 1055
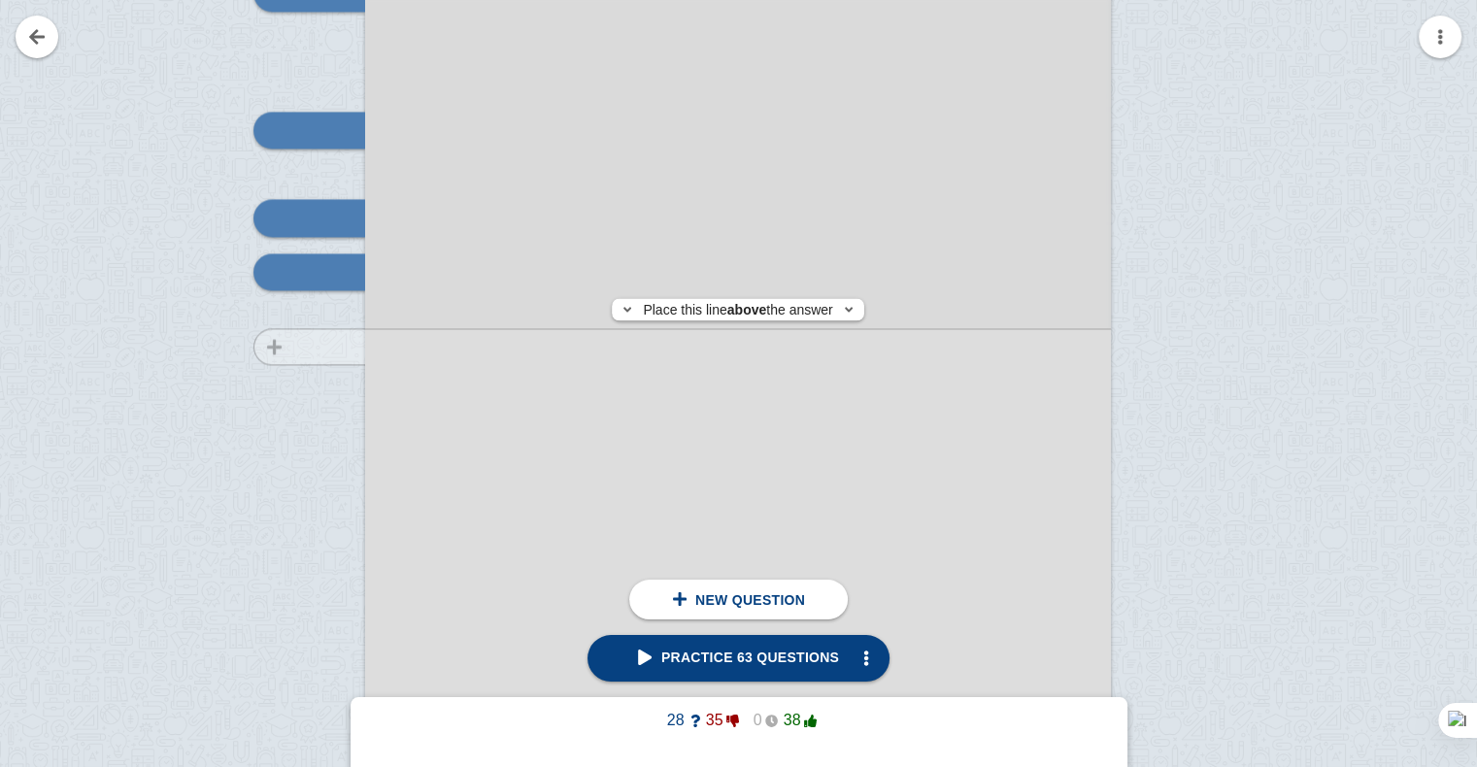
click at [329, 347] on div at bounding box center [300, 365] width 130 height 1055
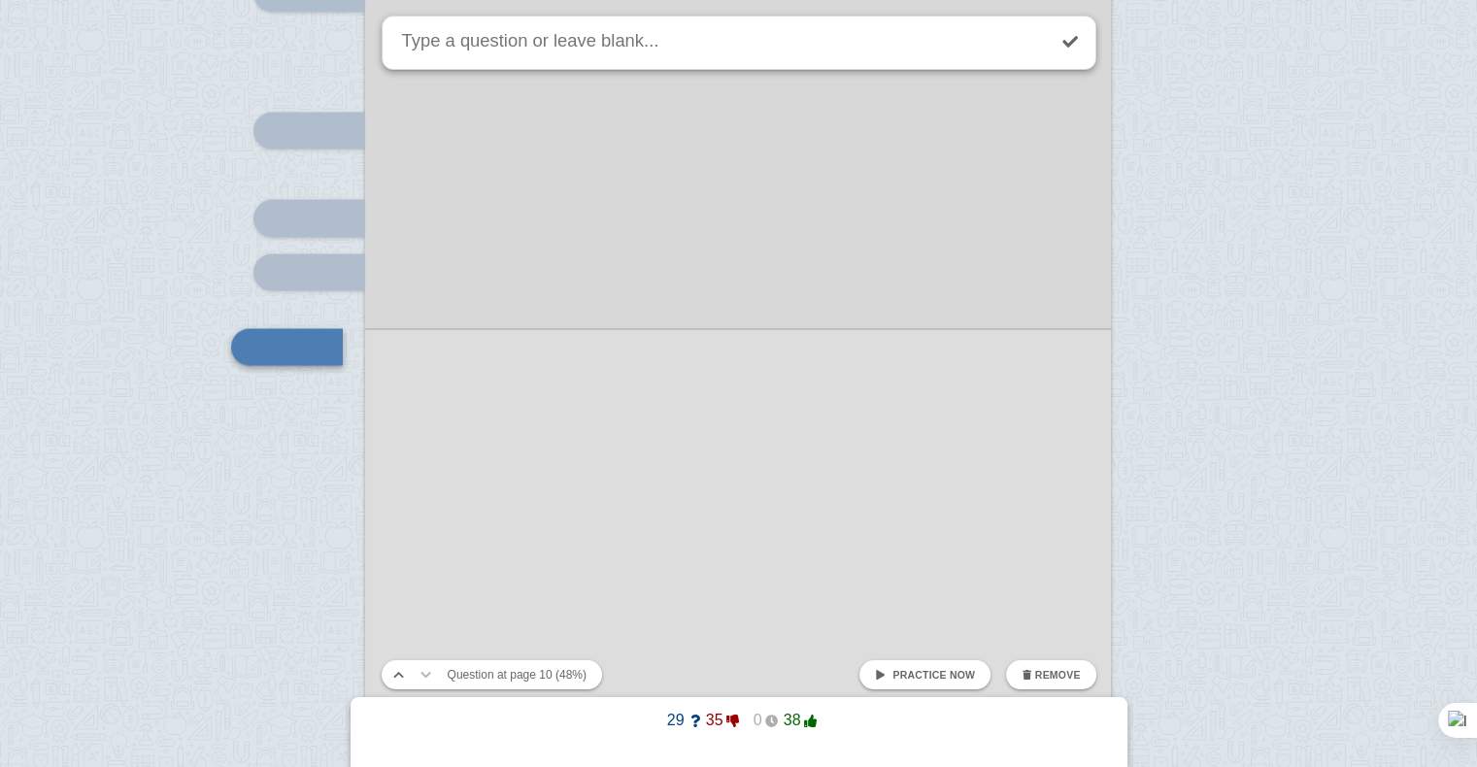
scroll to position [10779, 0]
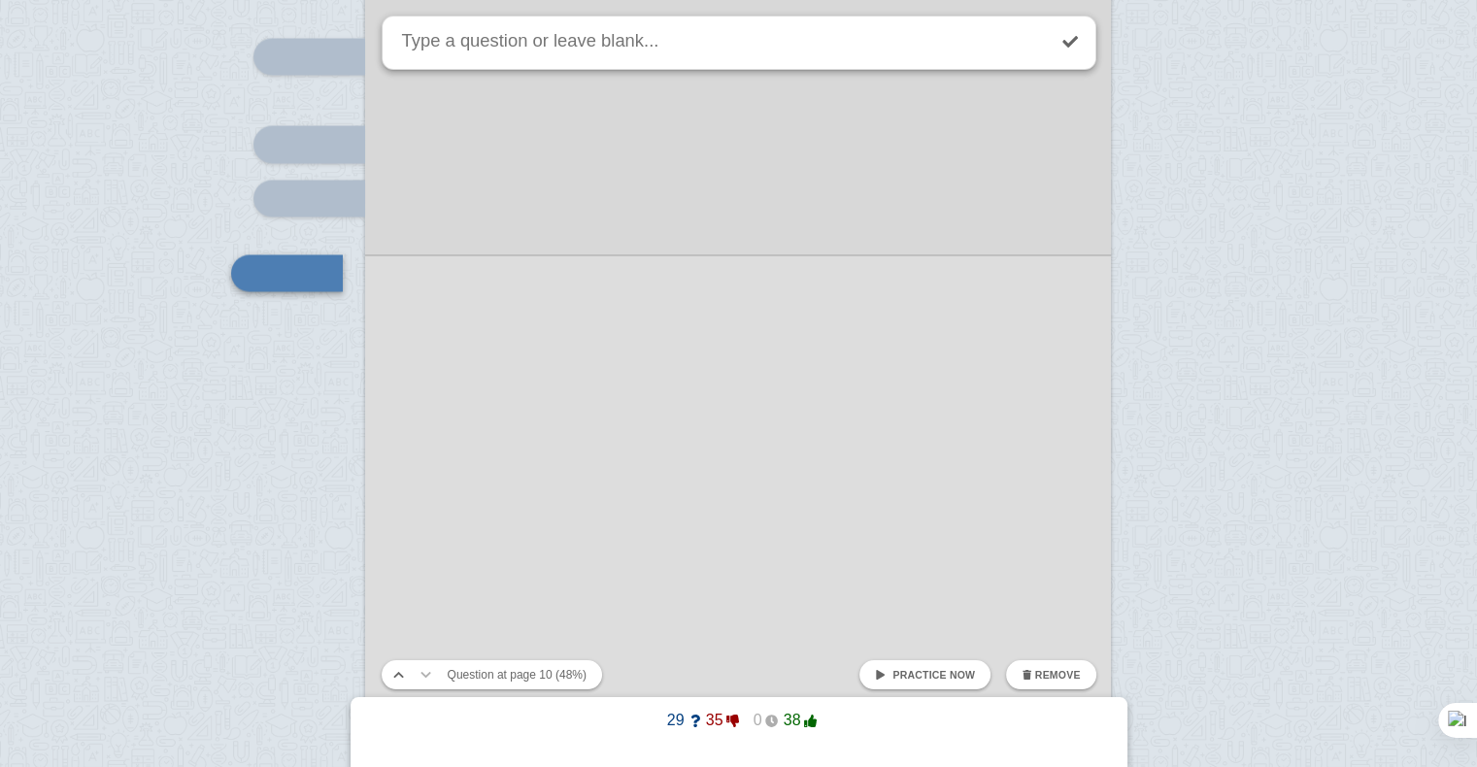
click at [522, 442] on div at bounding box center [738, 273] width 746 height 1055
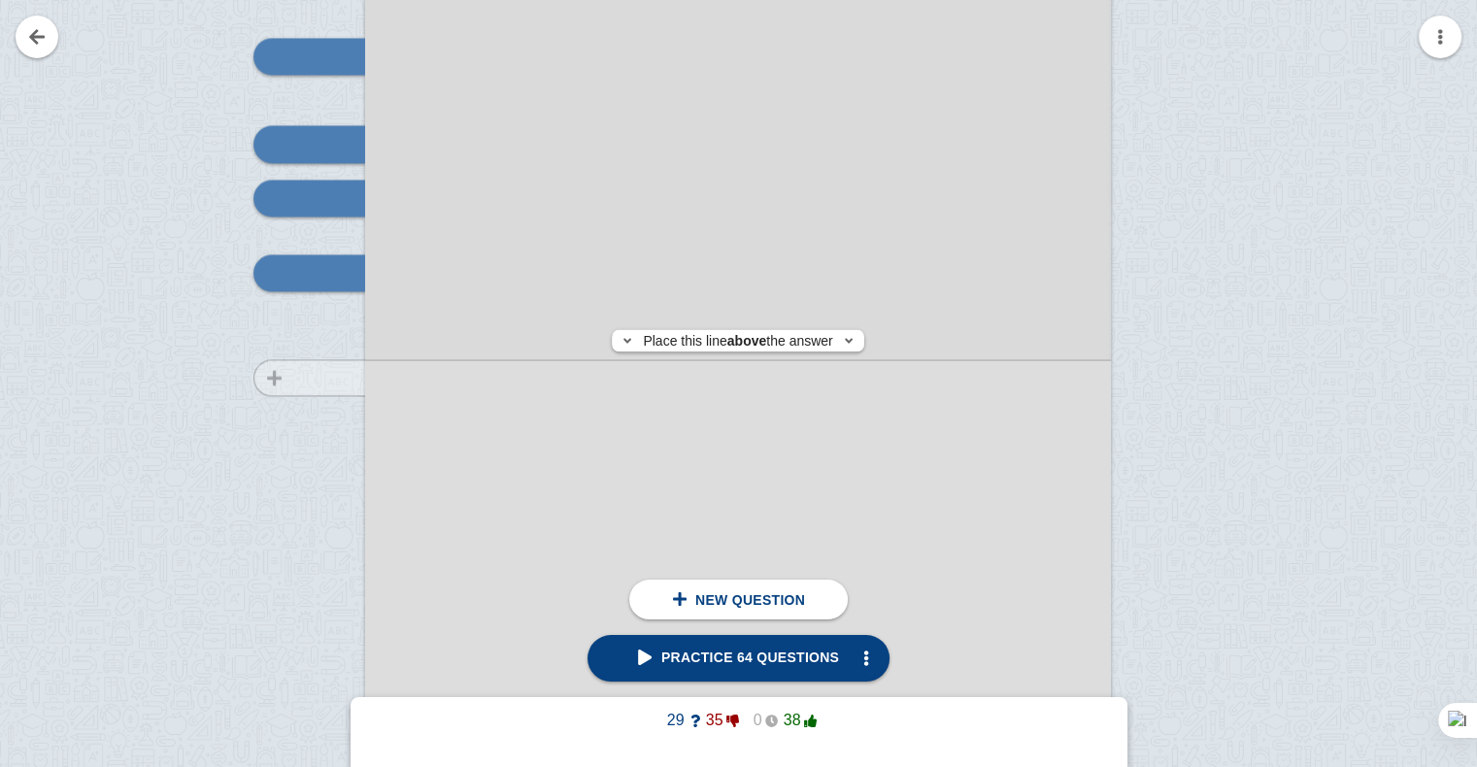
click at [306, 377] on div at bounding box center [300, 291] width 130 height 1055
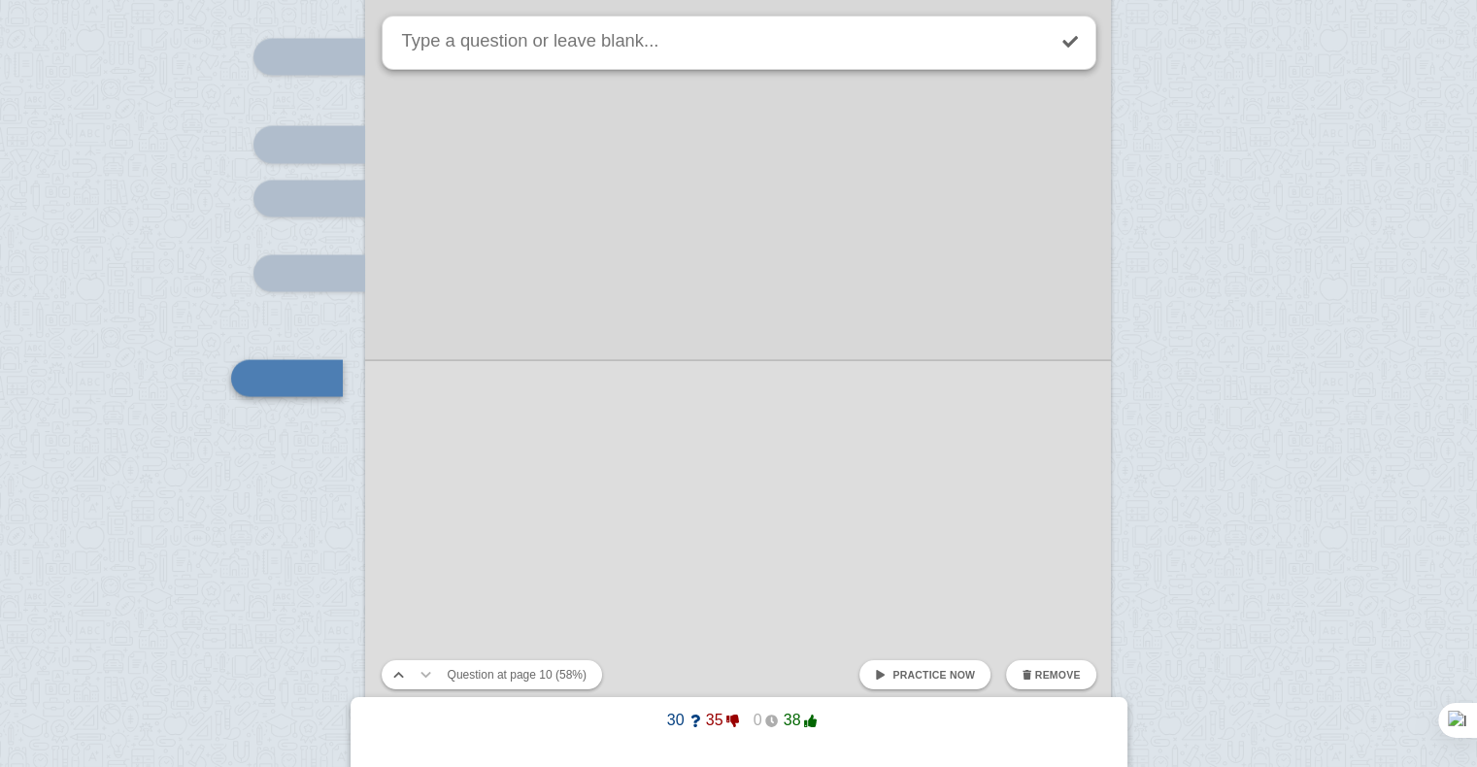
scroll to position [10884, 0]
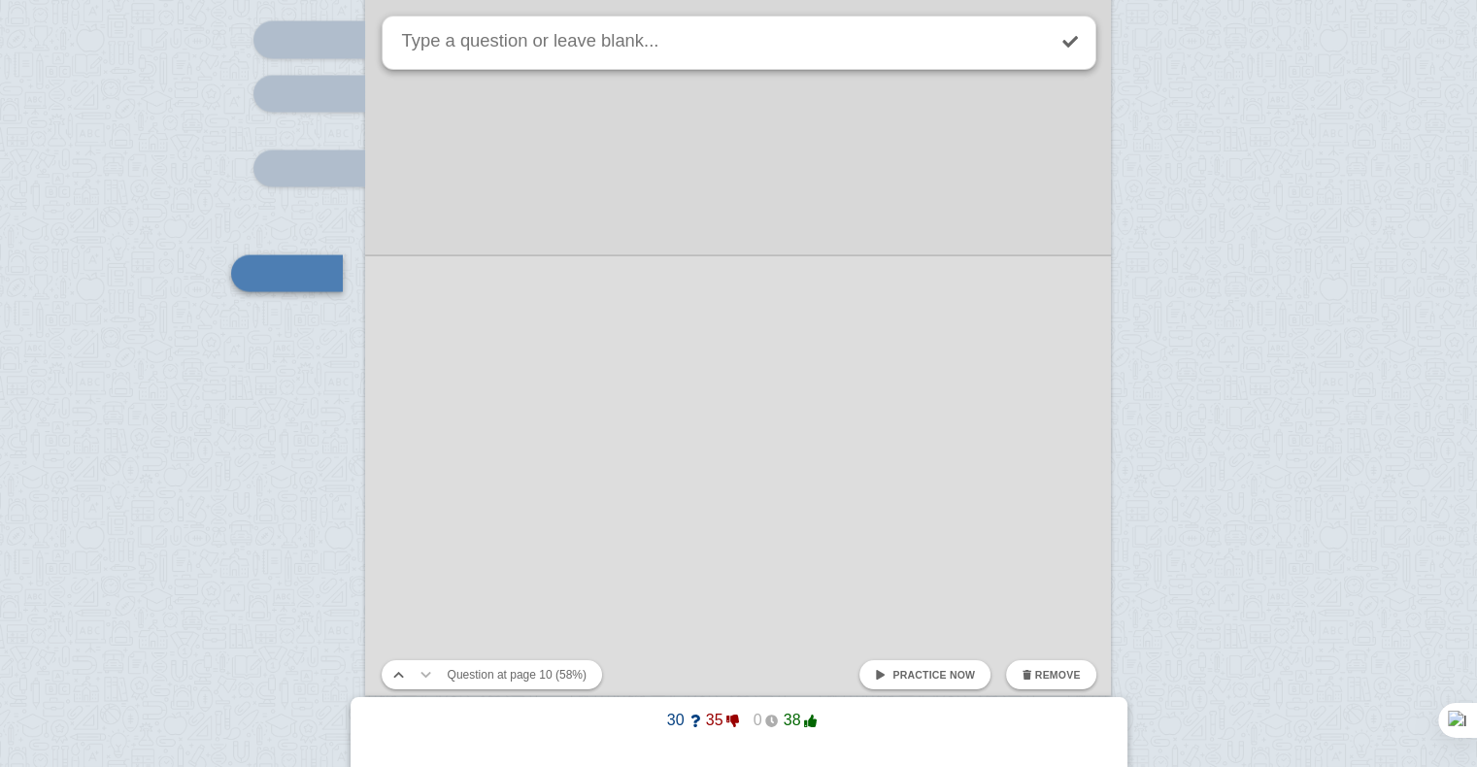
click at [453, 417] on div at bounding box center [738, 168] width 746 height 1055
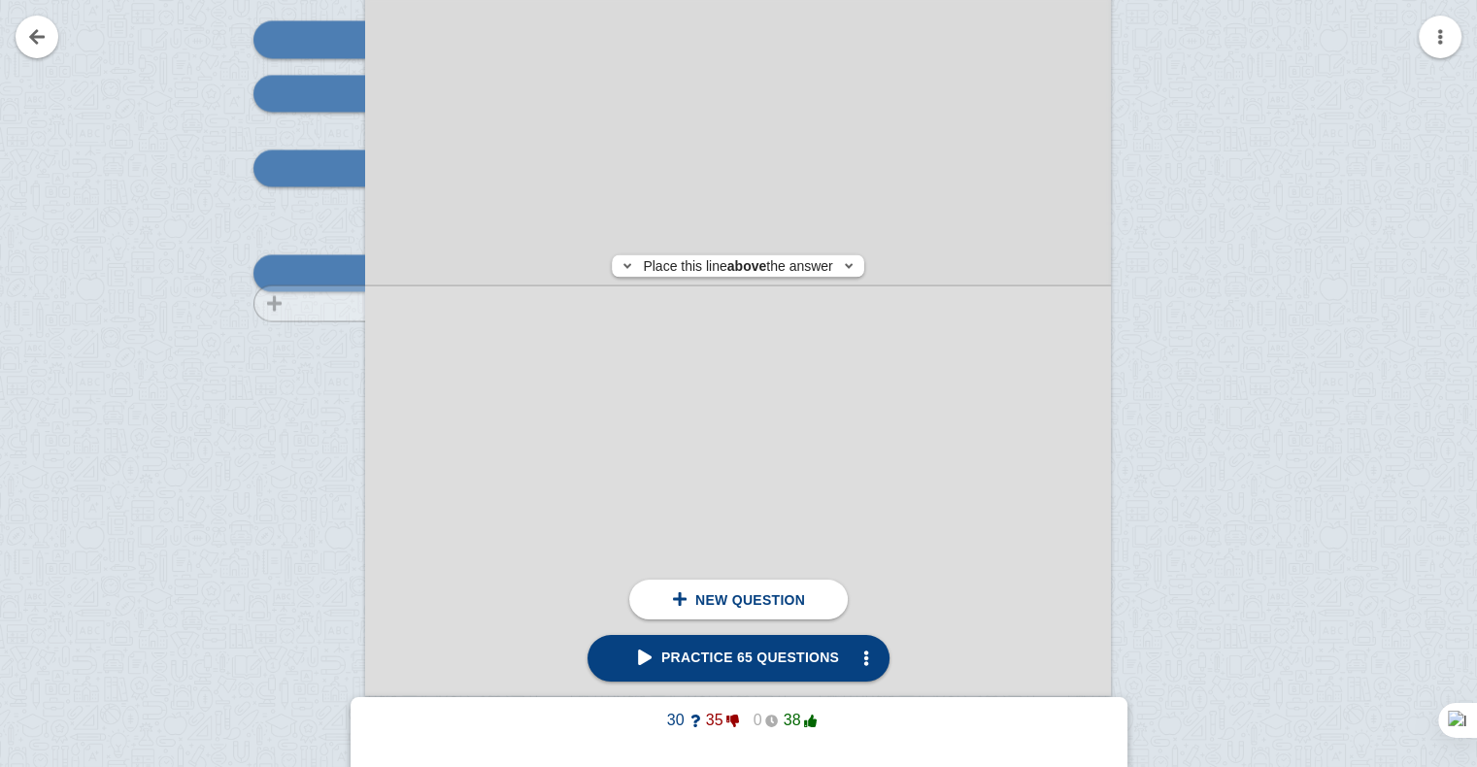
click at [251, 302] on div at bounding box center [300, 186] width 130 height 1055
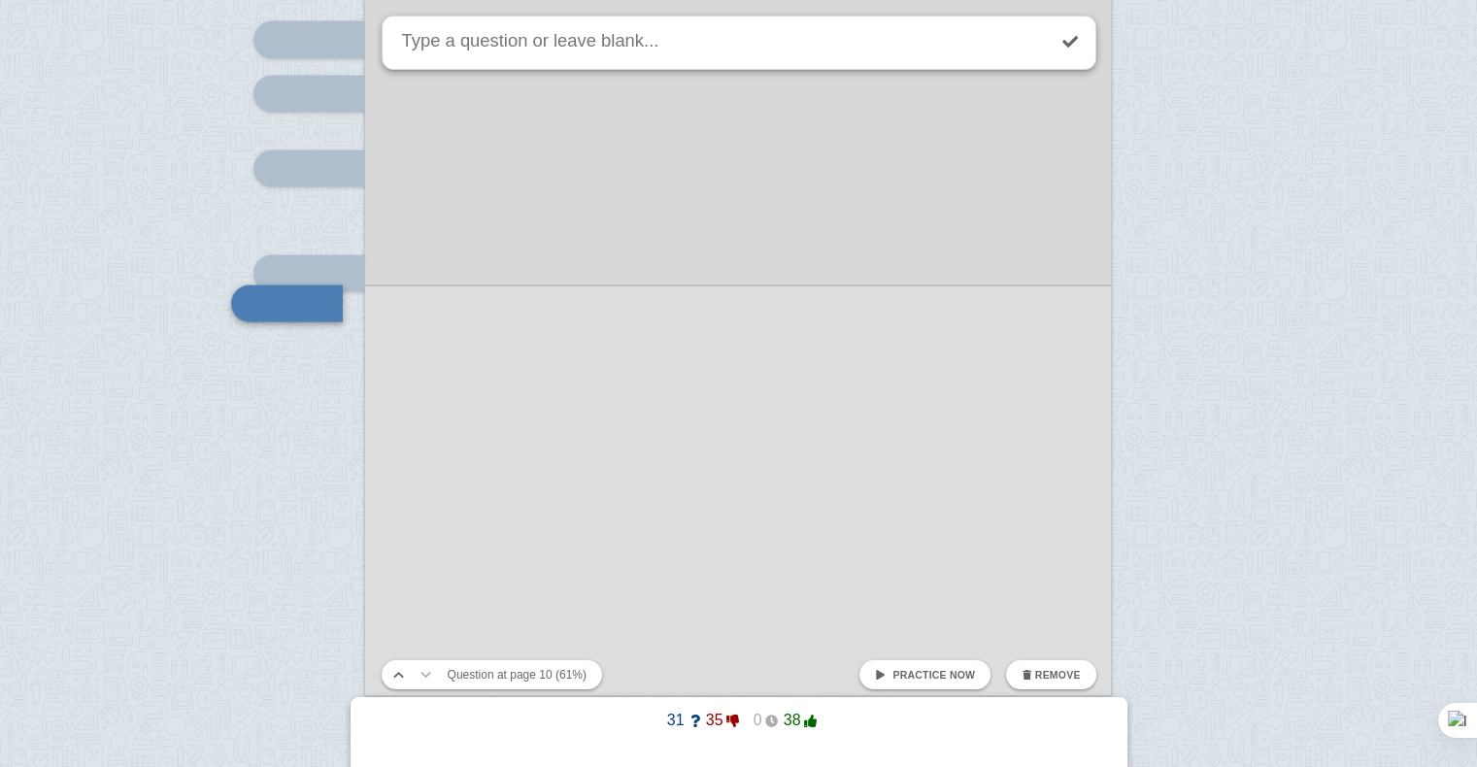
scroll to position [10915, 0]
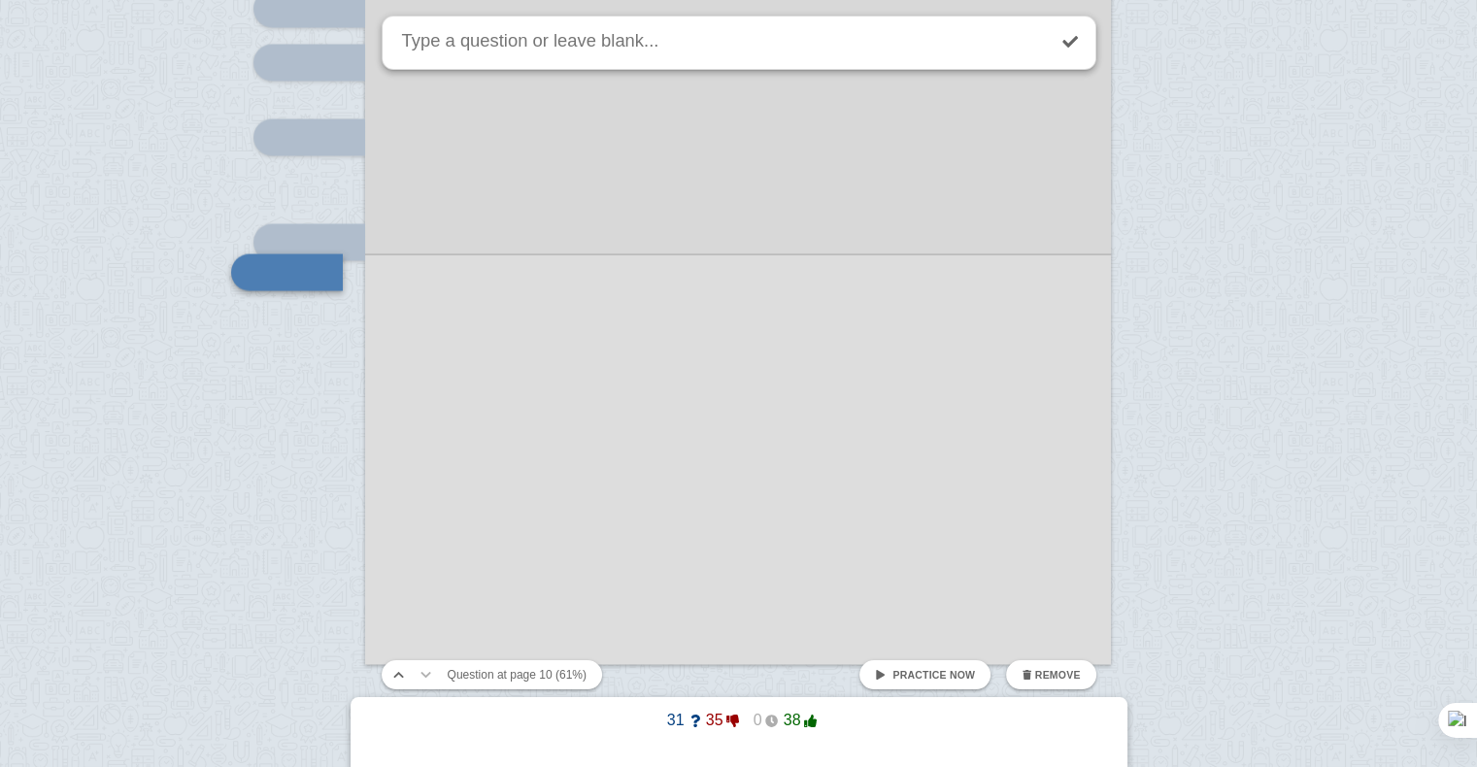
click at [435, 354] on div at bounding box center [738, 137] width 746 height 1055
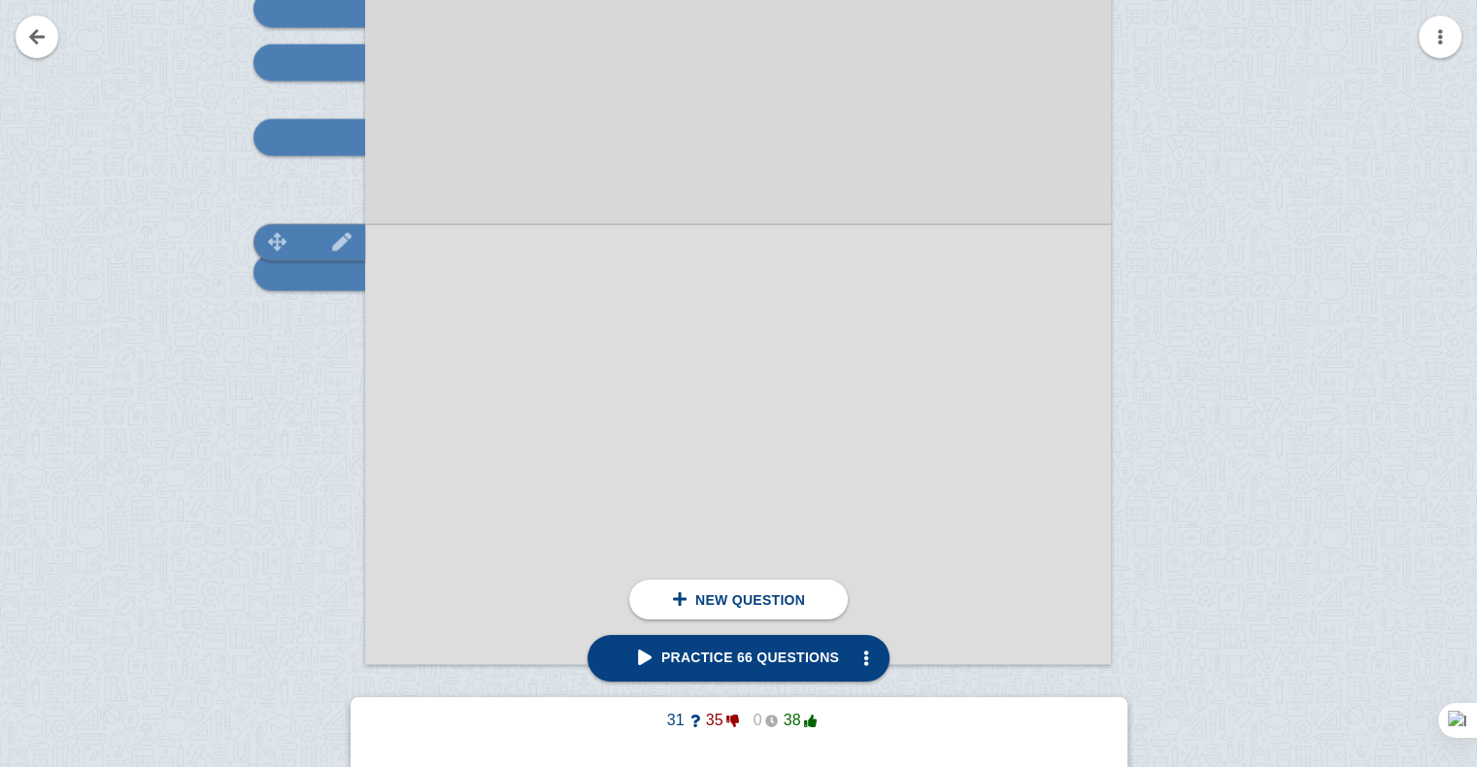
click at [315, 236] on div at bounding box center [309, 241] width 112 height 37
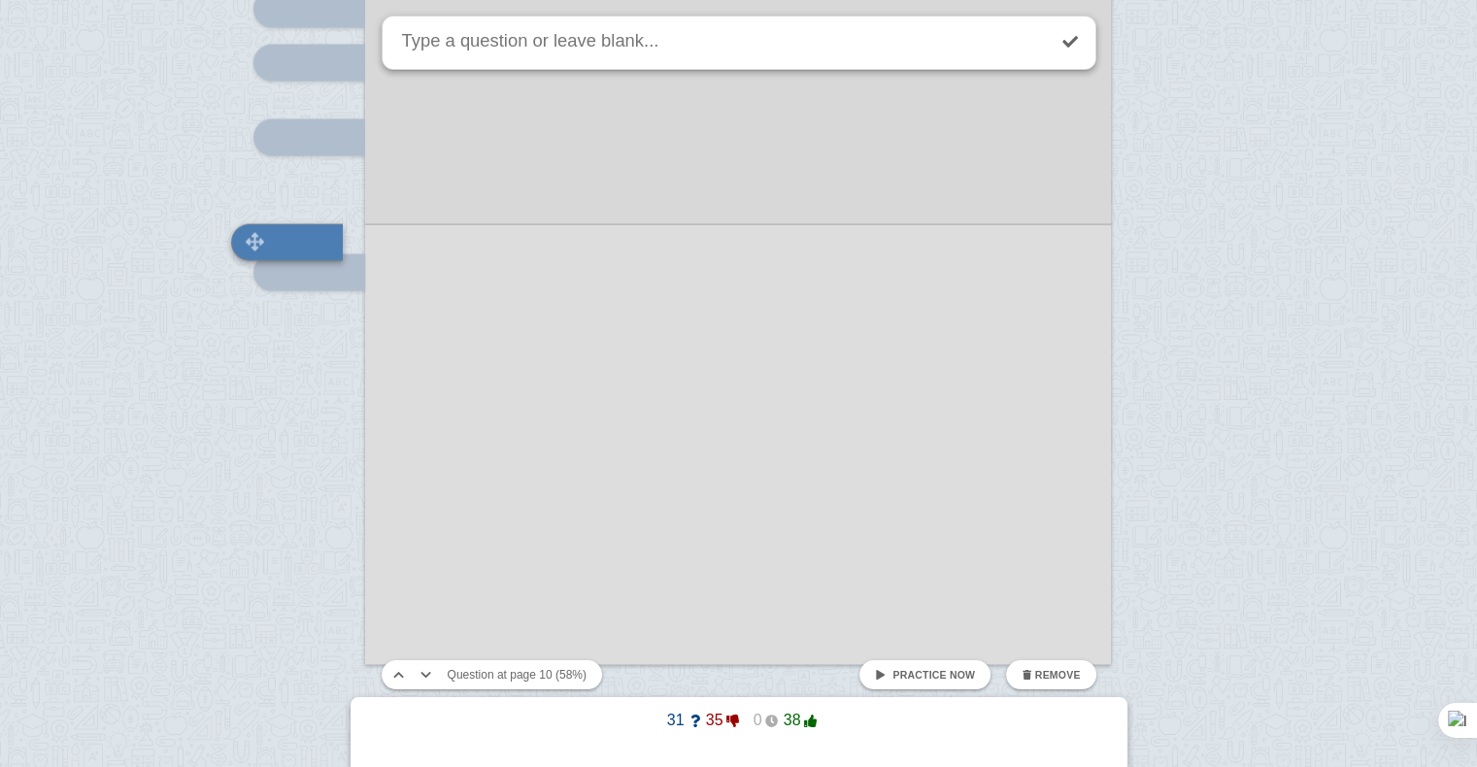
scroll to position [10884, 0]
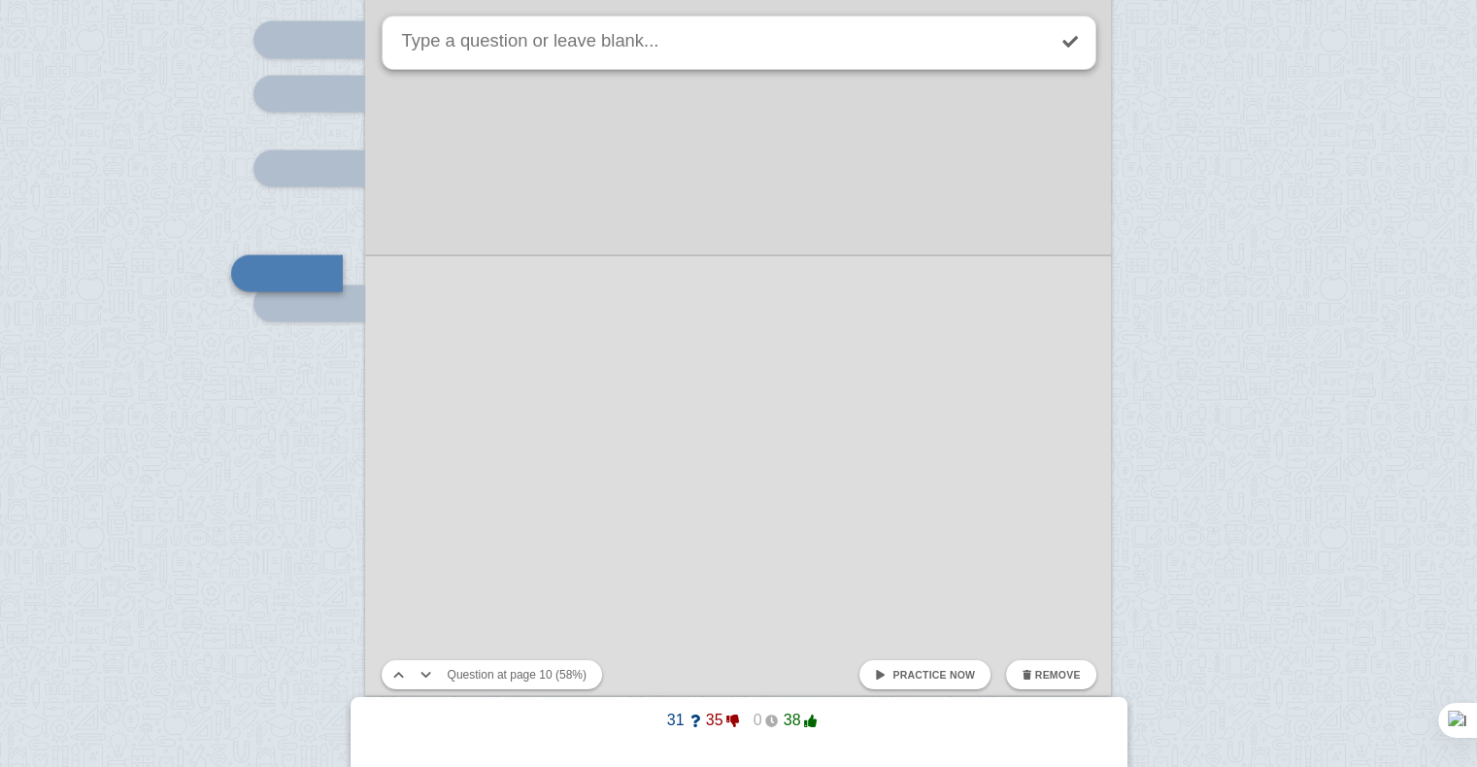
click at [1052, 669] on span "Remove" at bounding box center [1058, 675] width 46 height 12
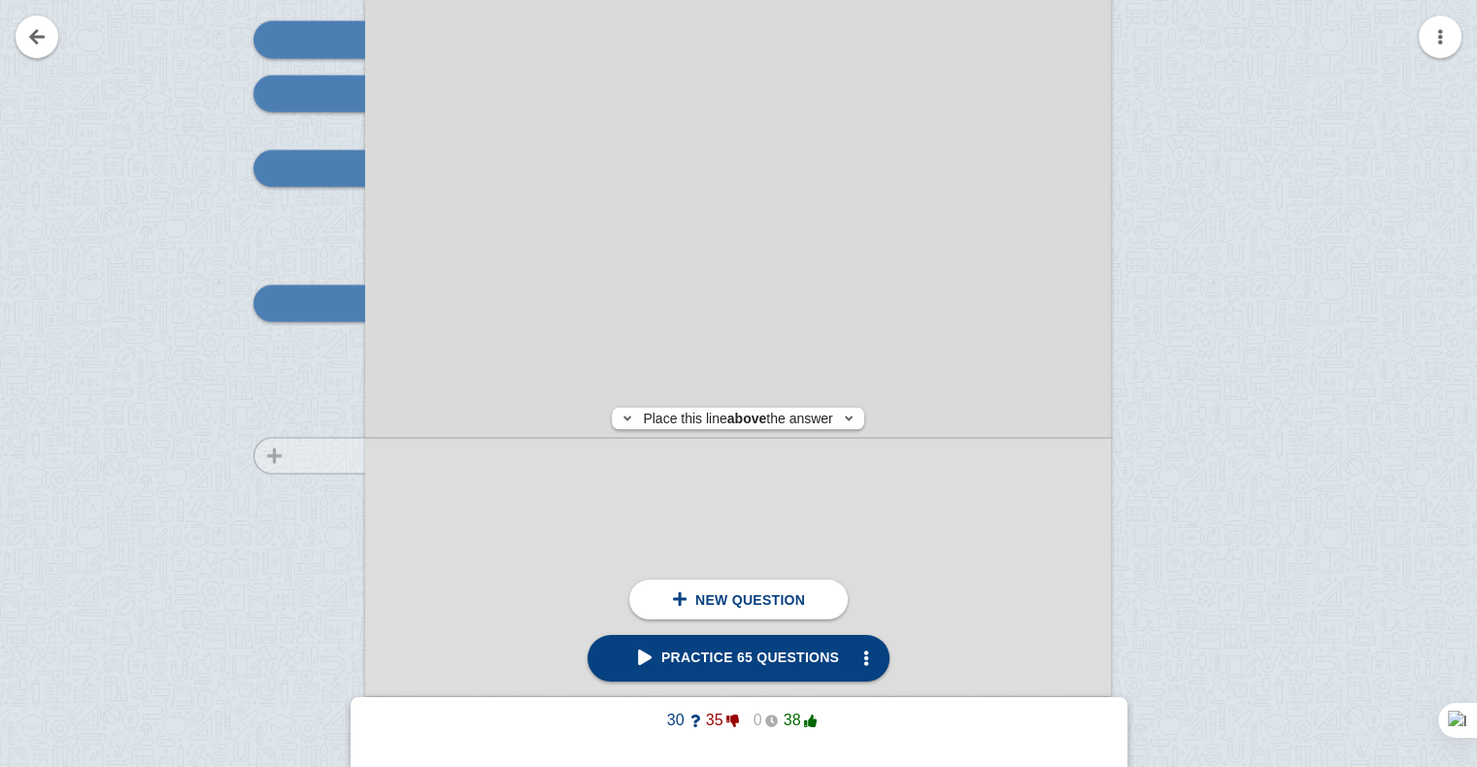
click at [306, 454] on div at bounding box center [300, 186] width 130 height 1055
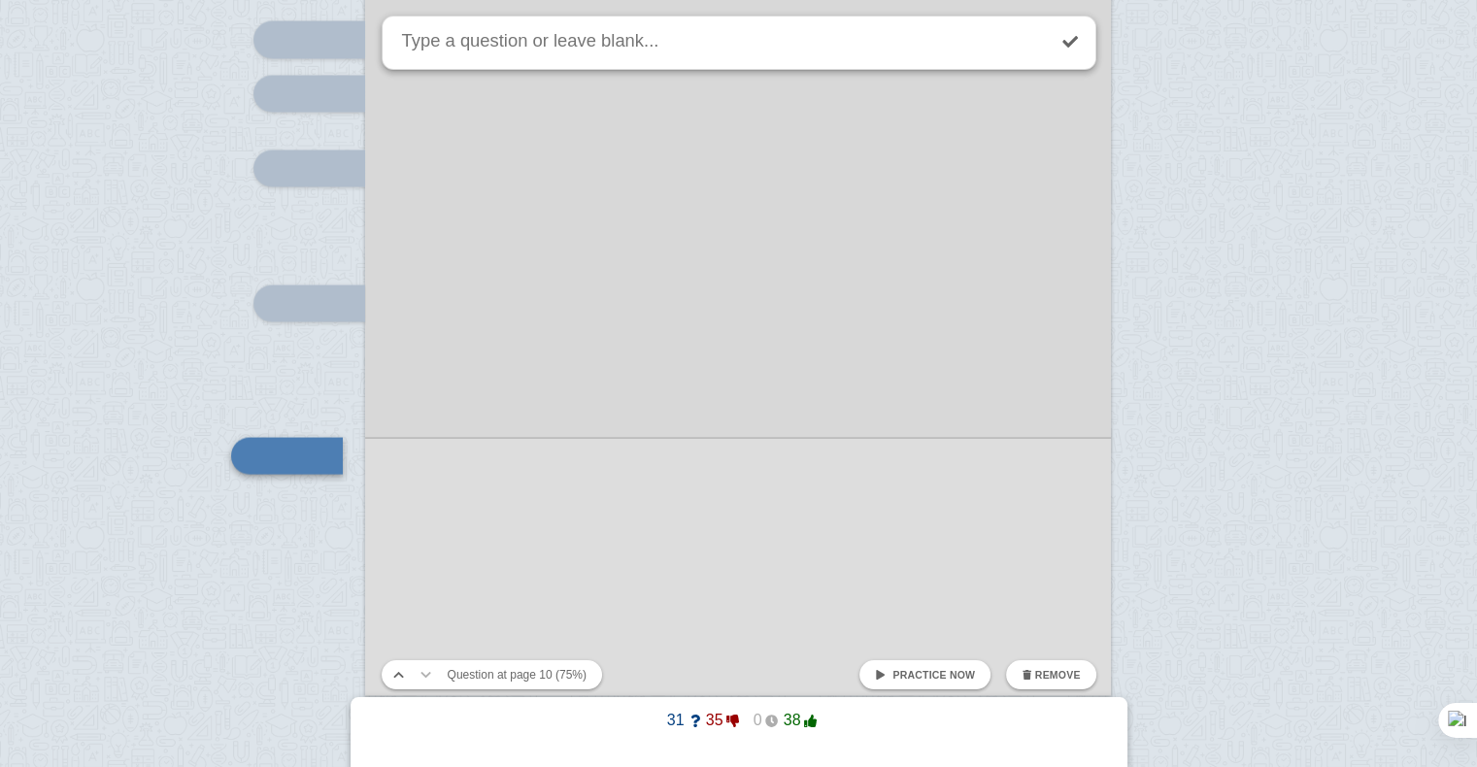
scroll to position [11066, 0]
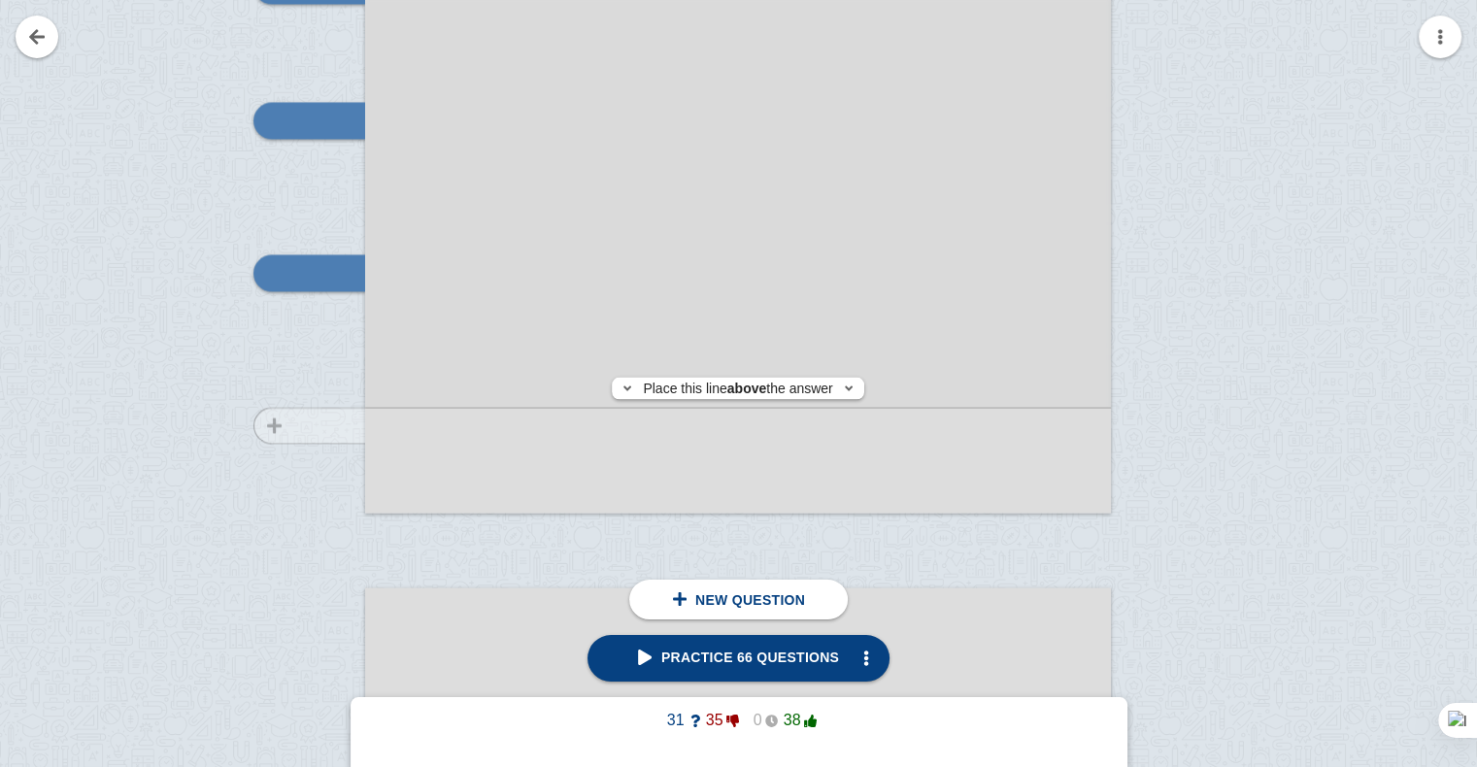
click at [317, 424] on div at bounding box center [300, 4] width 130 height 1055
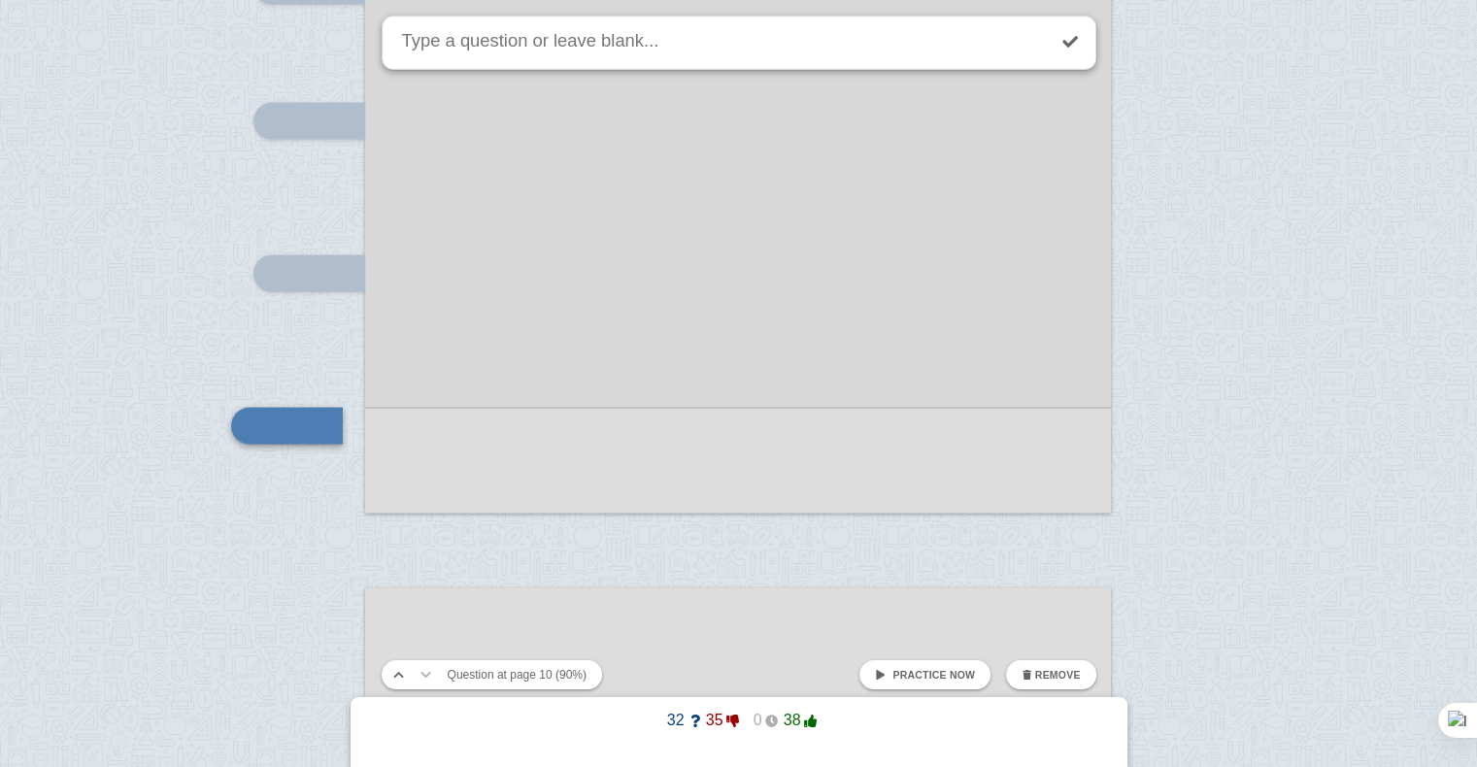
scroll to position [11219, 0]
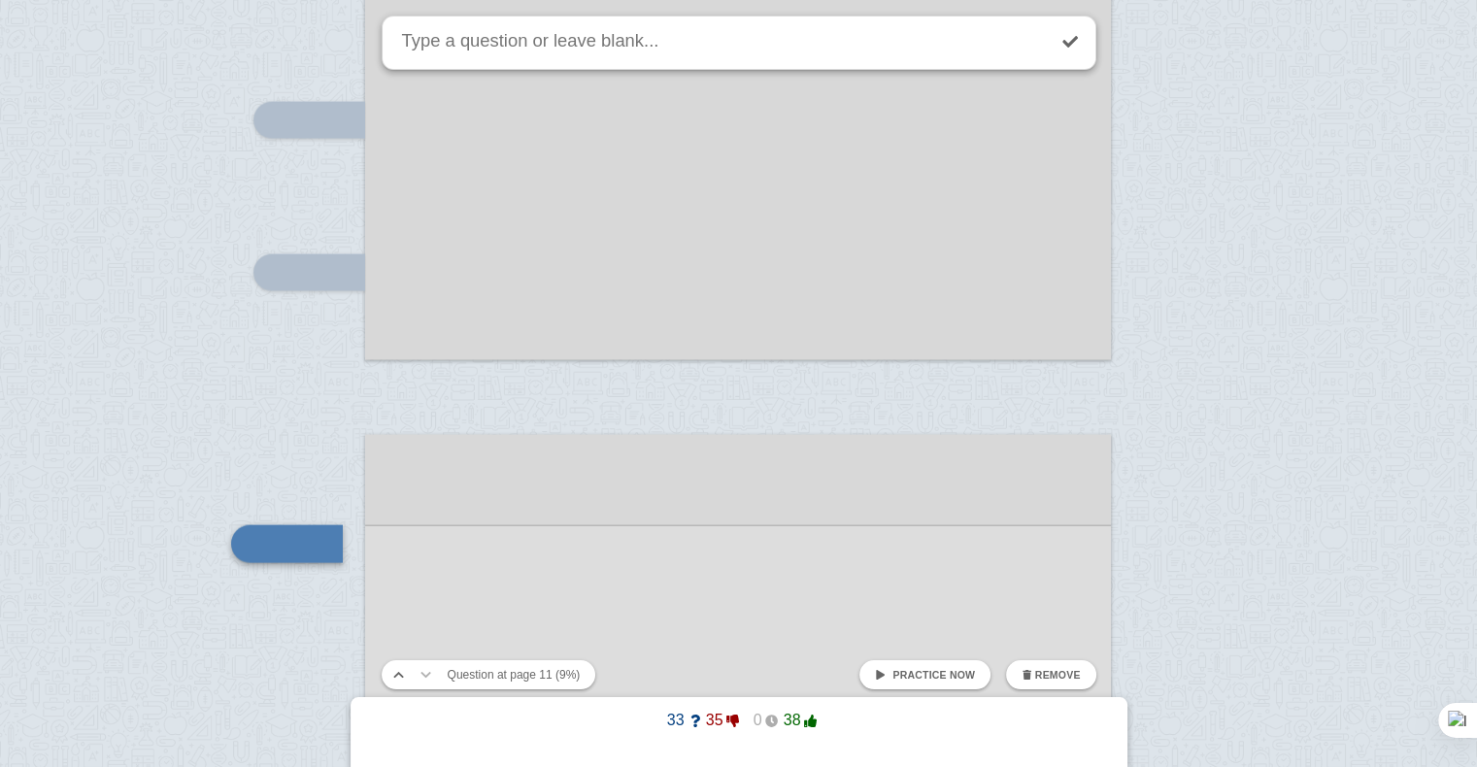
scroll to position [11491, 0]
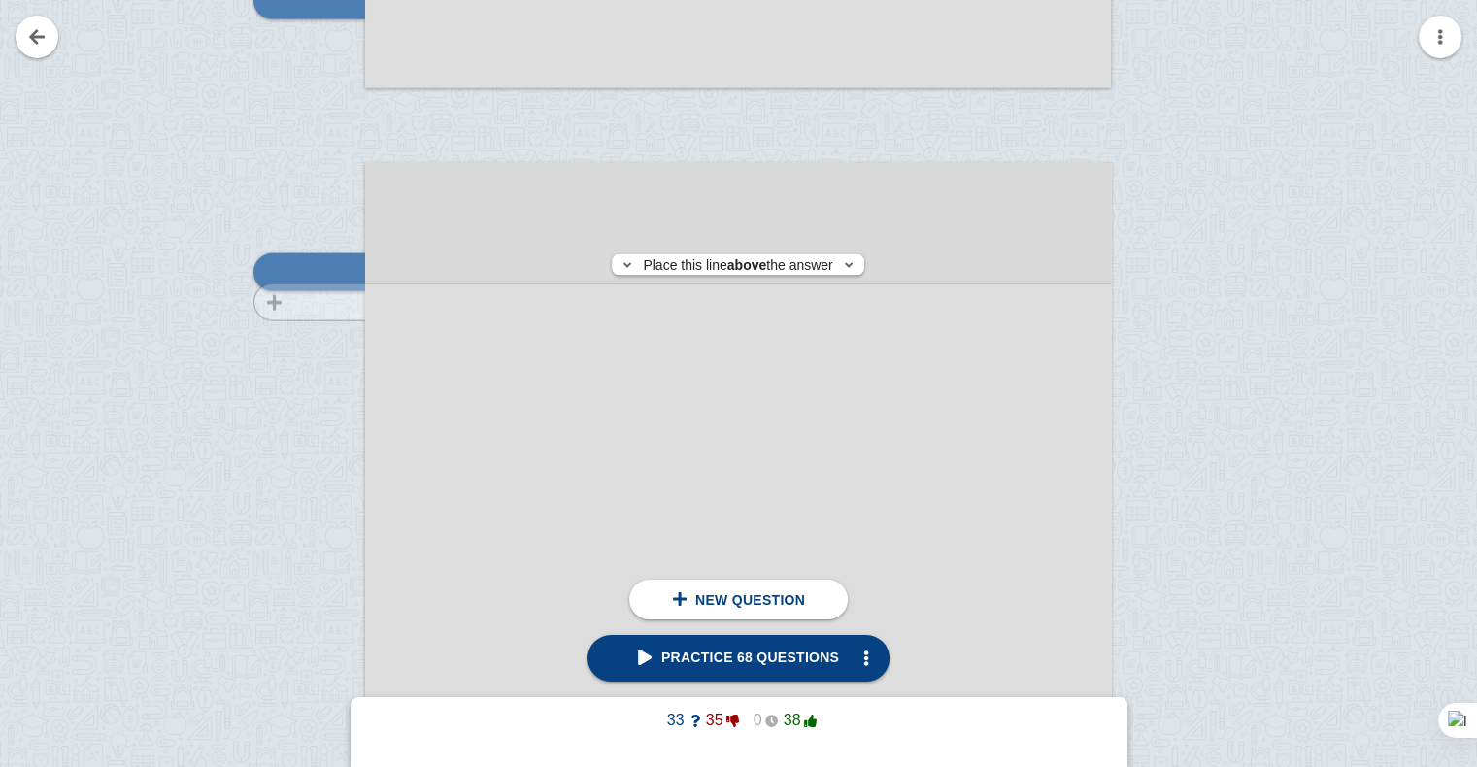
click at [324, 302] on div at bounding box center [300, 709] width 130 height 1055
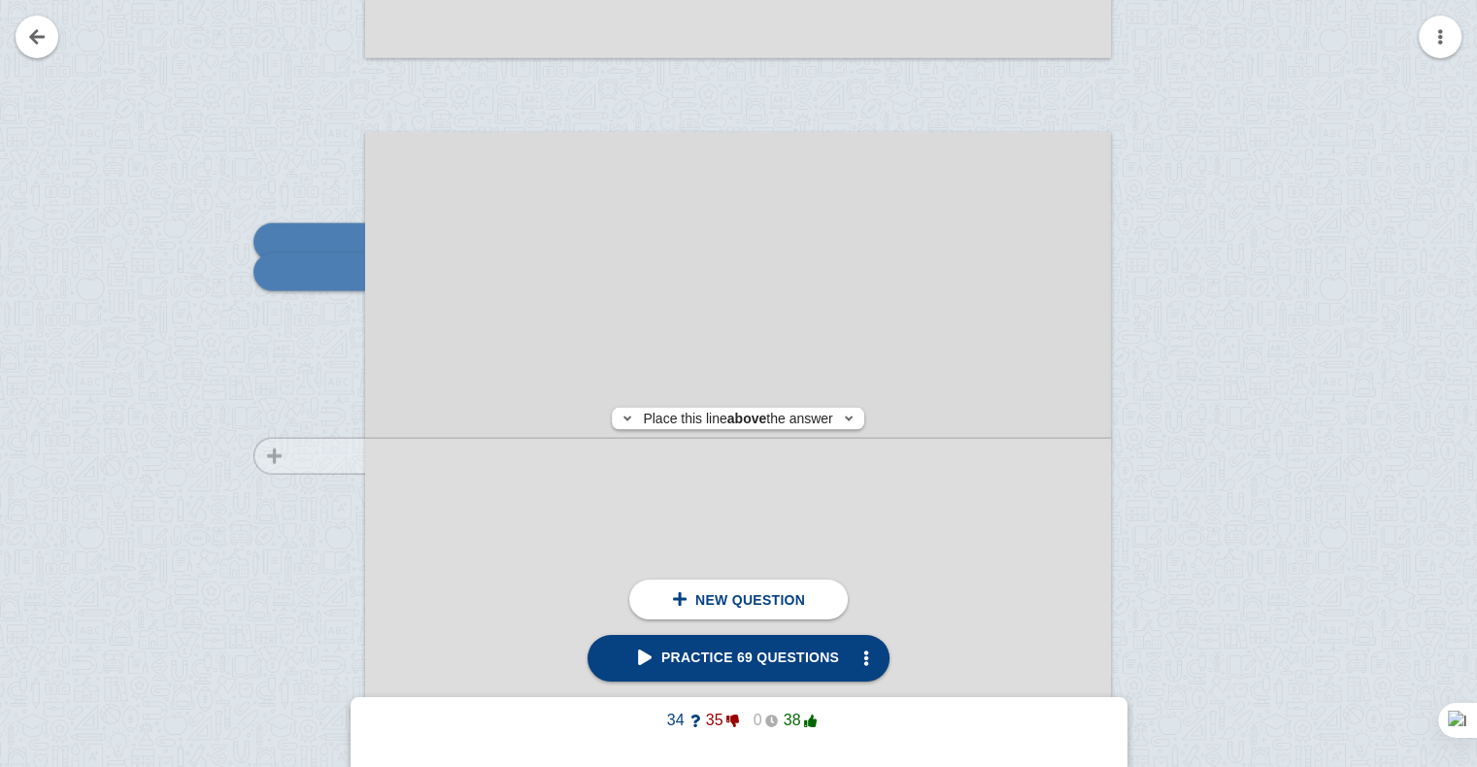
click at [324, 455] on div at bounding box center [300, 678] width 130 height 1055
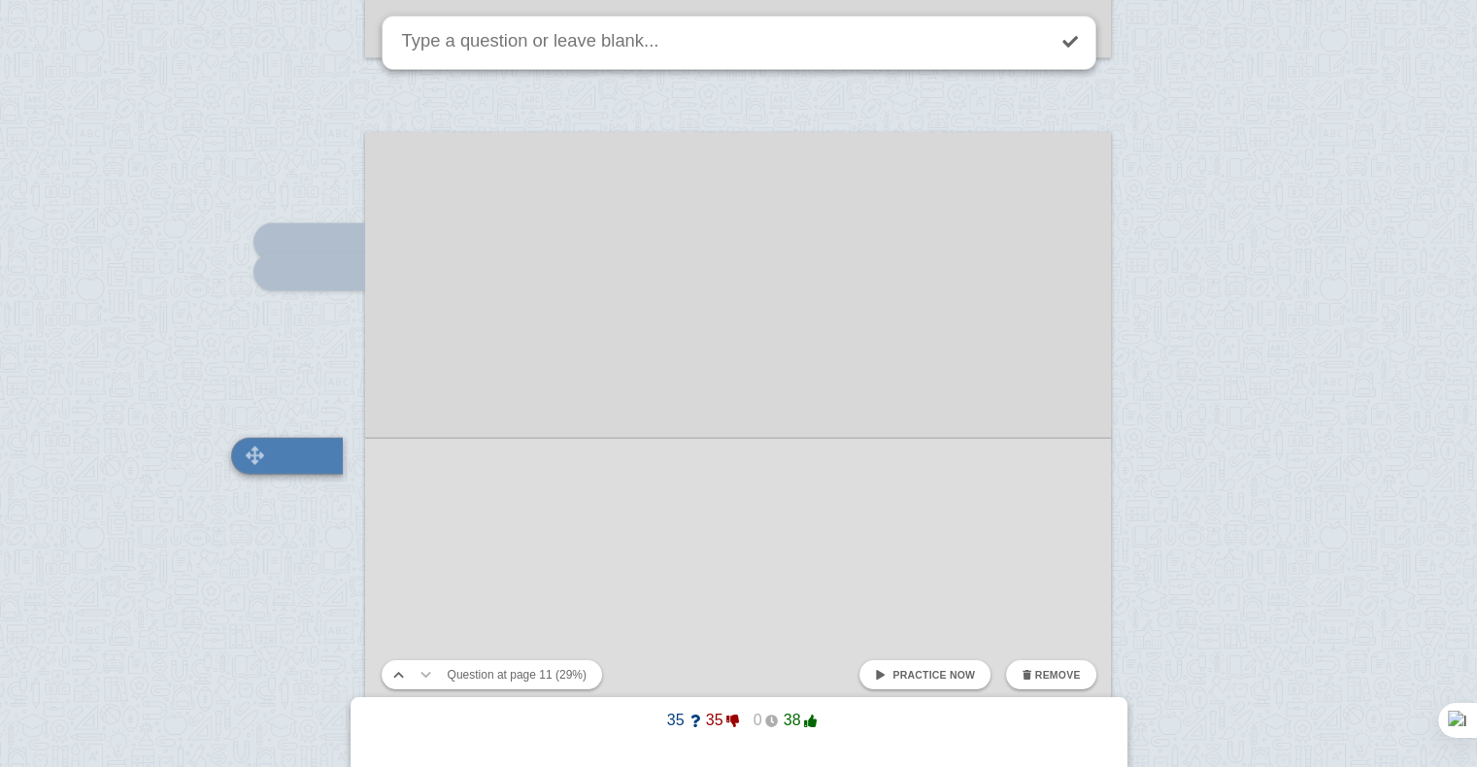
scroll to position [11704, 0]
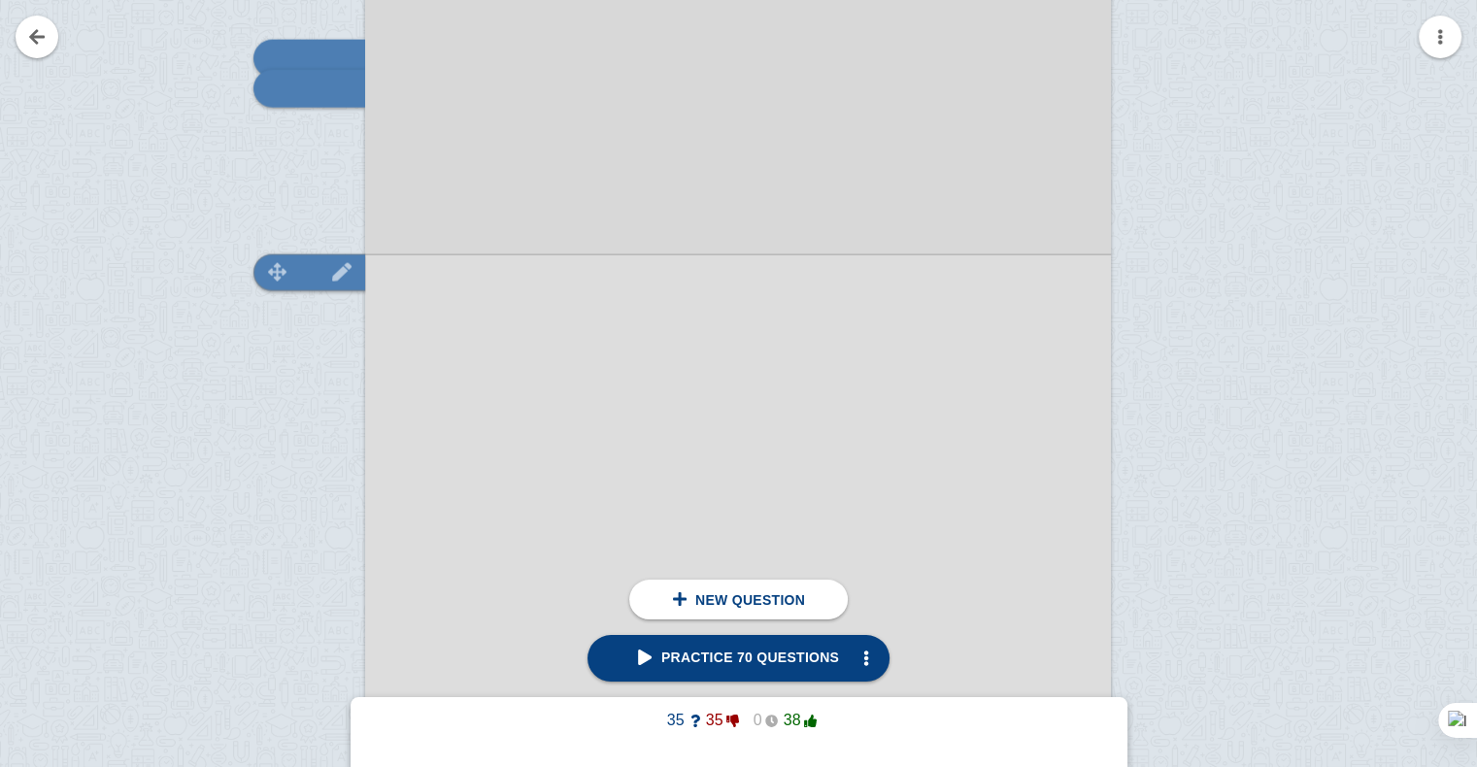
click at [272, 274] on img at bounding box center [277, 272] width 47 height 18
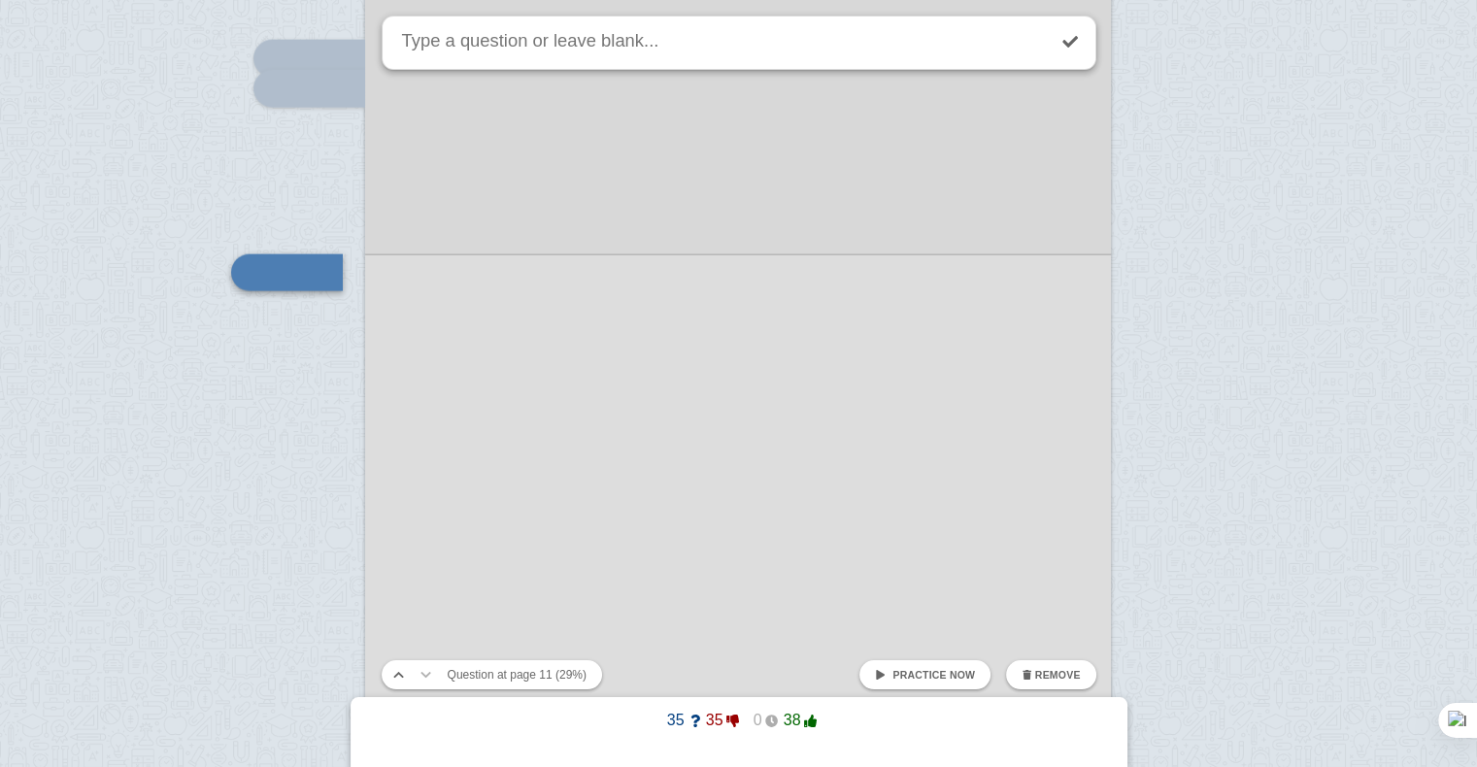
click at [1054, 678] on span "Remove" at bounding box center [1058, 675] width 46 height 12
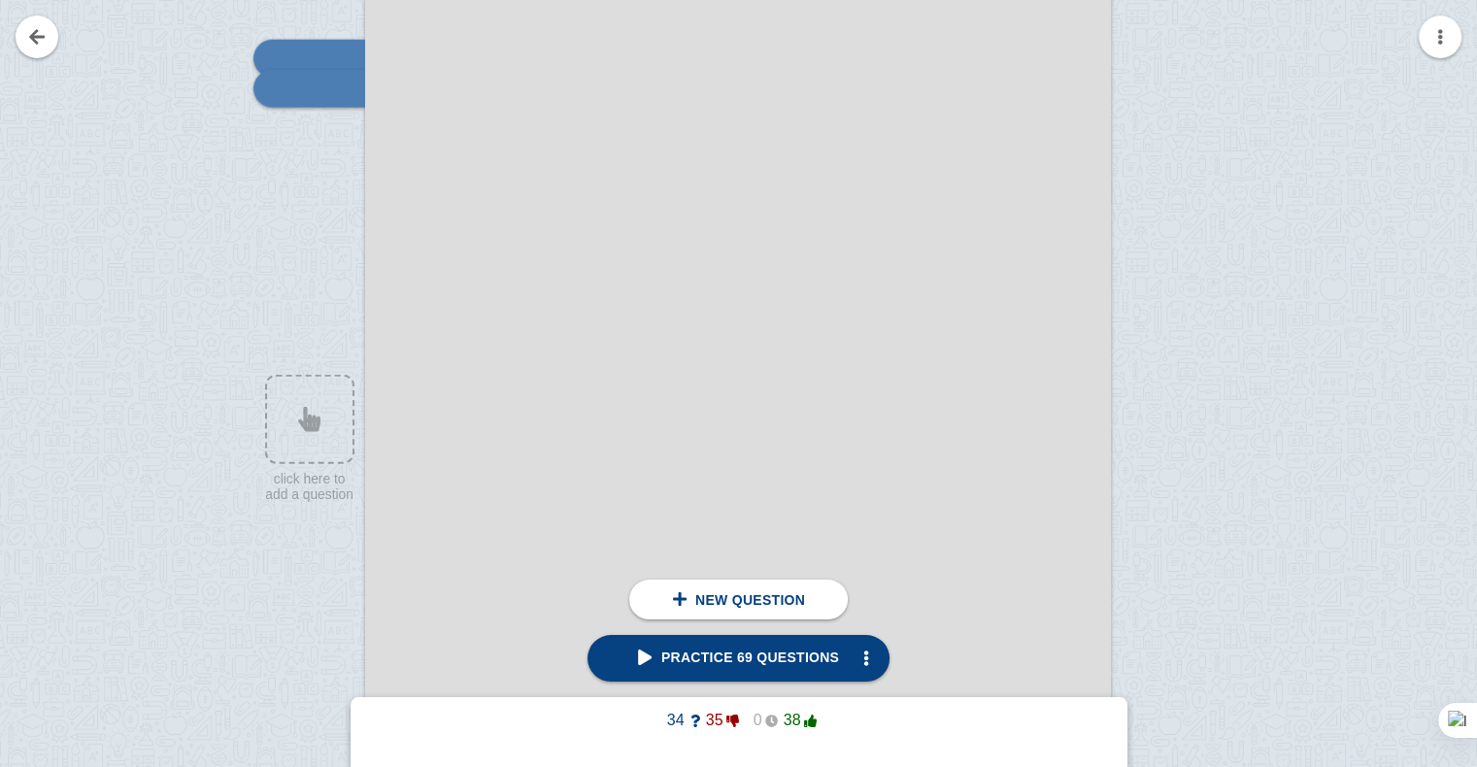
click at [812, 430] on div at bounding box center [738, 477] width 746 height 1055
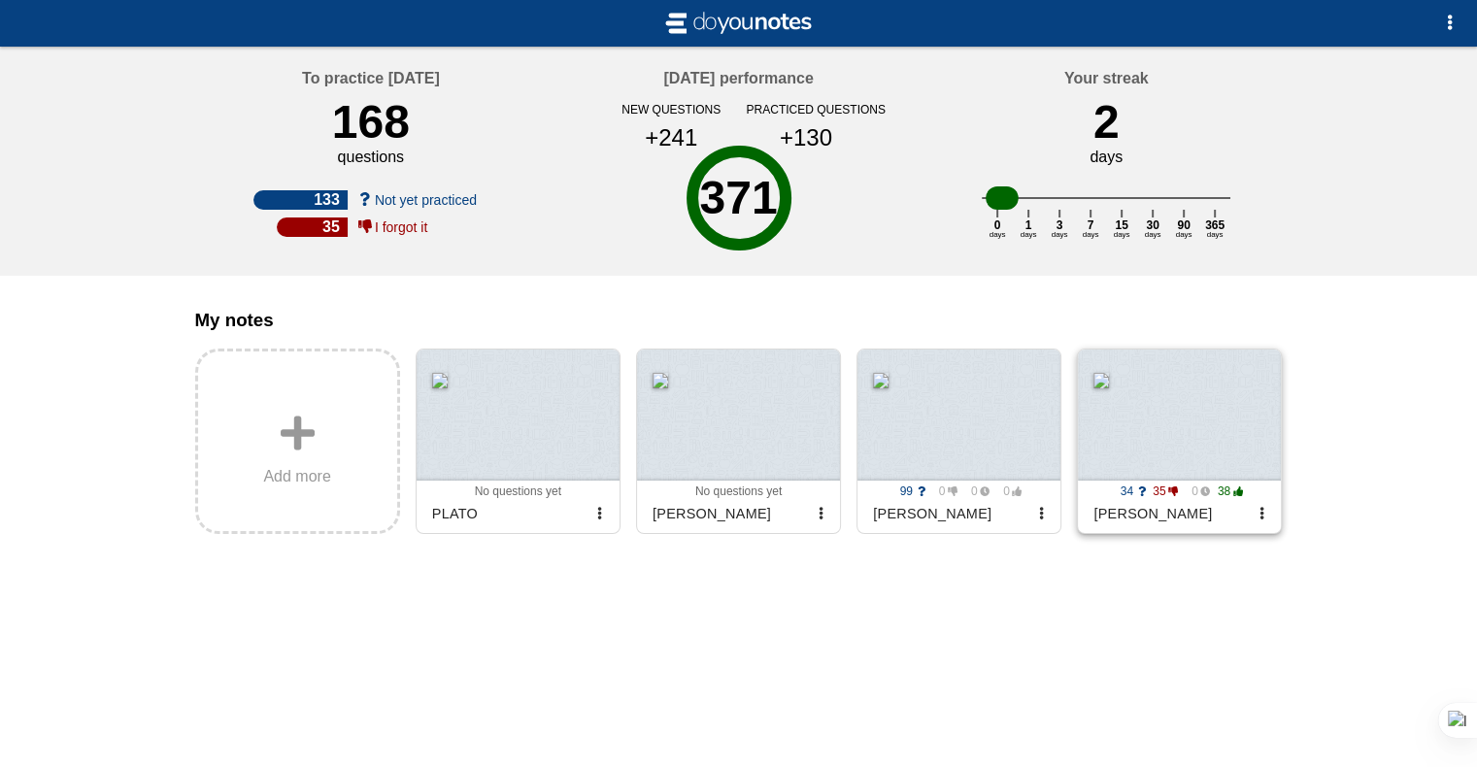
click at [1227, 439] on div at bounding box center [1179, 415] width 203 height 131
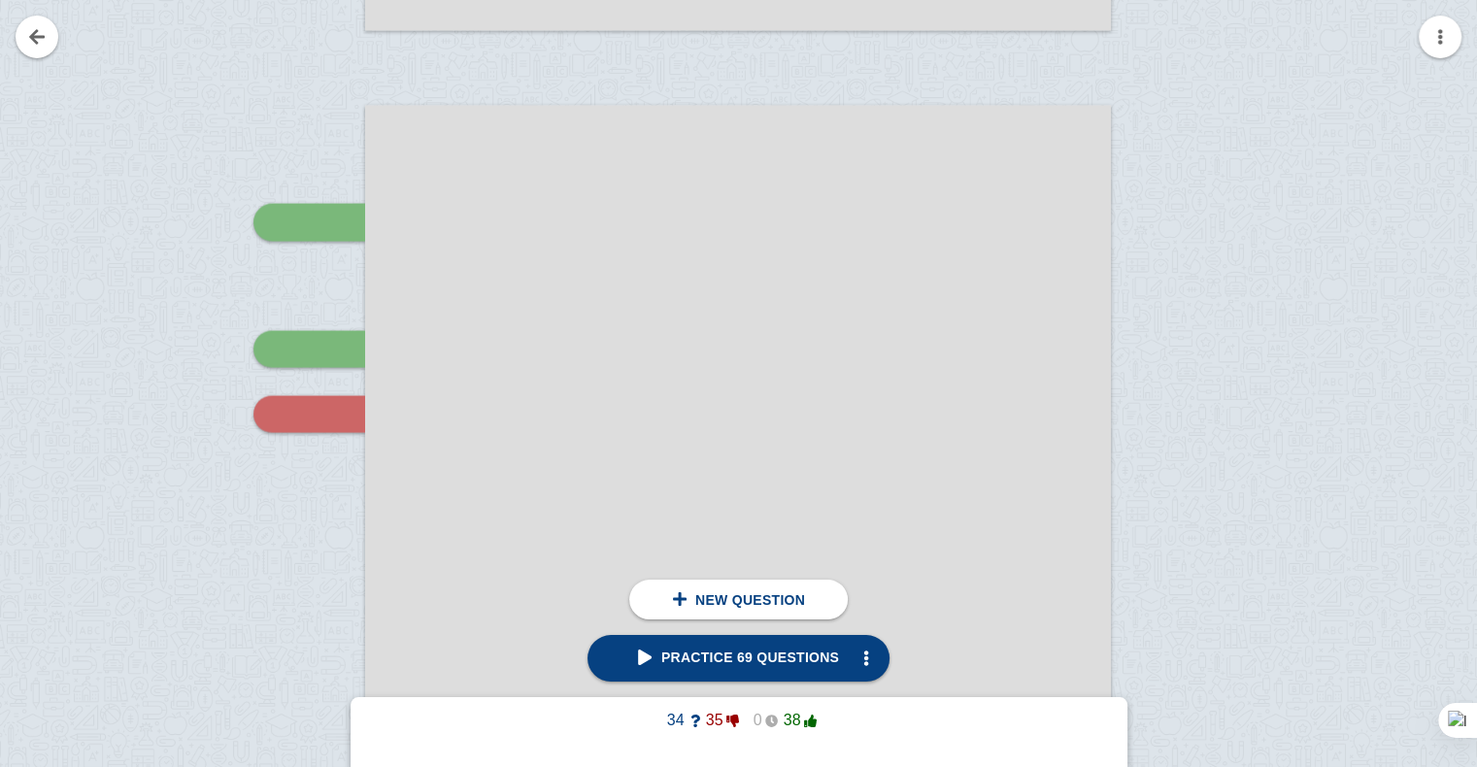
scroll to position [4352, 0]
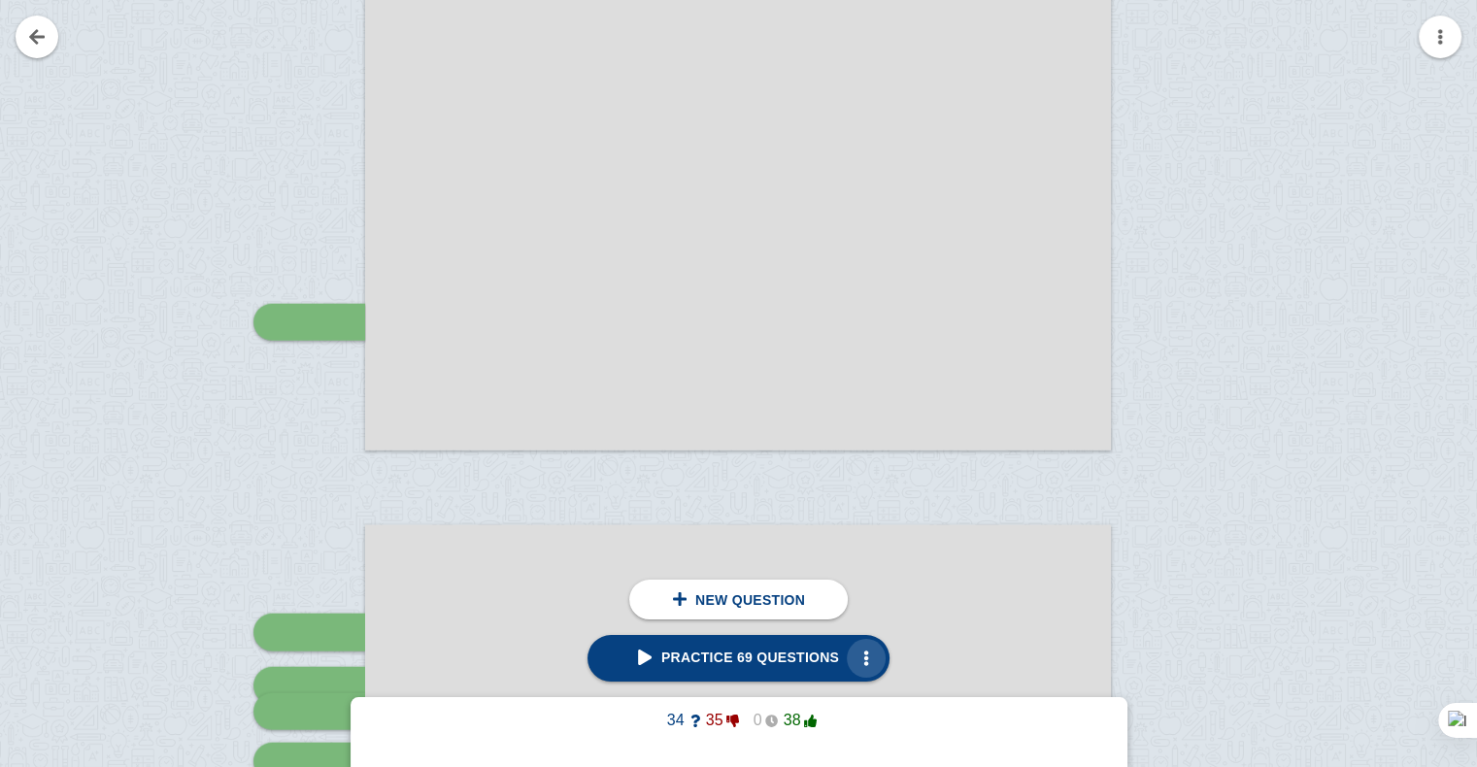
click at [859, 672] on button "button" at bounding box center [866, 658] width 39 height 39
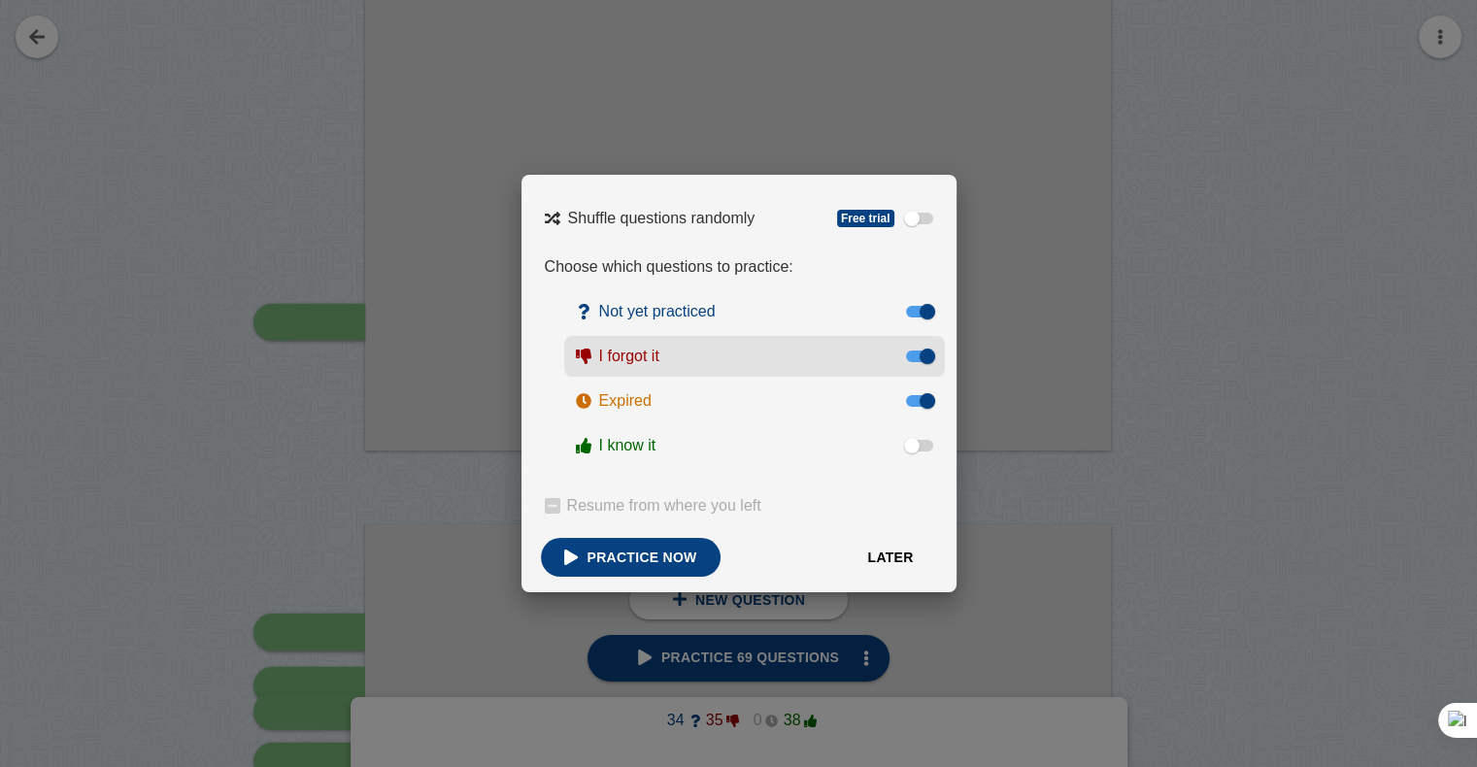
click at [927, 355] on div at bounding box center [928, 357] width 16 height 16
click at [0, 0] on input "I forgot it" at bounding box center [0, 0] width 0 height 0
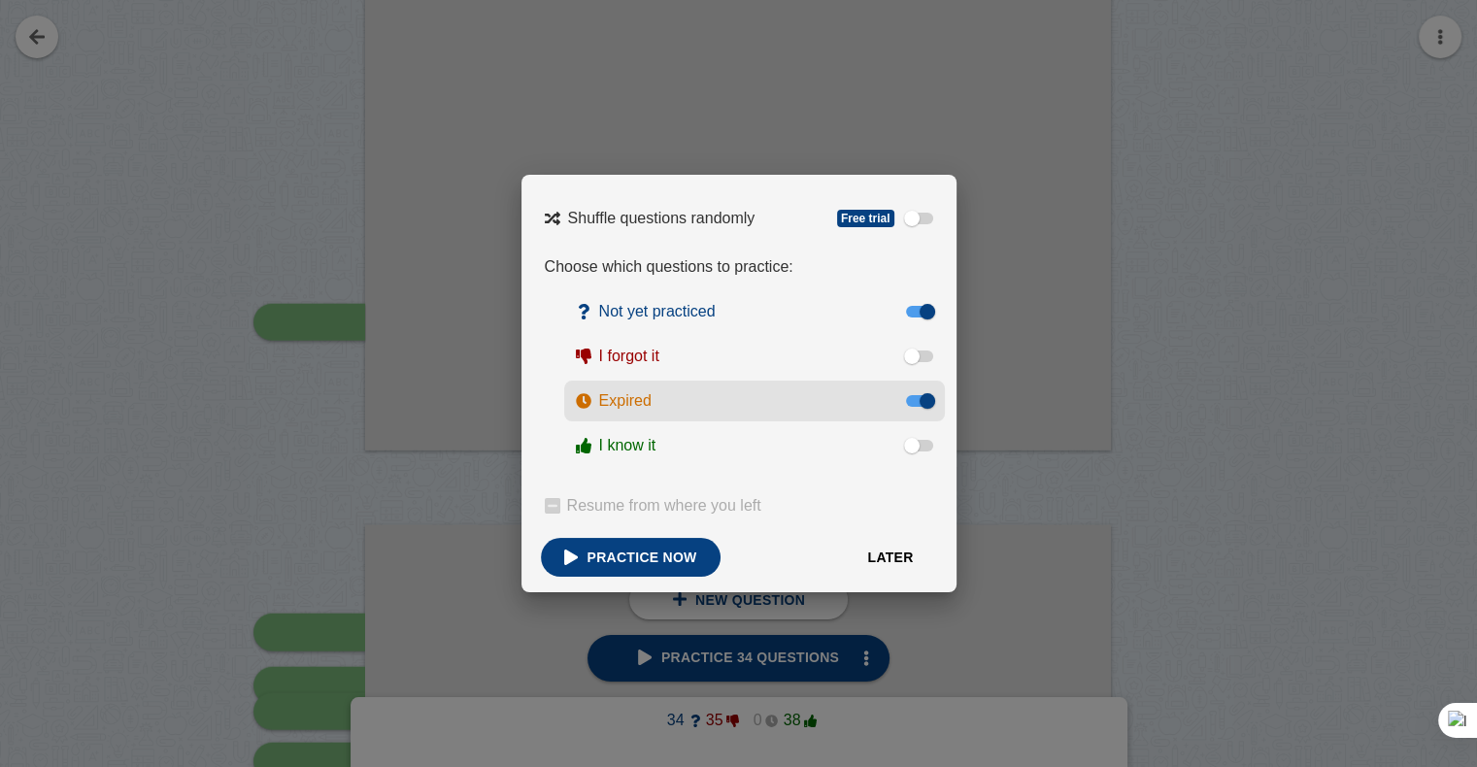
click at [926, 397] on div at bounding box center [928, 401] width 16 height 16
click at [0, 0] on input "Expired" at bounding box center [0, 0] width 0 height 0
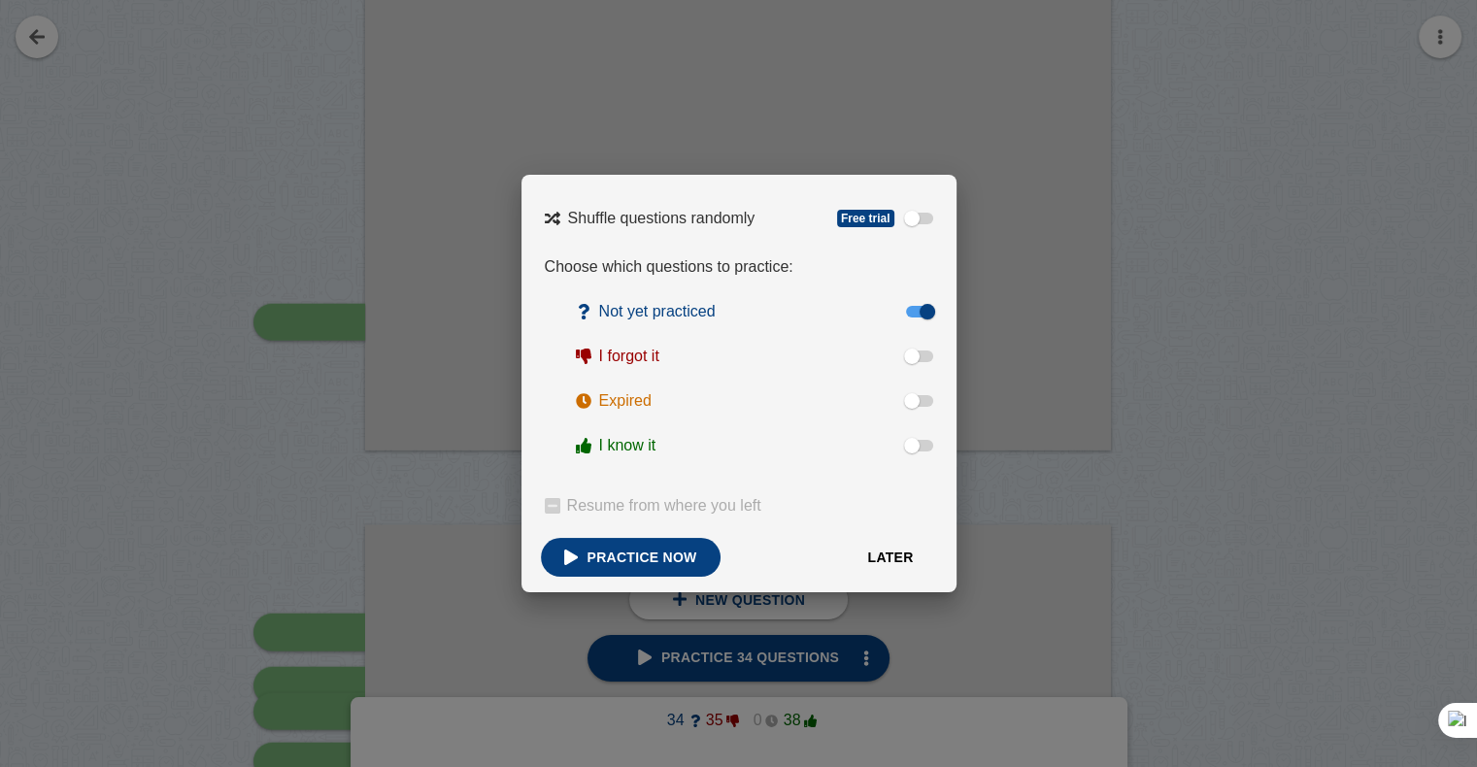
click at [659, 573] on link "Practice now" at bounding box center [631, 557] width 180 height 39
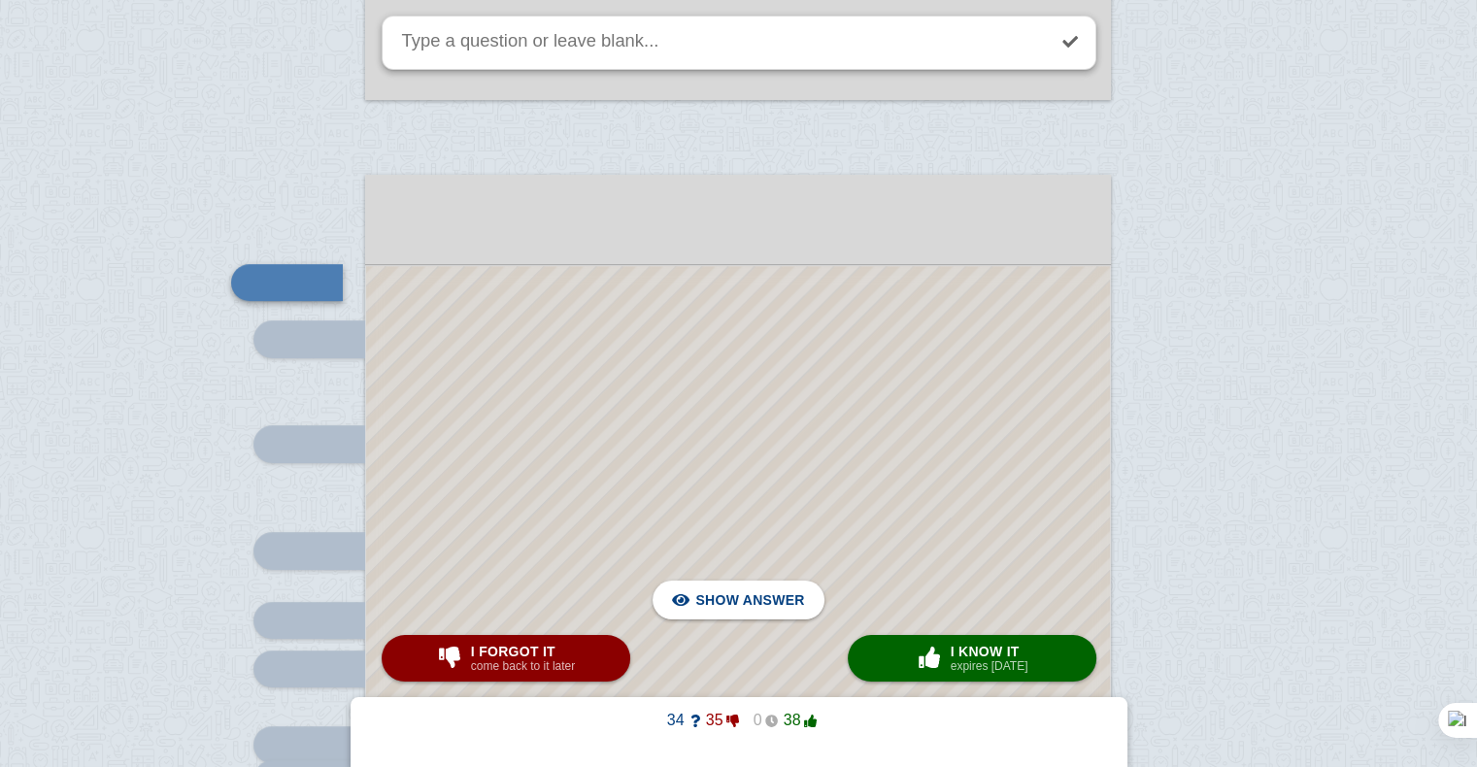
scroll to position [8157, 0]
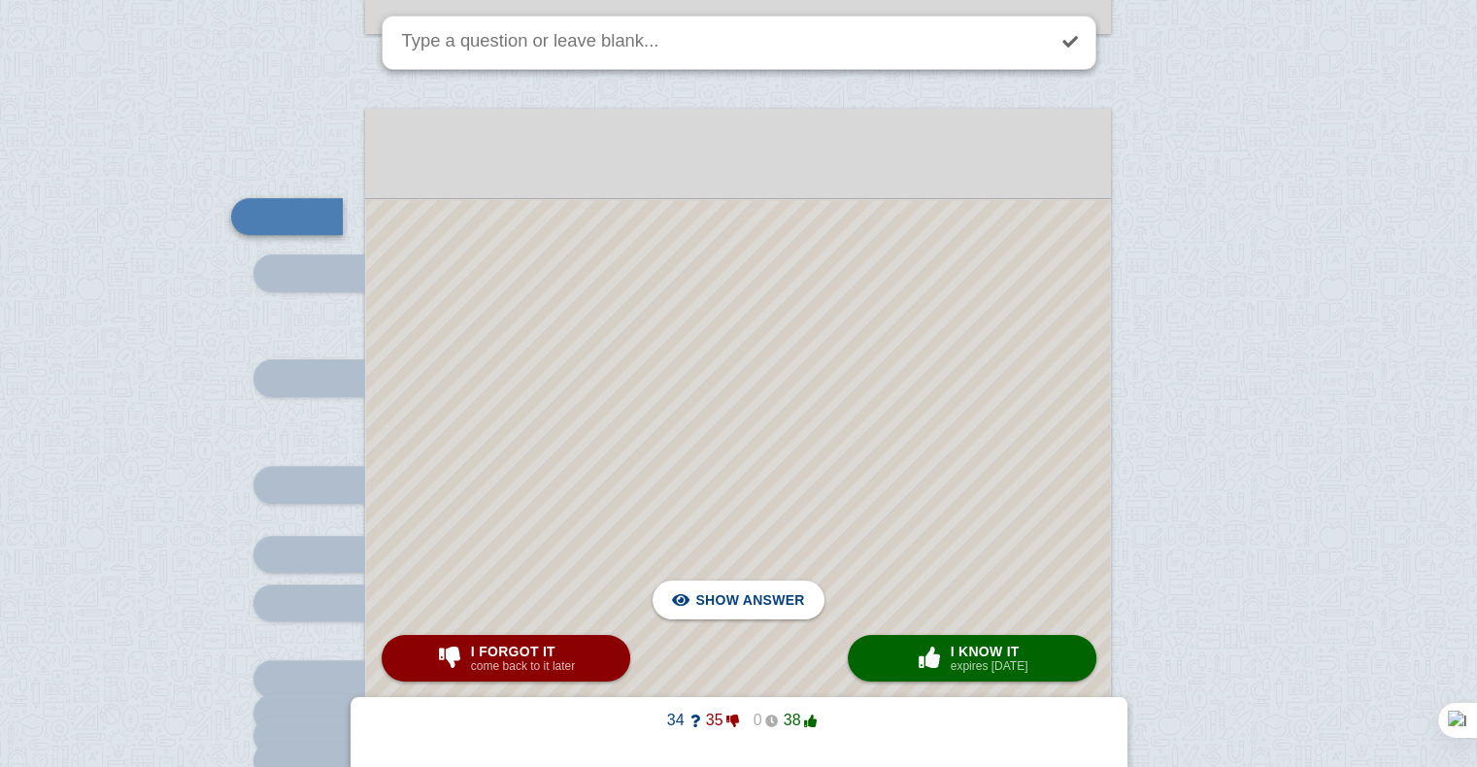
click at [687, 382] on div at bounding box center [738, 681] width 744 height 962
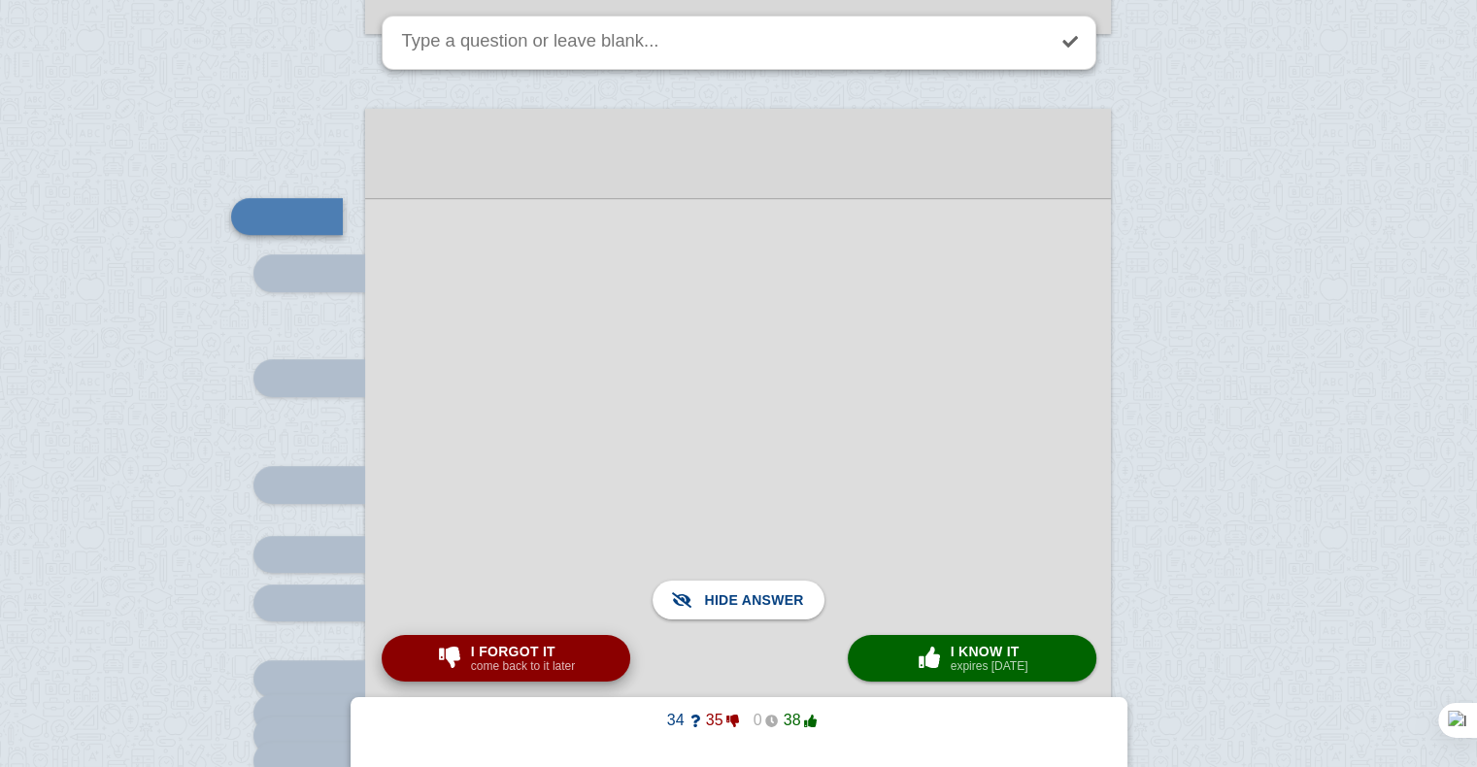
click at [561, 664] on small "come back to it later" at bounding box center [523, 666] width 104 height 14
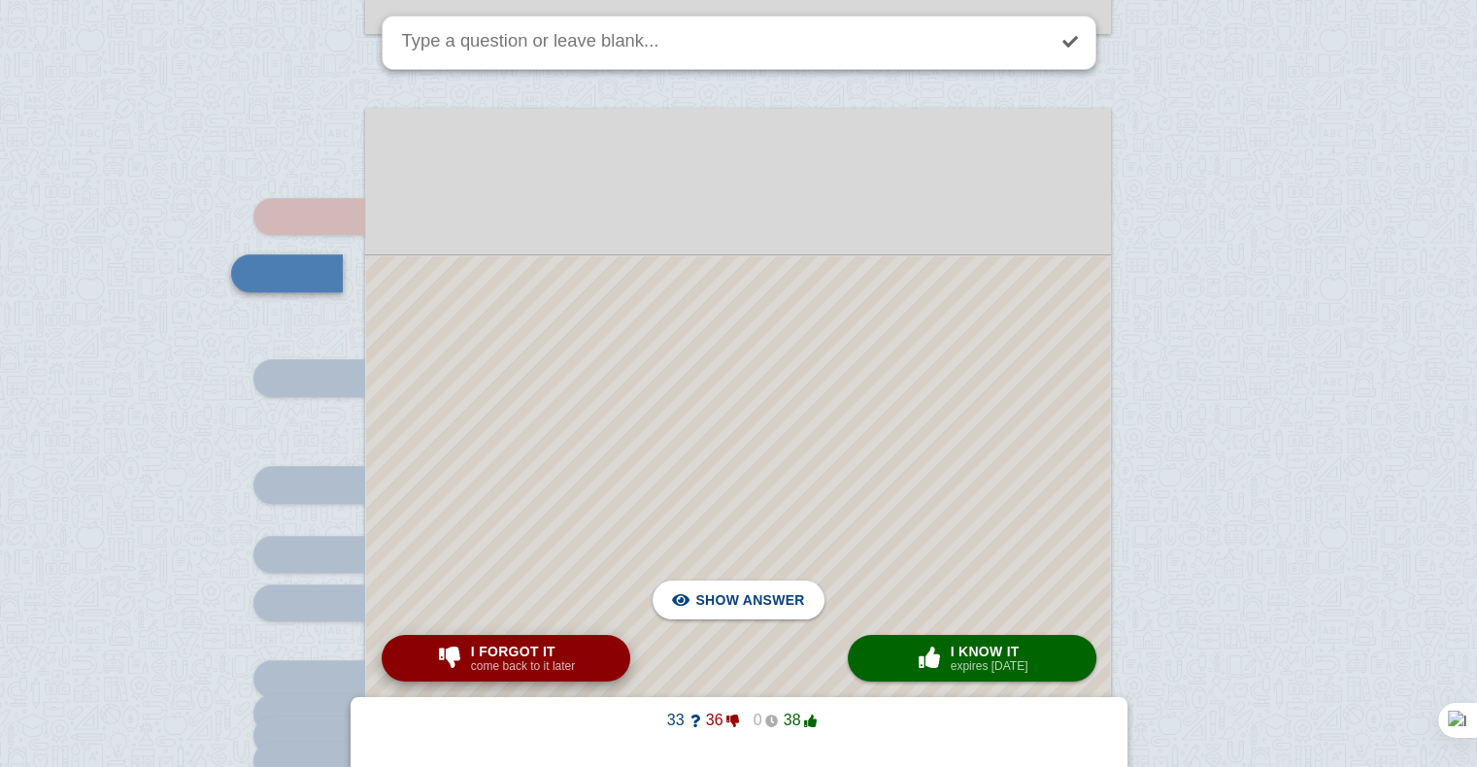
scroll to position [8158, 0]
click at [618, 460] on div at bounding box center [738, 708] width 744 height 906
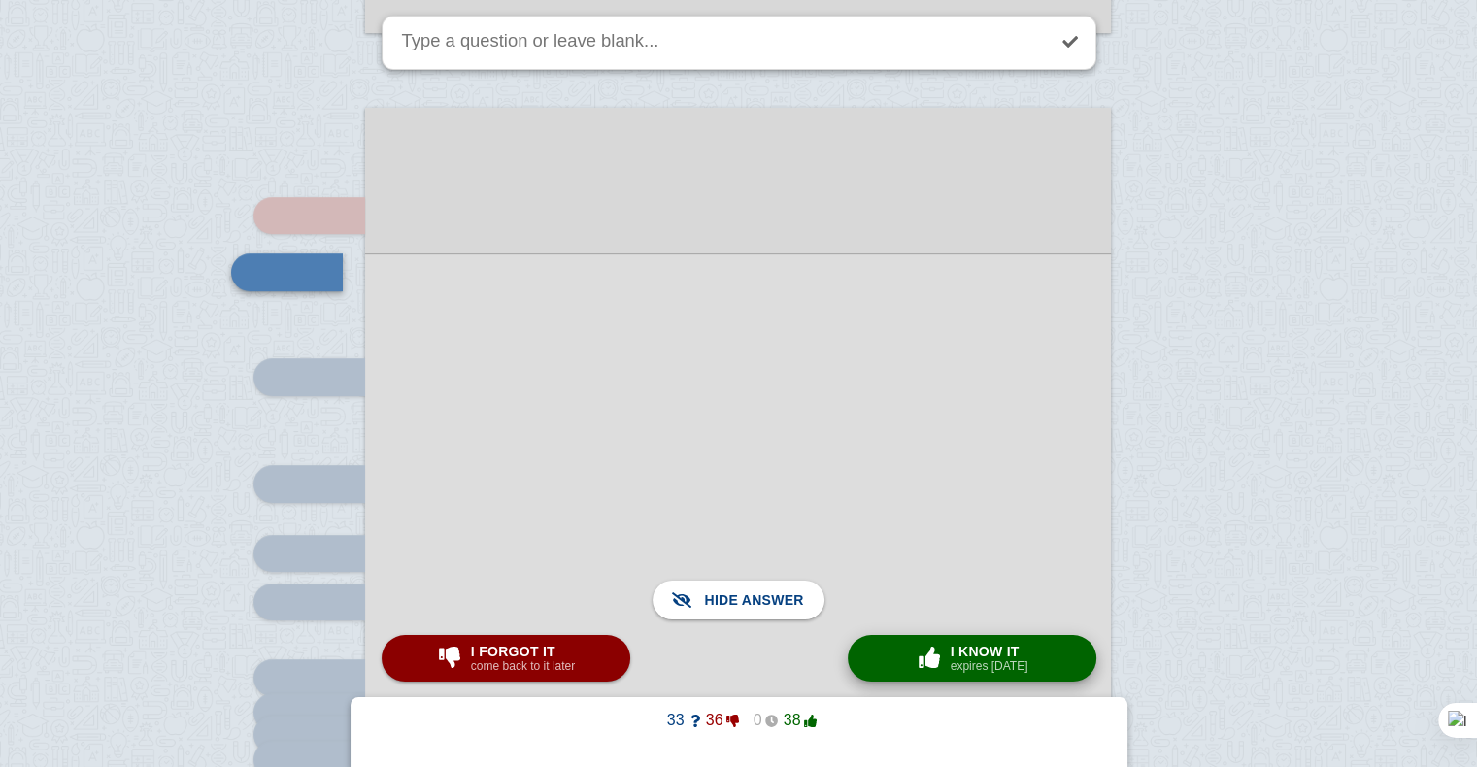
click at [939, 670] on span "button" at bounding box center [929, 658] width 35 height 25
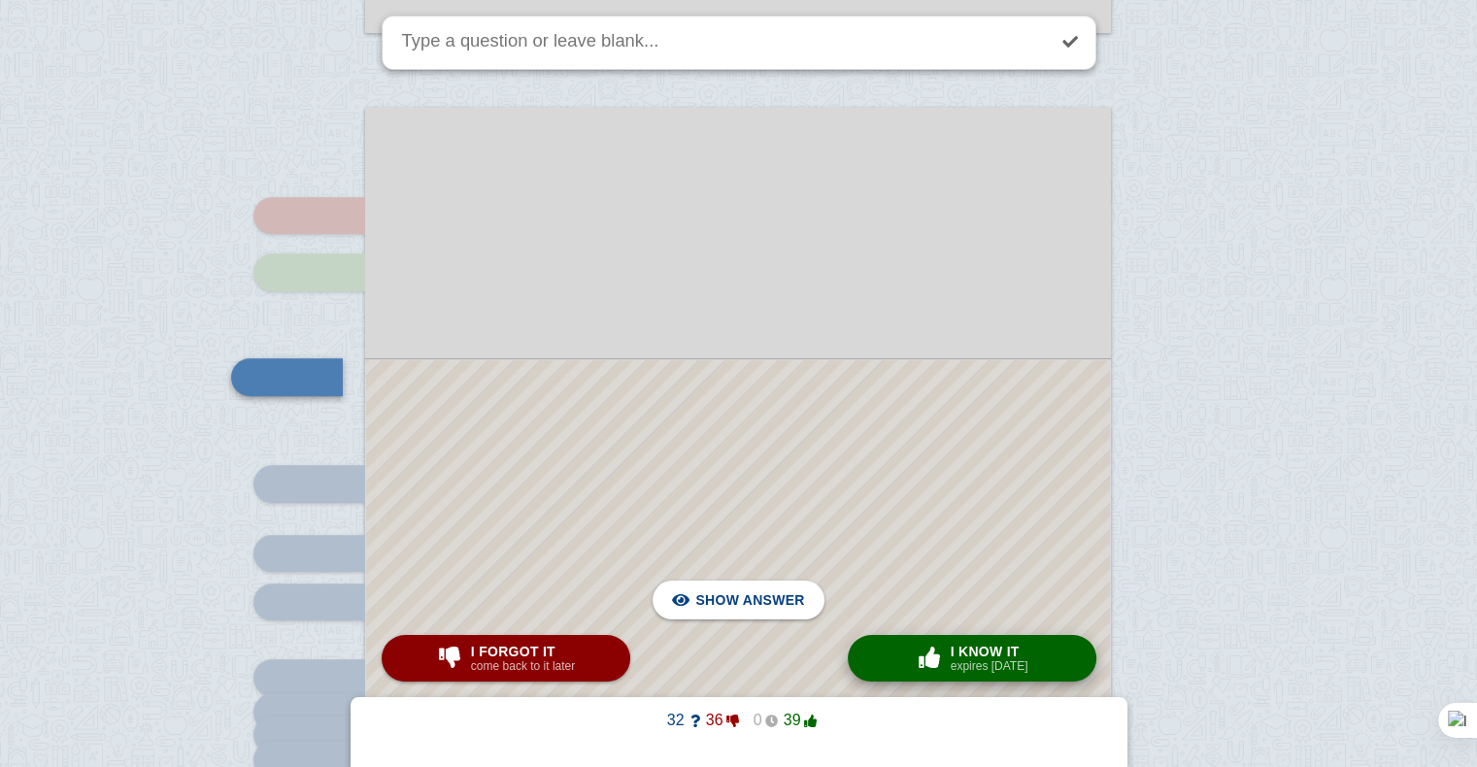
scroll to position [8263, 0]
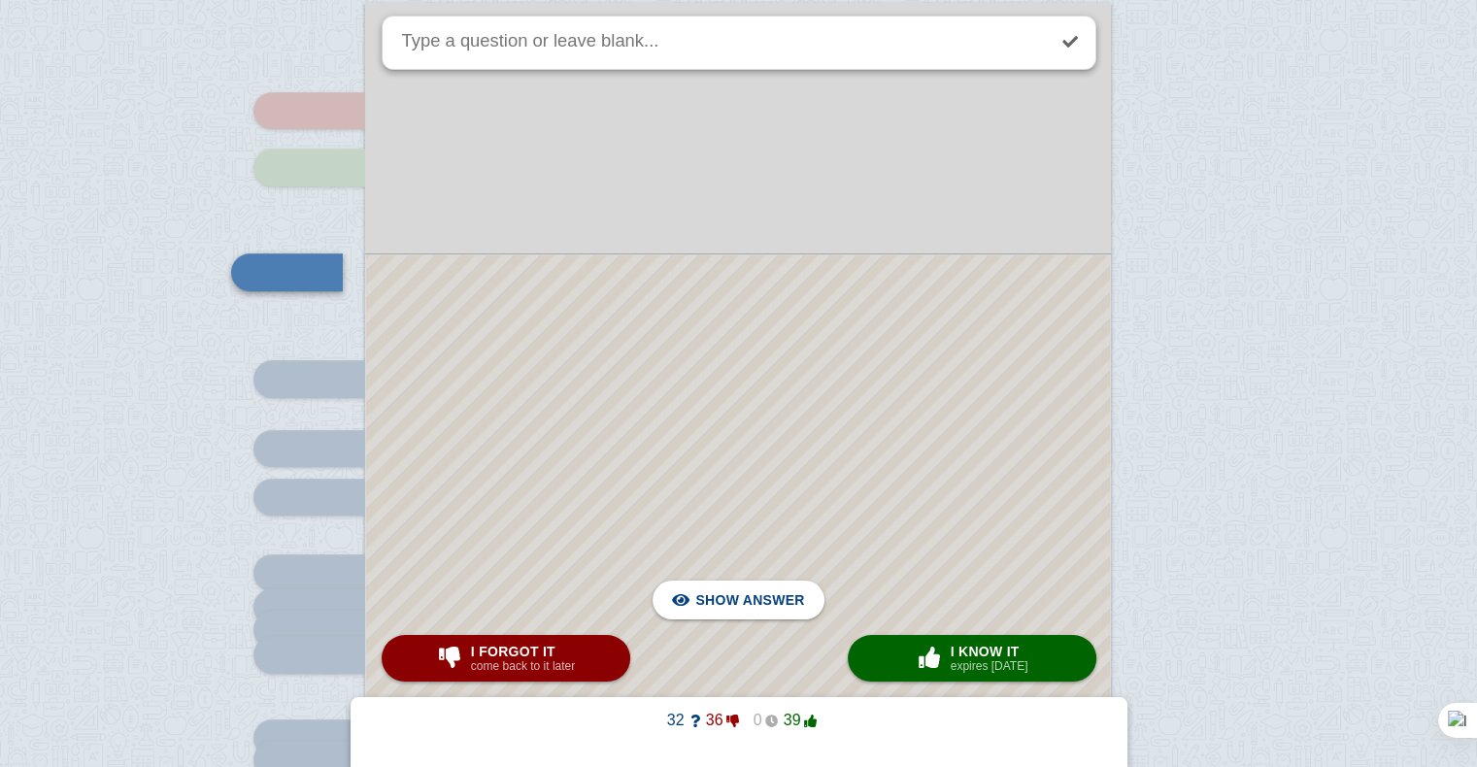
click at [866, 436] on div at bounding box center [738, 655] width 744 height 801
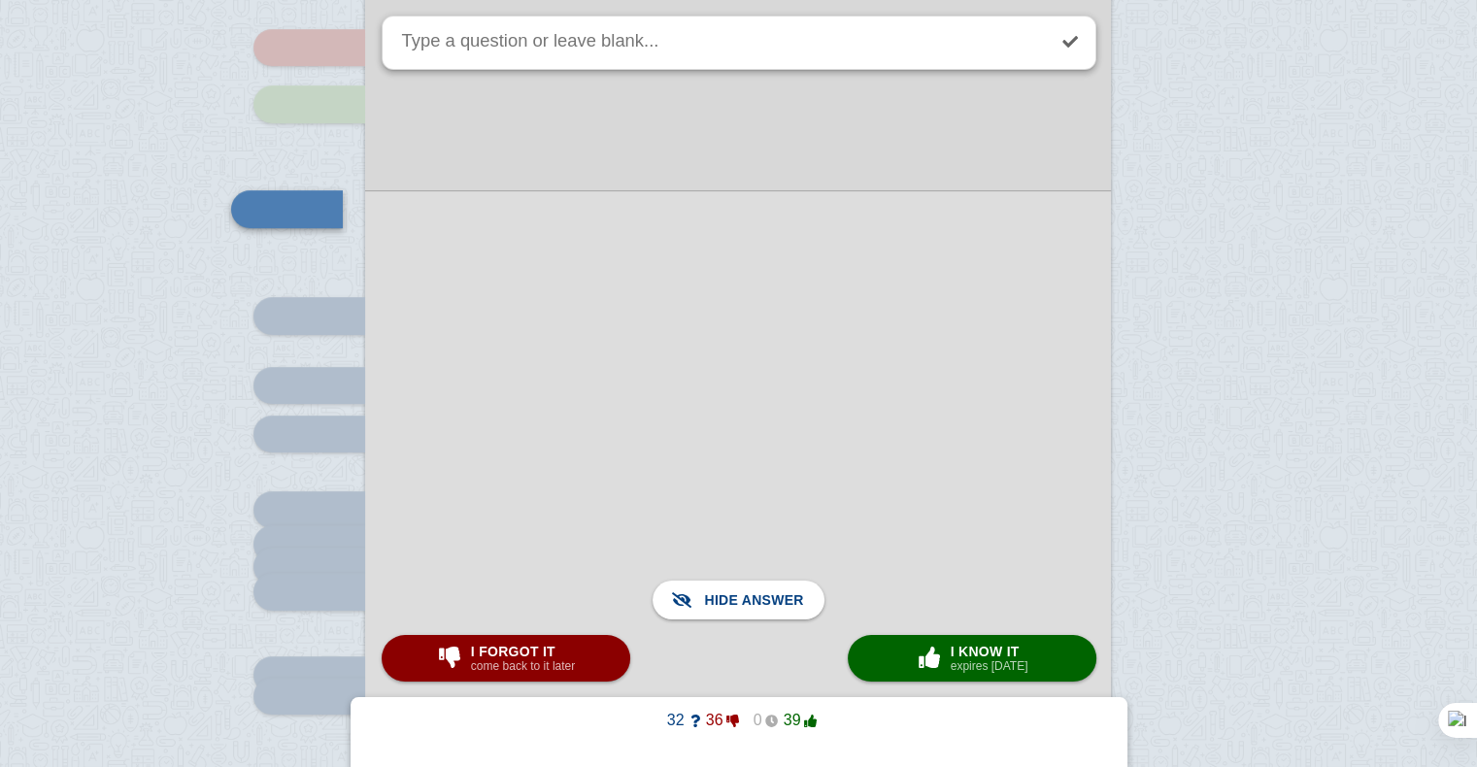
scroll to position [8332, 0]
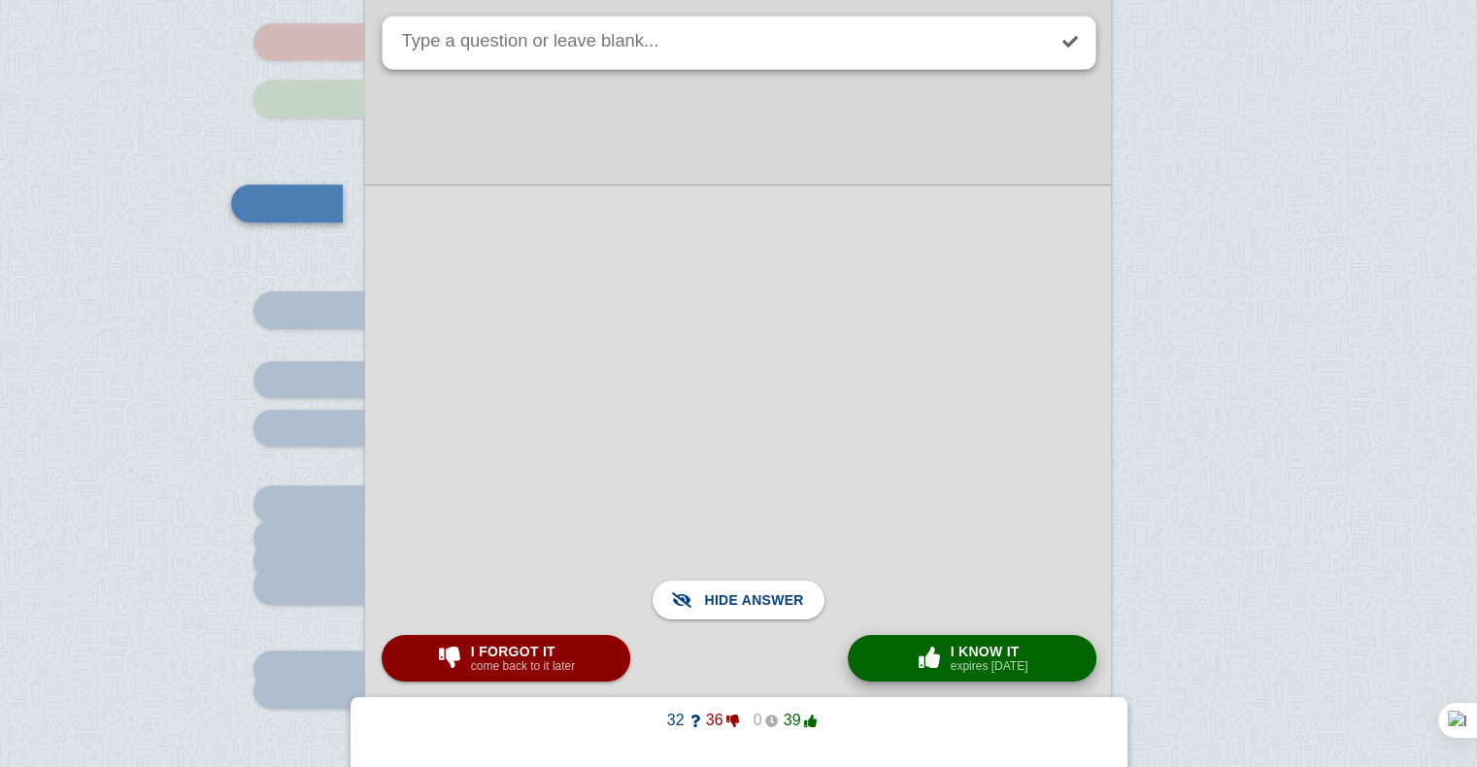
click at [918, 651] on span "button" at bounding box center [929, 657] width 31 height 21
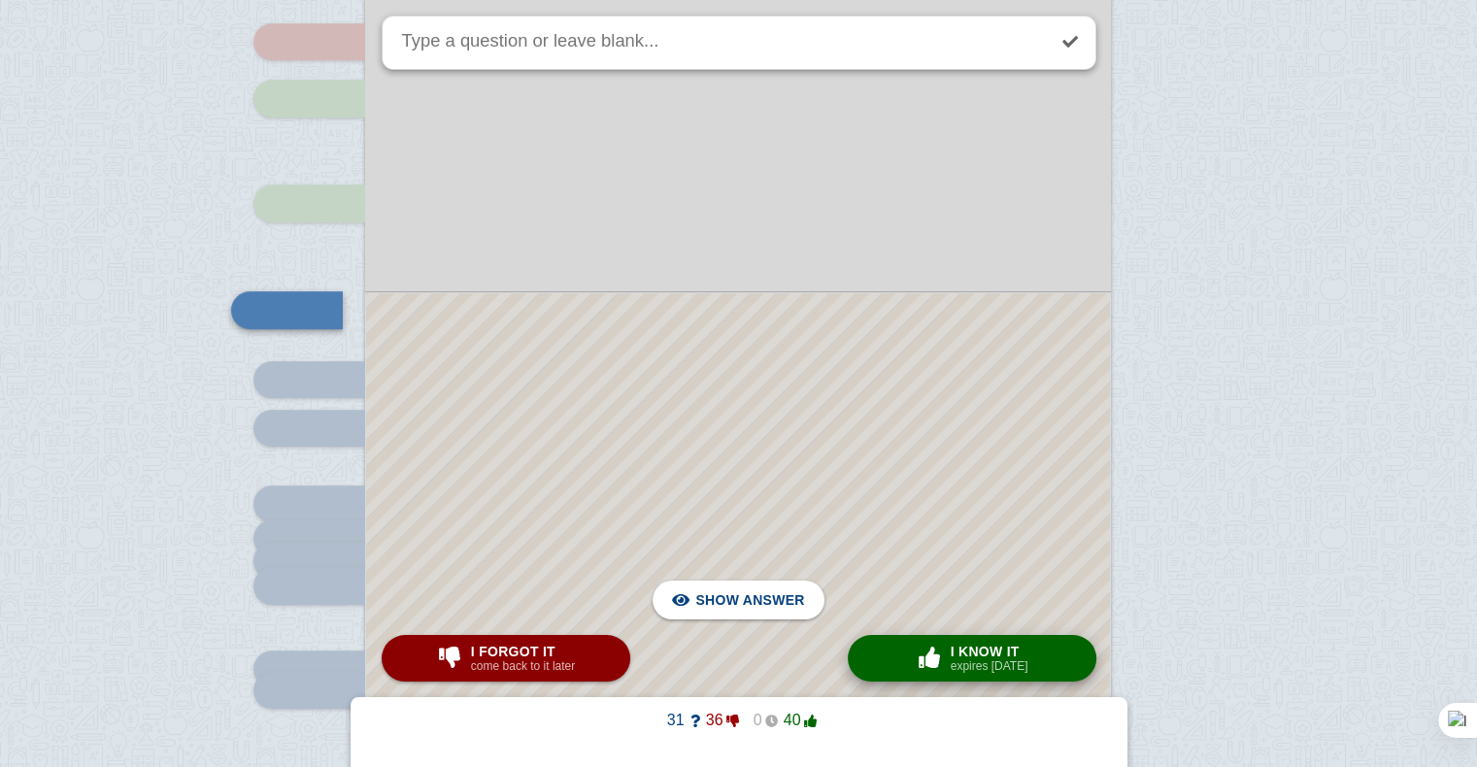
scroll to position [8370, 0]
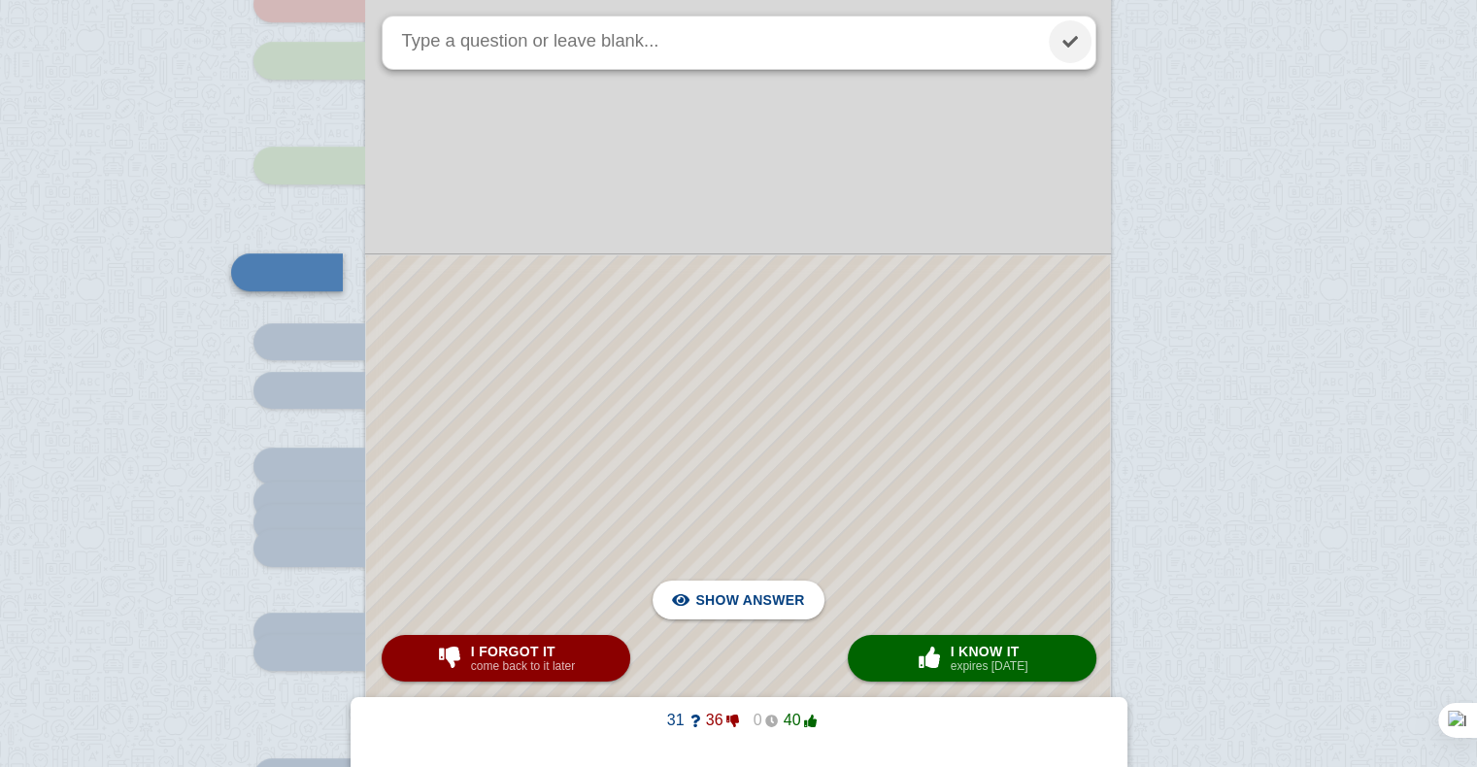
click at [1057, 45] on link at bounding box center [1070, 41] width 43 height 43
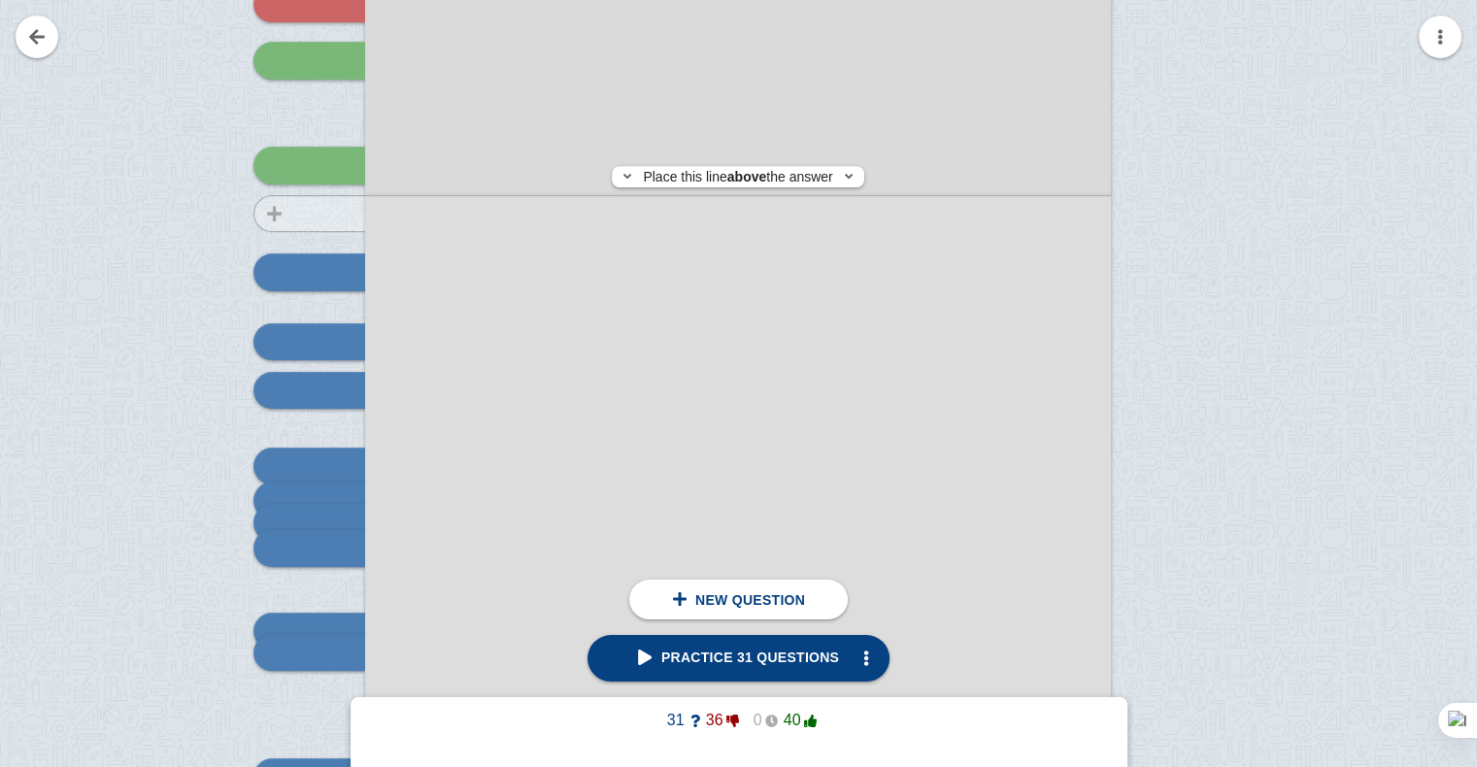
click at [311, 214] on div at bounding box center [300, 442] width 130 height 1055
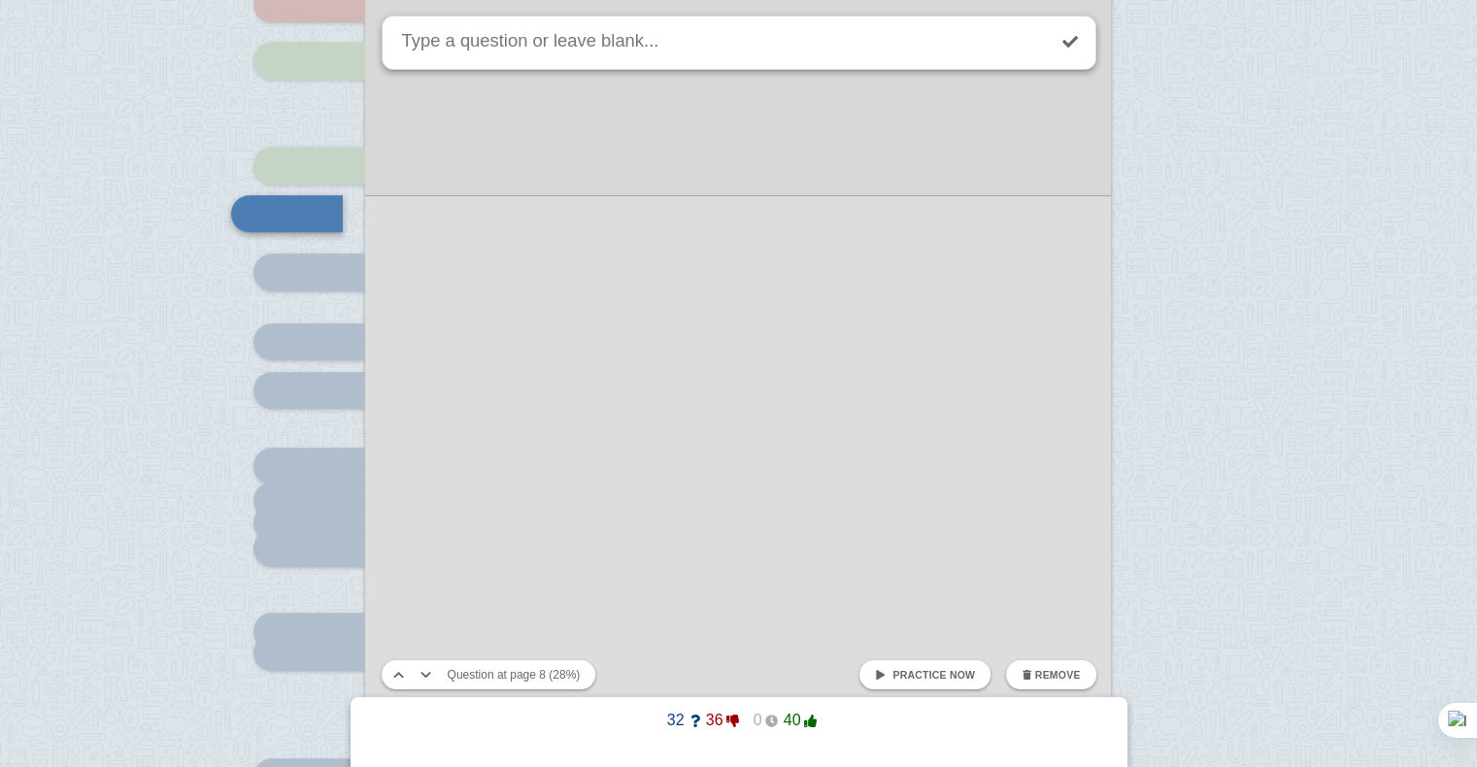
scroll to position [8311, 0]
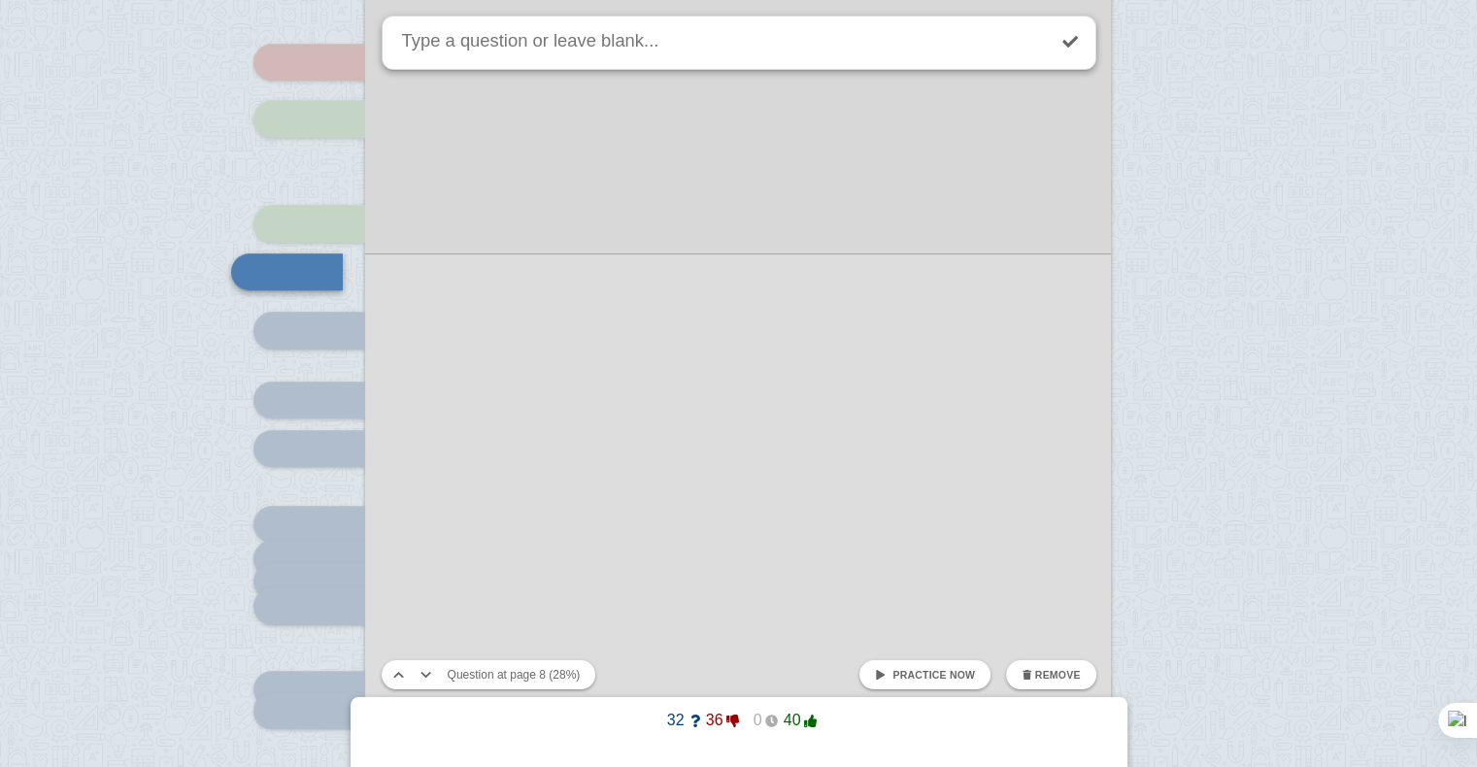
click at [899, 686] on link "Practice now" at bounding box center [924, 674] width 131 height 29
checkbox input "false"
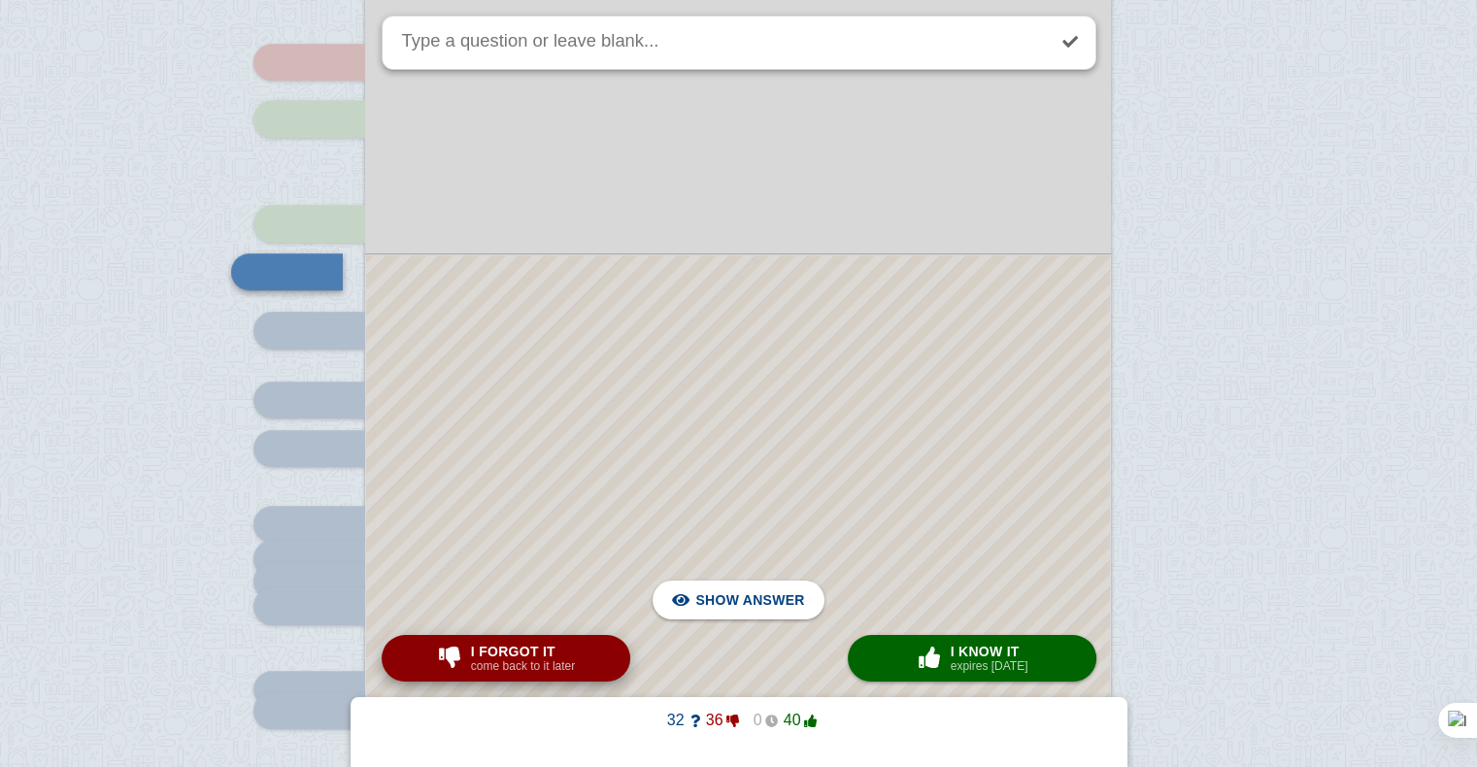
click at [504, 644] on span "I forgot it" at bounding box center [523, 652] width 104 height 16
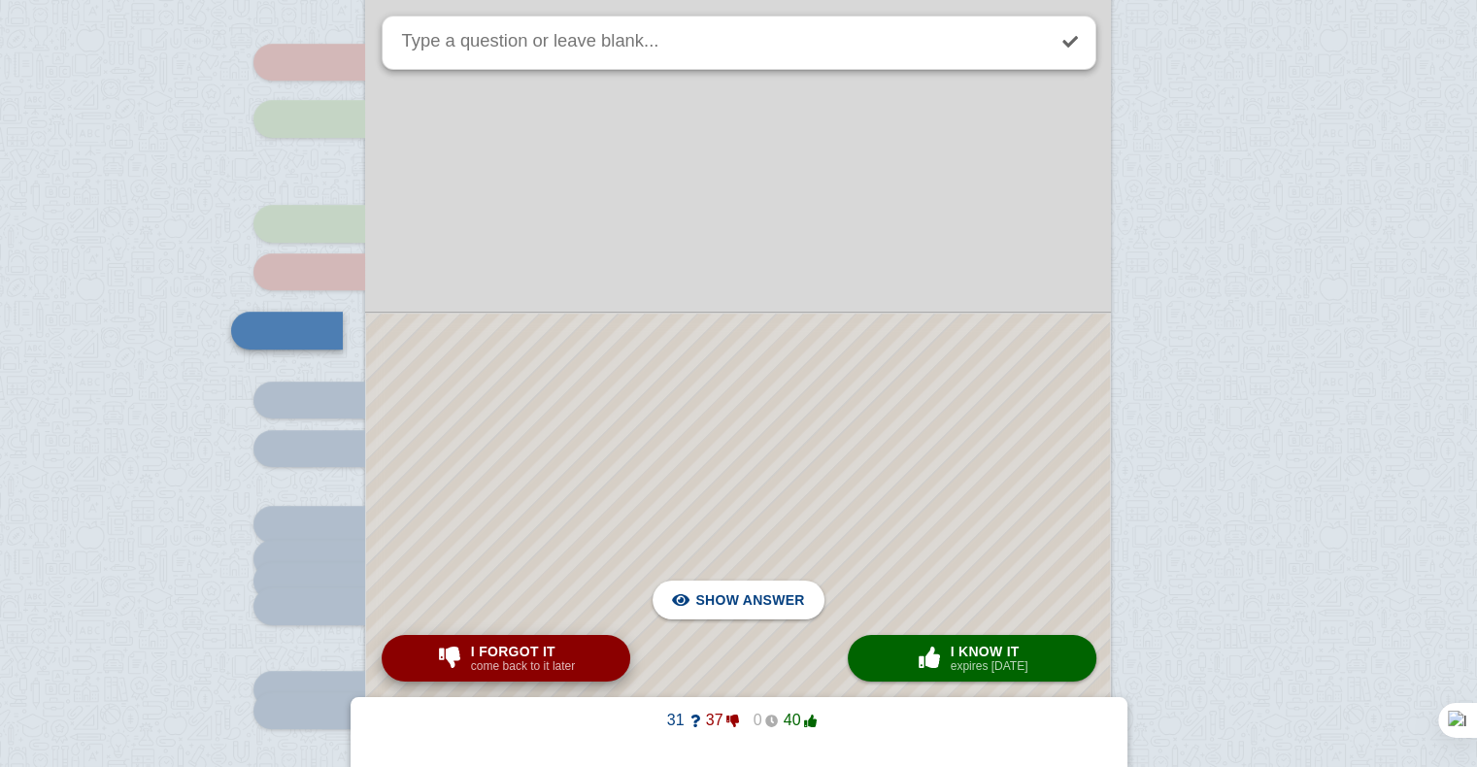
scroll to position [8370, 0]
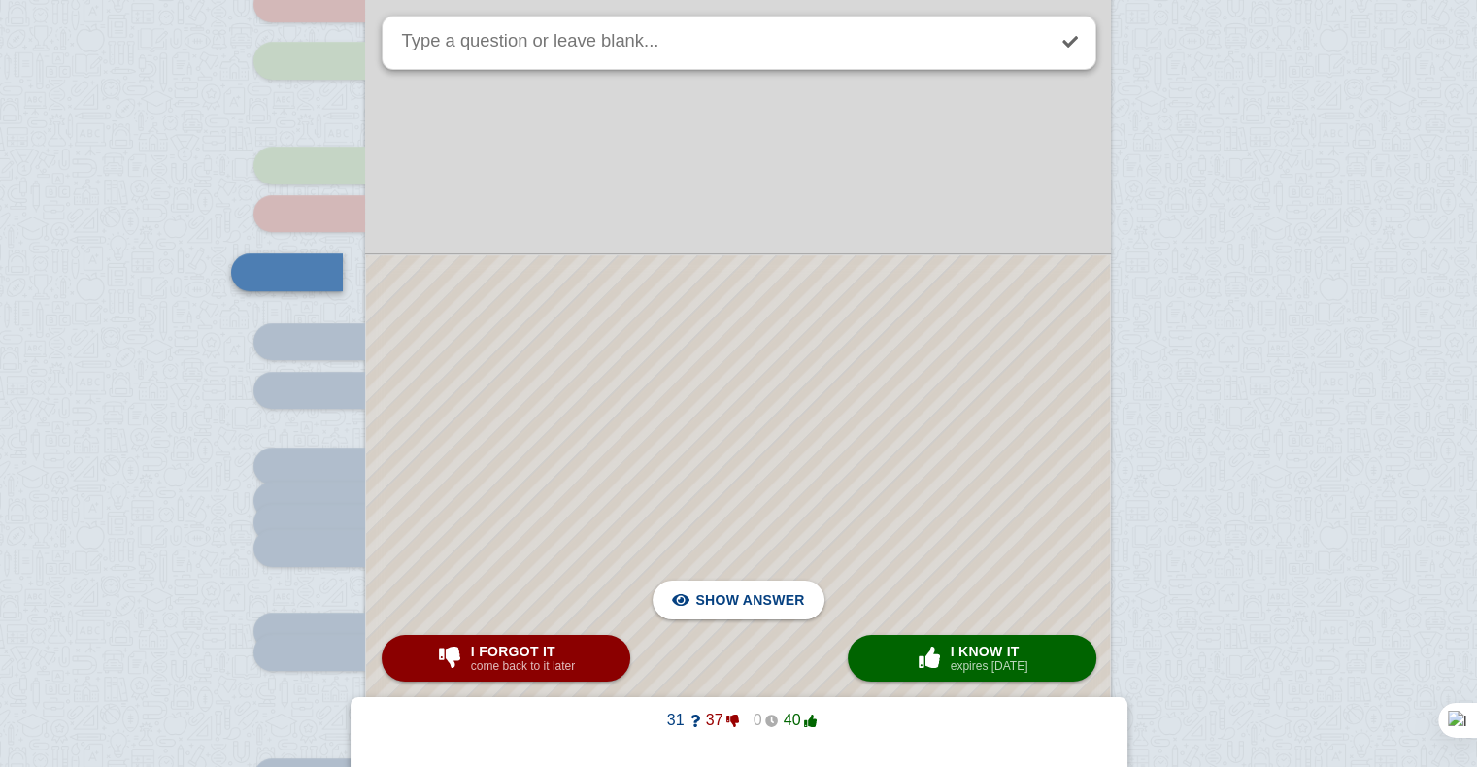
click at [568, 348] on div at bounding box center [738, 602] width 744 height 694
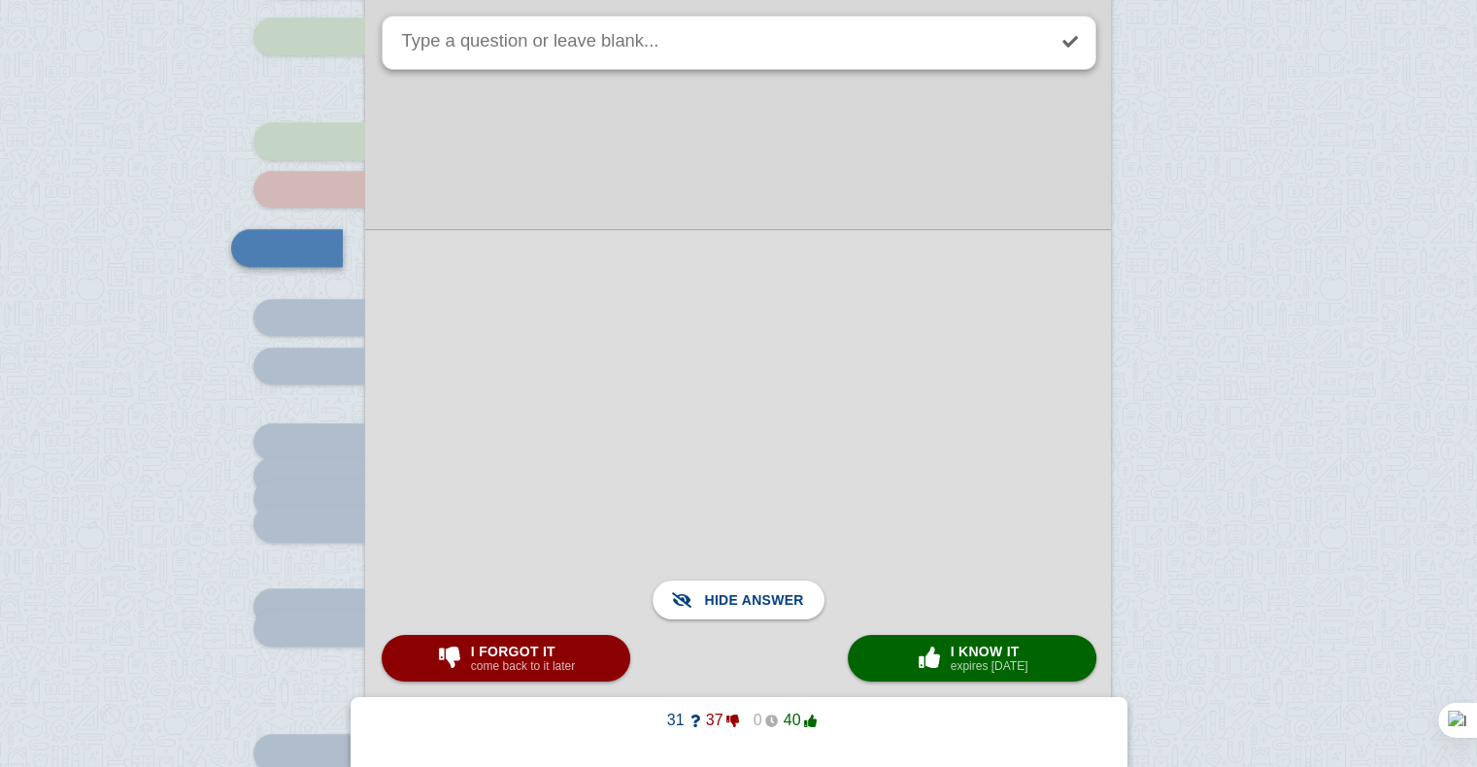
scroll to position [8393, 0]
click at [568, 348] on div at bounding box center [738, 578] width 746 height 697
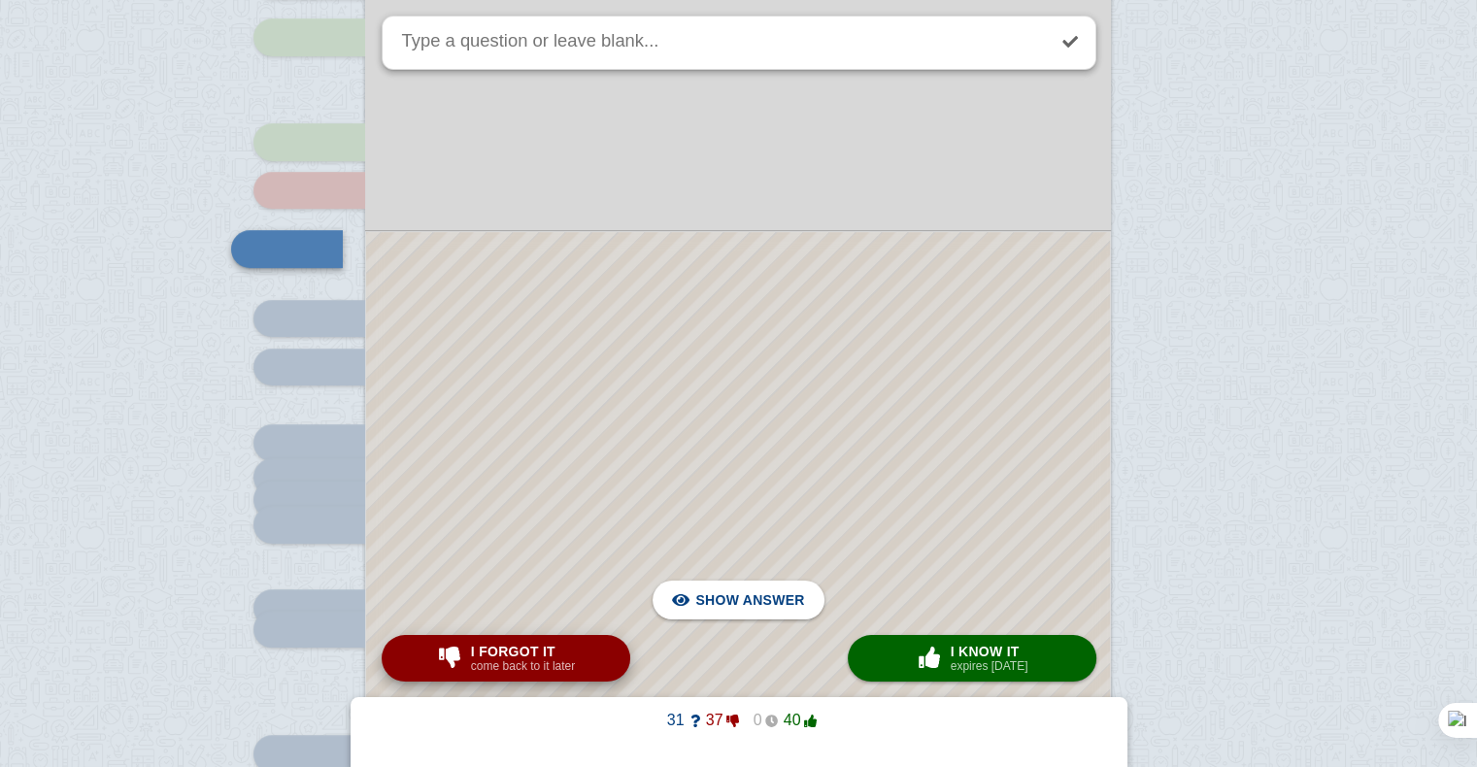
click at [567, 660] on small "come back to it later" at bounding box center [523, 666] width 104 height 14
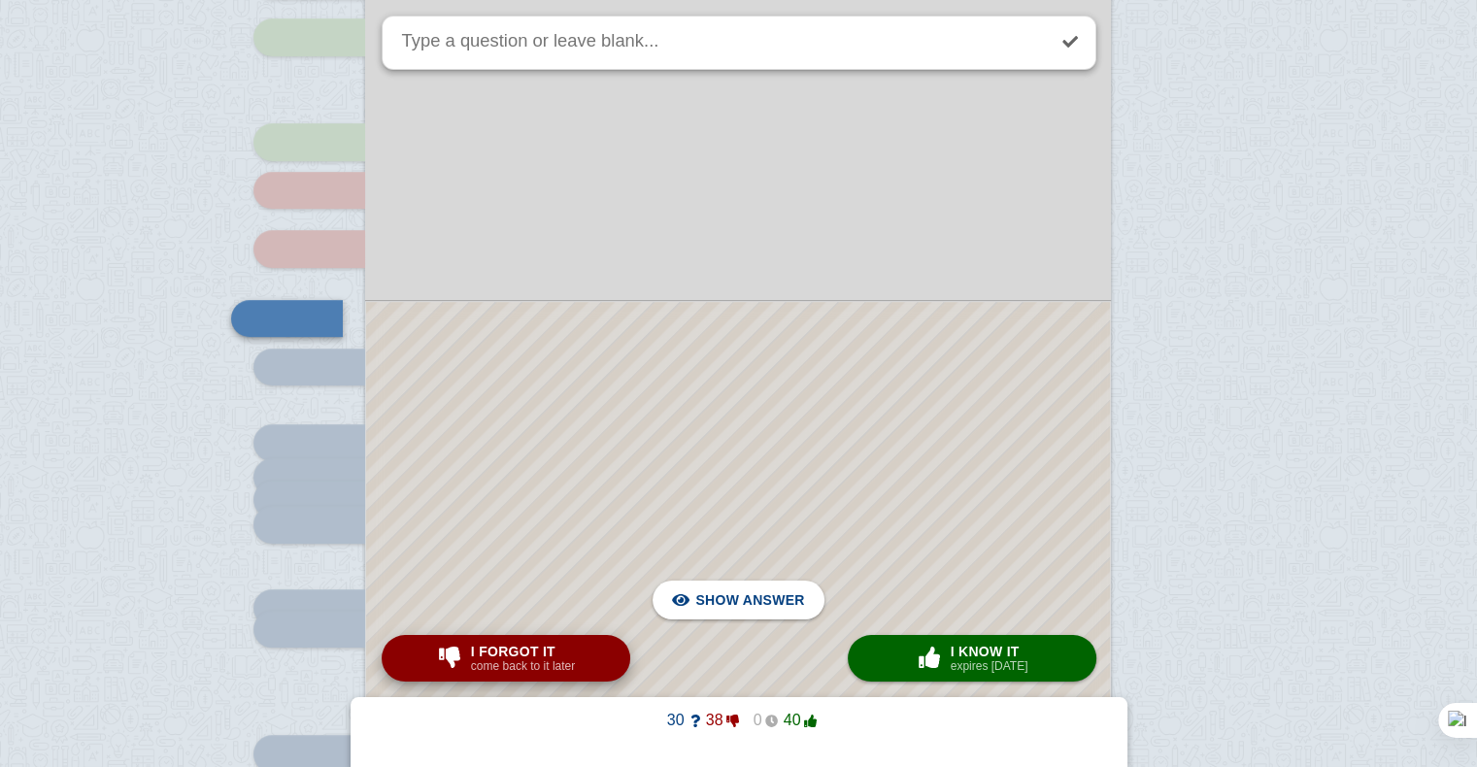
scroll to position [8440, 0]
